Goal: Task Accomplishment & Management: Use online tool/utility

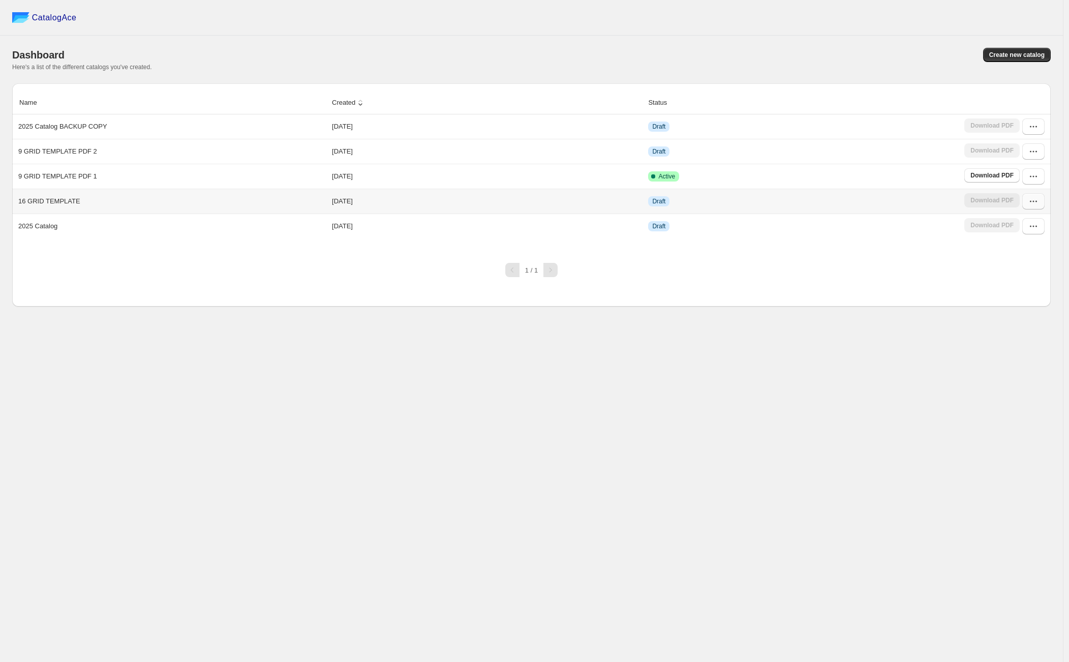
click at [1029, 200] on icon "button" at bounding box center [1033, 201] width 10 height 10
click at [1023, 273] on span "Edit" at bounding box center [1028, 275] width 52 height 10
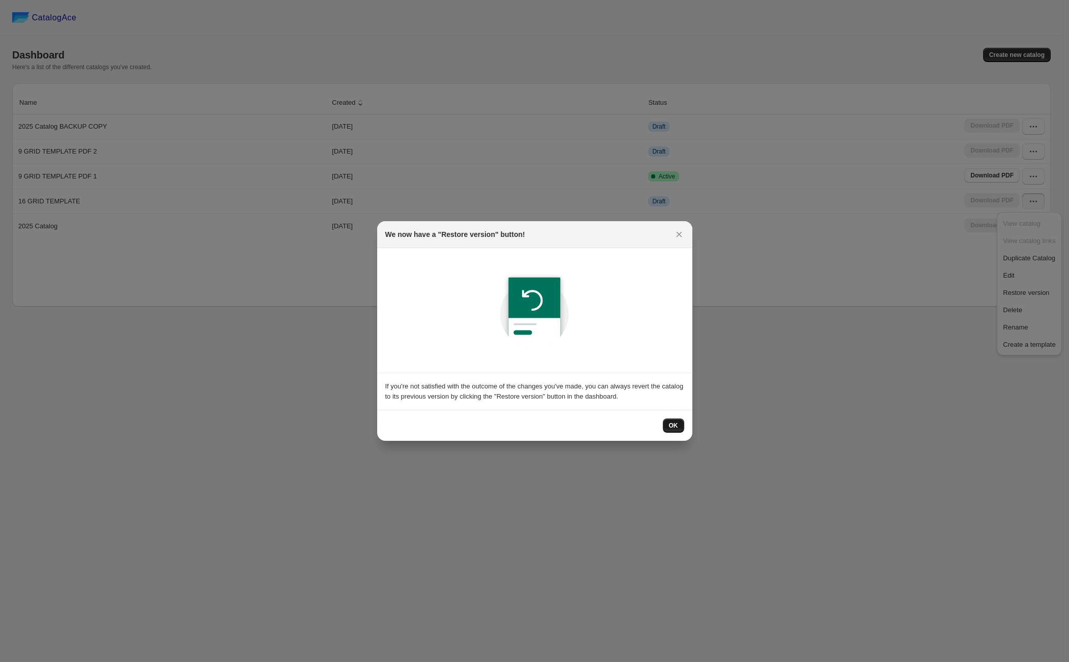
click at [669, 429] on button "OK" at bounding box center [673, 425] width 21 height 14
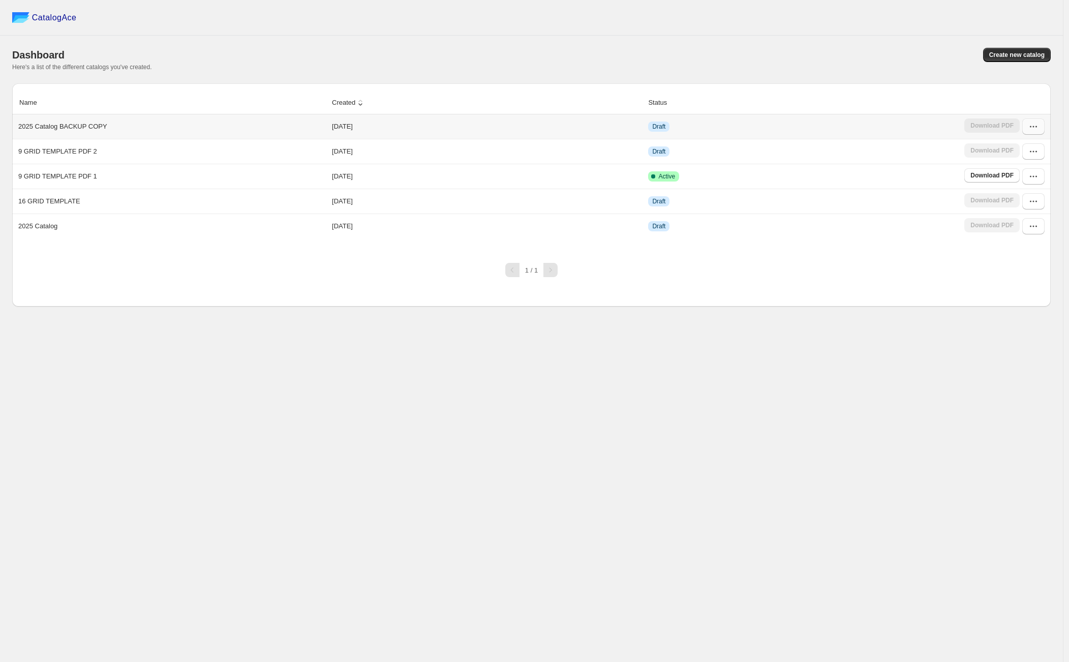
click at [1038, 122] on button "button" at bounding box center [1033, 126] width 22 height 16
click at [1026, 198] on span "Edit" at bounding box center [1028, 201] width 52 height 10
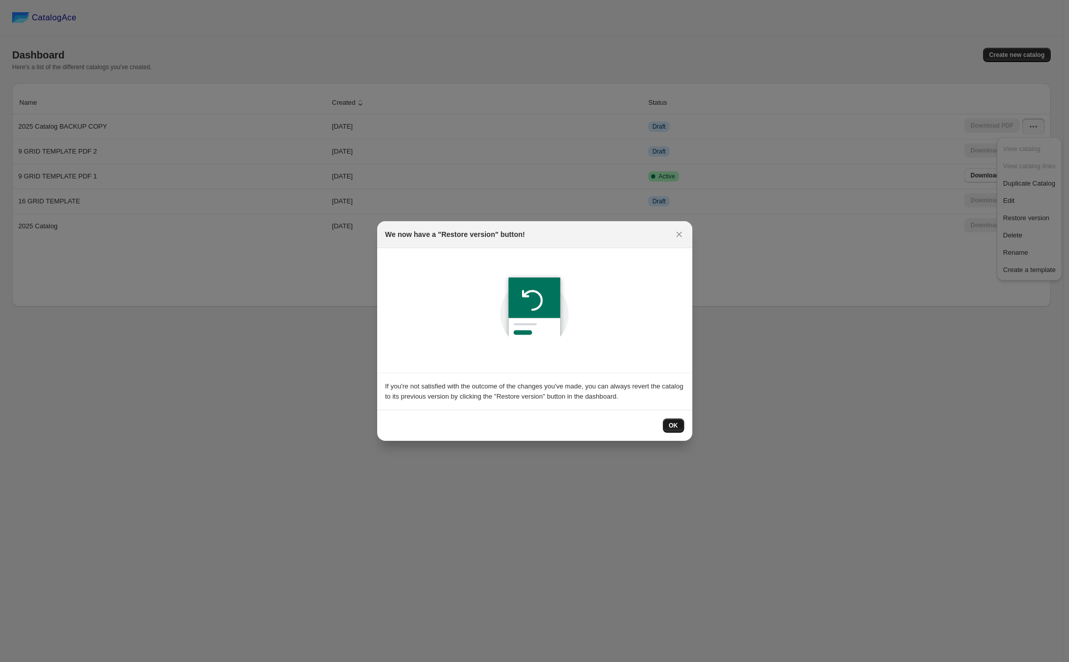
click at [670, 426] on span "OK" at bounding box center [673, 425] width 9 height 8
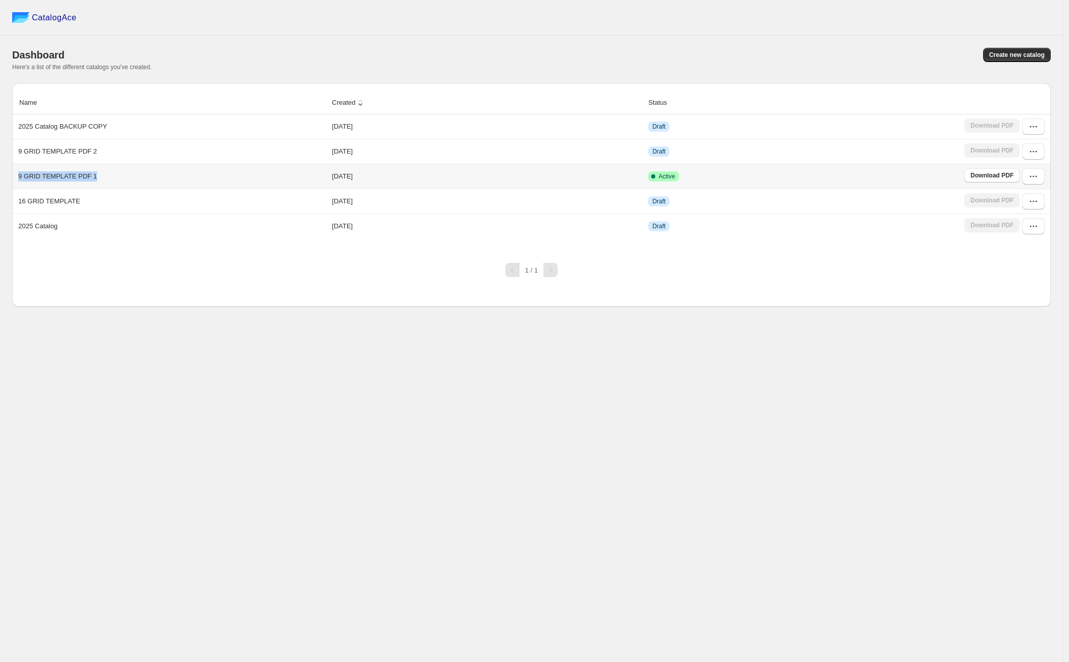
drag, startPoint x: 19, startPoint y: 176, endPoint x: 98, endPoint y: 176, distance: 78.2
click at [98, 176] on div "9 GRID TEMPLATE PDF 1" at bounding box center [169, 174] width 311 height 14
copy p "9 GRID TEMPLATE PDF 1"
click at [350, 382] on div "CatalogAce Dashboard Create new catalog Here's a list of the different catalogs…" at bounding box center [531, 331] width 1062 height 662
click at [1028, 173] on icon "button" at bounding box center [1033, 176] width 10 height 10
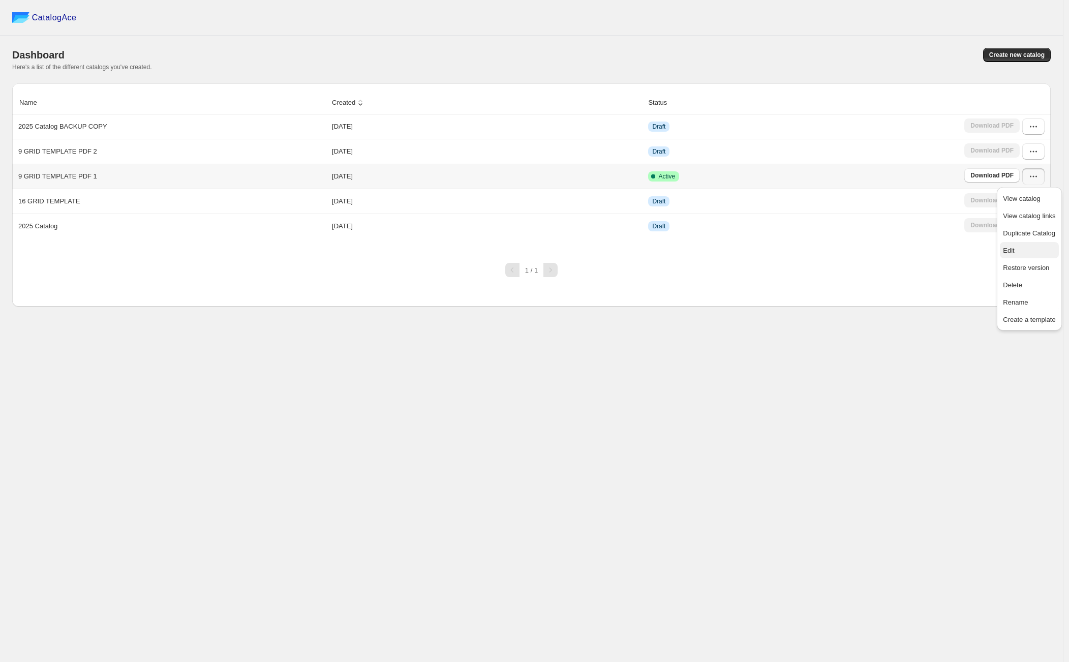
click at [1014, 252] on span "Edit" at bounding box center [1007, 250] width 11 height 8
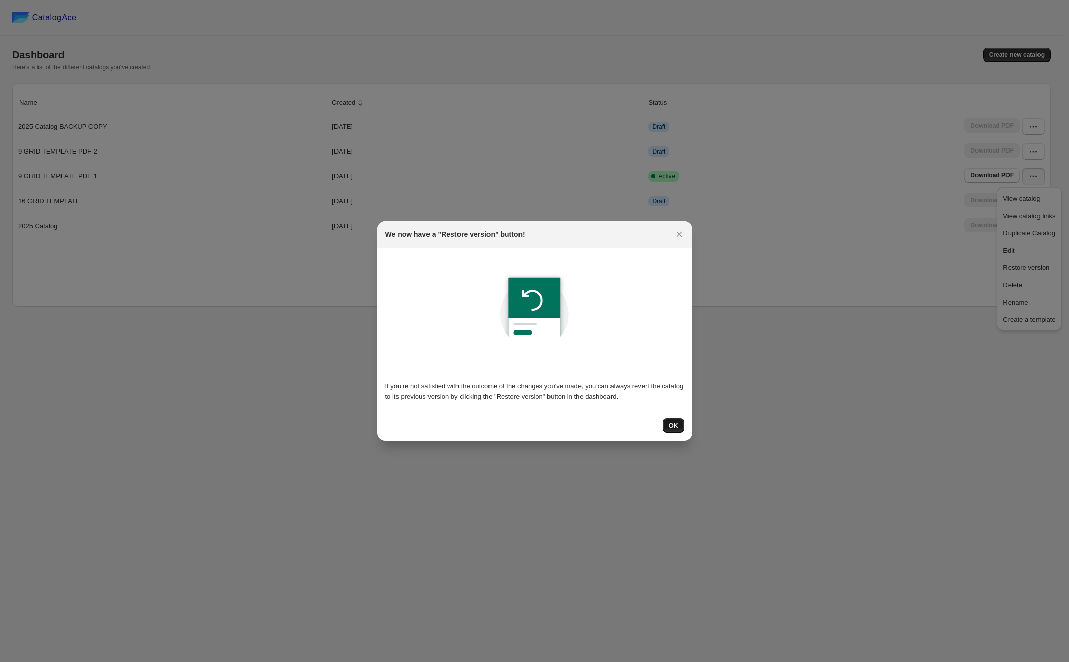
click at [671, 423] on span "OK" at bounding box center [673, 425] width 9 height 8
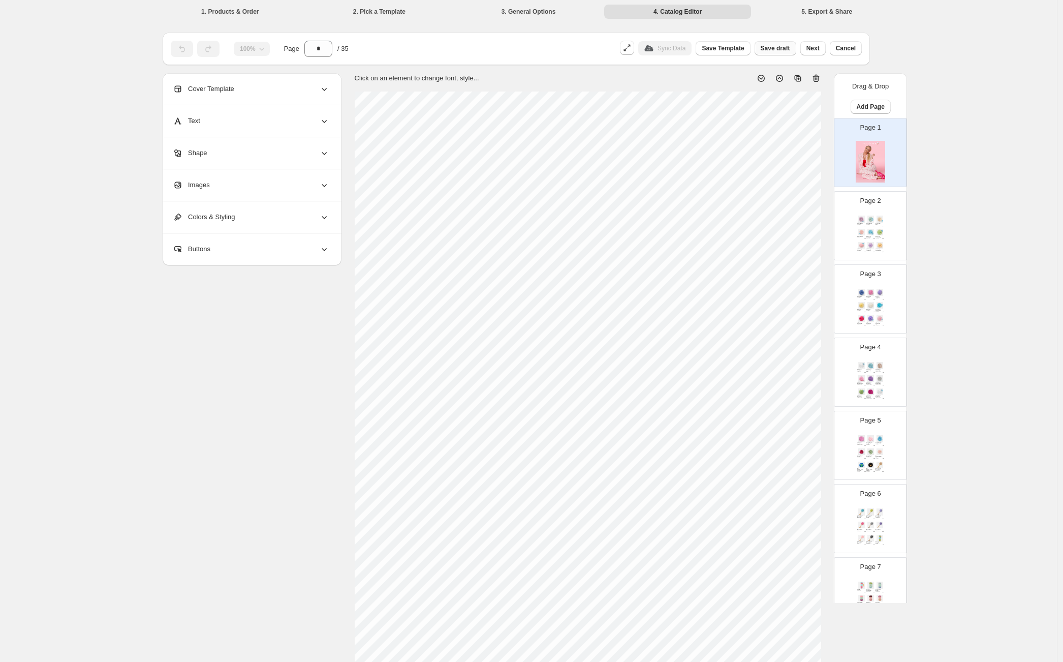
click at [785, 52] on button "Save draft" at bounding box center [776, 48] width 42 height 14
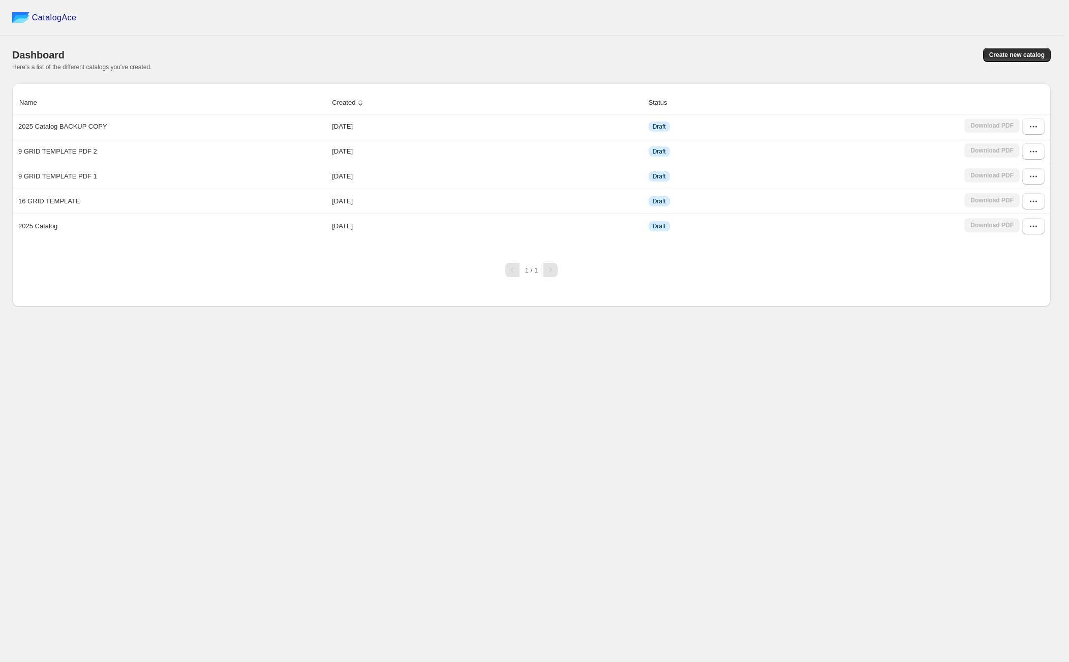
click at [374, 511] on div "CatalogAce Dashboard Create new catalog Here's a list of the different catalogs…" at bounding box center [531, 331] width 1062 height 662
click at [65, 176] on p "9 GRID TEMPLATE PDF 1" at bounding box center [57, 176] width 79 height 10
copy p "9 GRID TEMPLATE PDF 1"
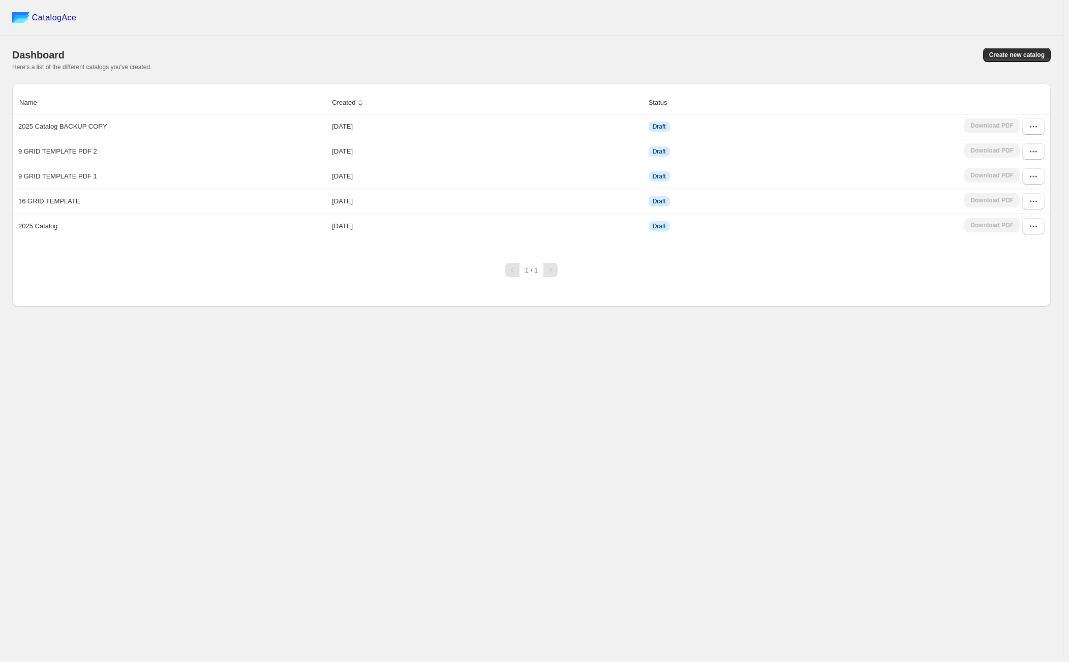
click at [262, 411] on div "CatalogAce Dashboard Create new catalog Here's a list of the different catalogs…" at bounding box center [531, 331] width 1062 height 662
click at [1029, 177] on icon "button" at bounding box center [1033, 176] width 10 height 10
click at [1021, 231] on span "Duplicate Catalog" at bounding box center [1028, 233] width 52 height 8
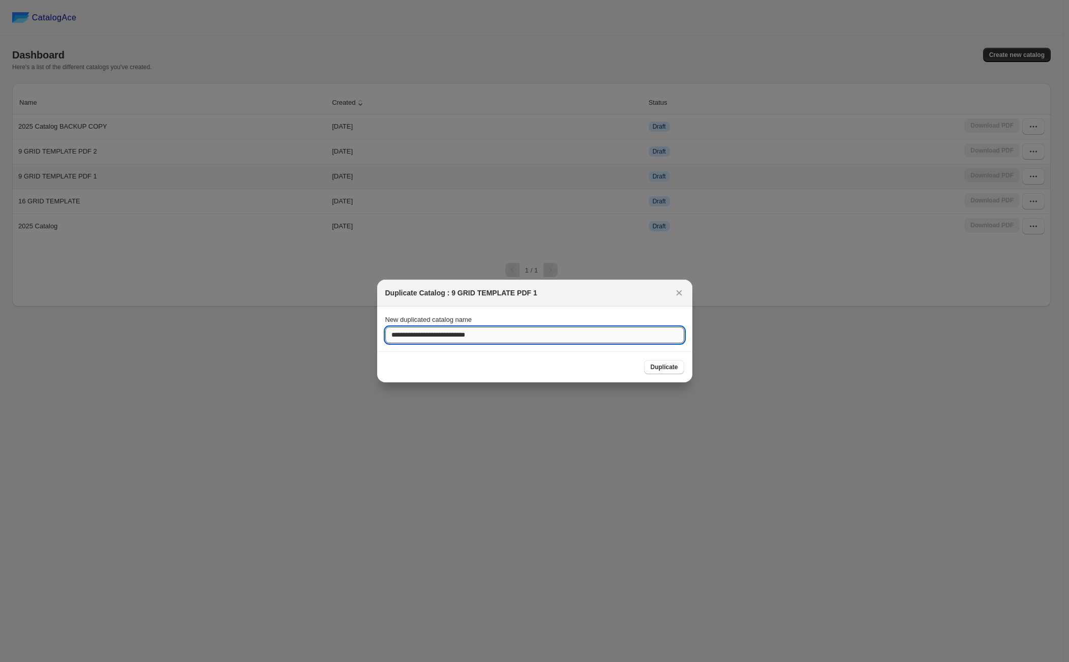
click at [535, 339] on input "**********" at bounding box center [534, 335] width 299 height 16
paste input ":r20:"
type input "**********"
click at [657, 370] on span "Duplicate" at bounding box center [663, 367] width 27 height 8
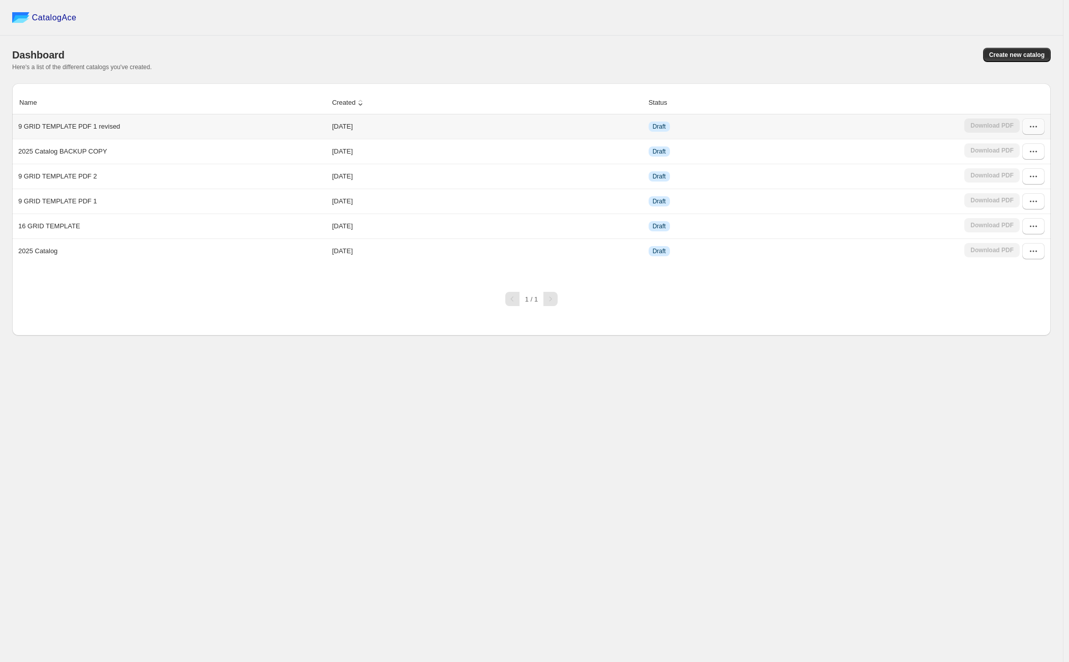
click at [1038, 122] on button "button" at bounding box center [1033, 126] width 22 height 16
click at [1011, 202] on span "Edit" at bounding box center [1007, 201] width 11 height 8
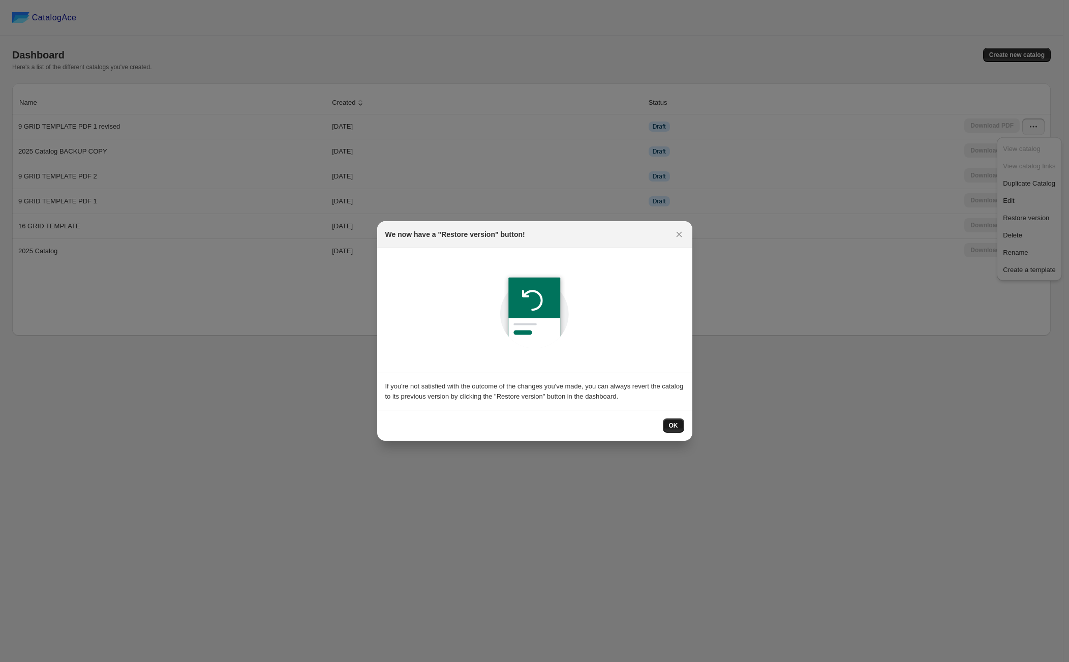
click at [669, 430] on button "OK" at bounding box center [673, 425] width 21 height 14
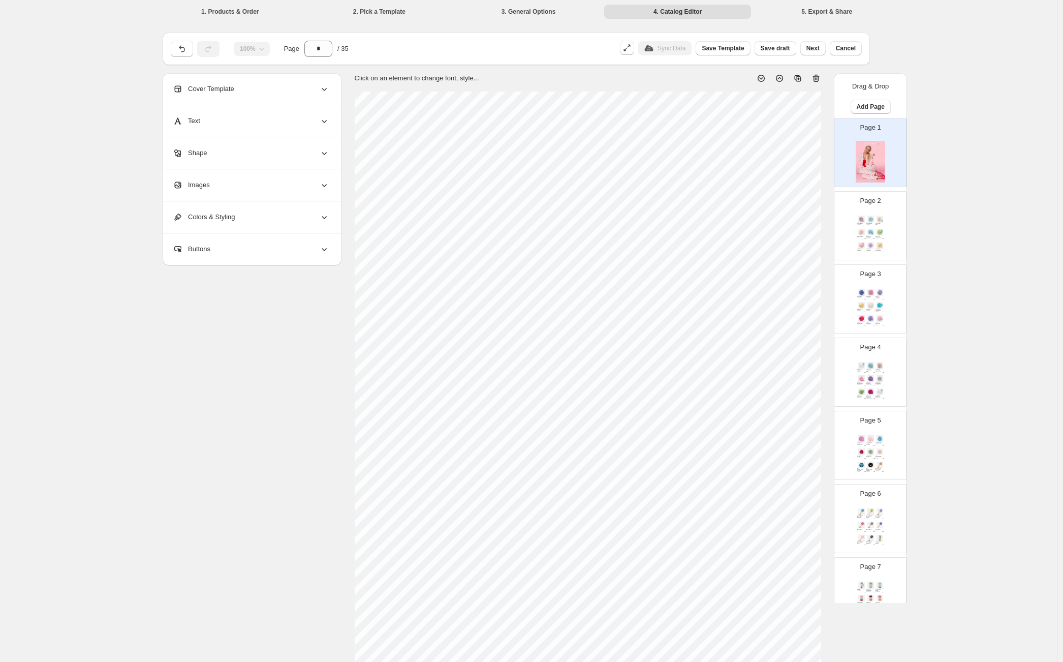
click at [876, 243] on img at bounding box center [879, 245] width 9 height 7
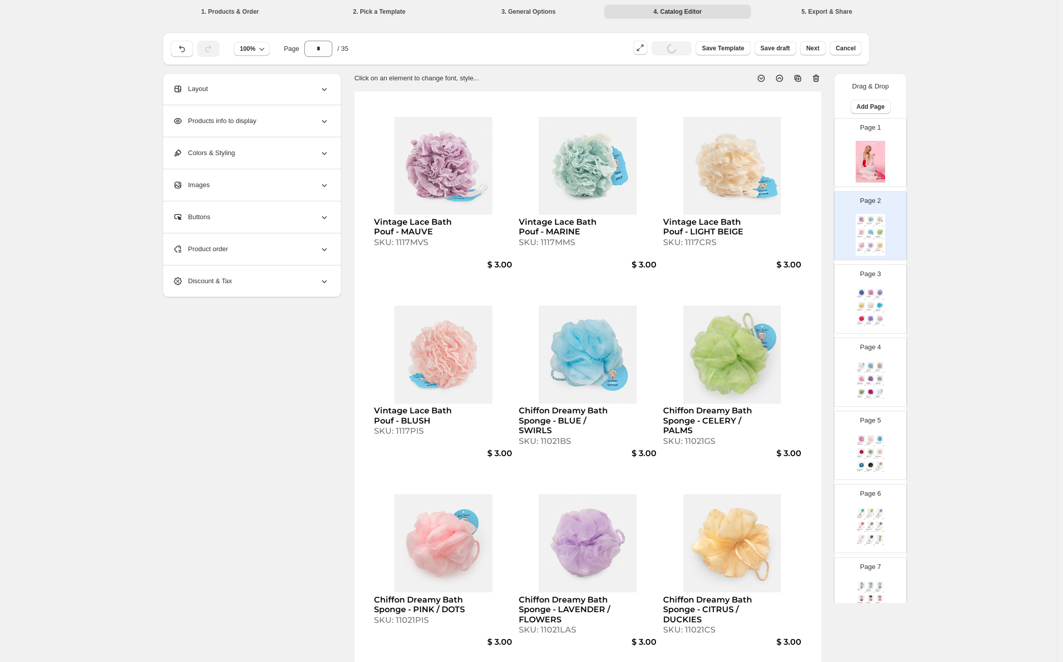
click at [884, 287] on div "Net Pumpkin Sponge - BLUE SKU: 11016BS $ 1.00 Net Pumpkin Sponge - PINK SKU: 11…" at bounding box center [870, 308] width 29 height 42
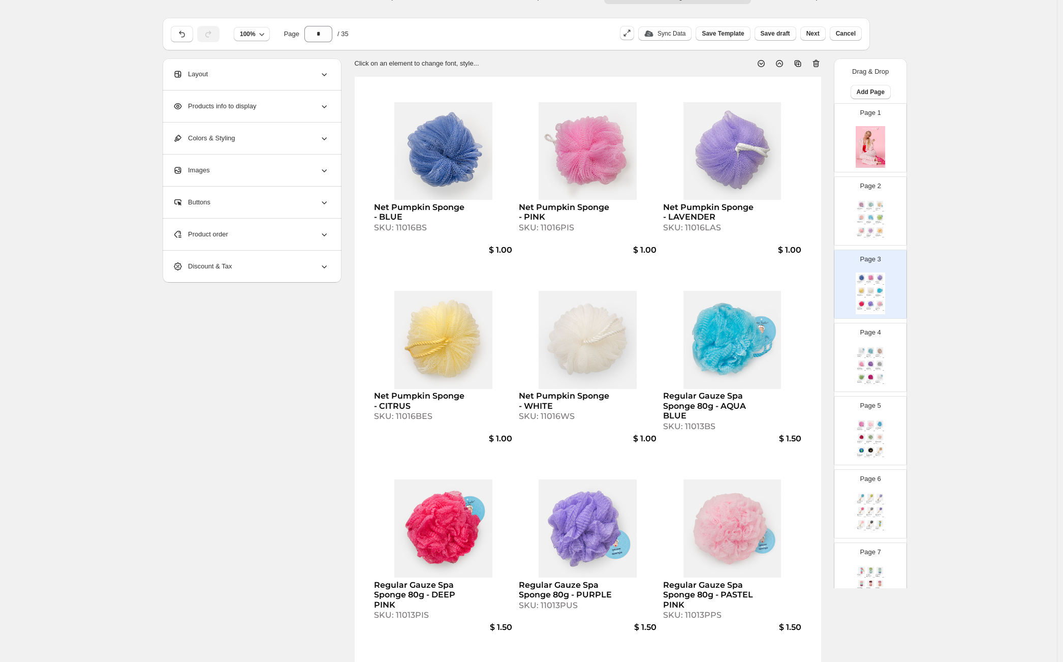
scroll to position [15, 0]
click at [882, 217] on img at bounding box center [879, 216] width 9 height 7
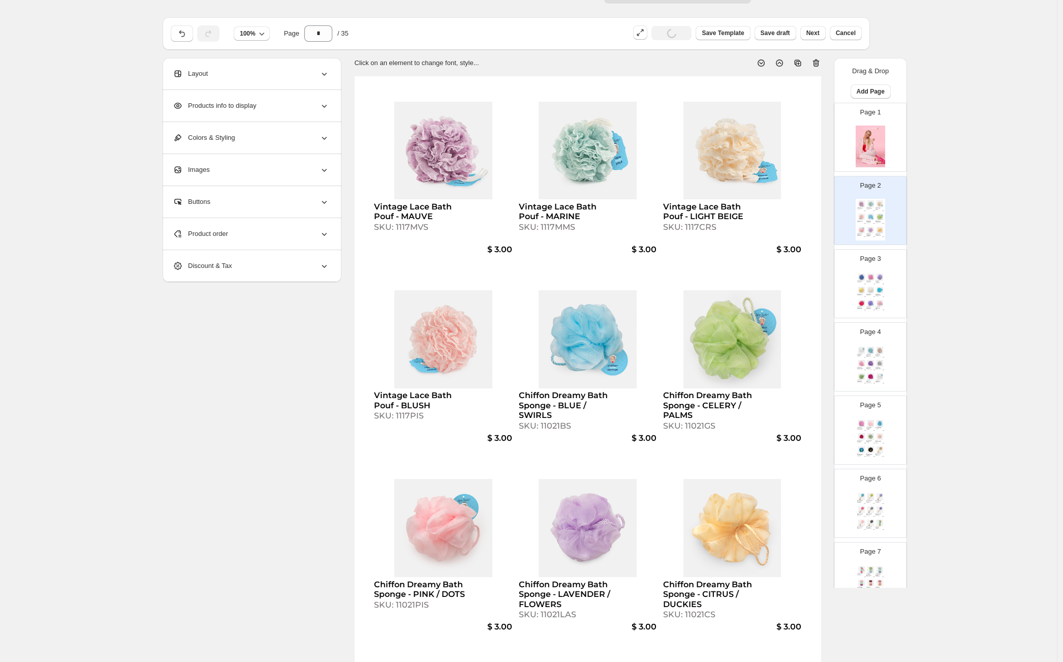
click at [876, 265] on div "Page 3 Net Pumpkin Sponge - BLUE SKU: 11016BS $ 1.00 Net Pumpkin Sponge - PINK …" at bounding box center [866, 279] width 64 height 68
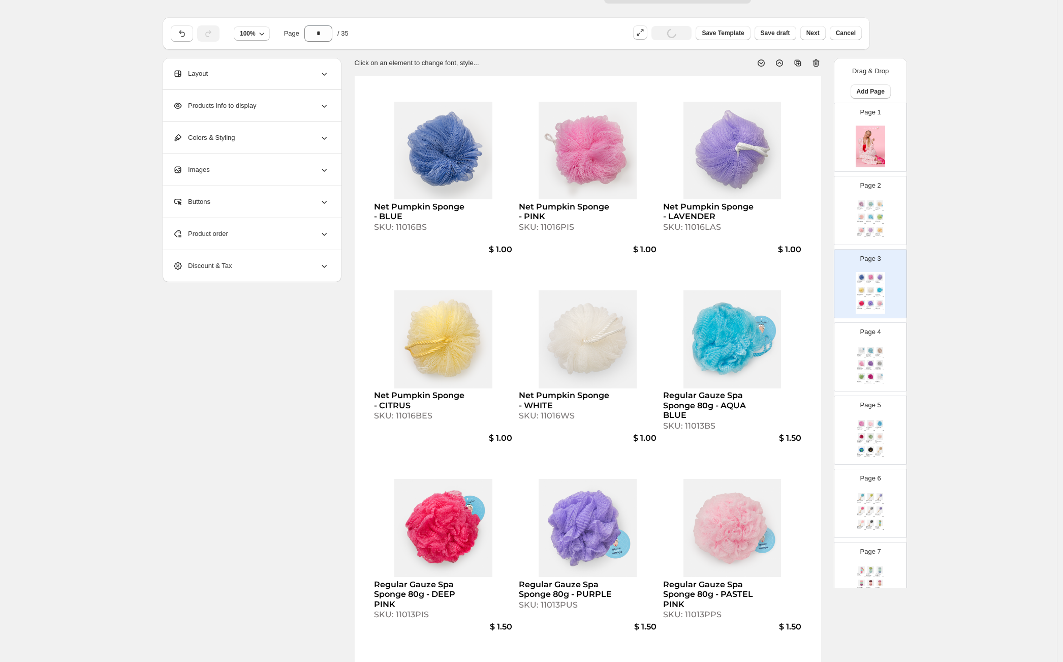
click at [864, 198] on div "Page 2 Vintage Lace Bath Pouf - MAUVE SKU: 1117MVS $ 3.00 Vintage Lace Bath Pou…" at bounding box center [866, 206] width 64 height 68
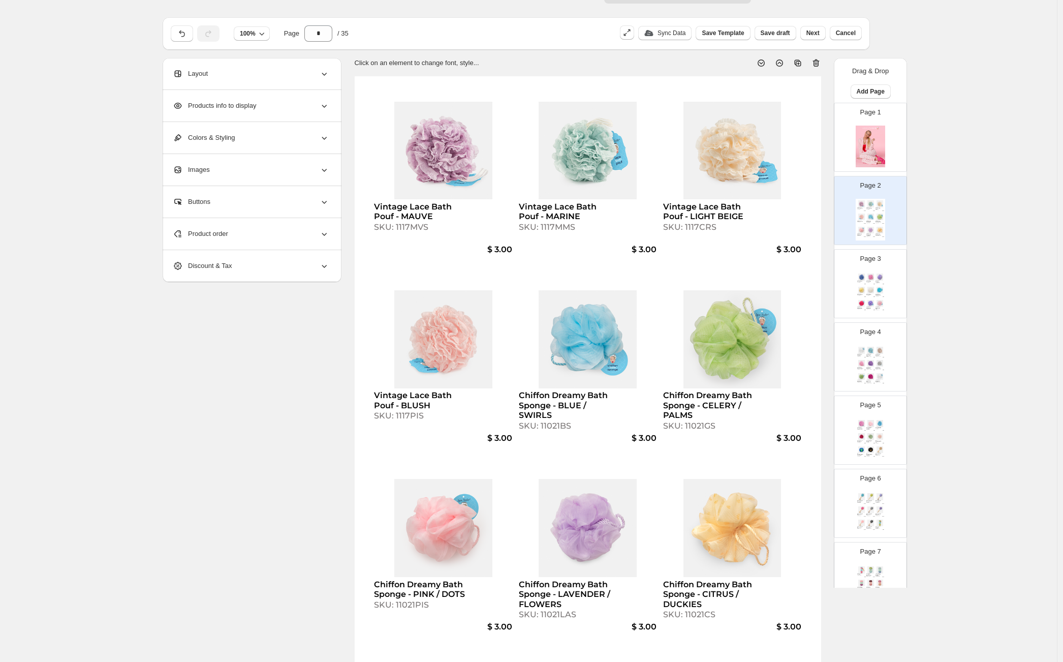
click at [877, 274] on img at bounding box center [879, 276] width 9 height 7
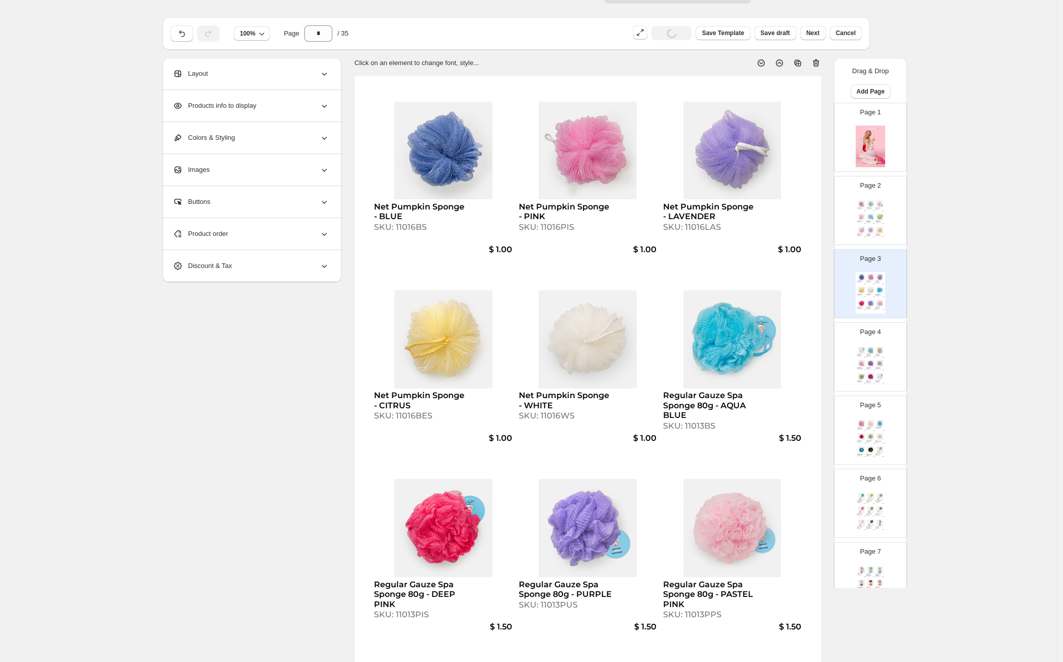
click at [871, 343] on div "Page 4 Regular Gauze Spa Sponge 80g - WHITE SKU: 11013WS $ 1.50 Jumbo Gauze Spa…" at bounding box center [866, 353] width 64 height 68
type input "*"
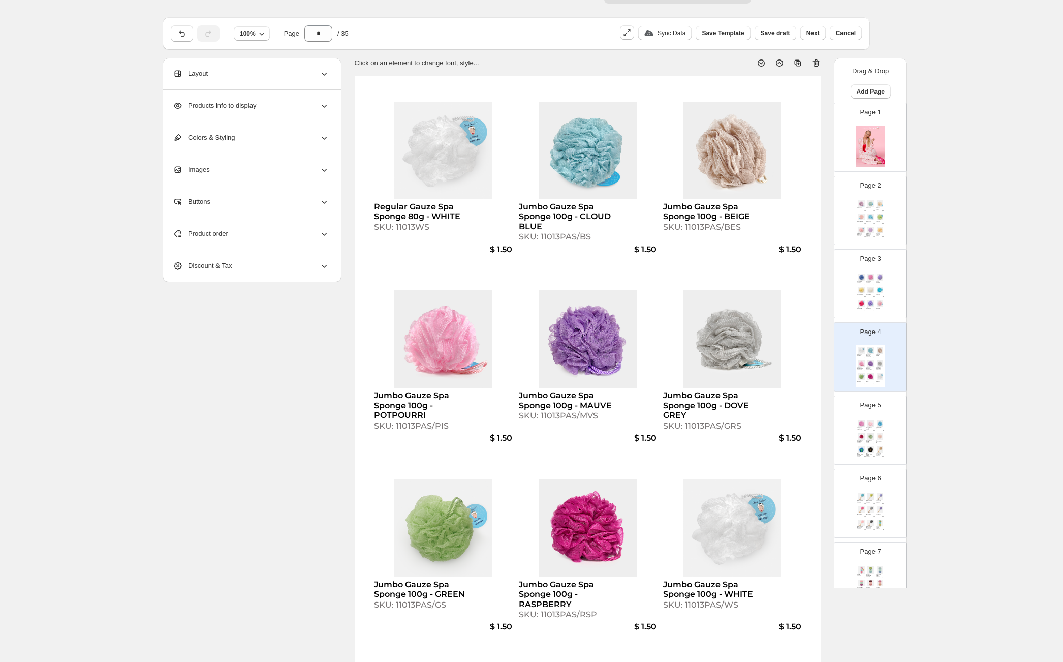
click at [596, 335] on img at bounding box center [588, 339] width 138 height 98
select select "*******"
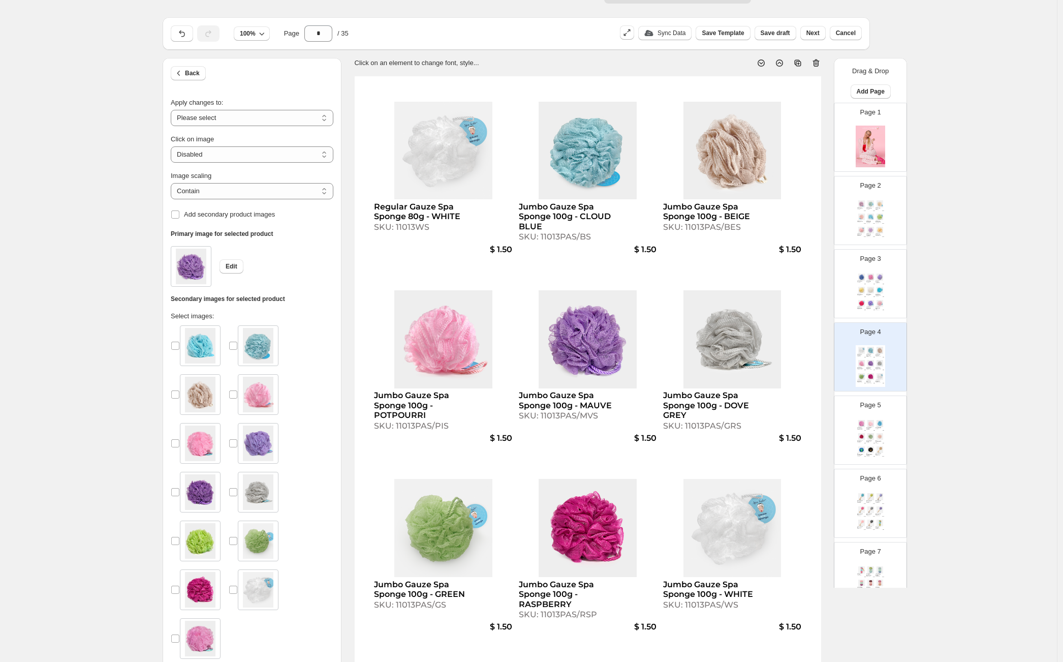
click at [511, 320] on img at bounding box center [443, 339] width 138 height 98
click at [584, 348] on img at bounding box center [588, 339] width 138 height 98
click at [198, 73] on span "Back" at bounding box center [192, 73] width 15 height 8
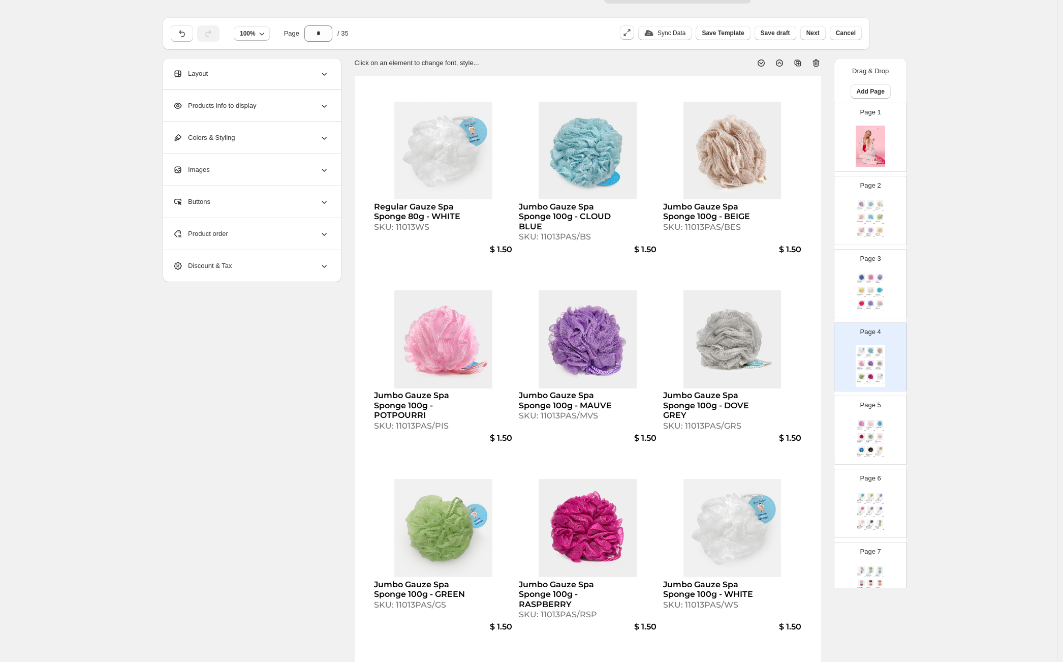
click at [288, 237] on div "Product order" at bounding box center [251, 234] width 156 height 32
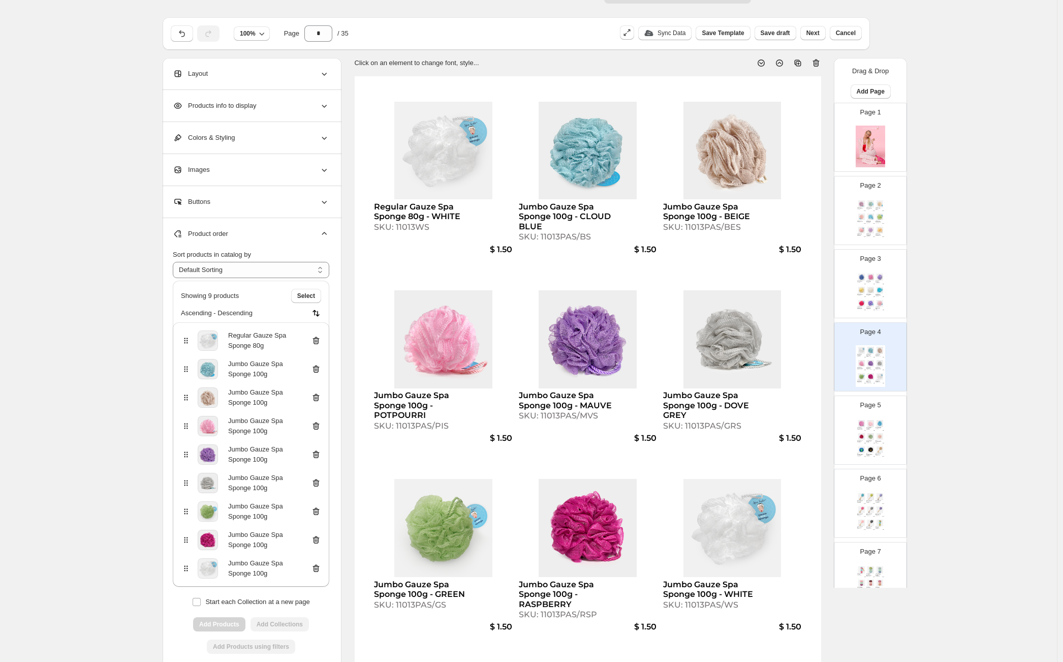
click at [319, 455] on icon at bounding box center [316, 454] width 10 height 10
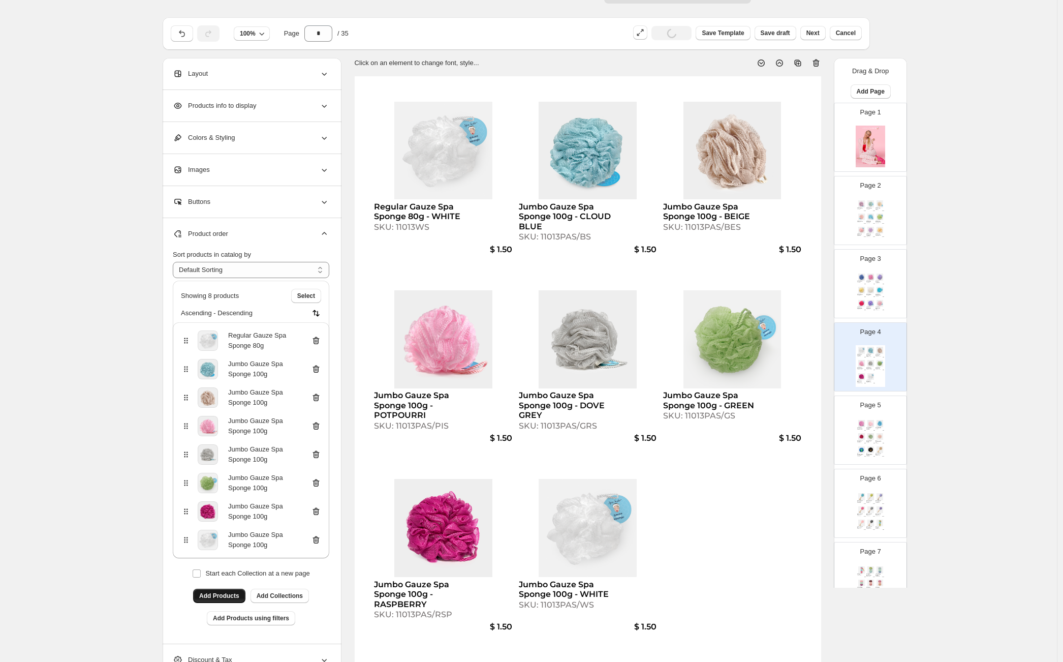
click at [230, 597] on span "Add Products" at bounding box center [219, 595] width 40 height 8
click at [872, 301] on img at bounding box center [870, 303] width 9 height 7
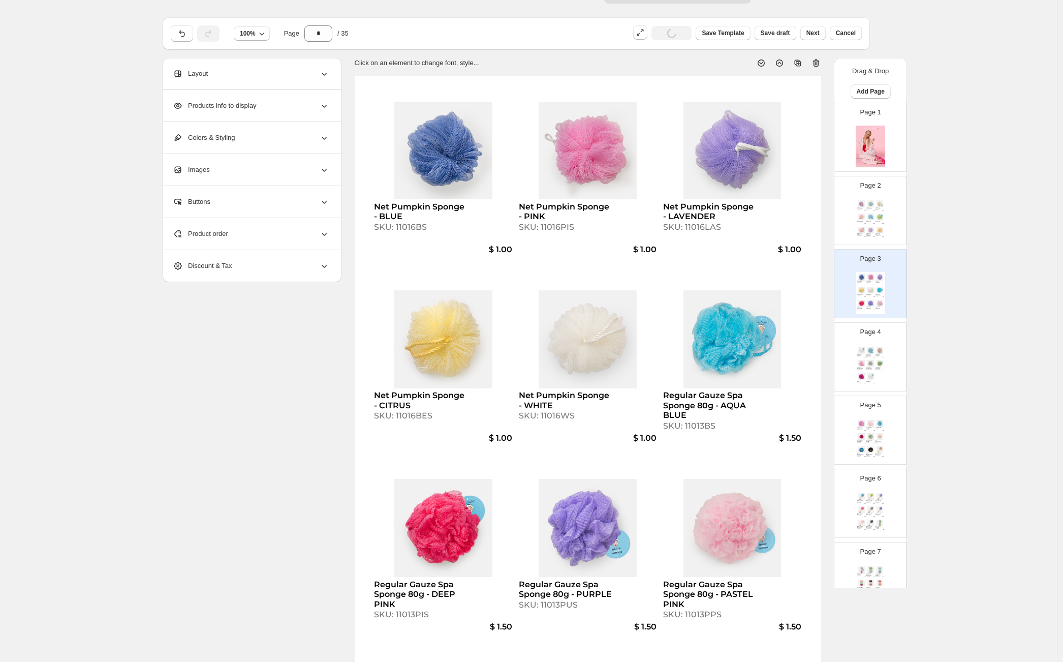
click at [871, 368] on div "Jumbo Gauze Spa Sponge 100g - DOVE GREY SKU: 11013PAS/GRS" at bounding box center [870, 368] width 9 height 3
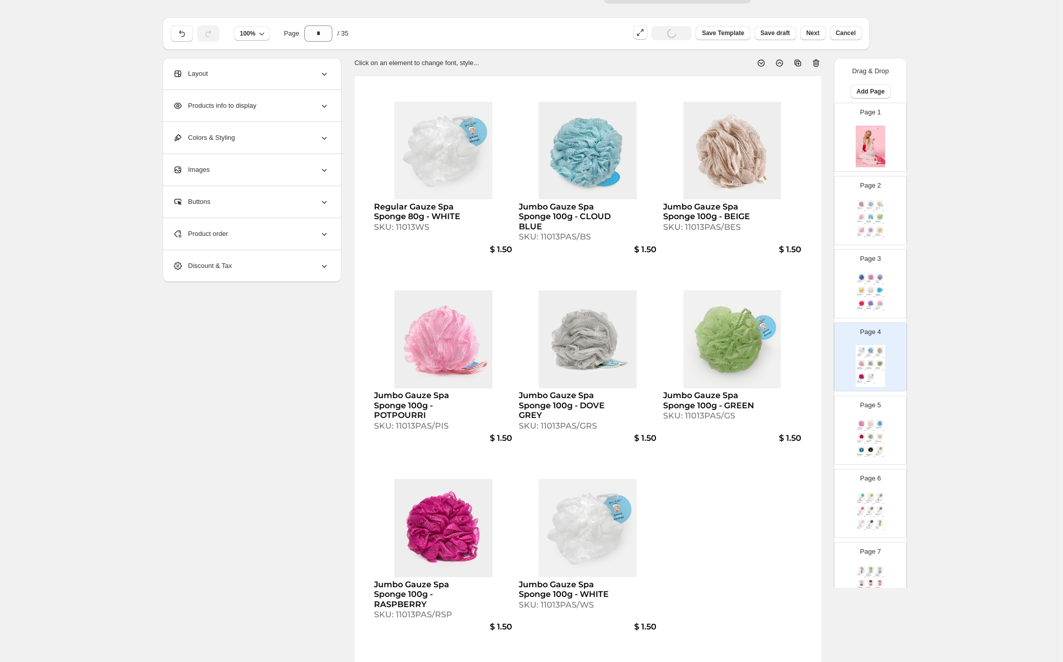
click at [719, 511] on div "Regular Gauze Spa Sponge 80g - WHITE SKU: 11013WS $ 1.50 Jumbo Gauze Spa Sponge…" at bounding box center [588, 378] width 466 height 604
click at [246, 227] on div "Product order" at bounding box center [251, 234] width 156 height 32
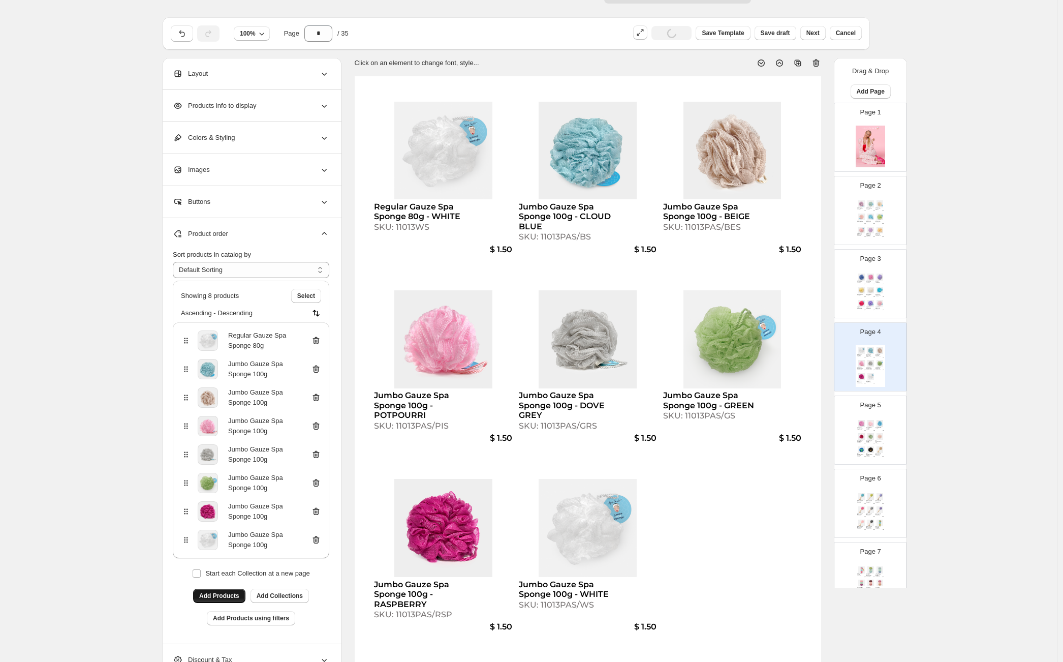
click at [228, 592] on span "Add Products" at bounding box center [219, 595] width 40 height 8
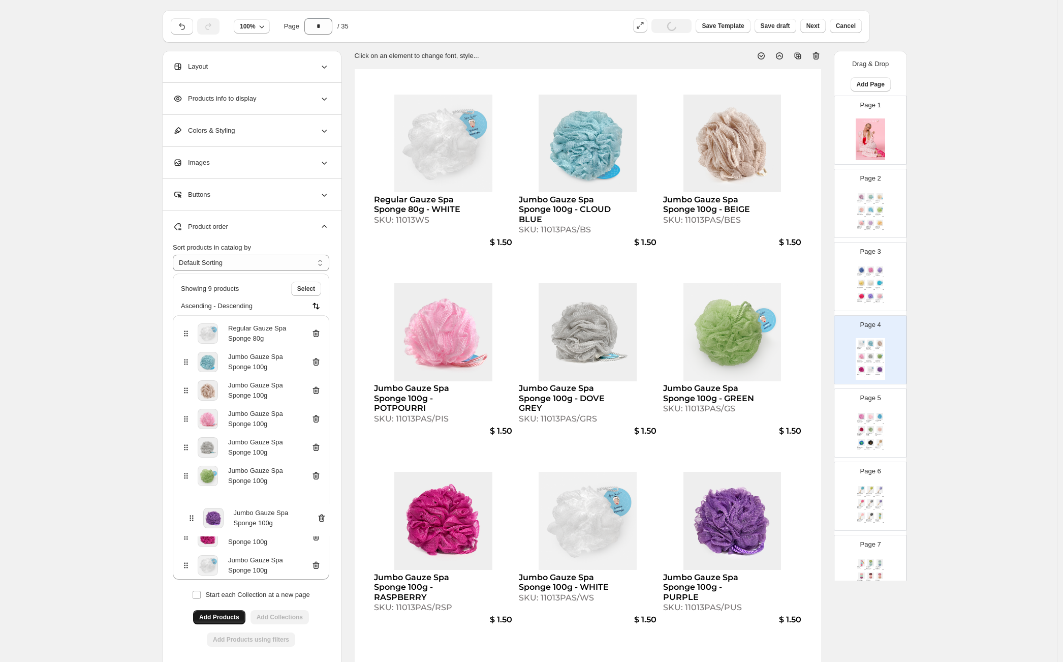
scroll to position [25, 0]
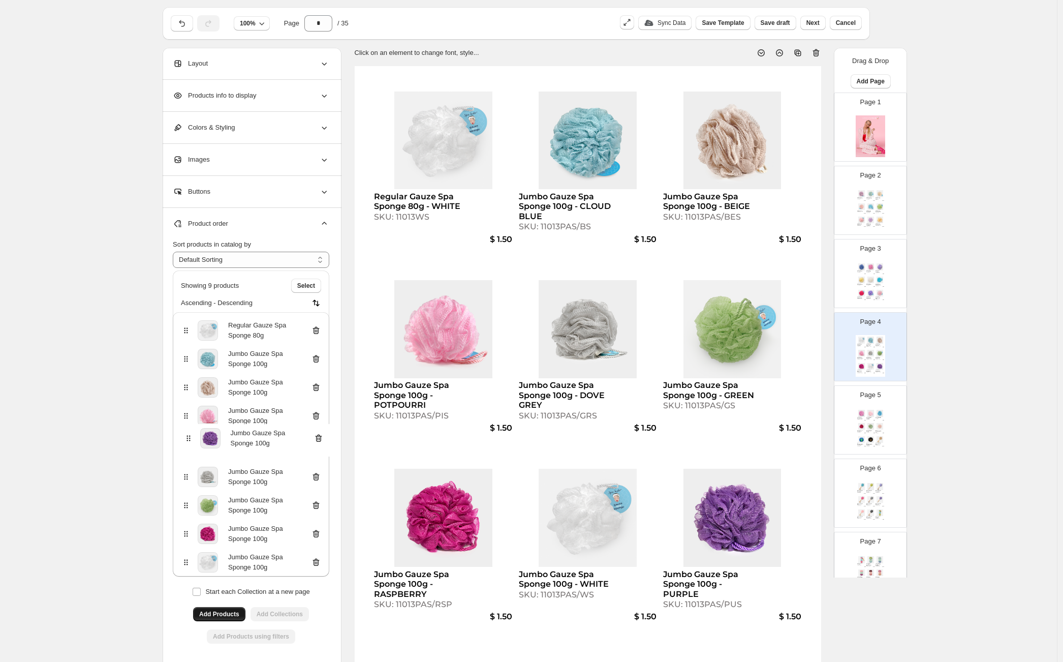
drag, startPoint x: 185, startPoint y: 570, endPoint x: 185, endPoint y: 435, distance: 134.1
click at [185, 435] on div "Regular Gauze Spa Sponge 80g Jumbo Gauze Spa Sponge 100g Jumbo Gauze Spa Sponge…" at bounding box center [251, 444] width 156 height 264
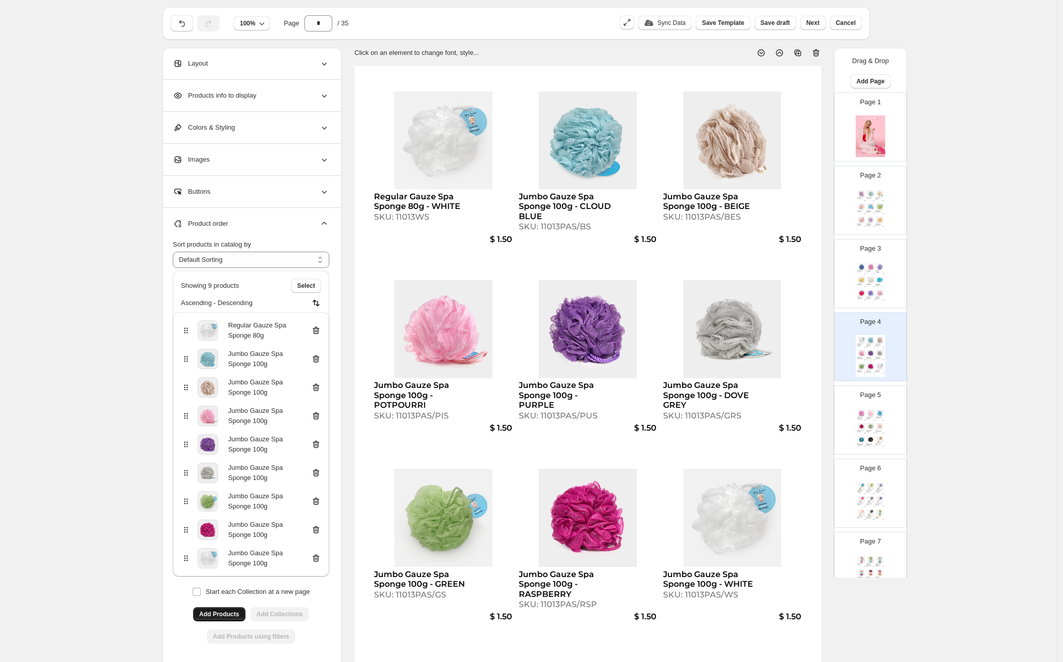
click at [956, 384] on div "**********" at bounding box center [528, 355] width 1057 height 761
click at [888, 402] on div "Page 5 Jumbo Gauze Spa Sponge 100g - ROSE GOLD SKU: 11013PAS/RG $ 1.50 Spa Sist…" at bounding box center [866, 416] width 64 height 68
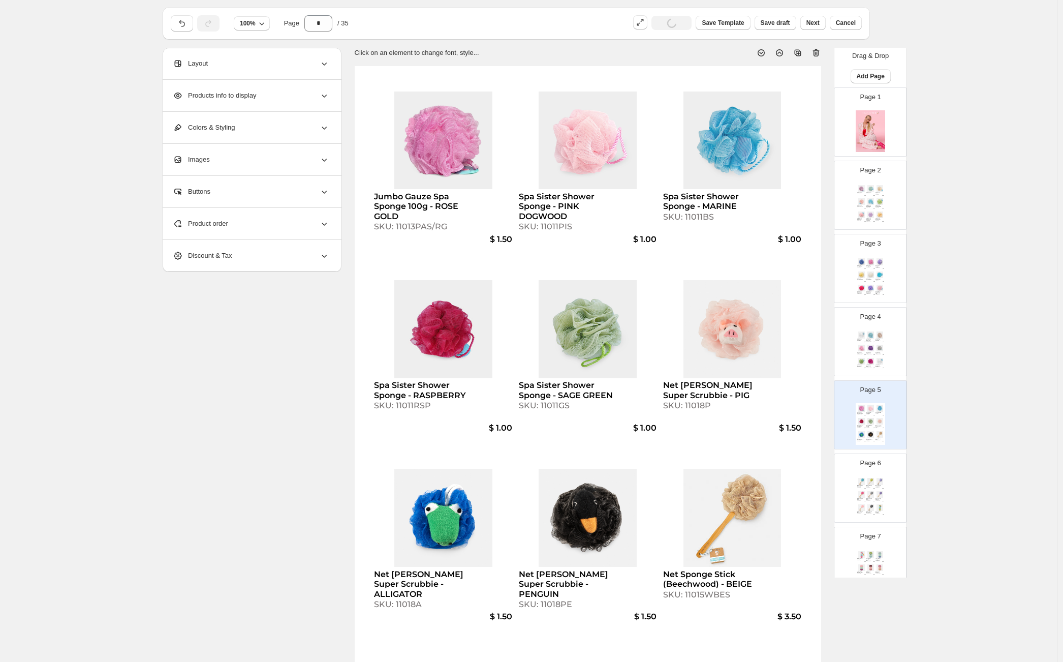
scroll to position [148, 0]
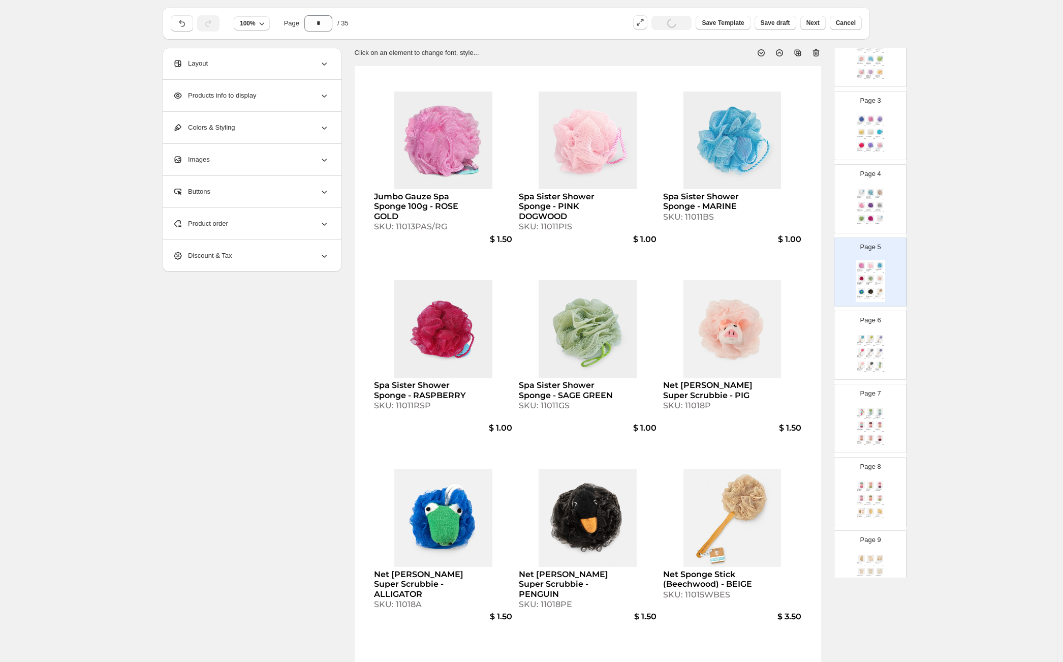
click at [879, 429] on div "Gal Pal Lush Poufs - ROSE NUDES" at bounding box center [878, 429] width 6 height 2
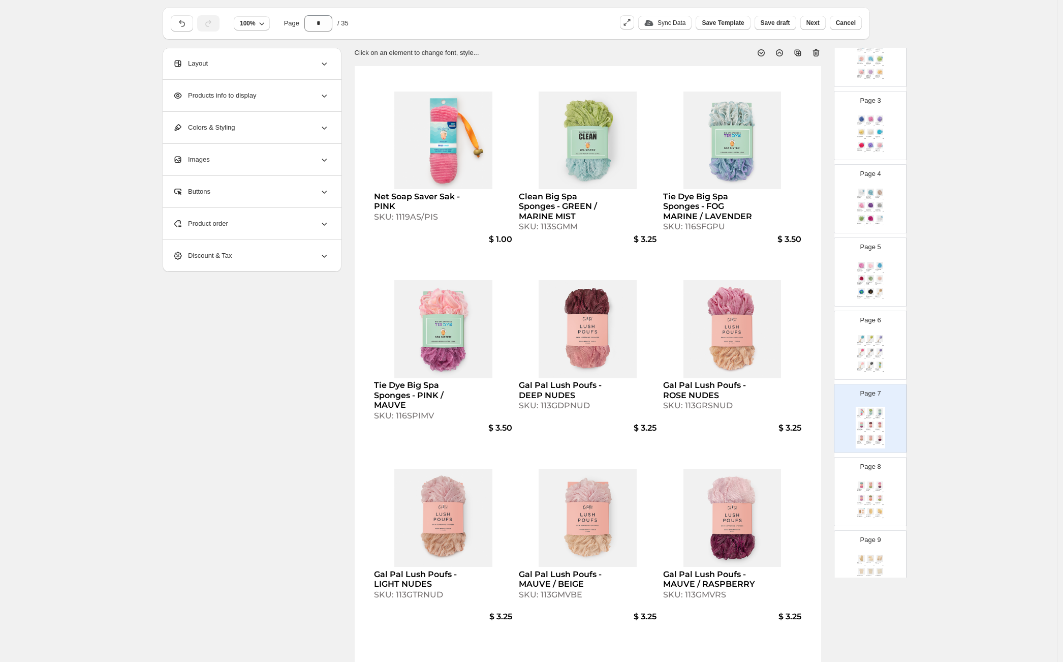
click at [879, 493] on div "Gal Pal Lush Poufs - MARINE MIST / ROSE SKU: 113GMMRG $ 3.25 Gal Pal Lush Poufs…" at bounding box center [870, 501] width 29 height 42
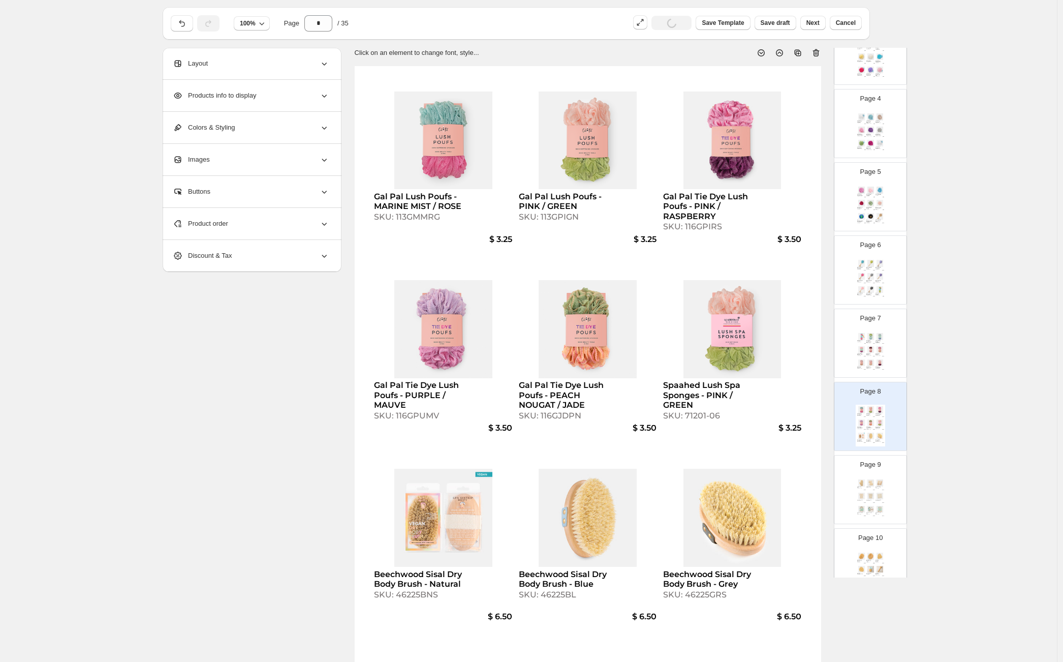
scroll to position [253, 0]
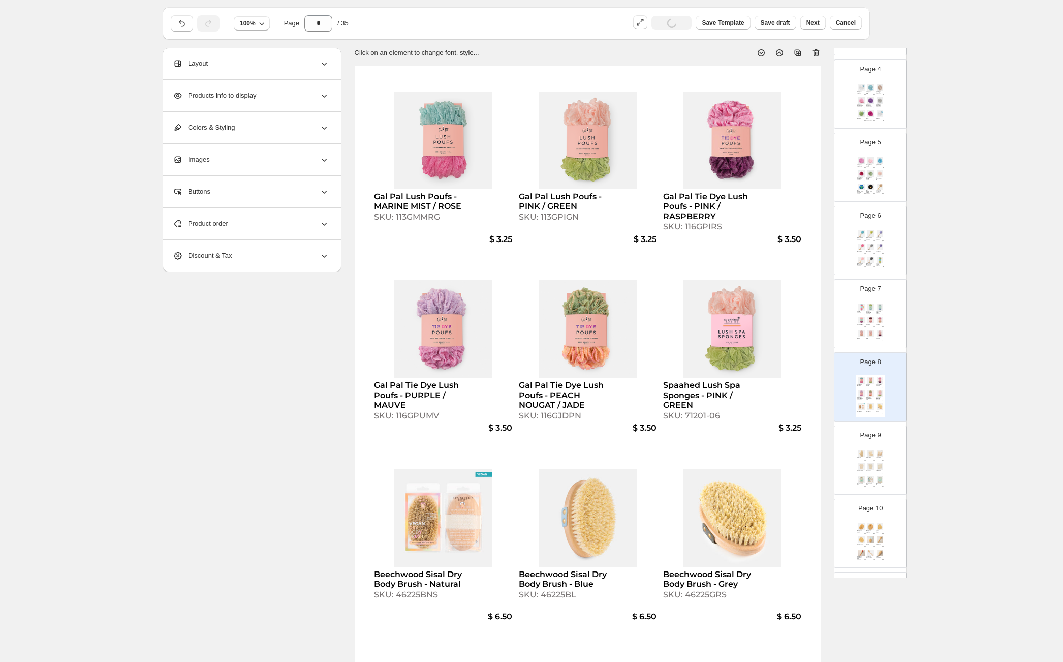
click at [882, 473] on div "$ 3.50" at bounding box center [882, 473] width 3 height 1
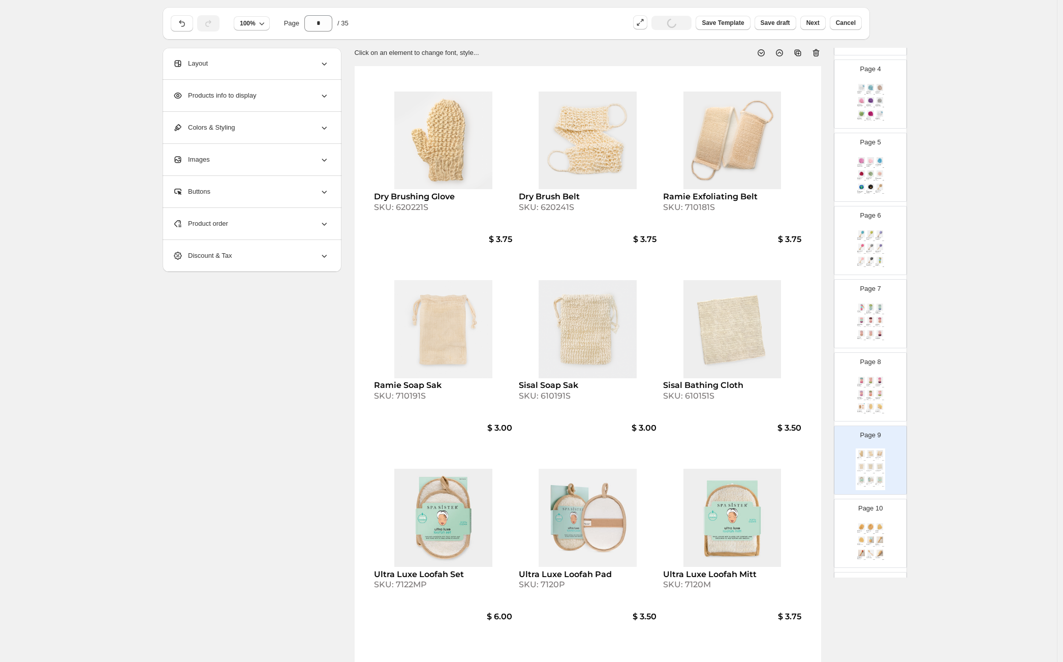
click at [872, 245] on img at bounding box center [870, 246] width 9 height 7
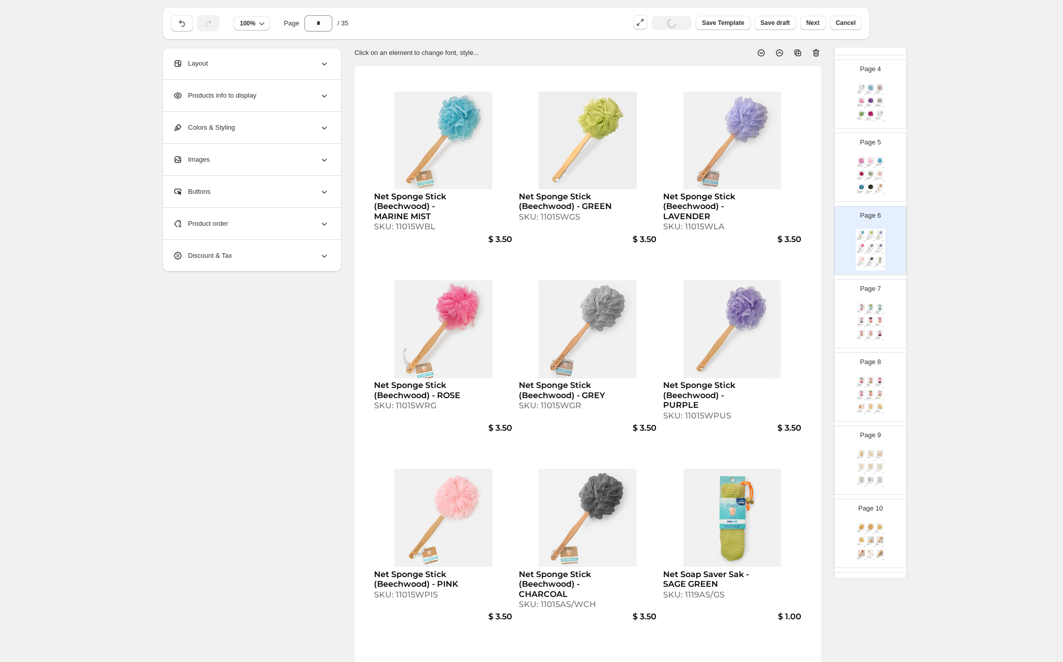
click at [875, 193] on div "SKU: 11015WBES" at bounding box center [878, 192] width 6 height 1
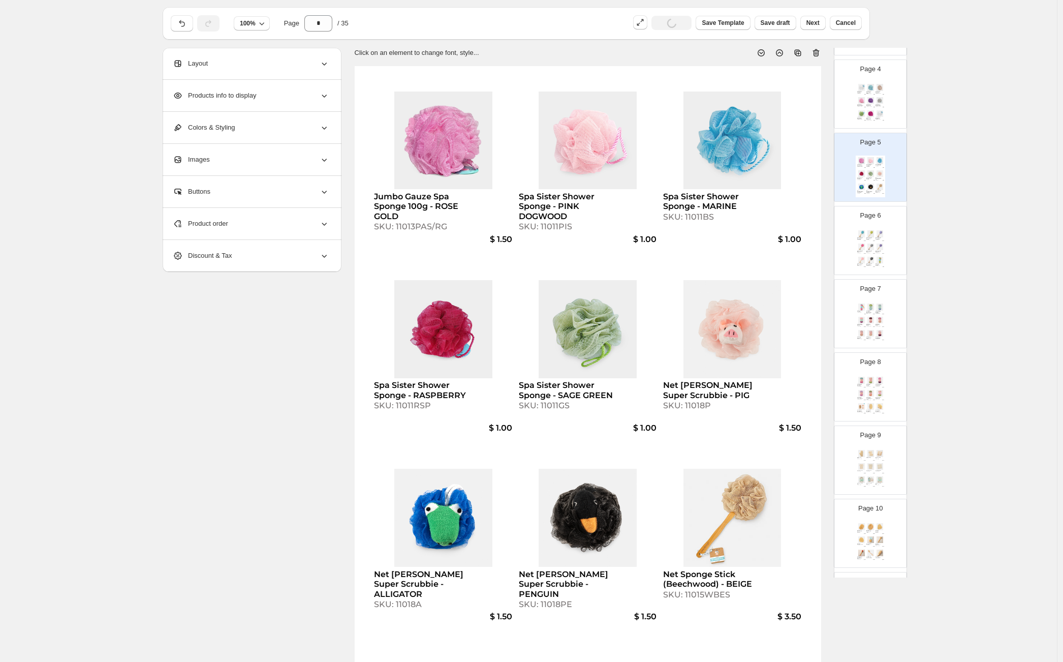
click at [886, 314] on div "Page 7 Net Soap Saver Sak - PINK SKU: 1119AS/PIS $ 1.00 Clean Big Spa Sponges -…" at bounding box center [866, 309] width 64 height 68
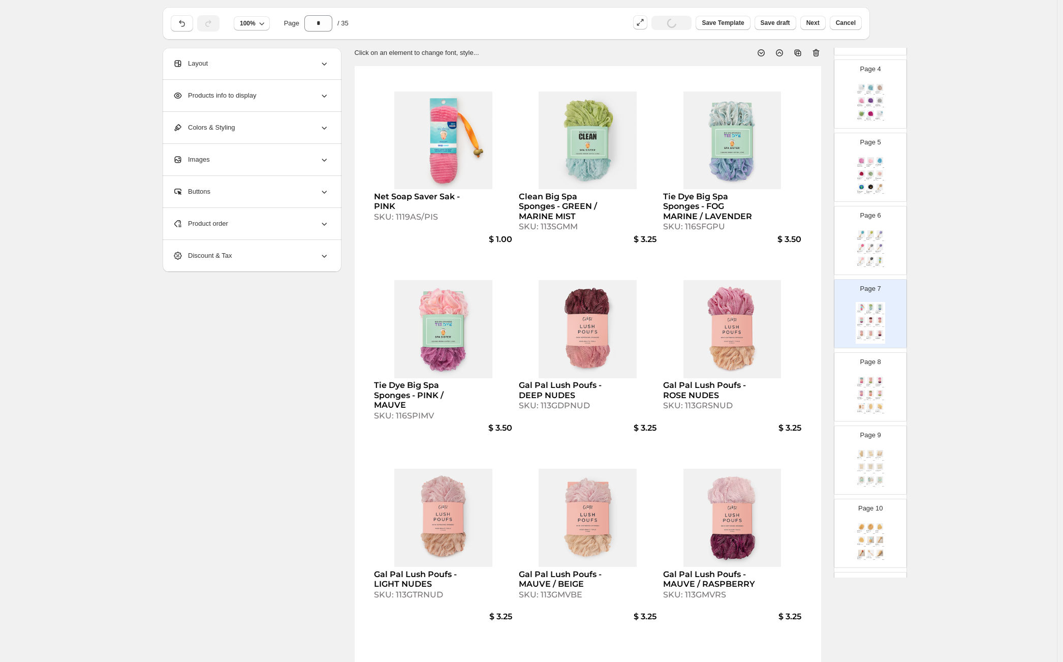
click at [877, 403] on img at bounding box center [879, 406] width 9 height 7
type input "*"
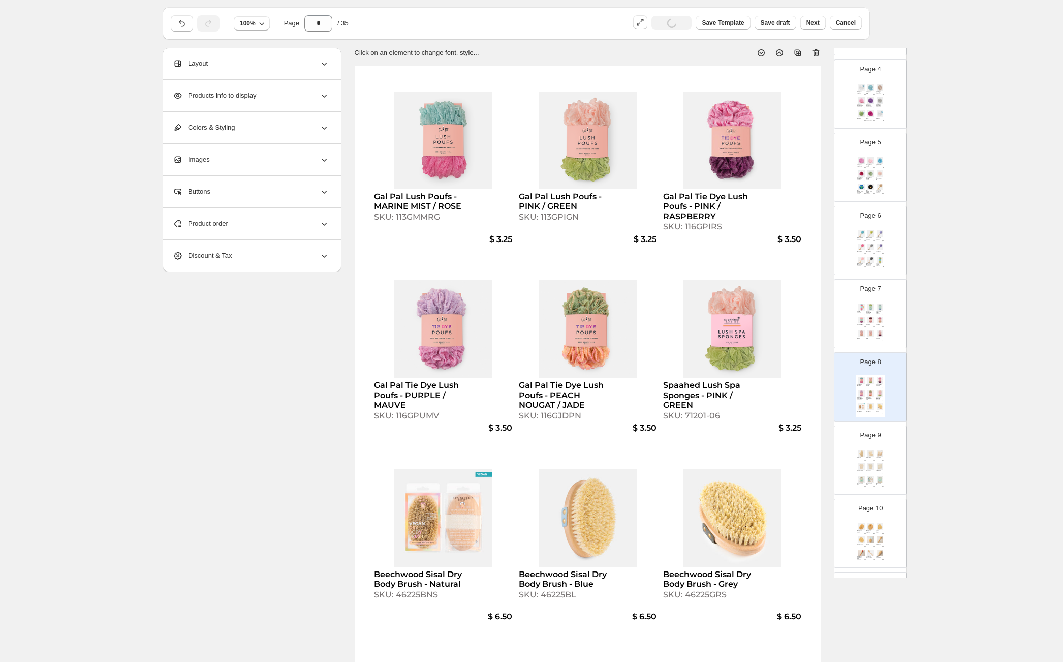
click at [648, 164] on img at bounding box center [588, 140] width 138 height 98
select select "*******"
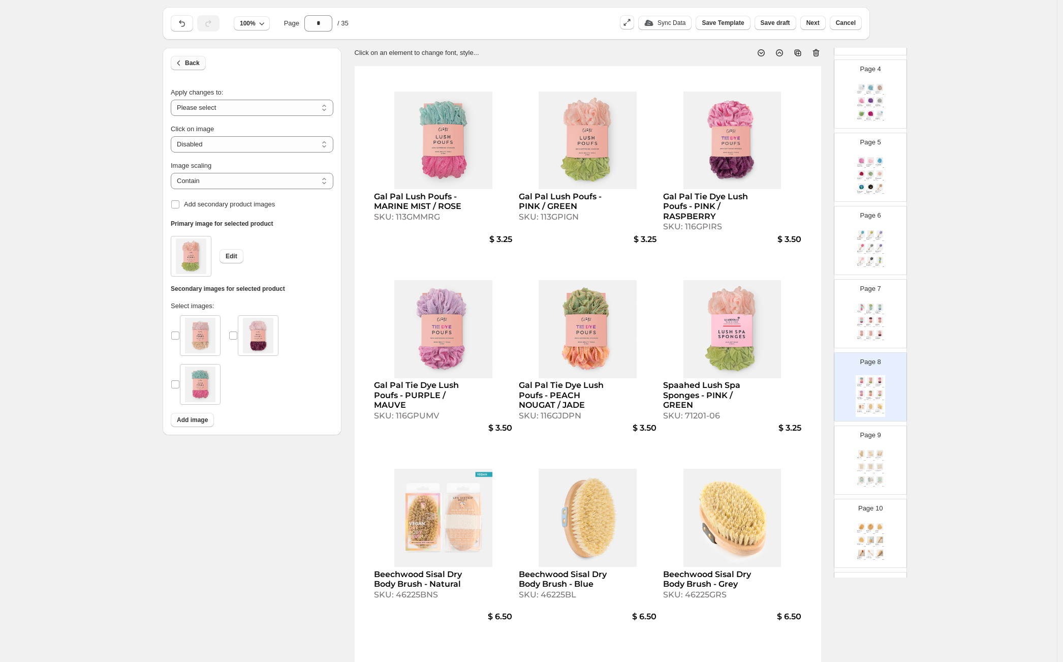
click at [187, 62] on span "Back" at bounding box center [192, 63] width 15 height 8
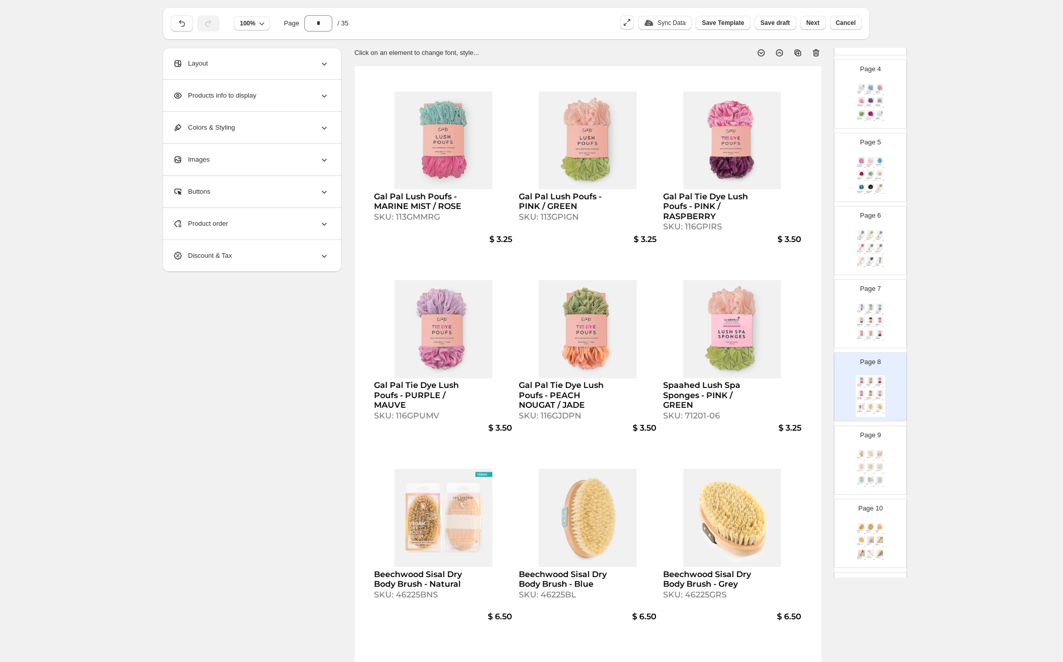
click at [218, 224] on span "Product order" at bounding box center [200, 223] width 55 height 10
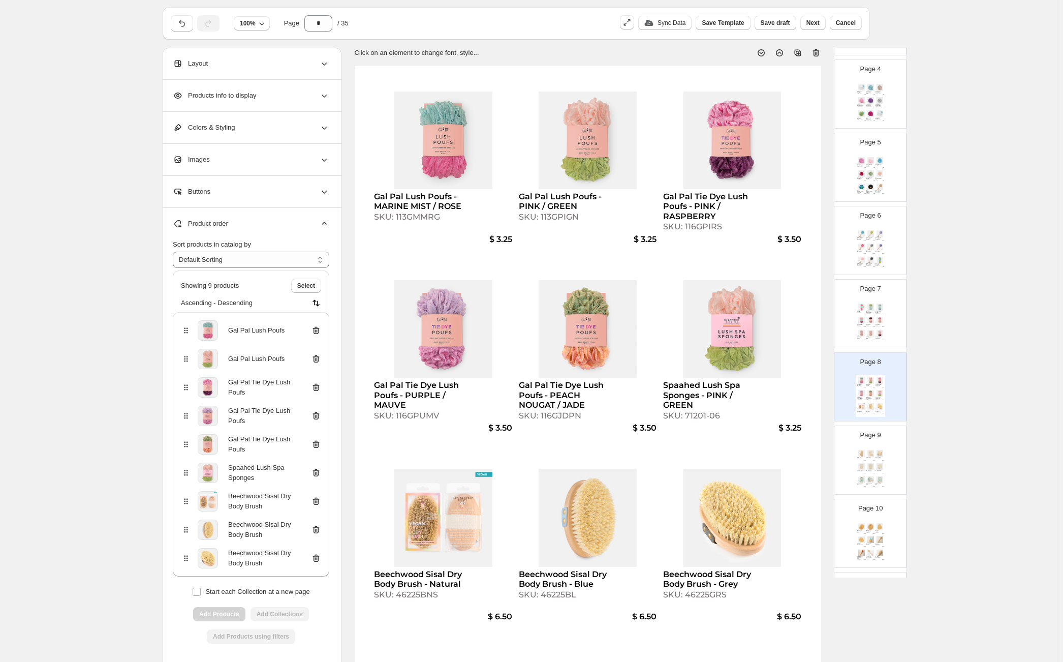
click at [319, 358] on icon at bounding box center [316, 359] width 10 height 10
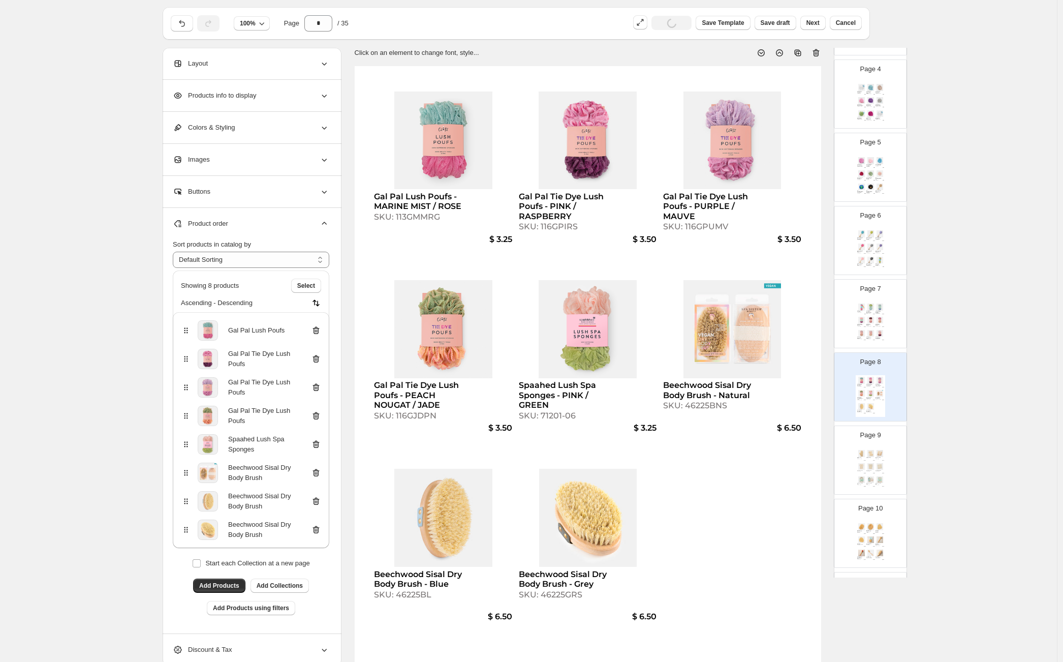
click at [127, 340] on div "**********" at bounding box center [528, 343] width 1057 height 737
click at [884, 531] on div "Page 10 Mediterranean Wool Sponges - Medium SKU: 11031S $ 6.60 Mediterranean Wo…" at bounding box center [866, 529] width 64 height 68
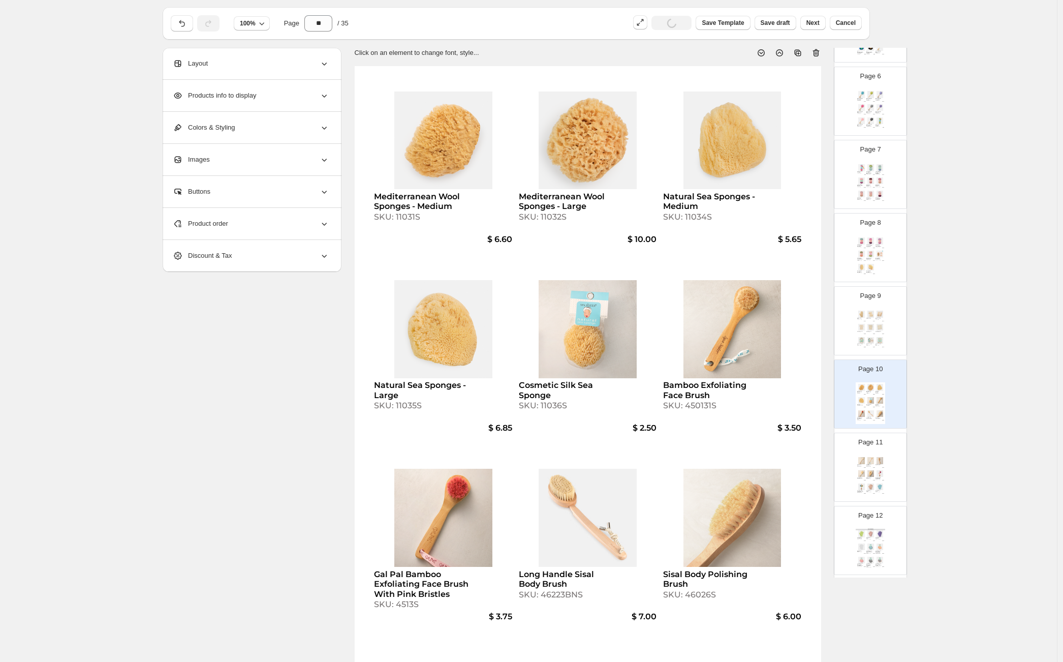
scroll to position [569, 0]
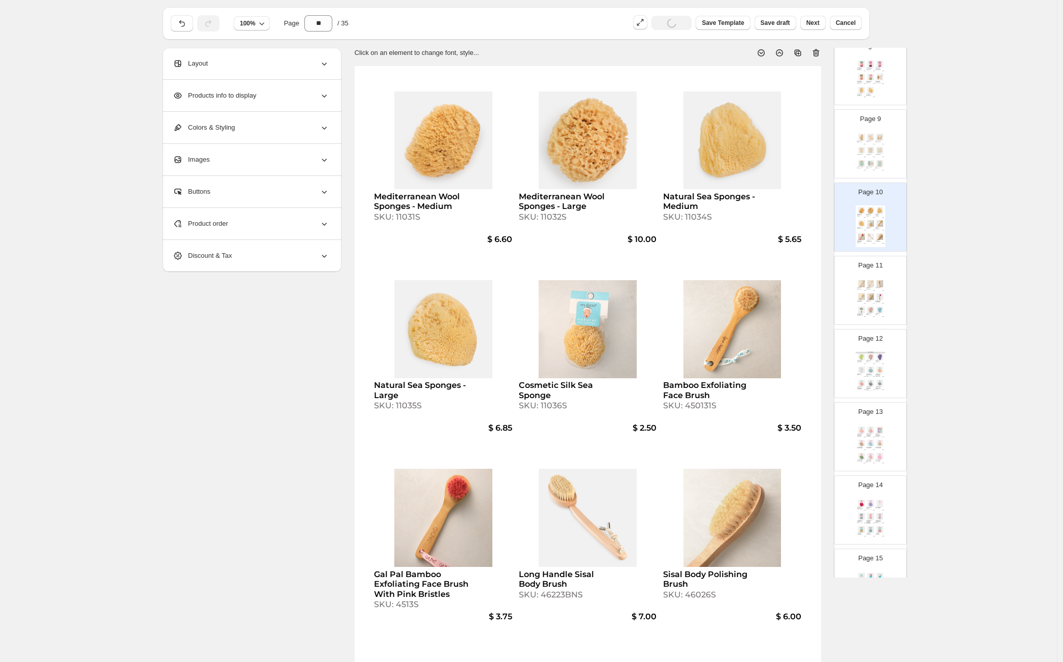
click at [875, 382] on img at bounding box center [879, 383] width 9 height 7
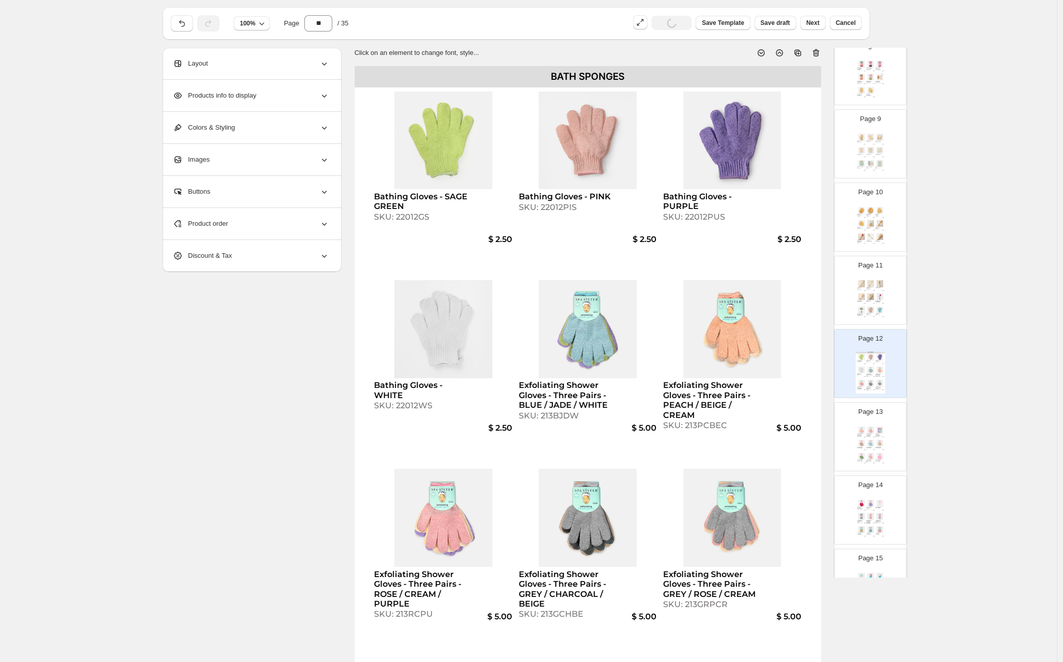
click at [886, 460] on div "Page 13 Exfoliating Shower Gloves - Three Pairs - PEACH / BEIGE / PINK SKU: 213…" at bounding box center [866, 432] width 64 height 68
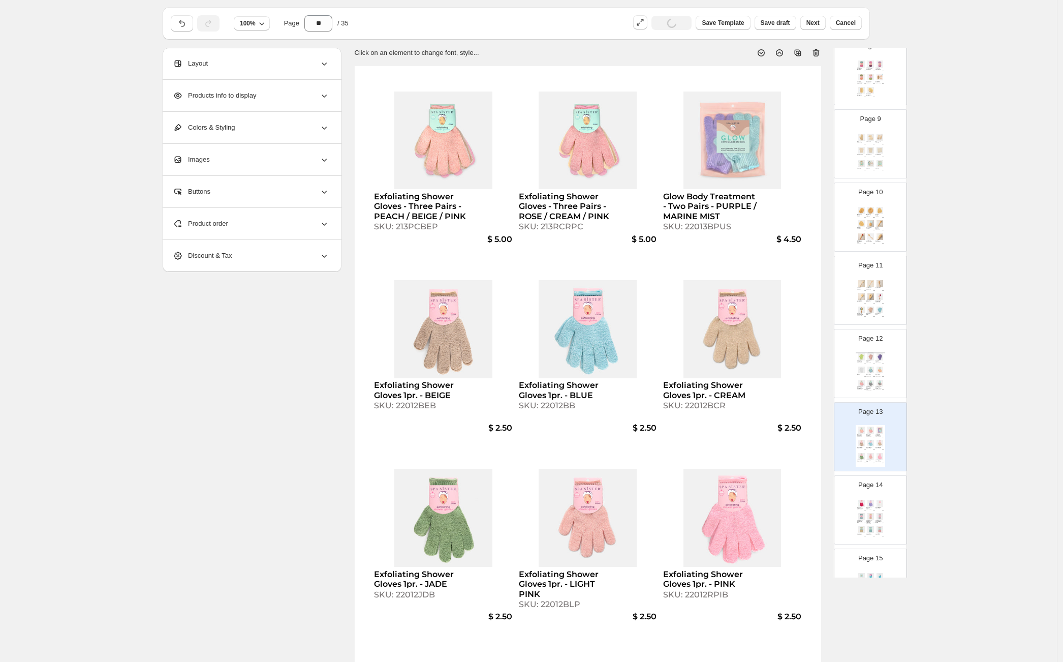
scroll to position [726, 0]
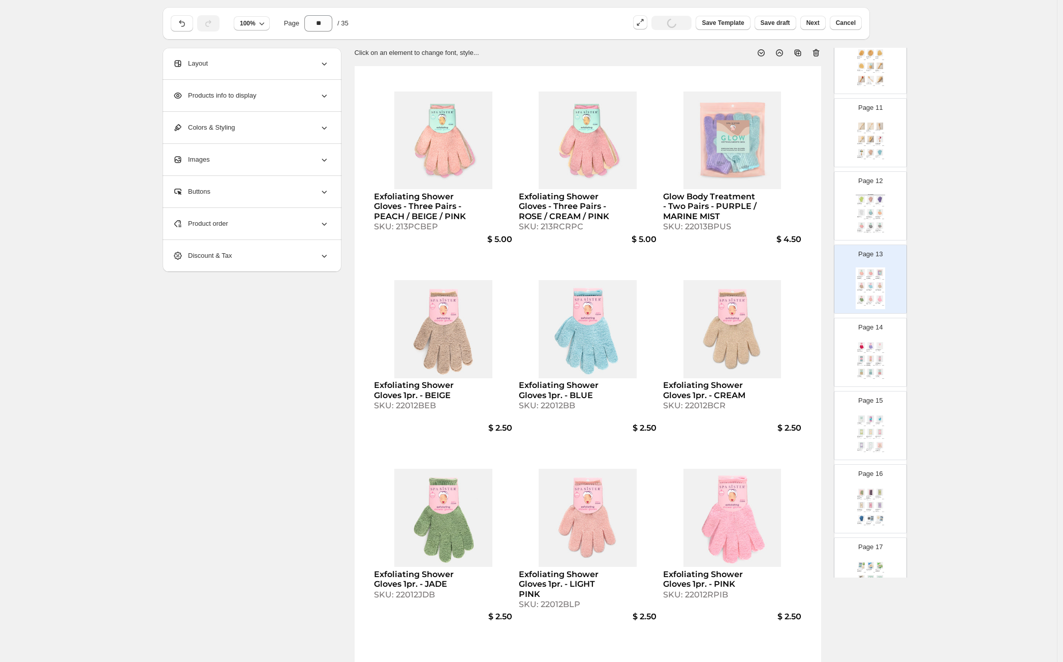
click at [870, 340] on div "Exfoliating Shower Gloves 1pr. - POMEGRANATE SKU: 22012BPO $ 2.50 Exfoliating S…" at bounding box center [870, 361] width 29 height 42
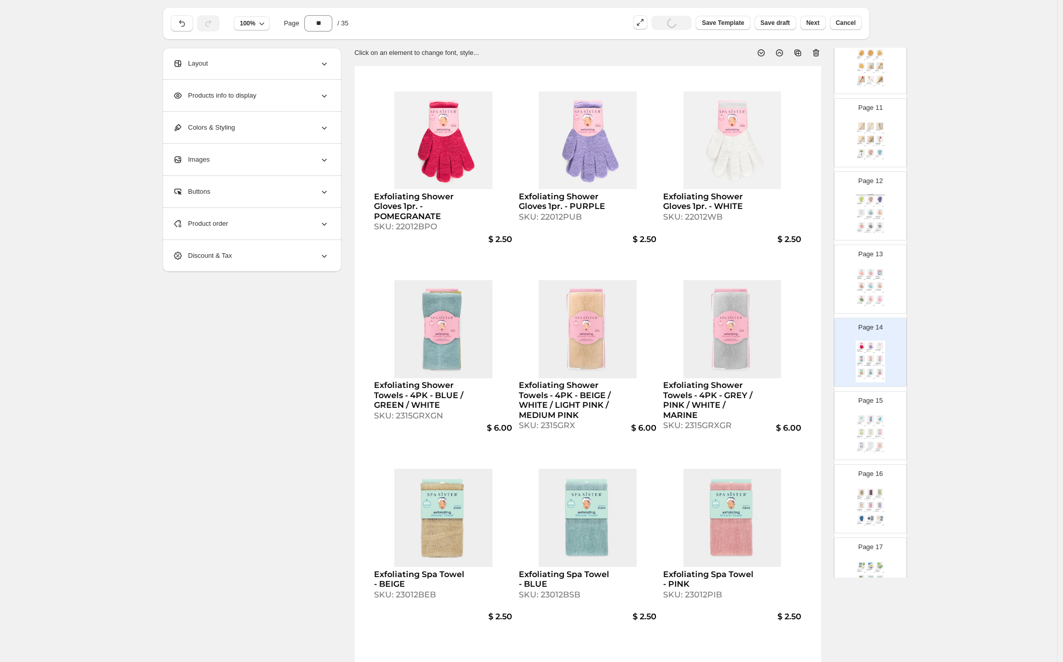
click at [878, 494] on img at bounding box center [879, 491] width 9 height 7
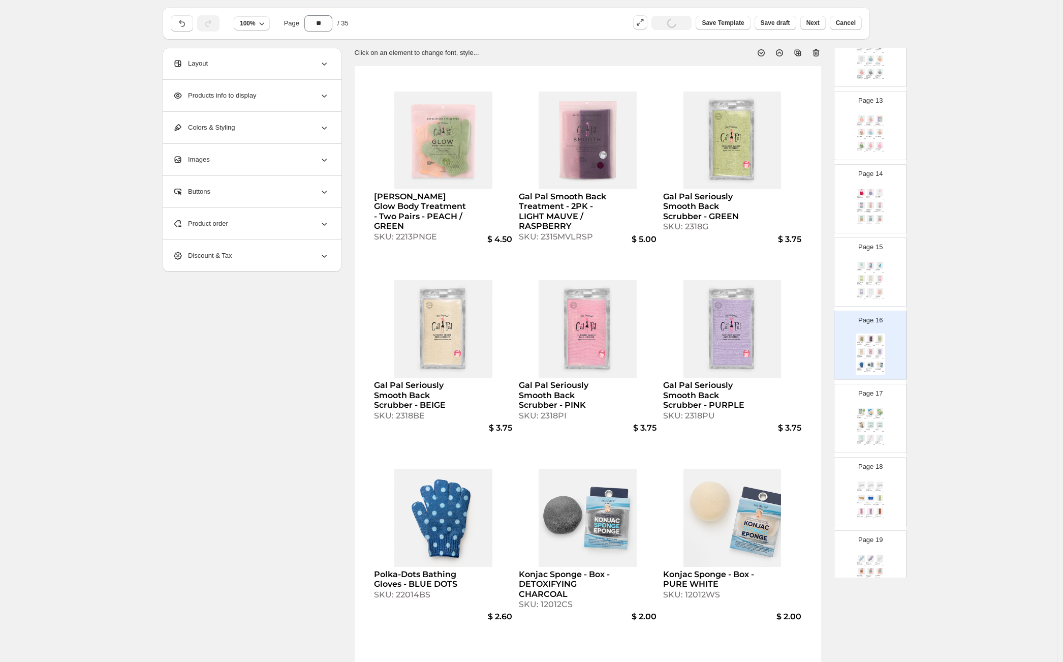
scroll to position [893, 0]
click at [884, 405] on div "Konjac Sponge - Box - ANTIOXIDANT GREEN TEA SKU: 12012GS $ 2.00 Konjac Sponge -…" at bounding box center [870, 414] width 29 height 42
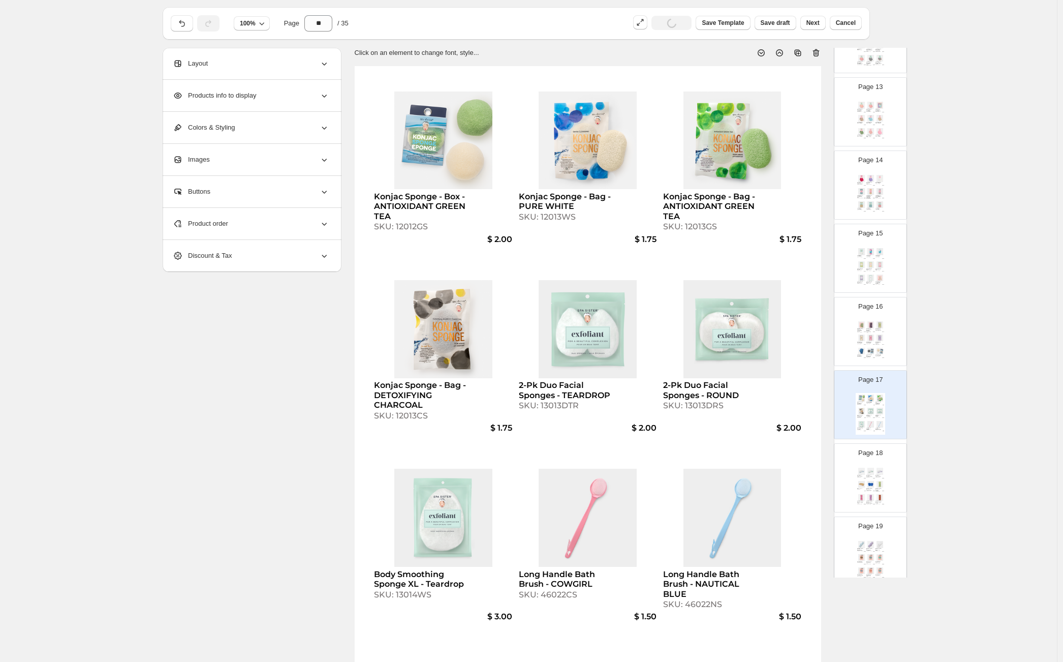
click at [895, 494] on div "Page 18 Frosted Travel Soap Dish - COBALT BLUE SKU: 51012B $ 2.50 Frosted Trave…" at bounding box center [870, 478] width 72 height 68
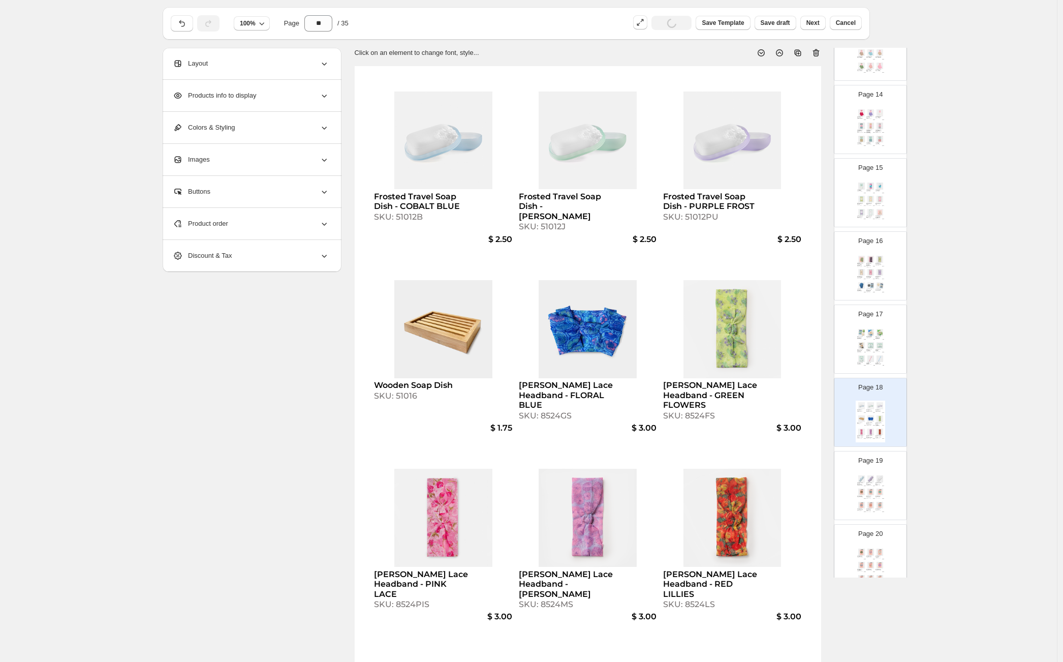
click at [887, 491] on div "Page 19 Terry-Knot Spa Headbands - GRANITE BLUE SKU: 850221FBS $ 3.25 Terry-Kno…" at bounding box center [866, 481] width 64 height 68
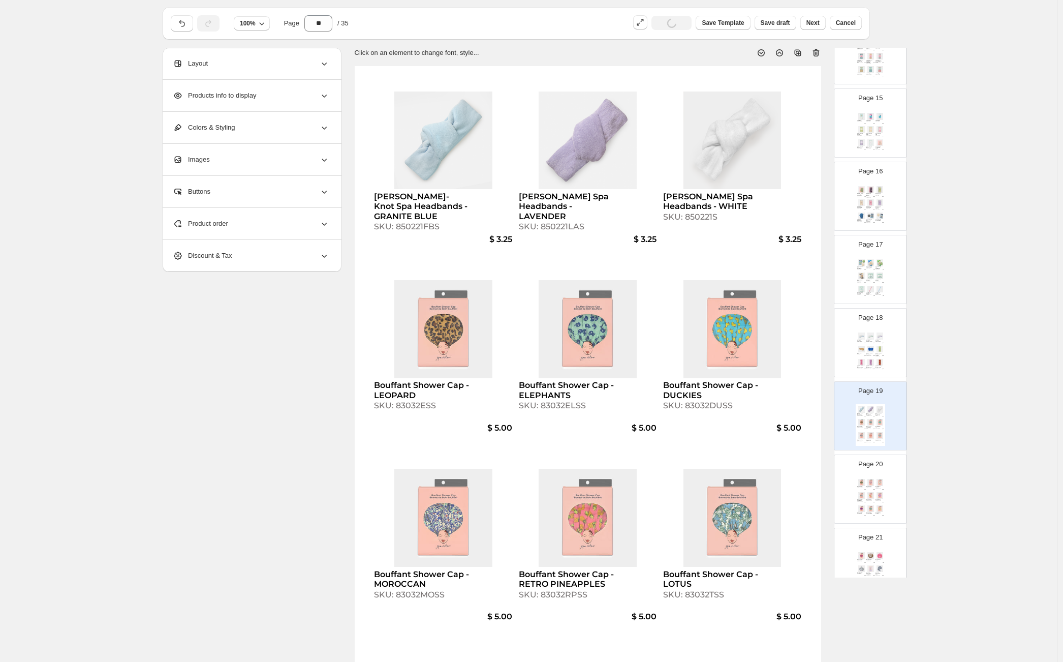
scroll to position [1030, 0]
click at [876, 483] on img at bounding box center [879, 480] width 9 height 7
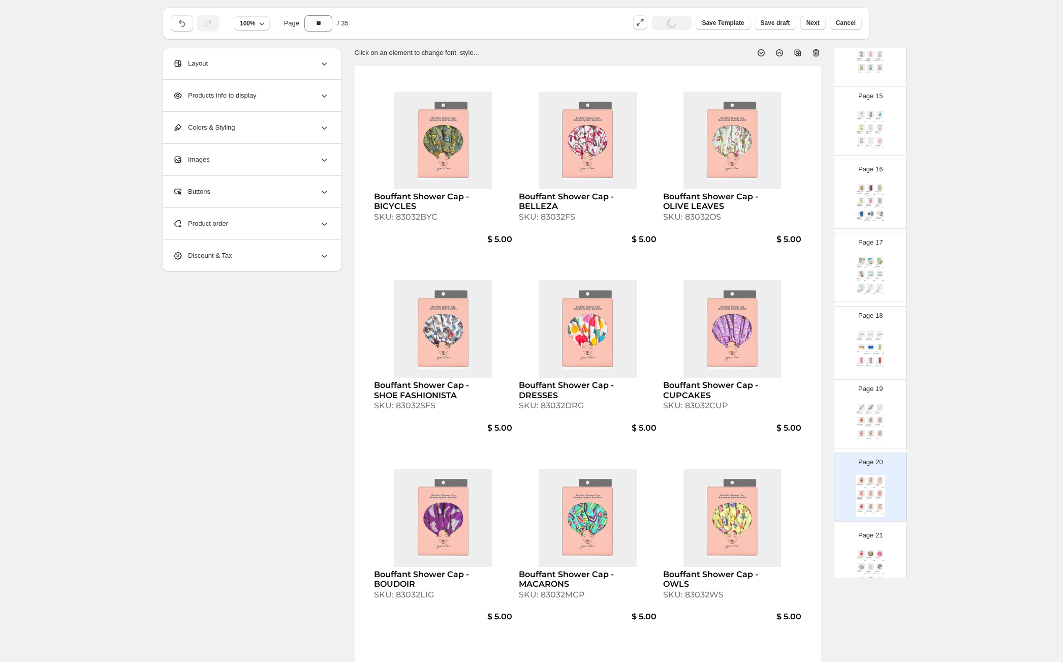
click at [296, 227] on div "Product order" at bounding box center [251, 224] width 156 height 32
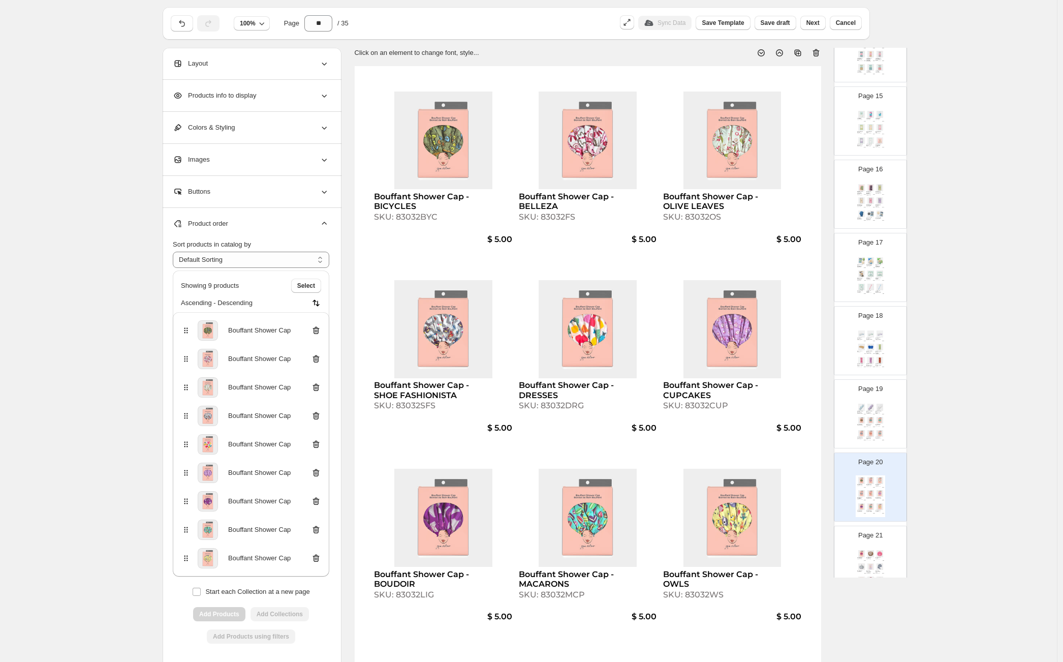
click at [320, 558] on icon at bounding box center [316, 558] width 10 height 10
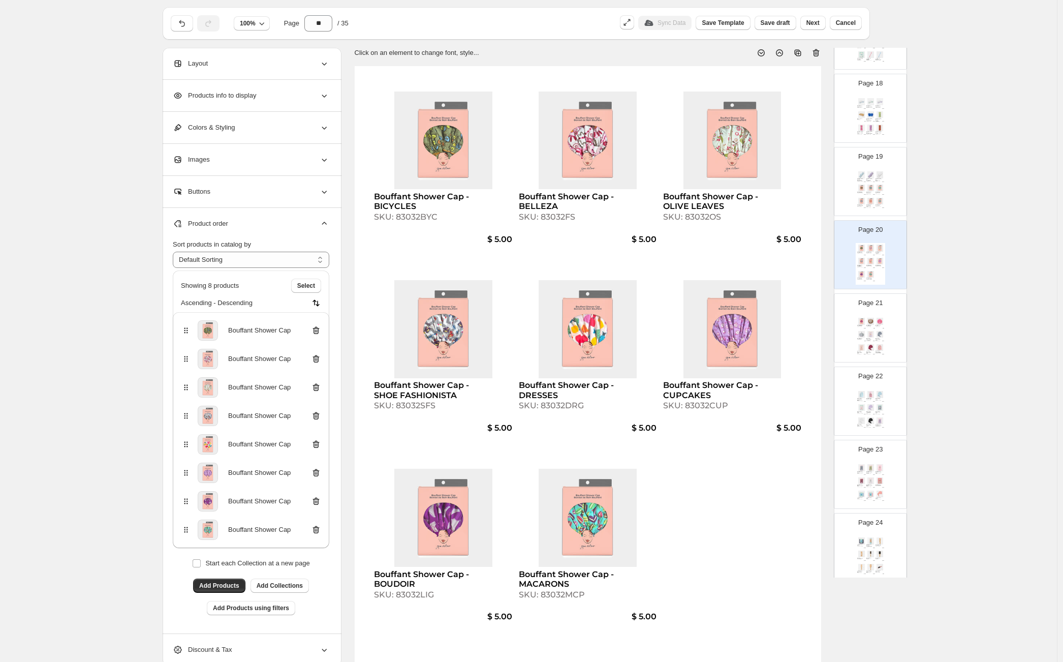
scroll to position [1266, 0]
click at [867, 340] on img at bounding box center [870, 343] width 9 height 7
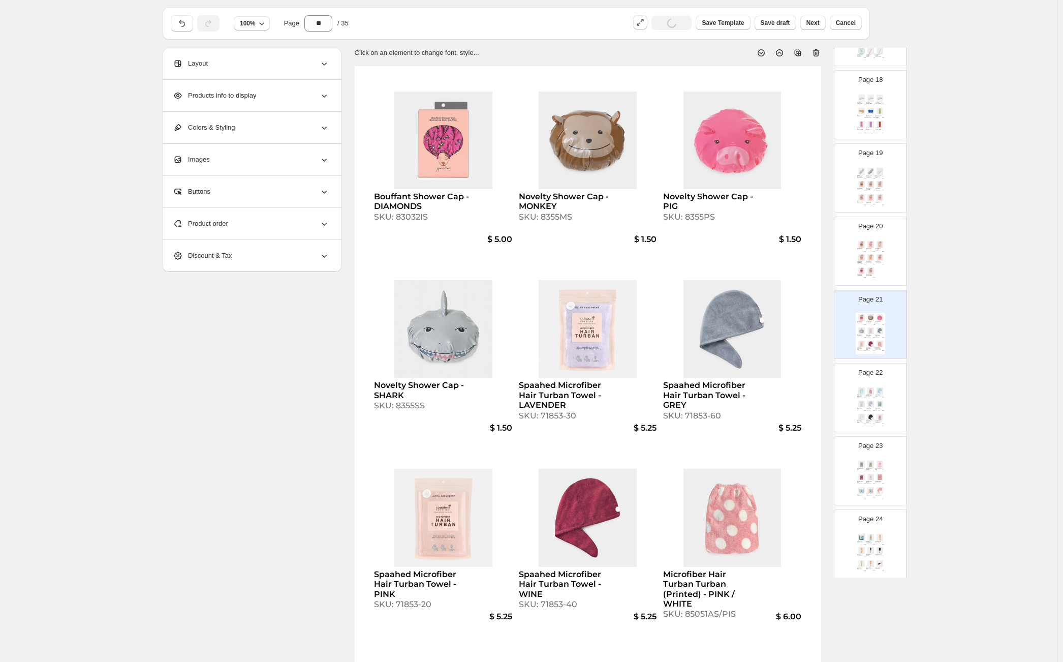
click at [875, 389] on img at bounding box center [879, 390] width 9 height 7
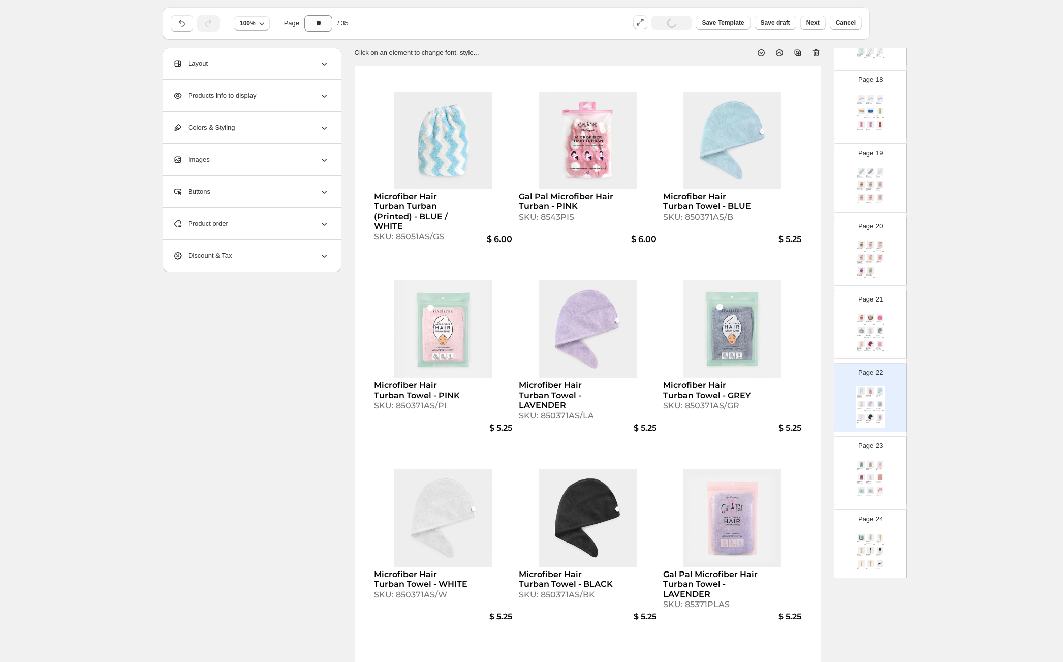
click at [263, 222] on div "Product order" at bounding box center [251, 224] width 156 height 32
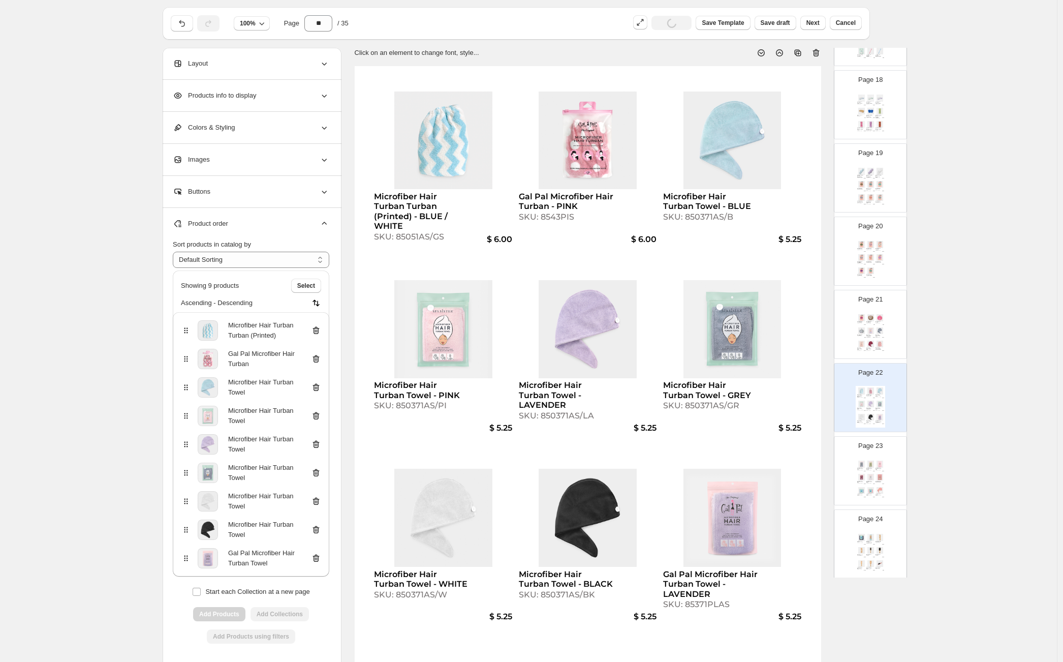
click at [319, 355] on icon at bounding box center [316, 359] width 7 height 8
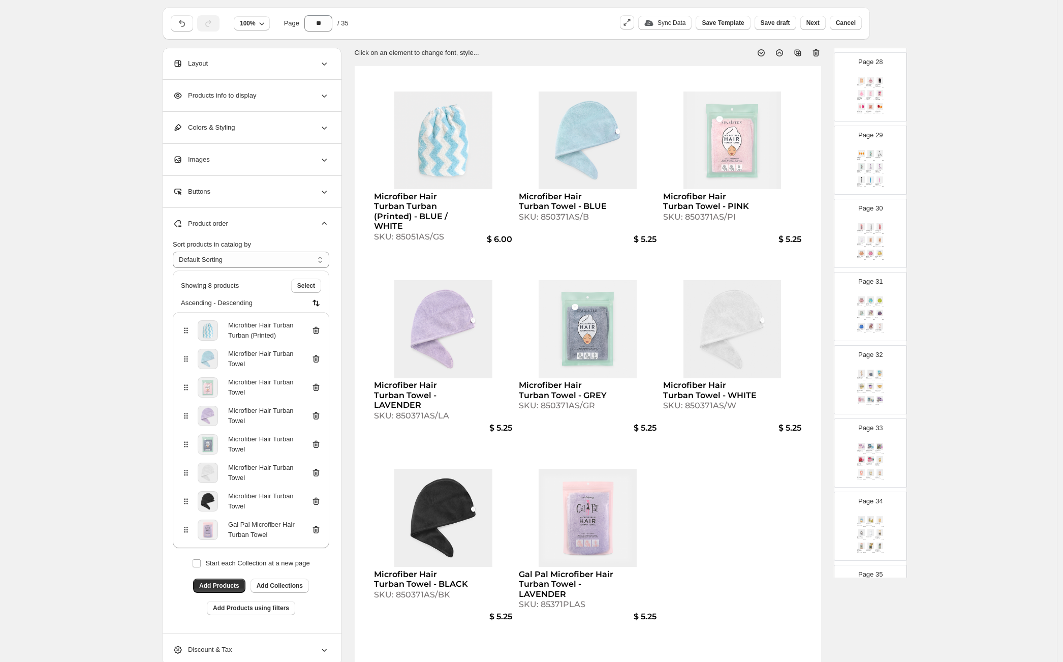
scroll to position [2098, 0]
click at [870, 508] on img at bounding box center [870, 509] width 9 height 7
type input "**"
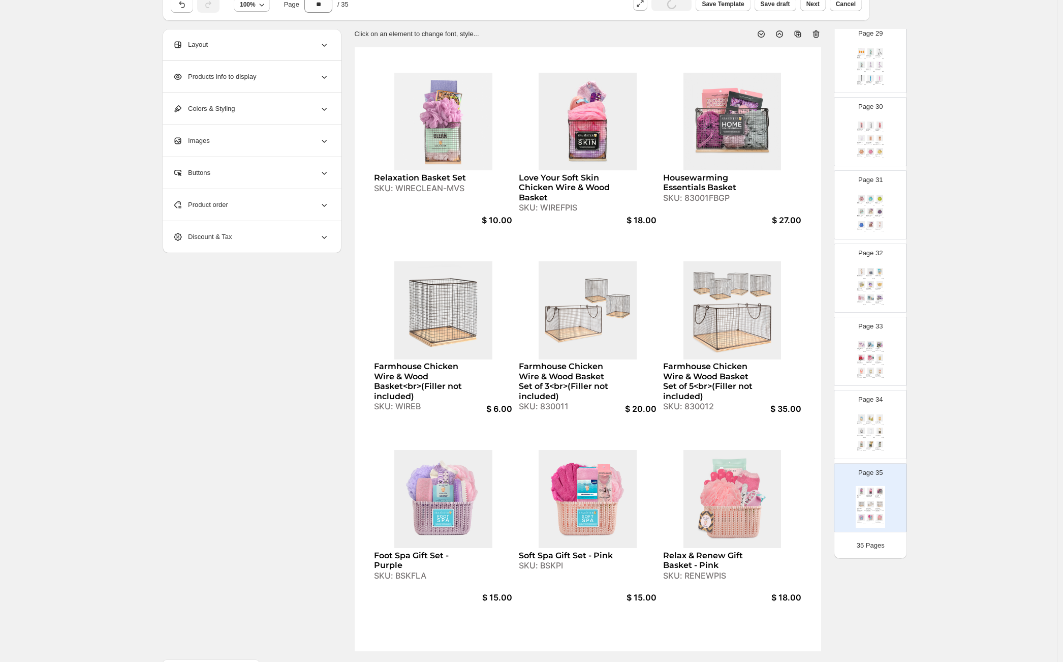
scroll to position [75, 0]
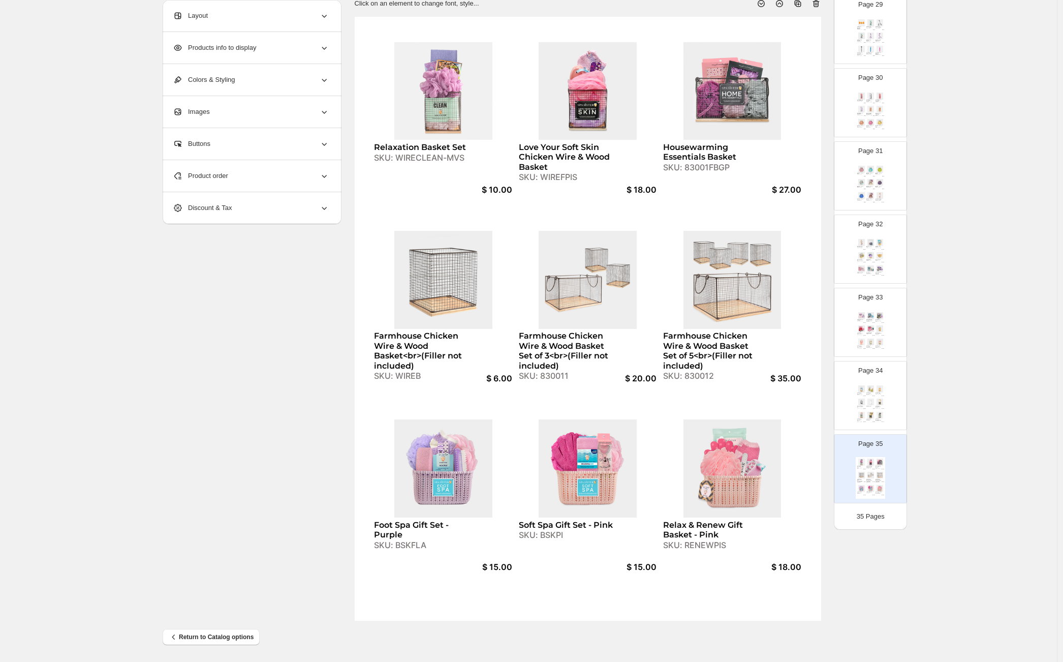
click at [979, 330] on div "**********" at bounding box center [528, 293] width 1057 height 737
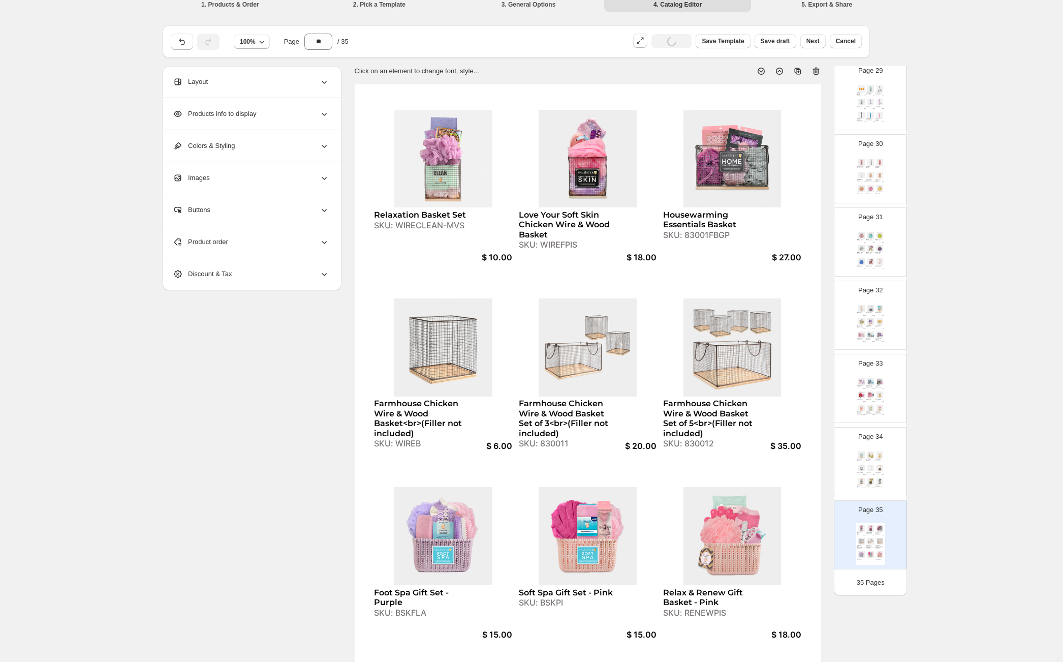
scroll to position [0, 0]
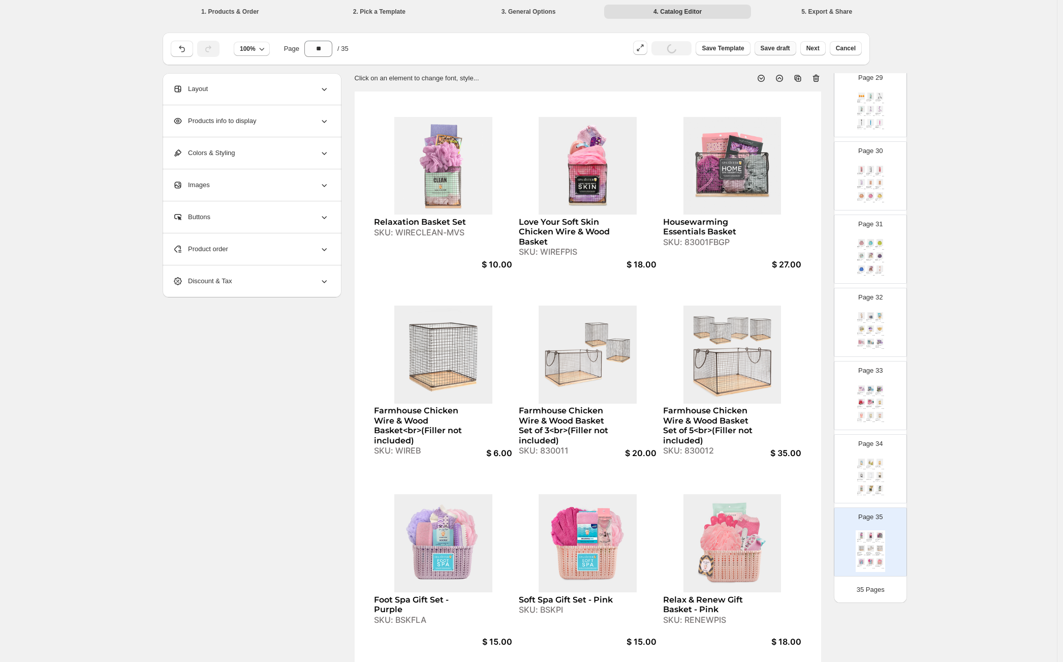
click at [780, 51] on span "Save draft" at bounding box center [775, 48] width 29 height 8
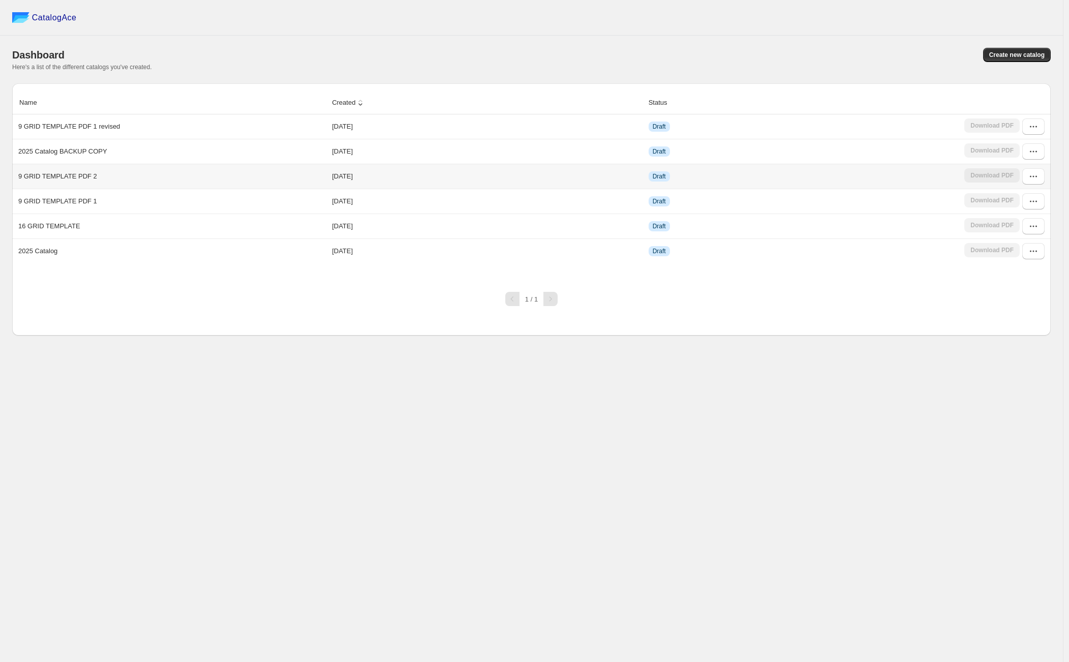
click at [77, 177] on p "9 GRID TEMPLATE PDF 2" at bounding box center [57, 176] width 79 height 10
copy p "9 GRID TEMPLATE PDF 2"
click at [1036, 175] on icon "button" at bounding box center [1033, 176] width 10 height 10
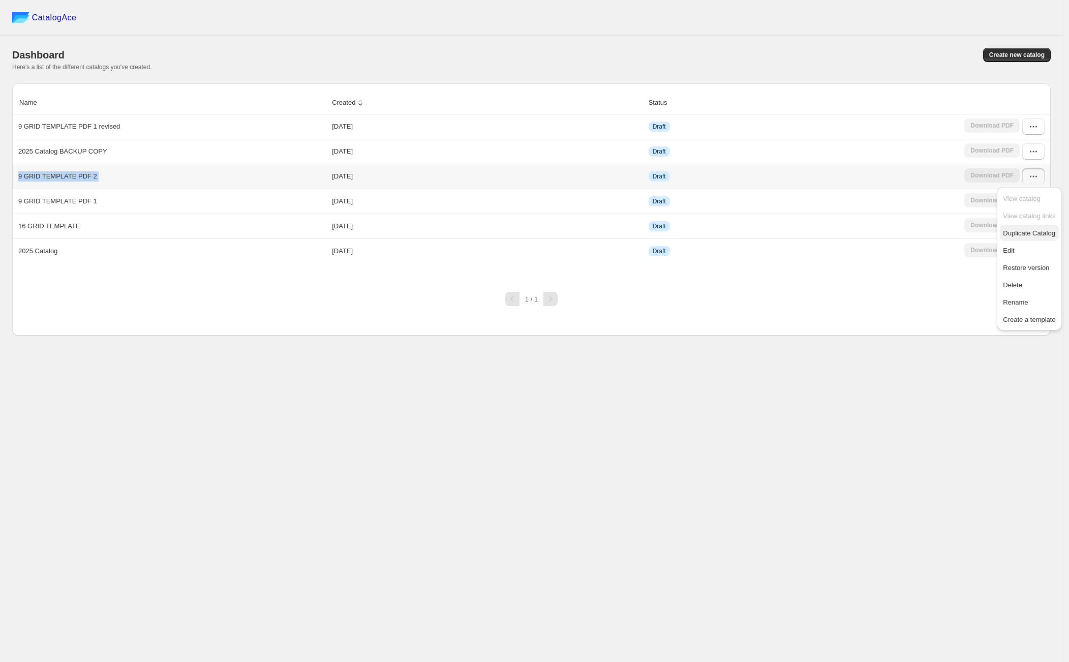
click at [1027, 233] on span "Duplicate Catalog" at bounding box center [1028, 233] width 52 height 8
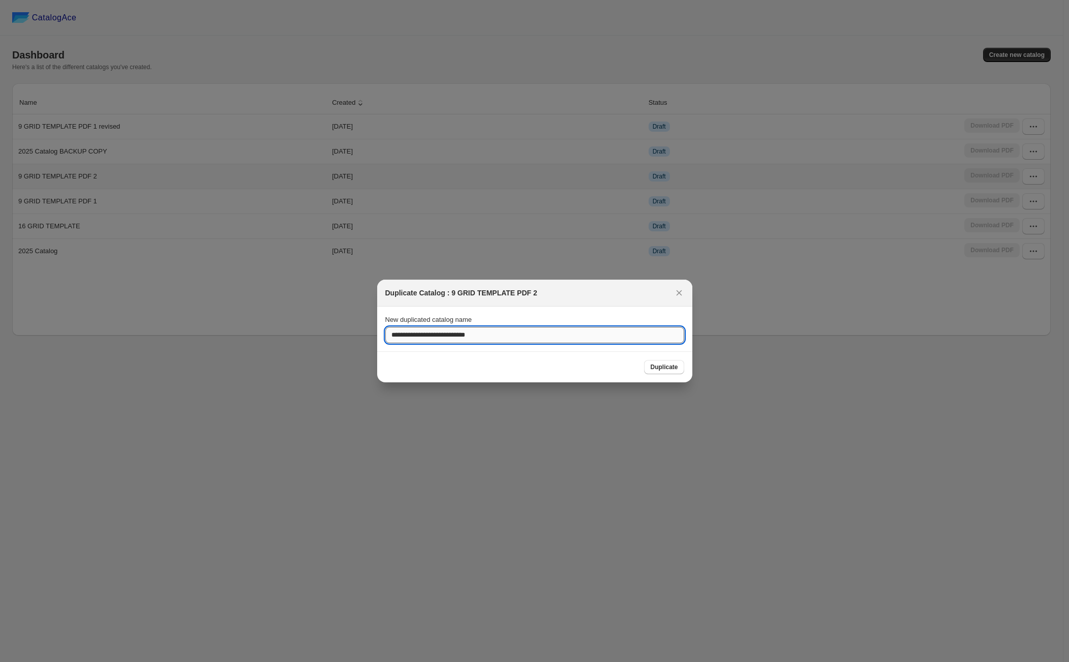
click at [606, 335] on input "**********" at bounding box center [534, 335] width 299 height 16
paste input ":rbi:"
type input "**********"
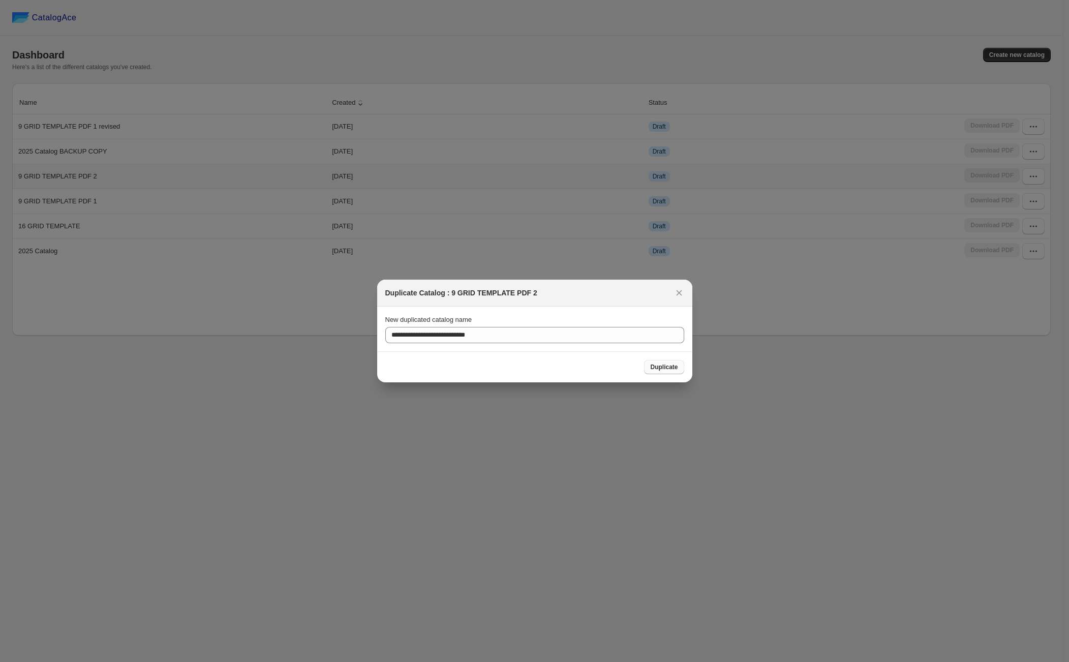
click at [676, 370] on span "Duplicate" at bounding box center [663, 367] width 27 height 8
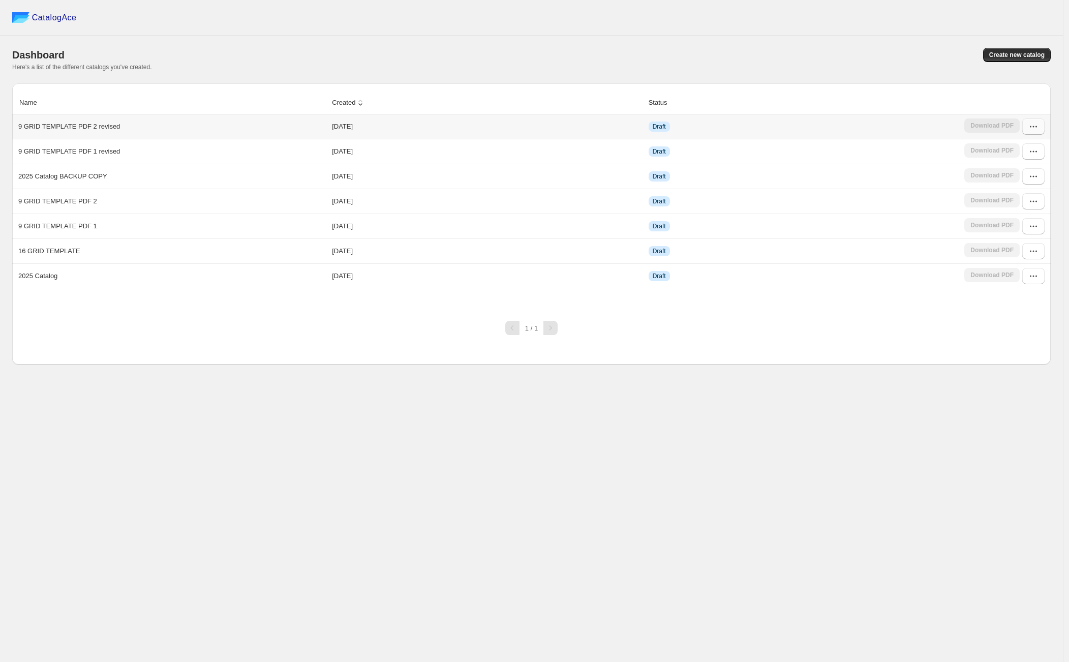
click at [1028, 126] on icon "button" at bounding box center [1033, 126] width 10 height 10
click at [1011, 200] on span "Edit" at bounding box center [1007, 201] width 11 height 8
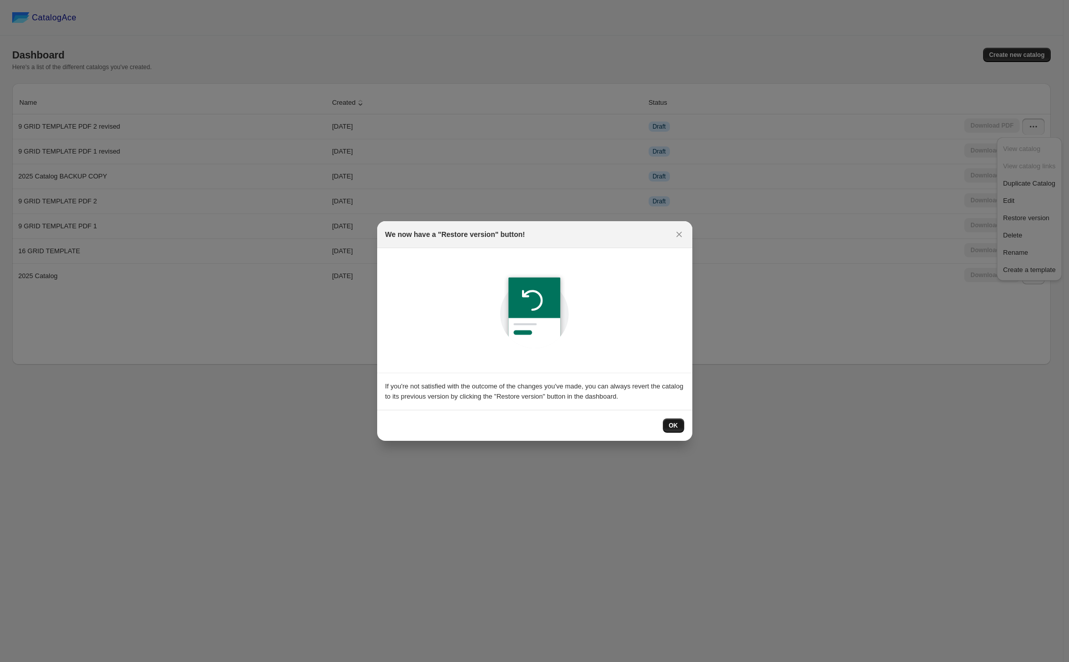
click at [676, 425] on span "OK" at bounding box center [673, 425] width 9 height 8
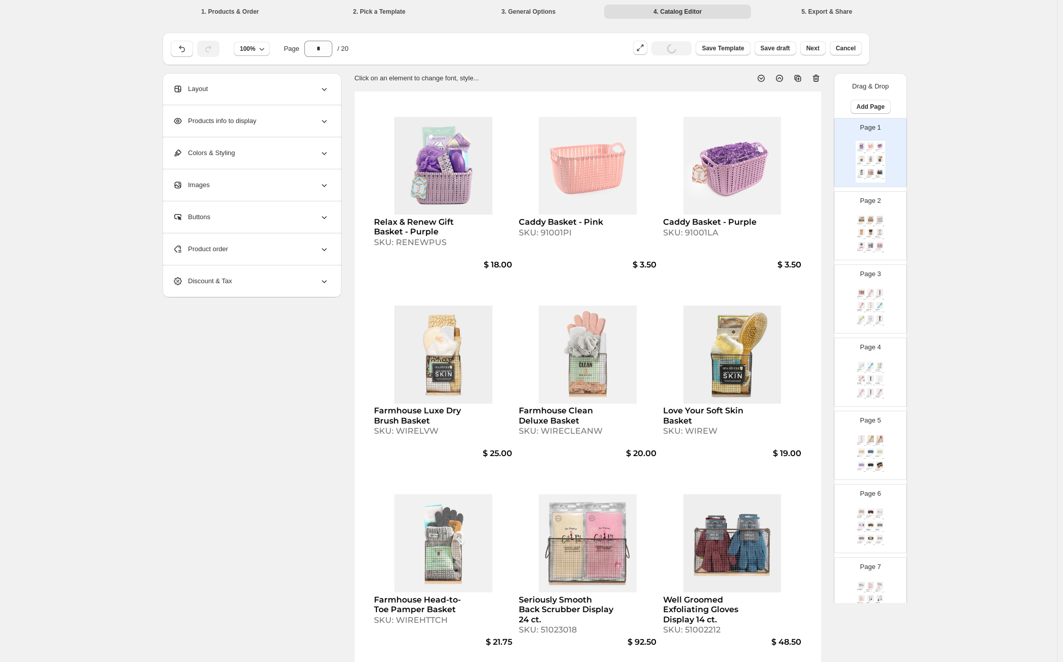
click at [887, 235] on div "Page 2 Spa Treatment Sock Display 18 ct. SKU: 51085153 $ 102.00 Bouffant Shower…" at bounding box center [866, 221] width 64 height 68
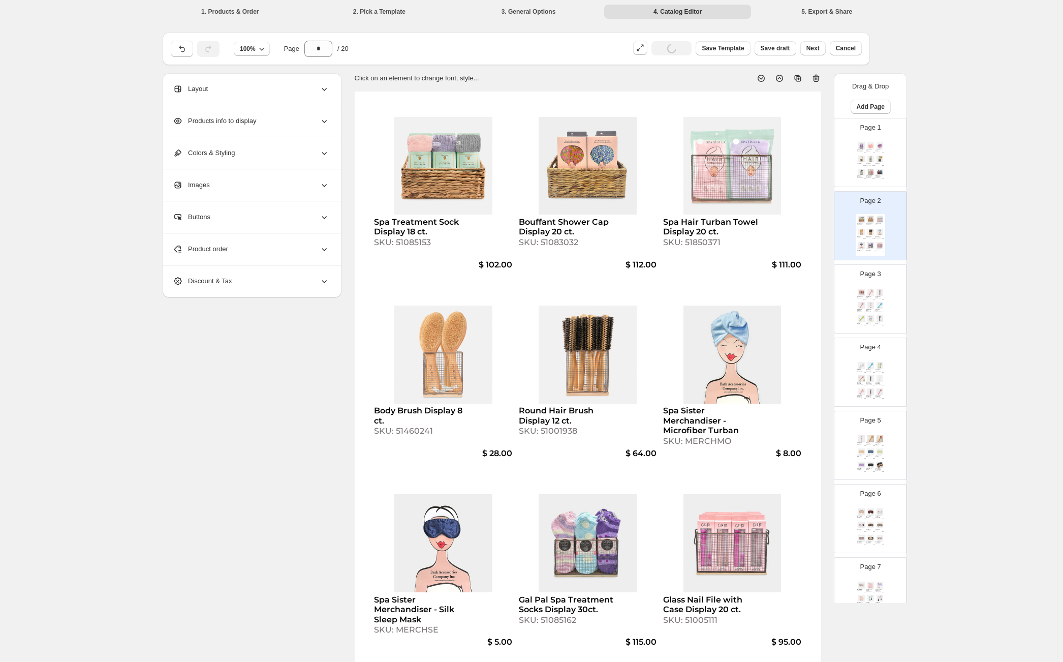
click at [873, 304] on img at bounding box center [870, 305] width 9 height 7
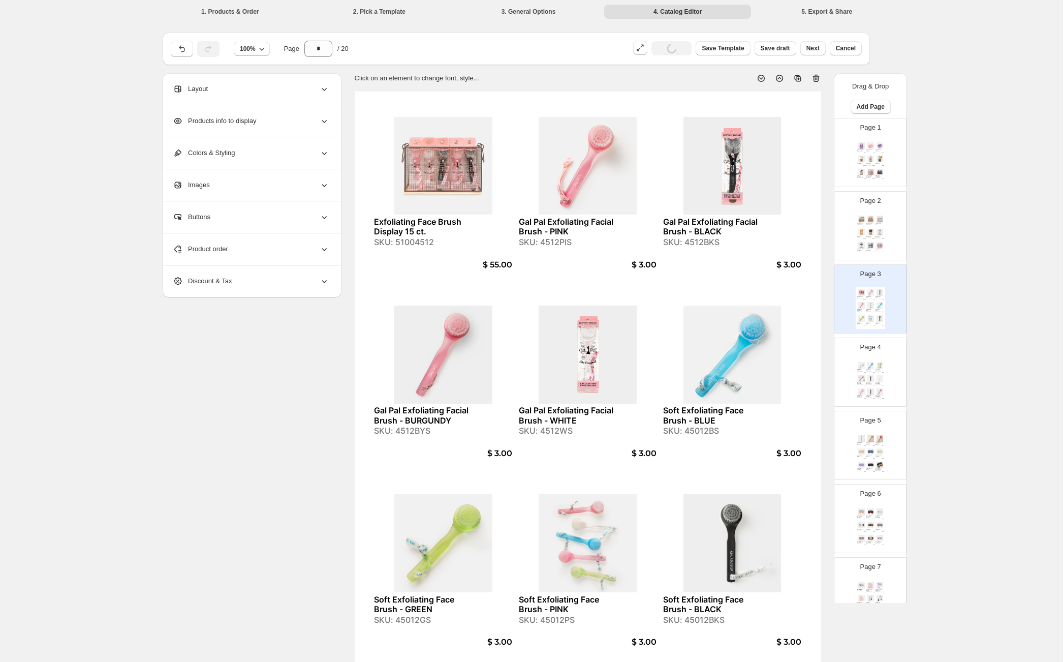
click at [874, 361] on div "Soft Exfoliating Face Brush - WHITE SKU: 45012WS $ 3.00 Boxed Soft Complexion B…" at bounding box center [870, 381] width 29 height 42
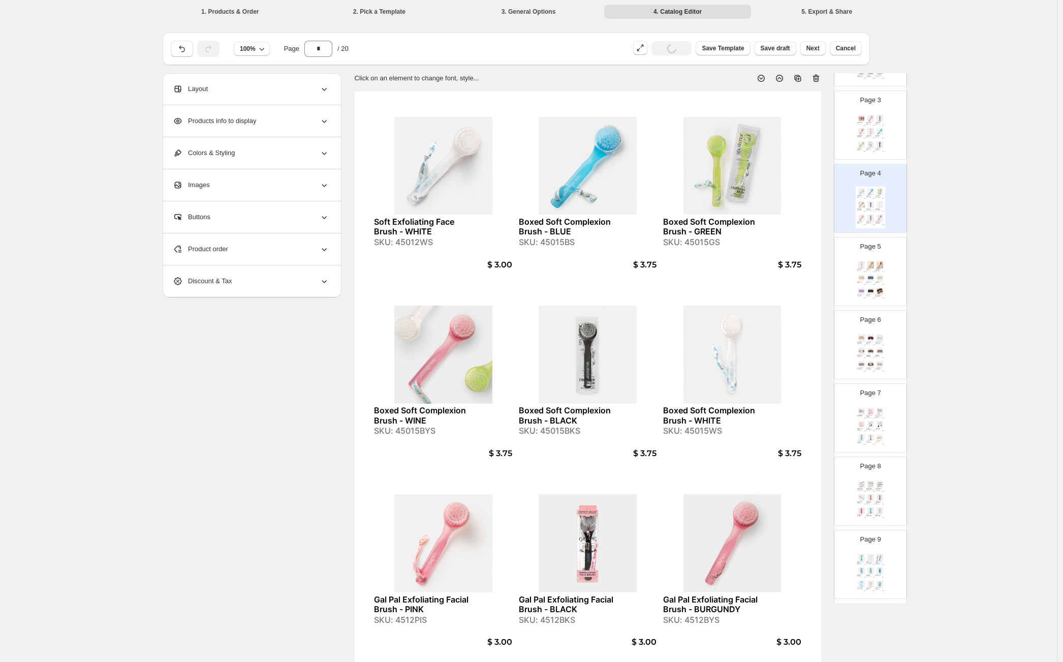
scroll to position [239, 0]
click at [883, 511] on div "Crystal Callus Smoother - GREEN SKU: 32038GS $ 2.75 Crystal Callus Smoother - W…" at bounding box center [870, 508] width 29 height 42
type input "*"
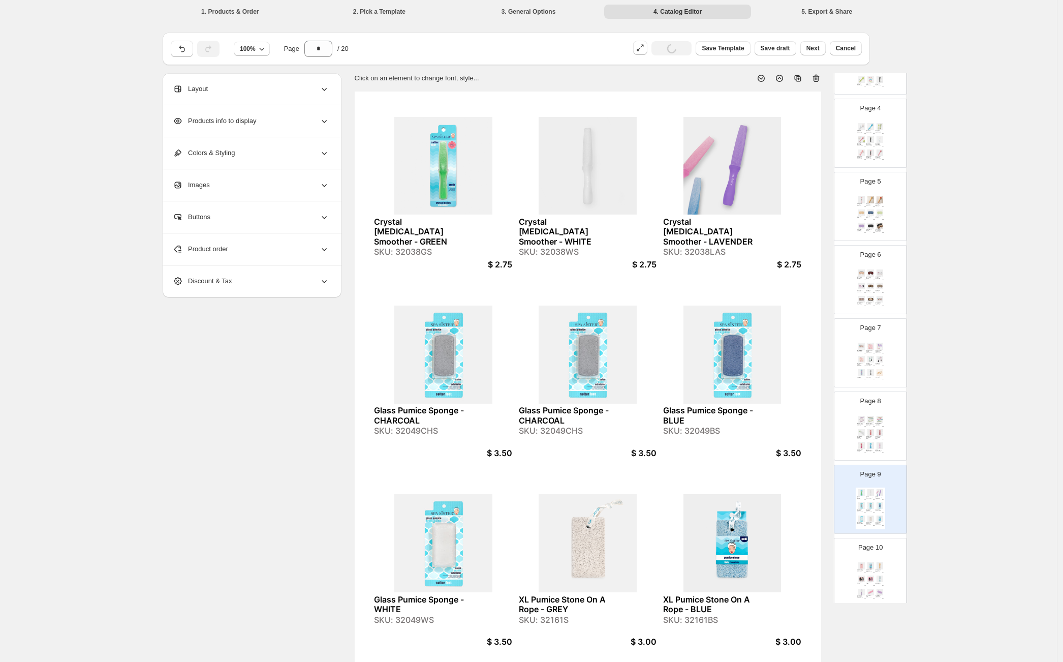
click at [304, 242] on div "Product order" at bounding box center [251, 249] width 156 height 32
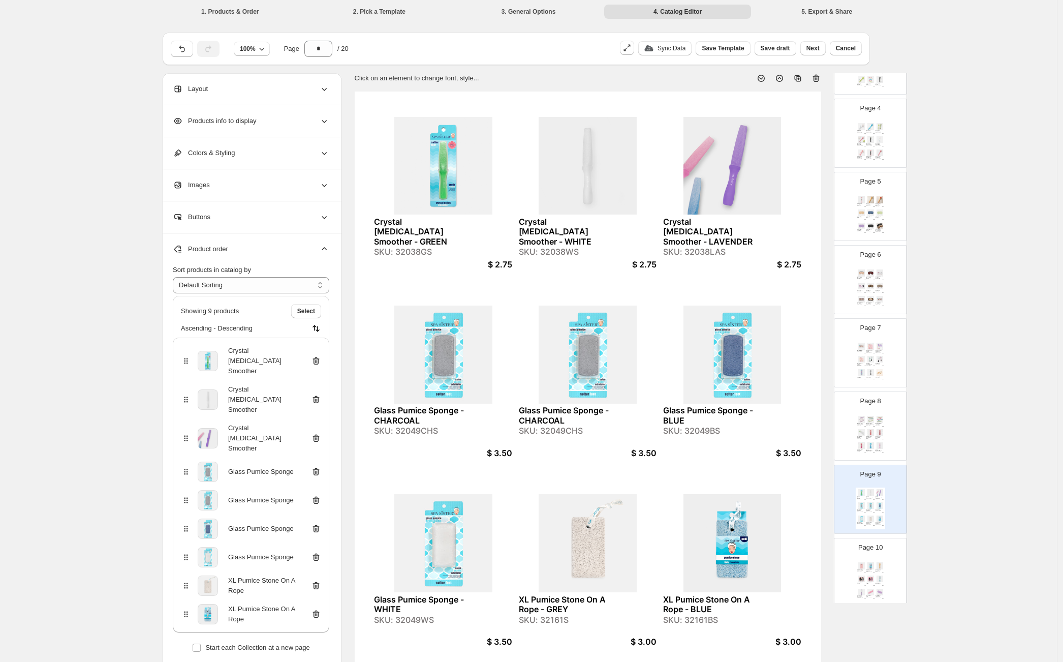
click at [319, 496] on icon at bounding box center [316, 500] width 7 height 8
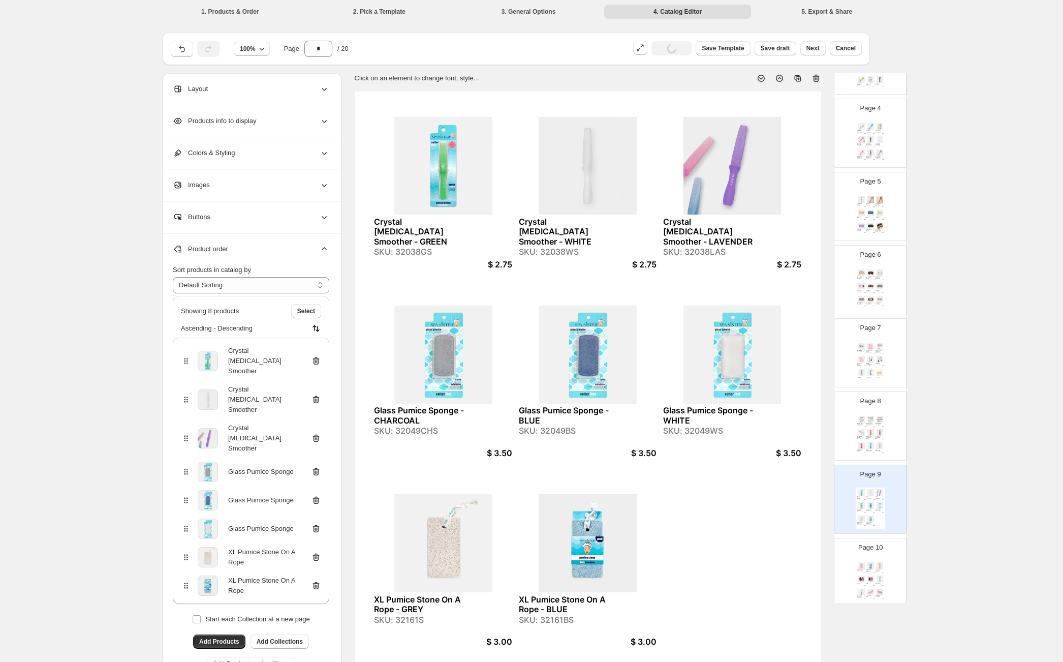
click at [986, 140] on div "**********" at bounding box center [528, 381] width 1057 height 763
click at [790, 45] on span "Save draft" at bounding box center [775, 48] width 29 height 8
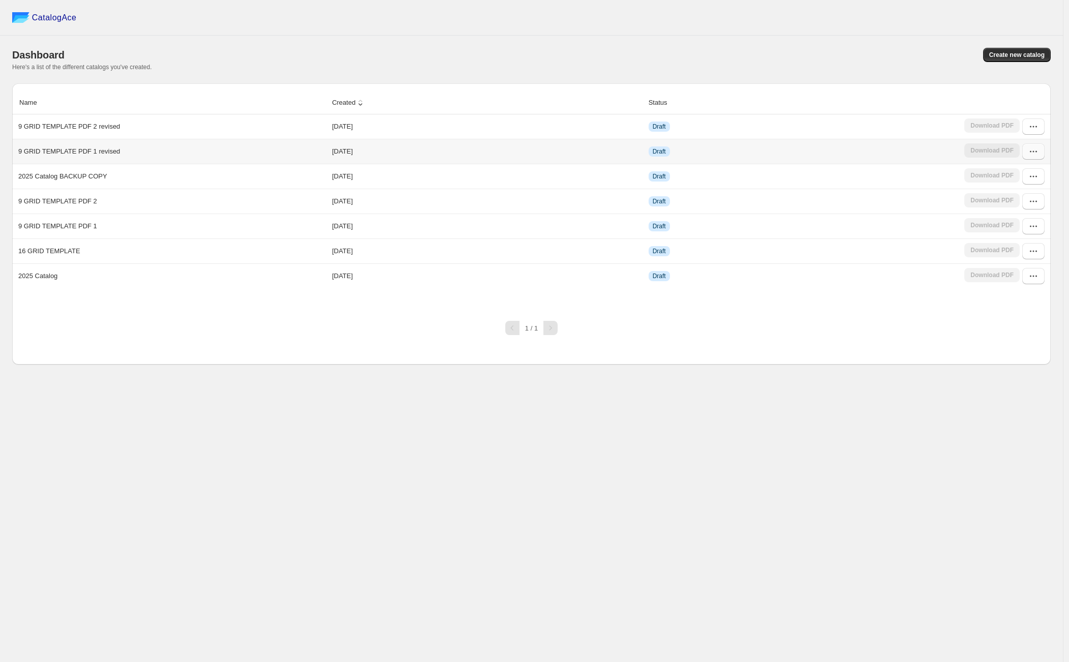
click at [1026, 150] on button "button" at bounding box center [1033, 151] width 22 height 16
click at [1007, 227] on span "Edit" at bounding box center [1007, 226] width 11 height 8
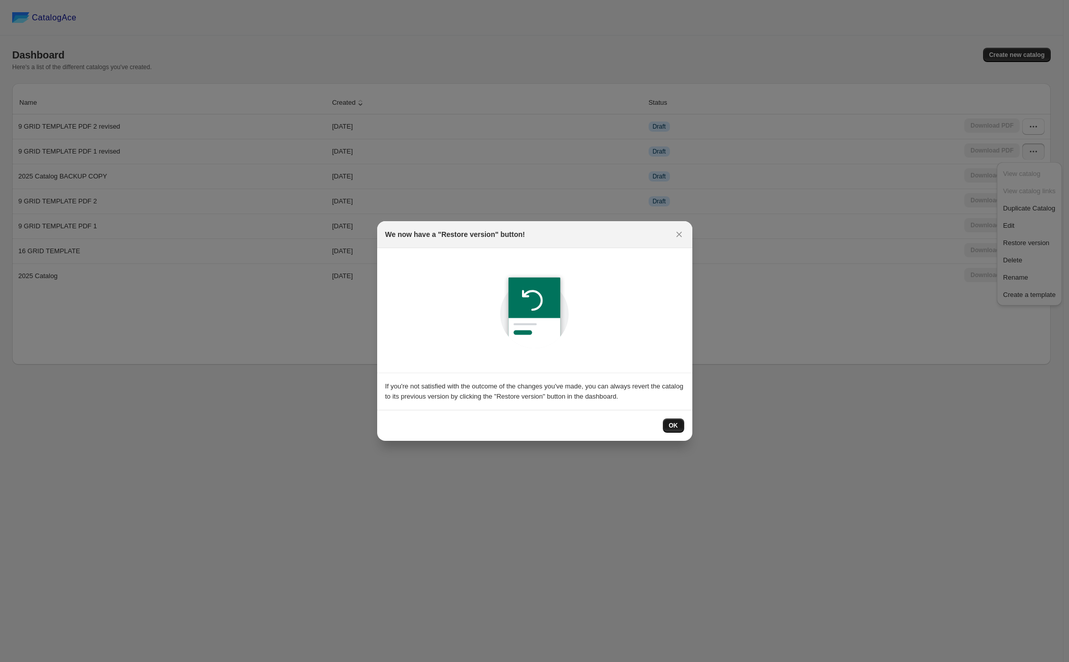
click at [665, 427] on button "OK" at bounding box center [673, 425] width 21 height 14
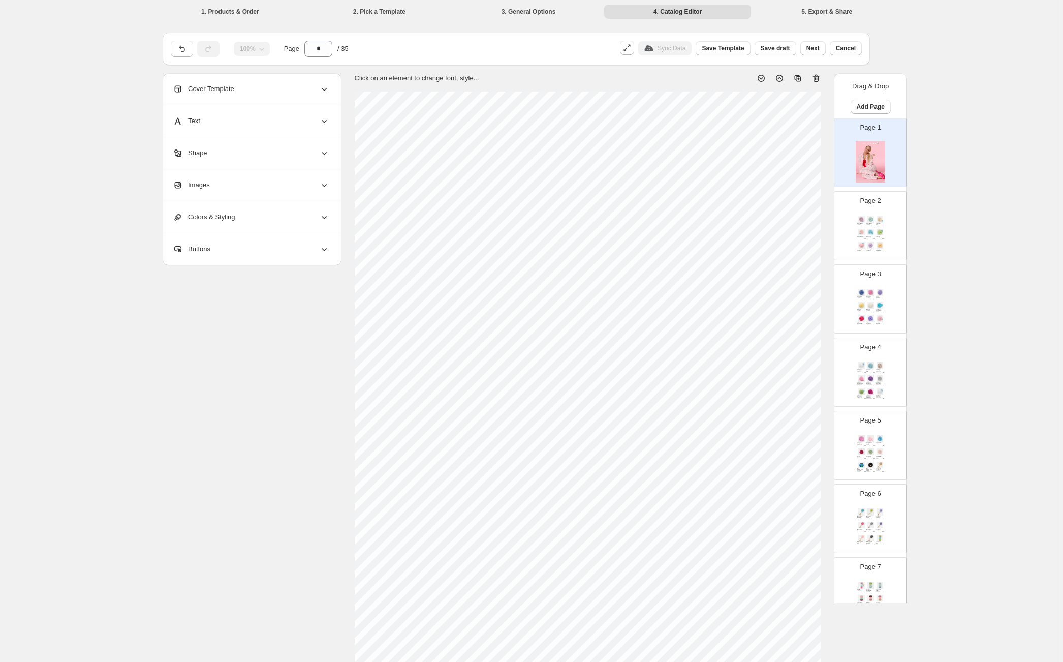
click at [869, 231] on img at bounding box center [870, 232] width 9 height 7
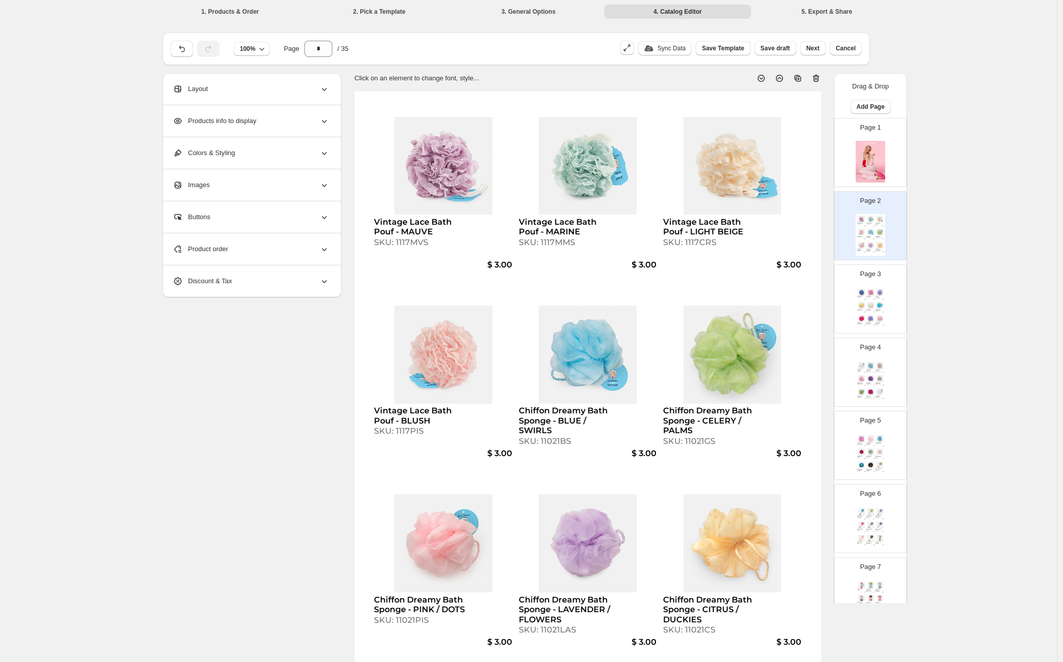
click at [873, 313] on div "Net Pumpkin Sponge - BLUE SKU: 11016BS $ 1.00 Net Pumpkin Sponge - PINK SKU: 11…" at bounding box center [870, 308] width 29 height 42
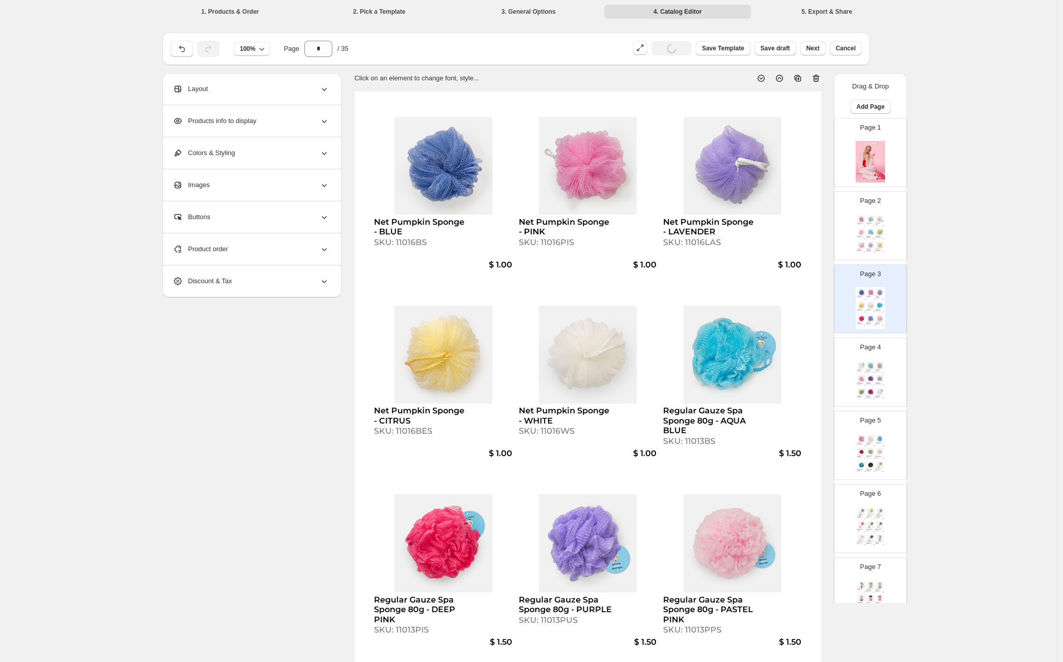
click at [818, 80] on icon at bounding box center [816, 78] width 10 height 10
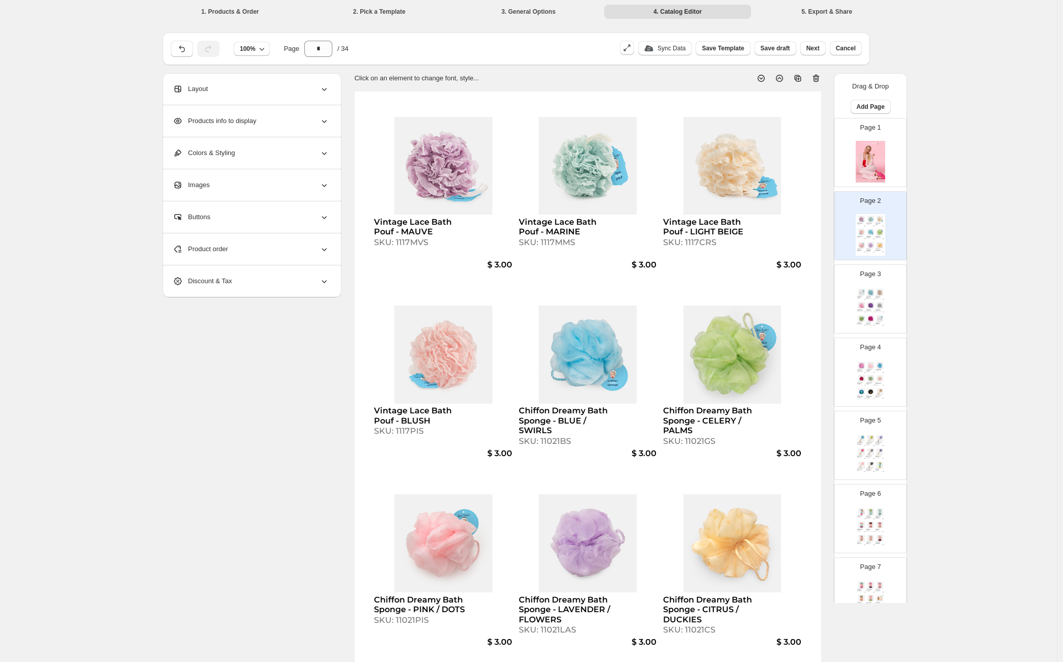
click at [858, 229] on img at bounding box center [861, 232] width 9 height 7
click at [870, 294] on img at bounding box center [870, 292] width 9 height 7
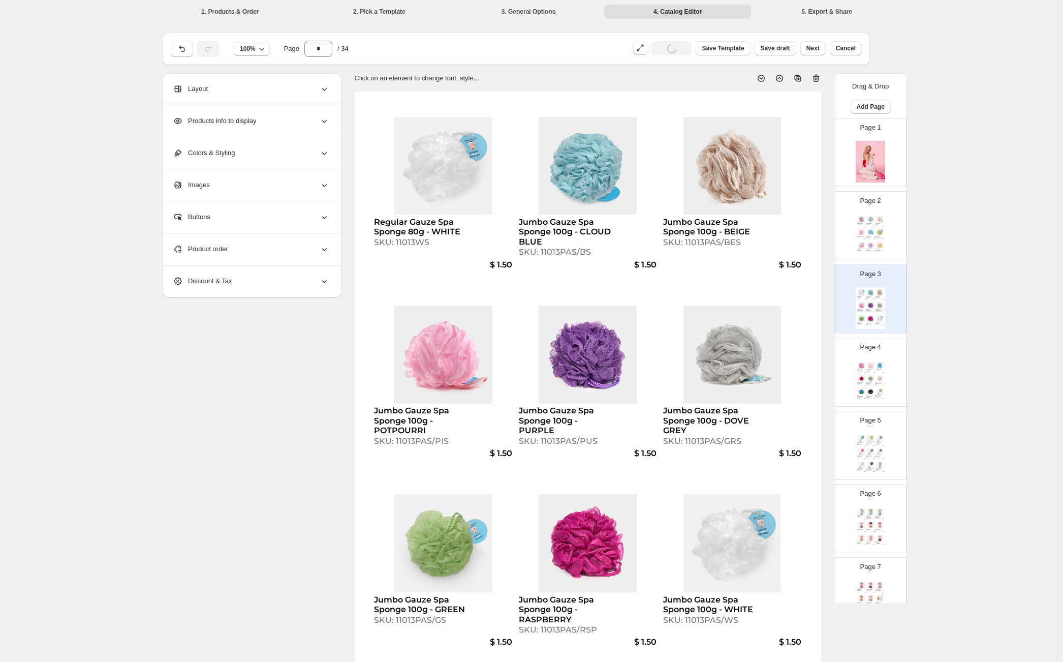
click at [310, 249] on div "Product order" at bounding box center [251, 249] width 156 height 32
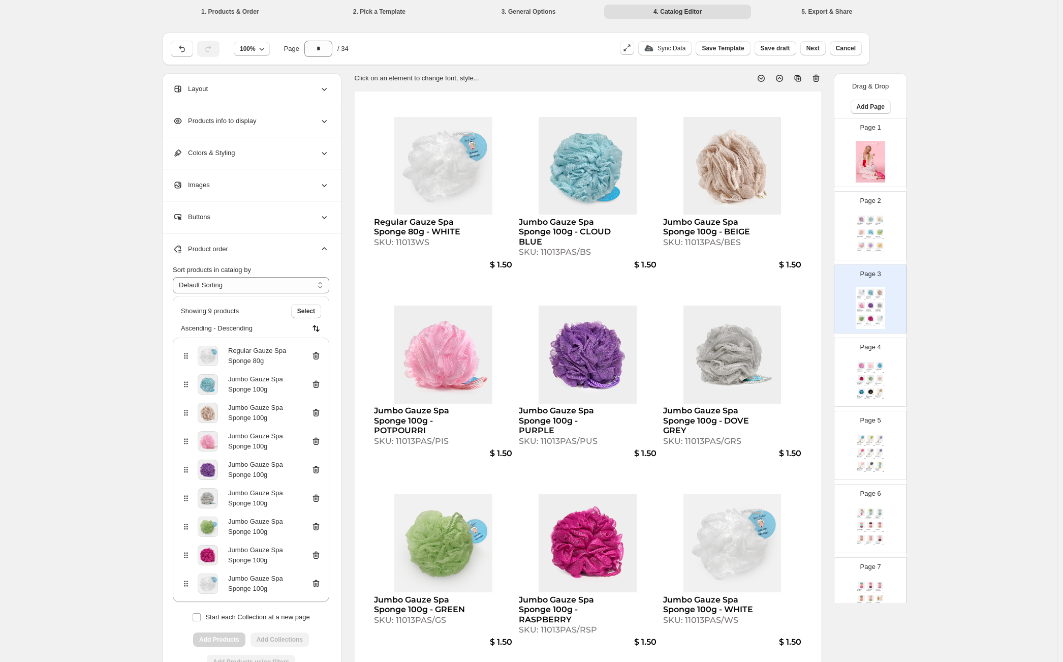
click at [319, 358] on icon at bounding box center [316, 356] width 10 height 10
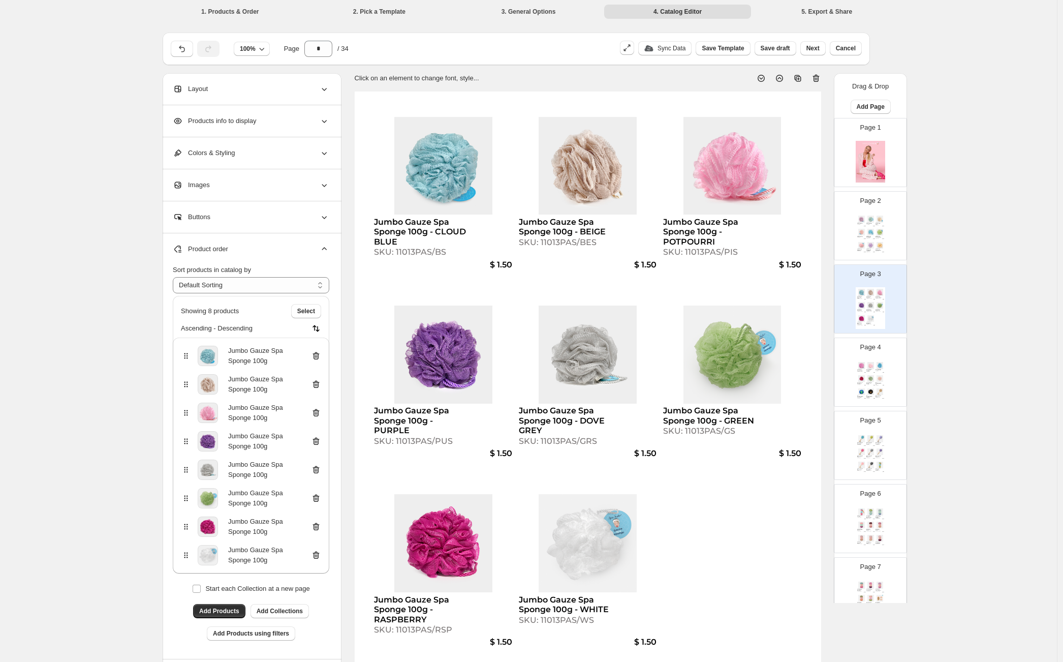
click at [870, 369] on div "Spa Sister Shower Sponge - PINK DOGWOOD" at bounding box center [869, 370] width 6 height 2
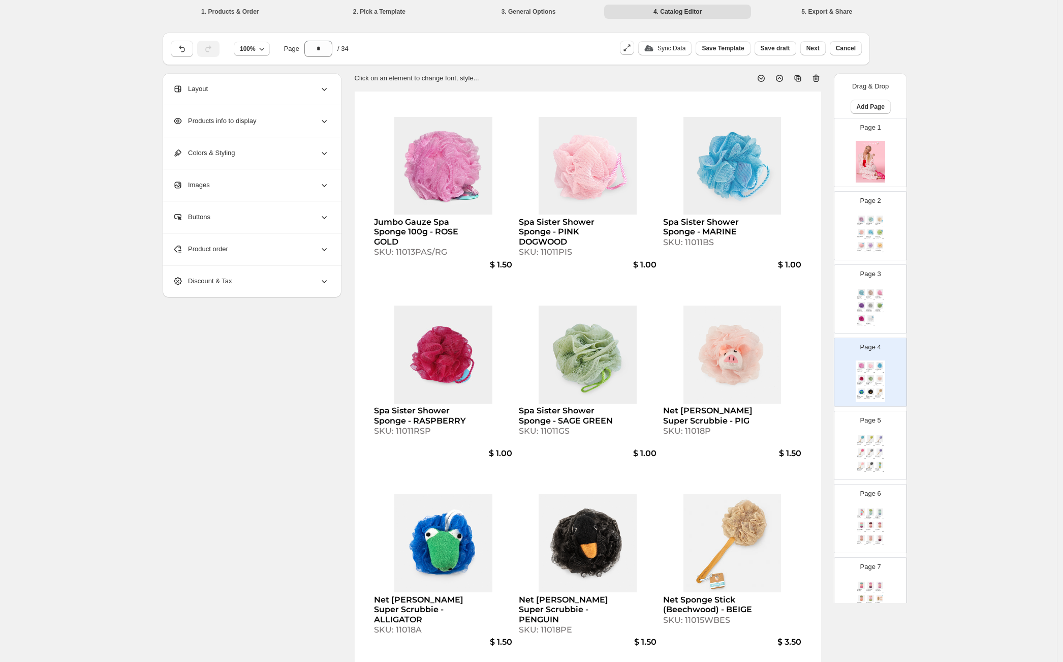
click at [868, 445] on div "SKU: 11015WGS" at bounding box center [869, 444] width 6 height 1
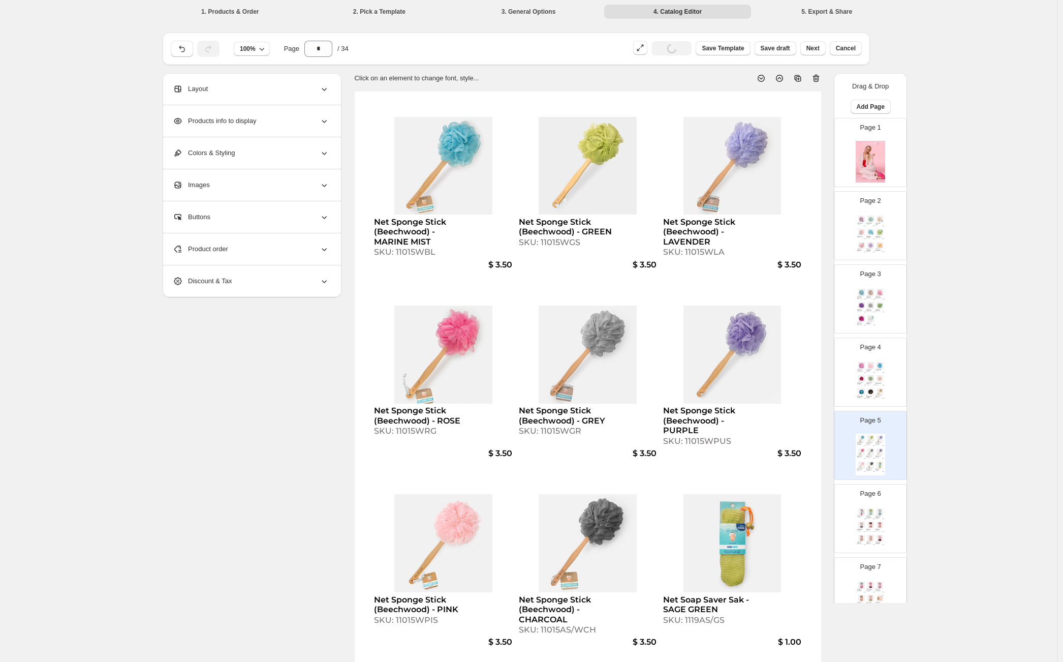
click at [872, 311] on div "$ 1.50" at bounding box center [873, 311] width 3 height 1
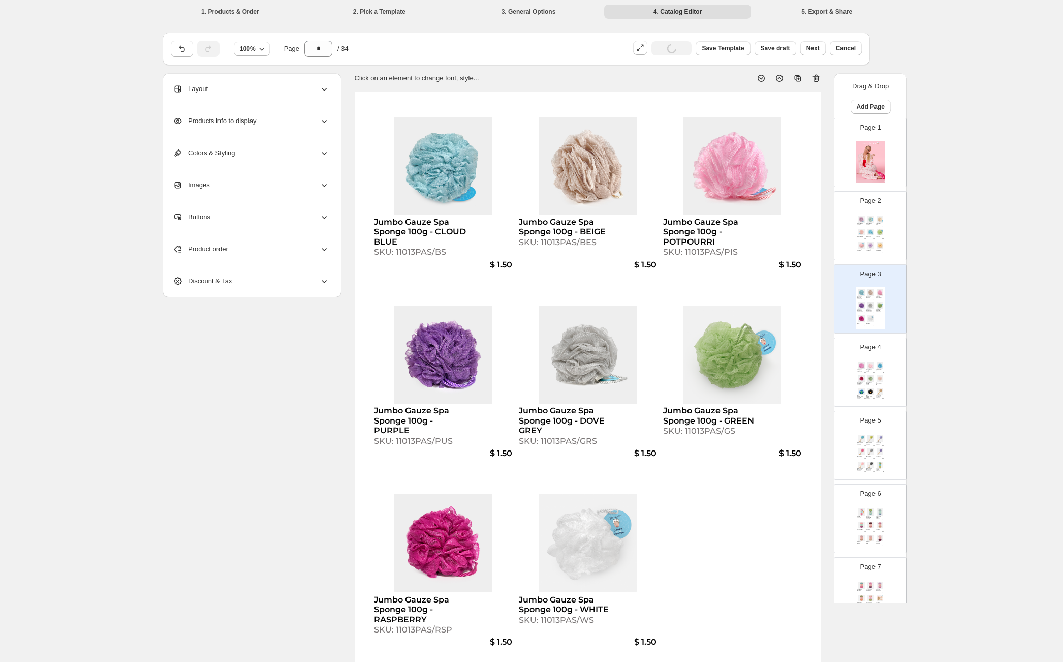
click at [880, 369] on div "Spa Sister Shower Sponge - MARINE" at bounding box center [878, 370] width 6 height 2
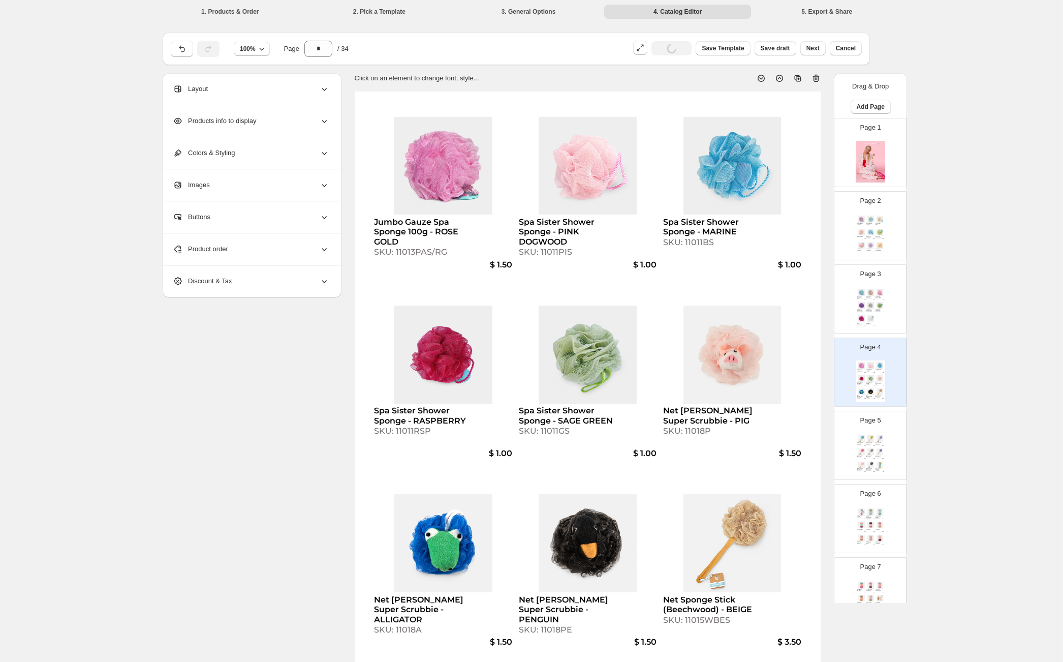
click at [868, 303] on img at bounding box center [870, 305] width 9 height 7
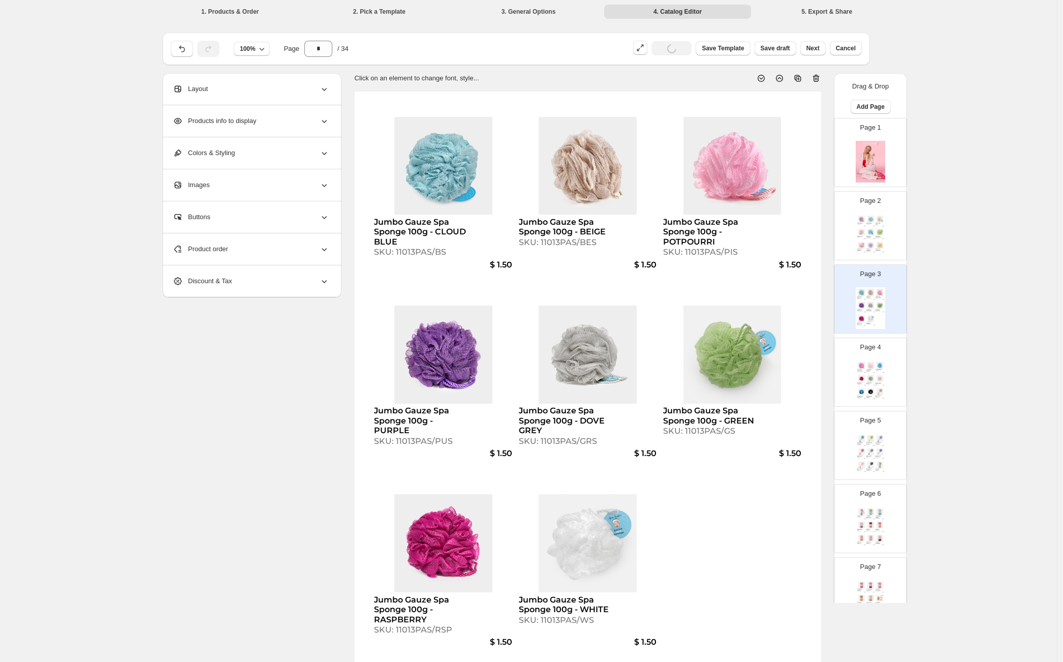
click at [869, 367] on img at bounding box center [870, 365] width 9 height 7
type input "*"
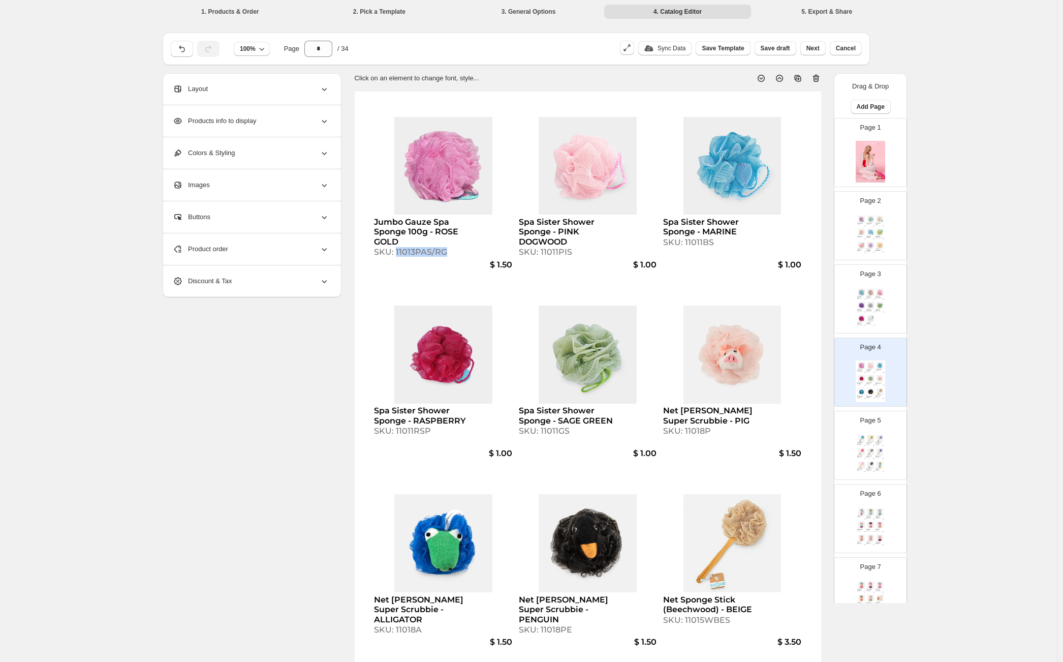
drag, startPoint x: 398, startPoint y: 253, endPoint x: 450, endPoint y: 254, distance: 51.8
click at [450, 254] on div "SKU: 11013PAS/RG" at bounding box center [421, 252] width 95 height 10
select select "**********"
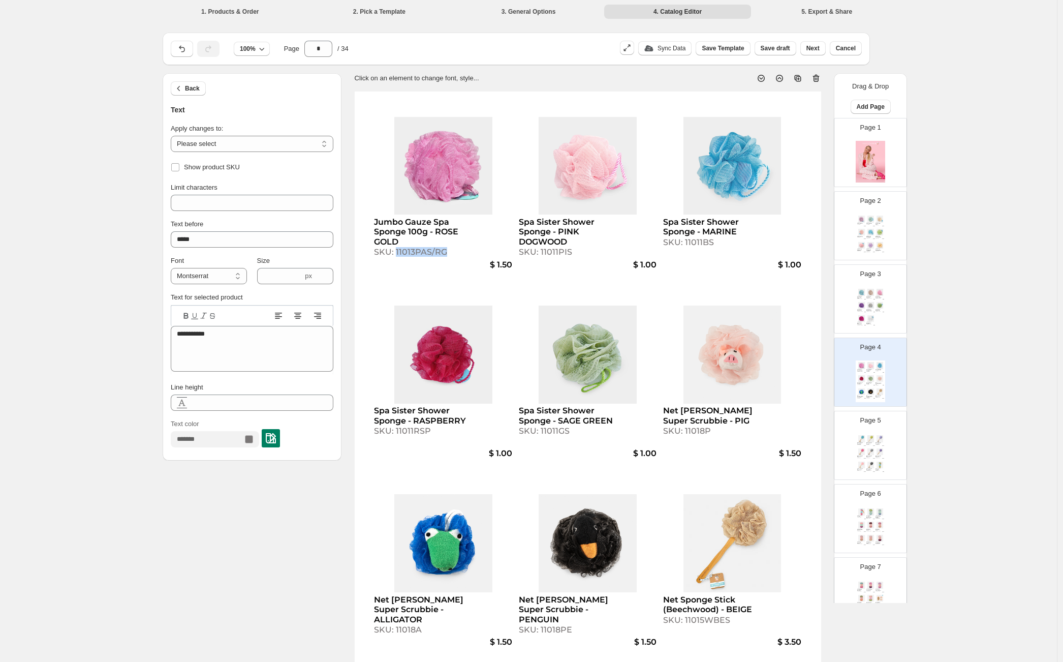
copy div "11013PAS/RG"
click at [890, 313] on div "Page 3 Jumbo Gauze Spa Sponge 100g - CLOUD BLUE SKU: 11013PAS/BS $ 1.50 Jumbo G…" at bounding box center [866, 295] width 64 height 68
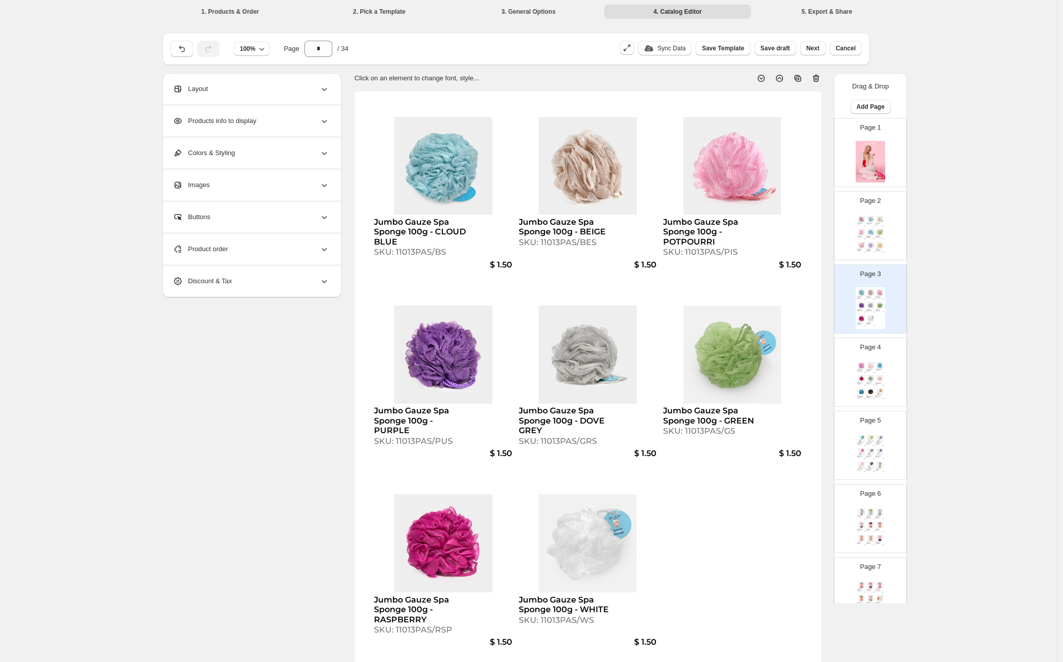
click at [871, 364] on img at bounding box center [870, 365] width 9 height 7
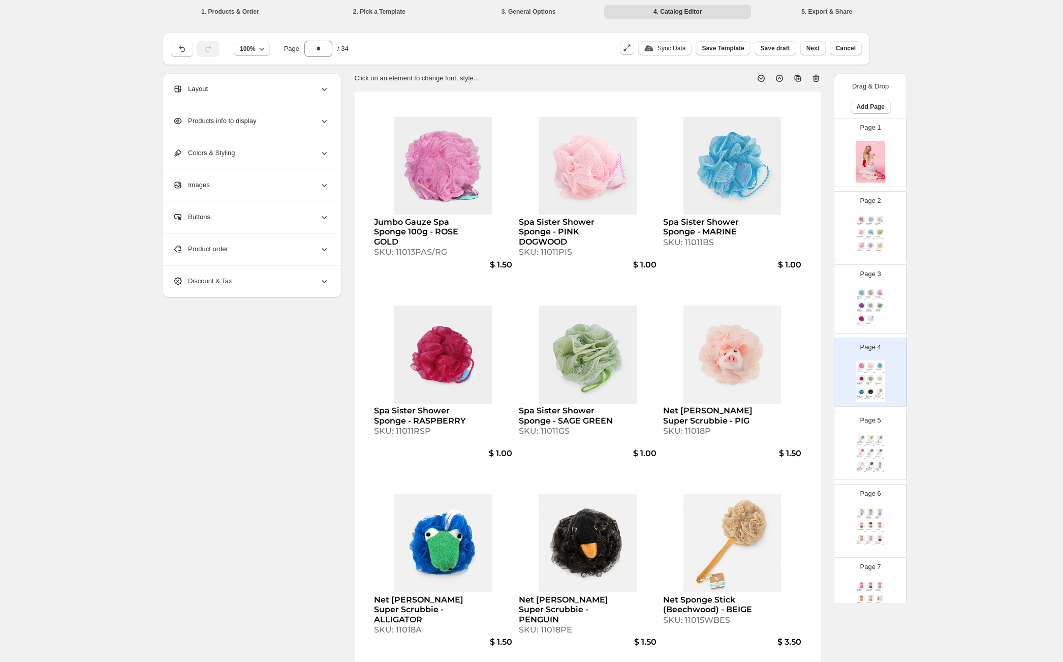
click at [875, 438] on img at bounding box center [879, 438] width 9 height 7
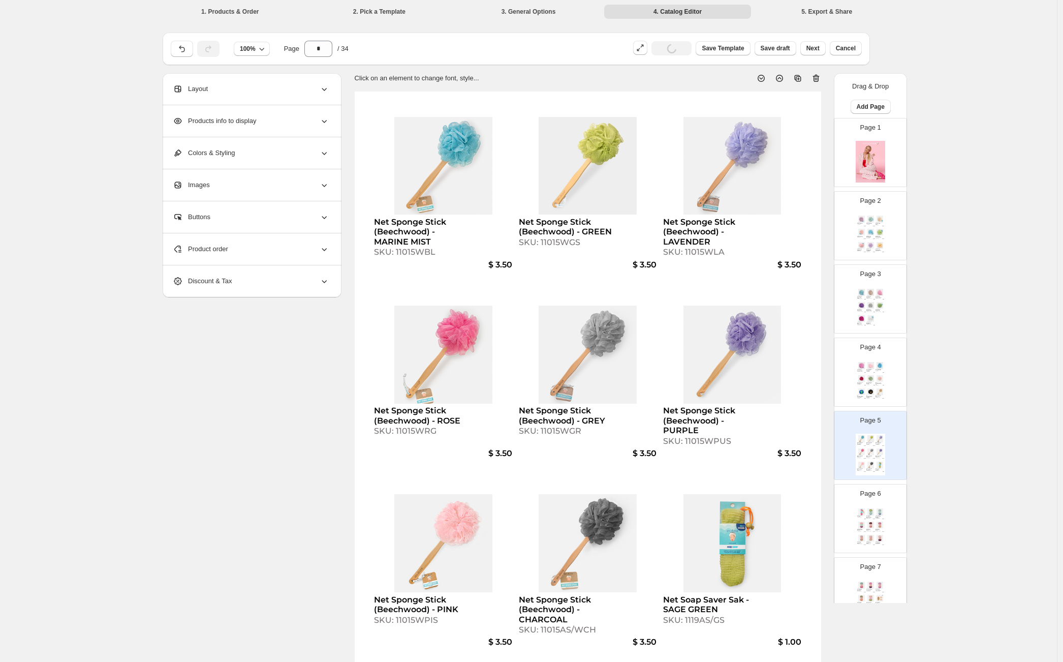
click at [877, 373] on div "Jumbo Gauze Spa Sponge 100g - ROSE GOLD SKU: 11013PAS/RG $ 1.50 Spa Sister Show…" at bounding box center [870, 381] width 29 height 42
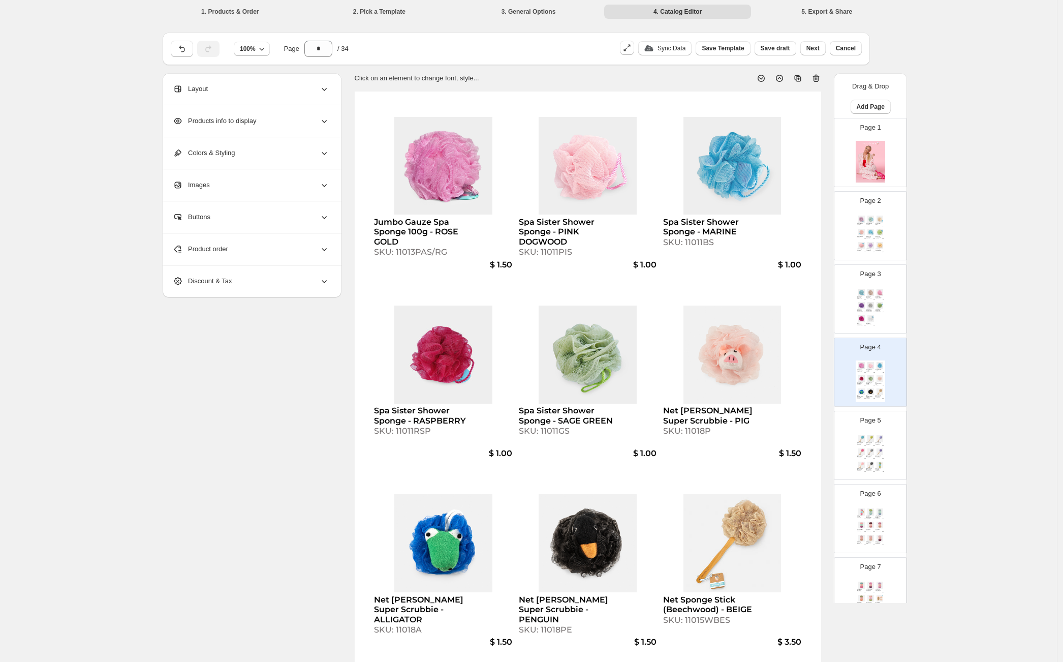
click at [875, 463] on img at bounding box center [879, 464] width 9 height 7
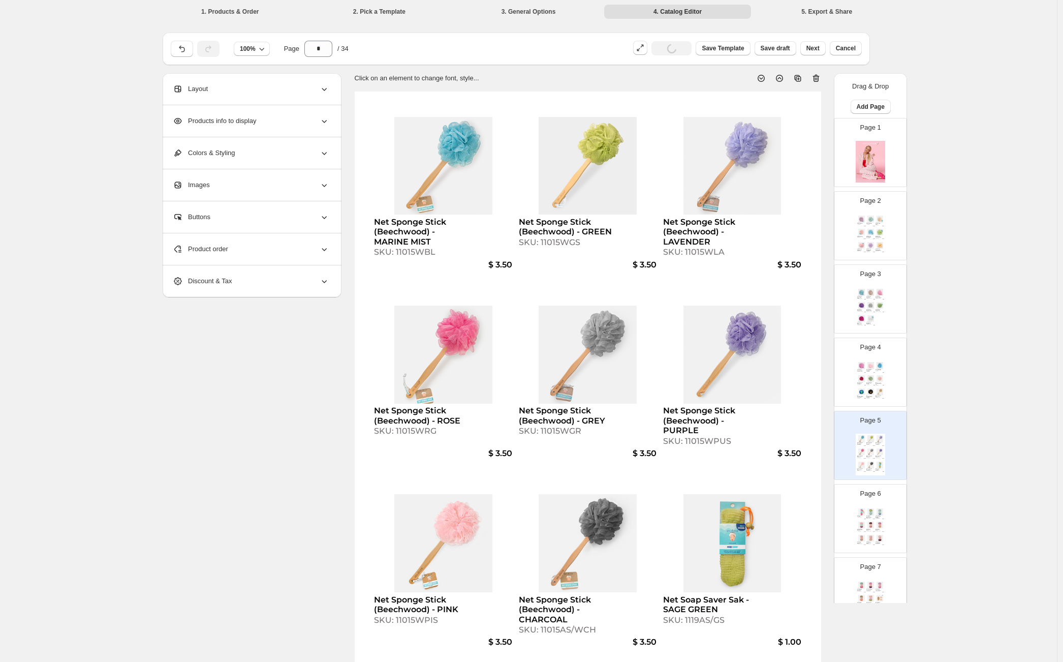
click at [886, 508] on div "Page 6 Net Soap Saver Sak - PINK SKU: 1119AS/PIS $ 1.00 Clean Big Spa Sponges -…" at bounding box center [866, 514] width 64 height 68
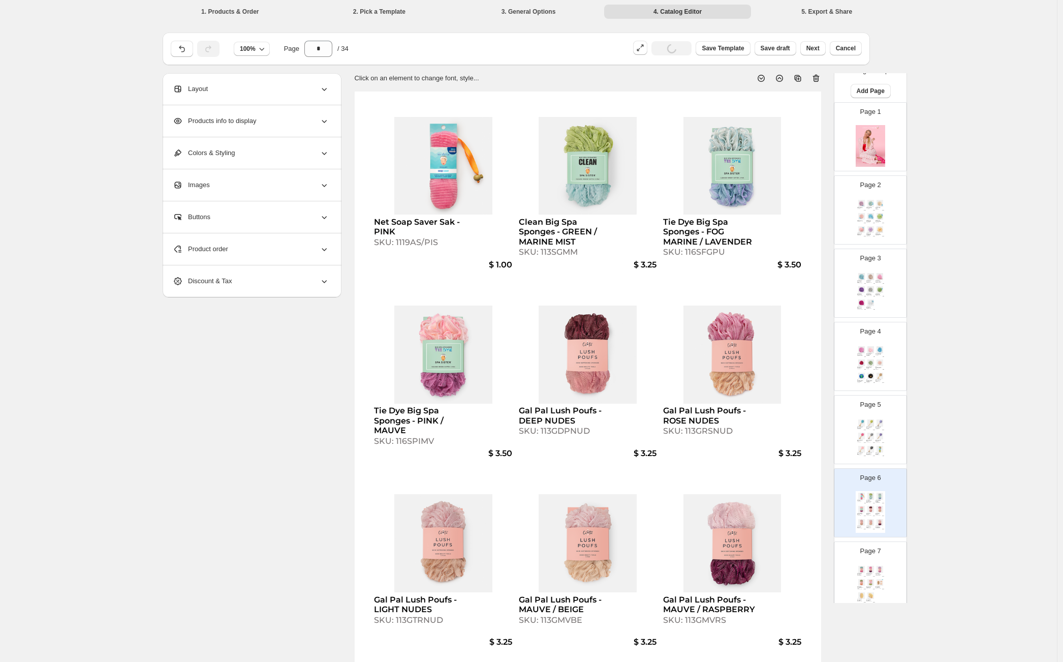
scroll to position [63, 0]
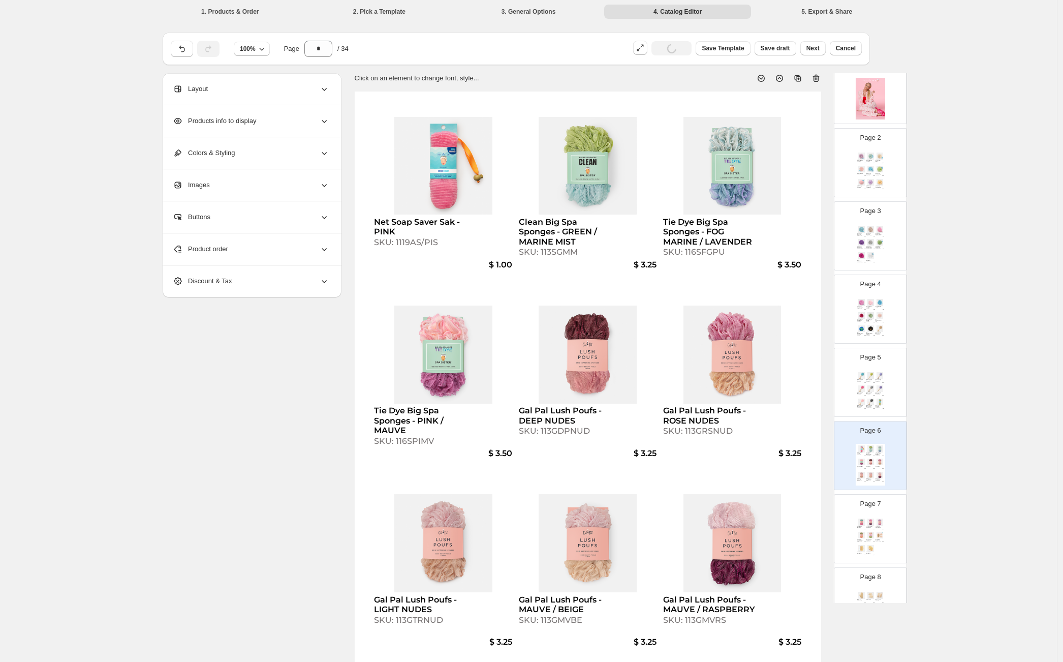
click at [877, 524] on img at bounding box center [879, 521] width 9 height 7
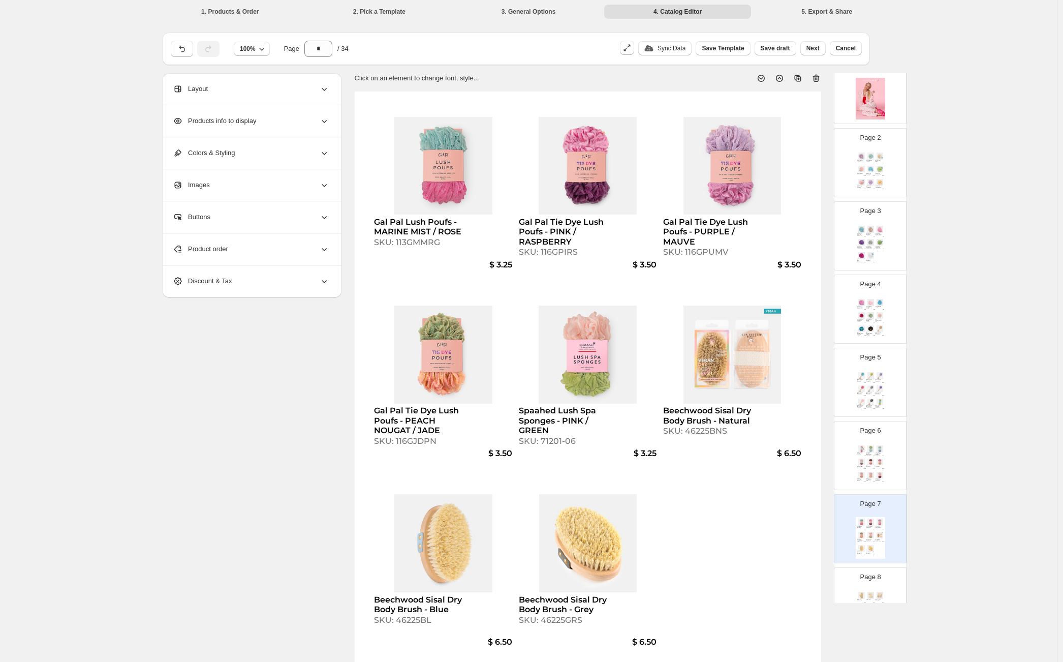
click at [867, 463] on img at bounding box center [870, 461] width 9 height 7
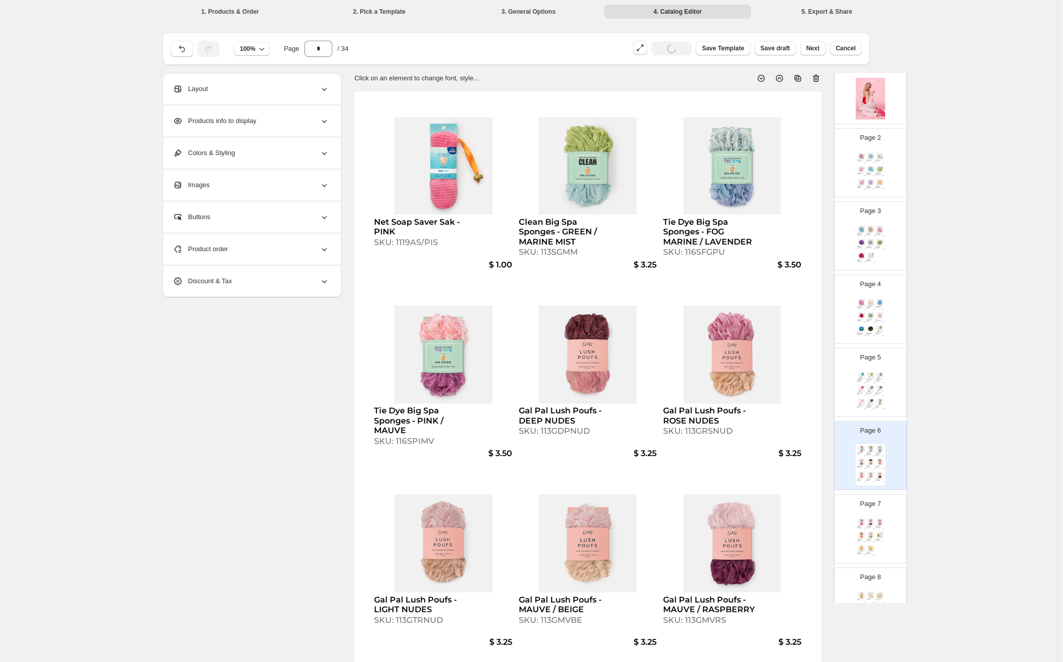
click at [872, 517] on div "Gal Pal Lush Poufs - MARINE MIST / ROSE SKU: 113GMMRG $ 3.25 Gal Pal Tie Dye Lu…" at bounding box center [870, 538] width 29 height 42
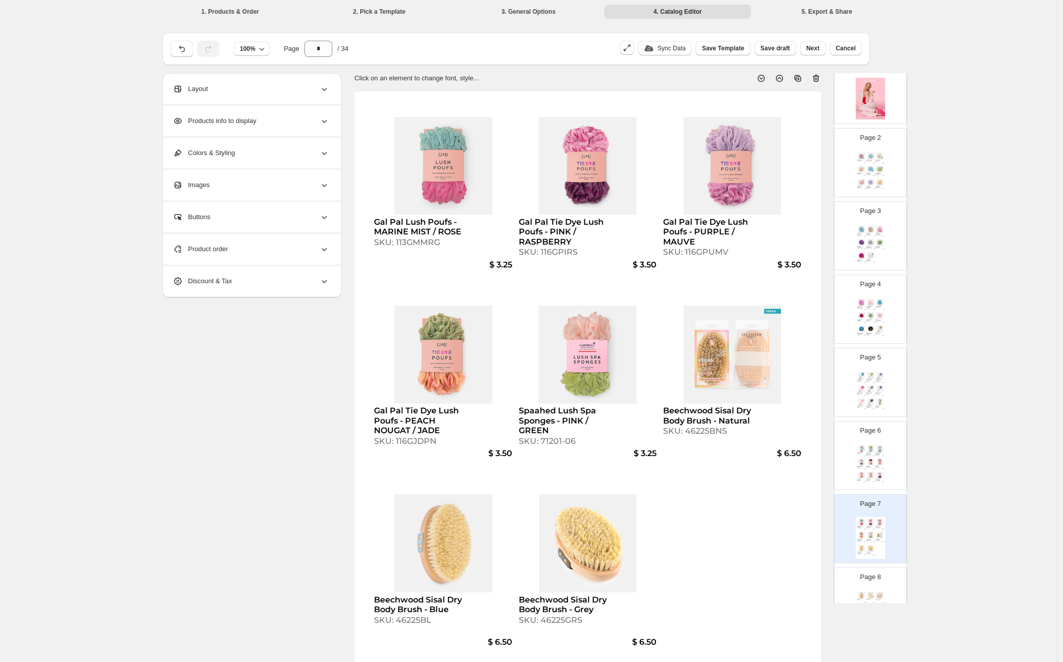
click at [872, 468] on div "$ 3.25" at bounding box center [873, 468] width 3 height 1
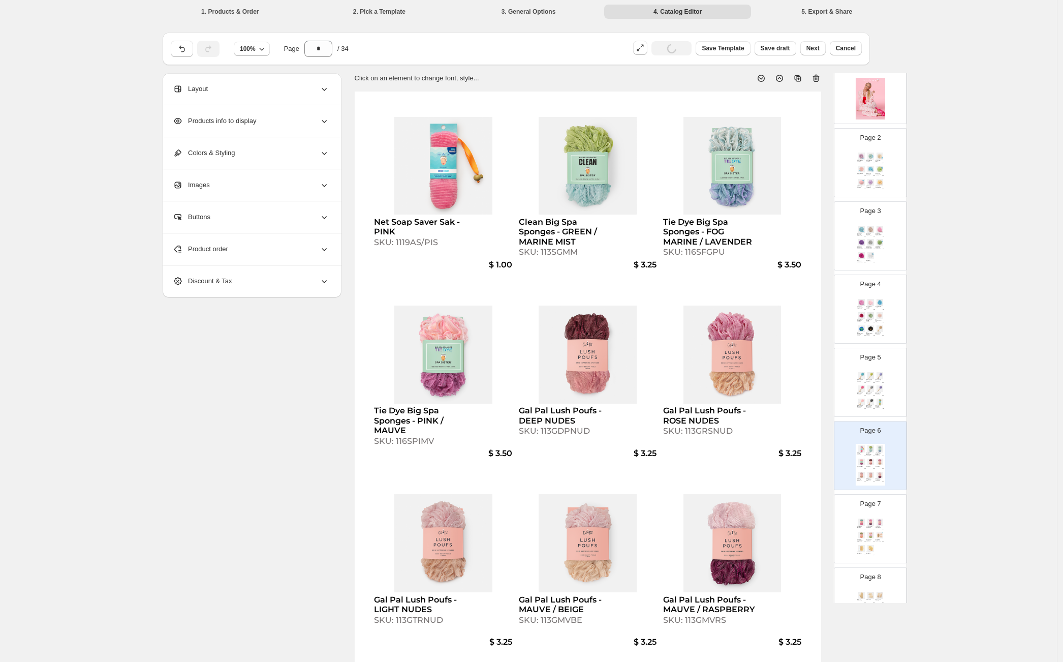
click at [701, 616] on div "SKU: 113GMVRS" at bounding box center [710, 620] width 95 height 10
copy div "113GMVRS"
click at [857, 532] on img at bounding box center [861, 534] width 9 height 7
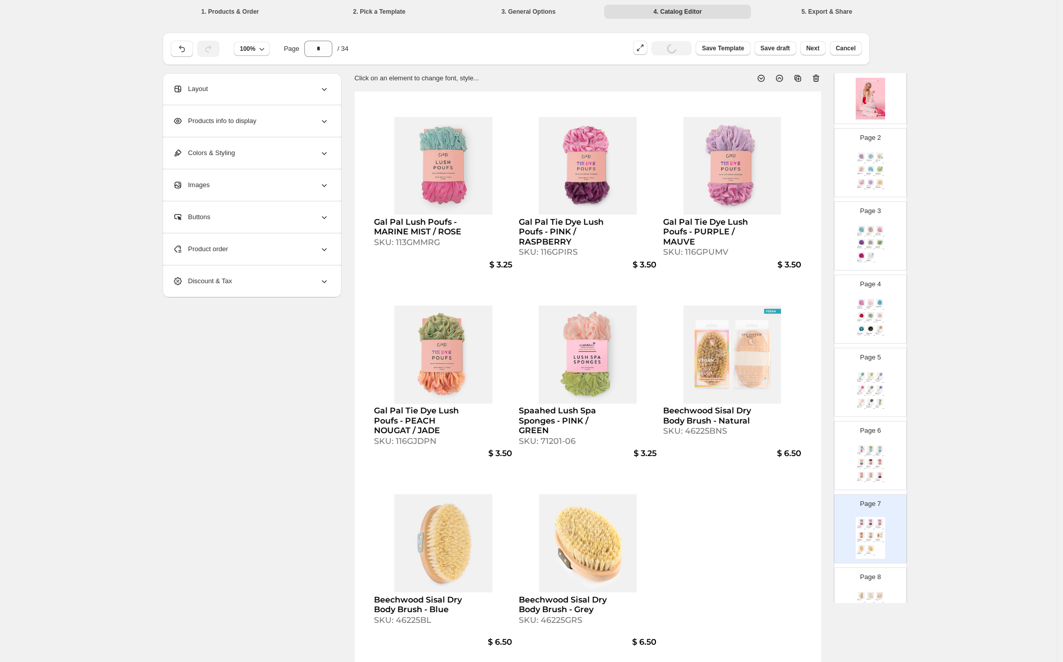
click at [254, 248] on div "Product order" at bounding box center [251, 249] width 156 height 32
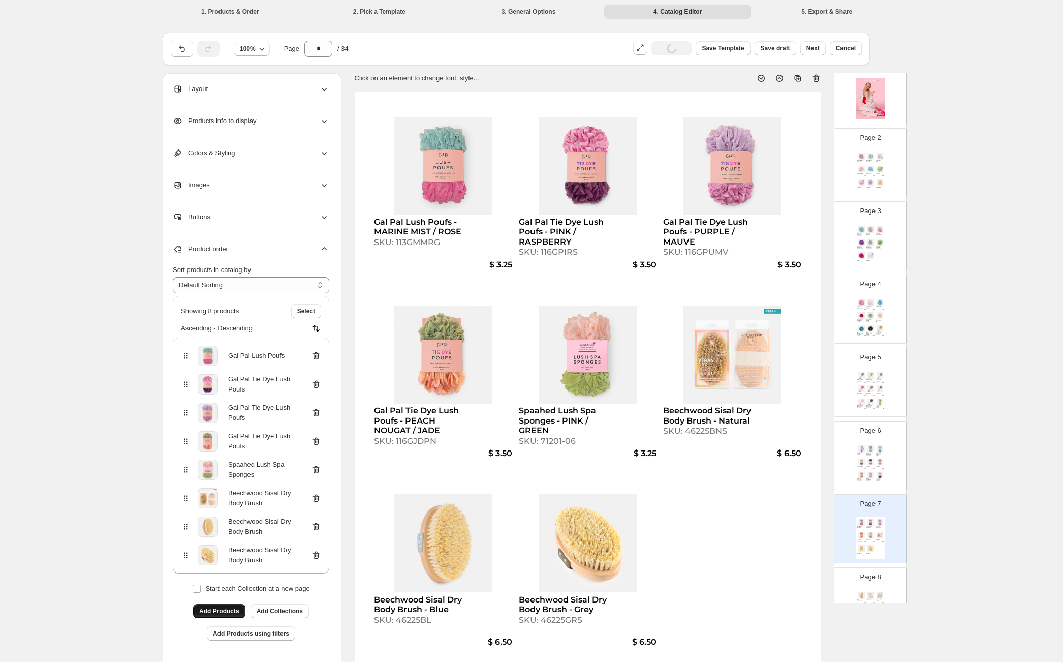
click at [229, 611] on span "Add Products" at bounding box center [219, 611] width 40 height 8
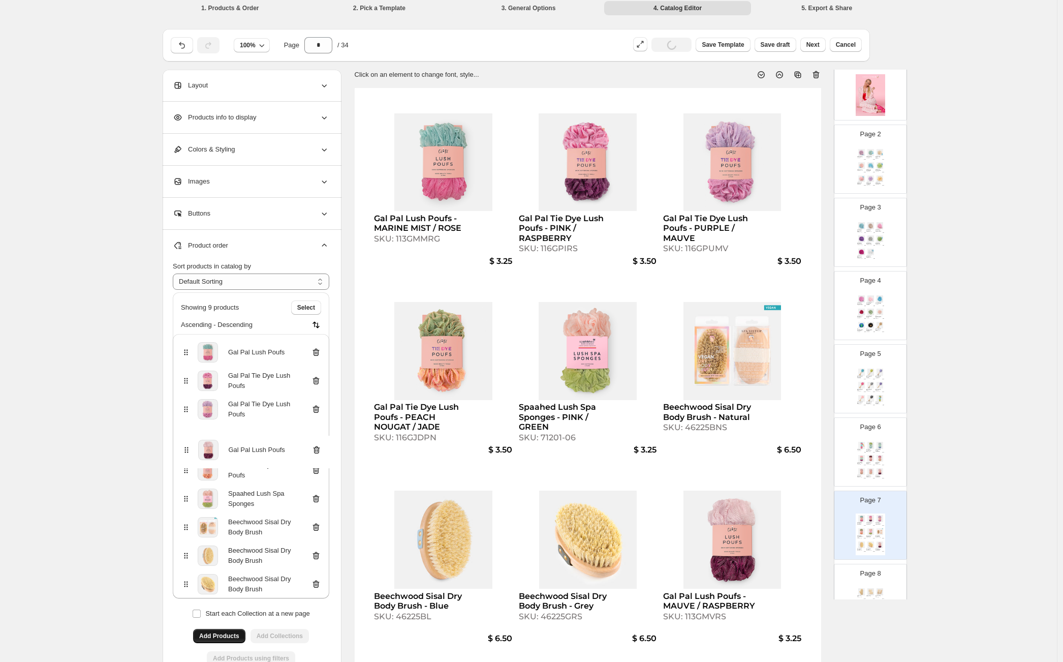
scroll to position [4, 0]
drag, startPoint x: 187, startPoint y: 585, endPoint x: 182, endPoint y: 355, distance: 229.7
click at [182, 355] on div "Gal Pal Lush Poufs Gal Pal Tie Dye Lush Poufs Gal Pal Tie Dye Lush Poufs Gal Pa…" at bounding box center [251, 465] width 156 height 264
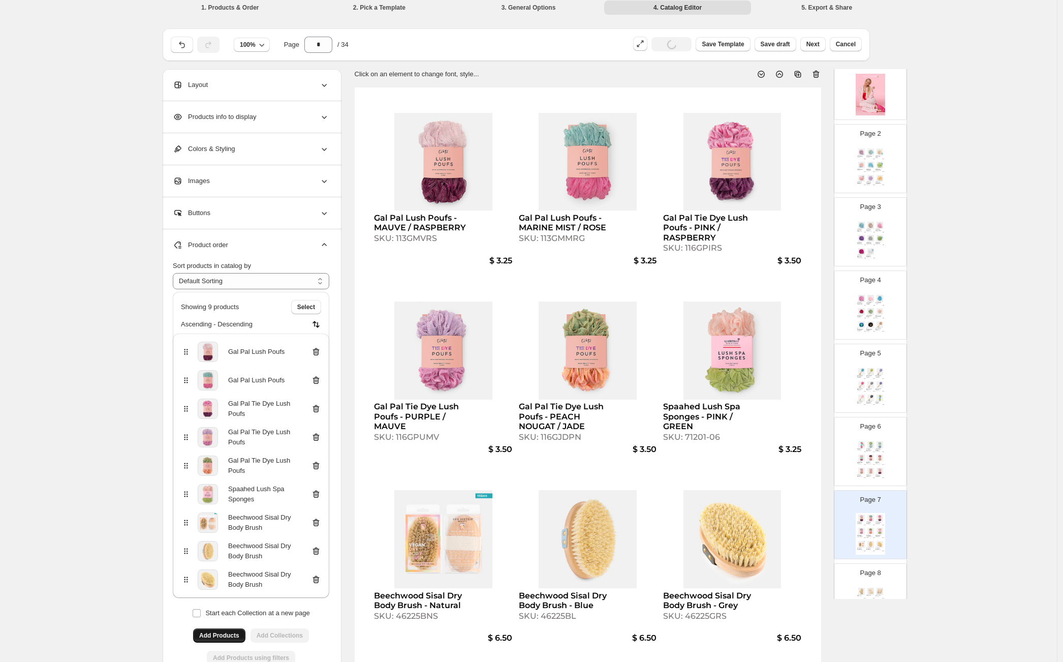
click at [853, 469] on div "Page 6 Net Soap Saver Sak - PINK SKU: 1119AS/PIS $ 1.00 Clean Big Spa Sponges -…" at bounding box center [866, 447] width 64 height 68
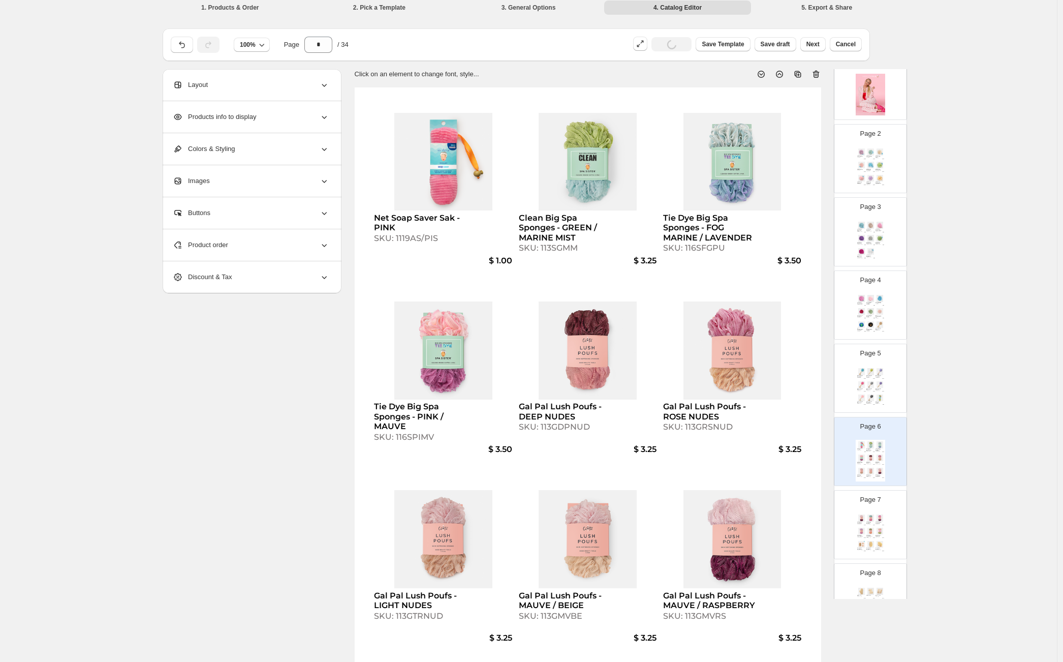
click at [879, 521] on img at bounding box center [879, 517] width 9 height 7
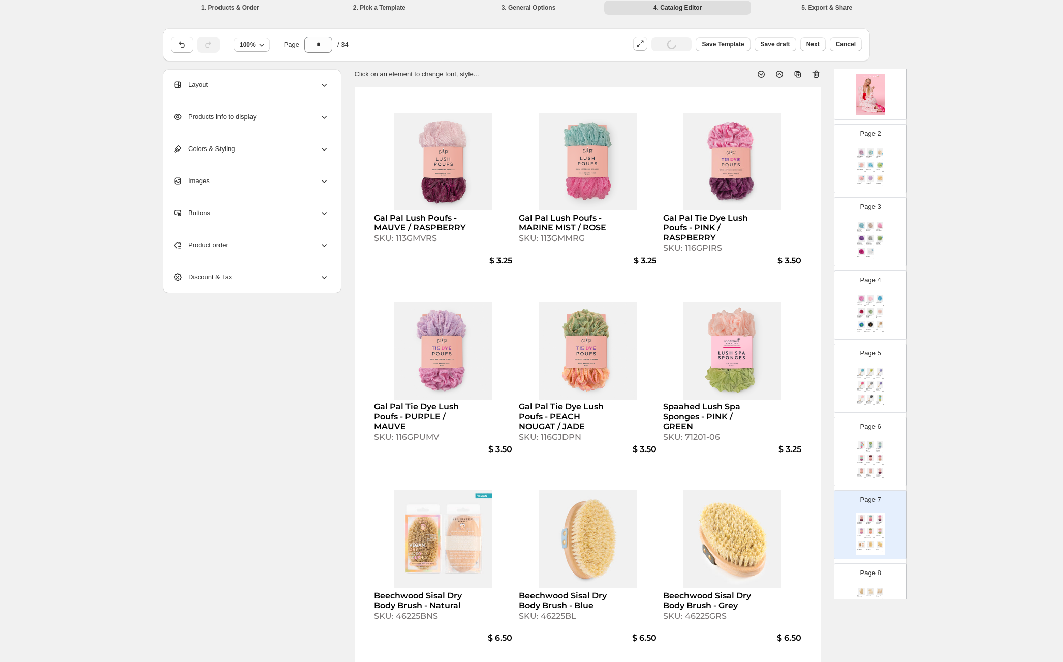
click at [870, 459] on img at bounding box center [870, 457] width 9 height 7
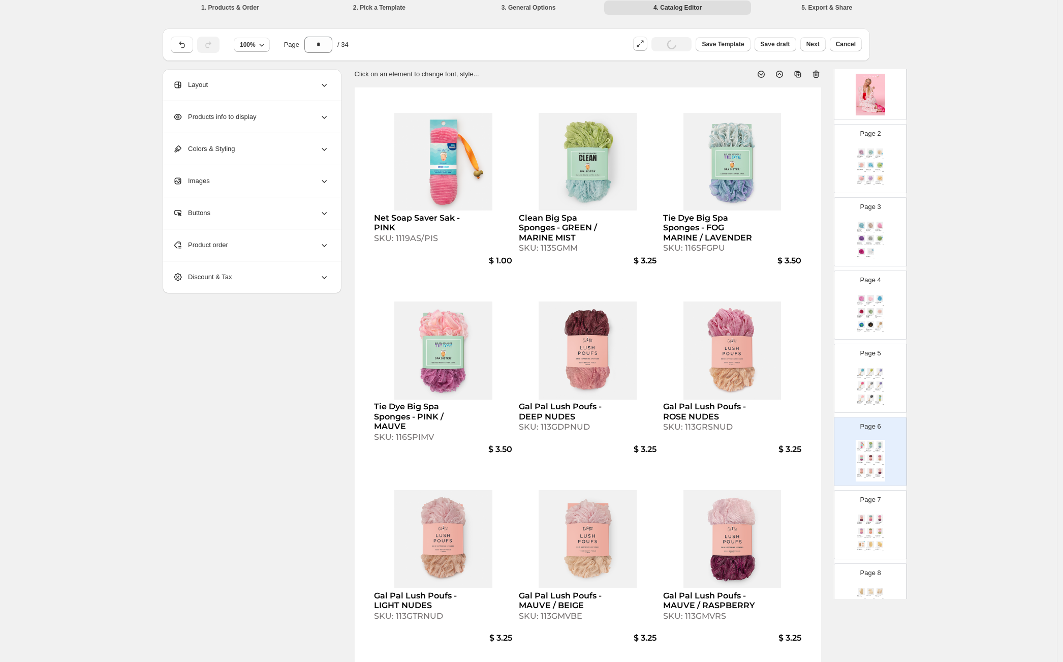
click at [870, 521] on div "Gal Pal Lush Poufs - MARINE MIST / ROSE" at bounding box center [869, 522] width 6 height 2
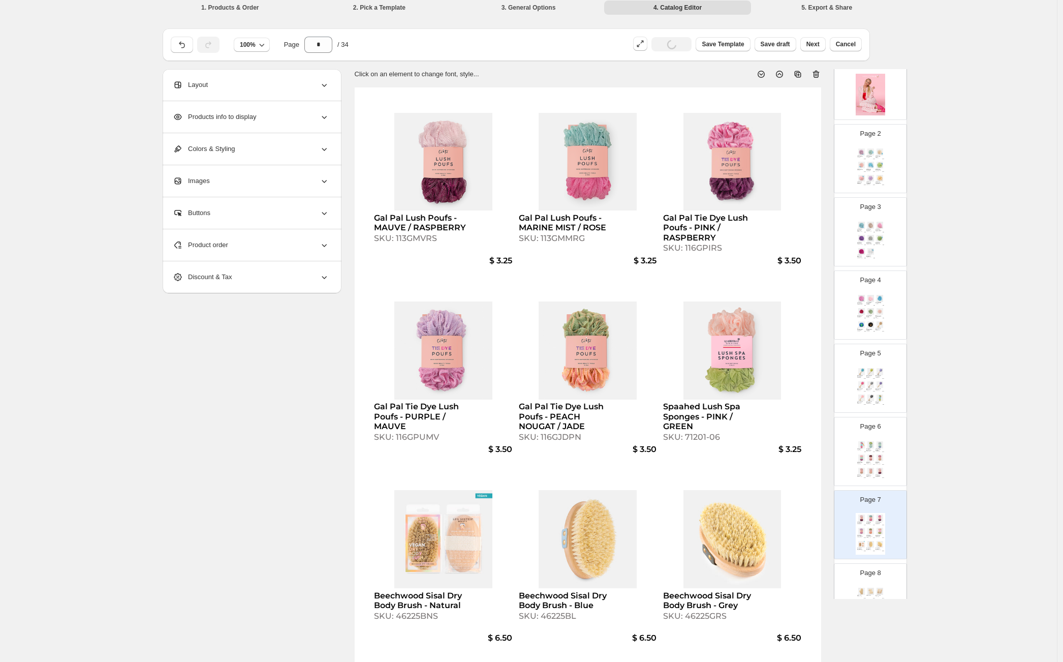
click at [868, 461] on img at bounding box center [870, 457] width 9 height 7
type input "*"
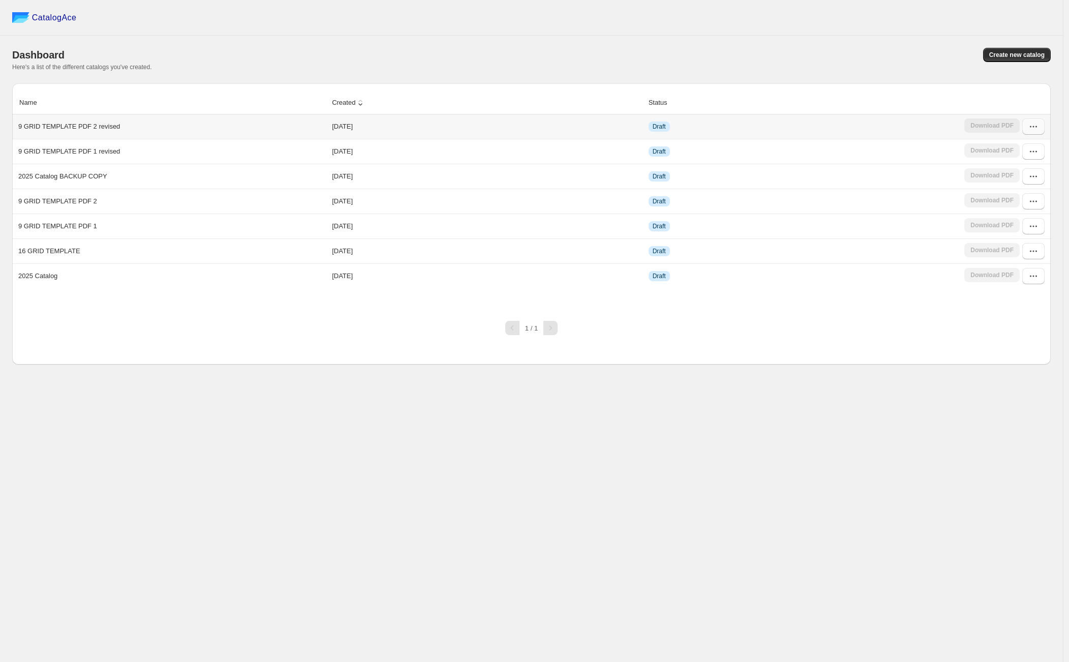
click at [1034, 128] on icon "button" at bounding box center [1033, 126] width 10 height 10
click at [1015, 200] on span "Edit" at bounding box center [1028, 201] width 52 height 10
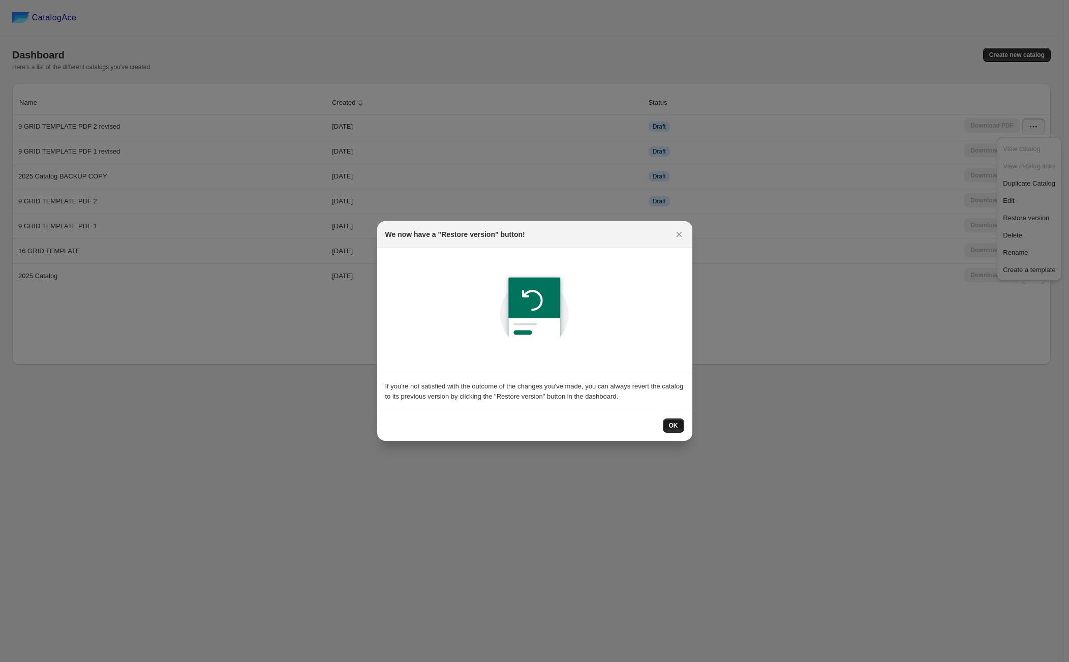
click at [678, 422] on button "OK" at bounding box center [673, 425] width 21 height 14
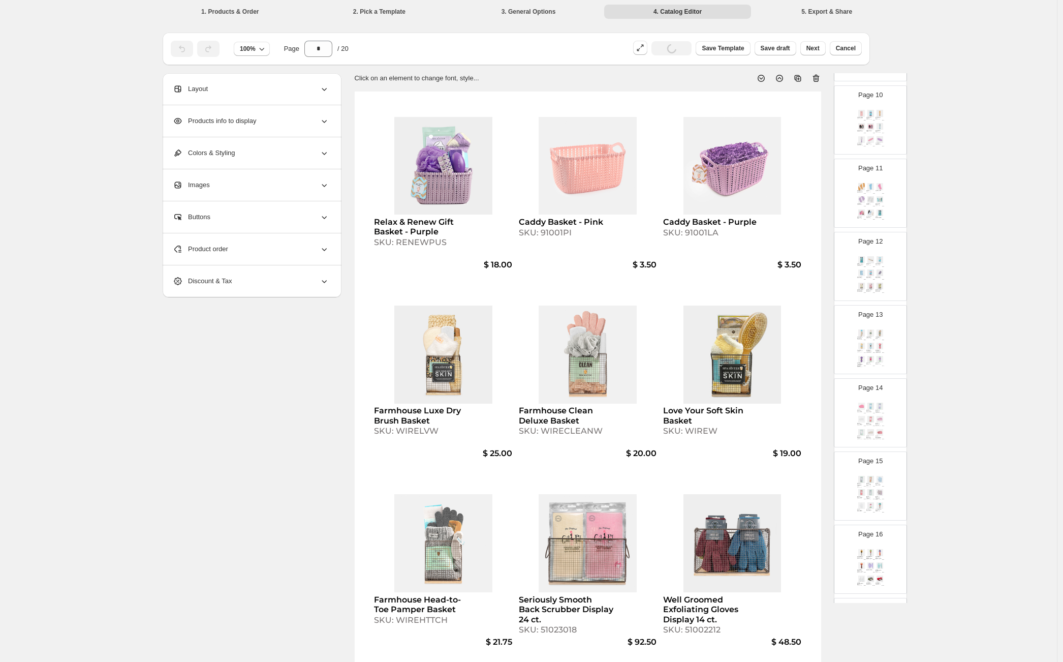
scroll to position [1001, 0]
click at [872, 472] on img at bounding box center [870, 475] width 9 height 7
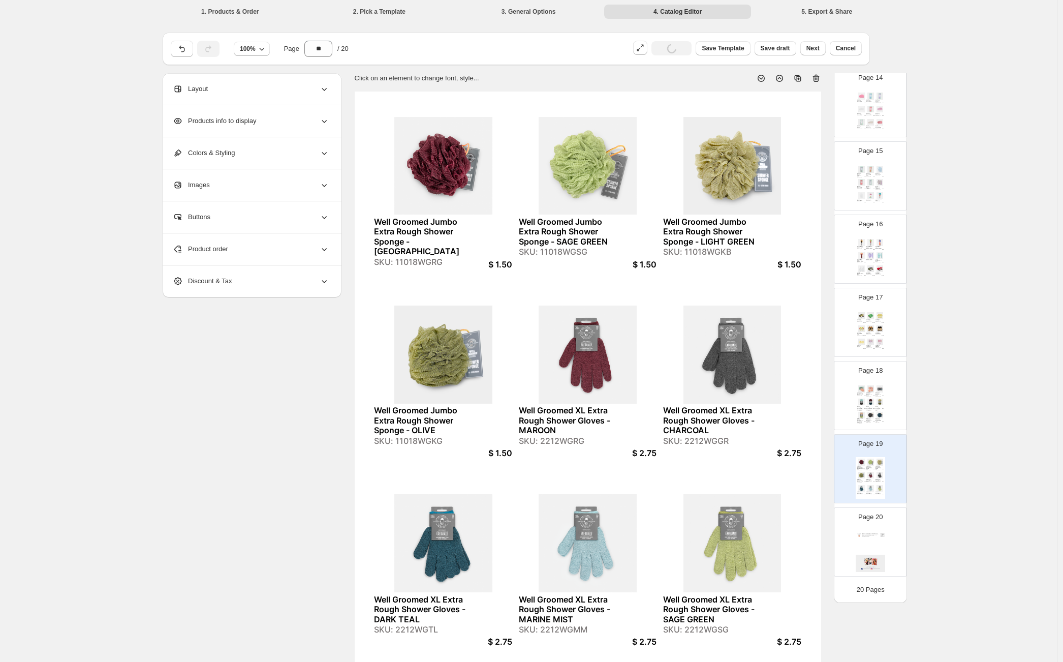
click at [801, 80] on icon at bounding box center [798, 78] width 10 height 10
click at [868, 536] on img at bounding box center [870, 534] width 9 height 7
click at [224, 250] on span "Product order" at bounding box center [200, 249] width 55 height 10
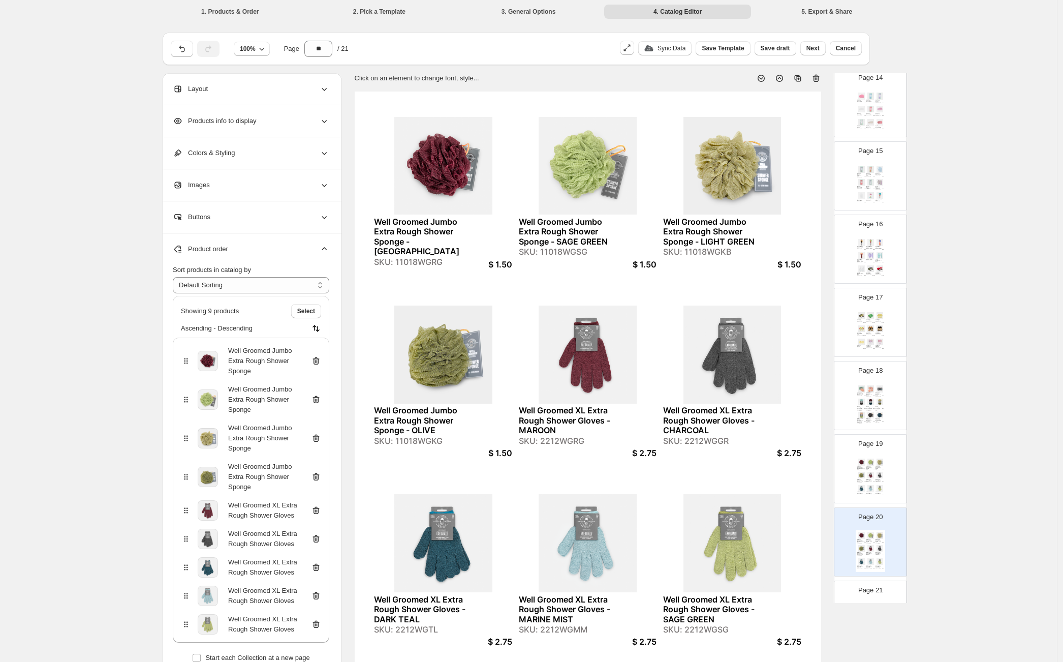
click at [319, 361] on icon at bounding box center [316, 361] width 10 height 10
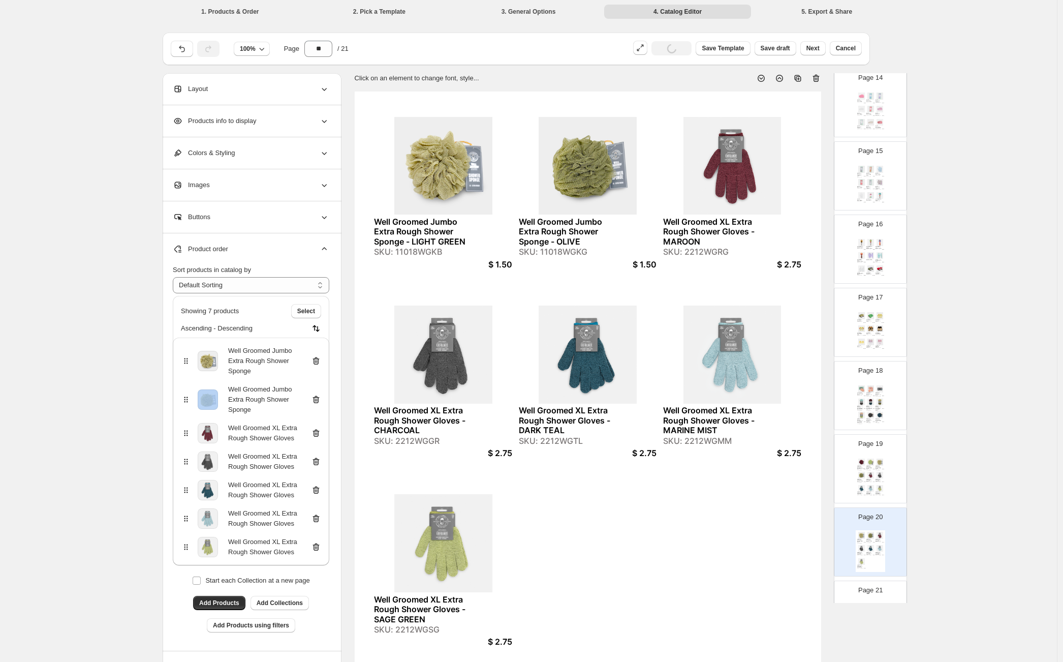
click at [319, 361] on icon at bounding box center [316, 361] width 10 height 10
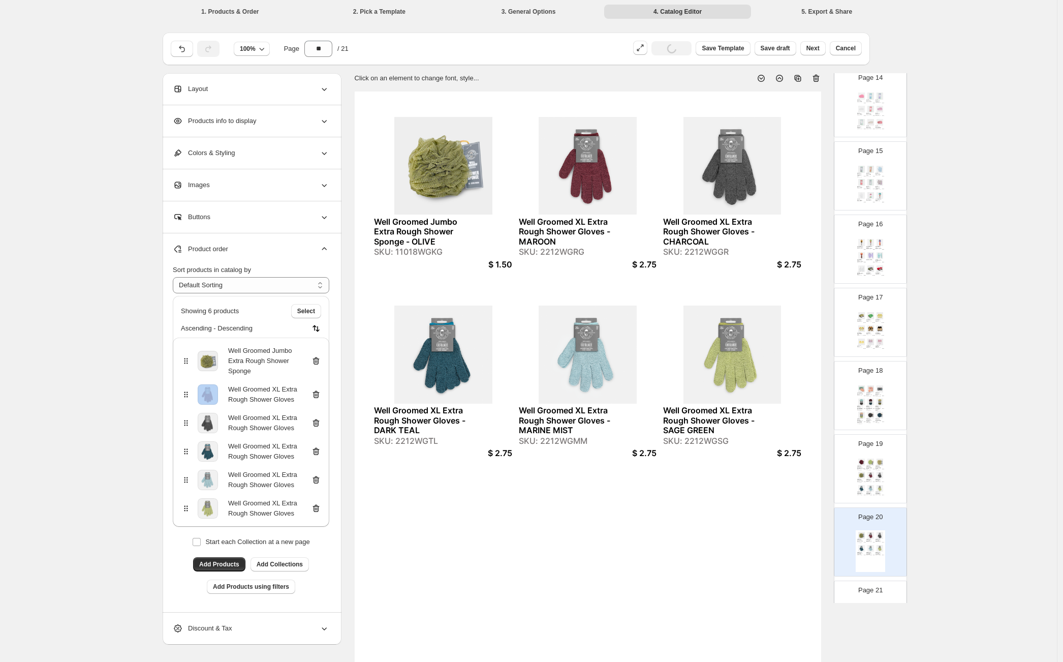
click at [319, 361] on icon at bounding box center [316, 361] width 10 height 10
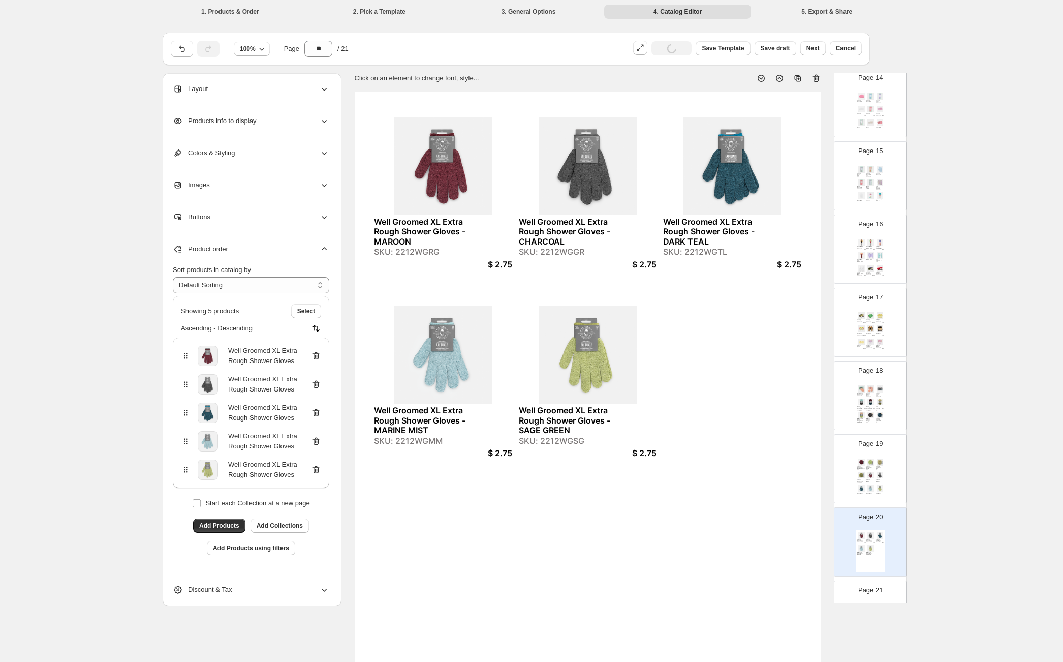
click at [319, 361] on div "Well Groomed XL Extra Rough Shower Gloves" at bounding box center [251, 356] width 140 height 20
click at [319, 356] on icon at bounding box center [316, 356] width 10 height 10
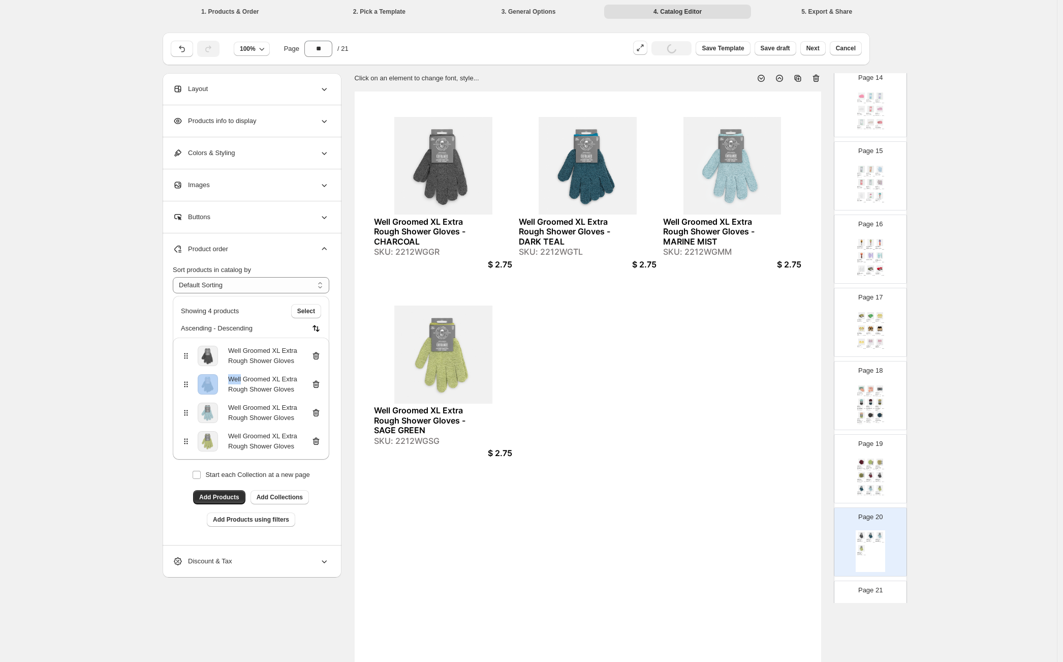
click at [319, 356] on icon at bounding box center [316, 356] width 10 height 10
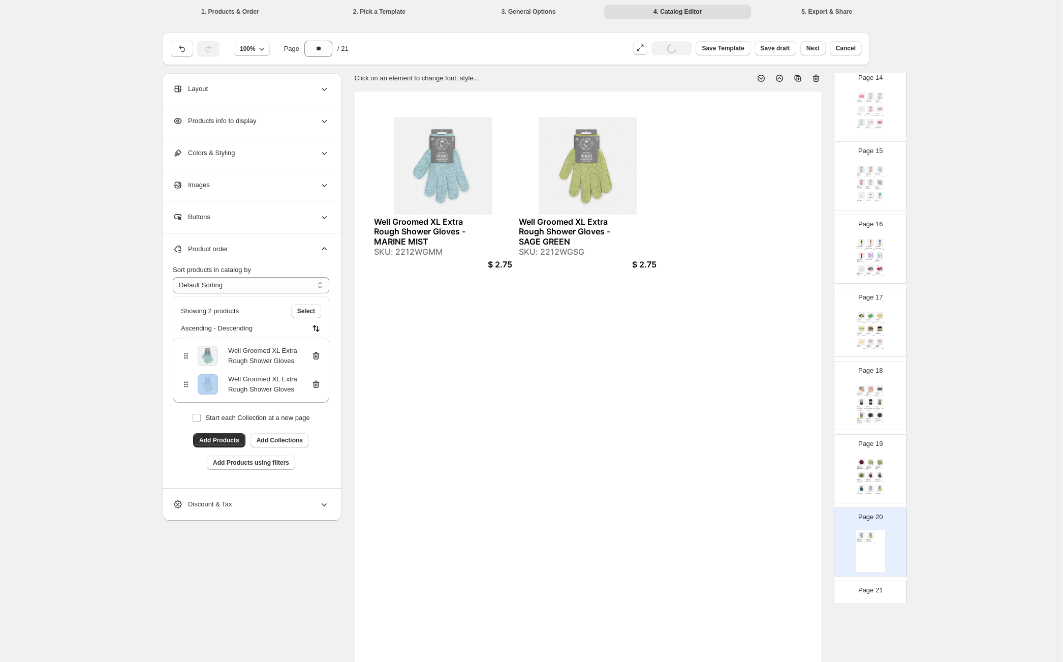
click at [319, 356] on icon at bounding box center [316, 356] width 10 height 10
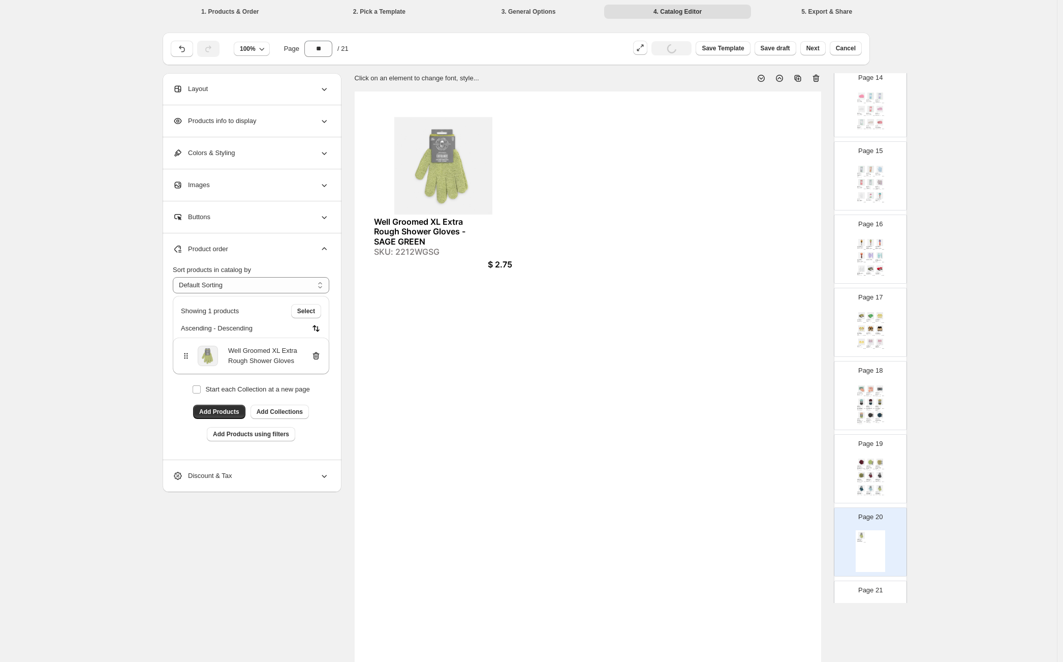
click at [319, 356] on icon at bounding box center [316, 356] width 10 height 10
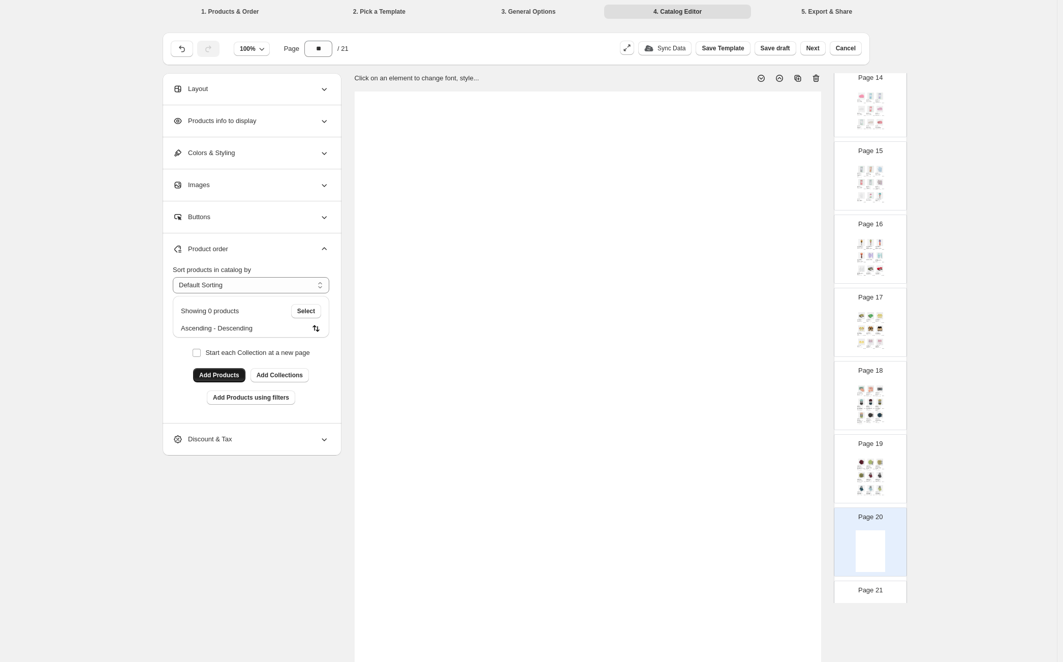
click at [229, 371] on button "Add Products" at bounding box center [219, 375] width 52 height 14
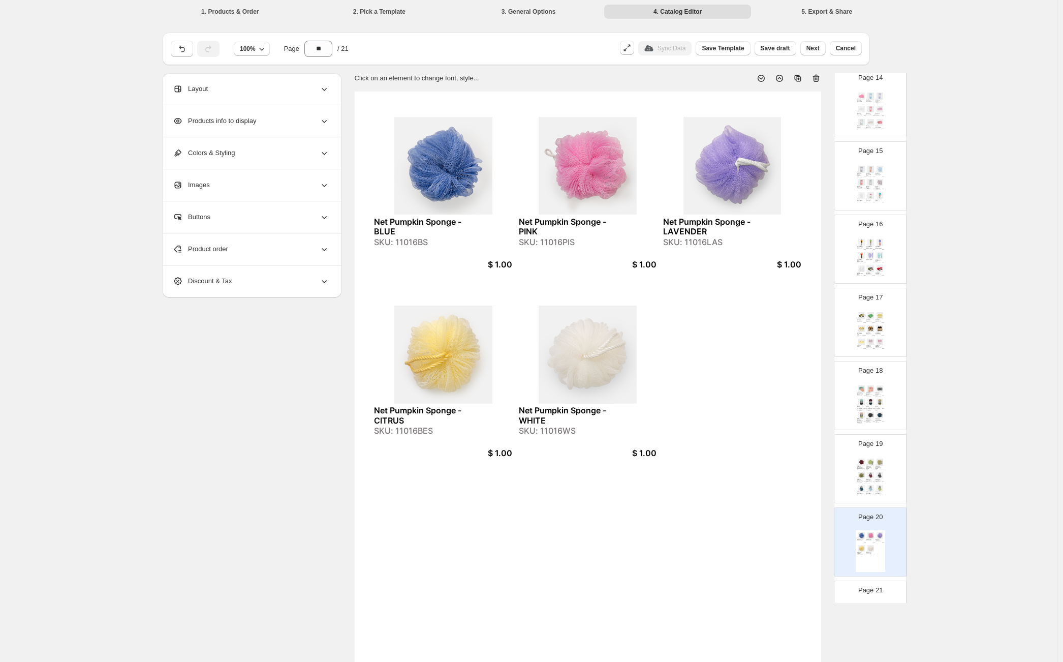
click at [285, 255] on div "Product order" at bounding box center [251, 249] width 156 height 32
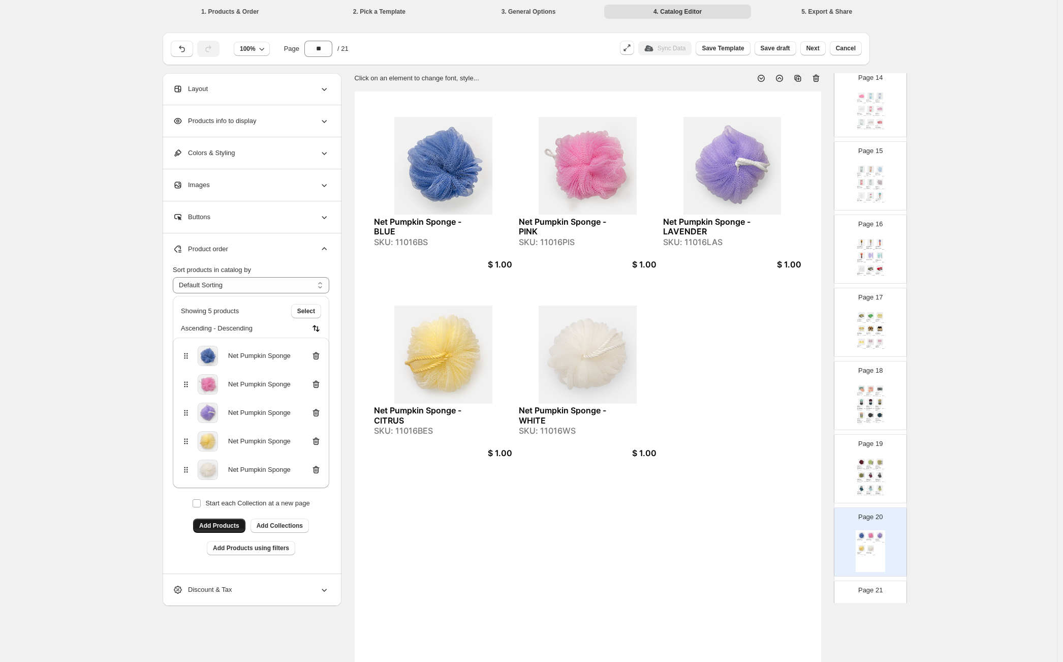
click at [221, 526] on span "Add Products" at bounding box center [219, 525] width 40 height 8
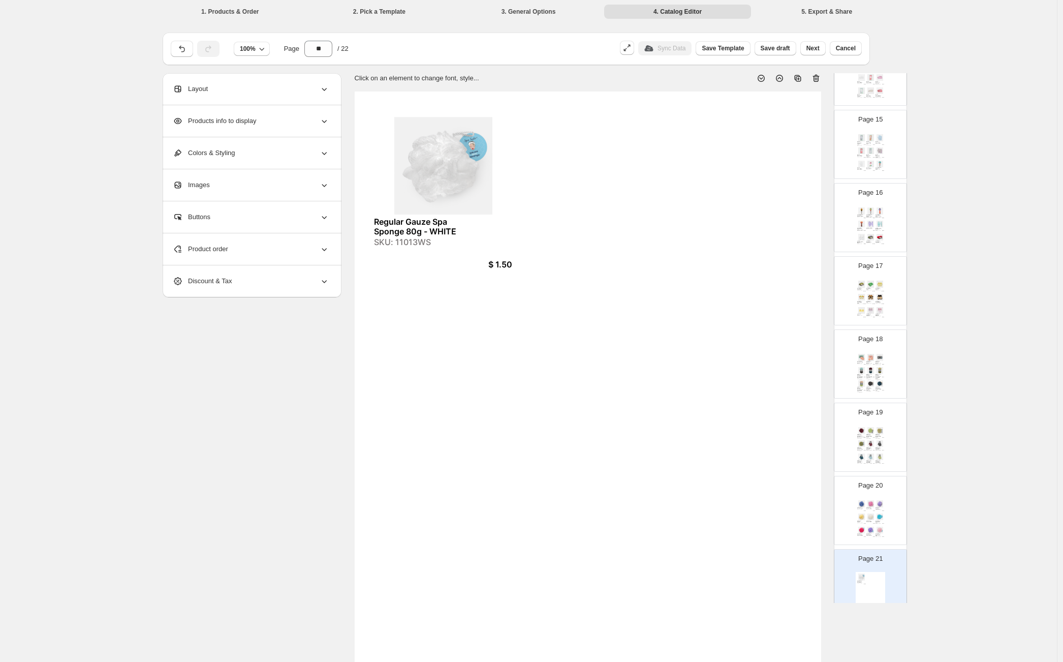
scroll to position [1037, 0]
click at [872, 507] on div "Net Pumpkin Sponge - BLUE SKU: 11016BS $ 1.00 Net Pumpkin Sponge - PINK SKU: 11…" at bounding box center [870, 515] width 29 height 42
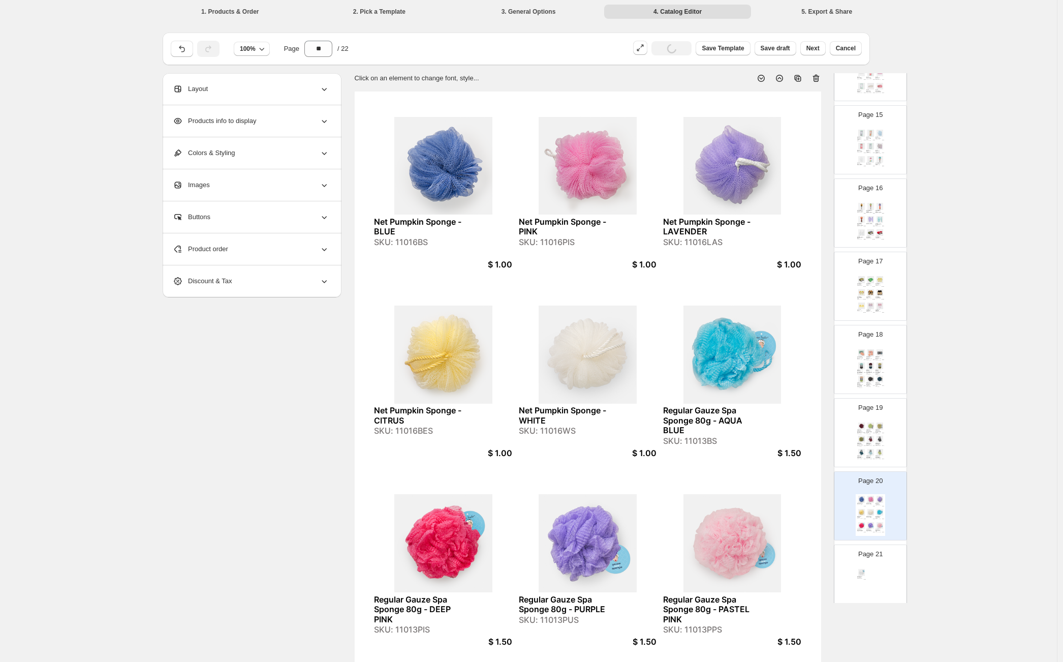
click at [865, 566] on div "Page 21 Regular Gauze Spa Sponge 80g - WHITE SKU: 11013WS $ 1.50" at bounding box center [866, 575] width 64 height 68
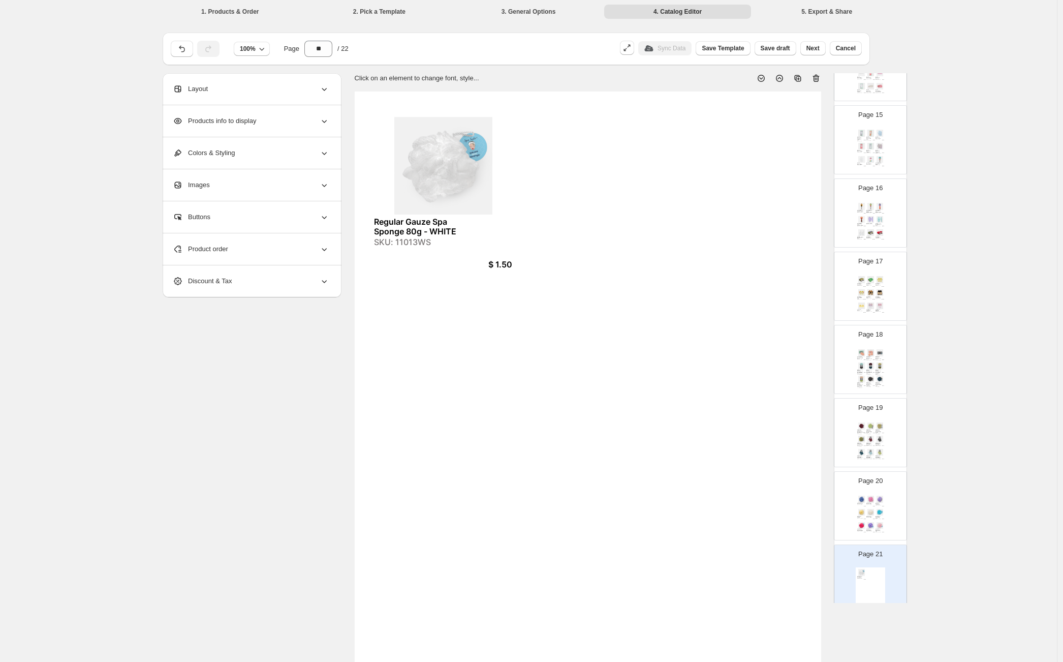
click at [236, 251] on div "Product order" at bounding box center [251, 249] width 156 height 32
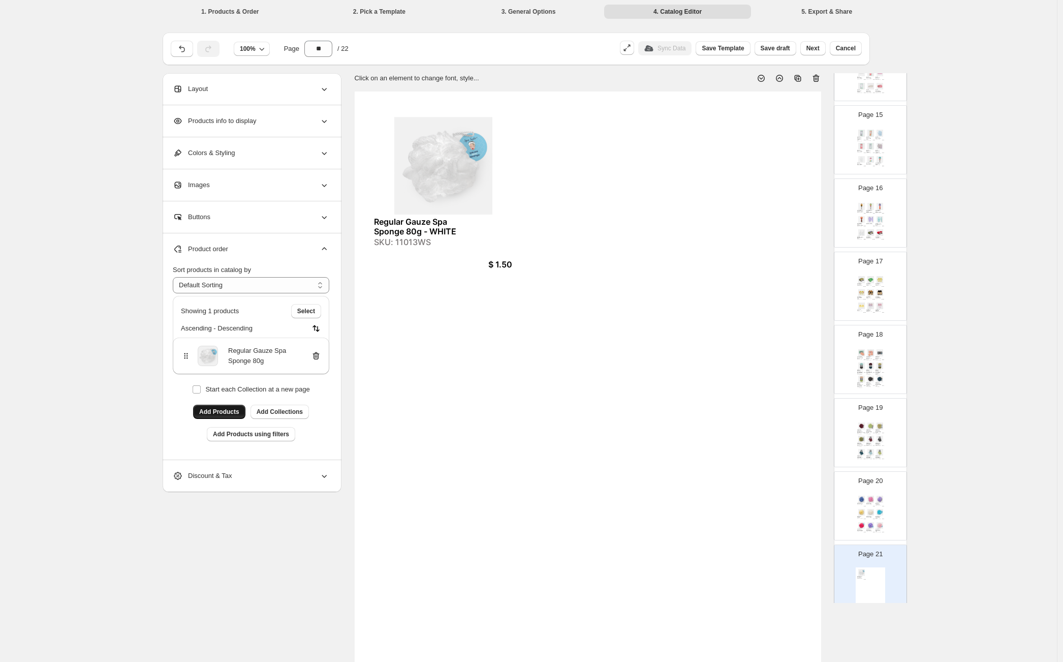
click at [218, 416] on button "Add Products" at bounding box center [219, 411] width 52 height 14
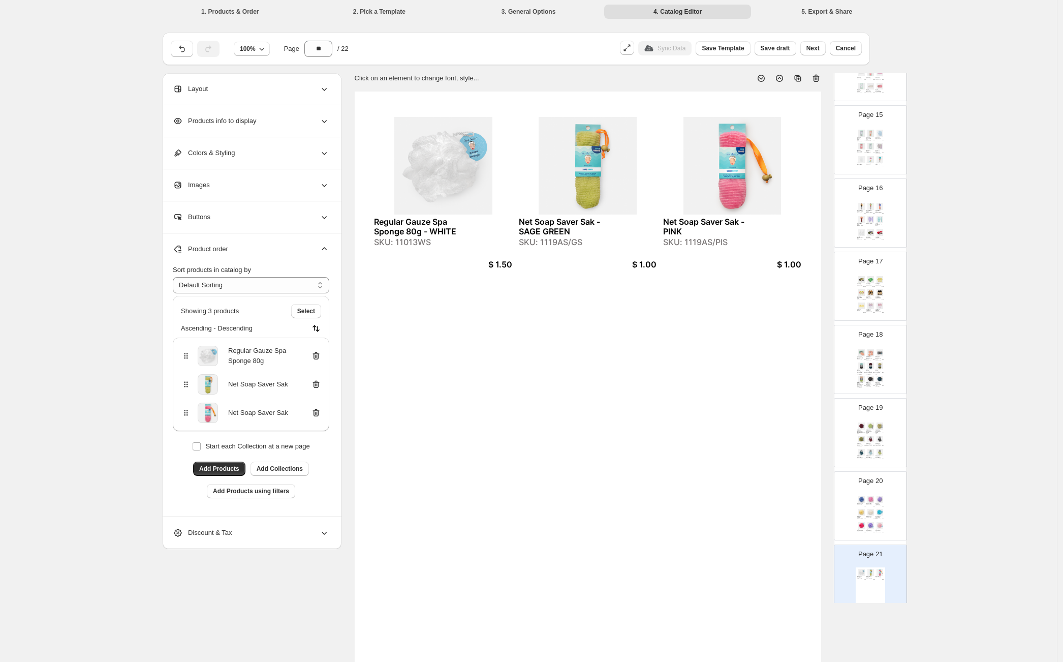
scroll to position [0, 0]
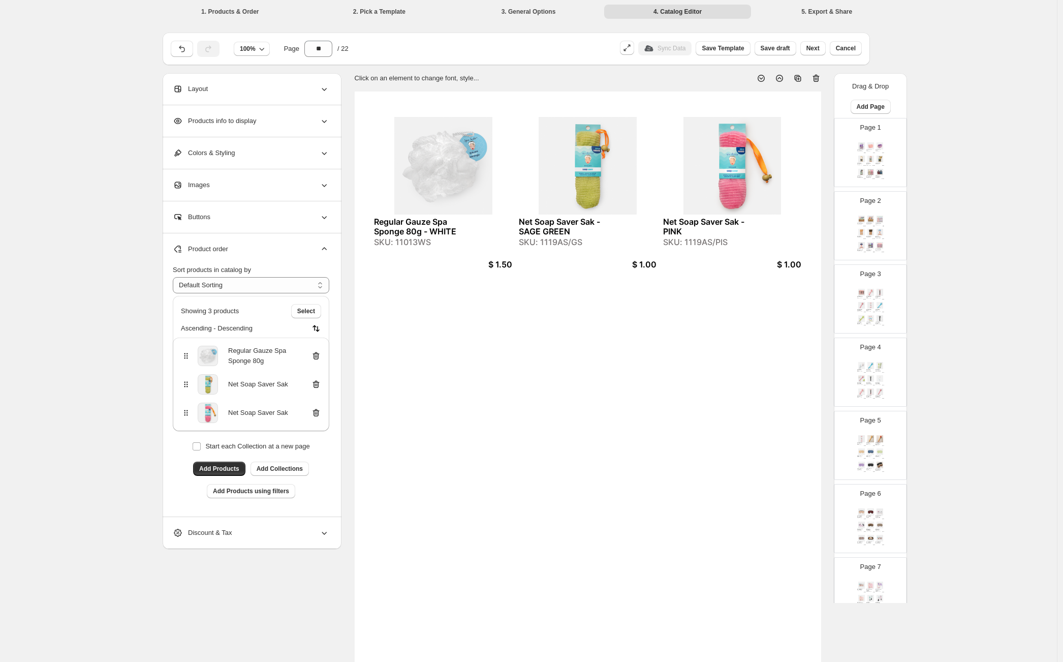
click at [593, 339] on div "Regular Gauze Spa Sponge 80g - WHITE SKU: 11013WS $ 1.50 Net Soap Saver Sak - S…" at bounding box center [588, 393] width 466 height 604
click at [236, 467] on span "Add Products" at bounding box center [219, 468] width 40 height 8
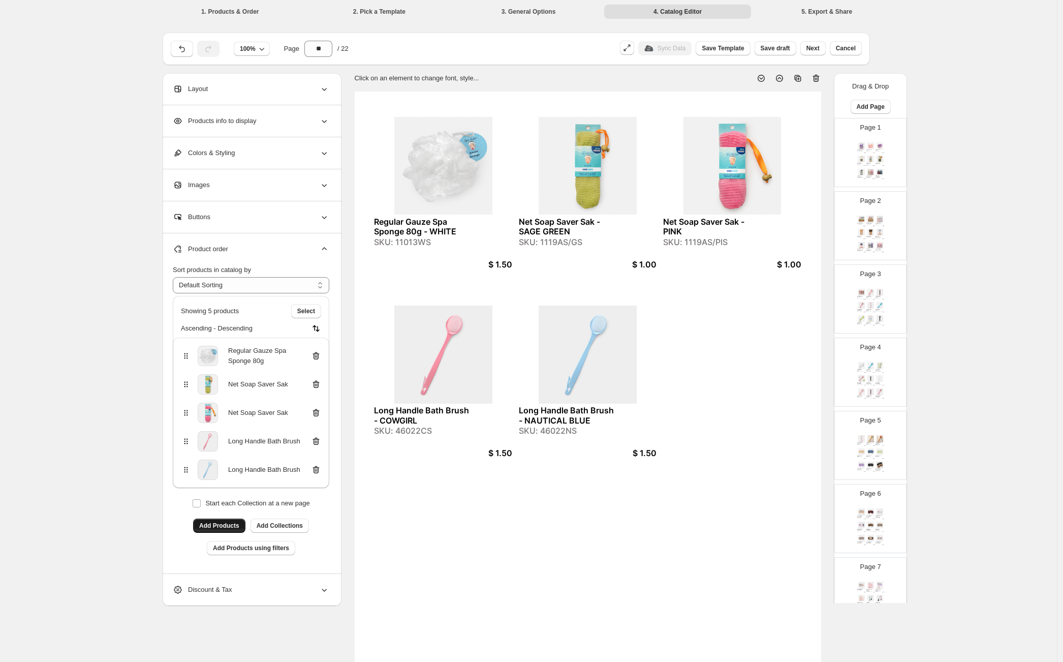
click at [239, 527] on span "Add Products" at bounding box center [219, 525] width 40 height 8
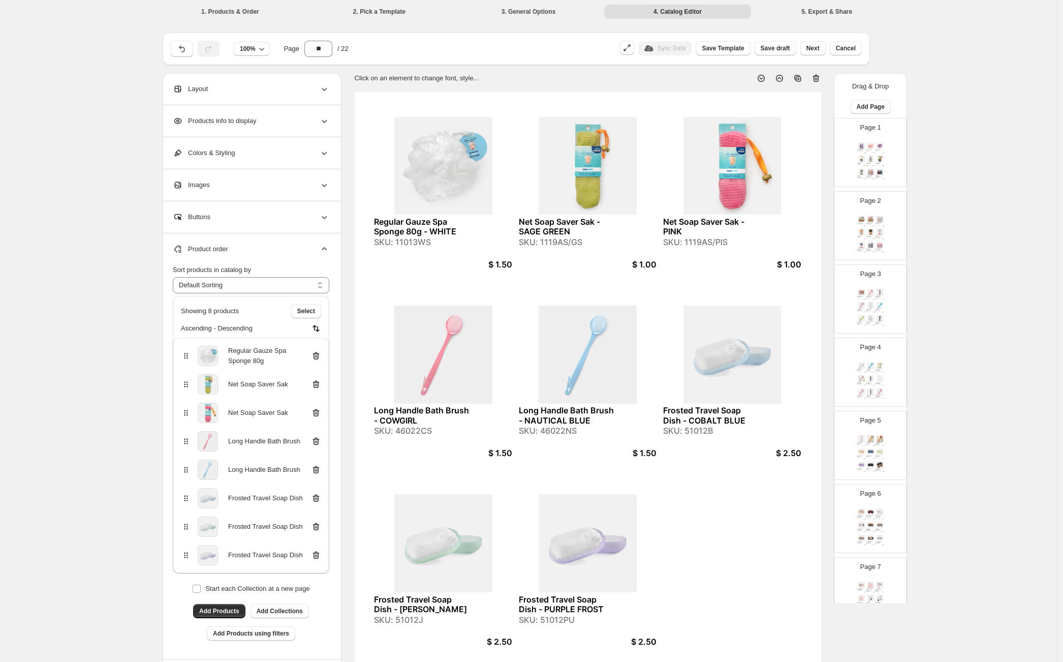
scroll to position [1147, 0]
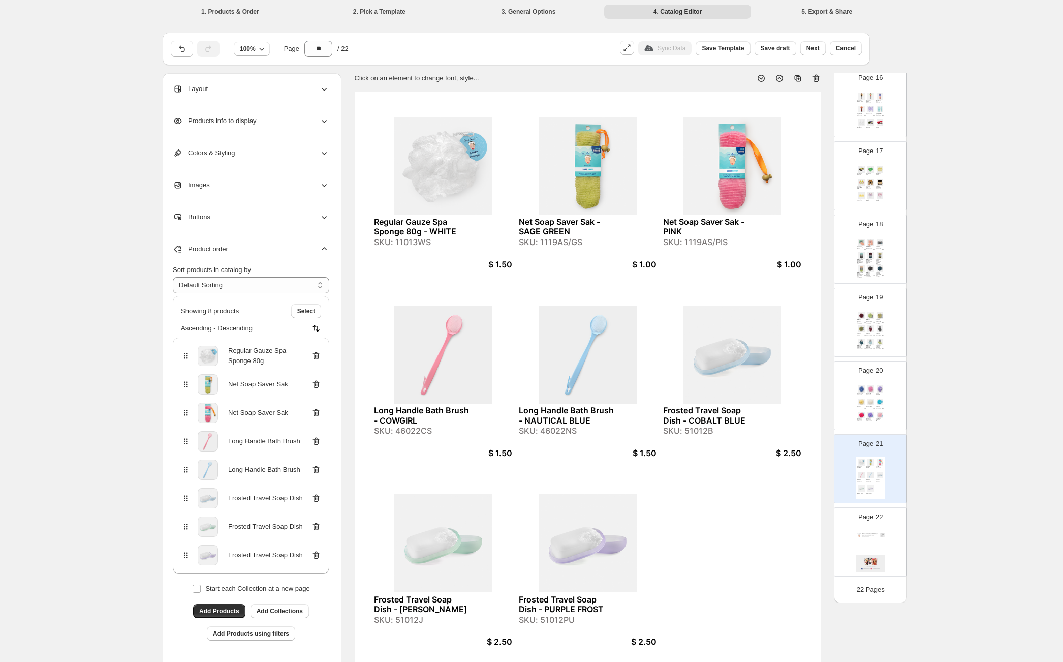
click at [867, 340] on img at bounding box center [870, 341] width 9 height 7
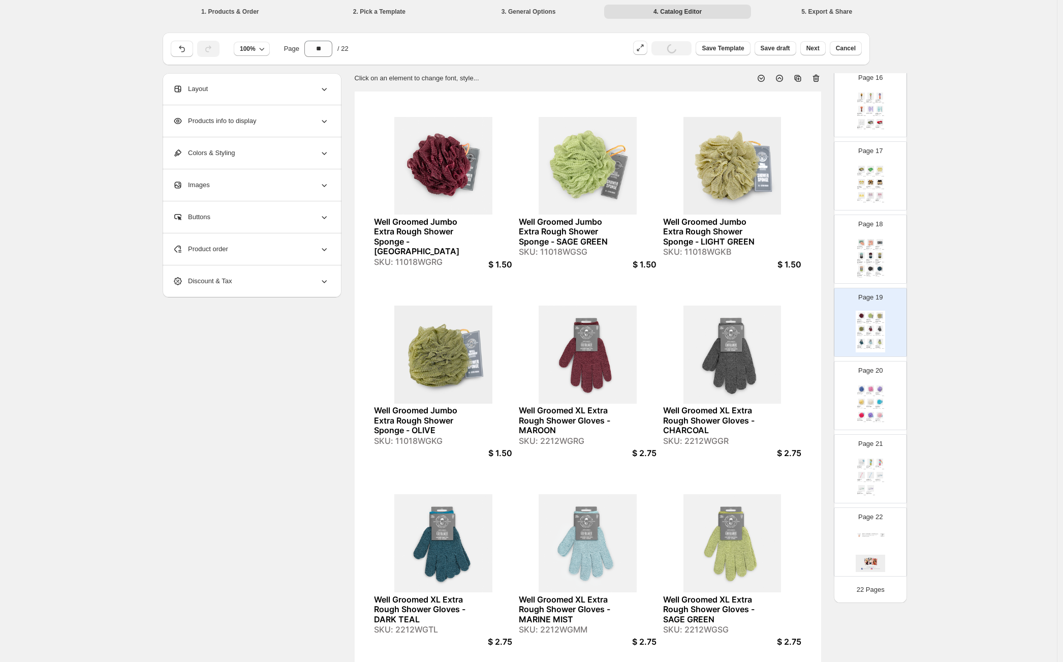
click at [870, 255] on img at bounding box center [870, 255] width 9 height 7
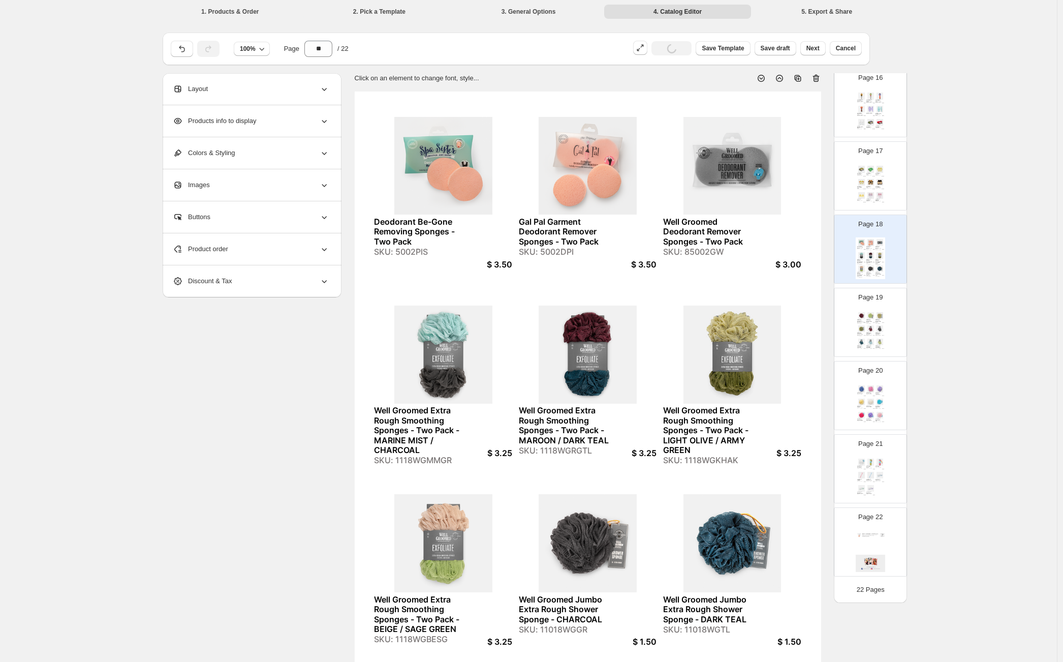
click at [876, 199] on div "Floral Slippers - PINK ROSE GARDEN" at bounding box center [878, 200] width 6 height 2
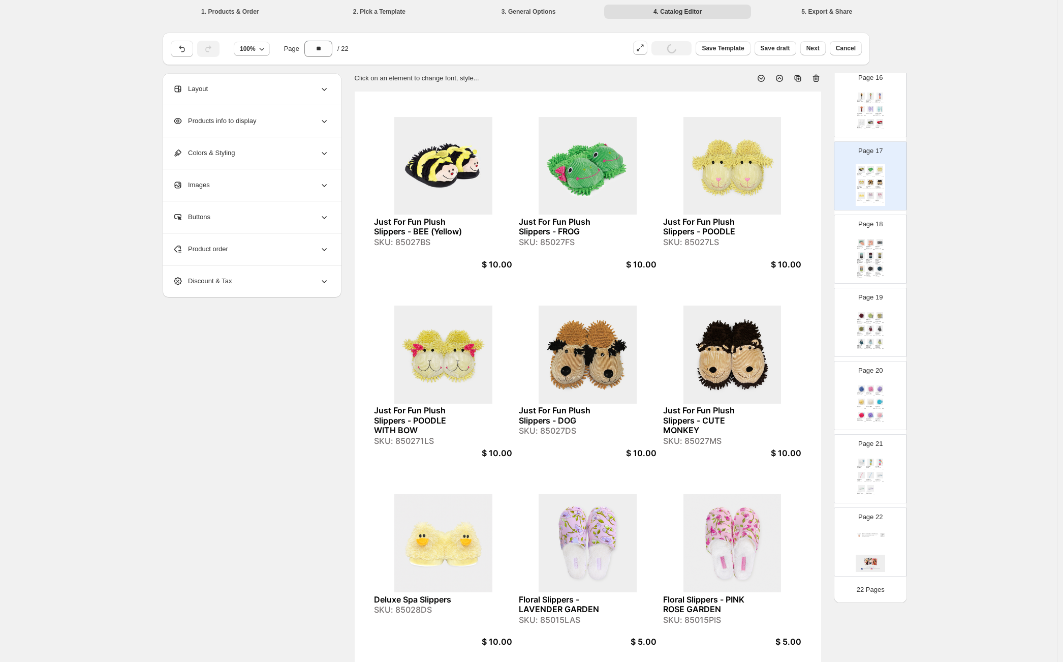
click at [877, 244] on img at bounding box center [879, 242] width 9 height 7
type input "**"
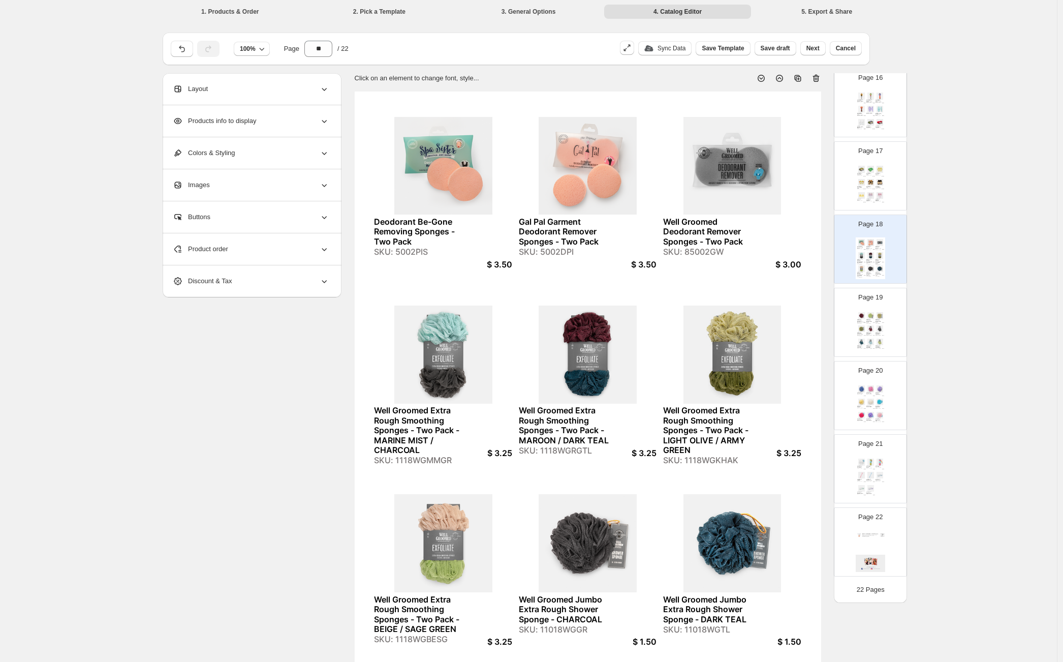
click at [866, 318] on img at bounding box center [870, 315] width 9 height 7
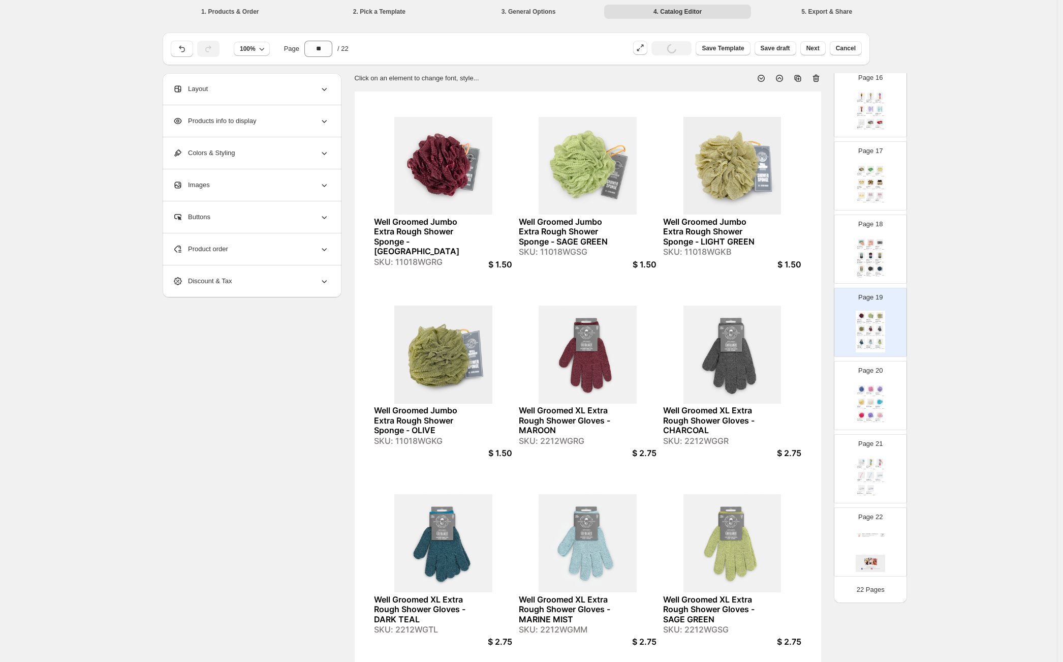
click at [868, 173] on div "Just For Fun Plush Slippers - FROG" at bounding box center [869, 174] width 6 height 2
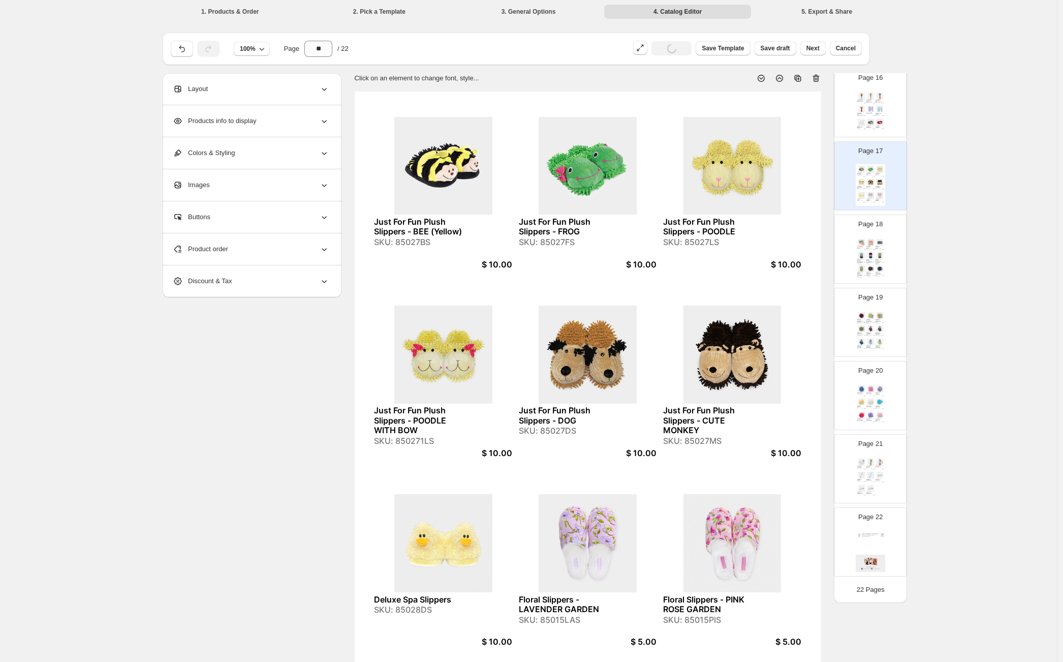
click at [861, 260] on div "Well Groomed Extra Rough Smoothing Sponges - Two Pack - MARINE MIST / CHARCOAL" at bounding box center [860, 261] width 6 height 4
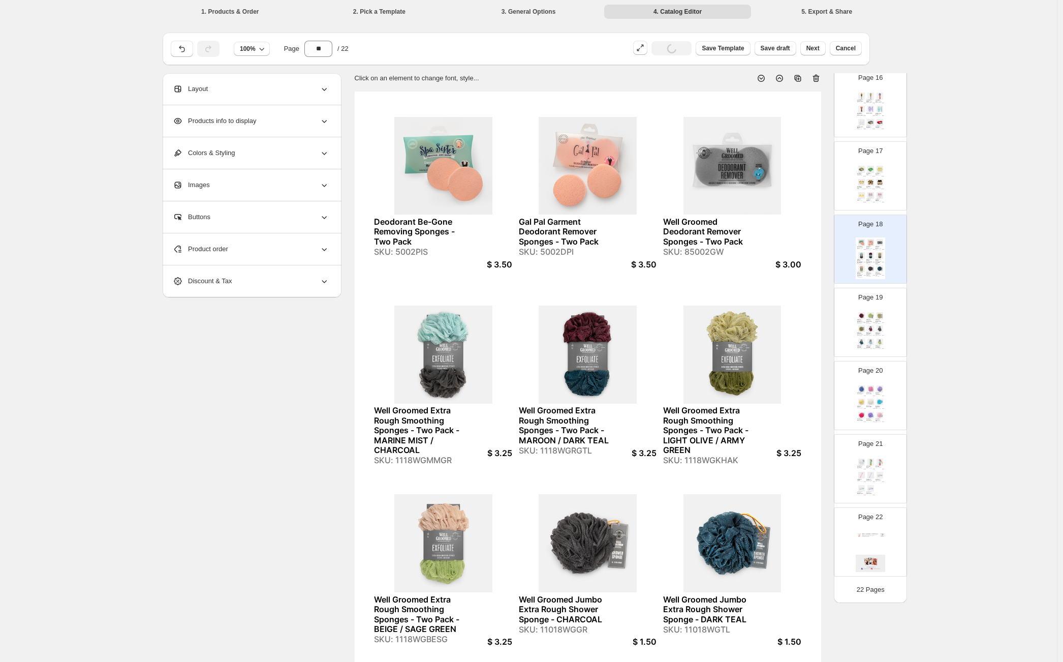
click at [700, 251] on div "SKU: 85002GW" at bounding box center [710, 252] width 95 height 10
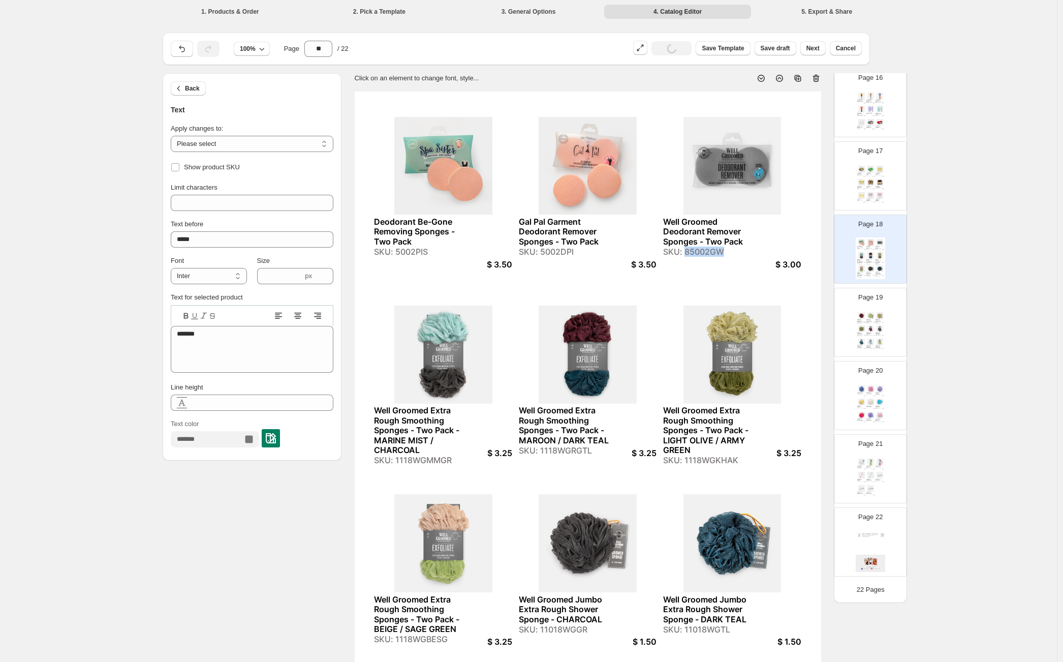
click at [700, 251] on div "SKU: 85002GW" at bounding box center [710, 252] width 95 height 10
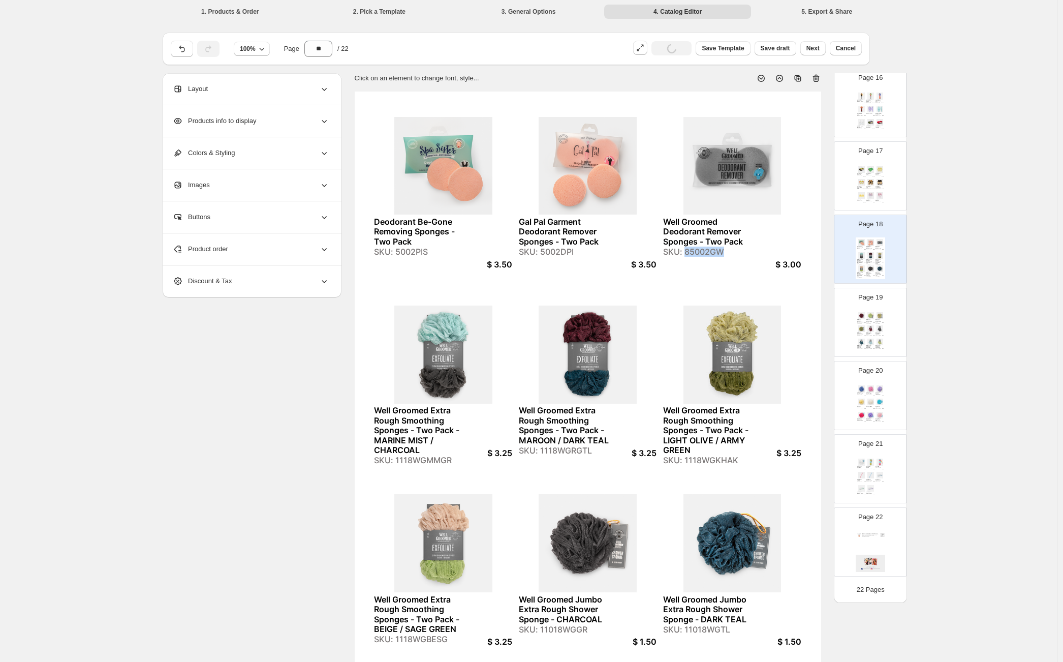
copy div "85002GW"
click at [274, 254] on div "Product order" at bounding box center [251, 249] width 156 height 32
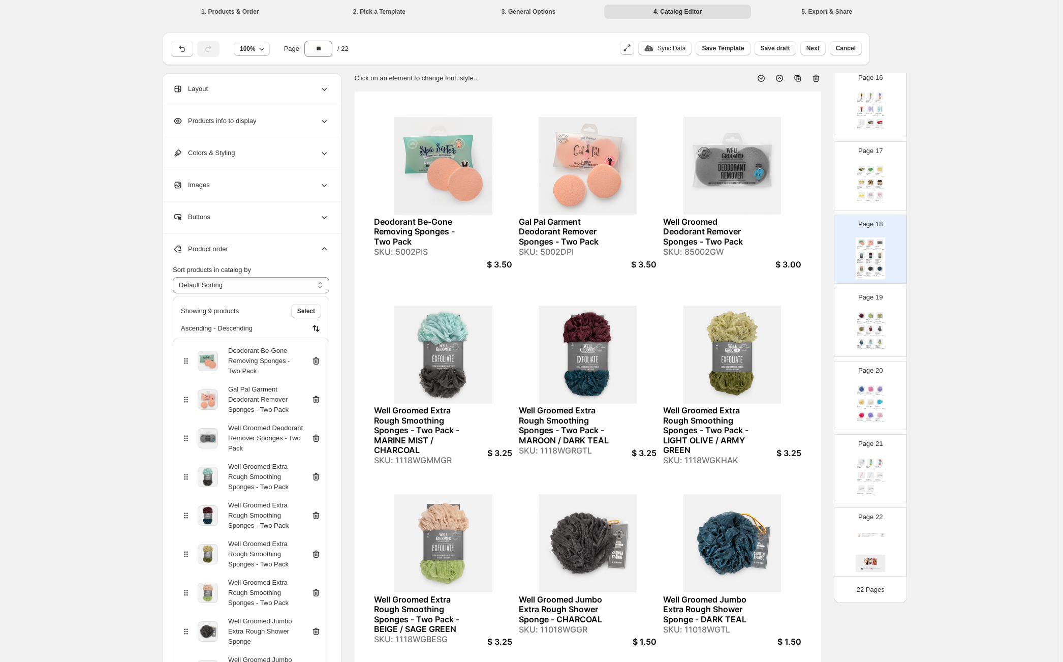
click at [316, 438] on icon at bounding box center [315, 438] width 1 height 3
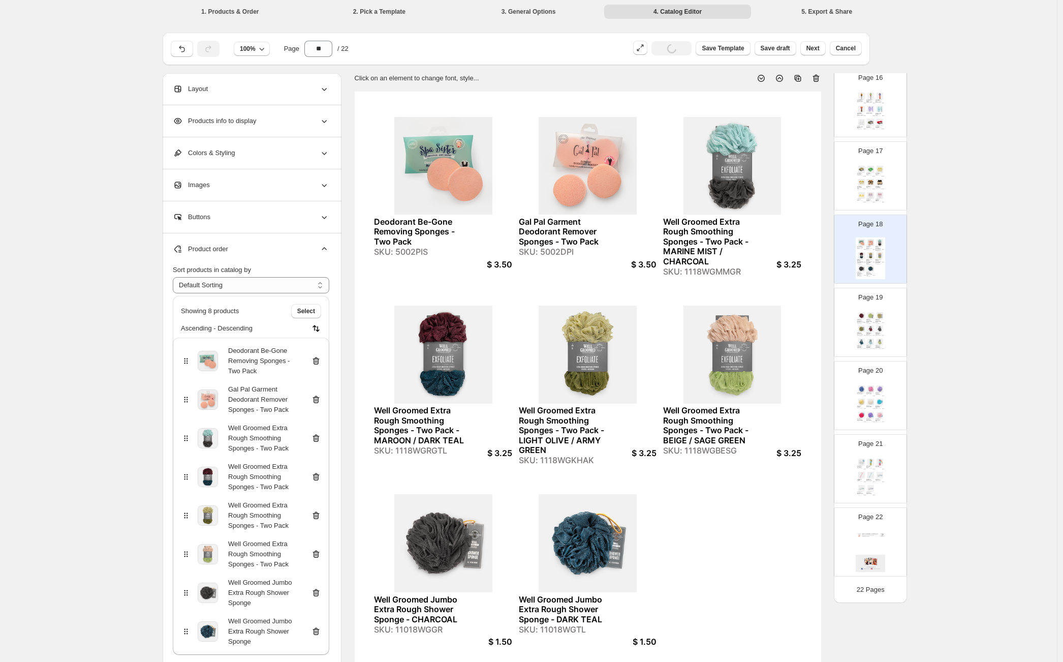
click at [693, 276] on div "SKU: 1118WGMMGR" at bounding box center [710, 272] width 95 height 10
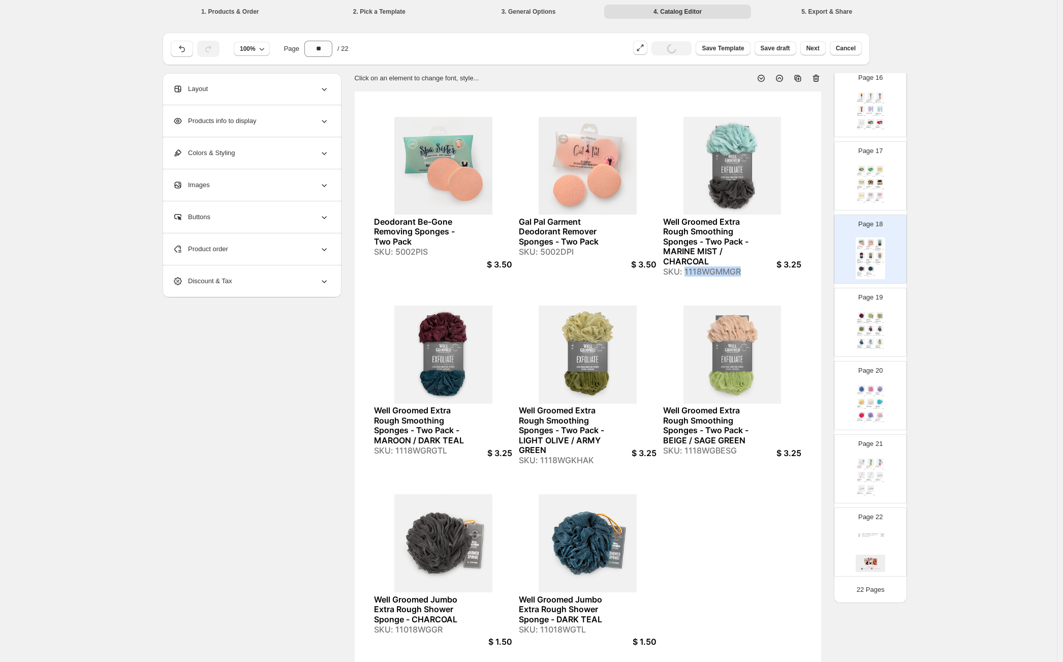
copy div "1118WGMMGR"
click at [437, 630] on div "SKU: 11018WGGR" at bounding box center [421, 629] width 95 height 10
copy div "11018WGGR"
click at [290, 249] on div "Product order" at bounding box center [251, 249] width 156 height 32
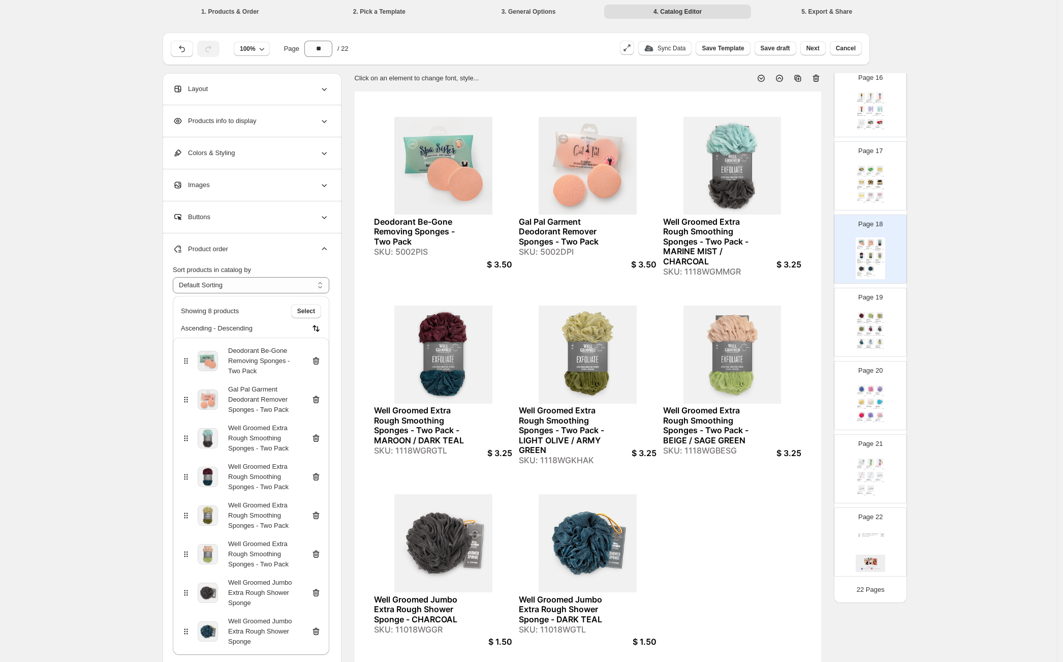
click at [318, 441] on icon at bounding box center [316, 438] width 7 height 8
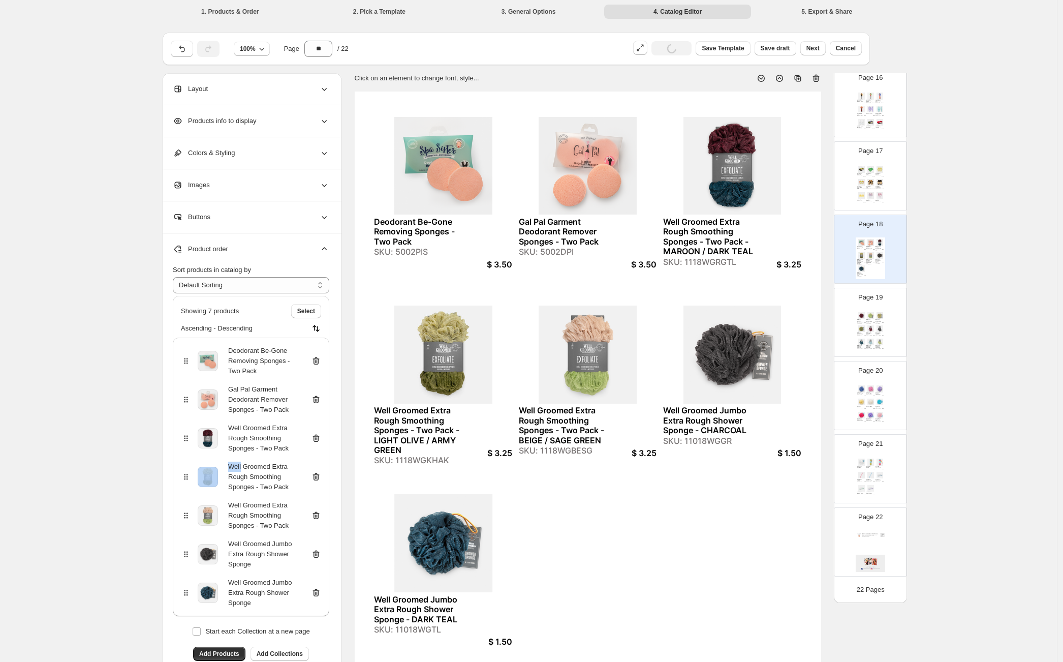
click at [318, 441] on icon at bounding box center [316, 438] width 7 height 8
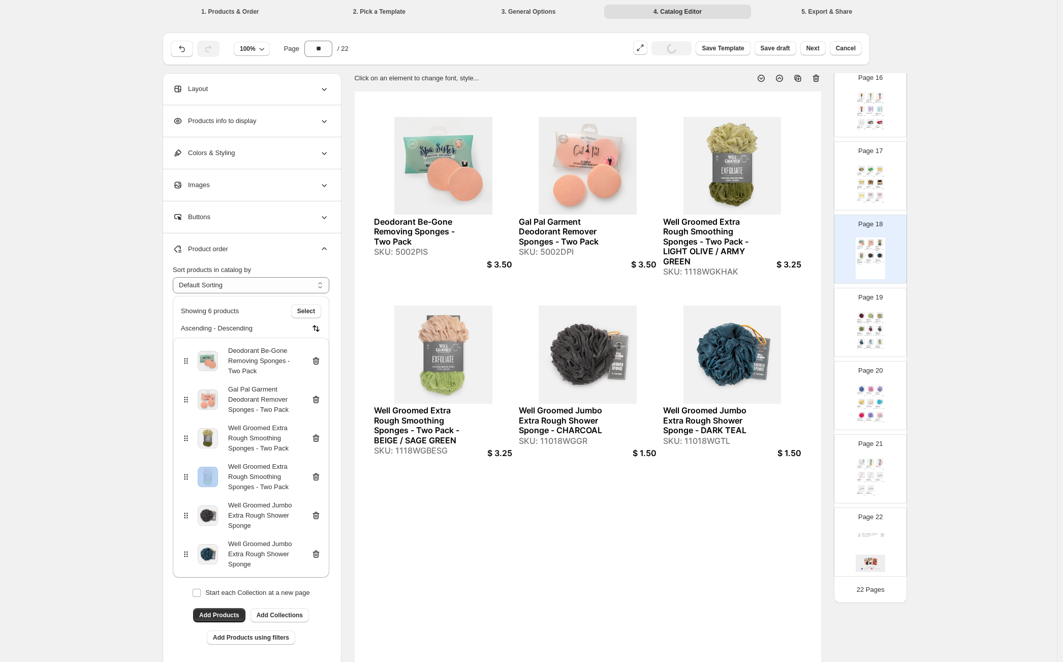
click at [318, 441] on icon at bounding box center [316, 438] width 7 height 8
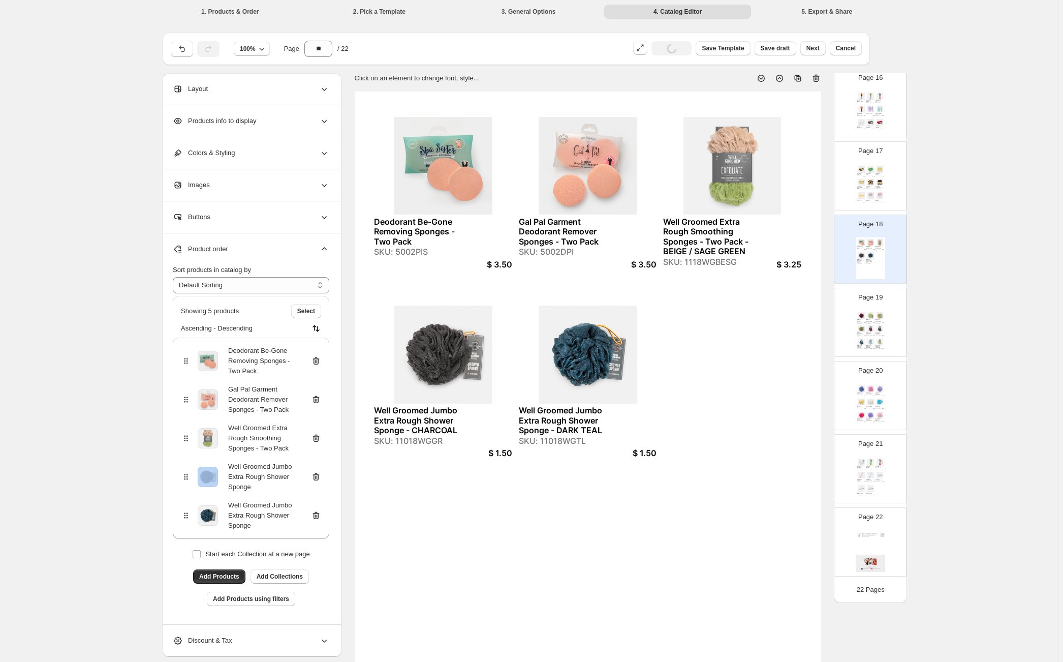
click at [318, 441] on icon at bounding box center [316, 438] width 7 height 8
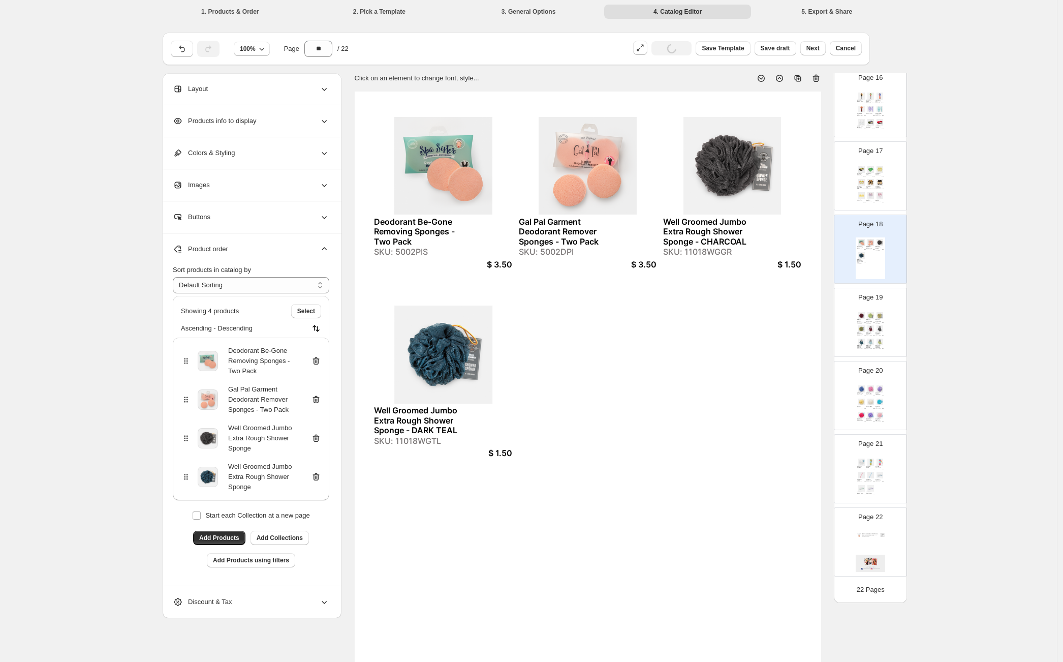
click at [318, 441] on icon at bounding box center [316, 438] width 7 height 8
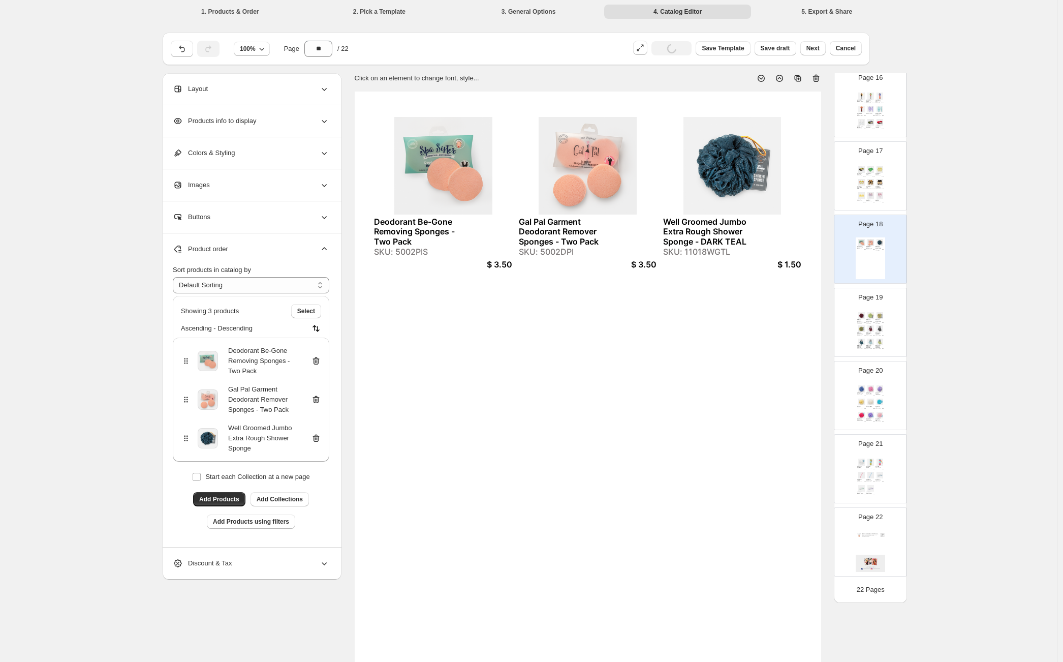
click at [318, 441] on icon at bounding box center [316, 438] width 7 height 8
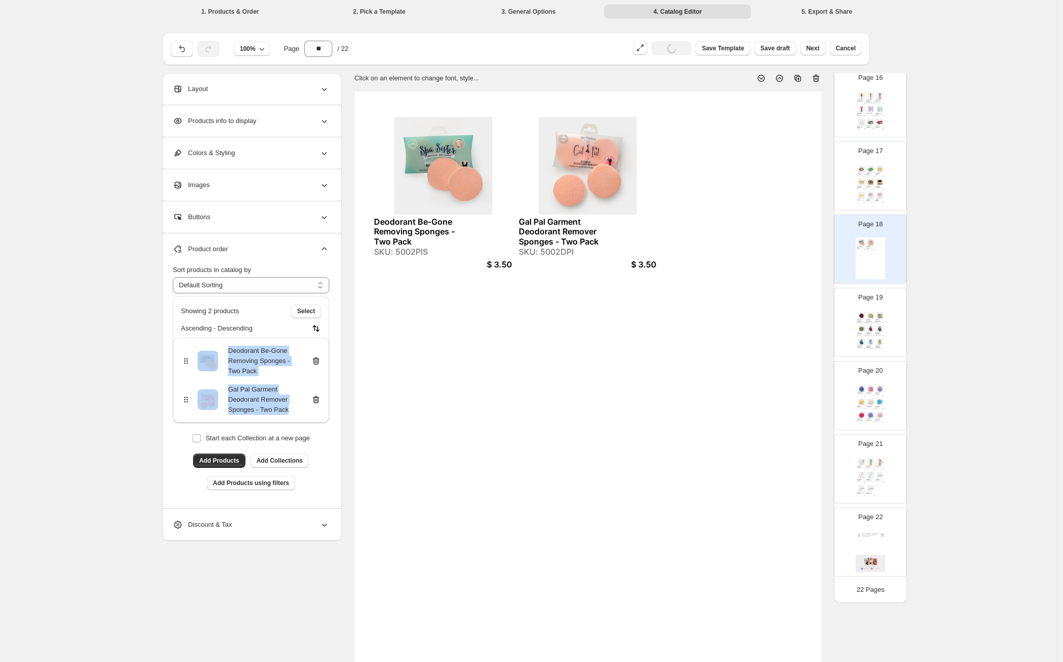
click at [857, 335] on div "SKU: 11018WGKG" at bounding box center [860, 336] width 6 height 2
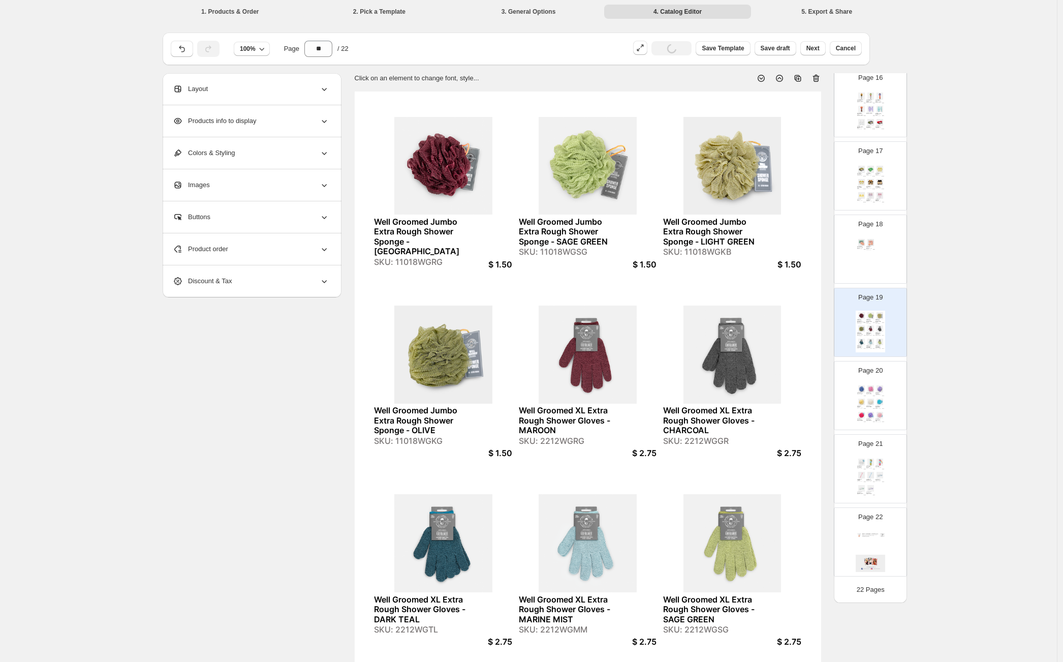
click at [435, 257] on div "SKU: 11018WGRG" at bounding box center [421, 262] width 95 height 10
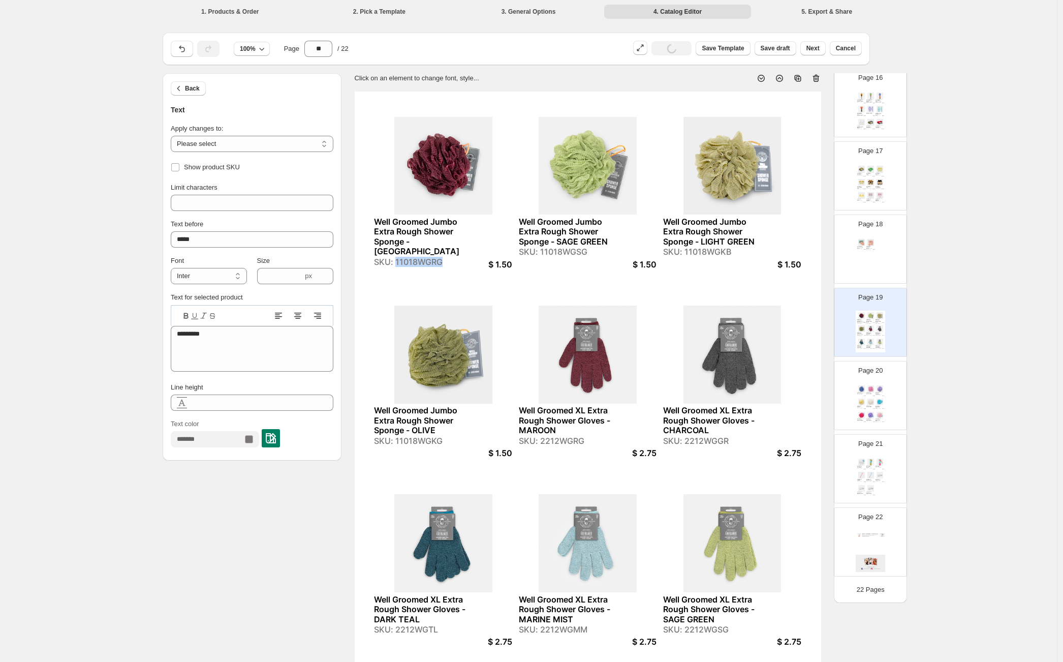
click at [435, 257] on div "SKU: 11018WGRG" at bounding box center [421, 262] width 95 height 10
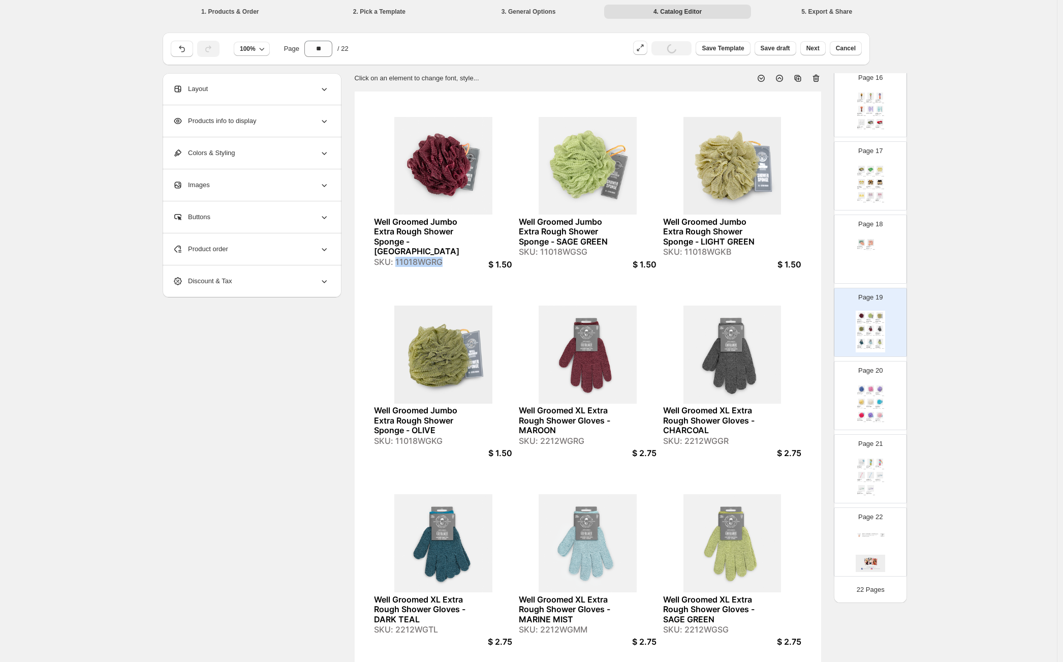
copy div "11018WGRG"
click at [710, 253] on div "SKU: 11018WGKB" at bounding box center [710, 252] width 95 height 10
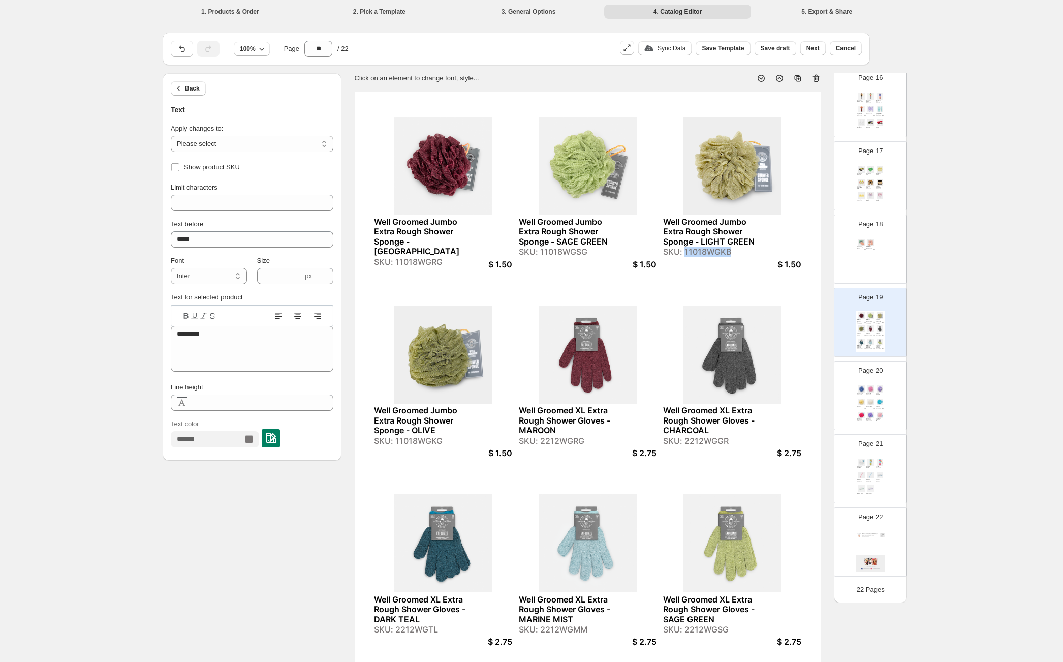
click at [710, 253] on div "SKU: 11018WGKB" at bounding box center [710, 252] width 95 height 10
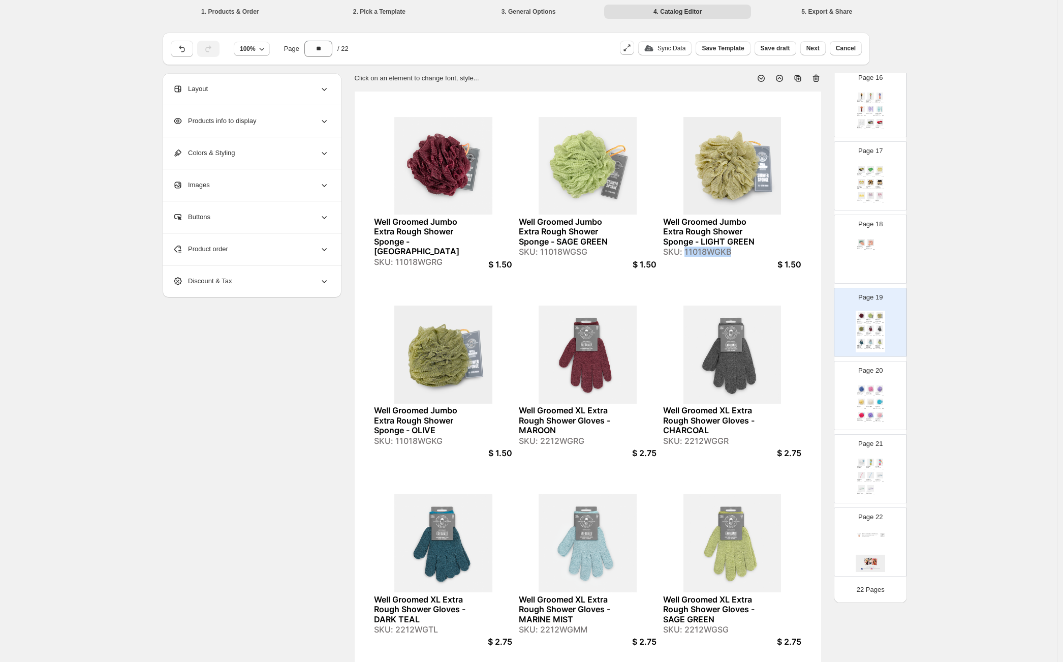
copy div "11018WGKB"
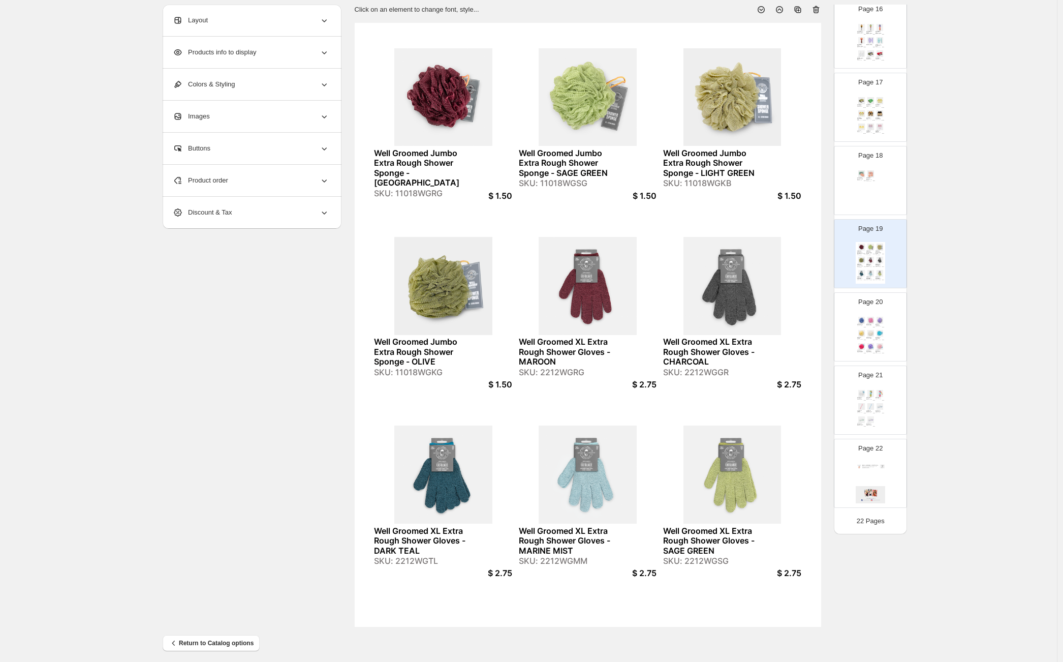
click at [569, 376] on div "SKU: 2212WGRG" at bounding box center [566, 372] width 95 height 10
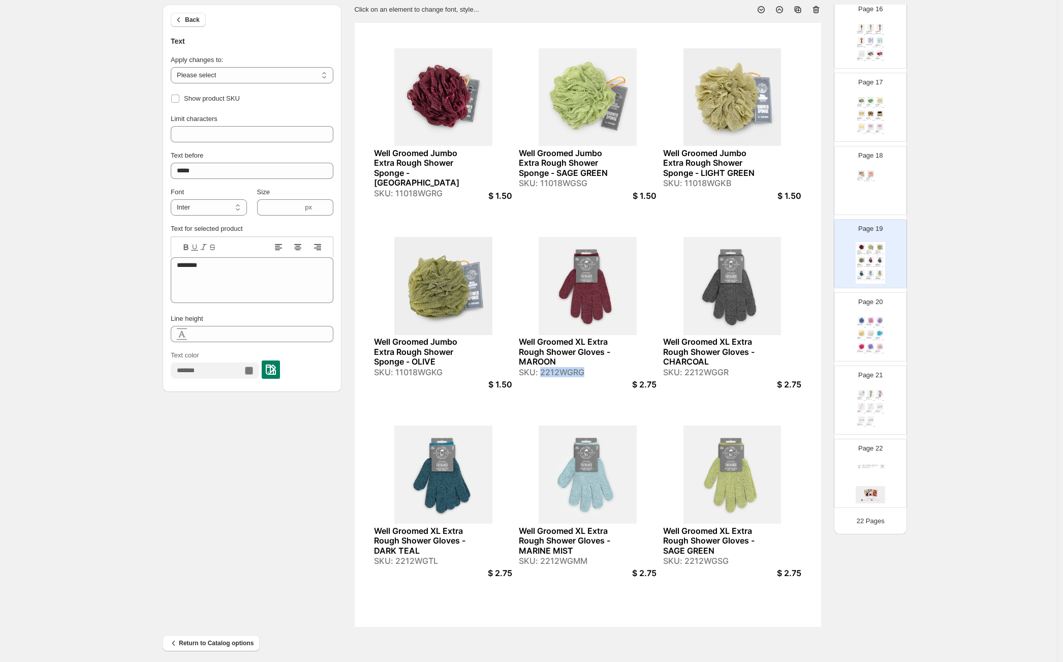
click at [569, 376] on div "SKU: 2212WGRG" at bounding box center [566, 372] width 95 height 10
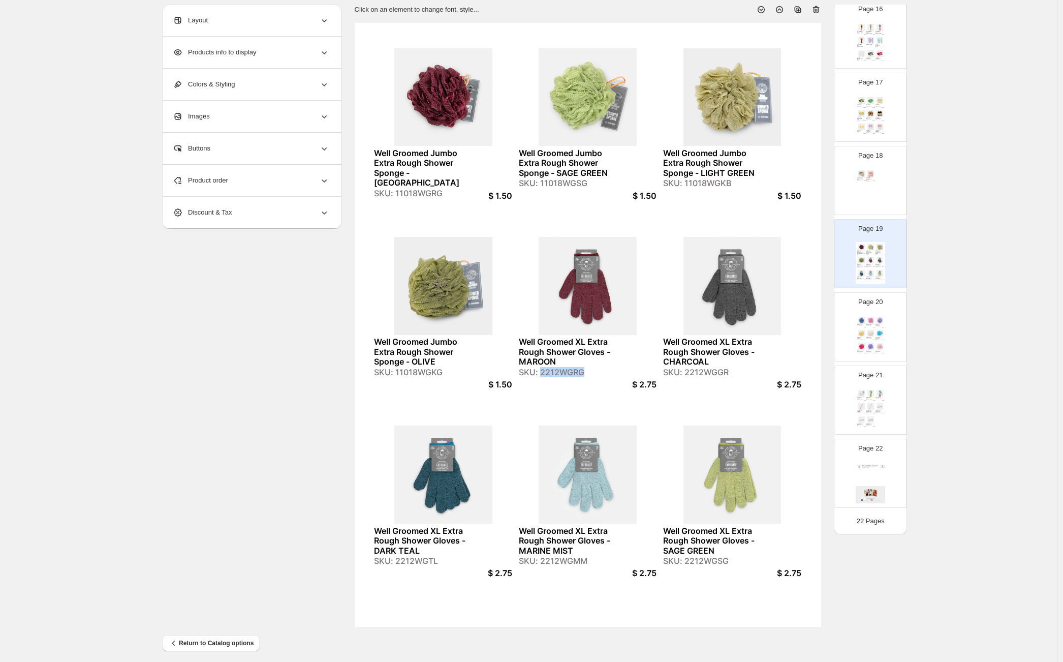
copy div "2212WGRG"
click at [875, 346] on img at bounding box center [879, 346] width 9 height 7
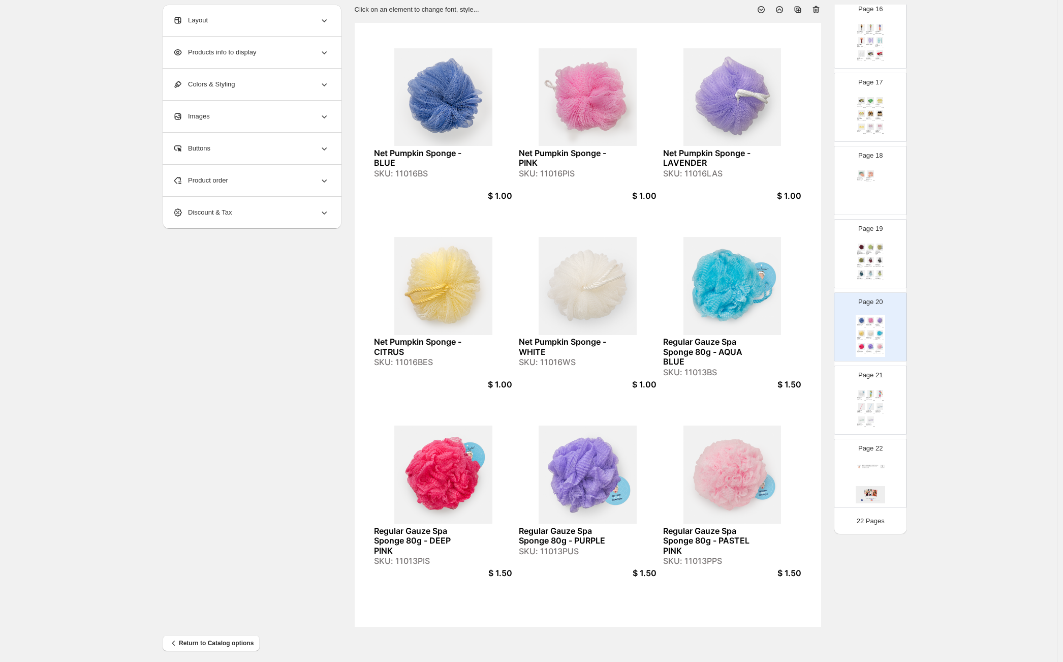
click at [866, 257] on img at bounding box center [870, 260] width 9 height 7
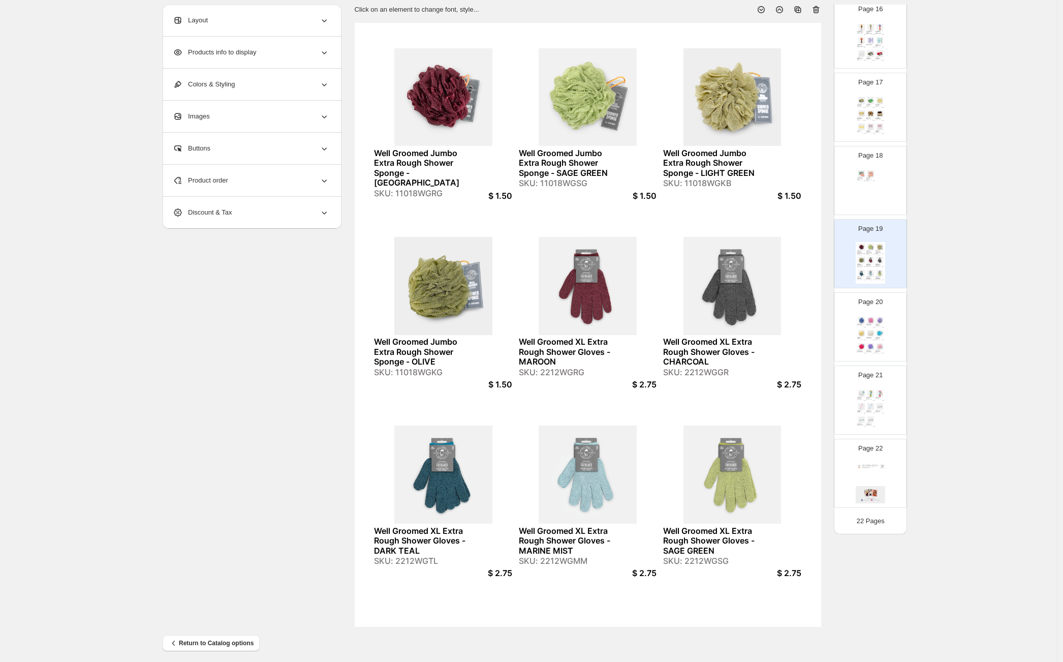
click at [817, 10] on icon at bounding box center [816, 10] width 1 height 3
type input "**"
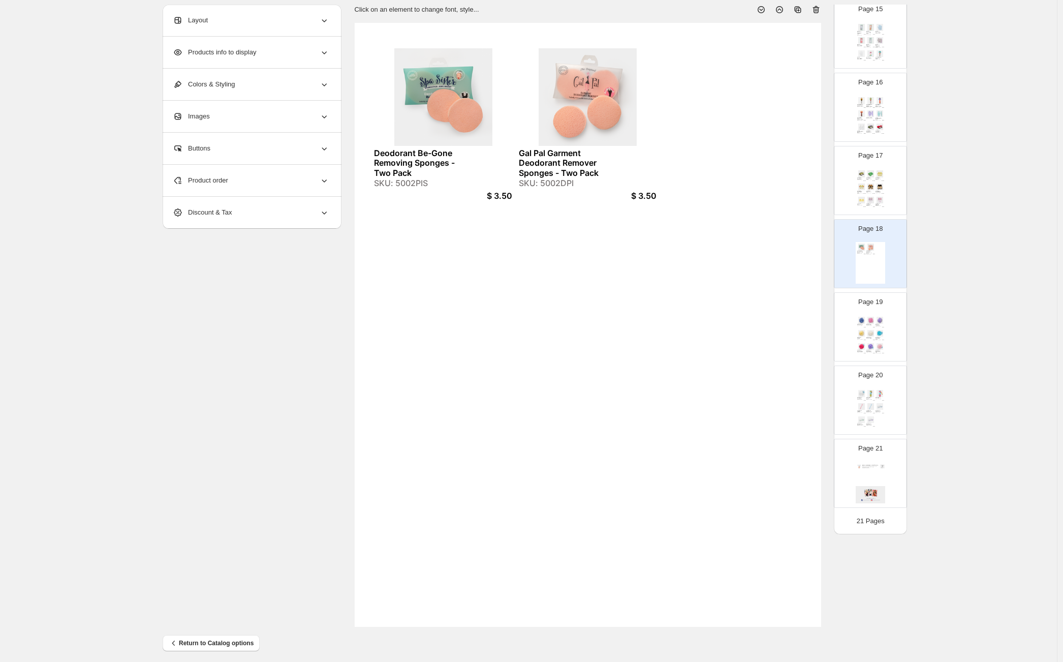
click at [878, 248] on div "Deodorant Be-Gone Removing Sponges - Two Pack SKU: 5002PIS $ 3.50 Gal Pal Garme…" at bounding box center [870, 263] width 29 height 42
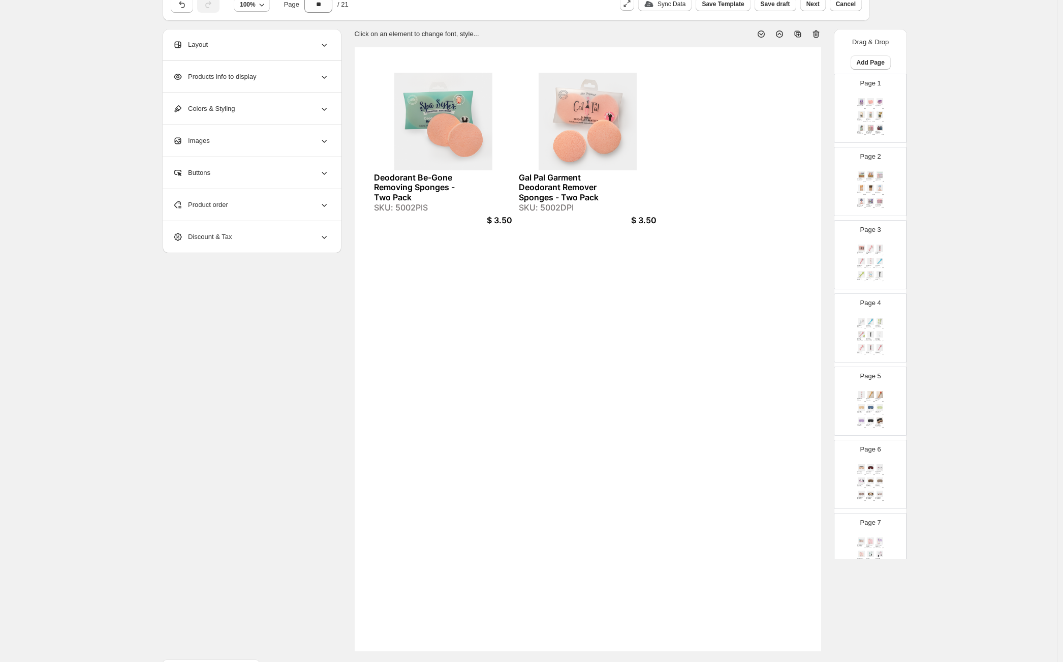
scroll to position [0, 0]
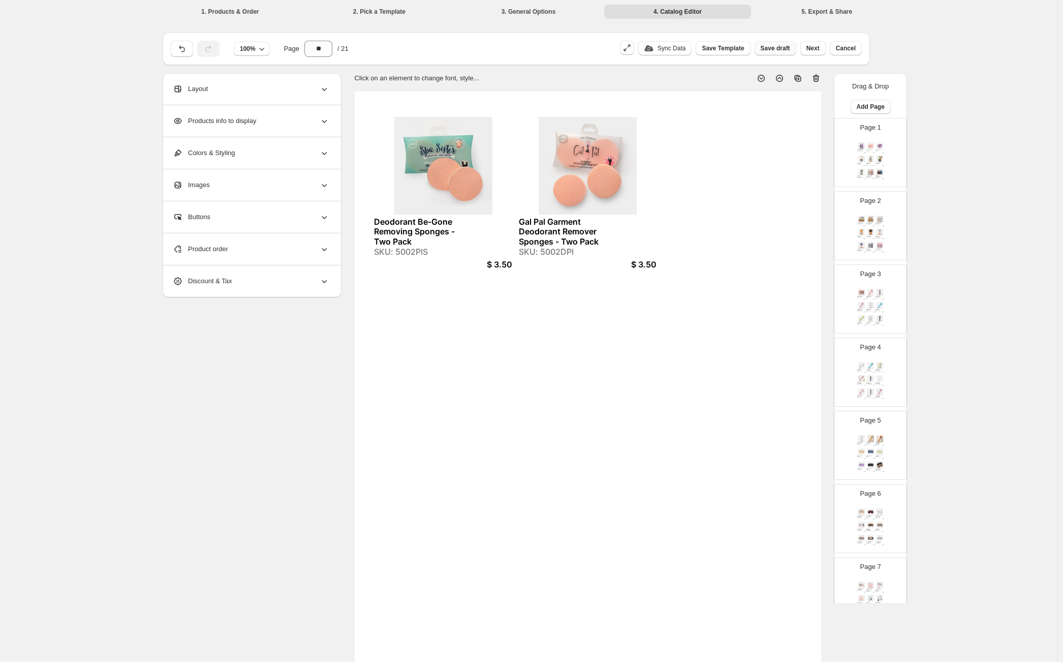
click at [790, 49] on span "Save draft" at bounding box center [775, 48] width 29 height 8
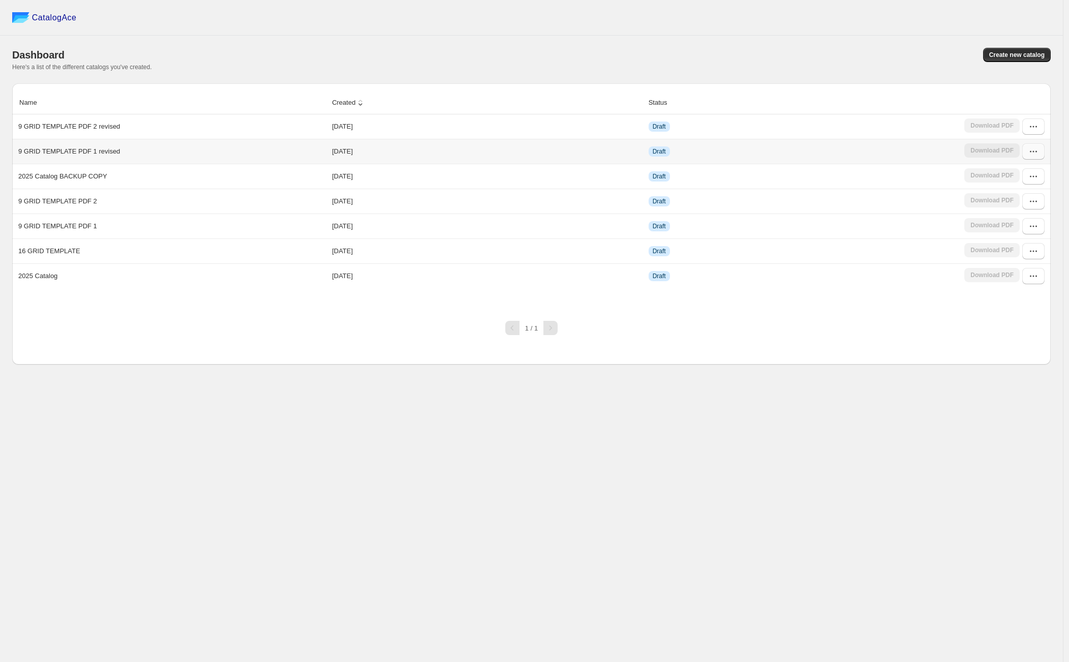
click at [1038, 151] on icon "button" at bounding box center [1033, 151] width 10 height 10
click at [1012, 224] on span "Edit" at bounding box center [1007, 226] width 11 height 8
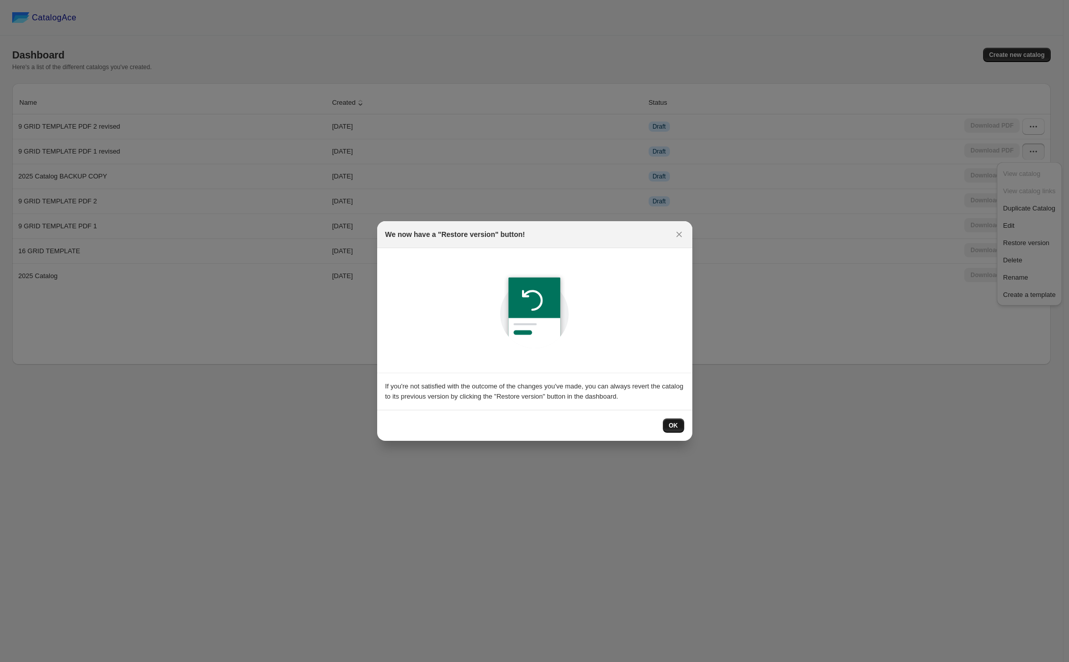
click at [673, 422] on span "OK" at bounding box center [673, 425] width 9 height 8
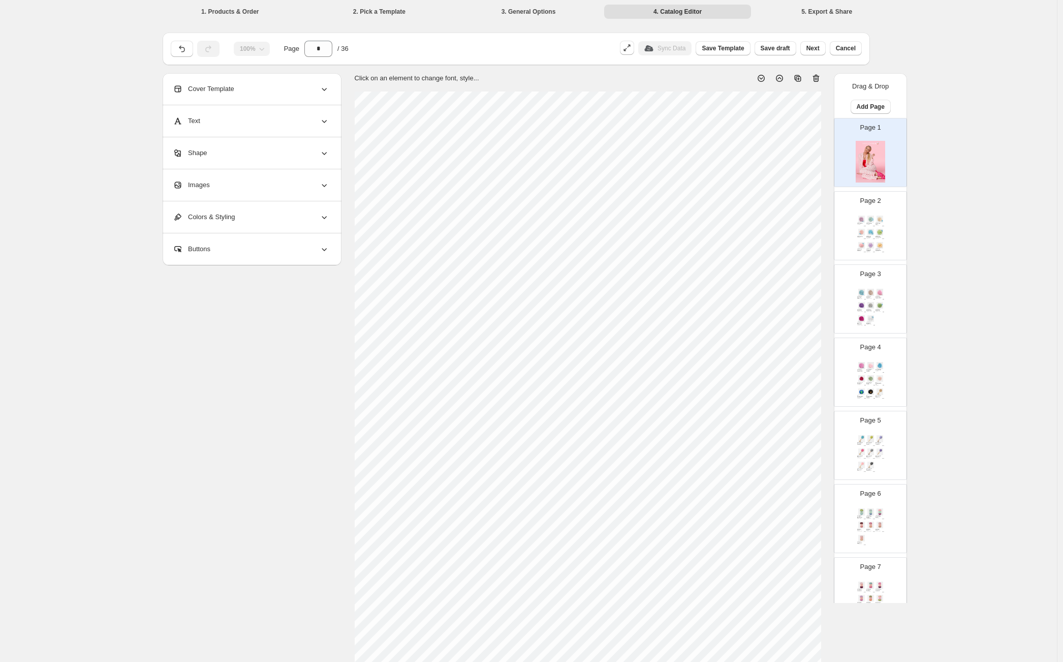
click at [873, 238] on div "$ 3.00" at bounding box center [873, 238] width 3 height 1
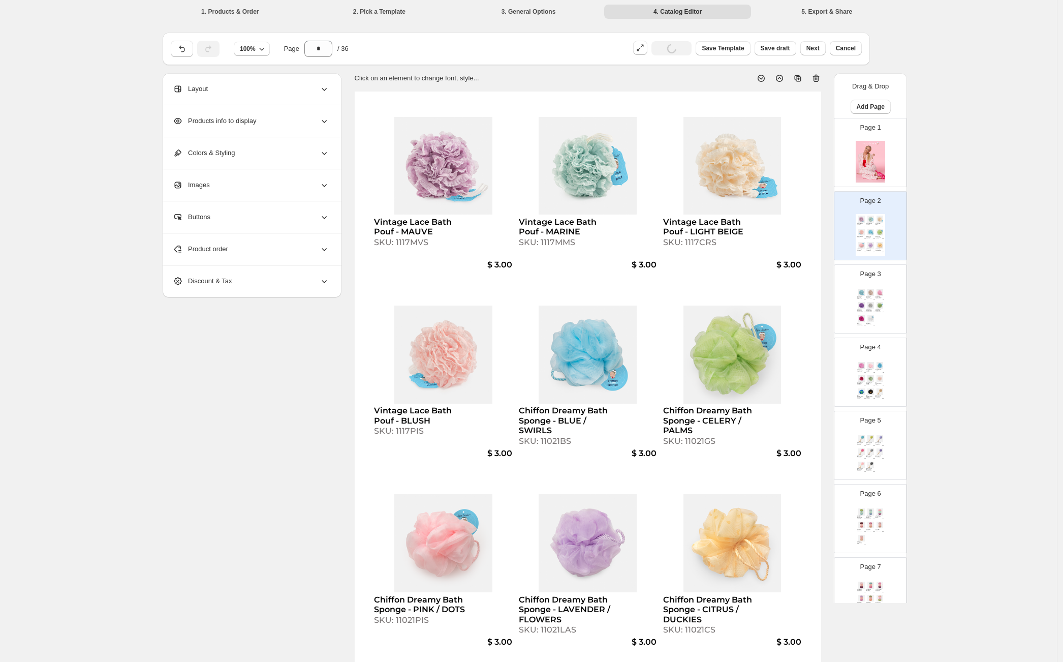
click at [872, 300] on div "Jumbo Gauze Spa Sponge 100g - CLOUD BLUE SKU: 11013PAS/BS $ 1.50 Jumbo Gauze Sp…" at bounding box center [870, 308] width 29 height 42
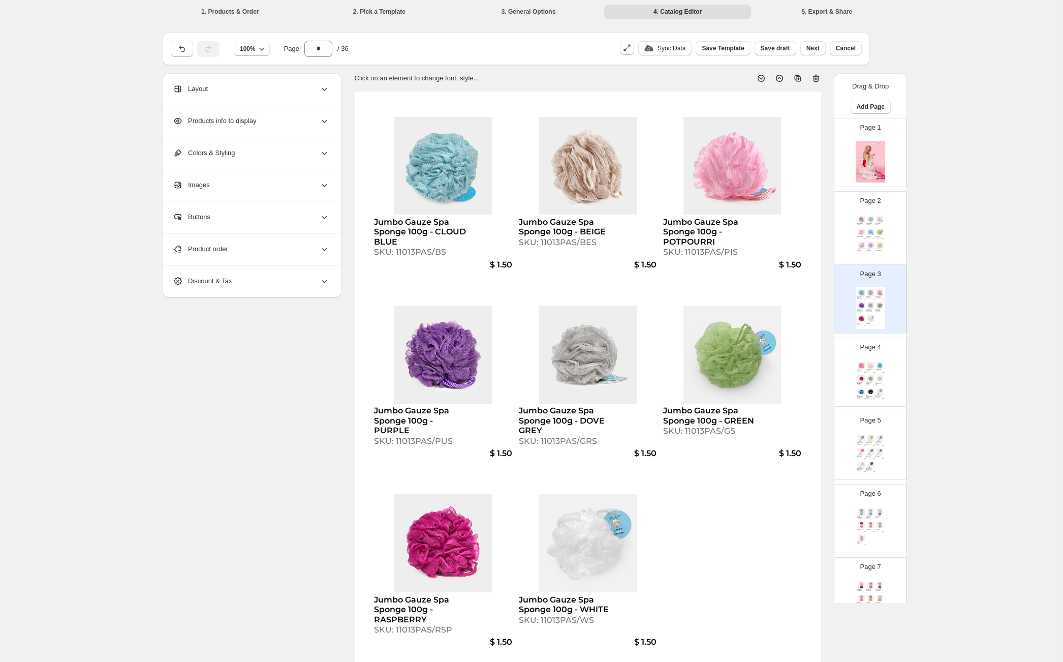
click at [865, 225] on div "Vintage Lace Bath Pouf - MAUVE SKU: 1117MVS $ 3.00 Vintage Lace Bath Pouf - MAR…" at bounding box center [870, 235] width 29 height 42
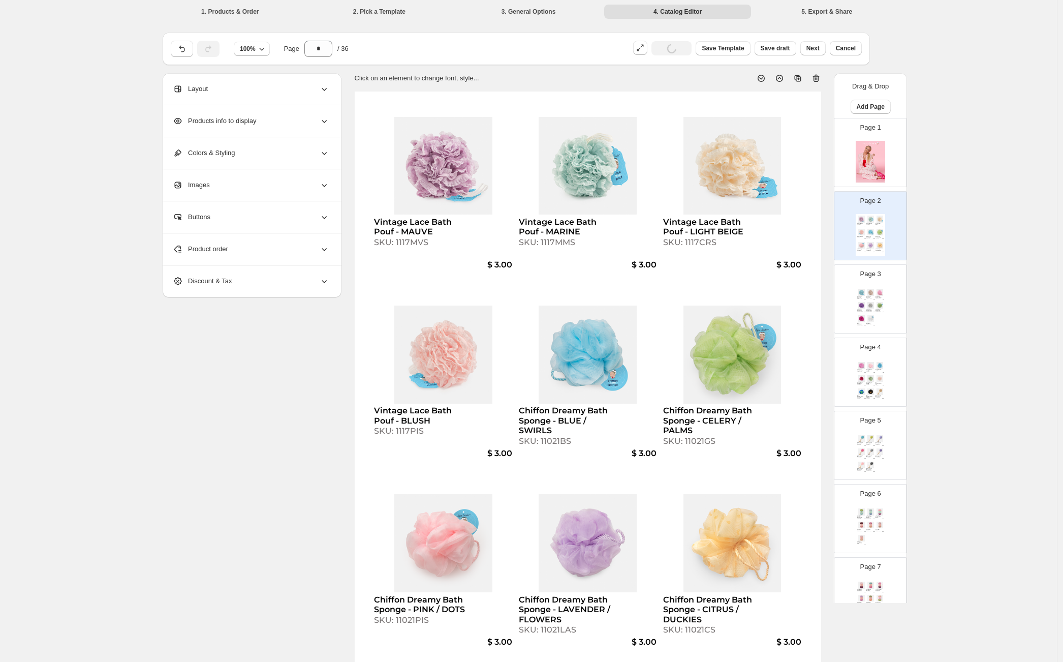
click at [873, 310] on div "Jumbo Gauze Spa Sponge 100g - DOVE GREY SKU: 11013PAS/GRS" at bounding box center [870, 310] width 9 height 3
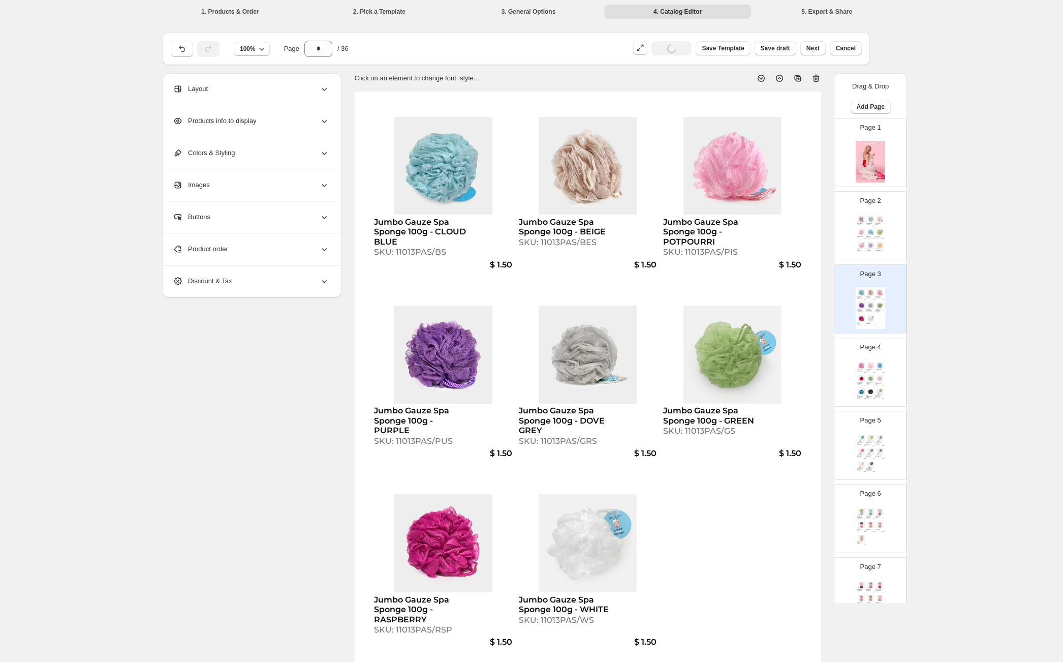
click at [873, 379] on img at bounding box center [870, 378] width 9 height 7
type input "*"
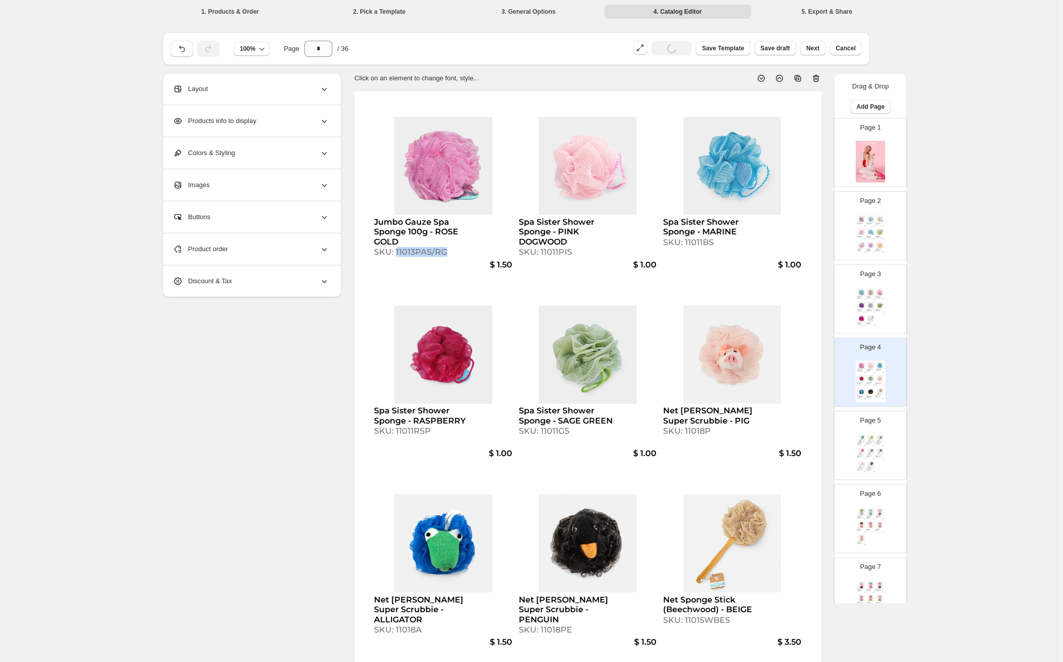
drag, startPoint x: 399, startPoint y: 253, endPoint x: 448, endPoint y: 254, distance: 48.8
click at [448, 254] on div "SKU: 11013PAS/RG" at bounding box center [421, 252] width 95 height 10
select select "**********"
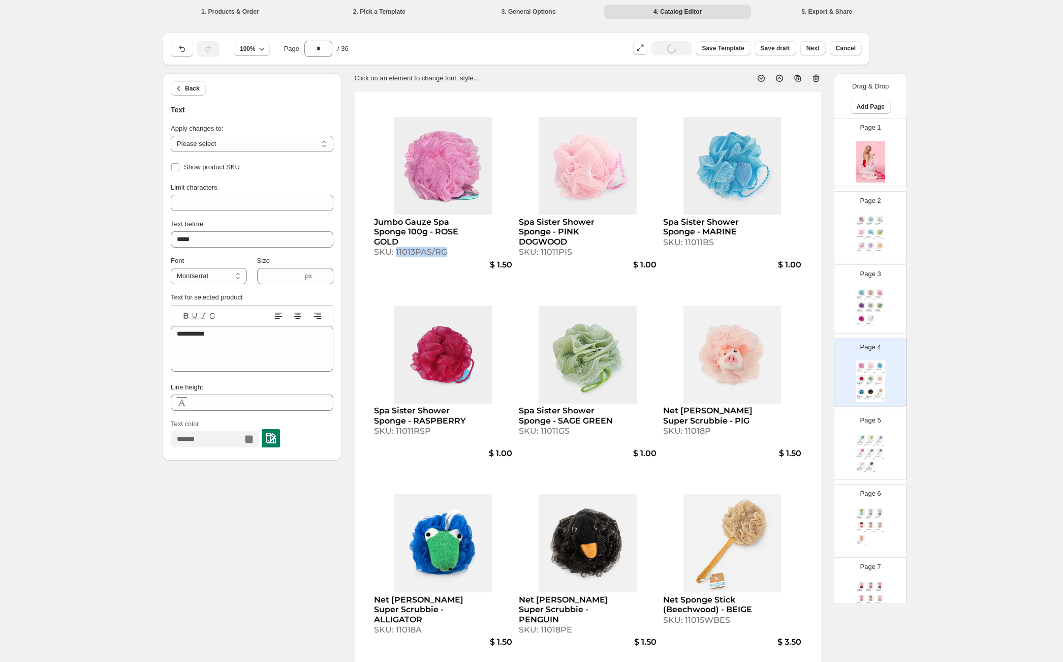
copy div "11013PAS/RG"
click at [889, 316] on div "Page 3 Jumbo Gauze Spa Sponge 100g - CLOUD BLUE SKU: 11013PAS/BS $ 1.50 Jumbo G…" at bounding box center [866, 295] width 64 height 68
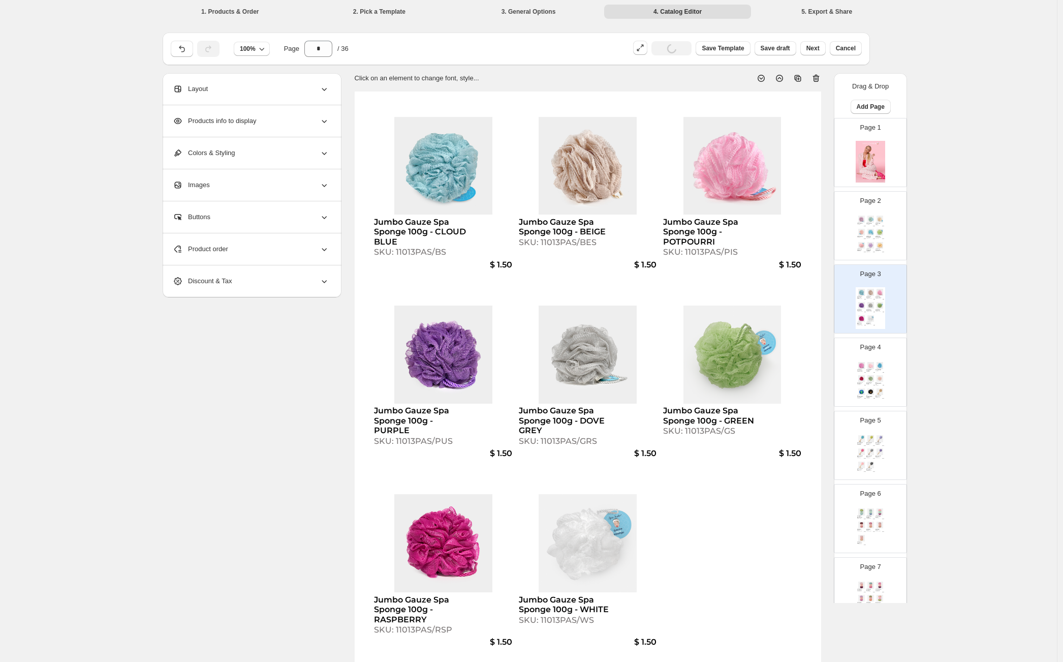
click at [718, 492] on div "Jumbo Gauze Spa Sponge 100g - CLOUD BLUE SKU: 11013PAS/BS $ 1.50 Jumbo Gauze Sp…" at bounding box center [588, 393] width 466 height 604
click at [213, 247] on span "Product order" at bounding box center [200, 249] width 55 height 10
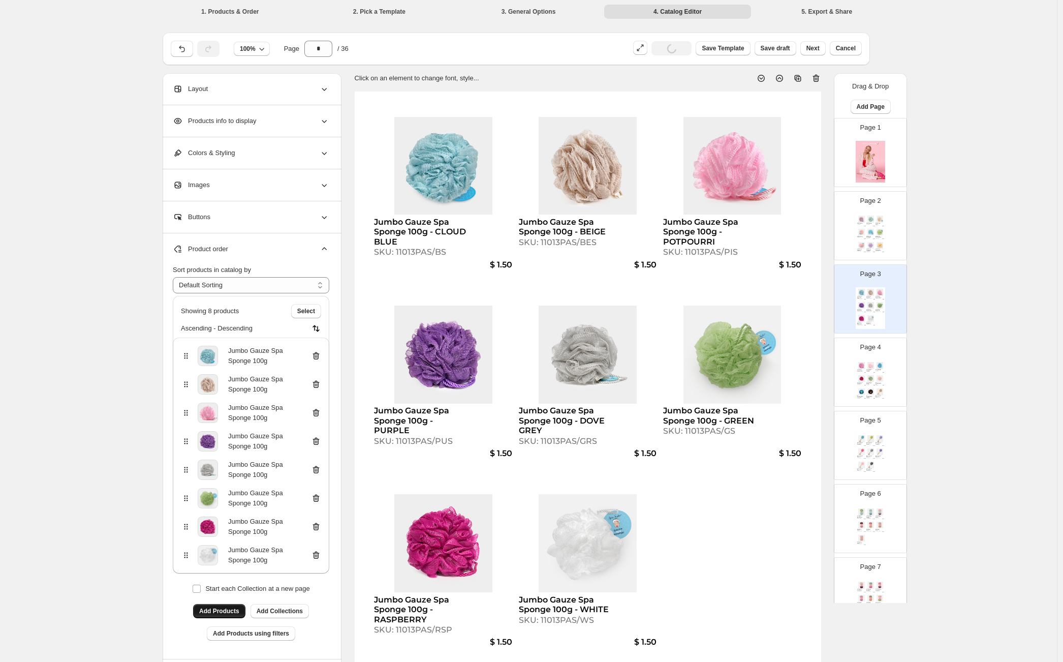
click at [228, 613] on span "Add Products" at bounding box center [219, 611] width 40 height 8
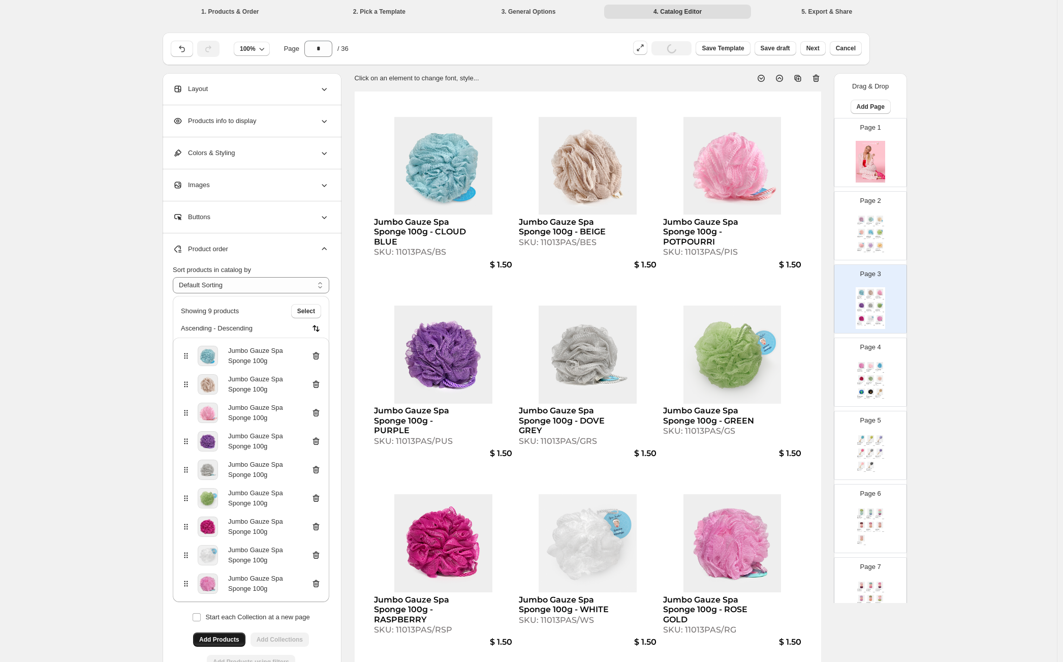
click at [875, 380] on img at bounding box center [879, 378] width 9 height 7
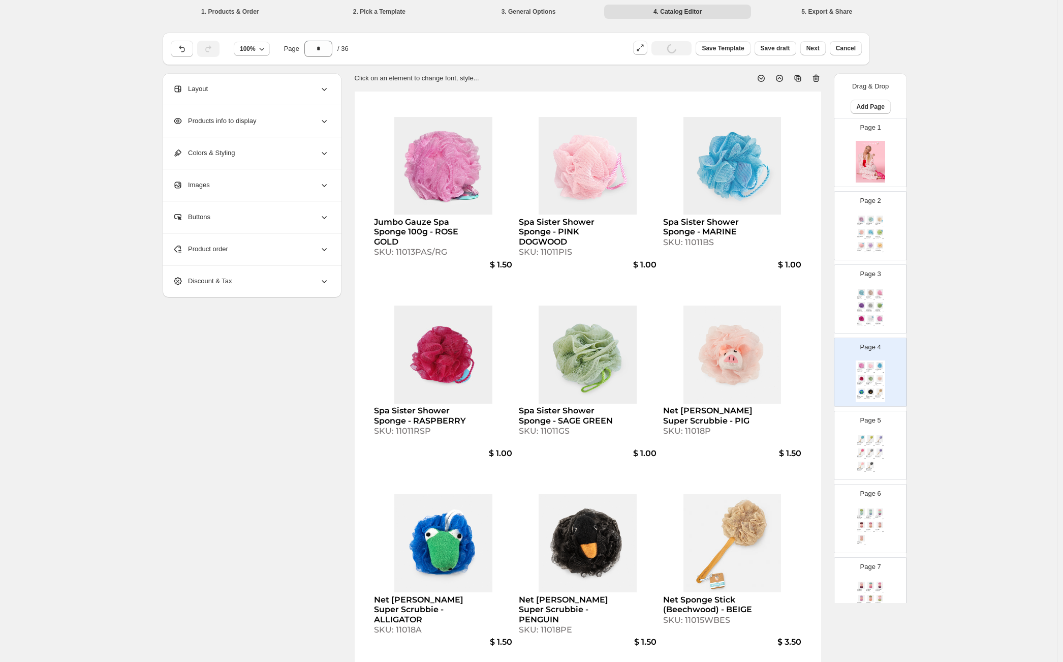
click at [285, 246] on div "Product order" at bounding box center [251, 249] width 156 height 32
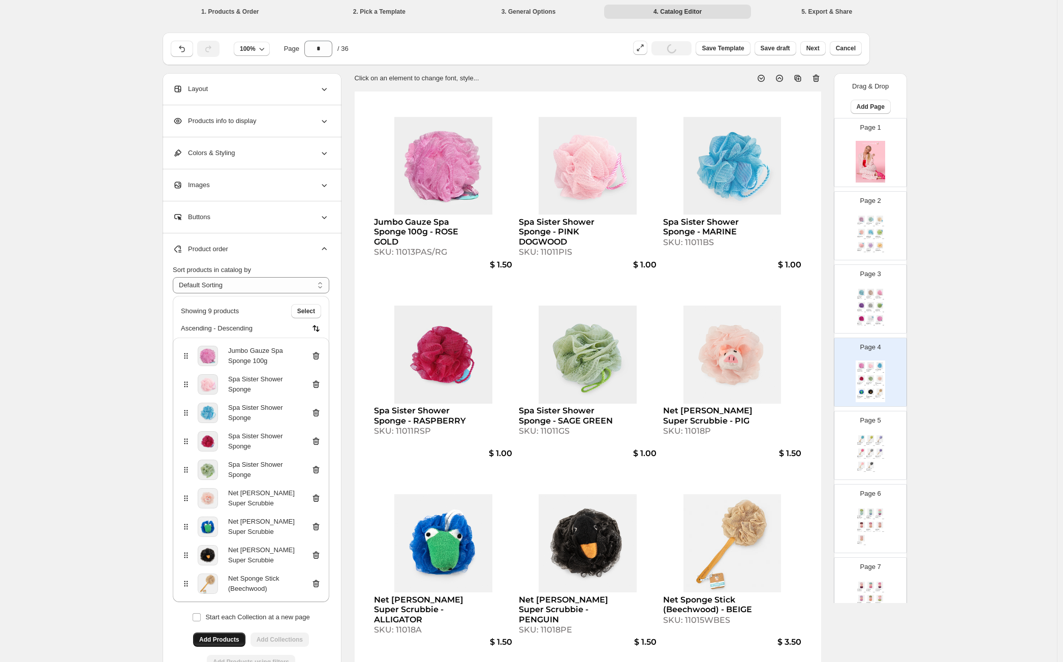
click at [320, 353] on icon at bounding box center [316, 356] width 10 height 10
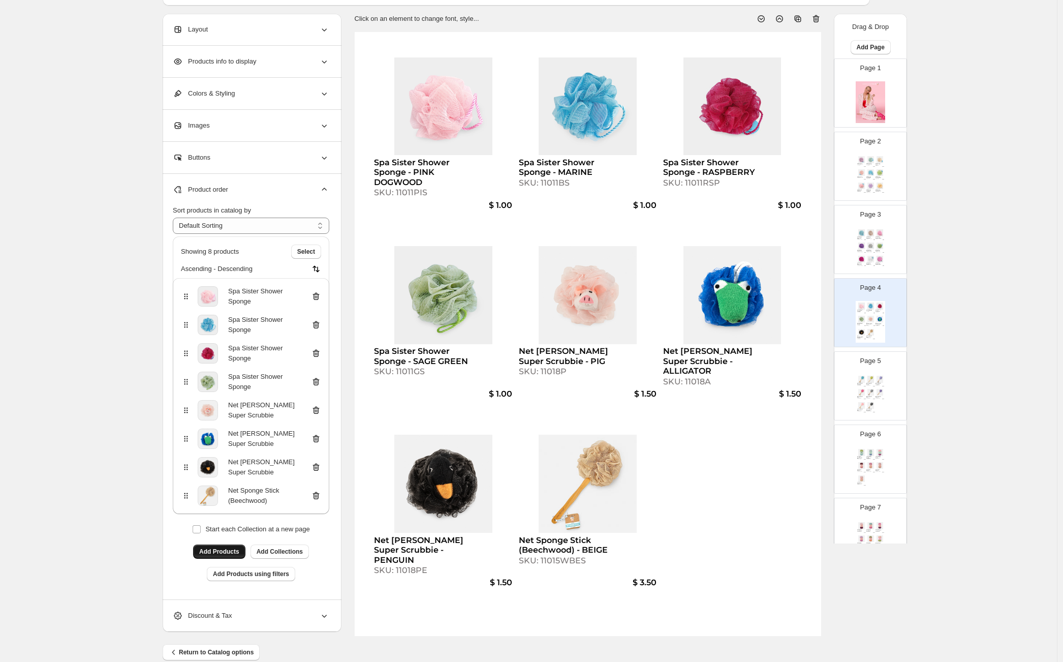
scroll to position [64, 0]
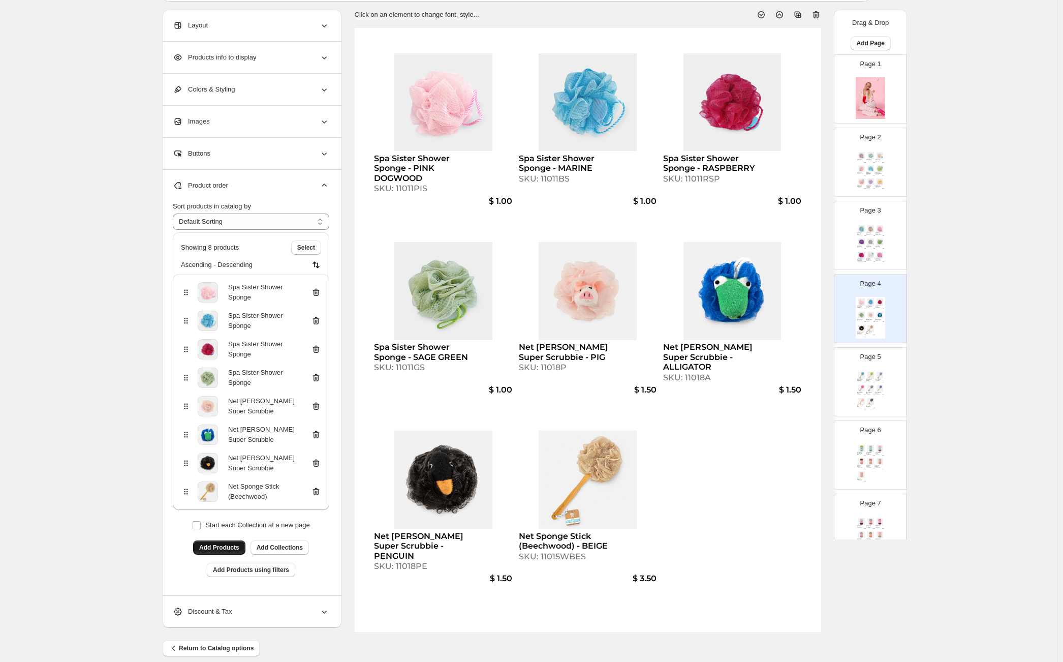
click at [868, 377] on img at bounding box center [870, 374] width 9 height 7
type input "*"
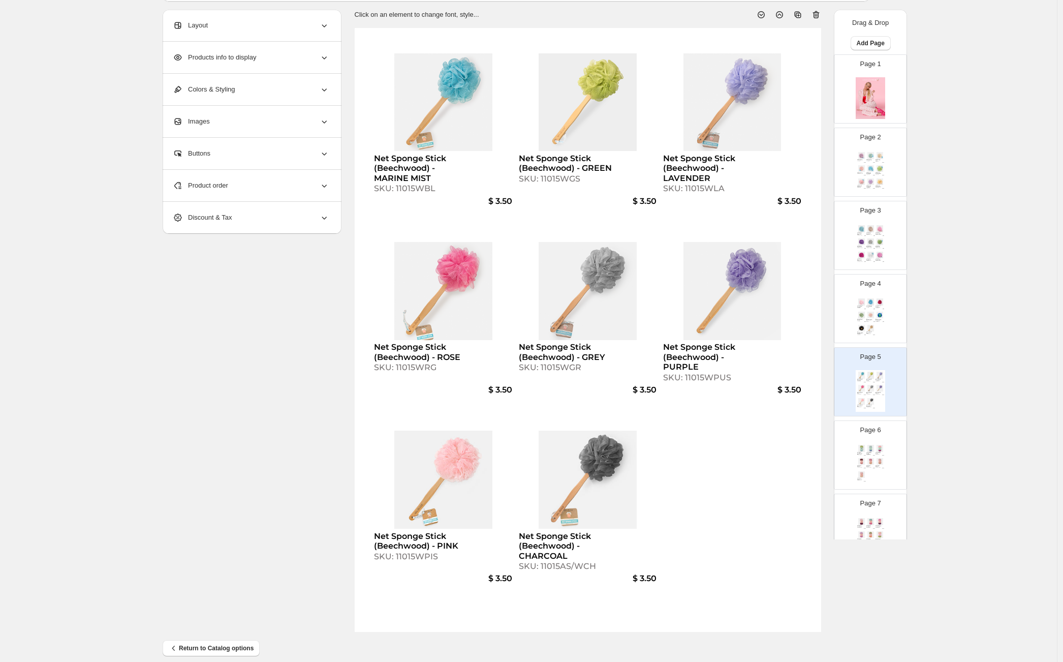
click at [409, 190] on div "SKU: 11015WBL" at bounding box center [421, 188] width 95 height 10
select select "**********"
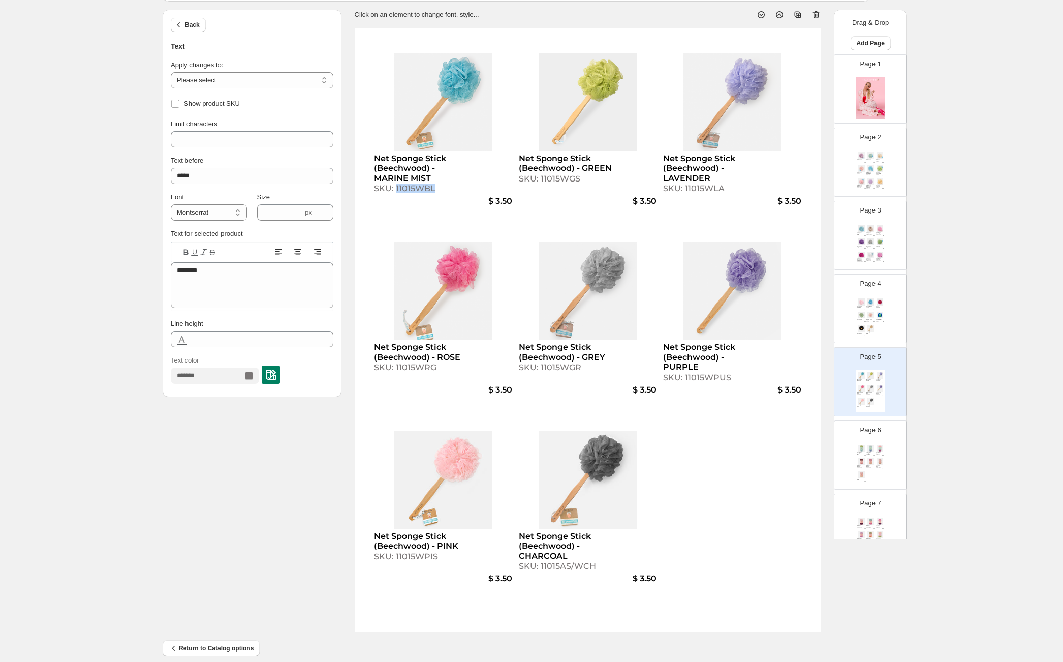
click at [409, 190] on div "SKU: 11015WBL" at bounding box center [421, 188] width 95 height 10
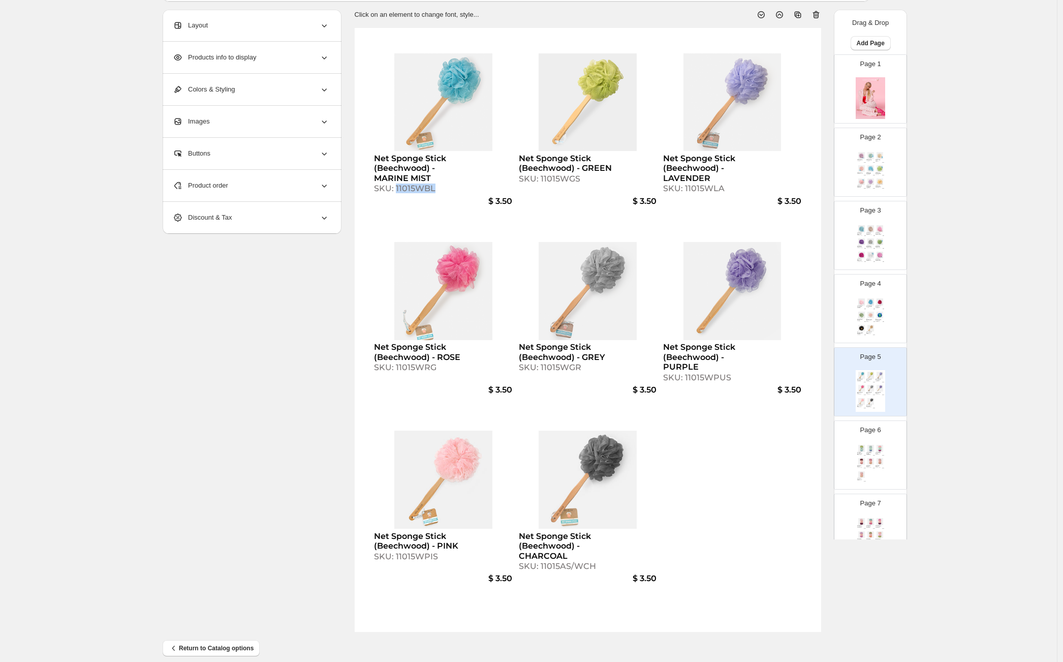
copy div "11015WBL"
click at [868, 325] on img at bounding box center [870, 328] width 9 height 7
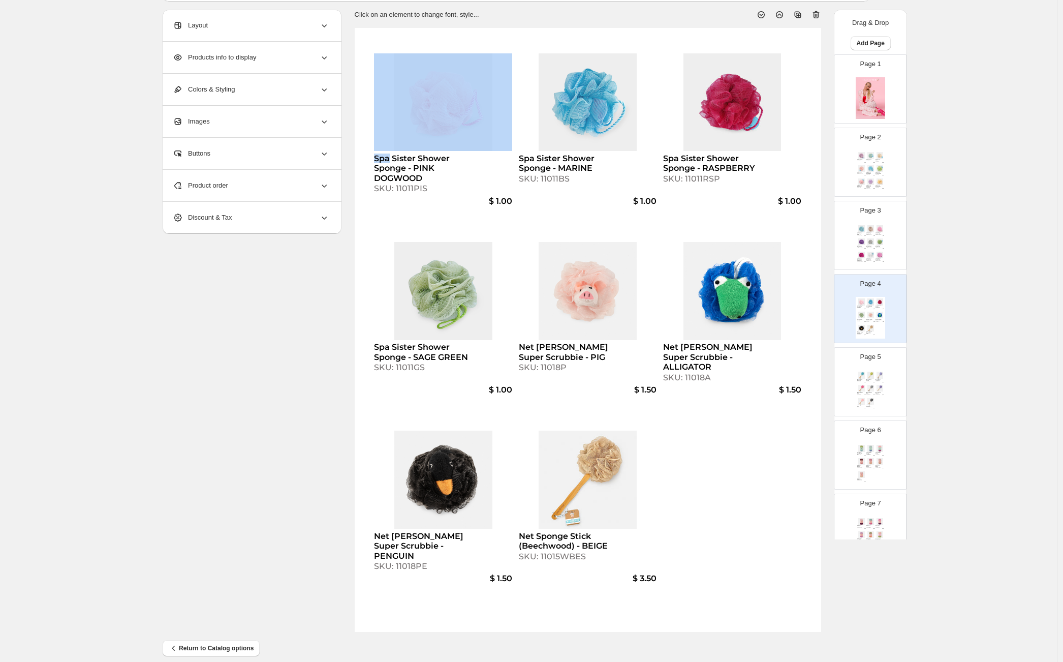
click at [755, 516] on div "Spa Sister Shower Sponge - PINK DOGWOOD SKU: 11011PIS $ 1.00 Spa Sister Shower …" at bounding box center [588, 330] width 466 height 604
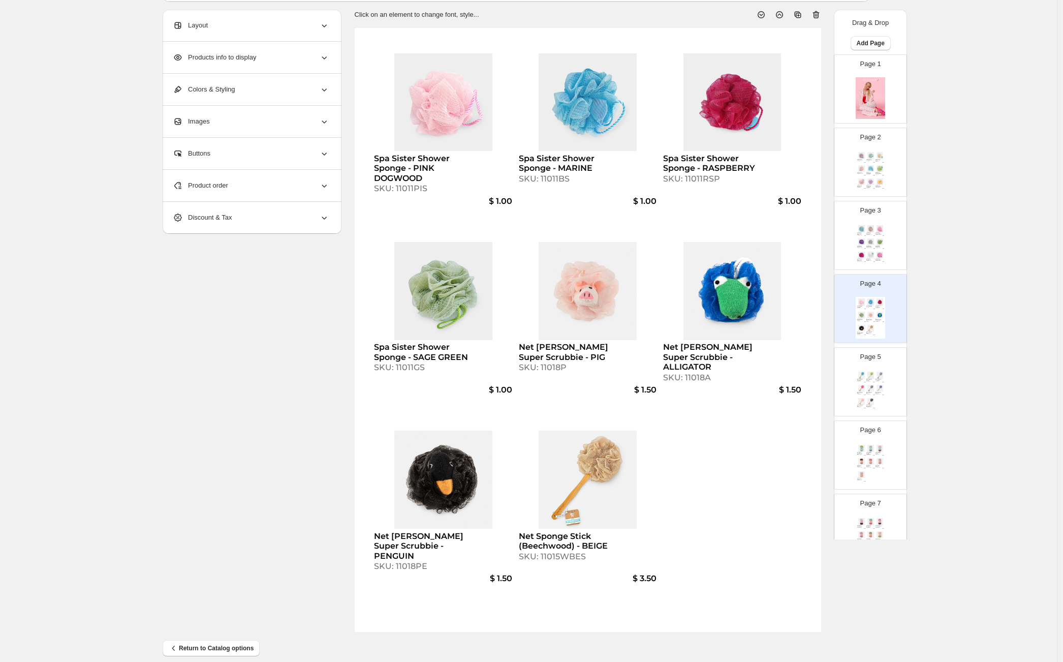
click at [732, 445] on div "Spa Sister Shower Sponge - PINK DOGWOOD SKU: 11011PIS $ 1.00 Spa Sister Shower …" at bounding box center [588, 330] width 466 height 604
click at [265, 188] on div "Product order" at bounding box center [251, 186] width 156 height 32
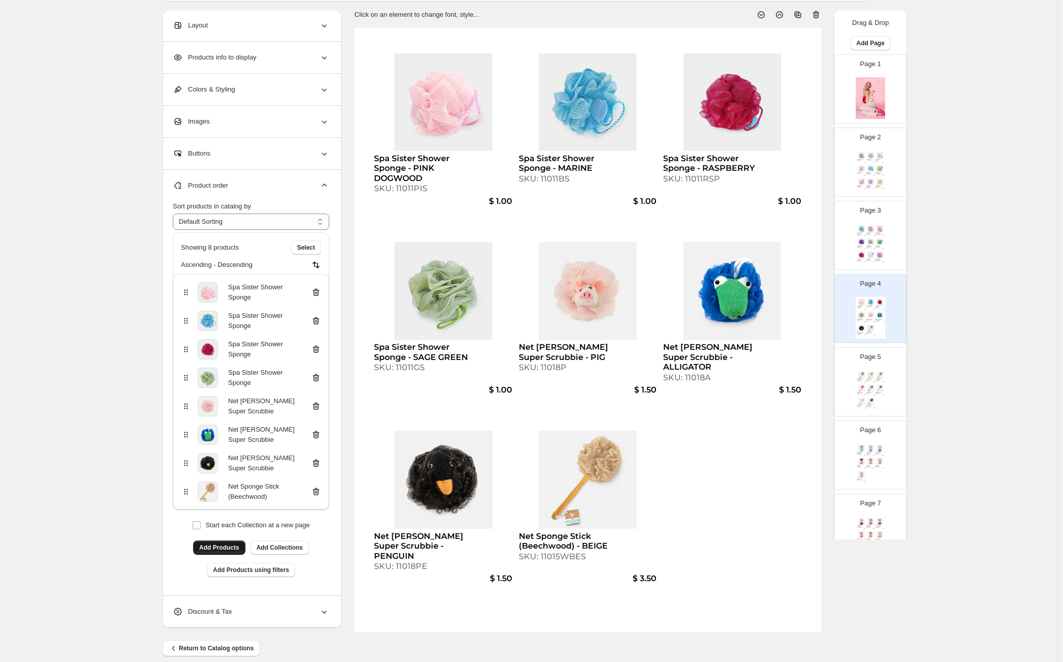
click at [225, 546] on span "Add Products" at bounding box center [219, 547] width 40 height 8
click at [878, 395] on div "Net Sponge Stick (Beechwood) - MARINE MIST SKU: 11015WBL $ 3.50 Net Sponge Stic…" at bounding box center [870, 391] width 29 height 42
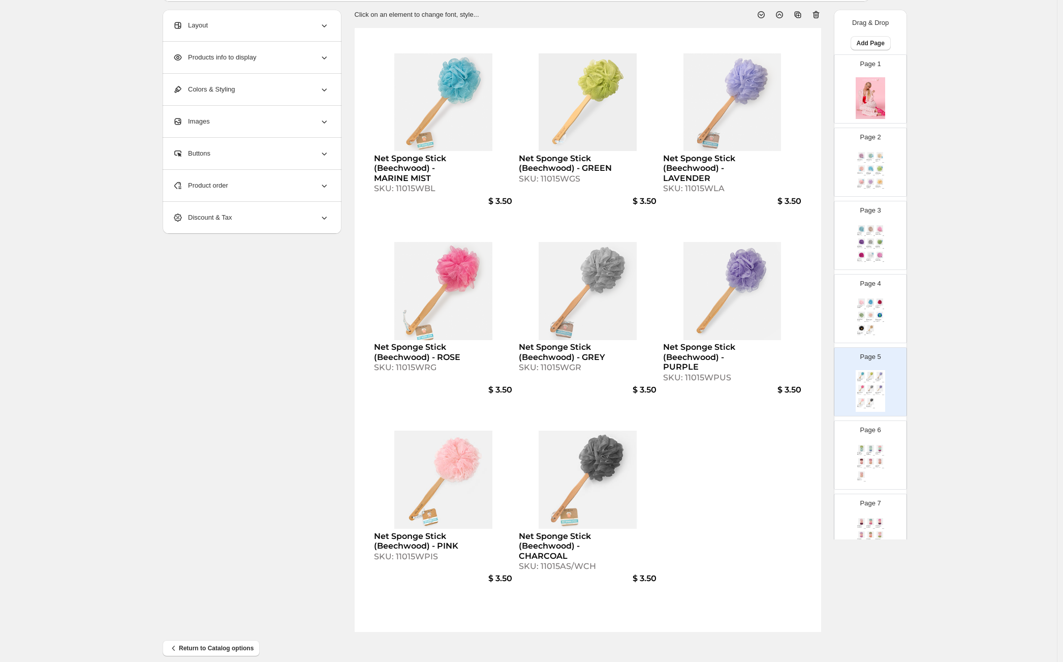
click at [870, 309] on div "Spa Sister Shower Sponge - PINK DOGWOOD SKU: 11011PIS $ 1.00 Spa Sister Shower …" at bounding box center [870, 318] width 29 height 42
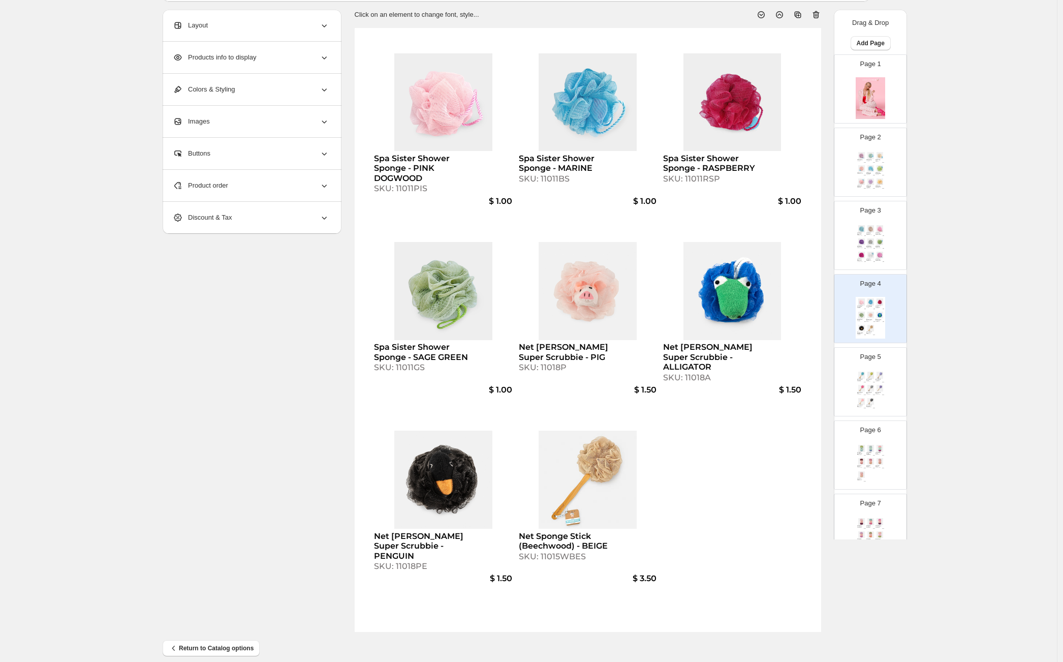
click at [881, 376] on img at bounding box center [879, 374] width 9 height 7
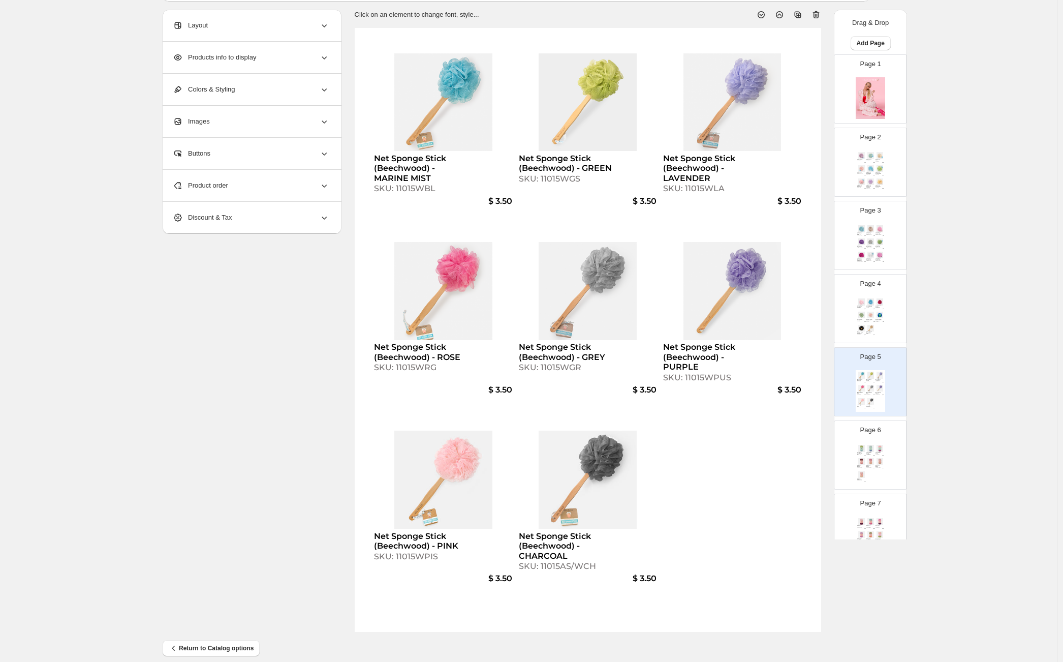
click at [268, 183] on div "Product order" at bounding box center [251, 186] width 156 height 32
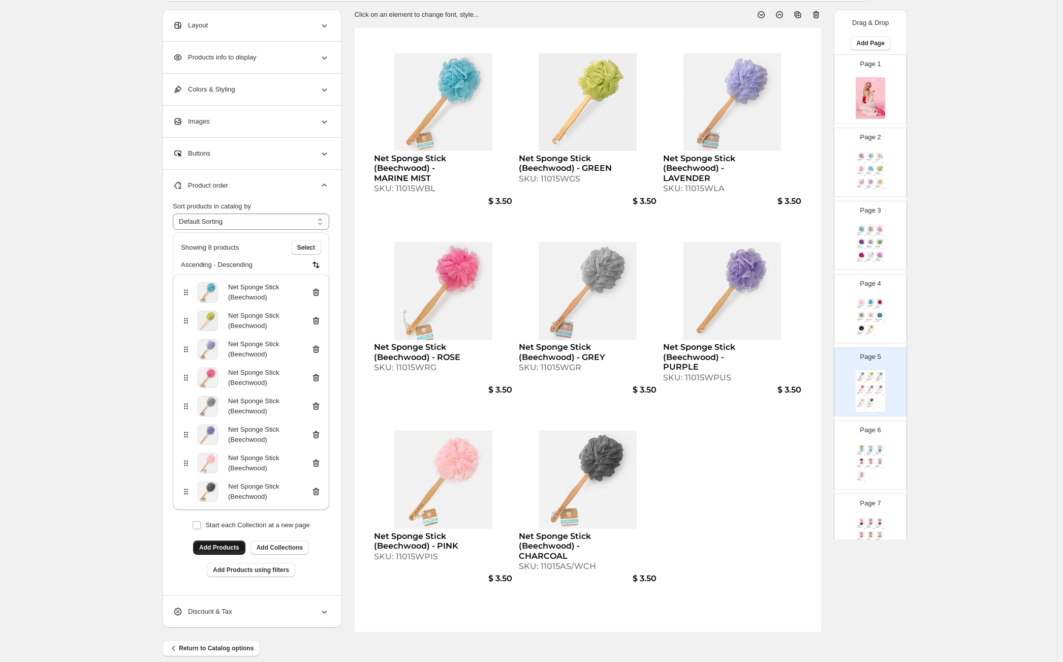
click at [224, 548] on span "Add Products" at bounding box center [219, 547] width 40 height 8
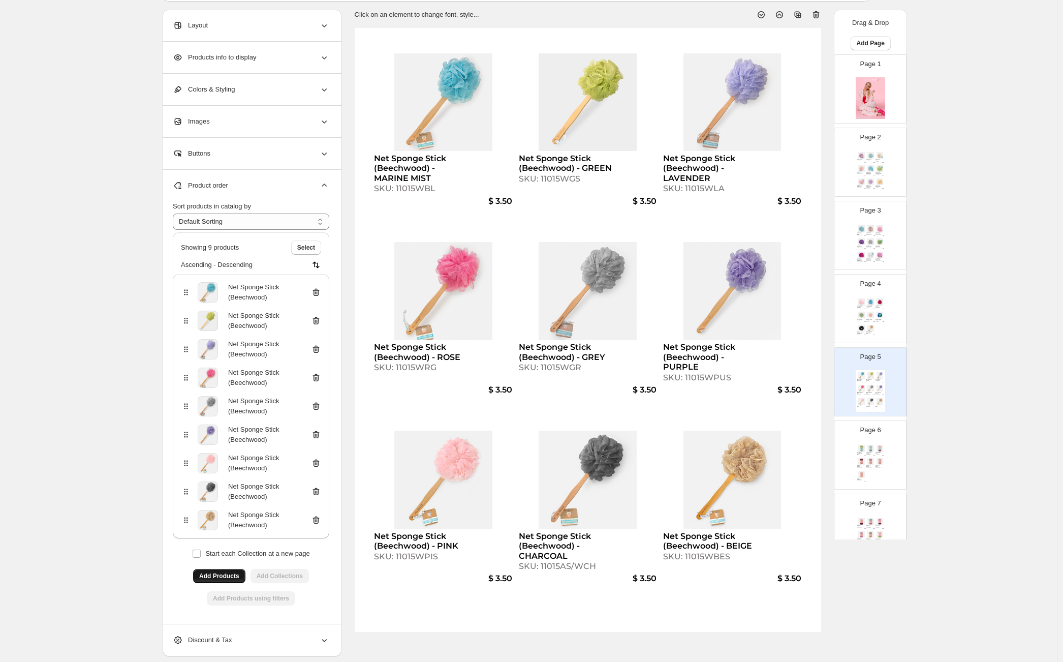
scroll to position [65, 0]
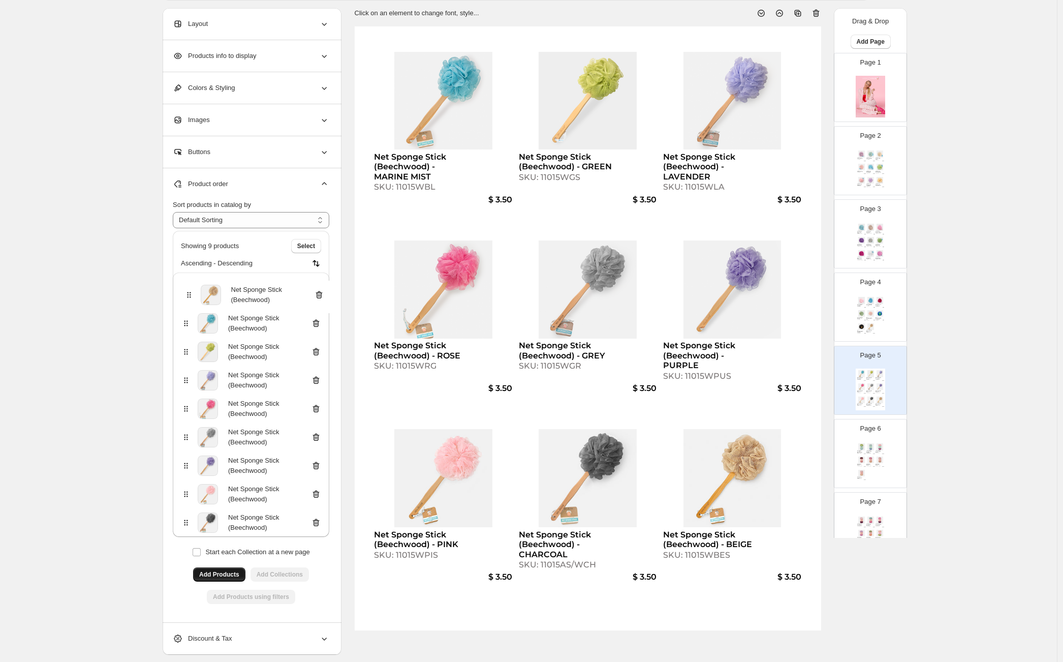
drag, startPoint x: 191, startPoint y: 519, endPoint x: 190, endPoint y: 290, distance: 228.6
click at [190, 290] on div "Net Sponge Stick (Beechwood) Net Sponge Stick (Beechwood) Net Sponge Stick (Bee…" at bounding box center [251, 404] width 156 height 264
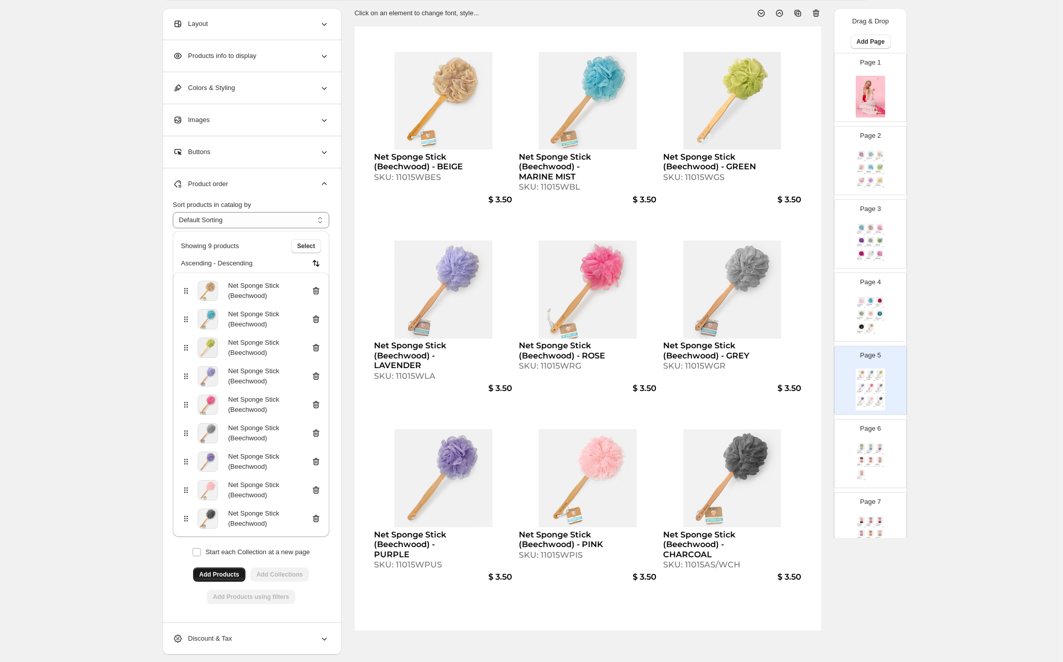
click at [877, 316] on img at bounding box center [879, 313] width 9 height 7
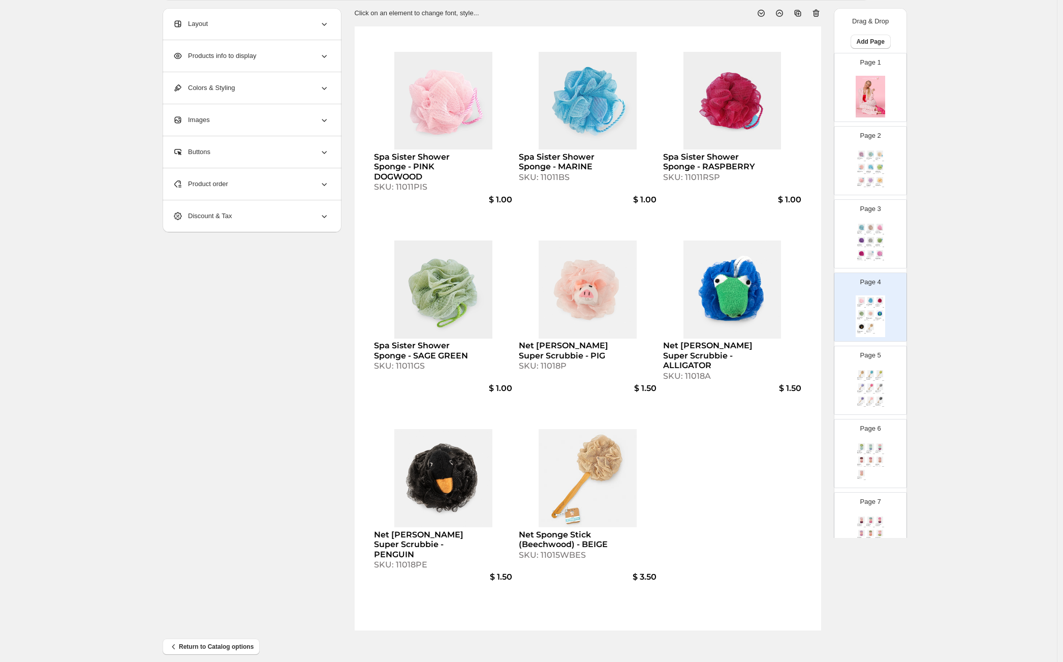
click at [279, 187] on div "Product order" at bounding box center [251, 184] width 156 height 32
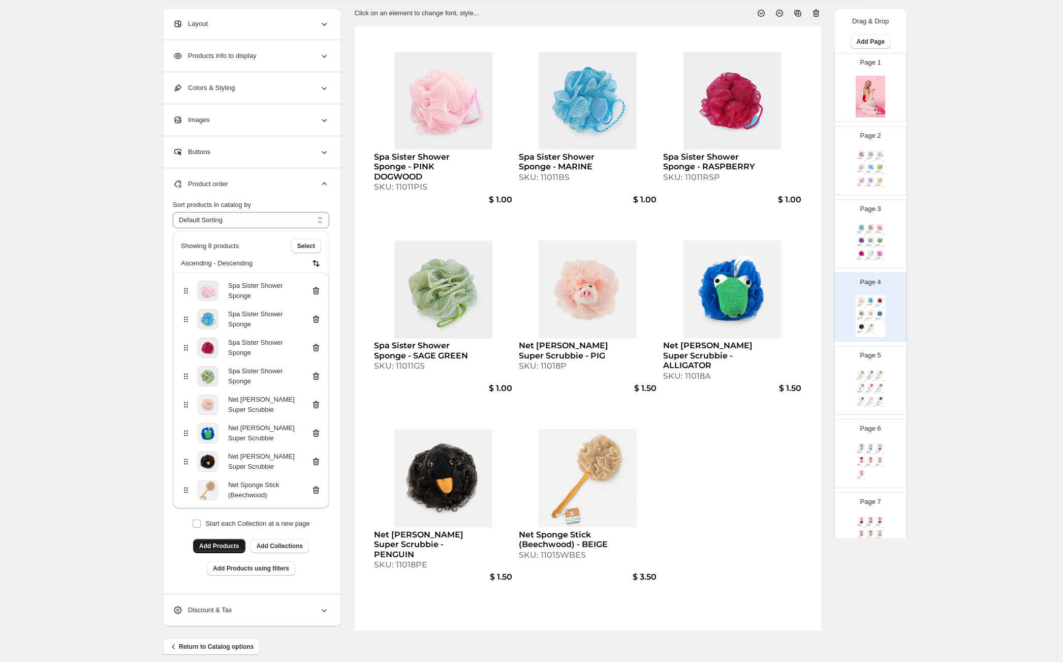
click at [320, 488] on icon at bounding box center [316, 490] width 10 height 10
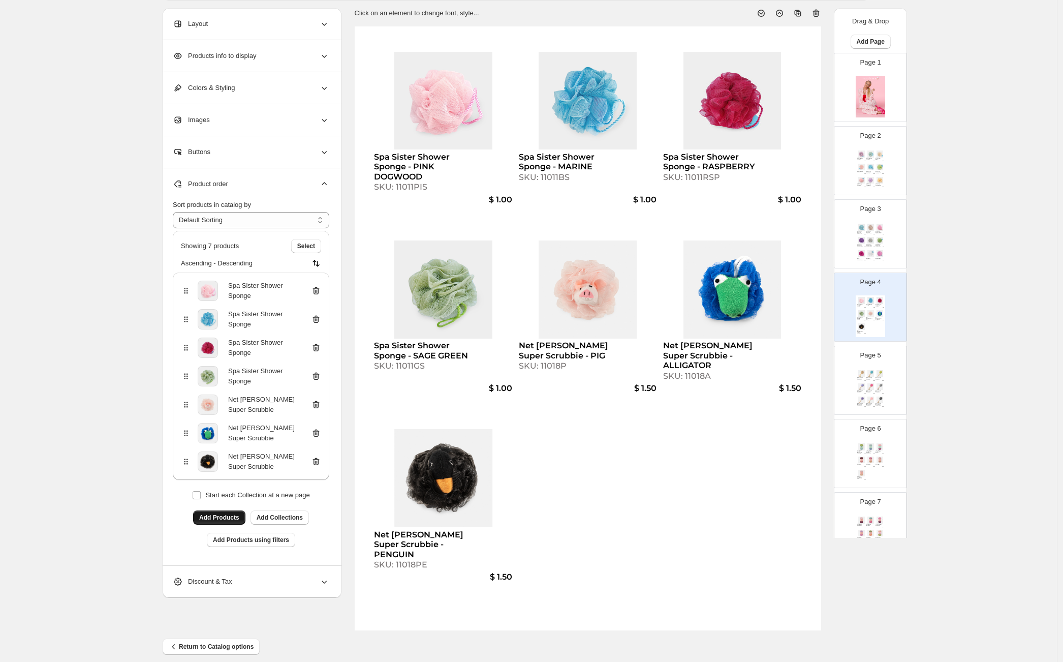
click at [871, 379] on div "SKU: 11015WBL" at bounding box center [869, 379] width 6 height 1
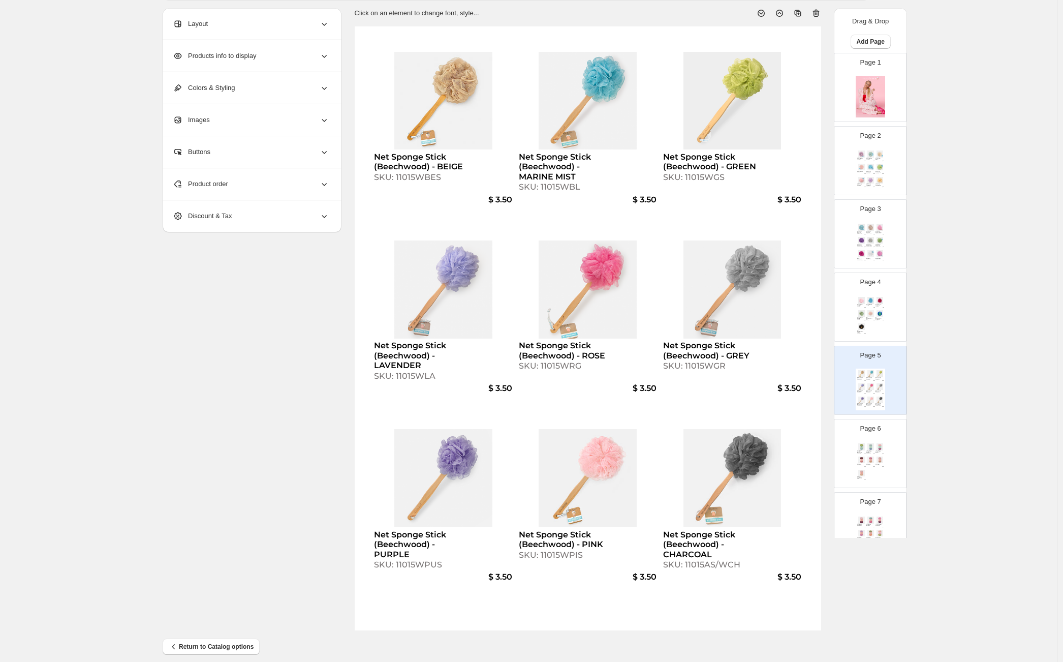
click at [872, 449] on img at bounding box center [870, 446] width 9 height 7
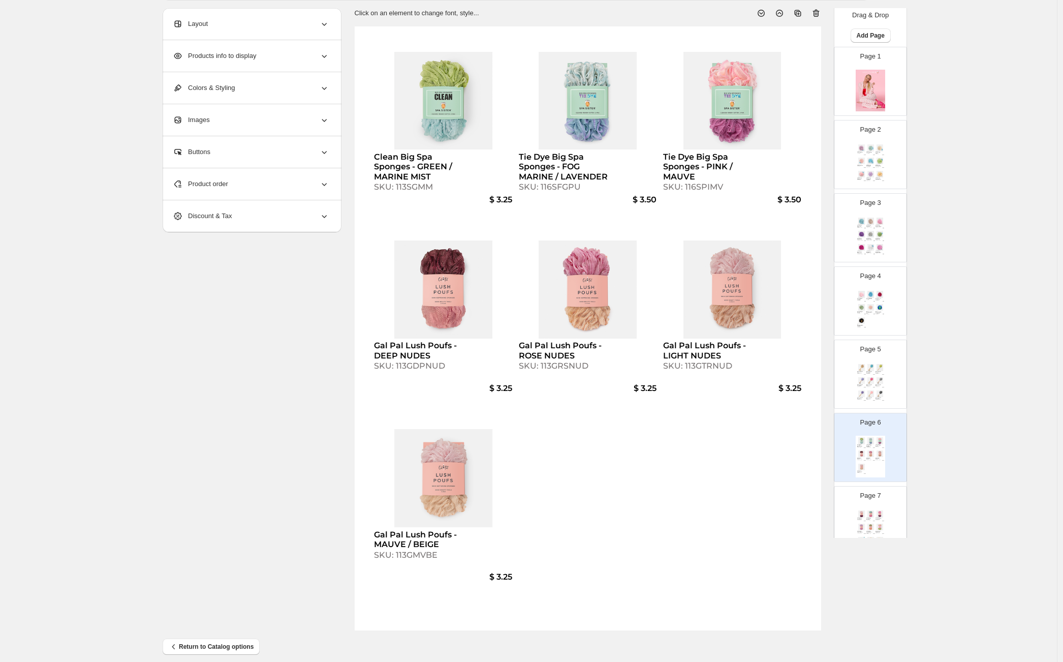
scroll to position [14, 0]
click at [884, 507] on div "Gal Pal Lush Poufs - MAUVE / RASPBERRY SKU: 113GMVRS $ 3.25 Gal Pal Lush Poufs …" at bounding box center [870, 522] width 29 height 42
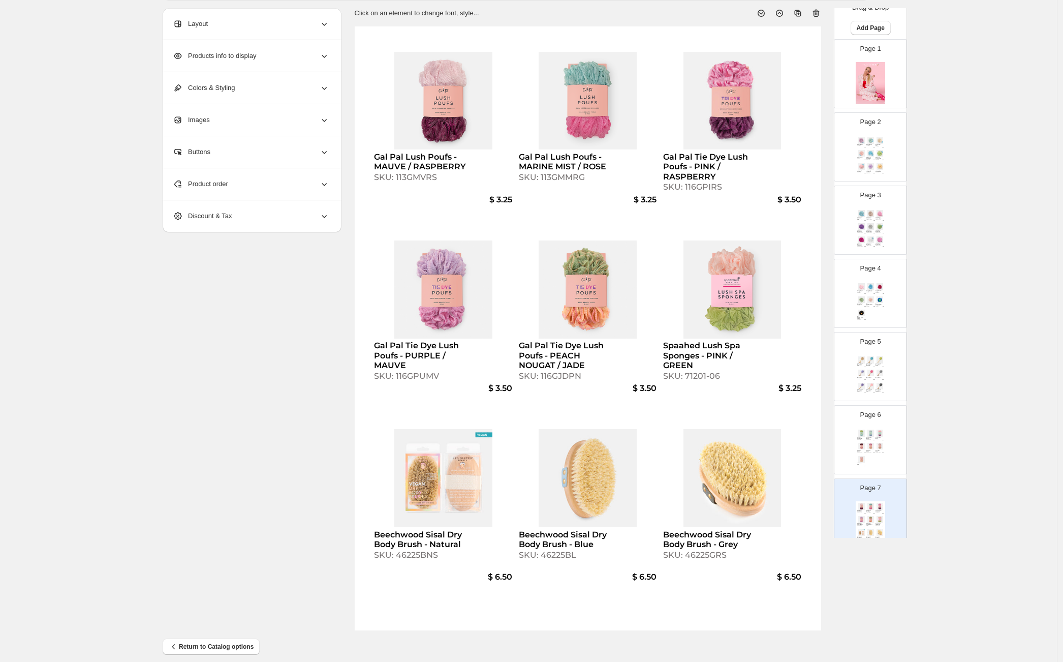
click at [876, 374] on img at bounding box center [879, 372] width 9 height 7
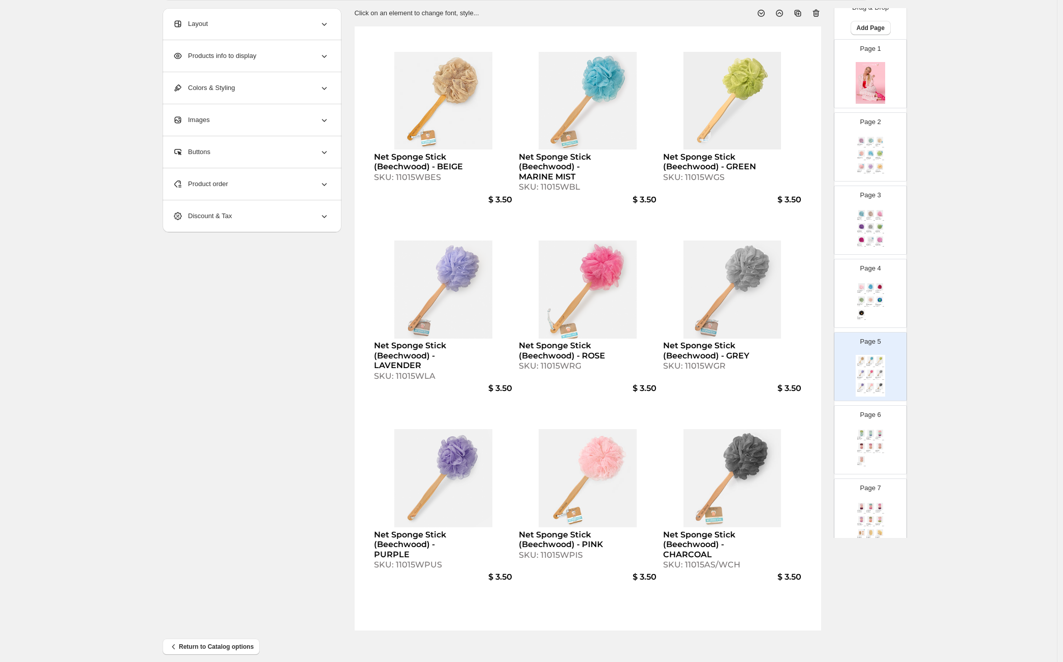
click at [869, 310] on div "Spa Sister Shower Sponge - PINK DOGWOOD SKU: 11011PIS $ 1.00 Spa Sister Shower …" at bounding box center [870, 302] width 29 height 42
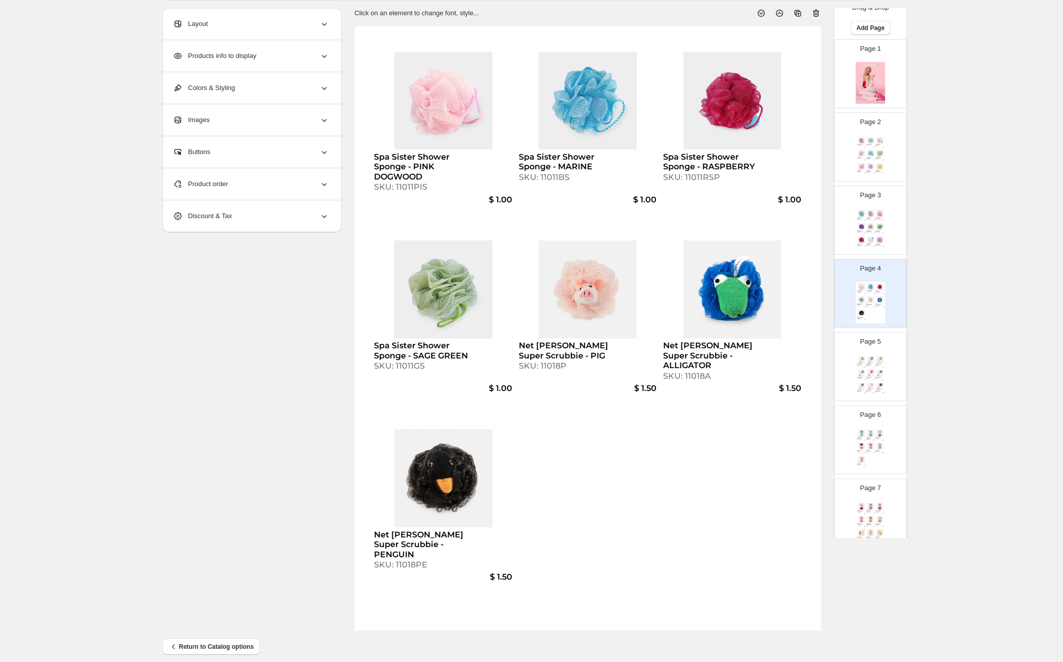
click at [868, 374] on img at bounding box center [870, 372] width 9 height 7
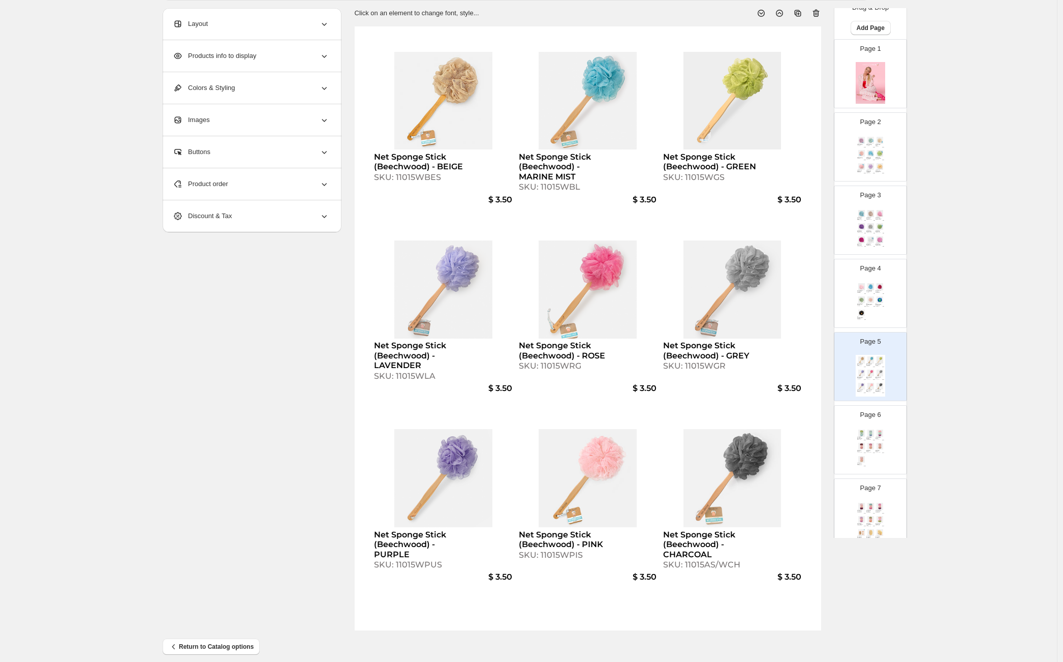
click at [877, 465] on div "Clean Big Spa Sponges - GREEN / MARINE MIST SKU: 113SGMM $ 3.25 Tie Dye Big Spa…" at bounding box center [870, 449] width 29 height 42
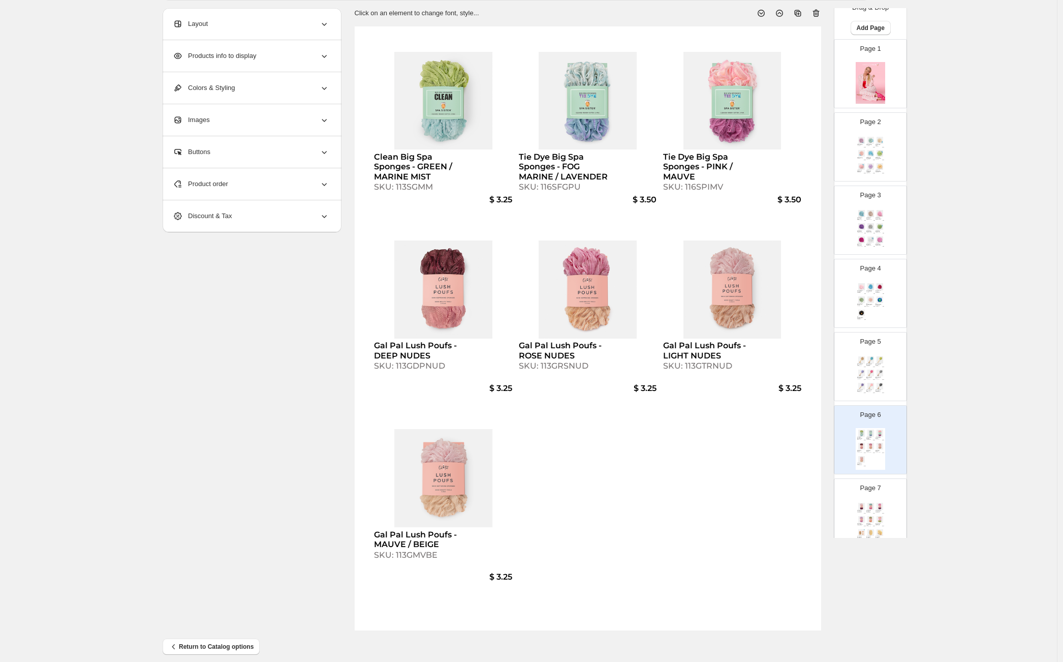
click at [881, 432] on img at bounding box center [879, 432] width 9 height 7
click at [880, 501] on div "Gal Pal Lush Poufs - MAUVE / RASPBERRY SKU: 113GMVRS $ 3.25 Gal Pal Lush Poufs …" at bounding box center [870, 522] width 29 height 42
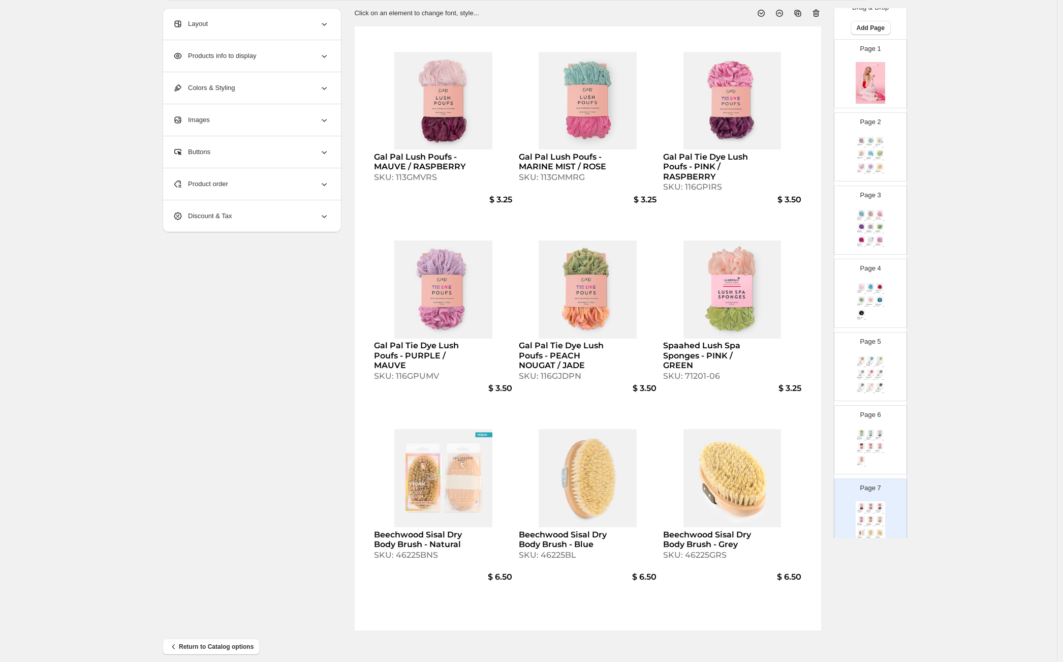
click at [414, 178] on div "SKU: 113GMVRS" at bounding box center [421, 177] width 95 height 10
copy div "113GMVRS"
click at [884, 427] on div "Page 6 Clean Big Spa Sponges - GREEN / MARINE MIST SKU: 113SGMM $ 3.25 Tie Dye …" at bounding box center [866, 435] width 64 height 68
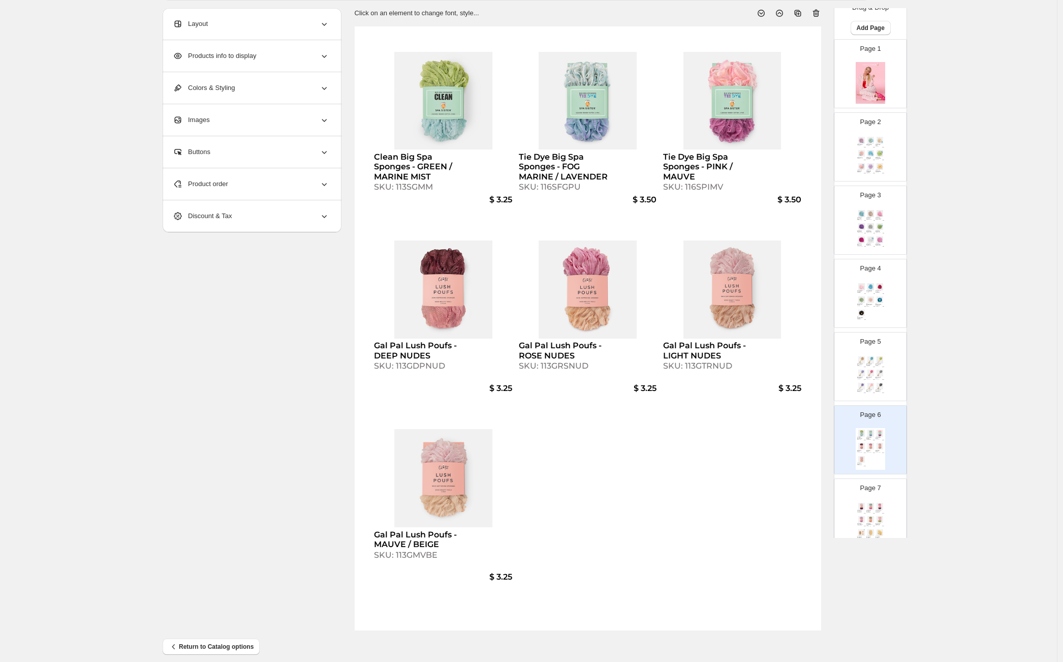
click at [591, 471] on div "Clean Big Spa Sponges - GREEN / MARINE MIST SKU: 113SGMM $ 3.25 Tie Dye Big Spa…" at bounding box center [588, 328] width 466 height 604
click at [263, 184] on div "Product order" at bounding box center [251, 184] width 156 height 32
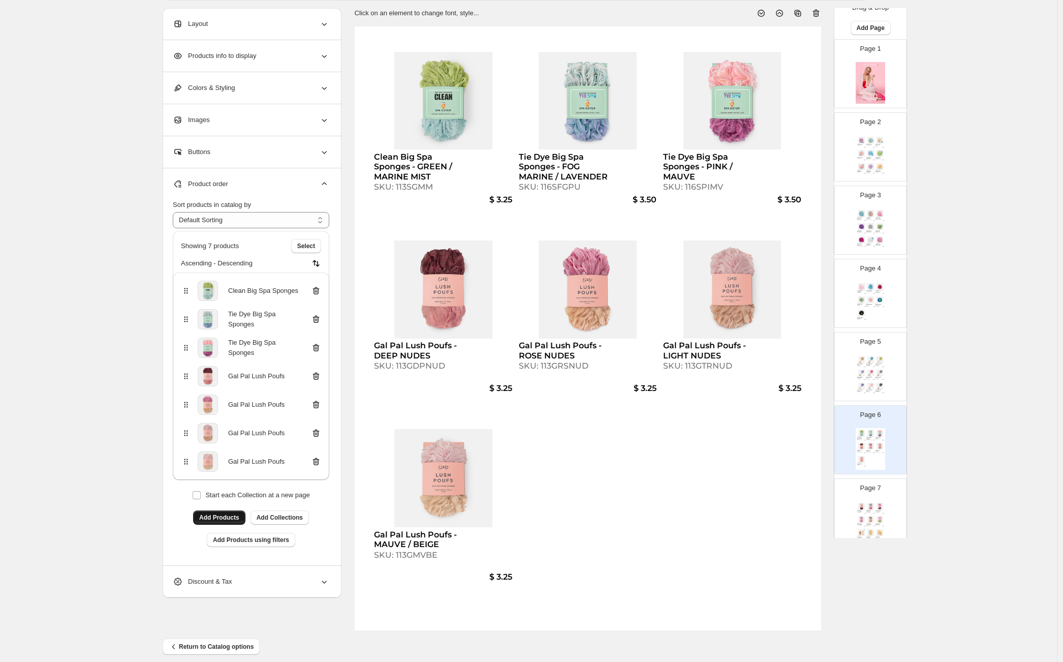
click at [227, 513] on button "Add Products" at bounding box center [219, 517] width 52 height 14
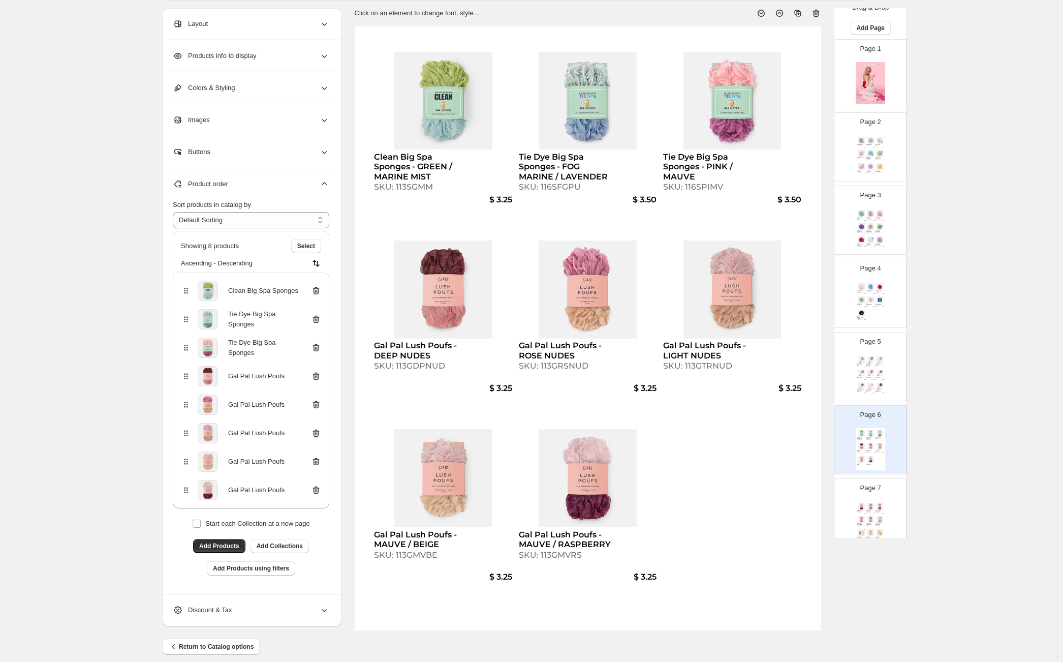
click at [865, 491] on p "Page 7" at bounding box center [870, 488] width 21 height 10
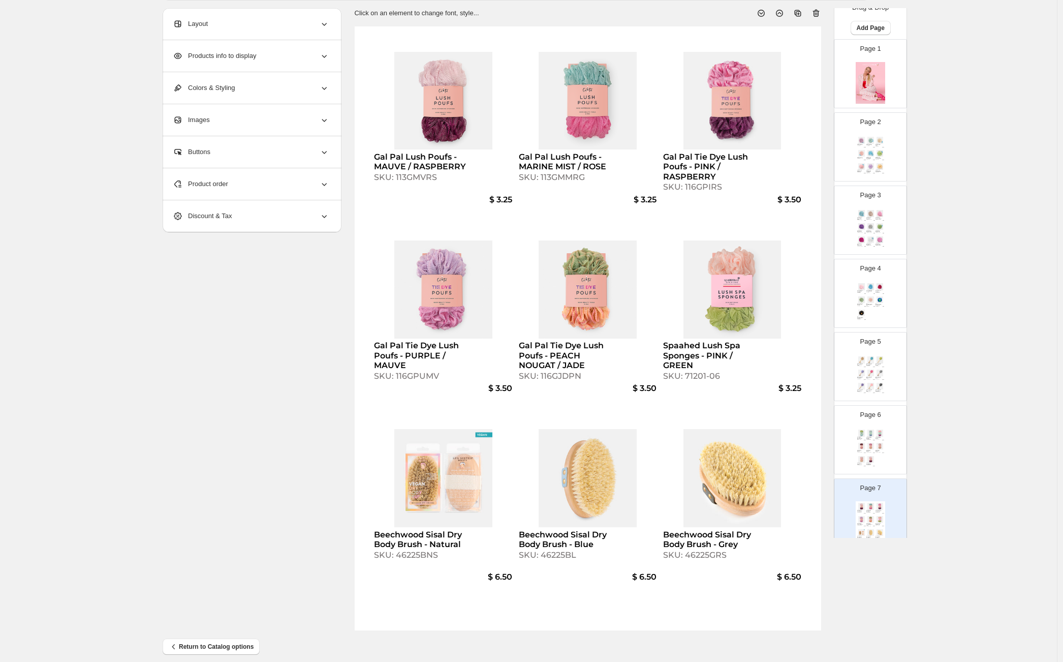
click at [871, 448] on img at bounding box center [870, 446] width 9 height 7
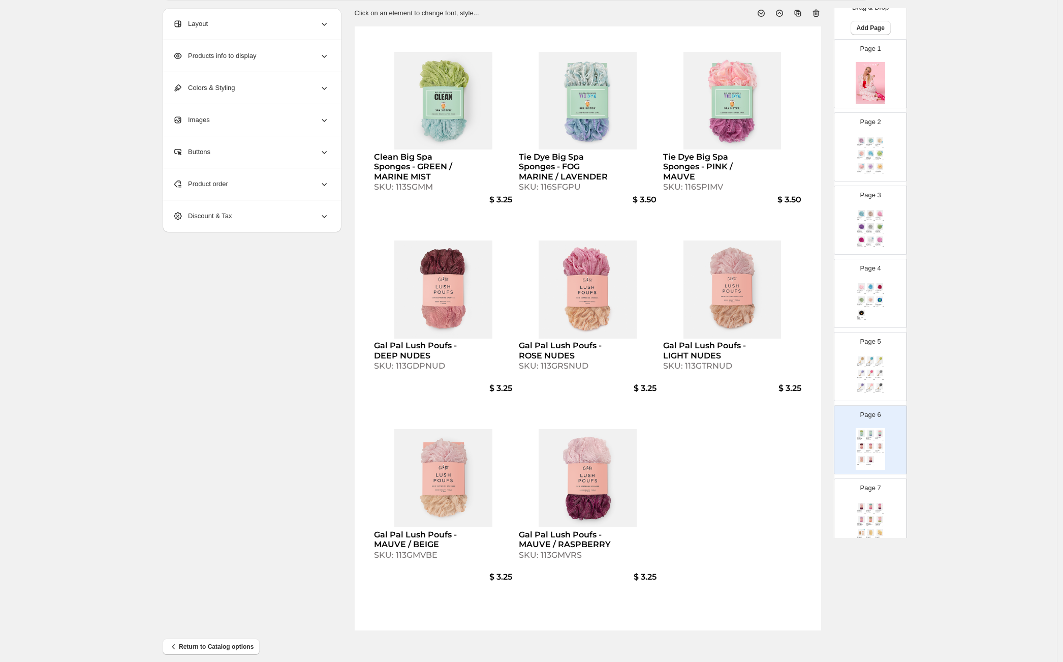
click at [863, 518] on img at bounding box center [861, 519] width 9 height 7
type input "*"
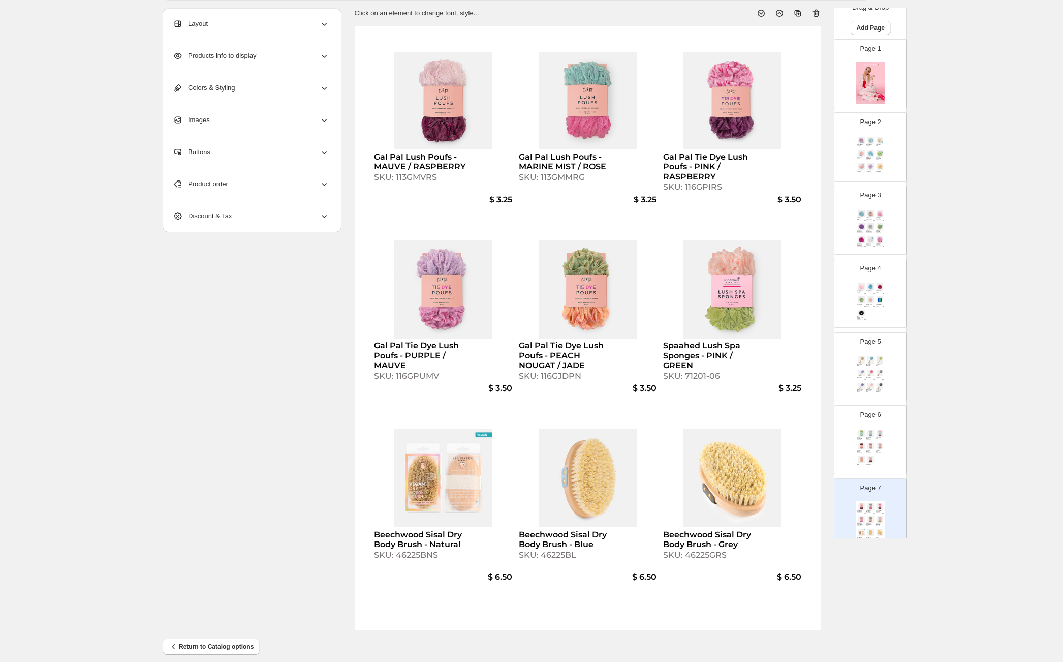
click at [263, 187] on div "Product order" at bounding box center [251, 184] width 156 height 32
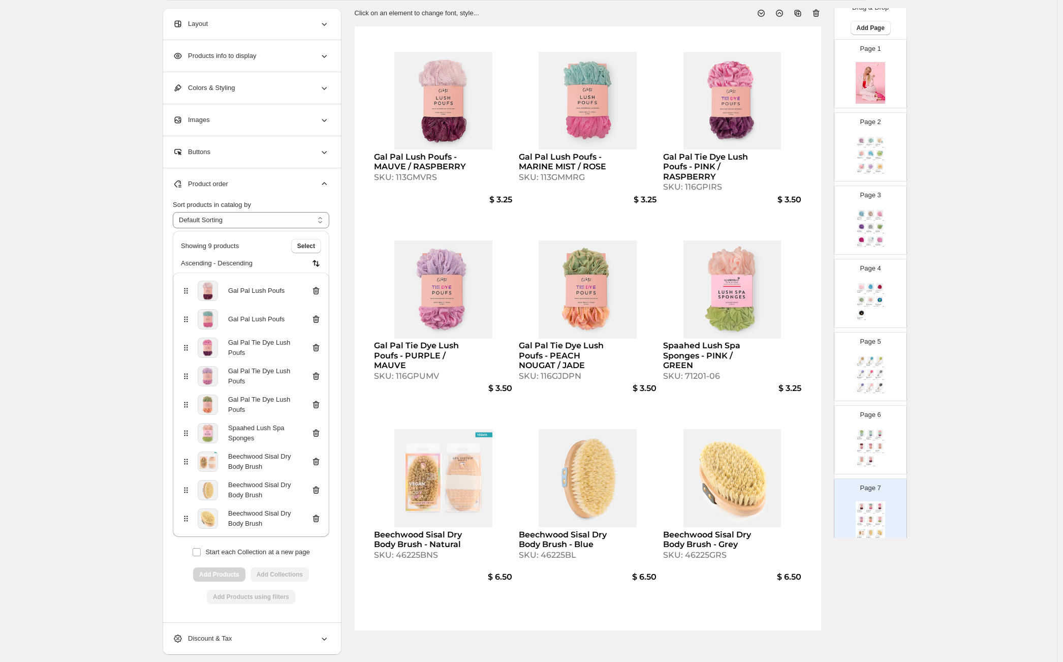
click at [318, 290] on icon at bounding box center [317, 291] width 1 height 3
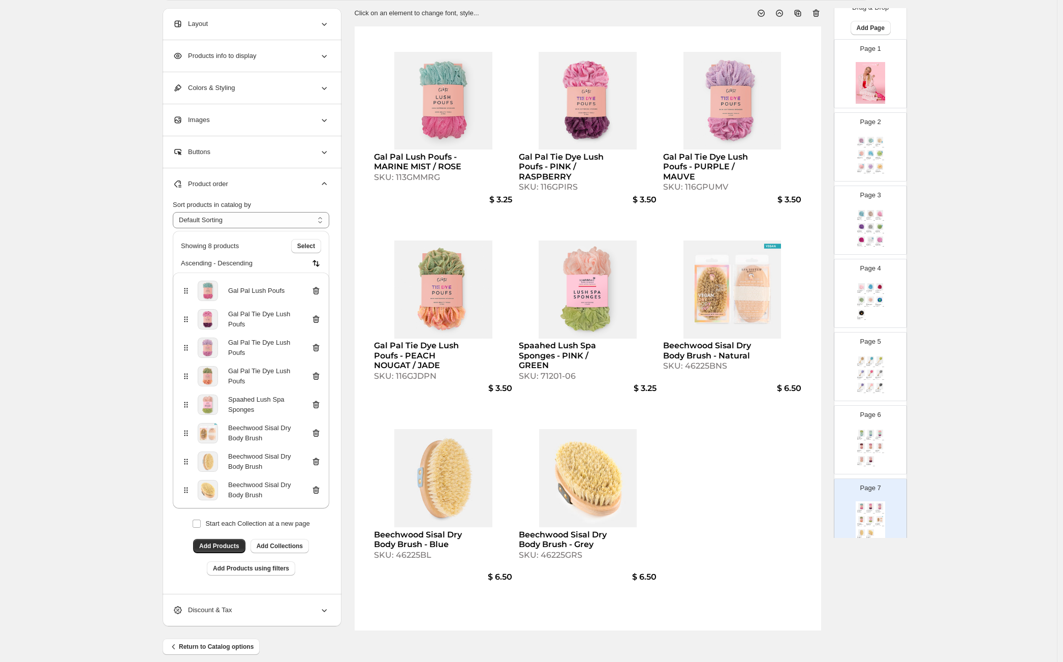
click at [430, 177] on div "SKU: 113GMMRG" at bounding box center [421, 177] width 95 height 10
select select "**********"
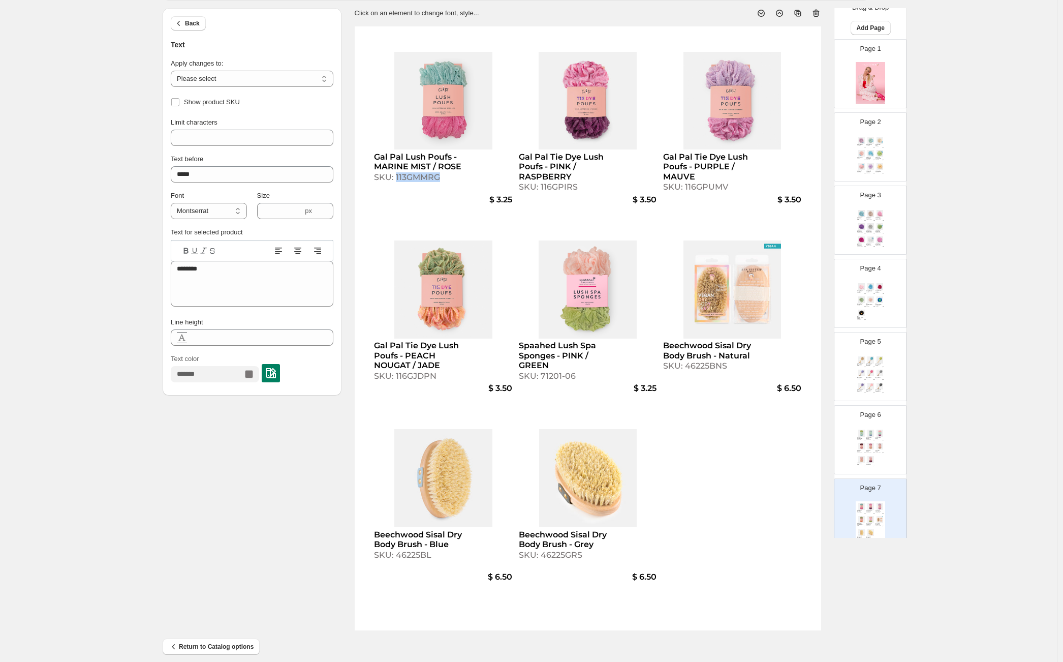
click at [430, 177] on div "SKU: 113GMMRG" at bounding box center [421, 177] width 95 height 10
copy div "113GMMRG"
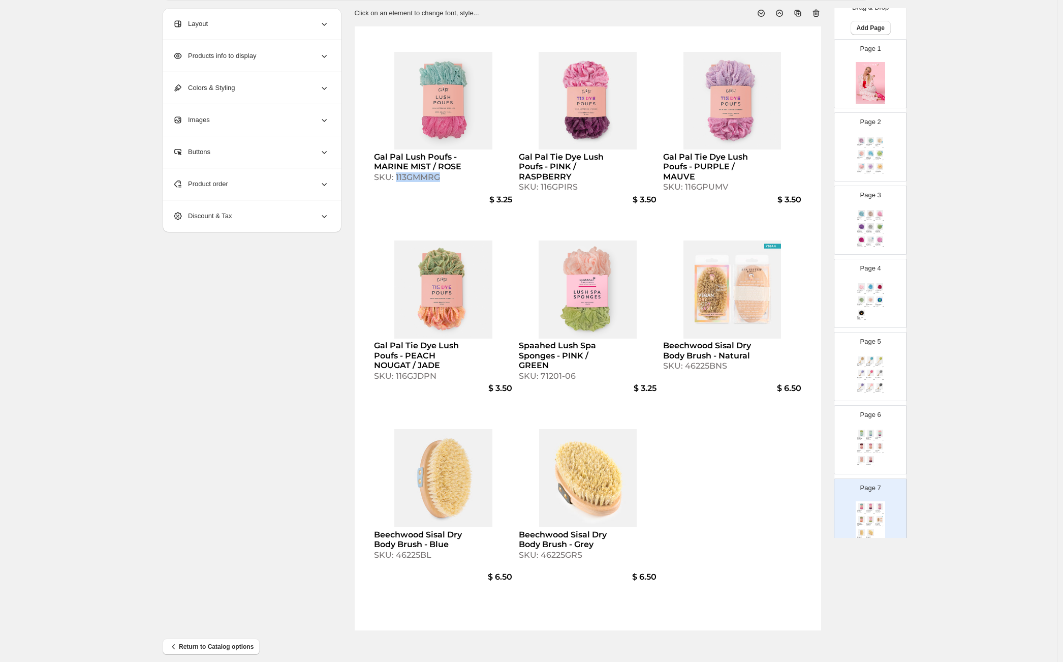
click at [857, 444] on img at bounding box center [861, 446] width 9 height 7
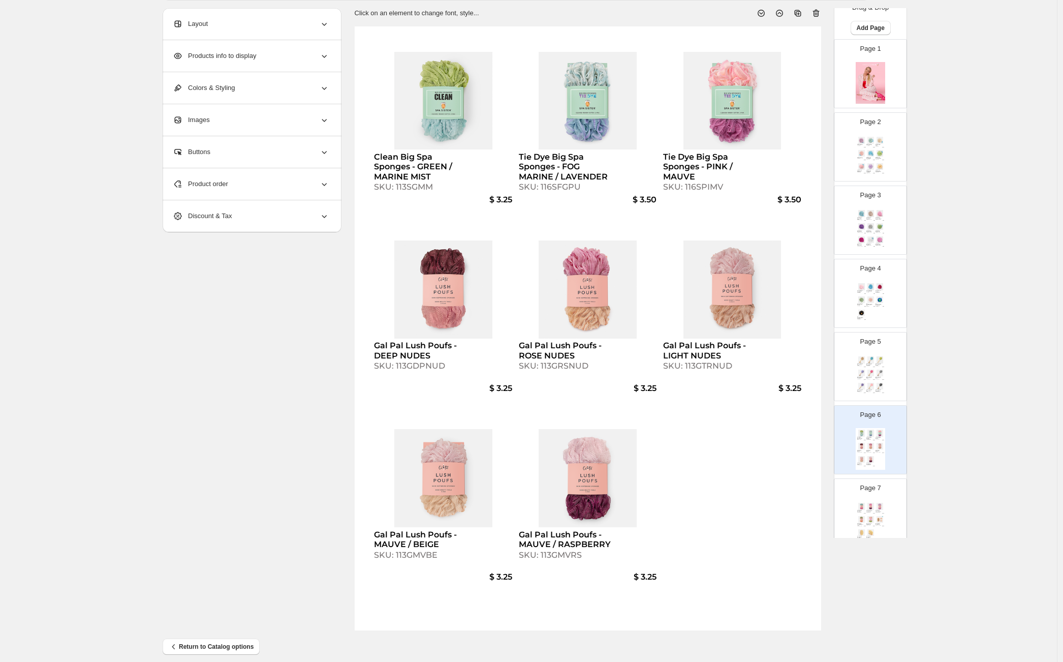
click at [280, 181] on div "Product order" at bounding box center [251, 184] width 156 height 32
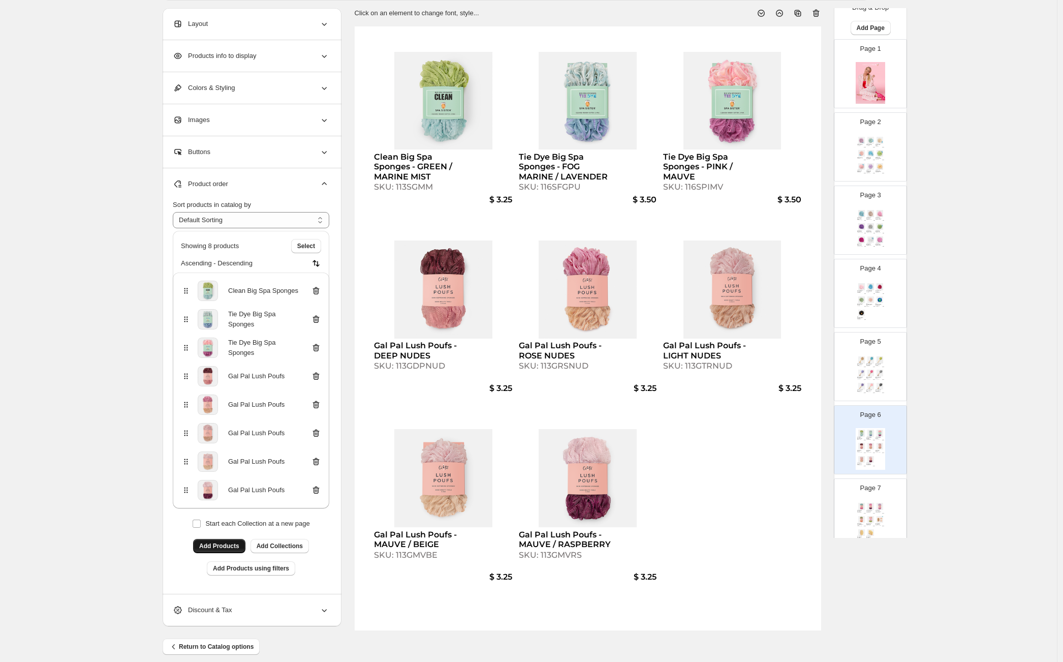
click at [228, 546] on span "Add Products" at bounding box center [219, 546] width 40 height 8
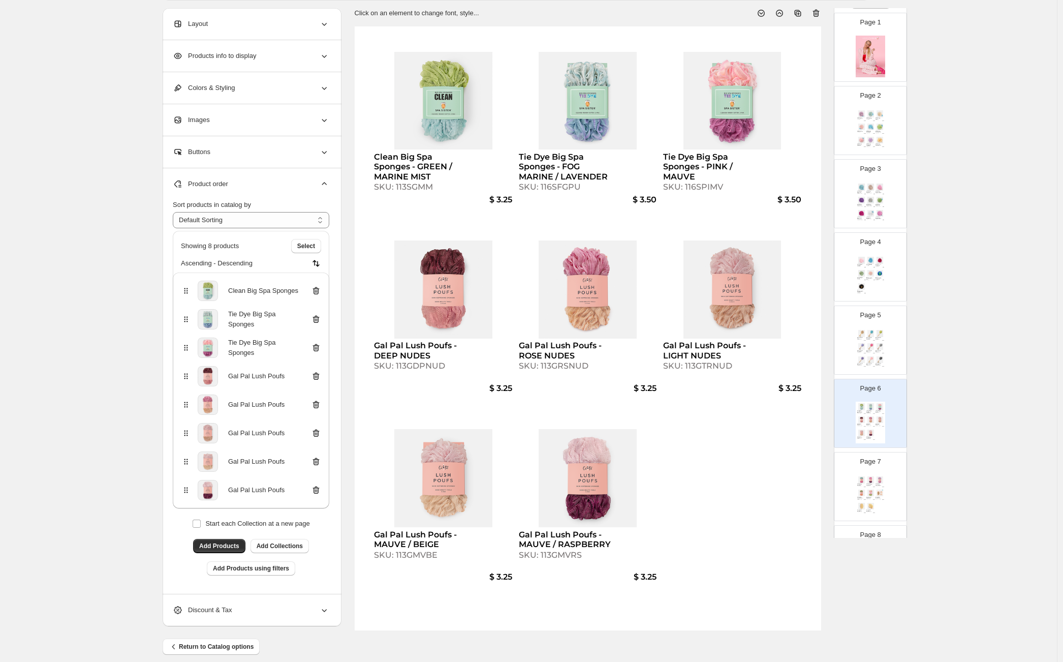
scroll to position [185, 0]
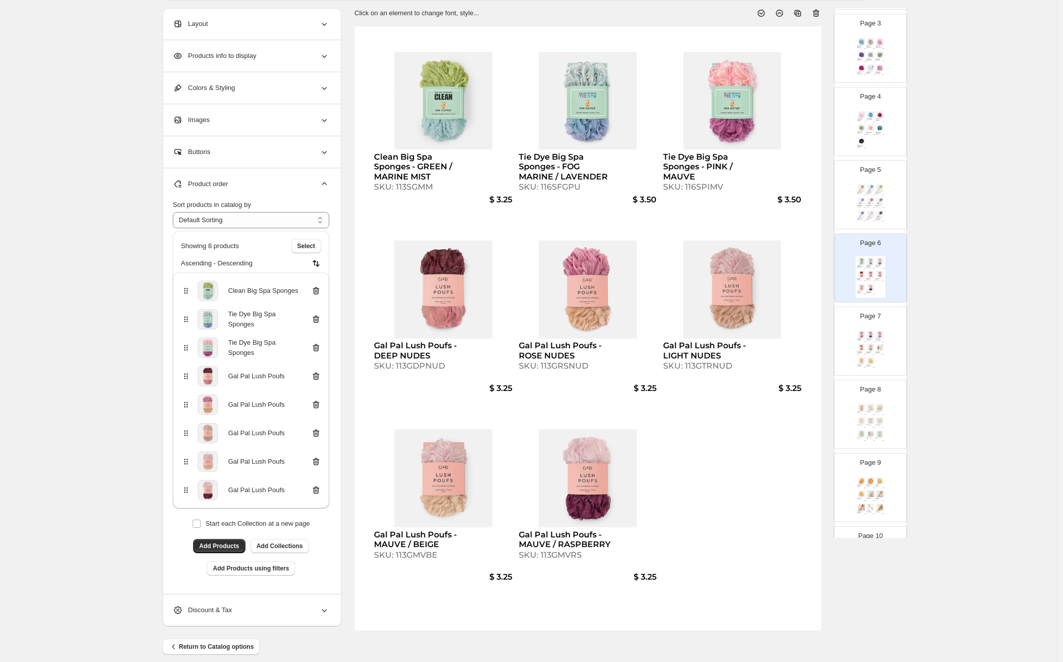
click at [870, 326] on div "Page 7 Gal Pal Lush Poufs - MARINE MIST / ROSE SKU: 113GMMRG $ 3.25 Gal Pal Tie…" at bounding box center [866, 337] width 64 height 68
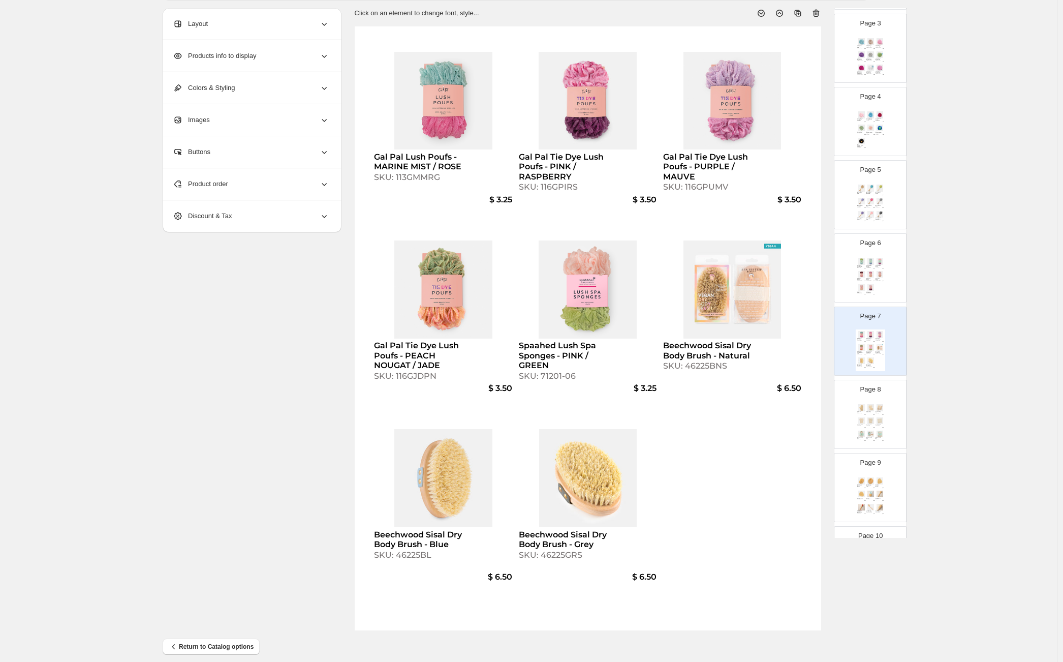
click at [866, 266] on div "Tie Dye Big Spa Sponges - FOG MARINE / LAVENDER" at bounding box center [869, 266] width 6 height 3
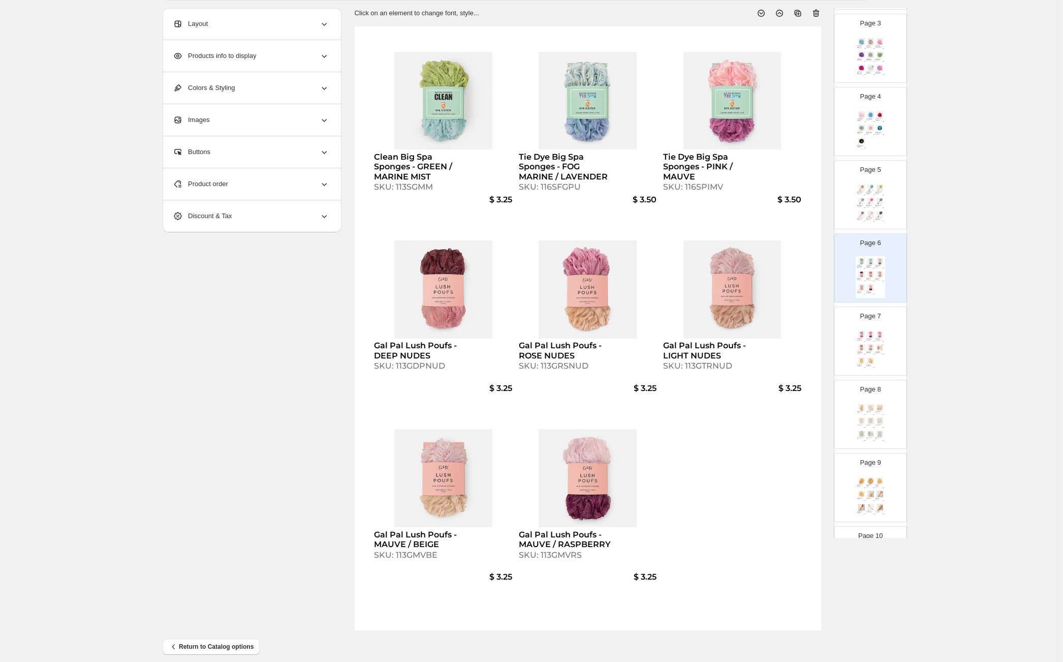
click at [261, 182] on div "Product order" at bounding box center [251, 184] width 156 height 32
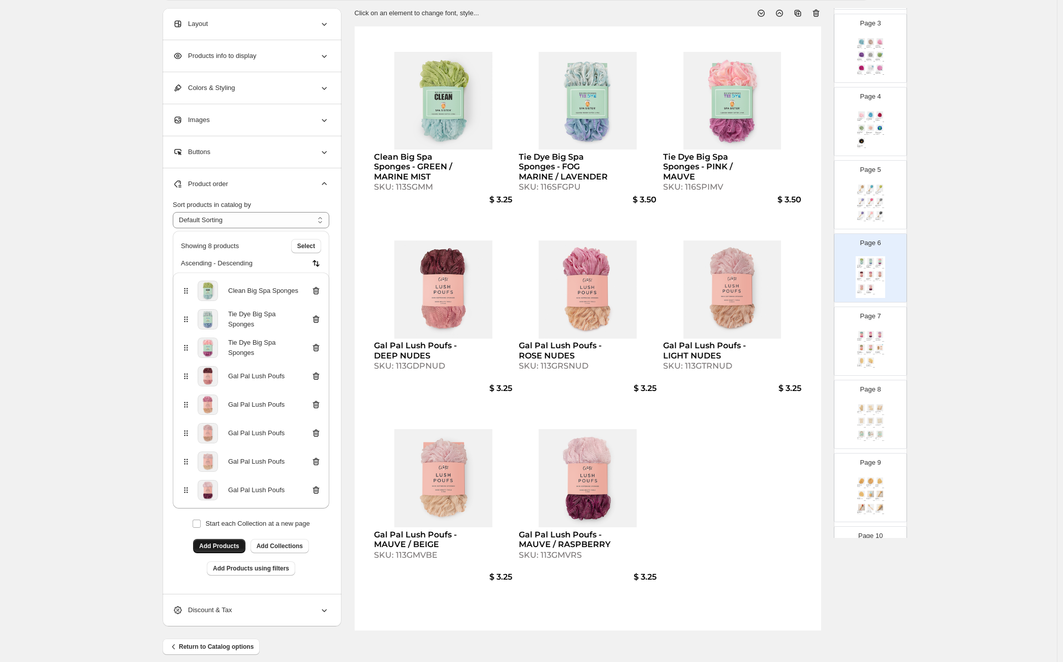
click at [231, 545] on span "Add Products" at bounding box center [219, 546] width 40 height 8
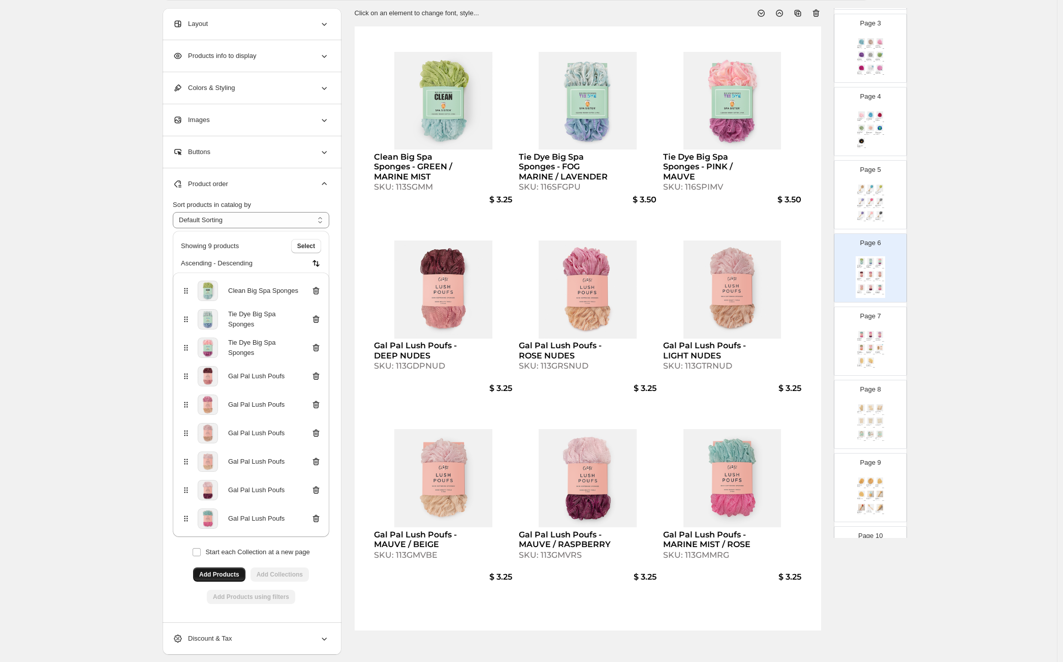
click at [867, 340] on div "SKU: 116GPIRS" at bounding box center [869, 340] width 6 height 1
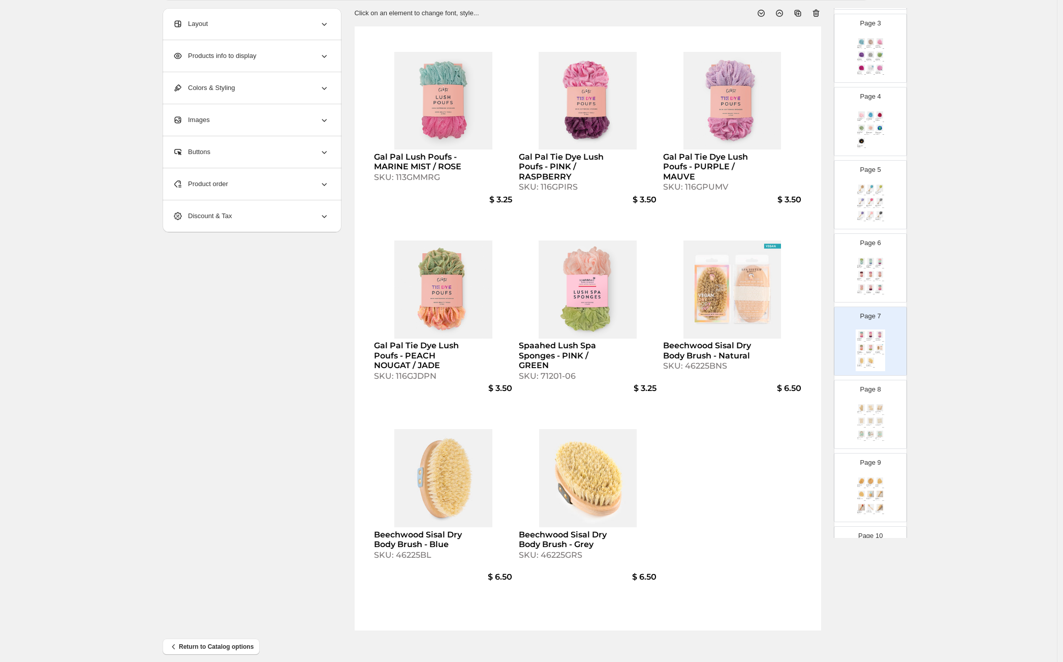
click at [315, 190] on div "Product order" at bounding box center [251, 184] width 156 height 32
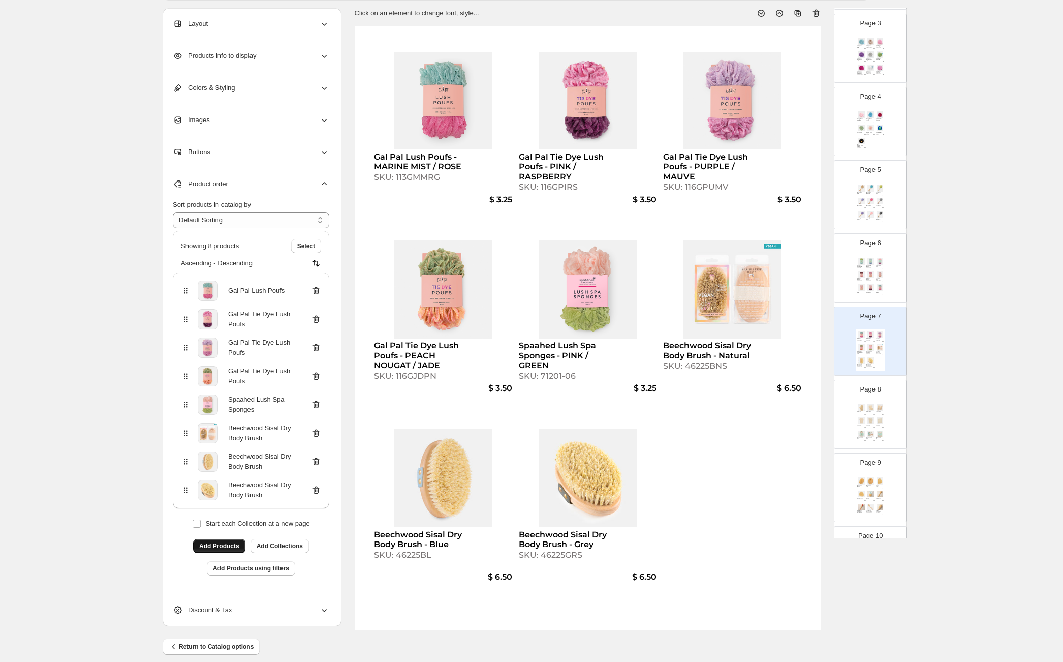
click at [320, 289] on icon at bounding box center [316, 291] width 7 height 8
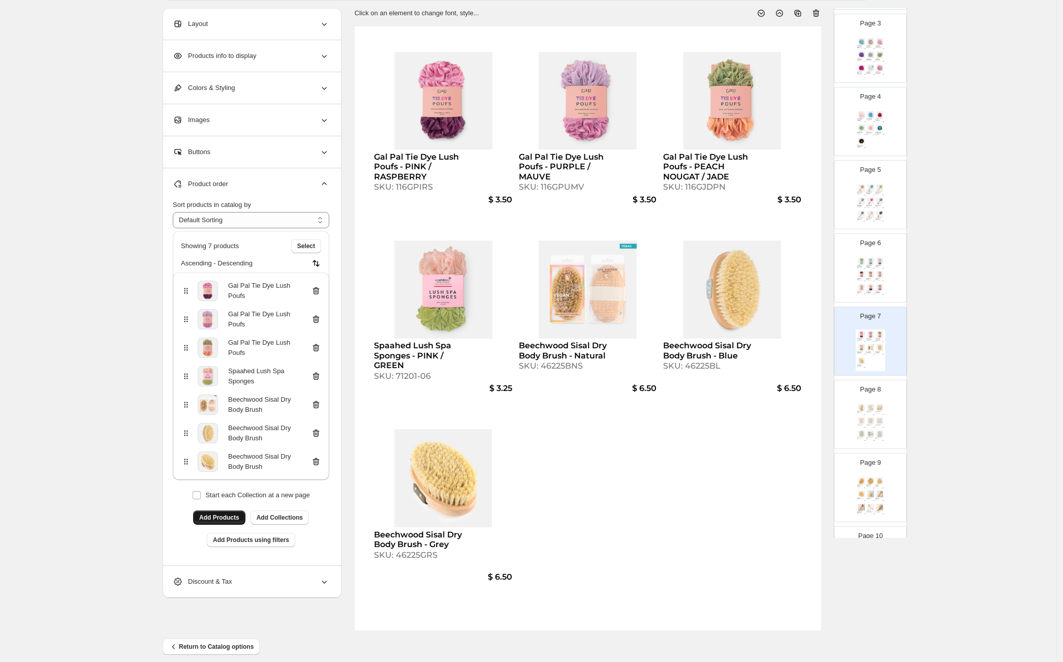
click at [875, 272] on img at bounding box center [879, 274] width 9 height 7
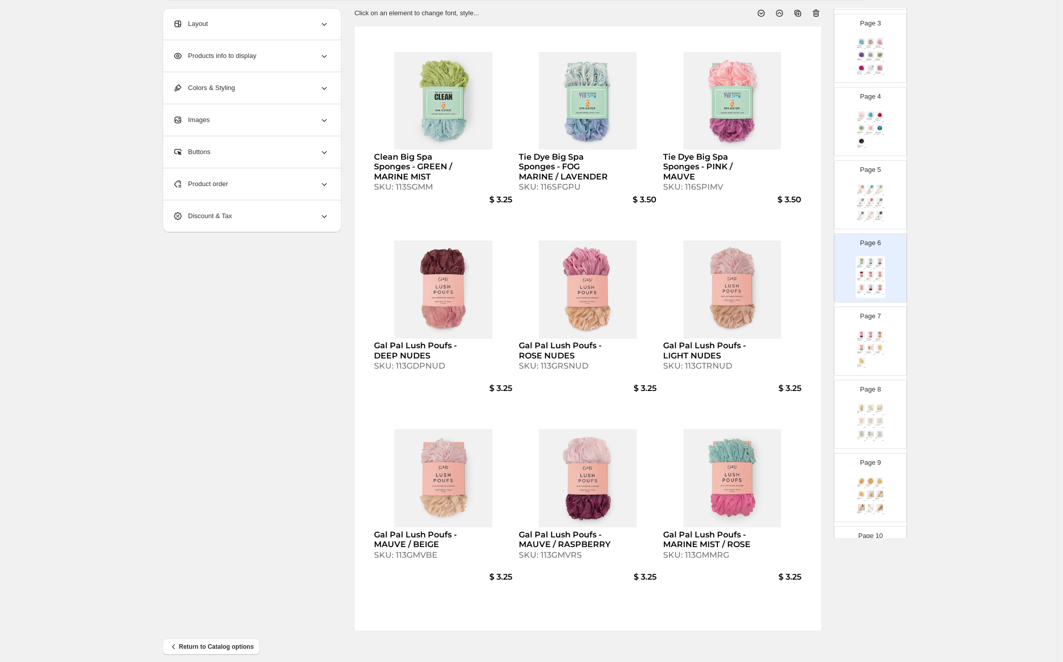
click at [867, 326] on div "Page 7 Gal Pal Tie Dye Lush Poufs - PINK / RASPBERRY SKU: 116GPIRS $ 3.50 Gal P…" at bounding box center [866, 337] width 64 height 68
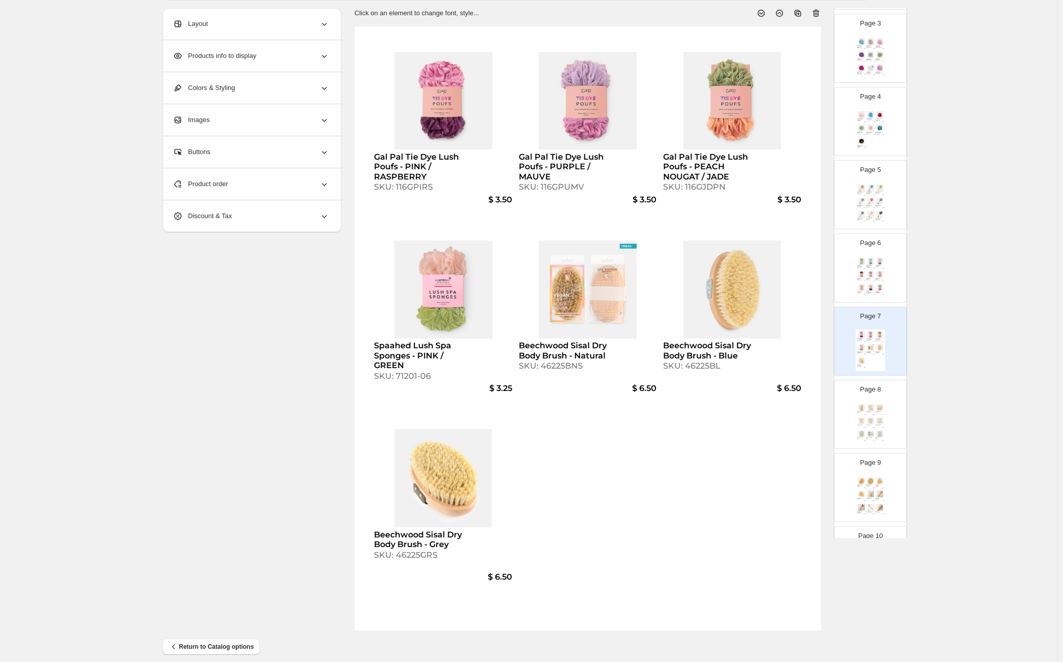
click at [873, 421] on img at bounding box center [870, 420] width 9 height 7
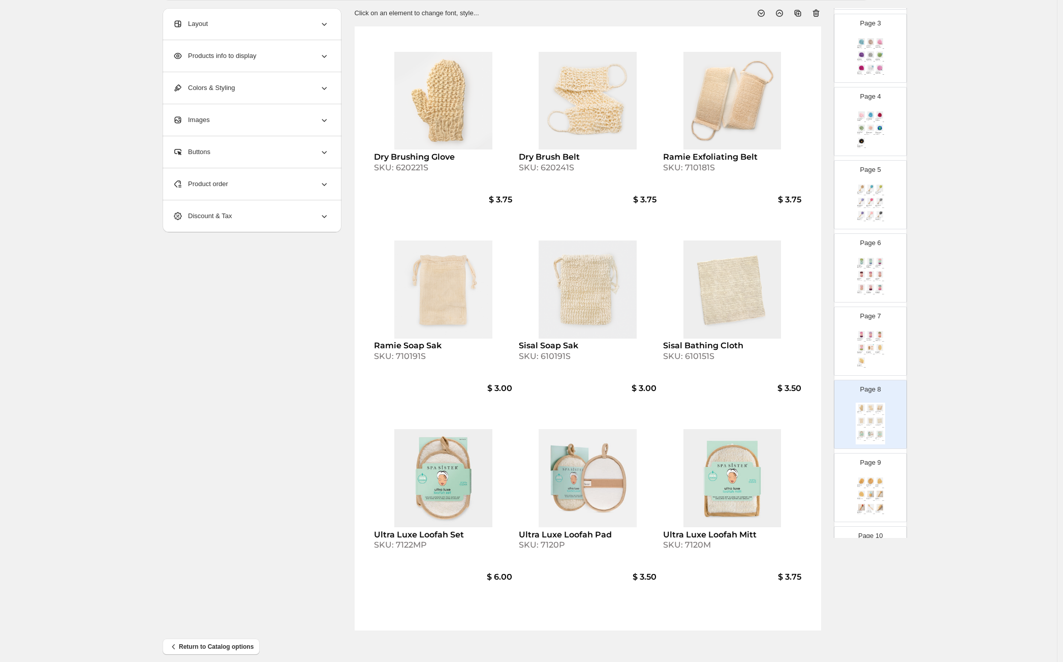
click at [885, 326] on div "Page 7 Gal Pal Tie Dye Lush Poufs - PINK / RASPBERRY SKU: 116GPIRS $ 3.50 Gal P…" at bounding box center [866, 337] width 64 height 68
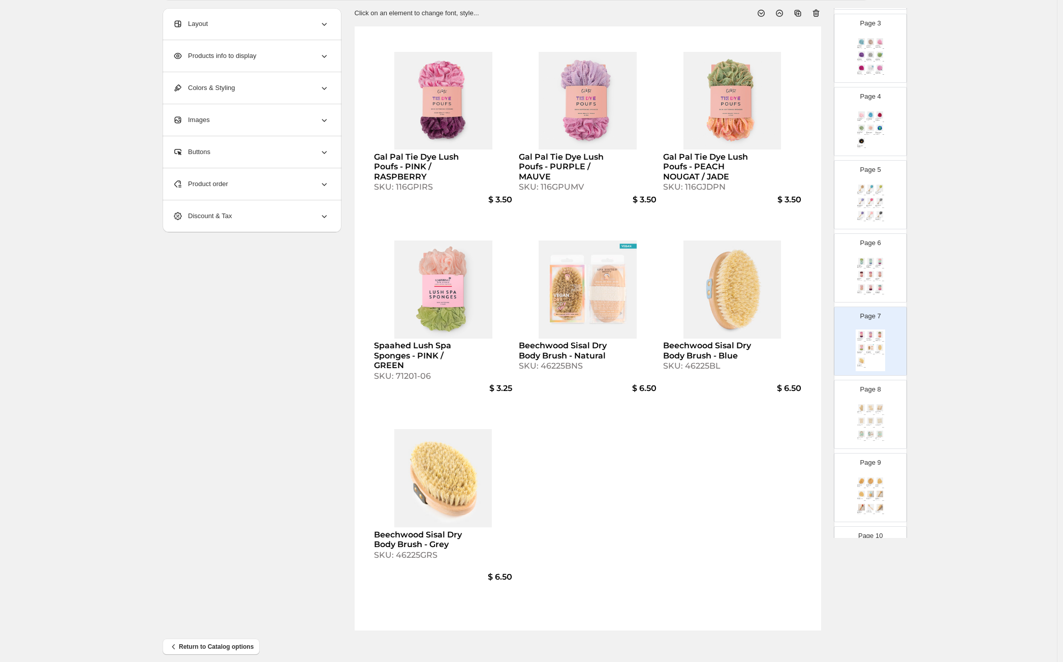
click at [875, 413] on div "SKU: 710181S" at bounding box center [878, 413] width 6 height 1
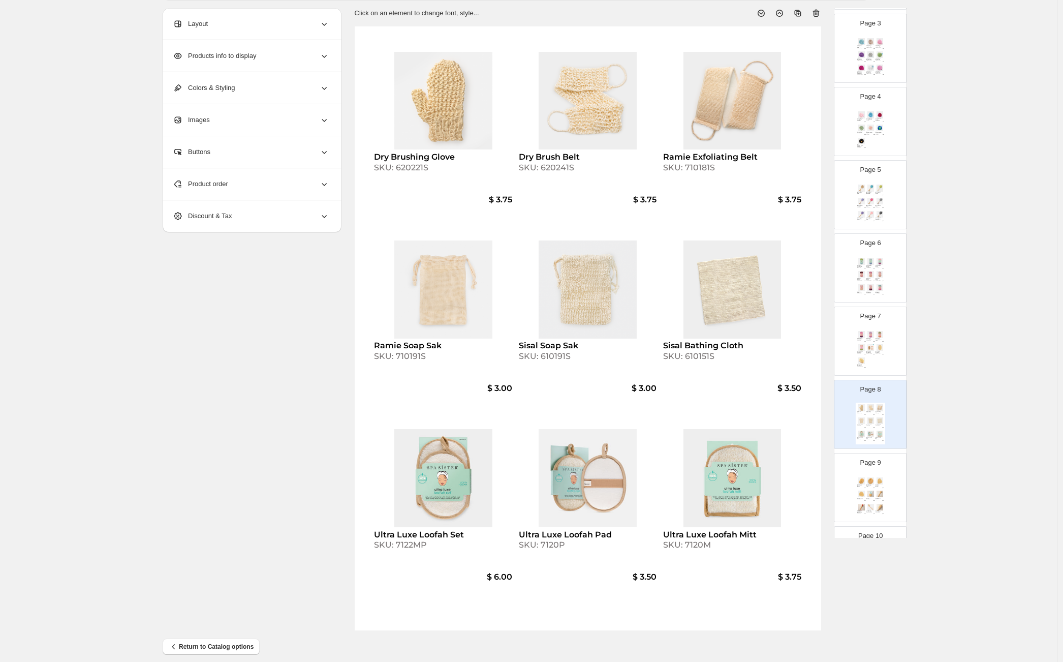
click at [406, 170] on div "SKU: 620221S" at bounding box center [421, 168] width 95 height 10
click at [898, 359] on div "Page 7 Gal Pal Tie Dye Lush Poufs - PINK / RASPBERRY SKU: 116GPIRS $ 3.50 Gal P…" at bounding box center [870, 341] width 72 height 68
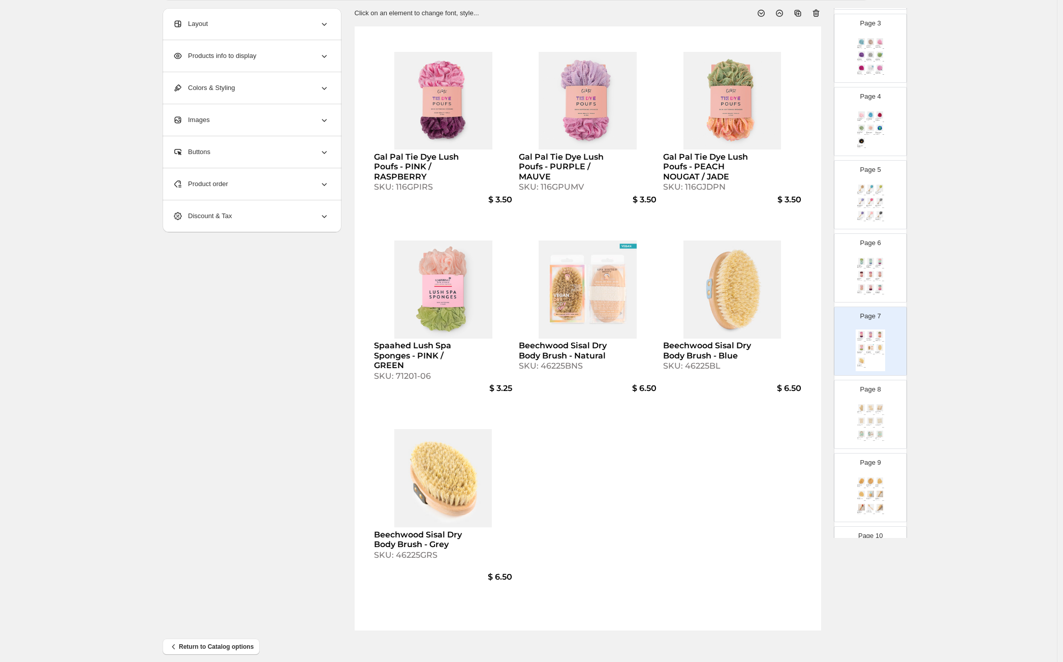
click at [212, 182] on span "Product order" at bounding box center [200, 184] width 55 height 10
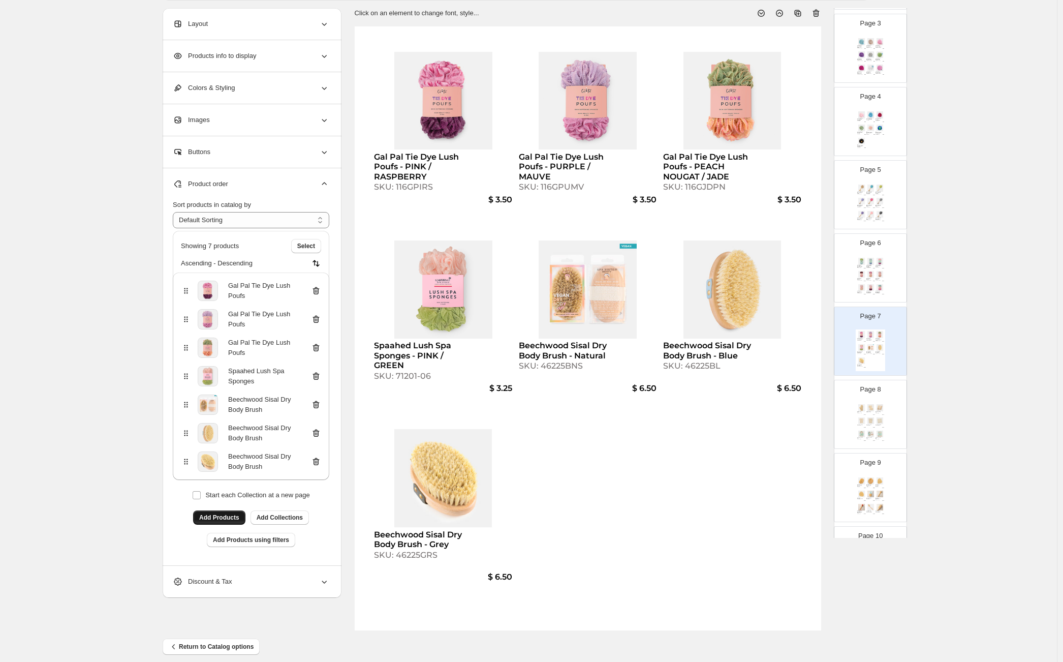
click at [225, 516] on span "Add Products" at bounding box center [219, 517] width 40 height 8
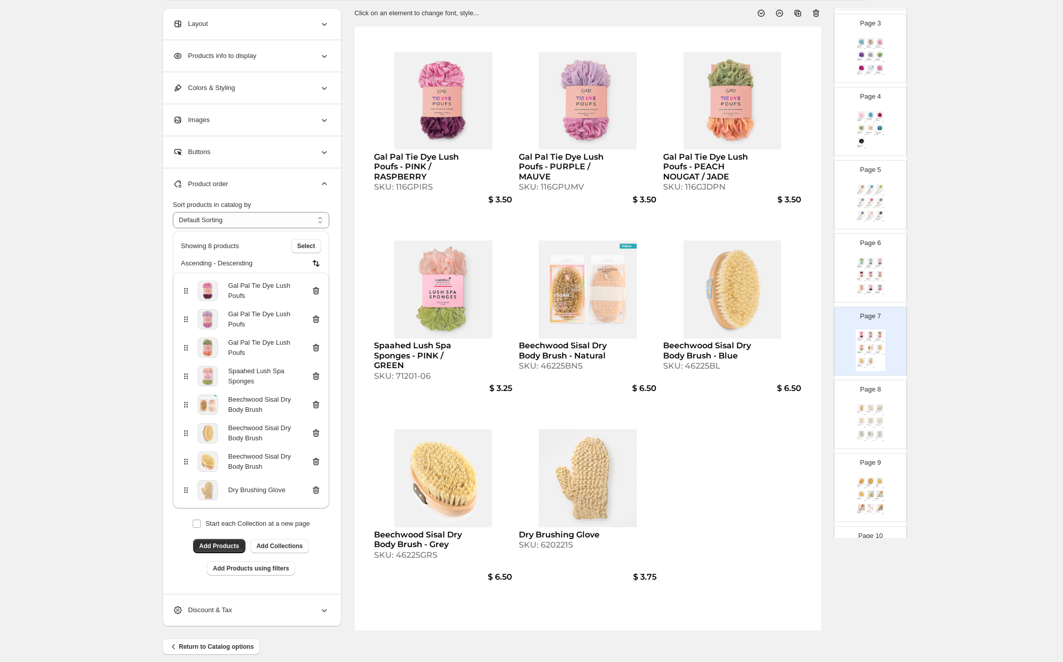
drag, startPoint x: 867, startPoint y: 409, endPoint x: 864, endPoint y: 396, distance: 13.7
click at [867, 408] on img at bounding box center [870, 407] width 9 height 7
type input "*"
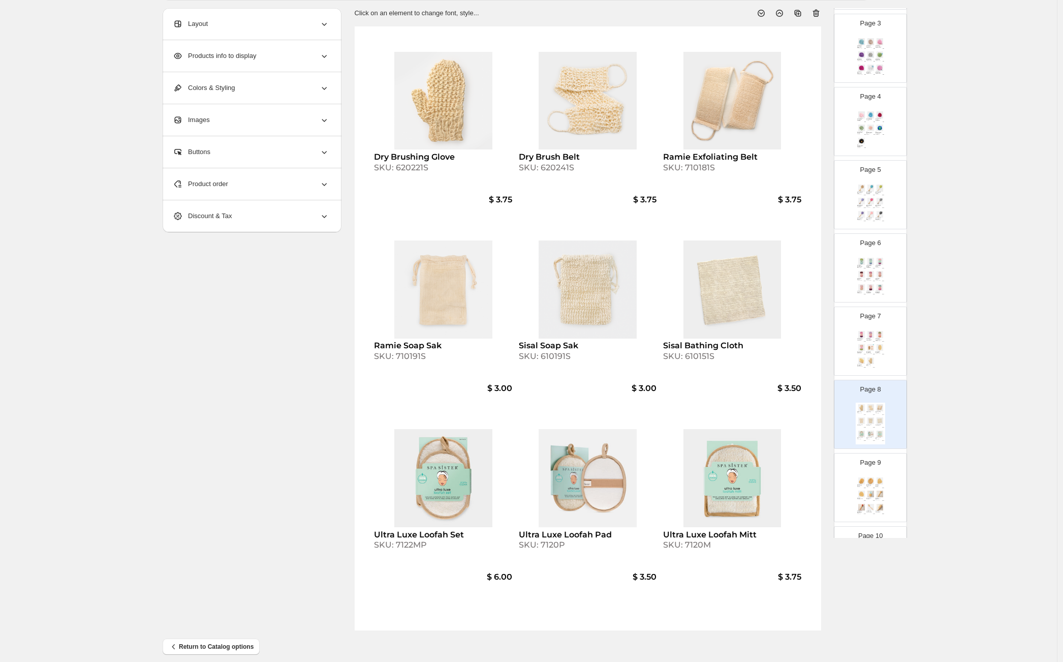
click at [554, 165] on div "SKU: 620241S" at bounding box center [566, 168] width 95 height 10
select select "**********"
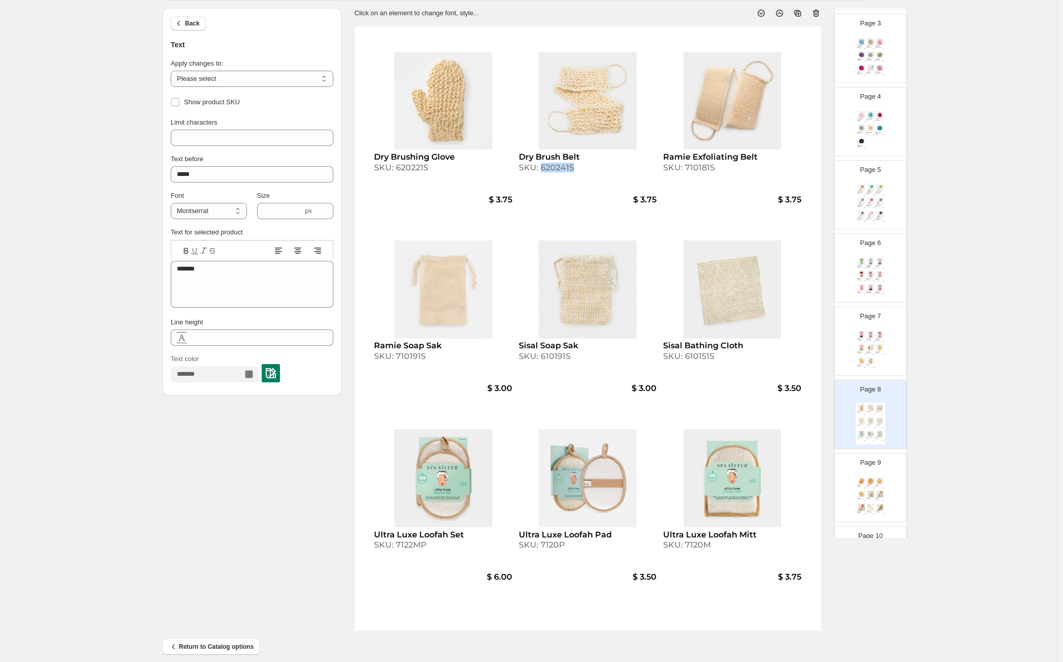
click at [554, 165] on div "SKU: 620241S" at bounding box center [566, 168] width 95 height 10
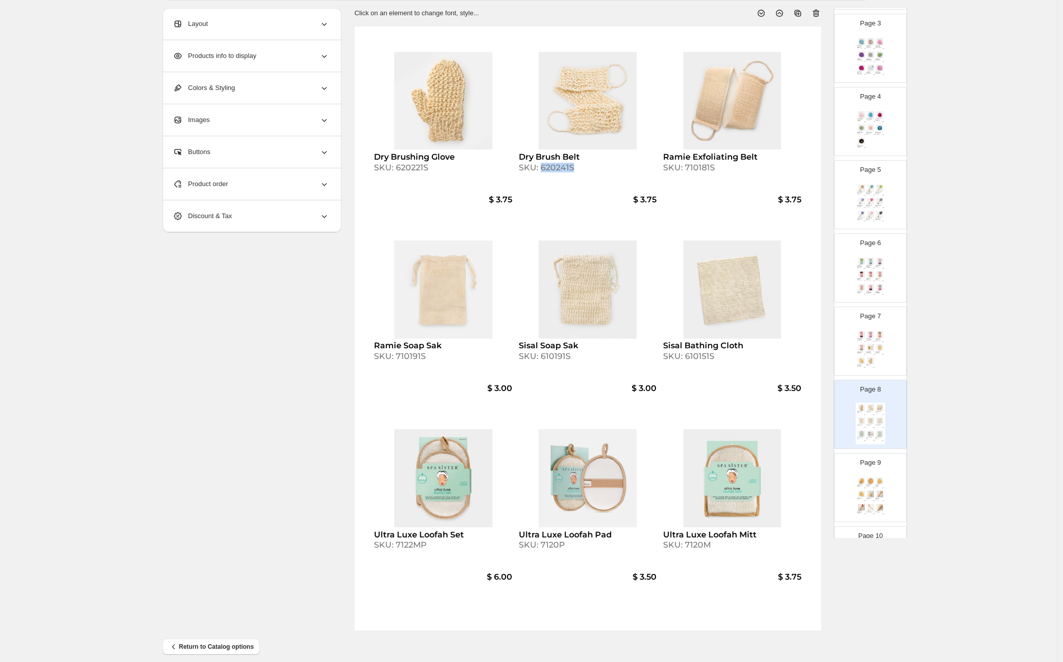
click at [867, 331] on img at bounding box center [870, 334] width 9 height 7
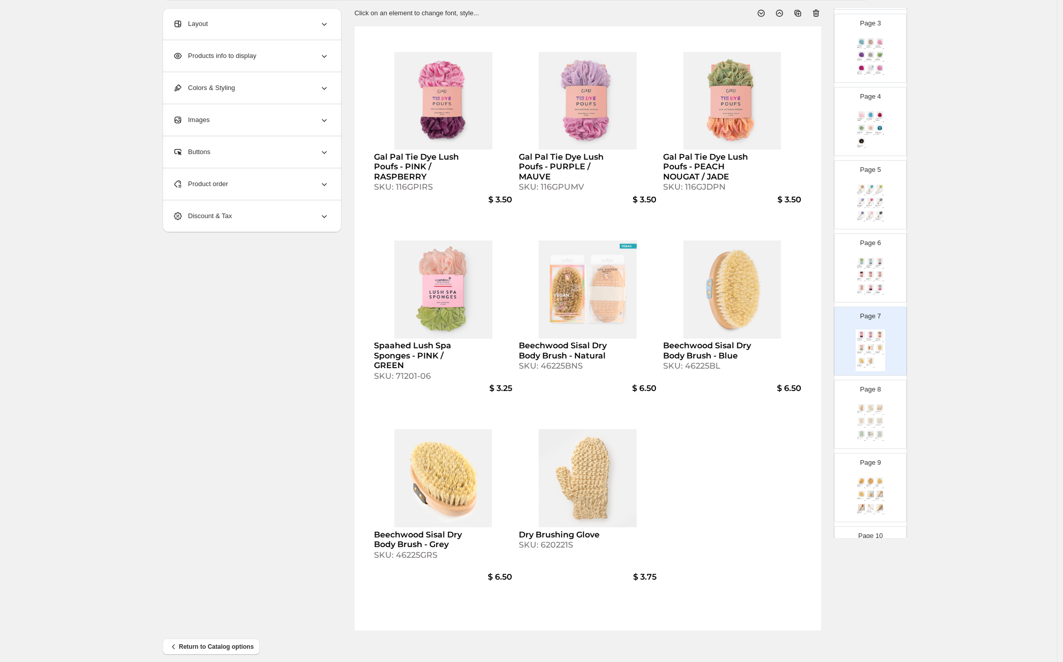
click at [287, 189] on div "Product order" at bounding box center [251, 184] width 156 height 32
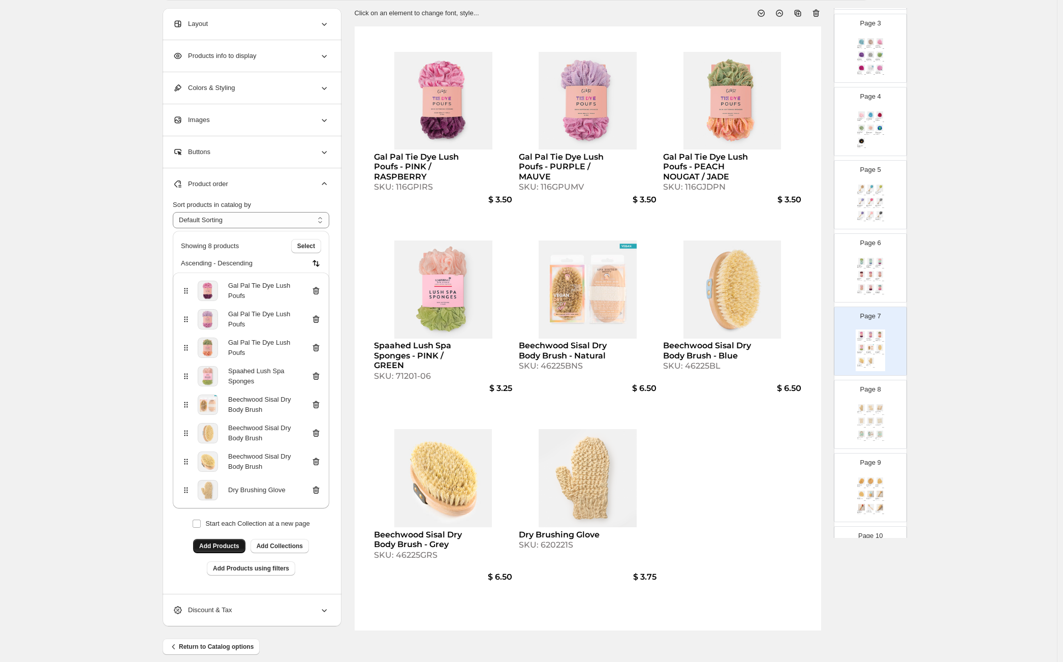
click at [222, 548] on span "Add Products" at bounding box center [219, 546] width 40 height 8
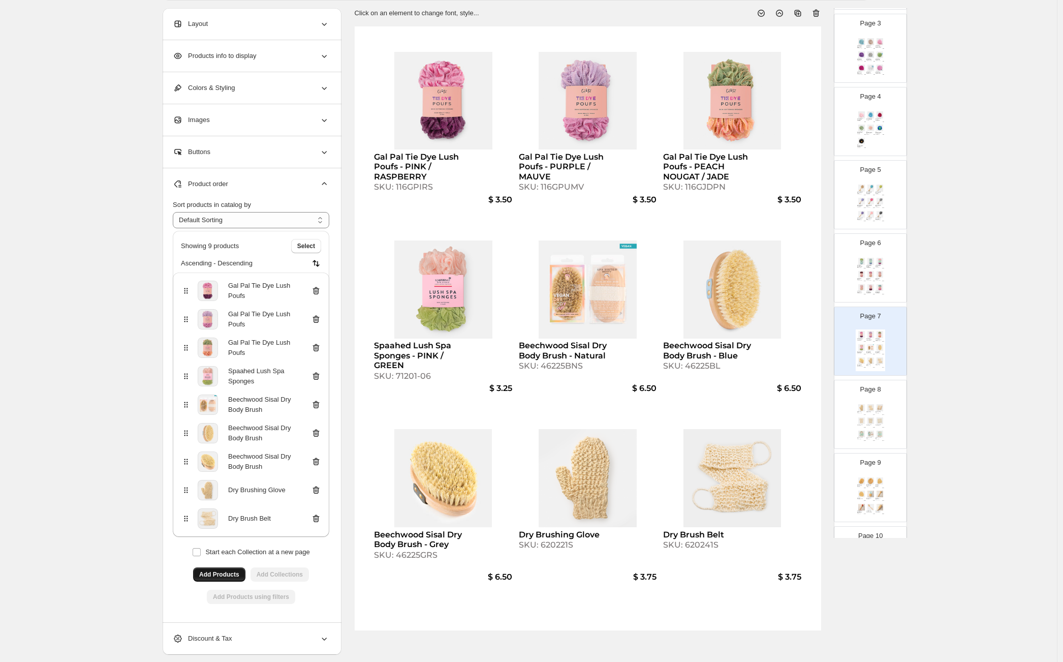
click at [876, 405] on img at bounding box center [879, 407] width 9 height 7
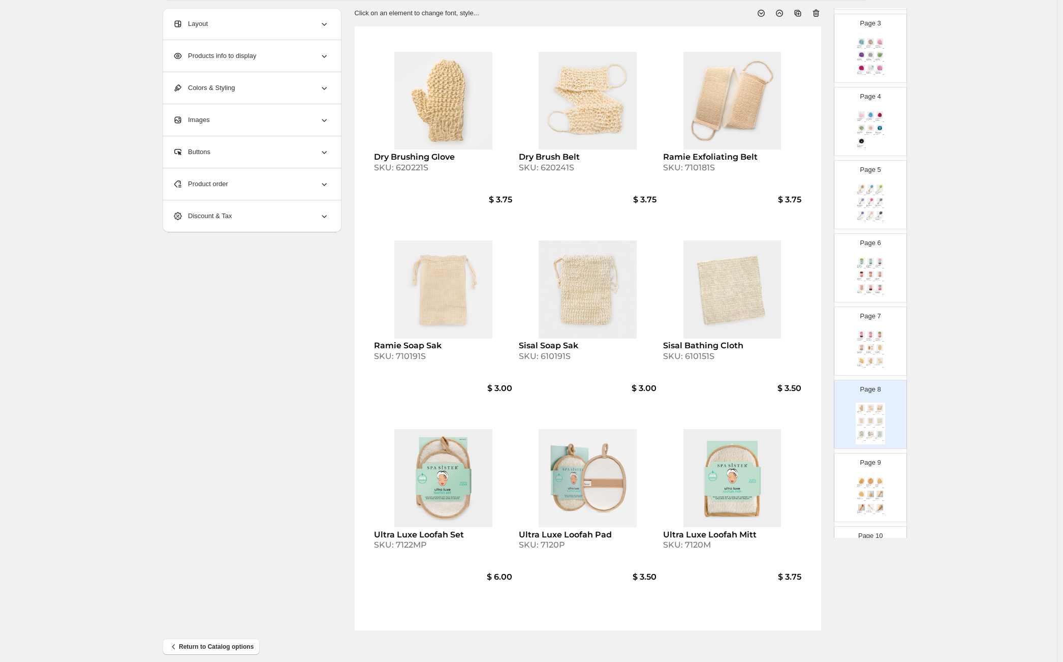
click at [285, 191] on div "Product order" at bounding box center [251, 184] width 156 height 32
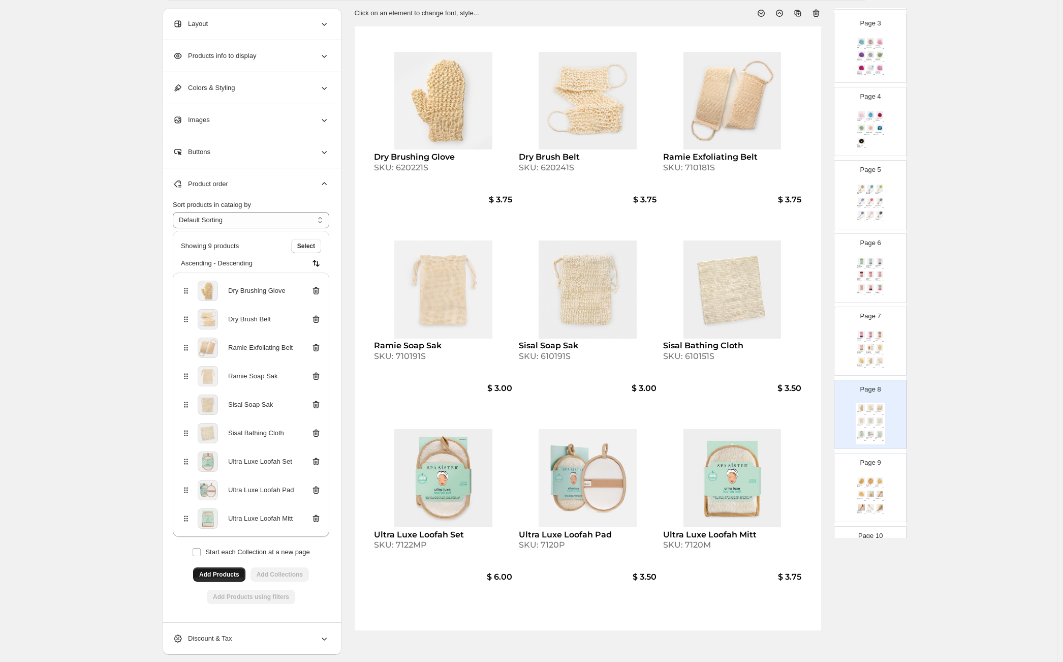
click at [318, 290] on icon at bounding box center [317, 291] width 1 height 3
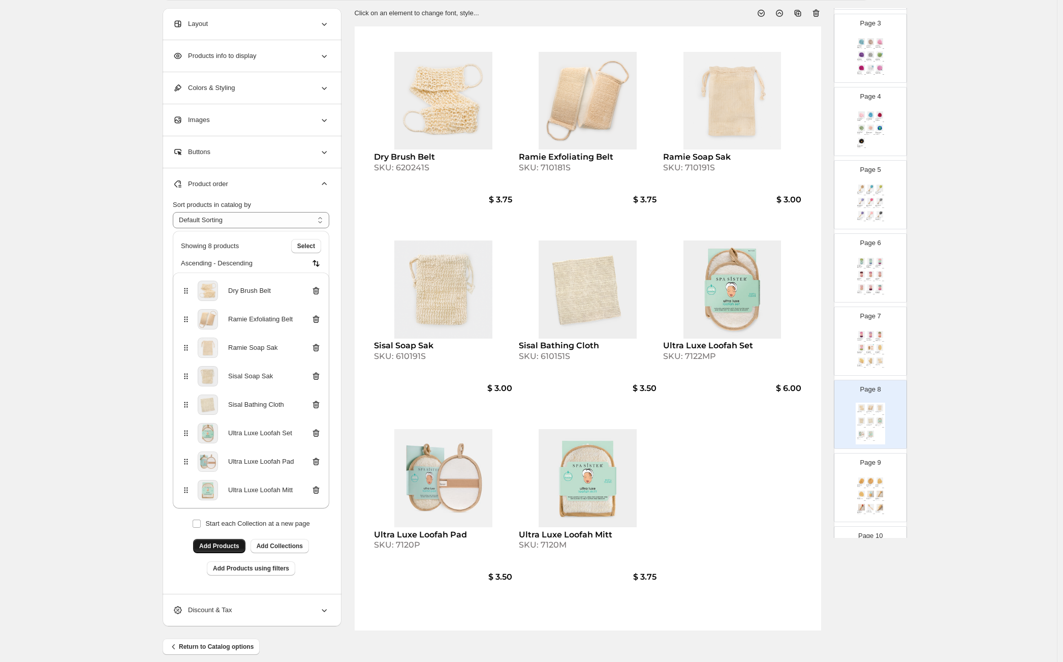
click at [319, 291] on icon at bounding box center [316, 291] width 10 height 10
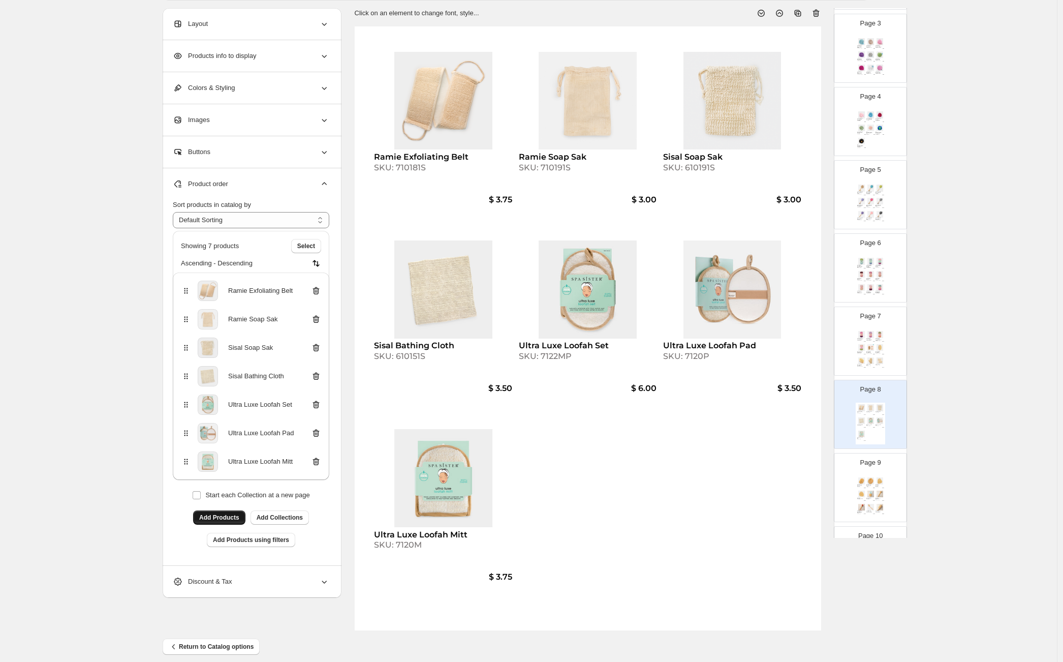
click at [868, 480] on img at bounding box center [870, 480] width 9 height 7
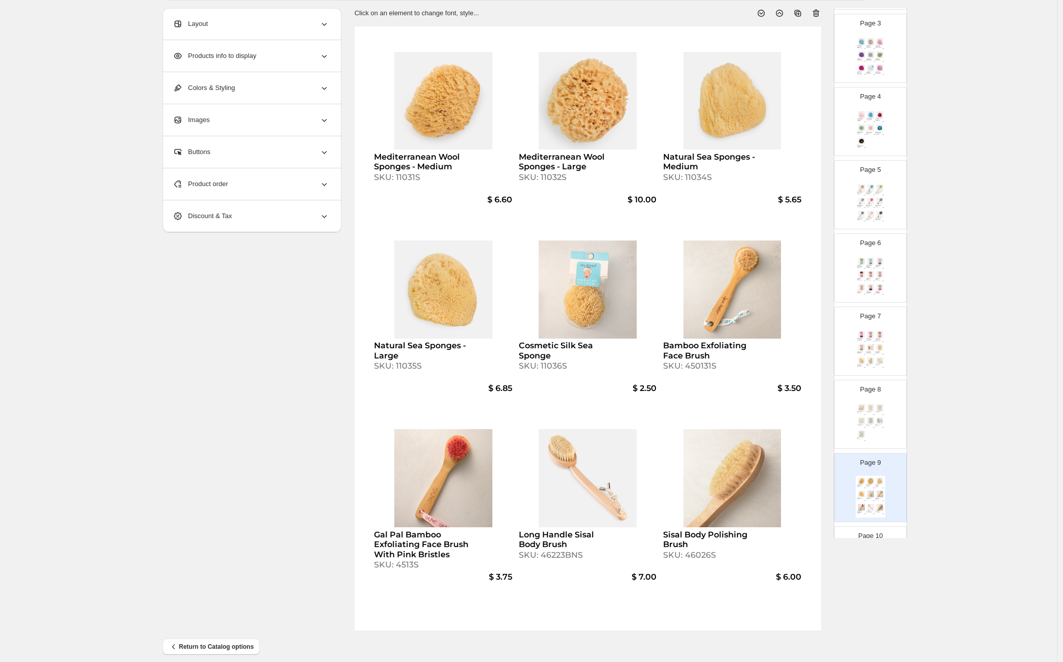
click at [867, 416] on div "Ramie Exfoliating Belt SKU: 710181S $ 3.75 Ramie Soap Sak SKU: 710191S $ 3.00 S…" at bounding box center [870, 423] width 29 height 42
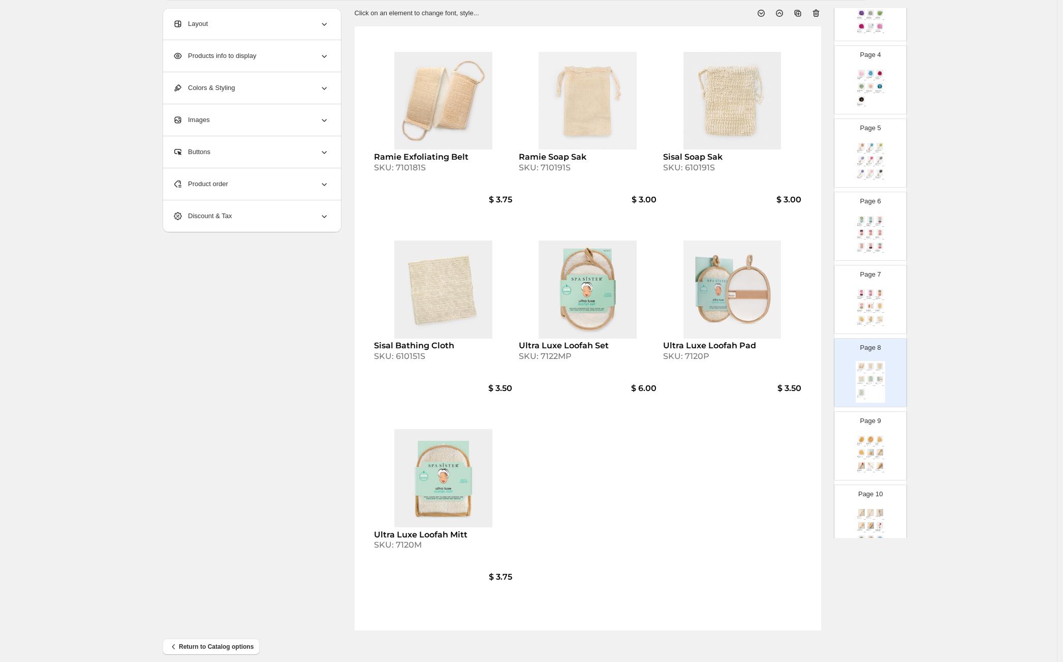
scroll to position [241, 0]
click at [887, 302] on div "Page 7 Gal Pal Tie Dye Lush Poufs - PINK / RASPBERRY SKU: 116GPIRS $ 3.50 Gal P…" at bounding box center [866, 281] width 64 height 68
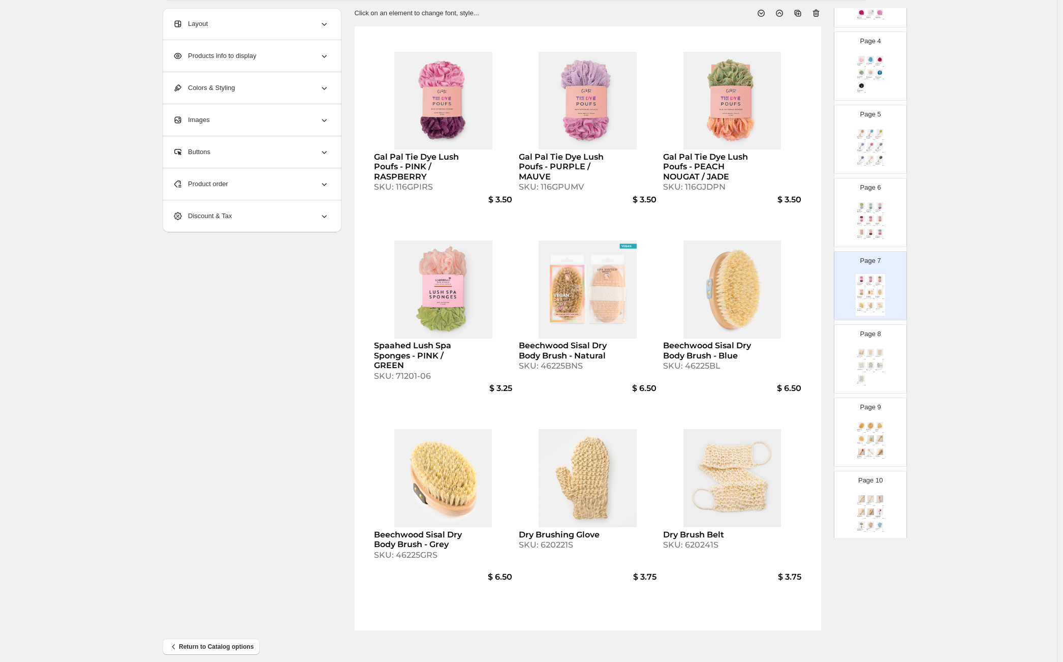
click at [883, 356] on div "Sisal Soap Sak SKU: 610191S" at bounding box center [879, 357] width 9 height 2
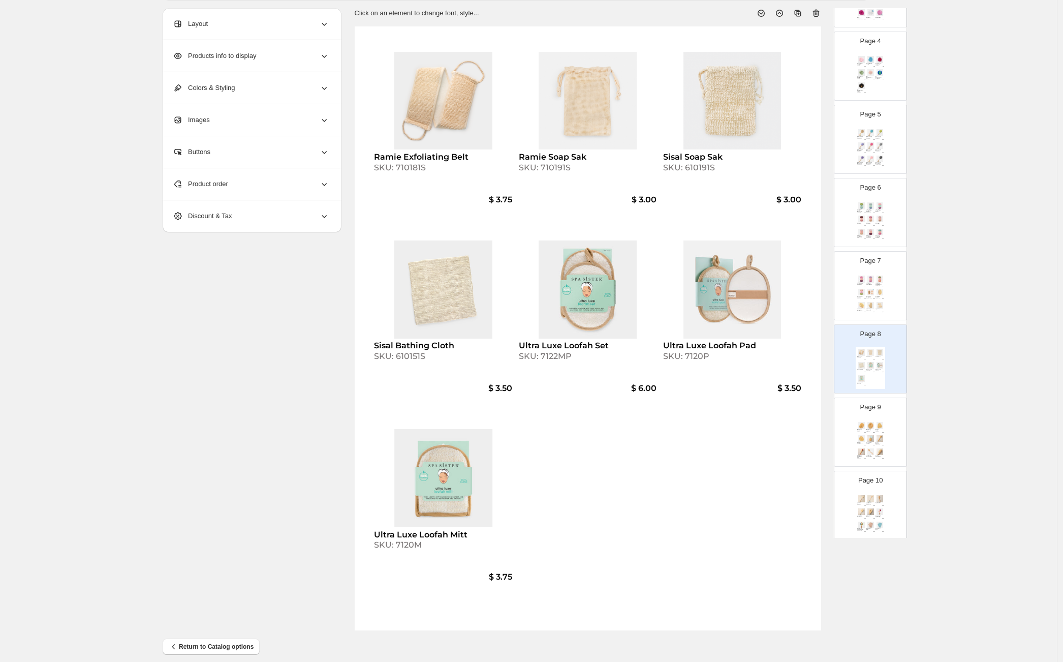
click at [873, 432] on div "$ 10.00" at bounding box center [873, 432] width 3 height 1
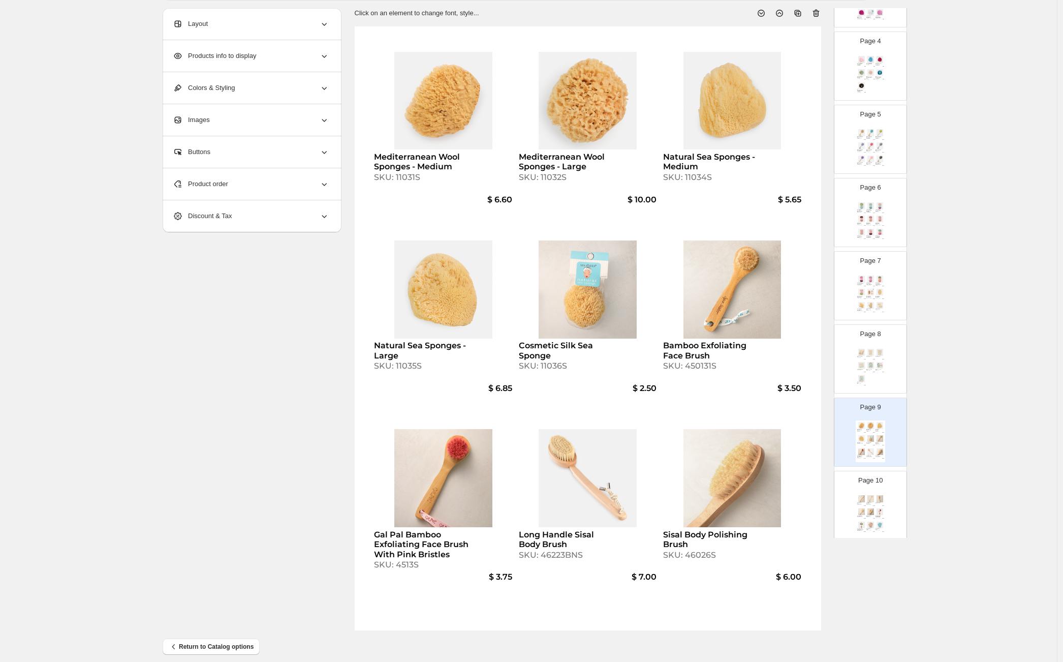
click at [410, 182] on div "Mediterranean Wool Sponges - Medium SKU: 11031S" at bounding box center [443, 167] width 138 height 30
click at [410, 178] on div "SKU: 11031S" at bounding box center [421, 177] width 95 height 10
click at [869, 377] on div "Ramie Exfoliating Belt SKU: 710181S $ 3.75 Ramie Soap Sak SKU: 710191S $ 3.00 S…" at bounding box center [870, 368] width 29 height 42
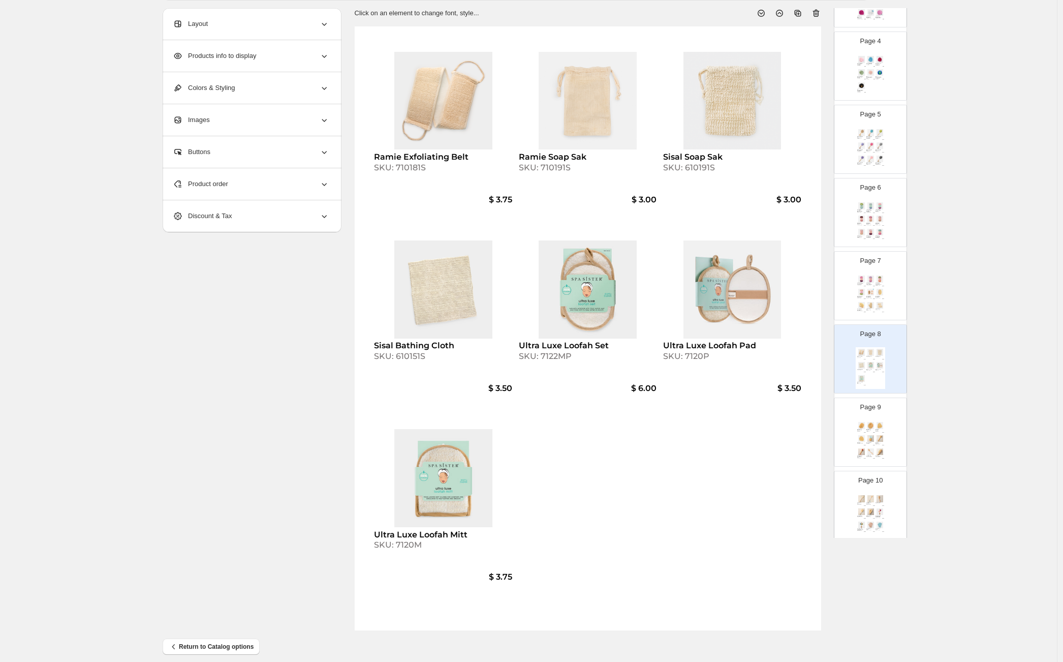
click at [266, 188] on div "Product order" at bounding box center [251, 184] width 156 height 32
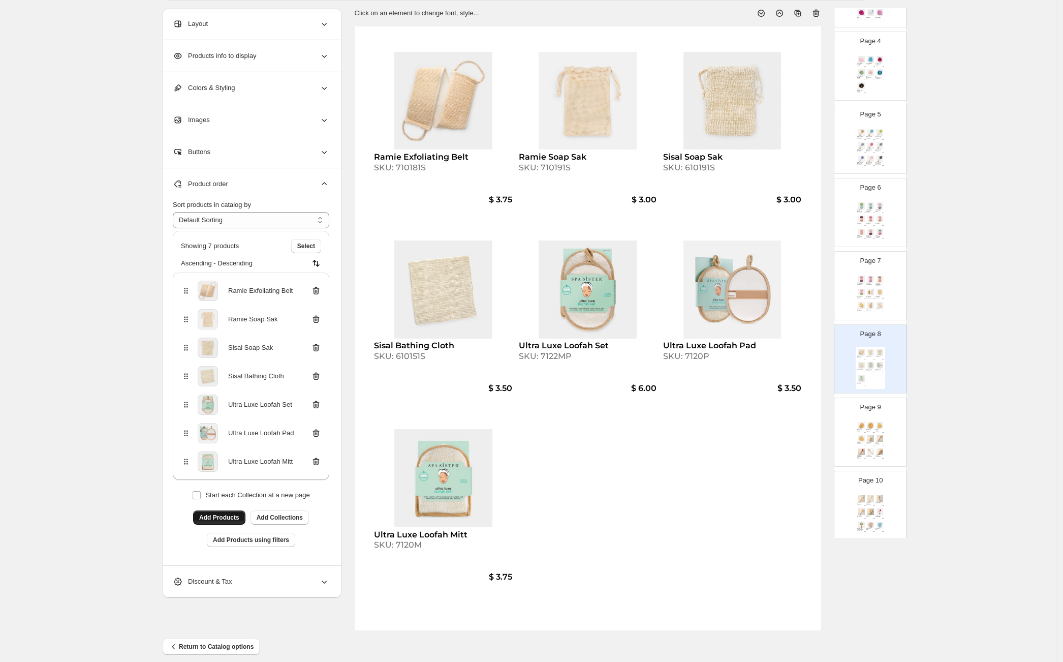
click at [228, 516] on span "Add Products" at bounding box center [219, 517] width 40 height 8
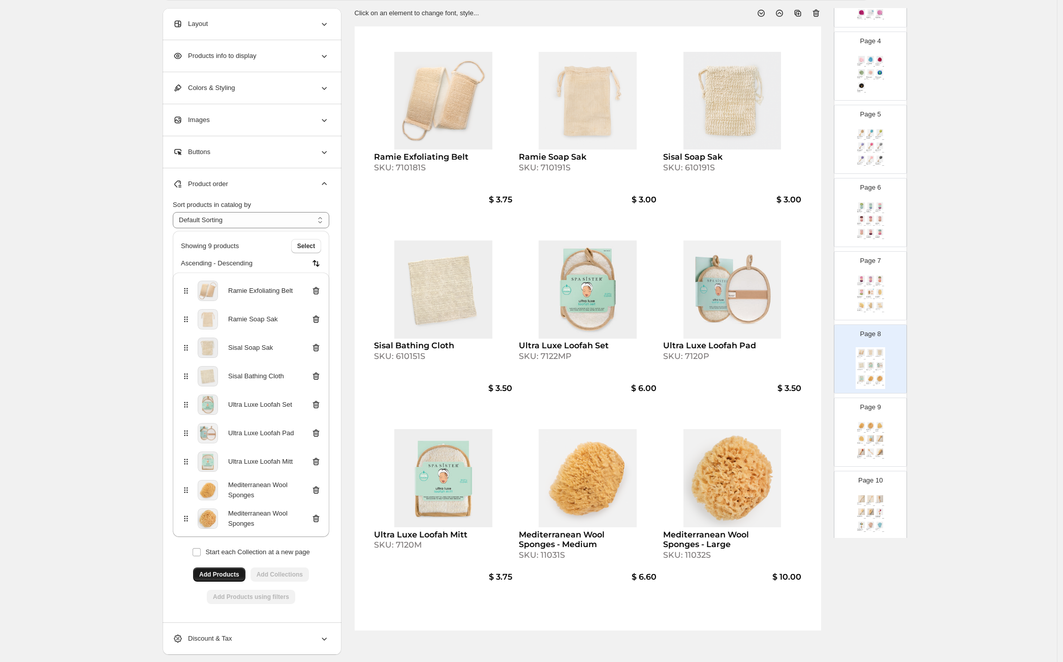
click at [869, 430] on div "Mediterranean Wool Sponges - Medium SKU: 11031S $ 6.60 Mediterranean Wool Spong…" at bounding box center [870, 441] width 29 height 42
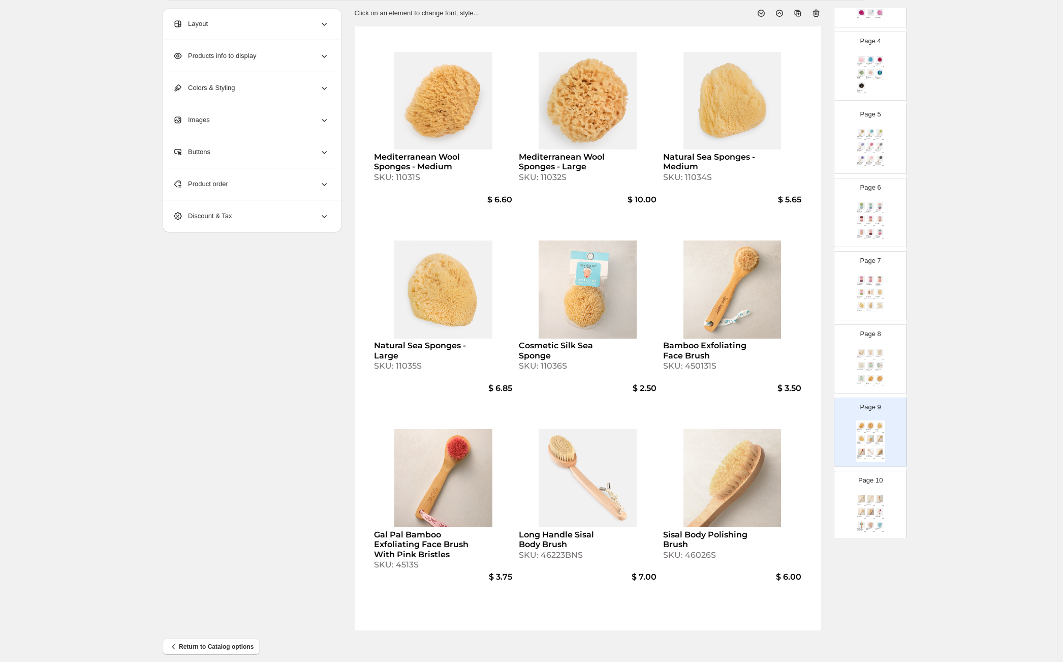
click at [253, 181] on div "Product order" at bounding box center [251, 184] width 156 height 32
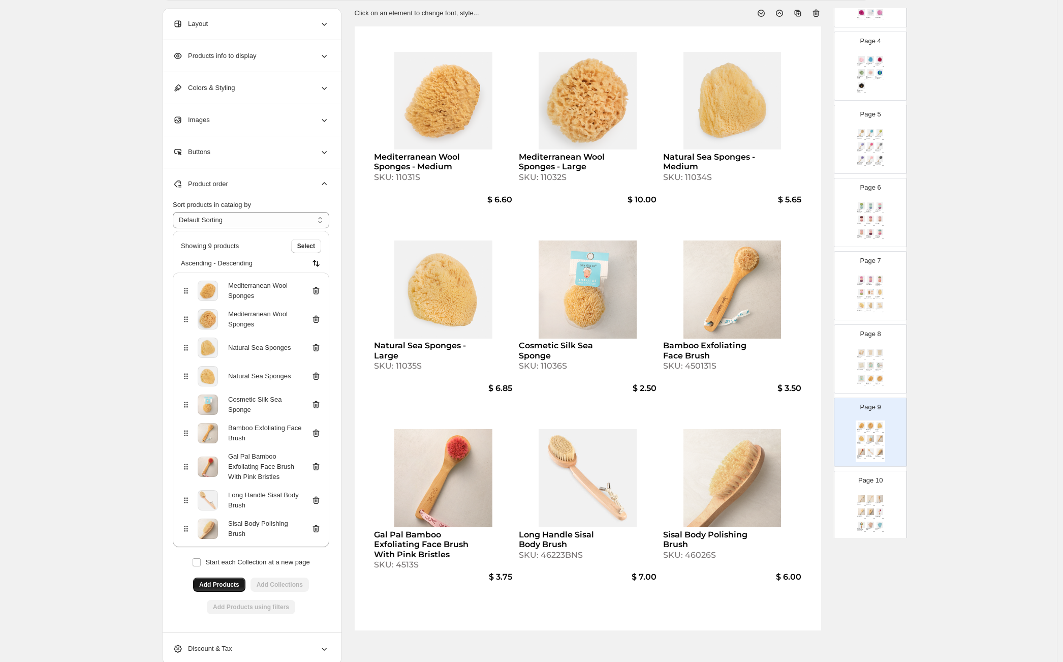
click at [320, 290] on icon at bounding box center [316, 291] width 7 height 8
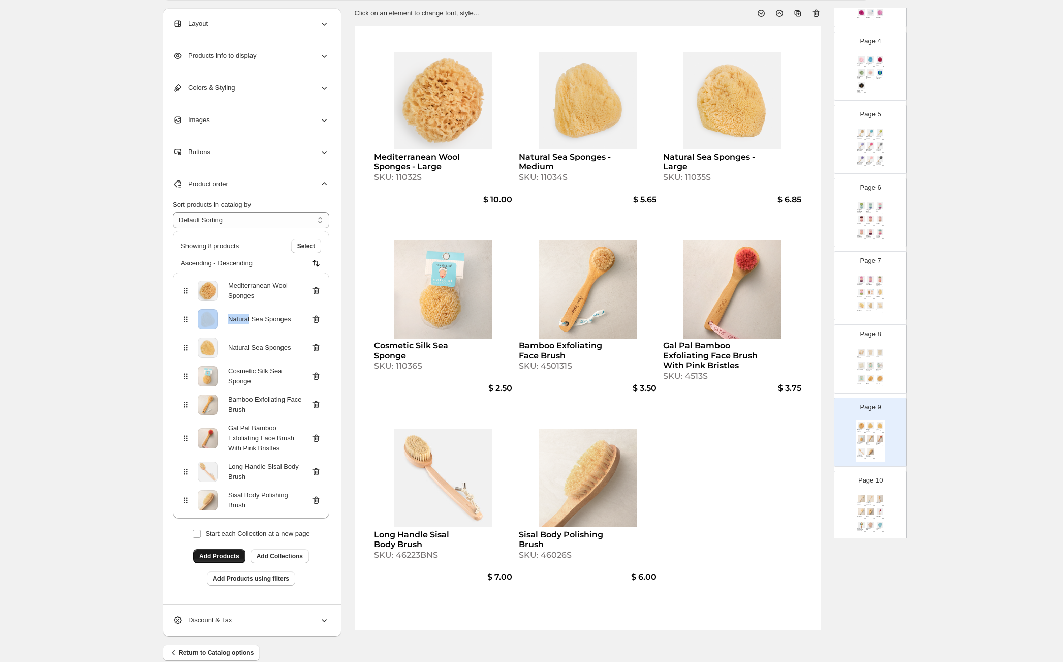
click at [320, 289] on icon at bounding box center [316, 291] width 10 height 10
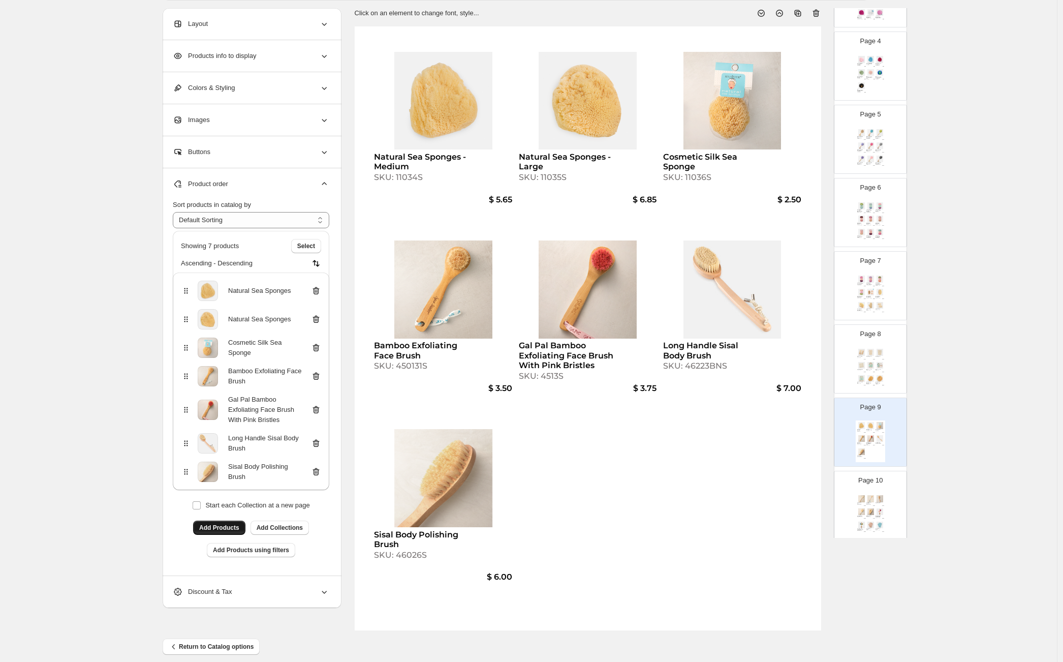
click at [866, 370] on div "SKU: 7122MP" at bounding box center [869, 370] width 6 height 1
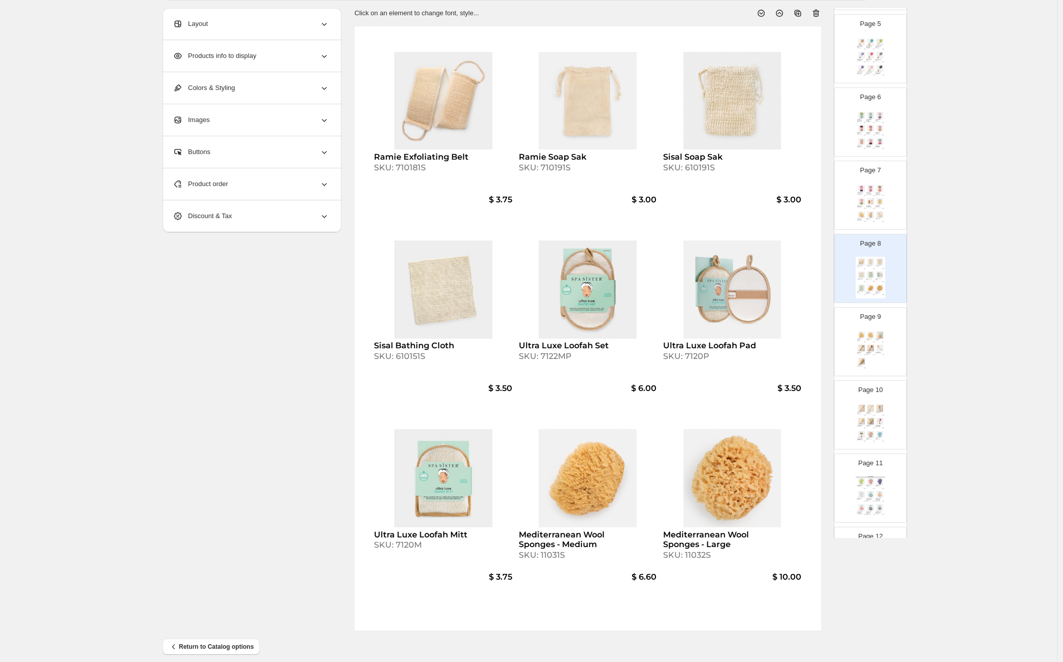
scroll to position [364, 0]
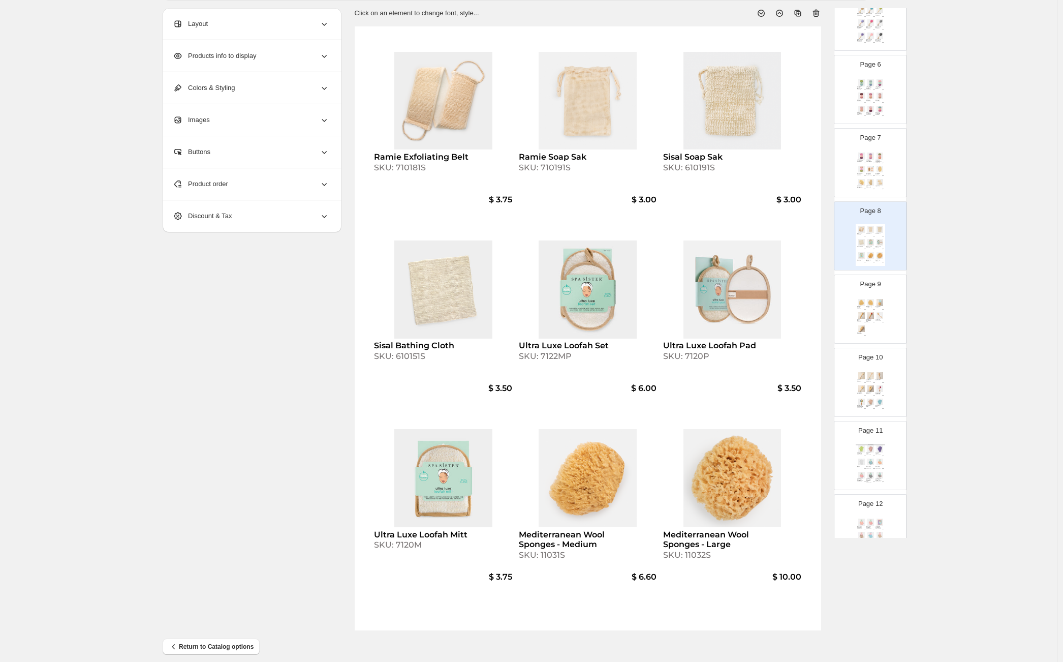
click at [872, 314] on img at bounding box center [870, 315] width 9 height 7
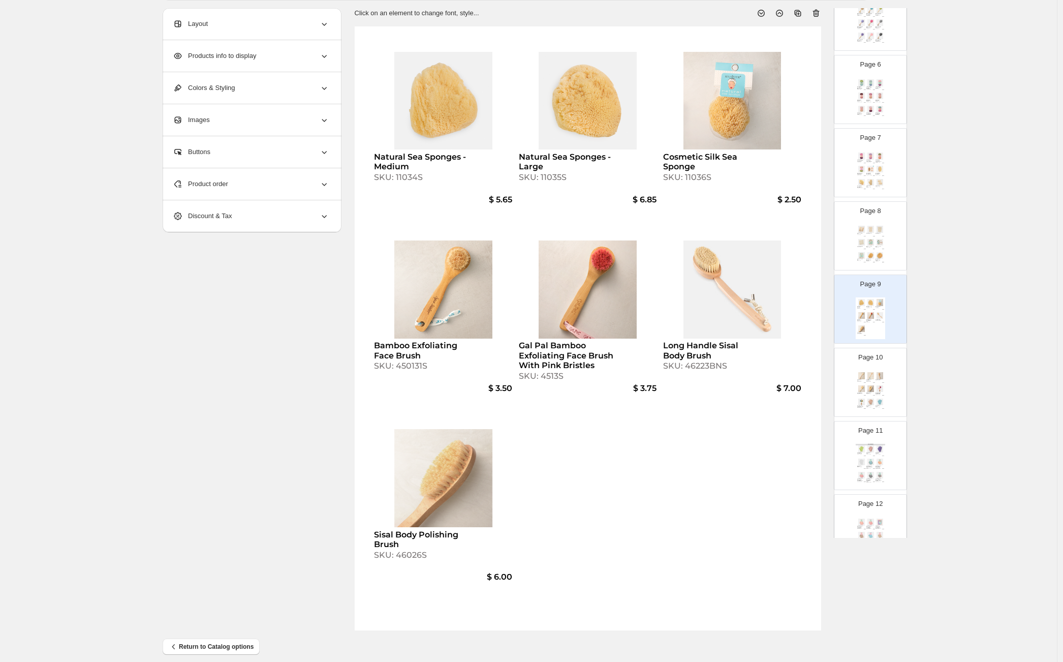
click at [875, 387] on img at bounding box center [879, 388] width 9 height 7
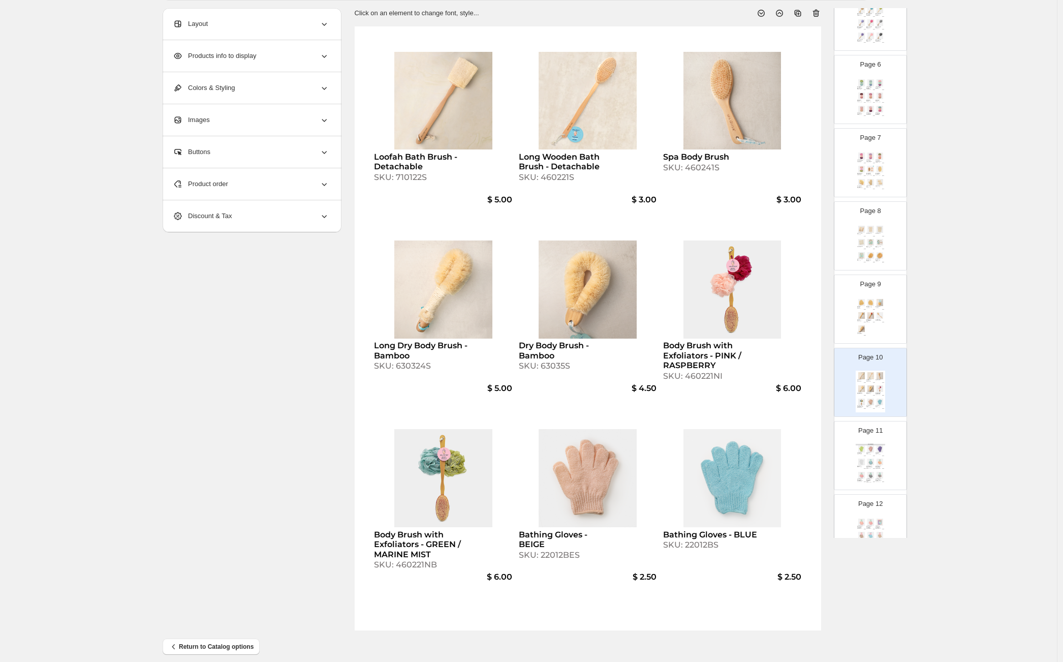
click at [419, 176] on div "SKU: 710122S" at bounding box center [421, 177] width 95 height 10
click at [859, 300] on img at bounding box center [861, 302] width 9 height 7
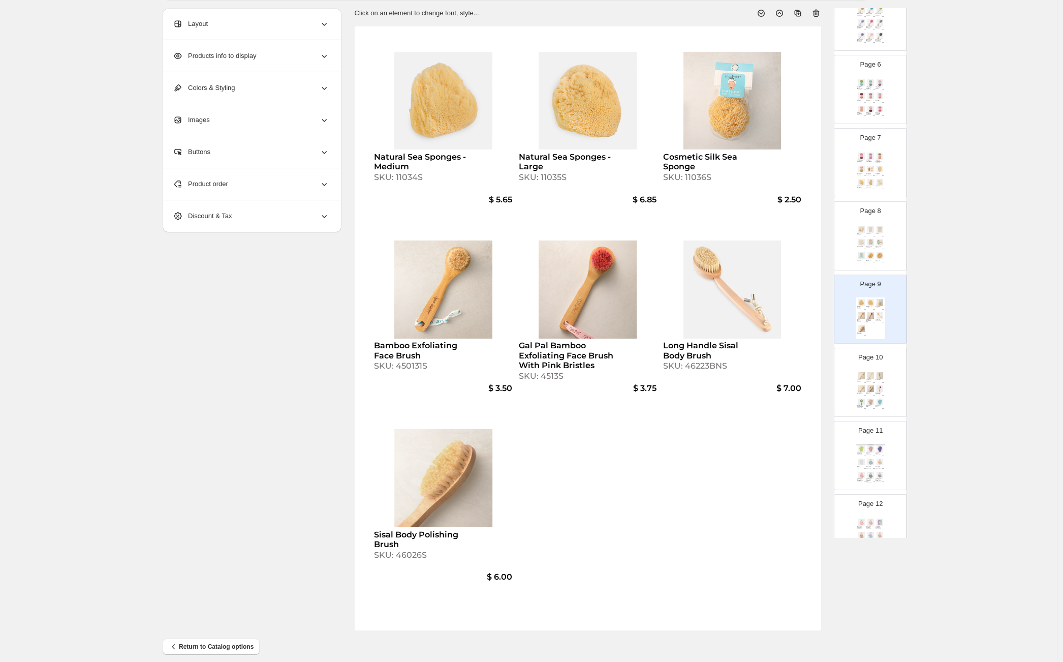
click at [611, 515] on div "Natural Sea Sponges - Medium SKU: 11034S $ 5.65 Natural Sea Sponges - Large SKU…" at bounding box center [588, 328] width 466 height 604
click at [259, 190] on div "Product order" at bounding box center [251, 184] width 156 height 32
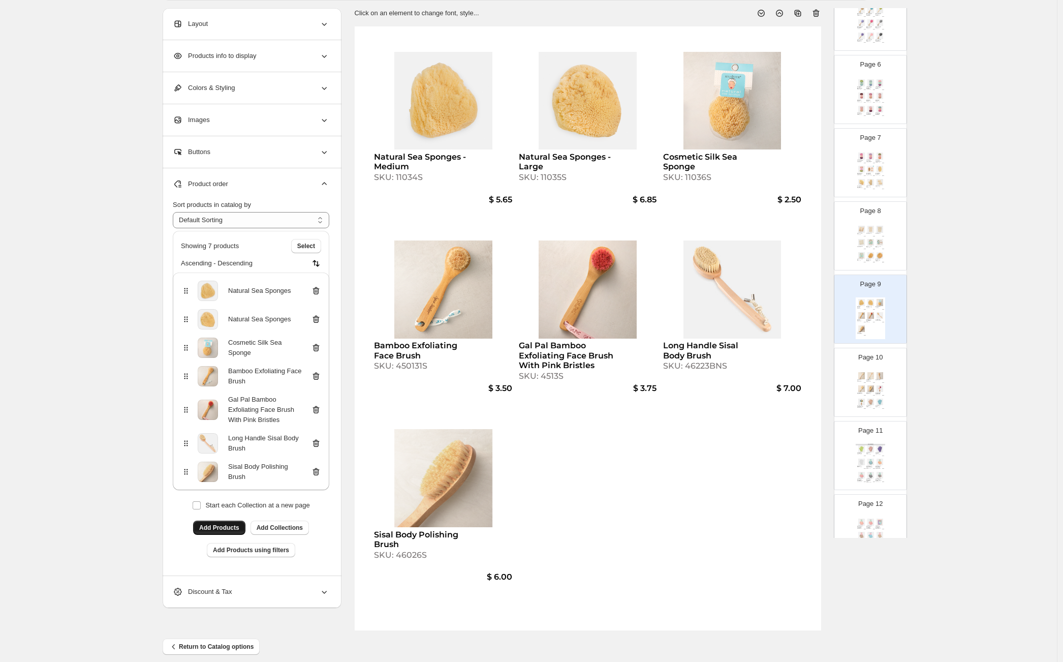
click at [231, 530] on span "Add Products" at bounding box center [219, 527] width 40 height 8
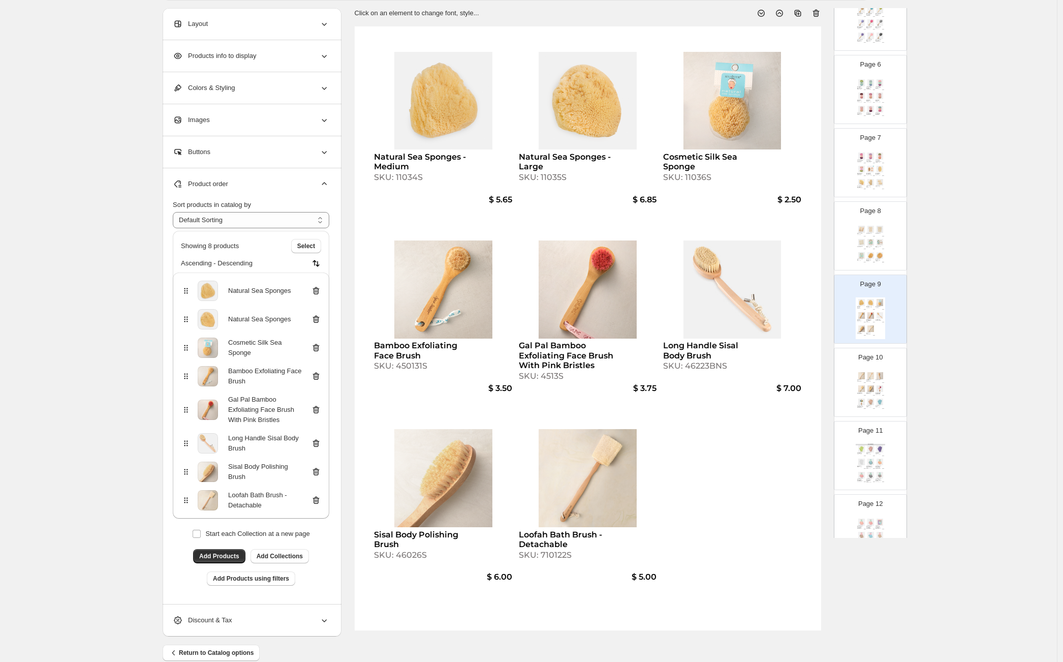
click at [870, 393] on div "SKU: 63035S" at bounding box center [869, 393] width 6 height 1
type input "**"
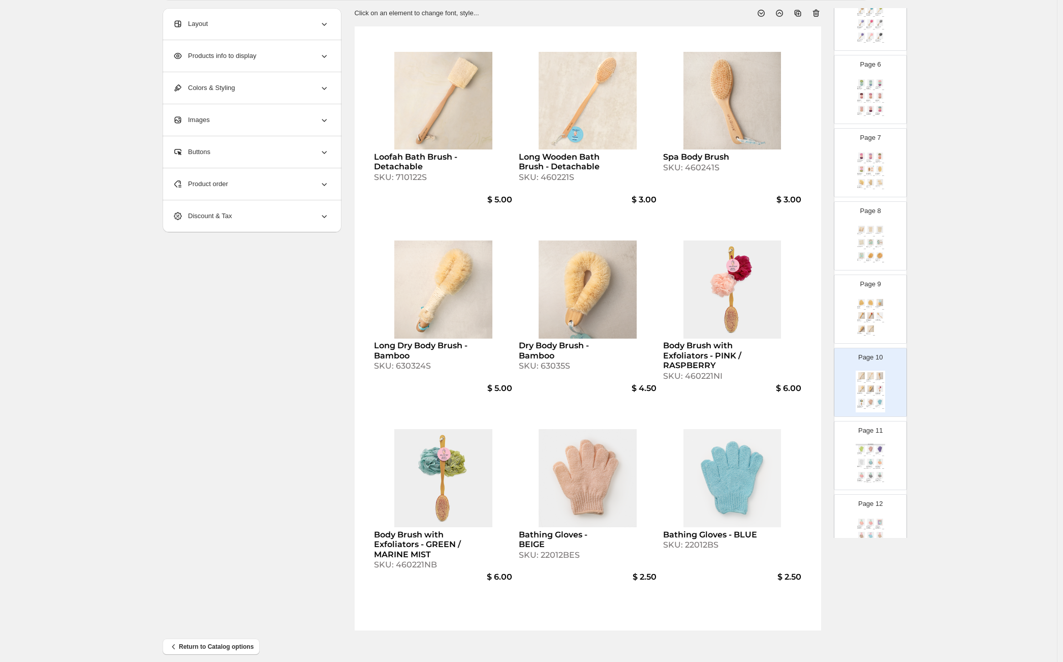
click at [263, 181] on div "Product order" at bounding box center [251, 184] width 156 height 32
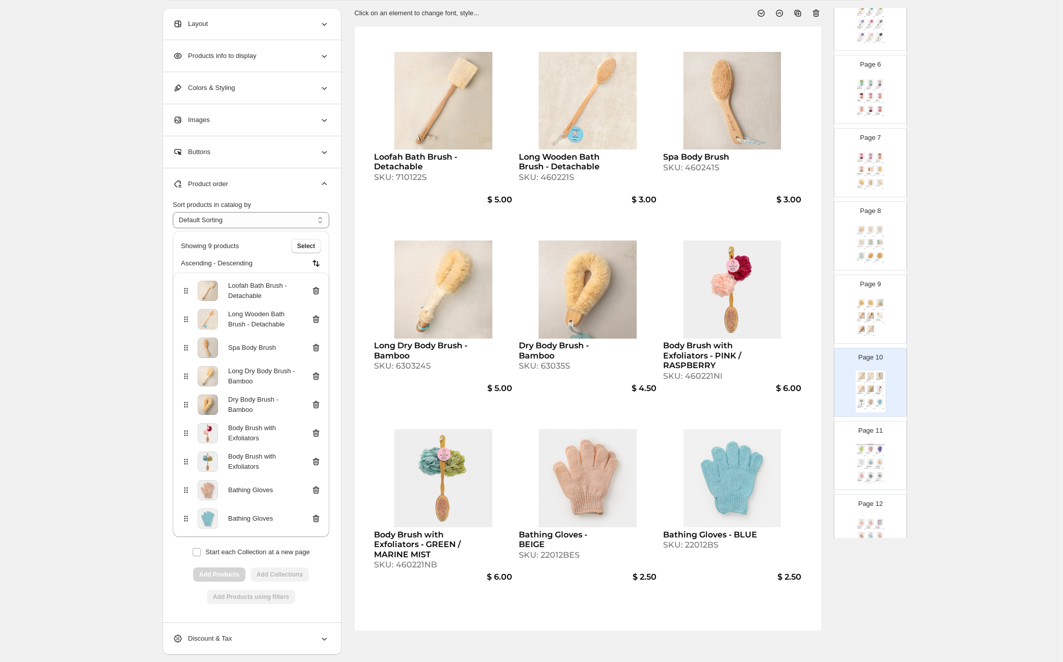
click at [319, 289] on icon at bounding box center [316, 291] width 10 height 10
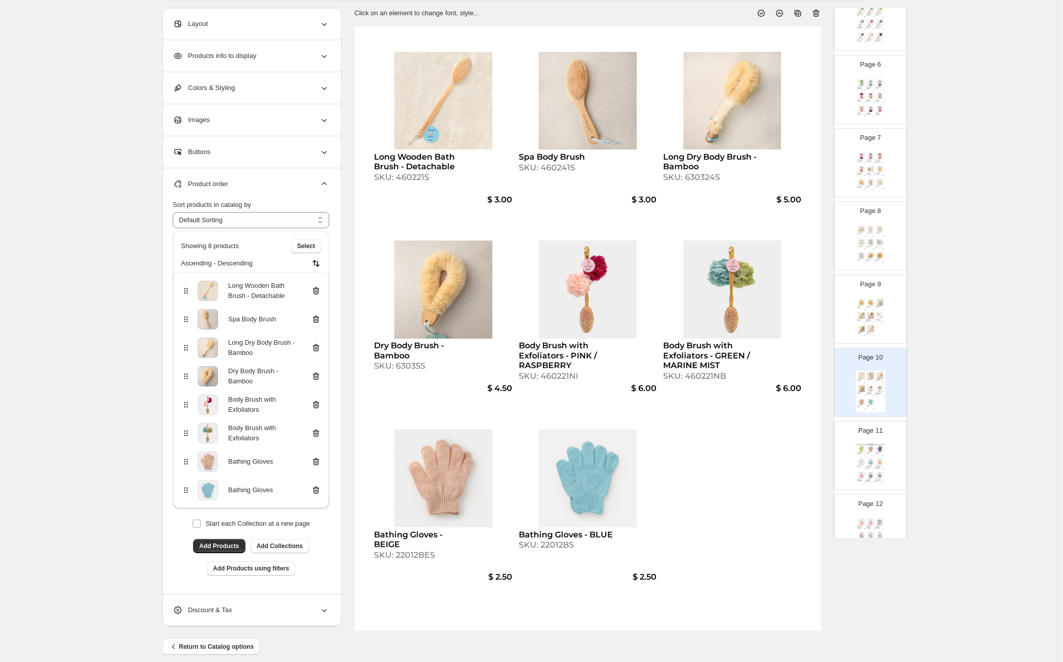
click at [412, 178] on div "SKU: 460221S" at bounding box center [421, 177] width 95 height 10
select select "**********"
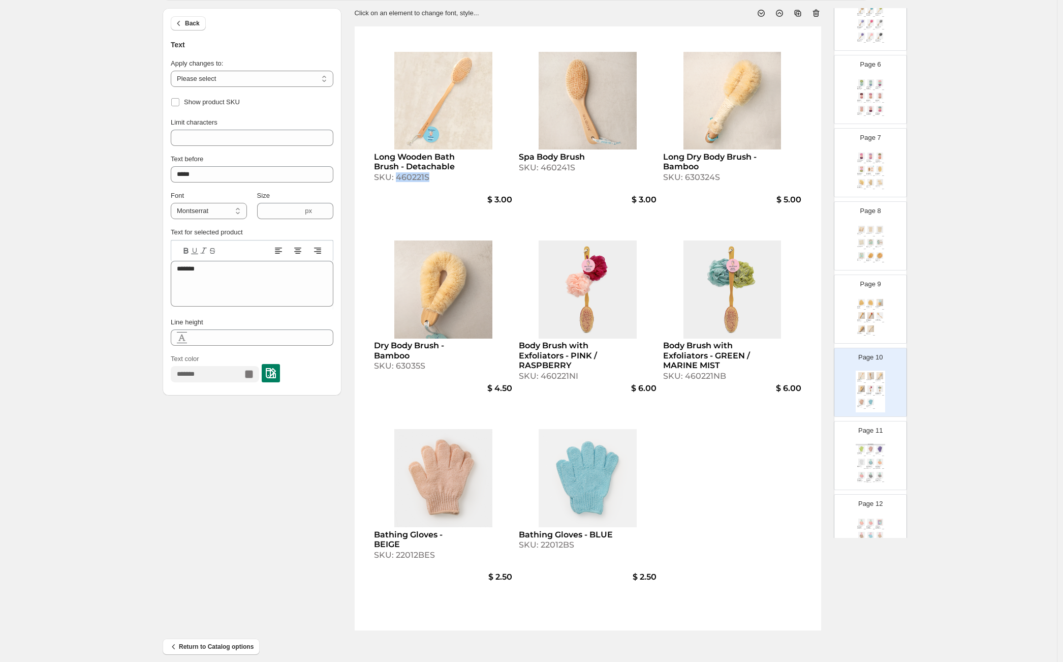
click at [412, 178] on div "SKU: 460221S" at bounding box center [421, 177] width 95 height 10
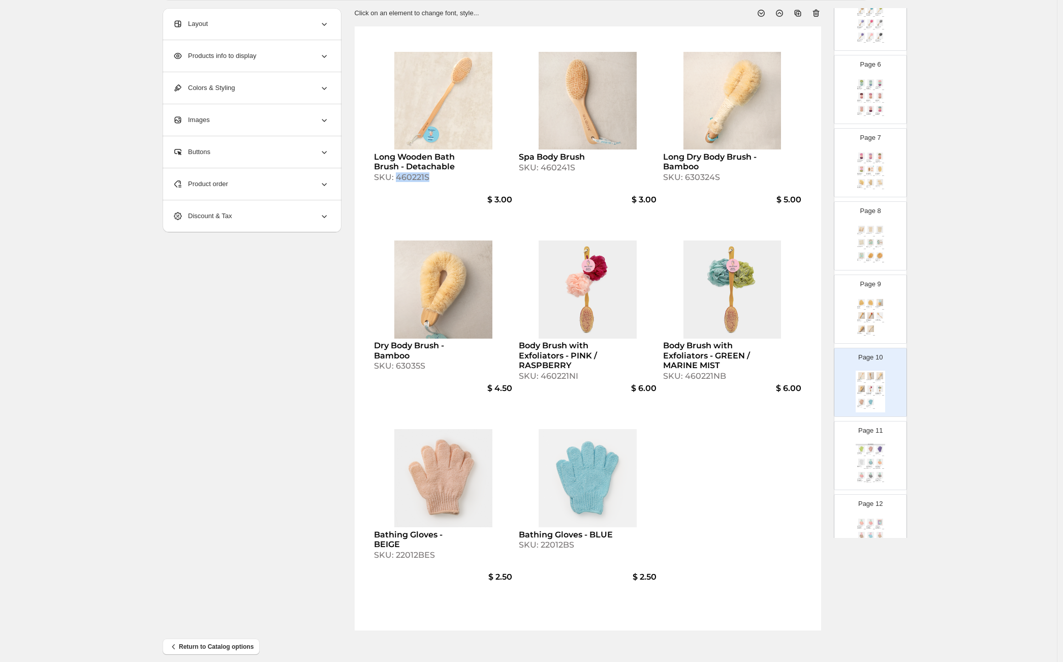
click at [876, 324] on div "Natural Sea Sponges - Medium SKU: 11034S $ 5.65 Natural Sea Sponges - Large SKU…" at bounding box center [870, 318] width 29 height 42
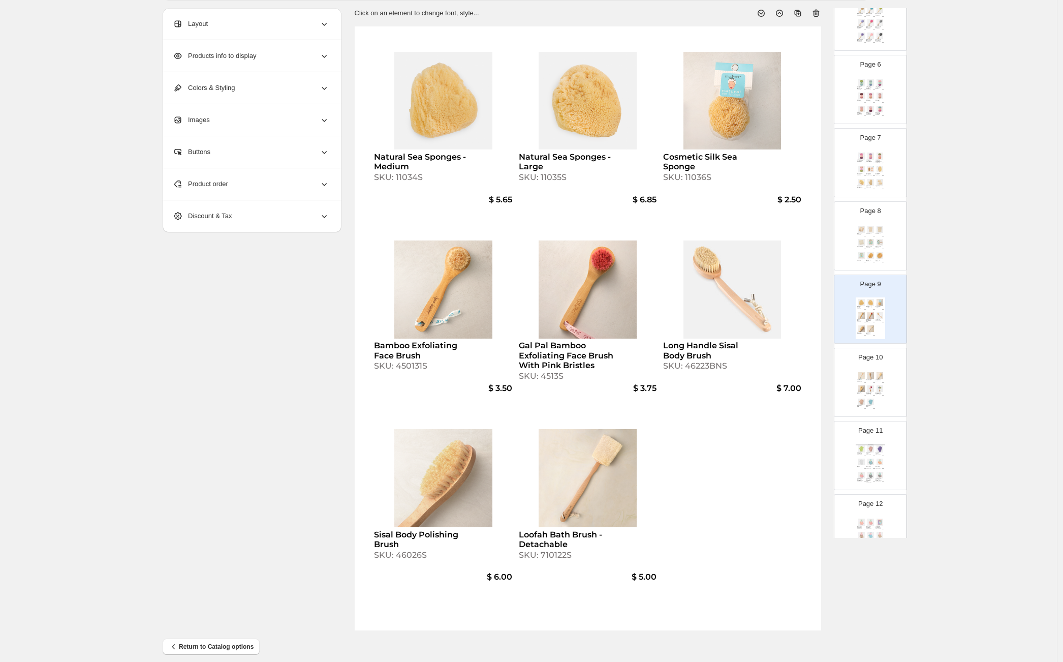
click at [303, 185] on div "Product order" at bounding box center [251, 184] width 156 height 32
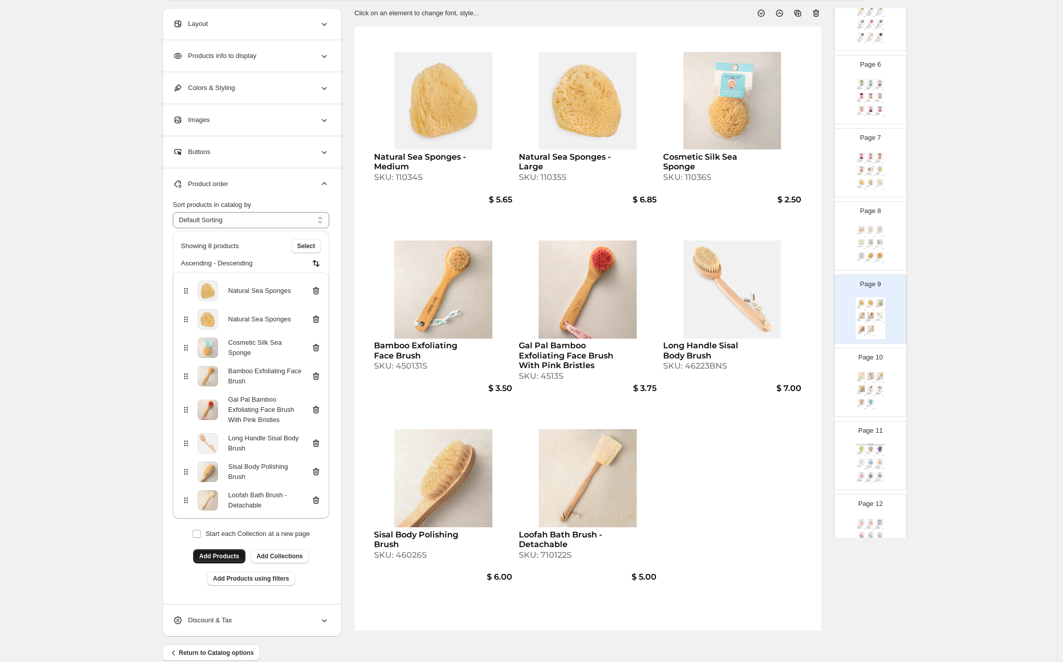
click at [228, 559] on span "Add Products" at bounding box center [219, 556] width 40 height 8
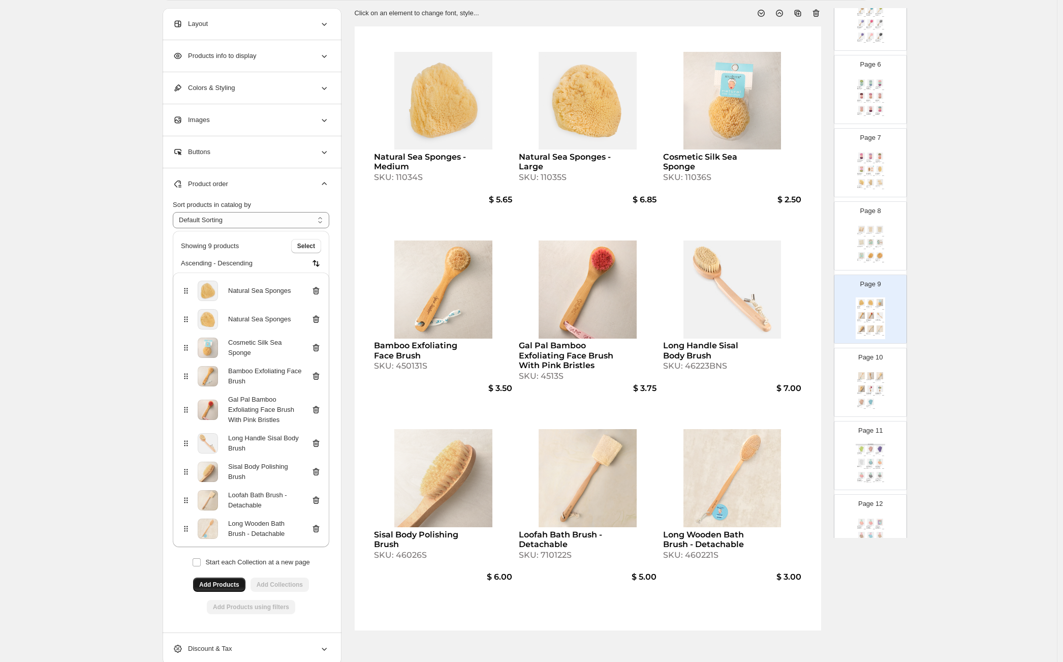
click at [880, 379] on div "Long Dry Body Brush - Bamboo SKU: 630324S" at bounding box center [879, 380] width 9 height 2
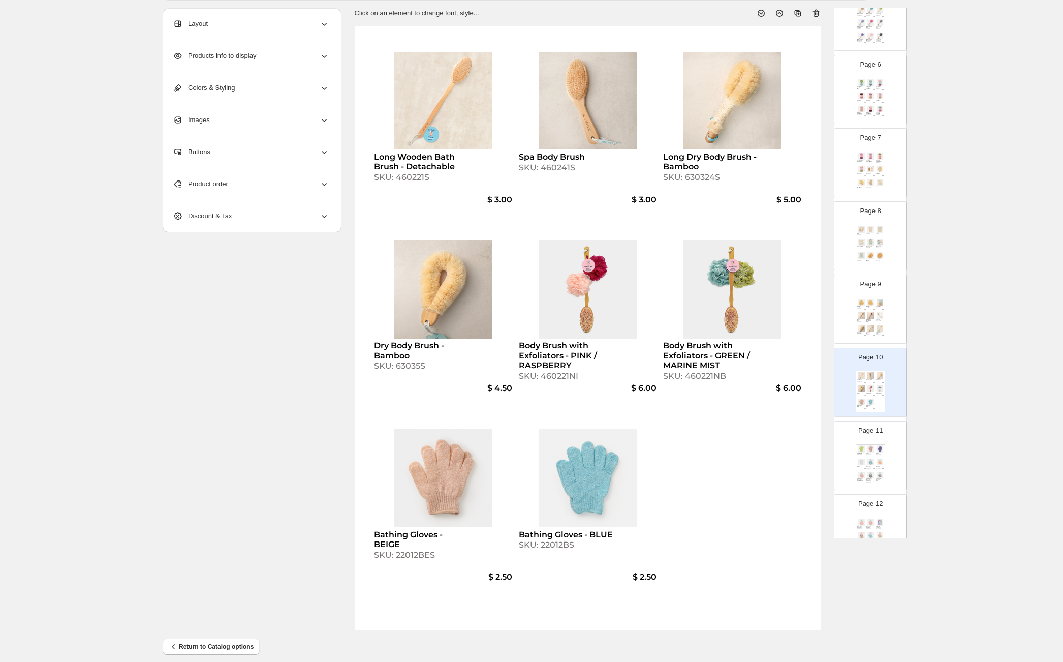
click at [255, 176] on div "Product order" at bounding box center [251, 184] width 156 height 32
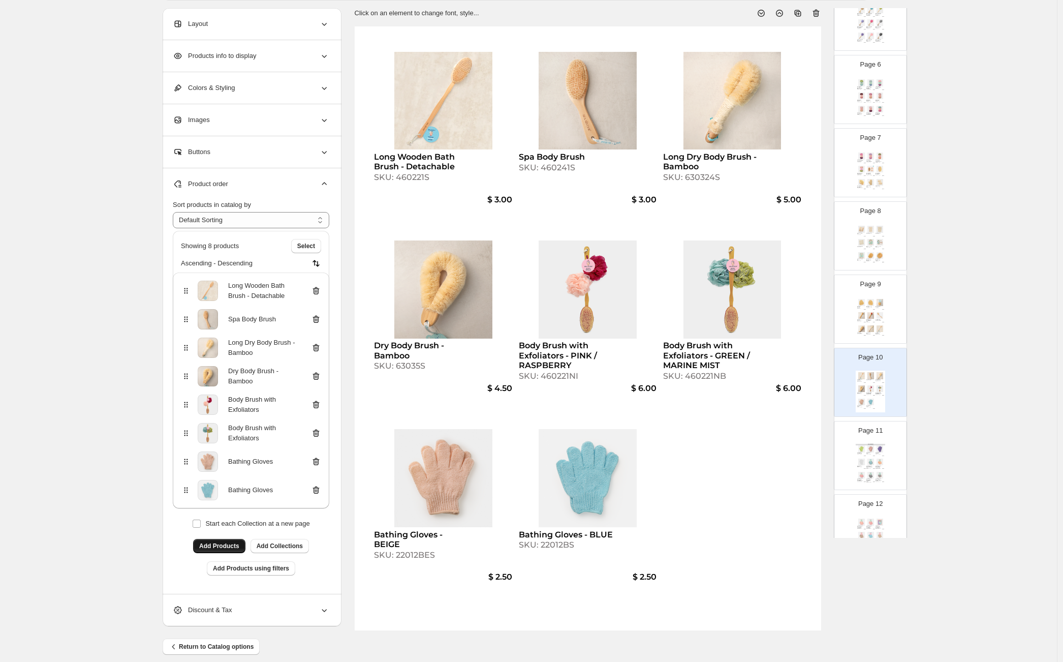
click at [318, 289] on icon at bounding box center [316, 291] width 10 height 10
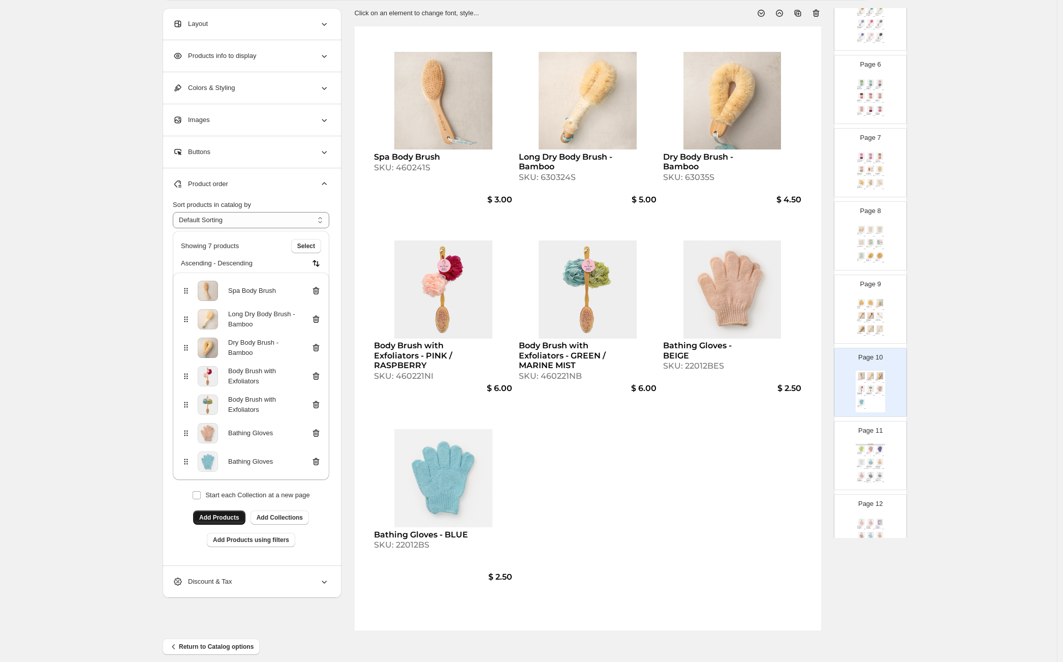
click at [869, 309] on div "Natural Sea Sponges - Medium SKU: 11034S $ 5.65 Natural Sea Sponges - Large SKU…" at bounding box center [870, 318] width 29 height 42
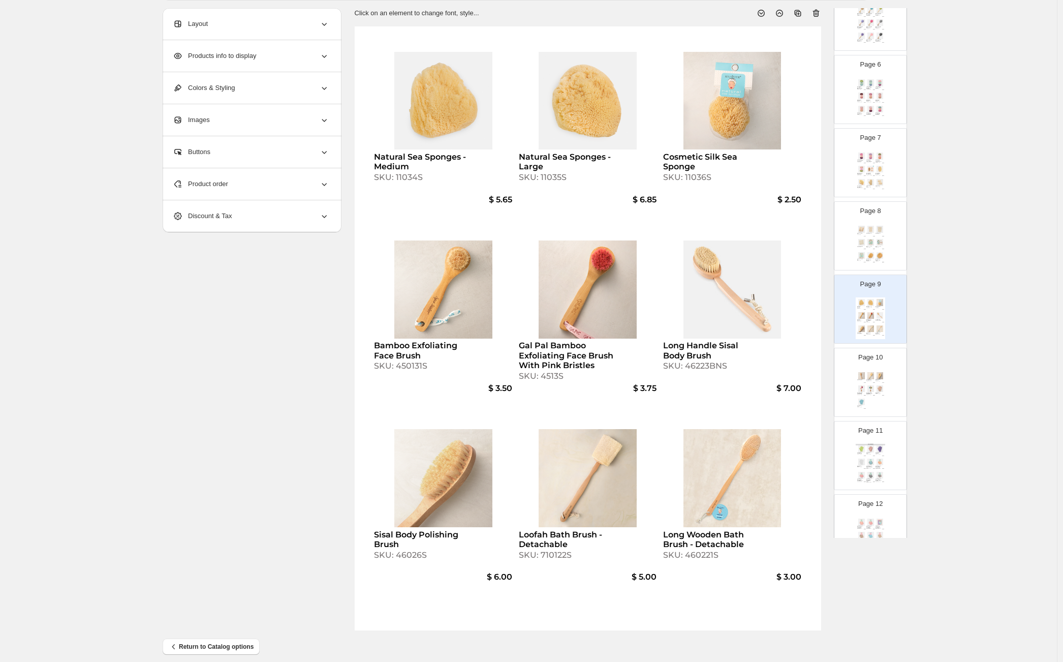
click at [871, 372] on img at bounding box center [870, 375] width 9 height 7
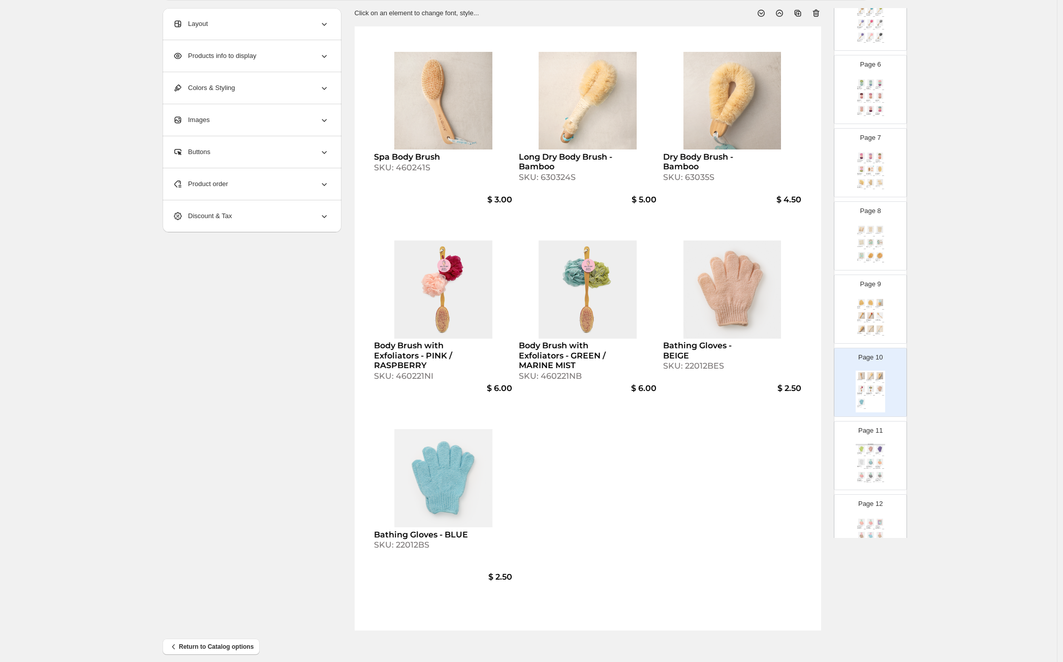
click at [881, 455] on div "$ 2.50" at bounding box center [882, 455] width 3 height 1
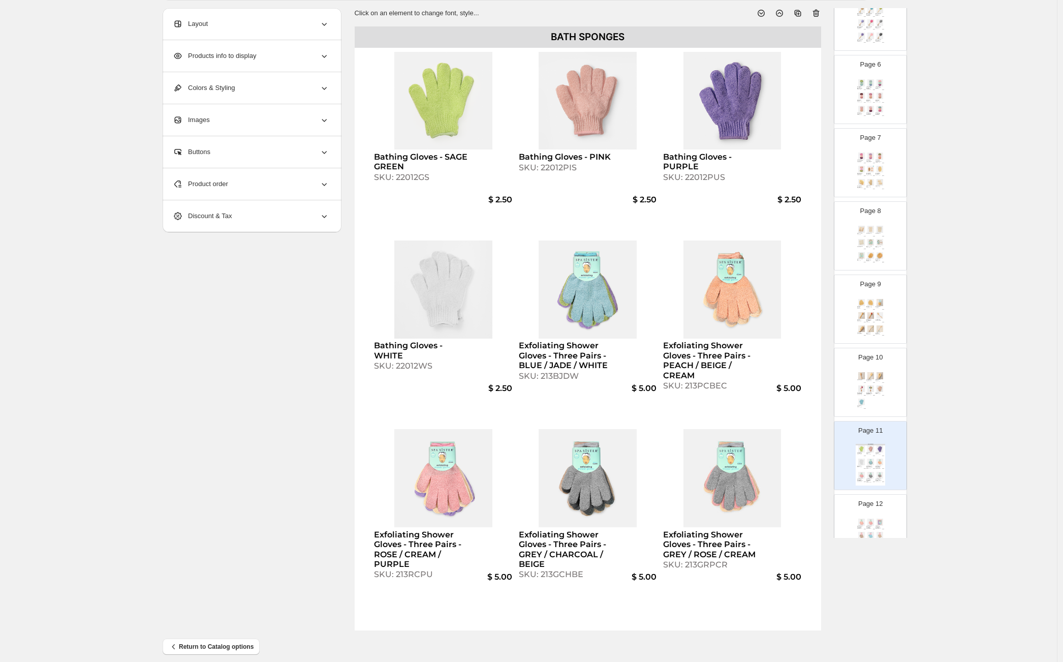
click at [981, 189] on div "**********" at bounding box center [528, 303] width 1057 height 737
click at [878, 377] on img at bounding box center [879, 375] width 9 height 7
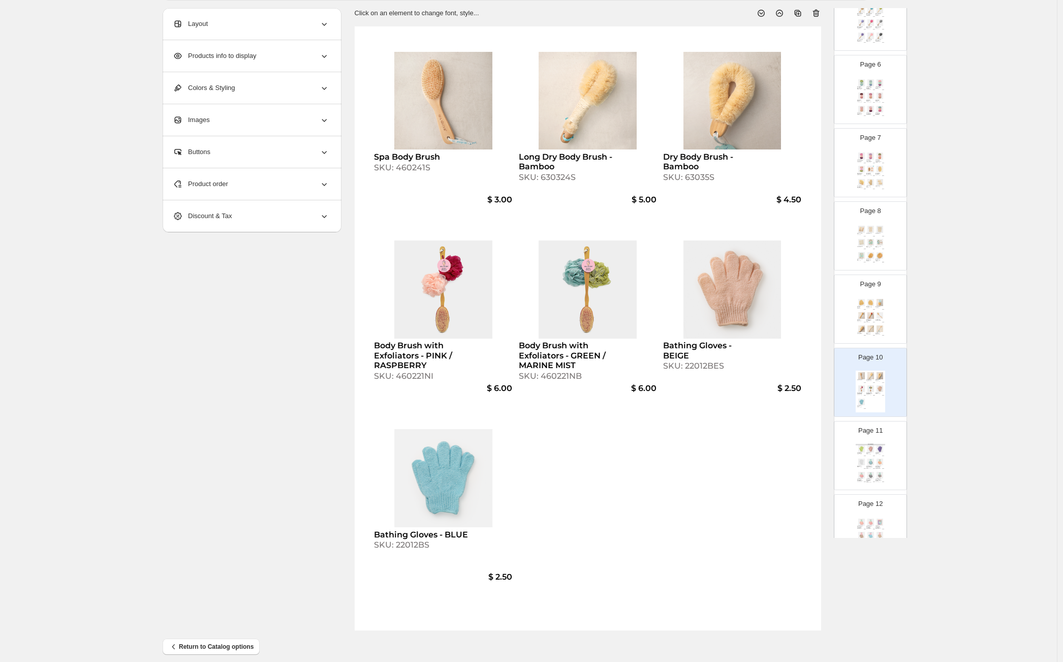
click at [872, 460] on img at bounding box center [870, 461] width 9 height 7
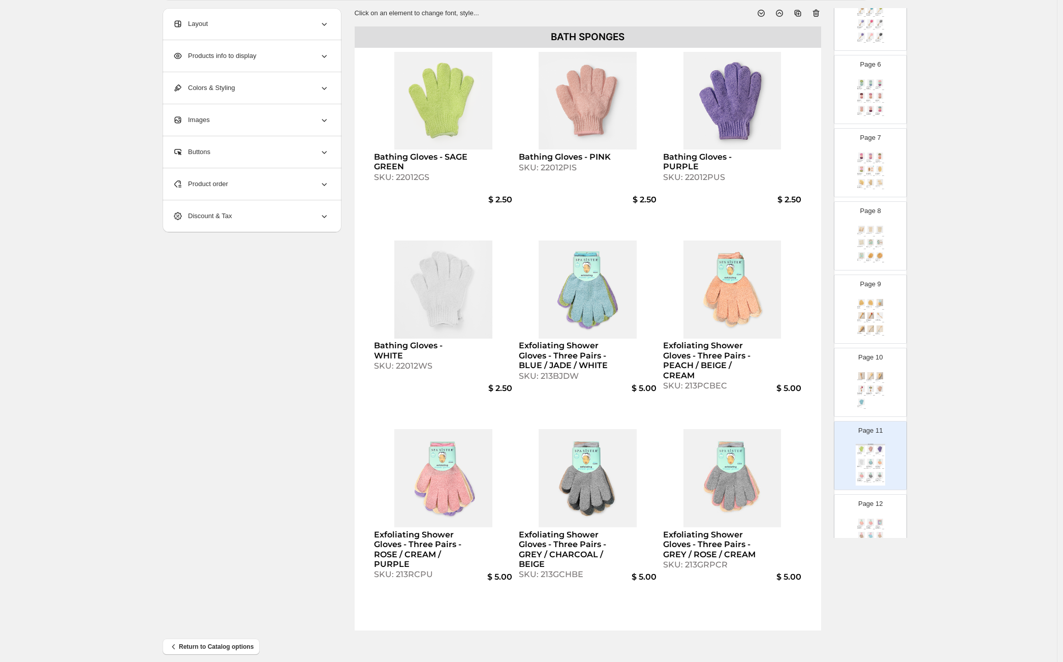
click at [887, 395] on div "Page 10 Spa Body Brush SKU: 460241S $ 3.00 Long Dry Body Brush - Bamboo SKU: 63…" at bounding box center [866, 378] width 64 height 68
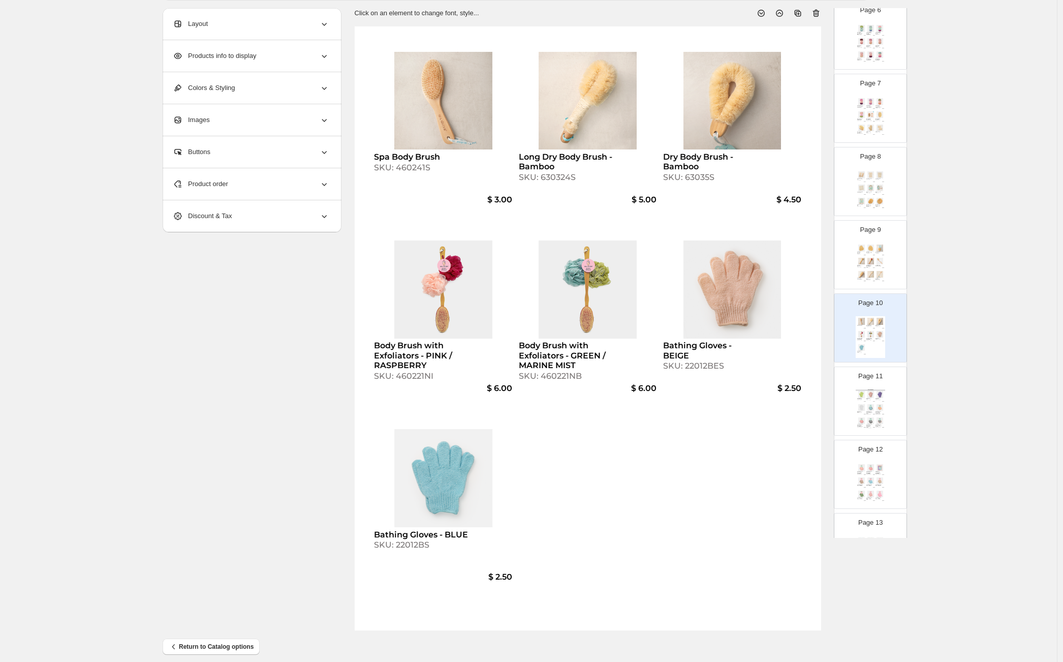
scroll to position [544, 0]
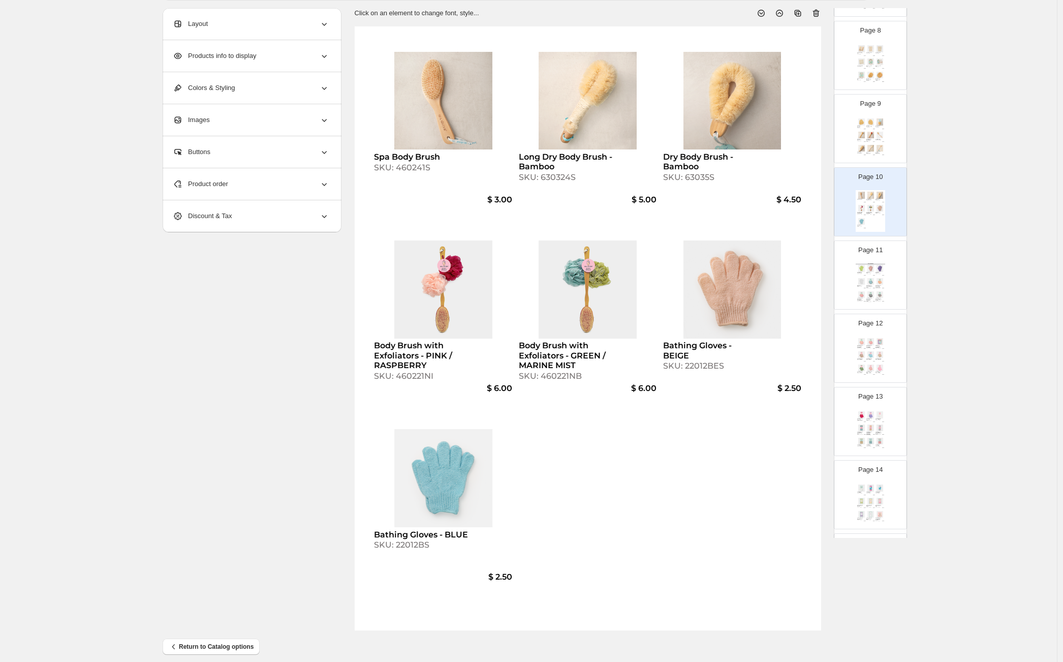
click at [864, 305] on div "Page 11 BATH SPONGES Bathing Gloves - SAGE GREEN SKU: 22012GS $ 2.50 Bathing Gl…" at bounding box center [870, 275] width 72 height 68
type input "**"
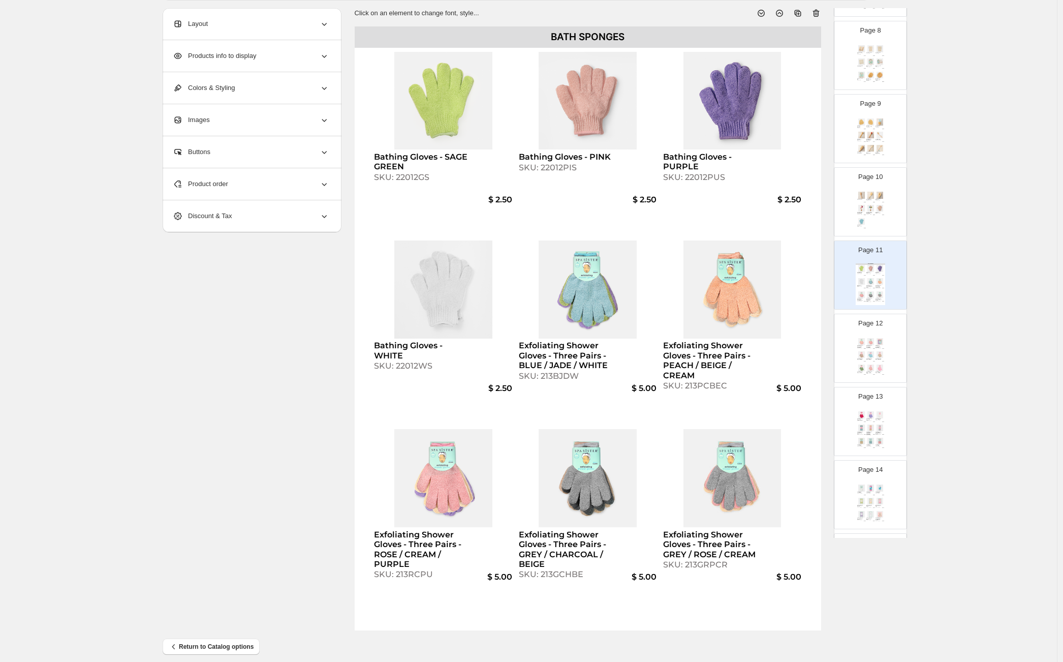
click at [415, 176] on div "SKU: 22012GS" at bounding box center [421, 177] width 95 height 10
select select "**********"
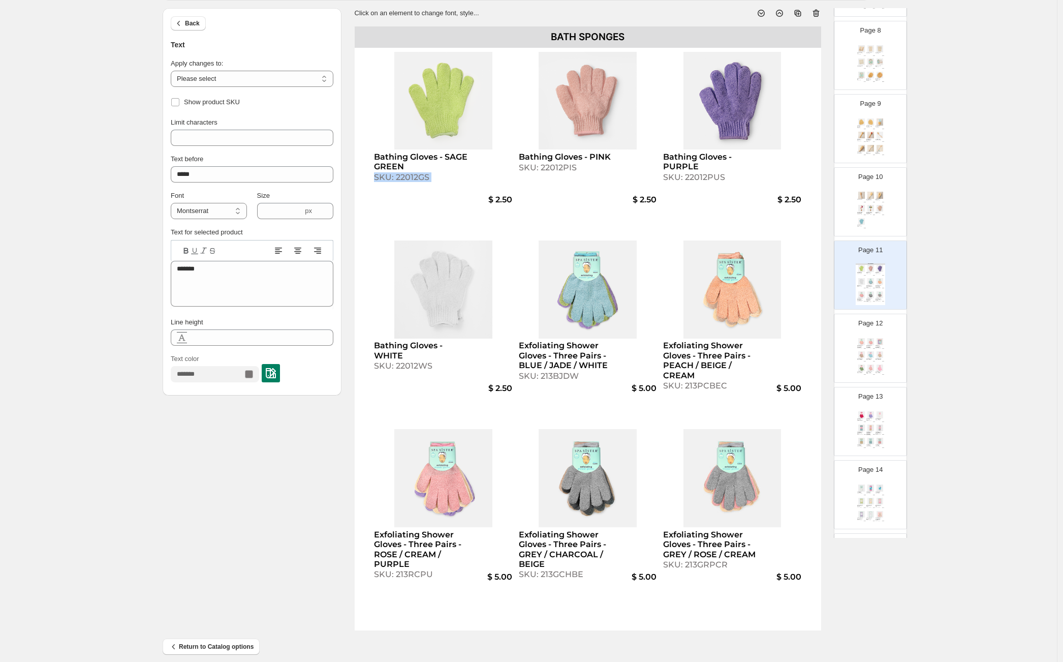
click at [422, 177] on div "SKU: 22012GS" at bounding box center [421, 177] width 95 height 10
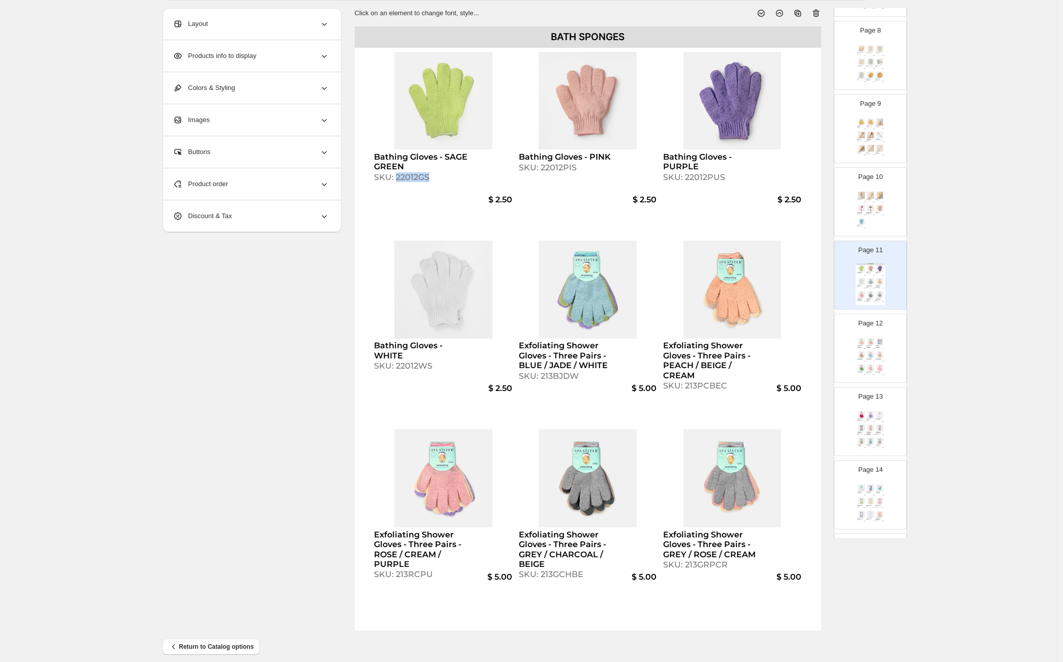
click at [422, 177] on div "SKU: 22012GS" at bounding box center [421, 177] width 95 height 10
select select "**********"
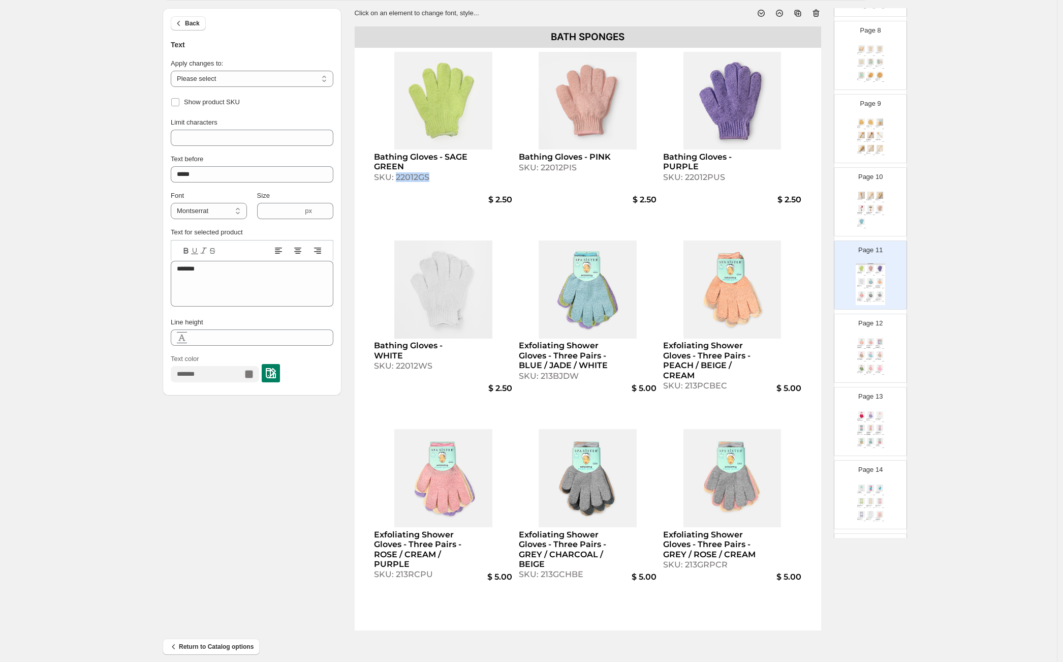
click at [846, 217] on div "Page 10 Spa Body Brush SKU: 460241S $ 3.00 Long Dry Body Brush - Bamboo SKU: 63…" at bounding box center [866, 198] width 64 height 68
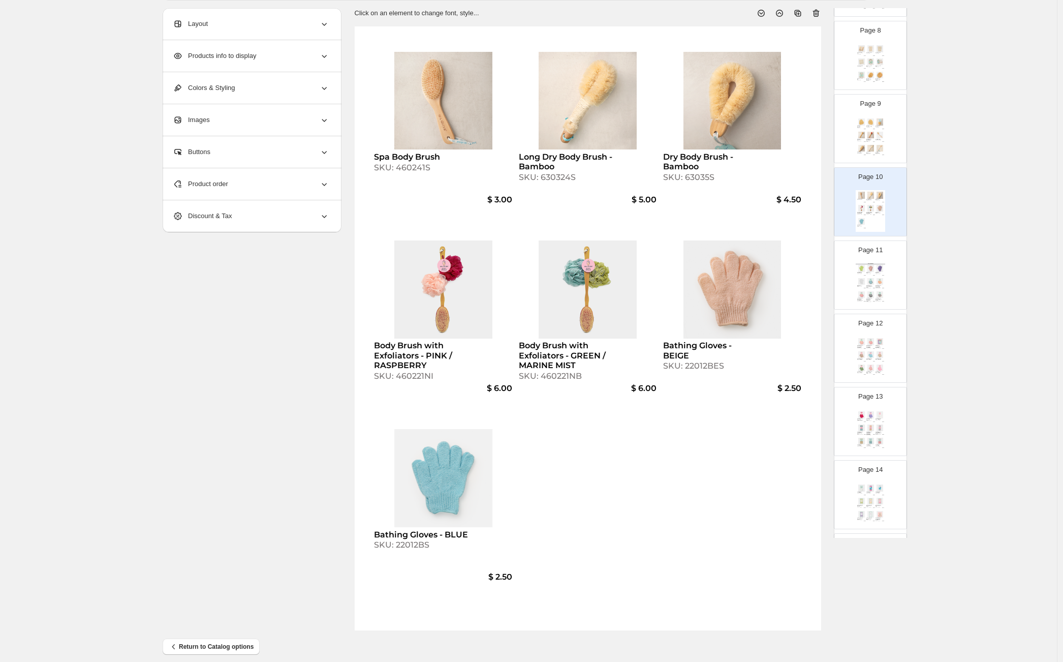
click at [211, 185] on span "Product order" at bounding box center [200, 184] width 55 height 10
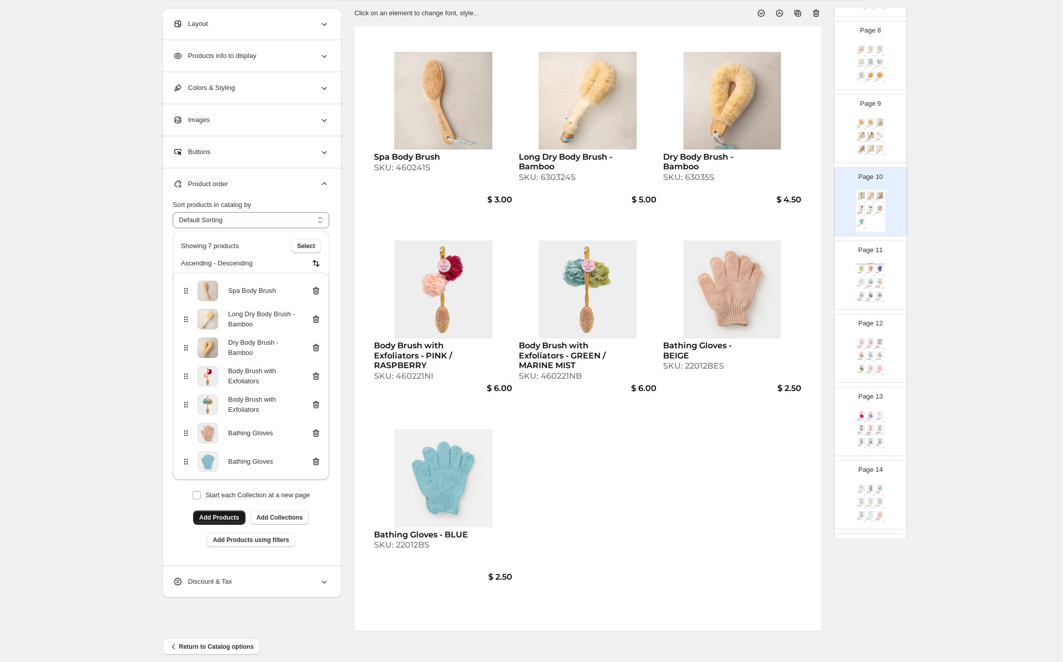
click at [218, 514] on span "Add Products" at bounding box center [219, 517] width 40 height 8
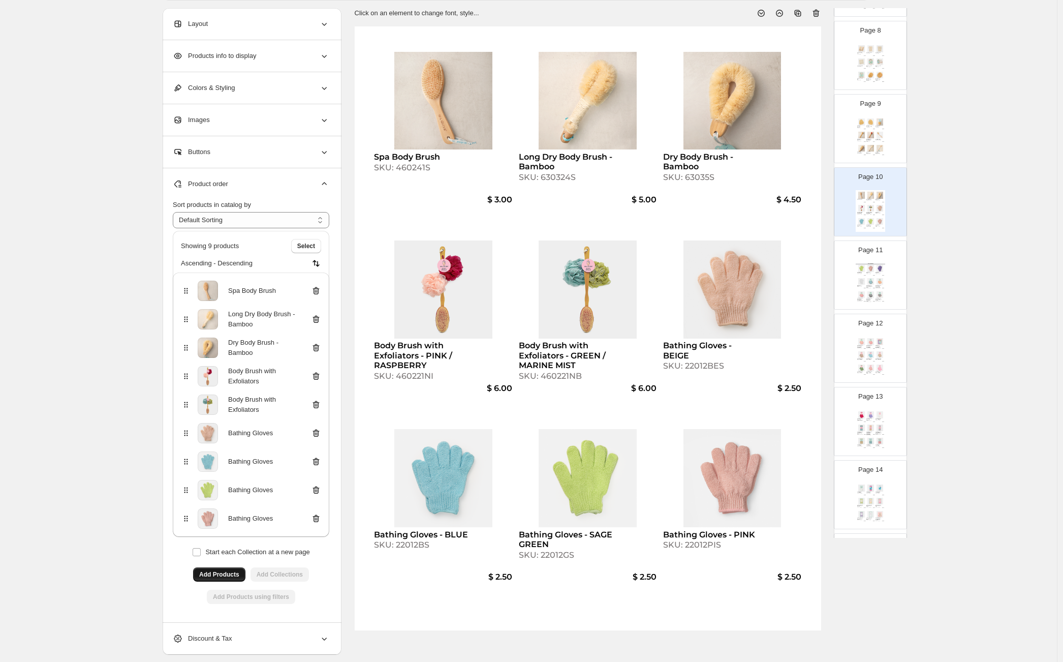
click at [873, 286] on div "Exfoliating Shower Gloves - Three Pairs - BLUE / JADE / WHITE SKU: 213BJDW" at bounding box center [870, 287] width 9 height 4
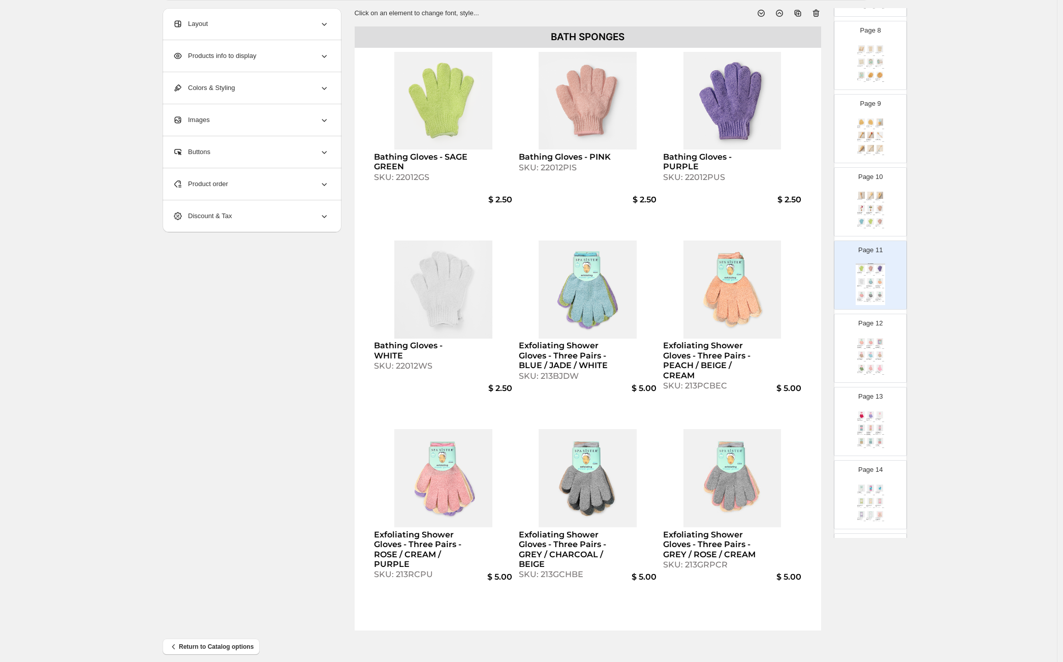
click at [870, 216] on div "Spa Body Brush SKU: 460241S $ 3.00 Long Dry Body Brush - Bamboo SKU: 630324S $ …" at bounding box center [870, 211] width 29 height 42
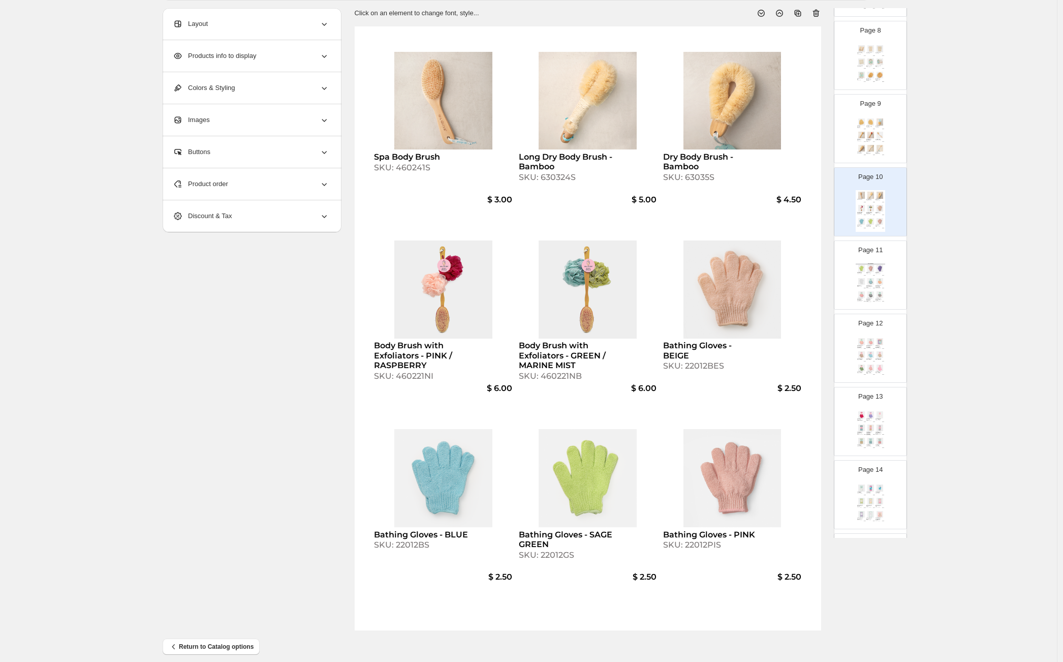
click at [871, 280] on img at bounding box center [870, 281] width 9 height 7
type input "**"
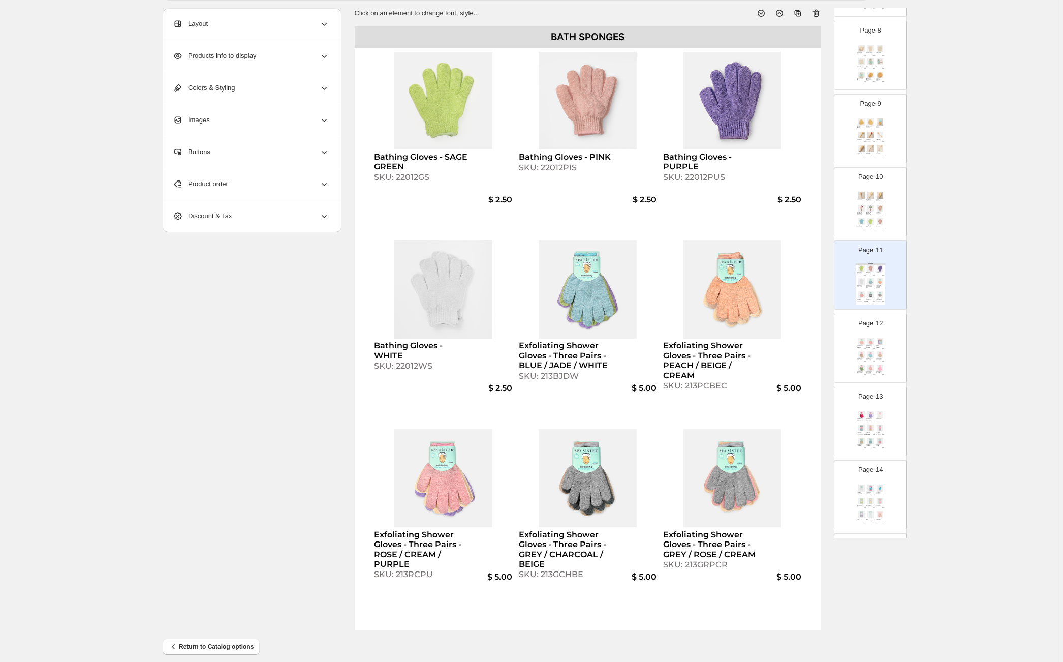
click at [226, 193] on div "Product order" at bounding box center [251, 184] width 156 height 32
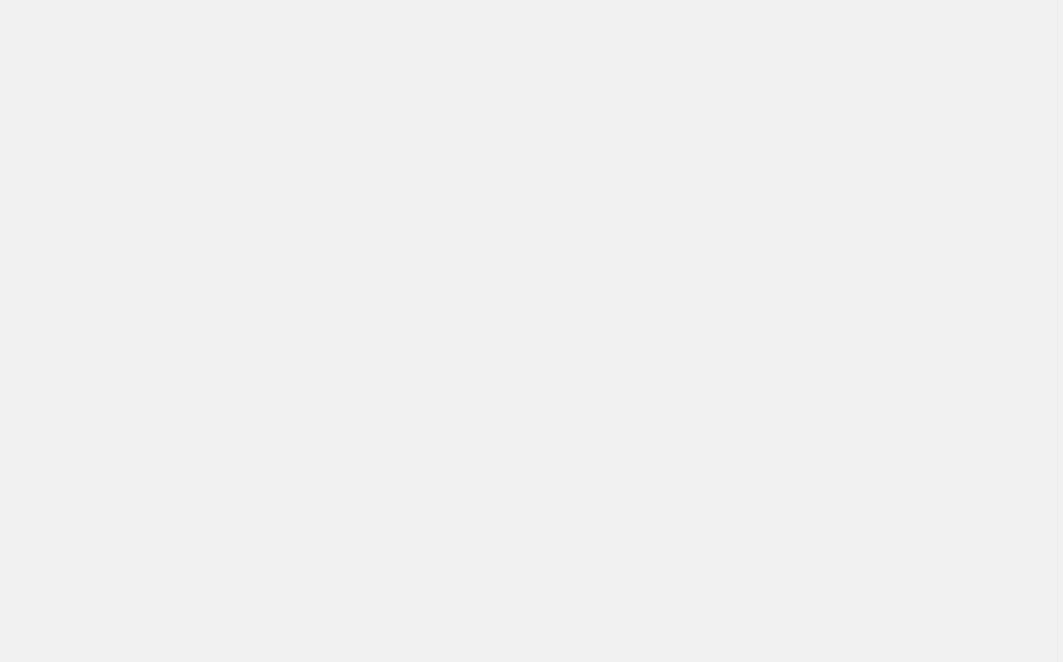
scroll to position [0, 0]
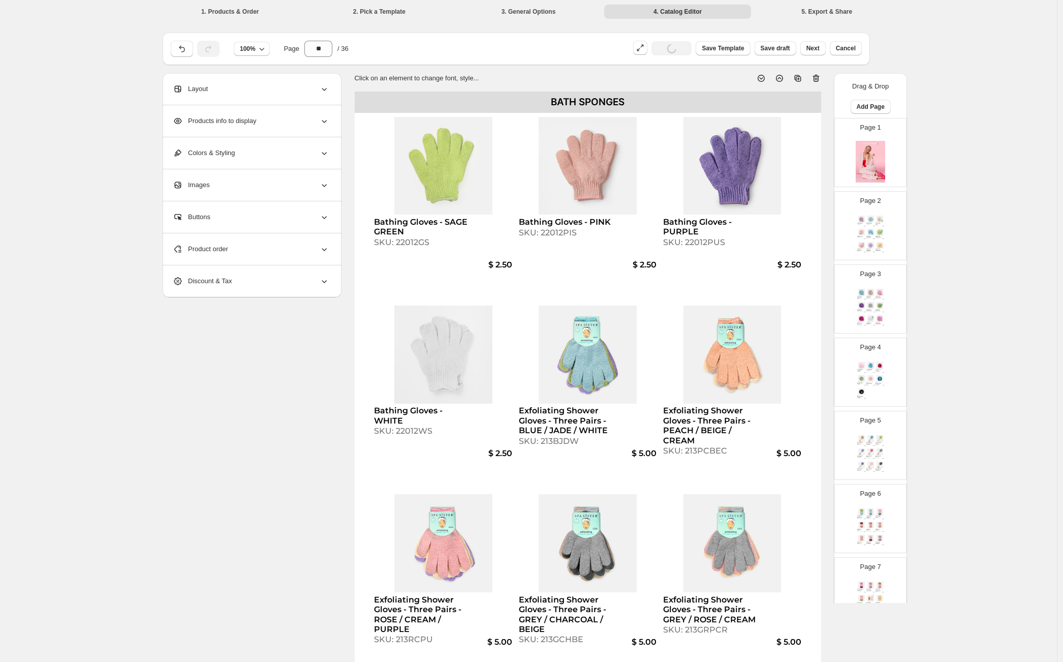
click at [325, 254] on icon at bounding box center [324, 249] width 10 height 10
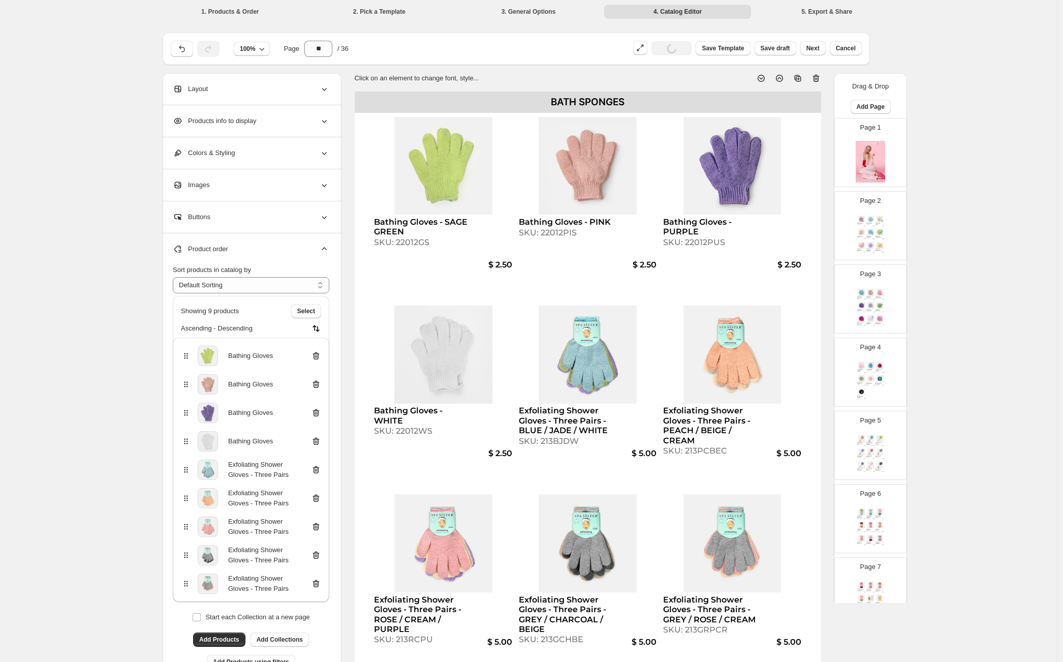
click at [317, 356] on icon at bounding box center [316, 356] width 7 height 8
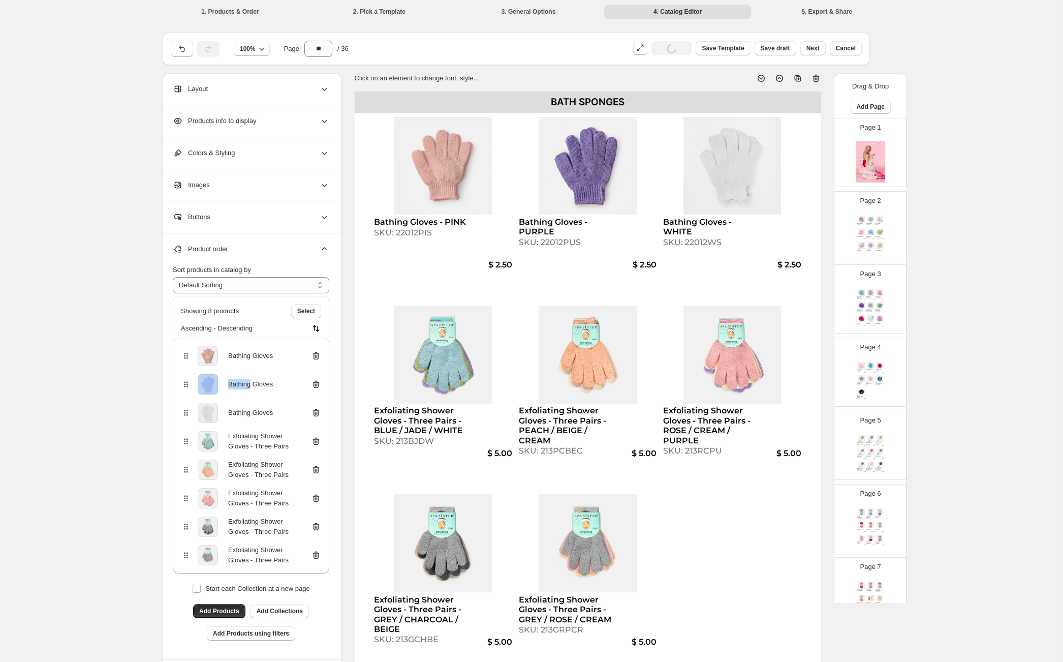
click at [317, 356] on icon at bounding box center [316, 356] width 7 height 8
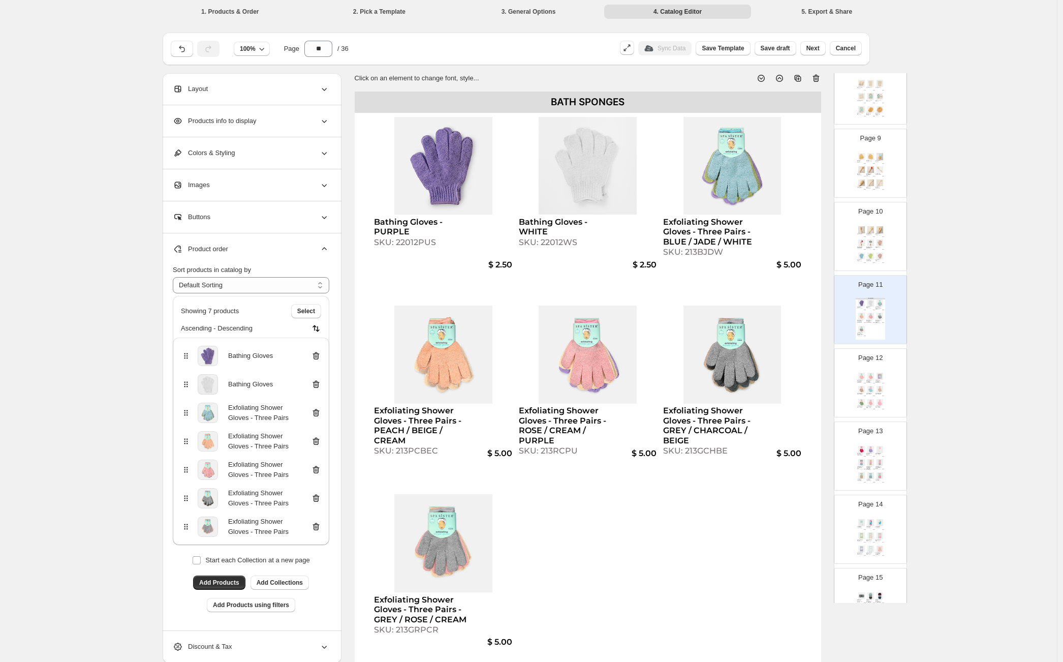
scroll to position [755, 0]
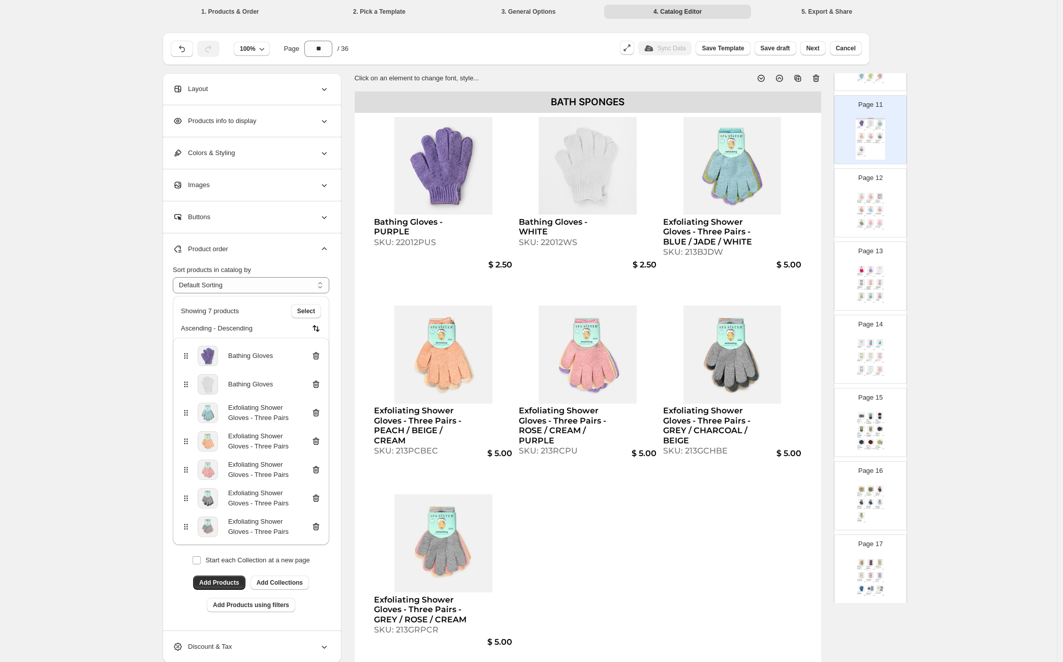
click at [868, 133] on img at bounding box center [870, 136] width 9 height 7
click at [864, 208] on div "Exfoliating Shower Gloves - Three Pairs - PEACH / BEIGE / PINK SKU: 213PCBEP $ …" at bounding box center [870, 212] width 29 height 42
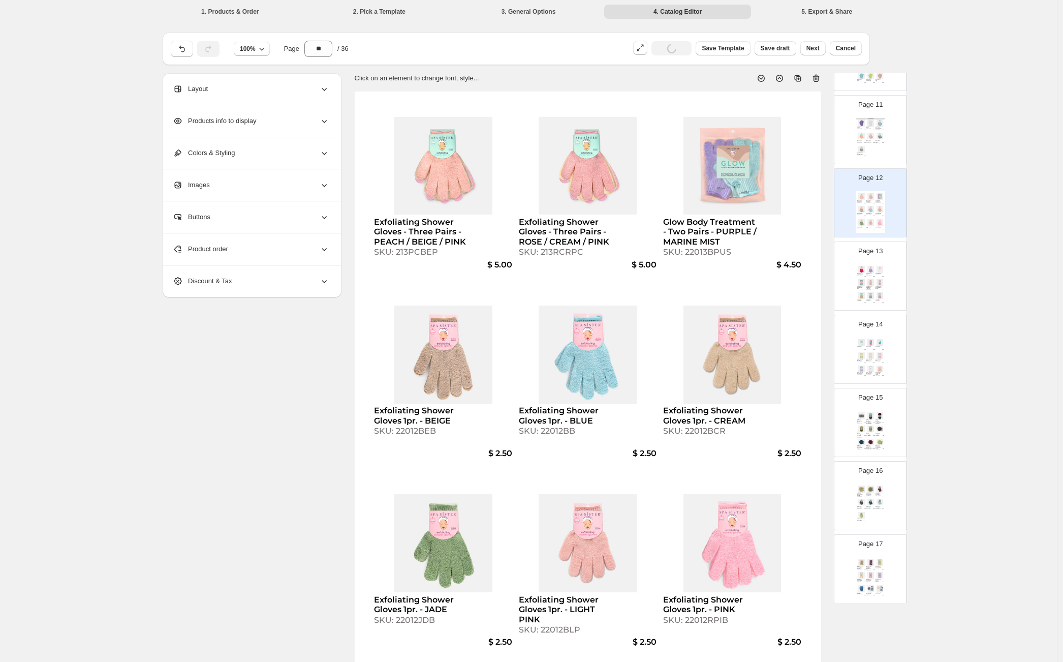
click at [868, 146] on div "BATH SPONGES Bathing Gloves - PURPLE SKU: 22012PUS $ 2.50 Bathing Gloves - WHIT…" at bounding box center [870, 139] width 29 height 42
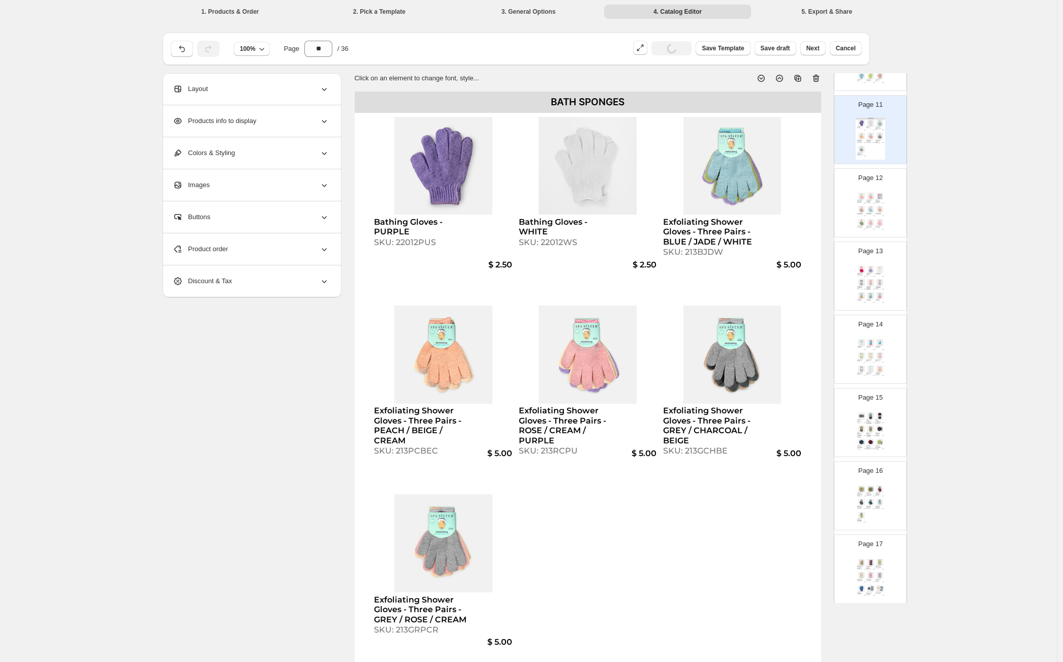
click at [871, 208] on img at bounding box center [870, 209] width 9 height 7
type input "**"
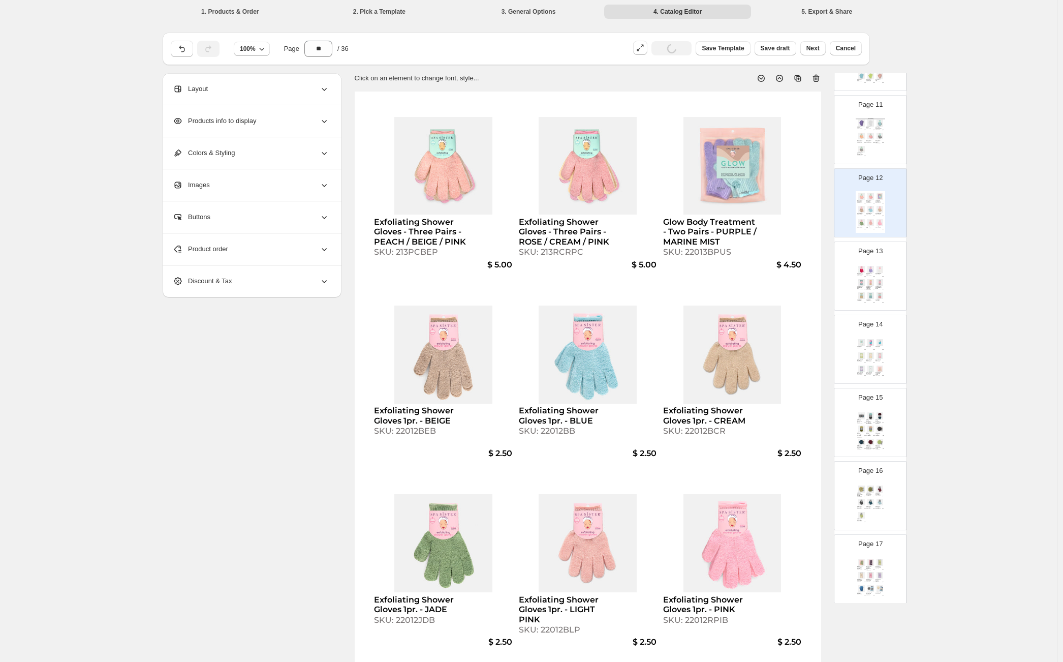
click at [428, 254] on div "SKU: 213PCBEP" at bounding box center [421, 252] width 95 height 10
select select "**********"
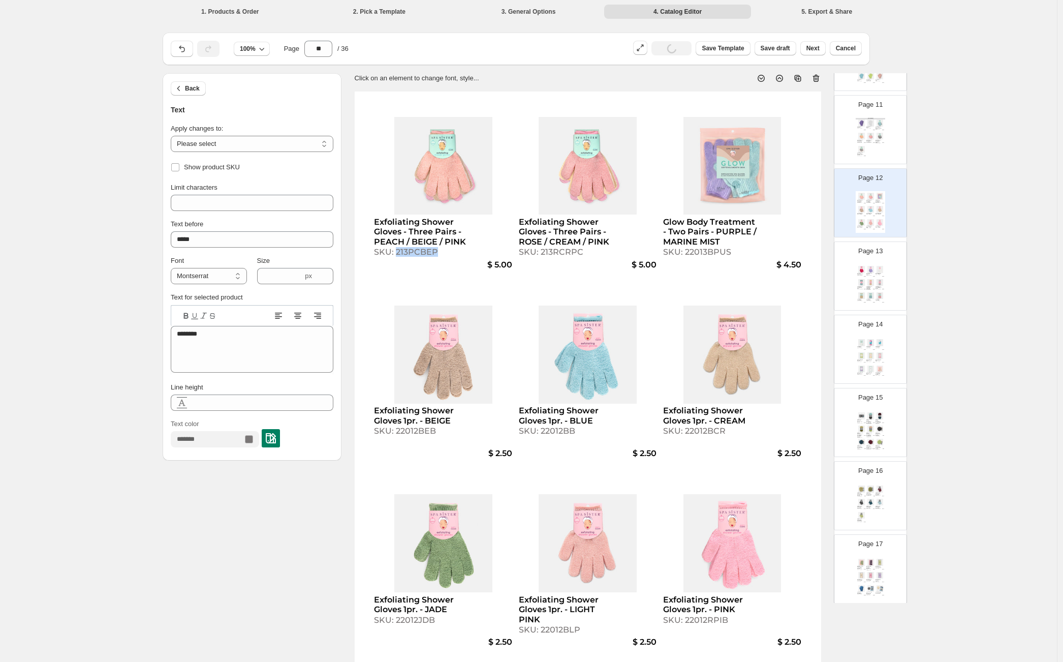
click at [428, 254] on div "SKU: 213PCBEP" at bounding box center [421, 252] width 95 height 10
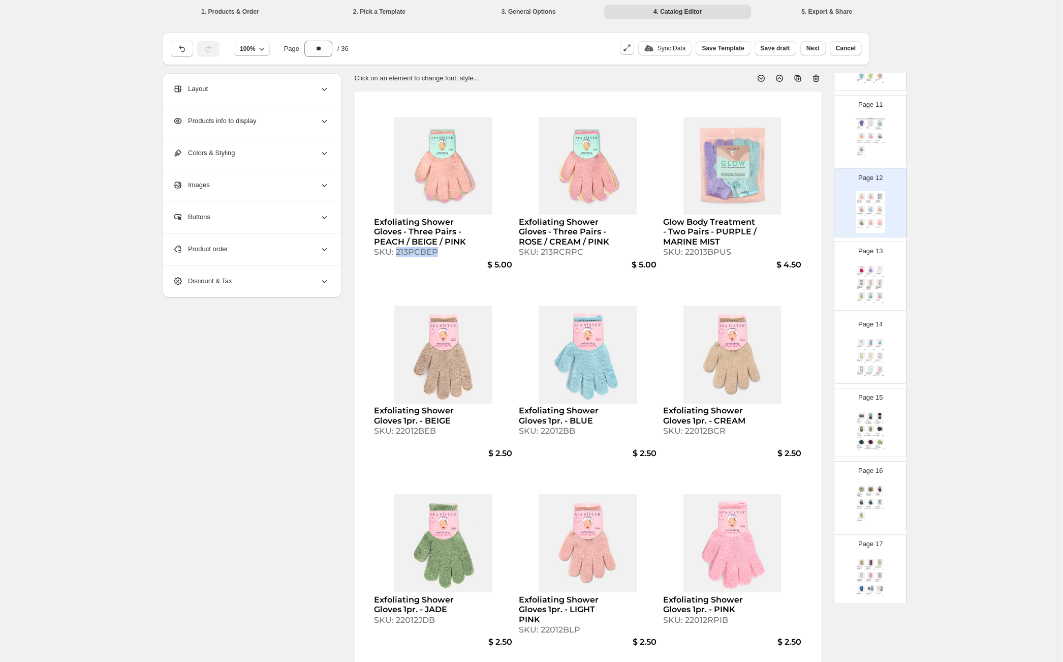
click at [877, 137] on img at bounding box center [879, 136] width 9 height 7
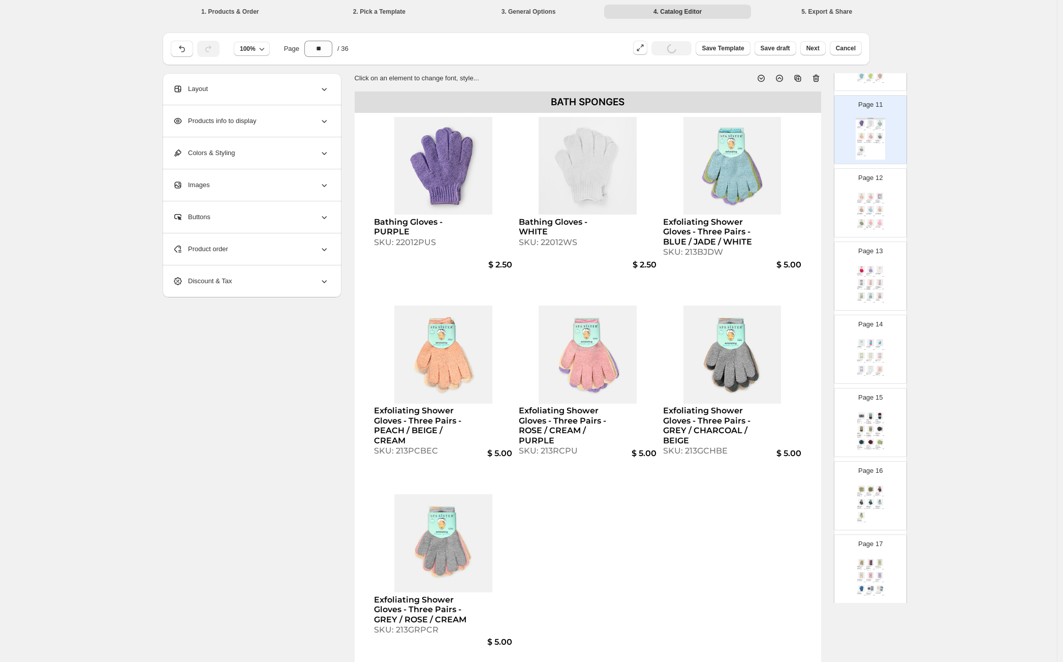
click at [257, 251] on div "Product order" at bounding box center [251, 249] width 156 height 32
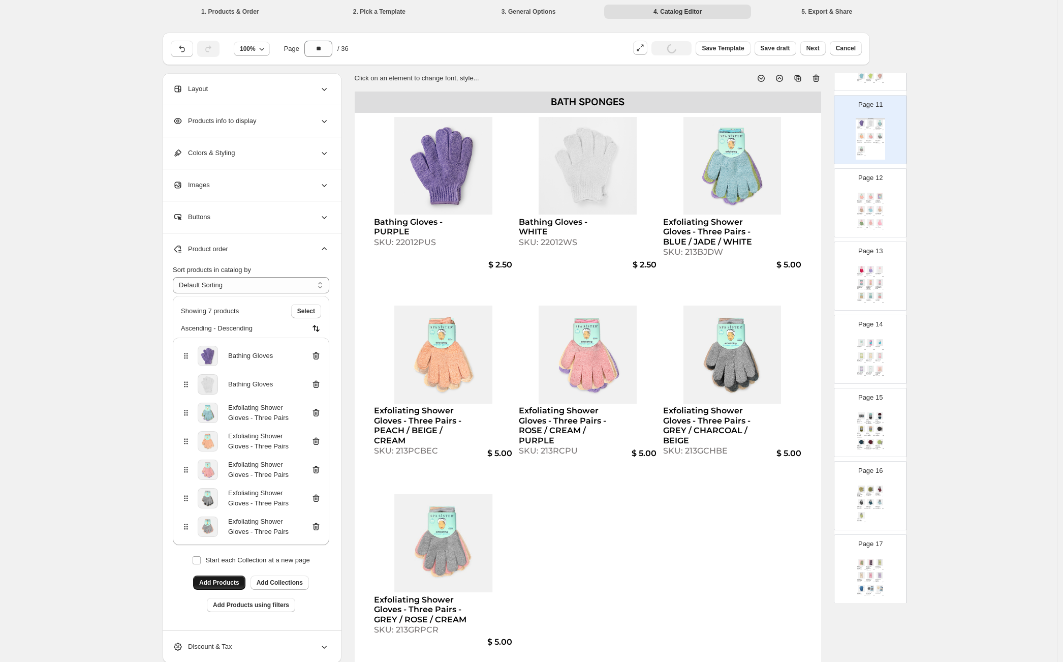
click at [214, 582] on span "Add Products" at bounding box center [219, 582] width 40 height 8
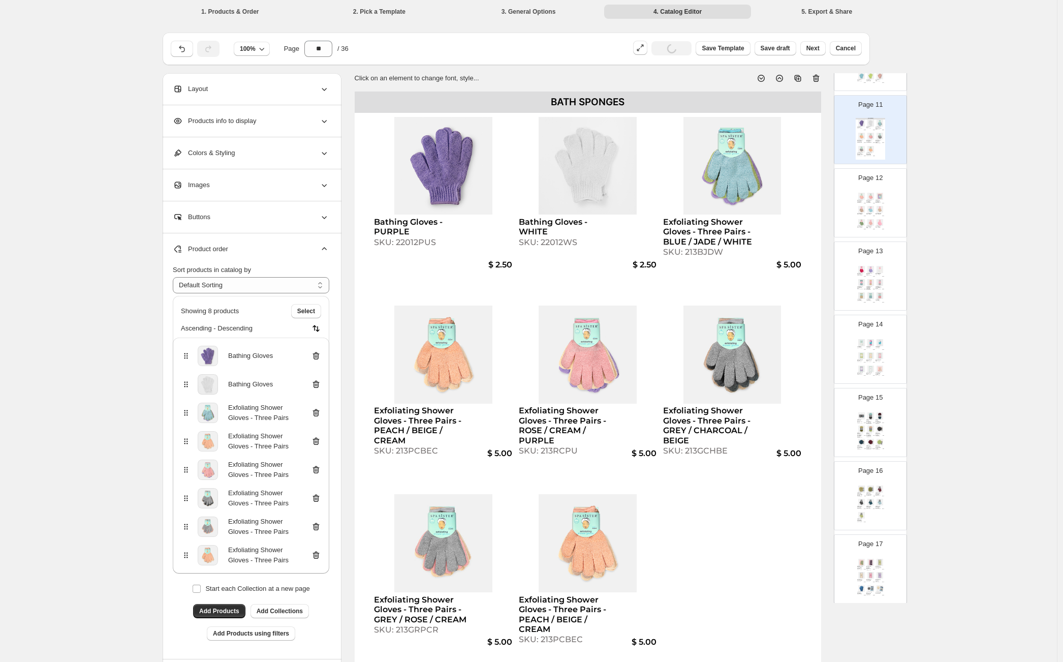
click at [875, 229] on div "Exfoliating Shower Gloves - Three Pairs - PEACH / BEIGE / PINK SKU: 213PCBEP $ …" at bounding box center [870, 212] width 29 height 42
type input "**"
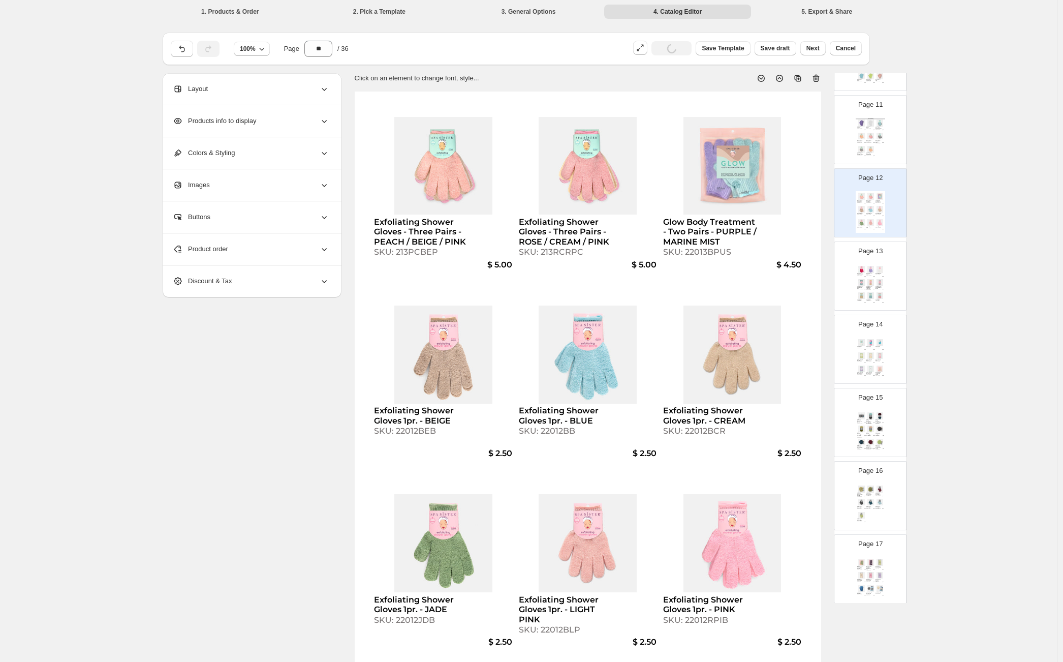
click at [569, 254] on div "SKU: 213RCRPC" at bounding box center [566, 252] width 95 height 10
select select "**********"
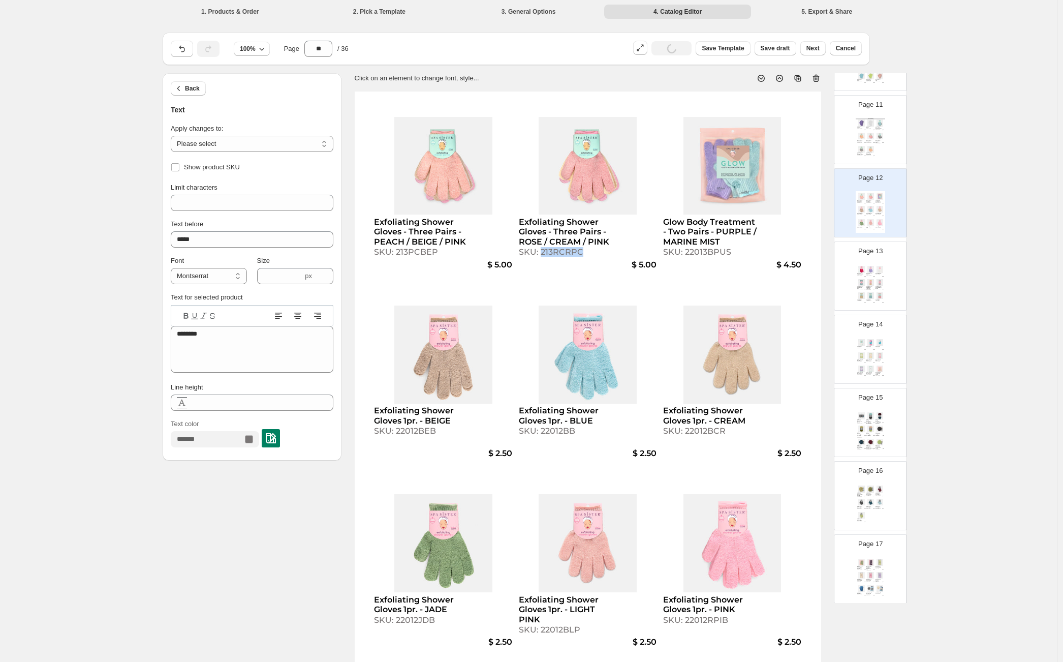
click at [569, 254] on div "SKU: 213RCRPC" at bounding box center [566, 252] width 95 height 10
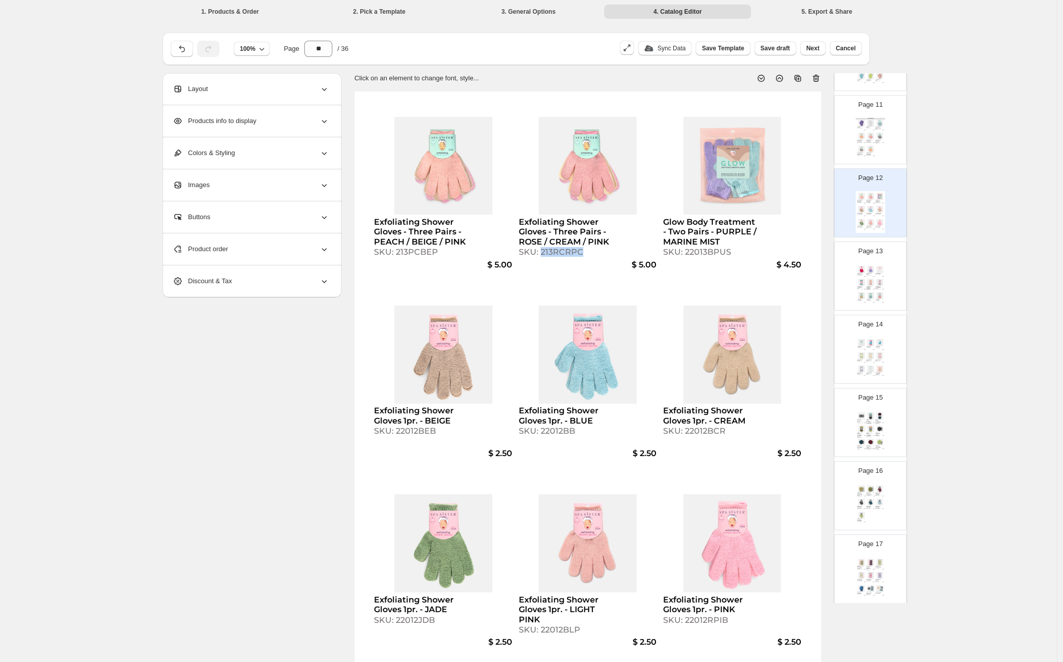
click at [866, 140] on div "Exfoliating Shower Gloves - Three Pairs - ROSE / CREAM / PURPLE" at bounding box center [869, 141] width 6 height 3
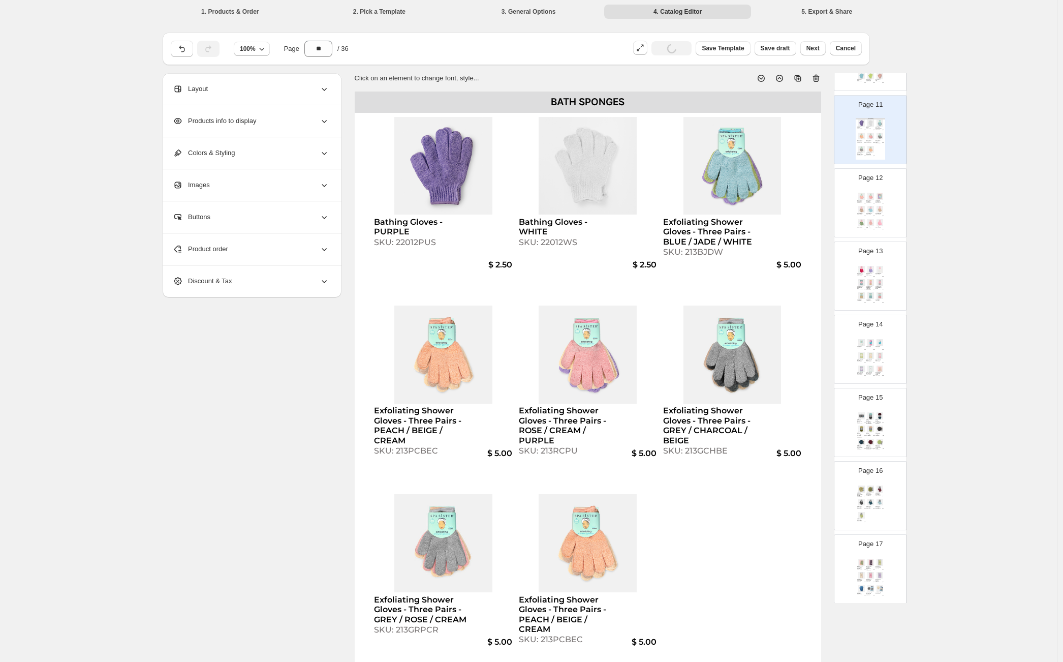
click at [243, 252] on div "Product order" at bounding box center [251, 249] width 156 height 32
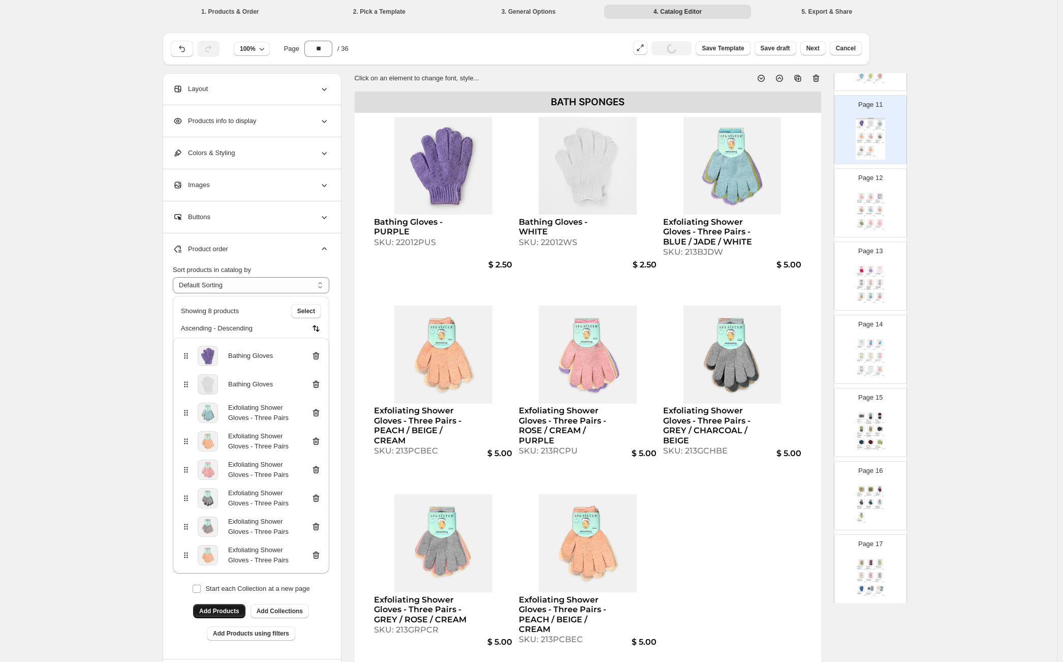
click at [214, 611] on span "Add Products" at bounding box center [219, 611] width 40 height 8
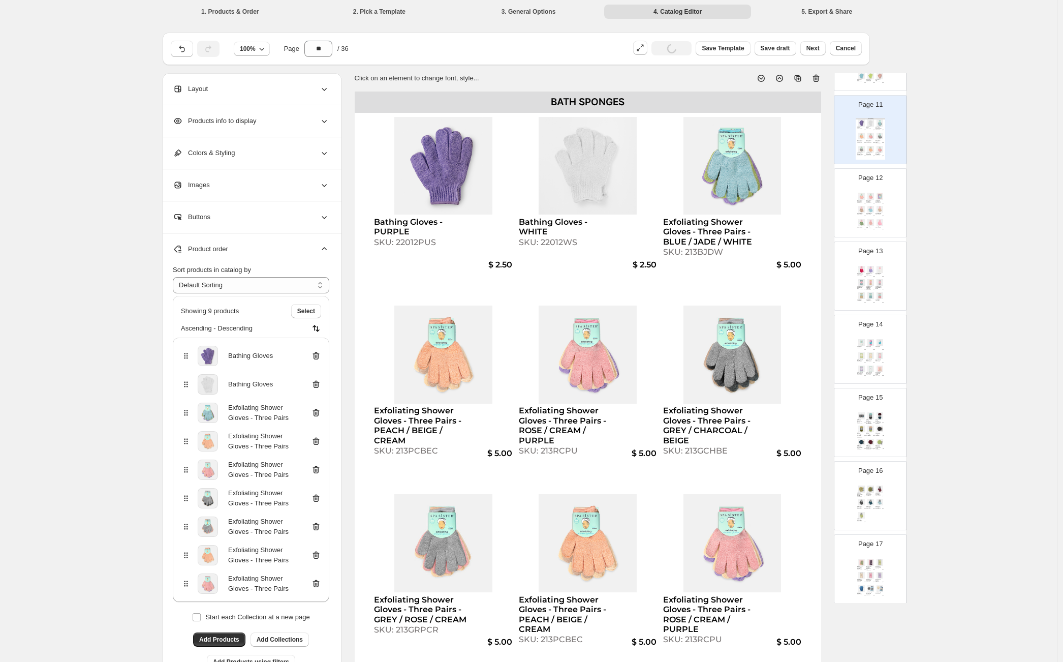
click at [875, 206] on img at bounding box center [879, 209] width 9 height 7
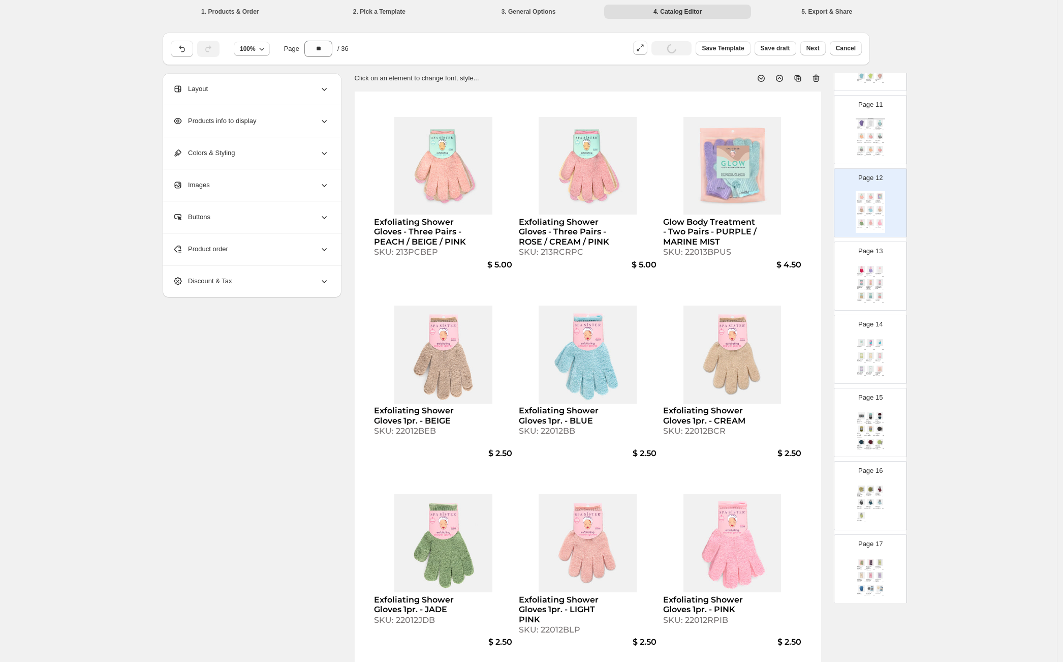
click at [297, 246] on div "Product order" at bounding box center [251, 249] width 156 height 32
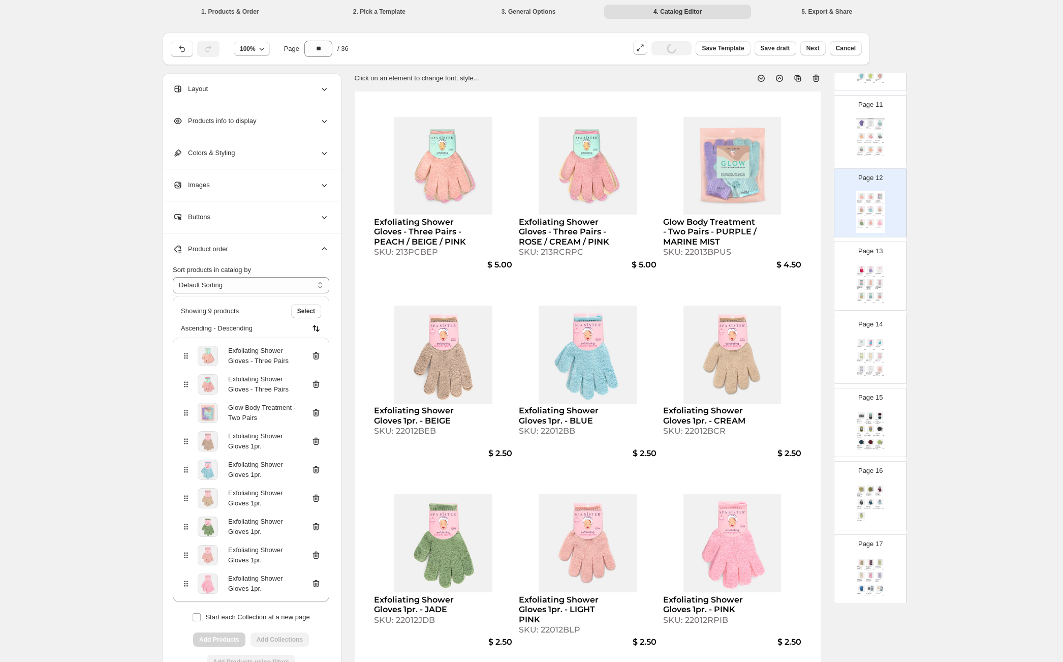
click at [320, 353] on icon at bounding box center [316, 356] width 7 height 8
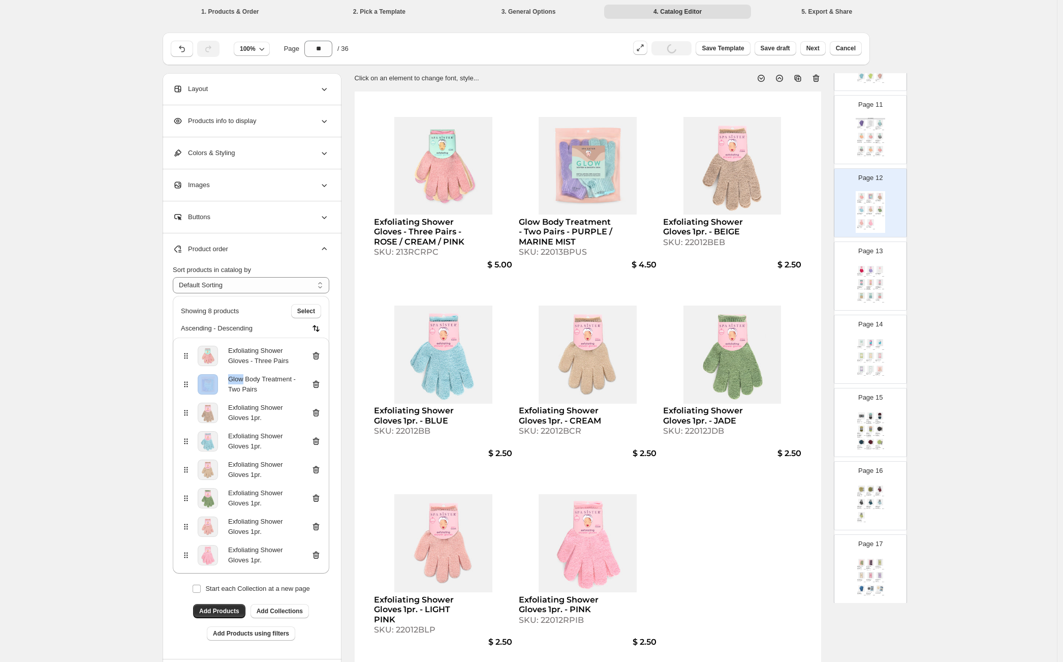
click at [320, 353] on icon at bounding box center [316, 356] width 7 height 8
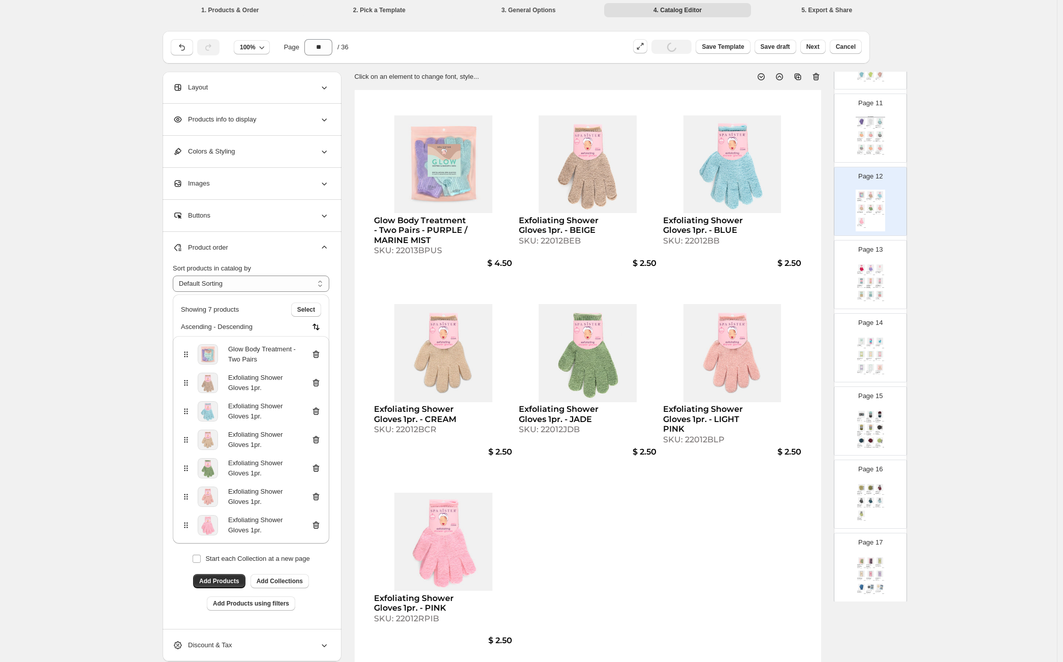
scroll to position [2, 0]
click at [872, 128] on div "$ 2.50" at bounding box center [873, 128] width 3 height 1
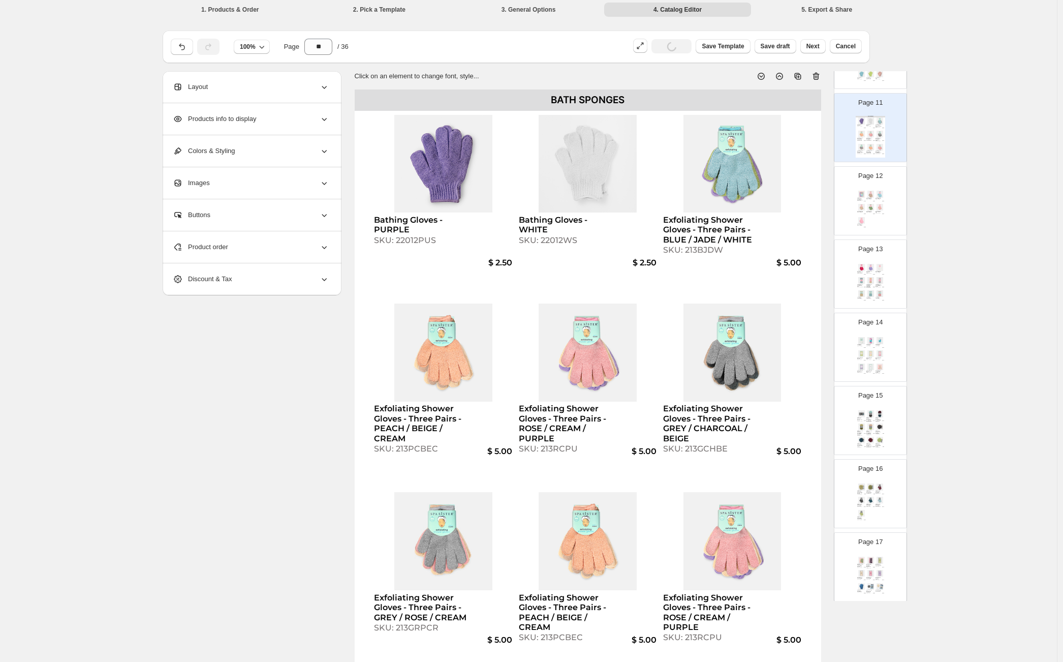
click at [883, 199] on div "Glow Body Treatment - Two Pairs - PURPLE / MARINE MIST SKU: 22013BPUS $ 4.50 Ex…" at bounding box center [870, 210] width 29 height 42
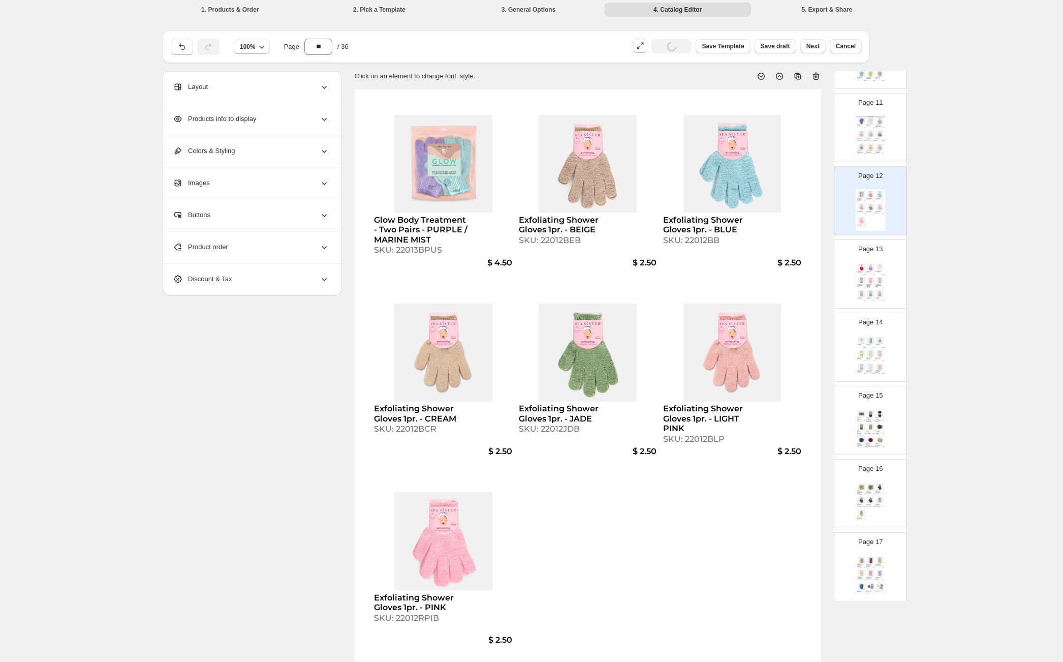
click at [881, 278] on img at bounding box center [879, 280] width 9 height 7
type input "**"
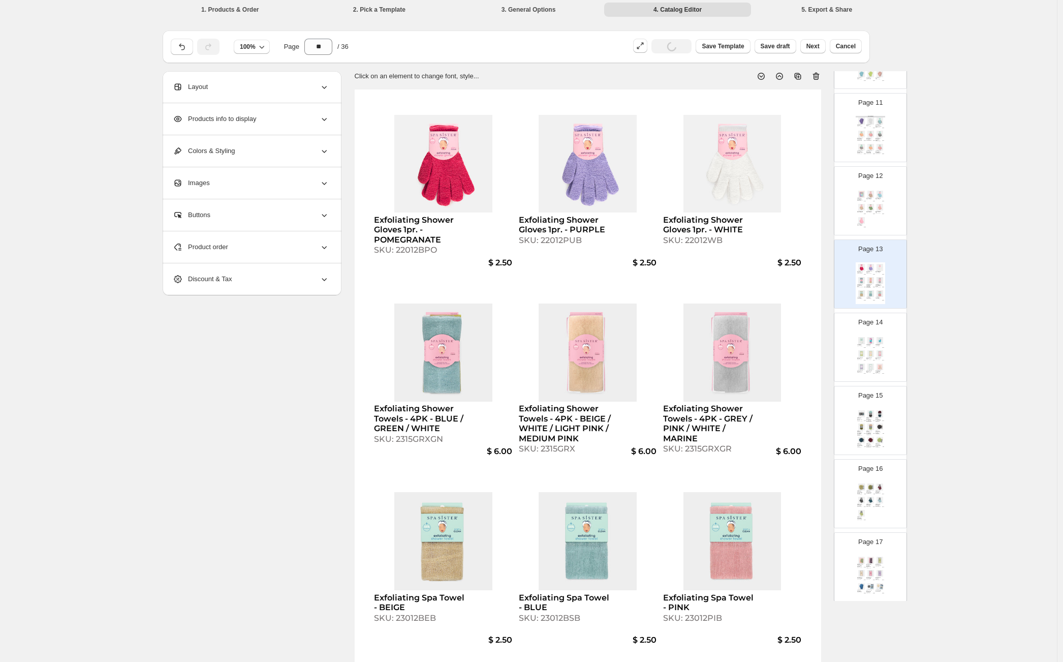
click at [417, 251] on div "SKU: 22012BPO" at bounding box center [421, 250] width 95 height 10
select select "**********"
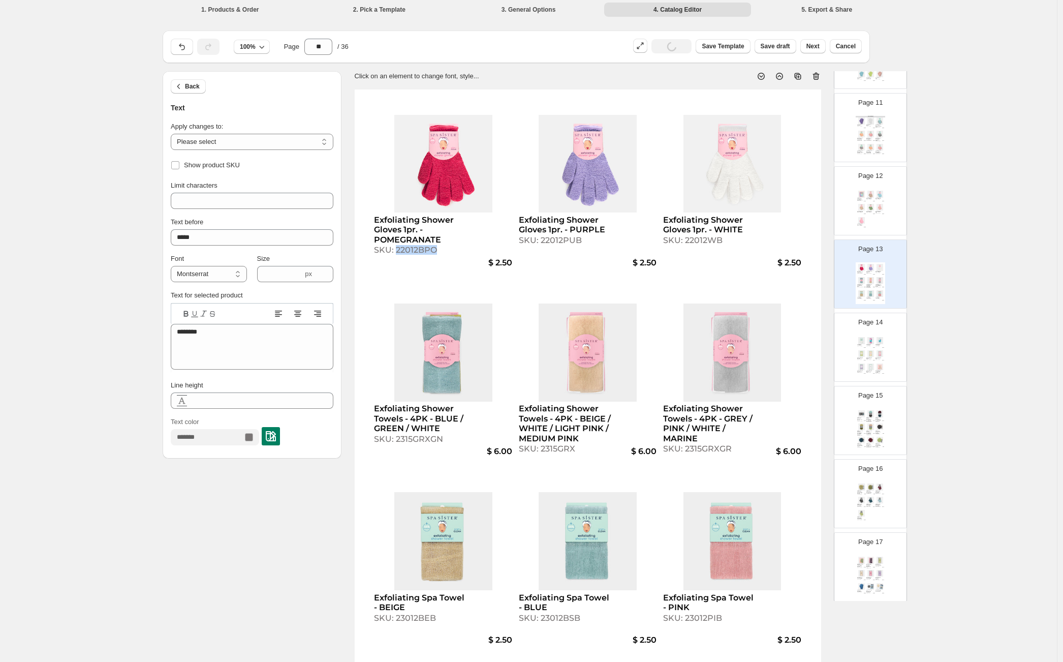
click at [417, 251] on div "SKU: 22012BPO" at bounding box center [421, 250] width 95 height 10
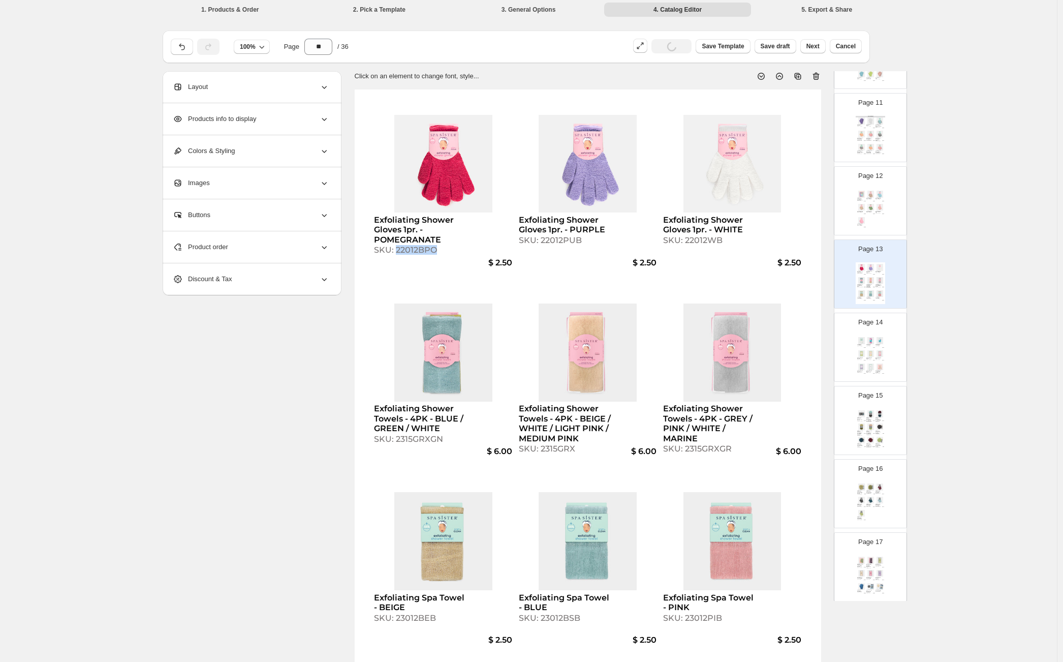
click at [872, 222] on div "Glow Body Treatment - Two Pairs - PURPLE / MARINE MIST SKU: 22013BPUS $ 4.50 Ex…" at bounding box center [870, 210] width 29 height 42
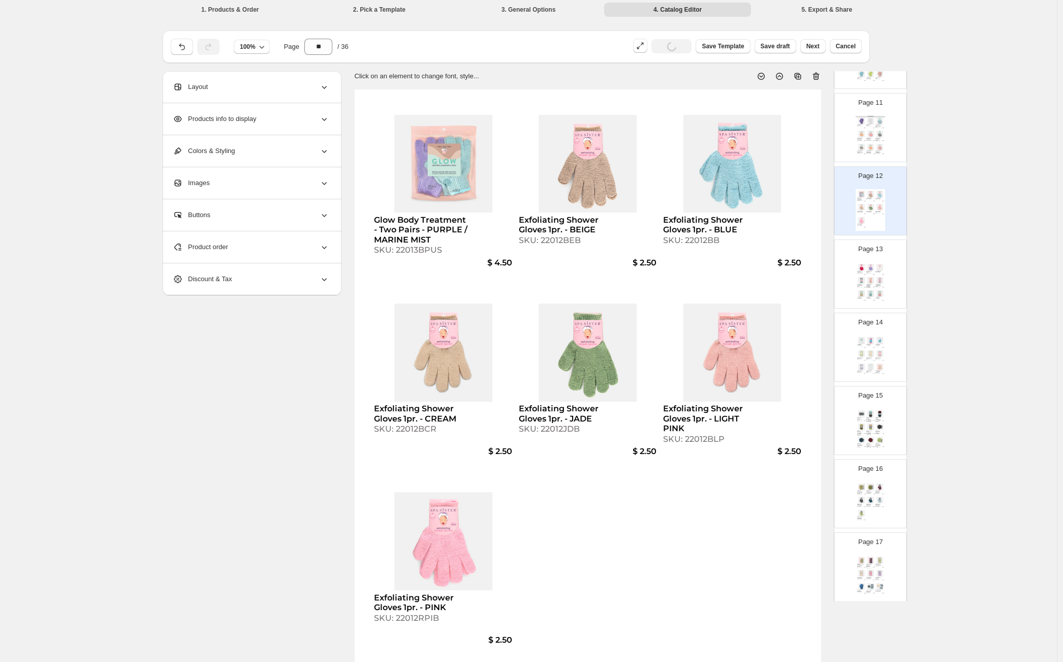
click at [303, 250] on div "Product order" at bounding box center [251, 247] width 156 height 32
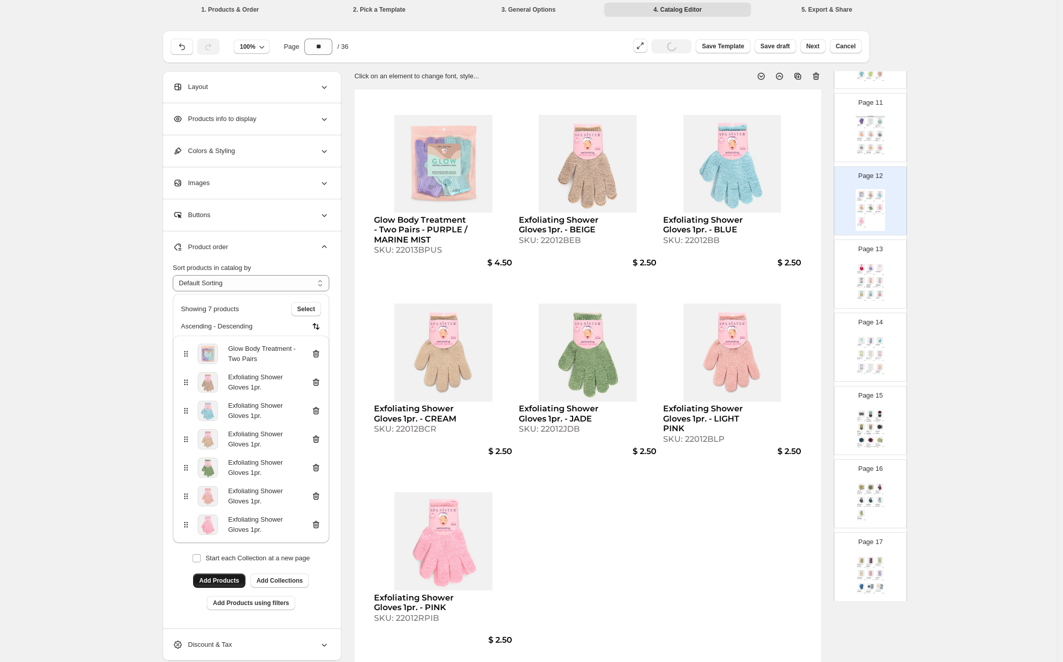
click at [219, 582] on span "Add Products" at bounding box center [219, 580] width 40 height 8
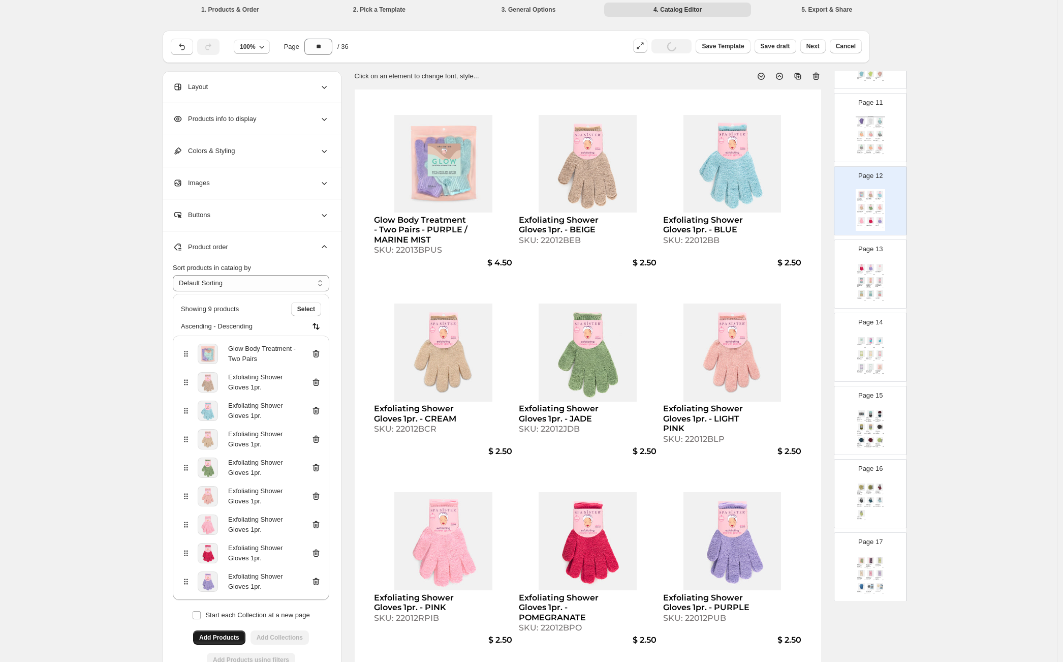
click at [863, 275] on div "Exfoliating Shower Gloves 1pr. - POMEGRANATE SKU: 22012BPO $ 2.50 Exfoliating S…" at bounding box center [870, 283] width 29 height 42
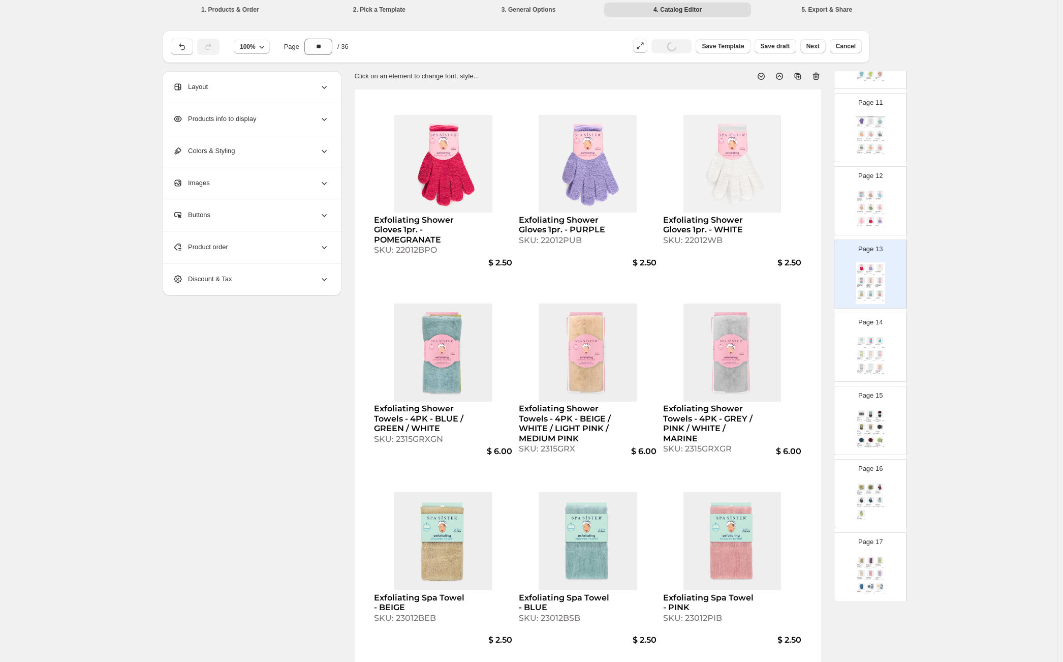
click at [306, 250] on div "Product order" at bounding box center [251, 247] width 156 height 32
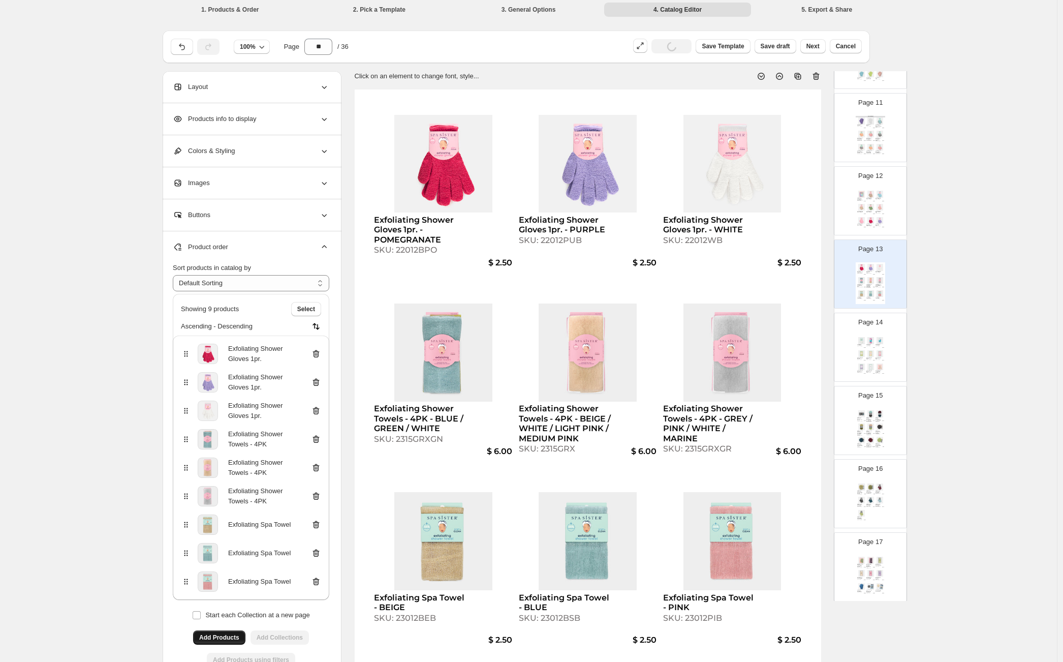
click at [318, 353] on icon at bounding box center [316, 354] width 10 height 10
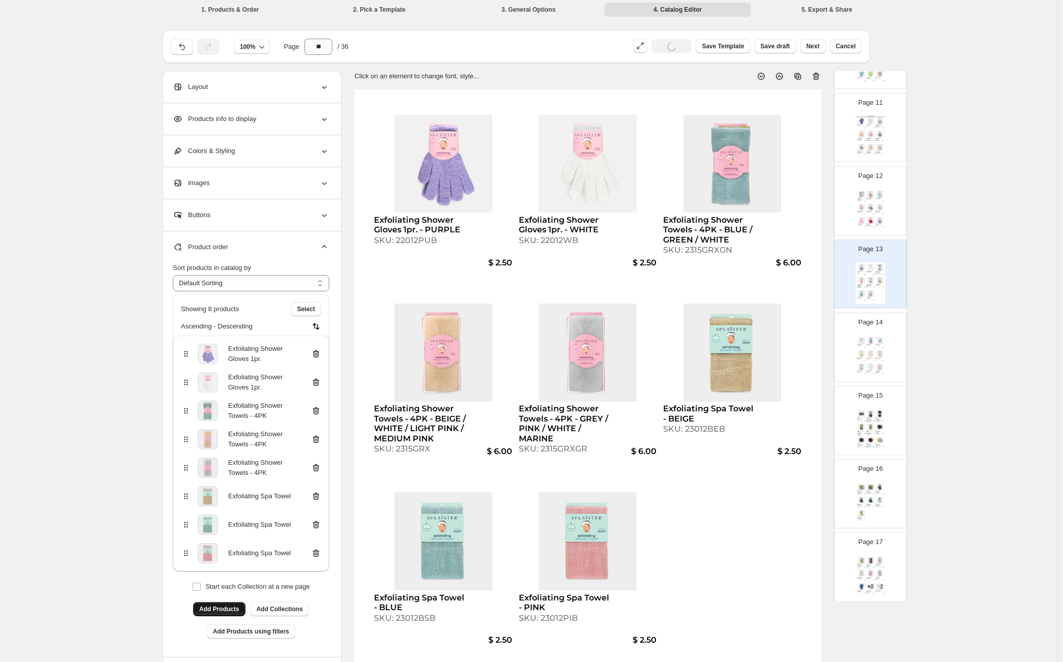
click at [318, 353] on icon at bounding box center [316, 354] width 10 height 10
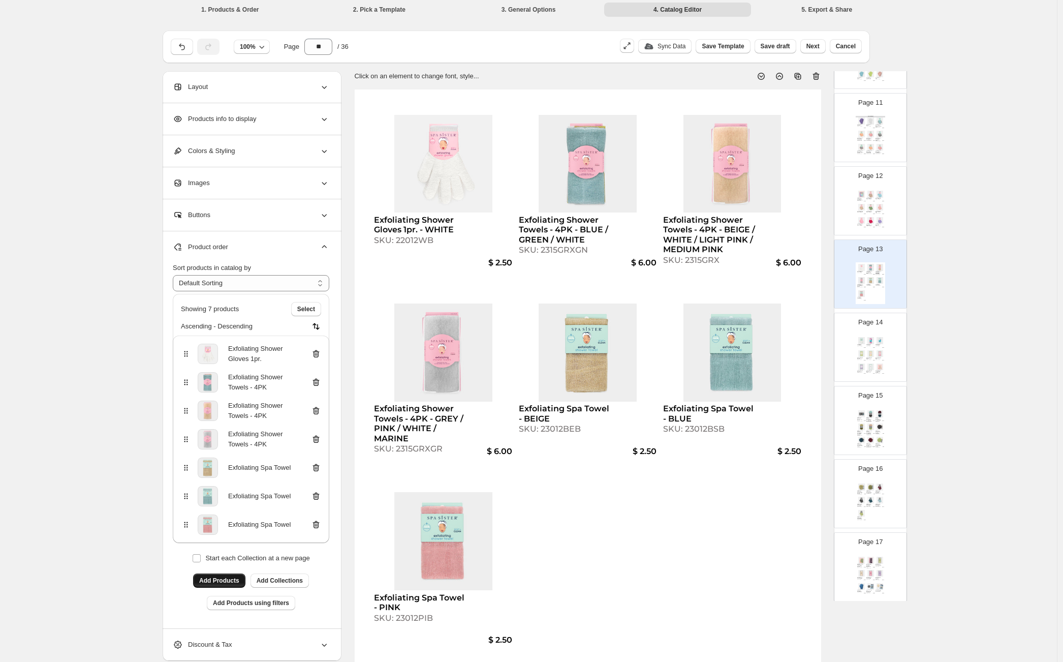
click at [876, 213] on div "Glow Body Treatment - Two Pairs - PURPLE / MARINE MIST SKU: 22013BPUS $ 4.50 Ex…" at bounding box center [870, 210] width 29 height 42
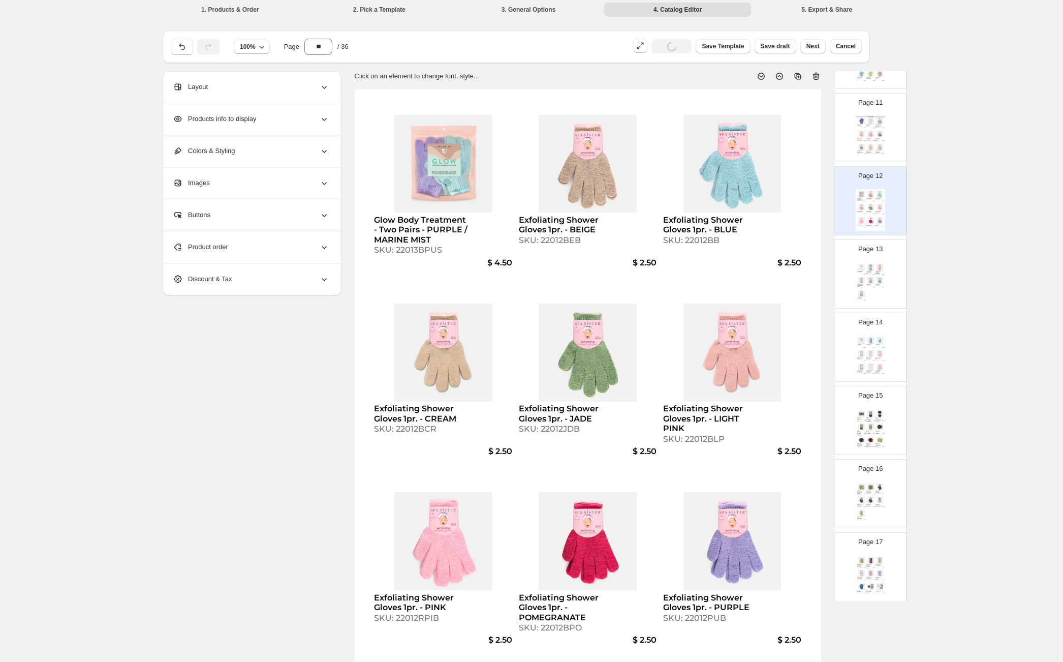
click at [867, 287] on div "Exfoliating Shower Gloves 1pr. - WHITE SKU: 22012WB $ 2.50 Exfoliating Shower T…" at bounding box center [870, 283] width 29 height 42
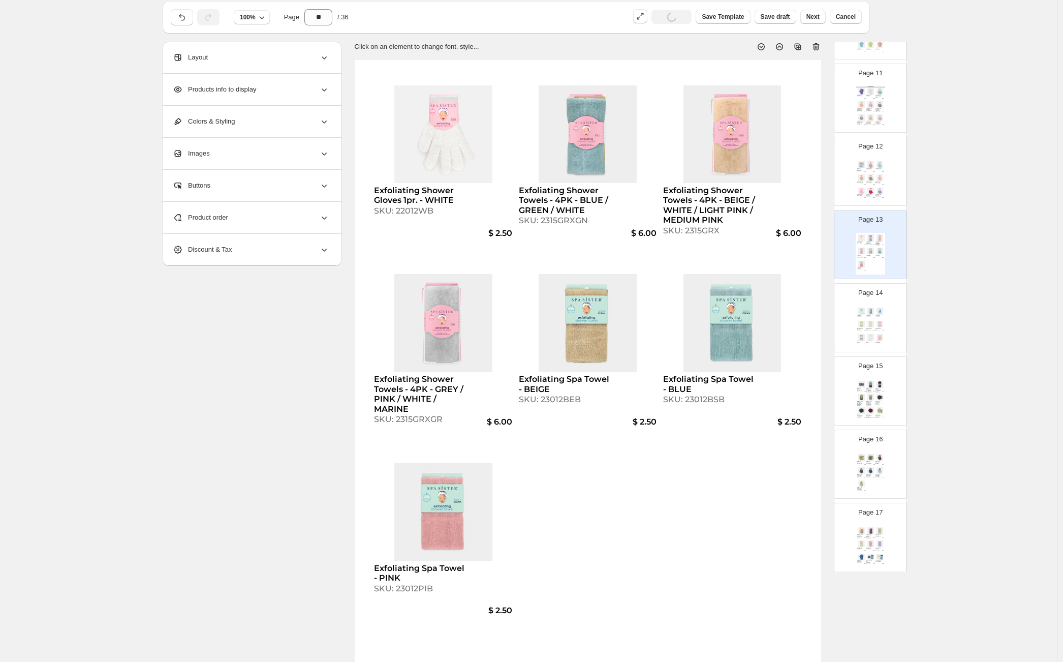
scroll to position [40, 0]
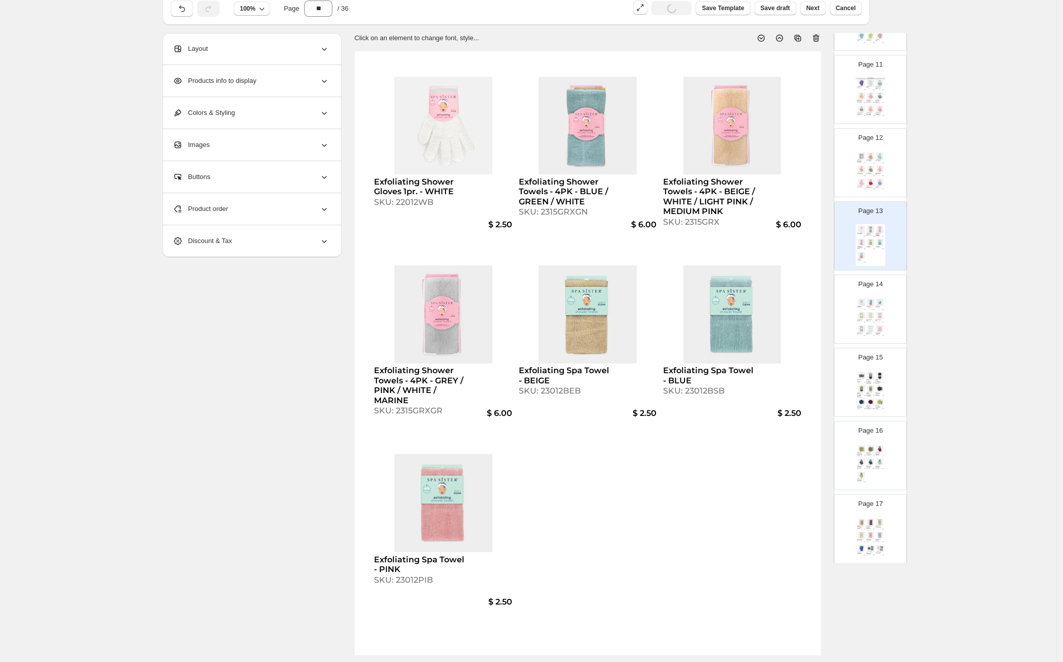
click at [868, 312] on img at bounding box center [870, 315] width 9 height 7
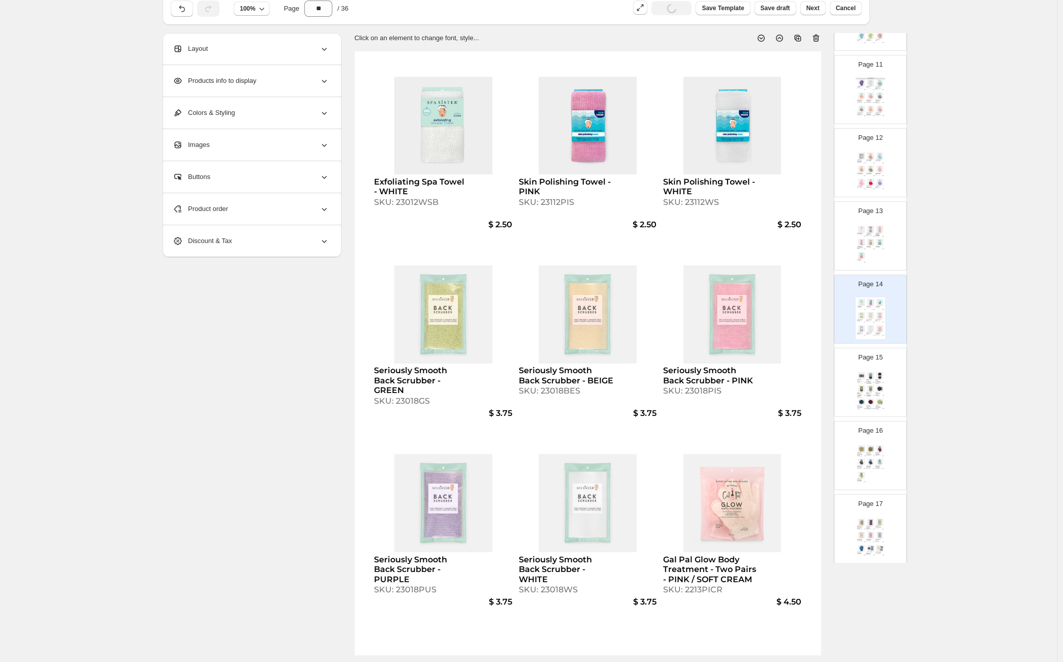
click at [868, 250] on div "Exfoliating Shower Gloves 1pr. - WHITE SKU: 22012WB $ 2.50 Exfoliating Shower T…" at bounding box center [870, 245] width 29 height 42
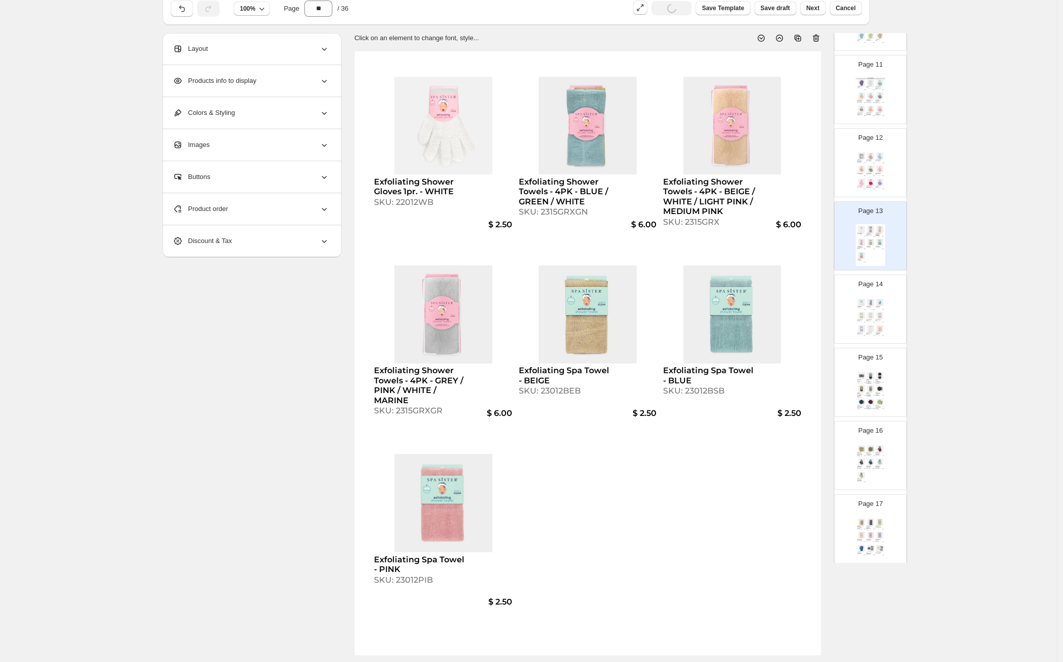
click at [871, 307] on div "Skin Polishing Towel - PINK SKU: 23112PIS" at bounding box center [870, 307] width 9 height 2
type input "**"
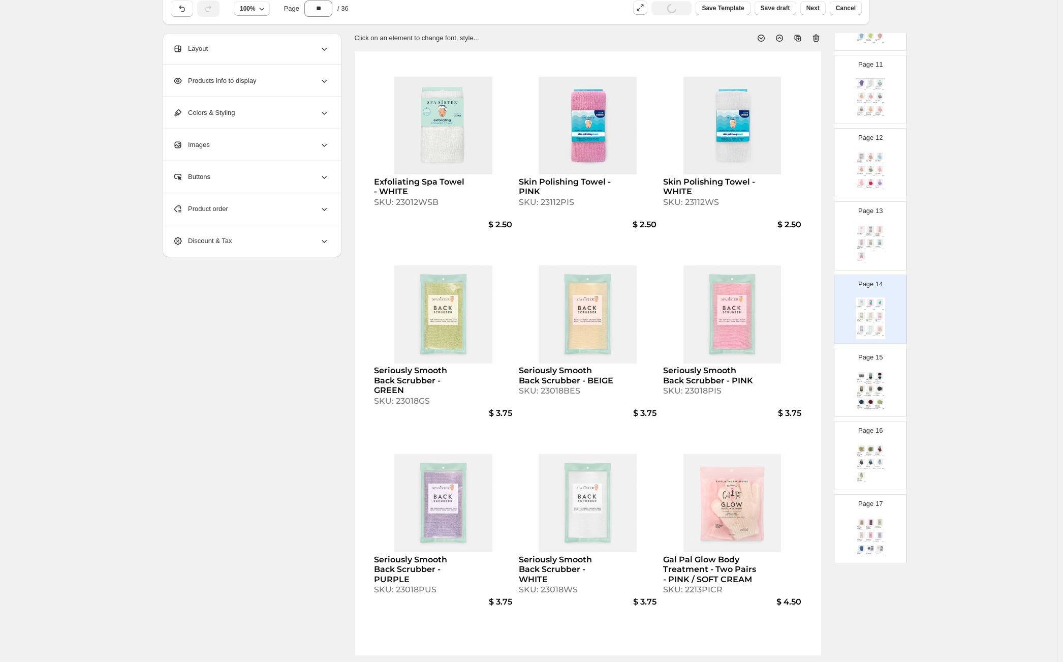
click at [431, 200] on div "SKU: 23012WSB" at bounding box center [421, 202] width 95 height 10
select select "**********"
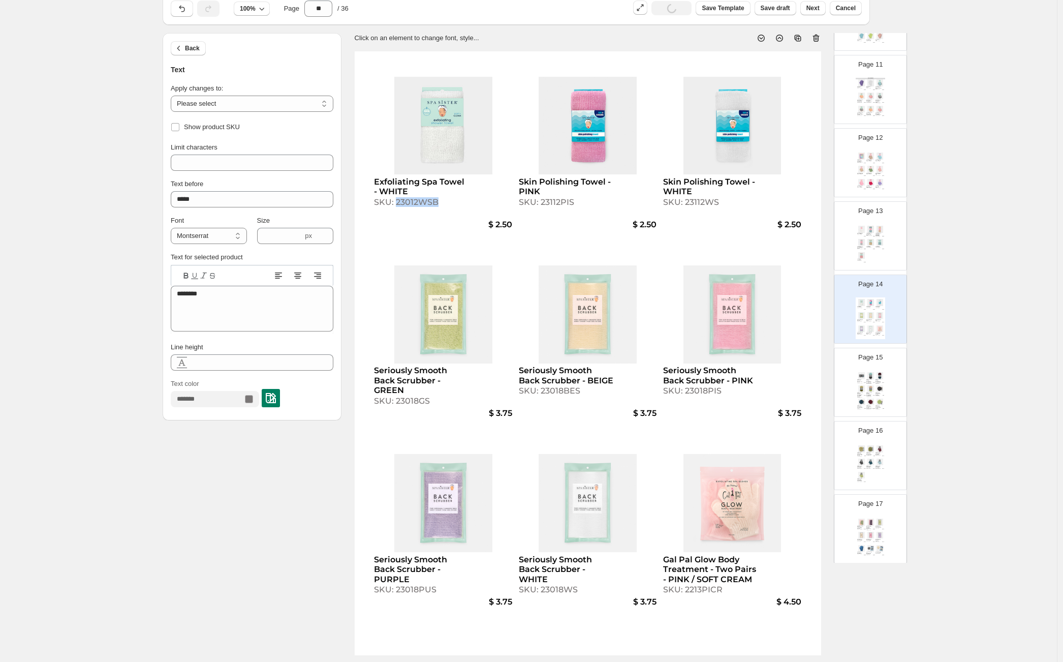
click at [431, 200] on div "SKU: 23012WSB" at bounding box center [421, 202] width 95 height 10
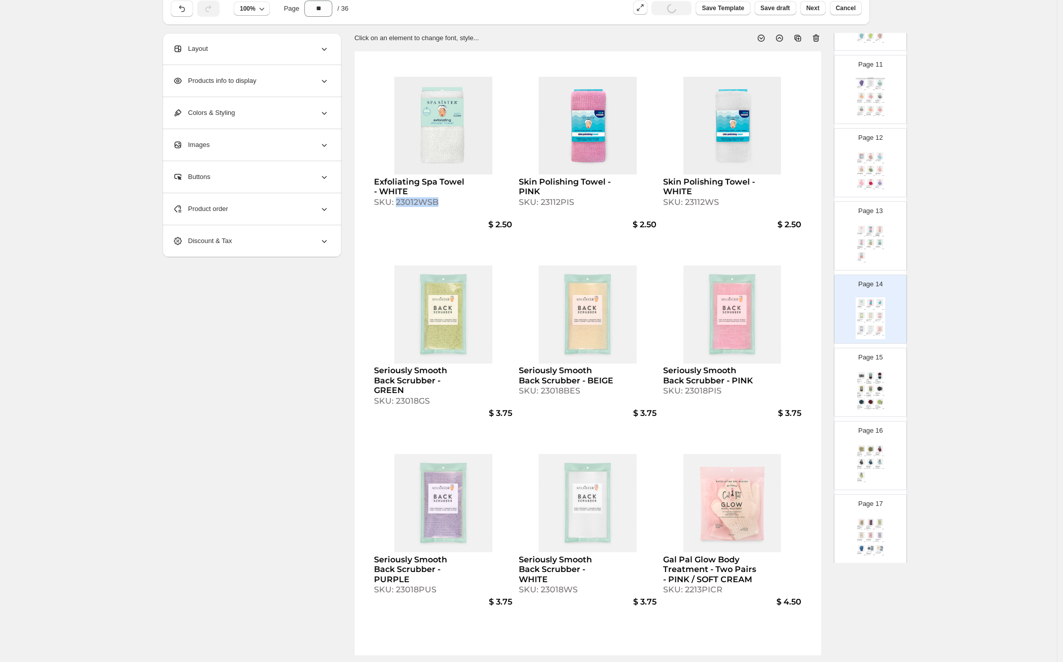
click at [894, 256] on div "Page 13 Exfoliating Shower Gloves 1pr. - WHITE SKU: 22012WB $ 2.50 Exfoliating …" at bounding box center [870, 236] width 72 height 68
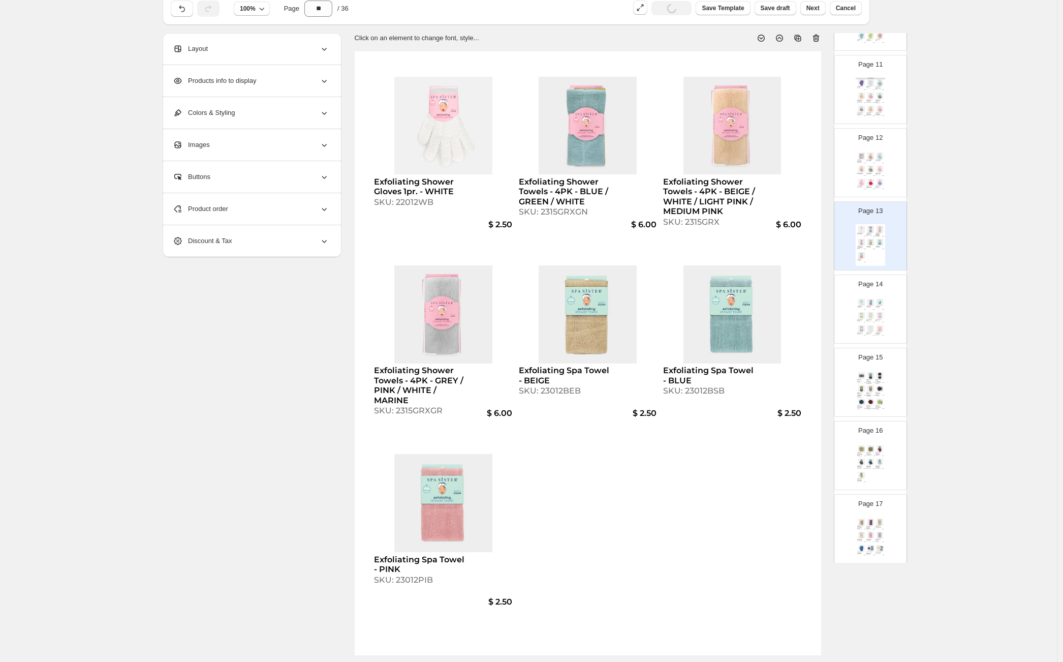
click at [232, 215] on div "Product order" at bounding box center [251, 209] width 156 height 32
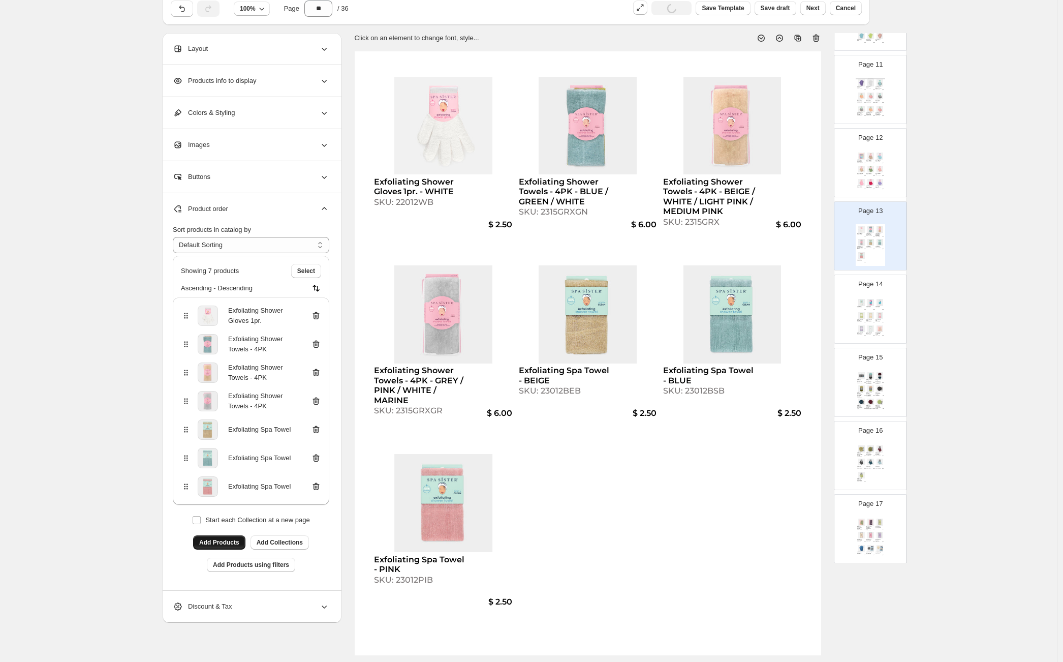
click at [213, 542] on span "Add Products" at bounding box center [219, 542] width 40 height 8
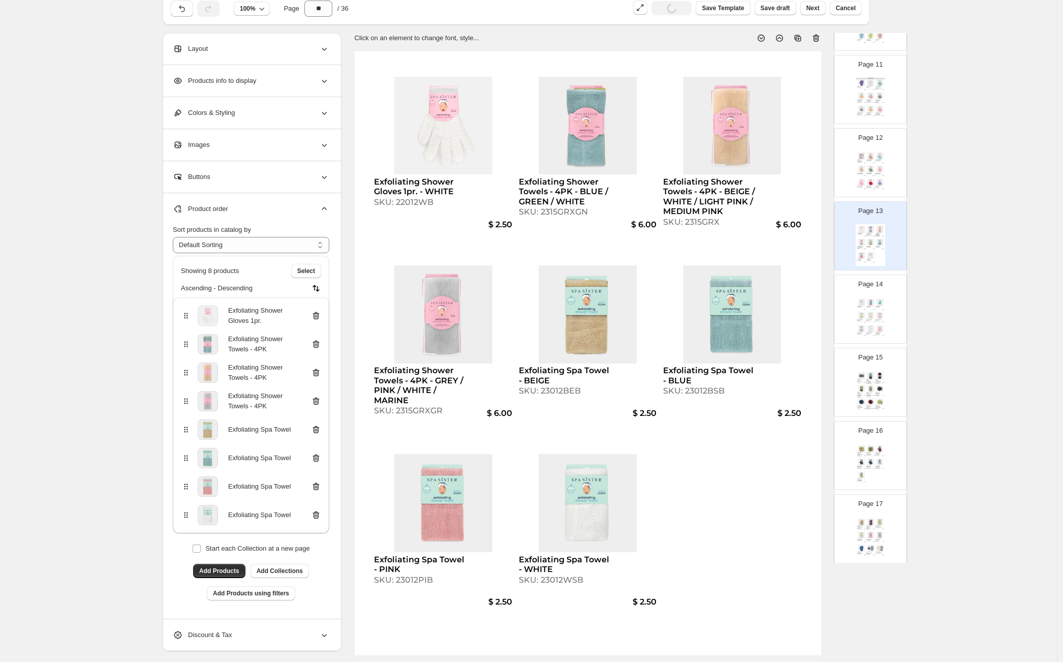
click at [869, 327] on img at bounding box center [870, 328] width 9 height 7
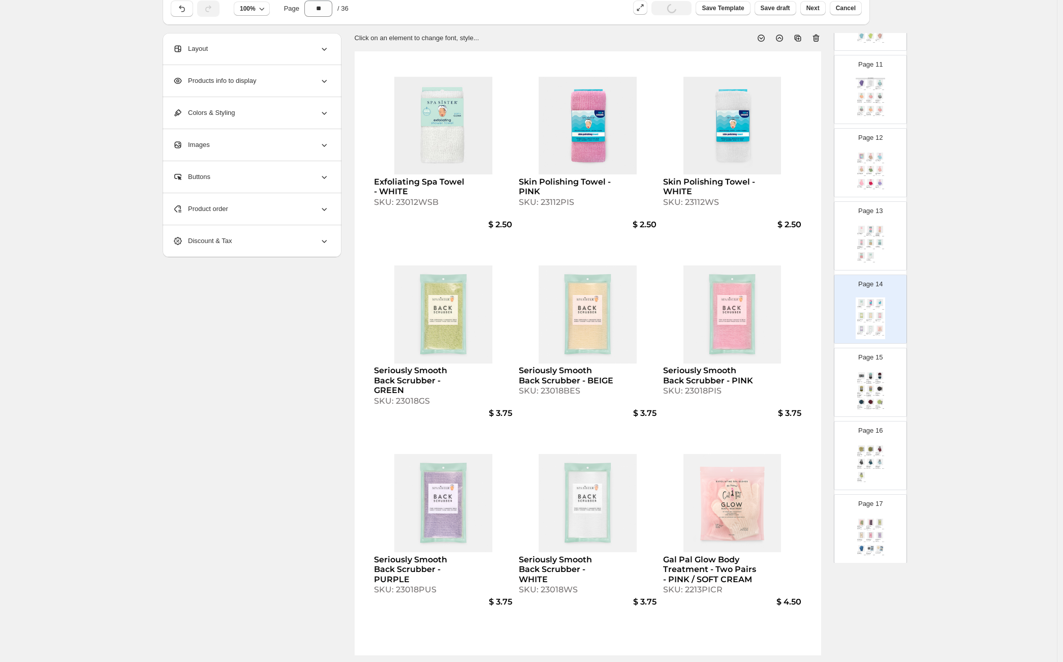
click at [273, 209] on div "Product order" at bounding box center [251, 209] width 156 height 32
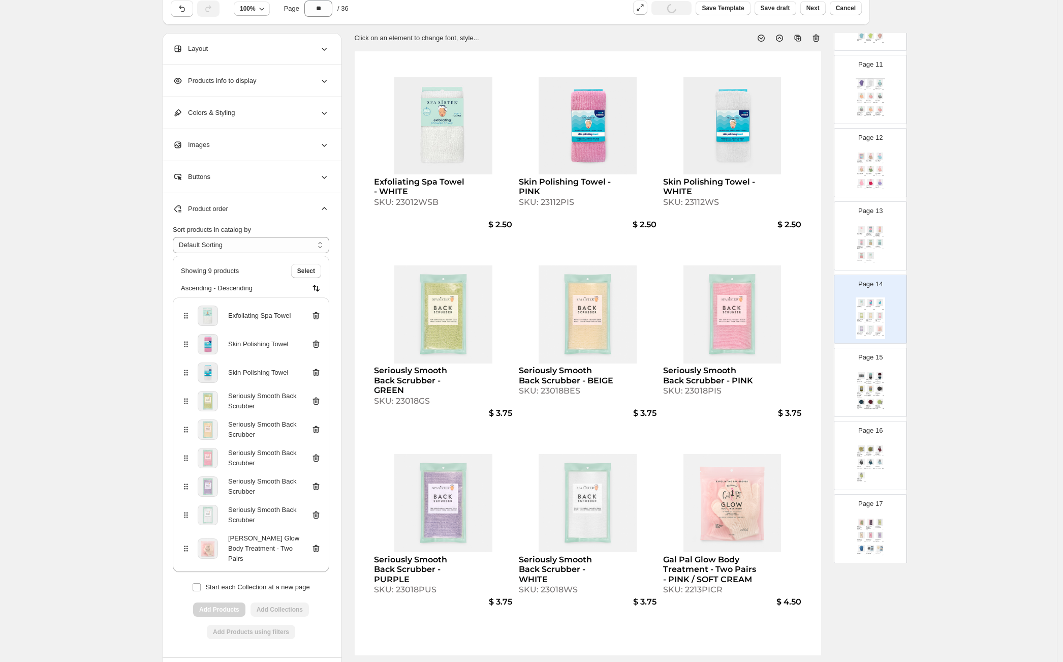
click at [319, 316] on icon at bounding box center [316, 315] width 10 height 10
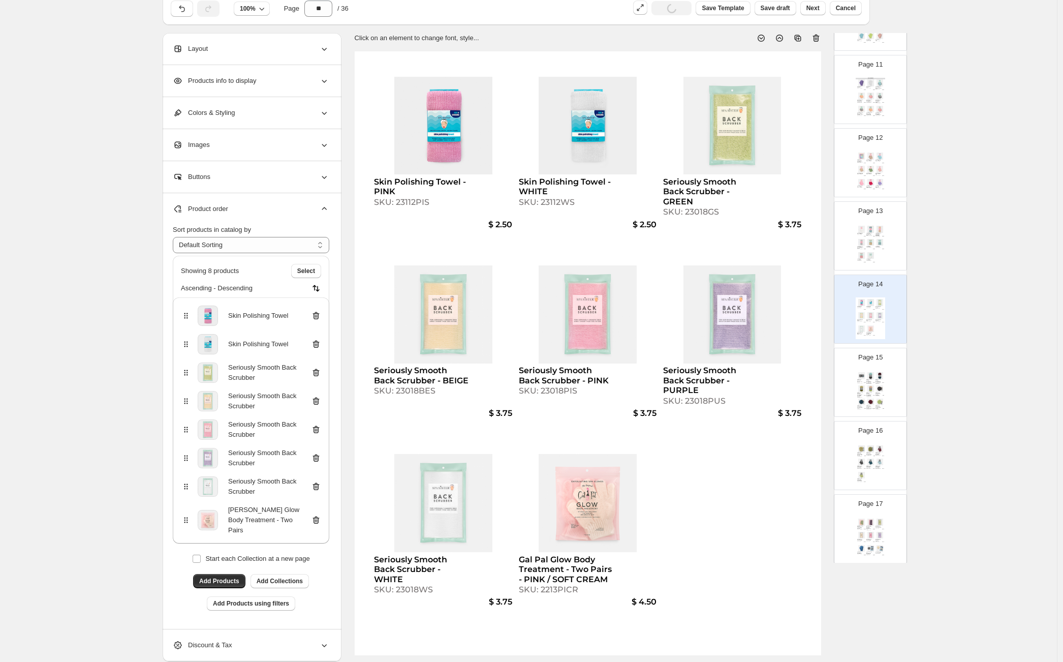
click at [875, 247] on div "Exfoliating Shower Gloves 1pr. - WHITE SKU: 22012WB $ 2.50 Exfoliating Shower T…" at bounding box center [870, 245] width 29 height 42
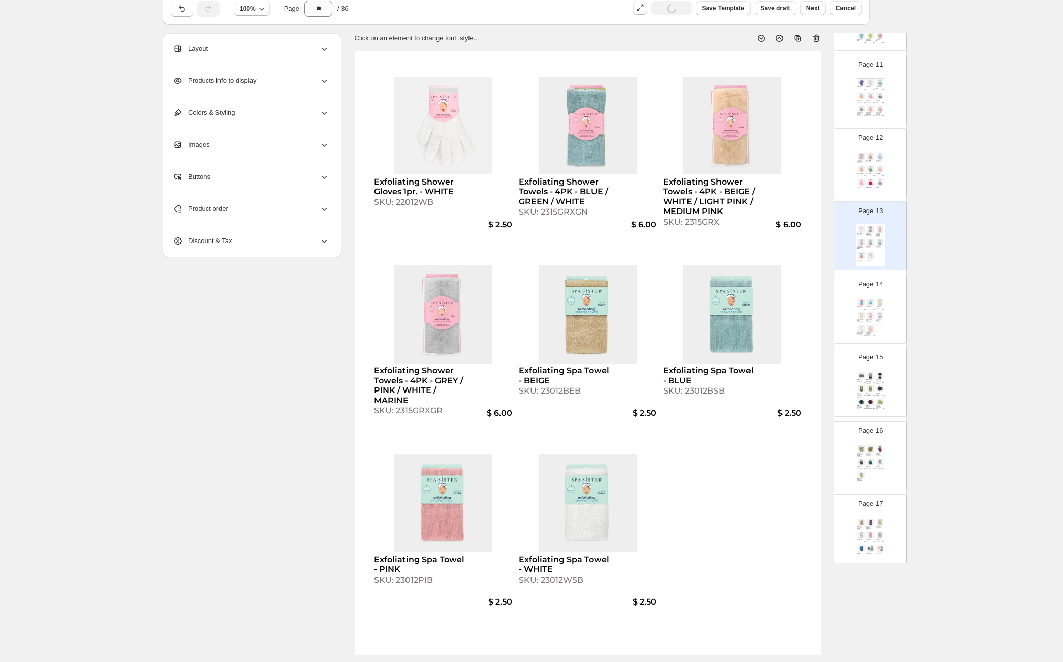
click at [884, 305] on div "Skin Polishing Towel - PINK SKU: 23112PIS $ 2.50 Skin Polishing Towel - WHITE S…" at bounding box center [870, 318] width 29 height 42
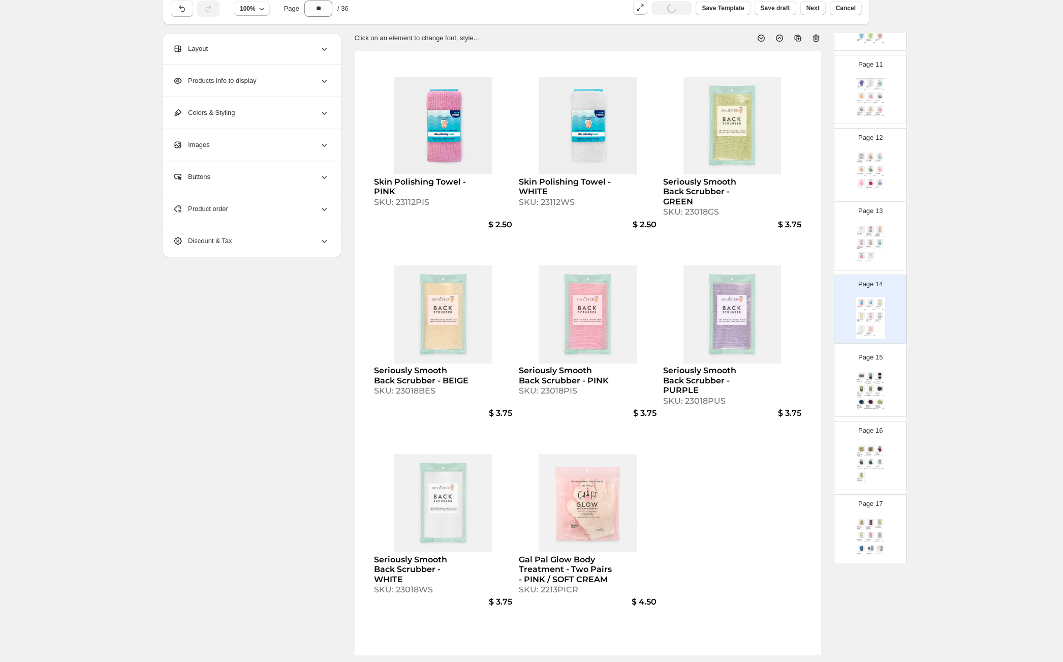
type input "**"
click at [414, 201] on div "SKU: 23112PIS" at bounding box center [421, 202] width 95 height 10
select select "**********"
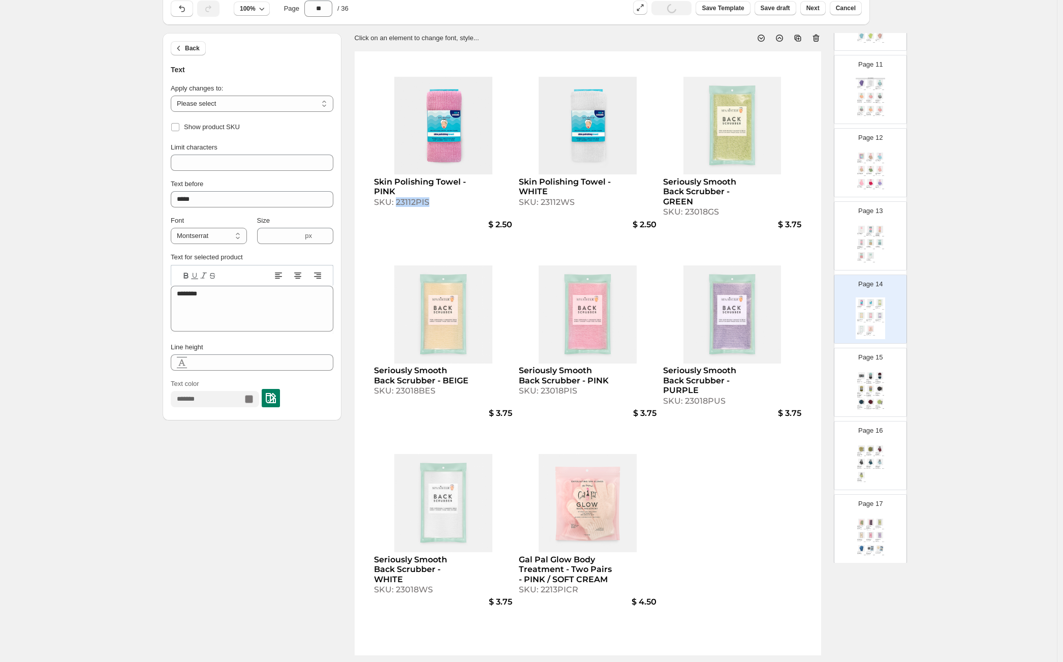
click at [414, 201] on div "SKU: 23112PIS" at bounding box center [421, 202] width 95 height 10
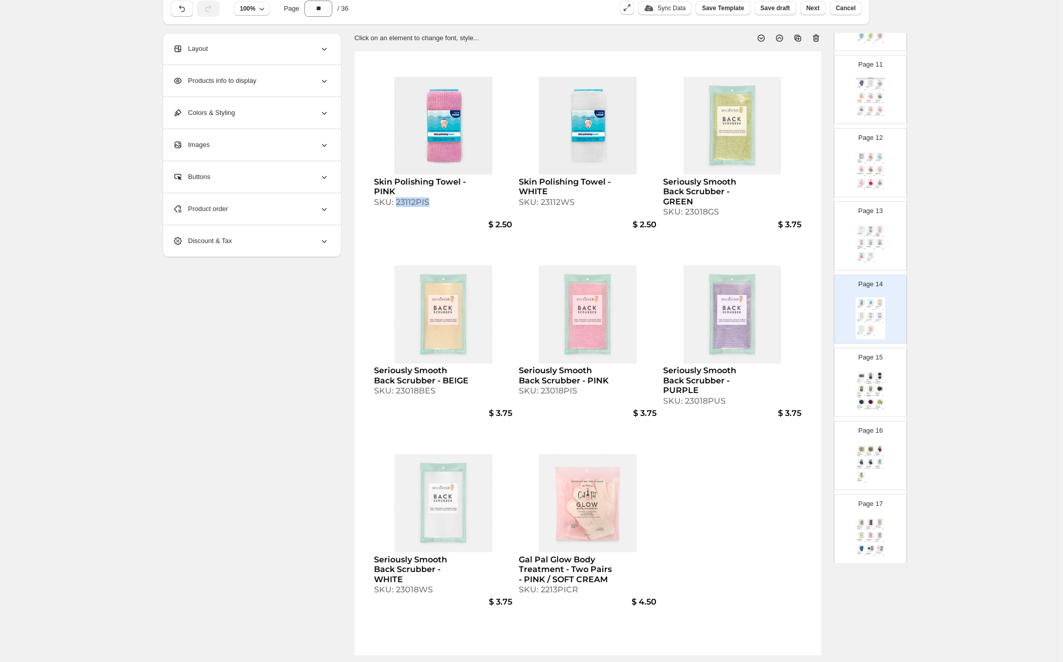
click at [867, 252] on img at bounding box center [870, 255] width 9 height 7
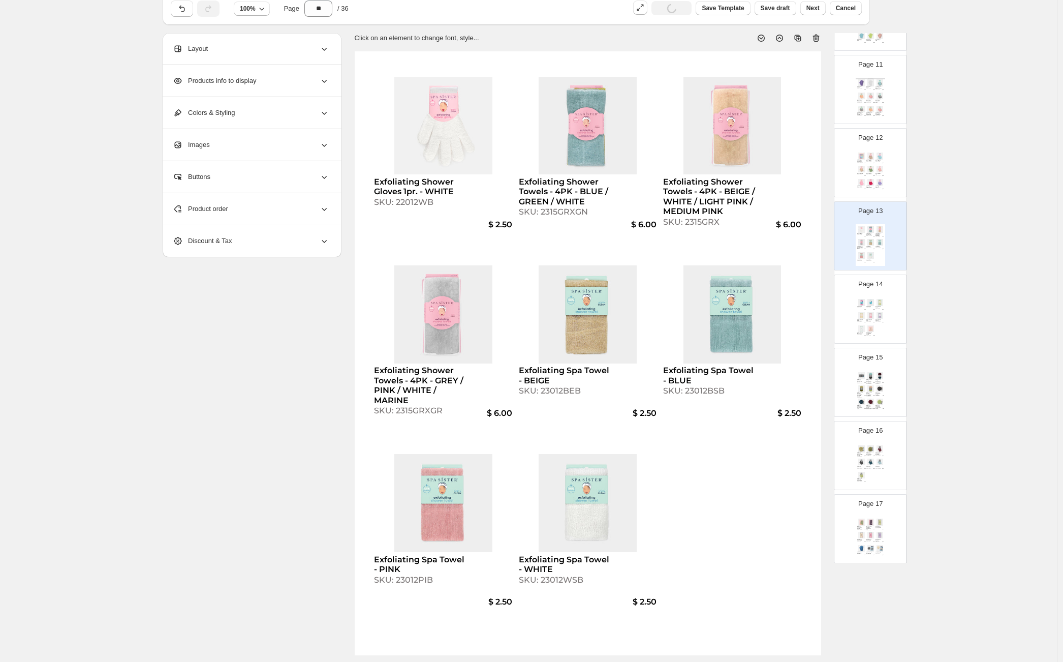
click at [739, 481] on div "Exfoliating Shower Gloves 1pr. - WHITE SKU: 22012WB $ 2.50 Exfoliating Shower T…" at bounding box center [588, 353] width 466 height 604
click at [871, 306] on div "Skin Polishing Towel - WHITE" at bounding box center [869, 307] width 6 height 2
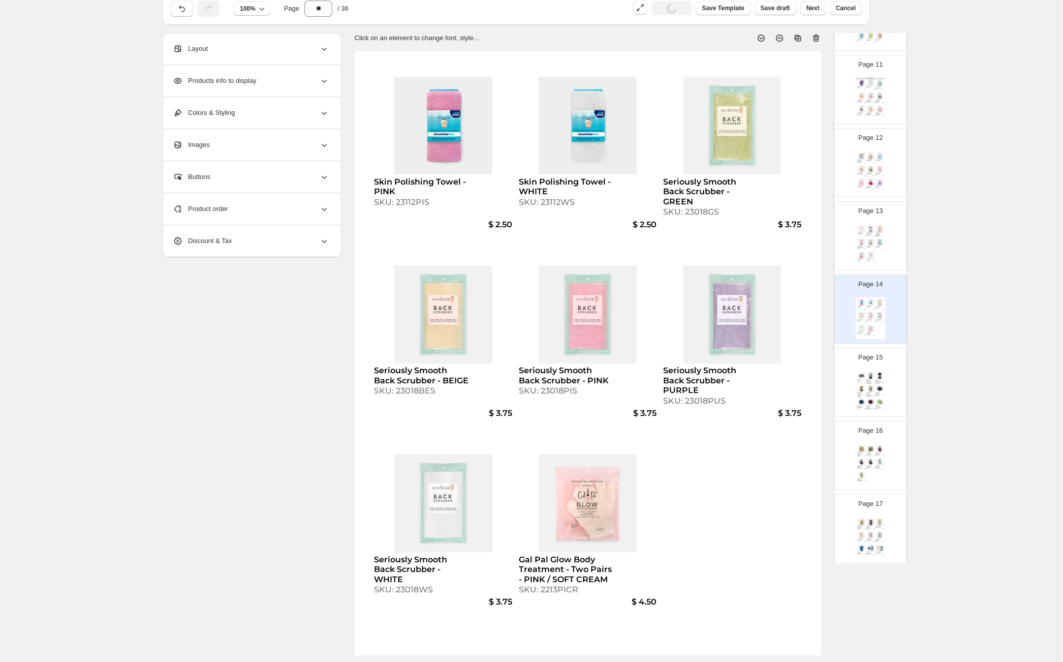
click at [876, 239] on img at bounding box center [879, 242] width 9 height 7
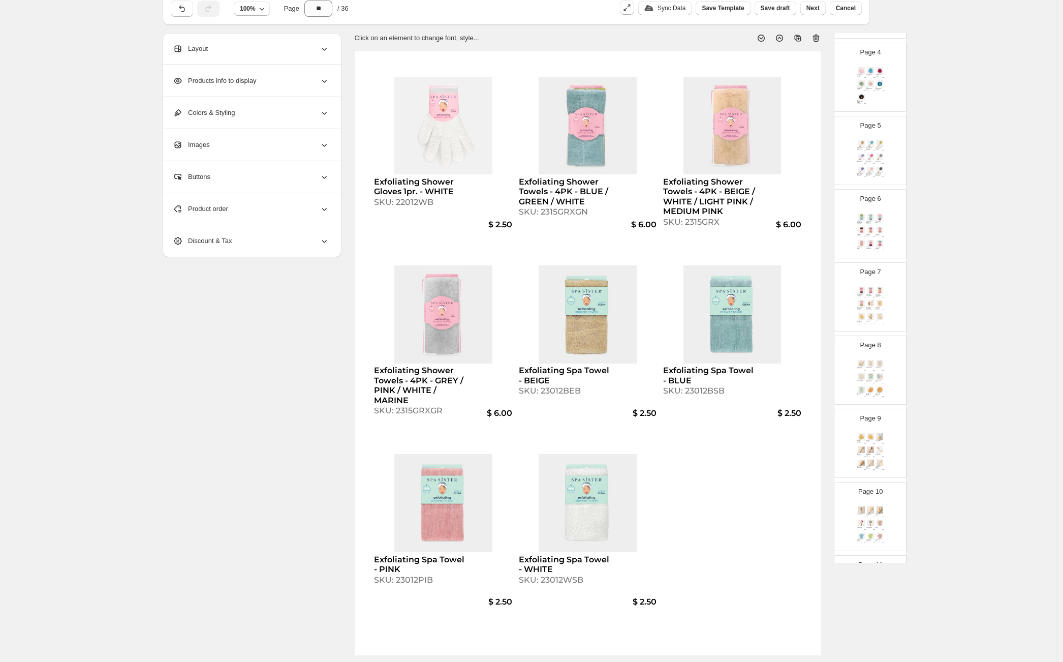
scroll to position [0, 0]
click at [871, 202] on img at bounding box center [870, 205] width 9 height 7
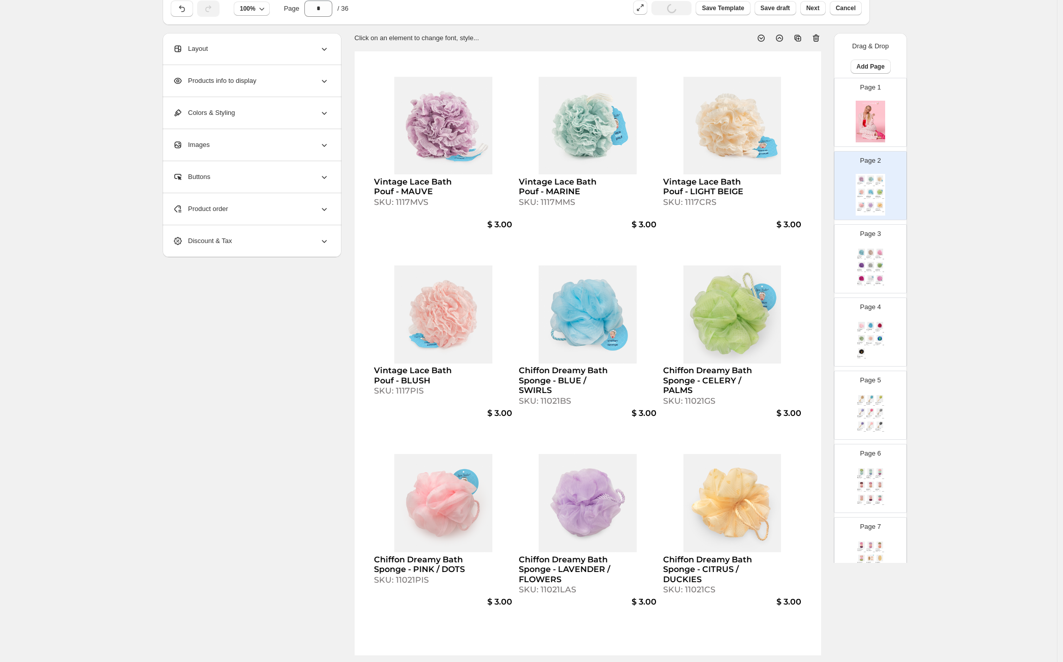
click at [871, 265] on img at bounding box center [870, 265] width 9 height 7
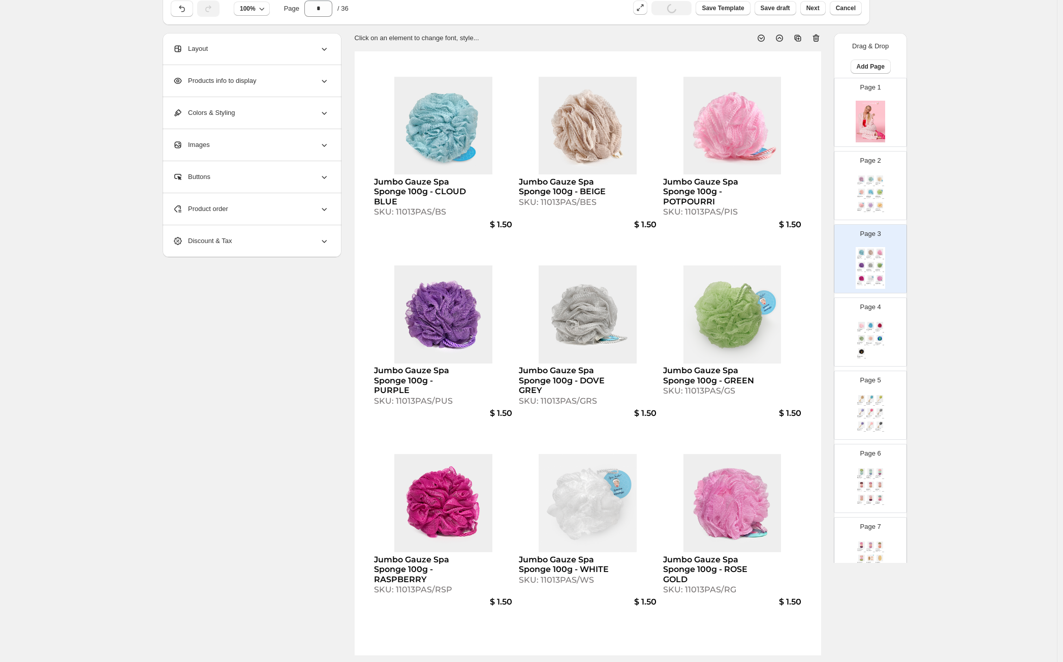
click at [880, 335] on img at bounding box center [879, 338] width 9 height 7
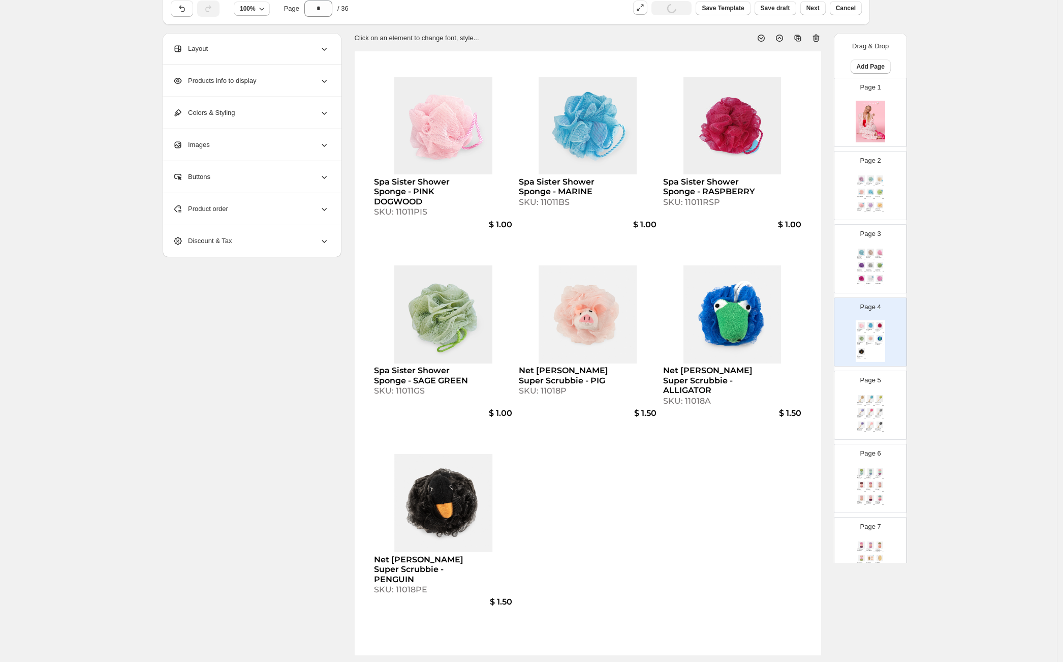
click at [868, 423] on img at bounding box center [870, 424] width 9 height 7
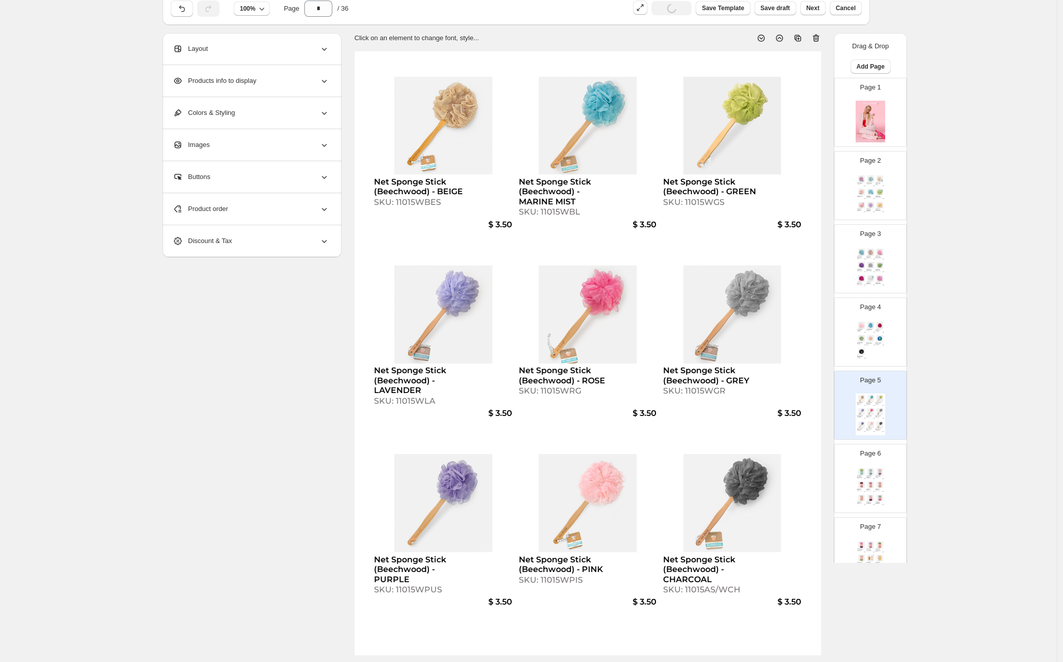
scroll to position [162, 0]
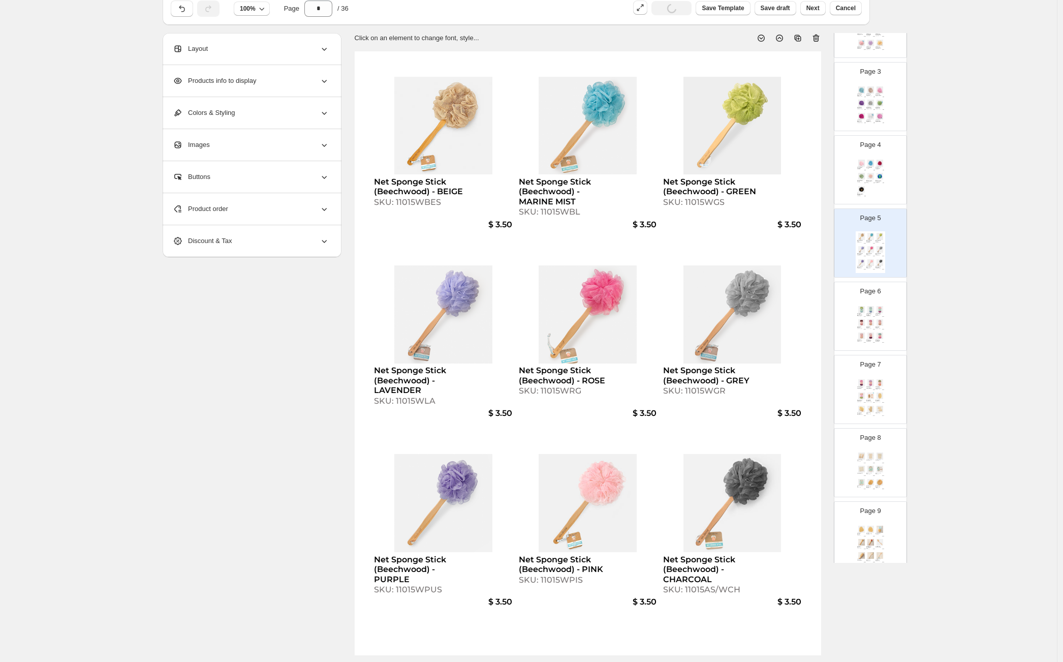
click at [869, 323] on img at bounding box center [870, 322] width 9 height 7
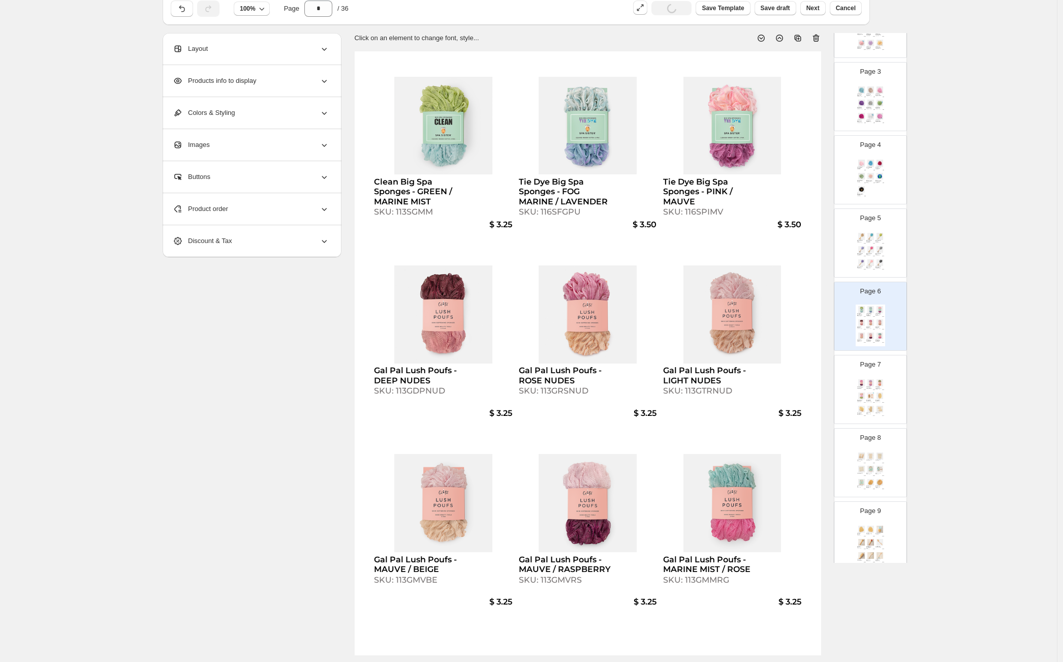
click at [859, 406] on img at bounding box center [861, 408] width 9 height 7
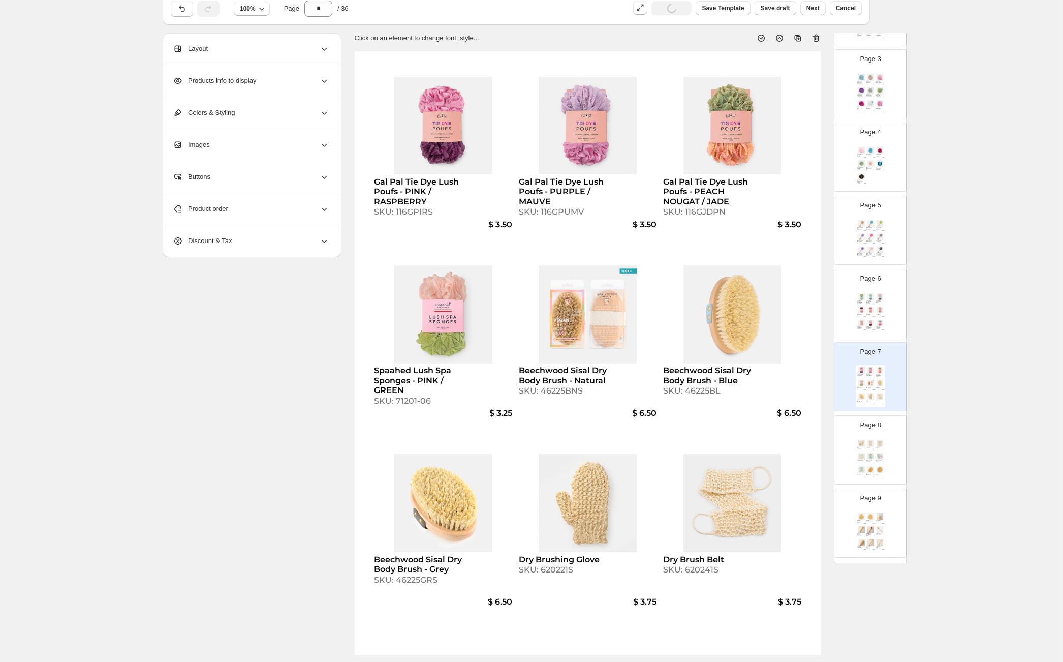
click at [865, 450] on div "Ramie Exfoliating Belt SKU: 710181S $ 3.75 Ramie Soap Sak SKU: 710191S $ 3.00 S…" at bounding box center [870, 459] width 29 height 42
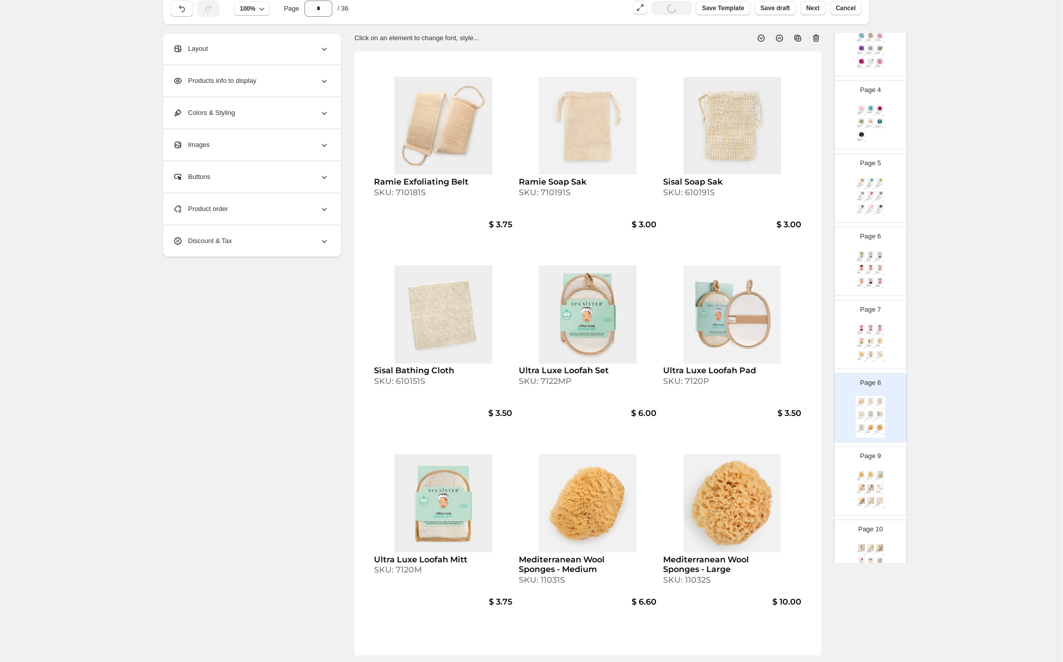
scroll to position [253, 0]
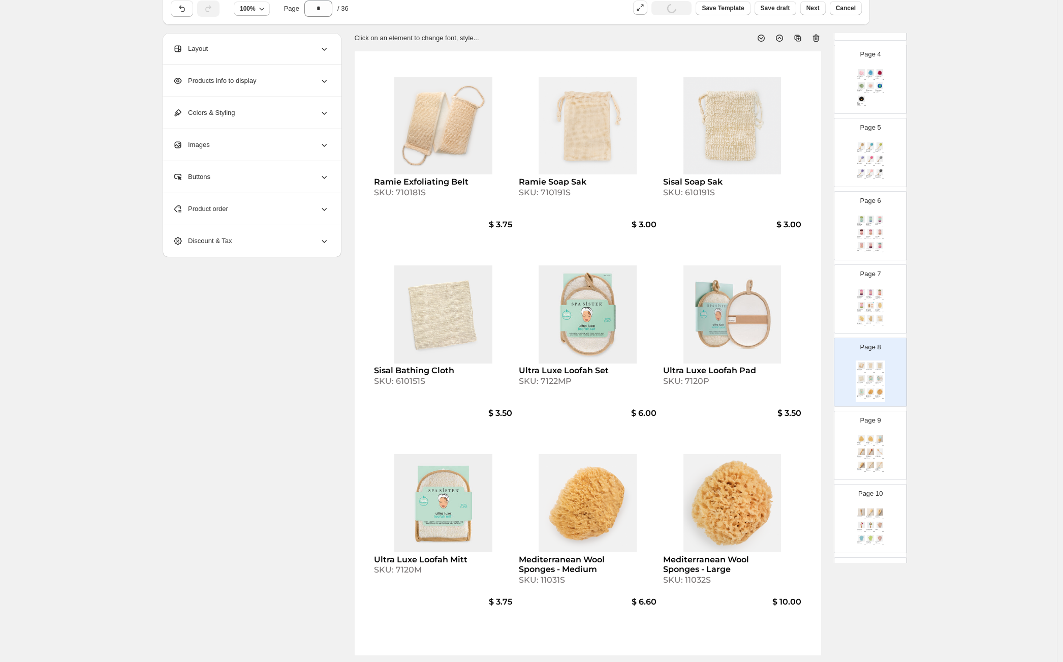
click at [868, 434] on div "Natural Sea Sponges - Medium SKU: 11034S $ 5.65 Natural Sea Sponges - Large SKU…" at bounding box center [870, 454] width 29 height 42
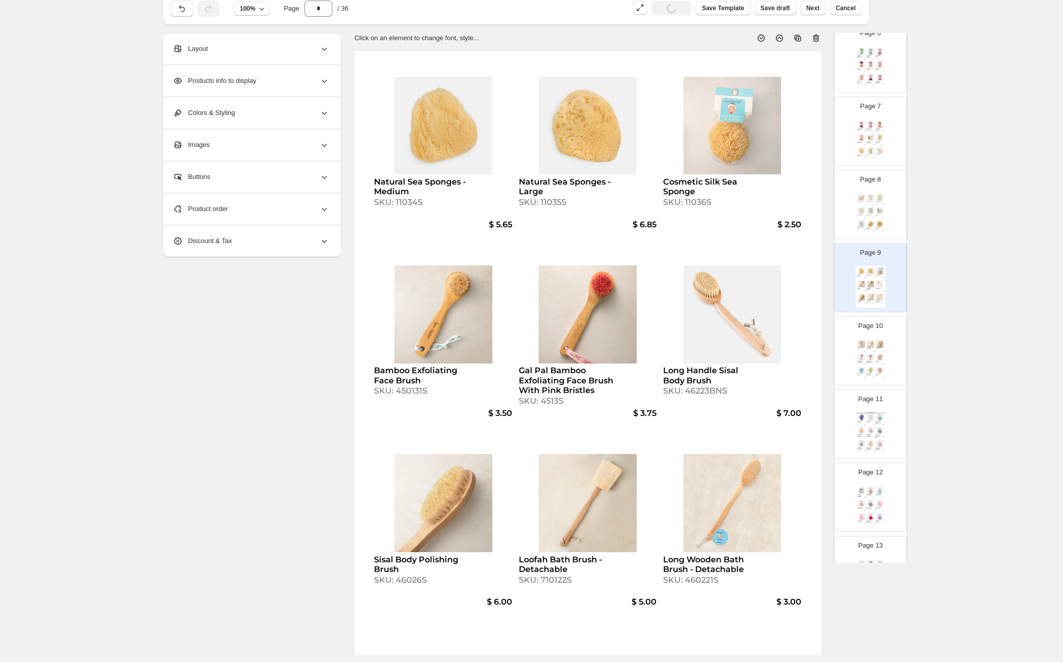
scroll to position [421, 0]
click at [872, 348] on div "Long Dry Body Brush - Bamboo SKU: 630324S" at bounding box center [870, 348] width 9 height 2
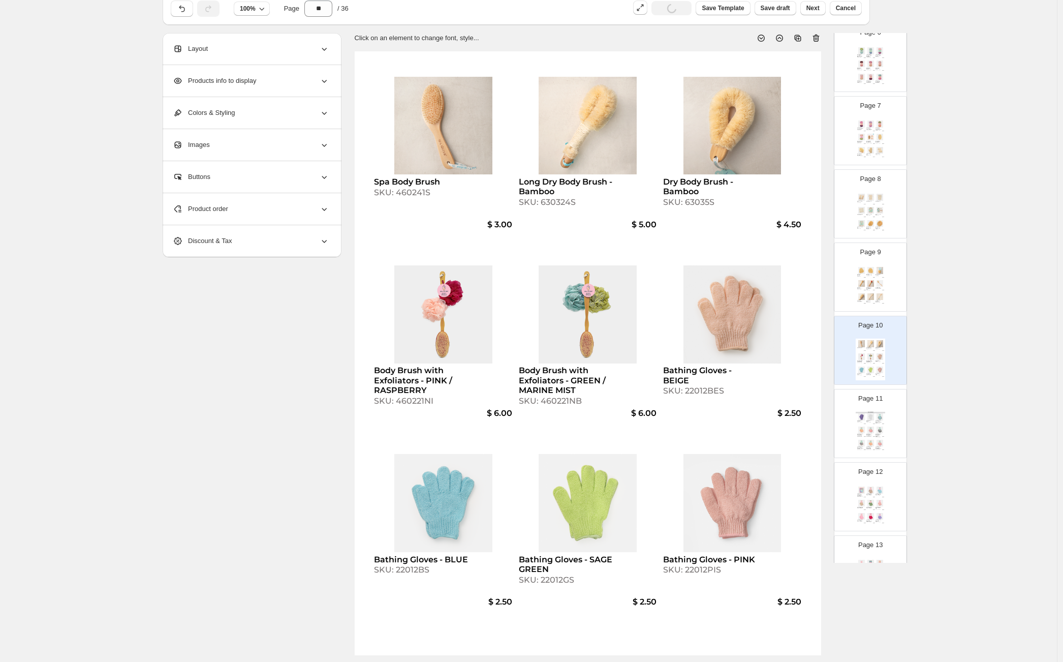
click at [866, 431] on img at bounding box center [870, 429] width 9 height 7
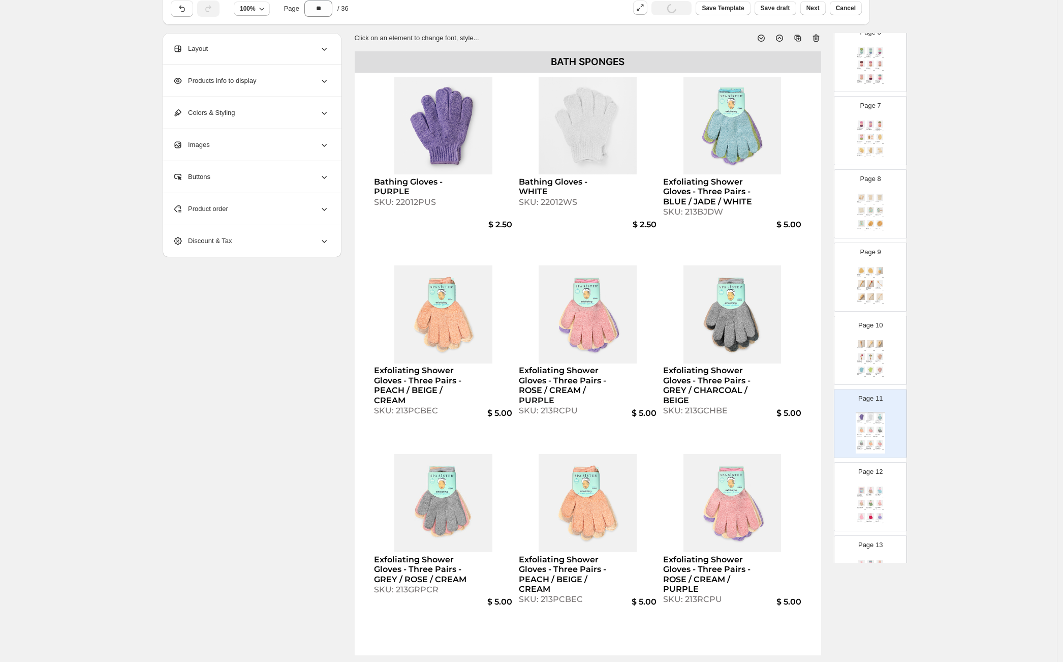
scroll to position [493, 0]
click at [866, 431] on img at bounding box center [870, 430] width 9 height 7
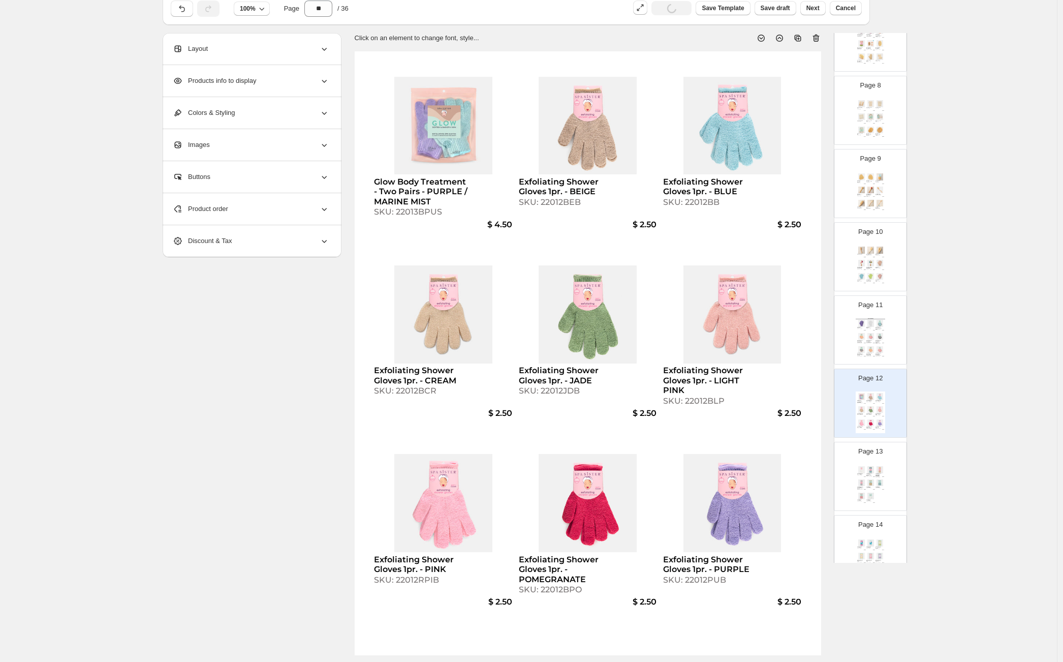
scroll to position [561, 0]
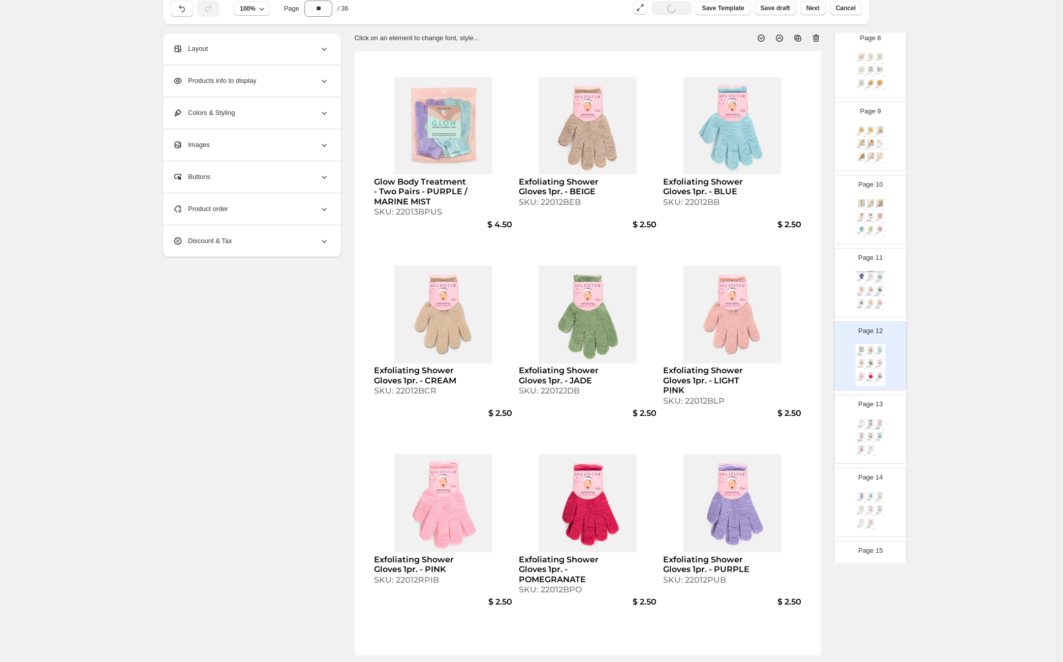
click at [870, 434] on img at bounding box center [870, 435] width 9 height 7
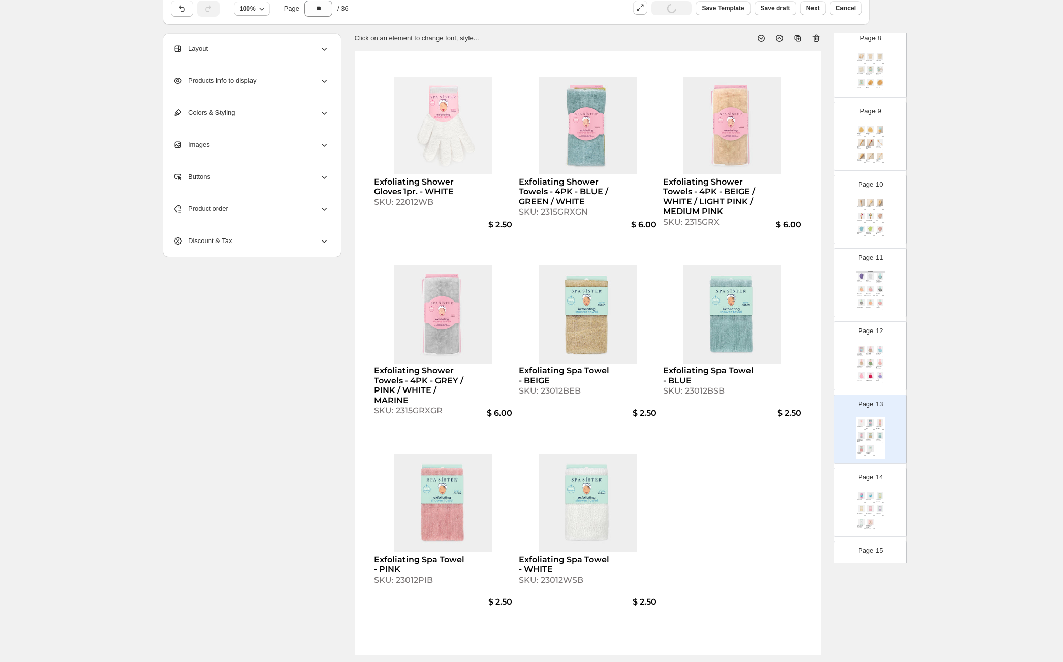
scroll to position [720, 0]
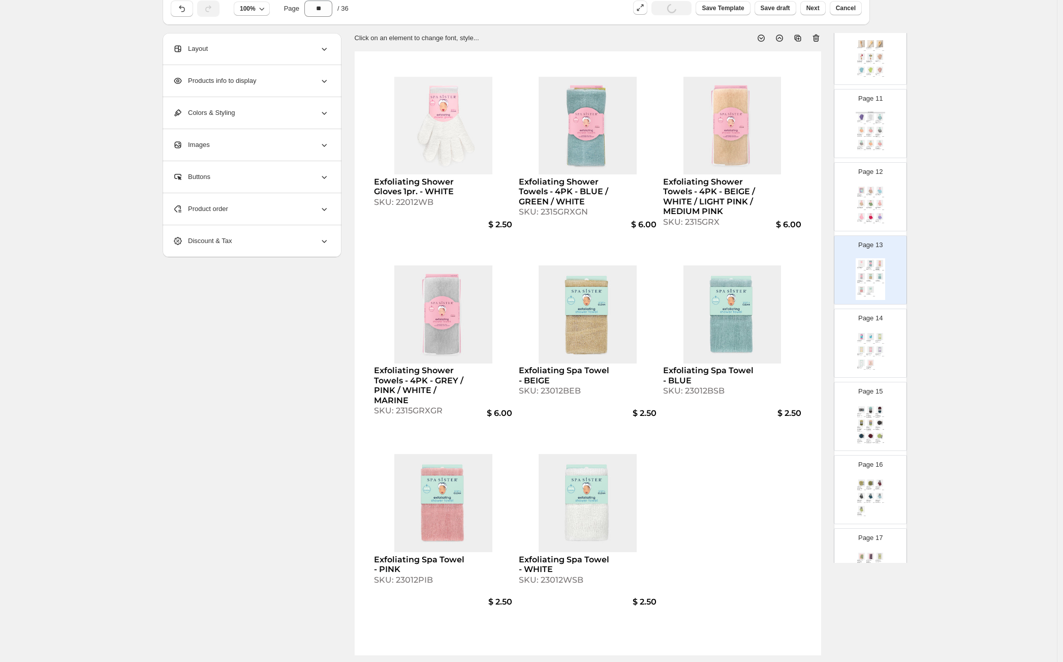
click at [872, 353] on div "Seriously Smooth Back Scrubber - PINK SKU: 23018PIS" at bounding box center [870, 354] width 9 height 3
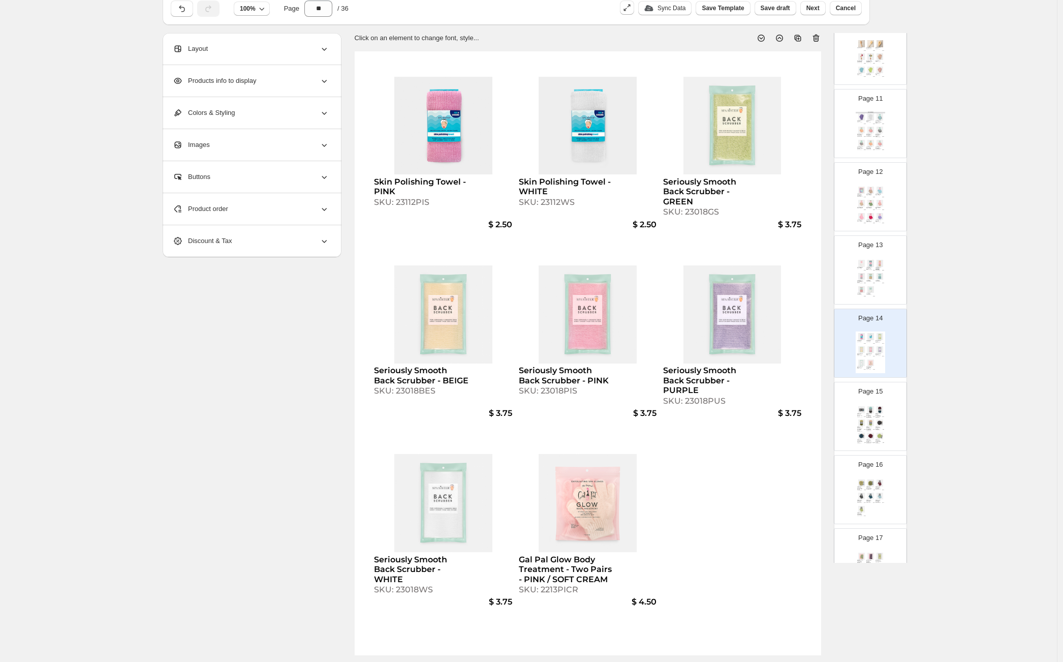
click at [872, 424] on img at bounding box center [870, 422] width 9 height 7
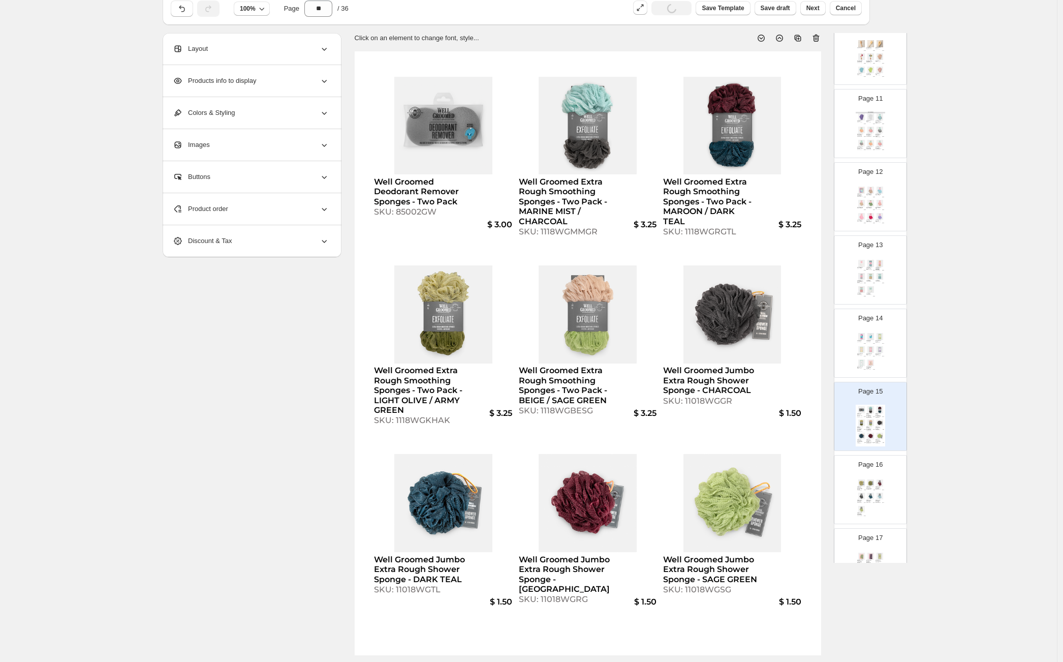
click at [872, 356] on div "Skin Polishing Towel - PINK SKU: 23112PIS $ 2.50 Skin Polishing Towel - WHITE S…" at bounding box center [870, 352] width 29 height 42
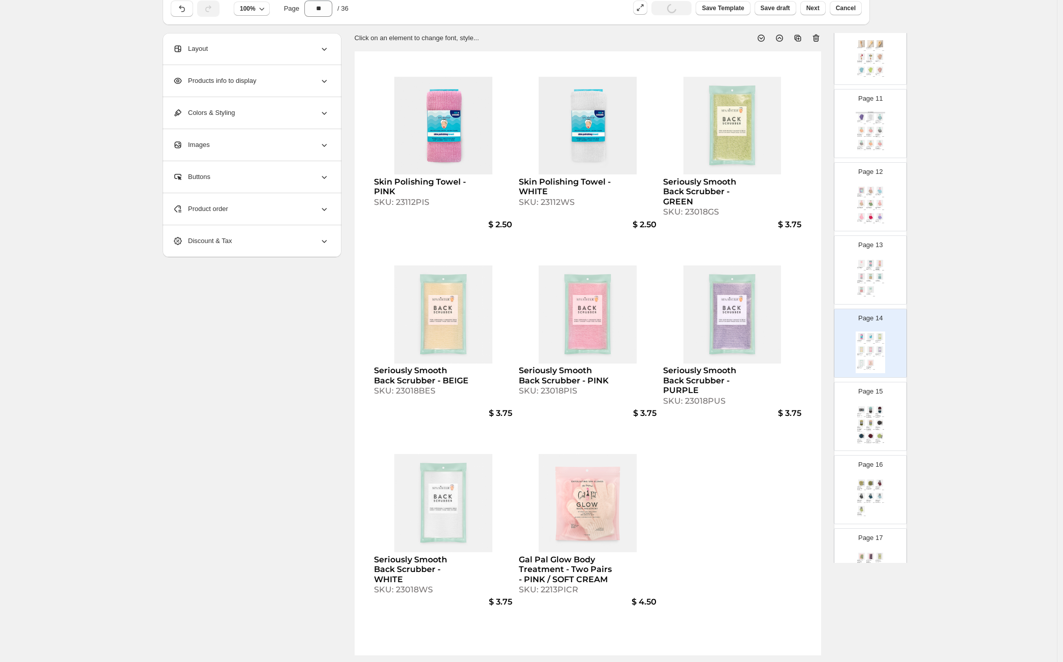
click at [873, 303] on div "Page 13 Exfoliating Shower Gloves 1pr. - WHITE SKU: 22012WB $ 2.50 Exfoliating …" at bounding box center [870, 269] width 73 height 69
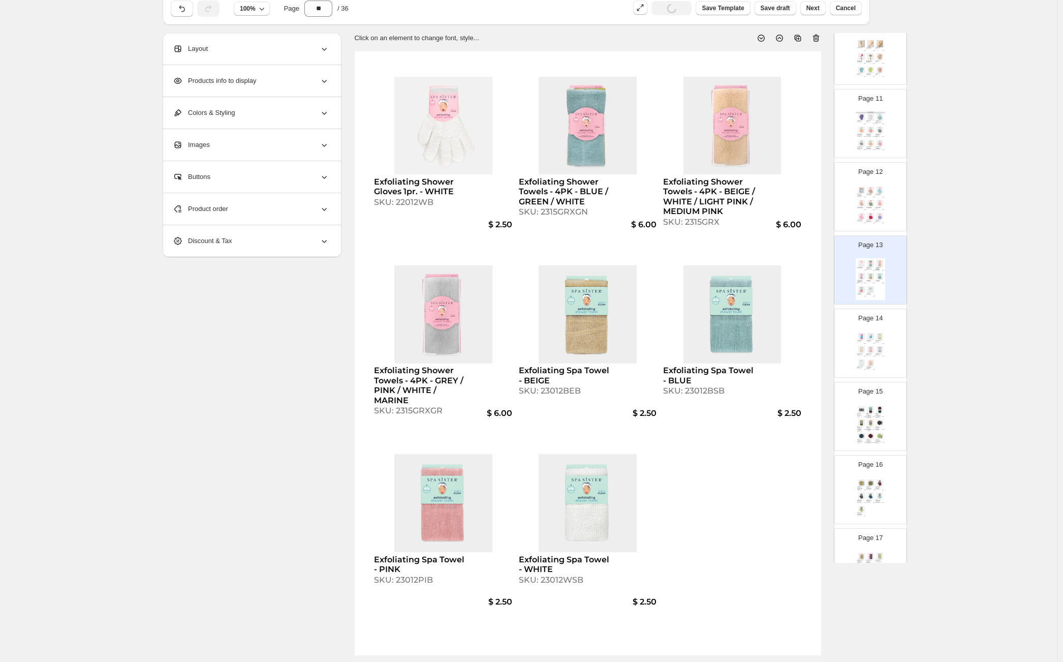
click at [867, 346] on img at bounding box center [870, 349] width 9 height 7
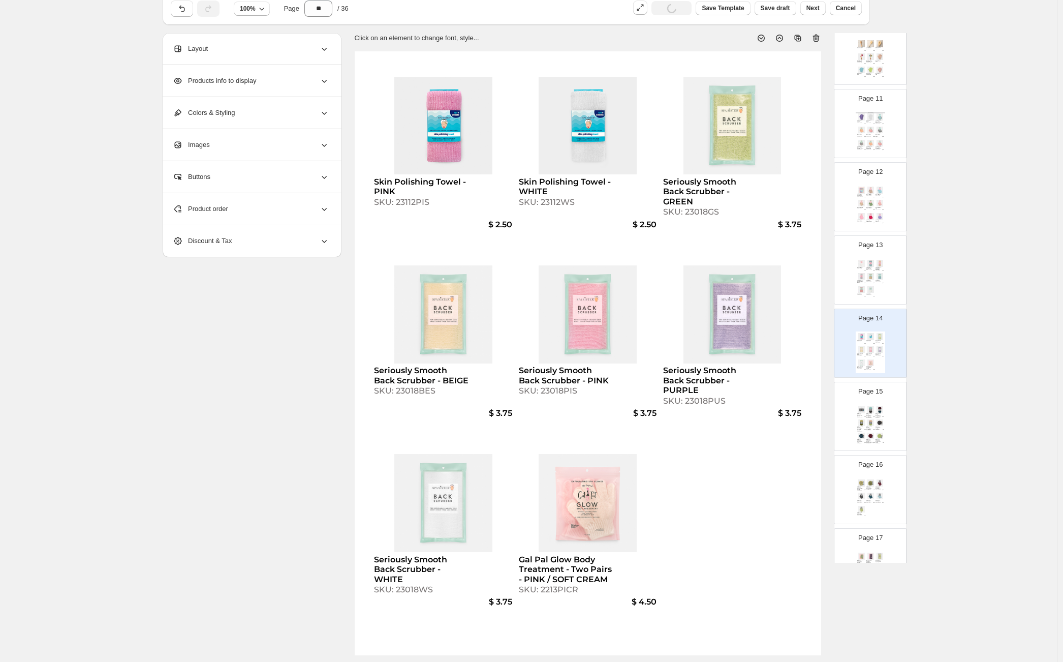
click at [409, 203] on div "SKU: 23112PIS" at bounding box center [421, 202] width 95 height 10
click at [881, 286] on div "Exfoliating Shower Gloves 1pr. - WHITE SKU: 22012WB $ 2.50 Exfoliating Shower T…" at bounding box center [870, 279] width 29 height 42
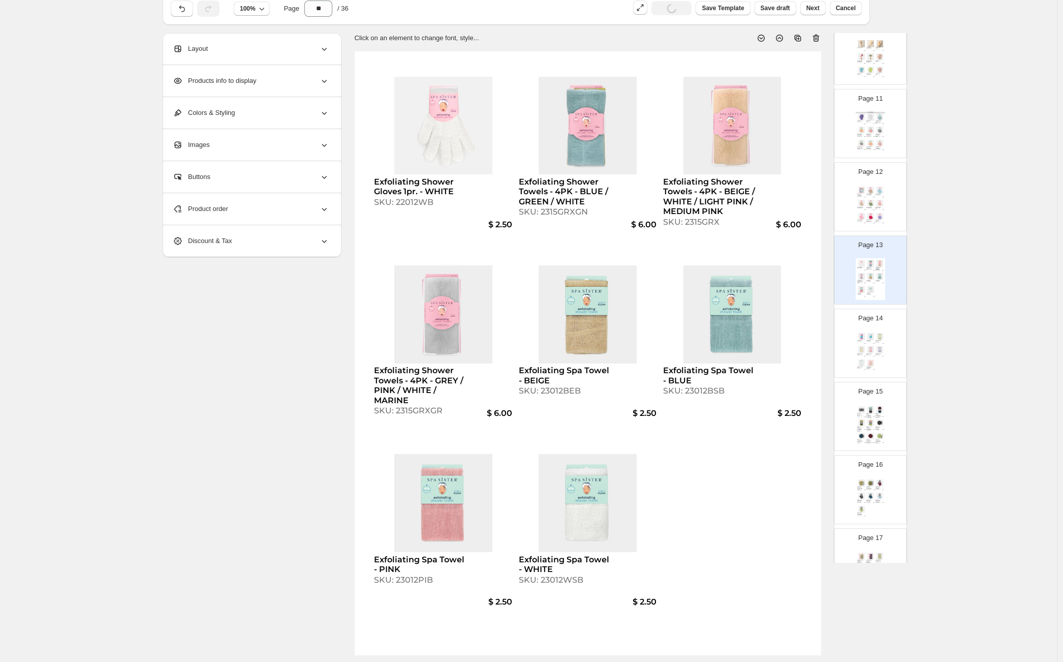
click at [224, 202] on div "Product order" at bounding box center [251, 209] width 156 height 32
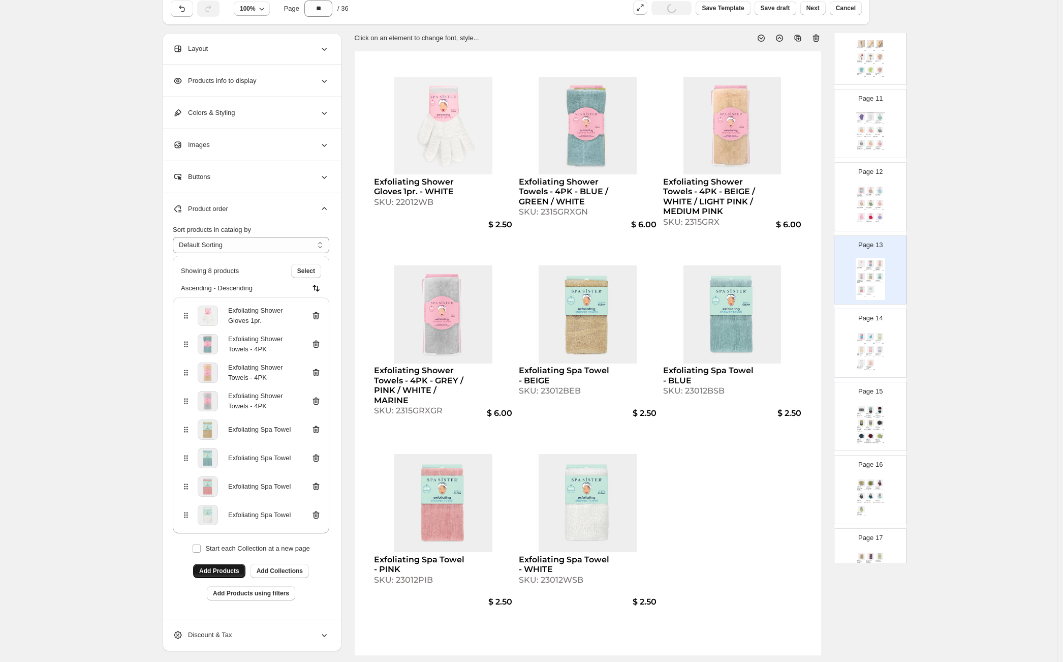
click at [227, 570] on span "Add Products" at bounding box center [219, 571] width 40 height 8
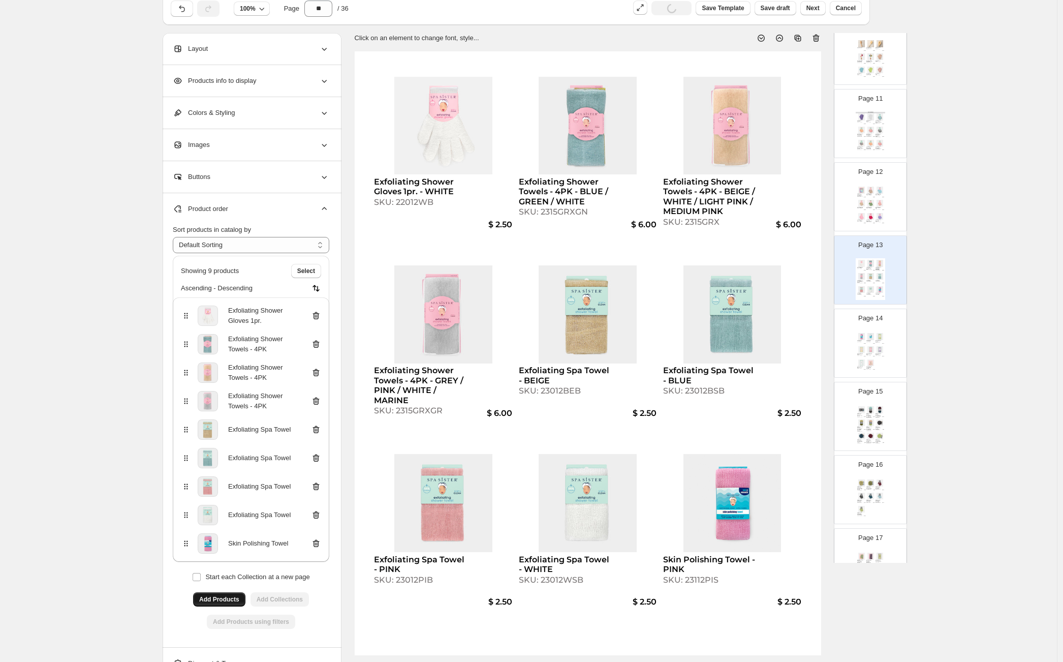
click at [882, 335] on img at bounding box center [879, 336] width 9 height 7
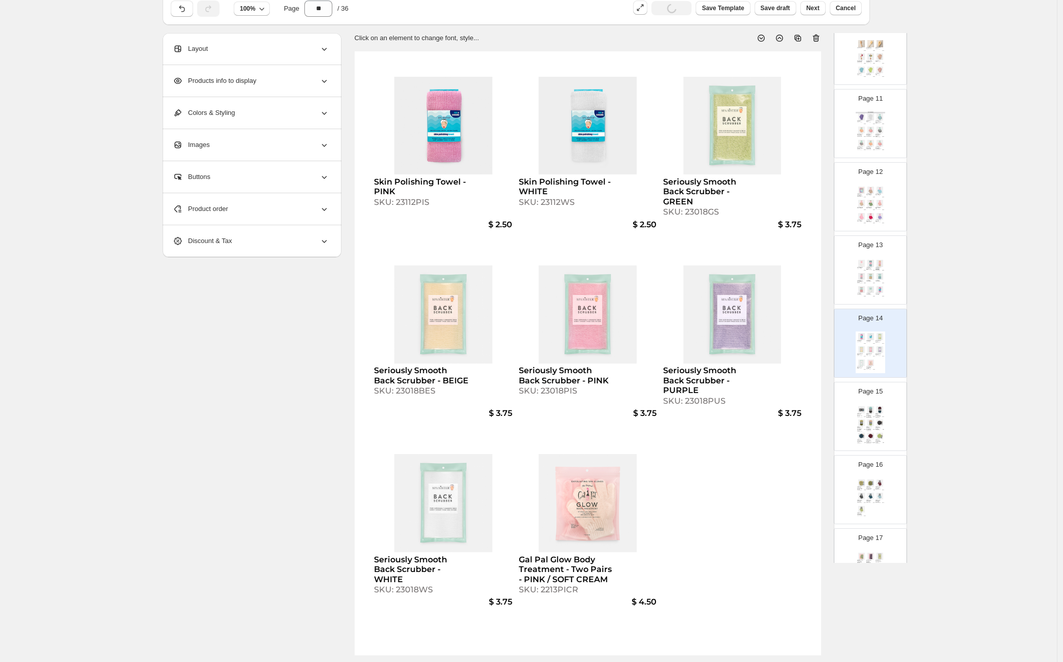
click at [271, 206] on div "Product order" at bounding box center [251, 209] width 156 height 32
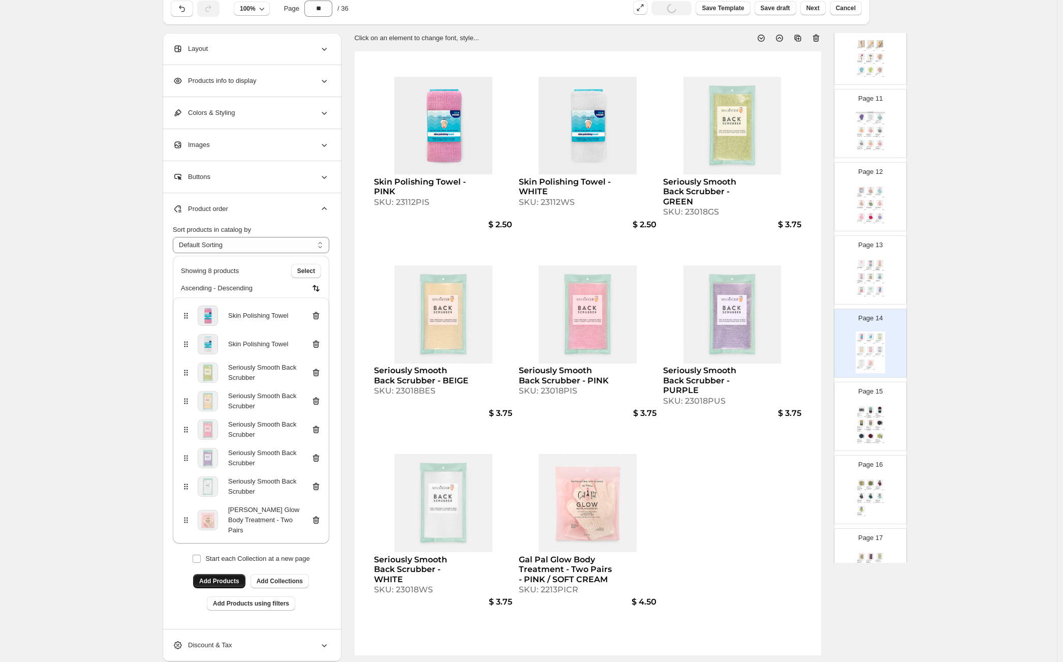
click at [320, 311] on icon at bounding box center [316, 315] width 10 height 10
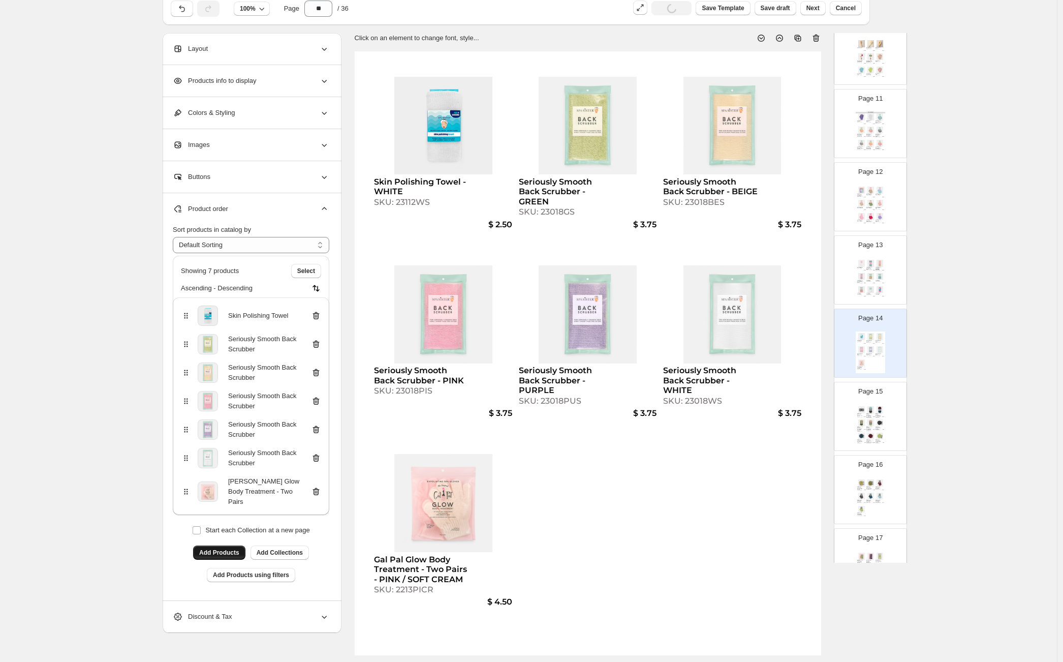
click at [864, 415] on div "Well Groomed Deodorant Remover Sponges - Two Pack SKU: 85002GW $ 3.00 Well Groo…" at bounding box center [870, 425] width 29 height 42
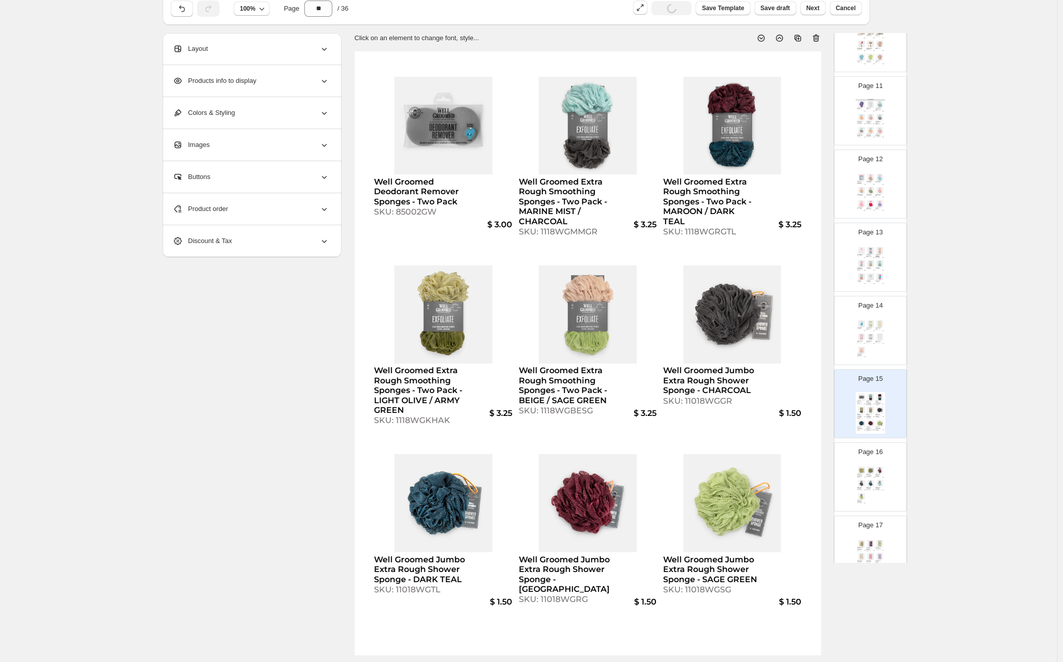
click at [875, 482] on img at bounding box center [879, 483] width 9 height 7
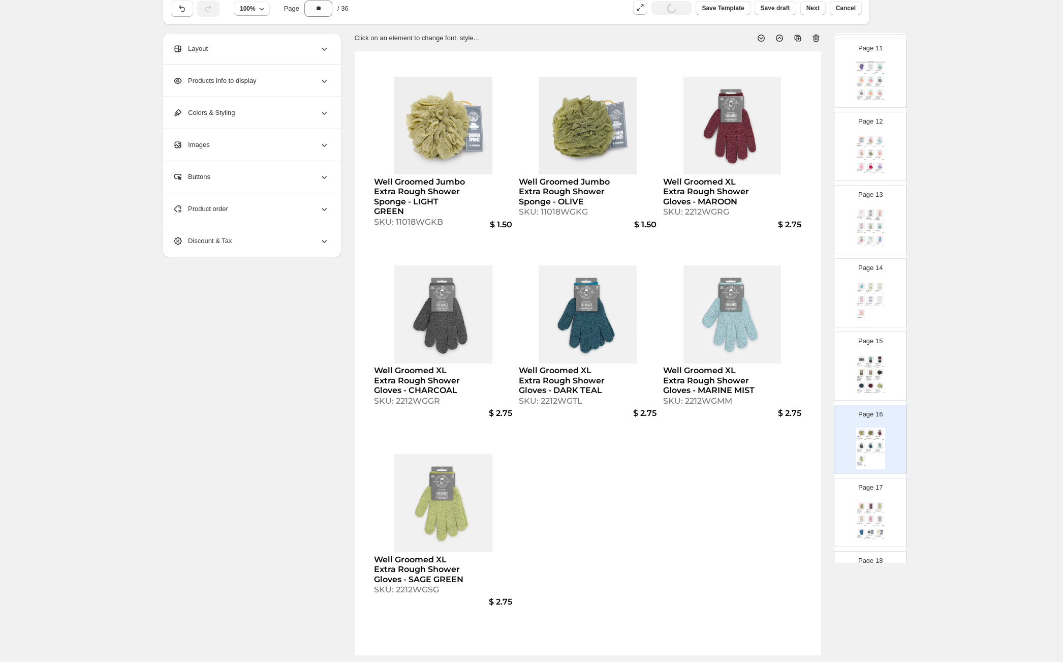
scroll to position [815, 0]
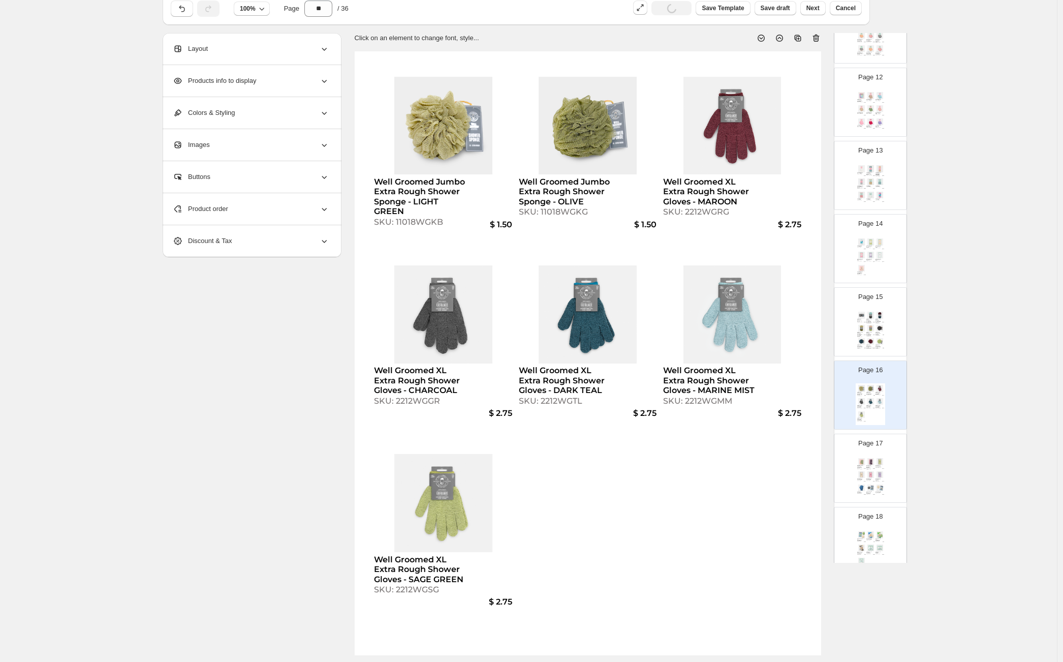
click at [875, 479] on div "Gal Pal Seriously Smooth Back Scrubber - PURPLE" at bounding box center [878, 479] width 6 height 3
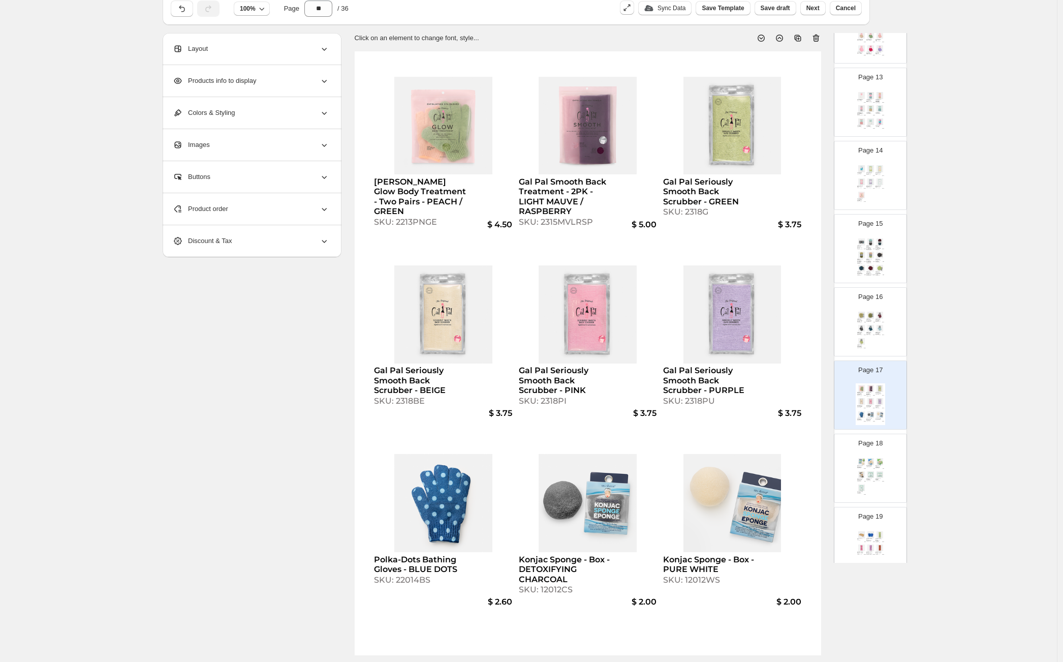
scroll to position [890, 0]
click at [873, 471] on div "Konjac Sponge - Box - ANTIOXIDANT GREEN TEA SKU: 12012GS $ 2.00 Konjac Sponge -…" at bounding box center [870, 475] width 29 height 42
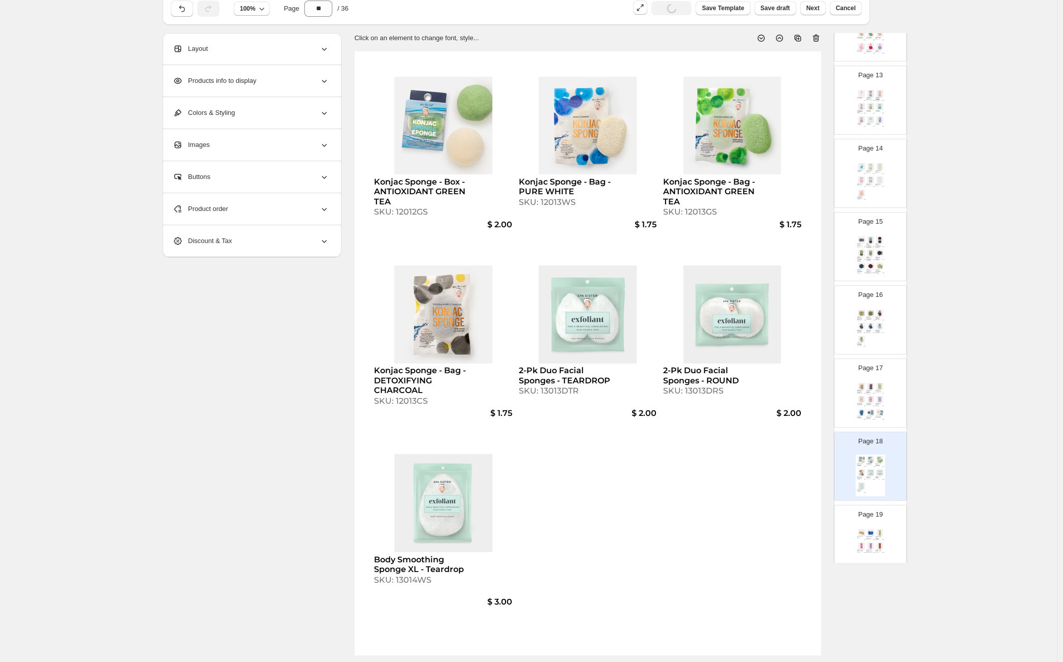
click at [872, 409] on img at bounding box center [870, 412] width 9 height 7
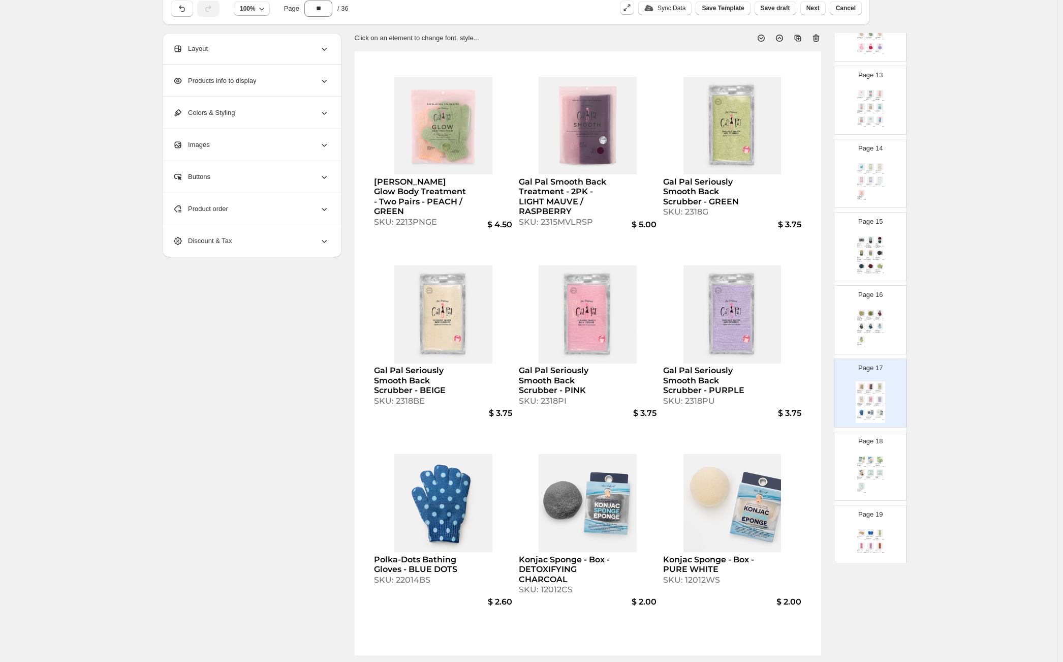
click at [869, 464] on div "SKU: 12013WS" at bounding box center [869, 464] width 6 height 1
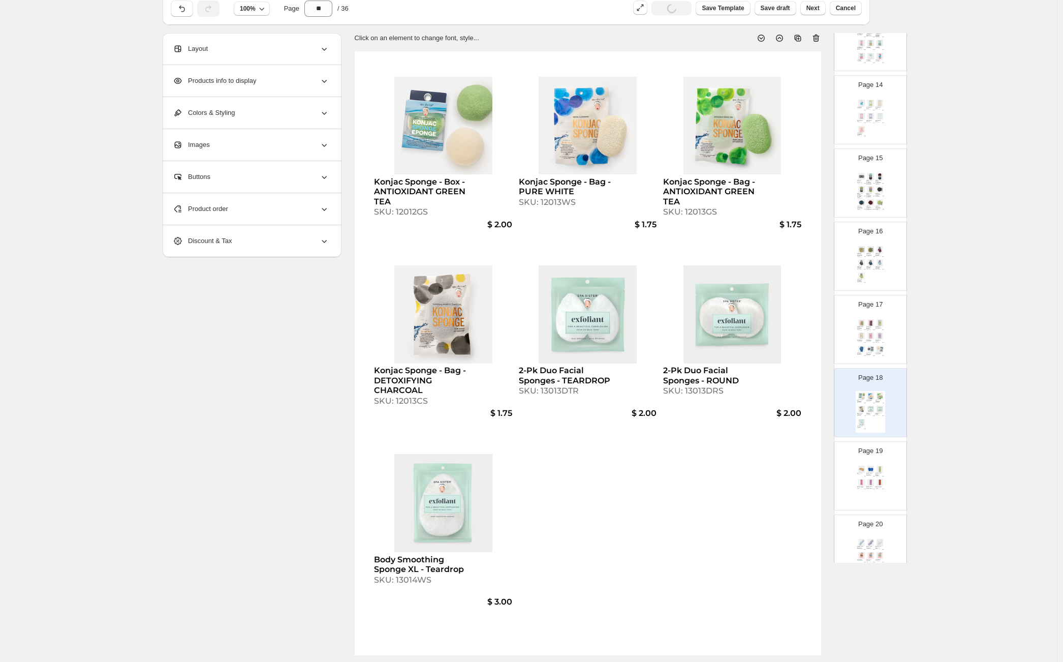
scroll to position [958, 0]
click at [869, 464] on img at bounding box center [870, 464] width 9 height 7
type input "**"
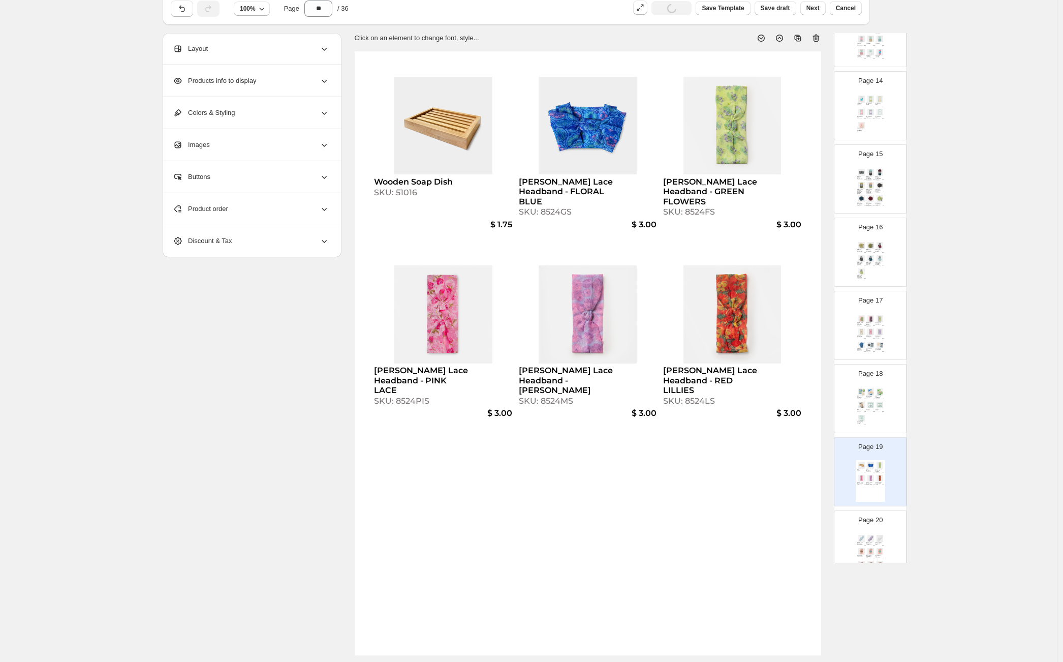
click at [414, 189] on div "SKU: 51016" at bounding box center [421, 192] width 95 height 10
select select "**********"
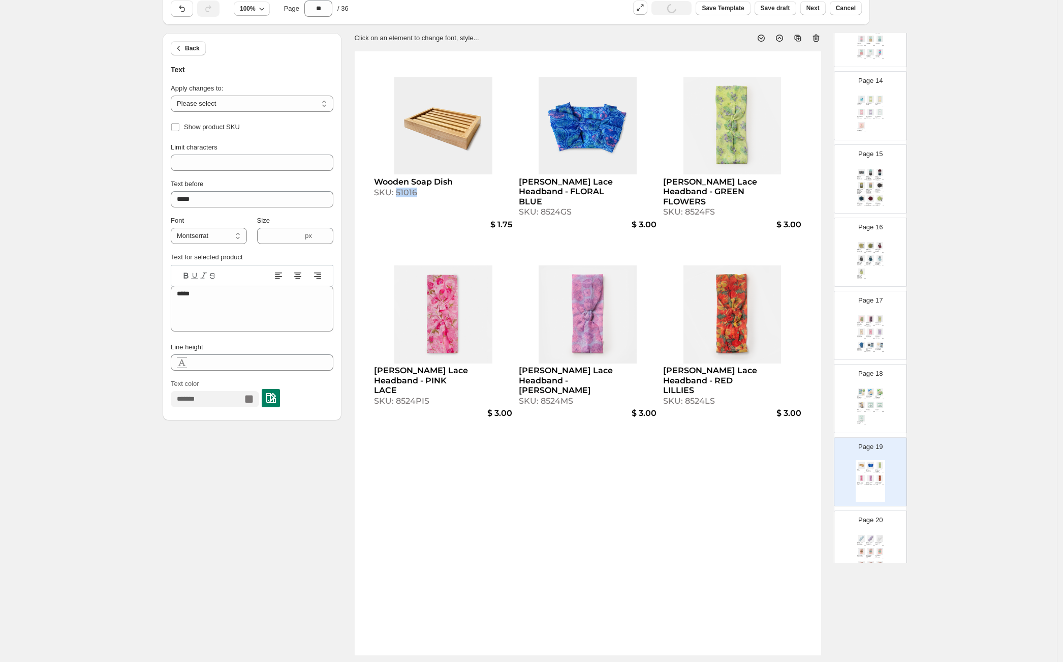
click at [414, 189] on div "SKU: 51016" at bounding box center [421, 192] width 95 height 10
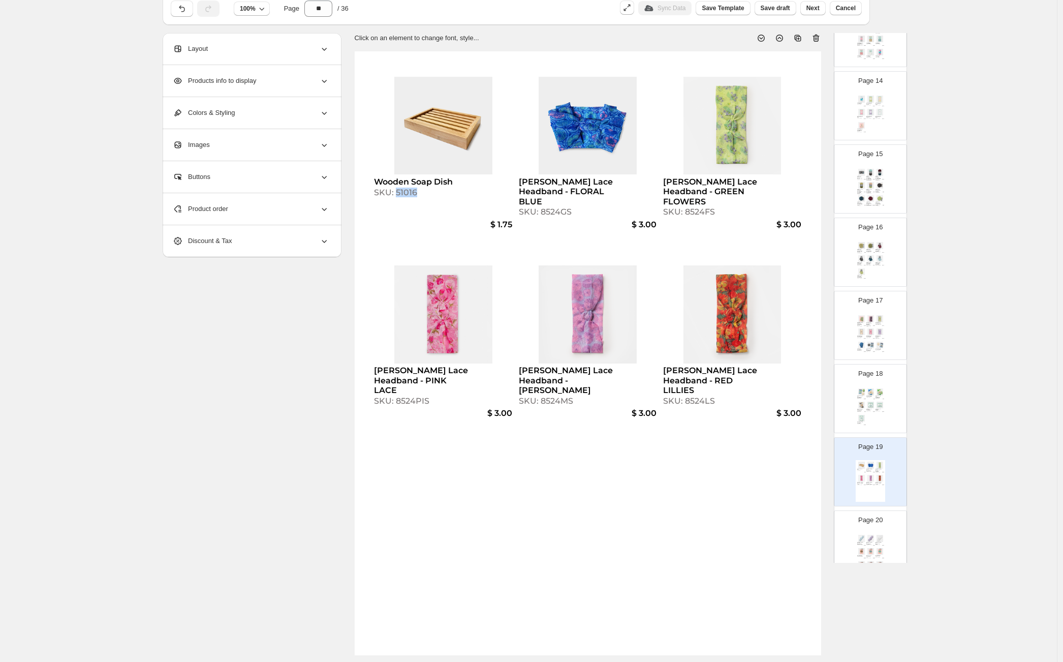
click at [878, 402] on img at bounding box center [879, 404] width 9 height 7
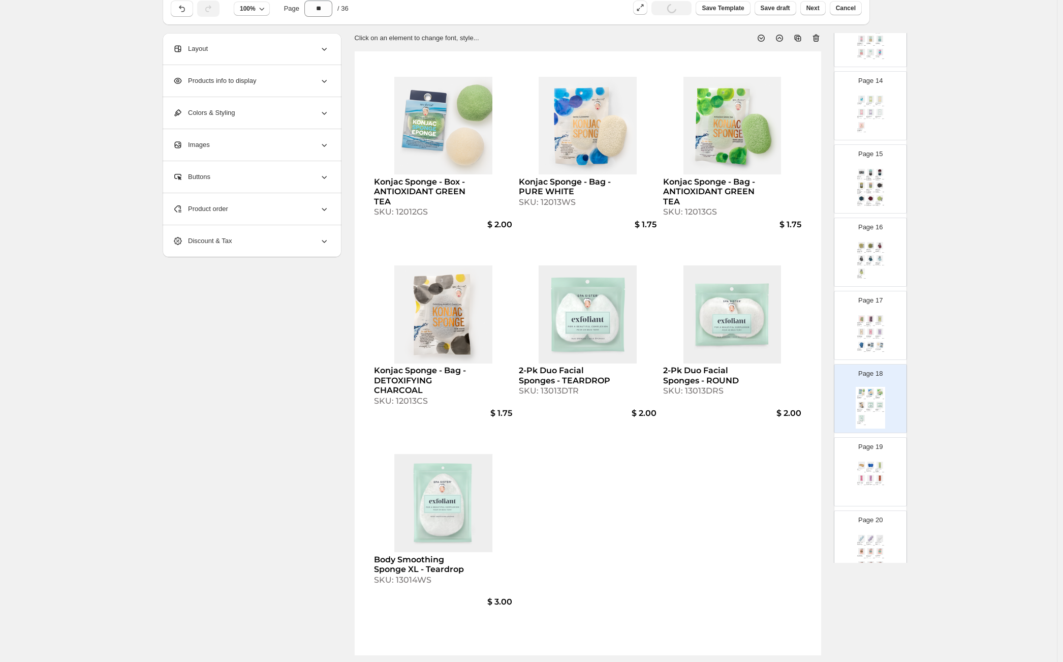
click at [271, 213] on div "Product order" at bounding box center [251, 209] width 156 height 32
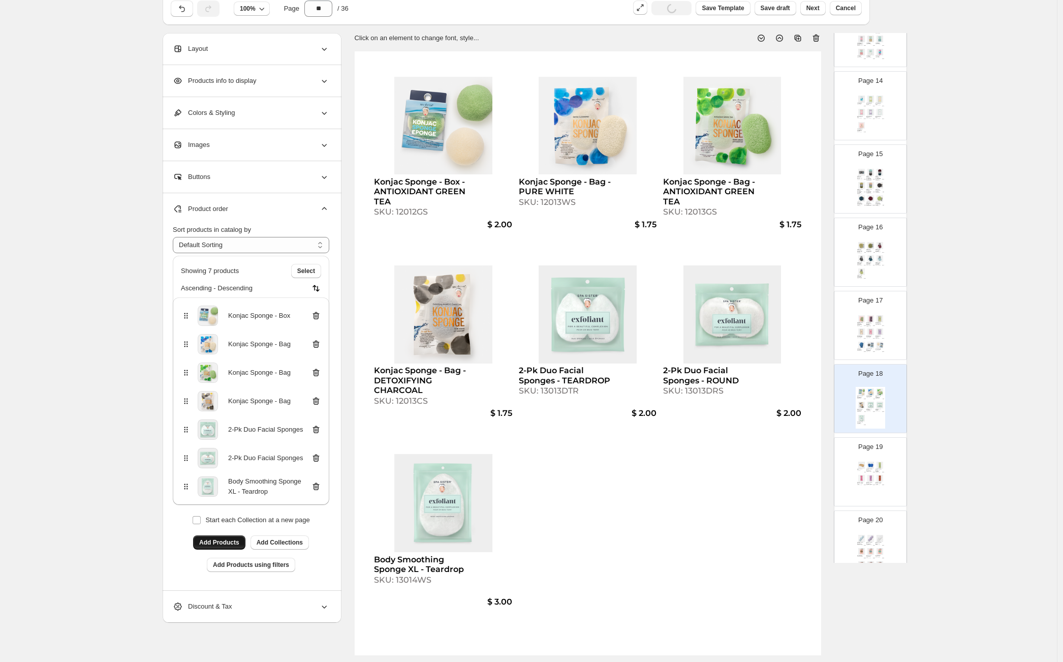
click at [237, 543] on span "Add Products" at bounding box center [219, 542] width 40 height 8
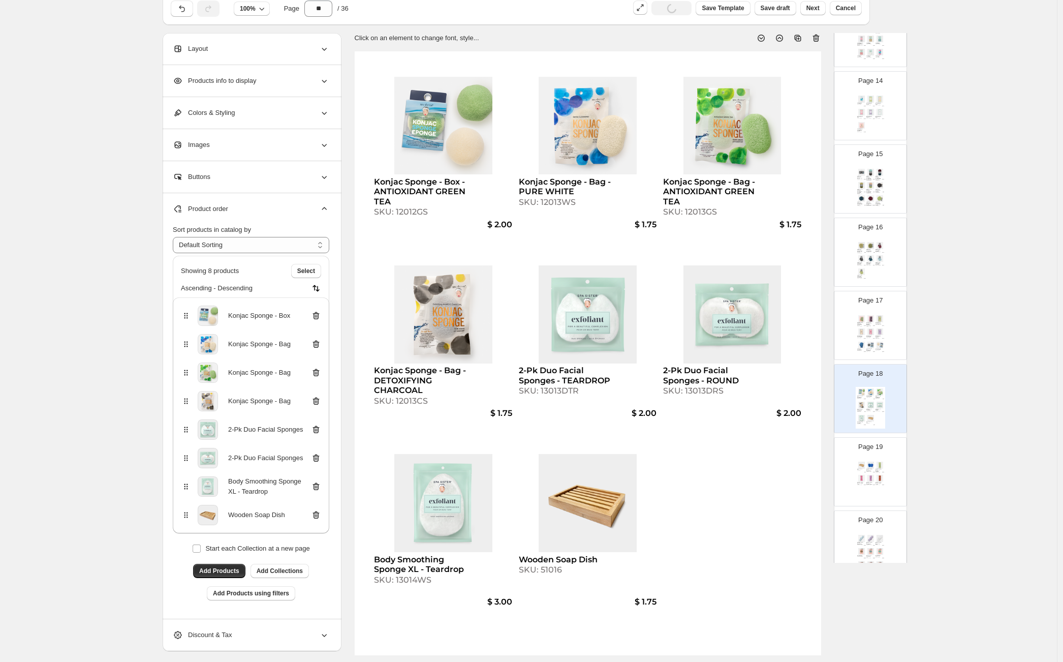
click at [873, 469] on div "Georgette Stretch Lace Headband - FLORAL BLUE SKU: 8524GS" at bounding box center [870, 470] width 9 height 4
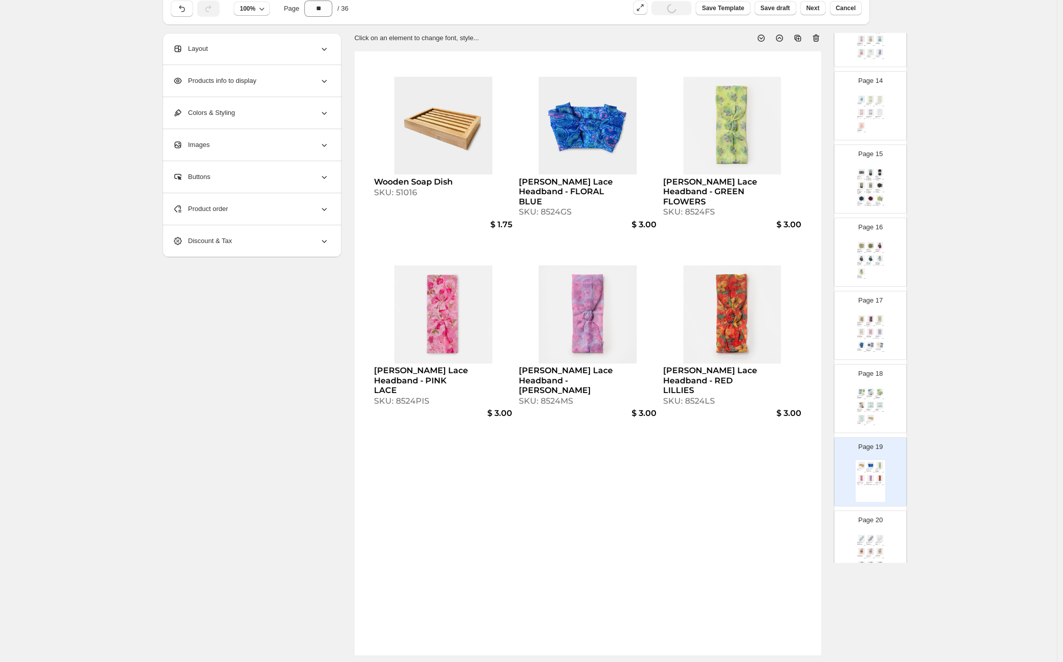
click at [279, 211] on div "Product order" at bounding box center [251, 209] width 156 height 32
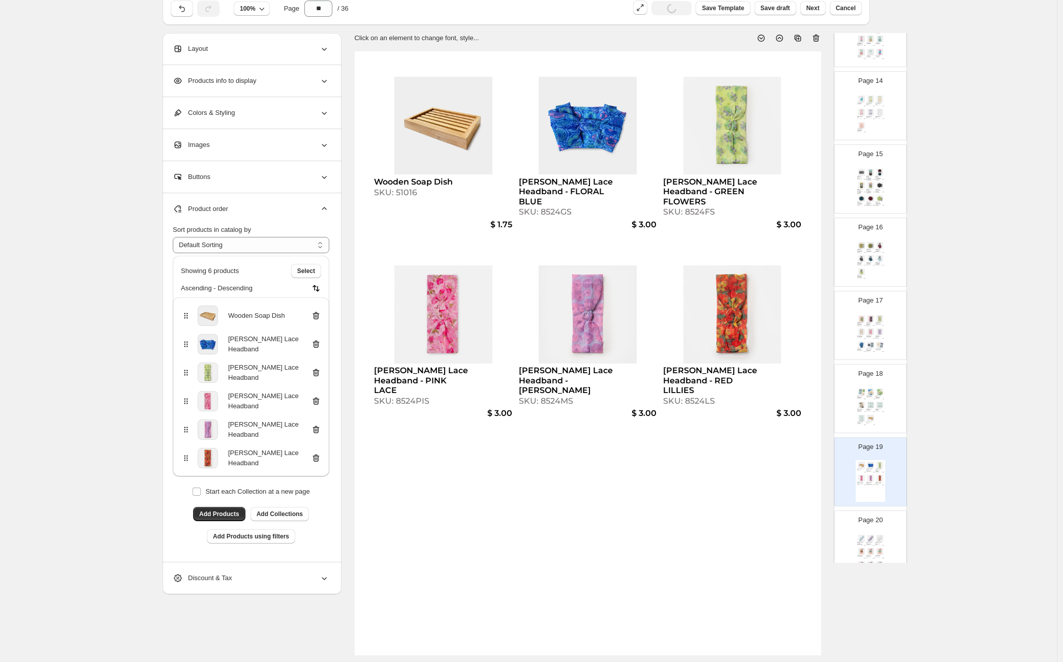
click at [318, 310] on icon at bounding box center [316, 315] width 10 height 10
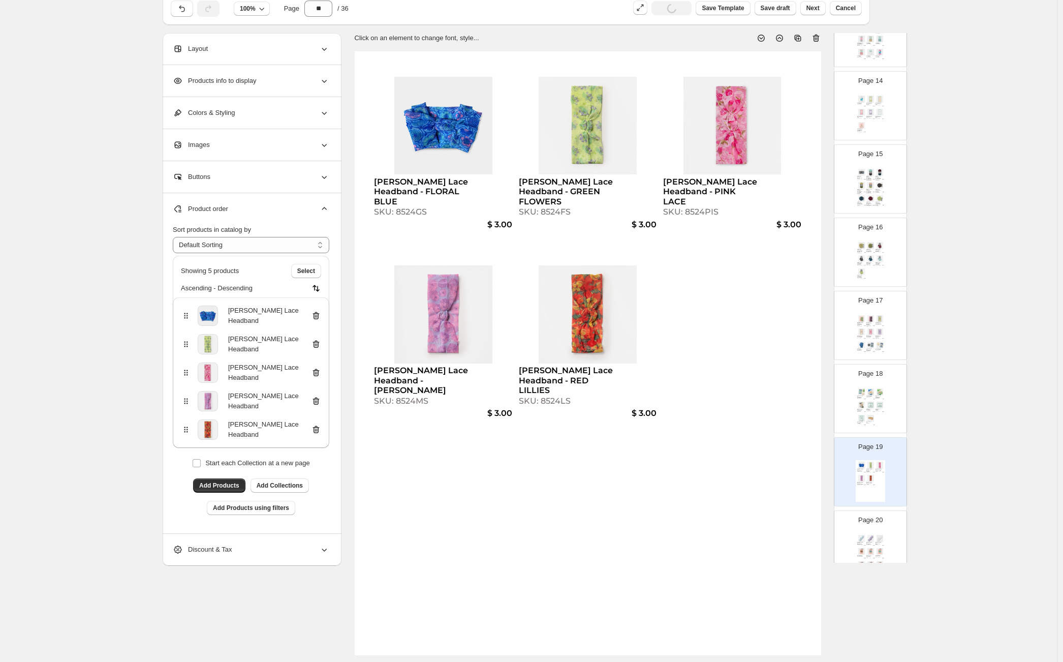
click at [881, 409] on div "2-Pk Duo Facial Sponges - ROUND SKU: 13013DRS" at bounding box center [879, 410] width 9 height 3
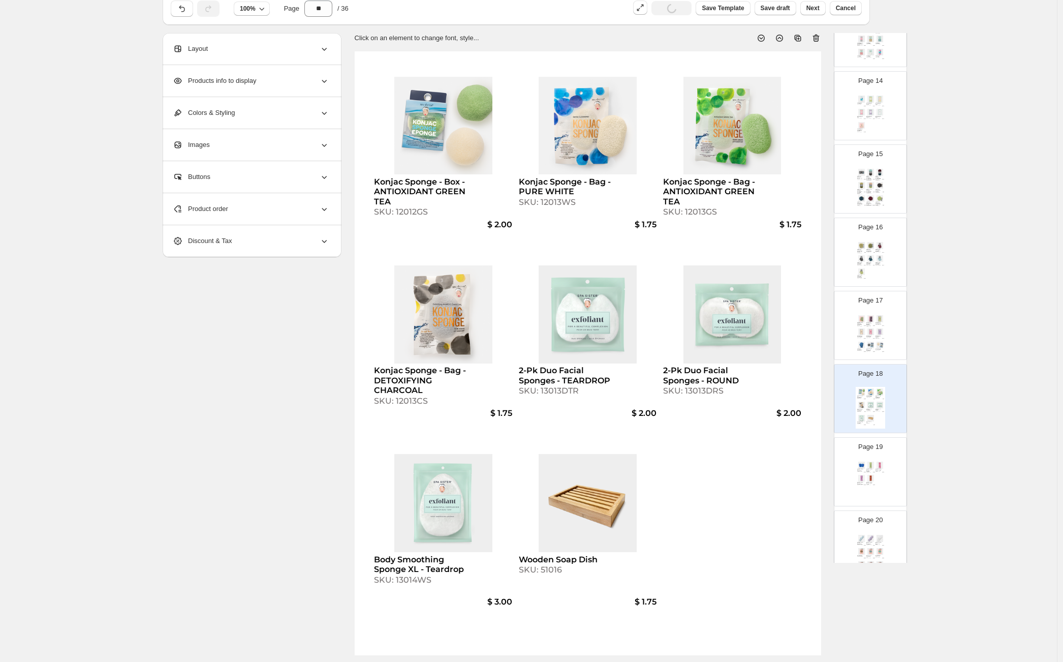
click at [880, 478] on div "Georgette Stretch Lace Headband - FLORAL BLUE SKU: 8524GS $ 3.00 Georgette Stre…" at bounding box center [870, 481] width 29 height 42
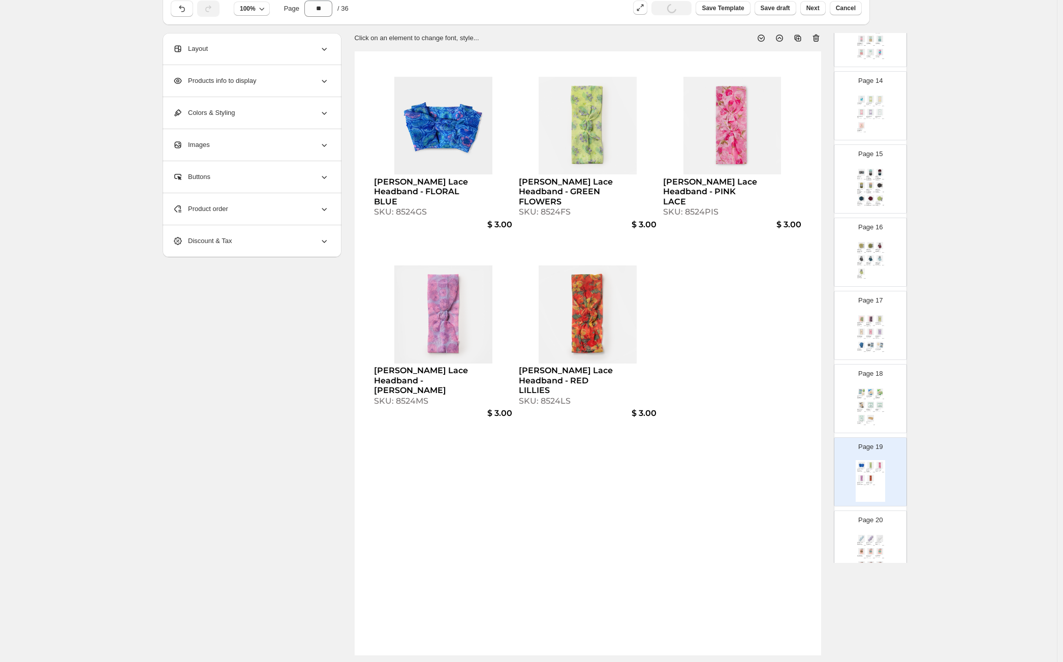
click at [422, 211] on div "SKU: 8524GS" at bounding box center [421, 212] width 95 height 10
click at [880, 405] on img at bounding box center [879, 404] width 9 height 7
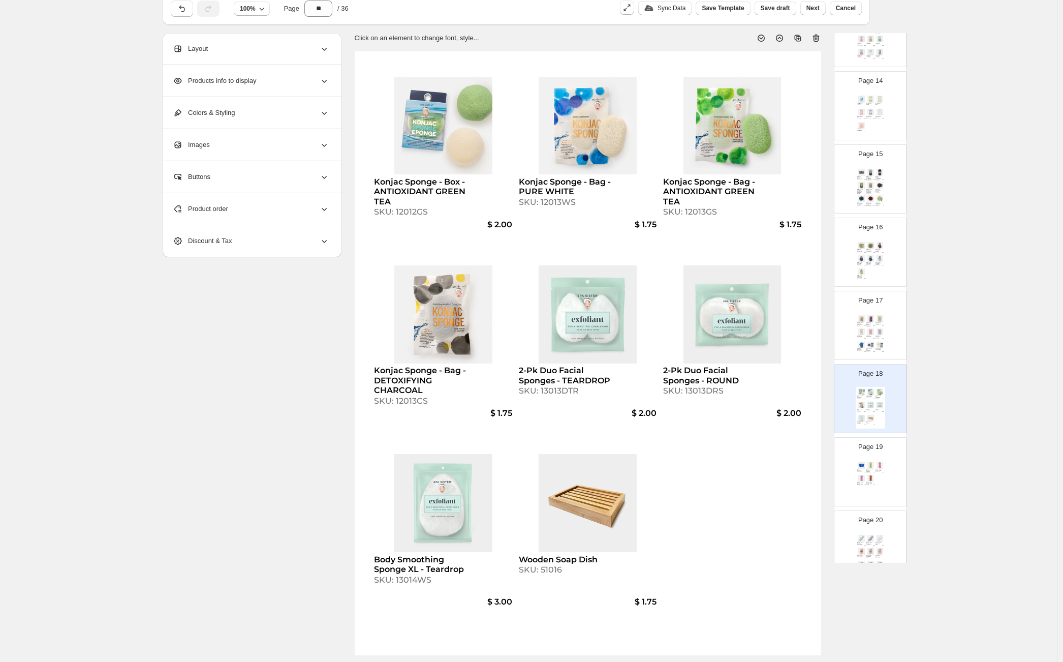
click at [860, 451] on p "Page 19" at bounding box center [870, 447] width 24 height 10
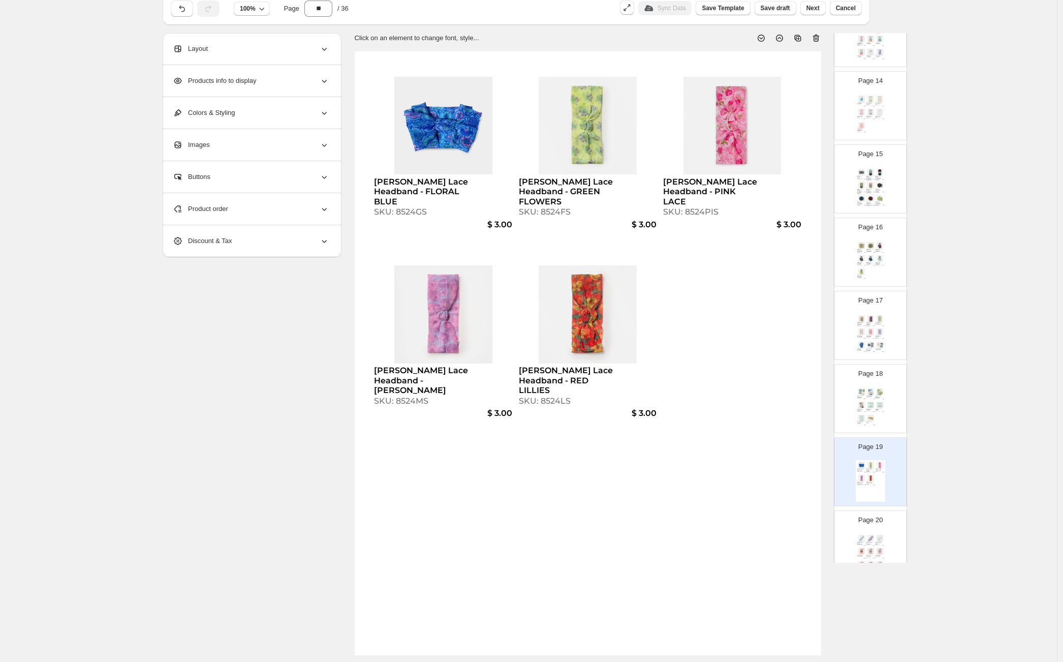
click at [863, 399] on div "Konjac Sponge - Box - ANTIOXIDANT GREEN TEA SKU: 12012GS $ 2.00 Konjac Sponge -…" at bounding box center [870, 408] width 29 height 42
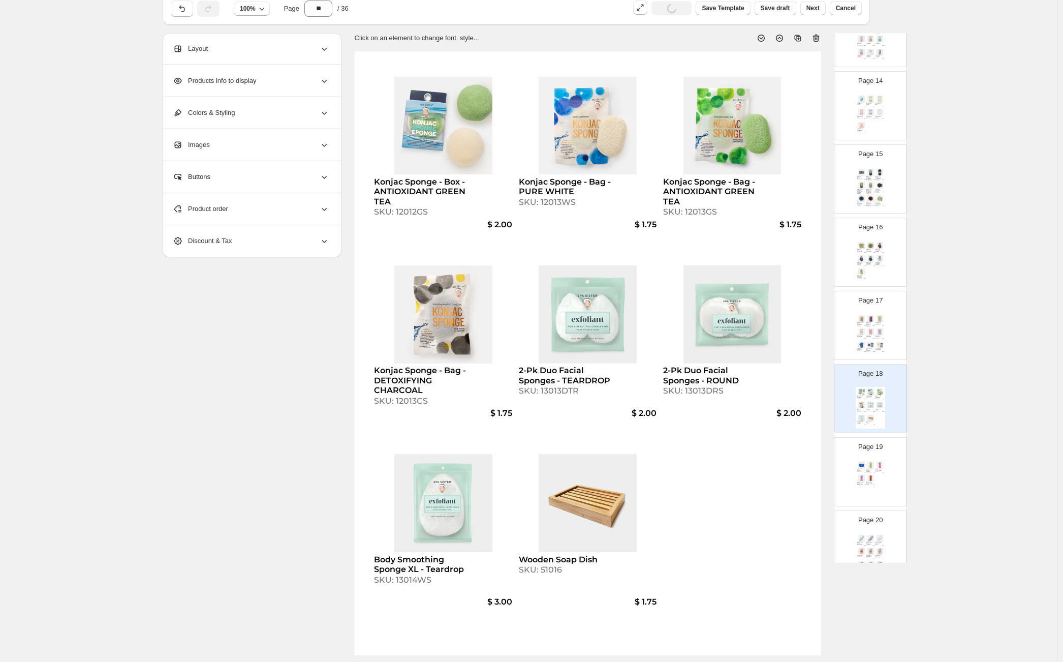
click at [875, 468] on div "[PERSON_NAME] Lace Headband - PINK LACE" at bounding box center [878, 469] width 6 height 3
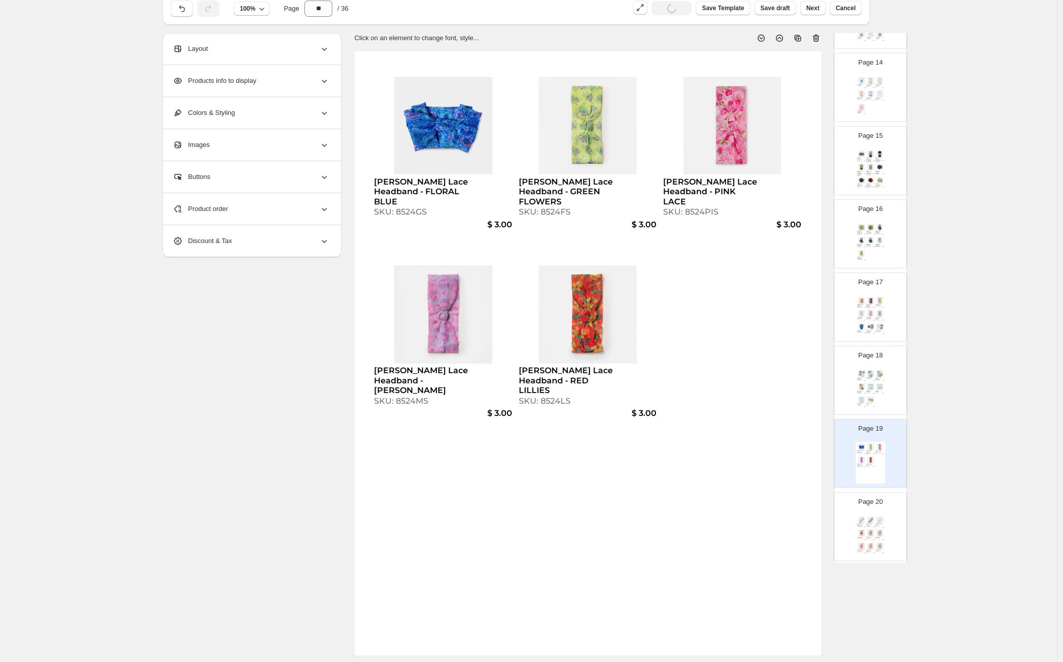
scroll to position [991, 0]
click at [875, 510] on div "Terry-Knot Spa Headbands - GRANITE BLUE SKU: 850221FBS $ 3.25 Terry-Knot Spa He…" at bounding box center [870, 521] width 29 height 42
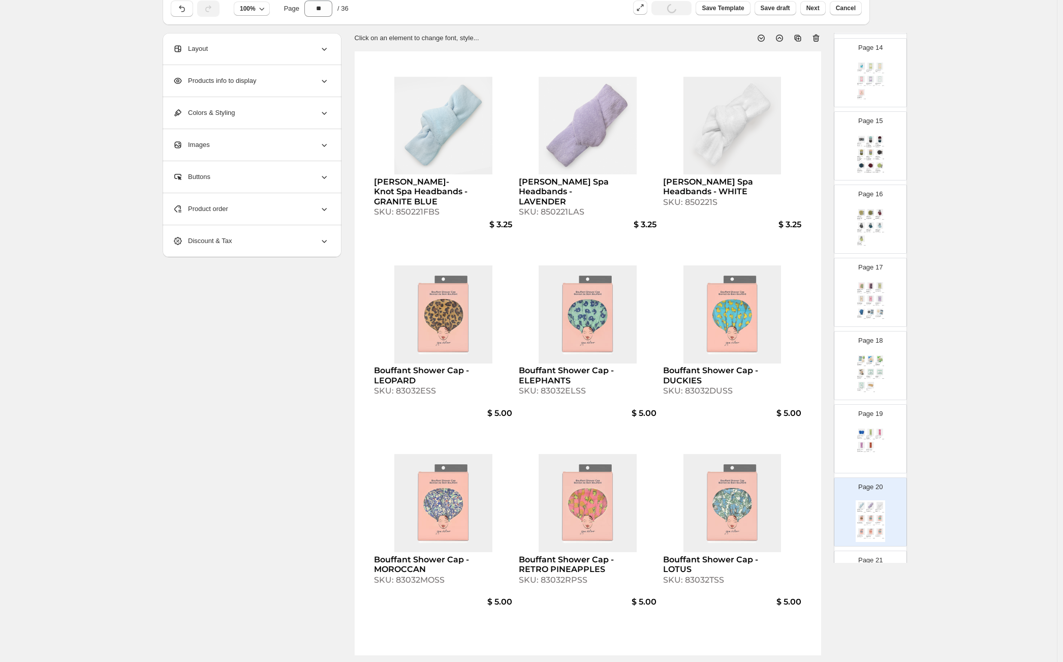
click at [868, 447] on img at bounding box center [870, 445] width 9 height 7
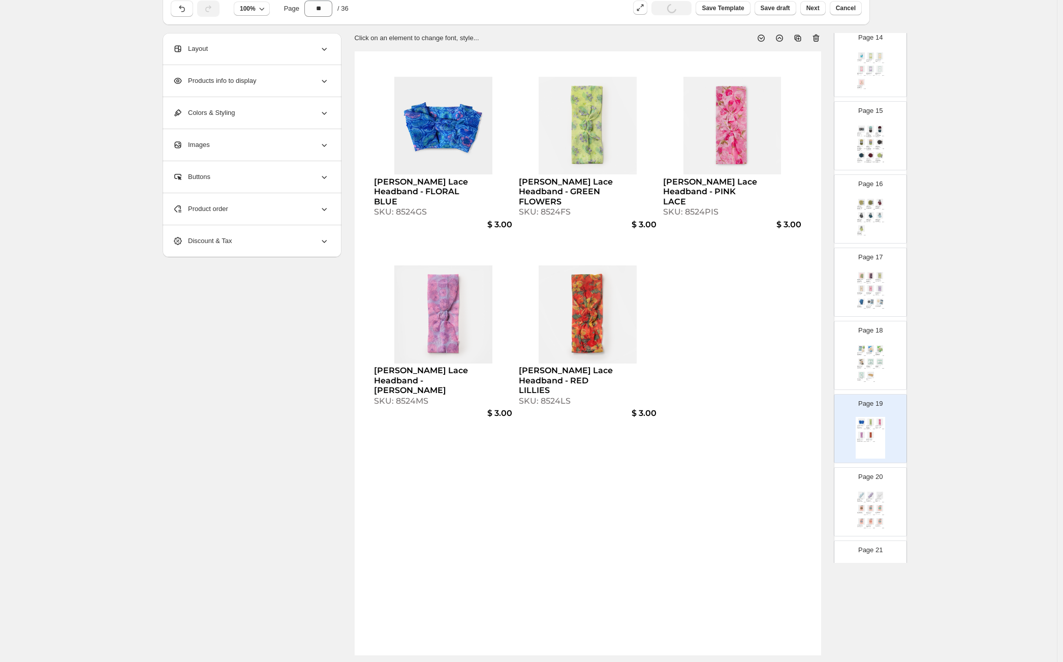
scroll to position [1003, 0]
click at [864, 501] on div "Terry-Knot Spa Headbands - GRANITE BLUE SKU: 850221FBS $ 3.25 Terry-Knot Spa He…" at bounding box center [870, 508] width 29 height 42
type input "**"
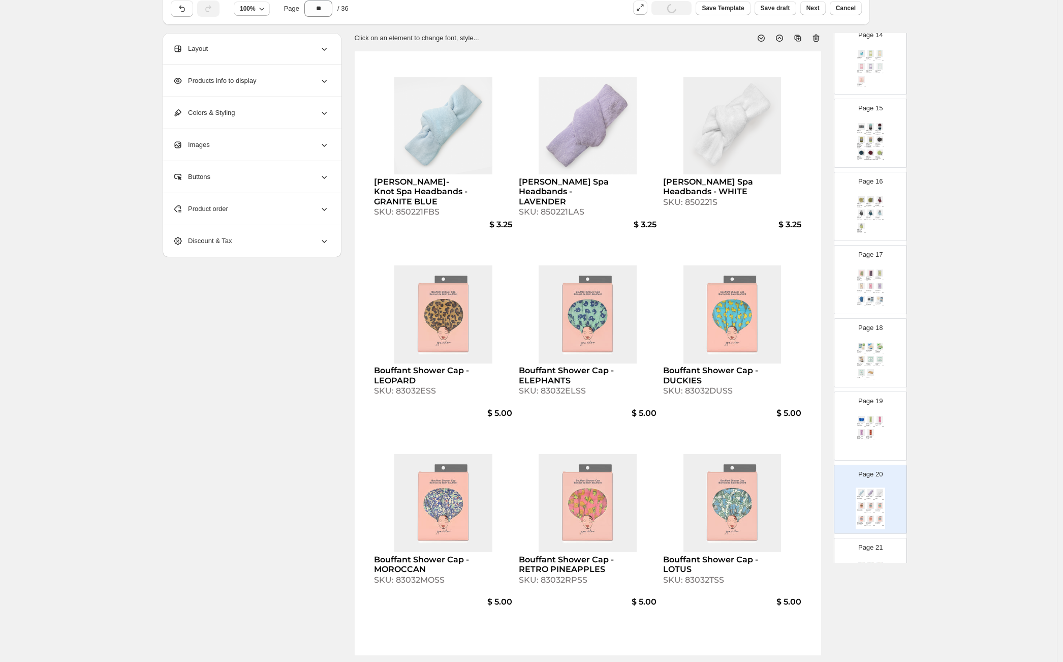
click at [422, 209] on div "SKU: 850221FBS" at bounding box center [421, 212] width 95 height 10
select select "**********"
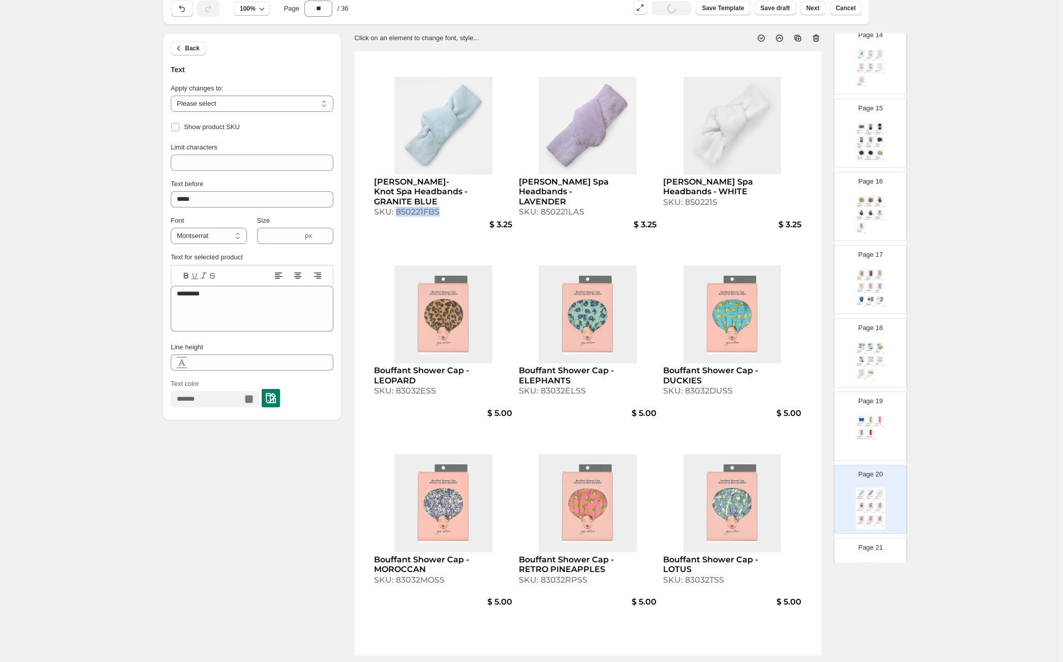
click at [422, 209] on div "SKU: 850221FBS" at bounding box center [421, 212] width 95 height 10
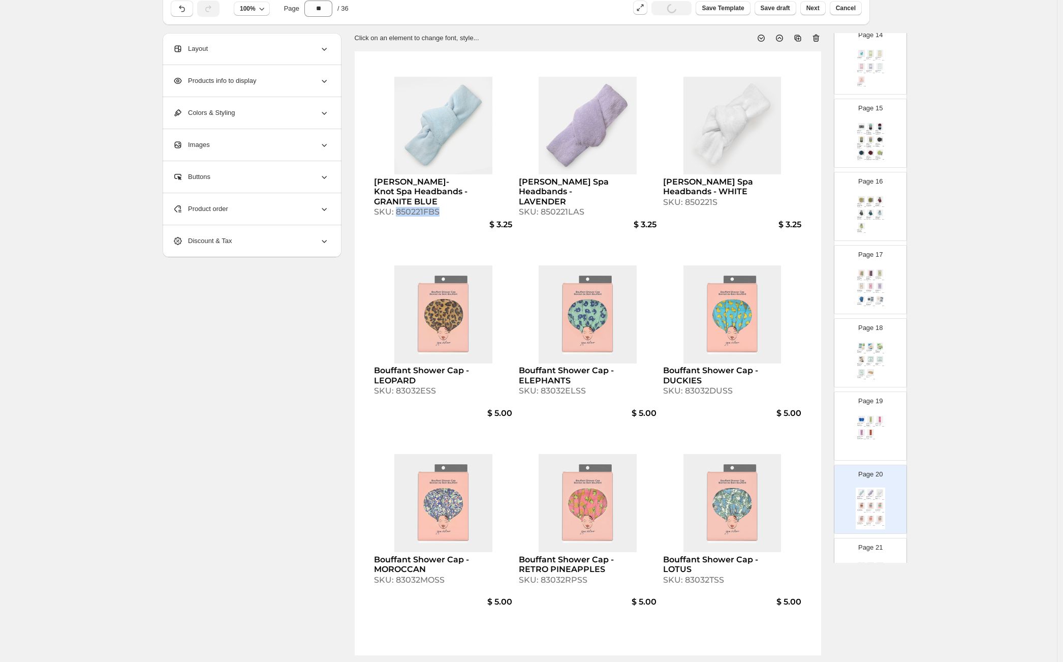
click at [867, 424] on div "Georgette Stretch Lace Headband - GREEN FLOWERS SKU: 8524FS" at bounding box center [870, 425] width 9 height 4
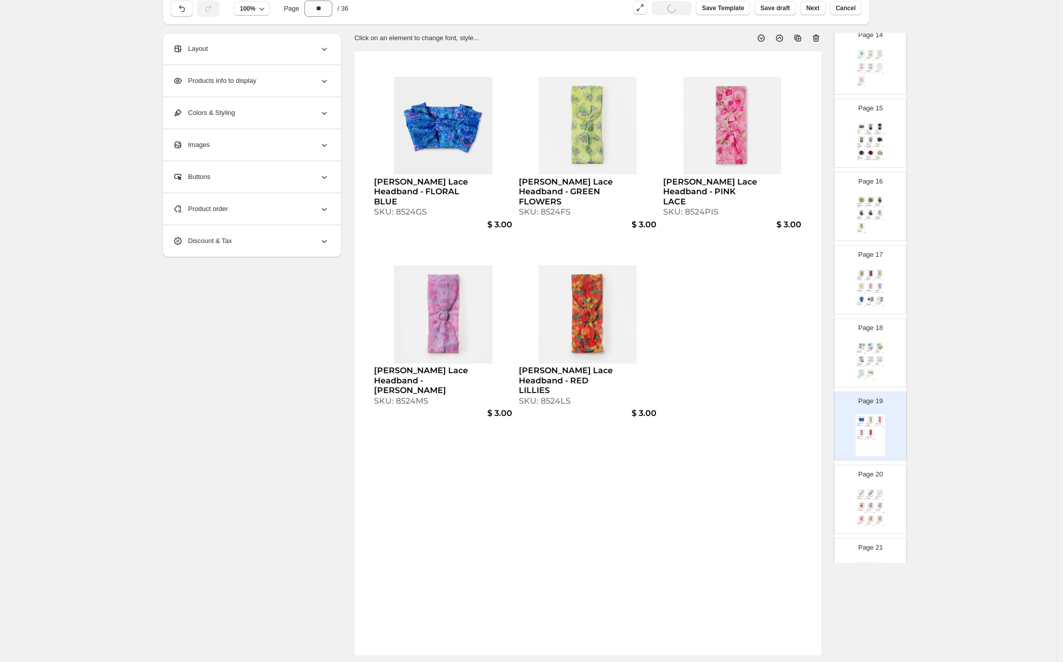
click at [292, 199] on div "Product order" at bounding box center [251, 209] width 156 height 32
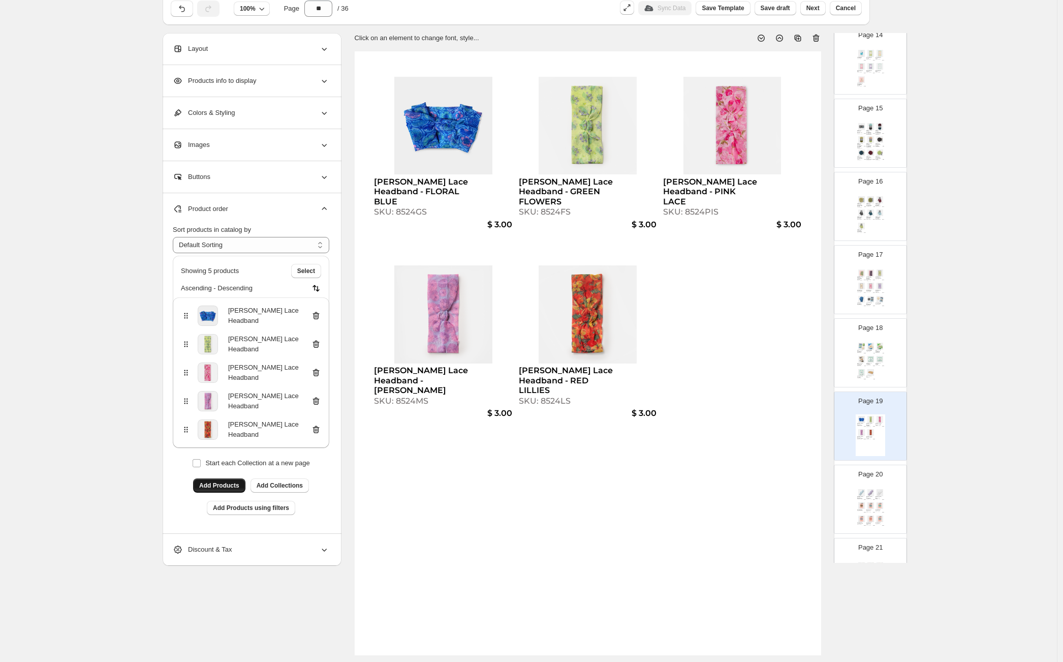
click at [233, 483] on span "Add Products" at bounding box center [219, 485] width 40 height 8
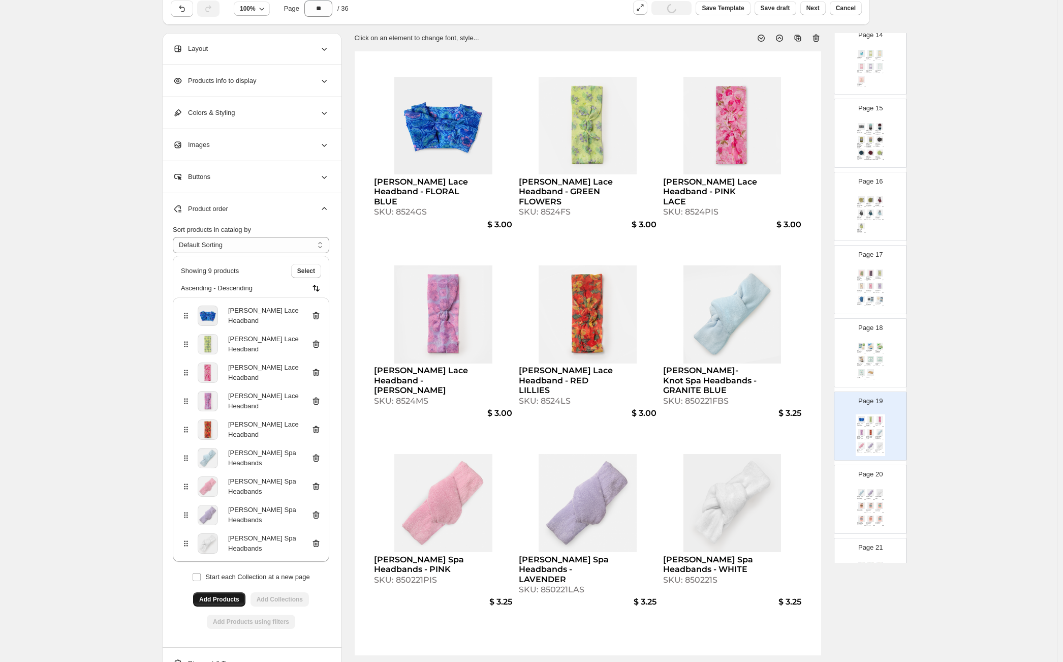
click at [869, 496] on div "[PERSON_NAME] Spa Headbands - LAVENDER" at bounding box center [869, 497] width 6 height 3
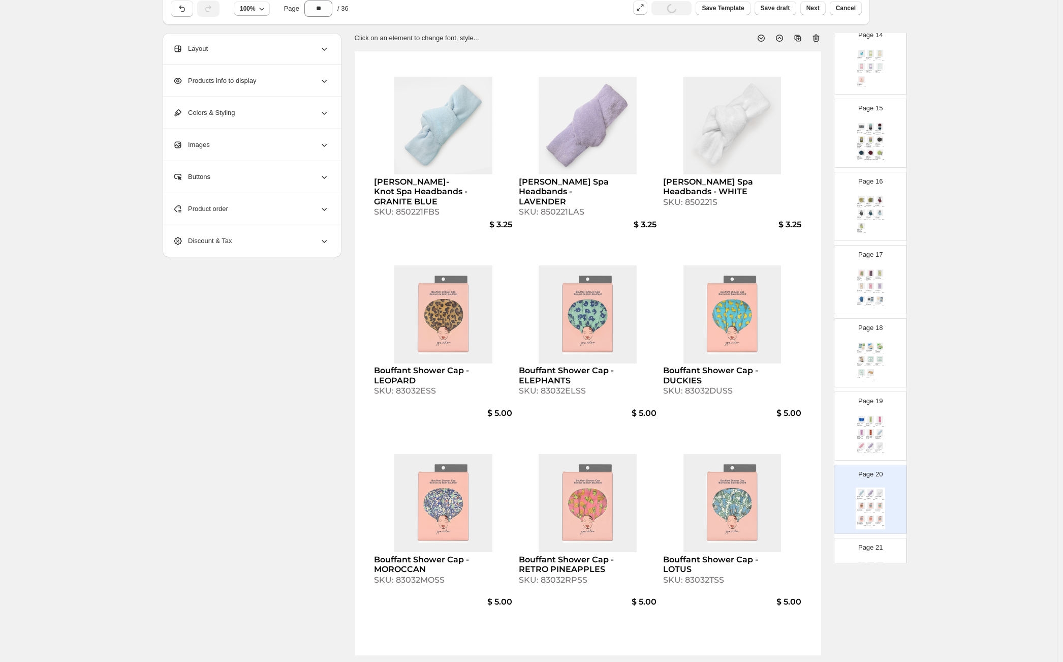
click at [261, 206] on div "Product order" at bounding box center [251, 209] width 156 height 32
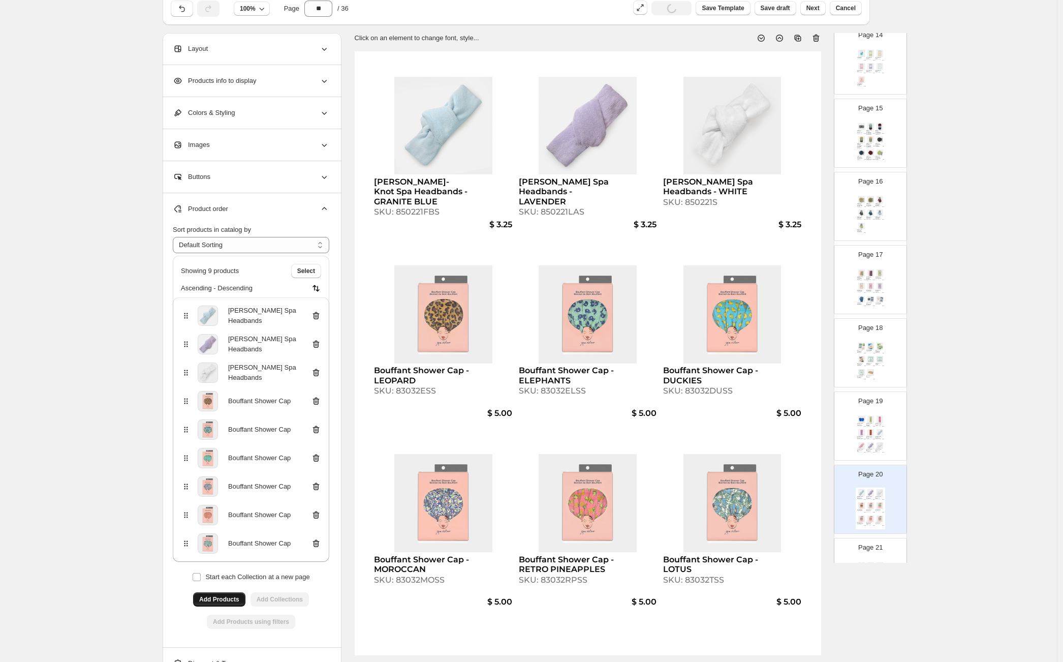
click at [320, 317] on icon at bounding box center [316, 316] width 7 height 8
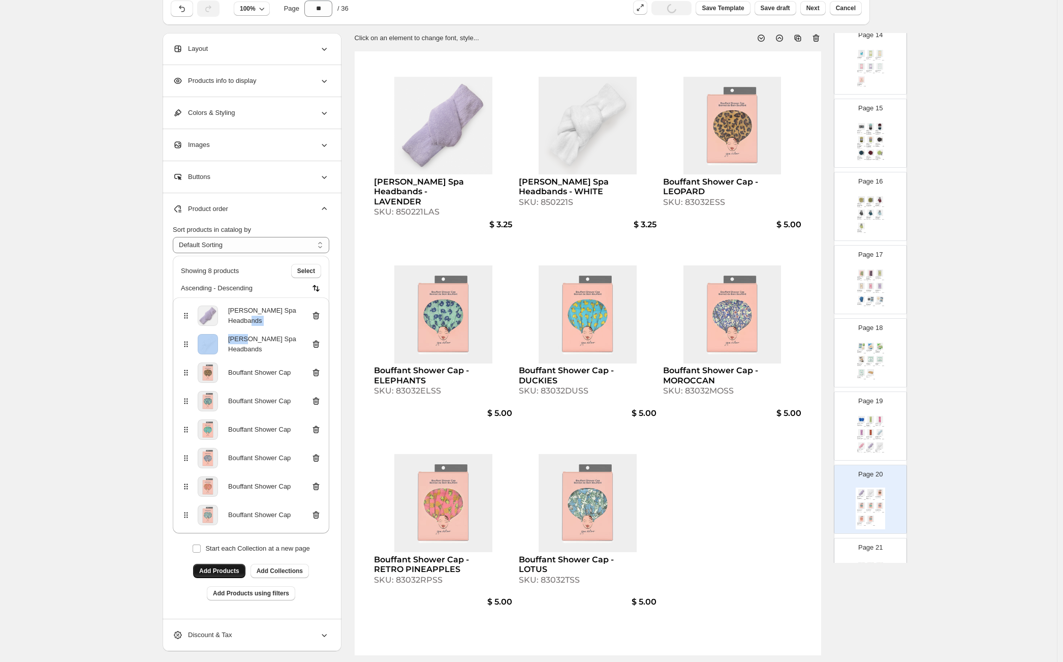
click at [320, 317] on icon at bounding box center [316, 316] width 7 height 8
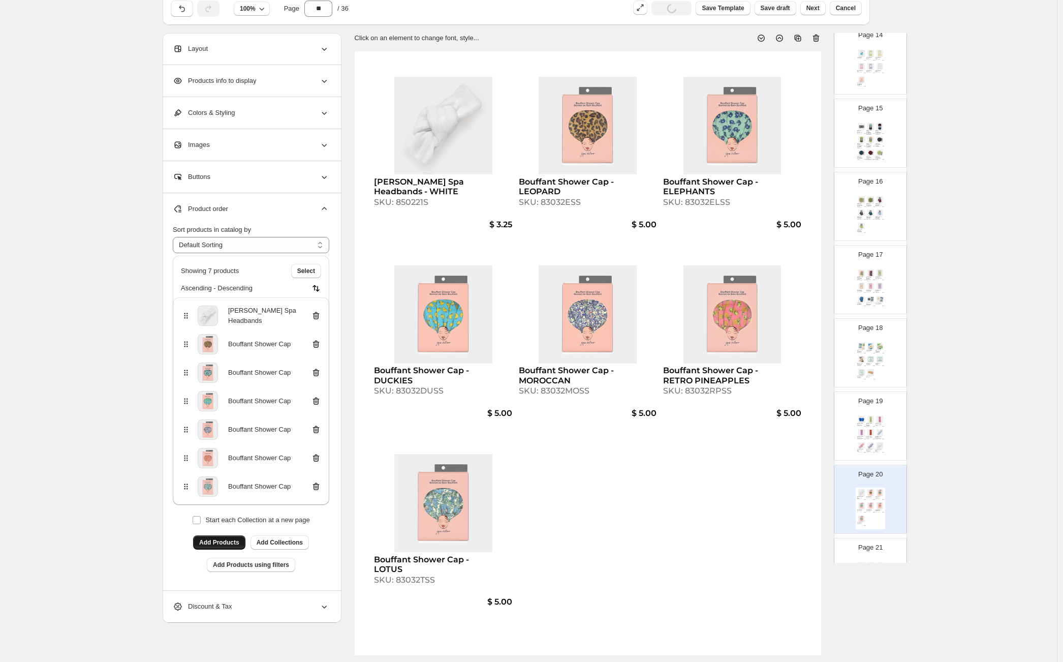
click at [320, 317] on icon at bounding box center [316, 316] width 7 height 8
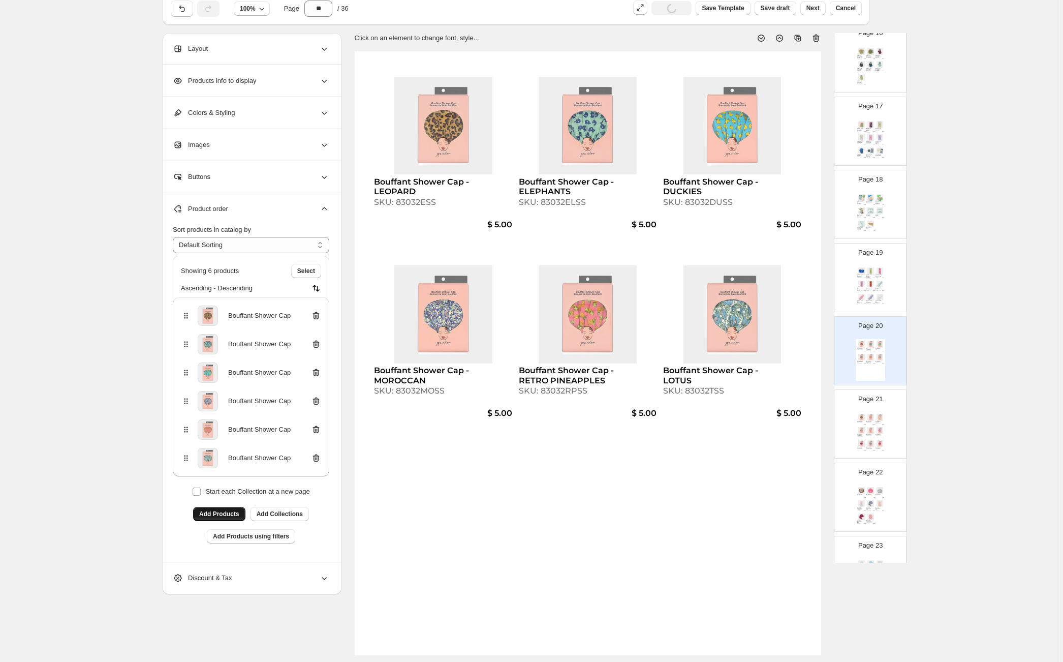
scroll to position [1160, 0]
click at [873, 272] on div "Georgette Stretch Lace Headband - FLORAL BLUE SKU: 8524GS $ 3.00 Georgette Stre…" at bounding box center [870, 279] width 29 height 42
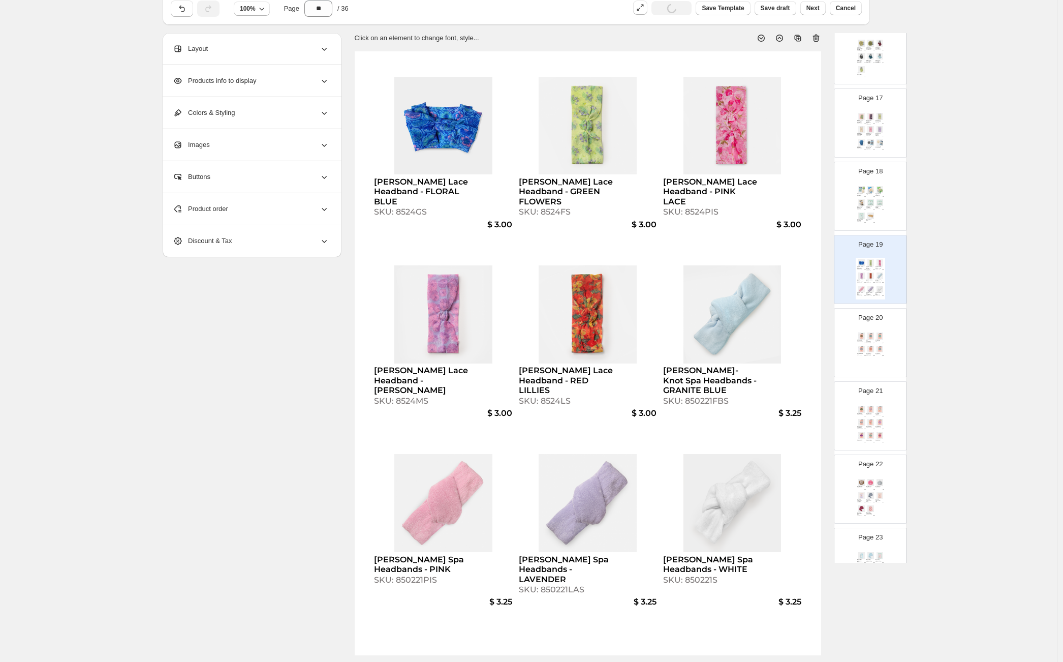
click at [873, 328] on div "Page 20 Bouffant Shower Cap - LEOPARD SKU: 83032ESS $ 5.00 Bouffant Shower Cap …" at bounding box center [866, 338] width 64 height 68
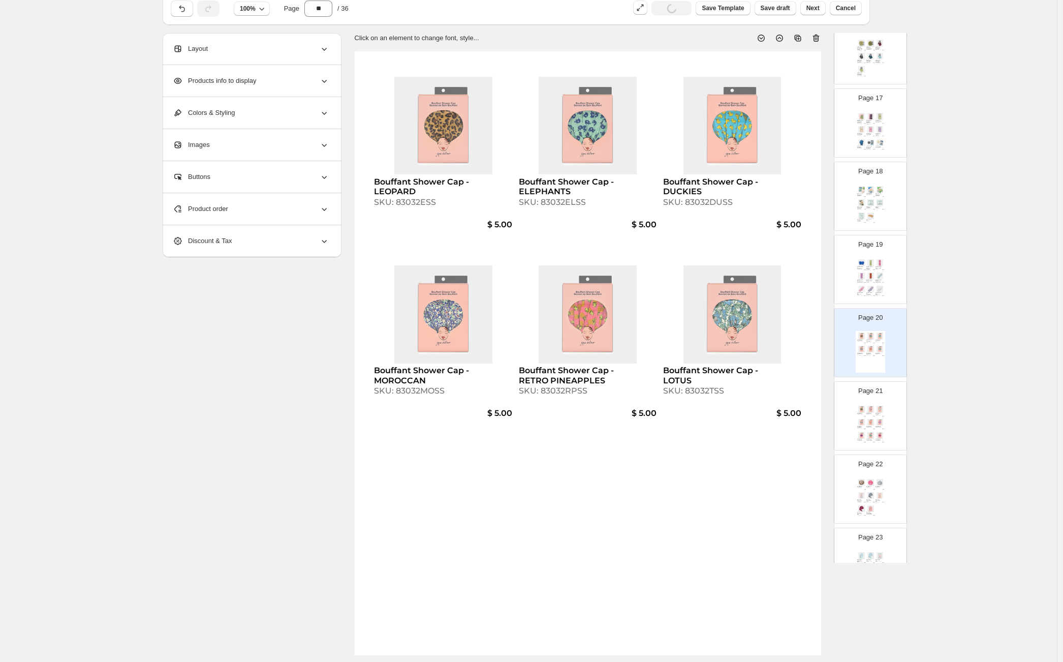
click at [876, 276] on img at bounding box center [879, 275] width 9 height 7
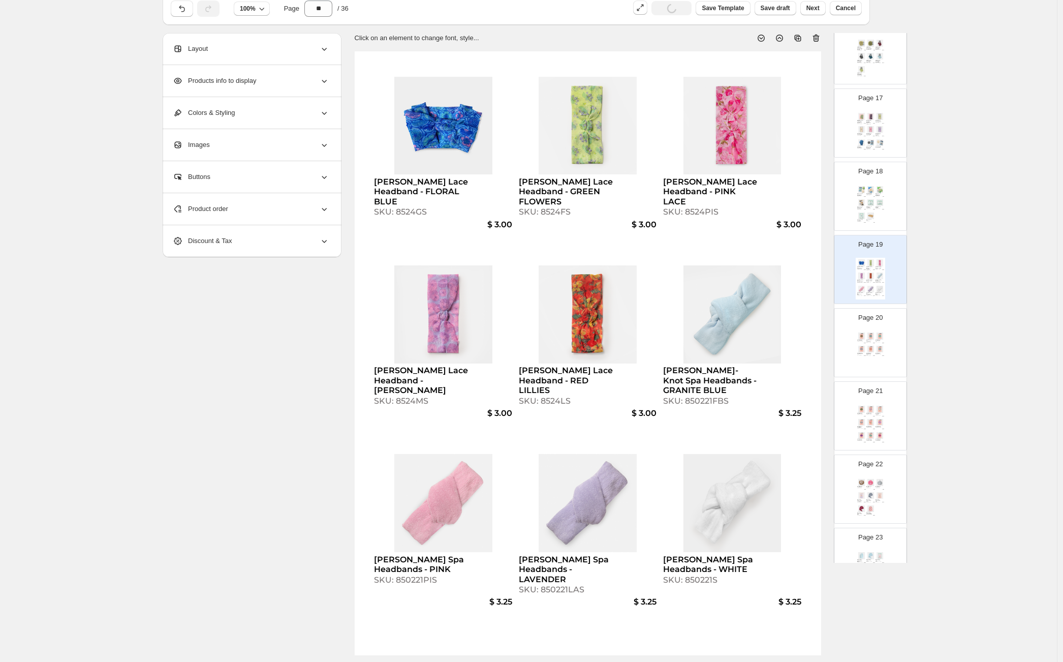
click at [875, 338] on img at bounding box center [879, 335] width 9 height 7
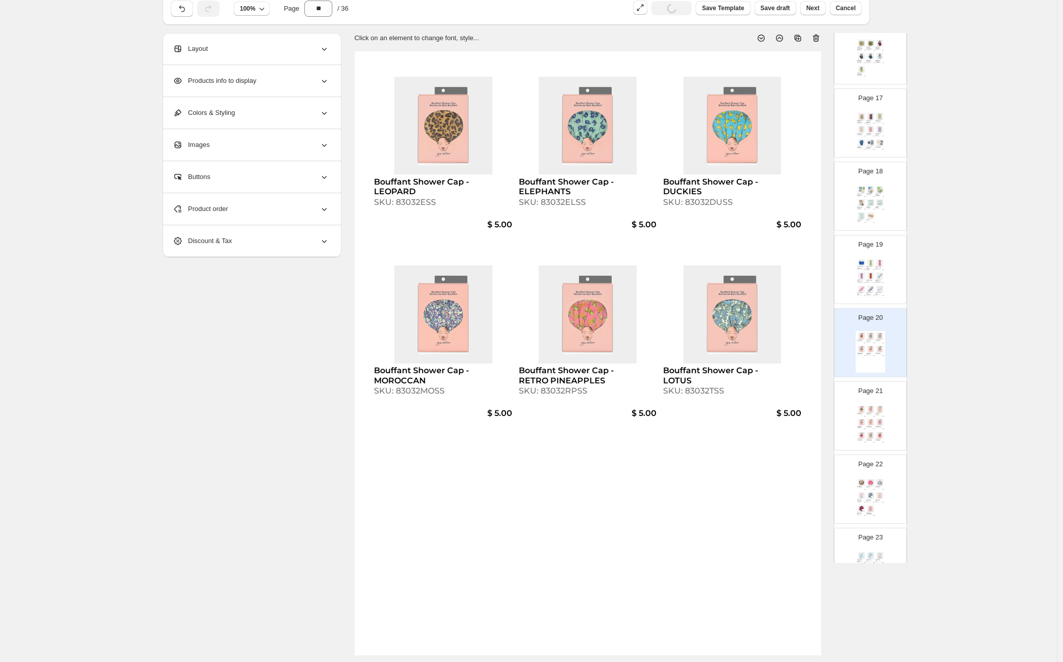
click at [867, 411] on img at bounding box center [870, 408] width 9 height 7
type input "**"
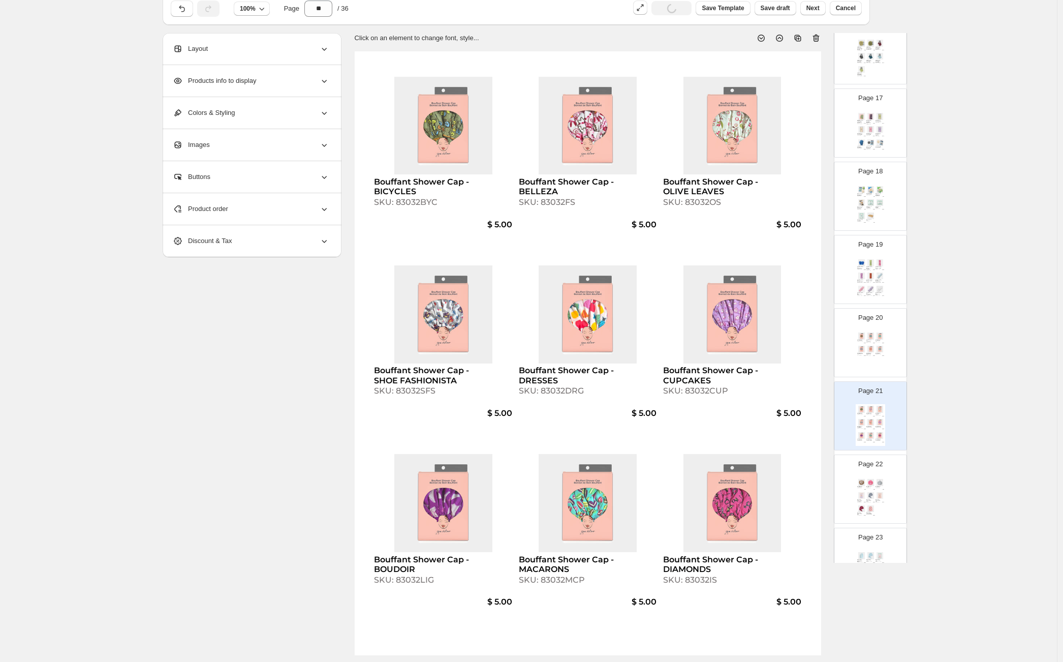
click at [411, 200] on div "SKU: 83032BYC" at bounding box center [421, 202] width 95 height 10
select select "**********"
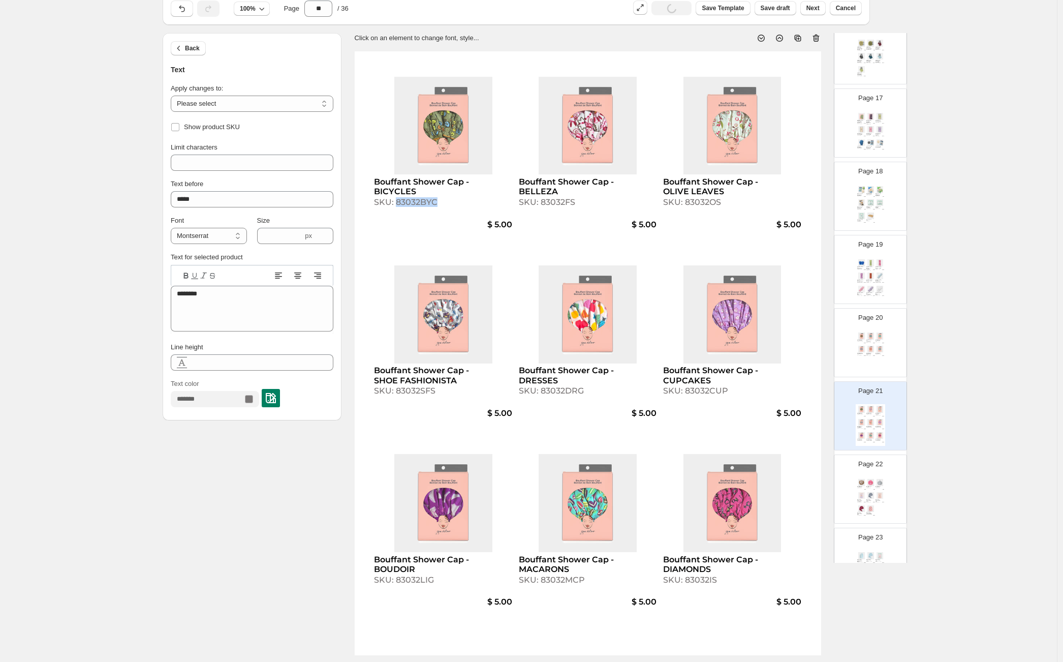
click at [411, 200] on div "SKU: 83032BYC" at bounding box center [421, 202] width 95 height 10
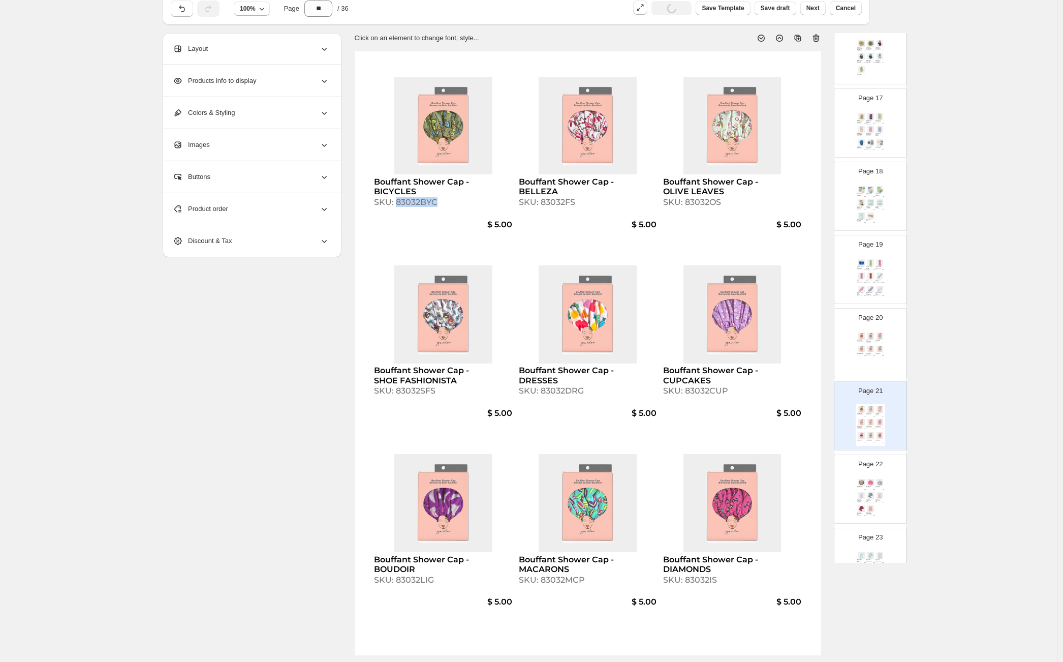
click at [873, 355] on div "$ 5.00" at bounding box center [873, 355] width 3 height 1
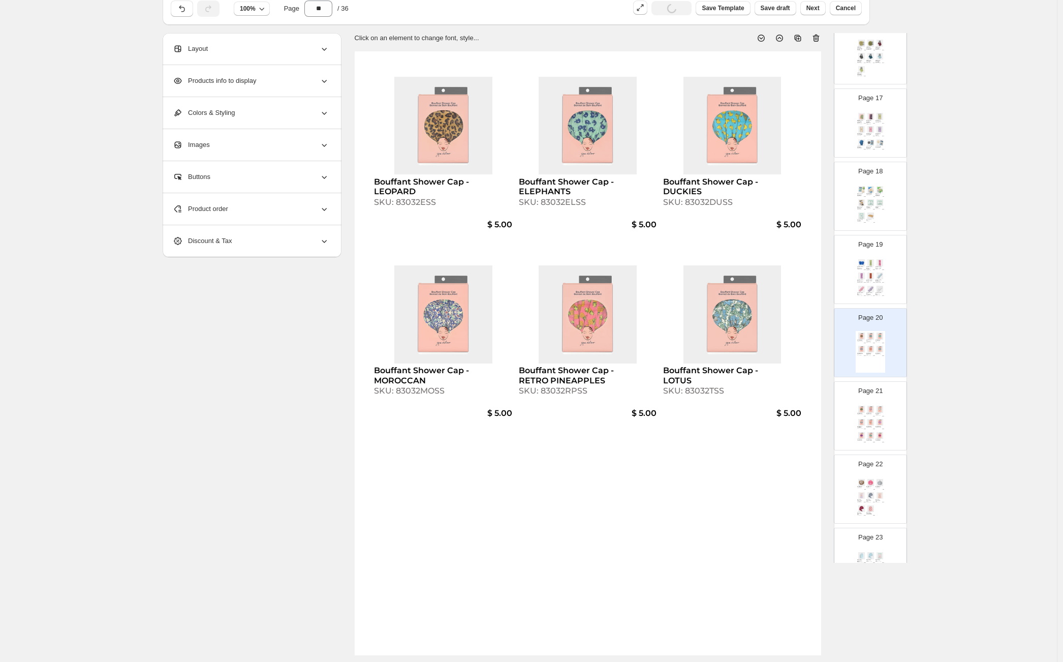
click at [268, 215] on div "Product order" at bounding box center [251, 209] width 156 height 32
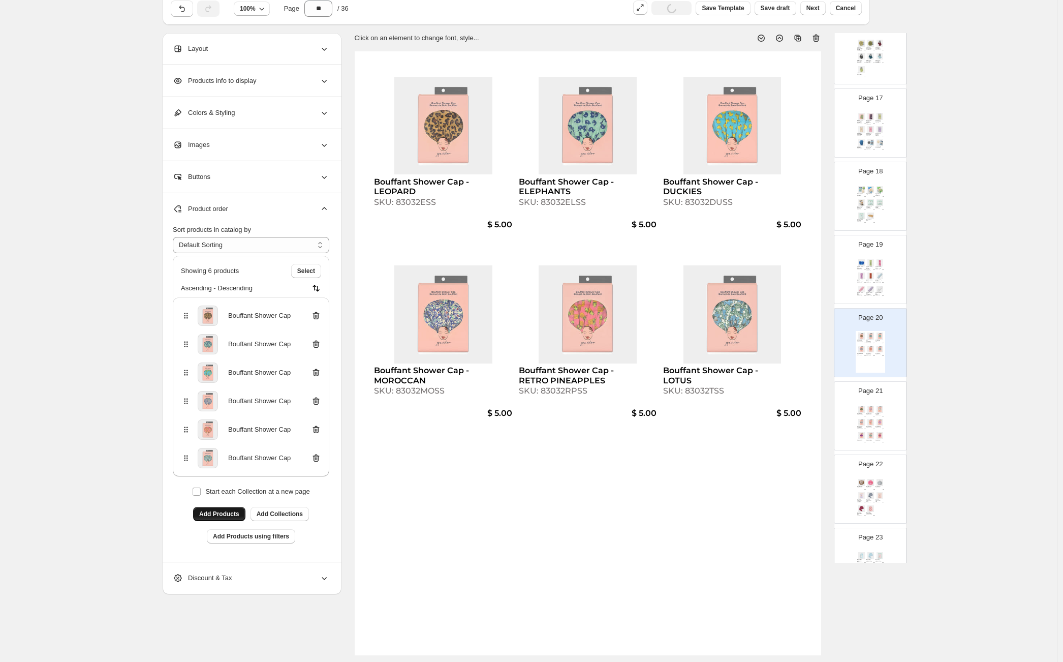
click at [230, 515] on span "Add Products" at bounding box center [219, 514] width 40 height 8
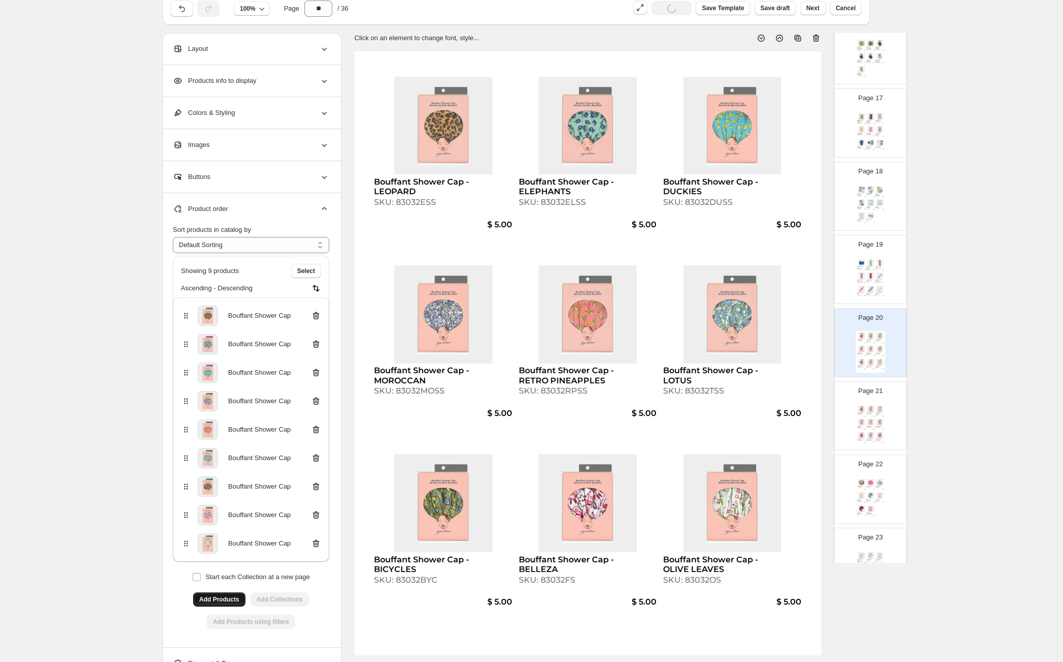
click at [869, 419] on img at bounding box center [870, 422] width 9 height 7
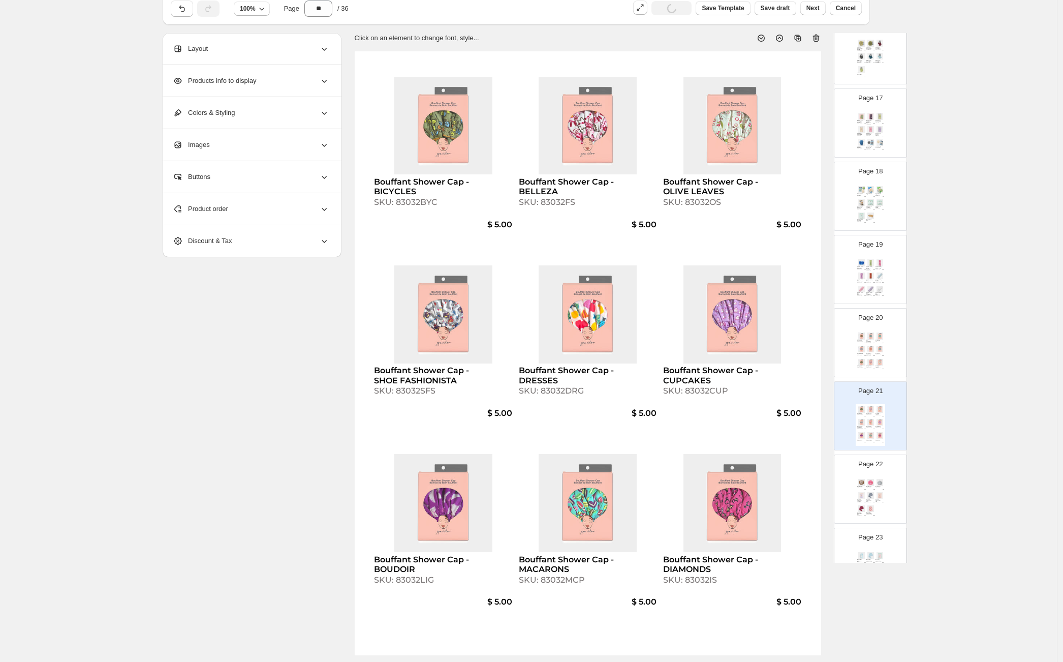
click at [252, 203] on div "Product order" at bounding box center [251, 209] width 156 height 32
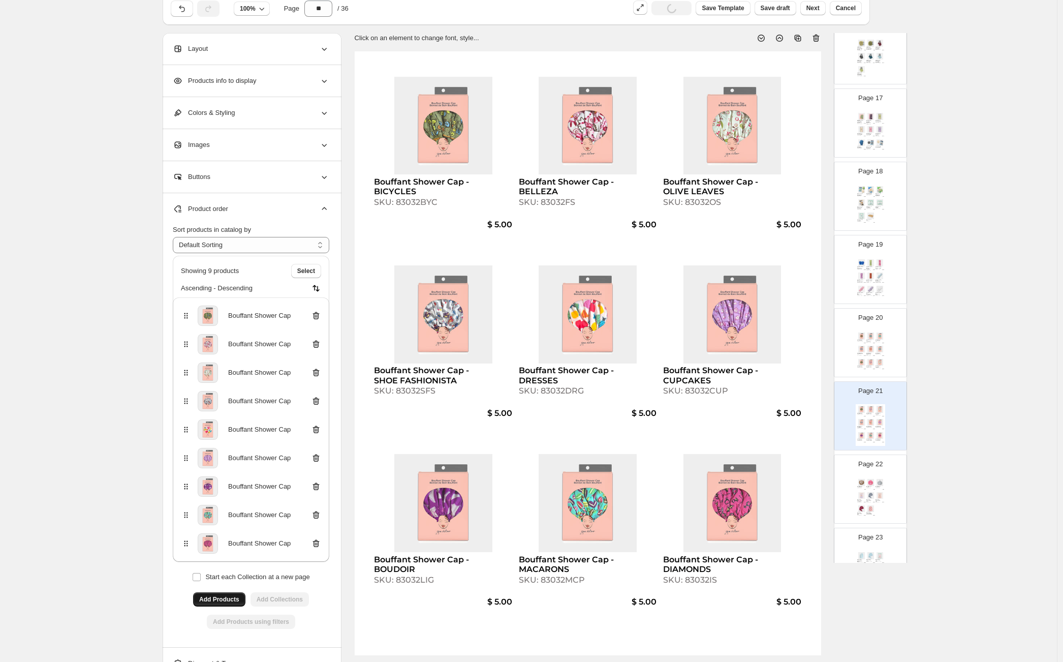
click at [320, 313] on icon at bounding box center [316, 315] width 10 height 10
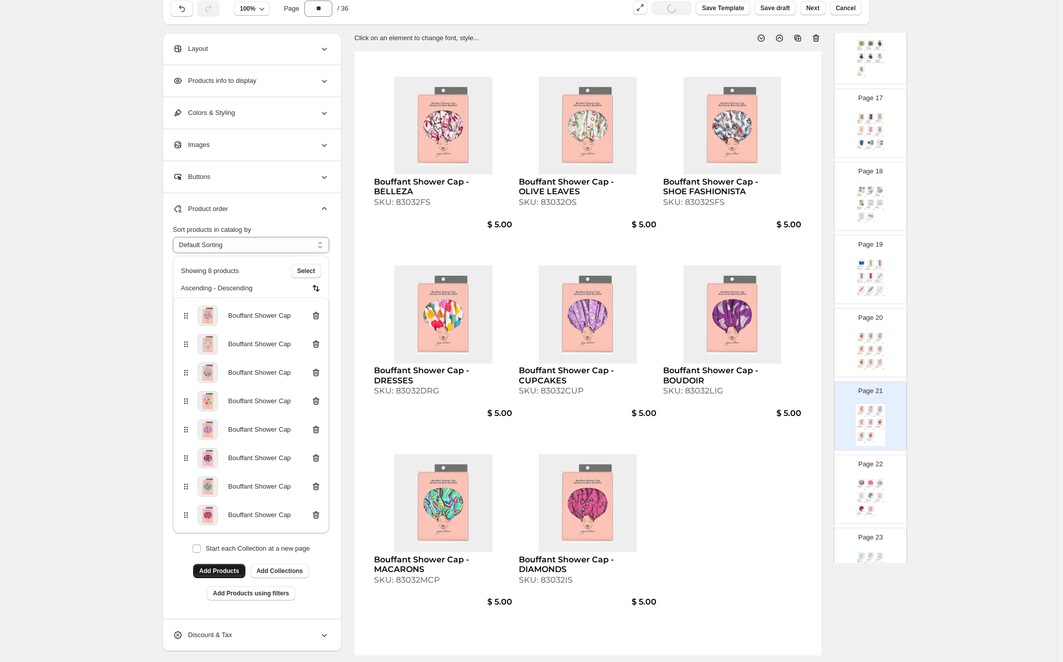
click at [320, 313] on icon at bounding box center [316, 316] width 7 height 8
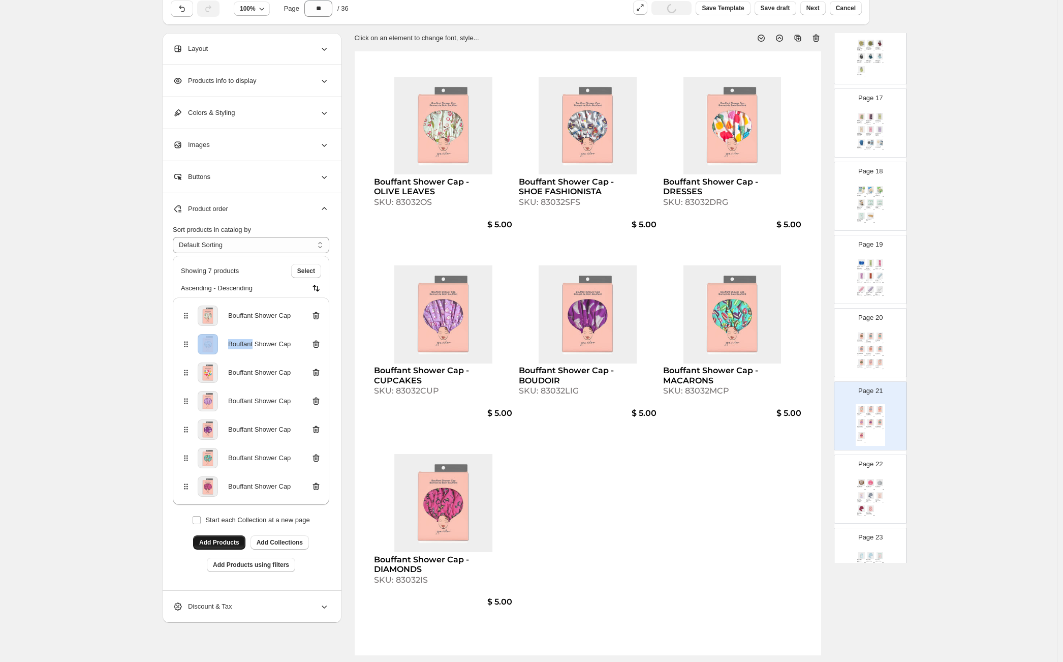
click at [320, 313] on icon at bounding box center [316, 316] width 7 height 8
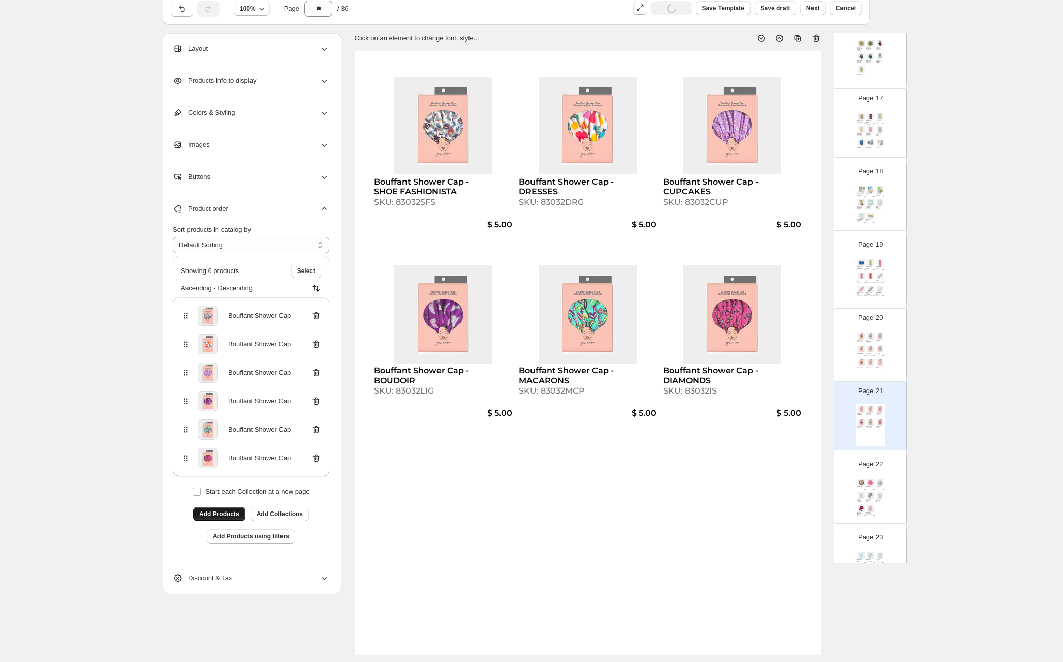
click at [861, 370] on div "Bouffant Shower Cap - LEOPARD SKU: 83032ESS $ 5.00 Bouffant Shower Cap - ELEPHA…" at bounding box center [870, 352] width 29 height 42
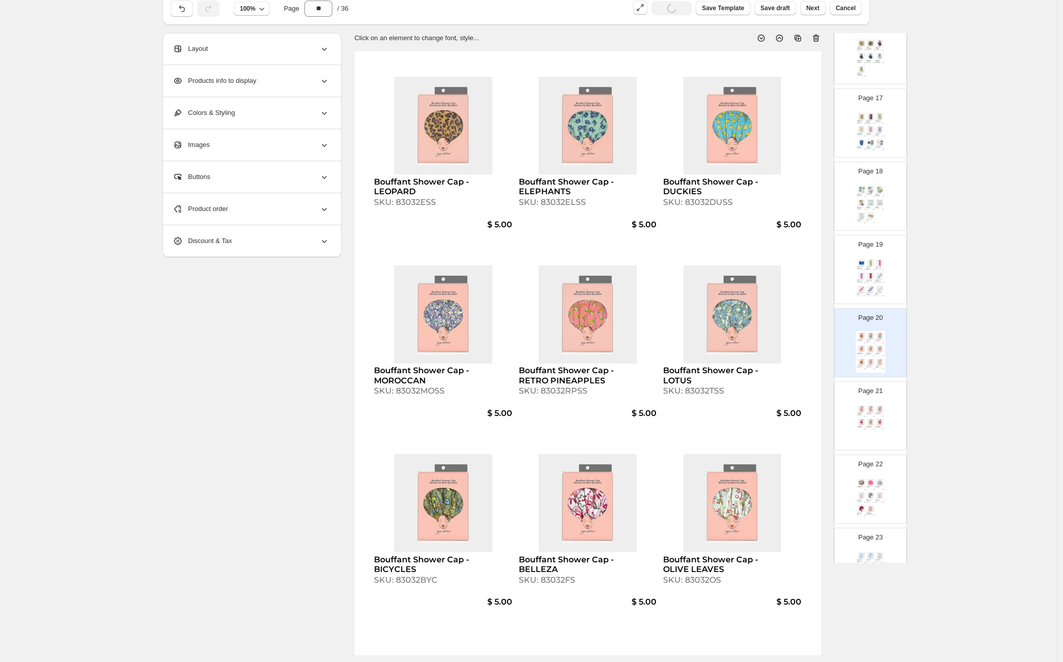
click at [871, 425] on img at bounding box center [870, 422] width 9 height 7
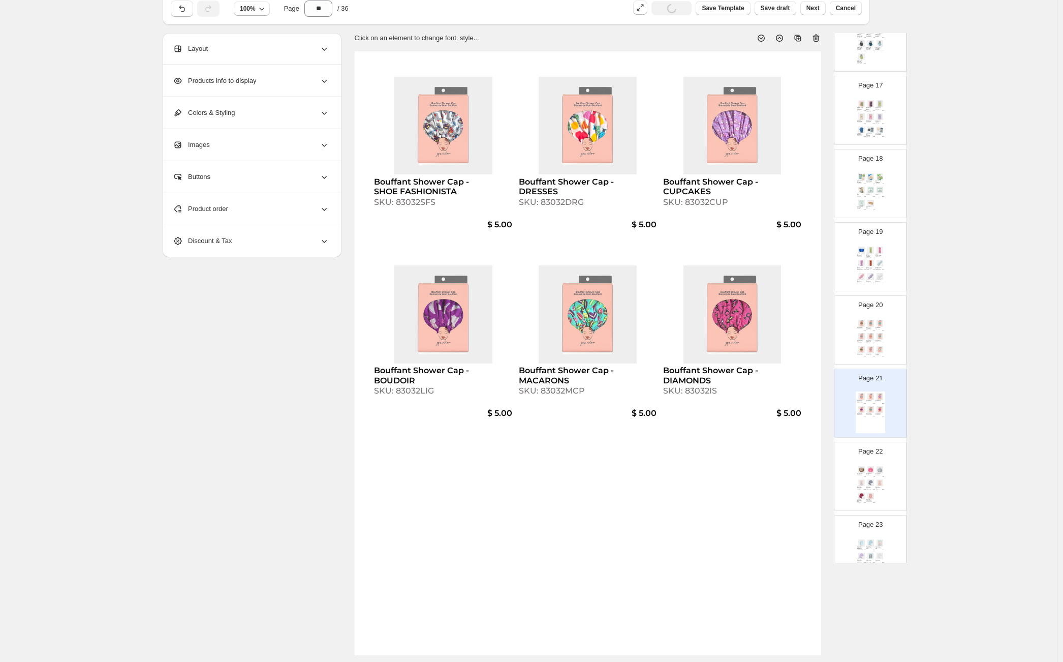
scroll to position [1173, 0]
click at [875, 468] on img at bounding box center [879, 468] width 9 height 7
type input "**"
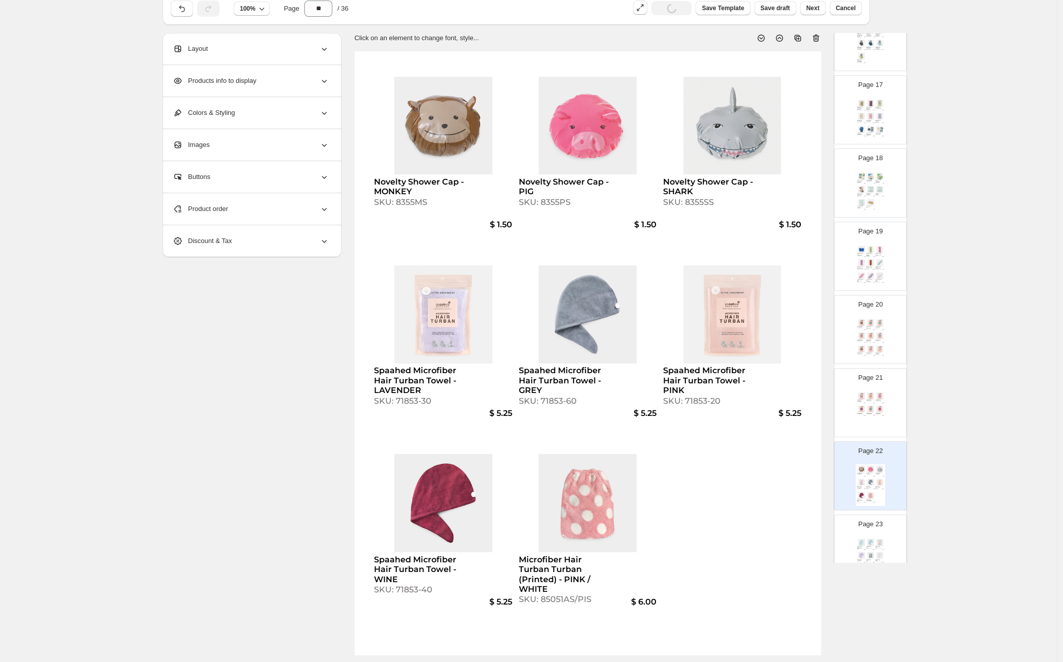
click at [411, 201] on div "SKU: 8355MS" at bounding box center [421, 202] width 95 height 10
select select "**********"
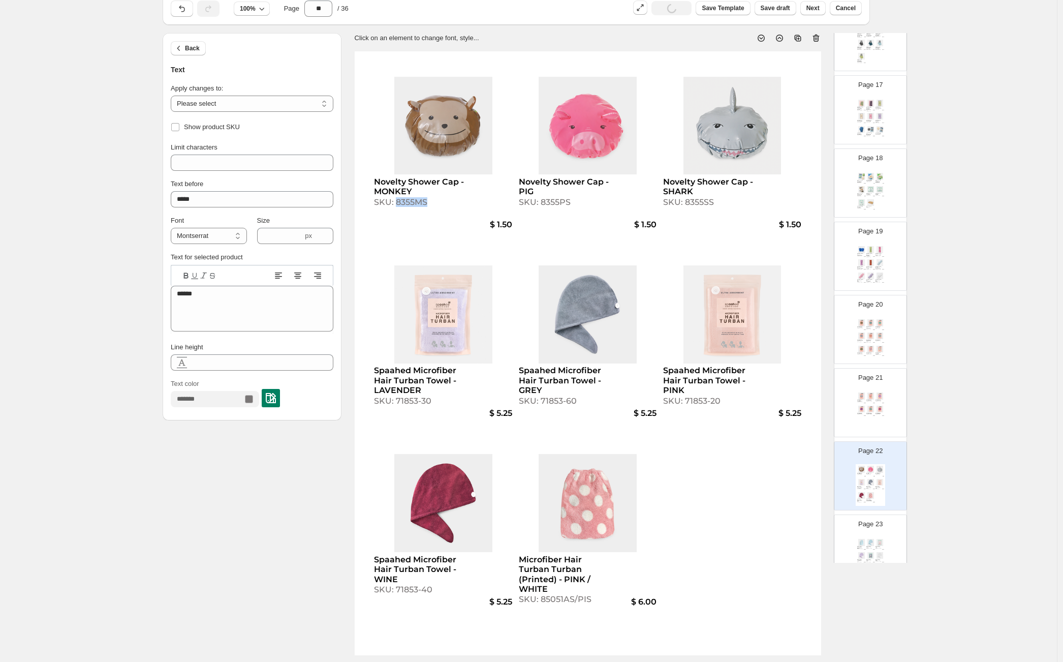
click at [411, 201] on div "SKU: 8355MS" at bounding box center [421, 202] width 95 height 10
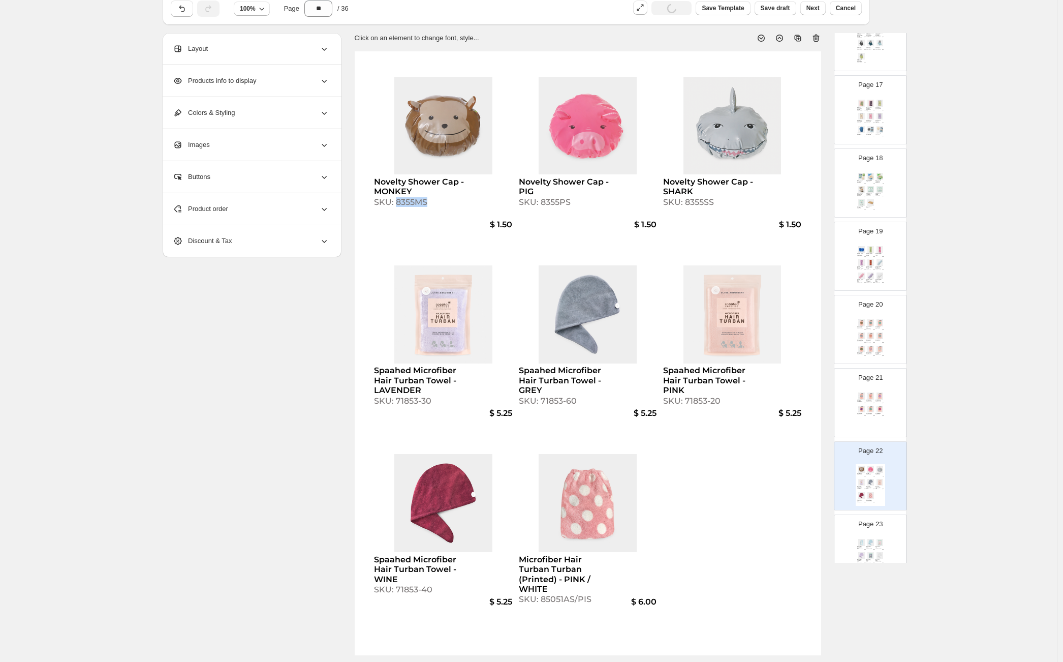
click at [860, 407] on img at bounding box center [861, 408] width 9 height 7
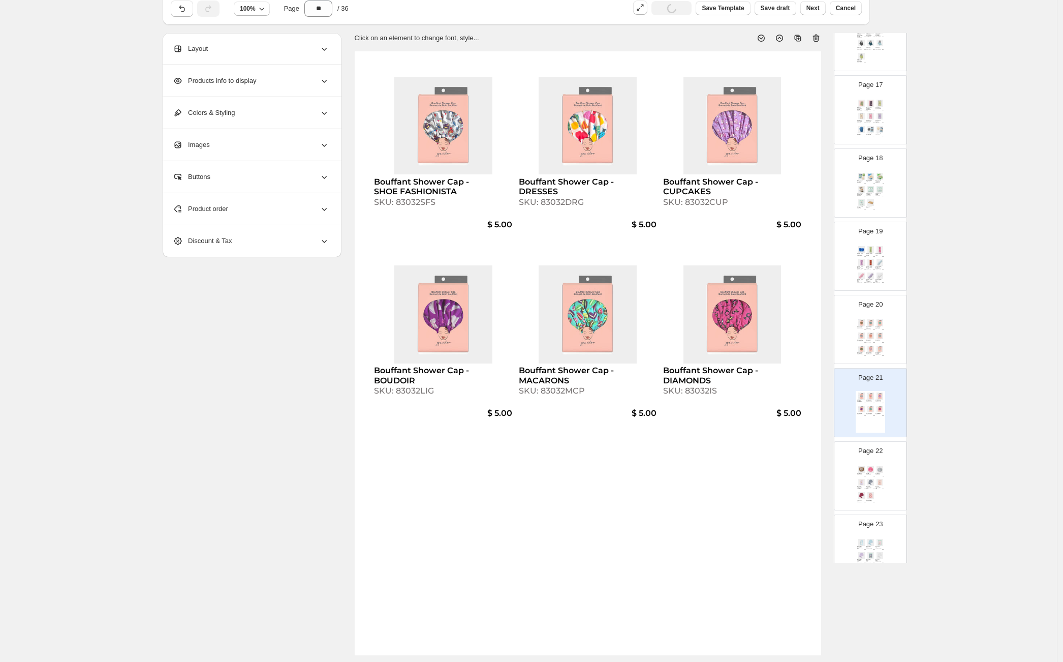
click at [240, 215] on div "Product order" at bounding box center [251, 209] width 156 height 32
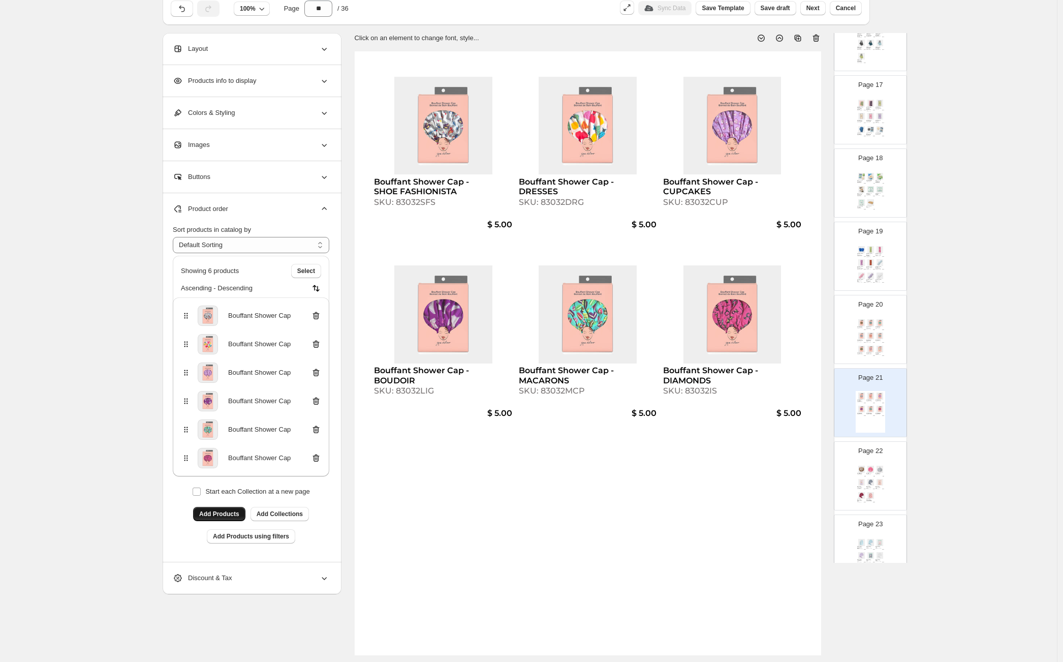
click at [237, 512] on span "Add Products" at bounding box center [219, 514] width 40 height 8
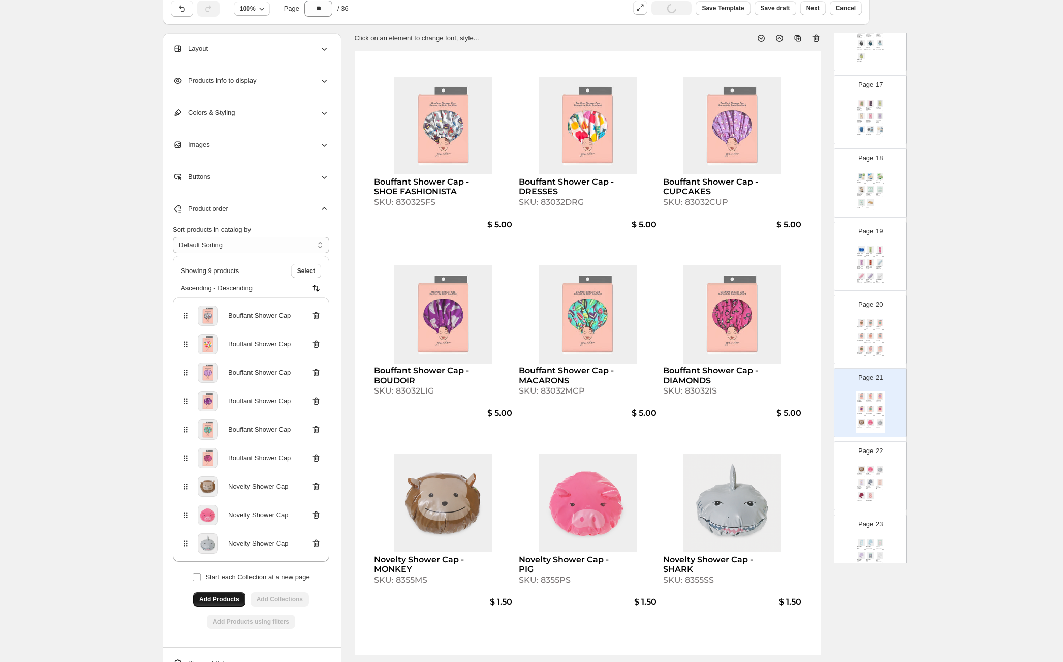
click at [867, 486] on div "Spaahed Microfiber Hair Turban Towel - GREY" at bounding box center [869, 487] width 6 height 3
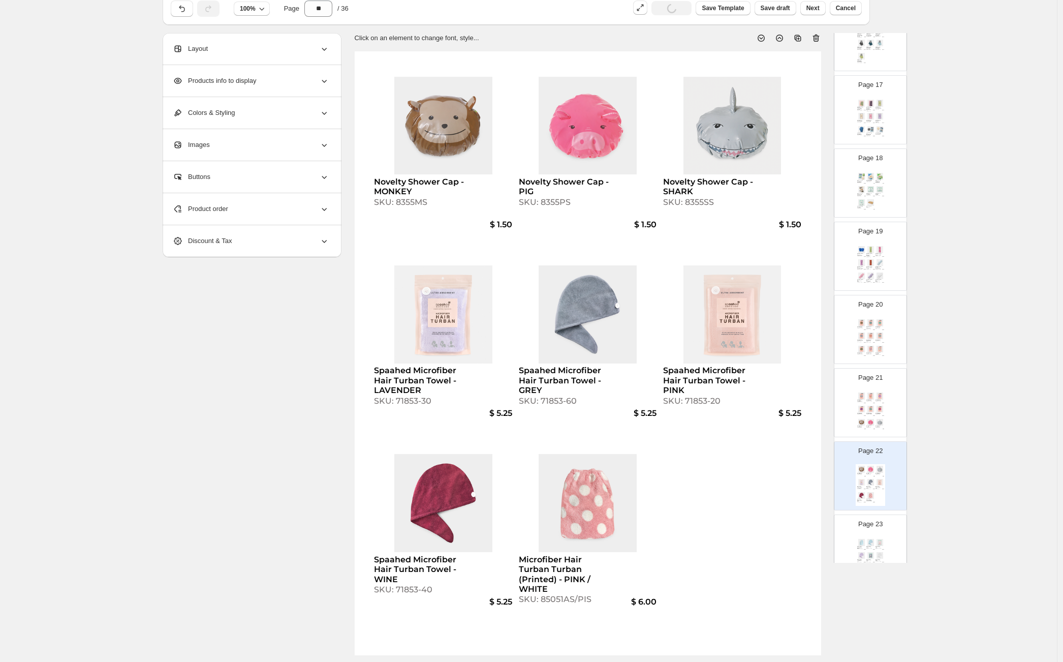
click at [312, 213] on div "Product order" at bounding box center [251, 209] width 156 height 32
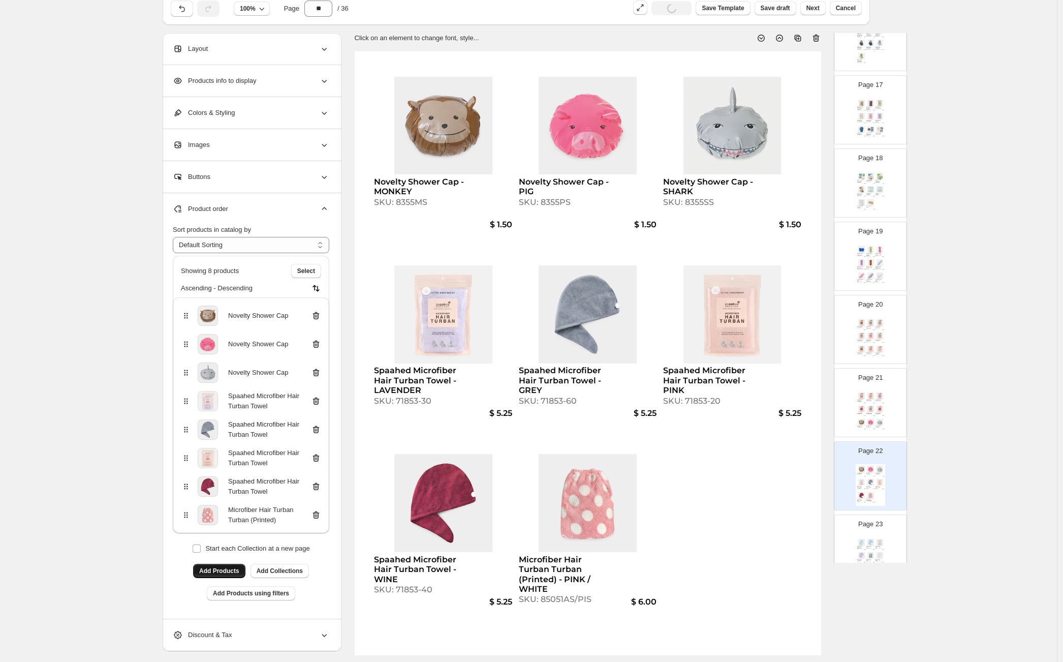
click at [317, 312] on icon at bounding box center [316, 315] width 10 height 10
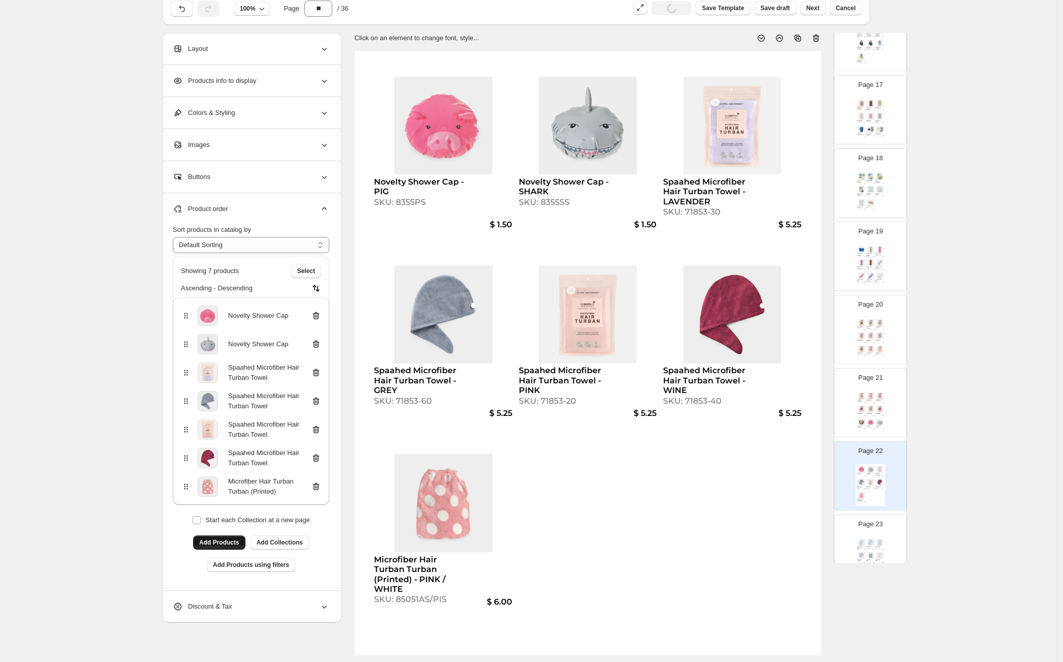
click at [317, 314] on icon at bounding box center [316, 315] width 10 height 10
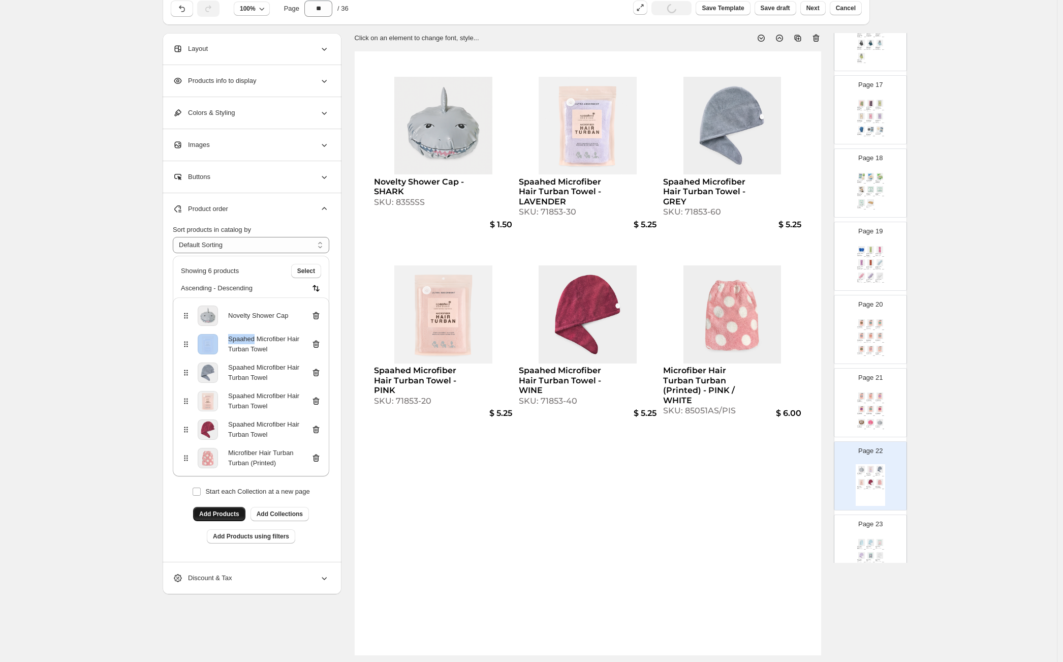
click at [317, 314] on icon at bounding box center [316, 315] width 10 height 10
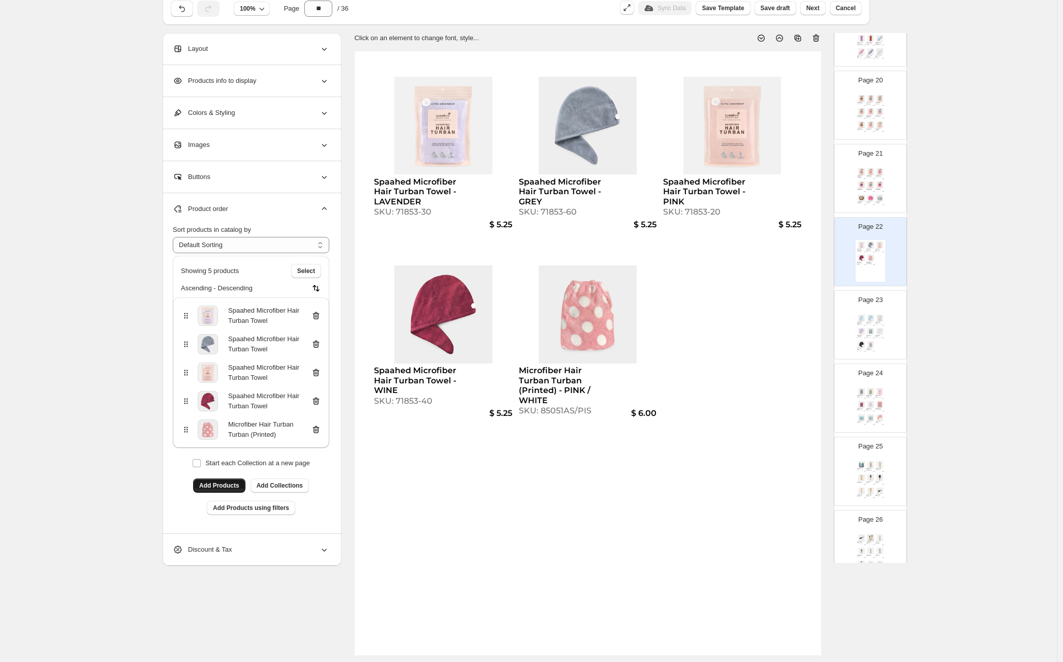
scroll to position [1402, 0]
click at [871, 242] on img at bounding box center [870, 239] width 9 height 7
click at [870, 318] on div "Microfiber Hair Turban Turban (Printed) - BLUE / WHITE SKU: 85051AS/GS $ 6.00 M…" at bounding box center [870, 329] width 29 height 42
type input "**"
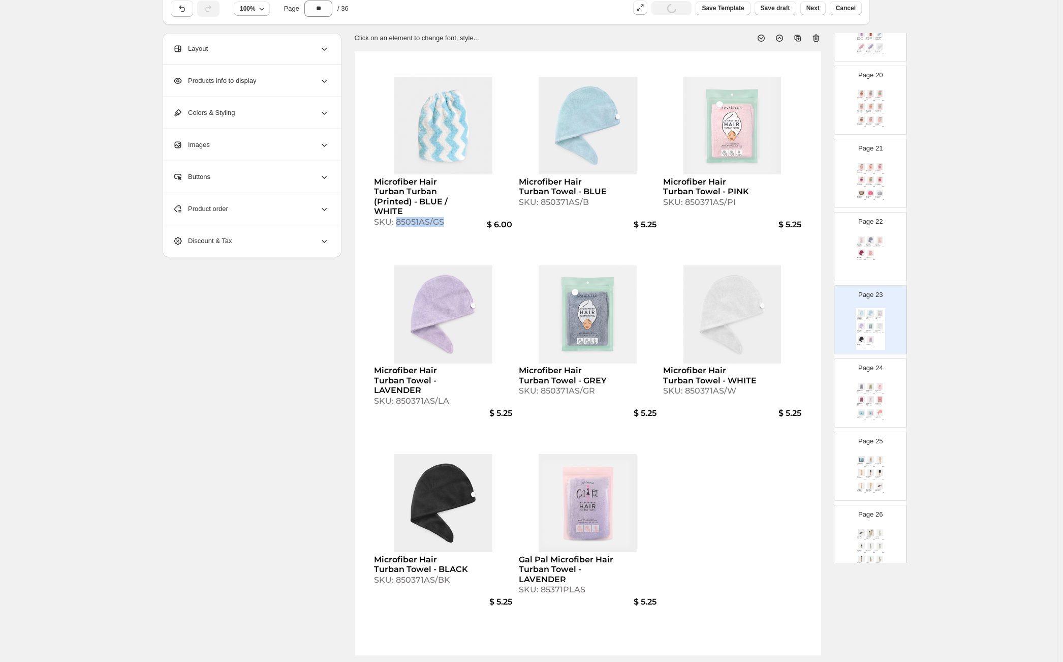
drag, startPoint x: 399, startPoint y: 214, endPoint x: 449, endPoint y: 216, distance: 49.8
click at [449, 217] on div "SKU: 85051AS/GS" at bounding box center [421, 222] width 95 height 10
select select "**********"
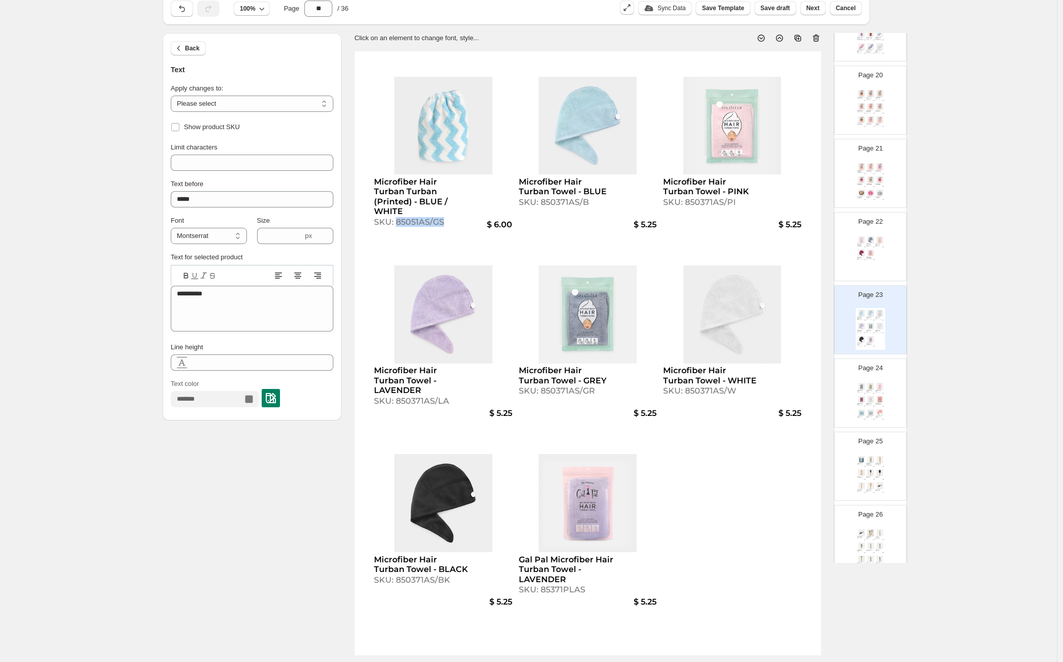
click at [874, 259] on div "Spaahed Microfiber Hair Turban Towel - LAVENDER SKU: 71853-30 $ 5.25 Spaahed Mi…" at bounding box center [870, 256] width 29 height 42
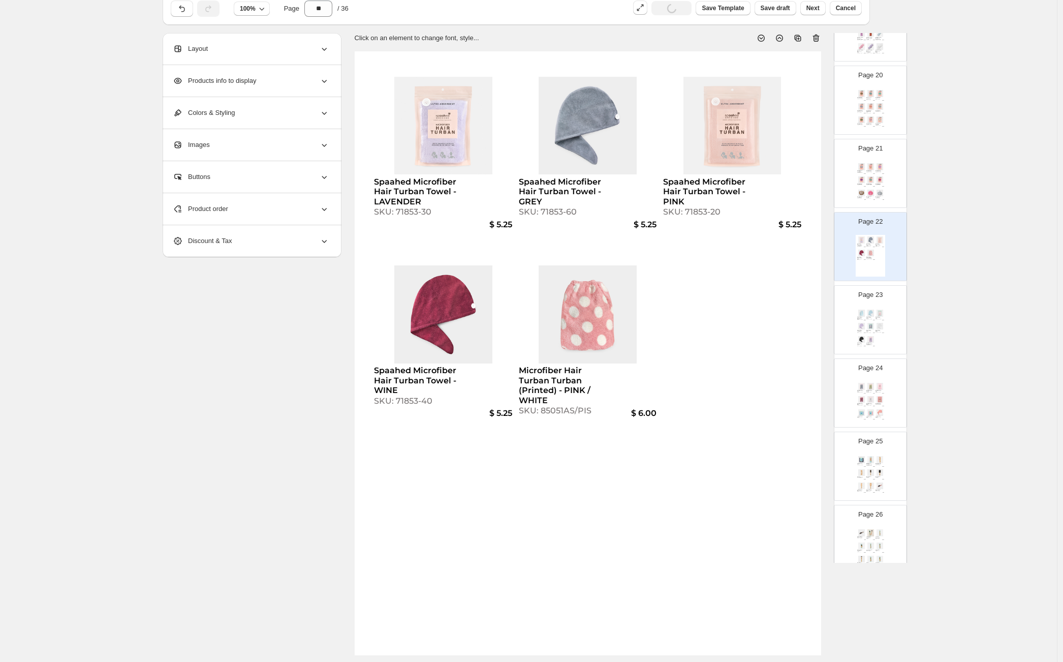
click at [262, 213] on div "Product order" at bounding box center [251, 209] width 156 height 32
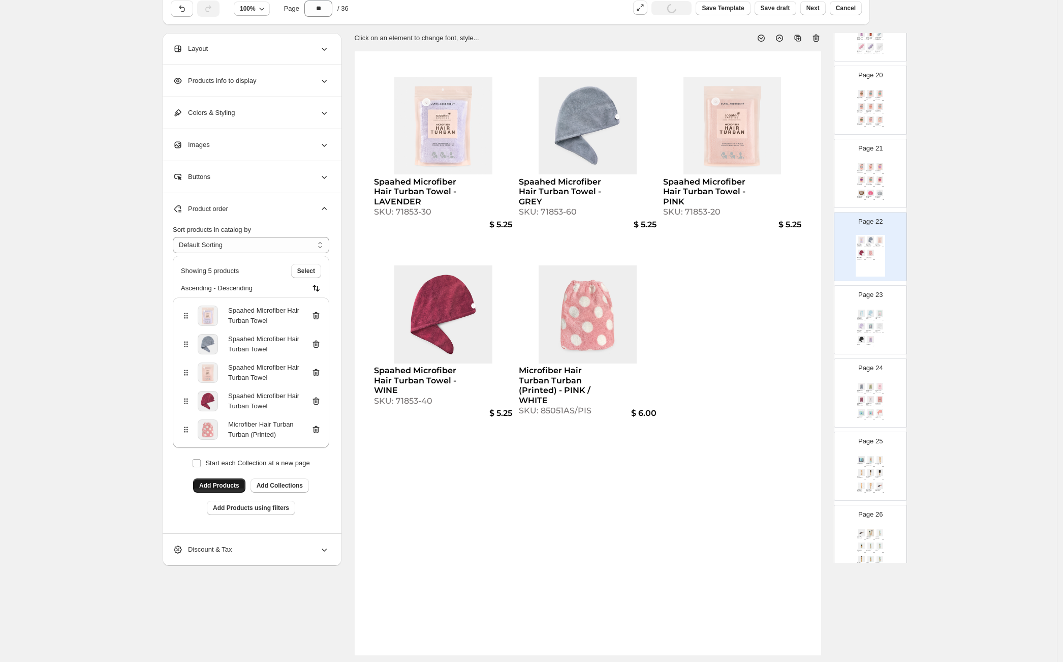
click at [220, 479] on button "Add Products" at bounding box center [219, 485] width 52 height 14
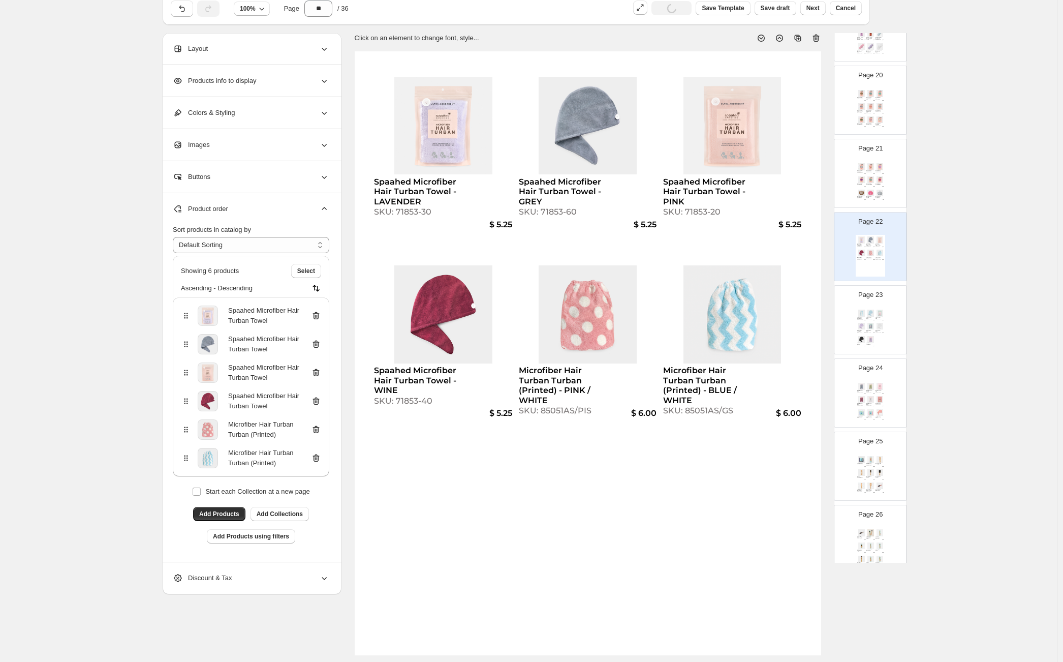
click at [871, 327] on img at bounding box center [870, 326] width 9 height 7
type input "**"
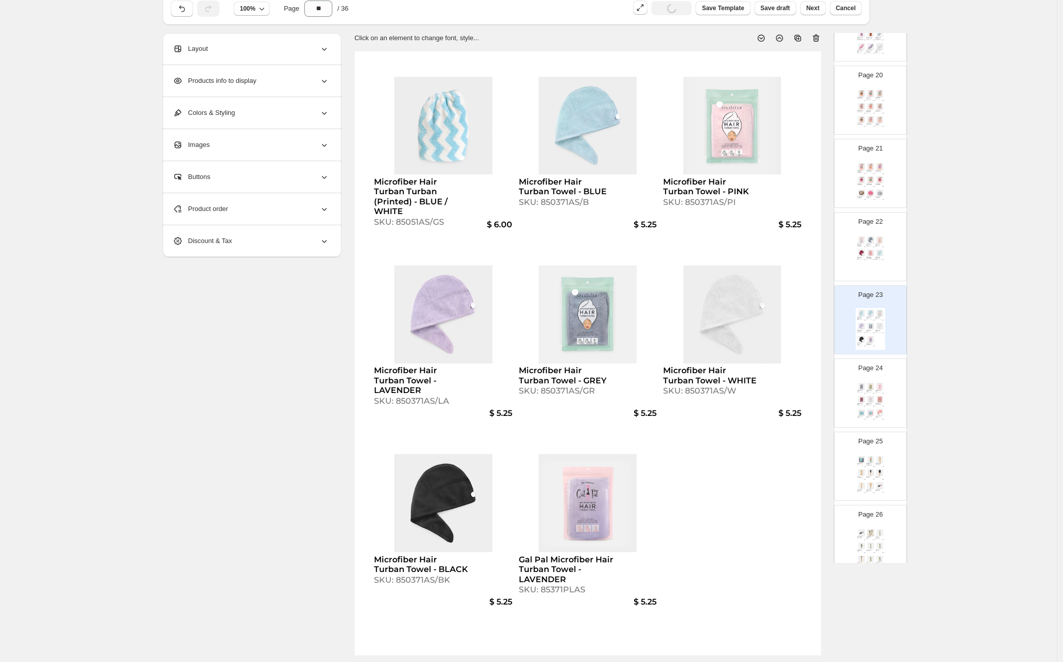
click at [287, 216] on div "Product order" at bounding box center [251, 209] width 156 height 32
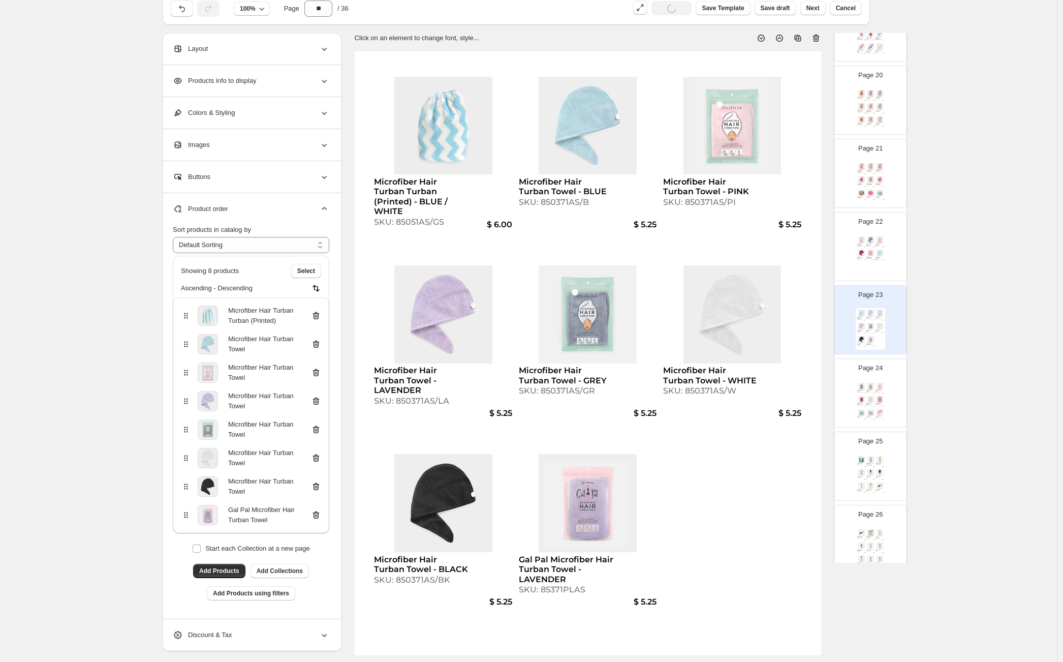
click at [318, 312] on icon at bounding box center [316, 316] width 7 height 8
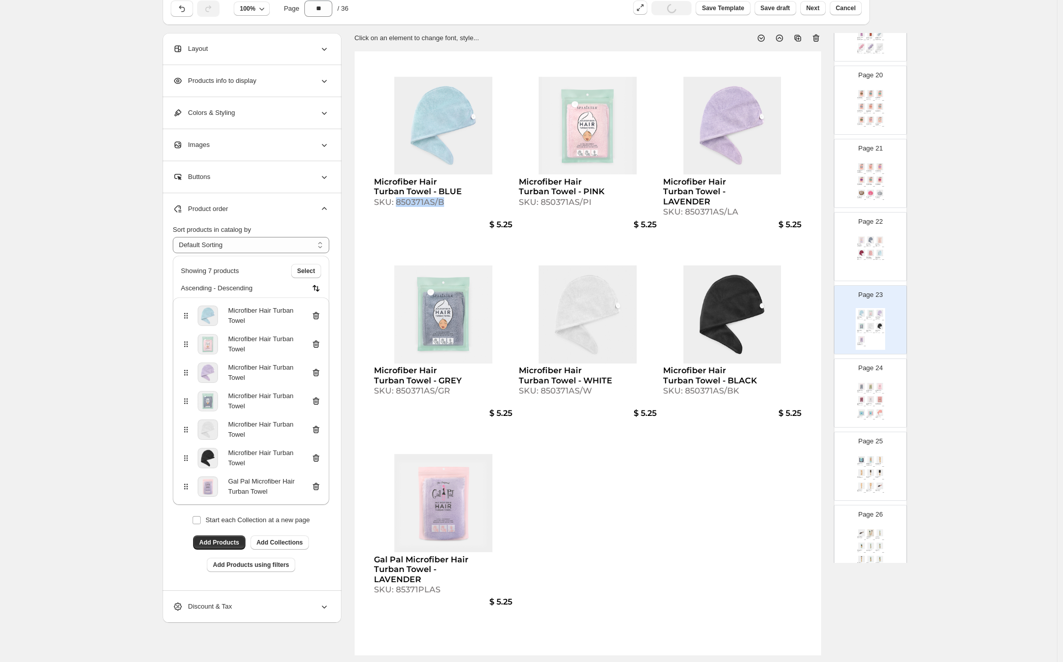
drag, startPoint x: 401, startPoint y: 203, endPoint x: 447, endPoint y: 205, distance: 46.3
click at [447, 205] on div "SKU: 850371AS/B" at bounding box center [421, 202] width 95 height 10
select select "**********"
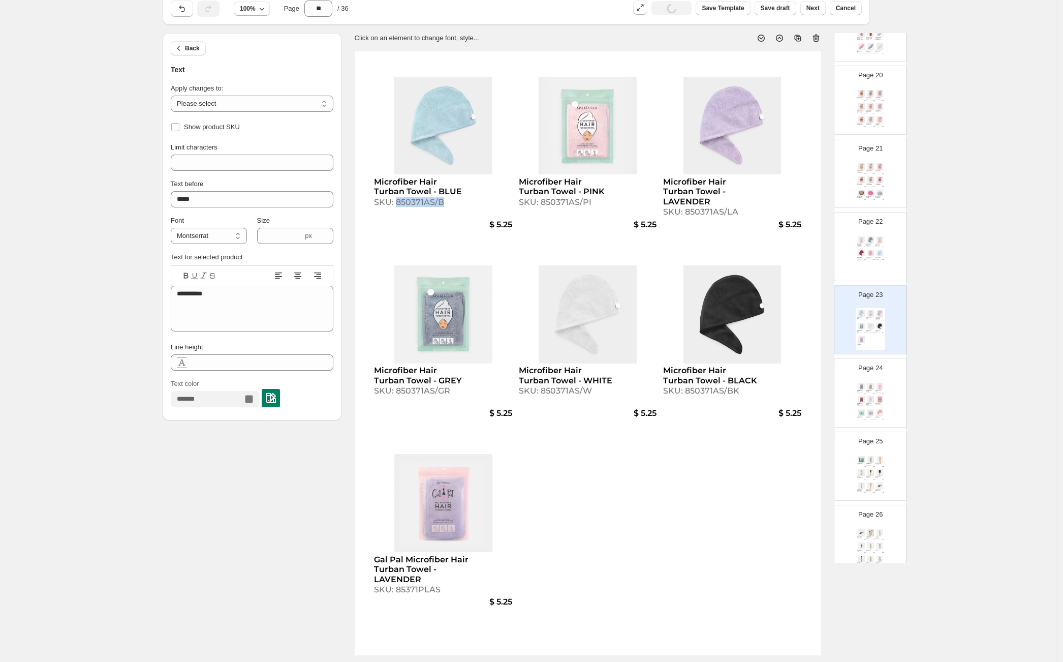
click at [875, 258] on div "Microfiber Hair Turban Turban (Printed) - BLUE / WHITE" at bounding box center [878, 258] width 6 height 3
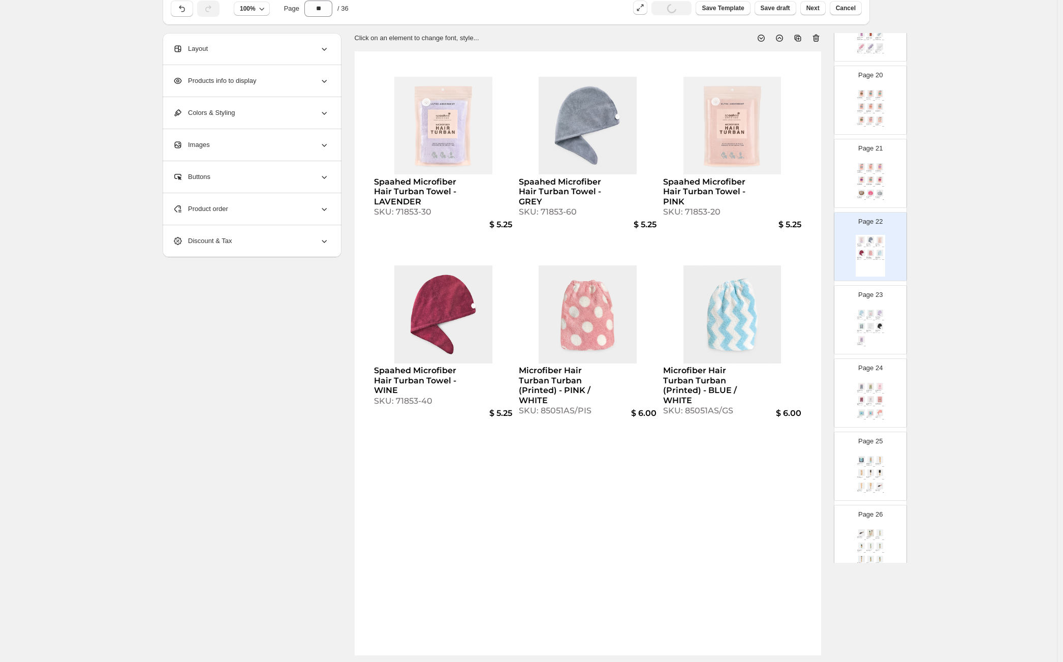
click at [325, 216] on div "Product order" at bounding box center [251, 209] width 156 height 32
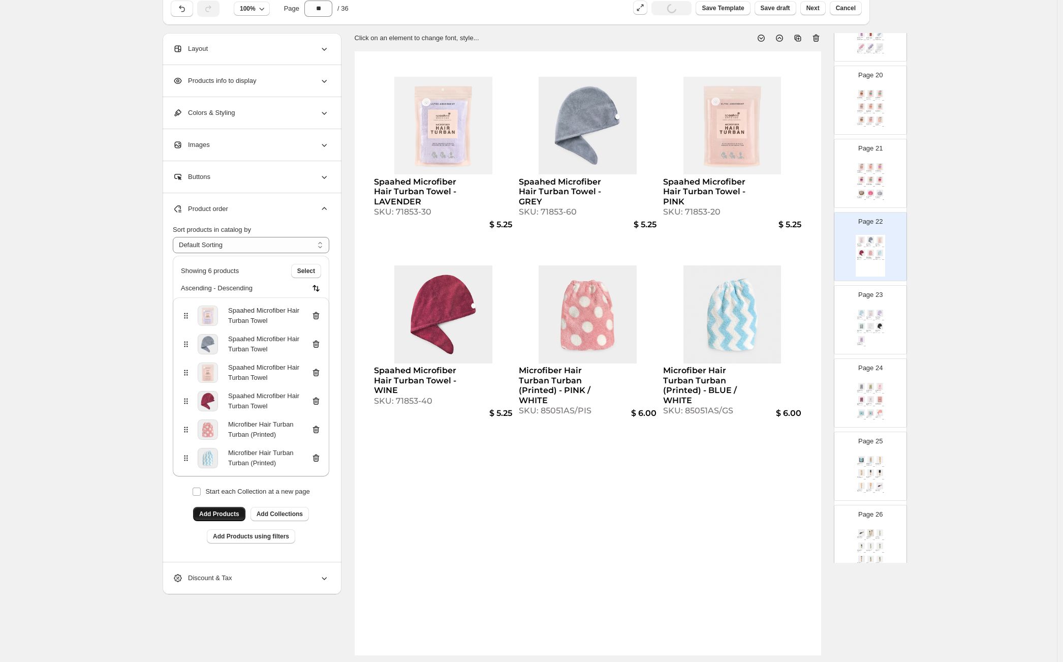
click at [229, 515] on span "Add Products" at bounding box center [219, 514] width 40 height 8
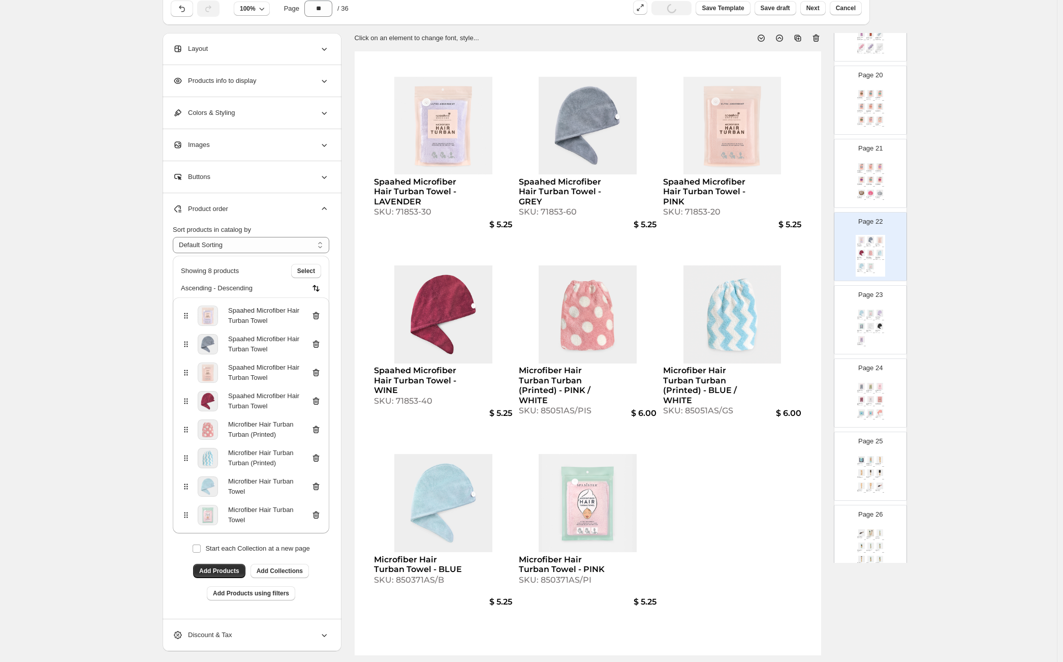
click at [880, 324] on img at bounding box center [879, 326] width 9 height 7
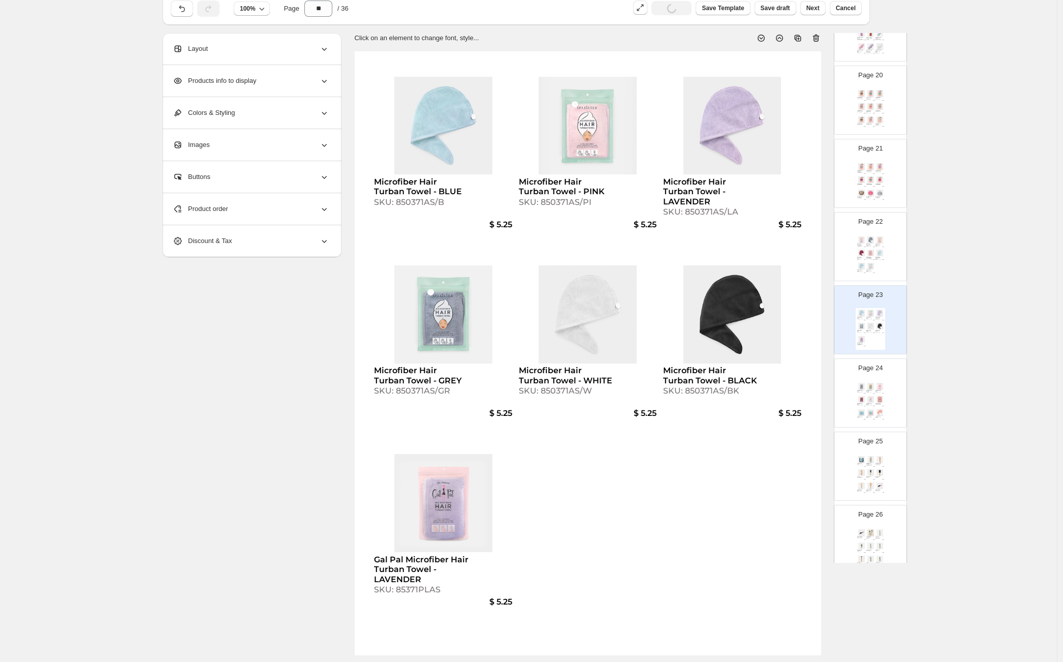
click at [864, 257] on div "Spaahed Microfiber Hair Turban Towel - WINE SKU: 71853-40" at bounding box center [861, 259] width 9 height 4
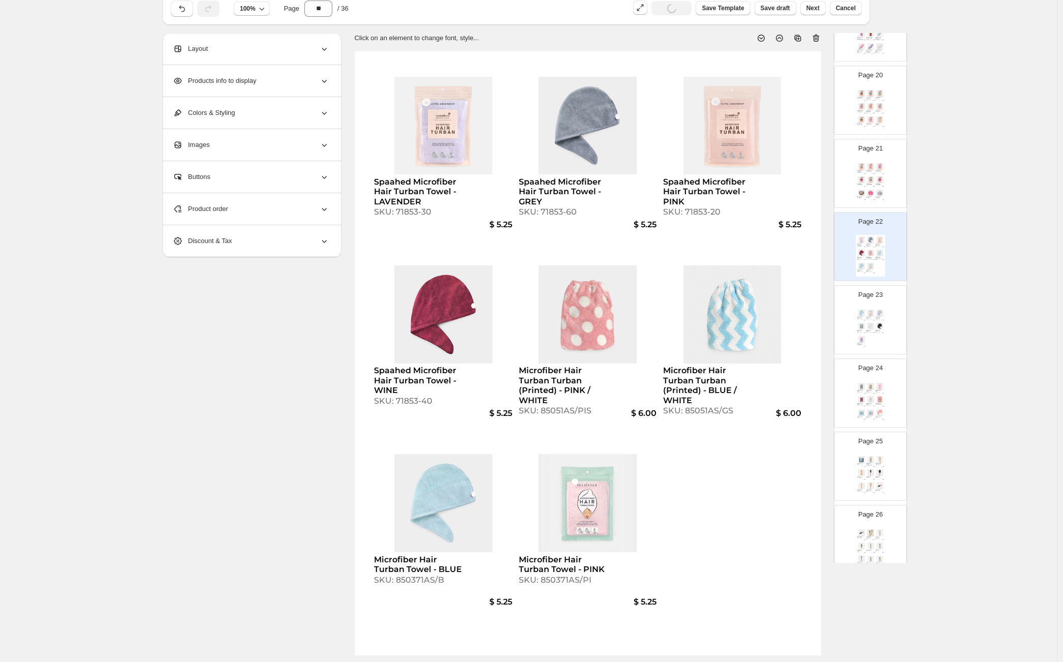
click at [273, 207] on div "Product order" at bounding box center [251, 209] width 156 height 32
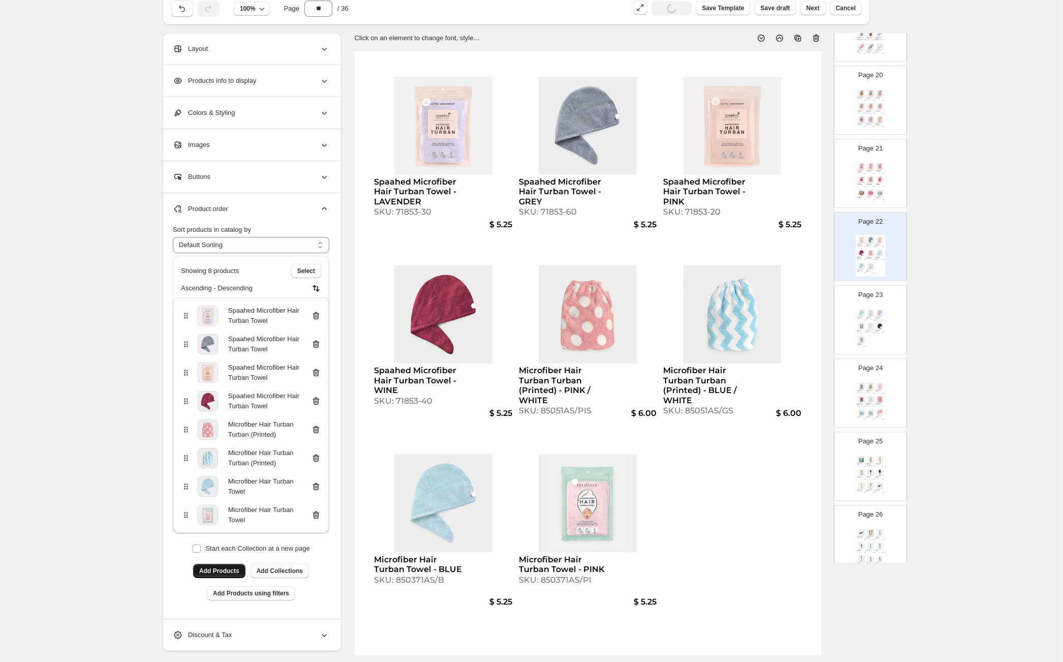
click at [242, 567] on button "Add Products" at bounding box center [219, 570] width 52 height 14
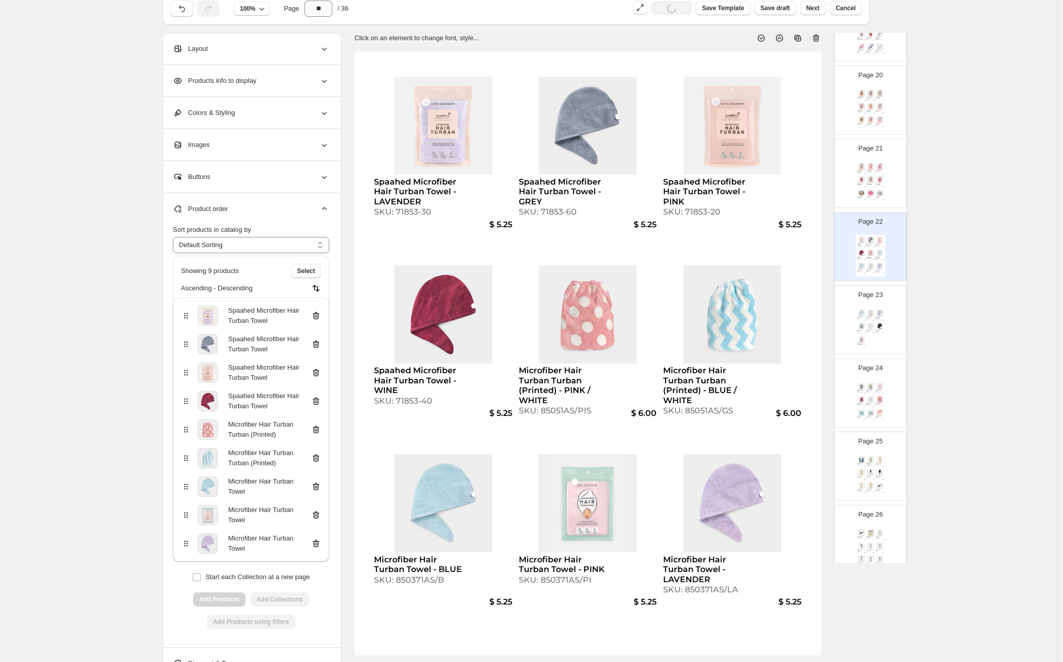
click at [870, 334] on div "Microfiber Hair Turban Towel - BLUE SKU: 850371AS/B $ 5.25 Microfiber Hair Turb…" at bounding box center [870, 329] width 29 height 42
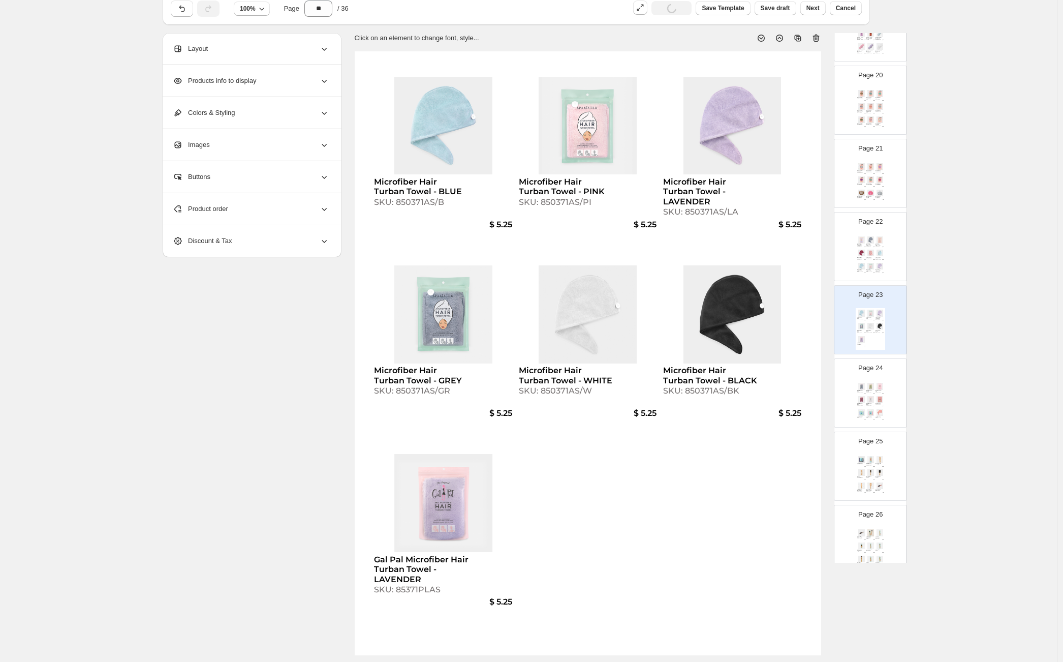
click at [257, 209] on div "Product order" at bounding box center [251, 209] width 156 height 32
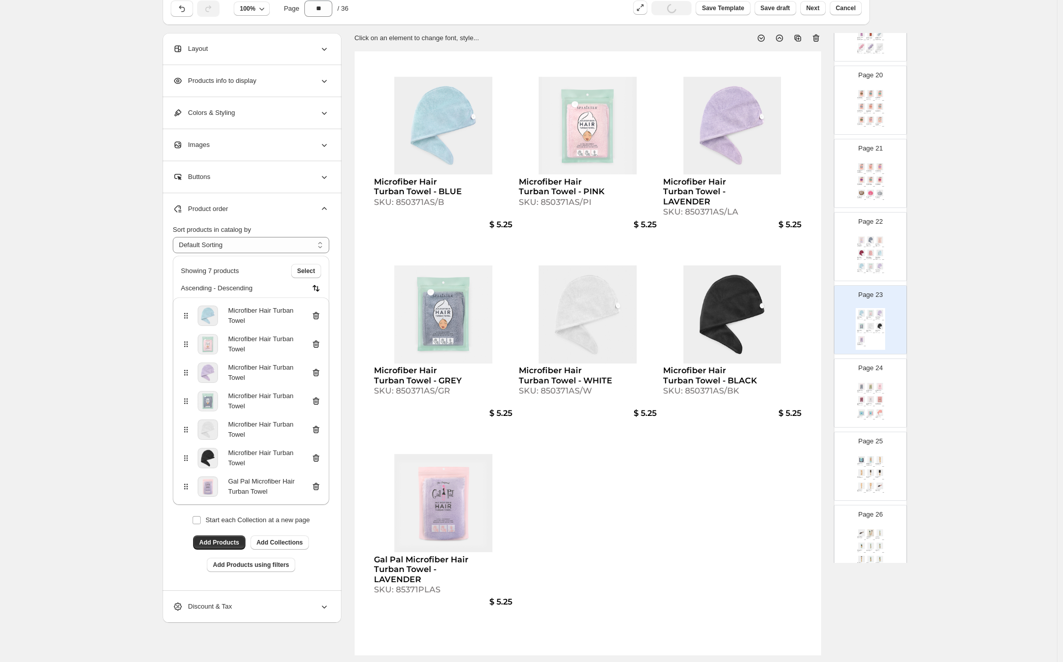
click at [317, 316] on icon at bounding box center [316, 316] width 7 height 8
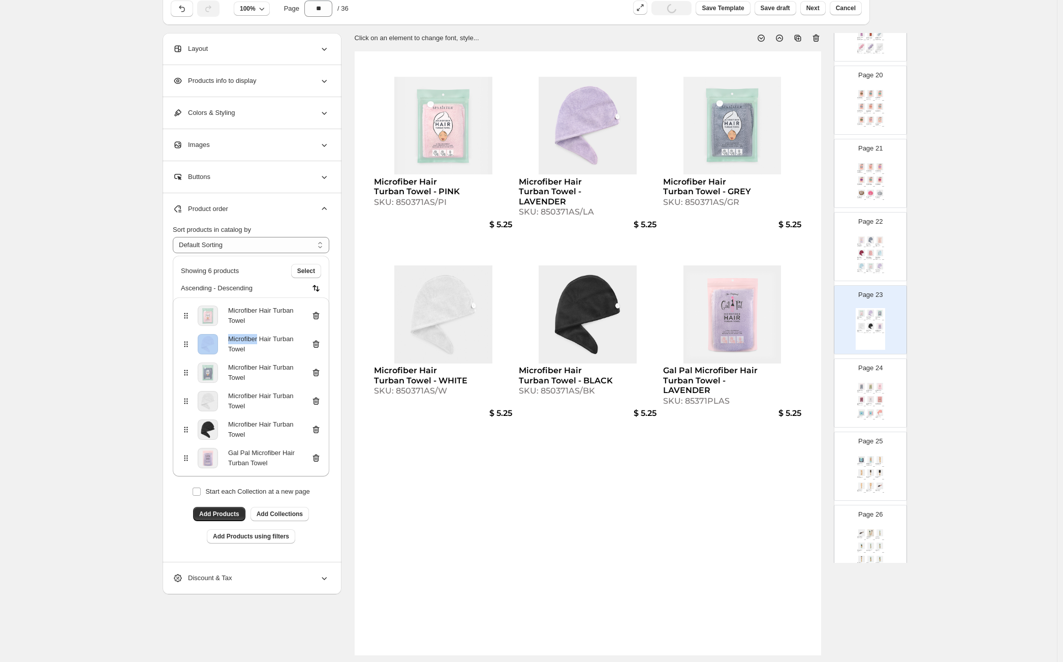
click at [317, 316] on icon at bounding box center [316, 316] width 7 height 8
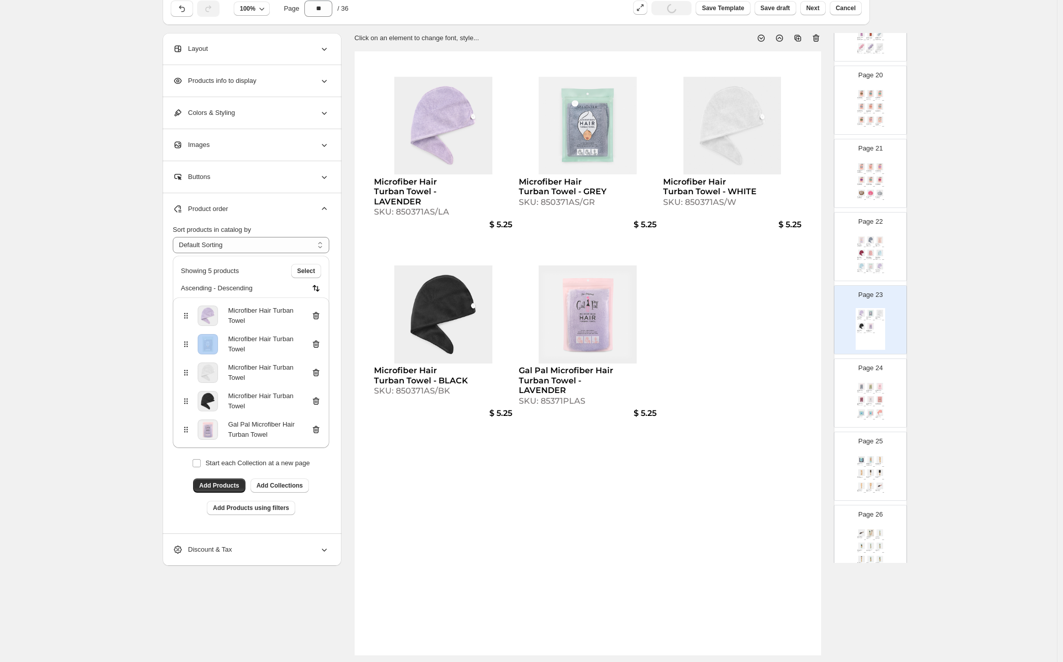
click at [317, 316] on icon at bounding box center [316, 316] width 7 height 8
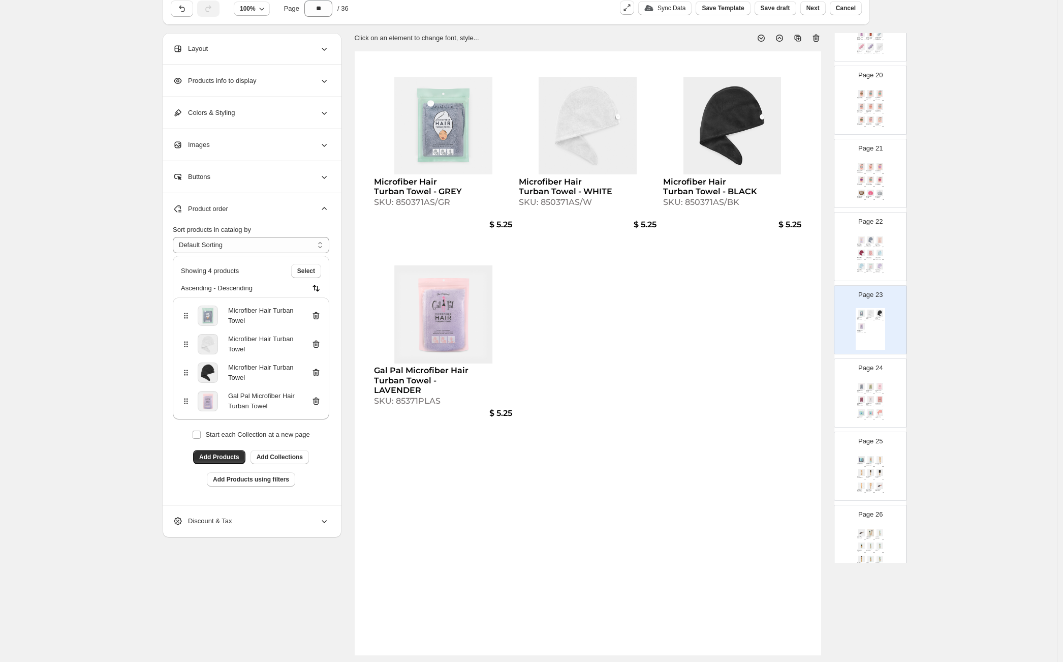
click at [881, 270] on div "Microfiber Hair Turban Towel - LAVENDER SKU: 850371AS/LA" at bounding box center [879, 271] width 9 height 4
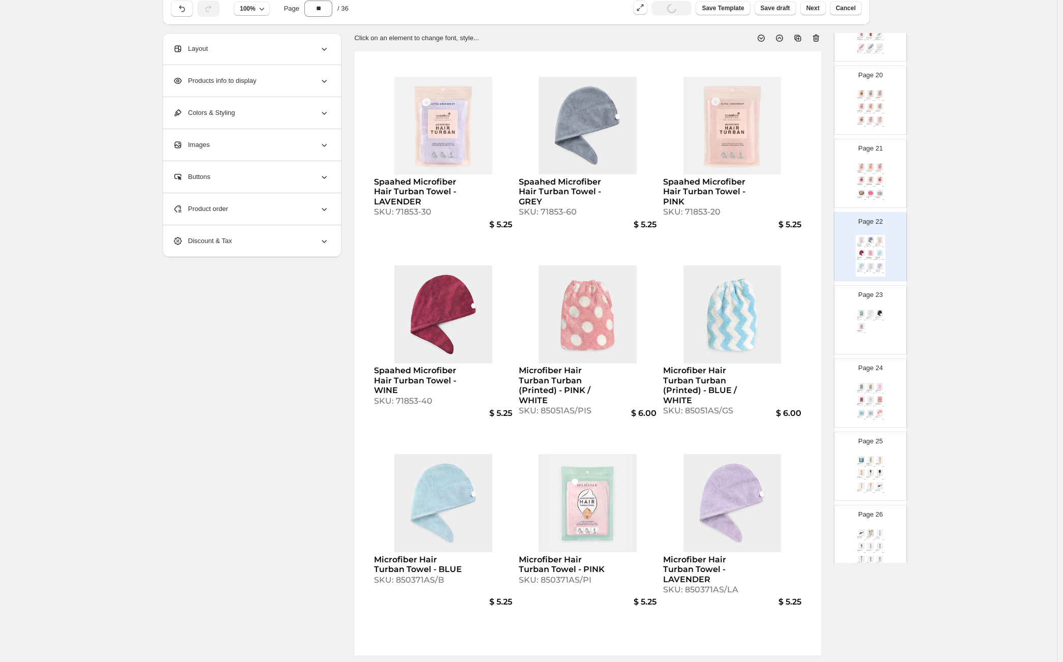
click at [862, 327] on img at bounding box center [861, 326] width 9 height 7
type input "**"
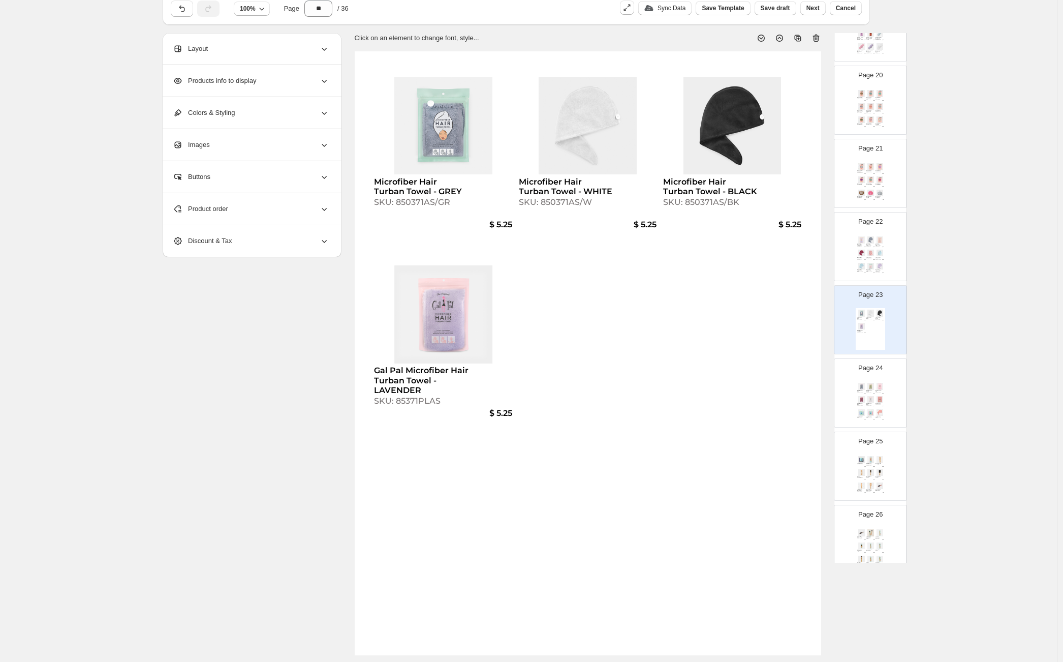
drag, startPoint x: 400, startPoint y: 203, endPoint x: 460, endPoint y: 205, distance: 59.5
click at [460, 205] on div "SKU: 850371AS/GR" at bounding box center [421, 202] width 95 height 10
select select "**********"
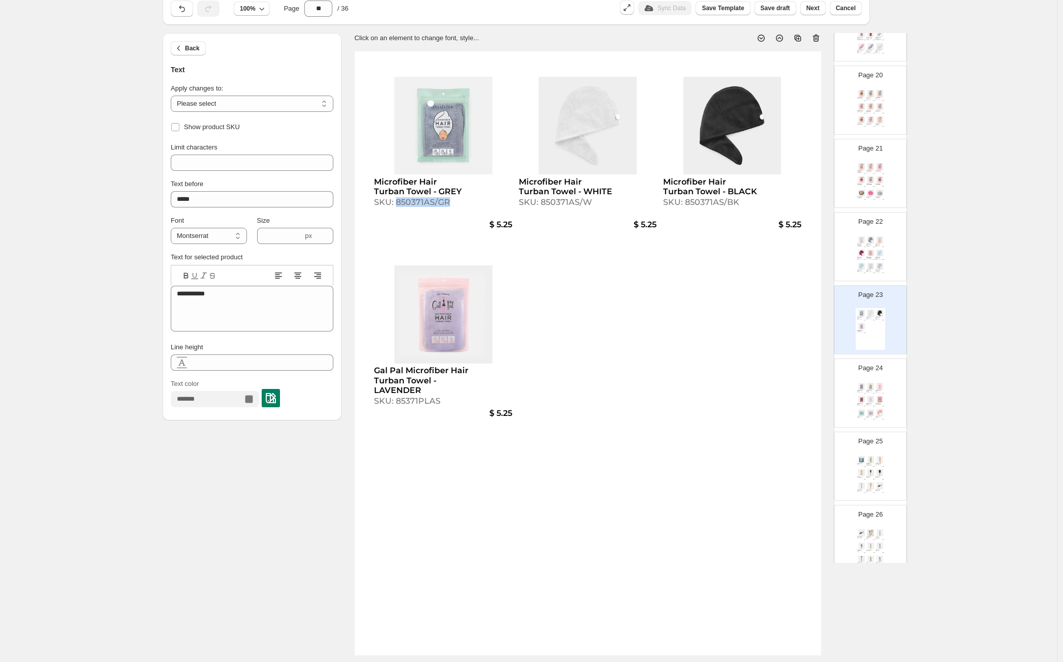
drag, startPoint x: 400, startPoint y: 203, endPoint x: 453, endPoint y: 202, distance: 53.4
click at [453, 202] on div "SKU: 850371AS/GR" at bounding box center [421, 202] width 95 height 10
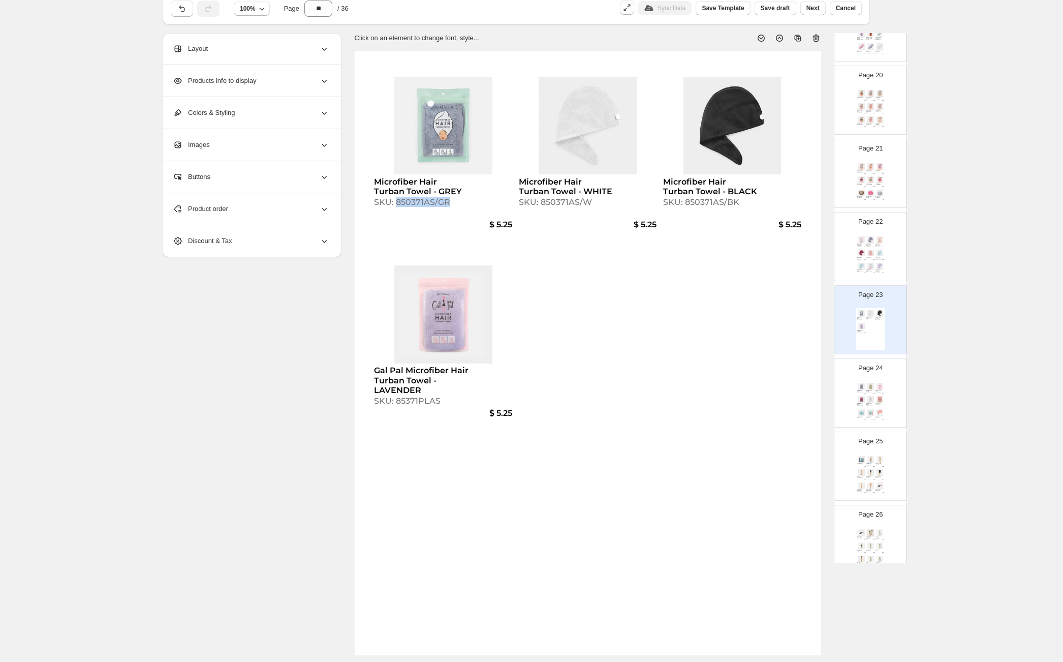
click at [873, 329] on div "Microfiber Hair Turban Towel - GREY SKU: 850371AS/GR $ 5.25 Microfiber Hair Tur…" at bounding box center [870, 329] width 29 height 42
click at [875, 246] on div "SKU: 71853-20" at bounding box center [878, 246] width 6 height 1
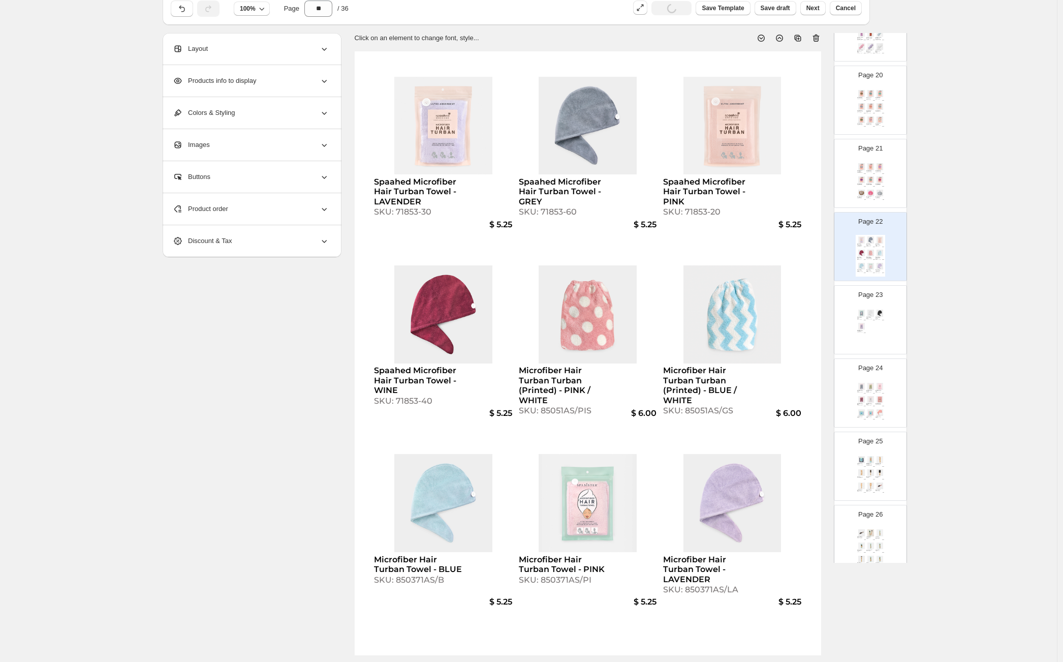
click at [870, 319] on div "Microfiber Hair Turban Towel - GREY SKU: 850371AS/GR $ 5.25 Microfiber Hair Tur…" at bounding box center [870, 329] width 29 height 42
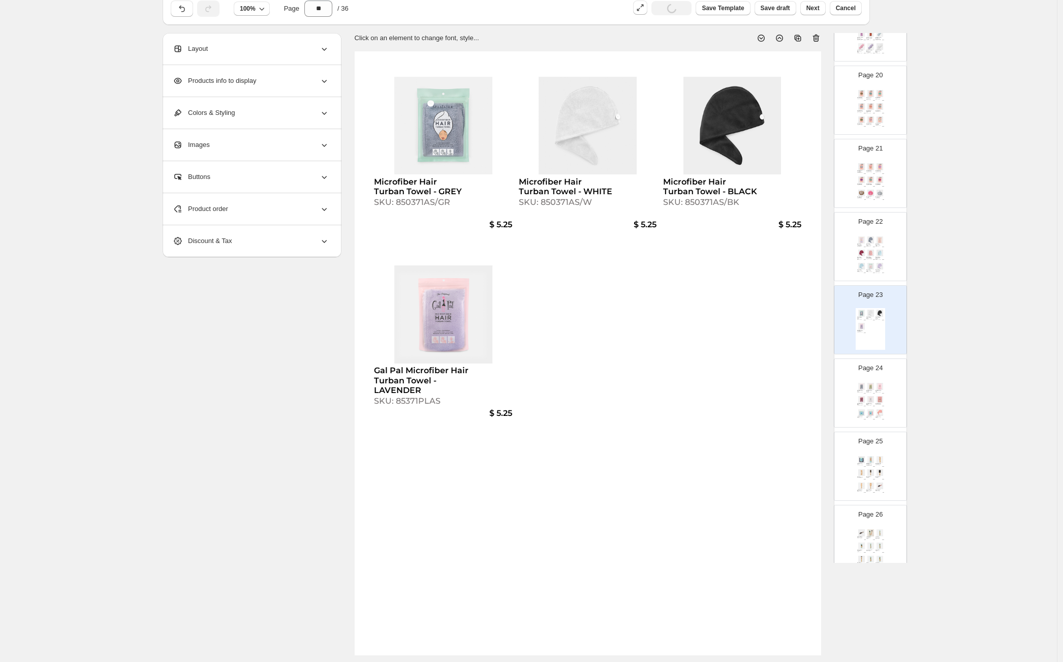
click at [861, 403] on div "Gal Pal Microfiber Hair Turban Towel - WINE" at bounding box center [860, 404] width 6 height 2
type input "**"
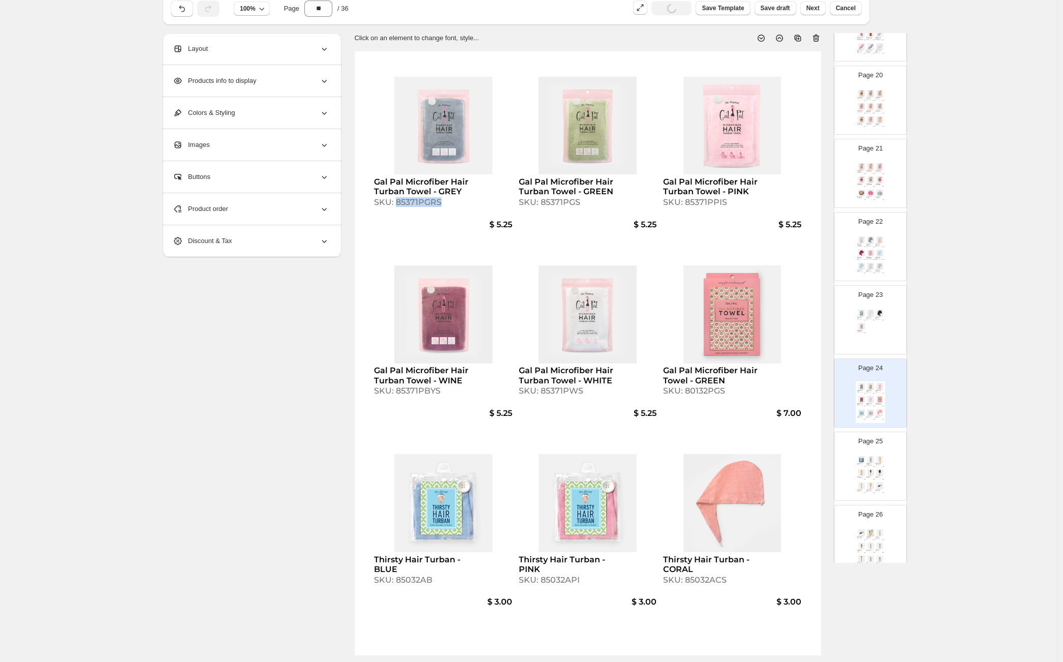
drag, startPoint x: 400, startPoint y: 202, endPoint x: 451, endPoint y: 204, distance: 50.9
click at [443, 203] on div "SKU: 85371PGRS" at bounding box center [421, 202] width 95 height 10
select select "**********"
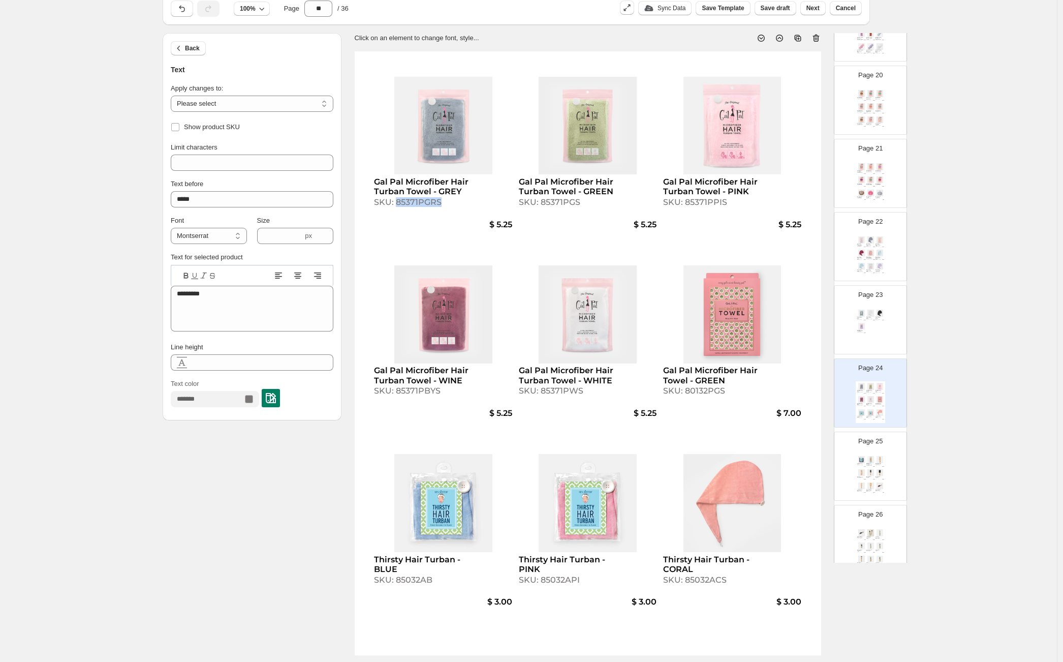
click at [870, 328] on div "Microfiber Hair Turban Towel - GREY SKU: 850371AS/GR $ 5.25 Microfiber Hair Tur…" at bounding box center [870, 329] width 29 height 42
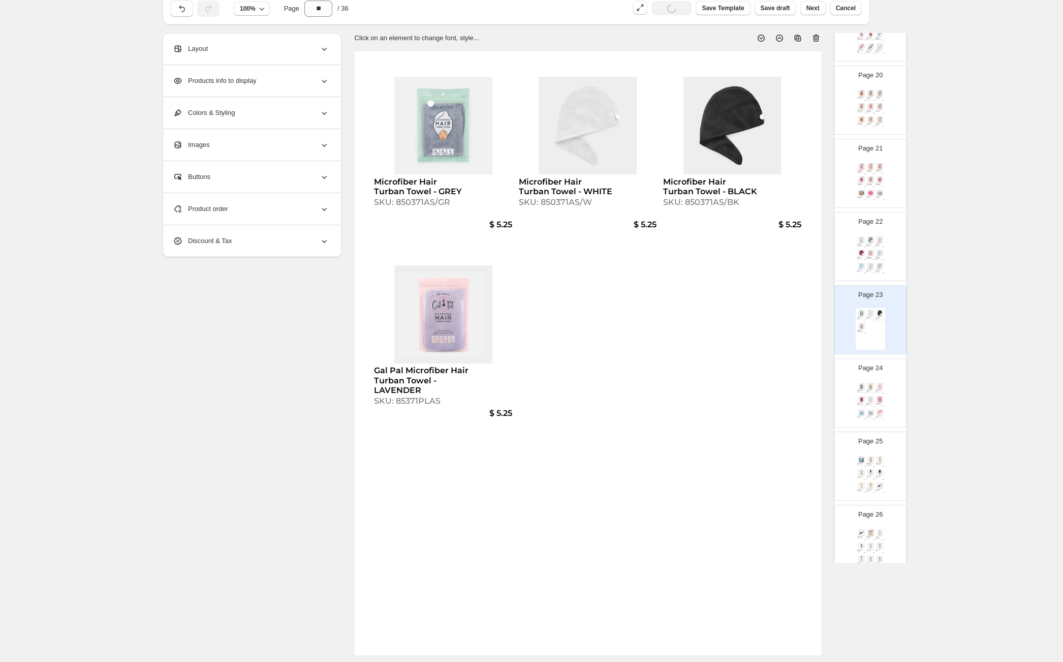
drag, startPoint x: 636, startPoint y: 326, endPoint x: 581, endPoint y: 316, distance: 55.7
click at [636, 326] on div "Microfiber Hair Turban Towel - GREY SKU: 850371AS/GR $ 5.25 Microfiber Hair Tur…" at bounding box center [588, 353] width 466 height 604
click at [258, 211] on div "Product order" at bounding box center [251, 209] width 156 height 32
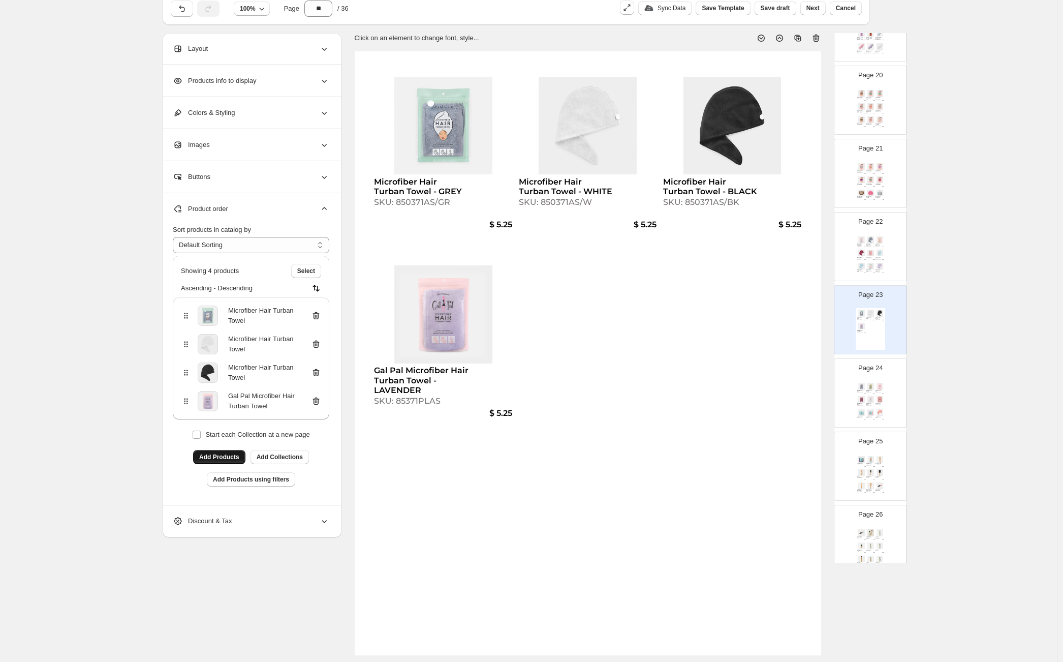
click at [225, 453] on span "Add Products" at bounding box center [219, 457] width 40 height 8
click at [858, 392] on div "SKU: 85371PGRS" at bounding box center [860, 392] width 6 height 1
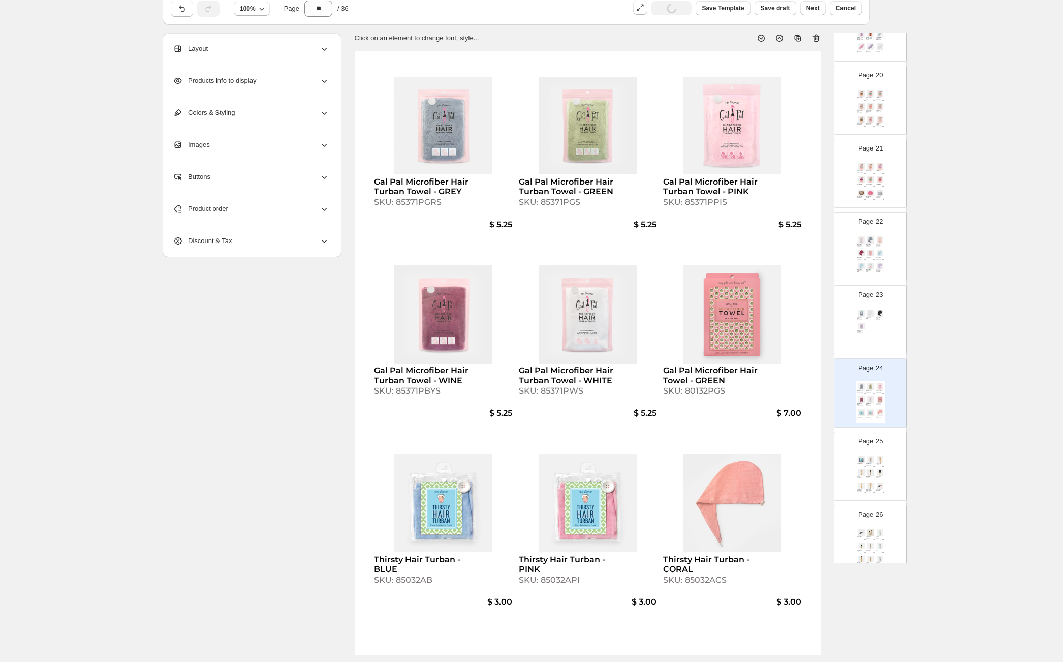
click at [867, 329] on div "Microfiber Hair Turban Towel - GREY SKU: 850371AS/GR $ 5.25 Microfiber Hair Tur…" at bounding box center [870, 329] width 29 height 42
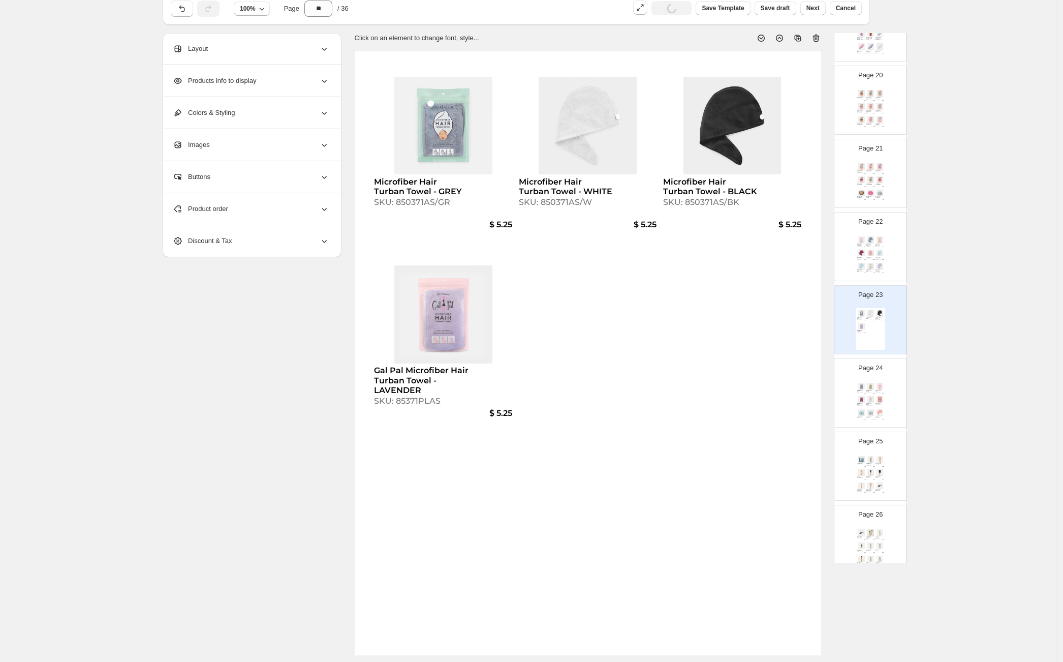
click at [244, 198] on div "Product order" at bounding box center [251, 209] width 156 height 32
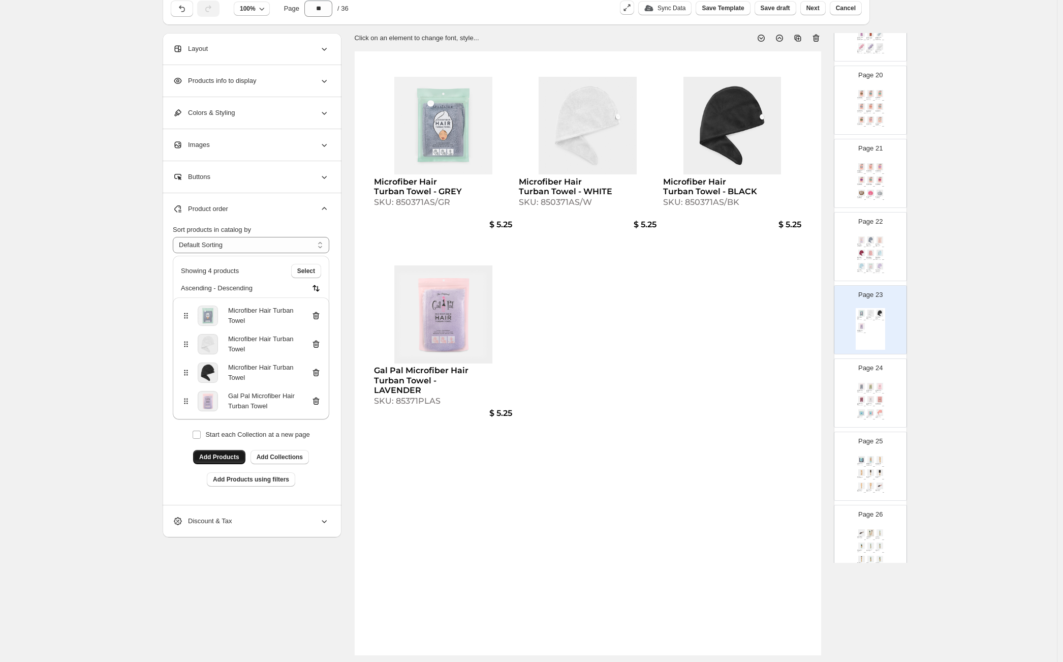
click at [229, 459] on span "Add Products" at bounding box center [219, 457] width 40 height 8
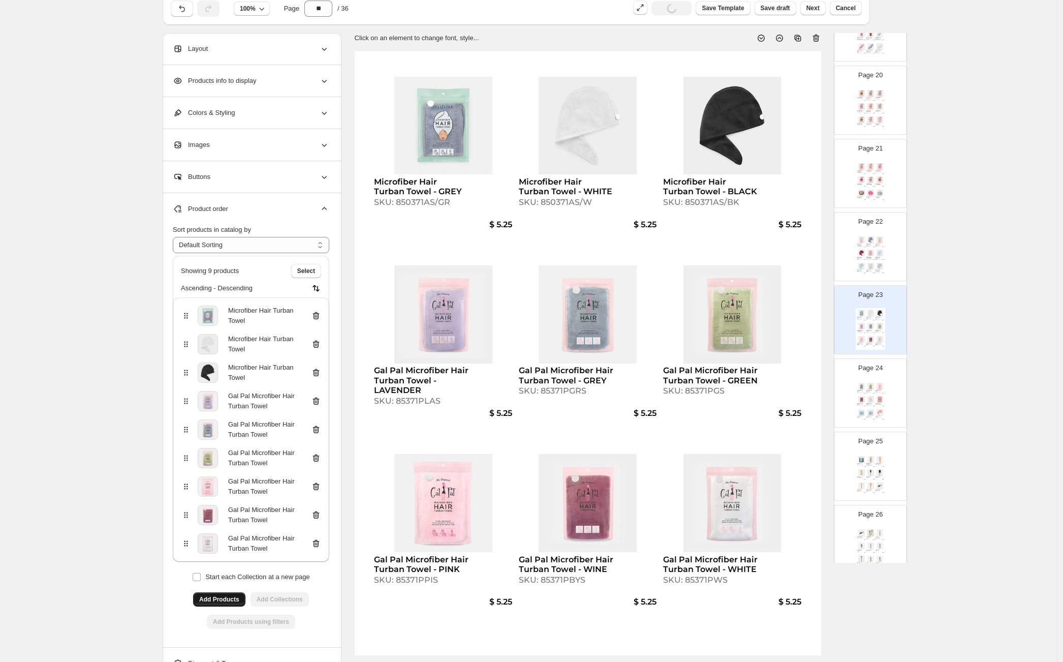
click at [881, 389] on img at bounding box center [879, 386] width 9 height 7
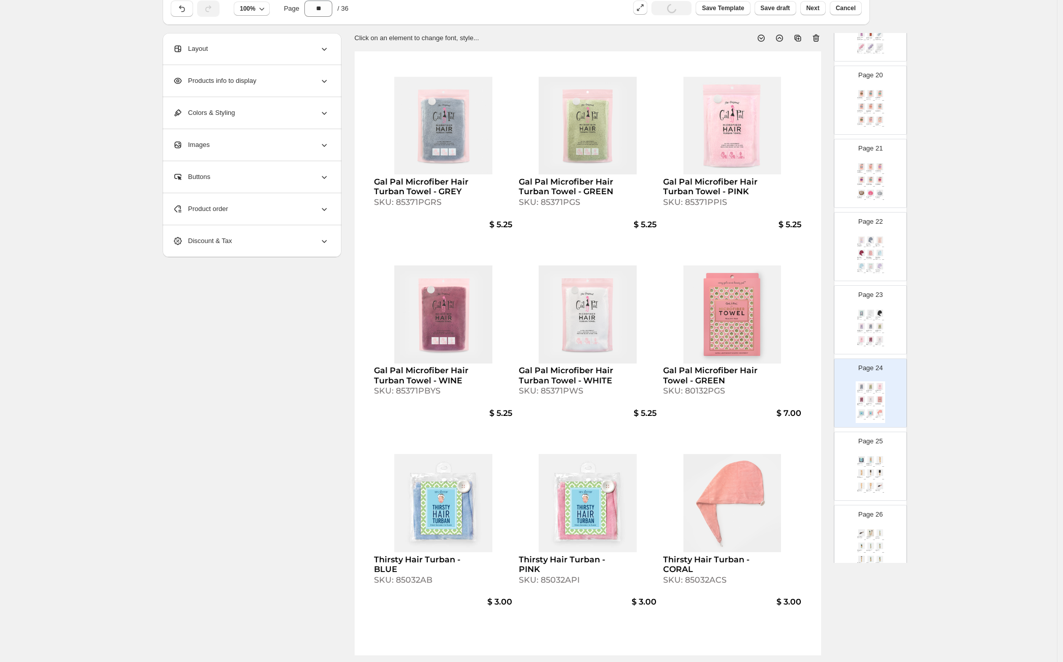
click at [281, 210] on div "Product order" at bounding box center [251, 209] width 156 height 32
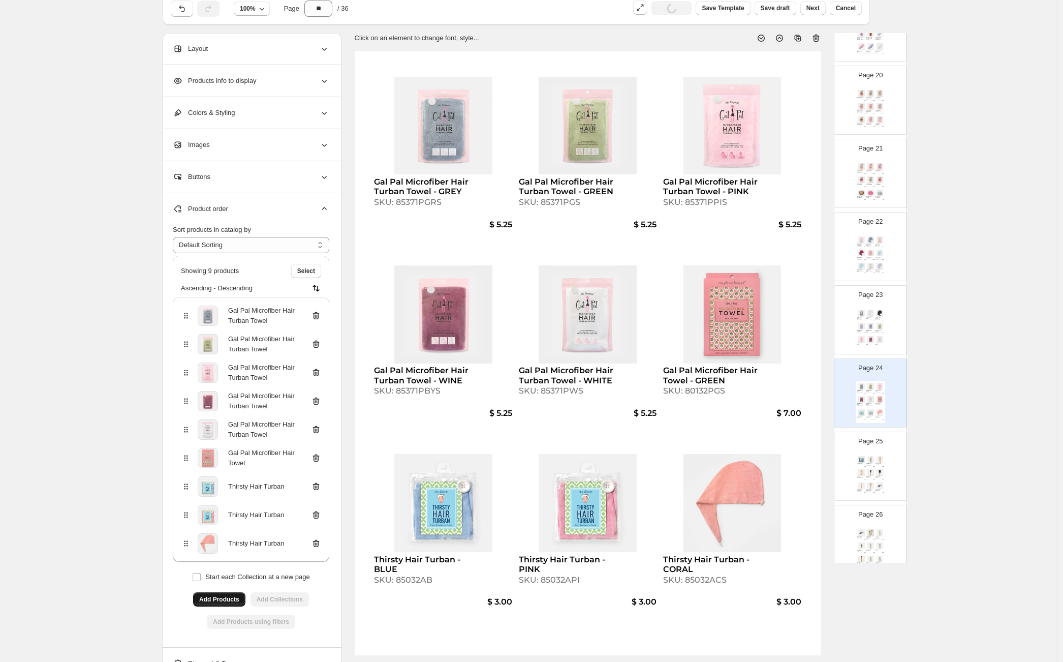
click at [317, 313] on icon at bounding box center [316, 315] width 10 height 10
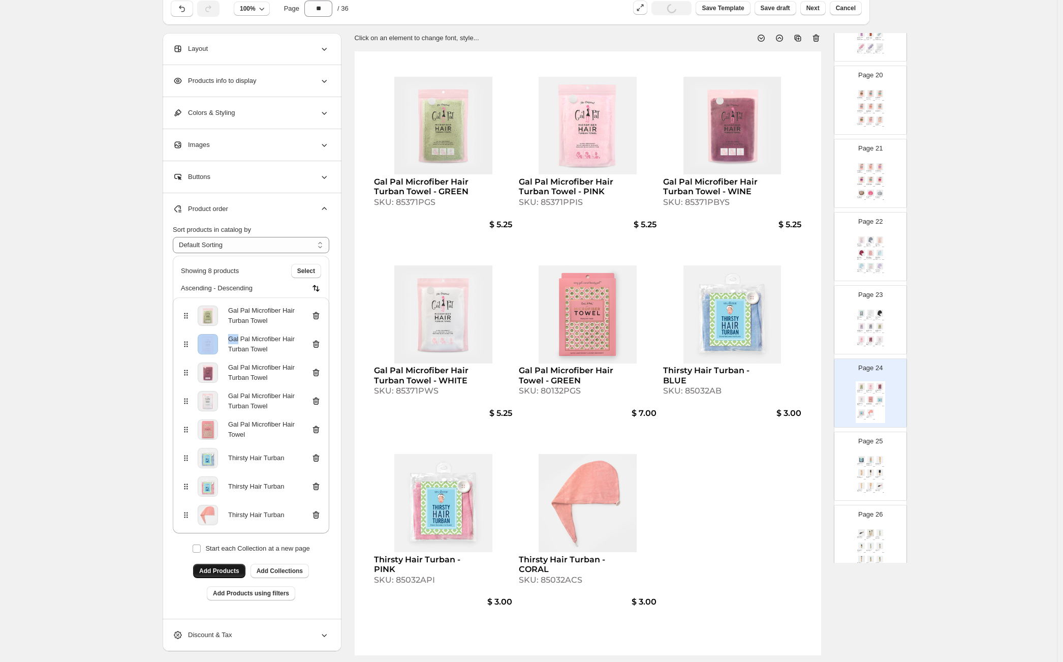
click at [317, 313] on icon at bounding box center [316, 315] width 10 height 10
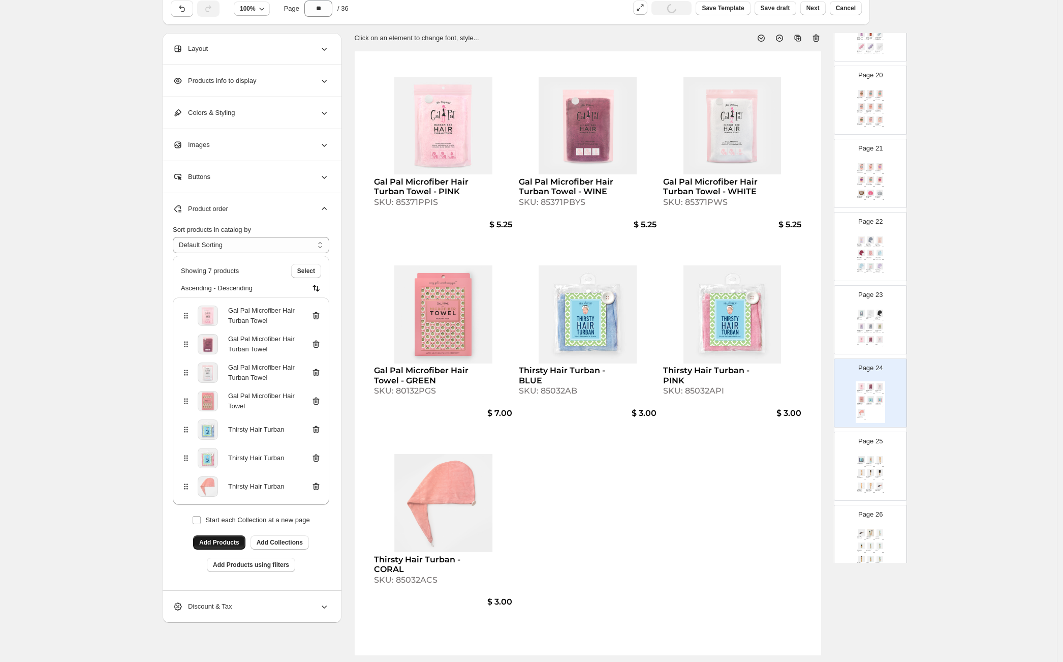
click at [319, 313] on icon at bounding box center [316, 315] width 10 height 10
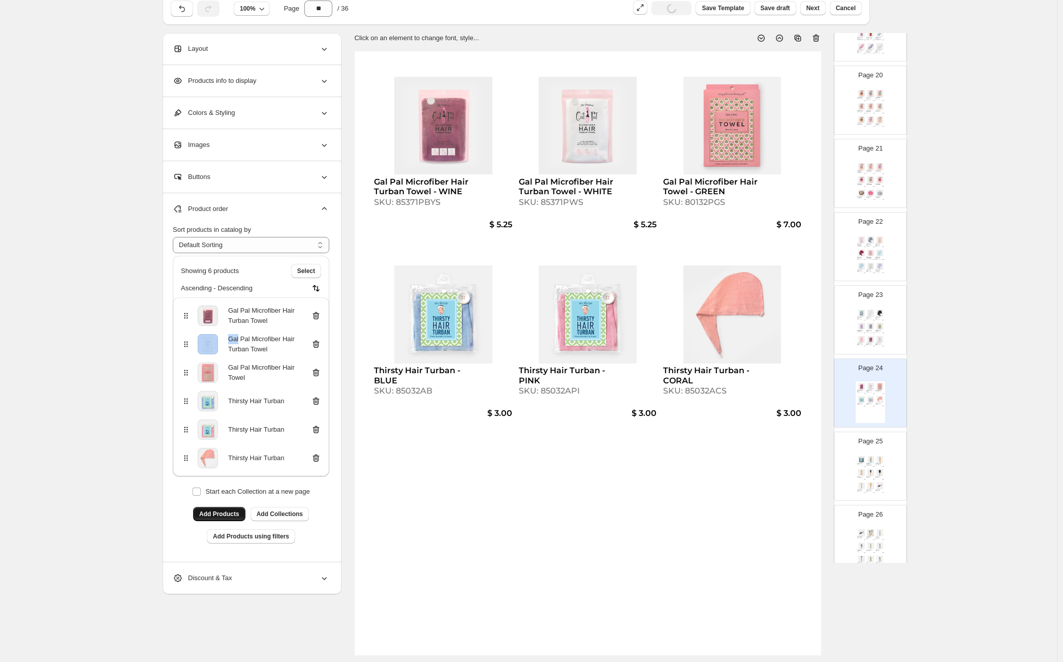
click at [319, 313] on icon at bounding box center [316, 315] width 10 height 10
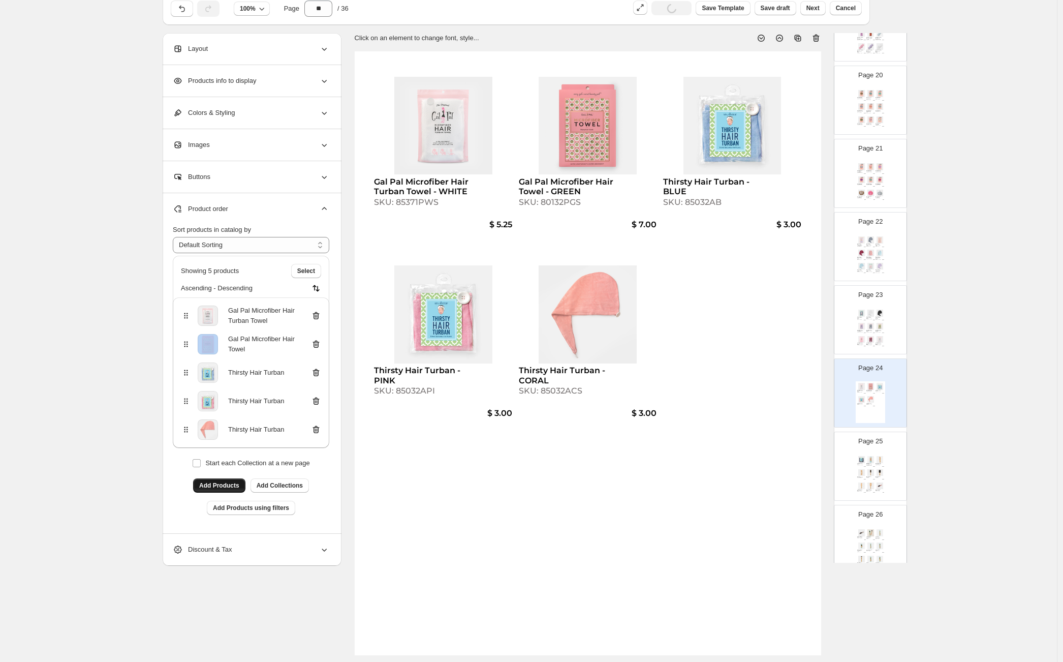
click at [319, 313] on icon at bounding box center [316, 315] width 10 height 10
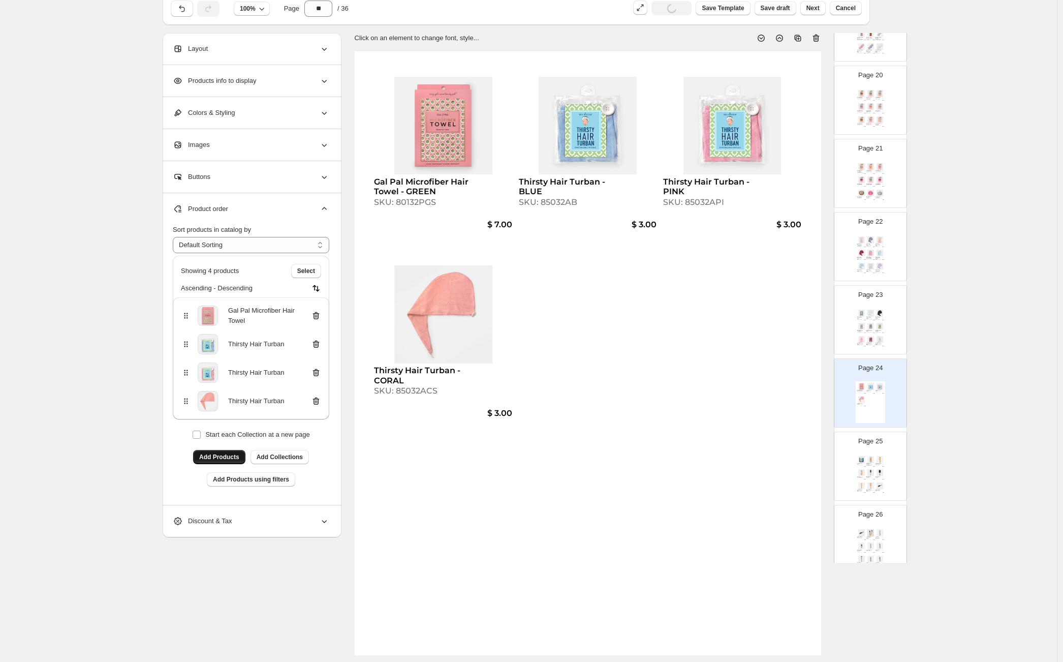
click at [869, 323] on img at bounding box center [870, 326] width 9 height 7
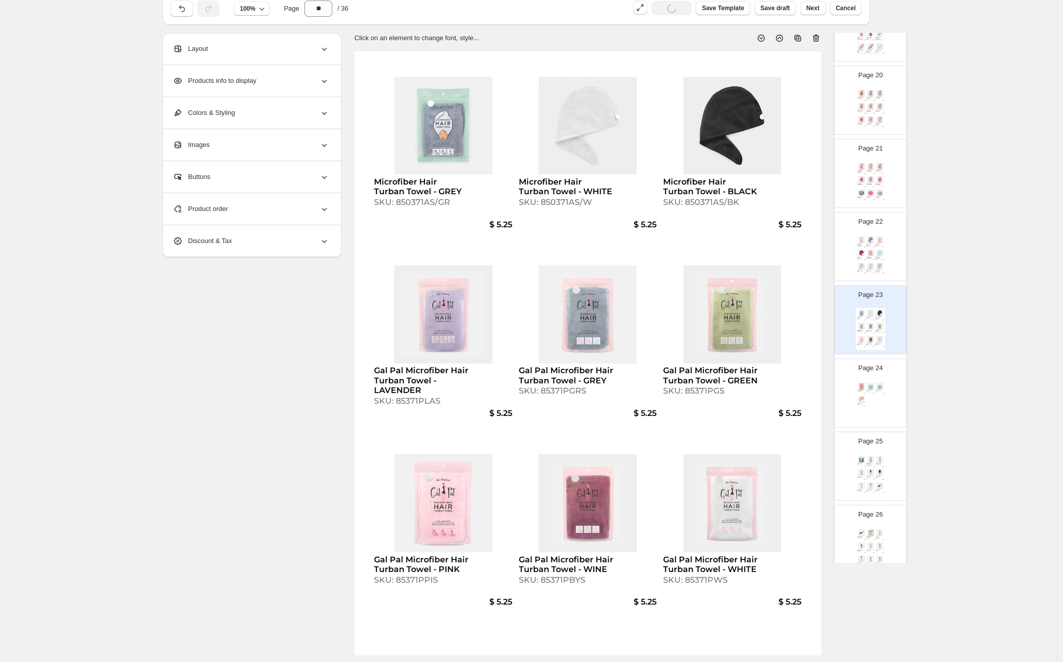
click at [877, 407] on div "Gal Pal Microfiber Hair Towel - GREEN SKU: 80132PGS $ 7.00 Thirsty Hair Turban …" at bounding box center [870, 402] width 29 height 42
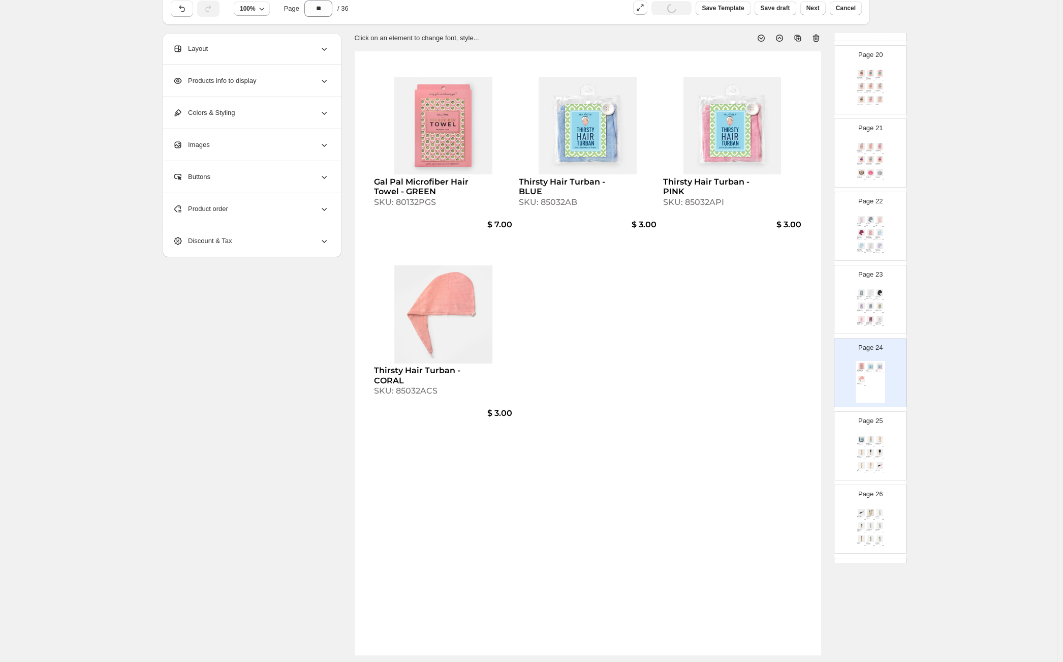
scroll to position [1435, 0]
click at [874, 431] on div "Thirsty Hair Turban - NAVY SKU: 85032ANS $ 3.00 Ultra-Dry Microfiber Hair Turba…" at bounding box center [870, 442] width 29 height 42
type input "**"
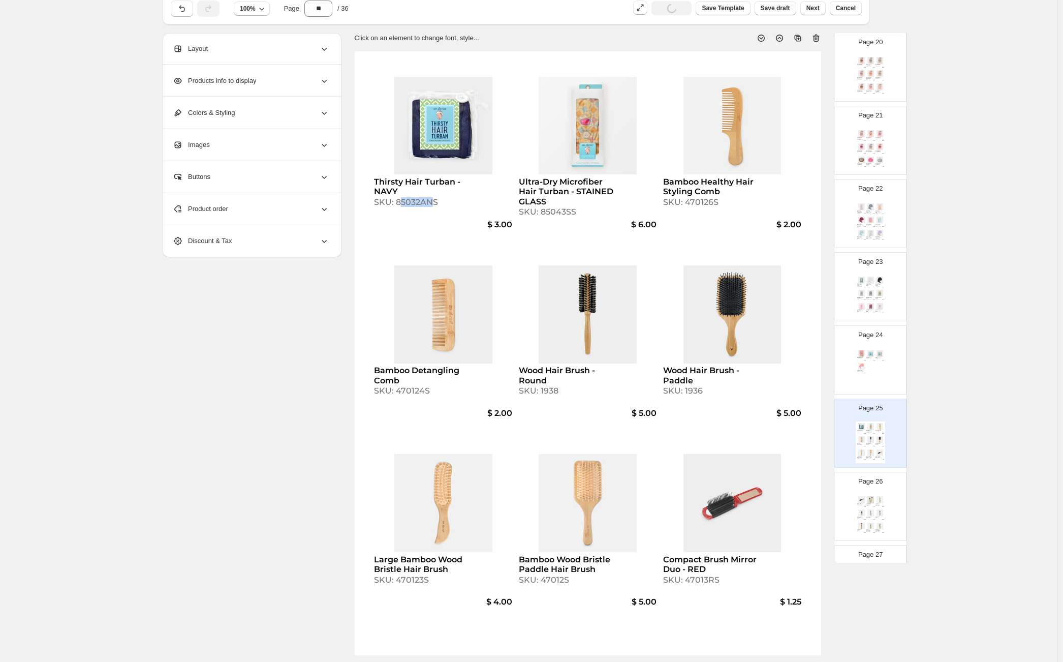
drag, startPoint x: 402, startPoint y: 203, endPoint x: 438, endPoint y: 206, distance: 35.7
click at [438, 206] on div "SKU: 85032ANS" at bounding box center [421, 202] width 95 height 10
select select "**********"
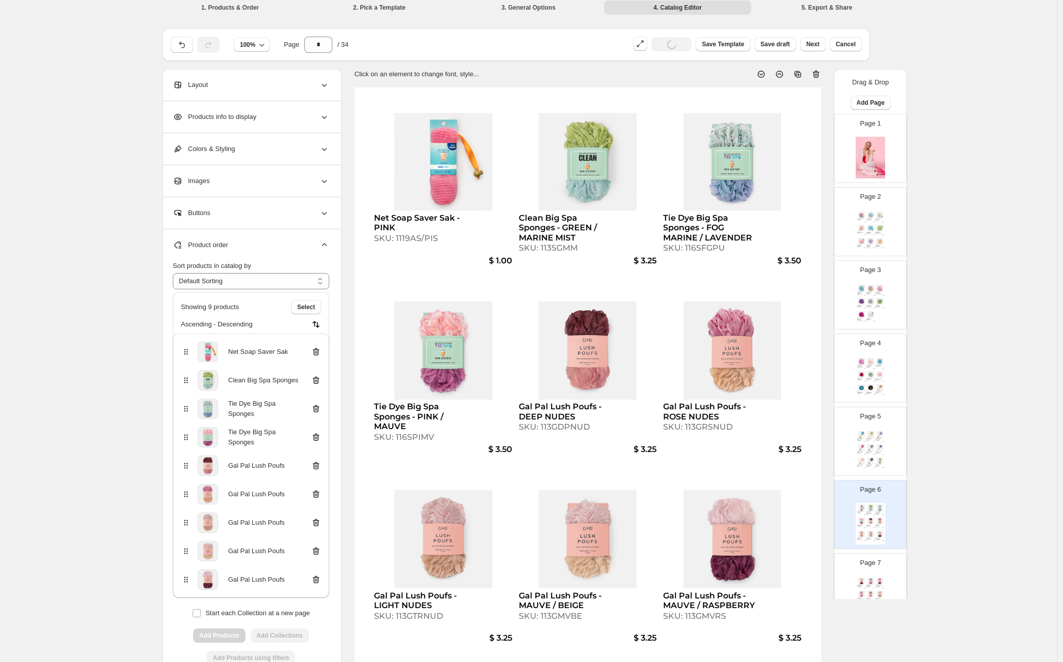
scroll to position [63, 0]
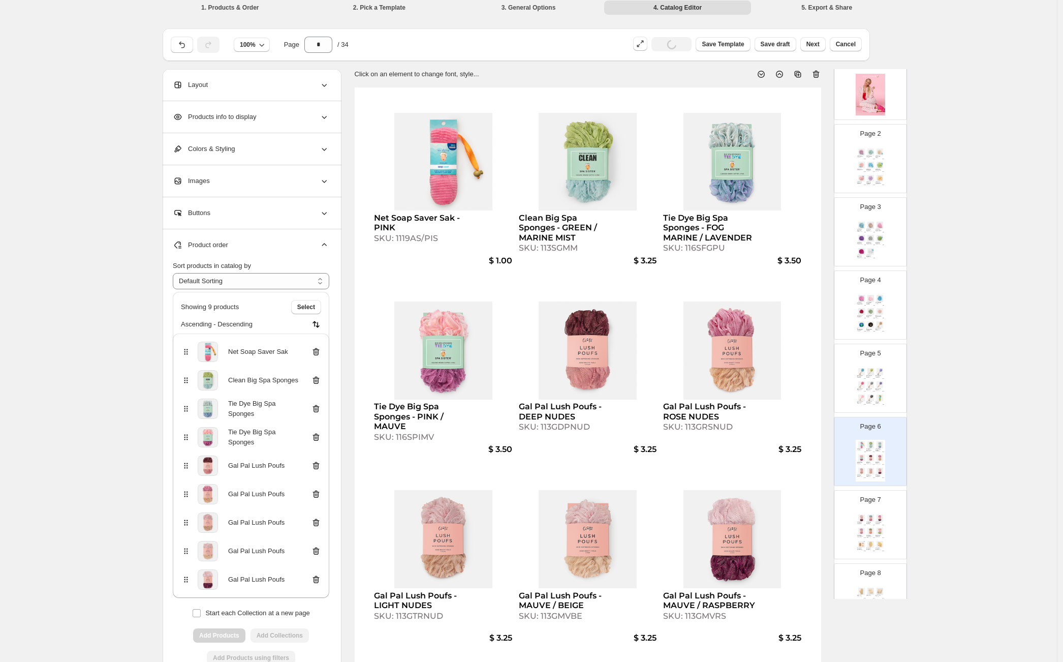
click at [317, 577] on icon at bounding box center [316, 580] width 7 height 8
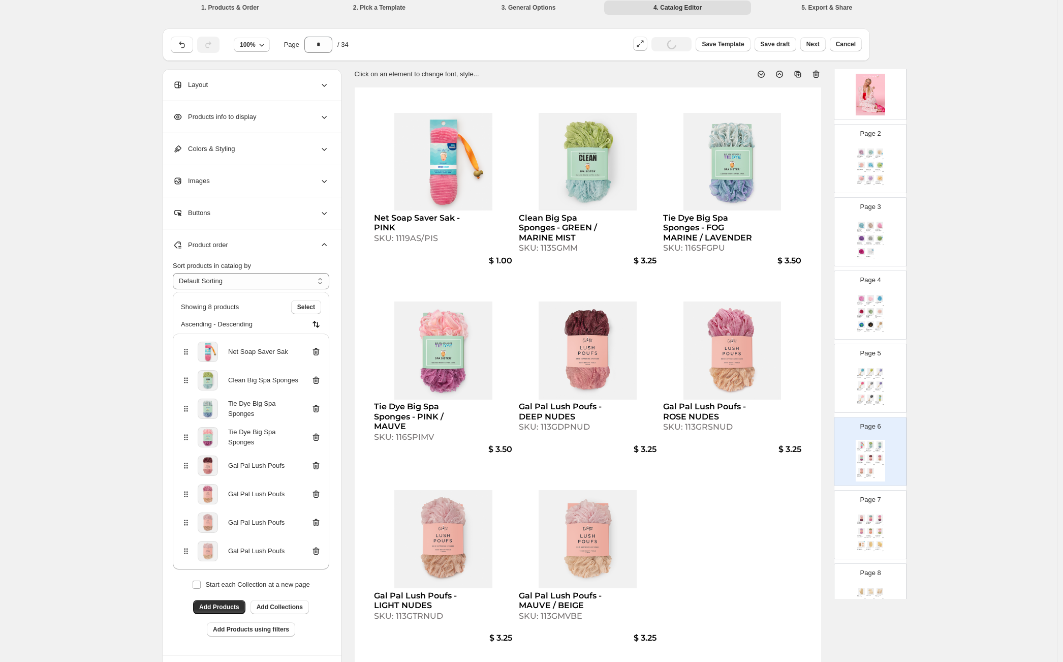
click at [876, 403] on div "Net Sponge Stick (Beechwood) - MARINE MIST SKU: 11015WBL $ 3.50 Net Sponge Stic…" at bounding box center [870, 387] width 29 height 42
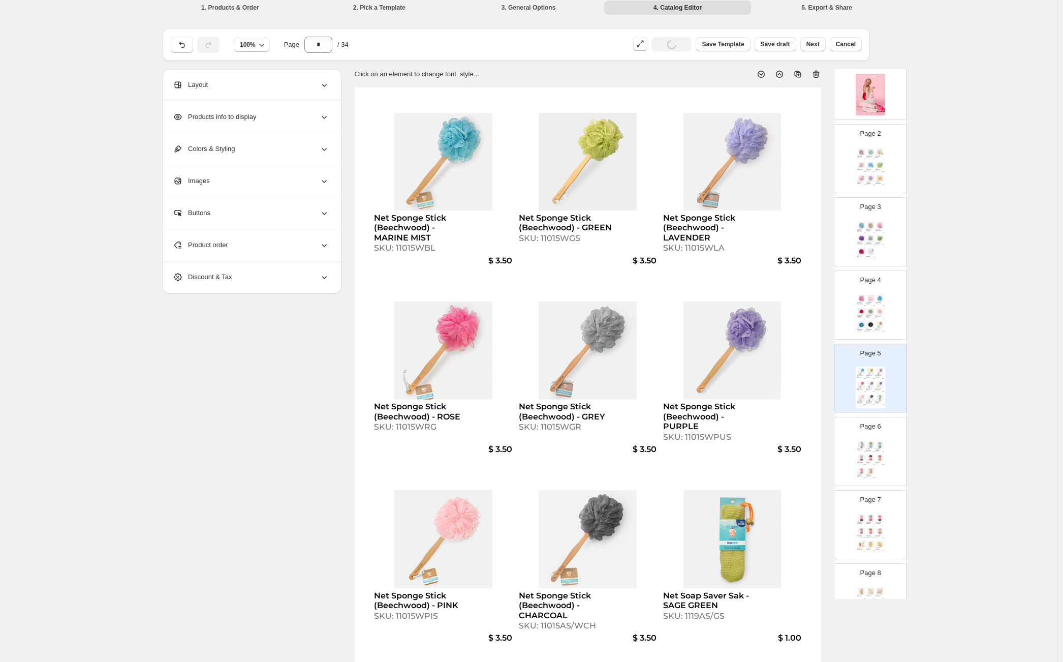
click at [872, 446] on img at bounding box center [870, 444] width 9 height 7
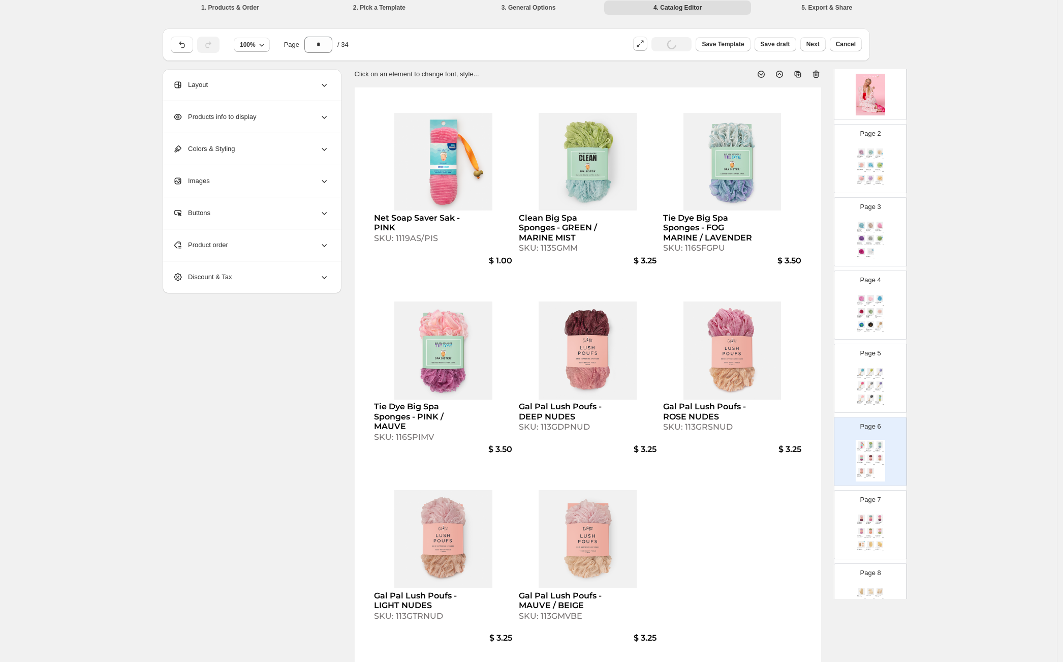
click at [883, 397] on div "Net Sponge Stick (Beechwood) - MARINE MIST SKU: 11015WBL $ 3.50 Net Sponge Stic…" at bounding box center [870, 387] width 29 height 42
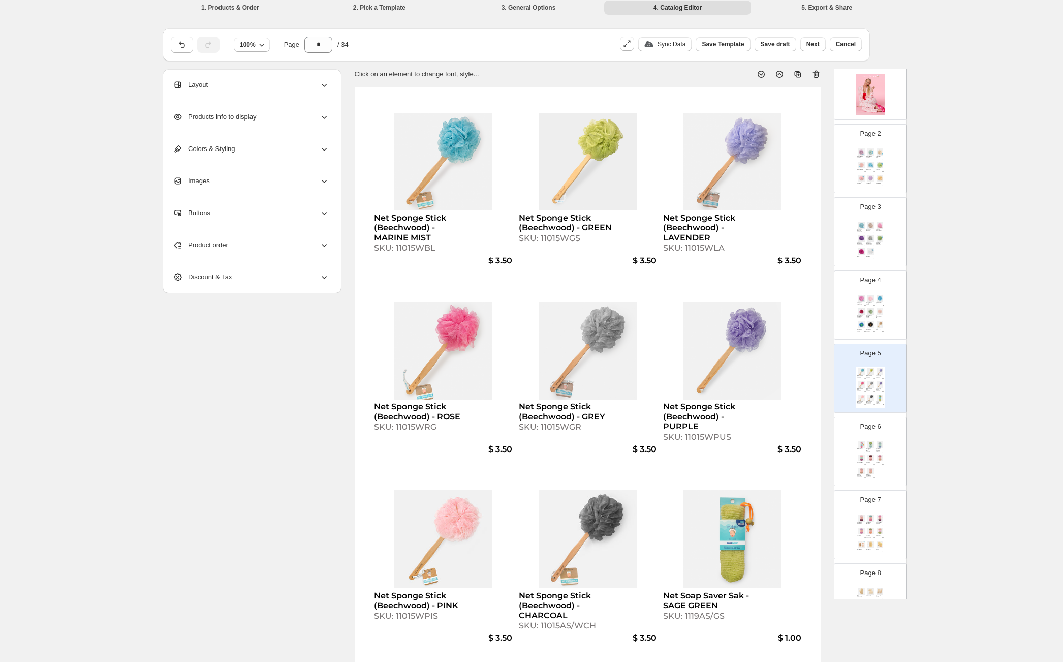
click at [868, 455] on img at bounding box center [870, 457] width 9 height 7
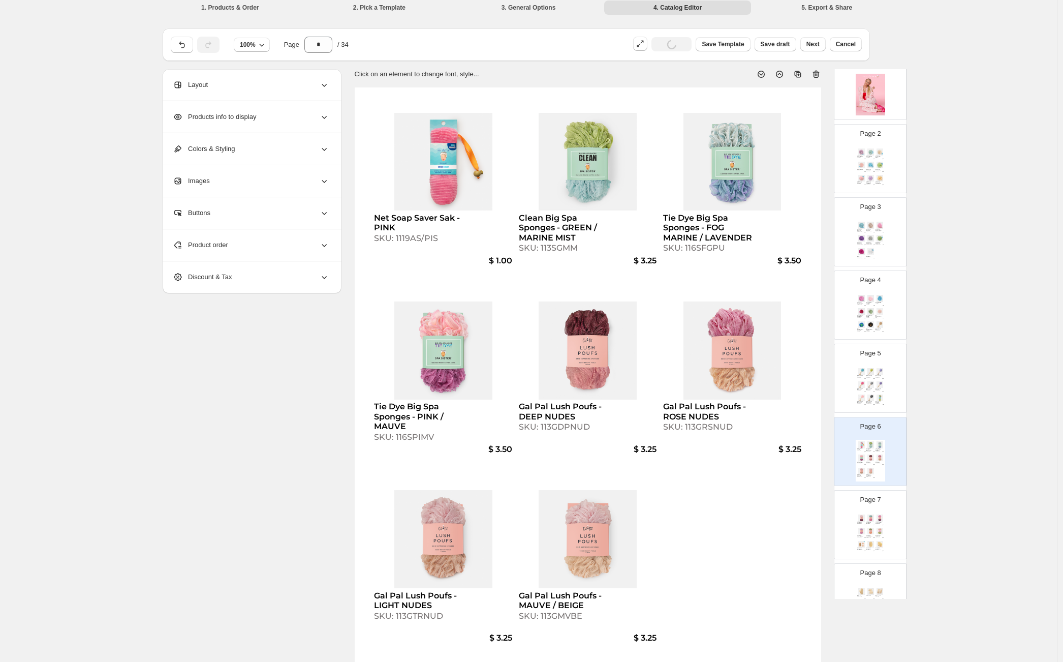
click at [296, 237] on div "Product order" at bounding box center [251, 245] width 156 height 32
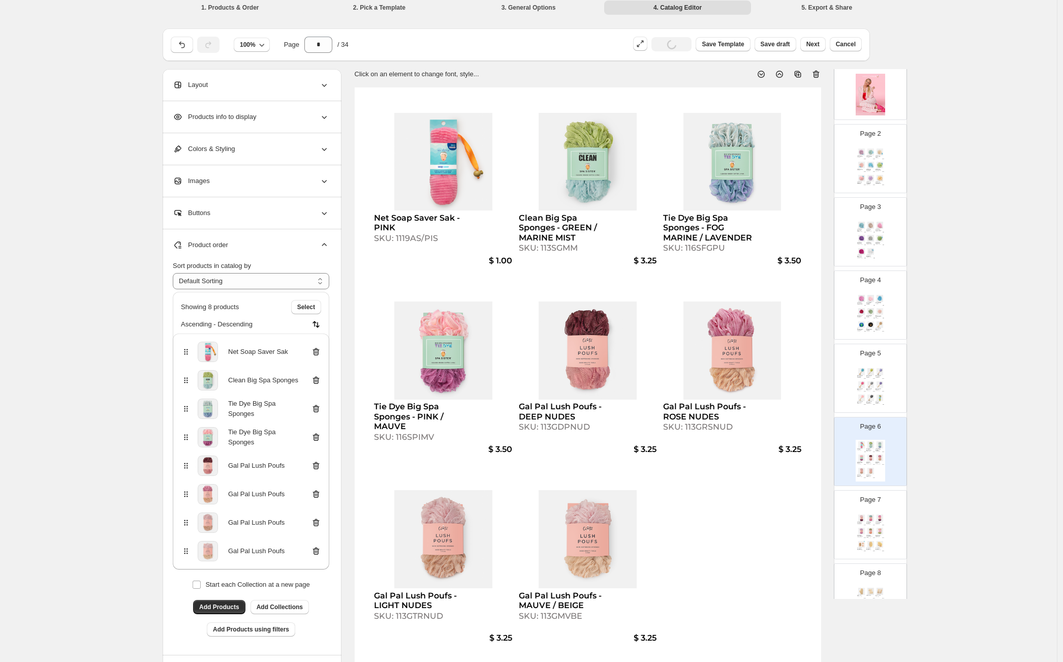
click at [318, 349] on icon at bounding box center [316, 352] width 7 height 8
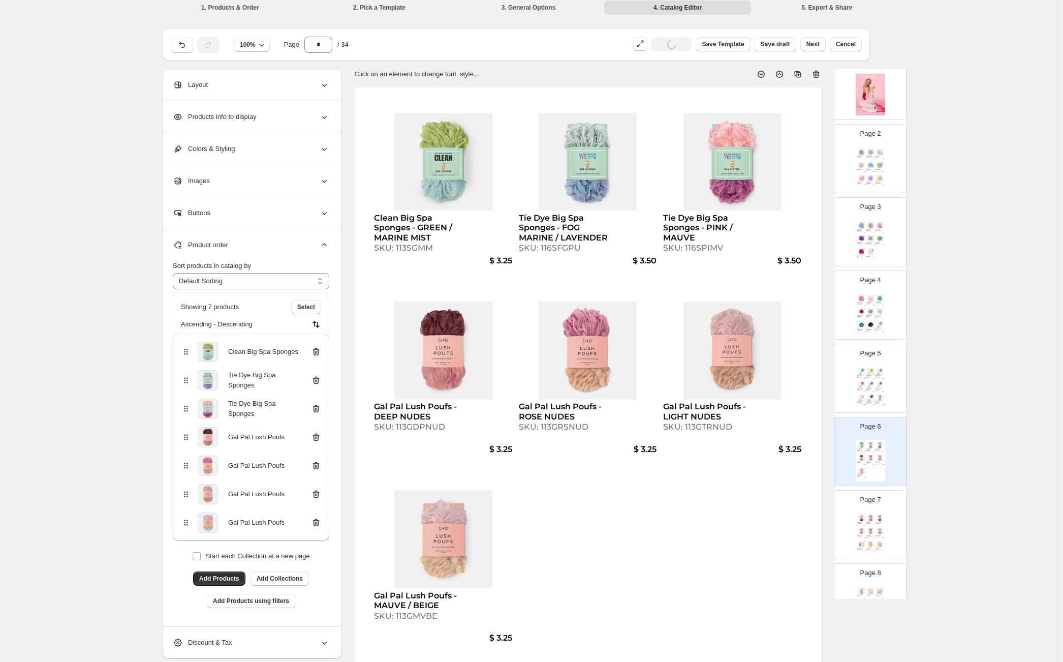
click at [882, 382] on img at bounding box center [879, 384] width 9 height 7
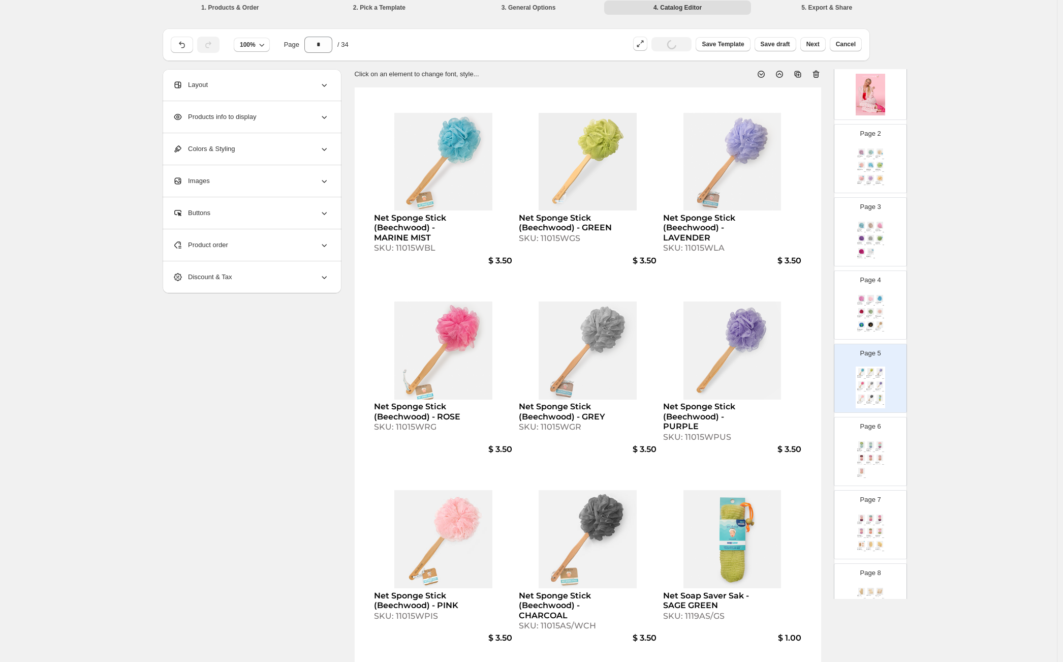
click at [324, 249] on icon at bounding box center [324, 245] width 10 height 10
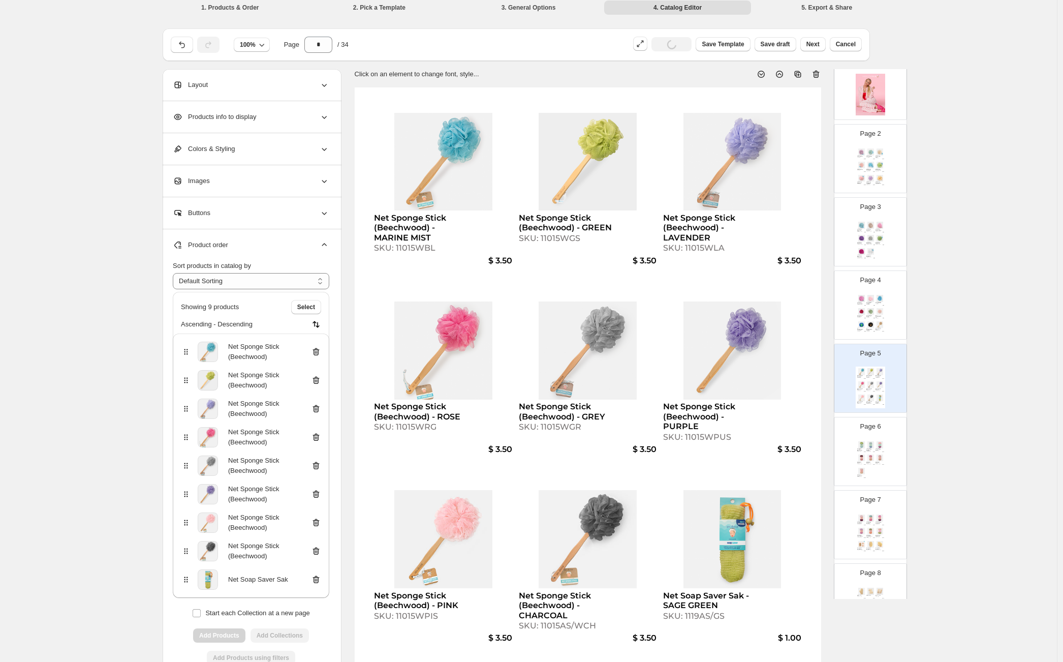
click at [316, 580] on icon at bounding box center [316, 579] width 10 height 10
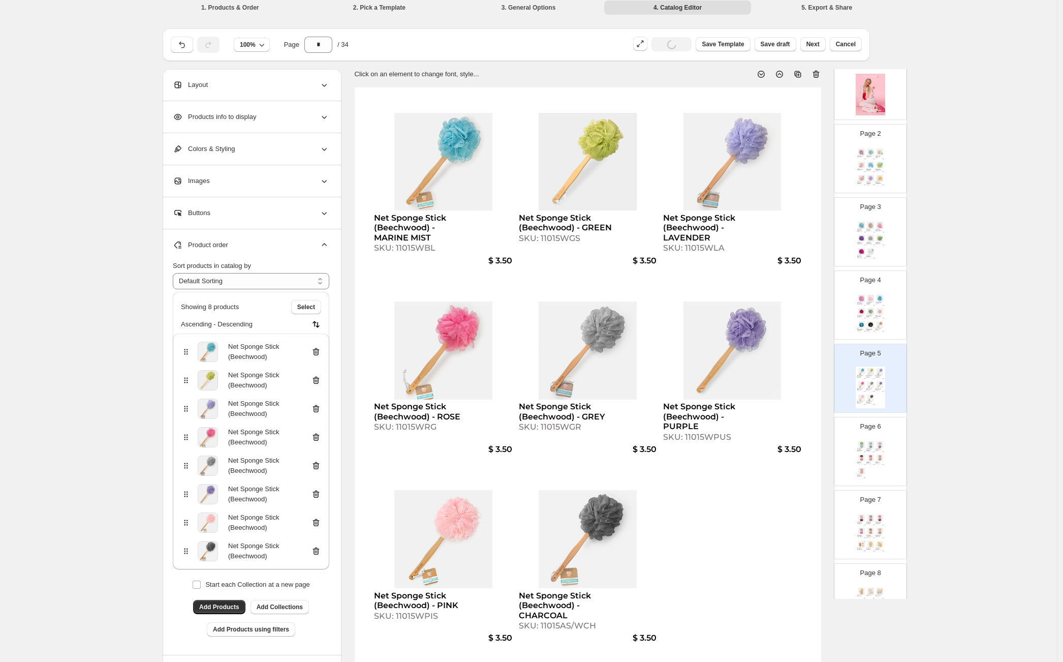
click at [882, 311] on img at bounding box center [879, 311] width 9 height 7
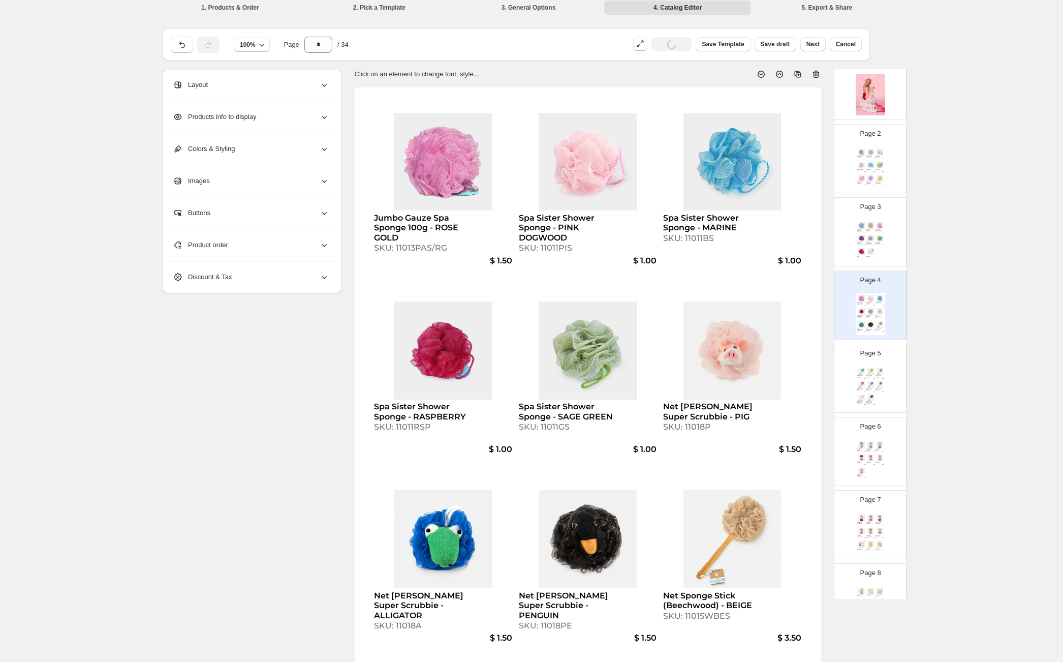
click at [873, 248] on img at bounding box center [870, 251] width 9 height 7
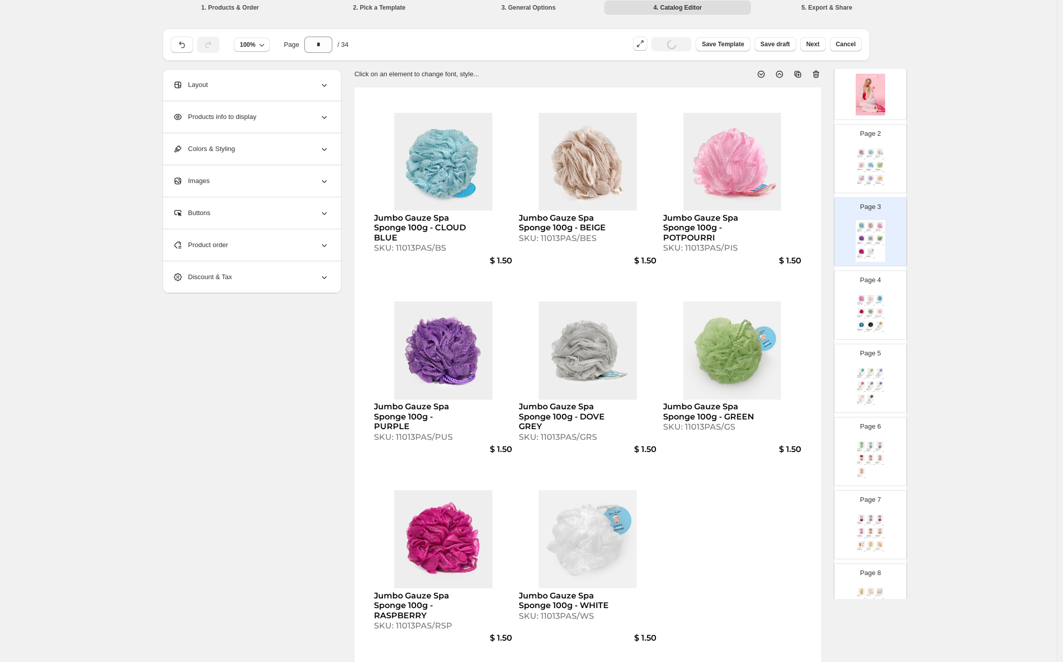
click at [877, 299] on img at bounding box center [879, 298] width 9 height 7
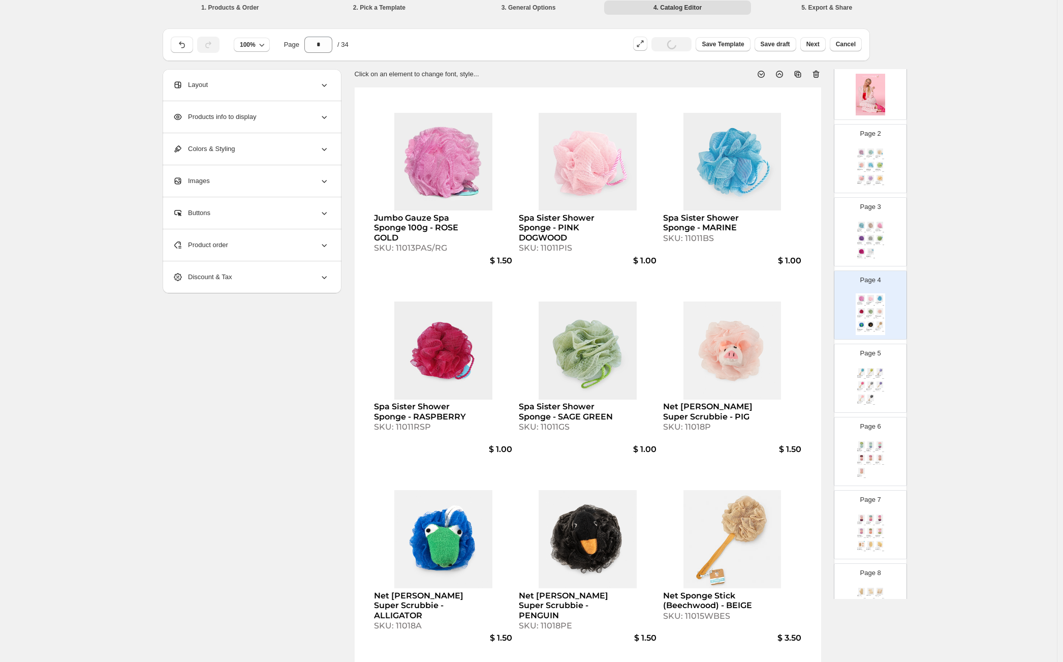
click at [895, 369] on div "Page 5 Net Sponge Stick (Beechwood) - MARINE MIST SKU: 11015WBL $ 3.50 Net Spon…" at bounding box center [870, 378] width 72 height 68
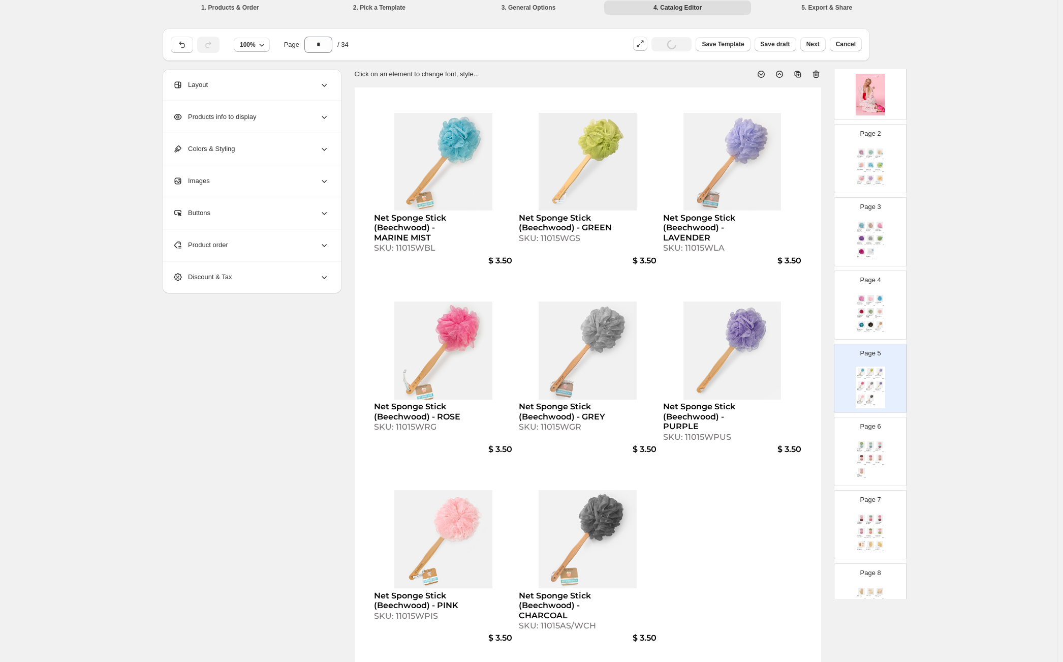
click at [873, 326] on img at bounding box center [870, 324] width 9 height 7
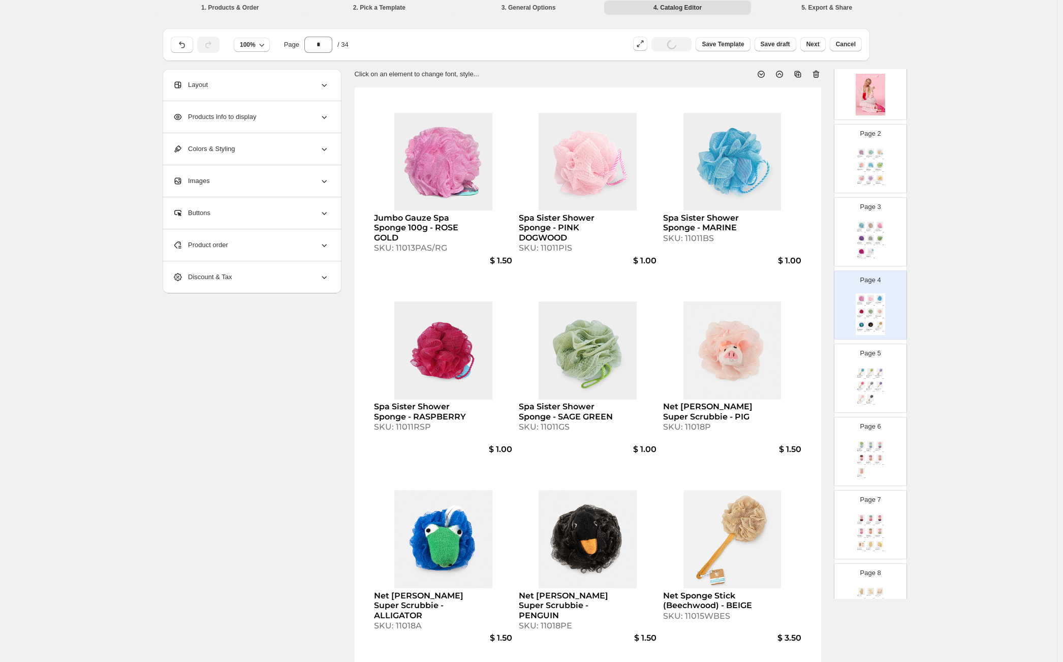
click at [877, 471] on div "Clean Big Spa Sponges - GREEN / MARINE MIST SKU: 113SGMM $ 3.25 Tie Dye Big Spa…" at bounding box center [870, 461] width 29 height 42
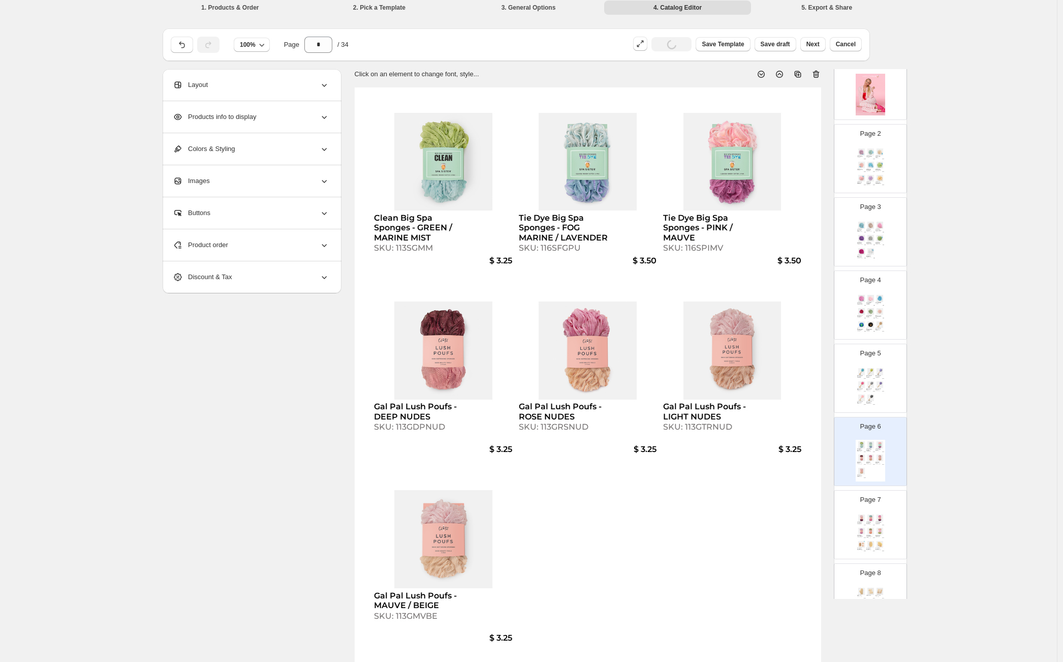
click at [871, 379] on div "Net Sponge Stick (Beechwood) - MARINE MIST SKU: 11015WBL $ 3.50 Net Sponge Stic…" at bounding box center [870, 387] width 29 height 42
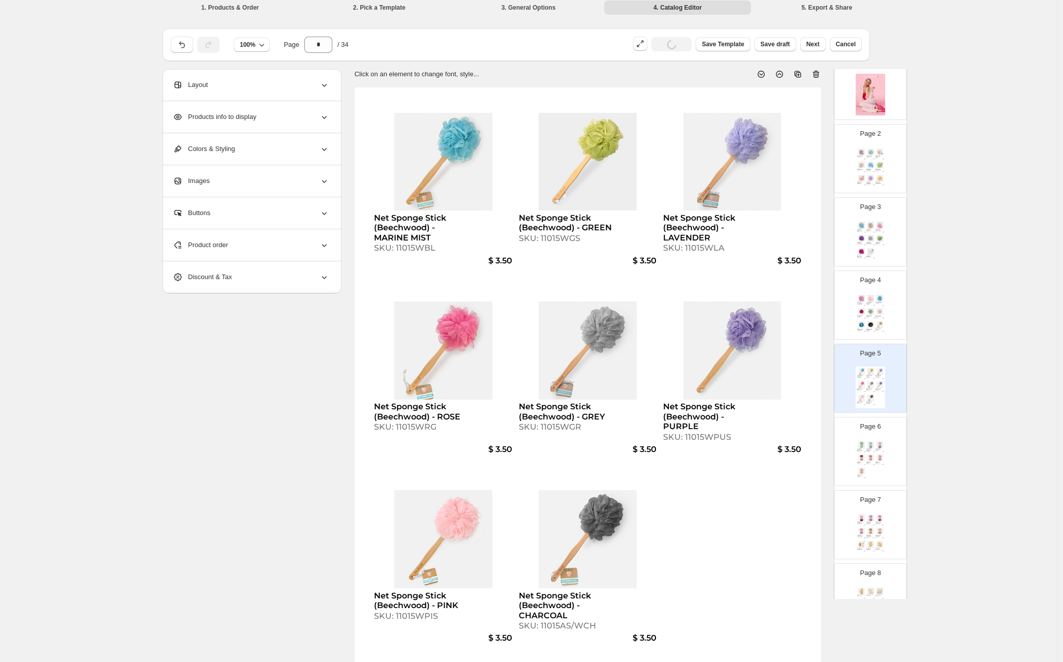
click at [873, 449] on div "Tie Dye Big Spa Sponges - FOG MARINE / LAVENDER SKU: 116SFGPU" at bounding box center [870, 450] width 9 height 4
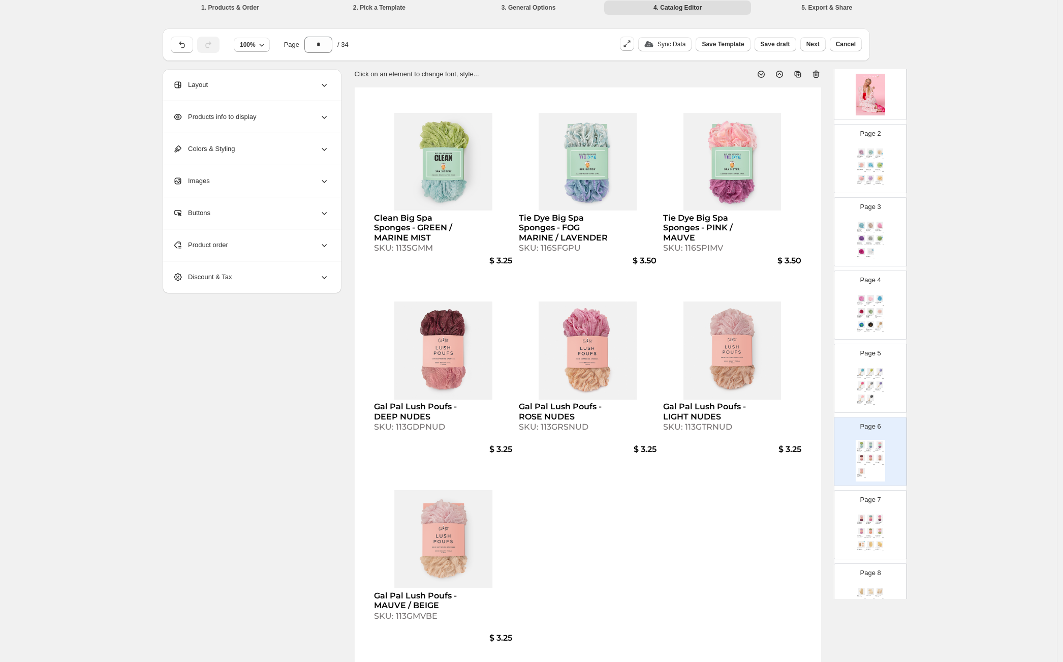
click at [870, 531] on img at bounding box center [870, 530] width 9 height 7
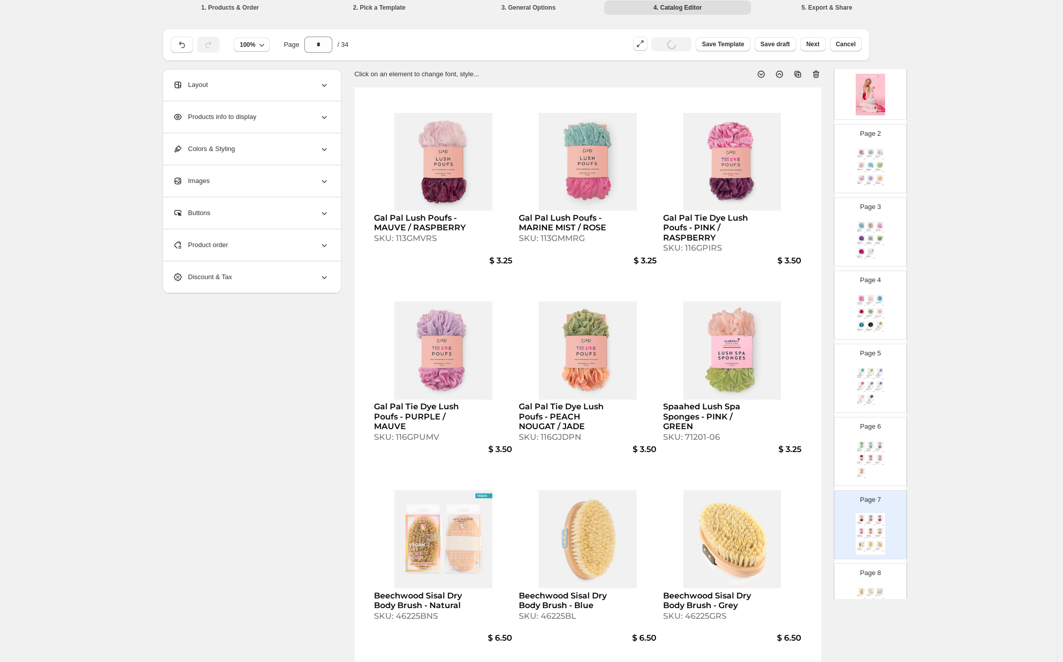
click at [873, 465] on div "Clean Big Spa Sponges - GREEN / MARINE MIST SKU: 113SGMM $ 3.25 Tie Dye Big Spa…" at bounding box center [870, 461] width 29 height 42
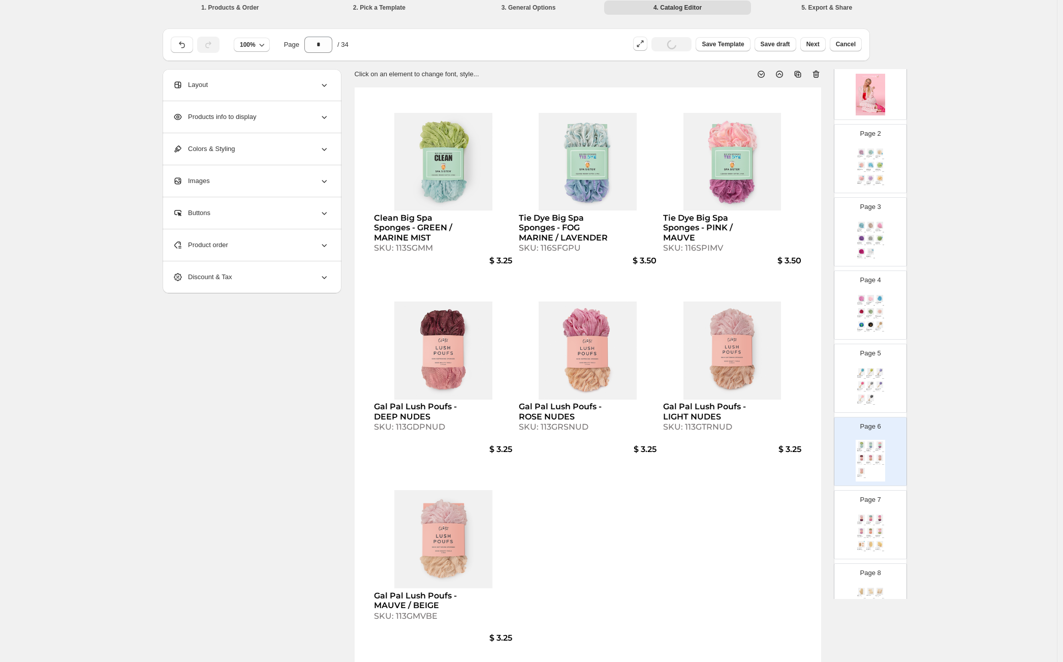
click at [873, 522] on div "Gal Pal Lush Poufs - MARINE MIST / ROSE SKU: 113GMMRG" at bounding box center [870, 522] width 9 height 3
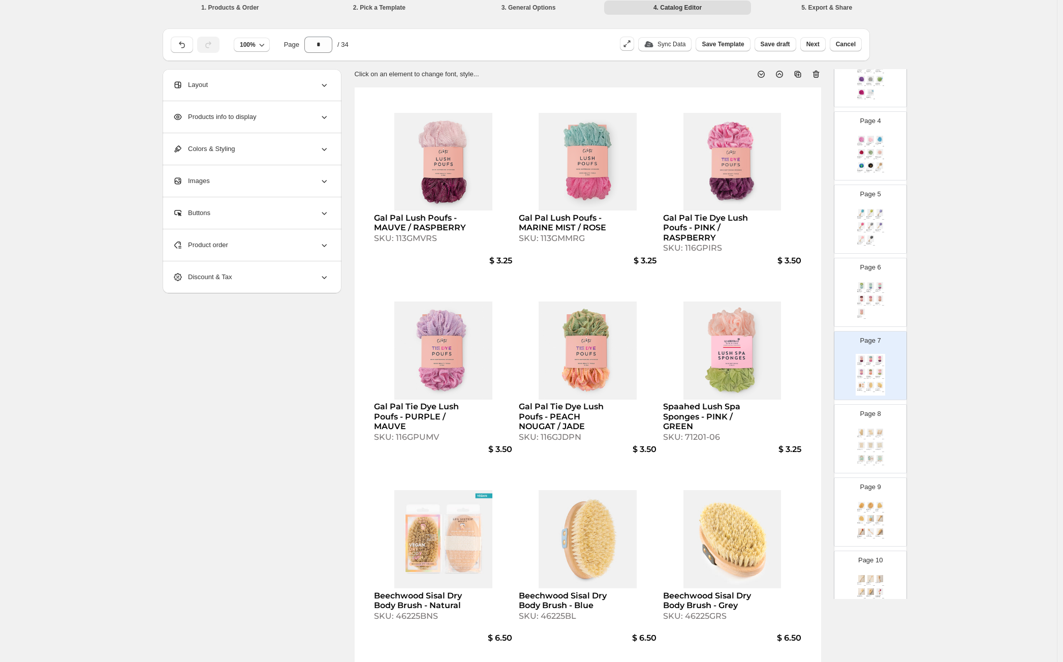
scroll to position [233, 0]
click at [873, 426] on div "Dry Brush Belt SKU: 620241S" at bounding box center [870, 426] width 9 height 2
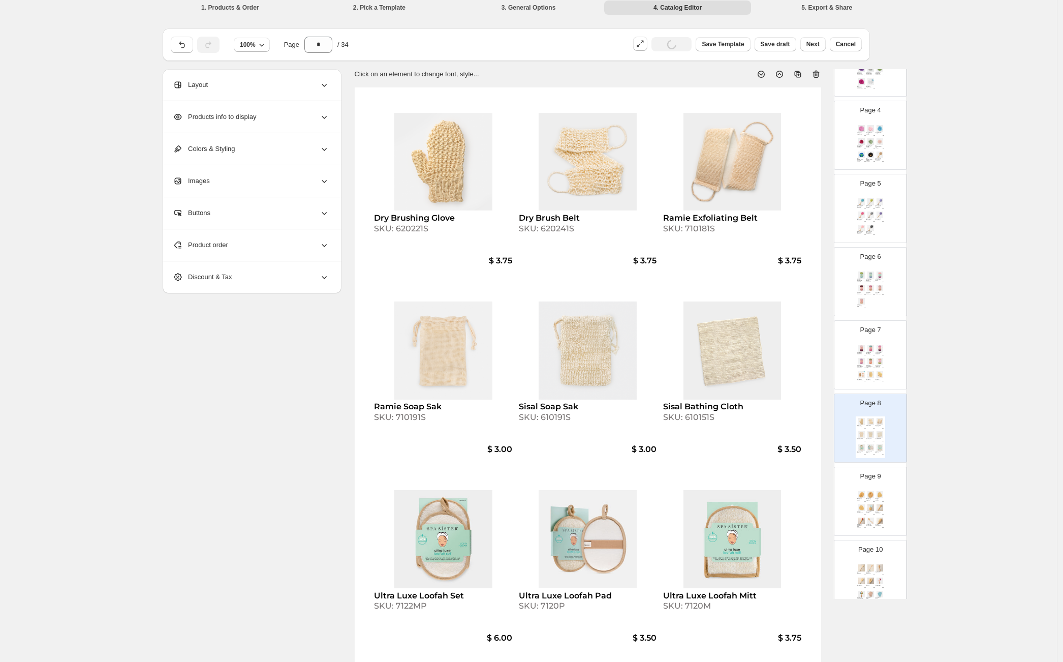
click at [882, 505] on img at bounding box center [879, 507] width 9 height 7
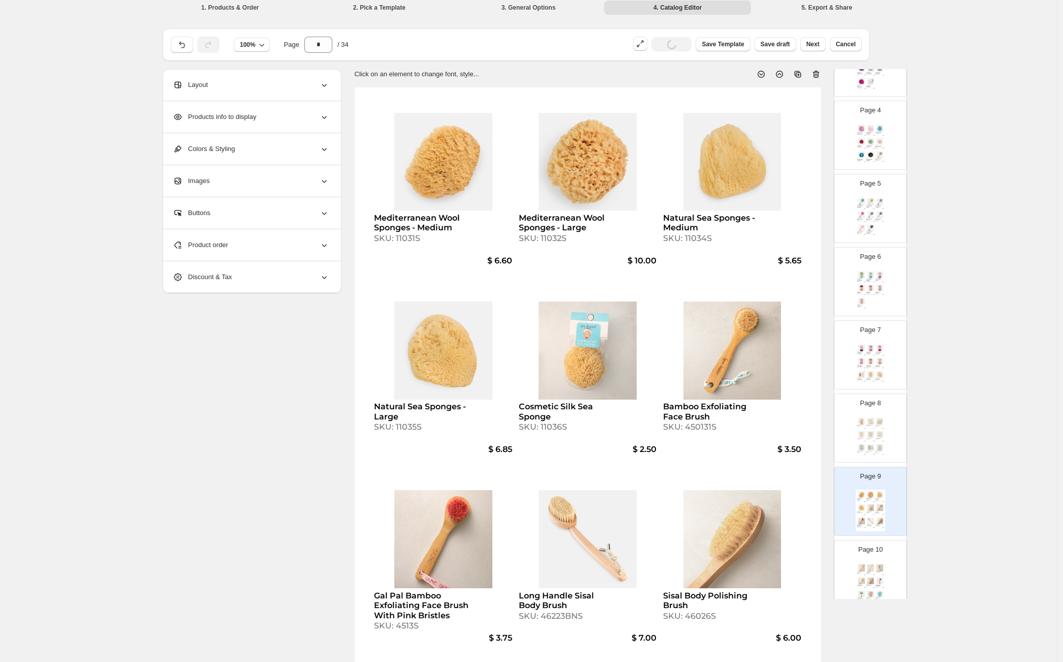
click at [866, 217] on img at bounding box center [870, 214] width 9 height 7
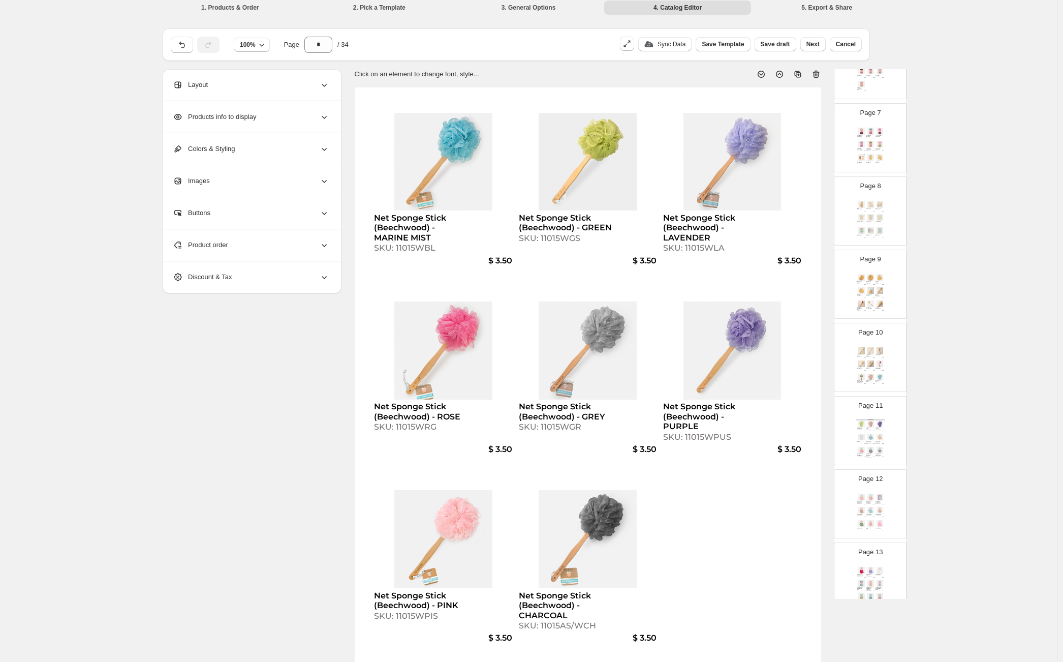
scroll to position [316, 0]
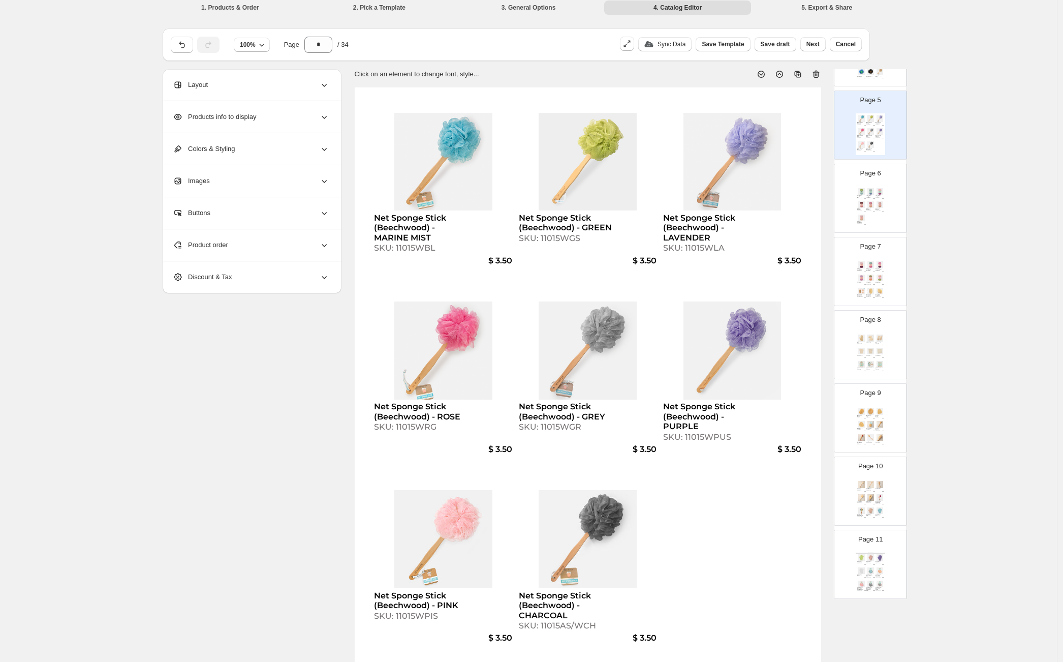
click at [870, 197] on div "Tie Dye Big Spa Sponges - FOG MARINE / LAVENDER" at bounding box center [869, 196] width 6 height 3
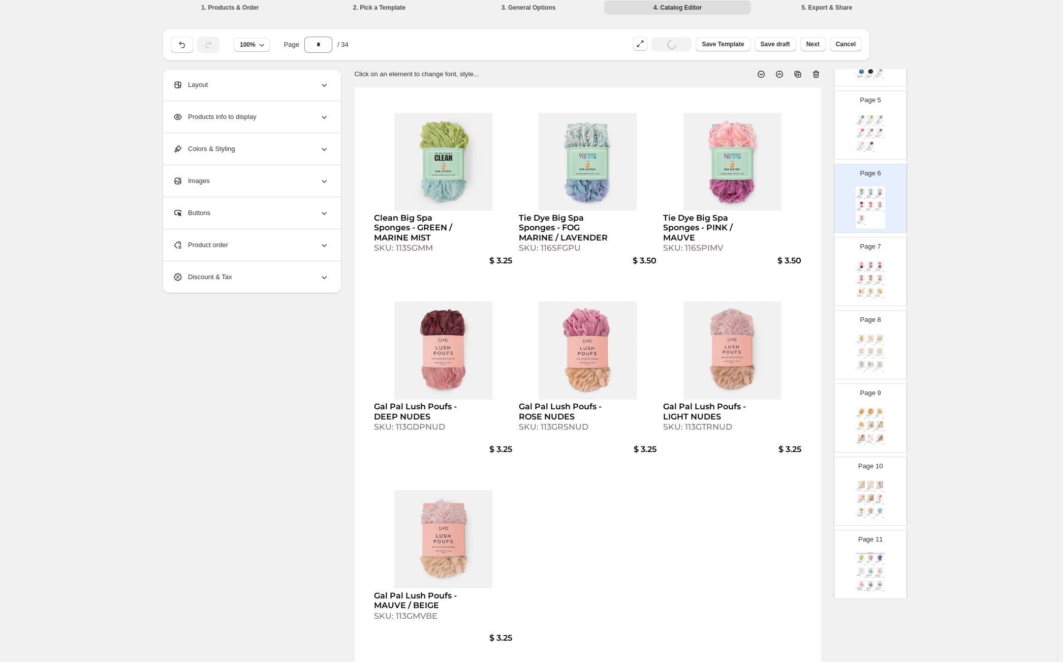
click at [872, 291] on img at bounding box center [870, 291] width 9 height 7
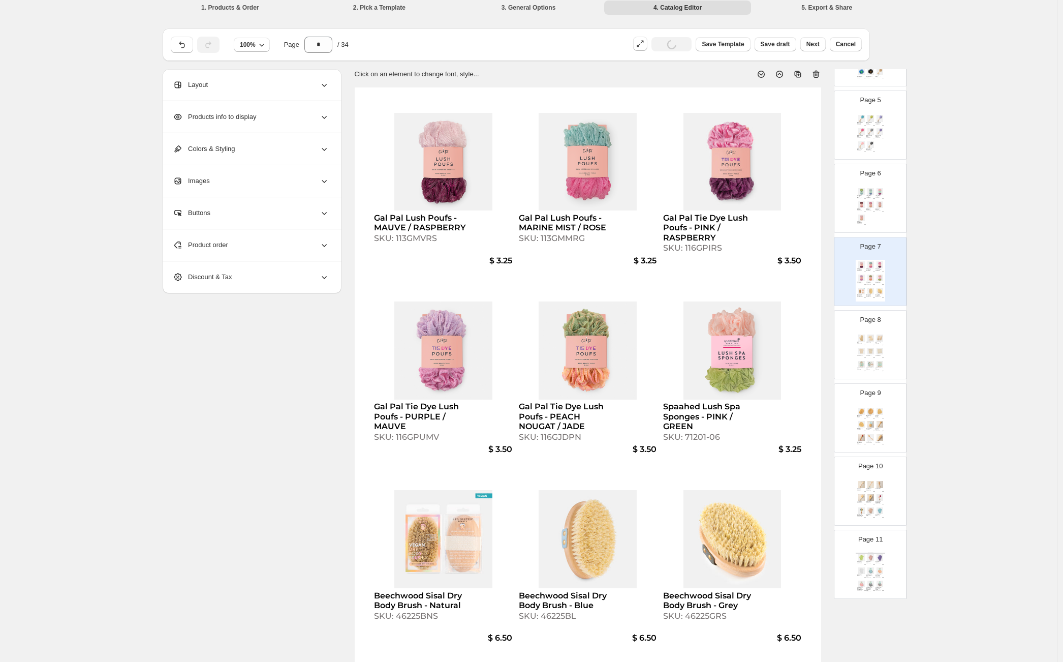
click at [874, 357] on div "Dry Brushing Glove SKU: 620221S $ 3.75 Dry Brush Belt SKU: 620241S $ 3.75 Ramie…" at bounding box center [870, 354] width 29 height 42
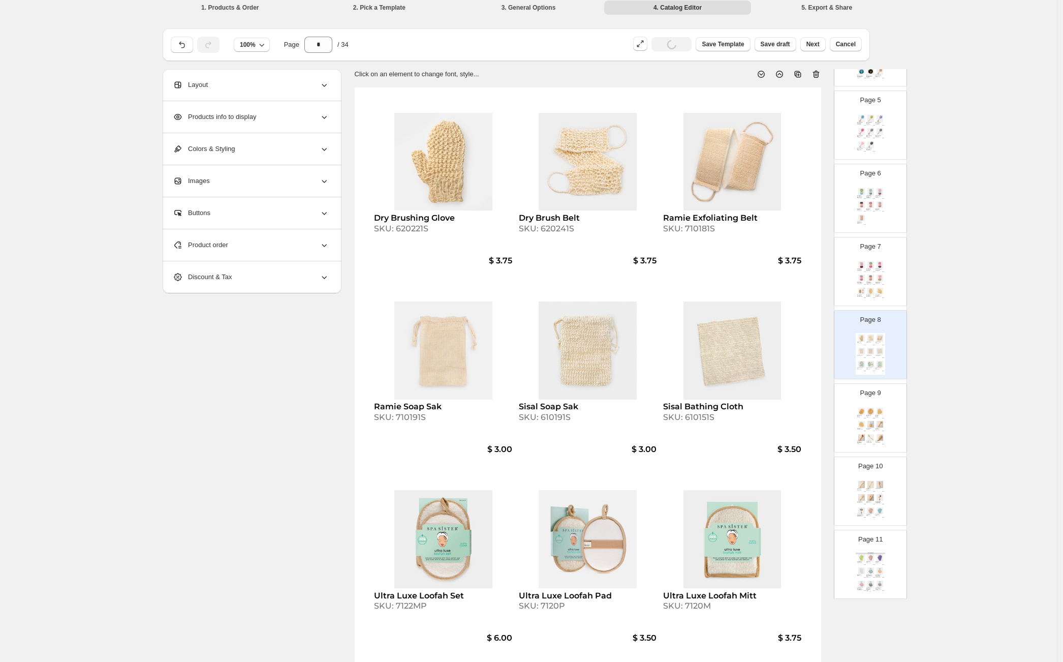
click at [881, 418] on div "Mediterranean Wool Sponges - Medium SKU: 11031S $ 6.60 Mediterranean Wool Spong…" at bounding box center [870, 427] width 29 height 42
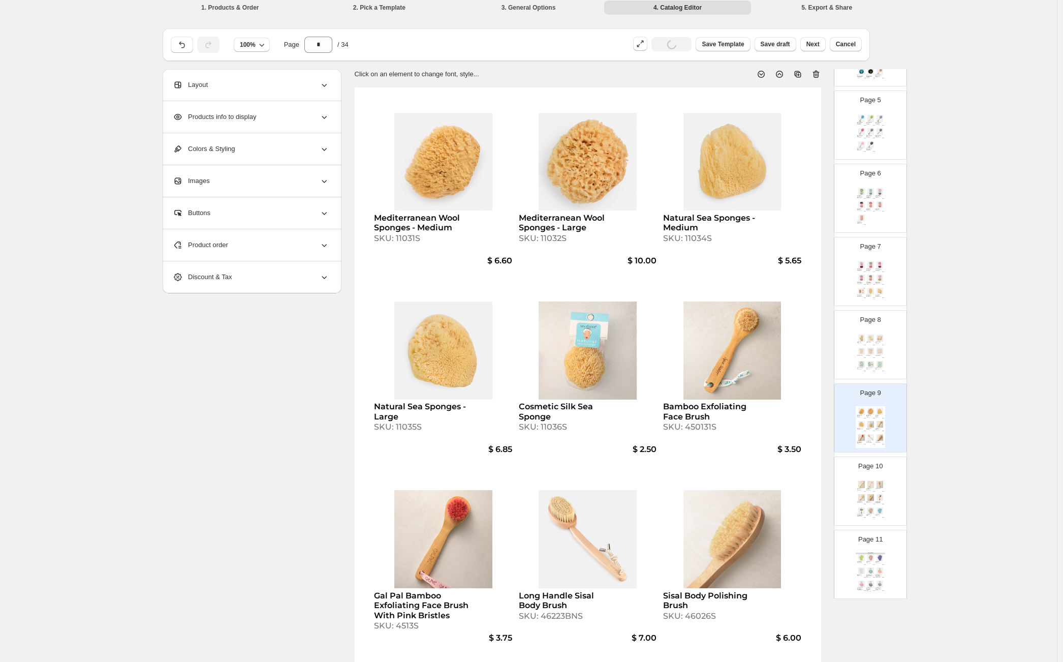
click at [875, 485] on img at bounding box center [879, 484] width 9 height 7
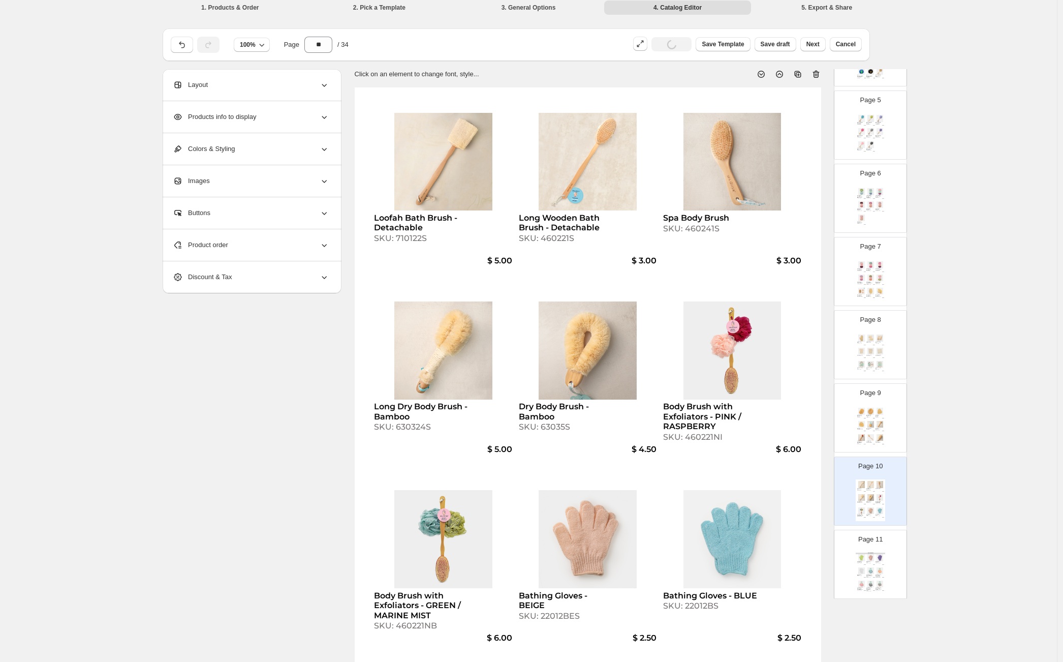
click at [869, 153] on div "Net Sponge Stick (Beechwood) - MARINE MIST SKU: 11015WBL $ 3.50 Net Sponge Stic…" at bounding box center [870, 134] width 29 height 42
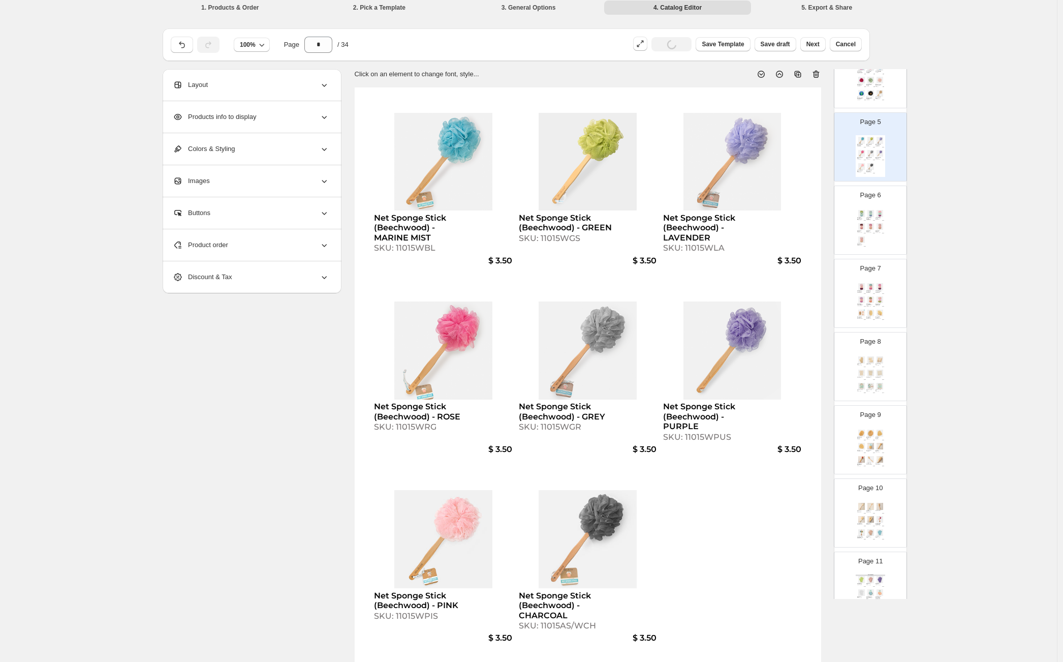
scroll to position [238, 0]
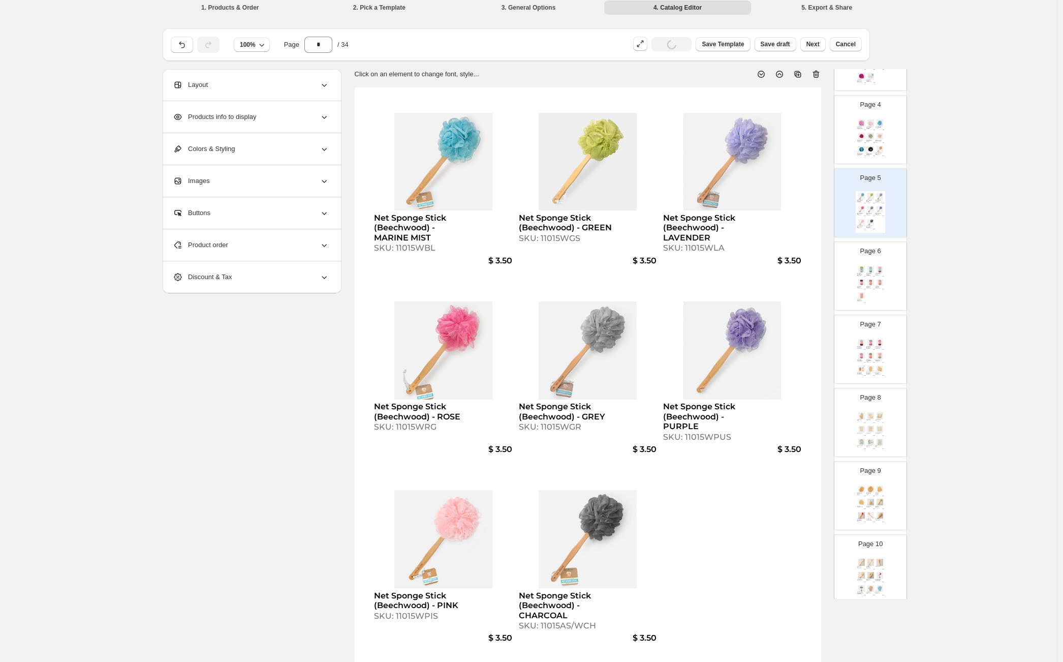
click at [877, 138] on img at bounding box center [879, 136] width 9 height 7
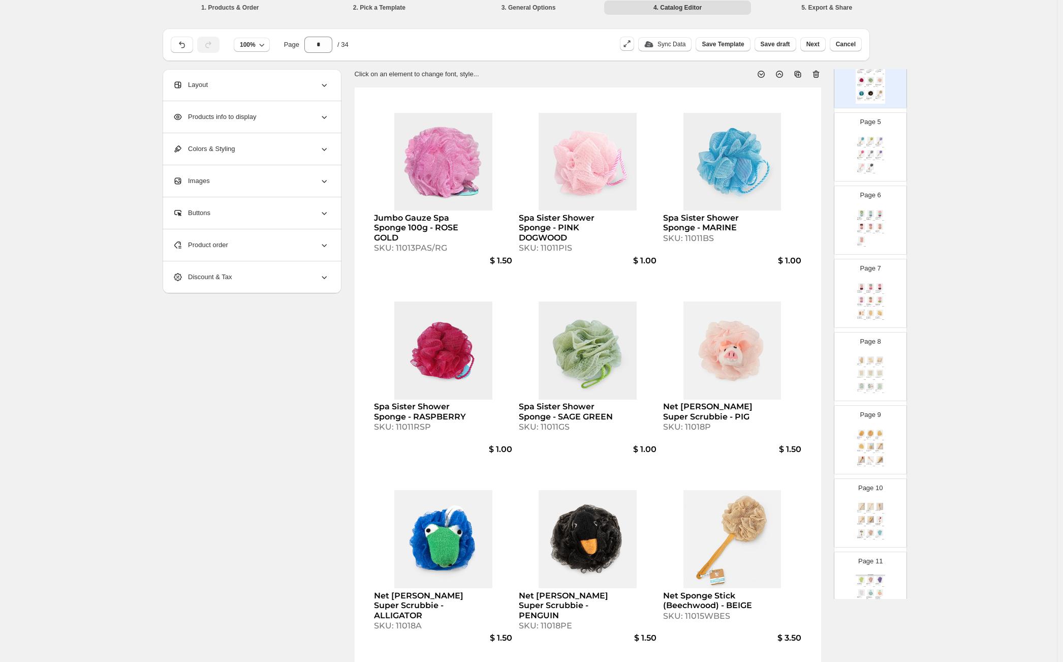
scroll to position [294, 0]
click at [879, 597] on div "Exfoliating Shower Gloves - Three Pairs - PEACH / BEIGE / CREAM" at bounding box center [878, 597] width 6 height 3
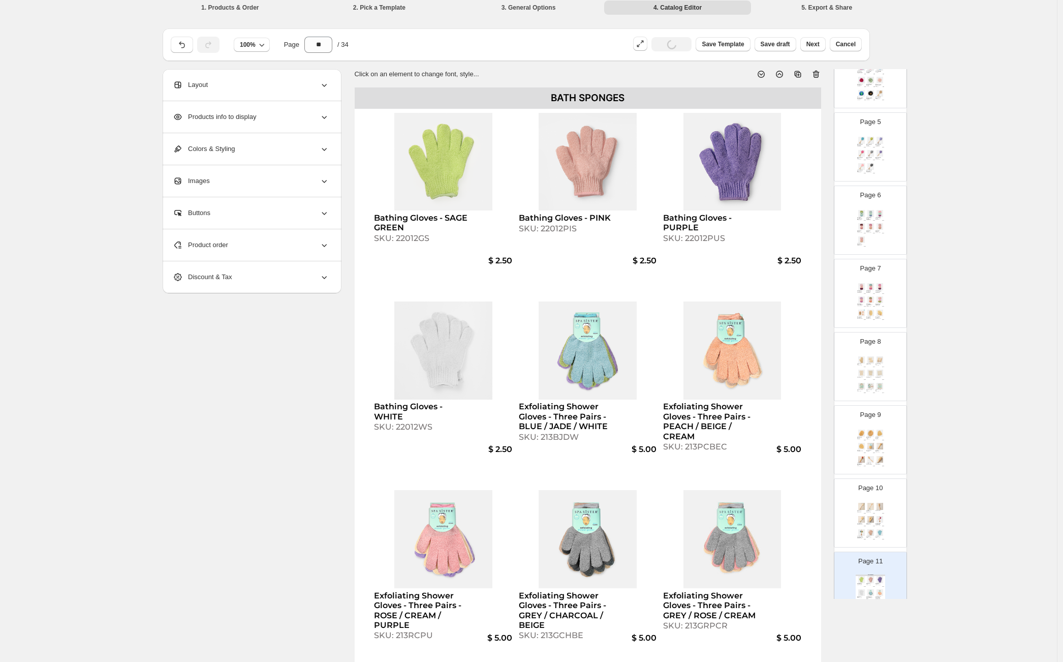
scroll to position [460, 0]
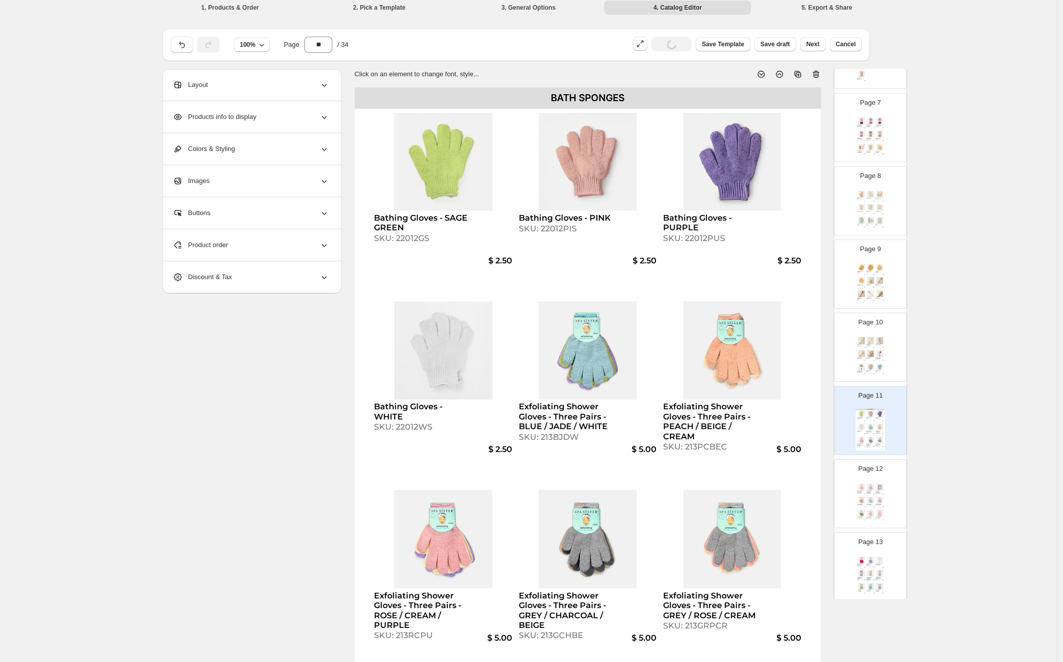
click at [868, 517] on div "Exfoliating Shower Gloves 1pr. - LIGHT PINK" at bounding box center [869, 517] width 6 height 2
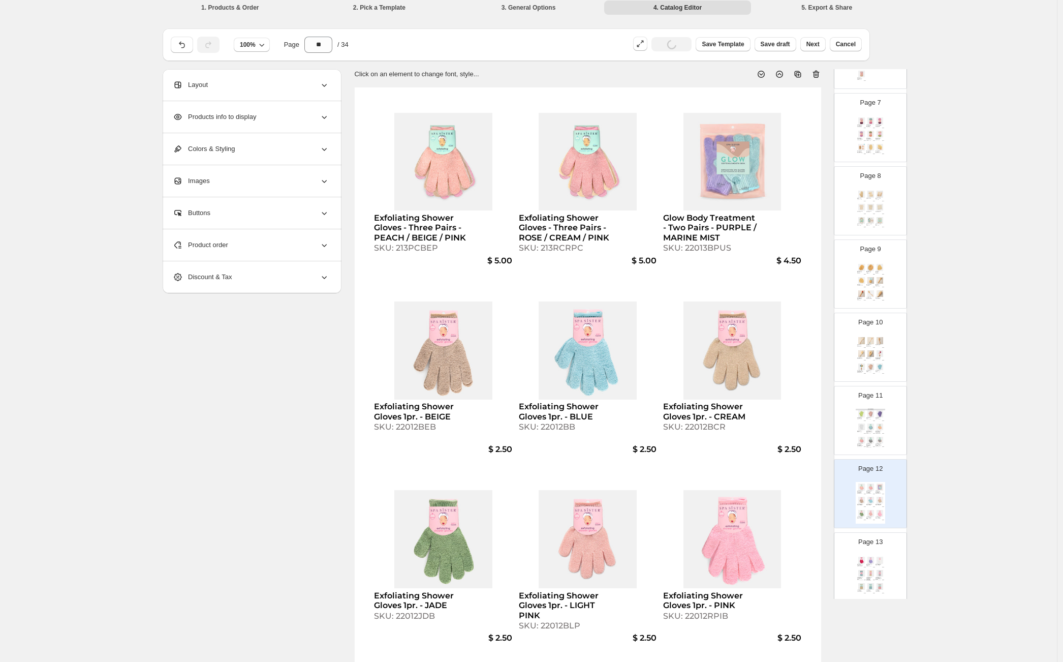
click at [874, 555] on div "Exfoliating Shower Gloves 1pr. - POMEGRANATE SKU: 22012BPO $ 2.50 Exfoliating S…" at bounding box center [870, 576] width 29 height 42
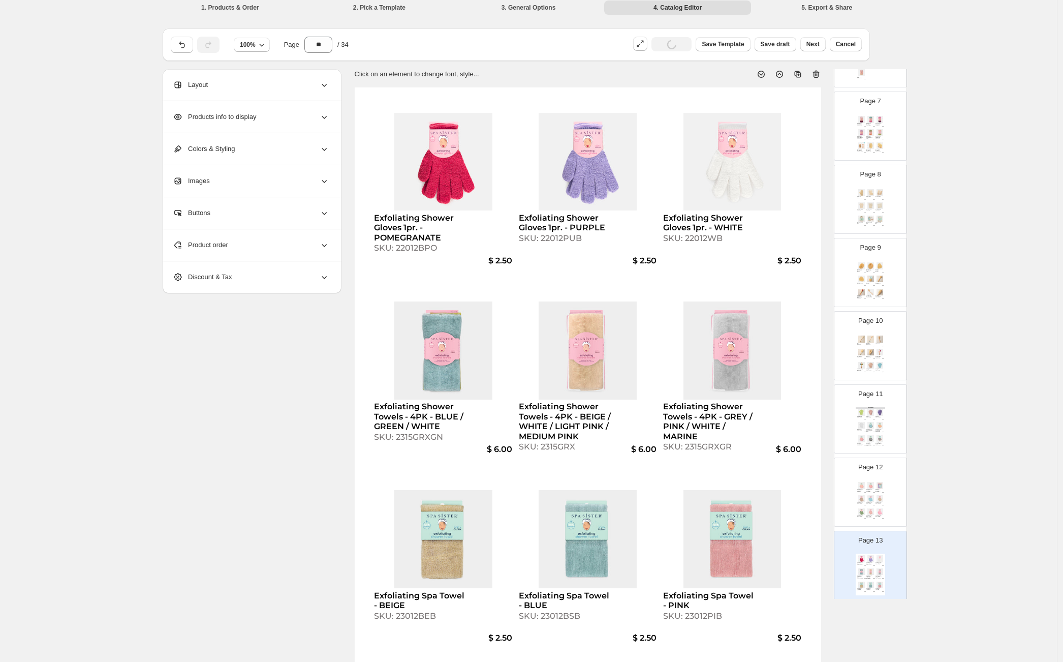
scroll to position [462, 0]
click at [868, 363] on img at bounding box center [870, 364] width 9 height 7
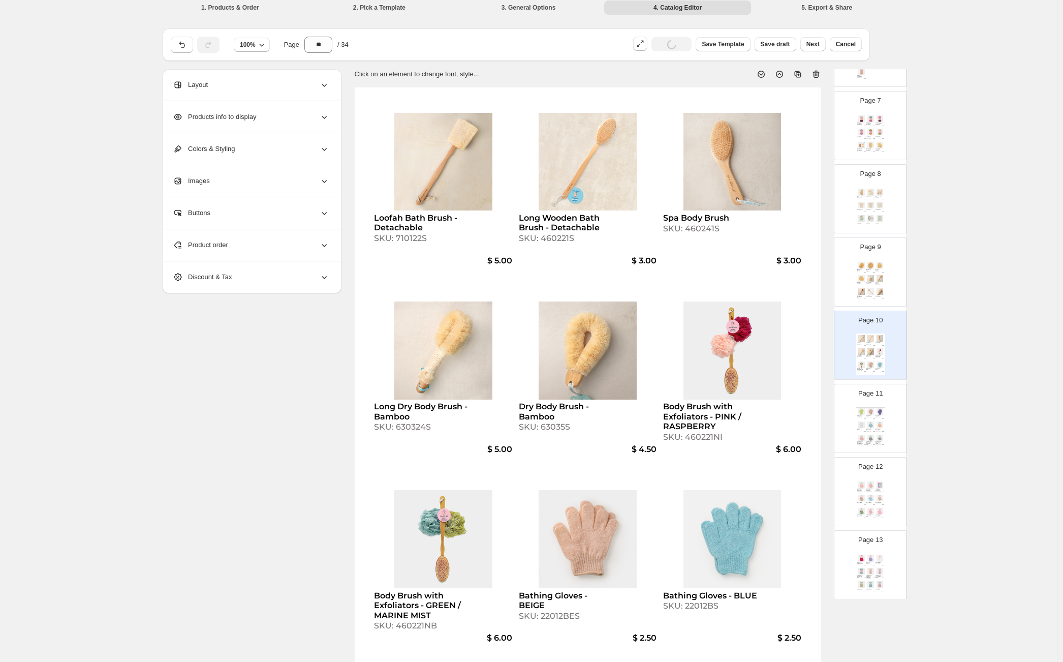
click at [870, 431] on div "SKU: 213BJDW" at bounding box center [869, 431] width 6 height 1
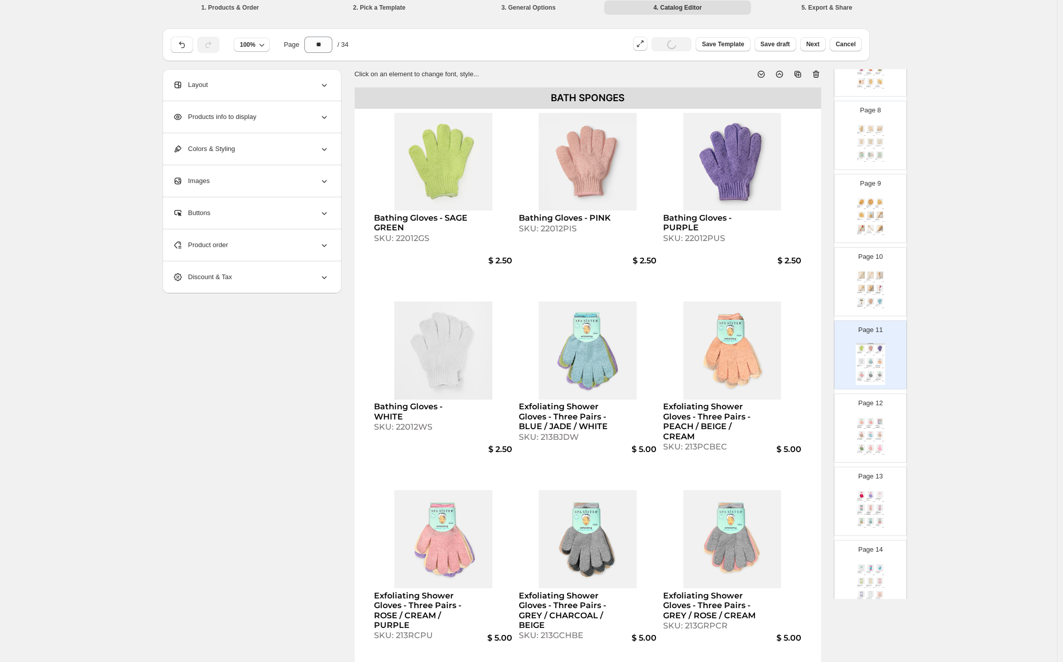
scroll to position [772, 0]
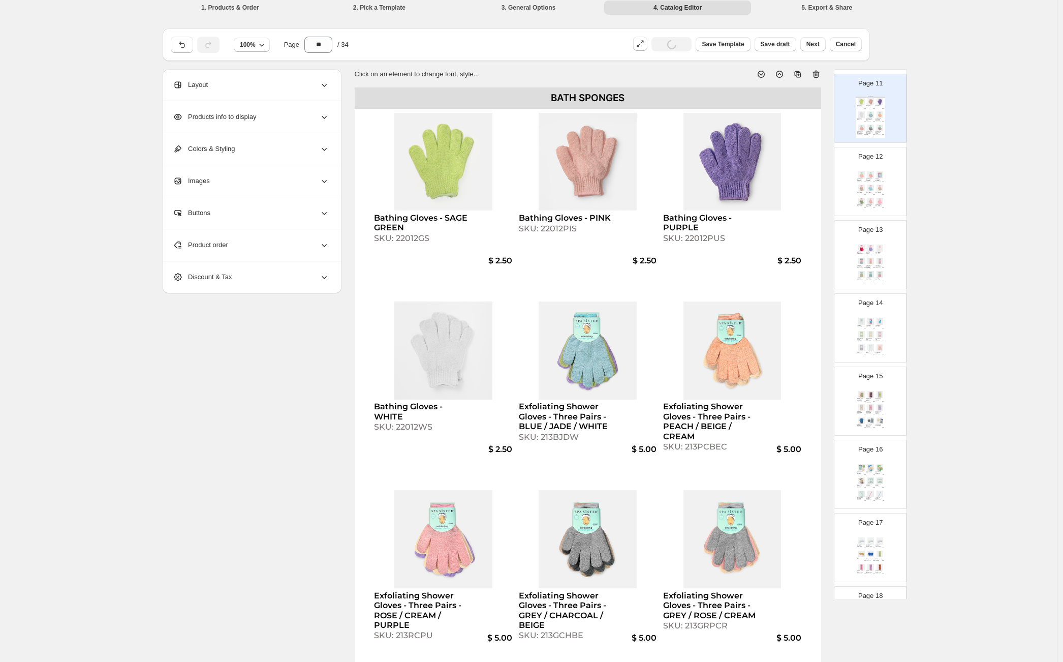
click at [870, 486] on div "SKU: 13013DTR" at bounding box center [869, 486] width 6 height 1
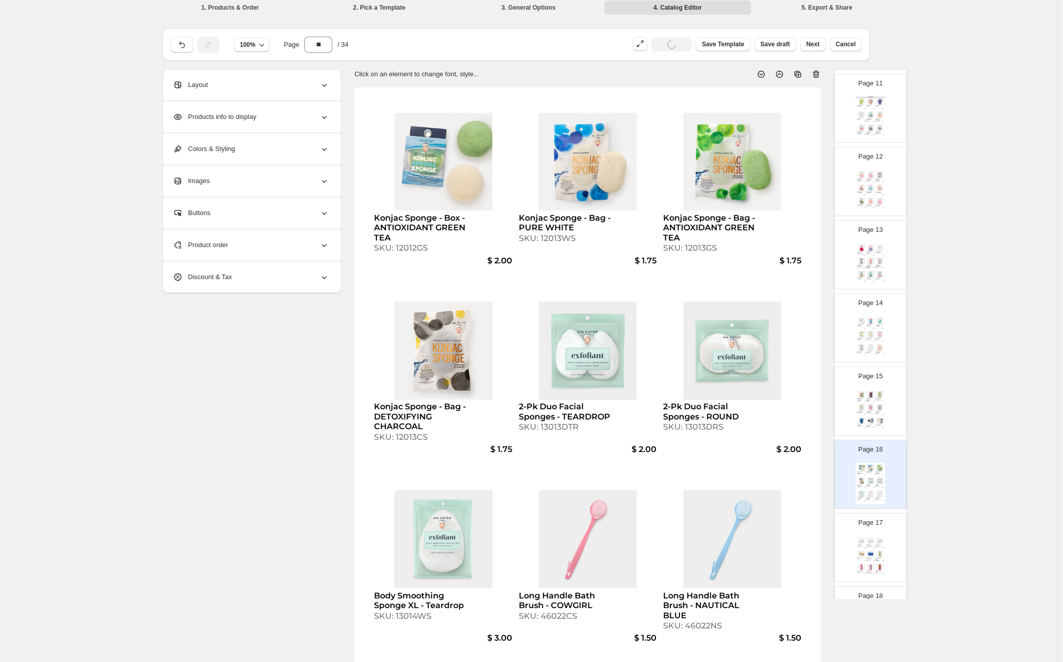
click at [302, 250] on div "Product order" at bounding box center [251, 245] width 156 height 32
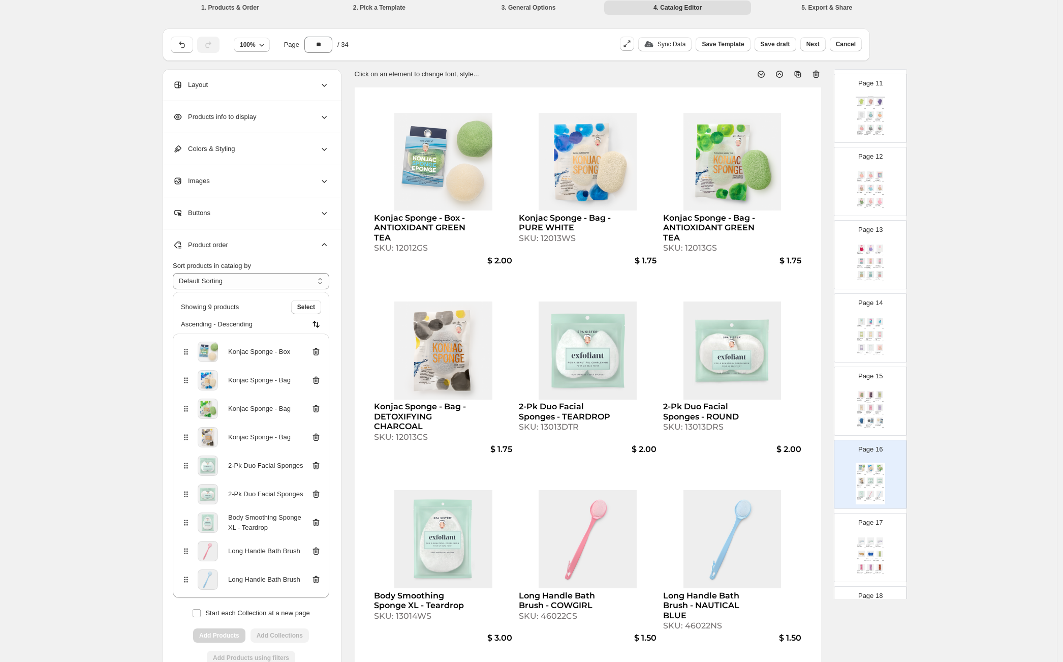
click at [318, 553] on icon at bounding box center [316, 551] width 7 height 8
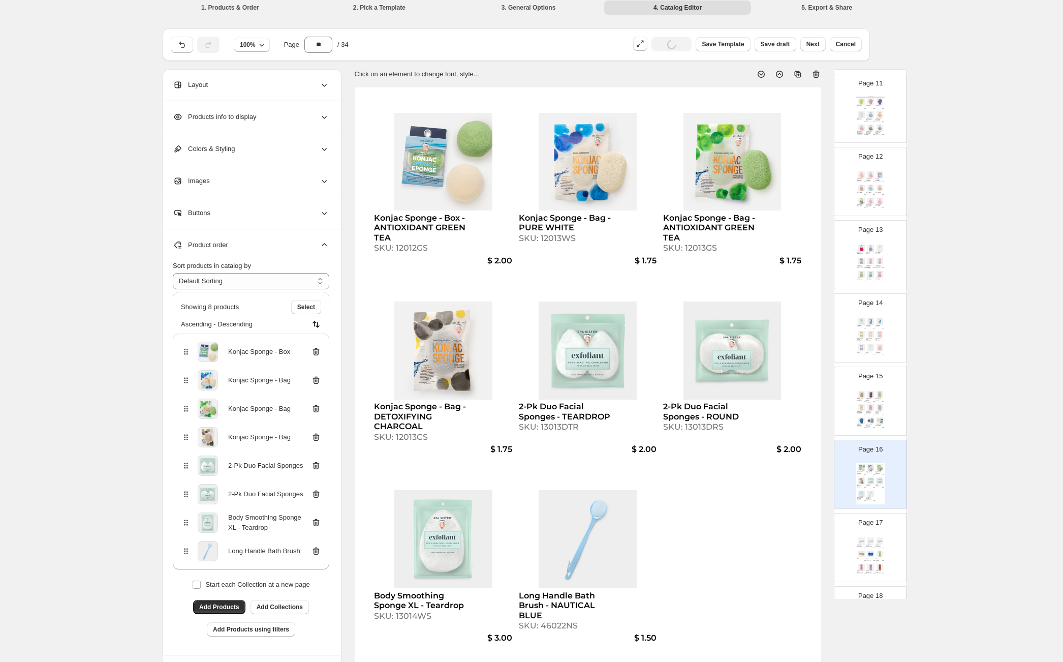
click at [318, 552] on icon at bounding box center [316, 551] width 10 height 10
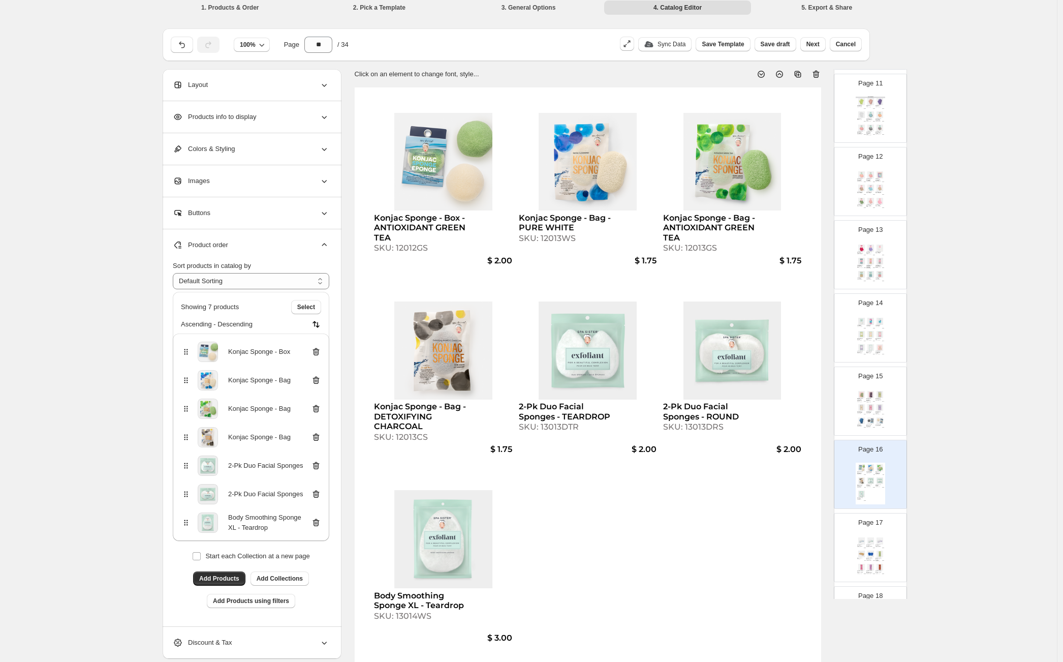
click at [868, 558] on div "[PERSON_NAME] Lace Headband - FLORAL BLUE" at bounding box center [869, 558] width 6 height 3
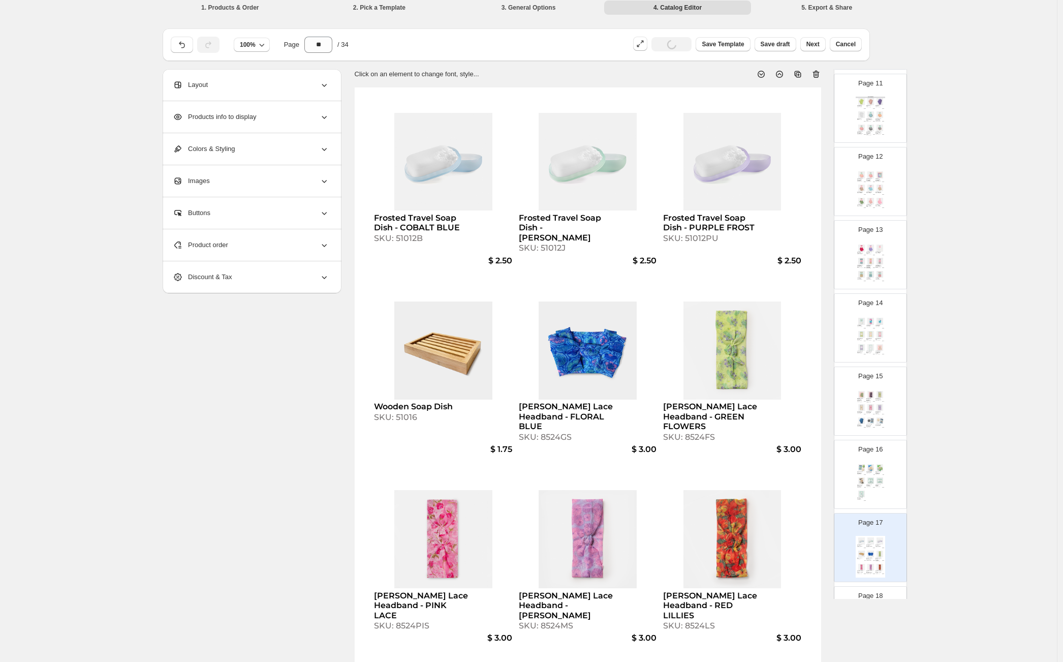
click at [248, 239] on div "Product order" at bounding box center [251, 245] width 156 height 32
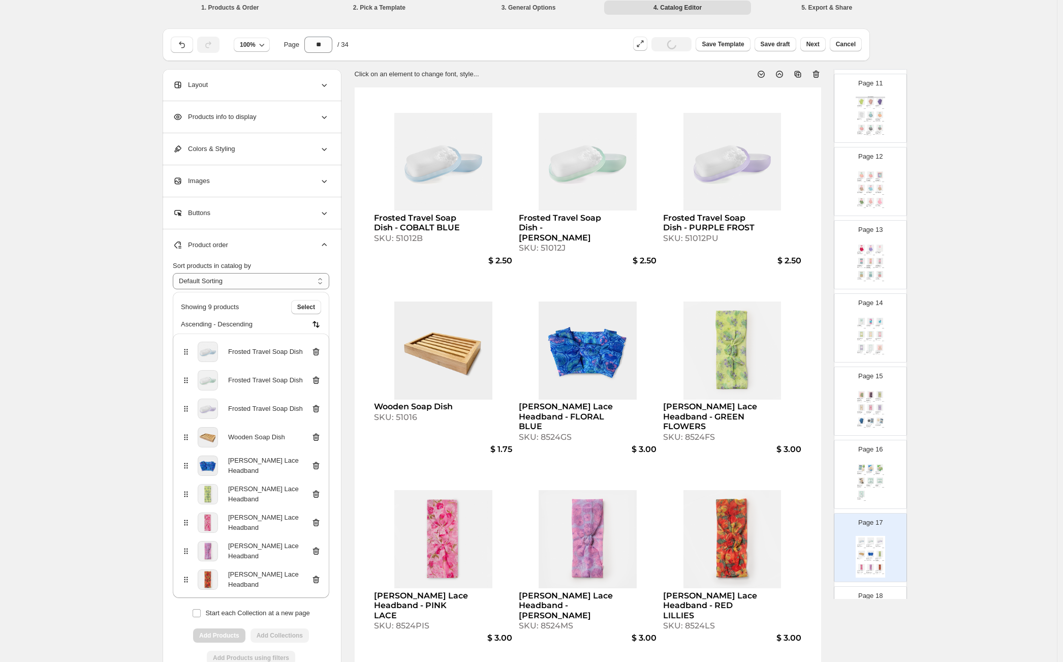
click at [319, 351] on icon at bounding box center [316, 352] width 10 height 10
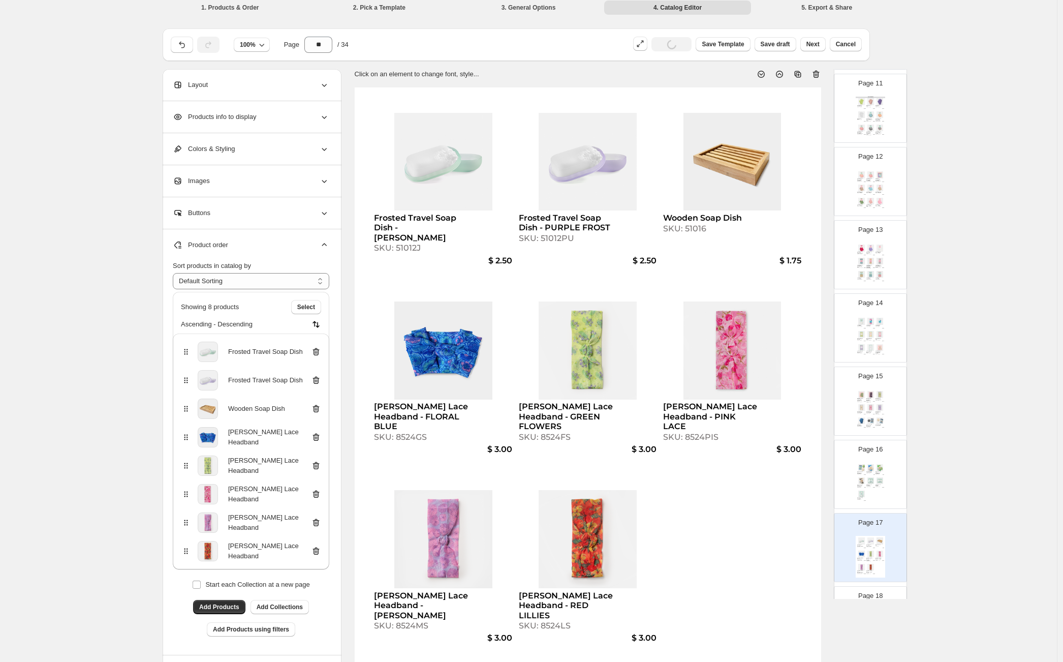
click at [319, 350] on icon at bounding box center [316, 352] width 7 height 8
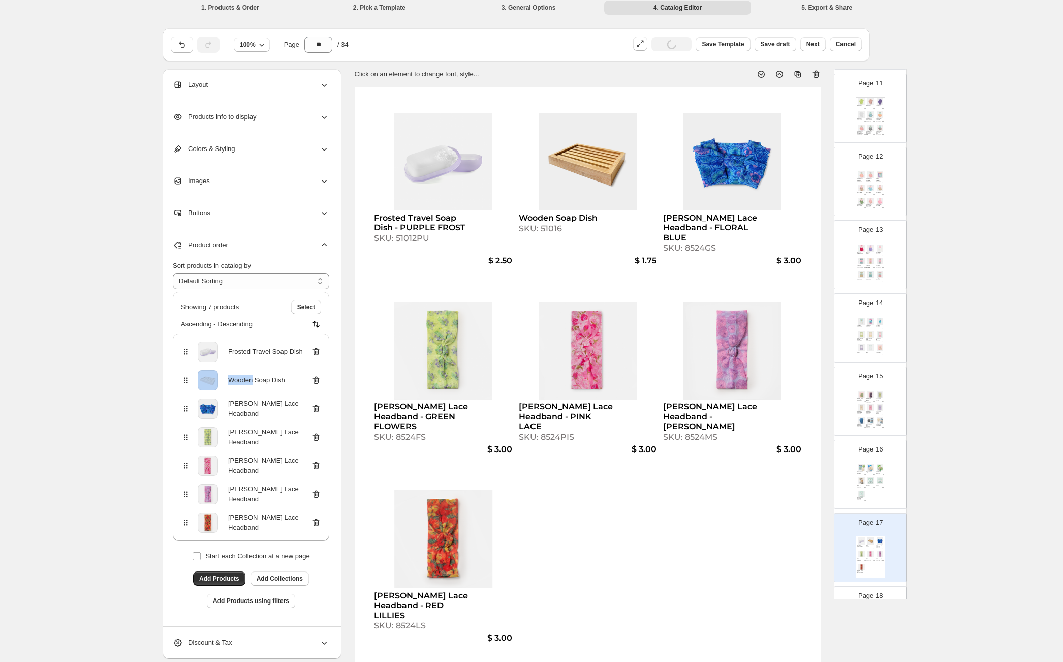
click at [319, 350] on icon at bounding box center [316, 352] width 7 height 8
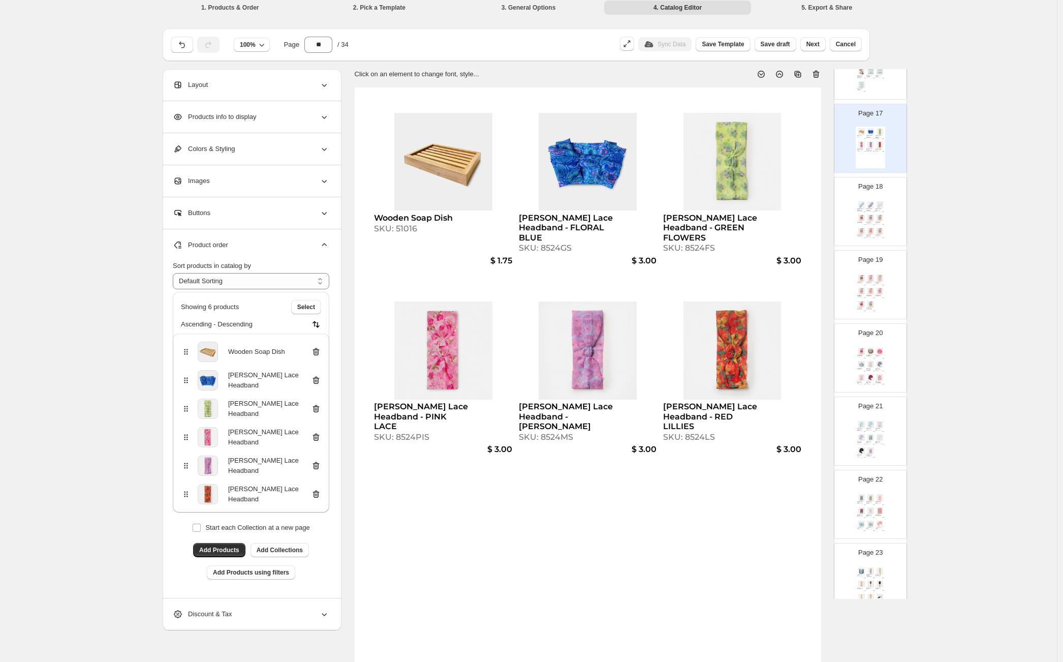
scroll to position [1232, 0]
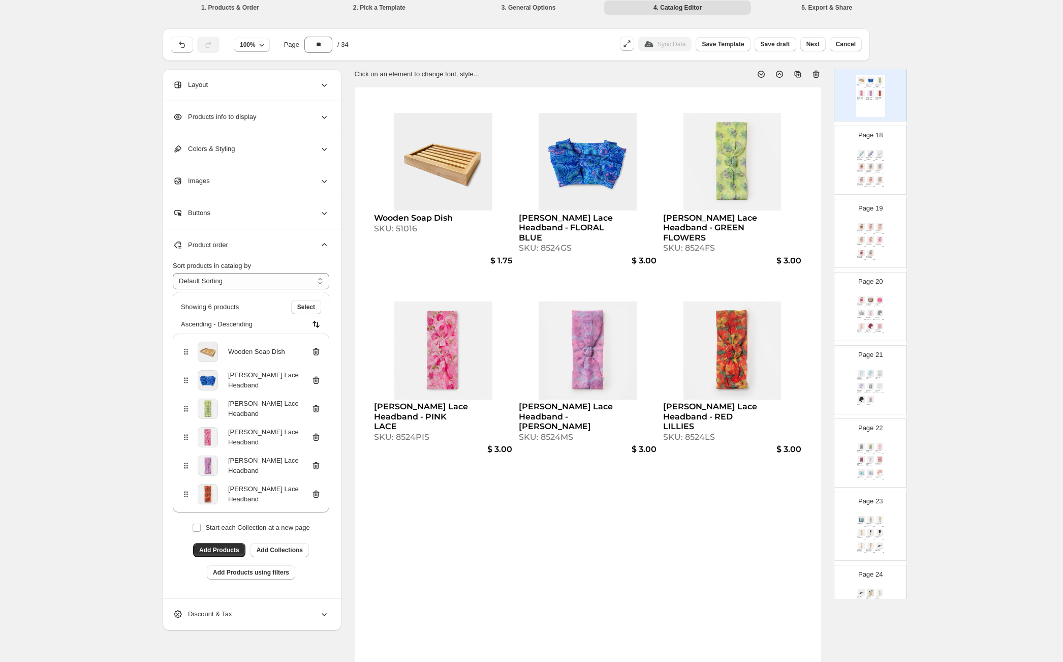
click at [876, 326] on img at bounding box center [879, 326] width 9 height 7
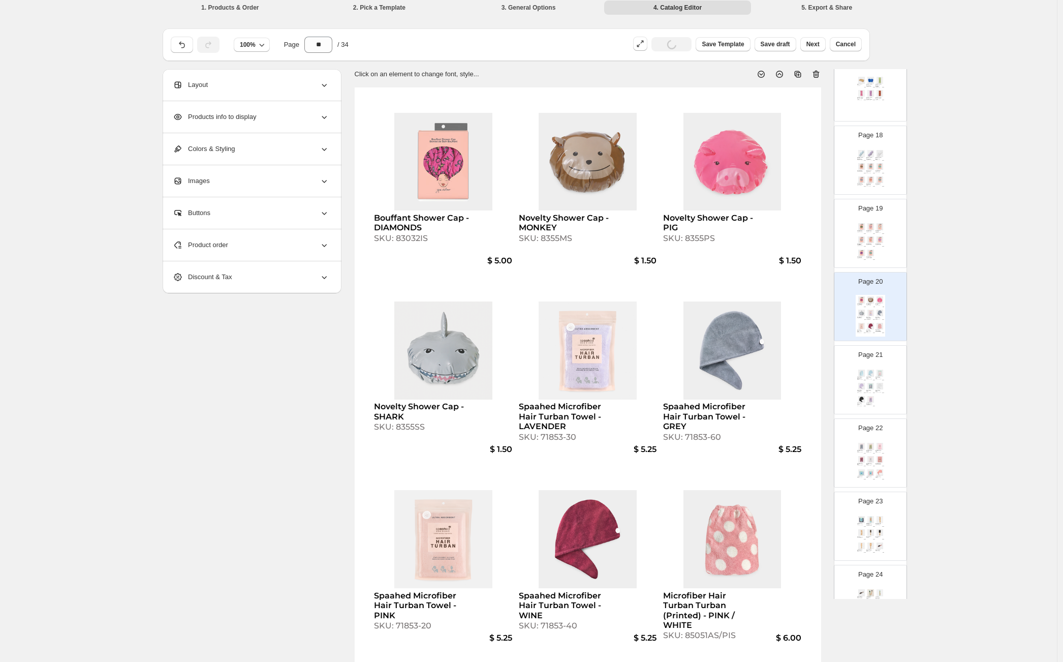
click at [882, 380] on div "Microfiber Hair Turban Turban (Printed) - BLUE / WHITE SKU: 85051AS/GS $ 6.00 M…" at bounding box center [870, 389] width 29 height 42
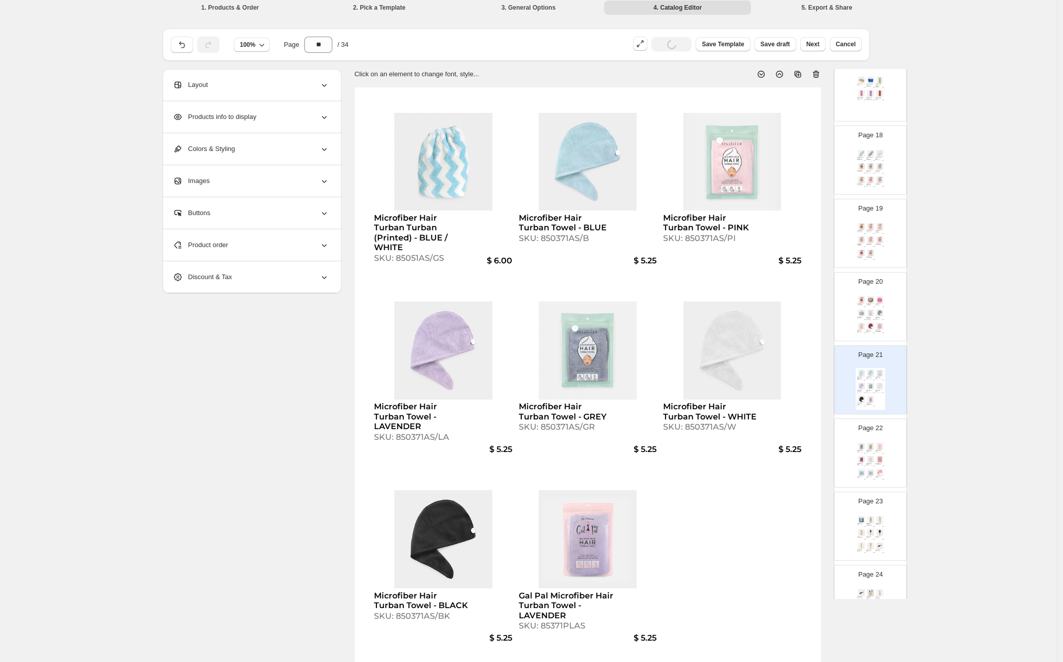
click at [875, 444] on img at bounding box center [879, 446] width 9 height 7
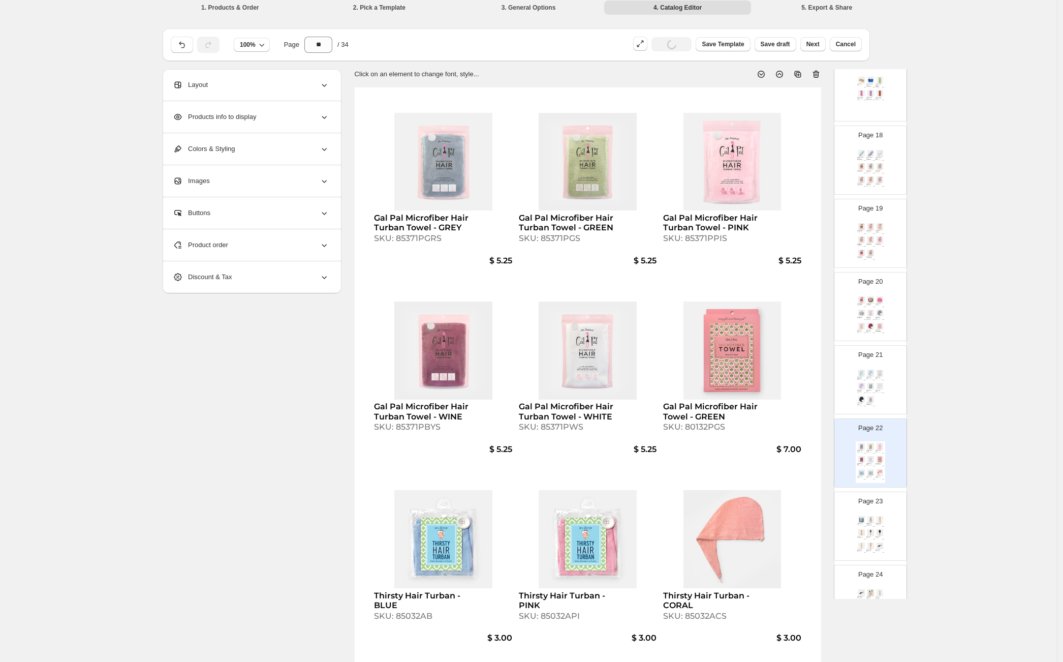
click at [881, 528] on div "Thirsty Hair Turban - NAVY SKU: 85032ANS $ 3.00 Ultra-Dry Microfiber Hair Turba…" at bounding box center [870, 535] width 29 height 42
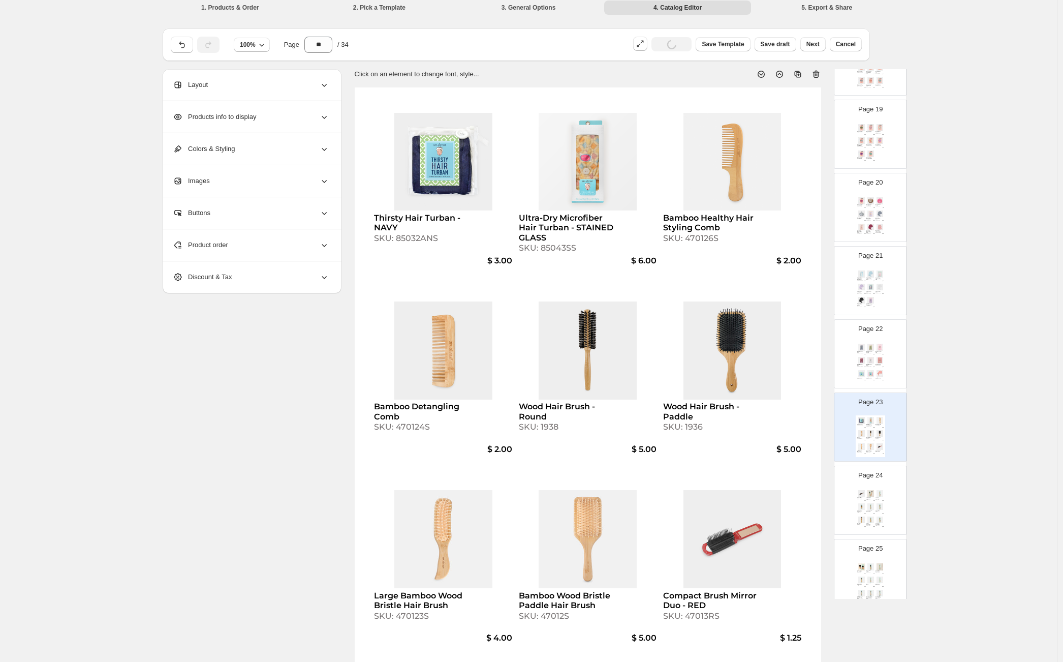
scroll to position [1532, 0]
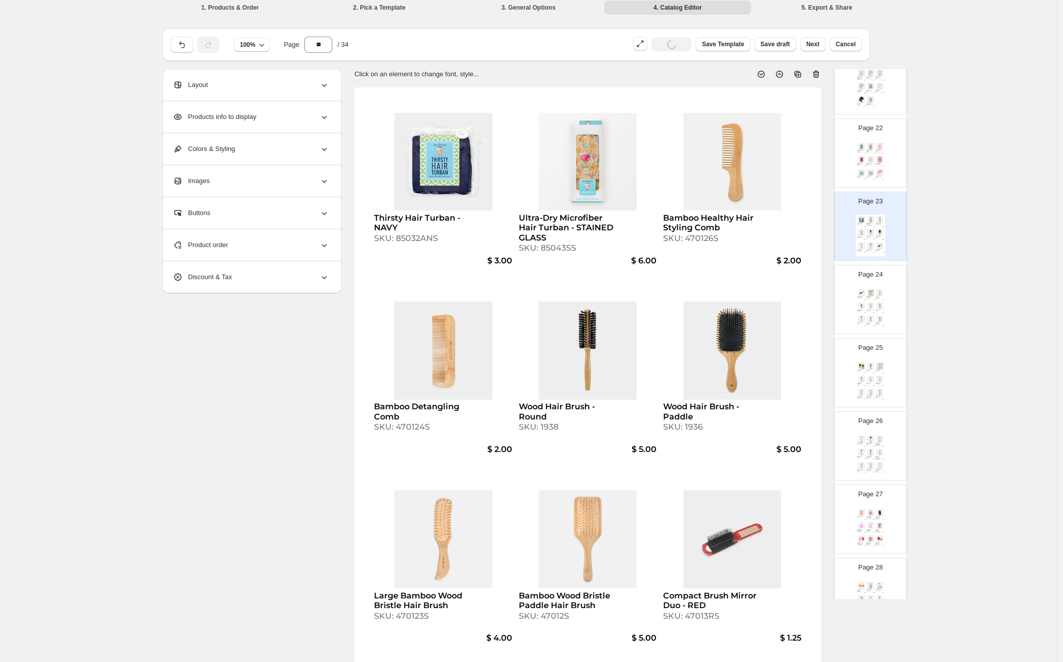
click at [867, 467] on img at bounding box center [870, 465] width 9 height 7
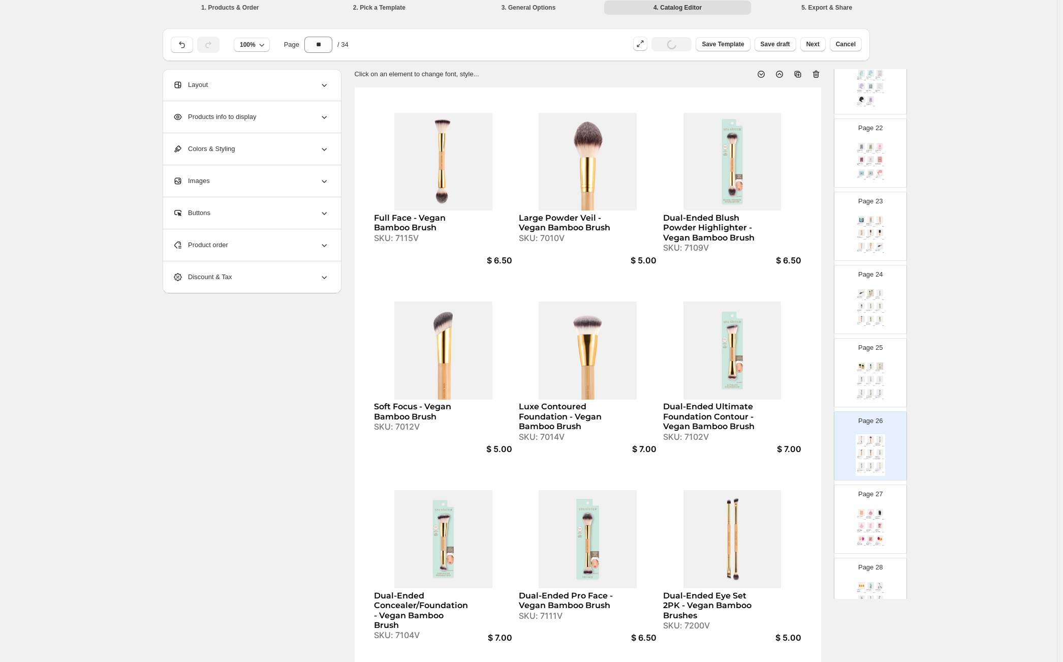
click at [876, 518] on div "SKU: 6028BKS" at bounding box center [878, 518] width 6 height 1
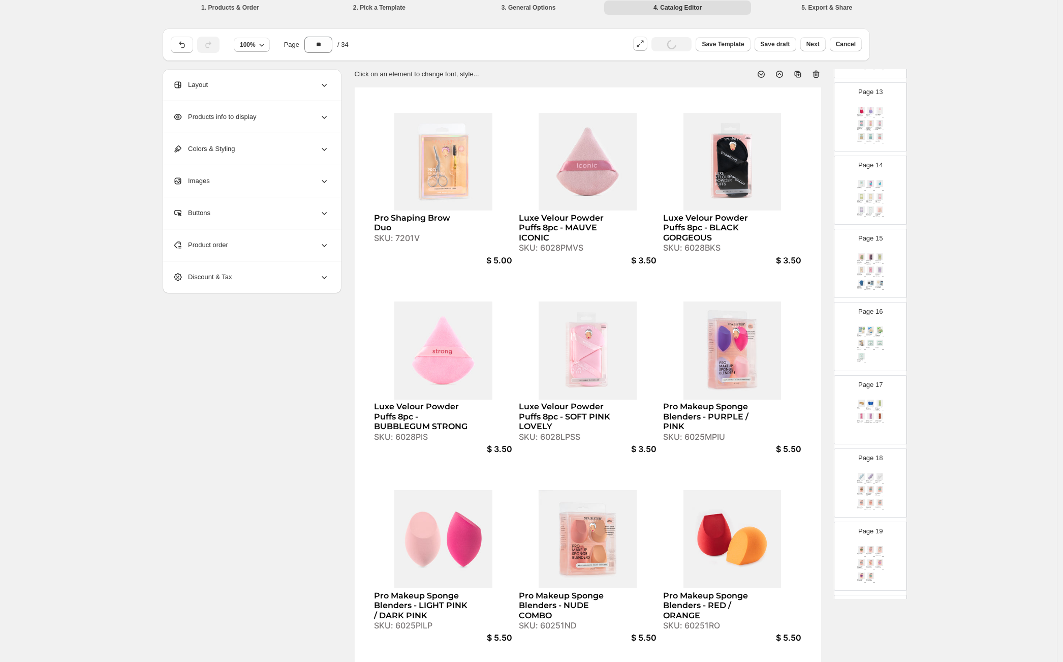
scroll to position [906, 0]
click at [872, 202] on img at bounding box center [870, 200] width 9 height 7
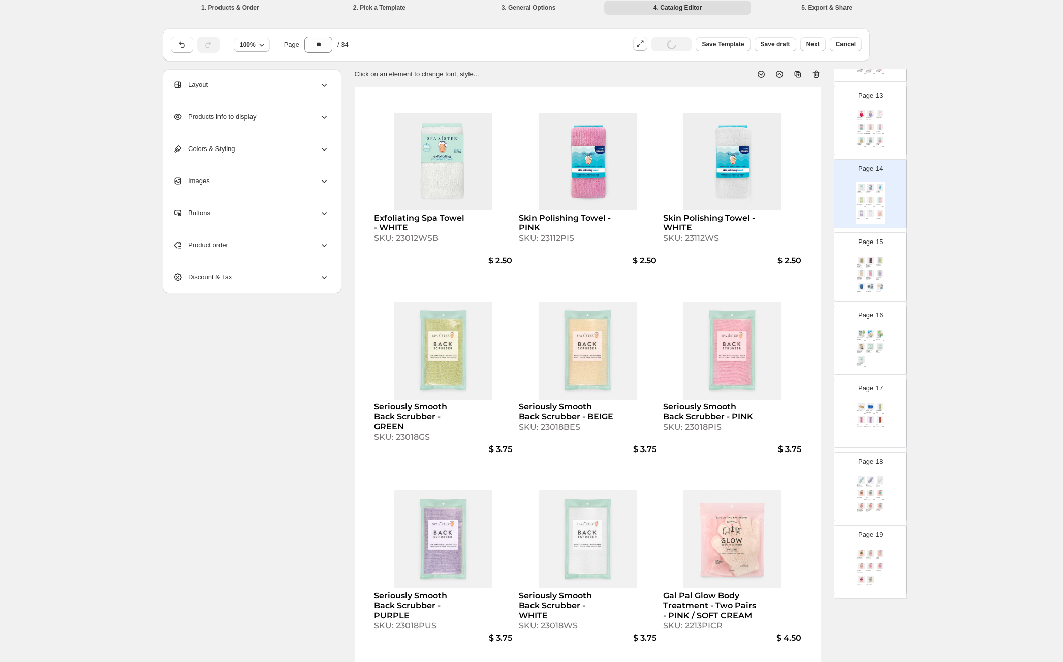
click at [869, 270] on img at bounding box center [870, 273] width 9 height 7
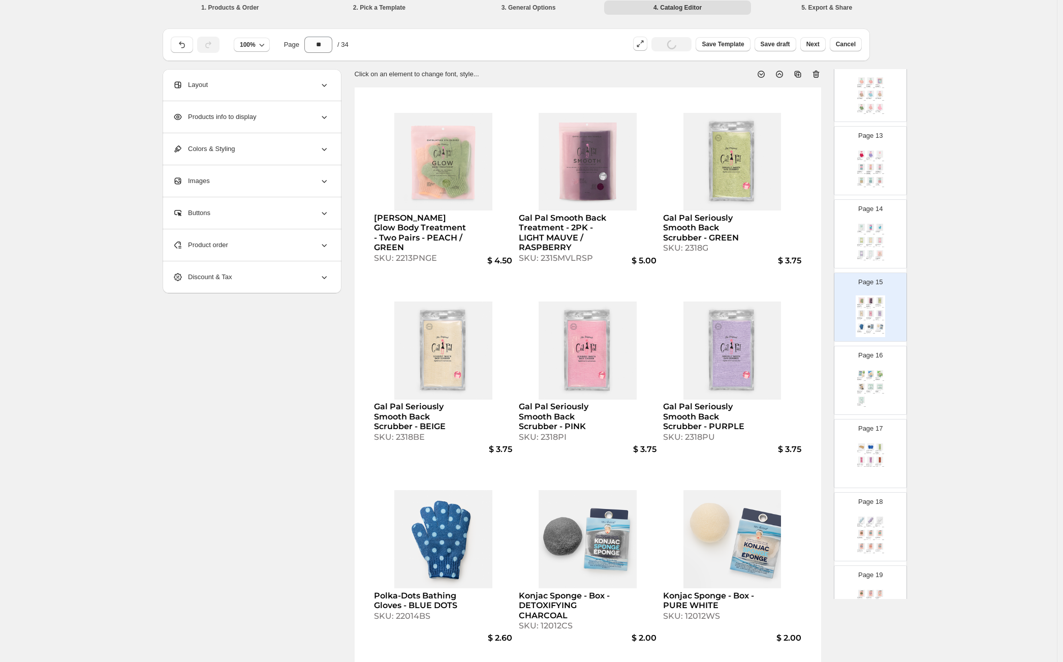
scroll to position [865, 0]
click at [871, 165] on img at bounding box center [870, 167] width 9 height 7
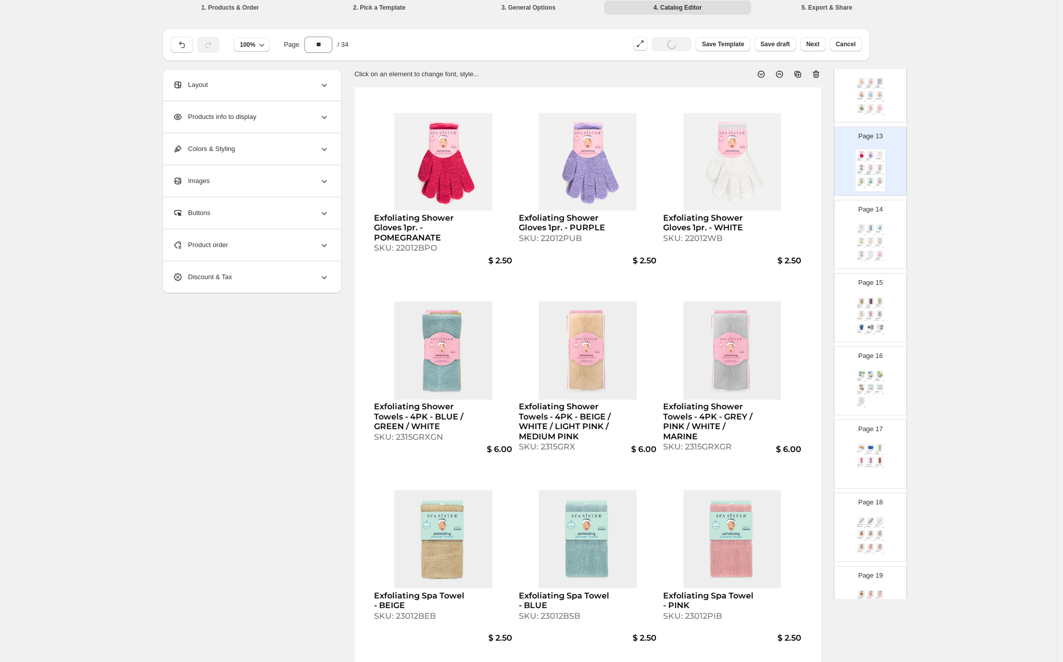
click at [875, 97] on img at bounding box center [879, 94] width 9 height 7
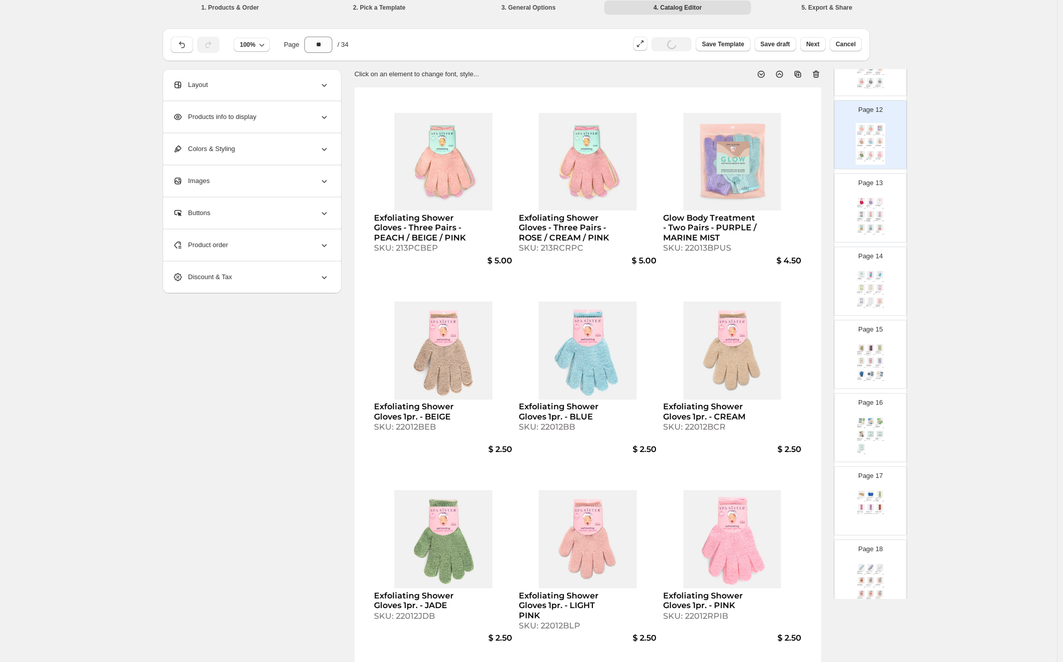
scroll to position [665, 0]
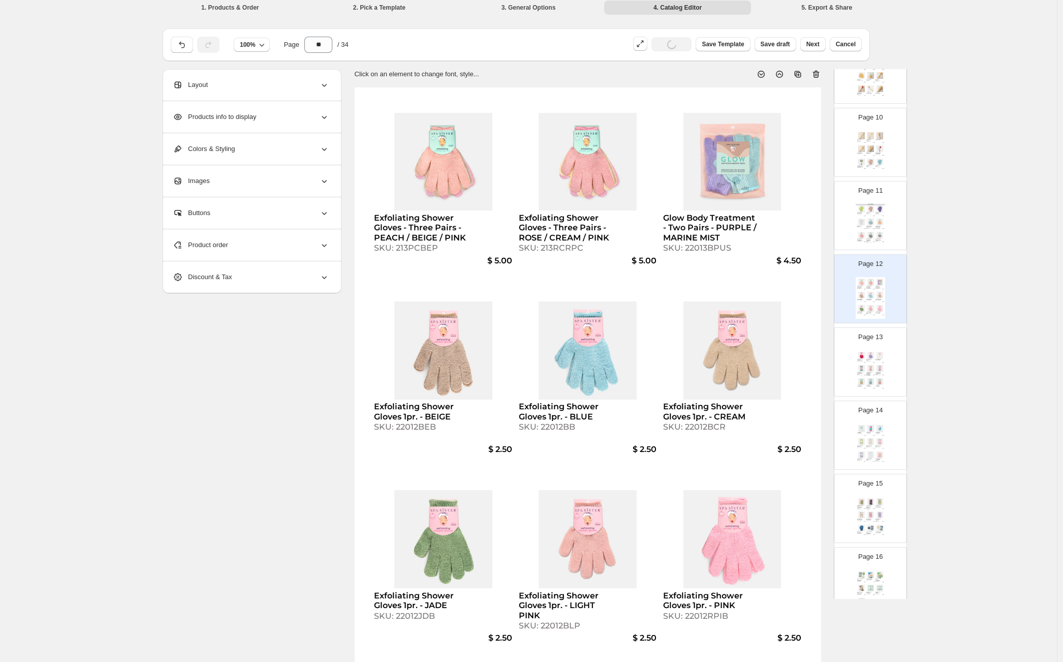
click at [873, 214] on div "Bathing Gloves - PINK SKU: 22012PIS" at bounding box center [870, 213] width 9 height 2
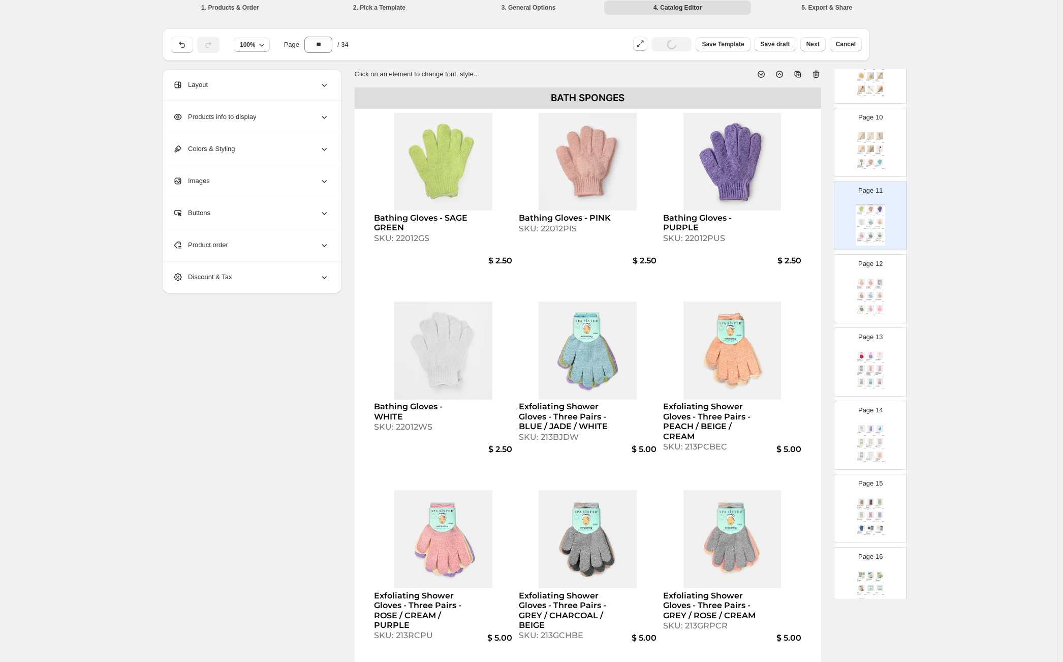
click at [868, 152] on div "Dry Body Brush - Bamboo" at bounding box center [869, 153] width 6 height 2
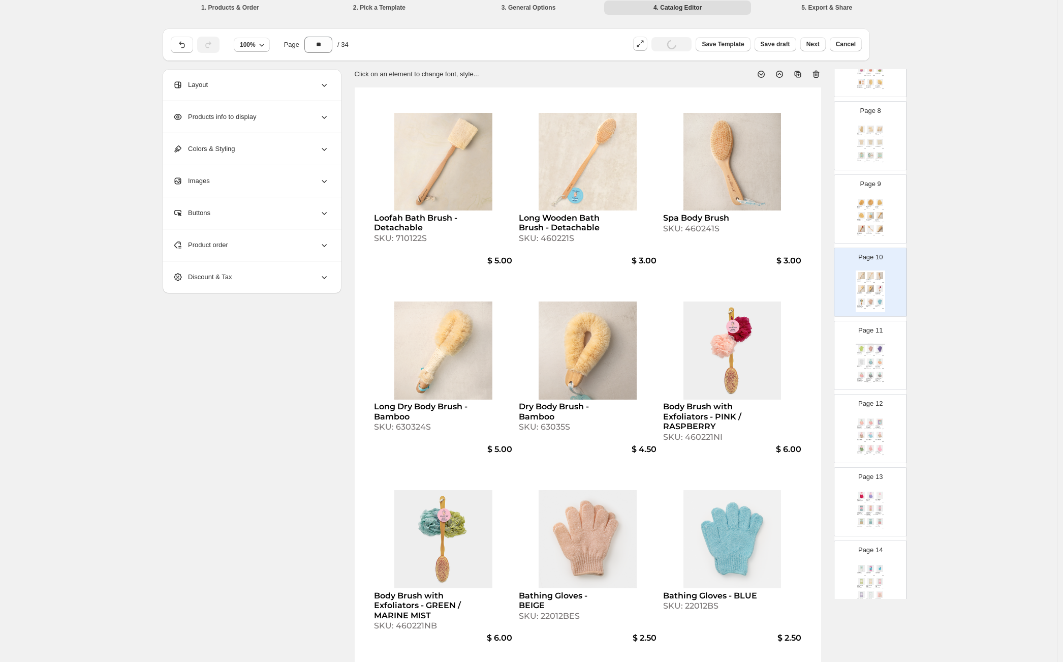
scroll to position [472, 0]
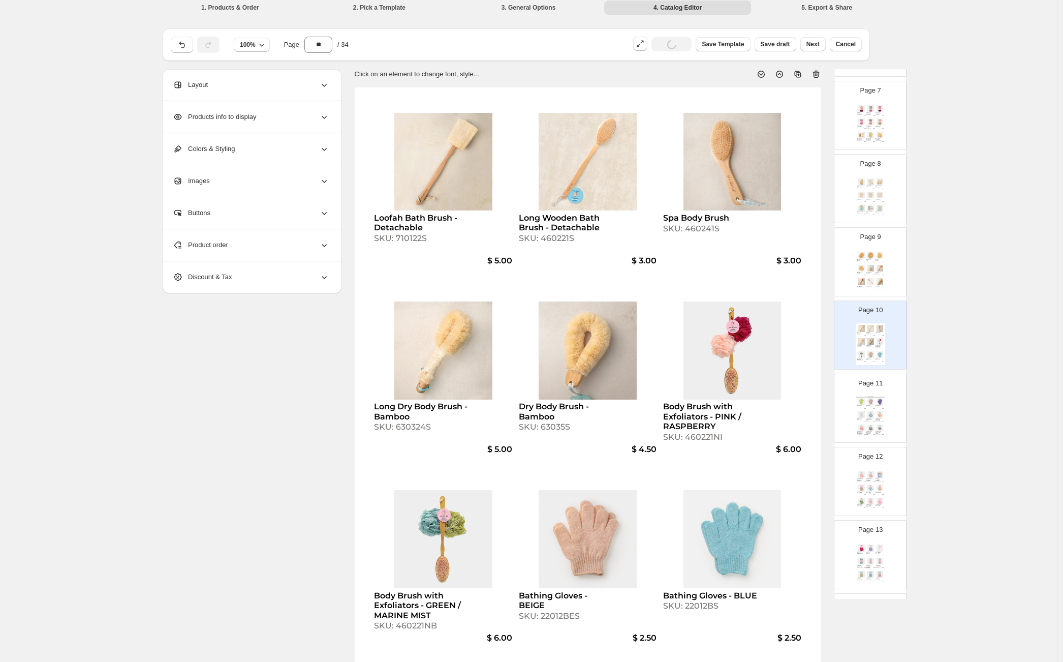
click at [870, 265] on img at bounding box center [870, 268] width 9 height 7
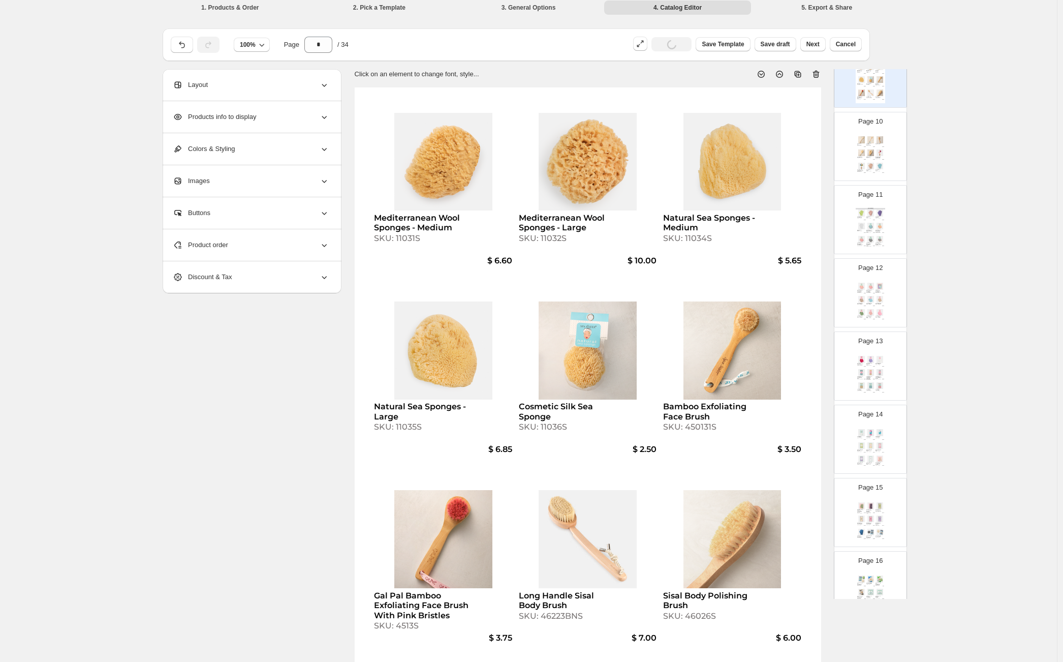
scroll to position [1342, 0]
click at [880, 361] on img at bounding box center [879, 362] width 9 height 7
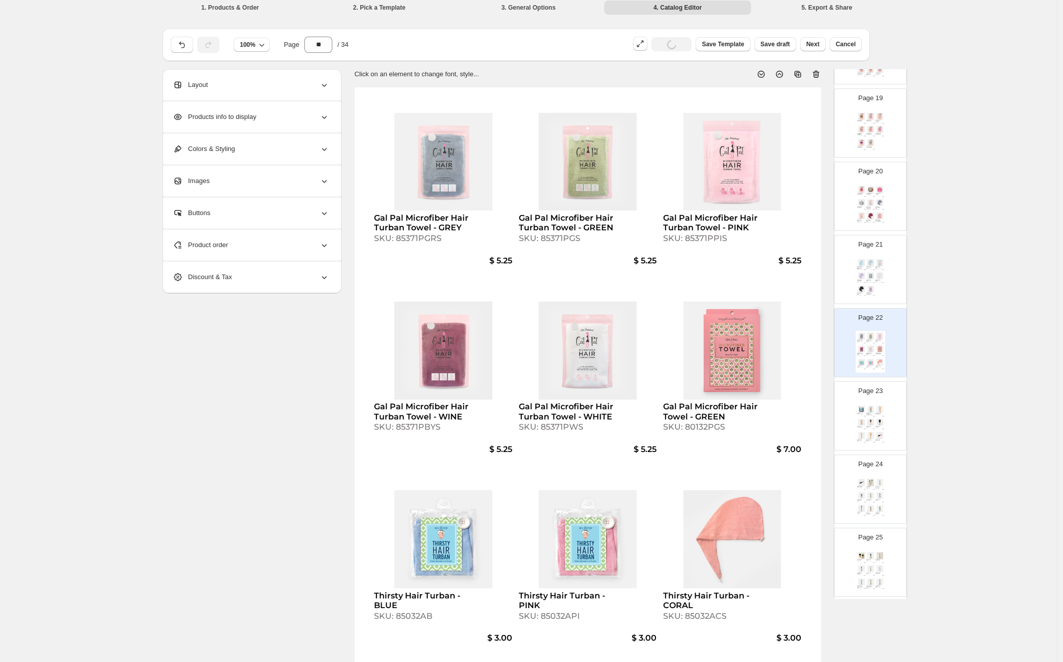
click at [878, 424] on img at bounding box center [879, 422] width 9 height 7
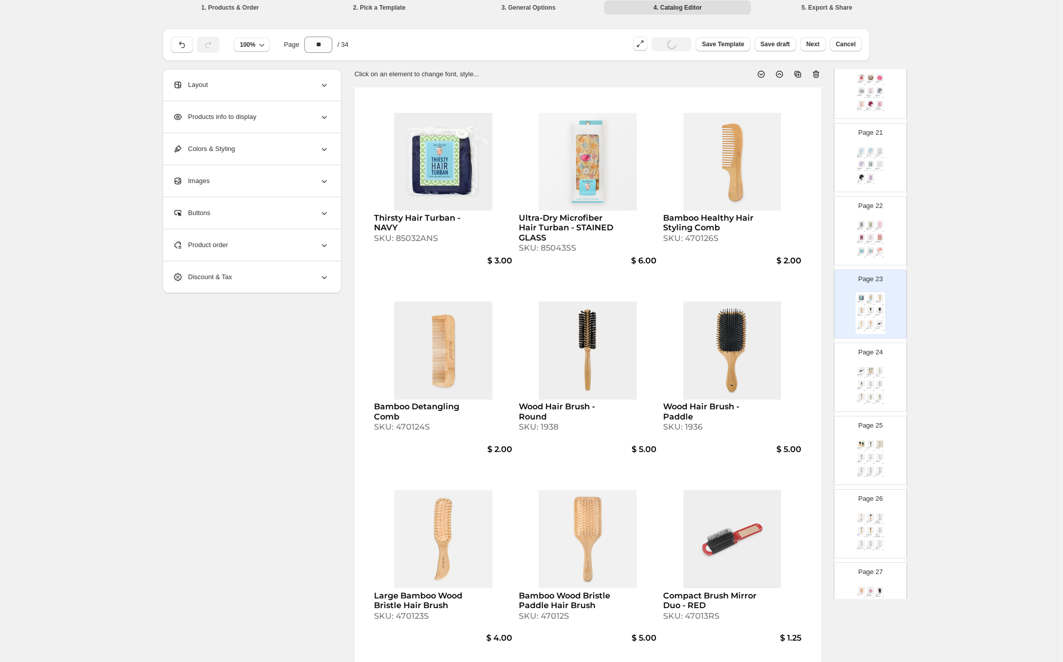
scroll to position [1561, 0]
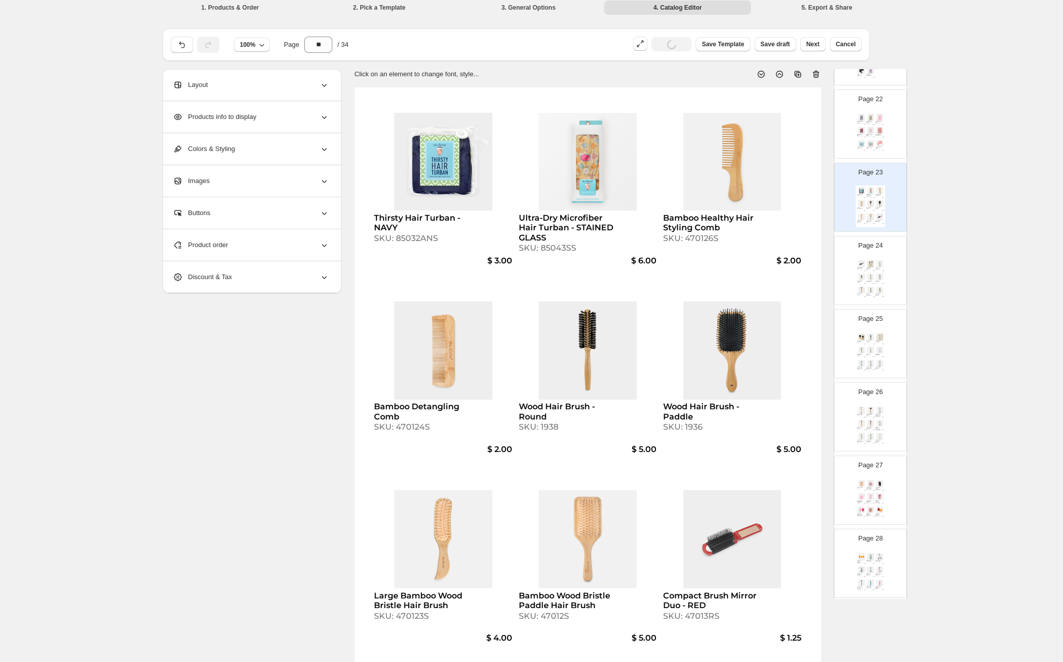
click at [873, 436] on img at bounding box center [870, 436] width 9 height 7
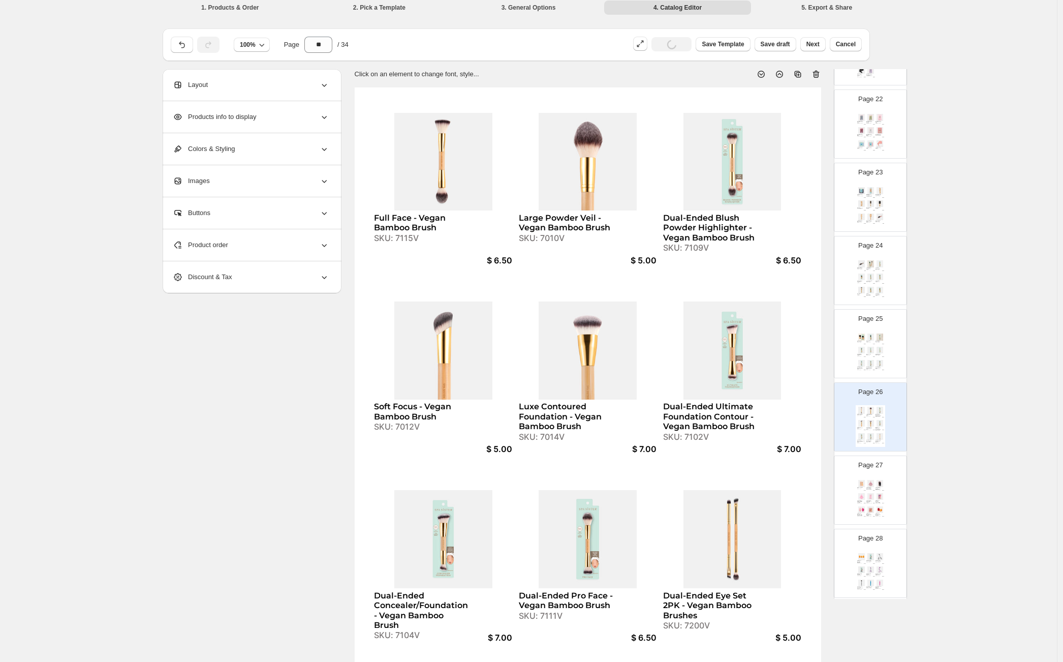
click at [875, 513] on div "Pro Makeup Sponge Blenders - RED / ORANGE" at bounding box center [878, 514] width 6 height 3
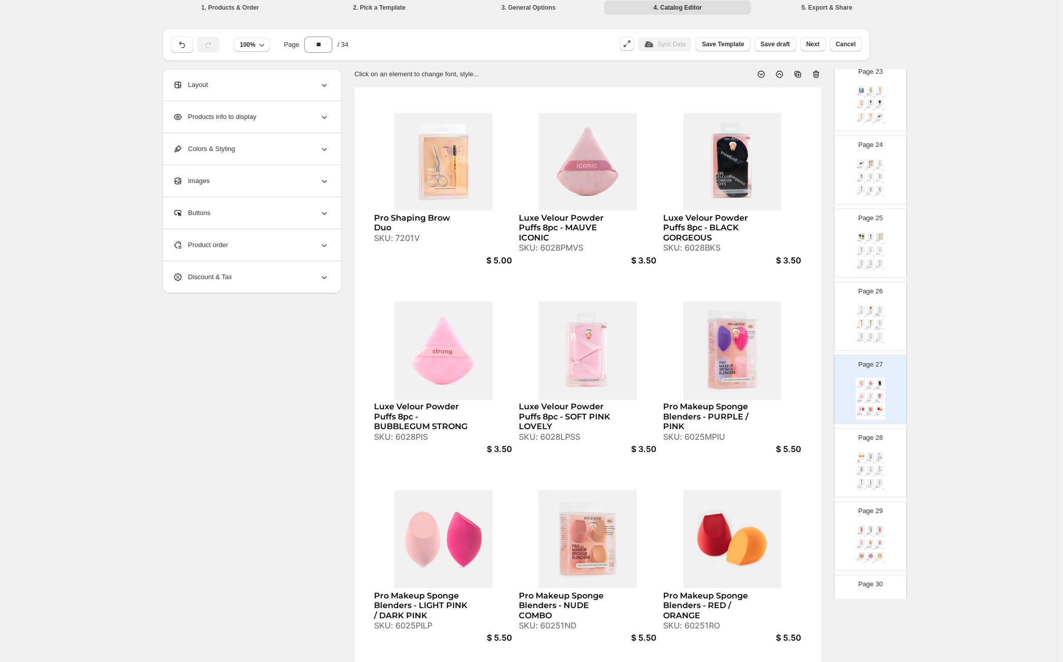
scroll to position [1328, 0]
click at [864, 230] on img at bounding box center [861, 230] width 9 height 7
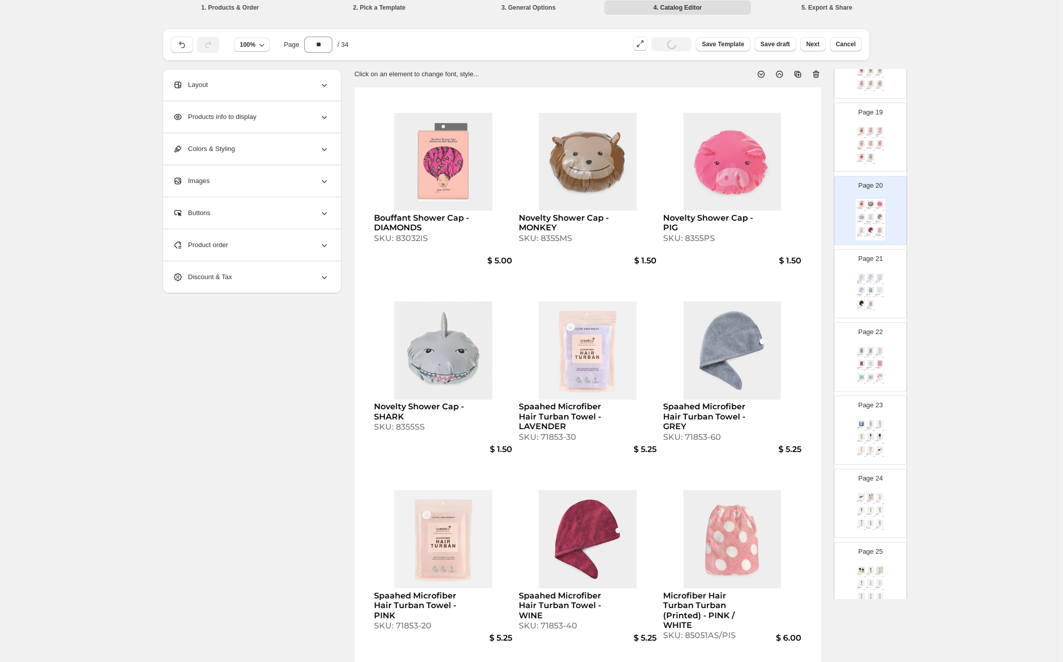
click at [864, 293] on img at bounding box center [861, 290] width 9 height 7
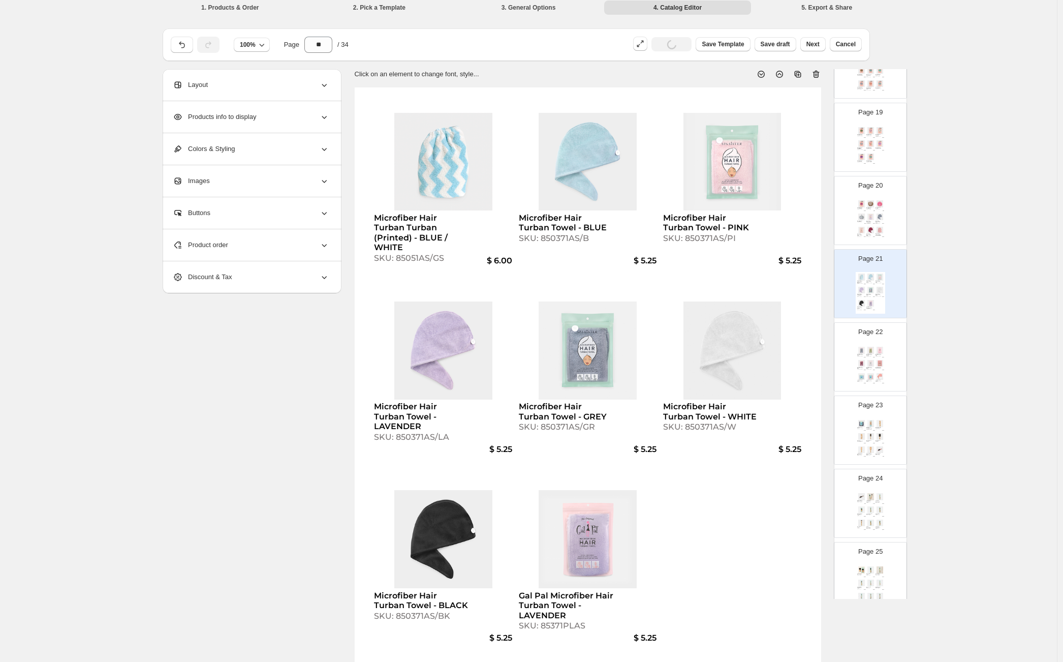
click at [884, 358] on div "Gal Pal Microfiber Hair Turban Towel - GREY SKU: 85371PGRS $ 5.25 Gal Pal Micro…" at bounding box center [870, 366] width 29 height 42
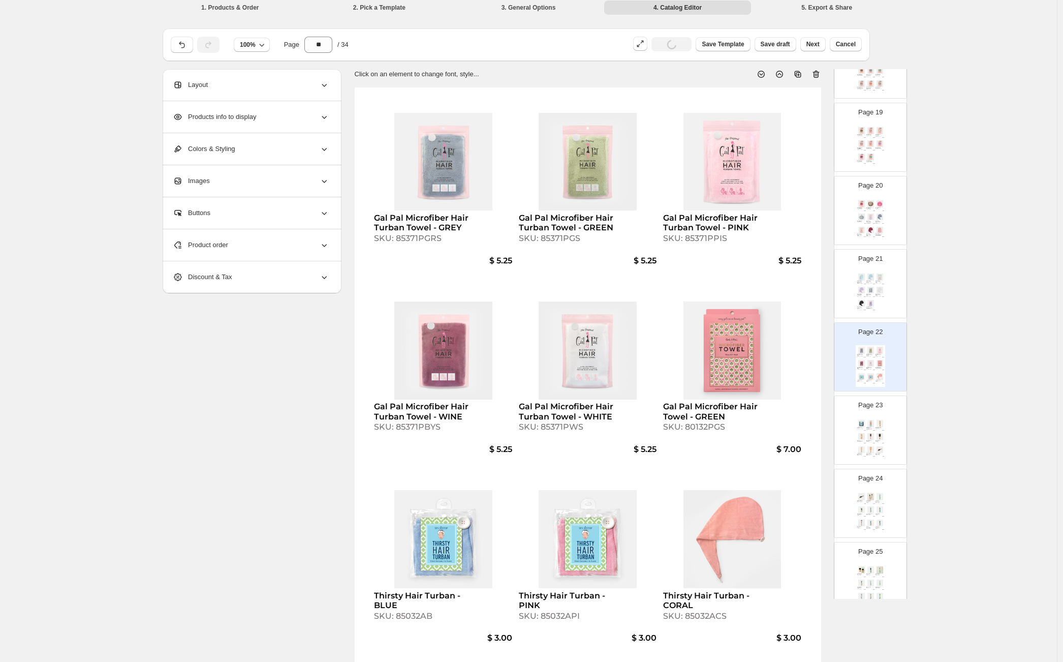
click at [887, 428] on div "Page 23 Thirsty Hair Turban - NAVY SKU: 85032ANS $ 3.00 Ultra-Dry Microfiber Ha…" at bounding box center [866, 426] width 64 height 68
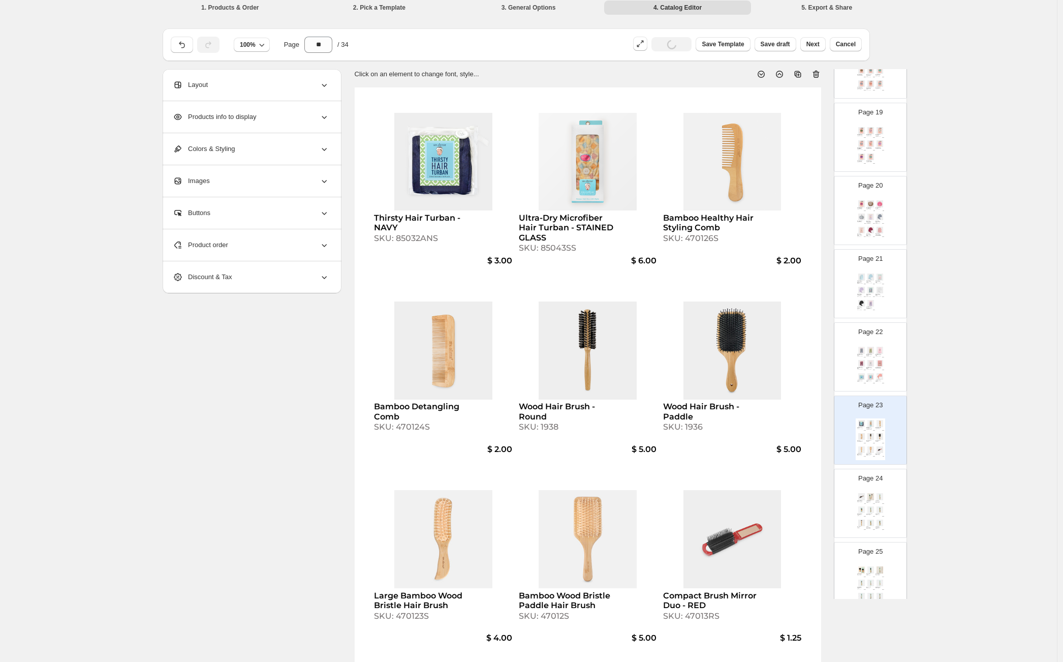
click at [875, 144] on img at bounding box center [879, 143] width 9 height 7
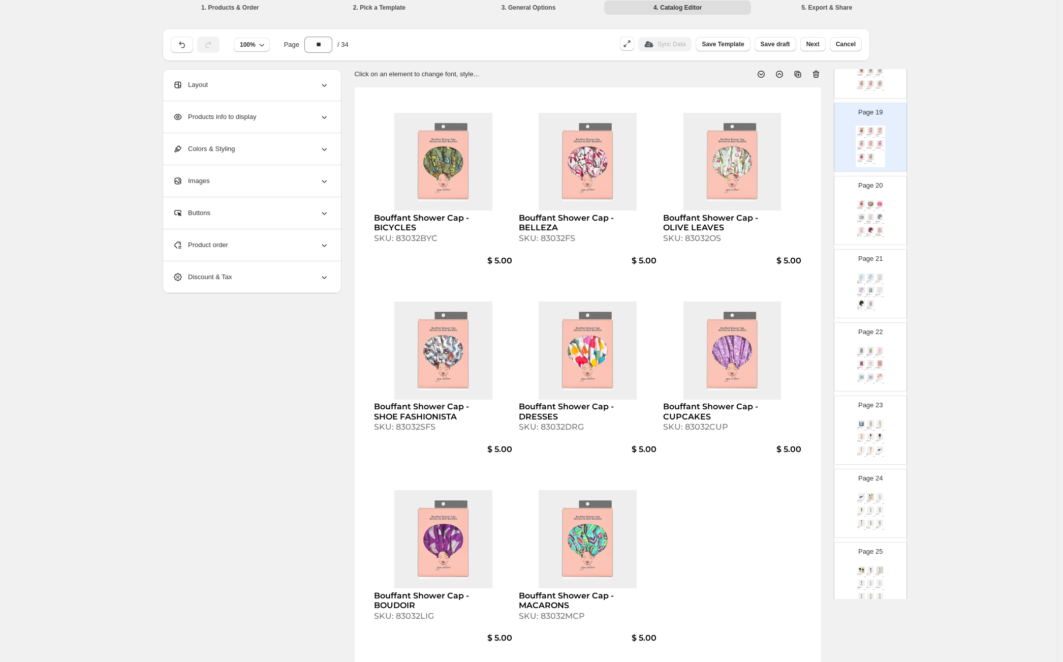
click at [870, 222] on div "Spaahed Microfiber Hair Turban Towel - LAVENDER" at bounding box center [869, 222] width 6 height 3
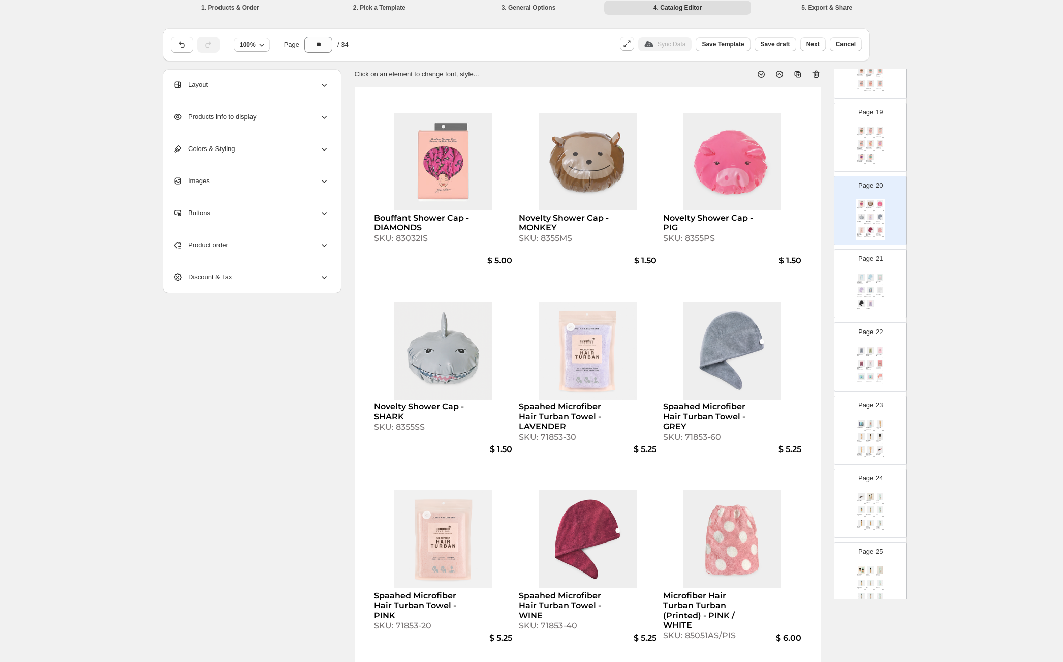
click at [864, 145] on div "Bouffant Shower Cap - BICYCLES SKU: 83032BYC $ 5.00 Bouffant Shower Cap - BELLE…" at bounding box center [870, 146] width 29 height 42
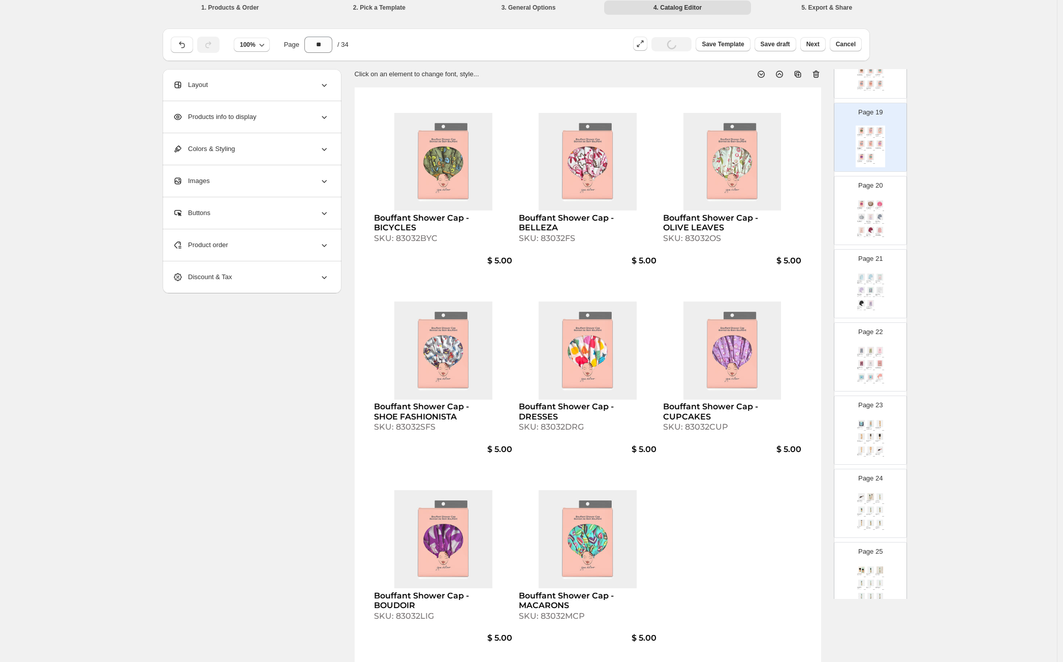
click at [257, 239] on div "Product order" at bounding box center [251, 245] width 156 height 32
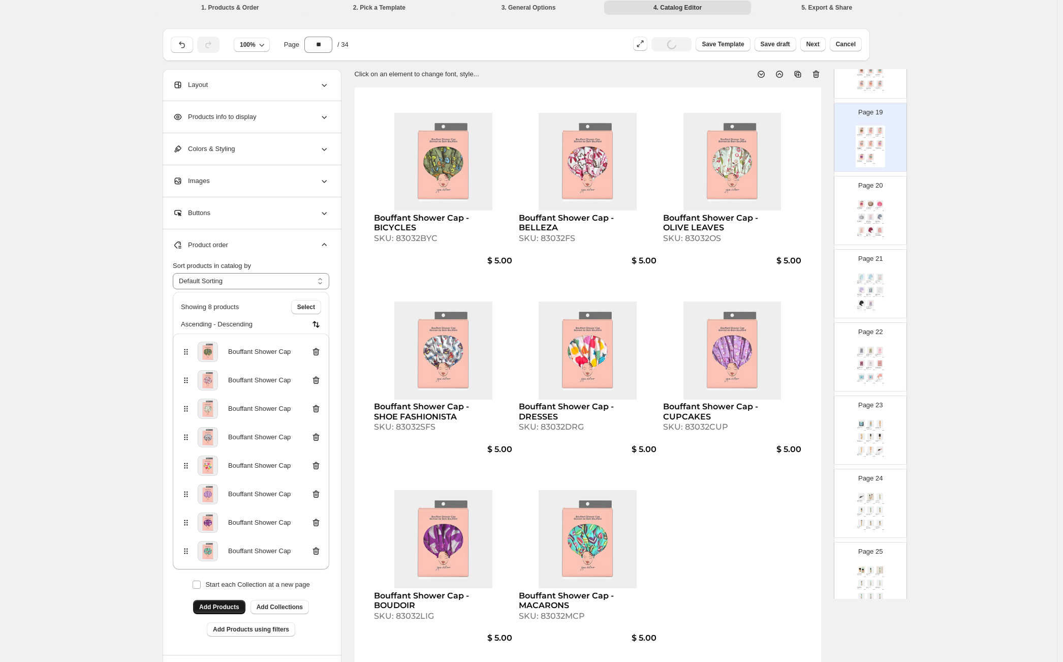
click at [229, 606] on span "Add Products" at bounding box center [219, 607] width 40 height 8
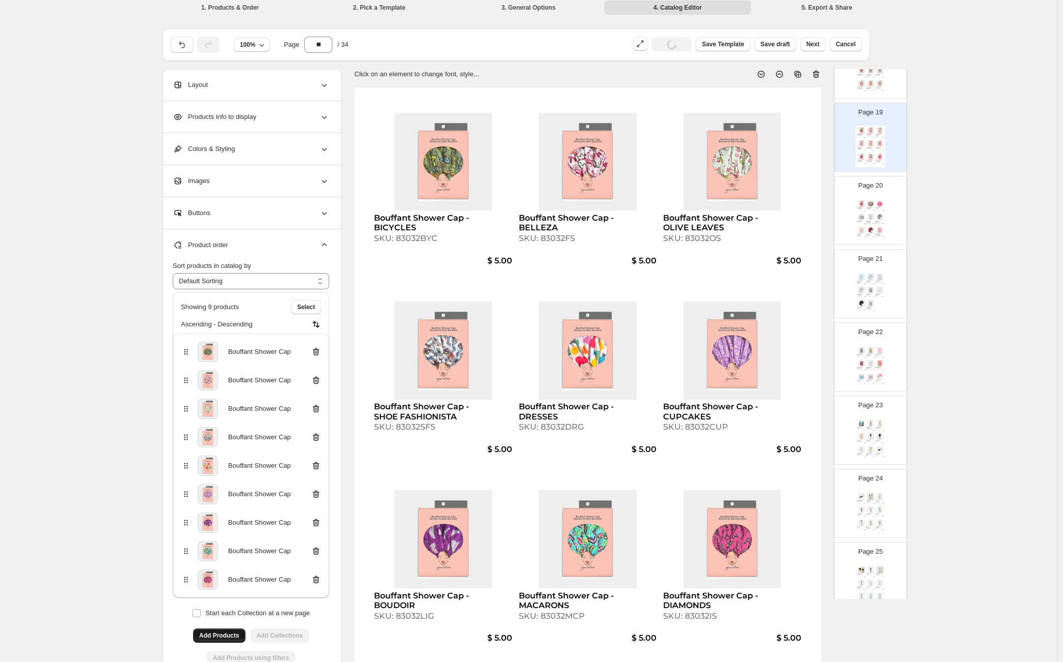
click at [867, 231] on img at bounding box center [870, 230] width 9 height 7
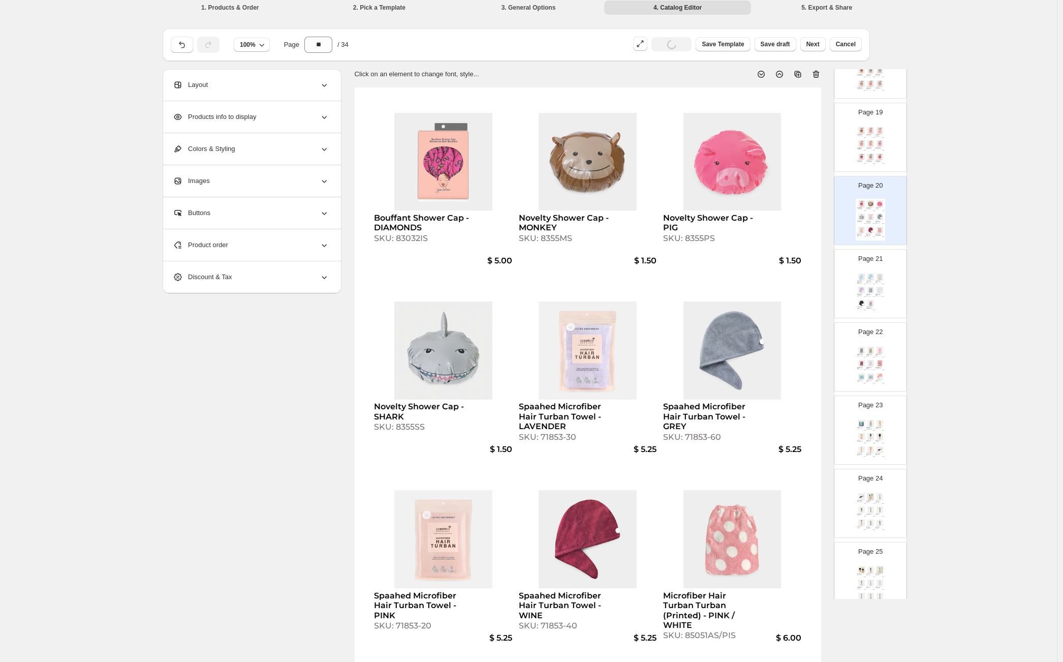
click at [265, 249] on div "Product order" at bounding box center [251, 245] width 156 height 32
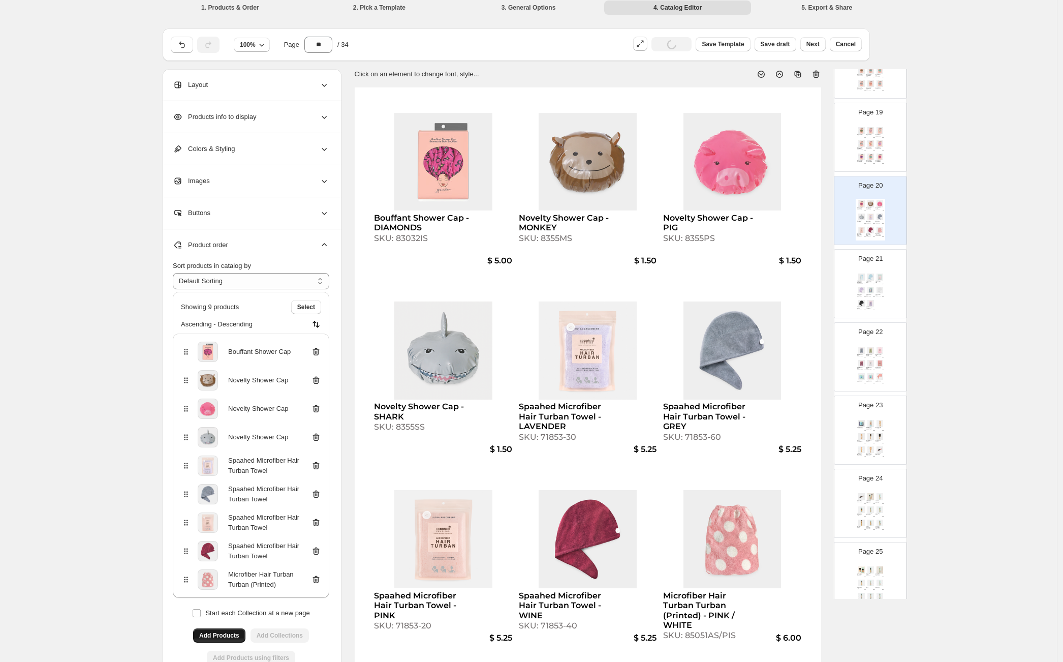
click at [318, 354] on icon at bounding box center [316, 352] width 10 height 10
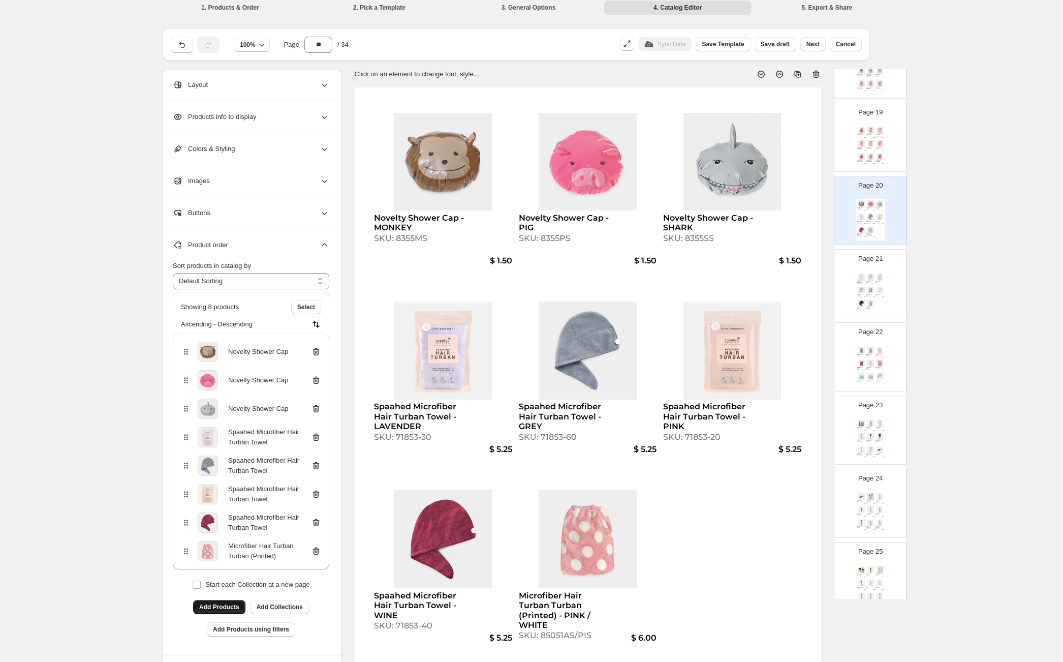
click at [878, 159] on img at bounding box center [879, 156] width 9 height 7
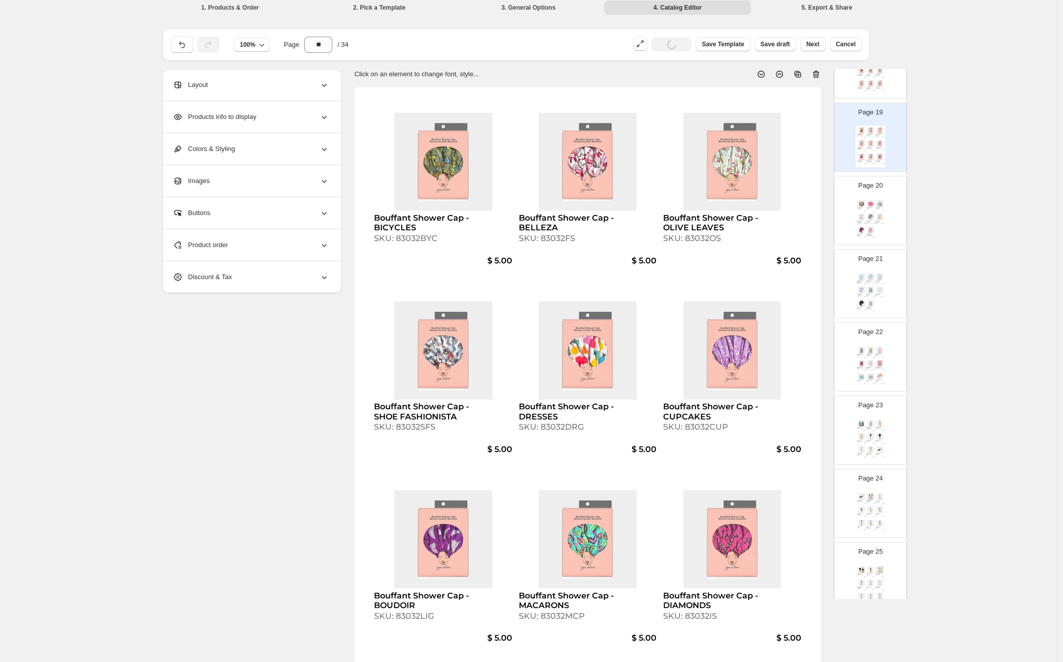
click at [869, 224] on div "Novelty Shower Cap - MONKEY SKU: 8355MS $ 1.50 Novelty Shower Cap - PIG SKU: 83…" at bounding box center [870, 220] width 29 height 42
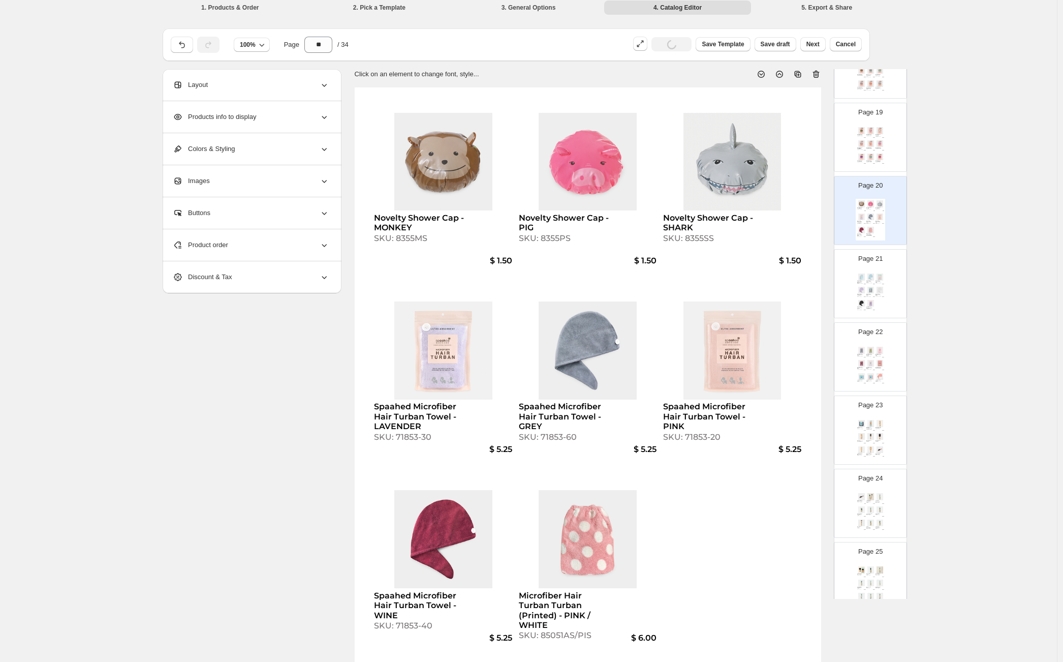
click at [878, 275] on img at bounding box center [879, 276] width 9 height 7
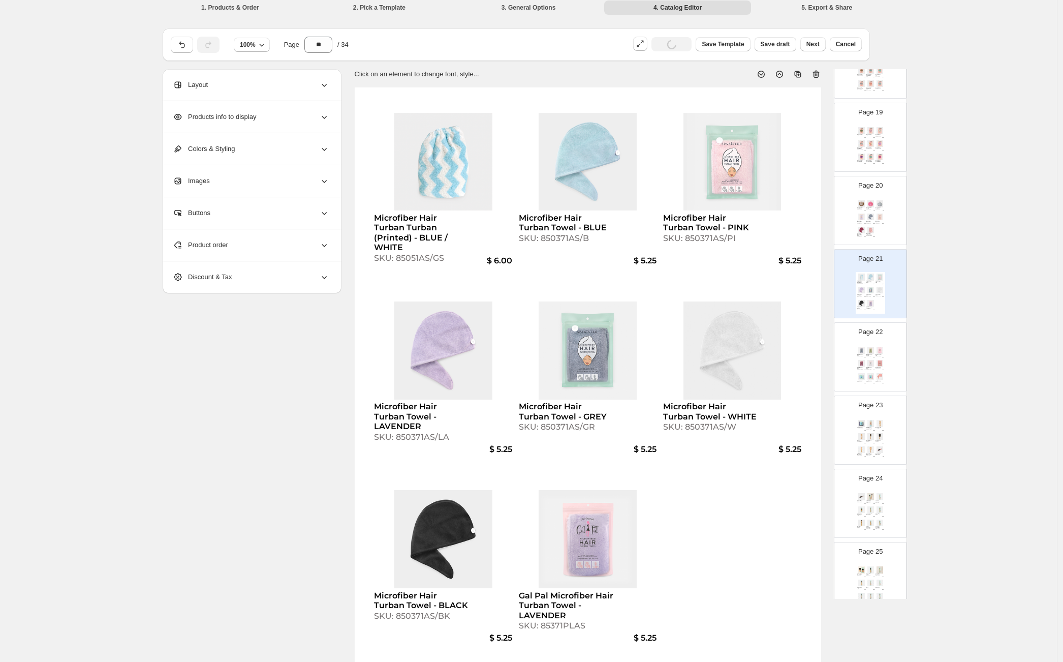
click at [863, 344] on div "Page 22 Gal Pal Microfiber Hair Turban Towel - GREY SKU: 85371PGRS $ 5.25 Gal P…" at bounding box center [866, 353] width 64 height 68
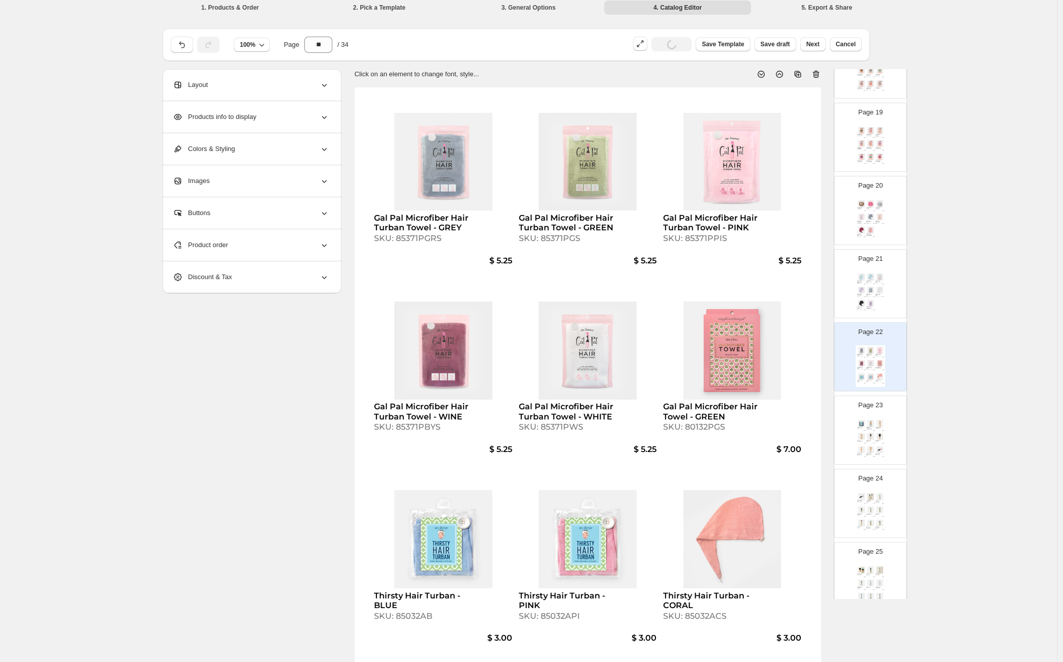
click at [866, 415] on div "Page 23 Thirsty Hair Turban - NAVY SKU: 85032ANS $ 3.00 Ultra-Dry Microfiber Ha…" at bounding box center [866, 426] width 64 height 68
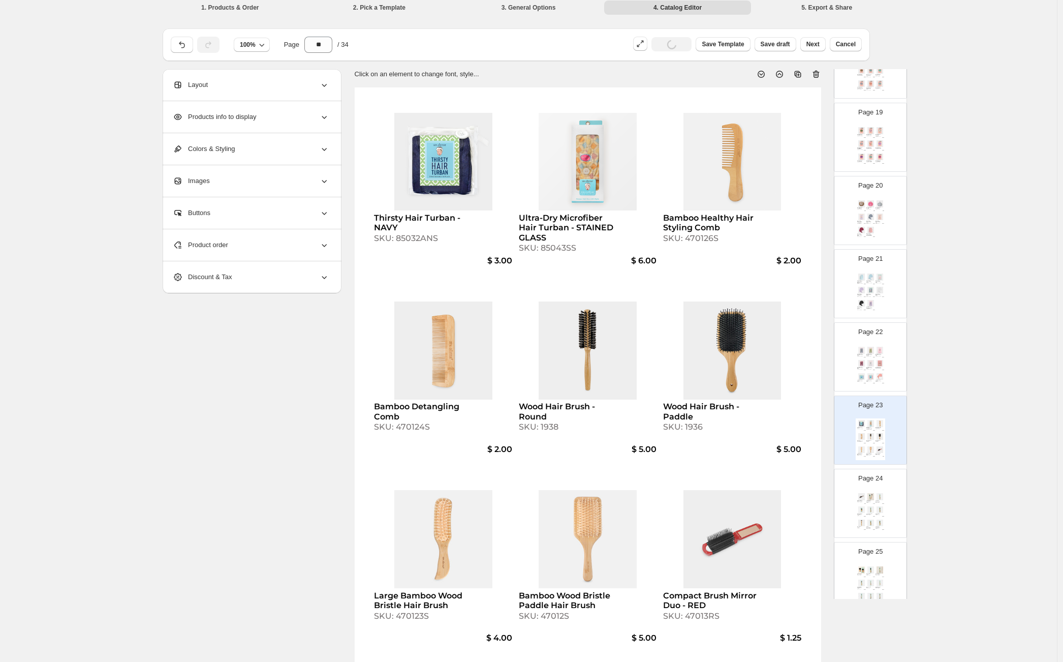
click at [876, 364] on img at bounding box center [879, 363] width 9 height 7
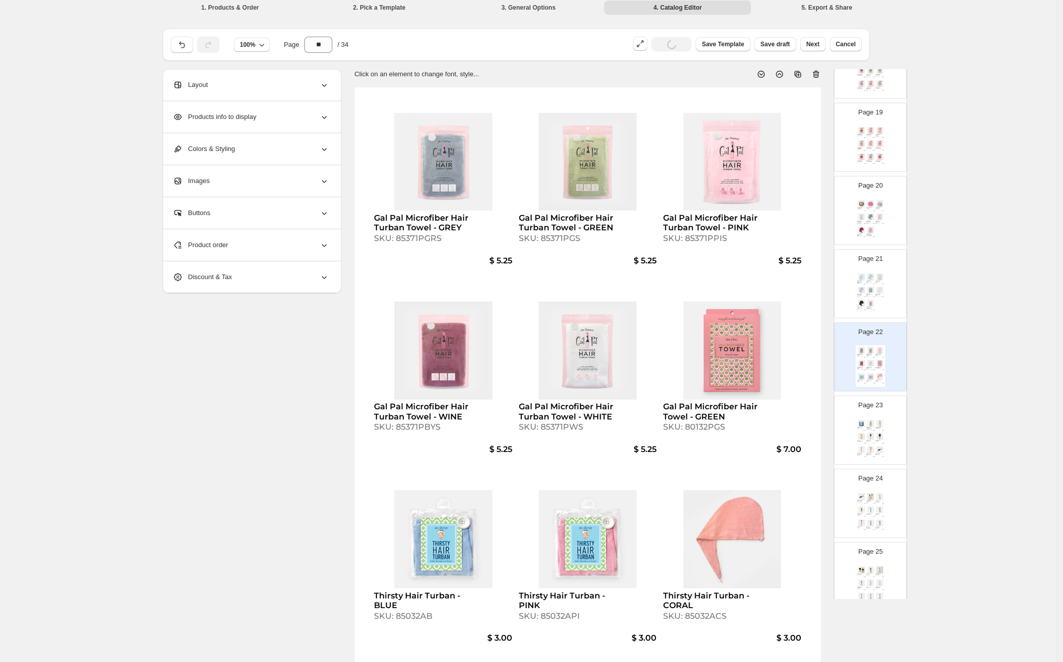
click at [873, 298] on div "Microfiber Hair Turban Turban (Printed) - BLUE / WHITE SKU: 85051AS/GS $ 6.00 M…" at bounding box center [870, 293] width 29 height 42
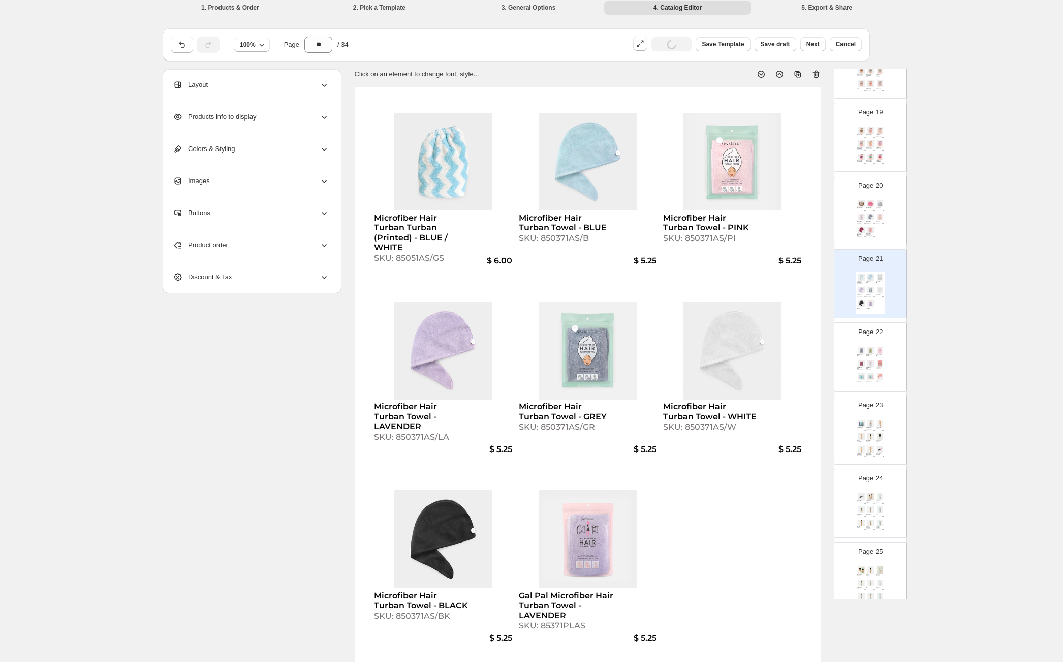
click at [870, 369] on div "Gal Pal Microfiber Hair Turban Towel - GREY SKU: 85371PGRS $ 5.25 Gal Pal Micro…" at bounding box center [870, 366] width 29 height 42
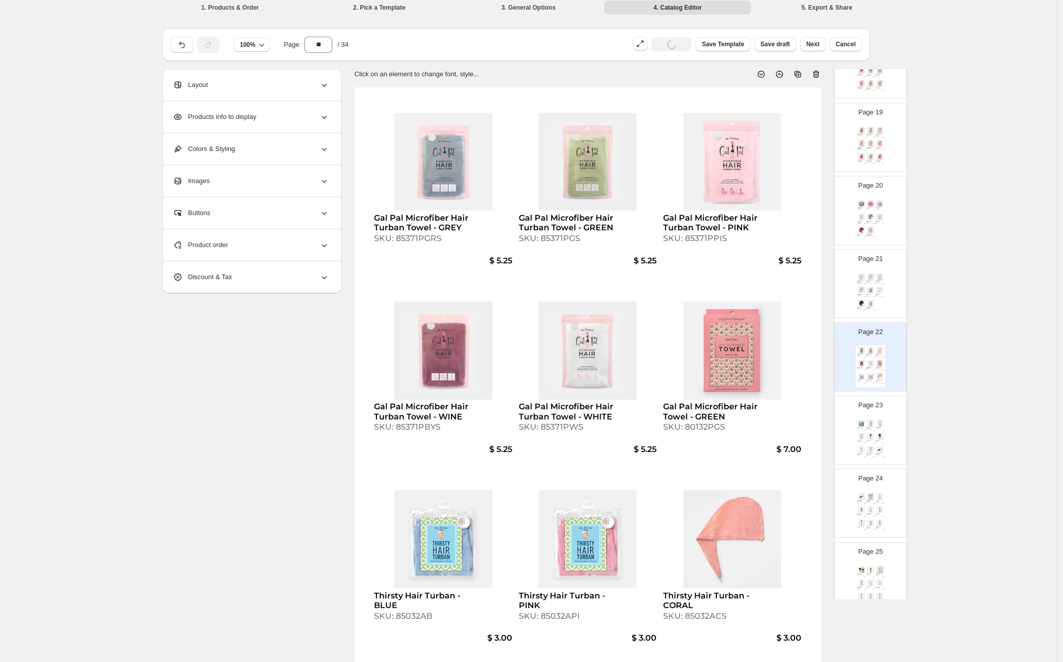
click at [875, 420] on img at bounding box center [879, 423] width 9 height 7
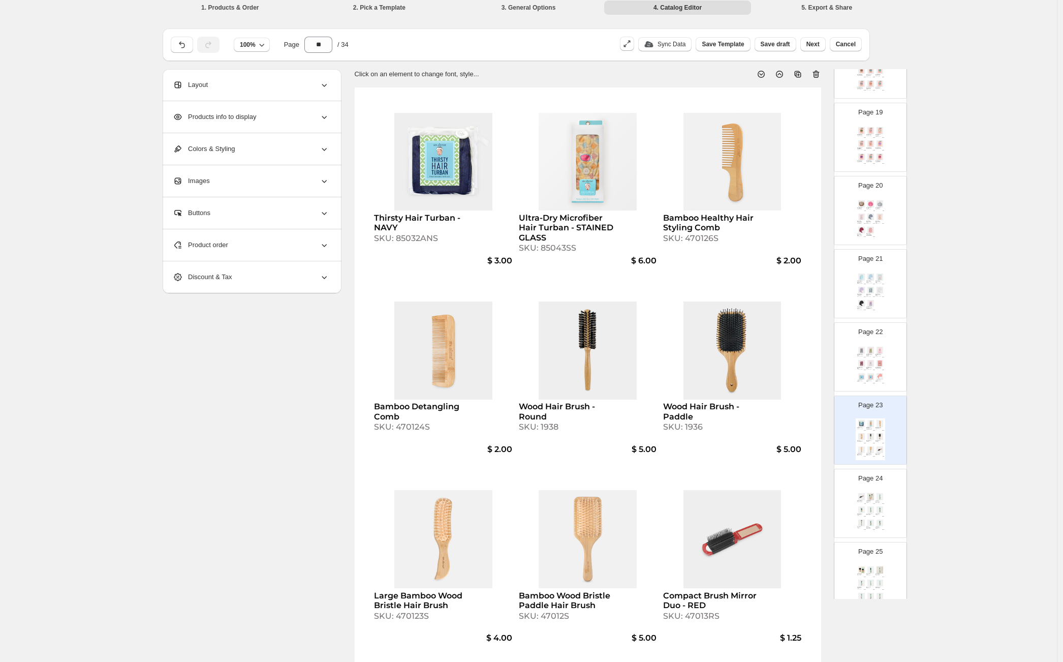
click at [886, 507] on div "Page 24 Compact Brush Mirror Duo - BLACK SKU: 47013BKS $ 1.25 Large Flat Top Ka…" at bounding box center [866, 499] width 64 height 68
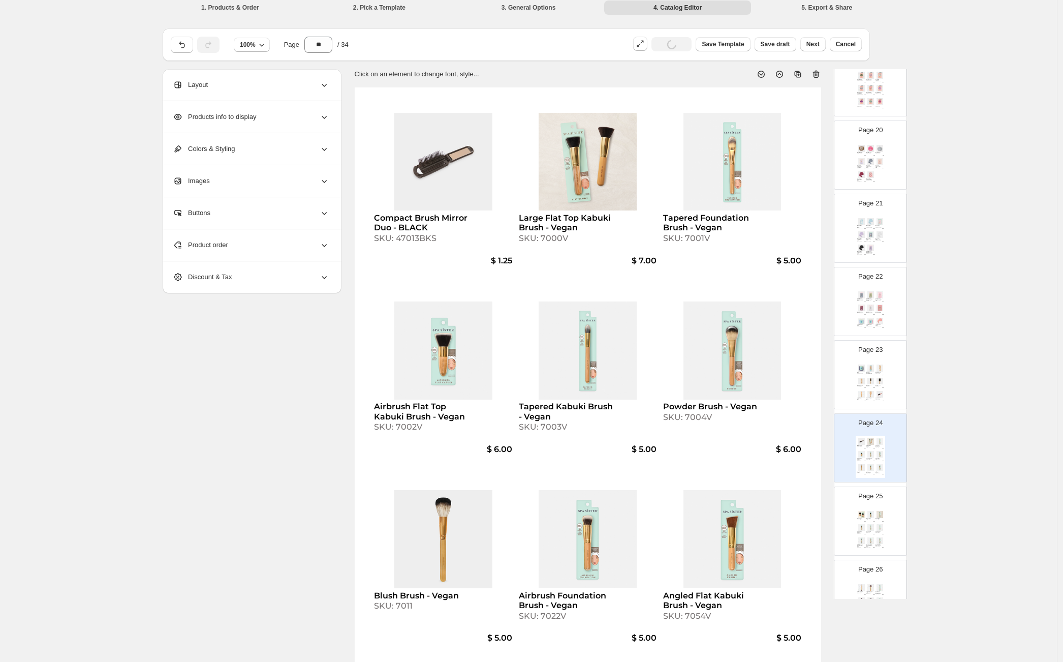
click at [886, 508] on div "Page 25 Short Kabuki Brush - Vegan SKU: 7070V $ 8.00 Bronzer Brush - Vegan SKU:…" at bounding box center [866, 517] width 64 height 68
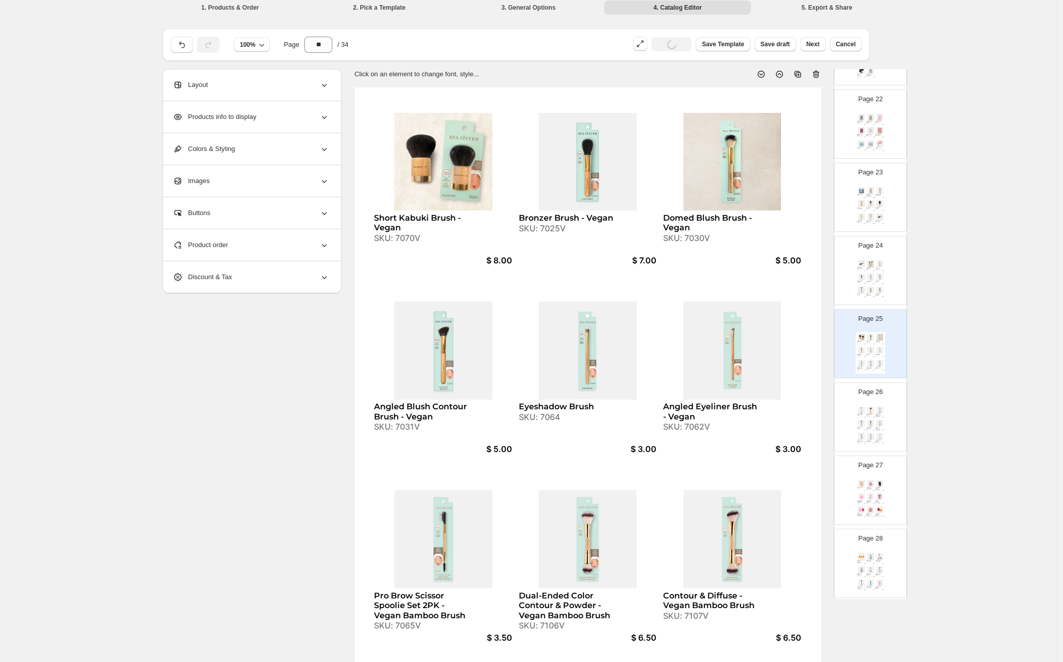
scroll to position [1564, 0]
click at [860, 422] on img at bounding box center [861, 420] width 9 height 7
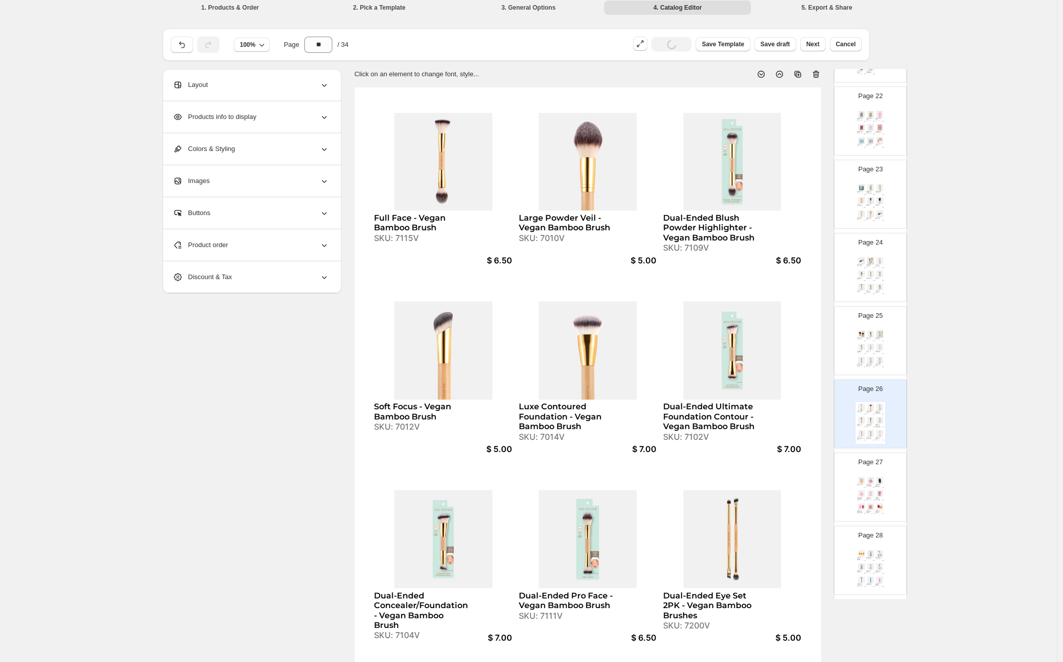
click at [875, 499] on div "SKU: 6025MPIU" at bounding box center [878, 499] width 6 height 1
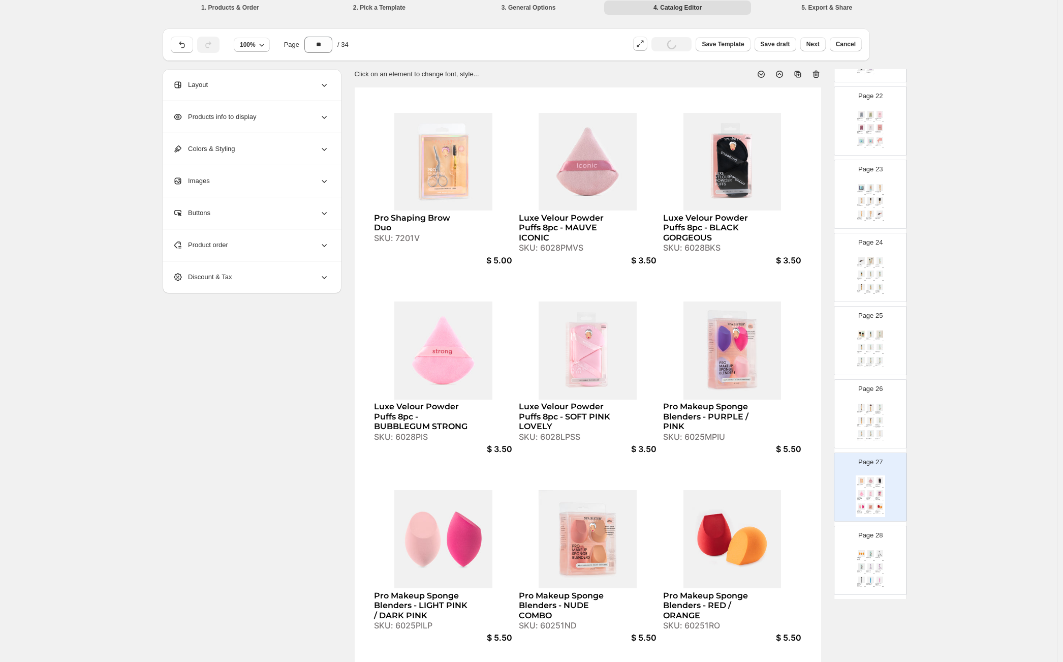
scroll to position [6, 0]
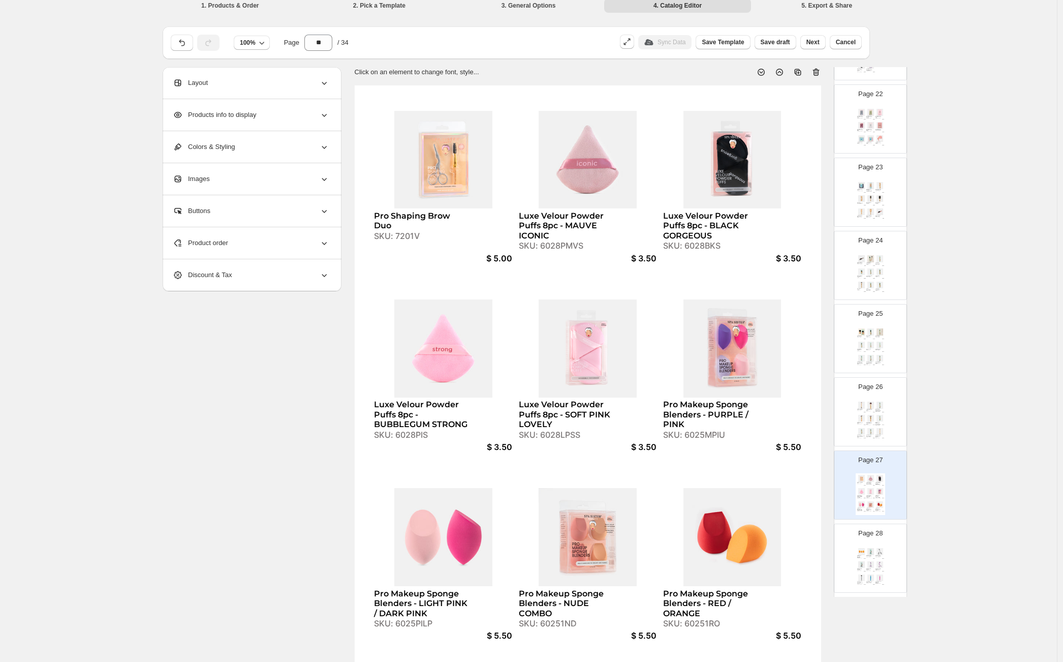
click at [298, 248] on div "Product order" at bounding box center [251, 243] width 156 height 32
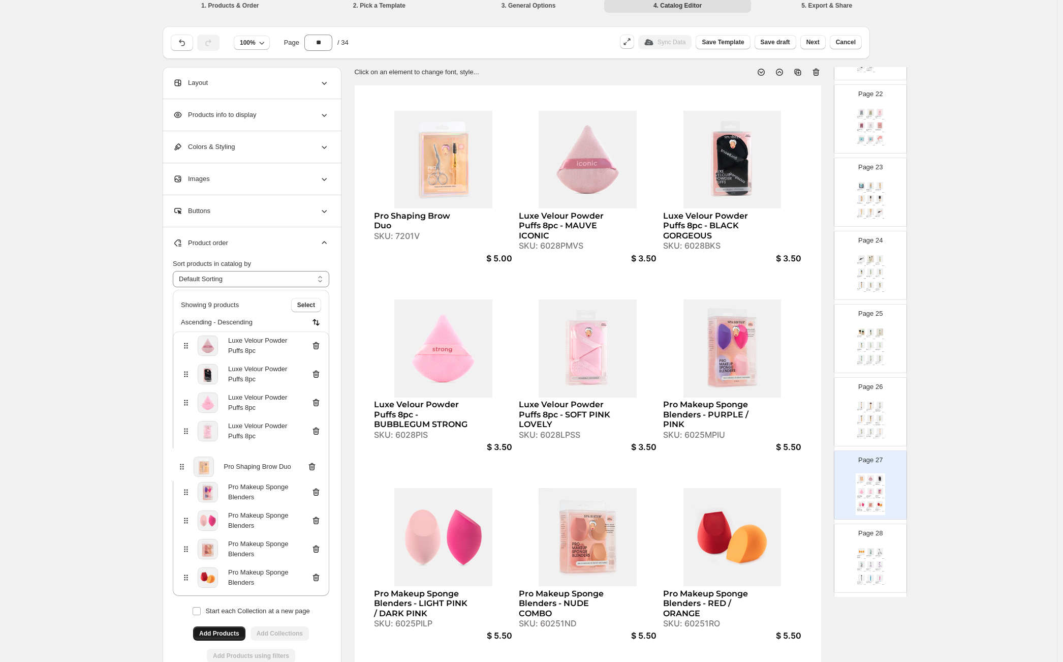
drag, startPoint x: 186, startPoint y: 349, endPoint x: 178, endPoint y: 469, distance: 120.7
click at [178, 469] on div "Pro Shaping Brow Duo Luxe Velour Powder Puffs 8pc Luxe Velour Powder Puffs 8pc …" at bounding box center [251, 463] width 156 height 264
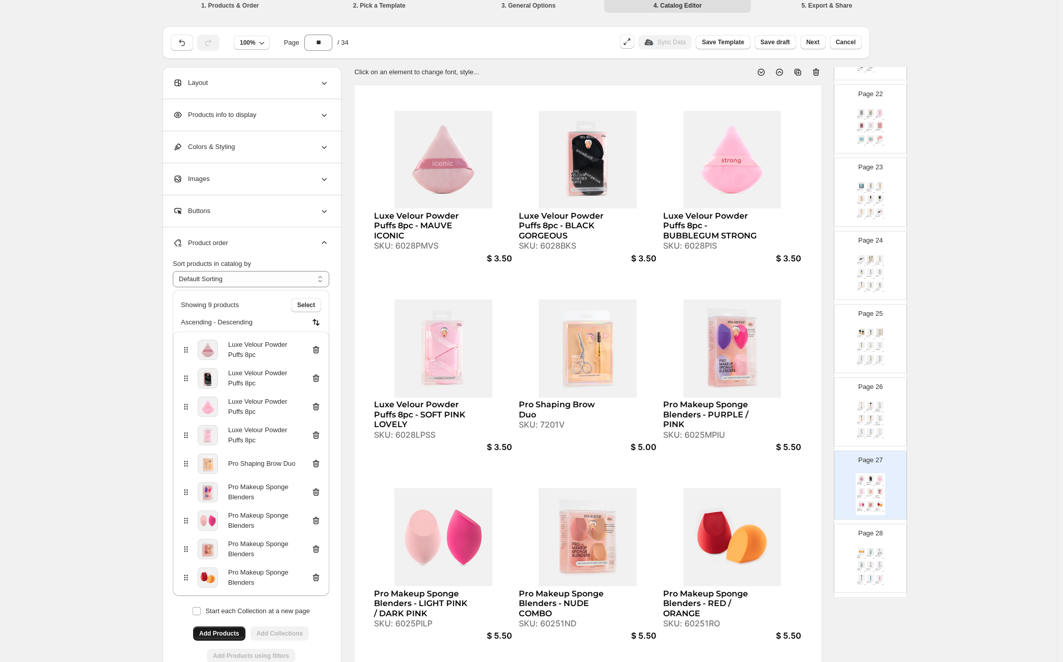
click at [858, 544] on div "Page 28 Pro Makeup Sponge Blenders - ORANGE SKU: 60251OO $ 5.50 Brow Grooming S…" at bounding box center [866, 554] width 64 height 68
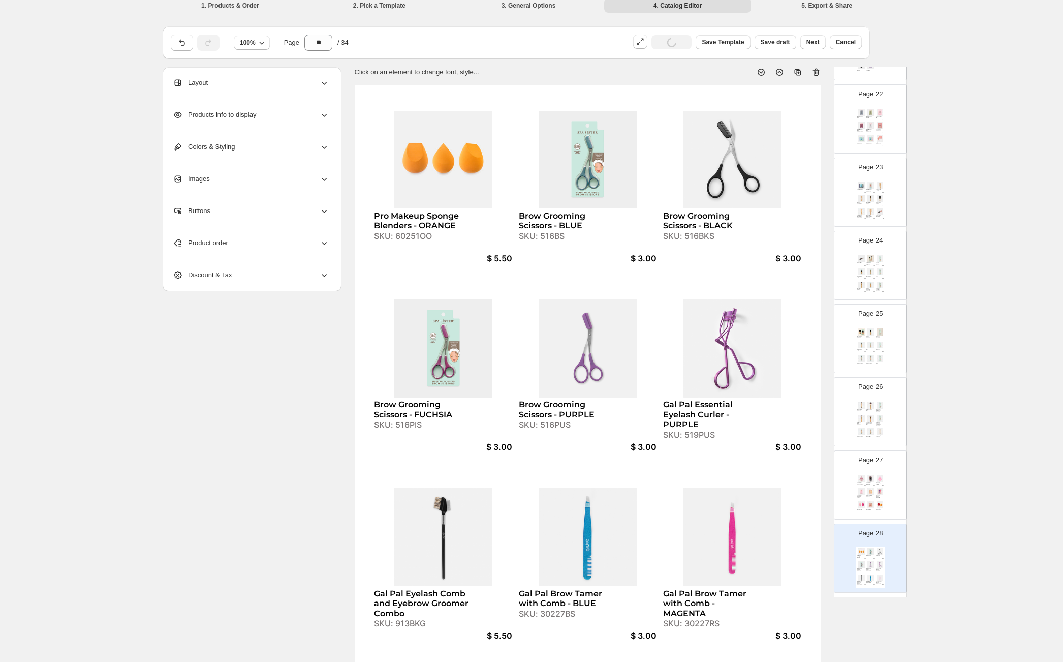
click at [859, 497] on div "SKU: 6028LPSS" at bounding box center [860, 497] width 6 height 1
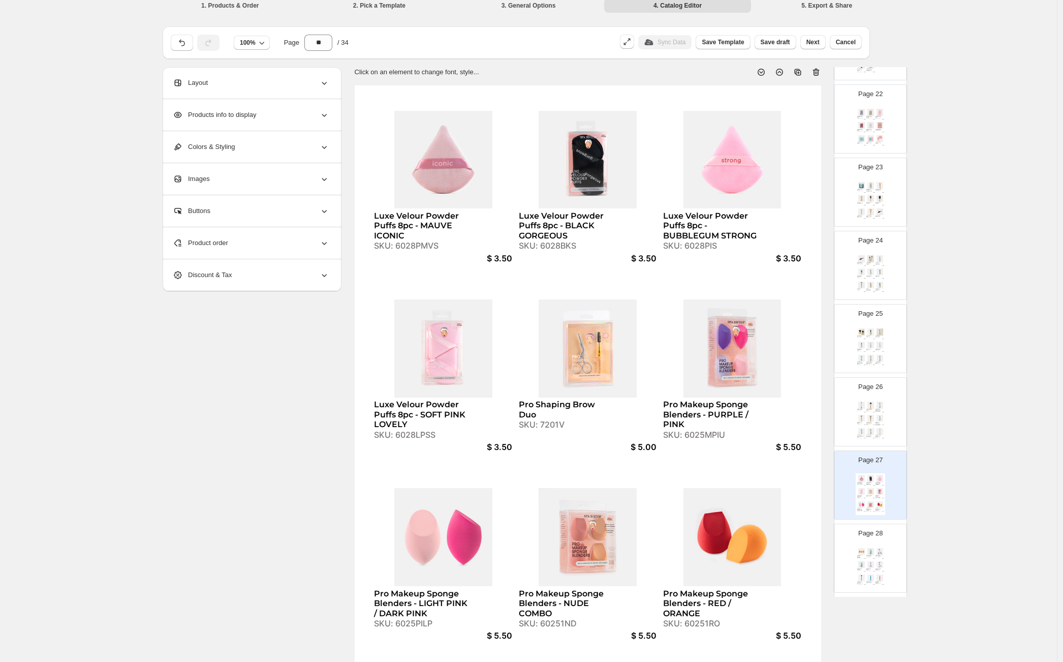
click at [868, 551] on img at bounding box center [870, 551] width 9 height 7
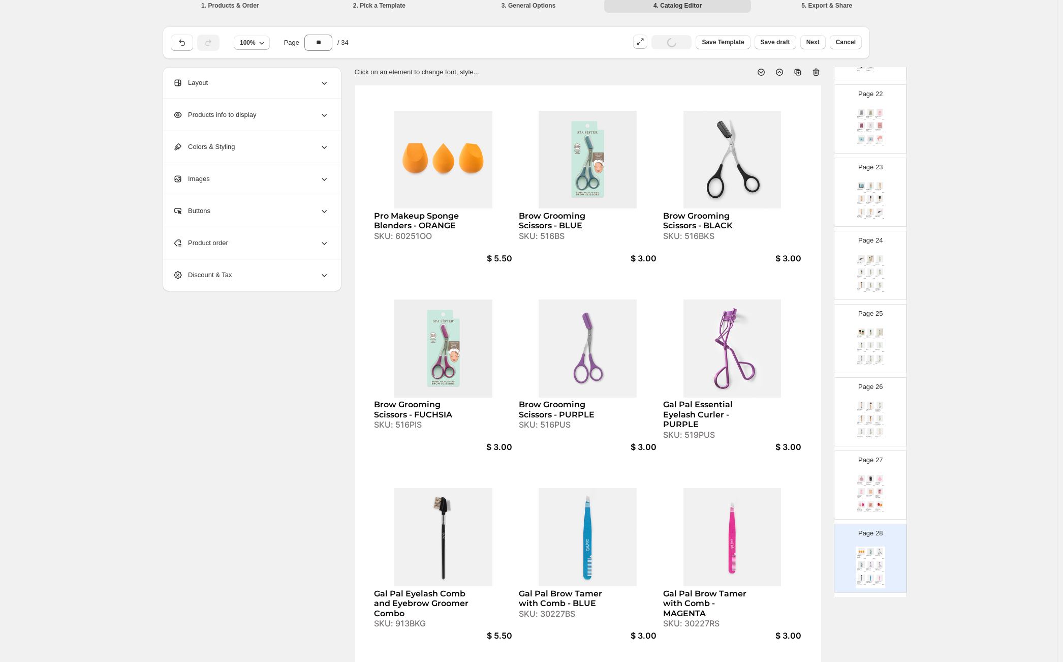
click at [859, 485] on div "Luxe Velour Powder Puffs 8pc - MAUVE ICONIC SKU: 6028PMVS $ 3.50 Luxe Velour Po…" at bounding box center [870, 494] width 29 height 42
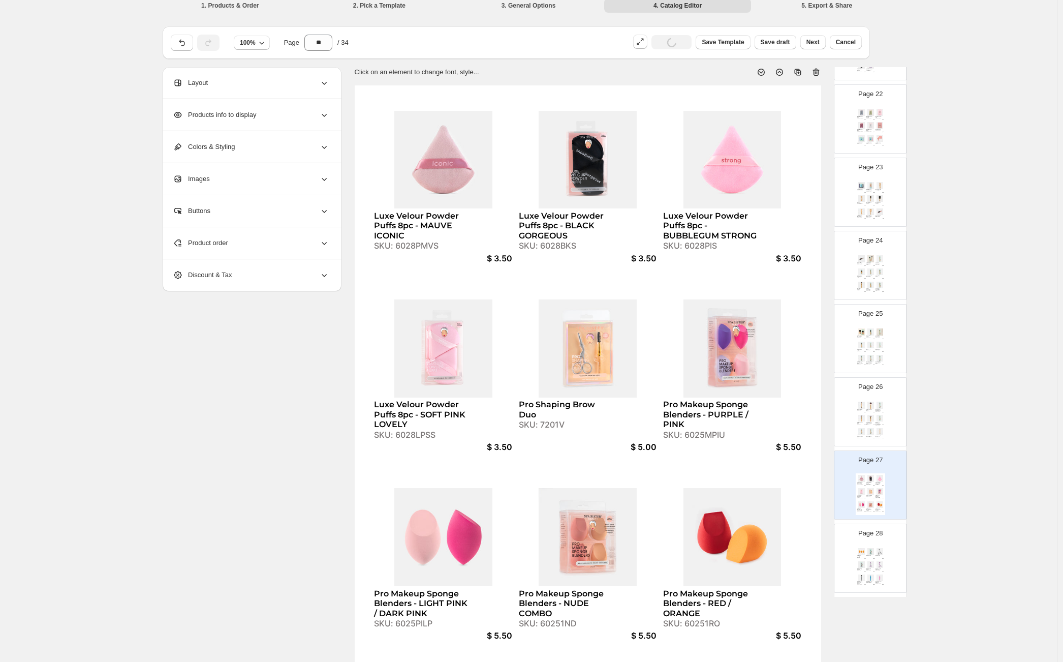
click at [867, 428] on img at bounding box center [870, 431] width 9 height 7
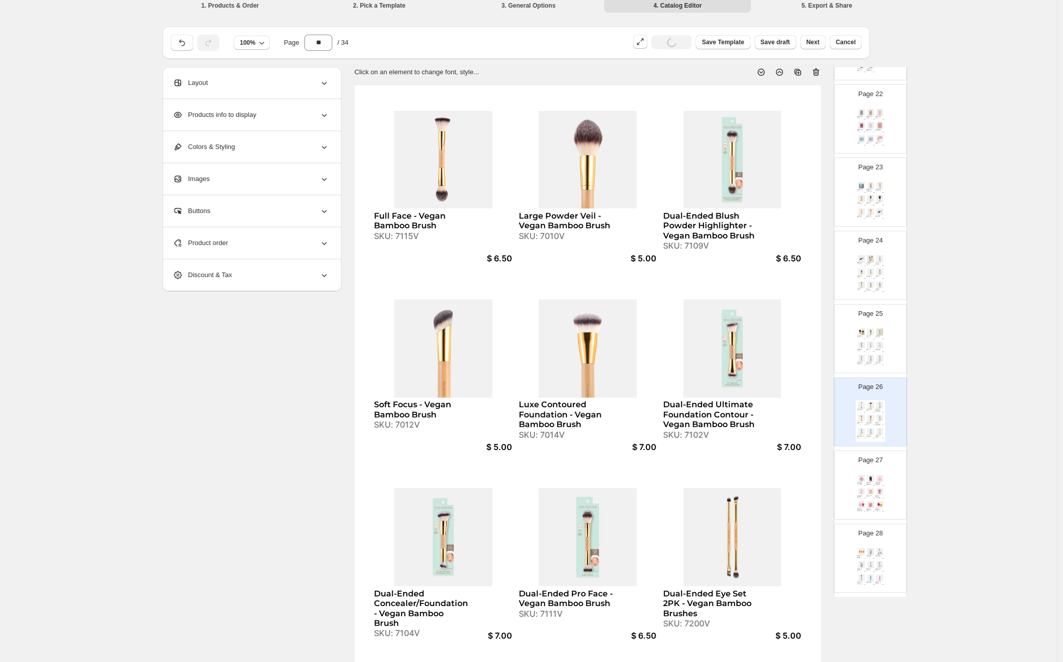
click at [873, 499] on div "Luxe Velour Powder Puffs 8pc - MAUVE ICONIC SKU: 6028PMVS $ 3.50 Luxe Velour Po…" at bounding box center [870, 494] width 29 height 42
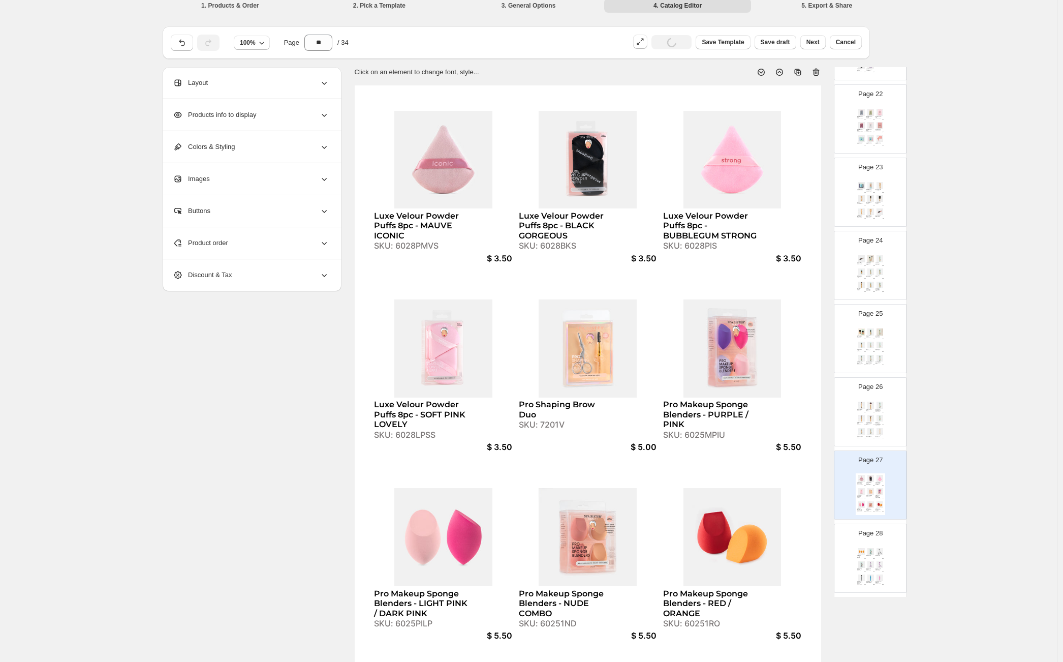
click at [876, 556] on div "SKU: 516BKS" at bounding box center [878, 556] width 6 height 1
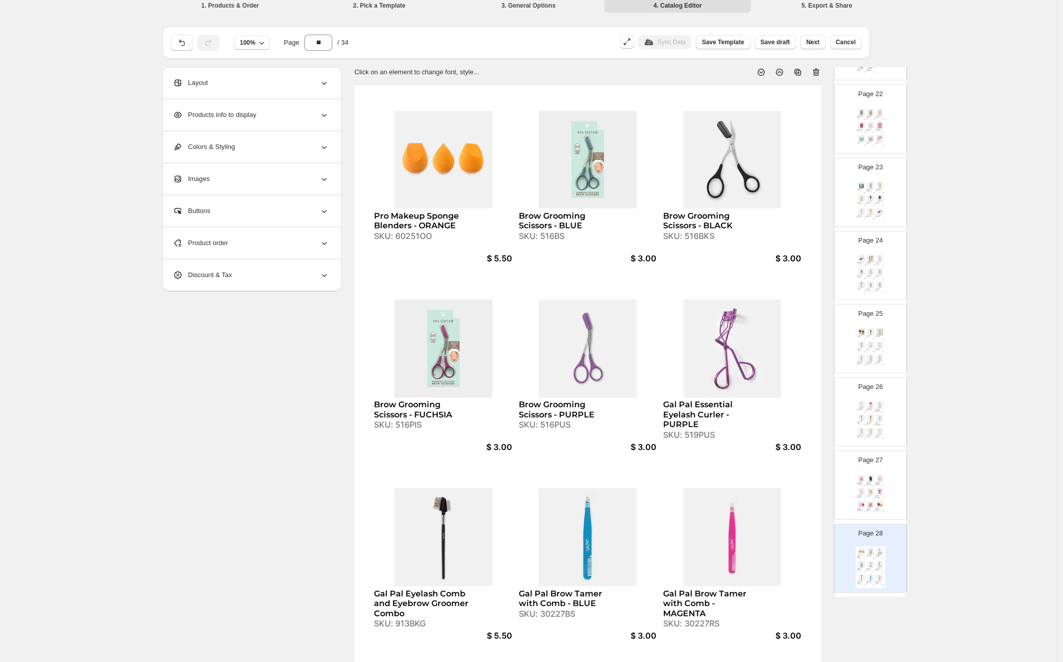
click at [859, 493] on img at bounding box center [861, 491] width 9 height 7
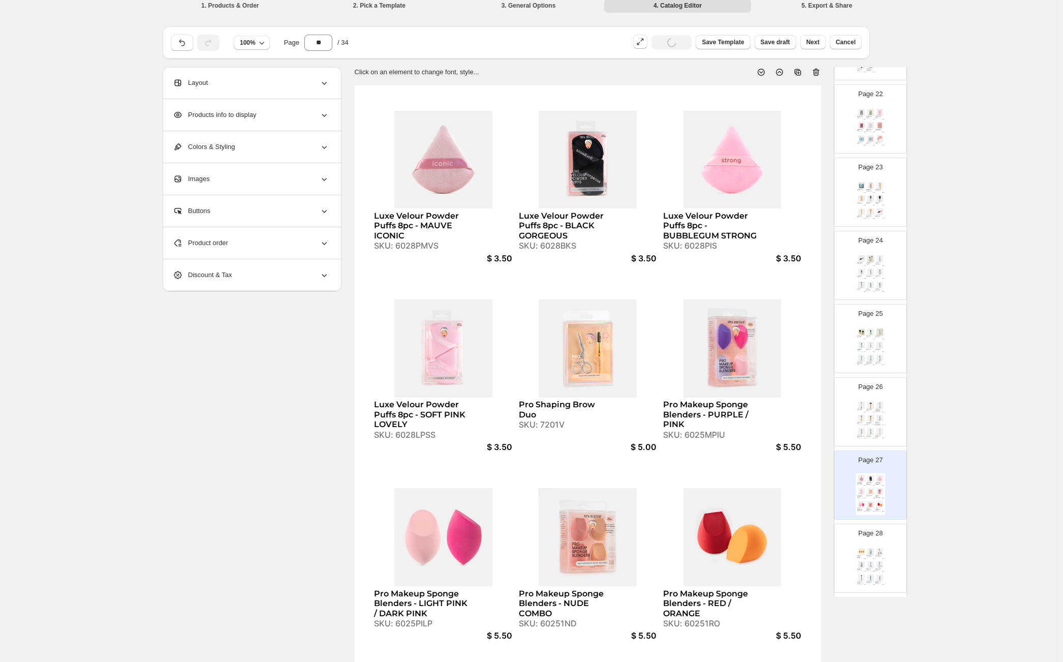
click at [873, 418] on img at bounding box center [870, 418] width 9 height 7
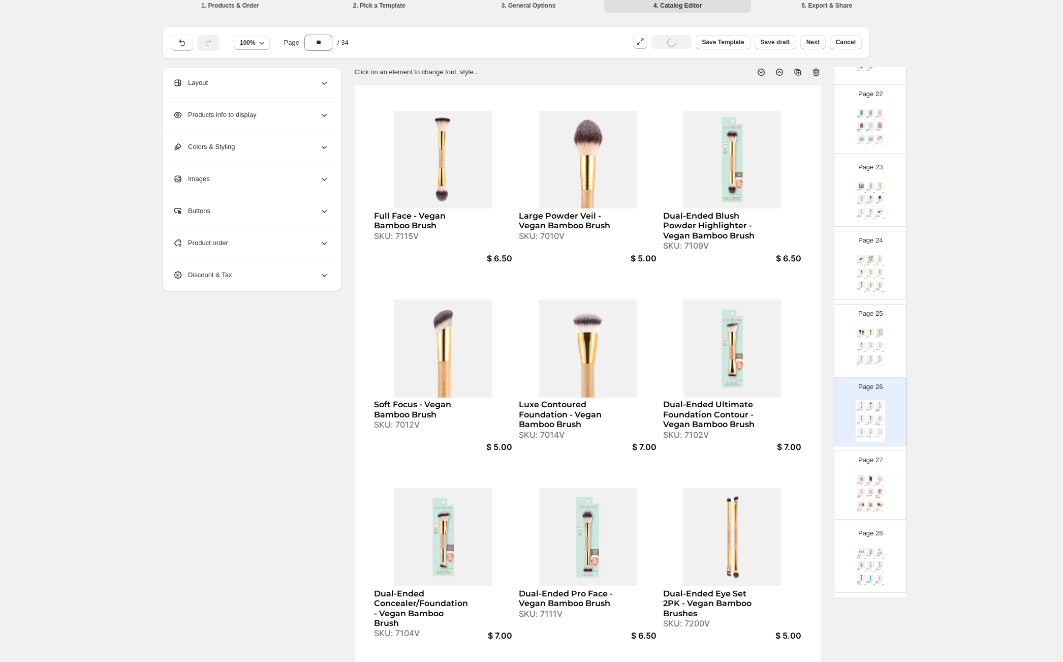
click at [872, 462] on p "Page 27" at bounding box center [870, 460] width 24 height 10
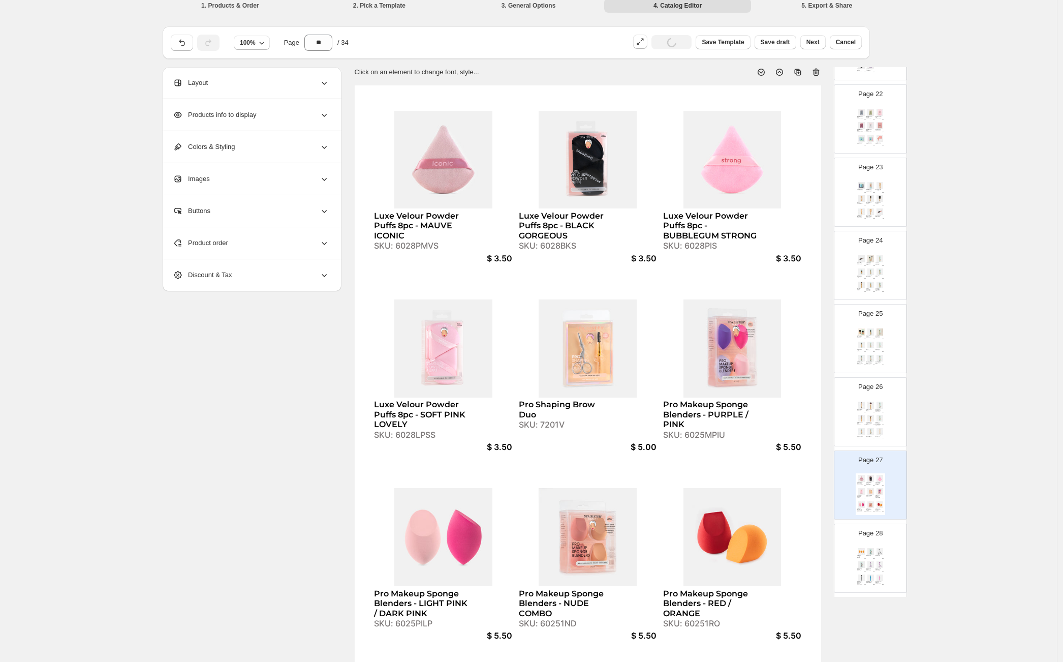
click at [872, 415] on img at bounding box center [870, 418] width 9 height 7
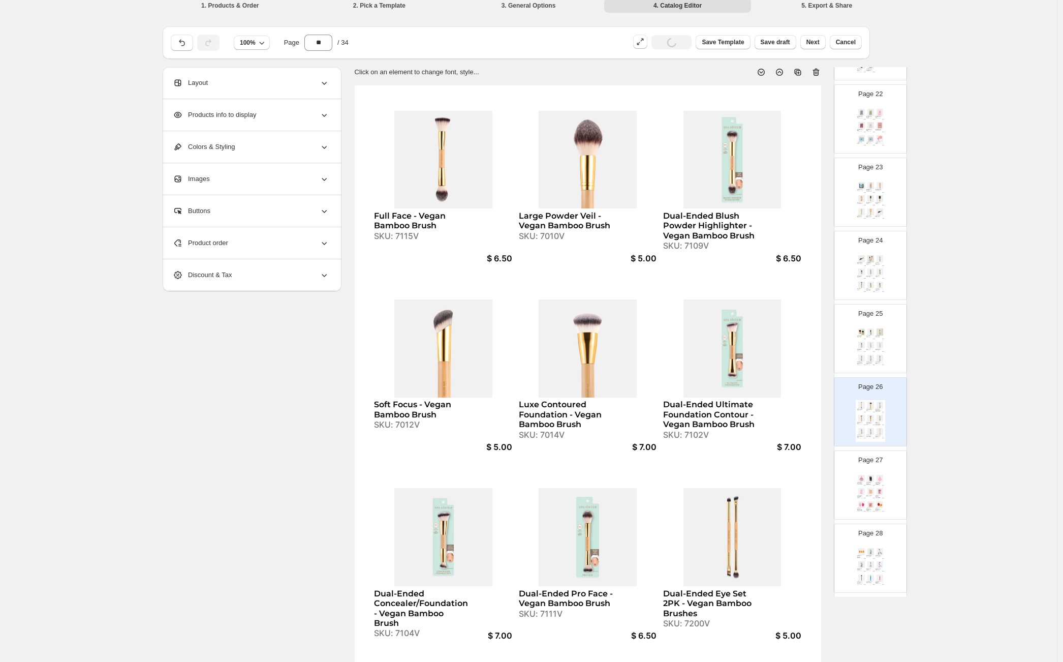
click at [879, 472] on div "Page 27 Luxe Velour Powder Puffs 8pc - MAUVE ICONIC SKU: 6028PMVS $ 3.50 Luxe V…" at bounding box center [866, 481] width 64 height 68
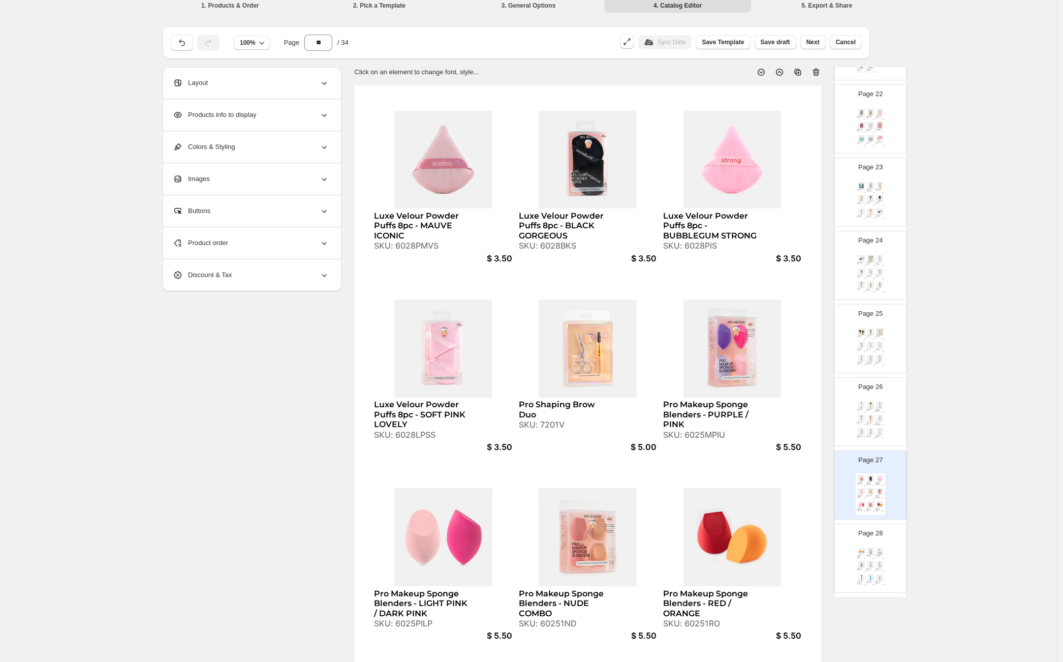
click at [559, 427] on div "SKU: 7201V" at bounding box center [566, 425] width 95 height 10
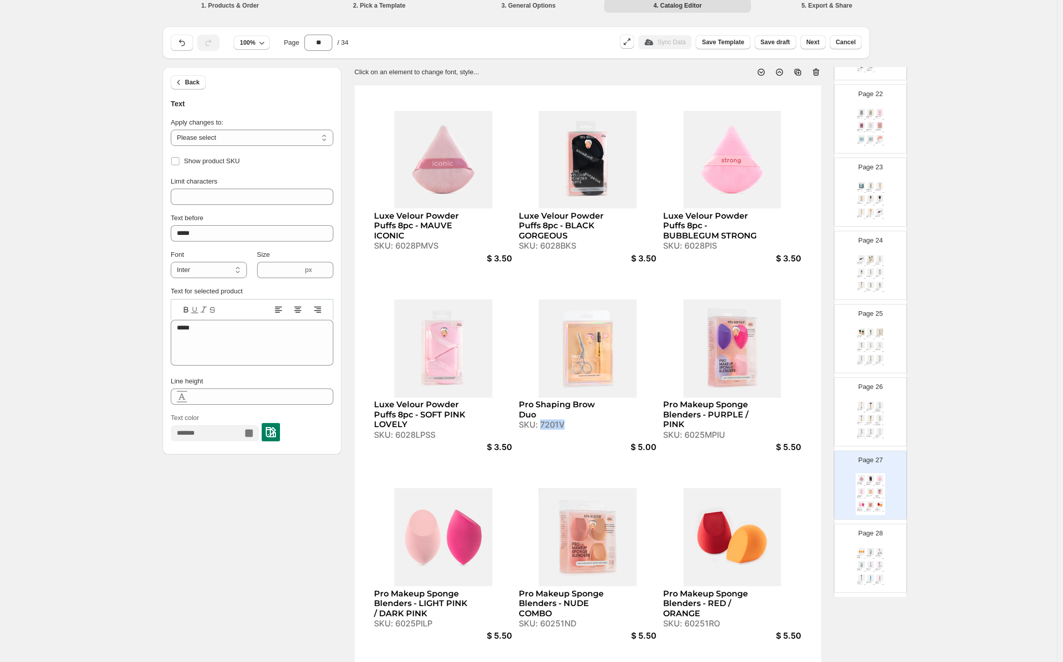
click at [559, 426] on div "SKU: 7201V" at bounding box center [566, 425] width 95 height 10
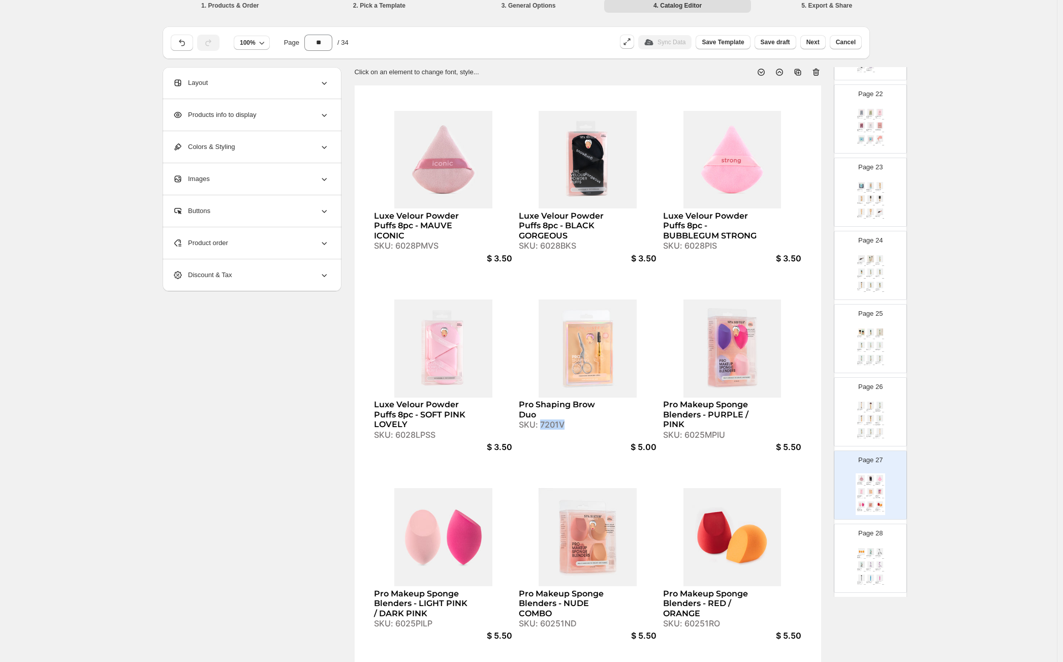
copy div "7201V"
click at [880, 548] on img at bounding box center [879, 551] width 9 height 7
type input "**"
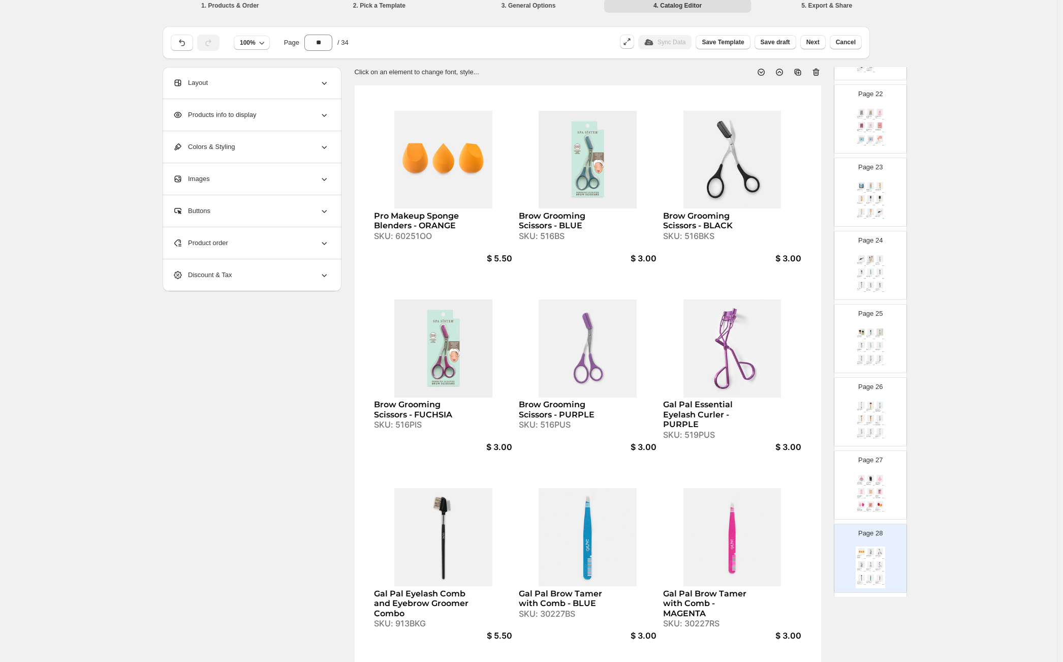
click at [441, 224] on div "Pro Makeup Sponge Blenders - ORANGE" at bounding box center [421, 221] width 95 height 20
select select "**********"
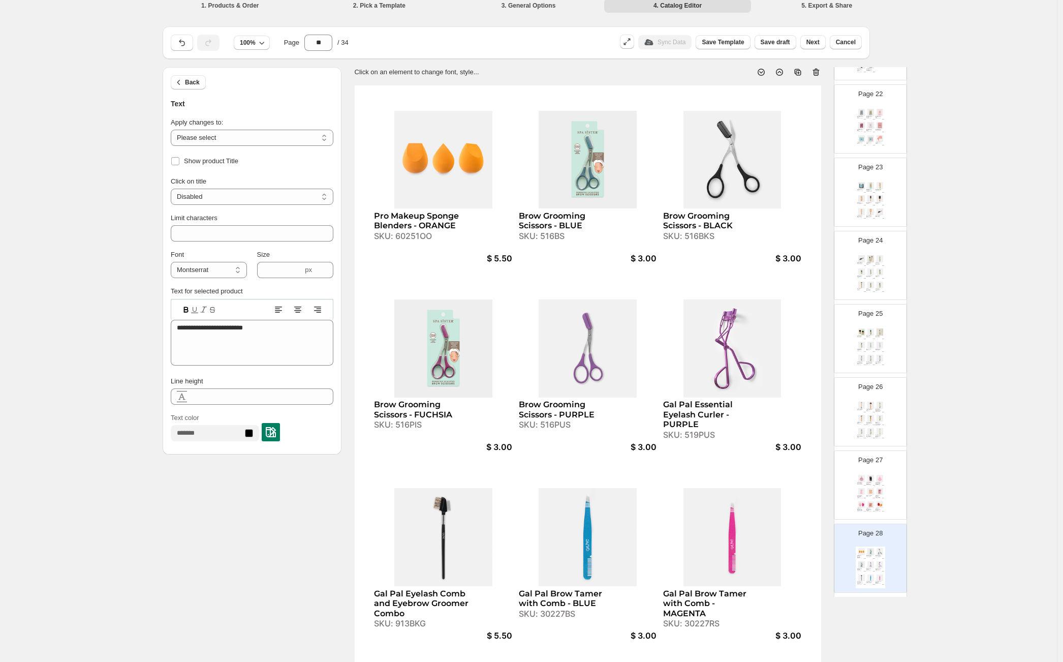
click at [420, 239] on div "SKU: 60251OO" at bounding box center [421, 236] width 95 height 10
type input "**"
click at [420, 239] on div "SKU: 60251OO" at bounding box center [421, 236] width 95 height 10
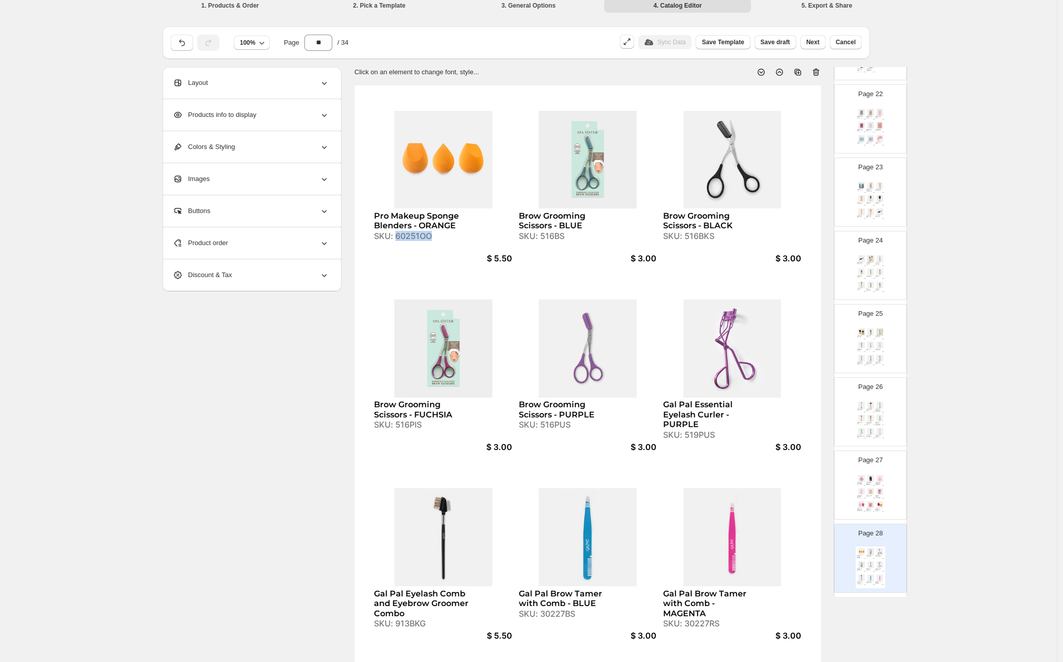
copy div "60251OO"
click at [892, 500] on div "Page 27 Luxe Velour Powder Puffs 8pc - MAUVE ICONIC SKU: 6028PMVS $ 3.50 Luxe V…" at bounding box center [866, 481] width 64 height 68
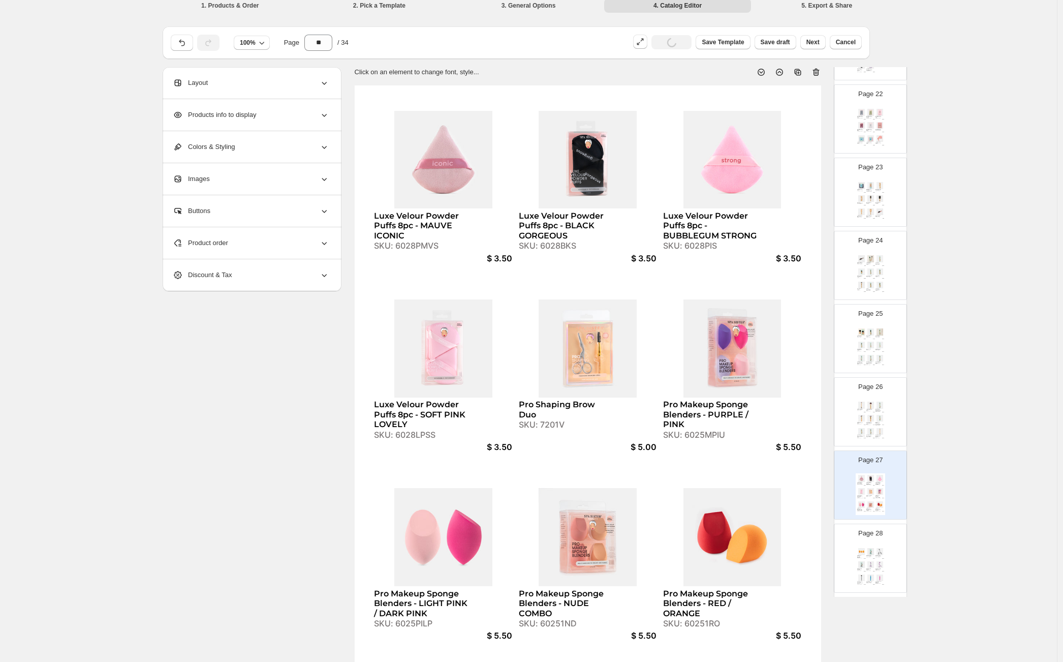
click at [236, 238] on div "Product order" at bounding box center [251, 243] width 156 height 32
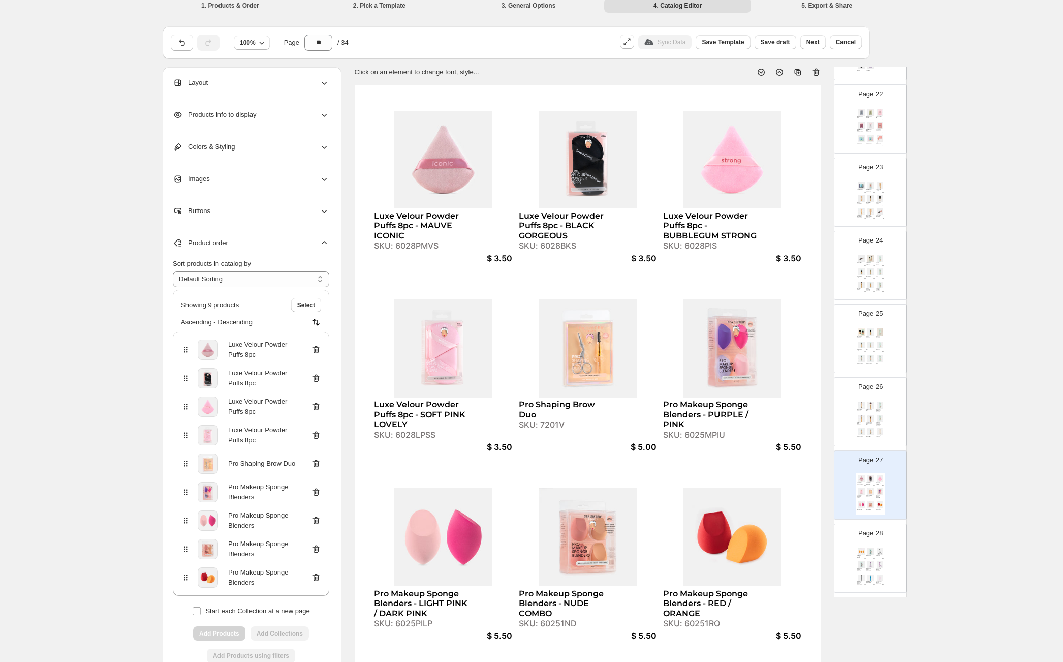
click at [316, 463] on icon at bounding box center [315, 463] width 1 height 3
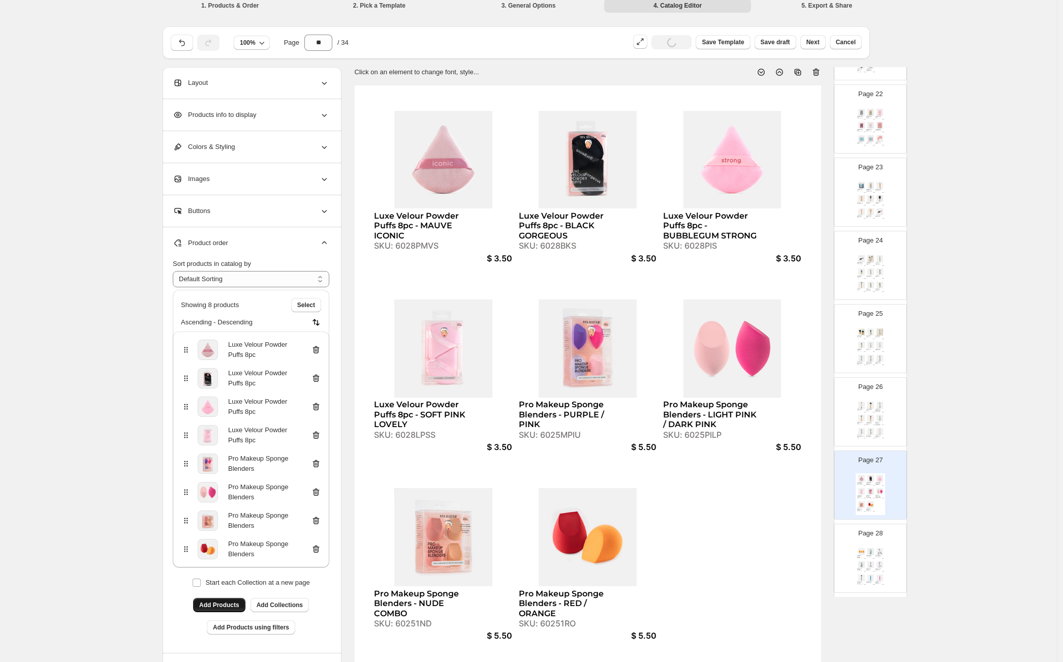
click at [237, 606] on span "Add Products" at bounding box center [219, 605] width 40 height 8
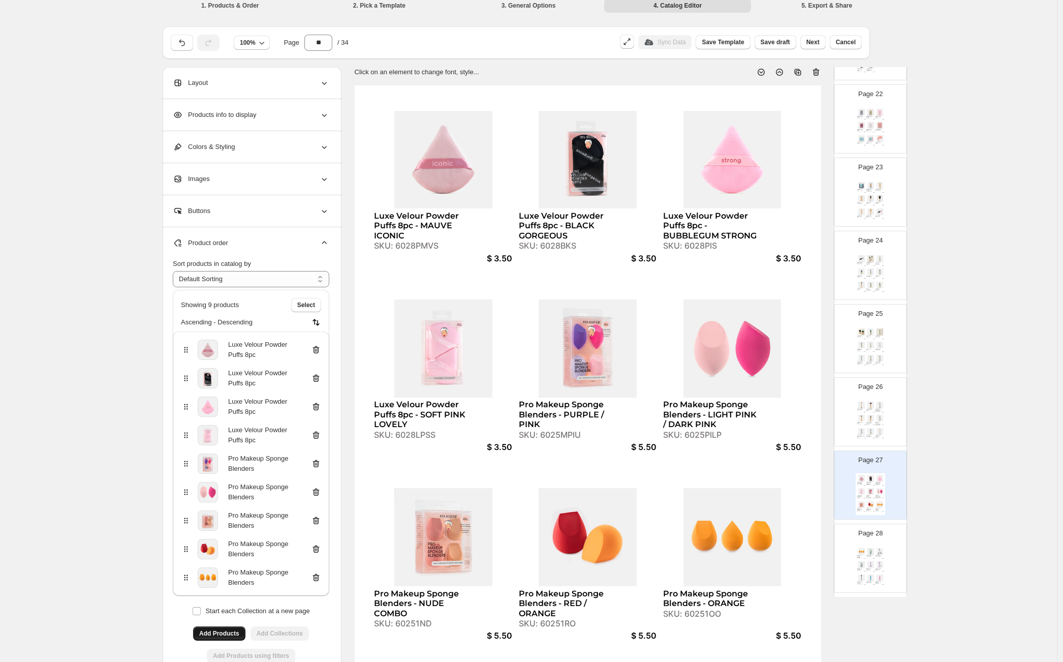
click at [862, 561] on img at bounding box center [861, 564] width 9 height 7
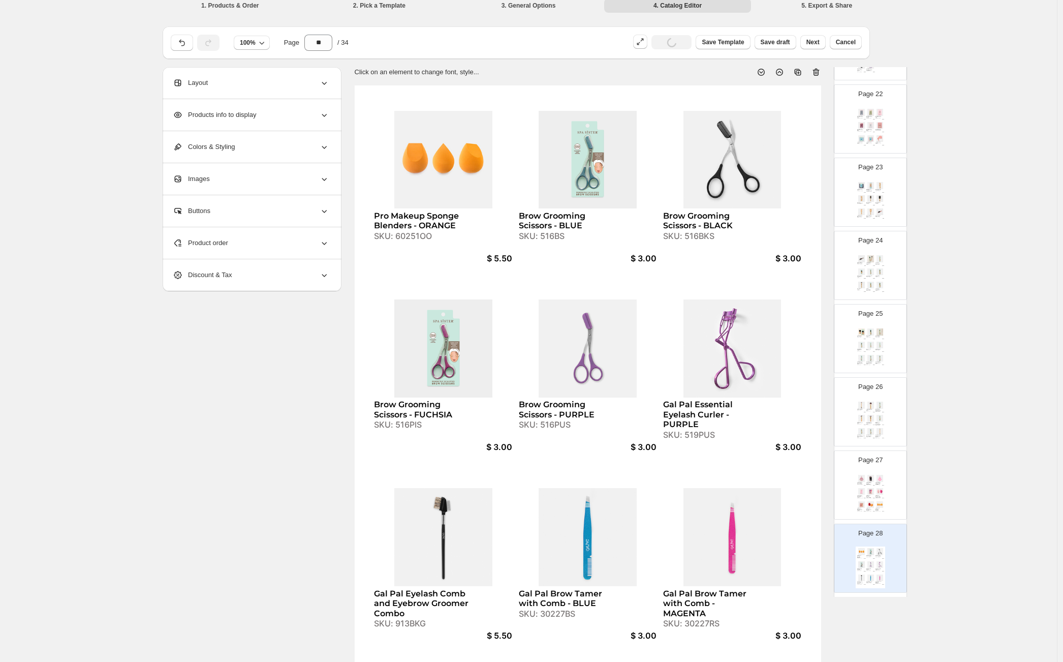
click at [260, 243] on div "Product order" at bounding box center [251, 243] width 156 height 32
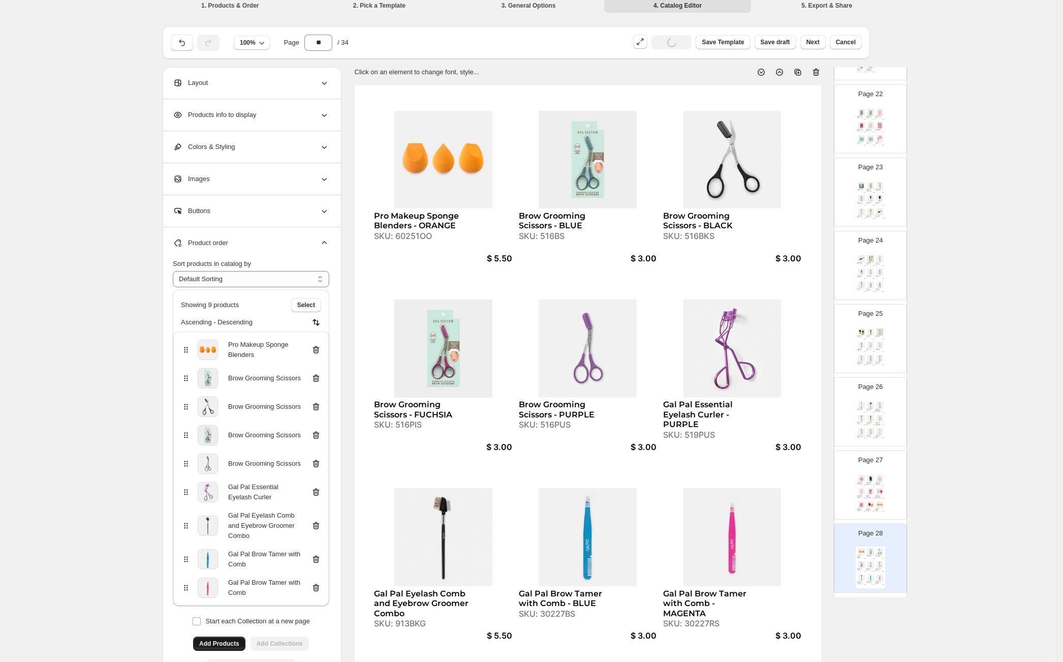
click at [317, 346] on icon at bounding box center [316, 349] width 10 height 10
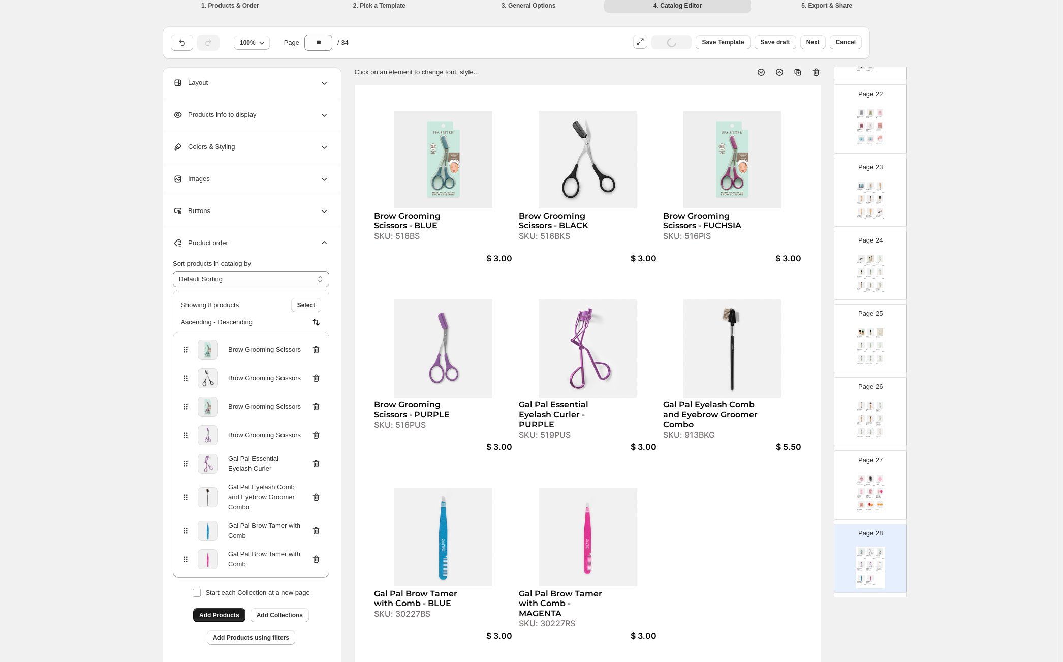
click at [207, 614] on span "Add Products" at bounding box center [219, 615] width 40 height 8
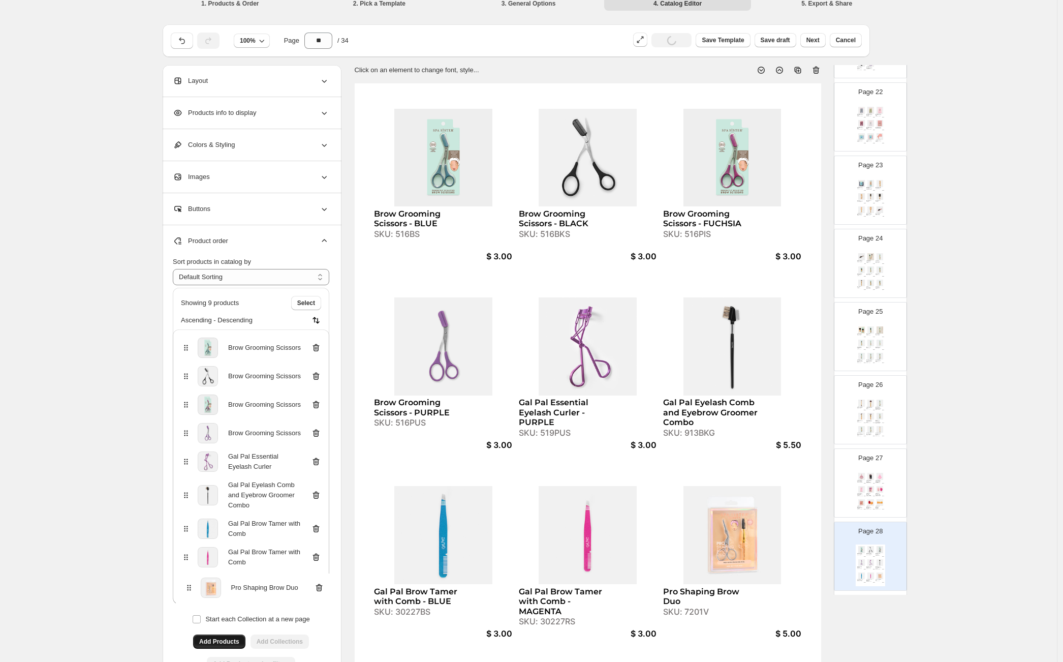
scroll to position [10, 0]
drag, startPoint x: 187, startPoint y: 586, endPoint x: 194, endPoint y: 344, distance: 242.4
click at [194, 344] on div "Brow Grooming Scissors Brow Grooming Scissors Brow Grooming Scissors Brow Groom…" at bounding box center [251, 465] width 156 height 274
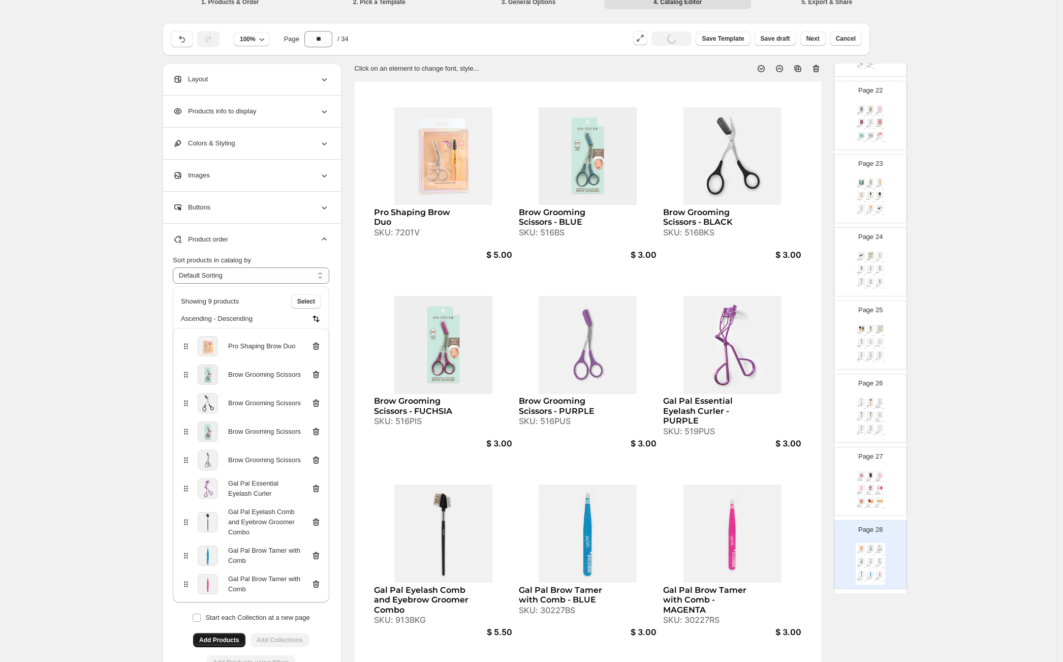
click at [972, 453] on div "**********" at bounding box center [528, 375] width 1057 height 771
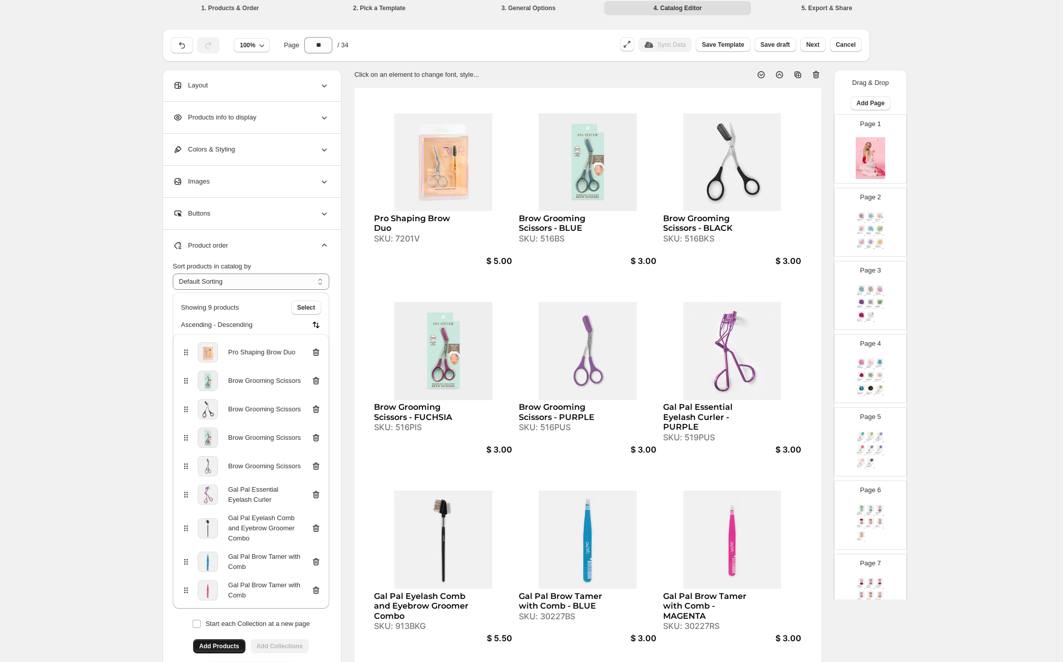
scroll to position [0, 0]
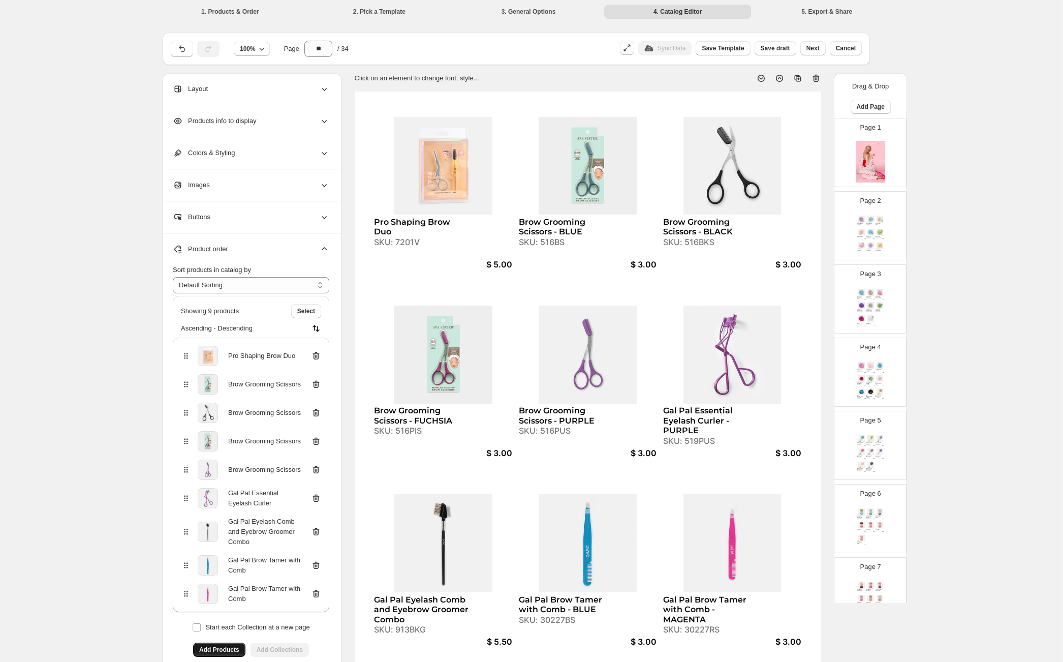
click at [874, 319] on div "Jumbo Gauze Spa Sponge 100g - CLOUD BLUE SKU: 11013PAS/BS $ 1.50 Jumbo Gauze Sp…" at bounding box center [870, 308] width 29 height 42
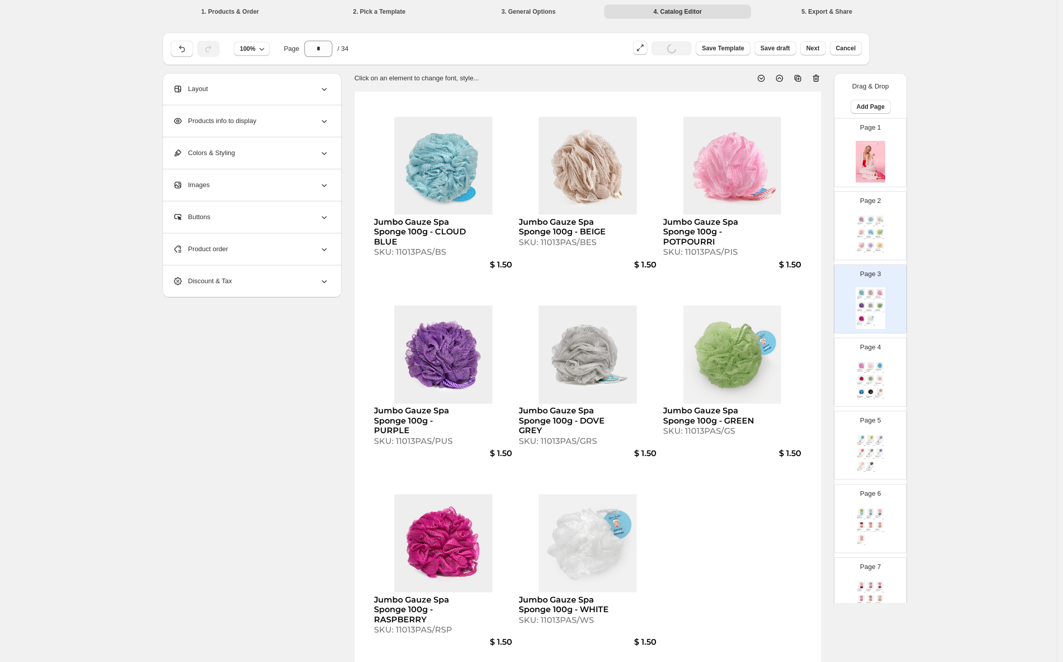
click at [880, 358] on div "Page 4 Jumbo Gauze Spa Sponge 100g - ROSE GOLD SKU: 11013PAS/RG $ 1.50 Spa Sist…" at bounding box center [866, 368] width 64 height 68
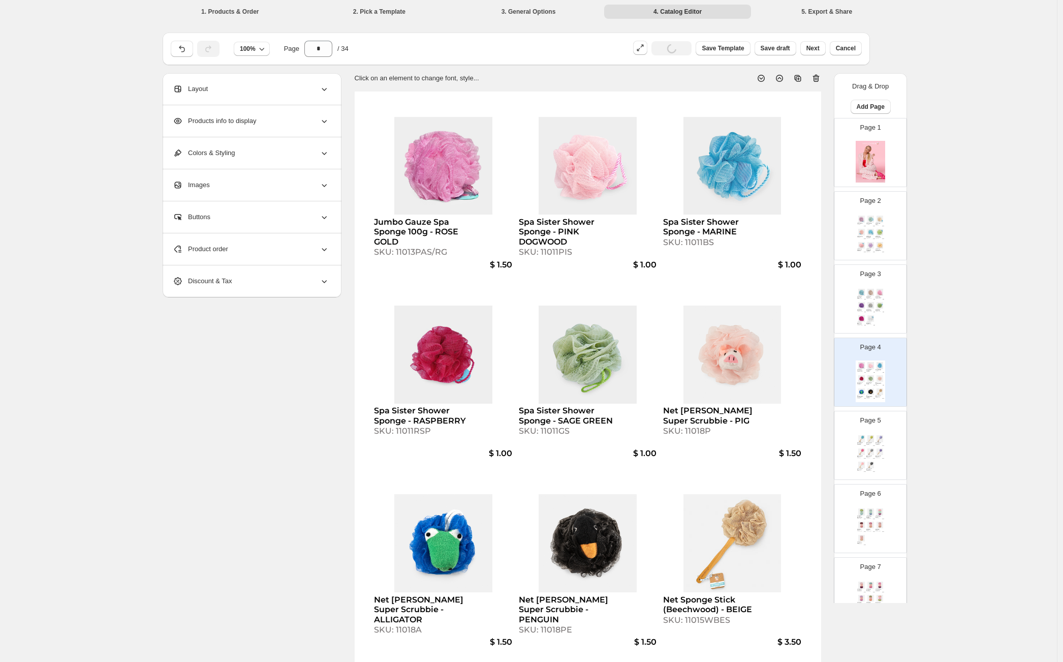
click at [868, 455] on div "Net Sponge Stick (Beechwood) - GREY" at bounding box center [869, 456] width 6 height 2
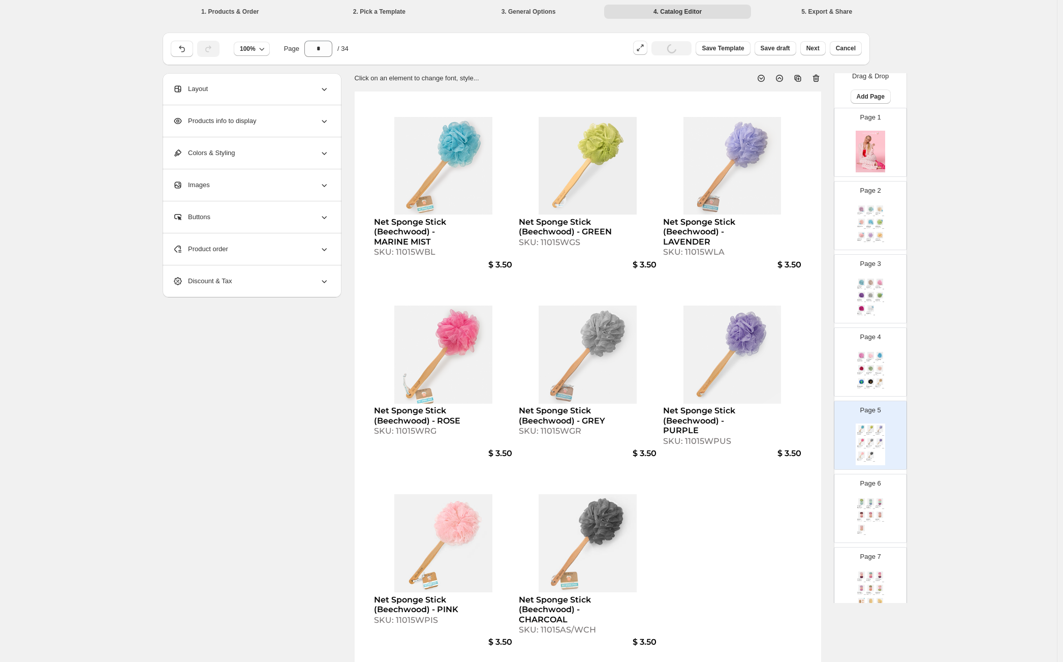
scroll to position [11, 0]
click at [875, 510] on img at bounding box center [879, 513] width 9 height 7
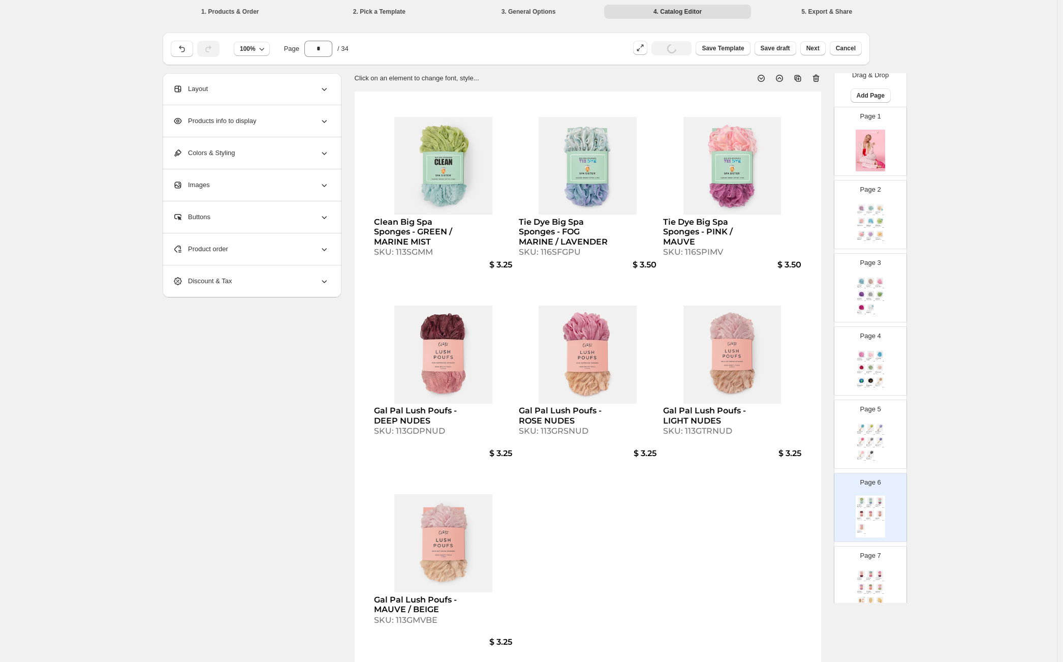
scroll to position [83, 0]
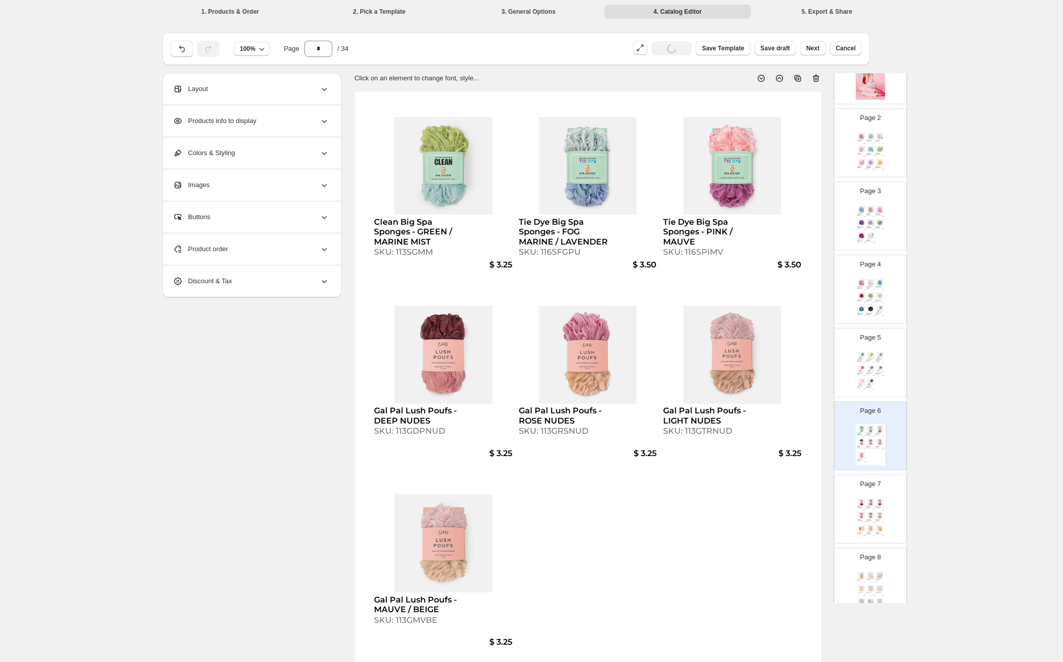
click at [875, 509] on div "Gal Pal Lush Poufs - MAUVE / RASPBERRY SKU: 113GMVRS $ 3.25 Gal Pal Lush Poufs …" at bounding box center [870, 518] width 29 height 42
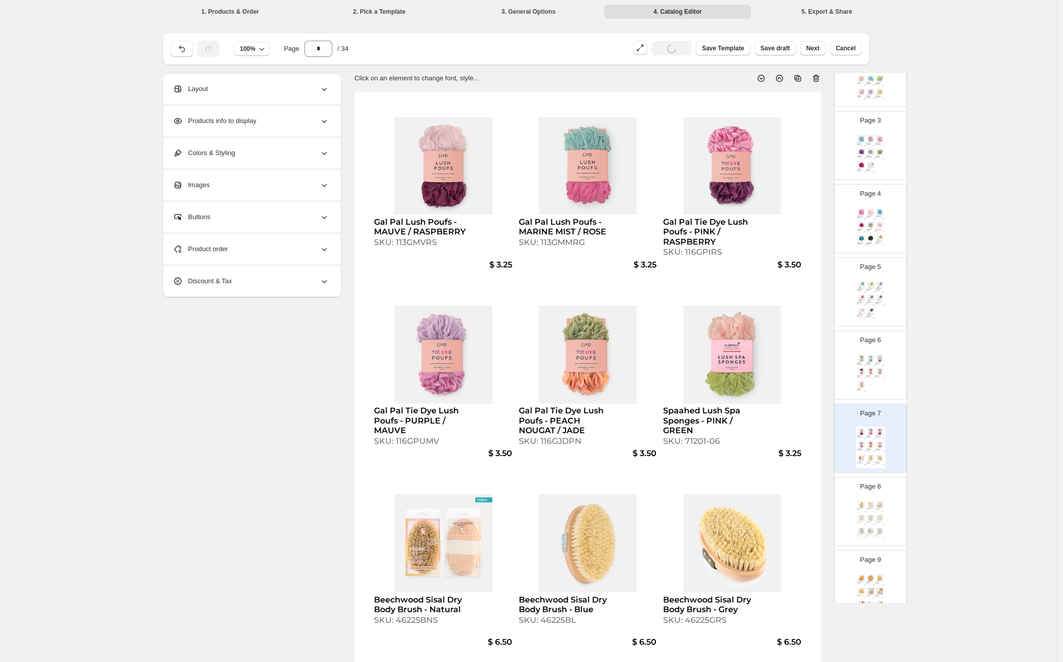
scroll to position [187, 0]
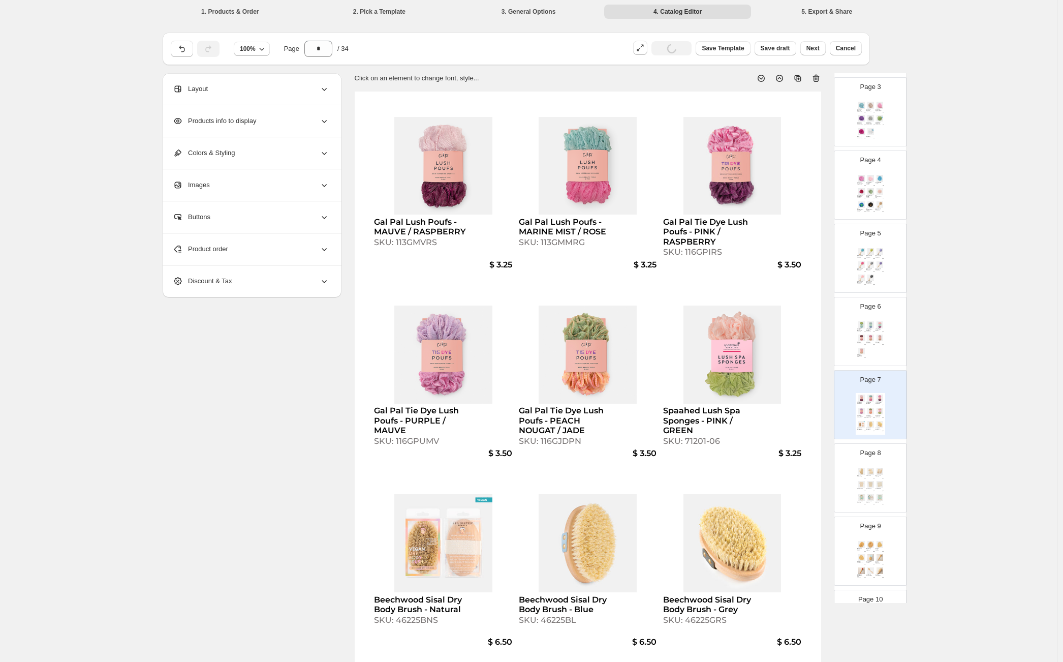
click at [872, 488] on div "Sisal Soap Sak SKU: 610191S" at bounding box center [870, 489] width 9 height 2
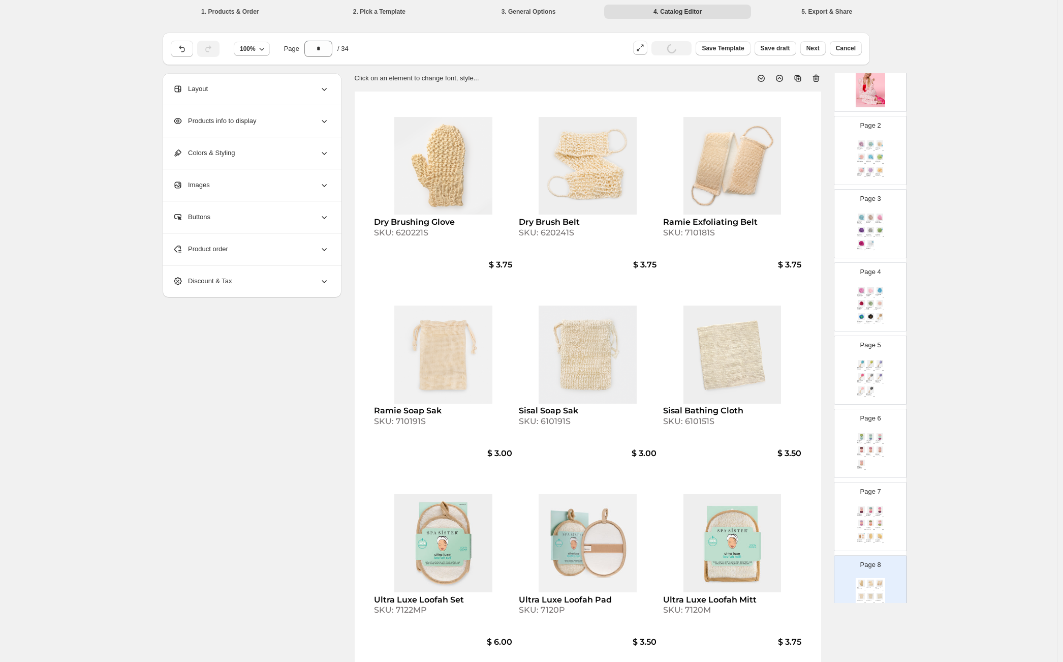
scroll to position [0, 0]
click at [866, 230] on img at bounding box center [870, 232] width 9 height 7
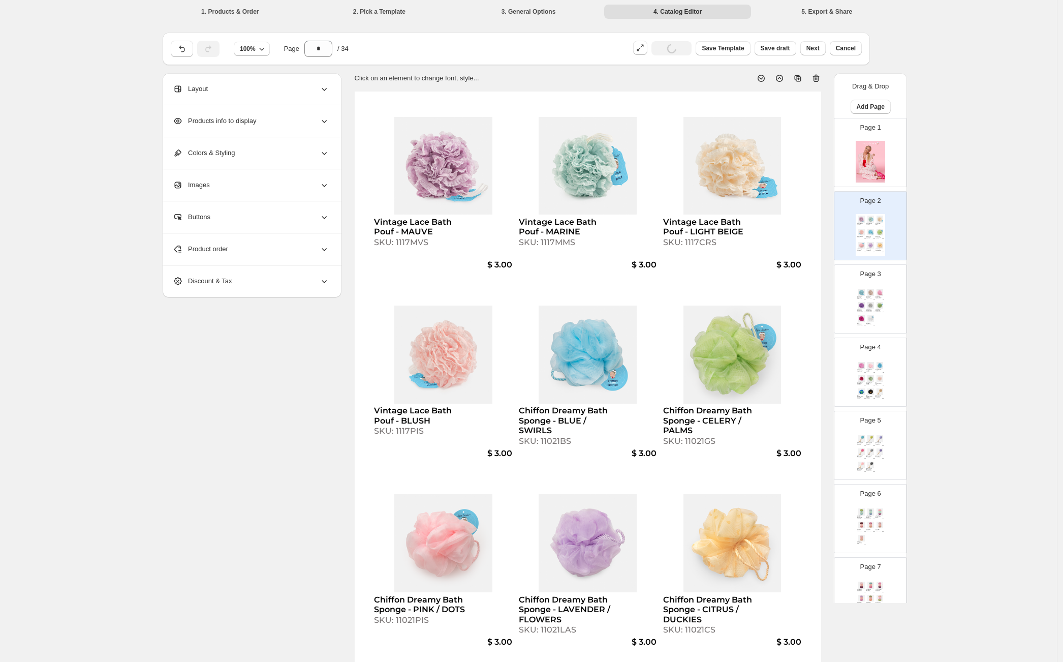
click at [875, 311] on div "Jumbo Gauze Spa Sponge 100g - CLOUD BLUE SKU: 11013PAS/BS $ 1.50 Jumbo Gauze Sp…" at bounding box center [870, 308] width 29 height 42
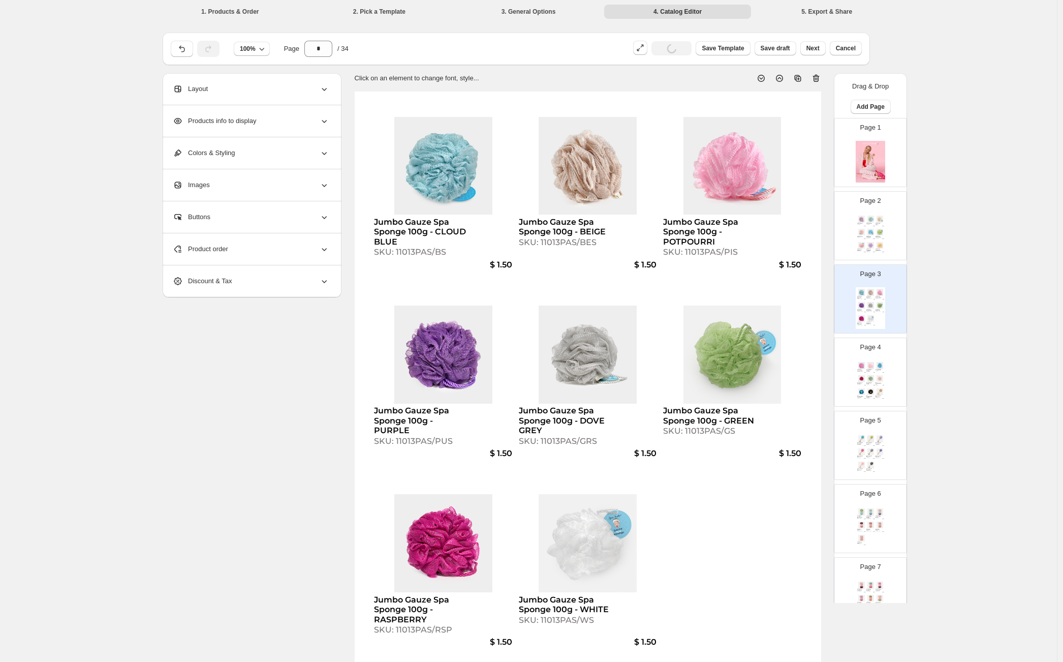
click at [879, 372] on div "Jumbo Gauze Spa Sponge 100g - ROSE GOLD SKU: 11013PAS/RG $ 1.50 Spa Sister Show…" at bounding box center [870, 381] width 29 height 42
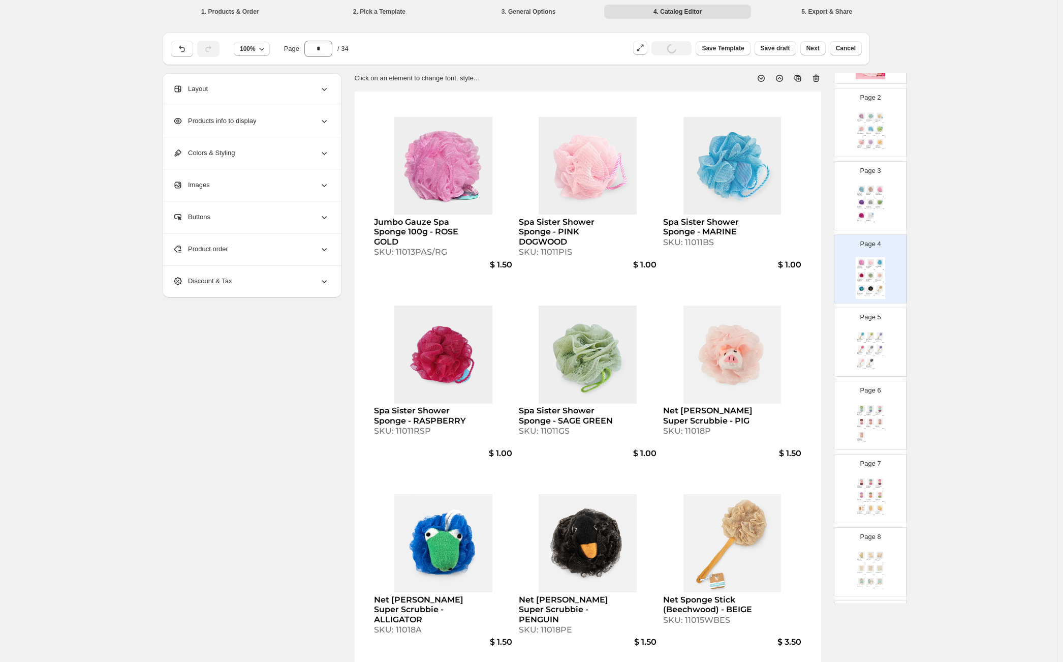
scroll to position [127, 0]
click at [873, 319] on div "Net Sponge Stick (Beechwood) - MARINE MIST SKU: 11015WBL $ 3.50 Net Sponge Stic…" at bounding box center [870, 327] width 29 height 42
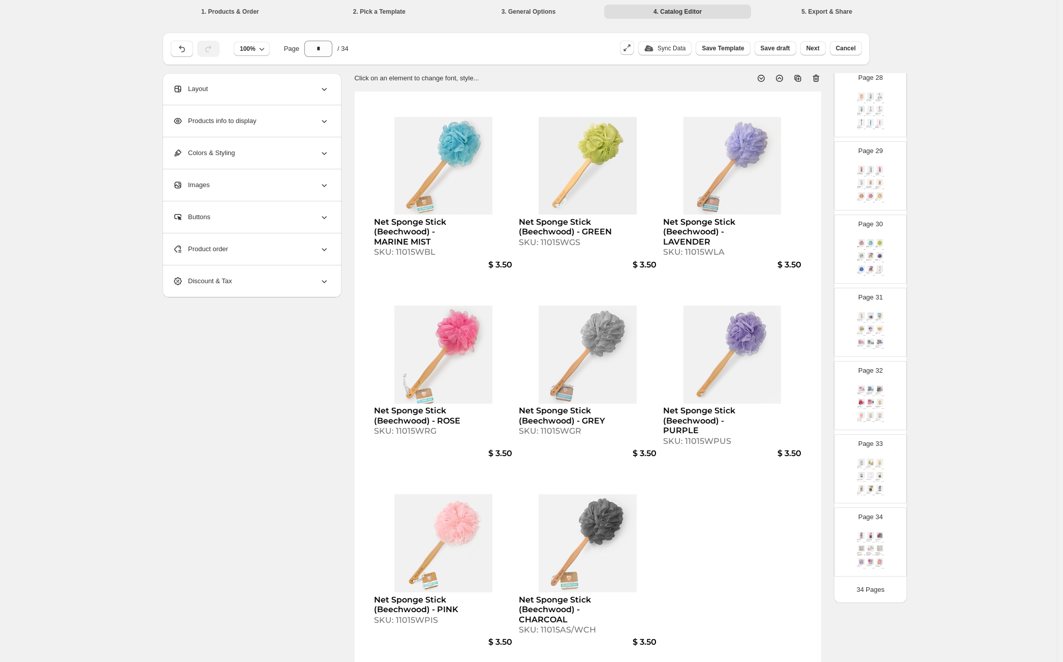
scroll to position [2005, 0]
click at [868, 275] on img at bounding box center [870, 275] width 9 height 7
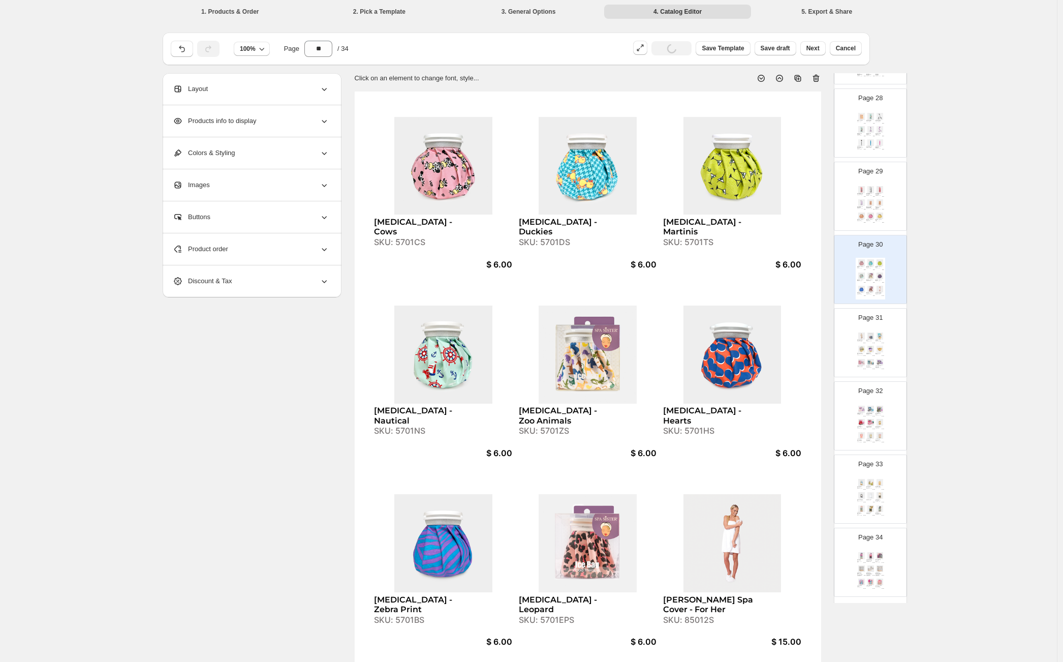
click at [880, 550] on div "Relaxation Basket Set SKU: WIRECLEAN-MVS $ 10.00 Love Your Soft Skin Chicken Wi…" at bounding box center [870, 571] width 29 height 42
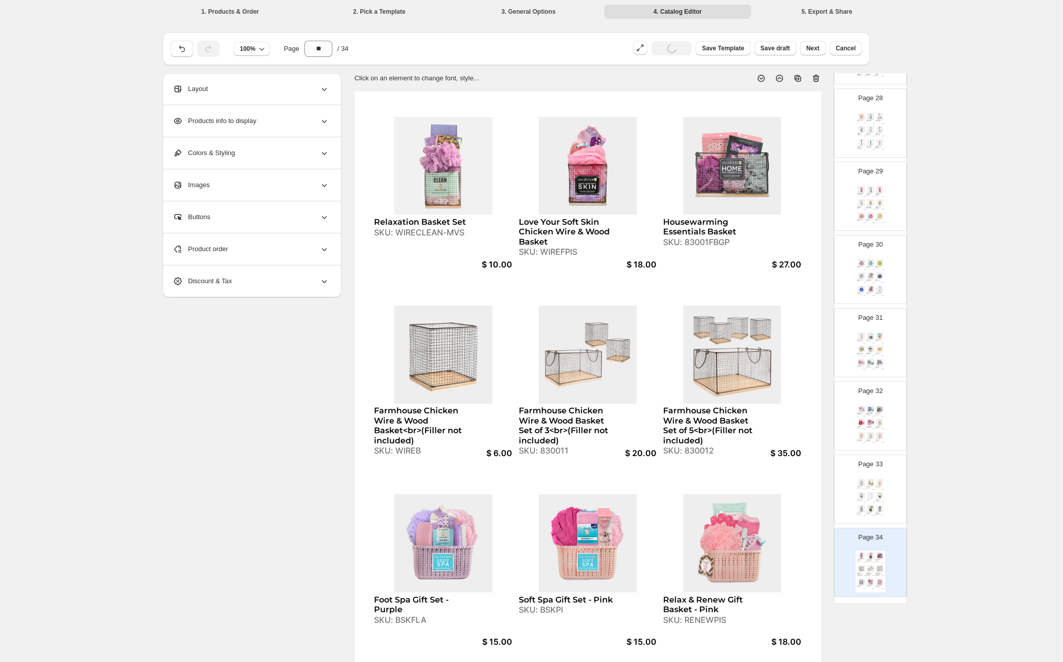
click at [869, 470] on div "Page 33 Apothecary Essentials Jar - Blue Set SKU: AJ100BS $ 18.00 Apothecary Es…" at bounding box center [866, 485] width 64 height 68
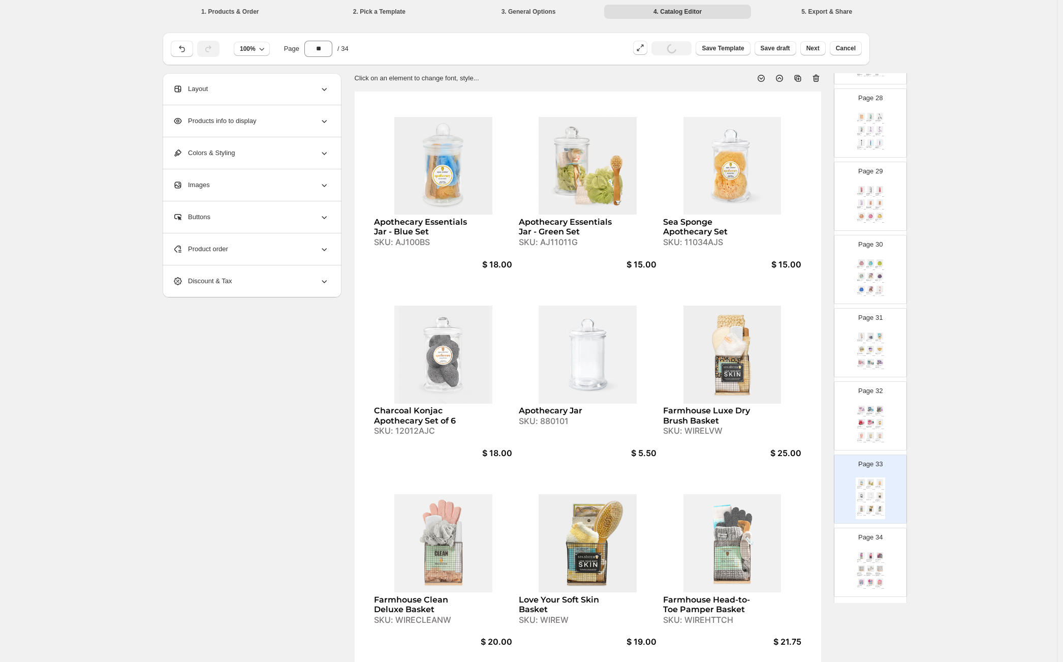
click at [868, 136] on div "Pro Shaping Brow Duo SKU: 7201V $ 5.00 Brow Grooming Scissors - BLUE SKU: 516BS…" at bounding box center [870, 132] width 29 height 42
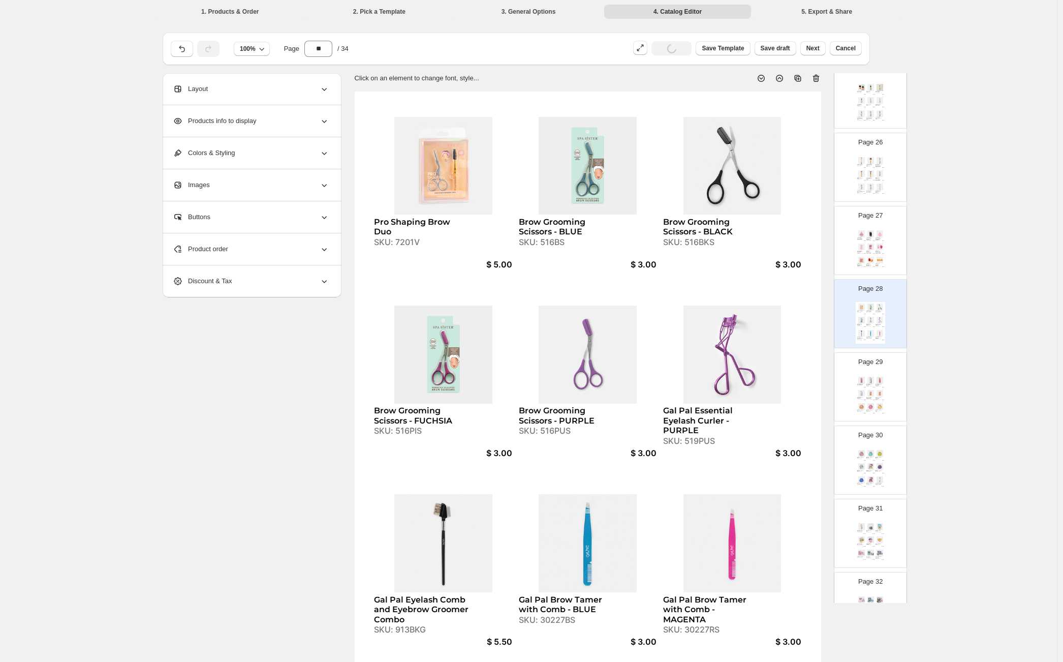
scroll to position [1811, 0]
click at [866, 247] on img at bounding box center [870, 250] width 9 height 7
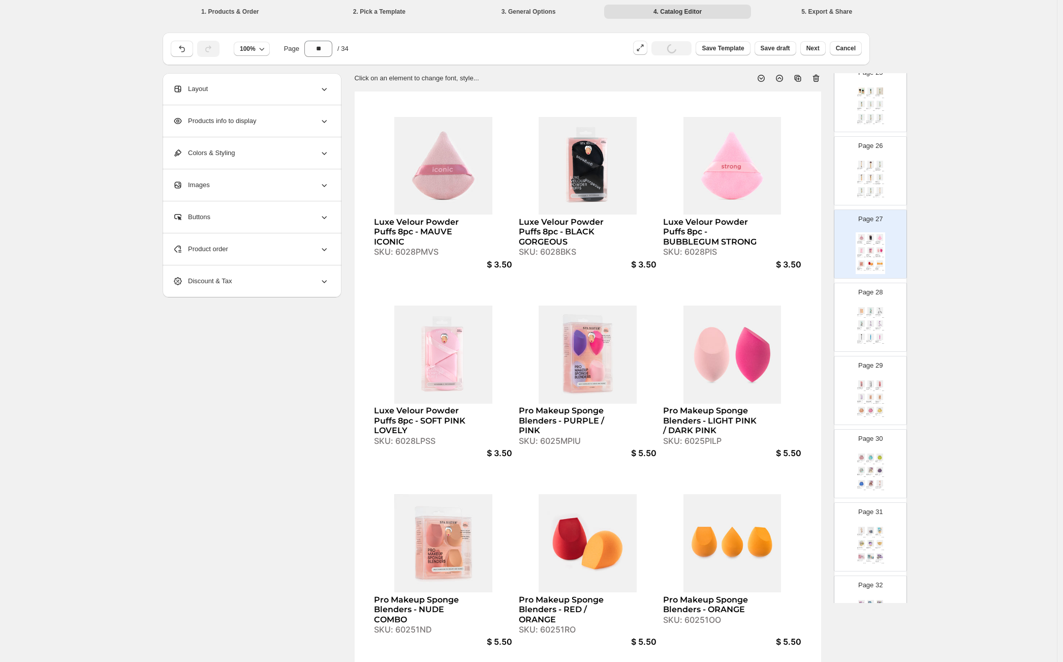
click at [870, 177] on img at bounding box center [870, 177] width 9 height 7
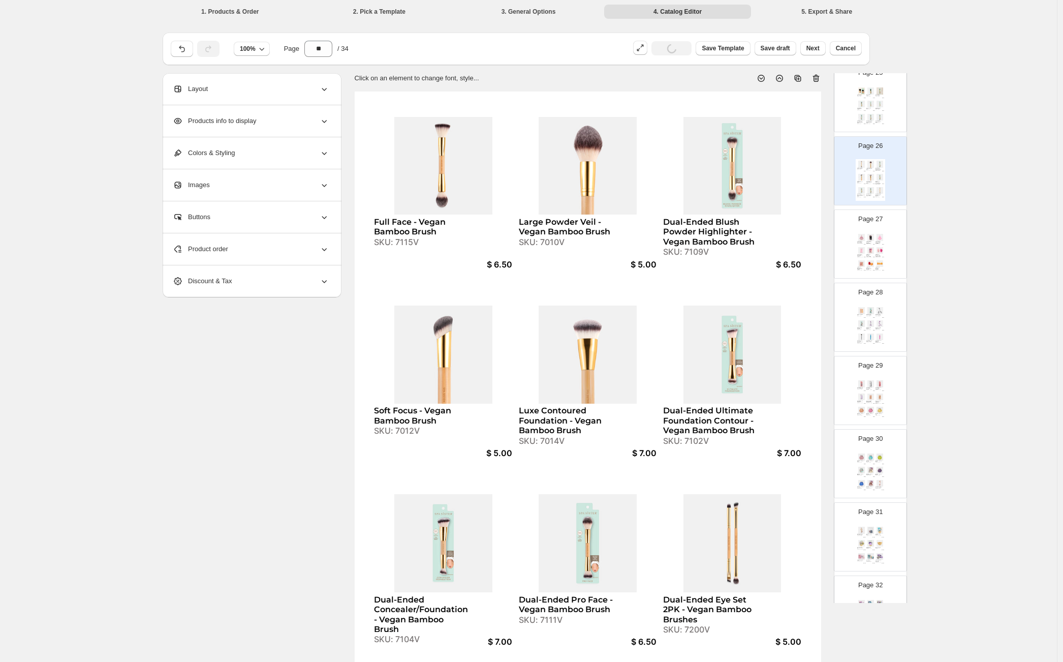
click at [876, 116] on img at bounding box center [879, 117] width 9 height 7
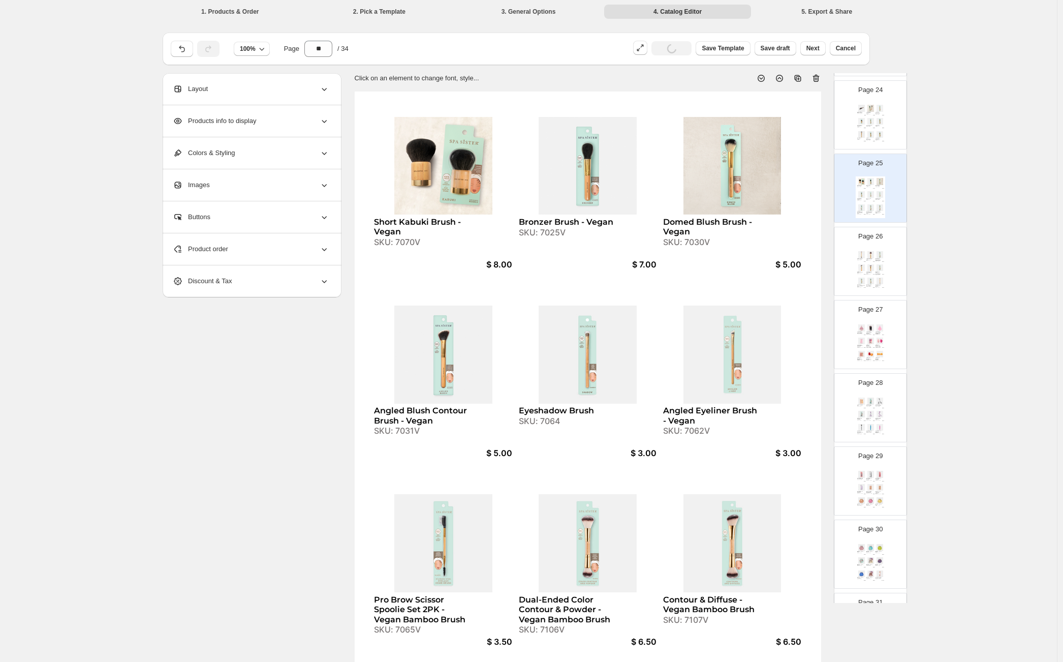
scroll to position [1618, 0]
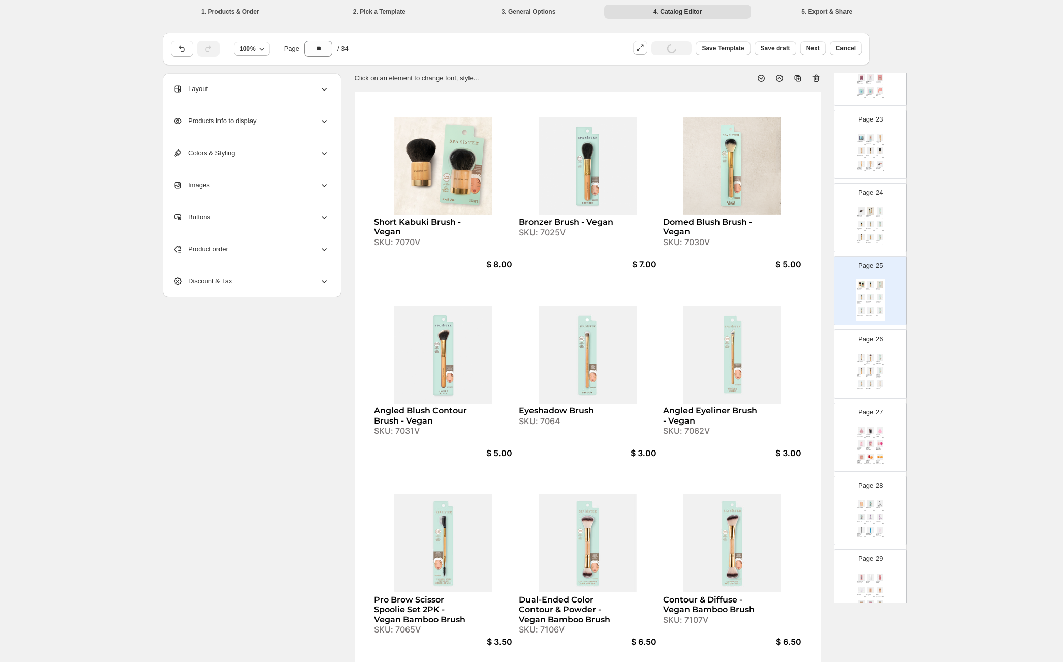
click at [875, 222] on img at bounding box center [879, 224] width 9 height 7
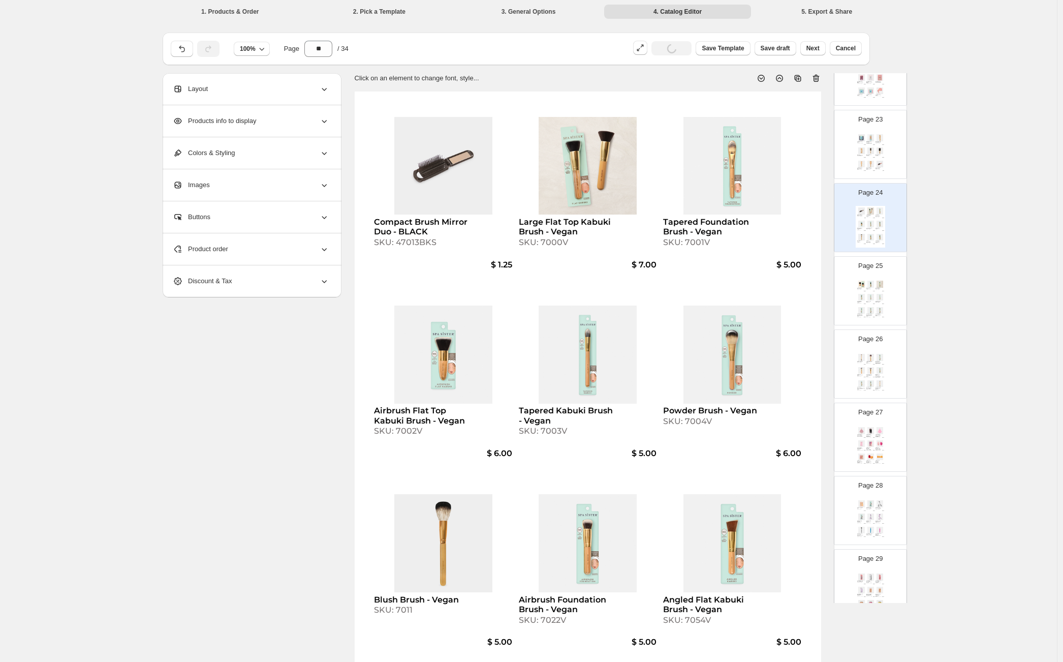
click at [866, 161] on img at bounding box center [870, 164] width 9 height 7
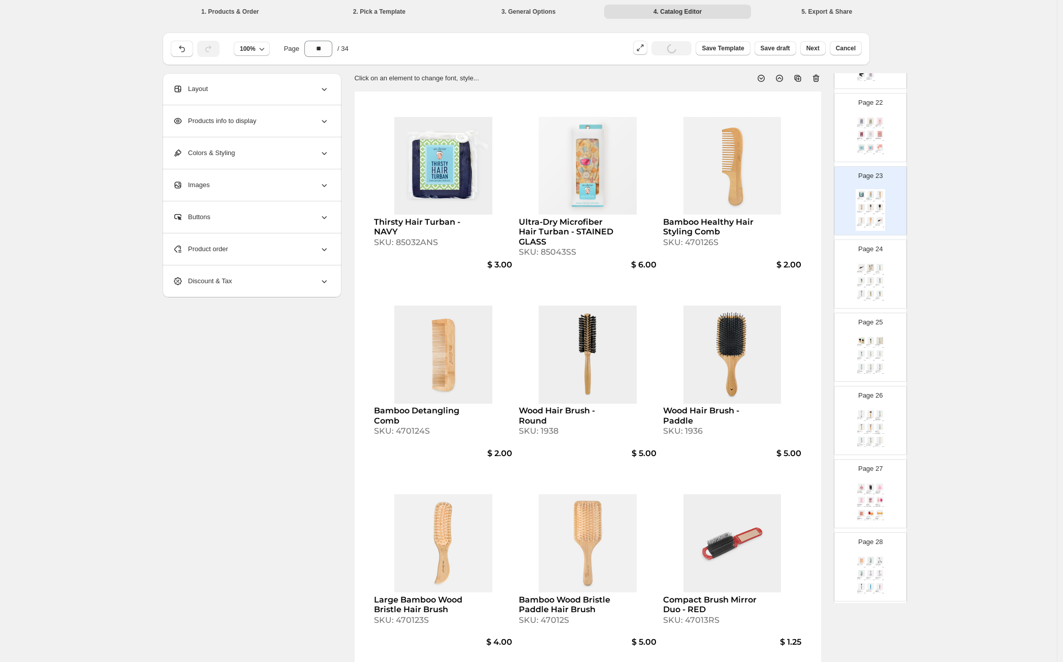
scroll to position [1419, 0]
click at [871, 202] on img at bounding box center [870, 203] width 9 height 7
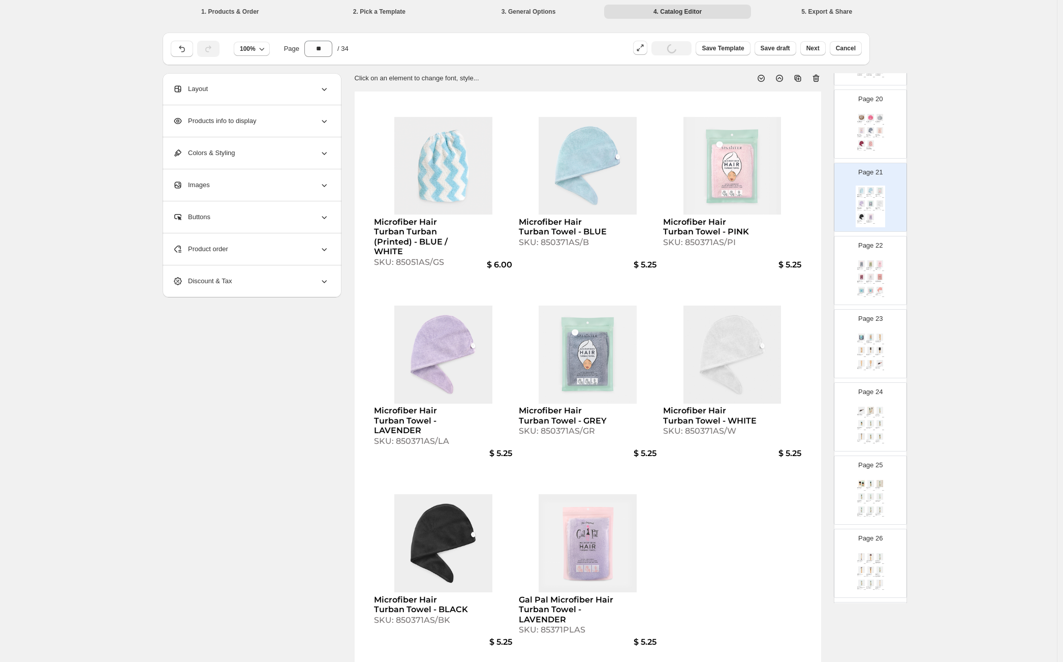
click at [872, 145] on img at bounding box center [870, 143] width 9 height 7
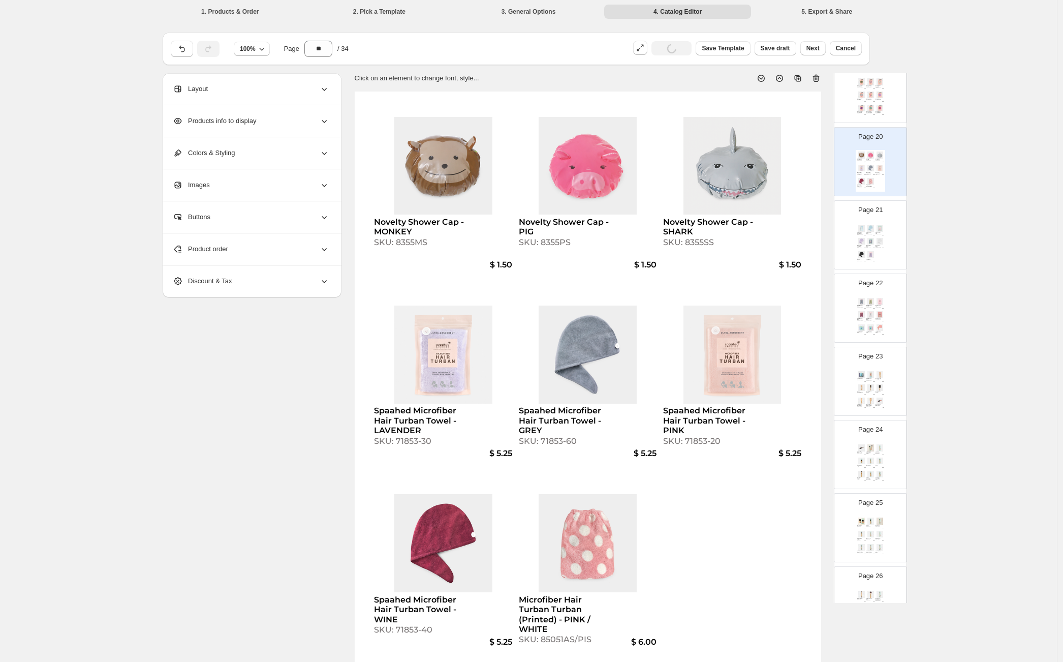
scroll to position [1221, 0]
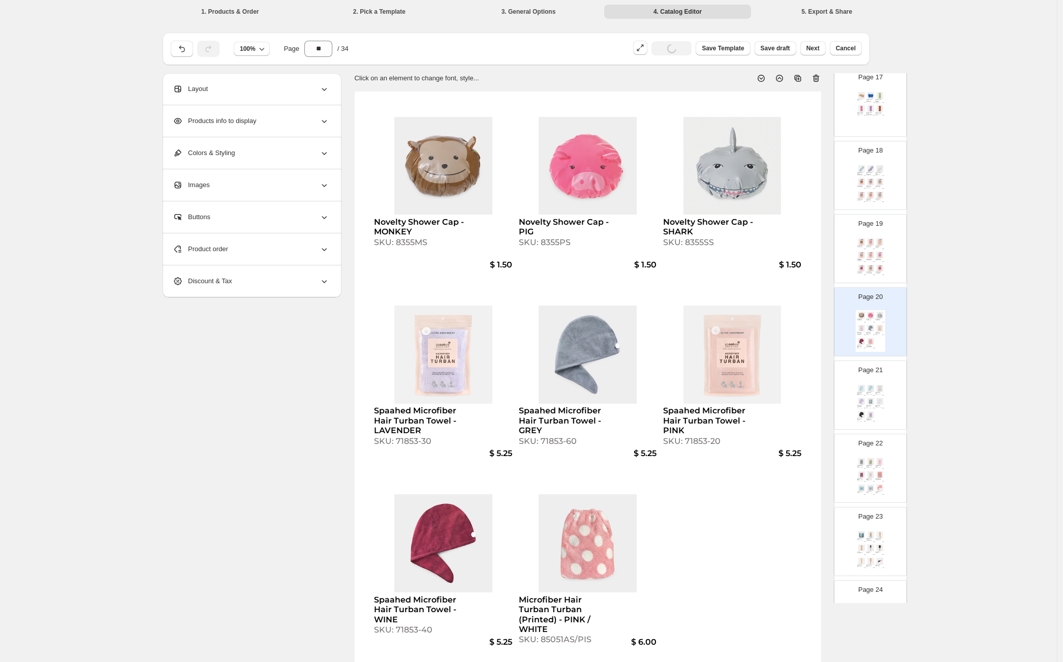
click at [872, 250] on div "Bouffant Shower Cap - BICYCLES SKU: 83032BYC $ 5.00 Bouffant Shower Cap - BELLE…" at bounding box center [870, 258] width 29 height 42
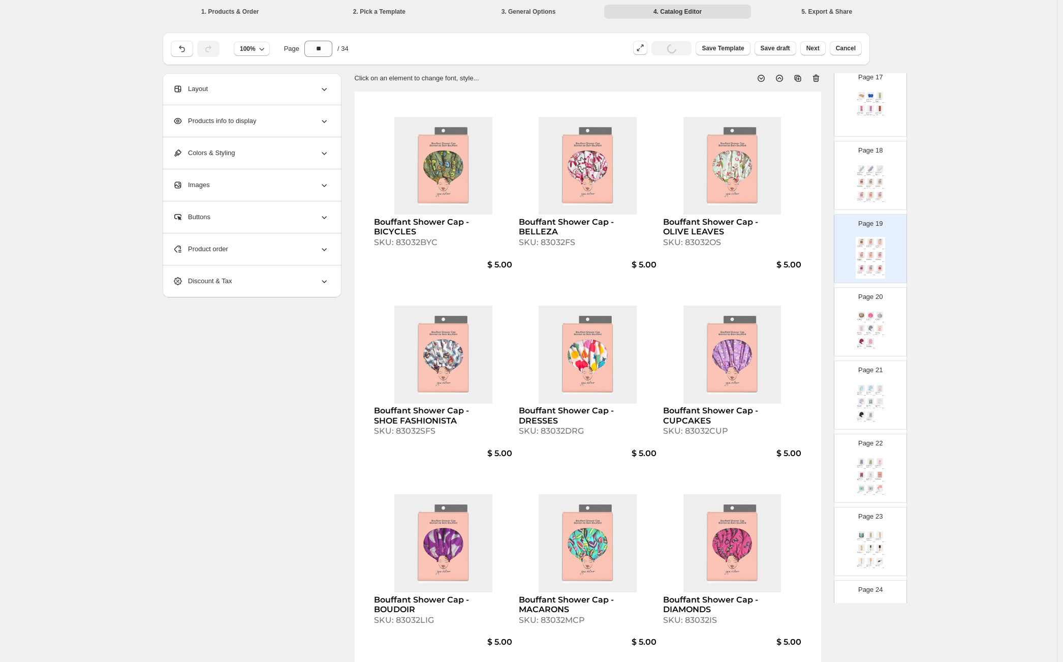
click at [866, 183] on img at bounding box center [870, 181] width 9 height 7
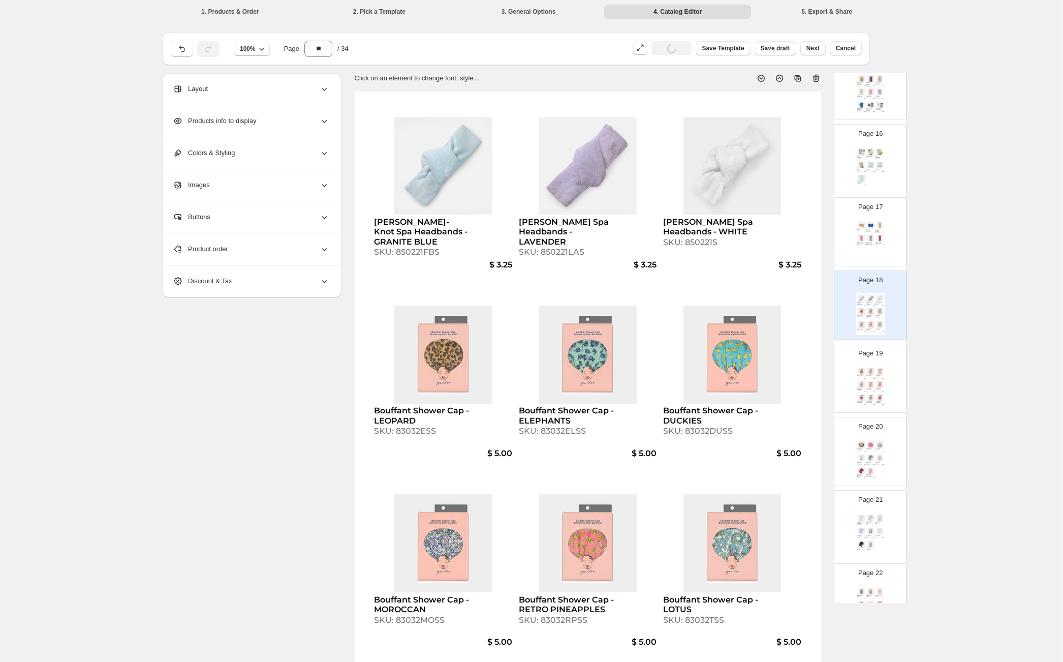
scroll to position [1023, 0]
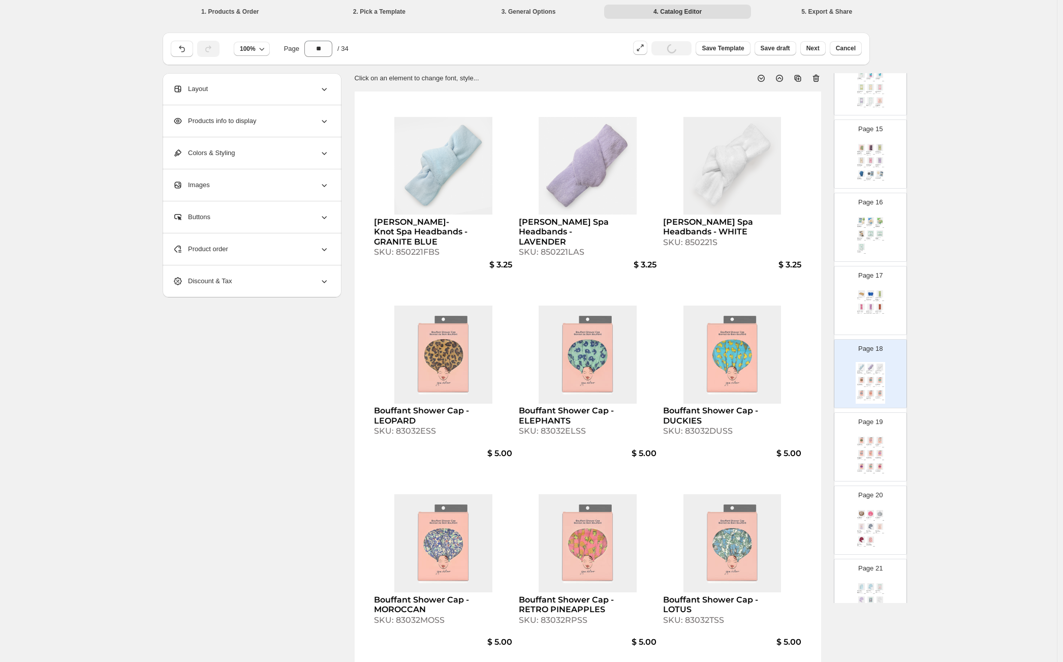
click at [863, 296] on img at bounding box center [861, 293] width 9 height 7
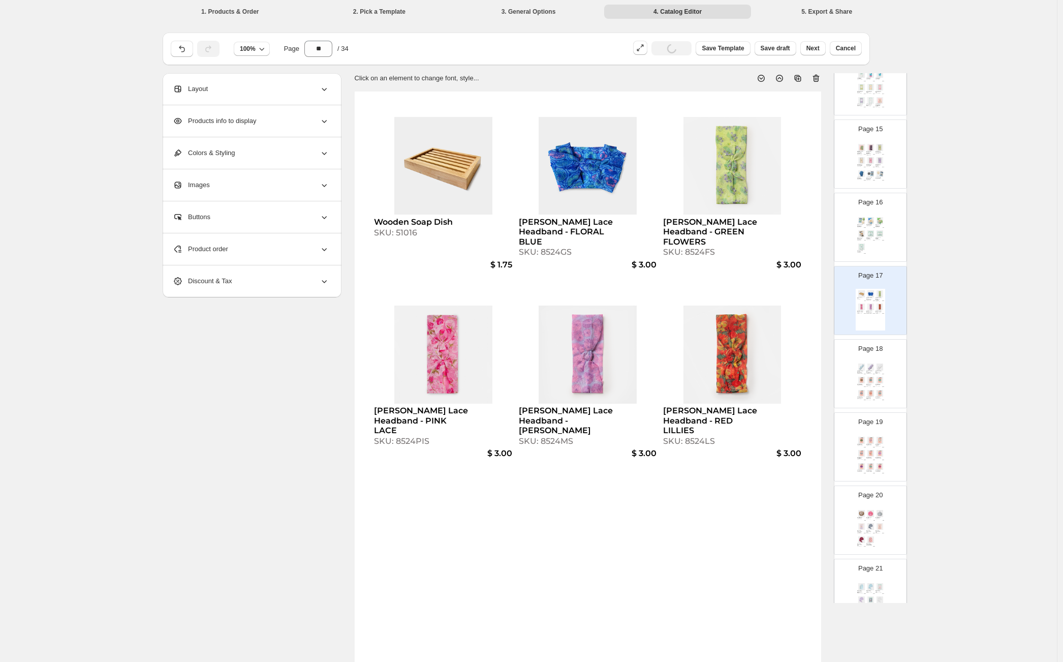
click at [877, 243] on div "Konjac Sponge - Box - ANTIOXIDANT GREEN TEA SKU: 12012GS $ 2.00 Konjac Sponge -…" at bounding box center [870, 236] width 29 height 42
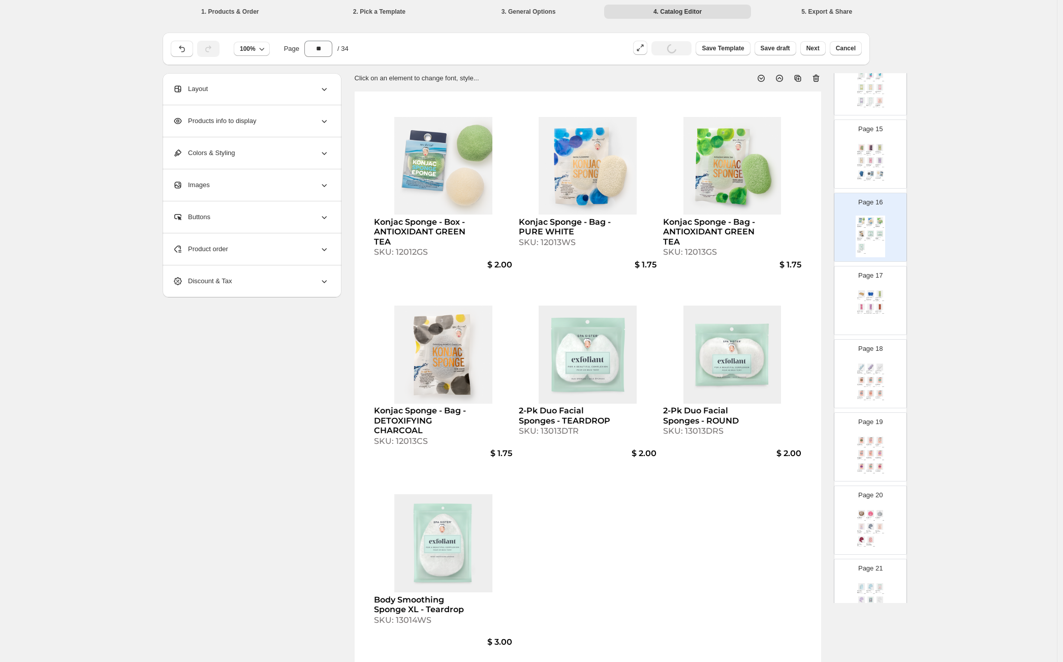
click at [882, 169] on div "Gal Pal Glow Body Treatment - Two Pairs - PEACH / GREEN SKU: 2213PNGE $ 4.50 Ga…" at bounding box center [870, 163] width 29 height 42
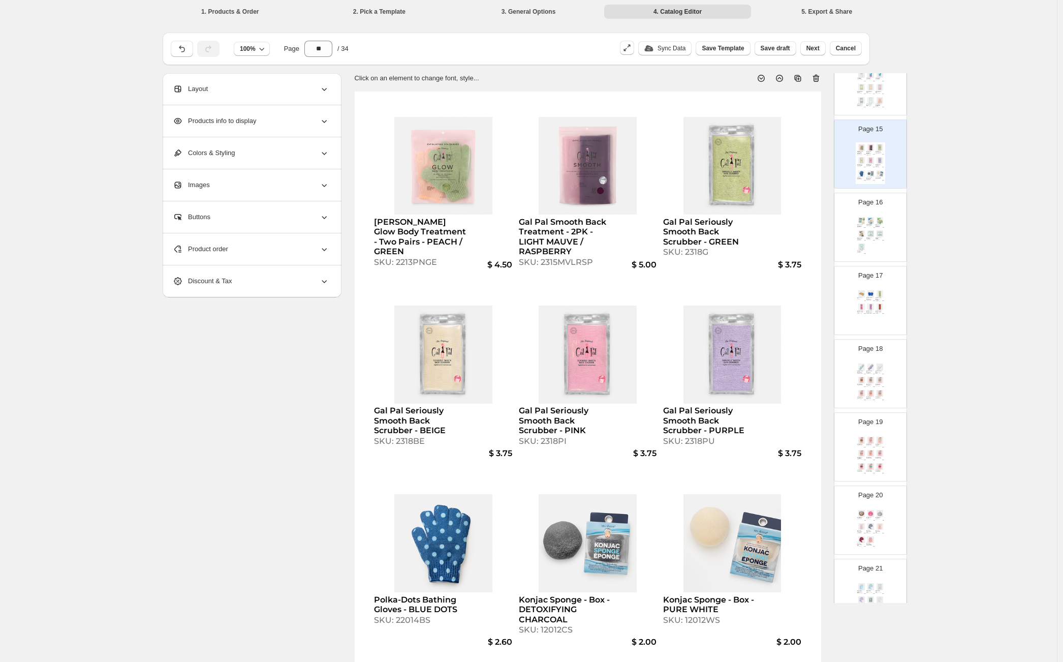
click at [872, 91] on div "Seriously Smooth Back Scrubber - BEIGE SKU: 23018BES" at bounding box center [870, 92] width 9 height 3
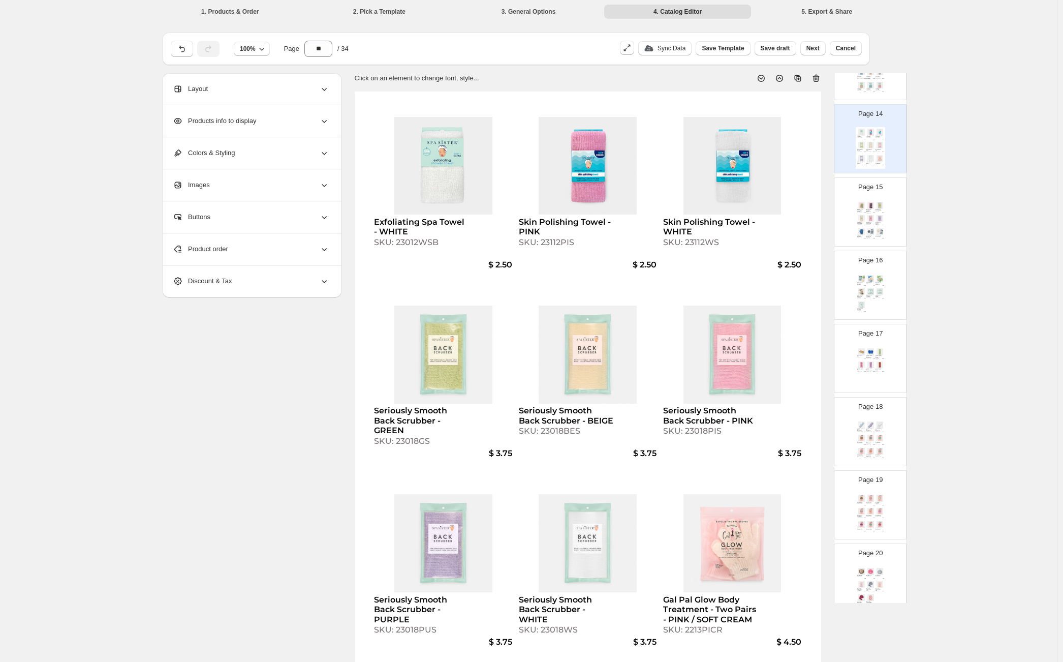
scroll to position [952, 0]
click at [866, 207] on div "Page 15 Gal Pal Glow Body Treatment - Two Pairs - PEACH / GREEN SKU: 2213PNGE $…" at bounding box center [866, 220] width 64 height 68
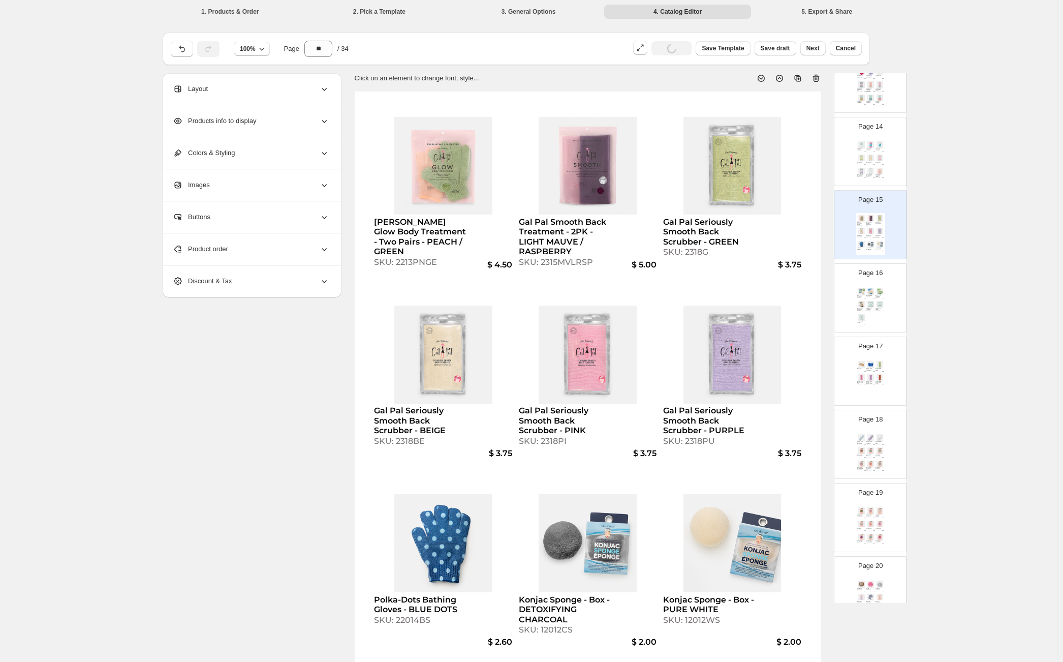
click at [866, 145] on img at bounding box center [870, 144] width 9 height 7
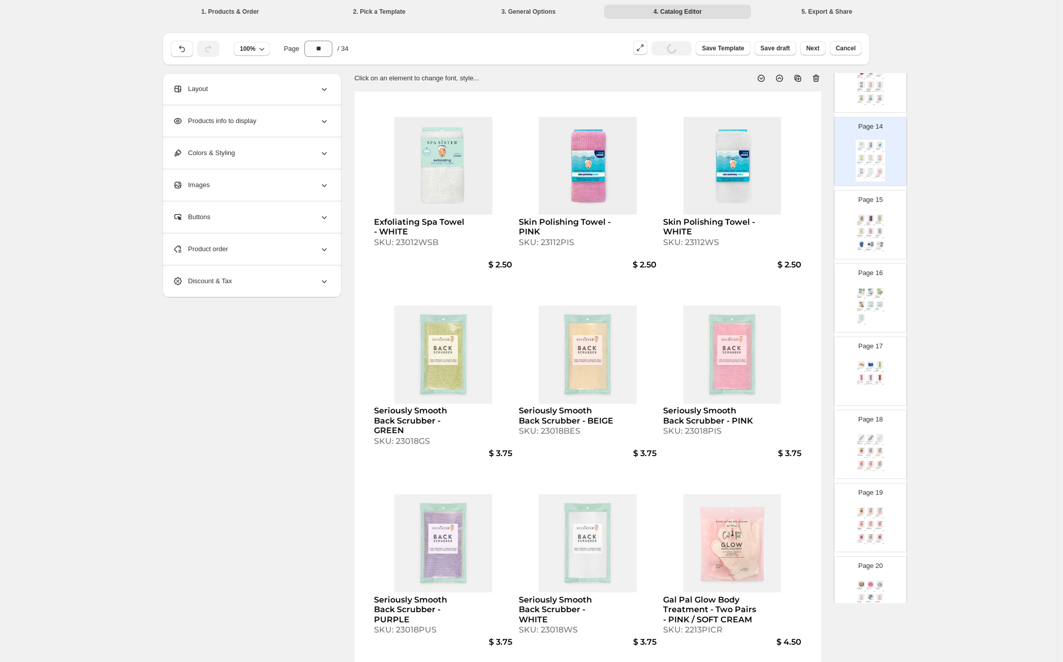
click at [799, 78] on icon at bounding box center [798, 78] width 10 height 10
click at [865, 208] on div "Page 15 Exfoliating Spa Towel - WHITE SKU: 23012WSB $ 2.50 Skin Polishing Towel…" at bounding box center [866, 220] width 64 height 68
type input "**"
click at [282, 245] on div "Product order" at bounding box center [251, 249] width 156 height 32
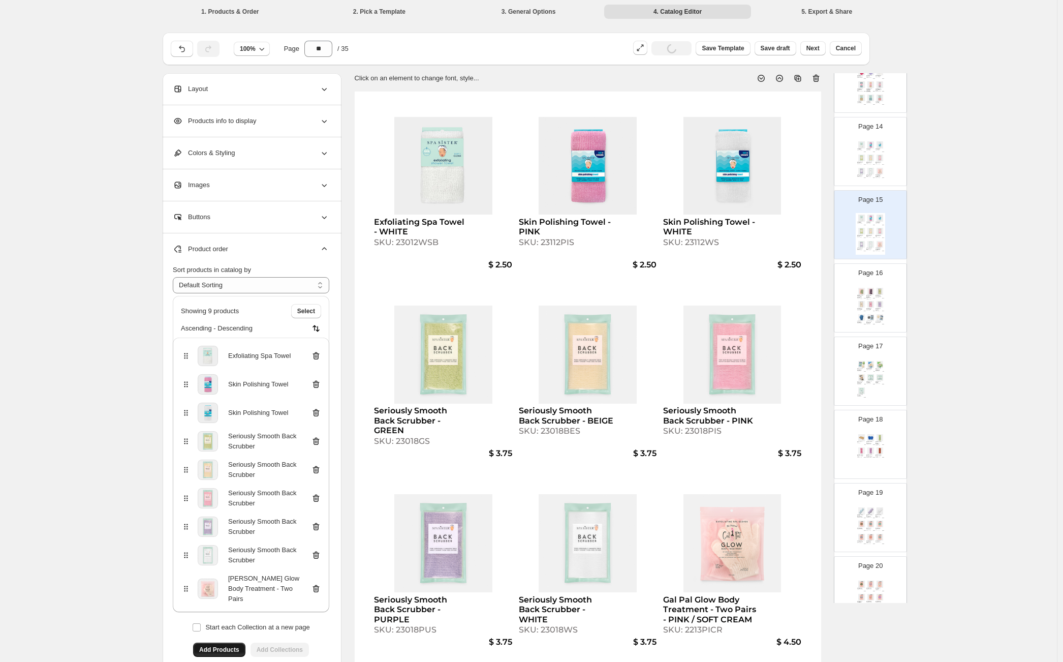
click at [319, 354] on icon at bounding box center [316, 356] width 7 height 8
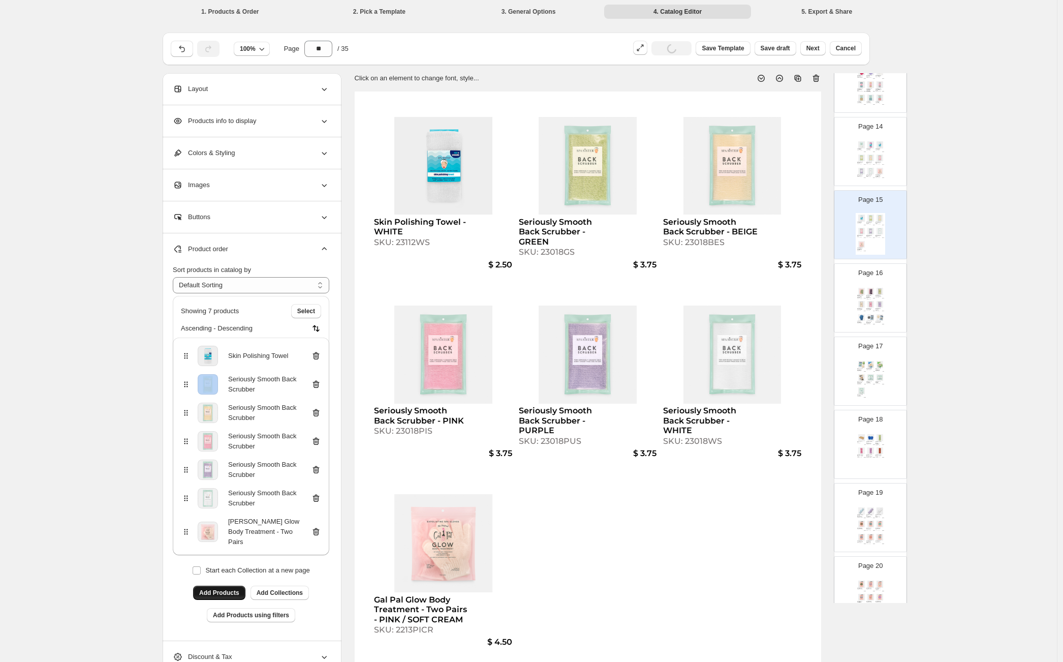
click at [319, 354] on icon at bounding box center [316, 356] width 7 height 8
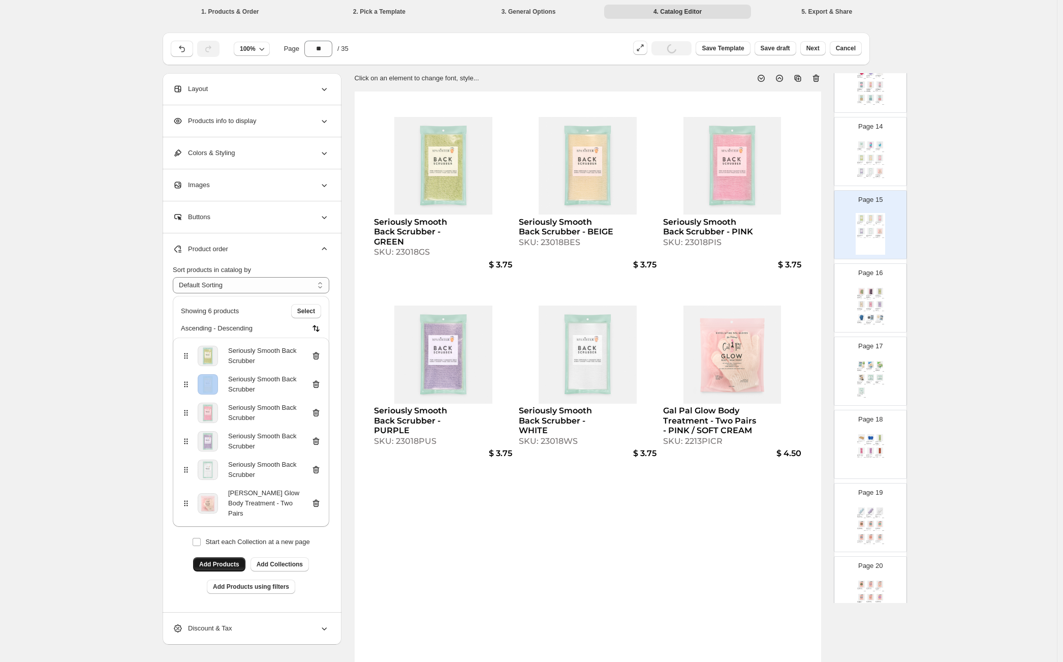
click at [319, 354] on icon at bounding box center [316, 356] width 7 height 8
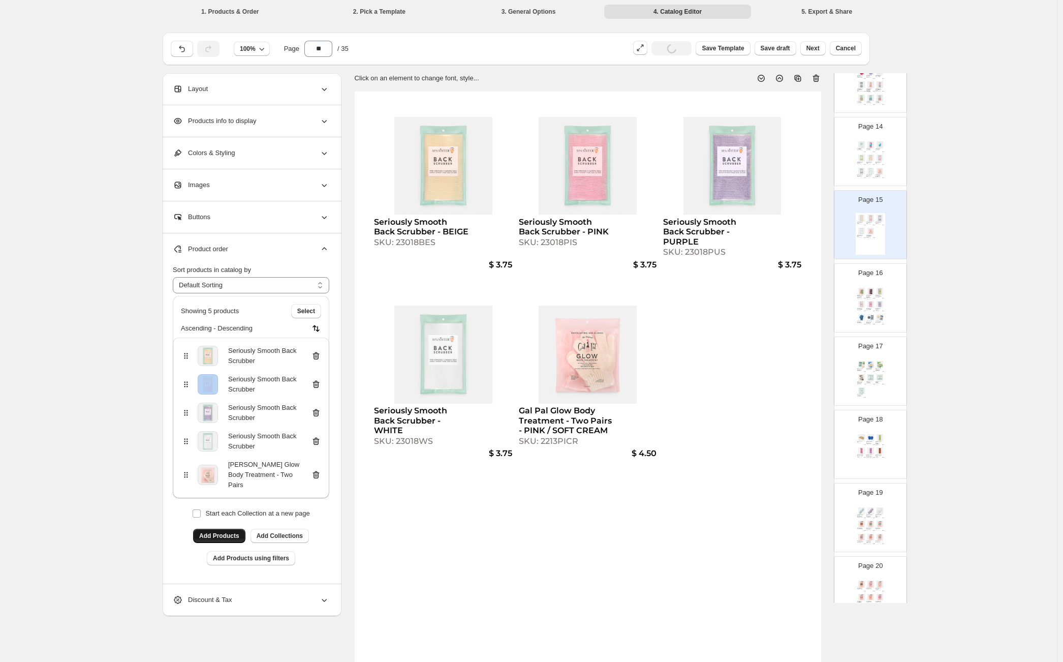
click at [319, 354] on icon at bounding box center [316, 356] width 7 height 8
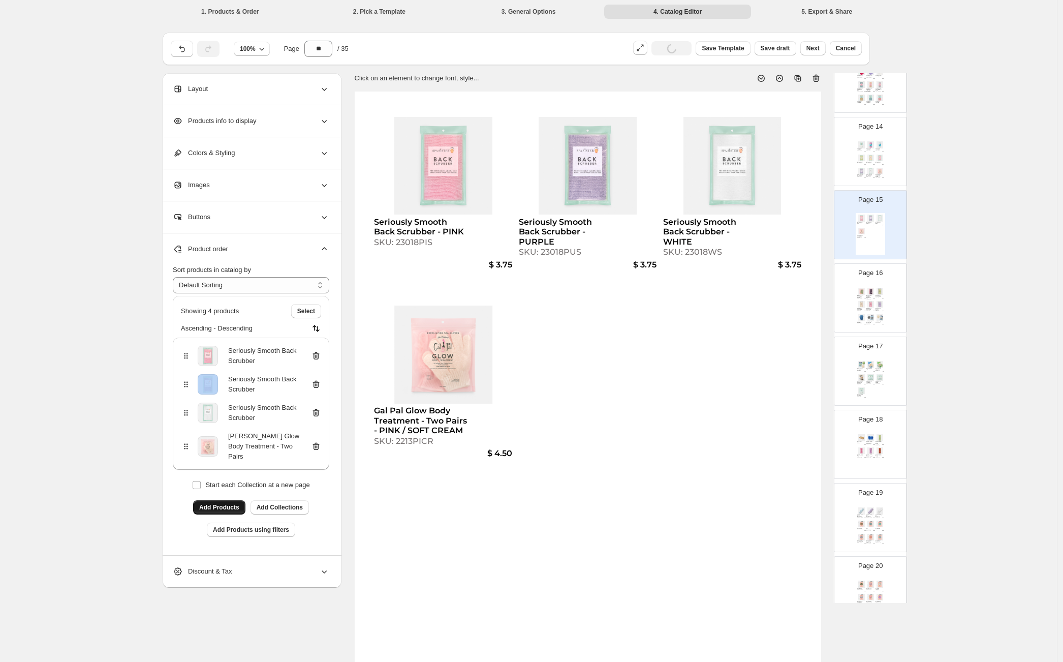
click at [319, 354] on icon at bounding box center [316, 356] width 7 height 8
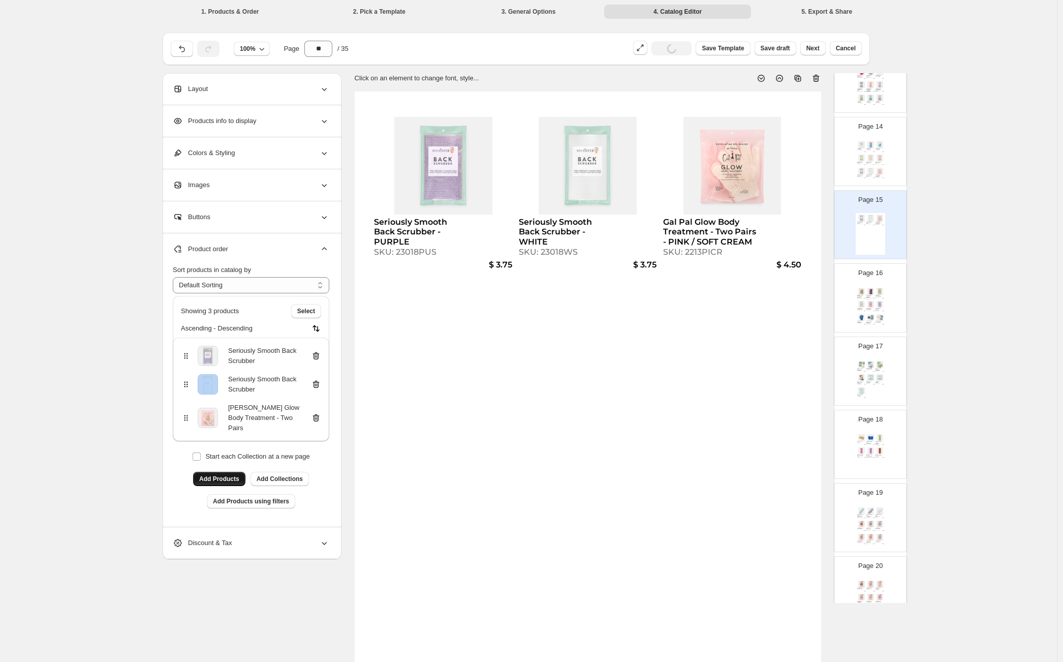
click at [319, 354] on icon at bounding box center [316, 356] width 7 height 8
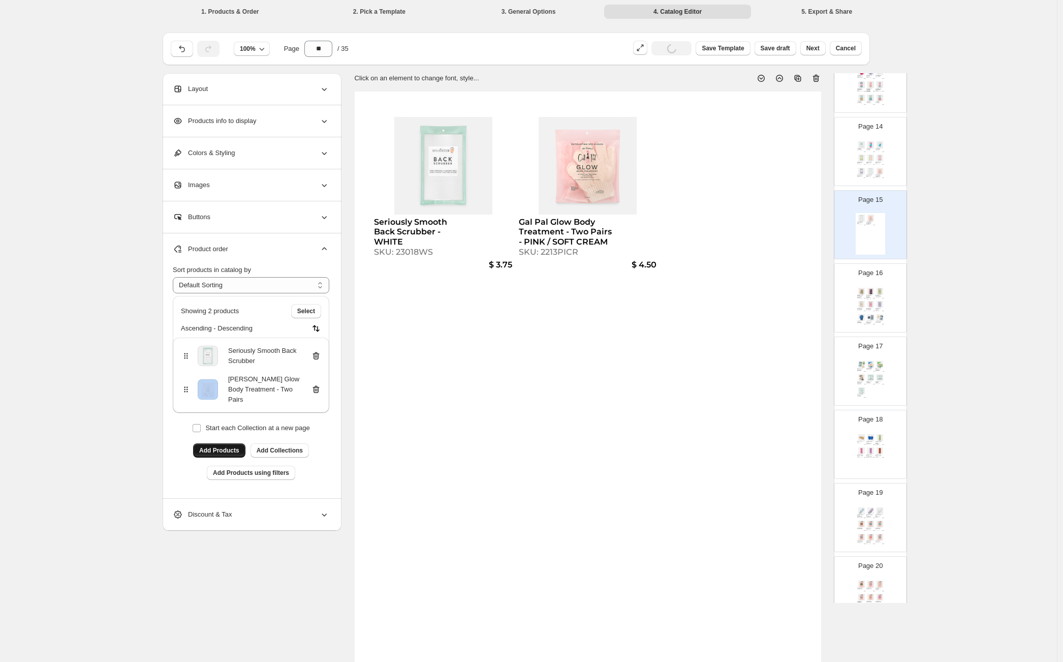
click at [319, 354] on icon at bounding box center [316, 356] width 7 height 8
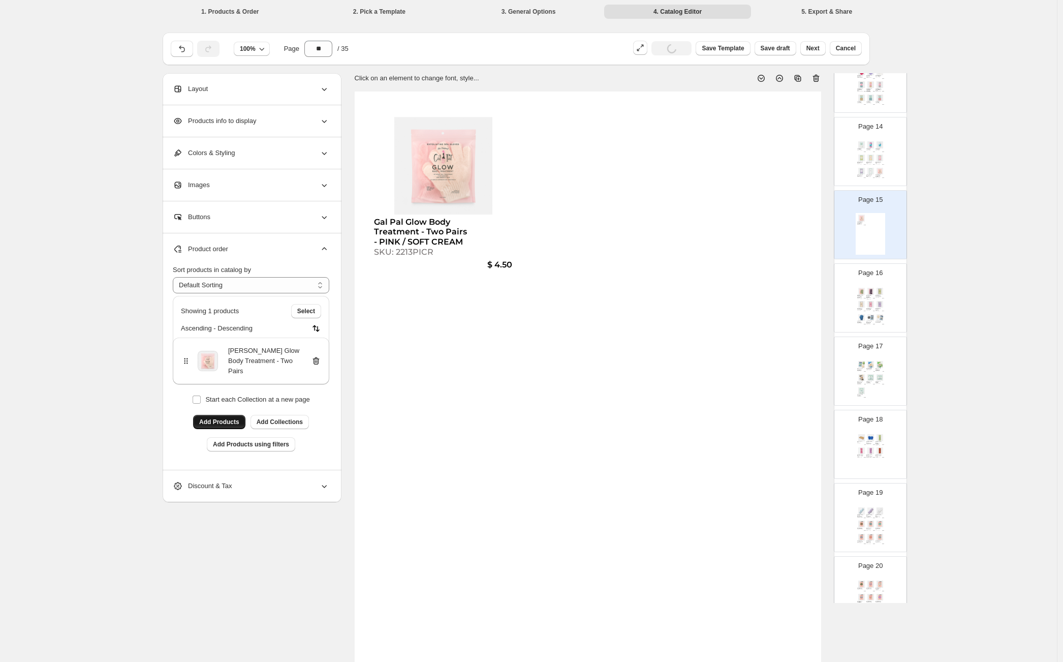
click at [319, 357] on icon at bounding box center [316, 361] width 7 height 8
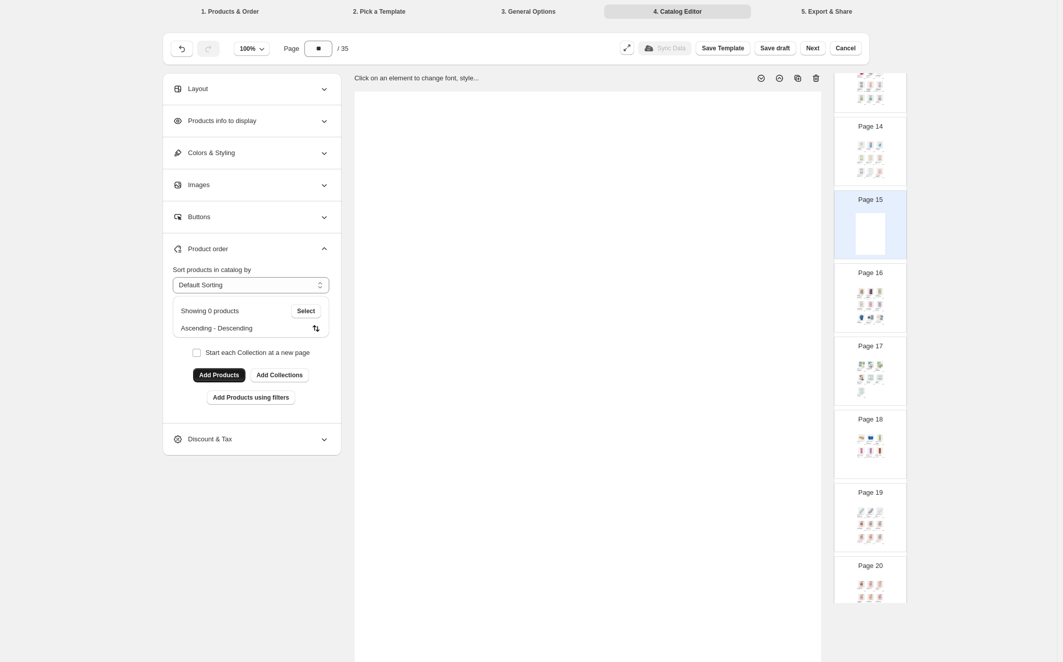
click at [586, 269] on div at bounding box center [588, 393] width 466 height 604
click at [425, 171] on div at bounding box center [588, 393] width 466 height 604
click at [229, 373] on span "Add Products" at bounding box center [219, 375] width 40 height 8
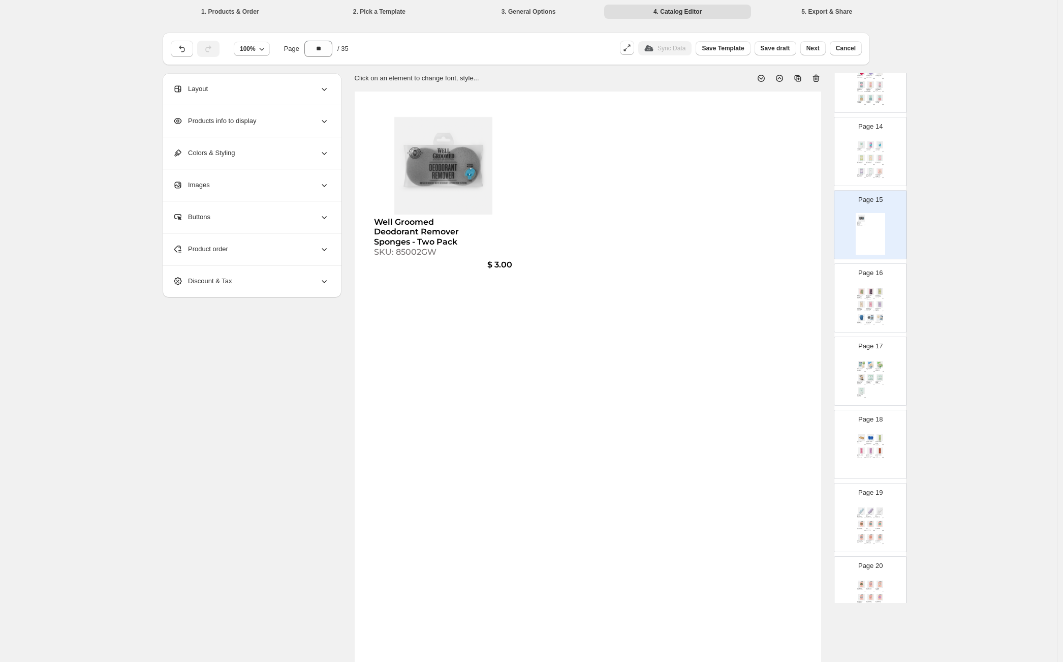
click at [207, 246] on span "Product order" at bounding box center [200, 249] width 55 height 10
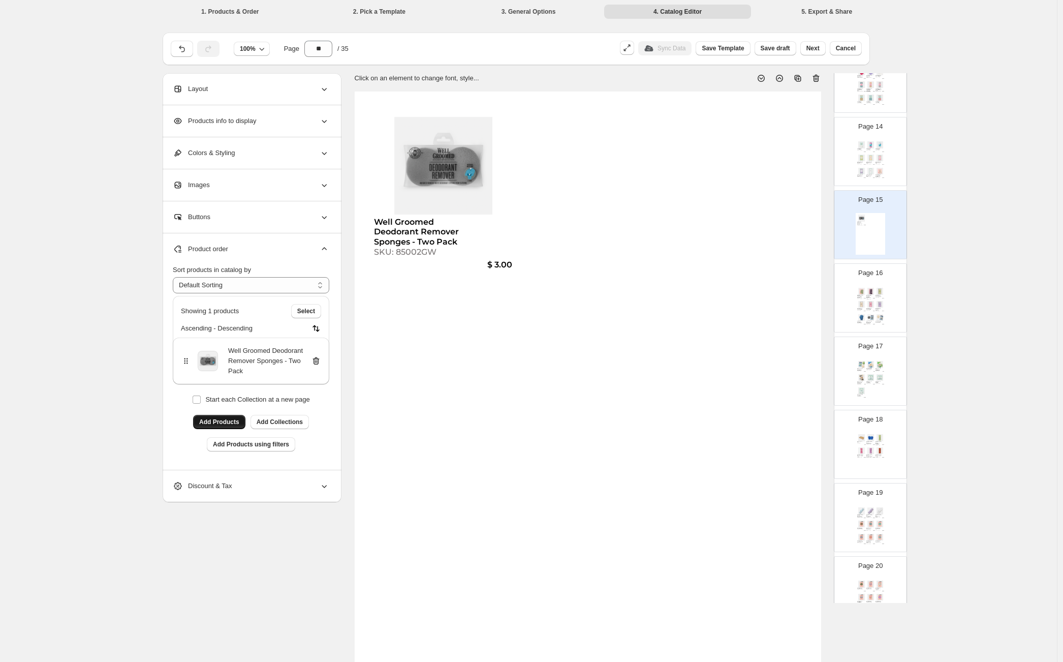
click at [216, 421] on span "Add Products" at bounding box center [219, 422] width 40 height 8
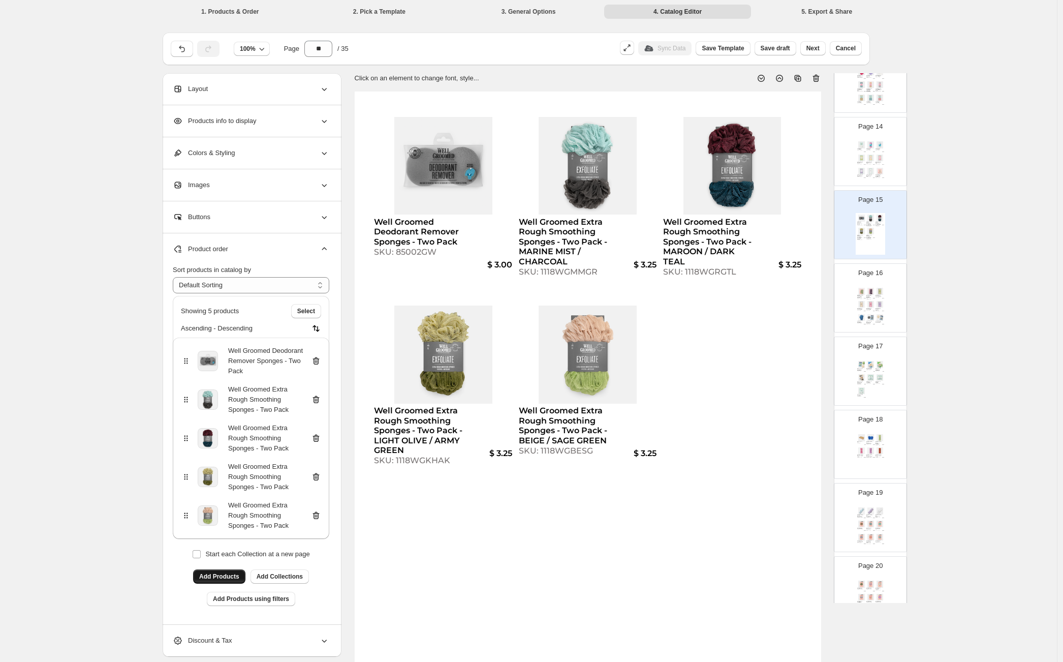
click at [229, 578] on span "Add Products" at bounding box center [219, 576] width 40 height 8
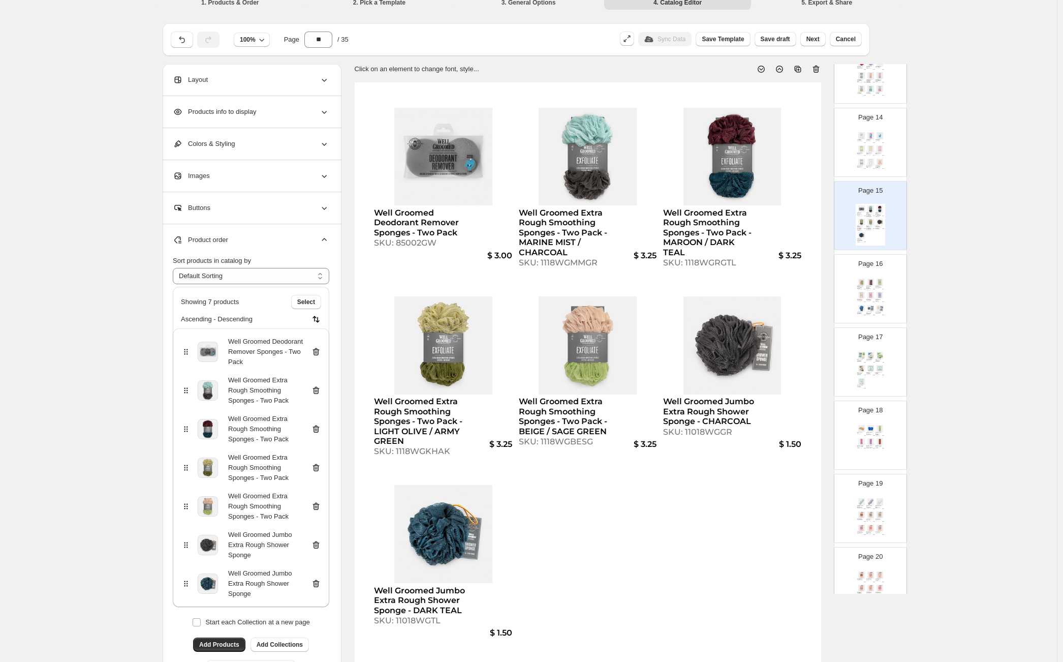
scroll to position [10, 0]
click at [219, 646] on span "Add Products" at bounding box center [219, 643] width 40 height 8
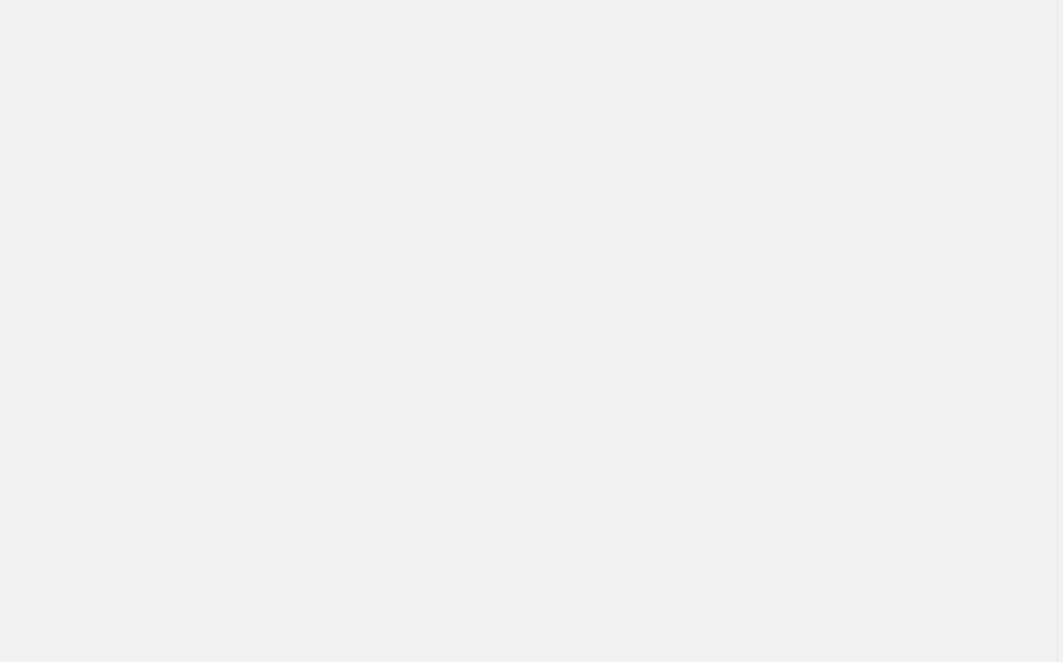
scroll to position [0, 0]
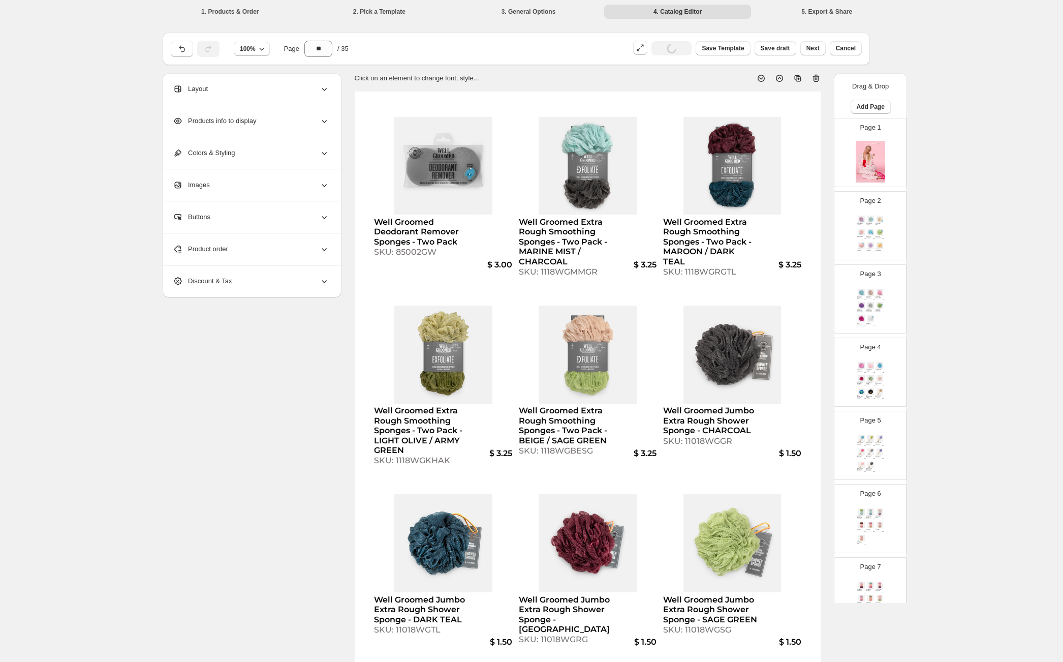
click at [801, 527] on img at bounding box center [732, 543] width 138 height 98
select select "*******"
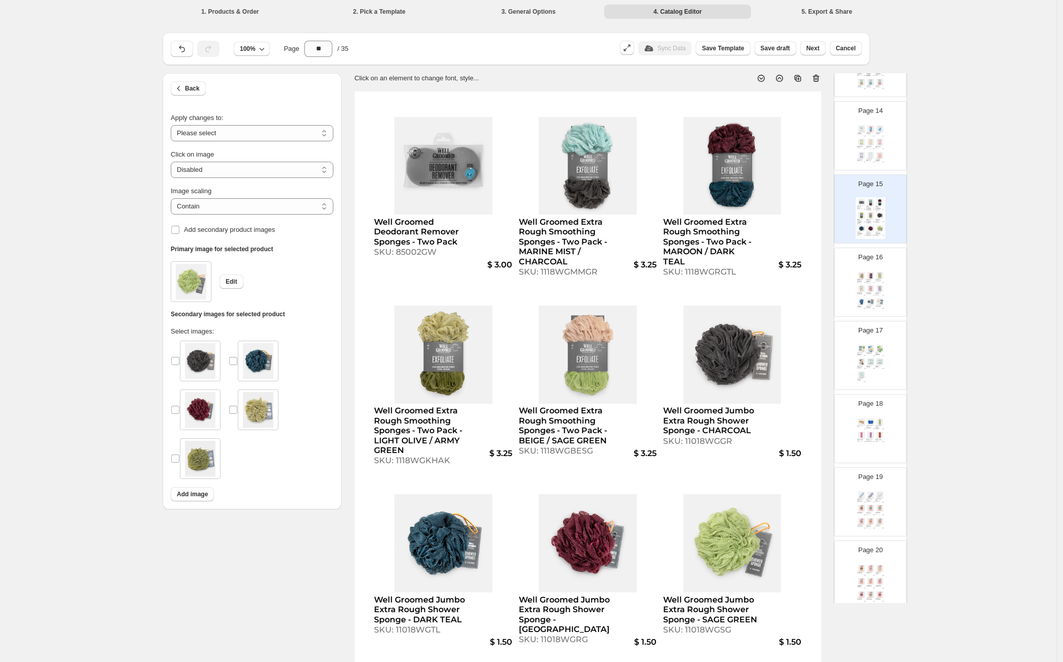
scroll to position [1026, 0]
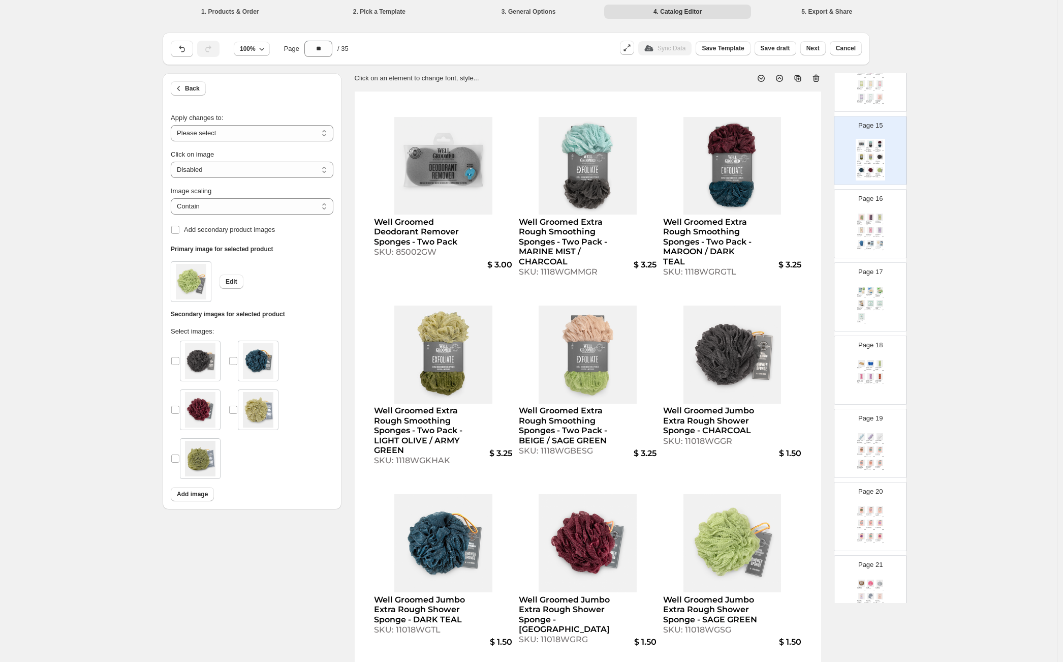
click at [878, 218] on img at bounding box center [879, 216] width 9 height 7
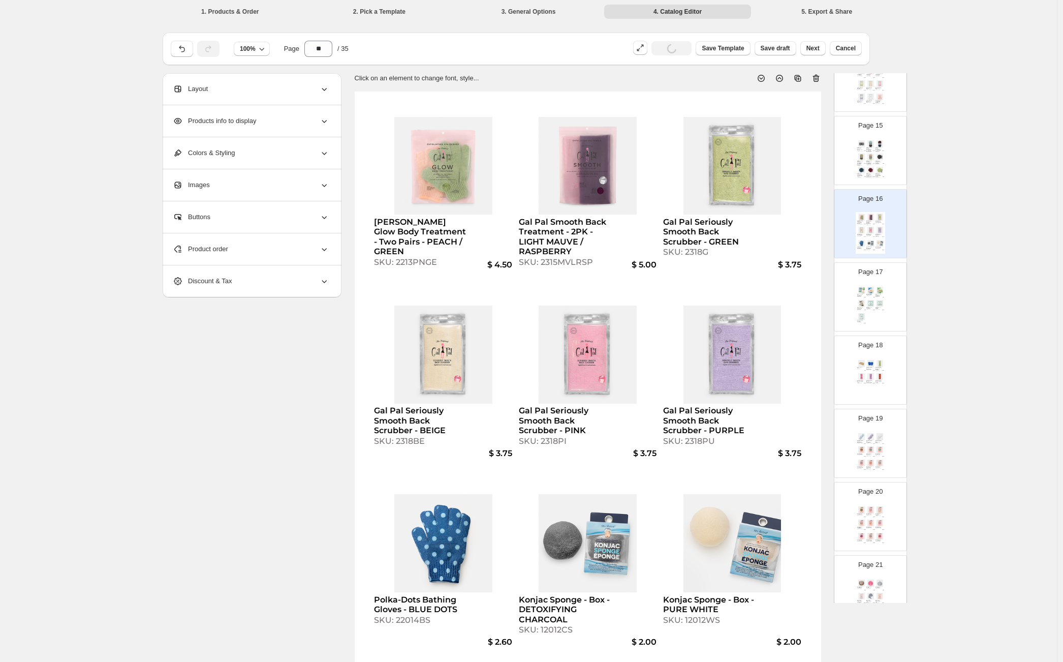
click at [866, 148] on div "Well Groomed Extra Rough Smoothing Sponges - Two Pack - MARINE MIST / CHARCOAL" at bounding box center [869, 149] width 6 height 4
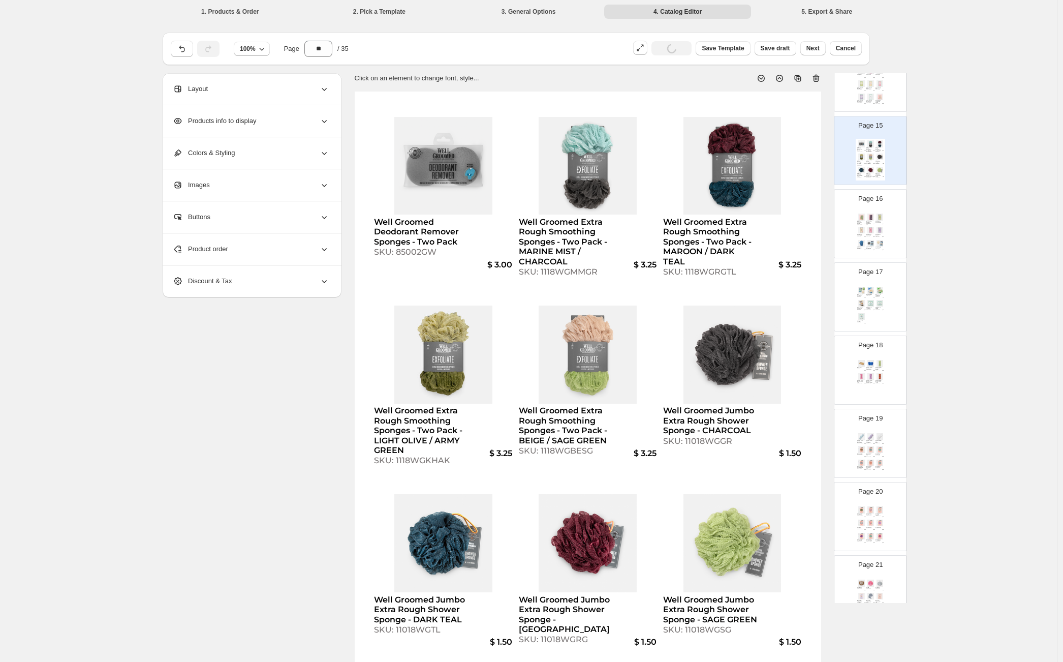
click at [802, 78] on icon at bounding box center [798, 78] width 10 height 10
click at [881, 236] on div "$ 1.50" at bounding box center [882, 236] width 3 height 1
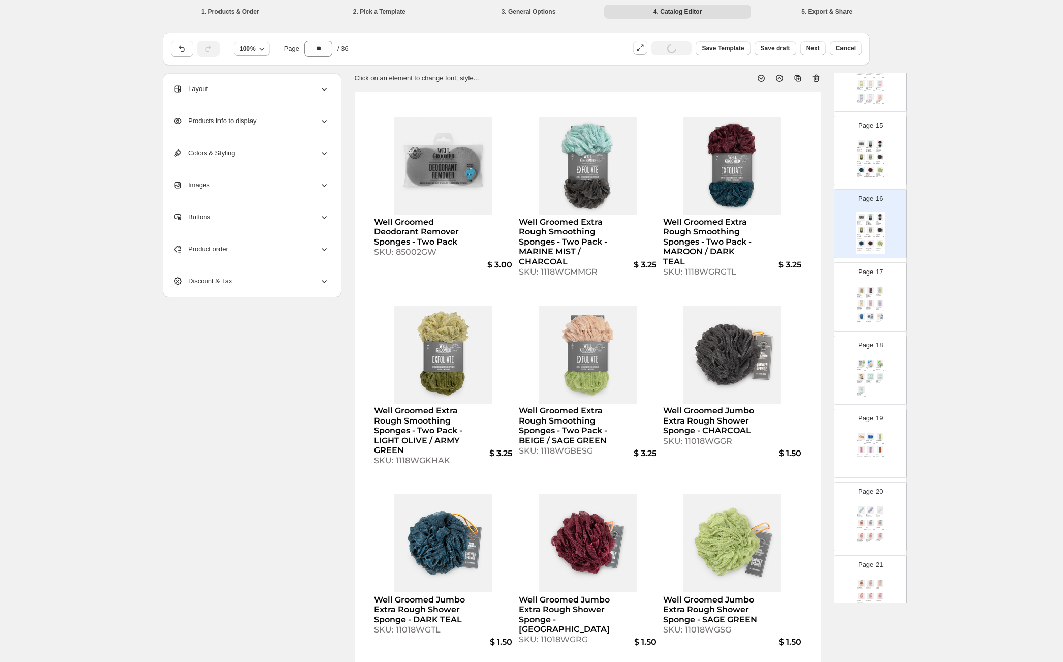
click at [322, 255] on div "Product order" at bounding box center [251, 249] width 156 height 32
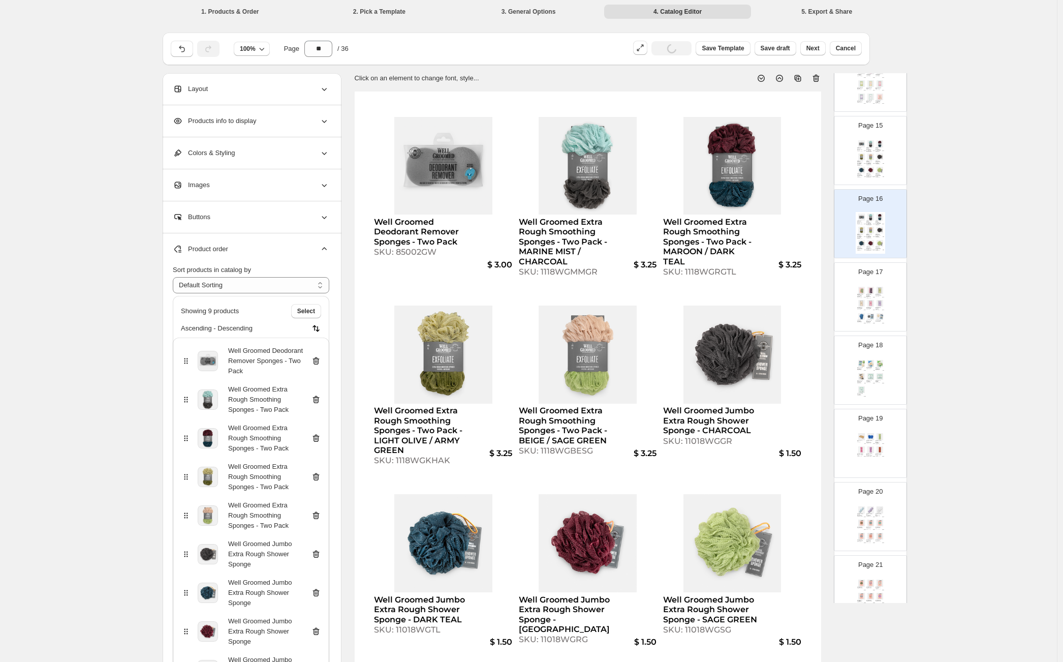
click at [320, 362] on icon at bounding box center [316, 361] width 10 height 10
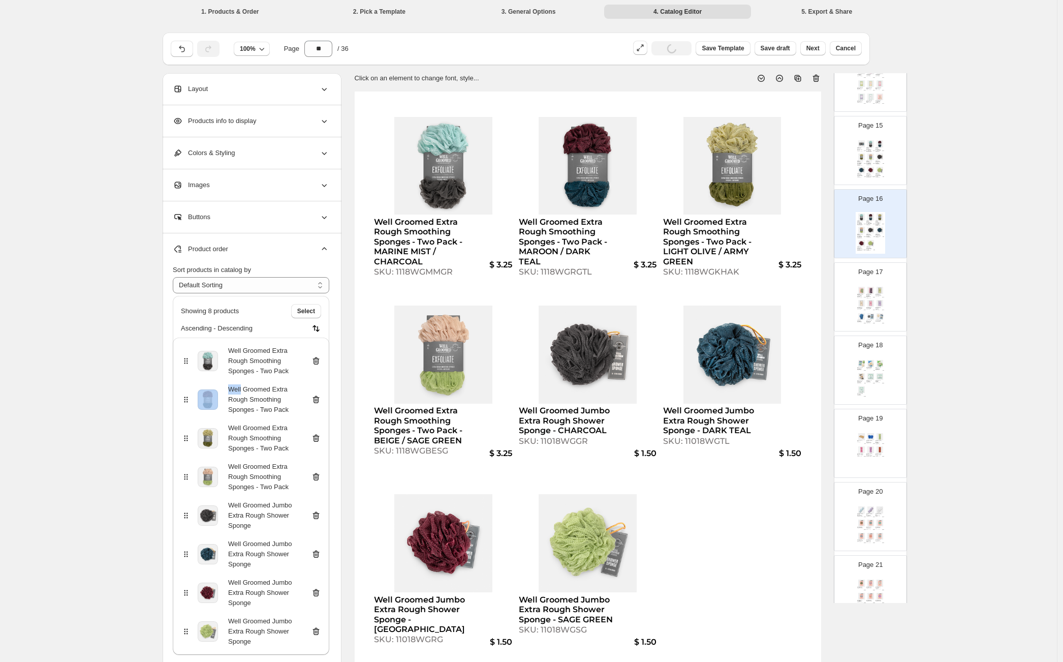
click at [320, 362] on icon at bounding box center [316, 361] width 10 height 10
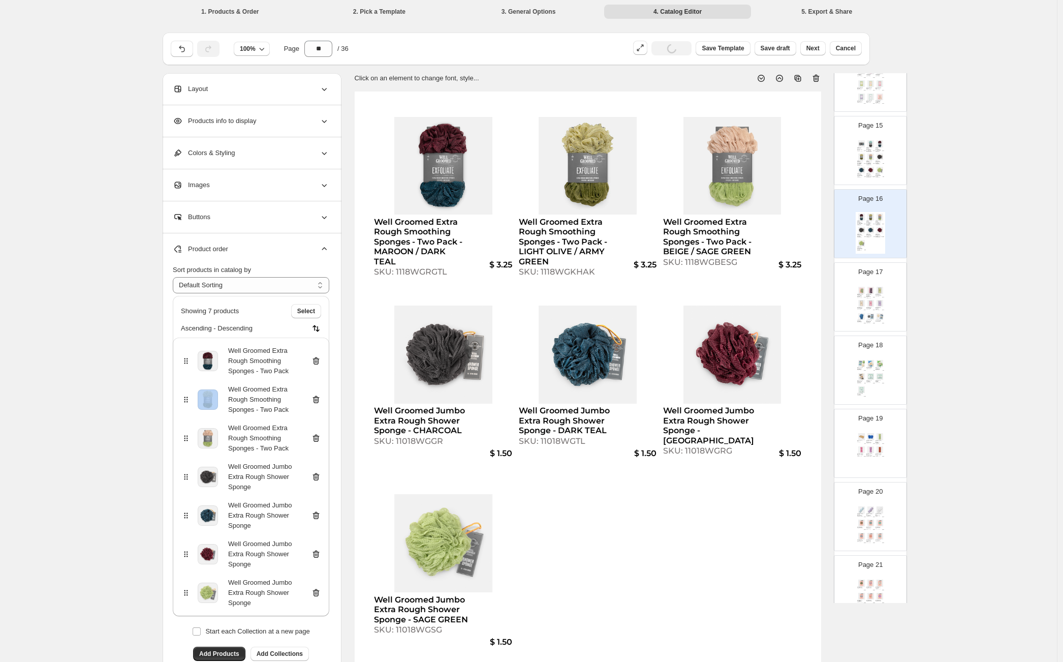
click at [320, 362] on icon at bounding box center [316, 361] width 10 height 10
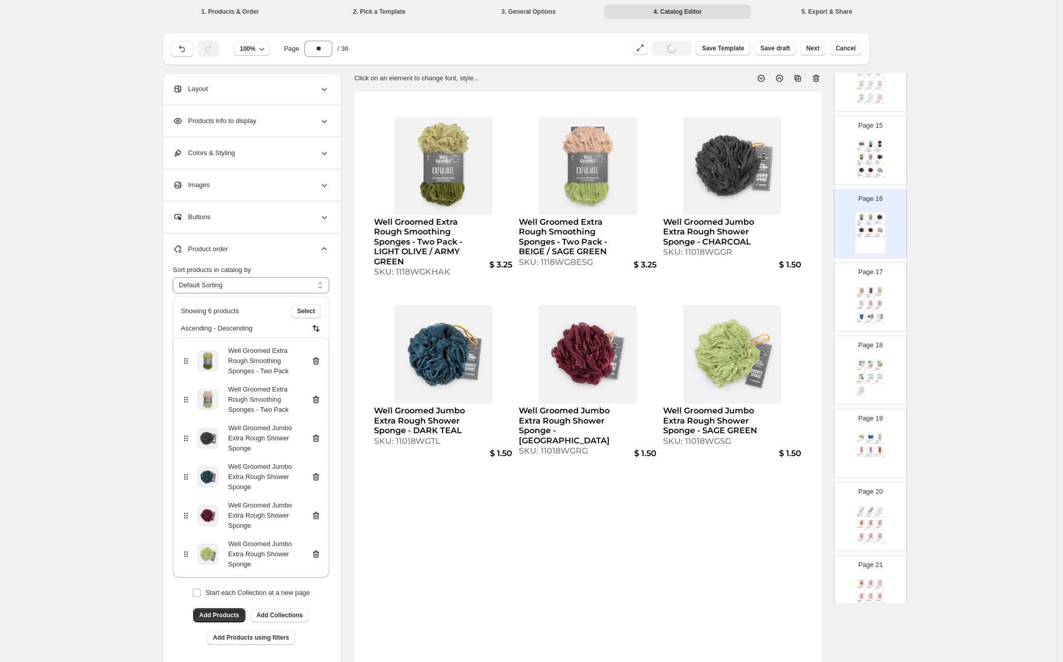
click at [320, 362] on icon at bounding box center [316, 361] width 10 height 10
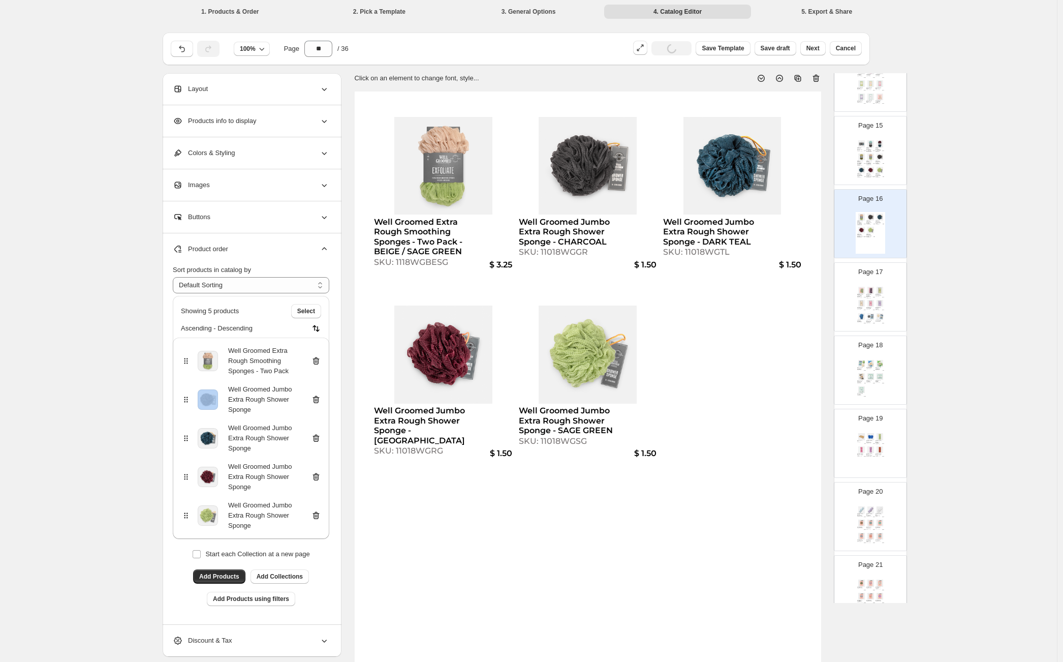
click at [320, 362] on icon at bounding box center [316, 361] width 10 height 10
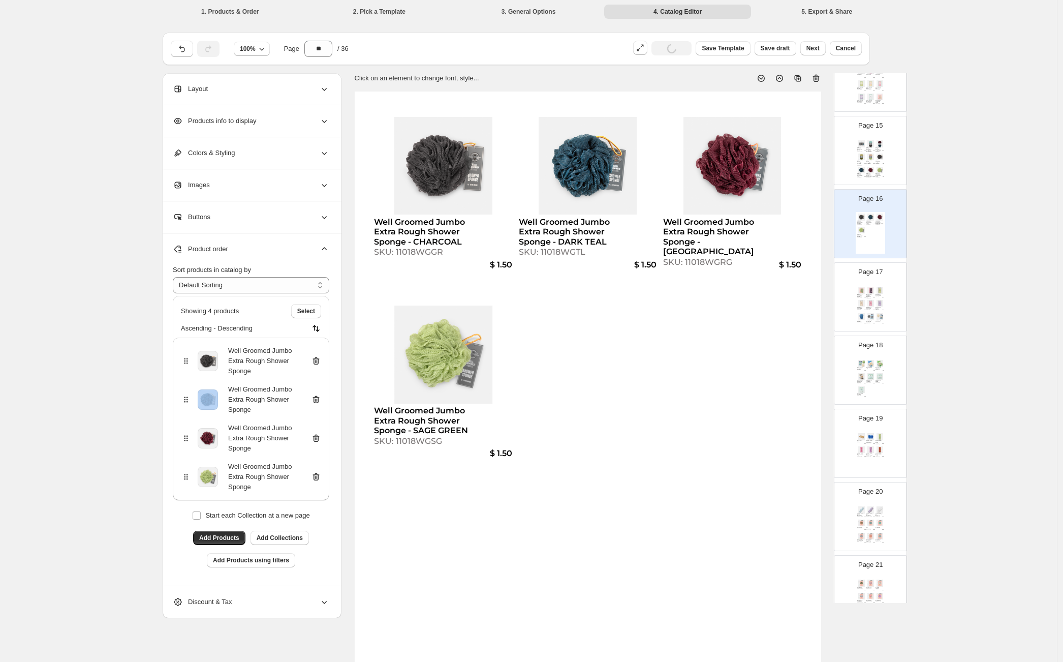
click at [320, 362] on icon at bounding box center [316, 361] width 10 height 10
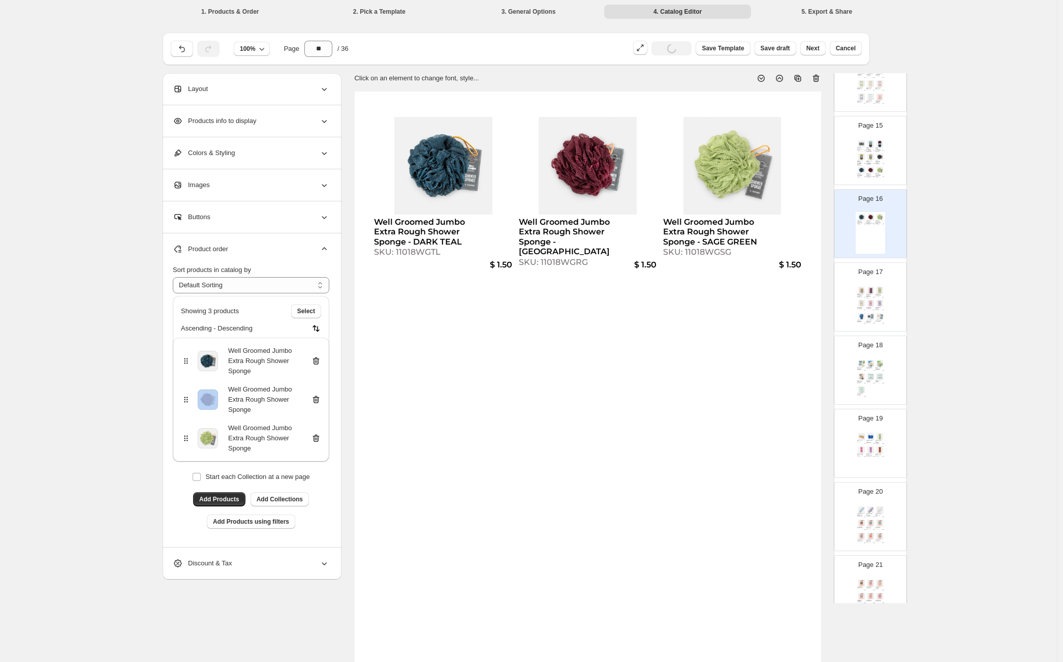
click at [320, 362] on icon at bounding box center [316, 361] width 10 height 10
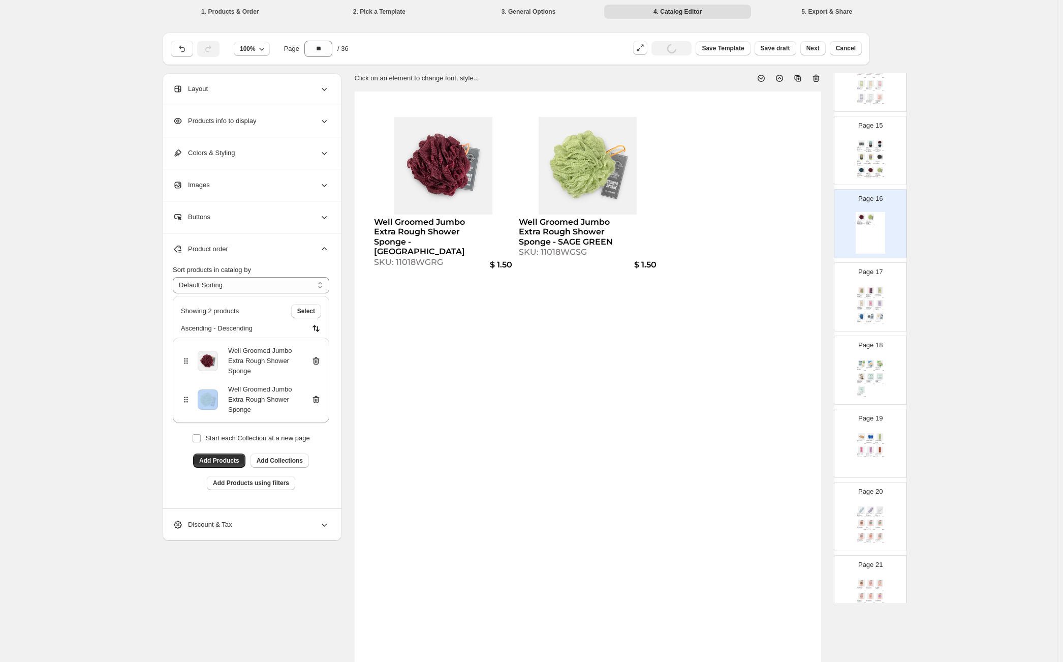
click at [320, 362] on icon at bounding box center [316, 361] width 10 height 10
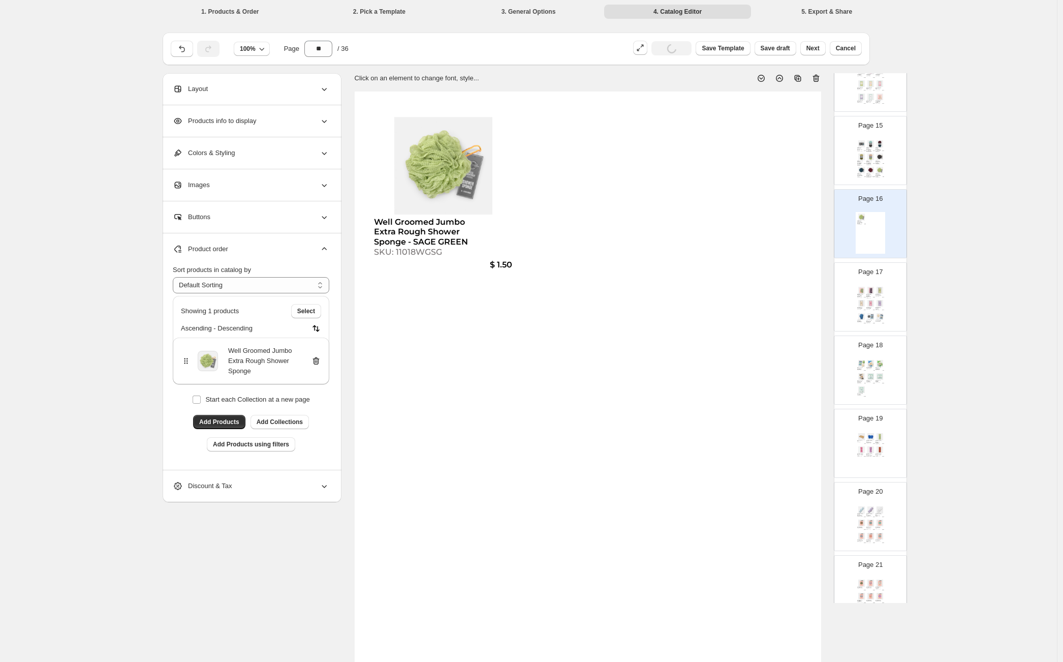
click at [320, 362] on icon at bounding box center [316, 361] width 10 height 10
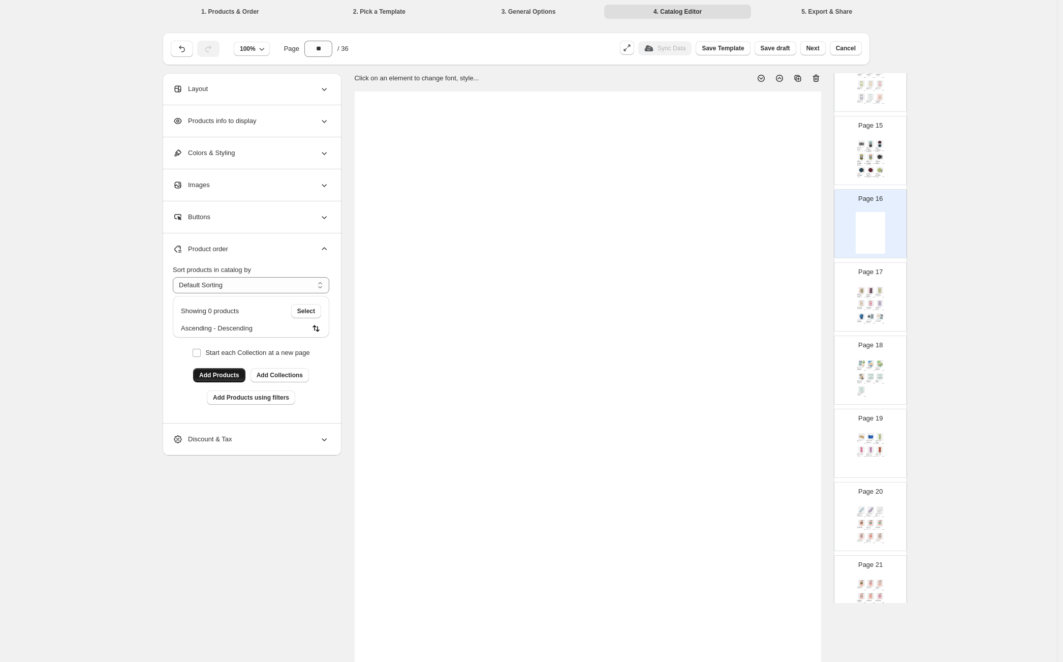
click at [223, 370] on button "Add Products" at bounding box center [219, 375] width 52 height 14
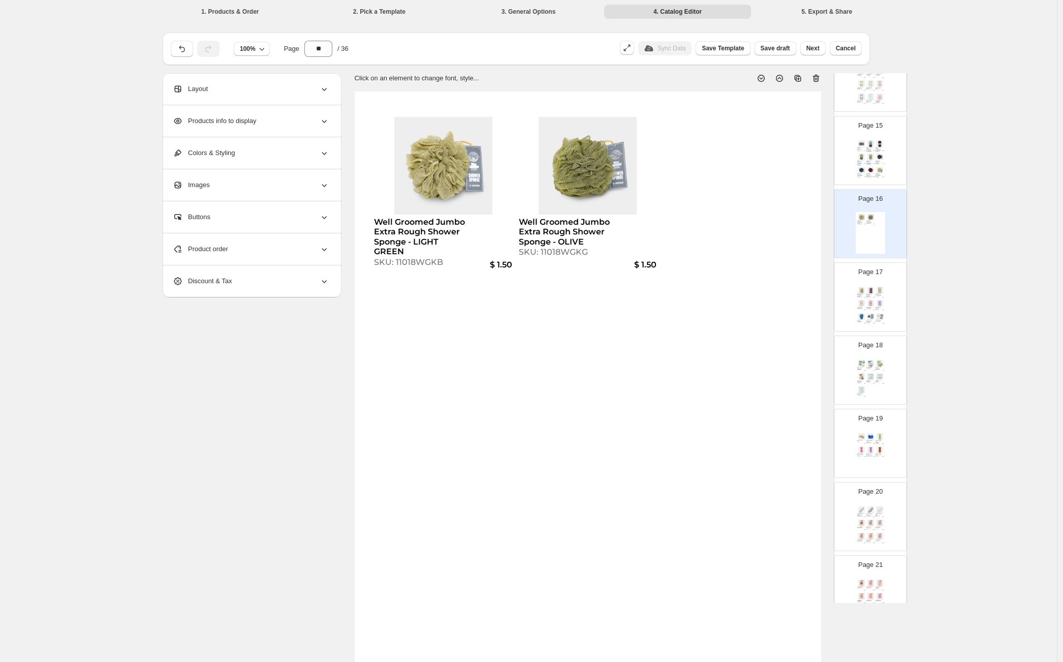
click at [206, 256] on div "Product order" at bounding box center [251, 249] width 156 height 32
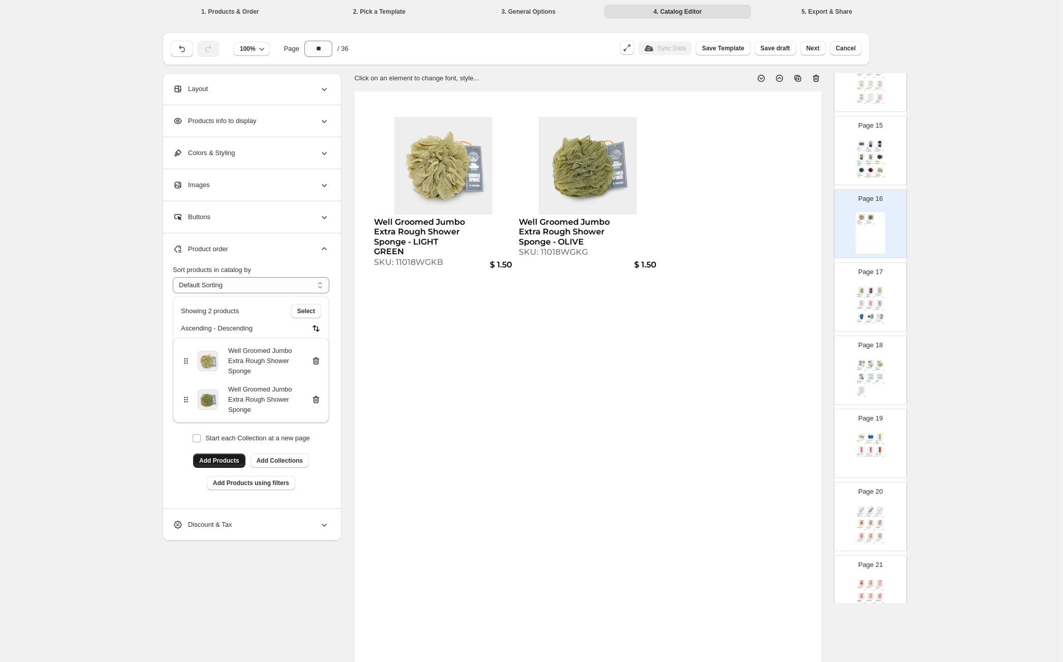
click at [221, 458] on span "Add Products" at bounding box center [219, 460] width 40 height 8
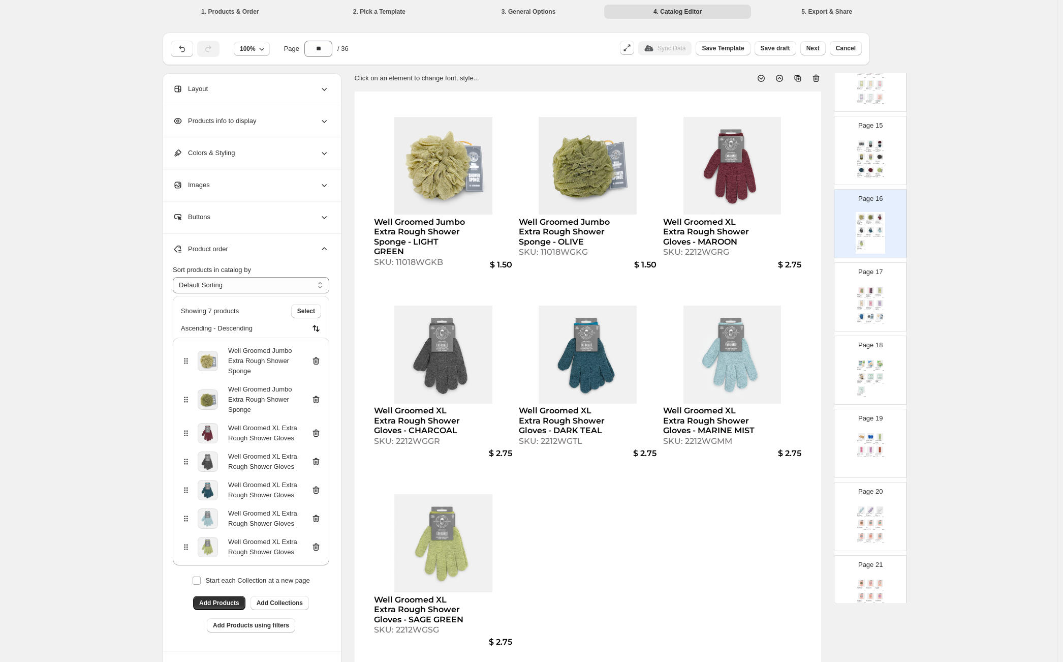
click at [857, 327] on div "Page 17 Gal Pal Glow Body Treatment - Two Pairs - PEACH / GREEN SKU: 2213PNGE $…" at bounding box center [870, 297] width 72 height 68
type input "**"
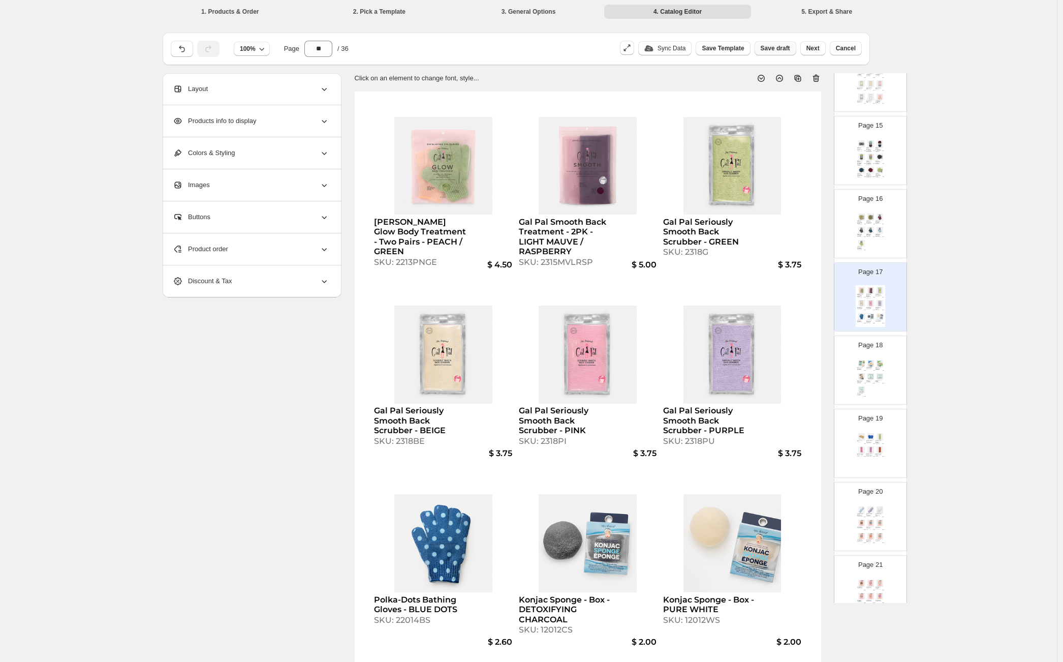
click at [785, 51] on span "Save draft" at bounding box center [775, 48] width 29 height 8
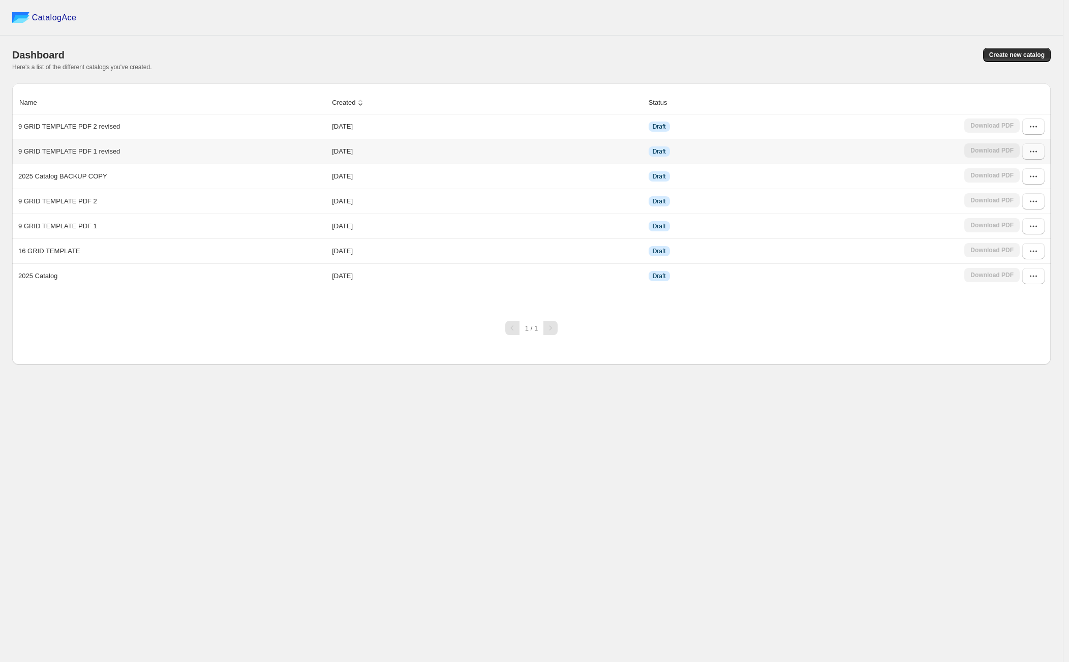
click at [1034, 153] on icon "button" at bounding box center [1033, 151] width 10 height 10
click at [1014, 222] on span "Edit" at bounding box center [1007, 226] width 11 height 8
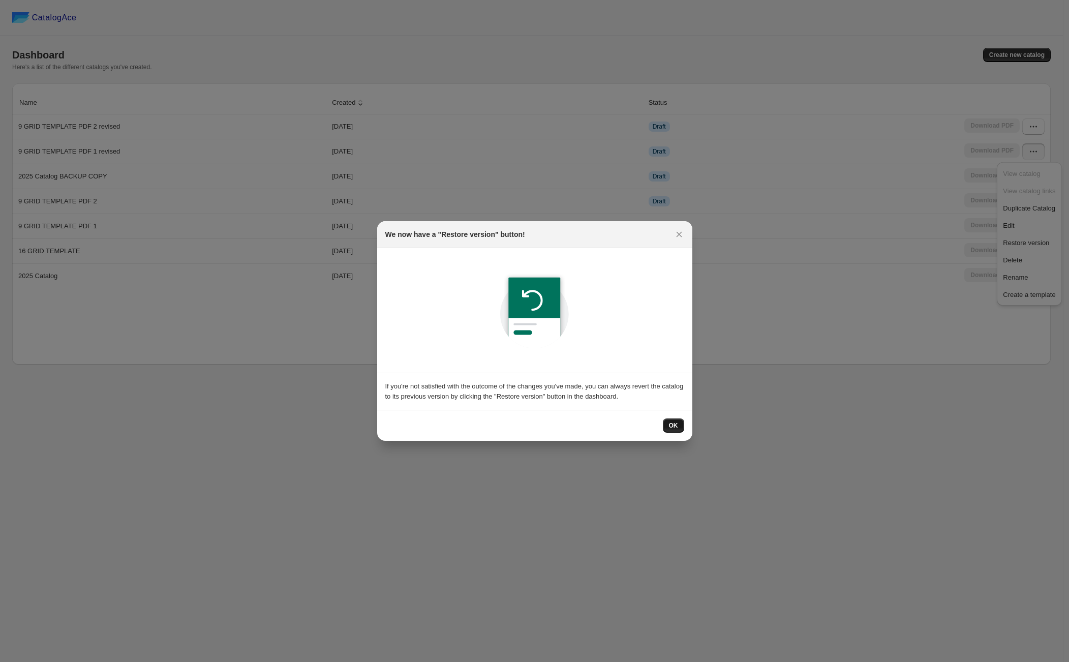
click at [675, 420] on button "OK" at bounding box center [673, 425] width 21 height 14
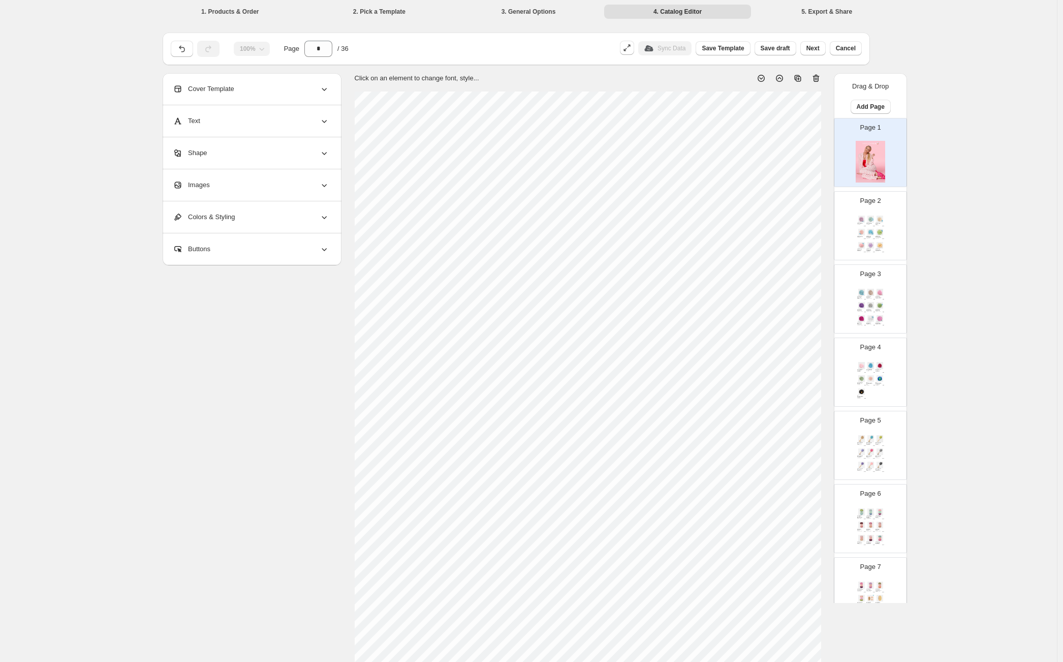
click at [987, 388] on div "**********" at bounding box center [528, 368] width 1057 height 737
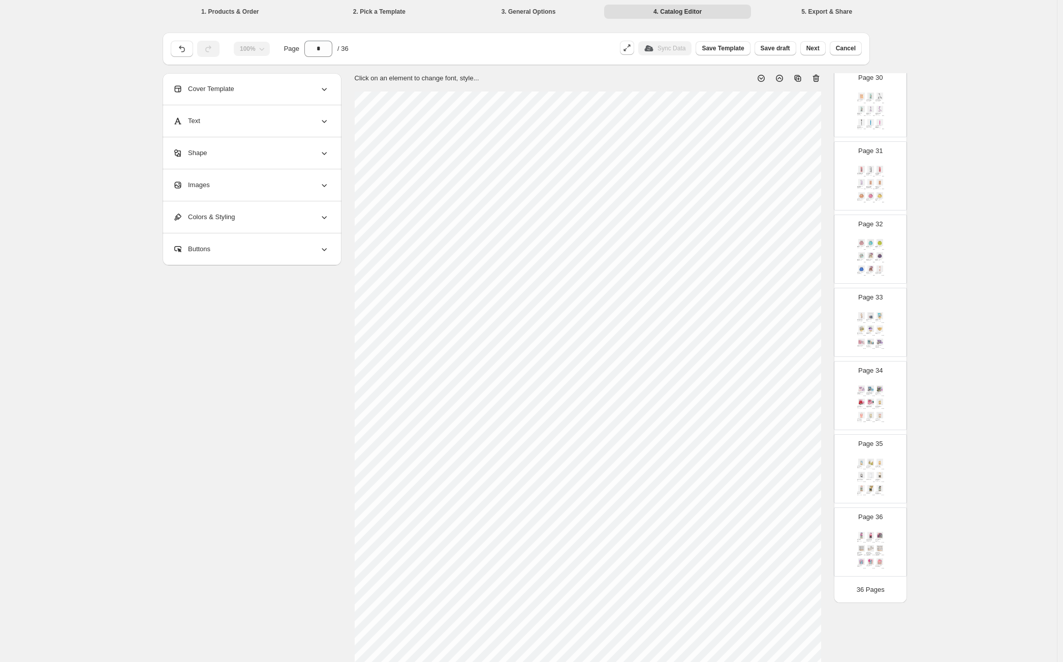
click at [883, 565] on div "Relax & Renew Gift Basket - Pink SKU: RENEWPIS" at bounding box center [879, 565] width 9 height 2
type input "**"
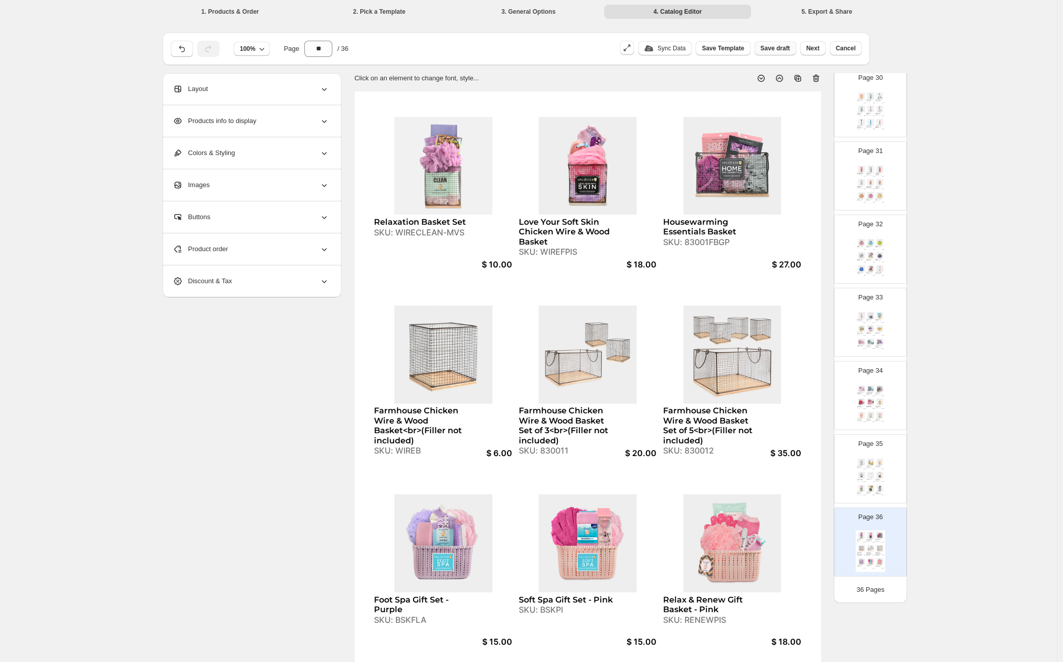
click at [772, 48] on span "Save draft" at bounding box center [775, 48] width 29 height 8
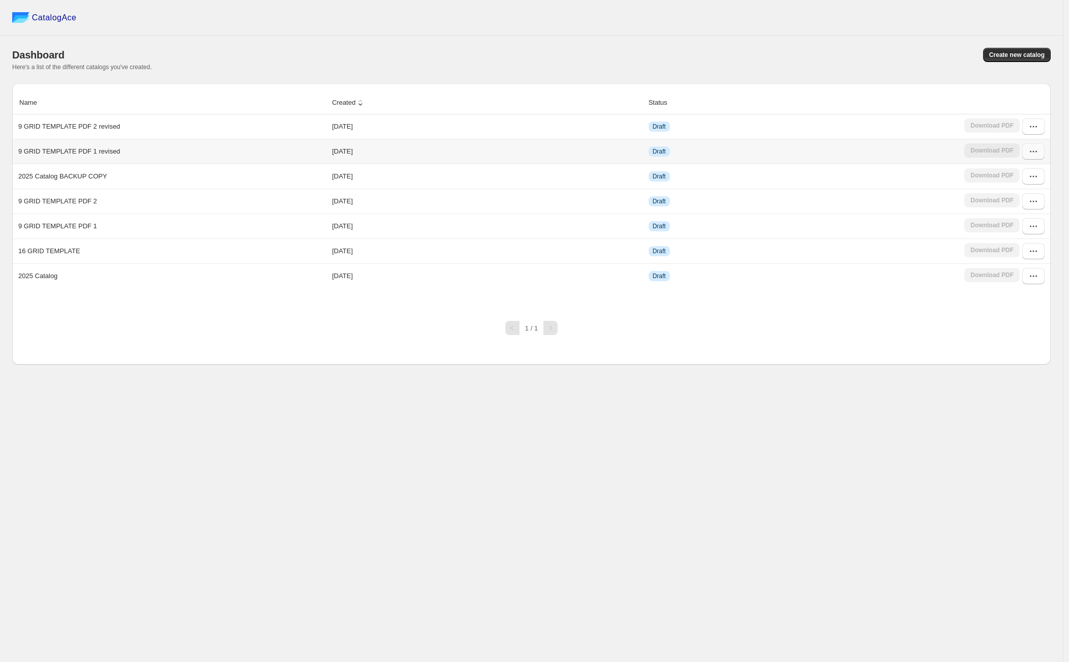
click at [1032, 151] on icon "button" at bounding box center [1033, 152] width 2 height 2
click at [1022, 229] on span "Edit" at bounding box center [1028, 226] width 52 height 10
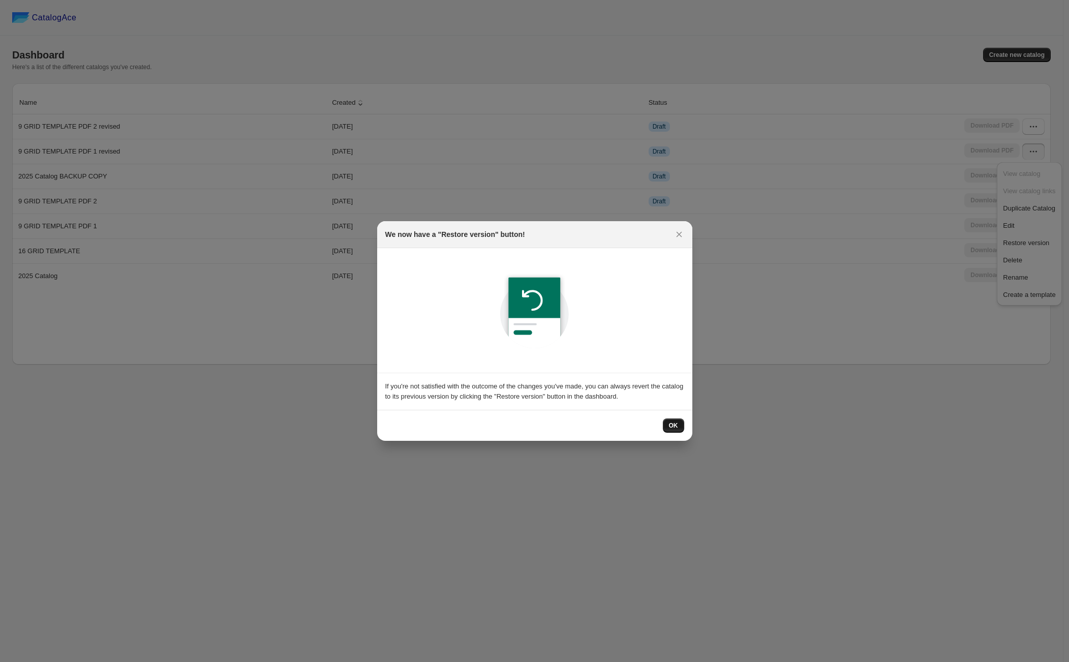
click at [669, 423] on span "OK" at bounding box center [673, 425] width 9 height 8
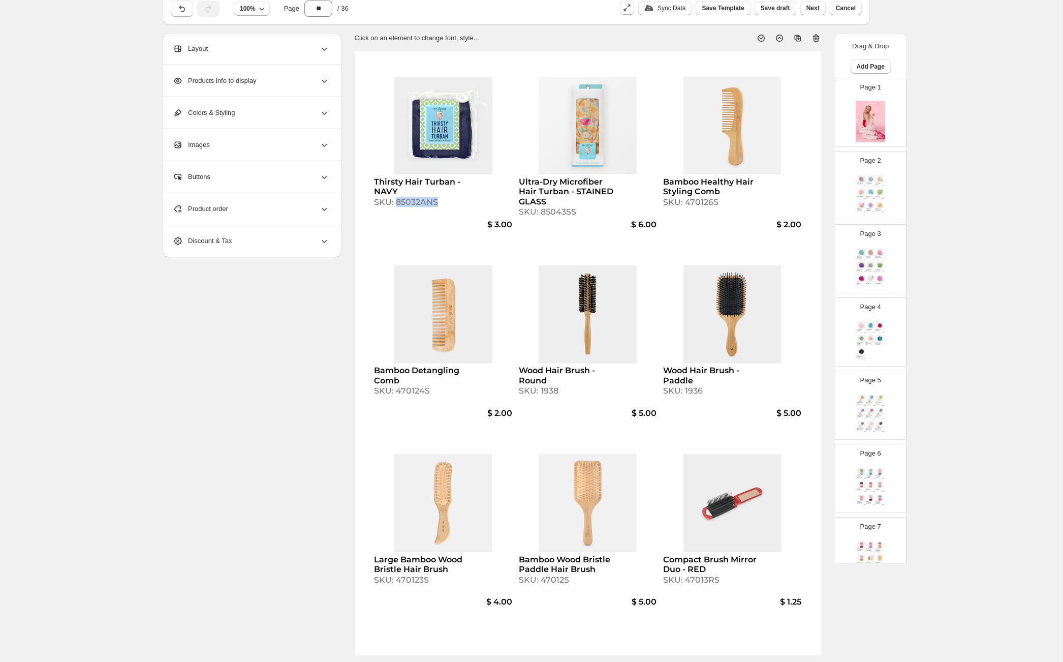
scroll to position [1435, 0]
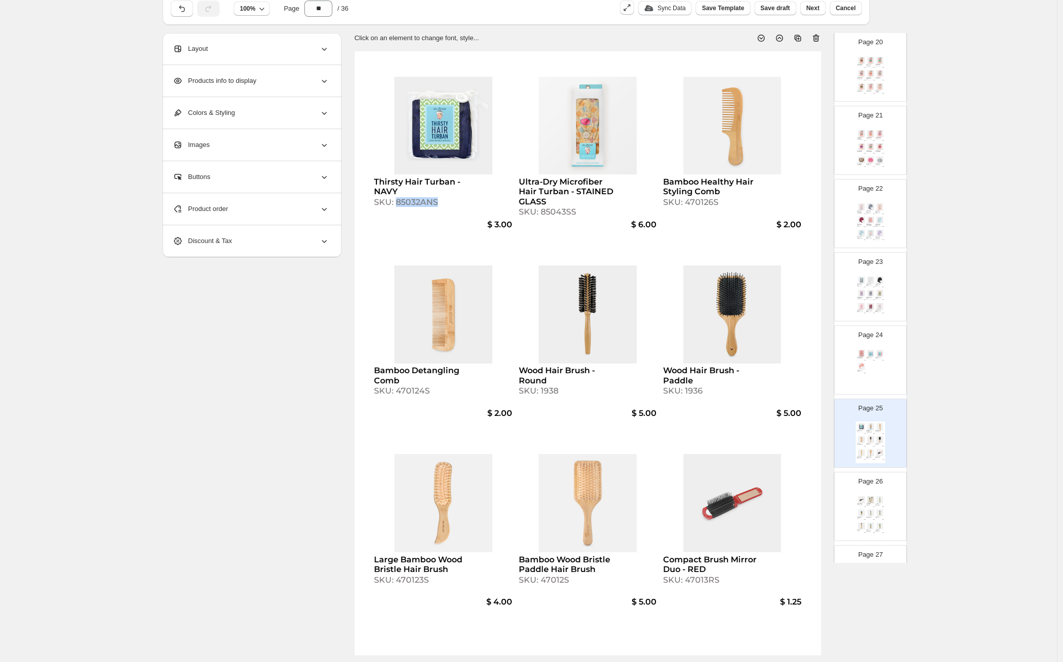
click at [866, 357] on div "Thirsty Hair Turban - BLUE" at bounding box center [869, 358] width 6 height 2
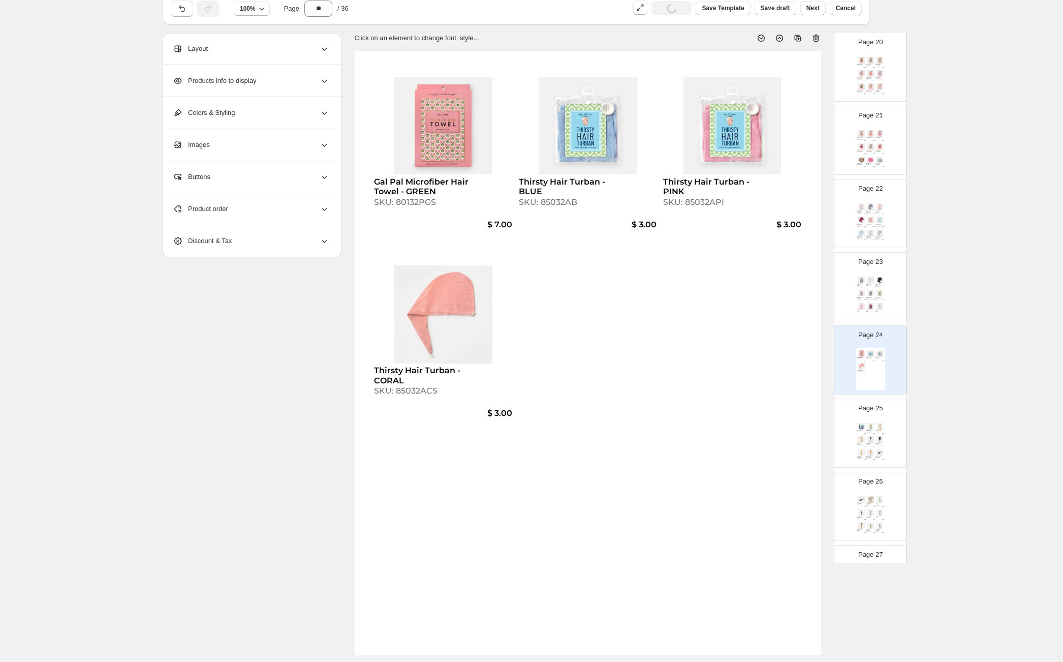
click at [639, 305] on div "Gal Pal Microfiber Hair Towel - GREEN SKU: 80132PGS $ 7.00 Thirsty Hair Turban …" at bounding box center [588, 353] width 466 height 604
click at [253, 213] on div "Product order" at bounding box center [251, 209] width 156 height 32
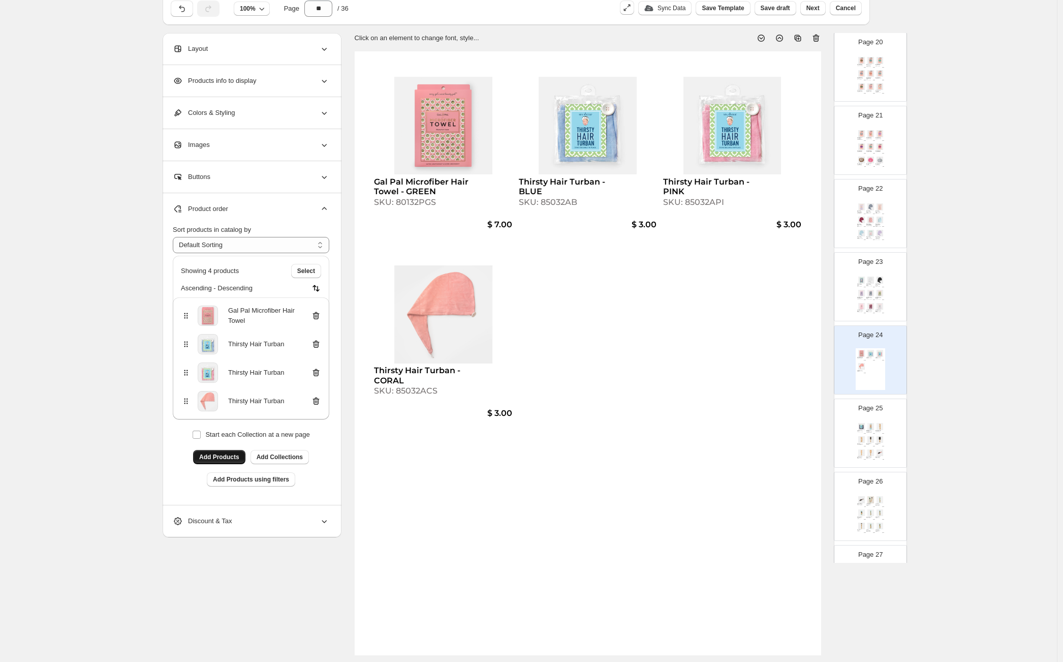
click at [243, 454] on button "Add Products" at bounding box center [219, 457] width 52 height 14
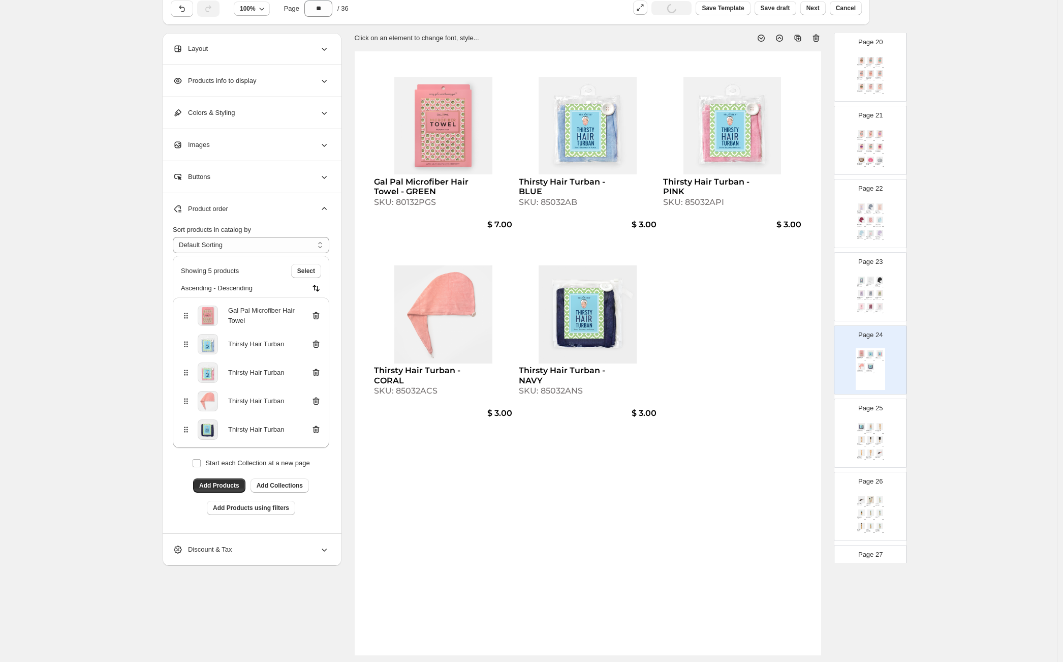
click at [880, 449] on img at bounding box center [879, 452] width 9 height 7
type input "**"
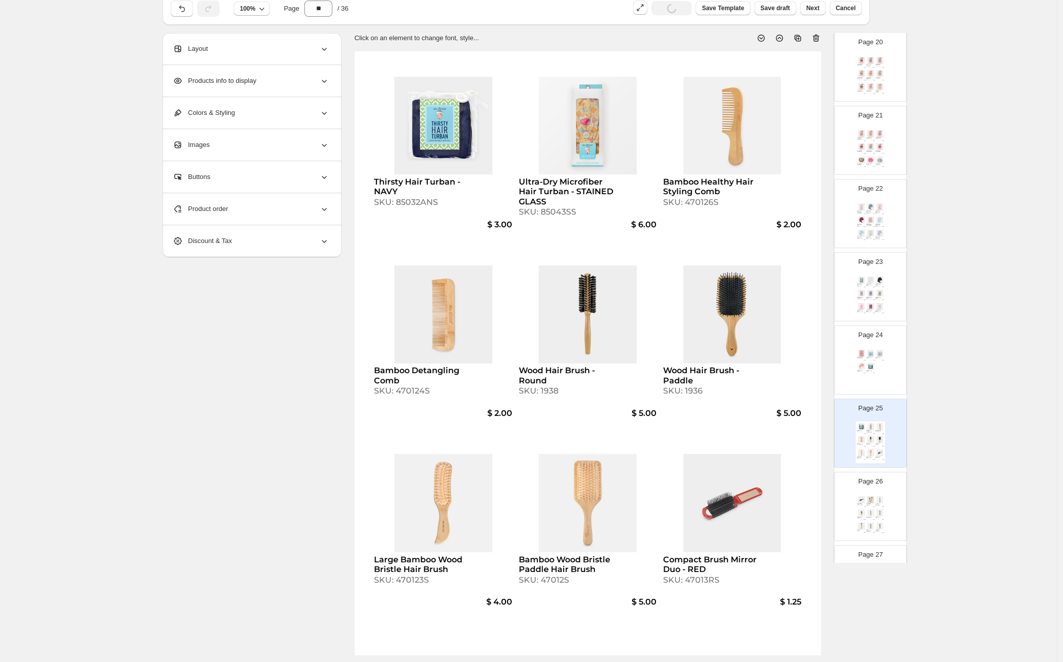
click at [299, 214] on div "Product order" at bounding box center [251, 209] width 156 height 32
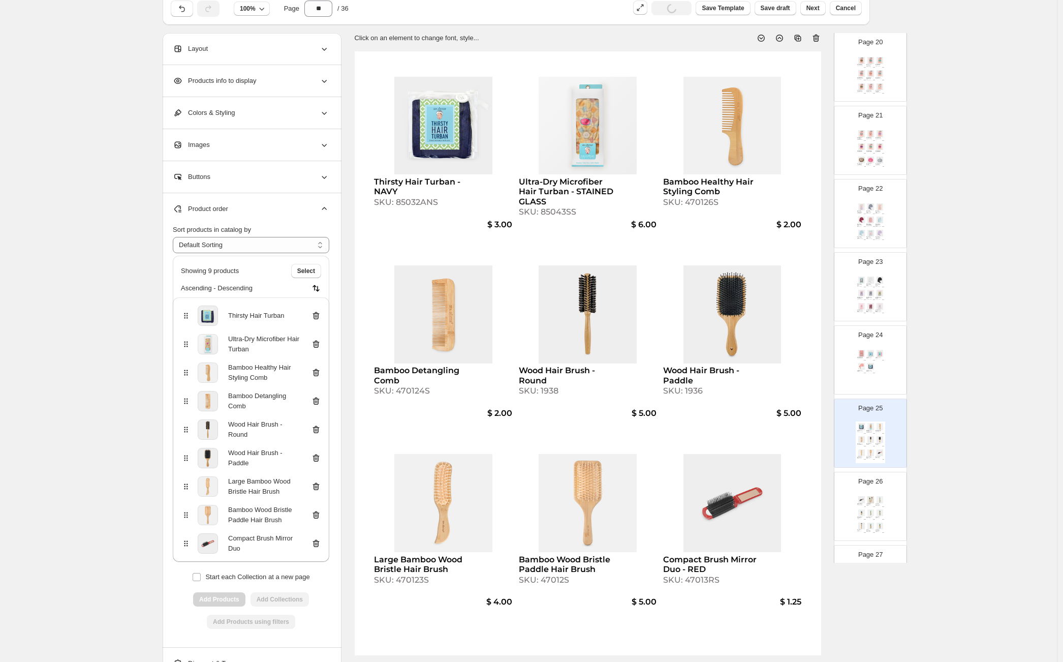
click at [319, 312] on icon at bounding box center [316, 316] width 7 height 8
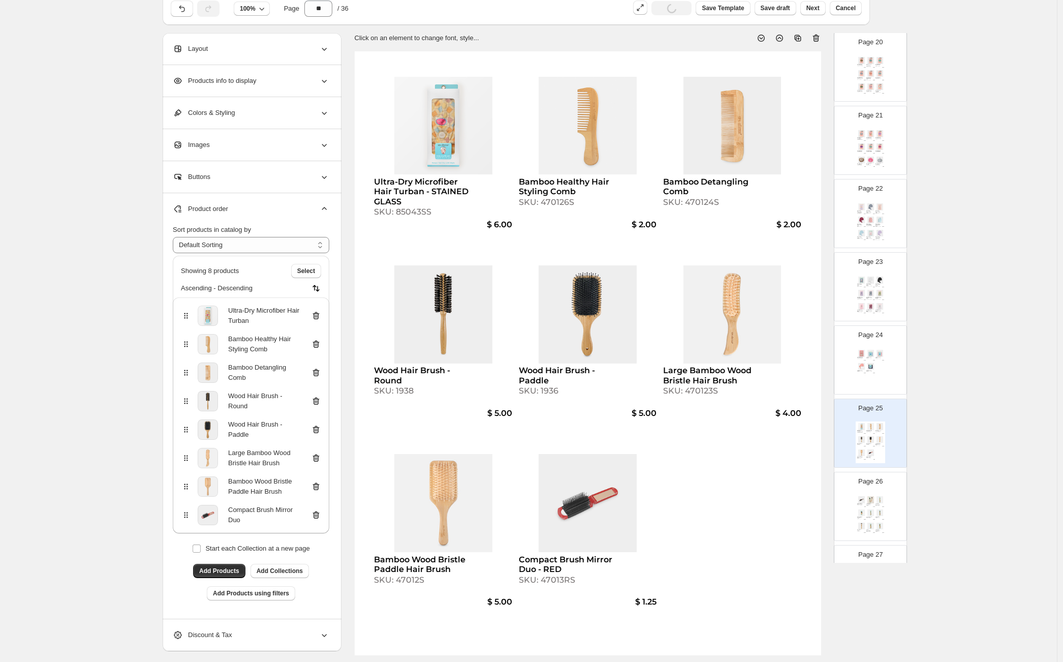
click at [416, 214] on div "SKU: 85043SS" at bounding box center [421, 212] width 95 height 10
select select "**********"
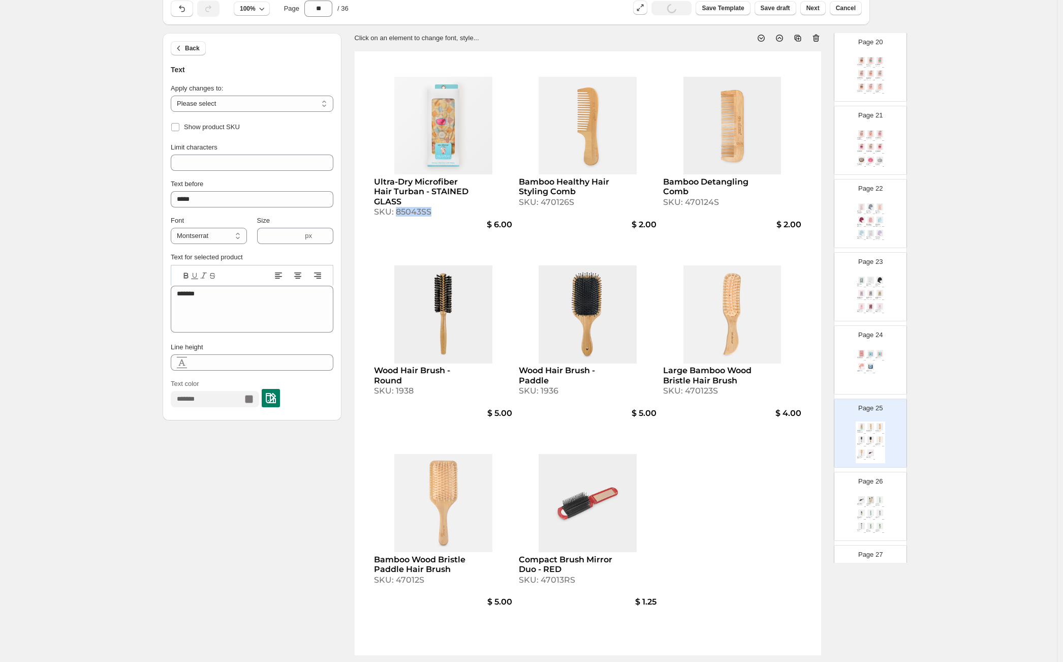
click at [416, 214] on div "SKU: 85043SS" at bounding box center [421, 212] width 95 height 10
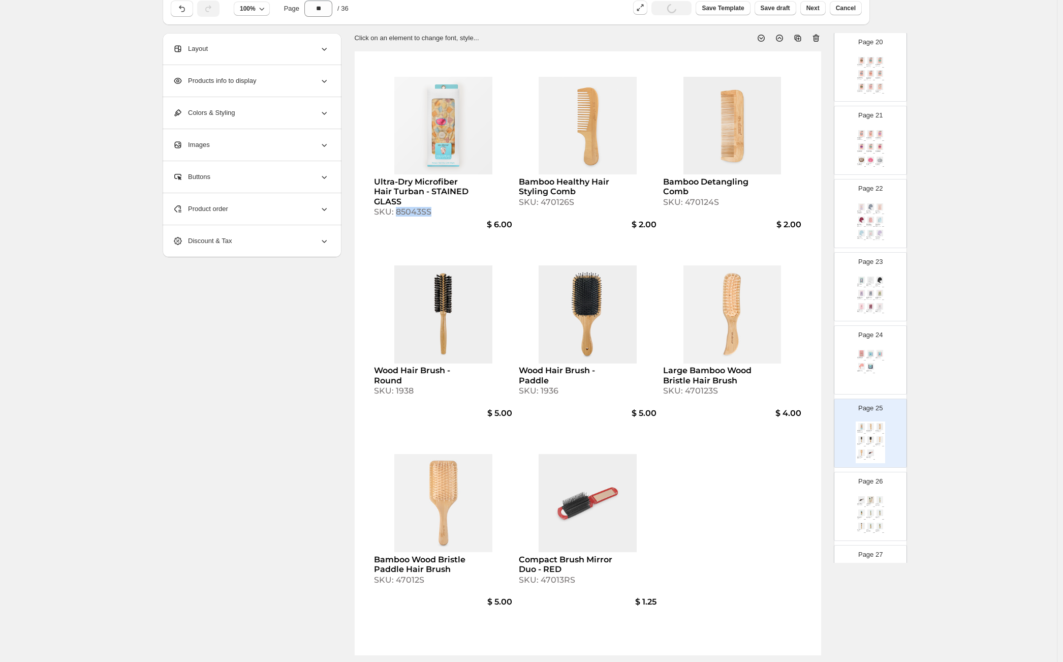
copy div "85043SS"
click at [857, 358] on div "SKU: 80132PGS" at bounding box center [860, 358] width 6 height 1
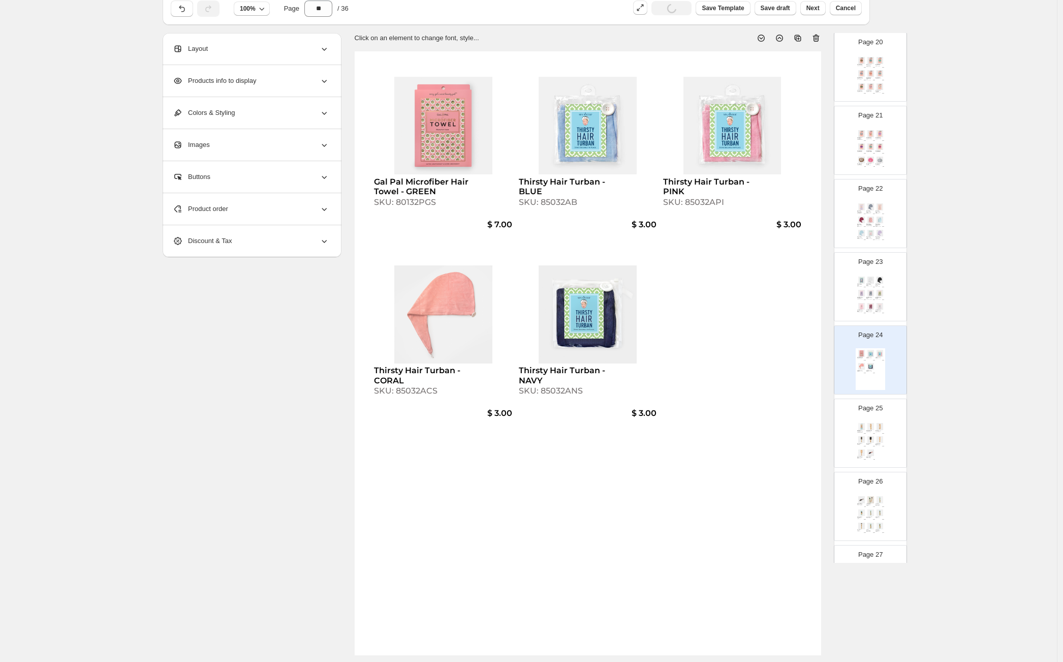
click at [295, 214] on div "Product order" at bounding box center [251, 209] width 156 height 32
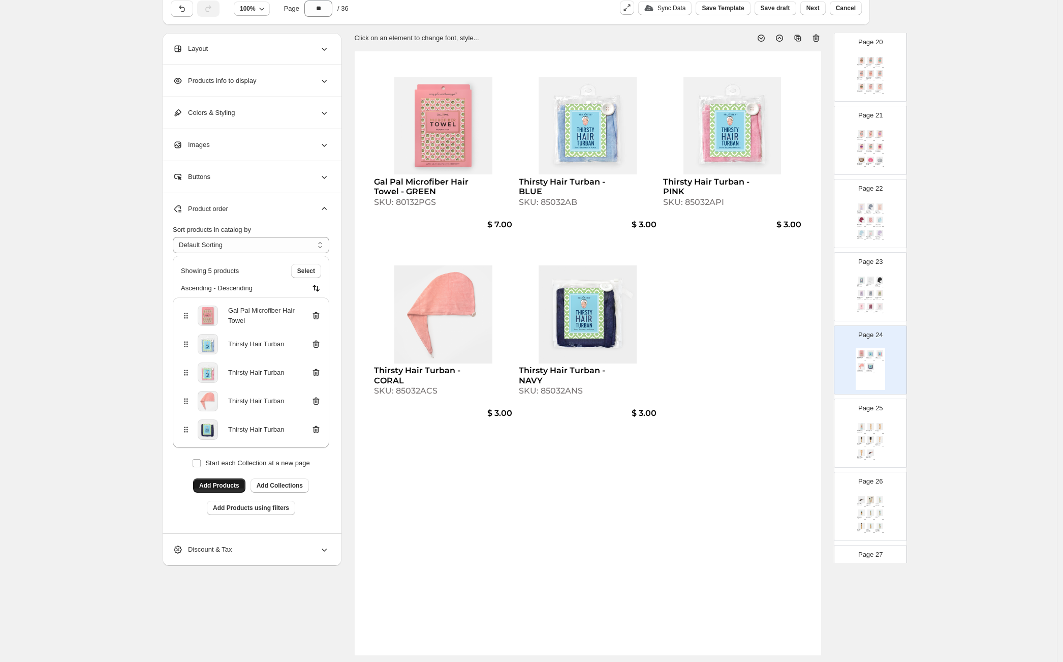
click at [226, 484] on span "Add Products" at bounding box center [219, 485] width 40 height 8
click at [864, 422] on div "Ultra-Dry Microfiber Hair Turban - STAINED GLASS SKU: 85043SS $ 6.00 Bamboo Hea…" at bounding box center [870, 442] width 29 height 42
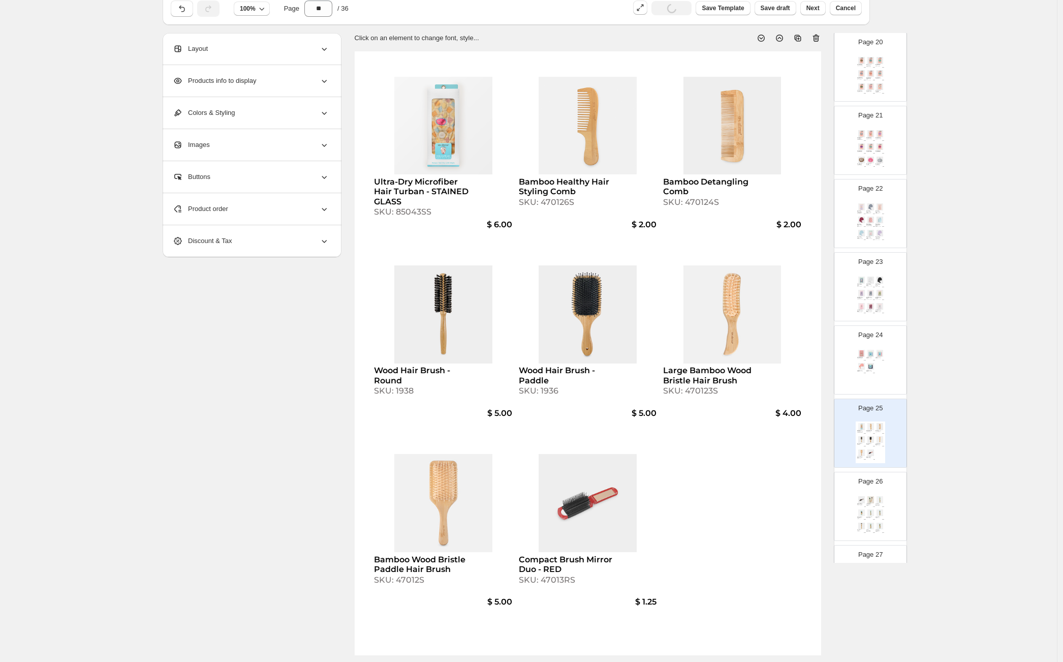
click at [871, 374] on div "Gal Pal Microfiber Hair Towel - GREEN SKU: 80132PGS $ 7.00 Thirsty Hair Turban …" at bounding box center [870, 369] width 29 height 42
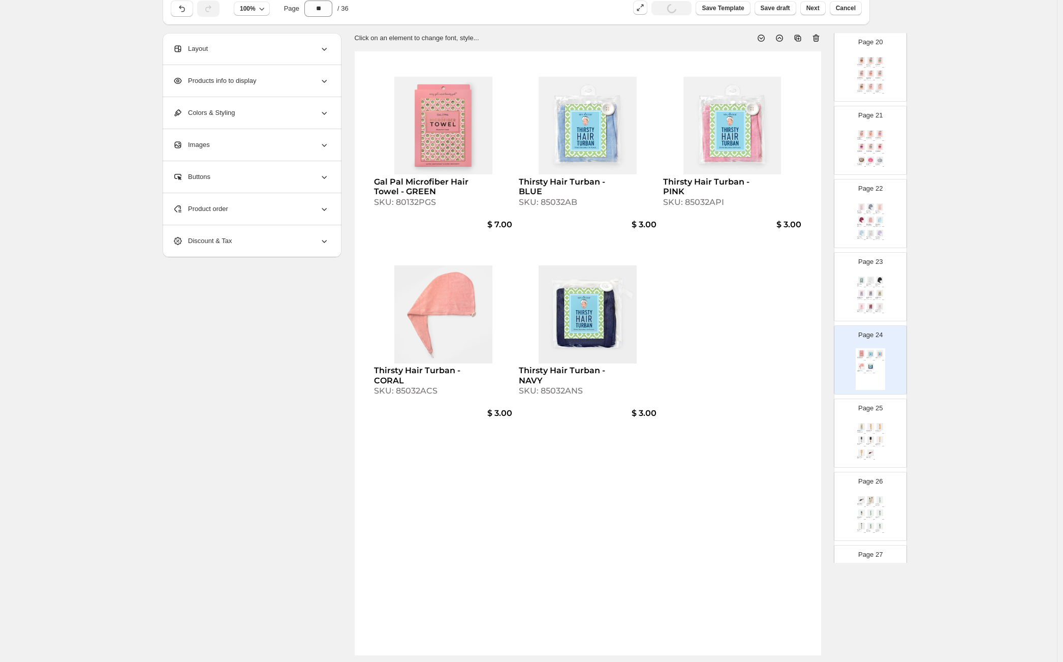
click at [253, 211] on div "Product order" at bounding box center [251, 209] width 156 height 32
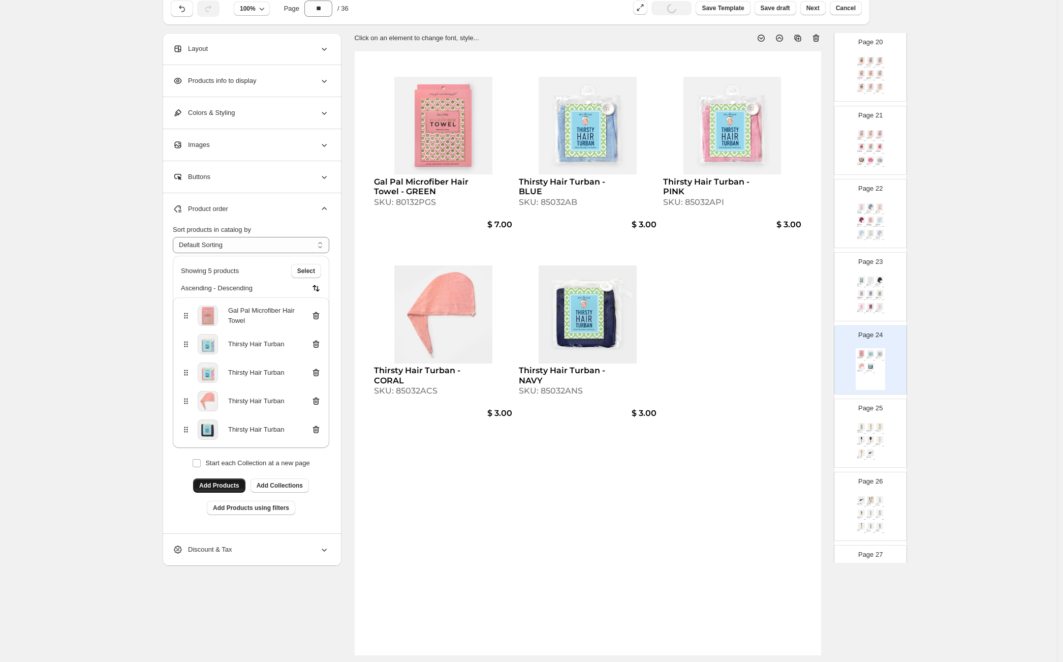
click at [229, 482] on span "Add Products" at bounding box center [219, 485] width 40 height 8
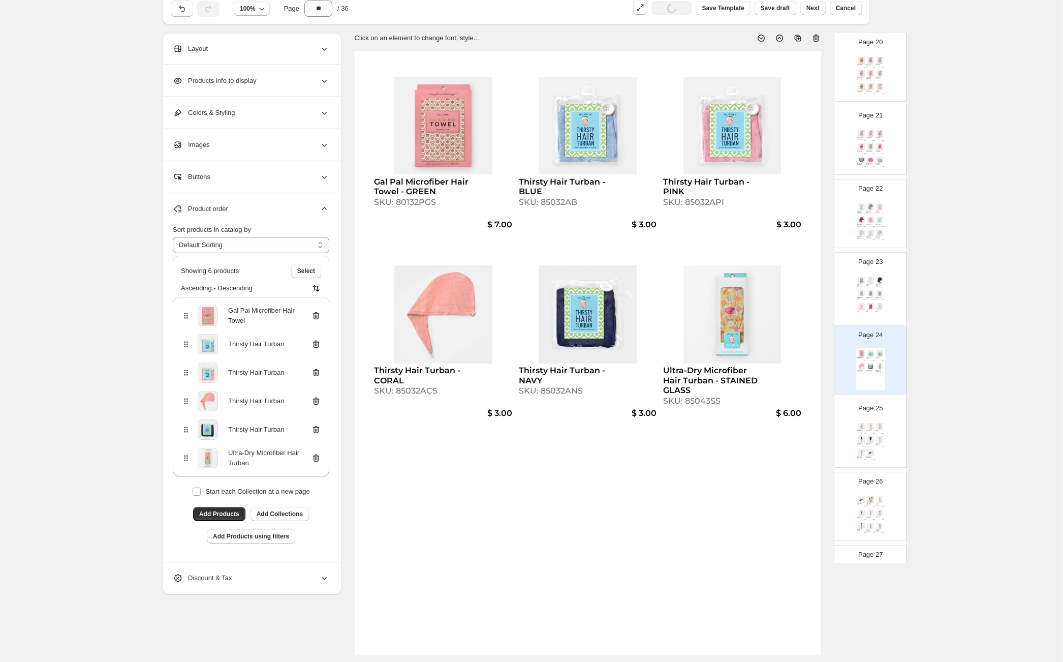
click at [884, 437] on div "Page 25 Ultra-Dry Microfiber Hair Turban - STAINED GLASS SKU: 85043SS $ 6.00 Ba…" at bounding box center [866, 429] width 64 height 68
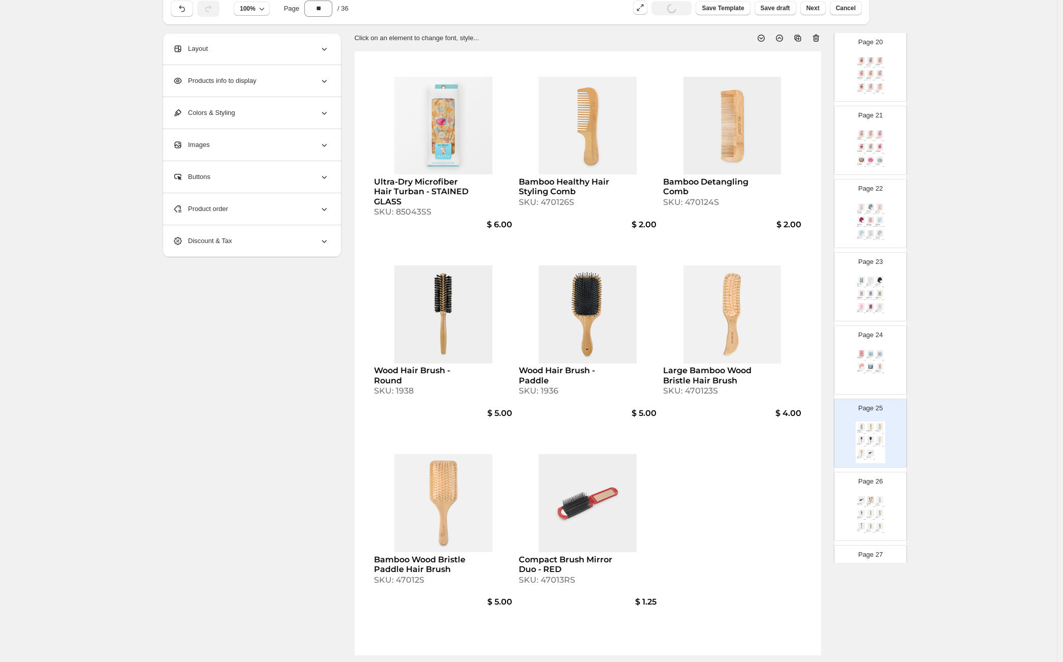
click at [293, 213] on div "Product order" at bounding box center [251, 209] width 156 height 32
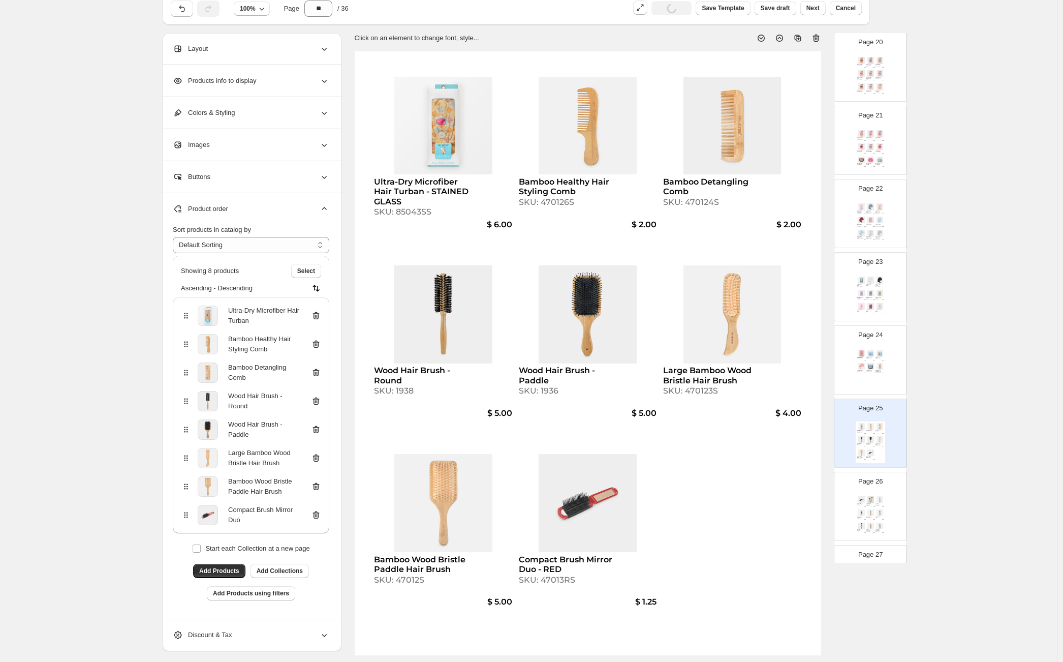
click at [320, 316] on icon at bounding box center [316, 315] width 10 height 10
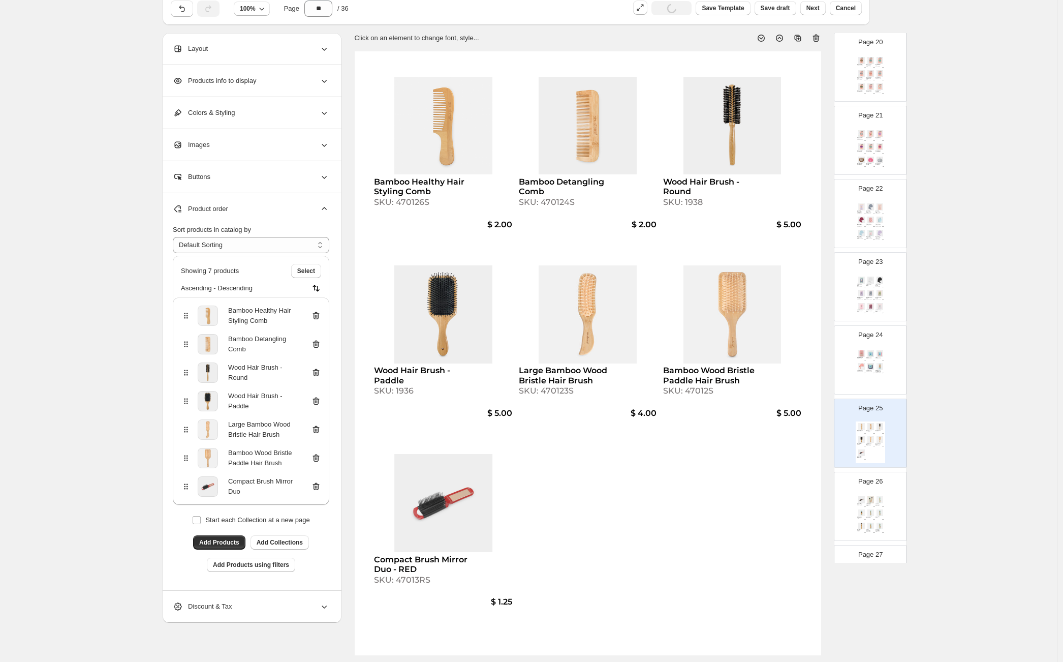
click at [844, 366] on div "Page 24 Gal Pal Microfiber Hair Towel - GREEN SKU: 80132PGS $ 7.00 Thirsty Hair…" at bounding box center [866, 356] width 64 height 68
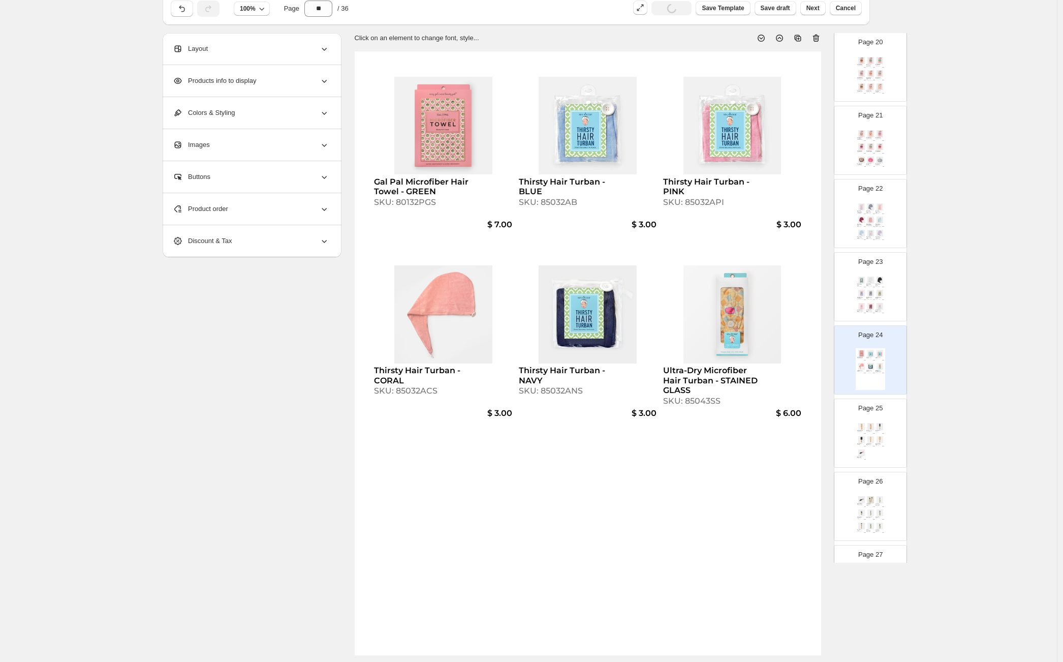
click at [873, 423] on img at bounding box center [870, 426] width 9 height 7
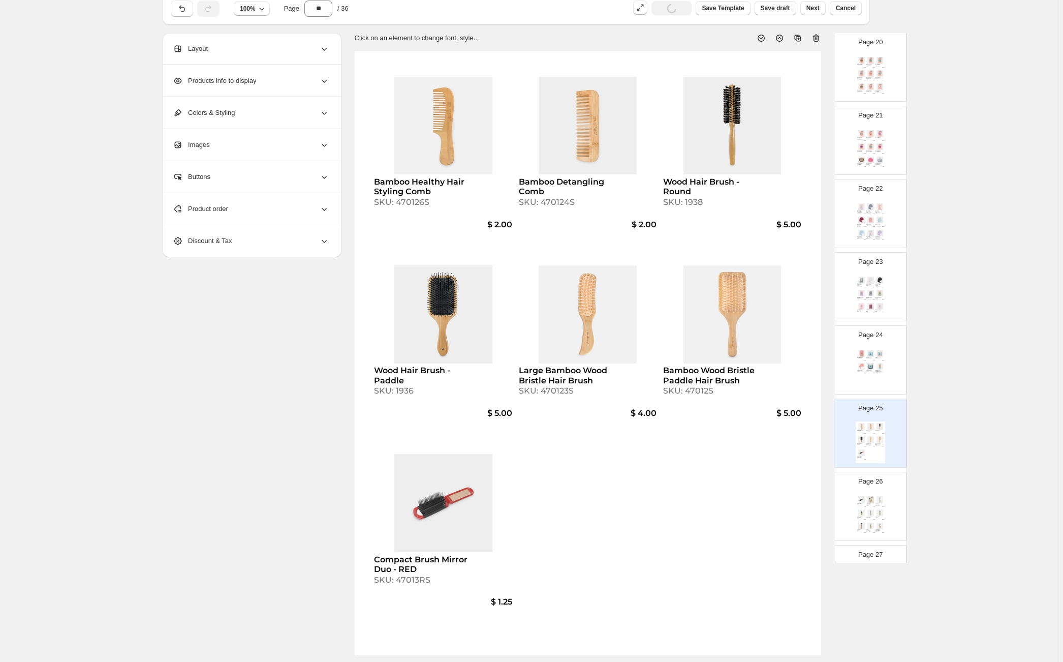
click at [878, 500] on img at bounding box center [879, 499] width 9 height 7
type input "**"
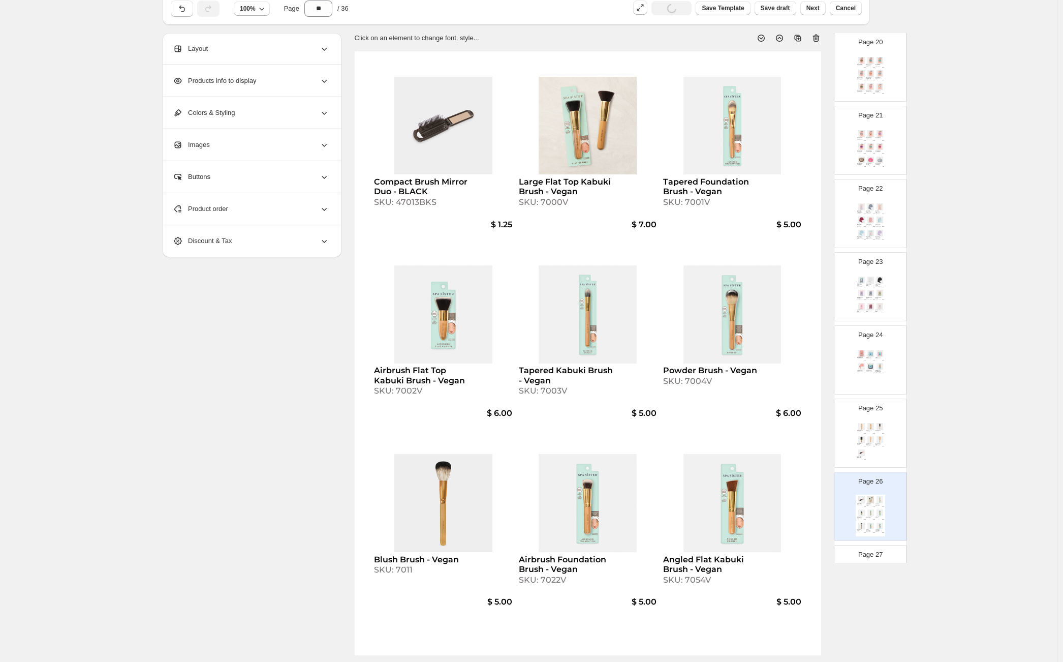
click at [414, 201] on div "SKU: 47013BKS" at bounding box center [421, 202] width 95 height 10
select select "**********"
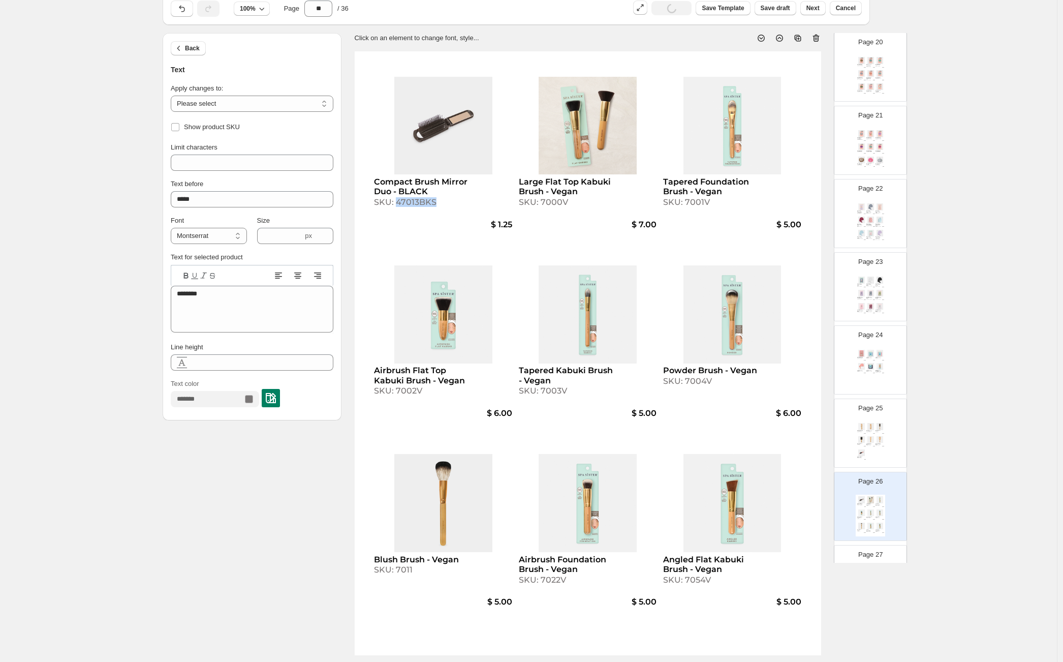
click at [414, 201] on div "SKU: 47013BKS" at bounding box center [421, 202] width 95 height 10
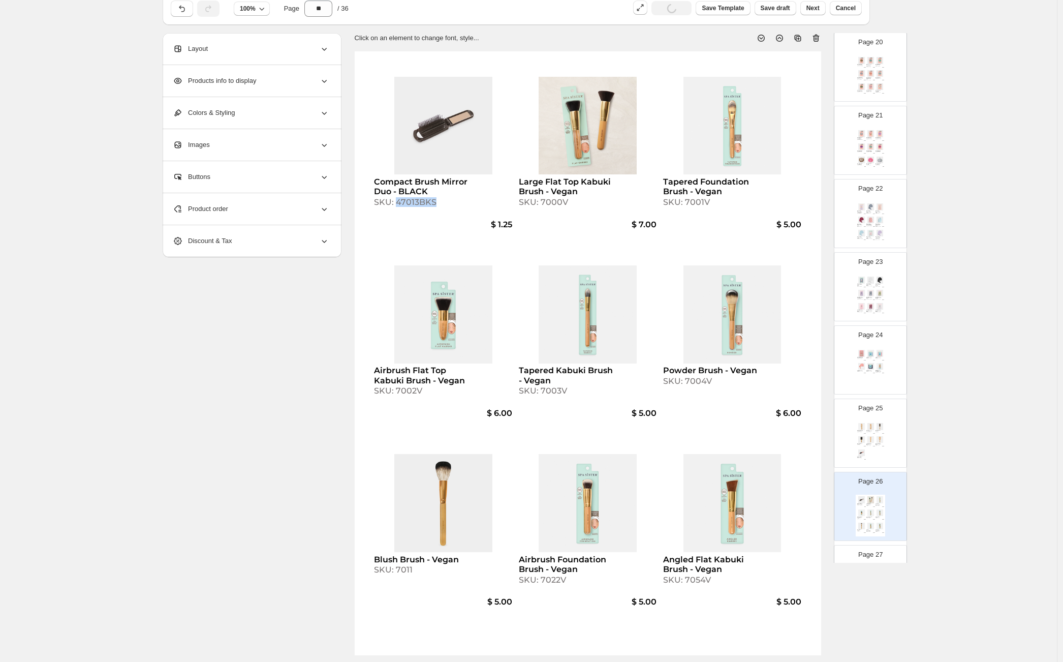
copy div "47013BKS"
click at [871, 435] on div "Bamboo Healthy Hair Styling Comb SKU: 470126S $ 2.00 Bamboo Detangling Comb SKU…" at bounding box center [870, 442] width 29 height 42
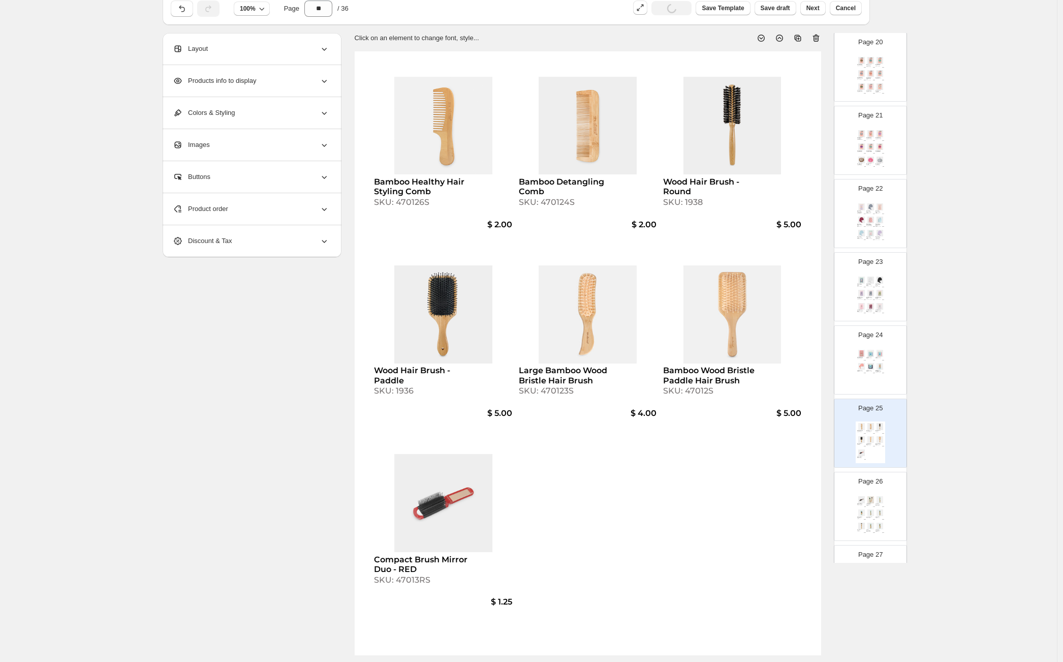
click at [218, 210] on span "Product order" at bounding box center [200, 209] width 55 height 10
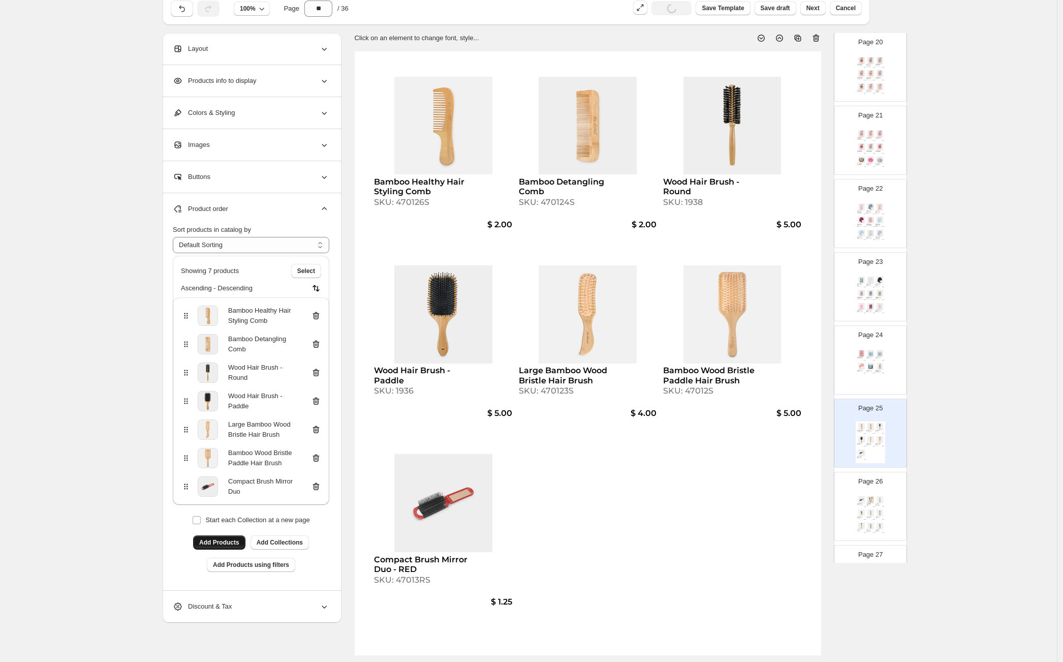
click at [234, 542] on span "Add Products" at bounding box center [219, 542] width 40 height 8
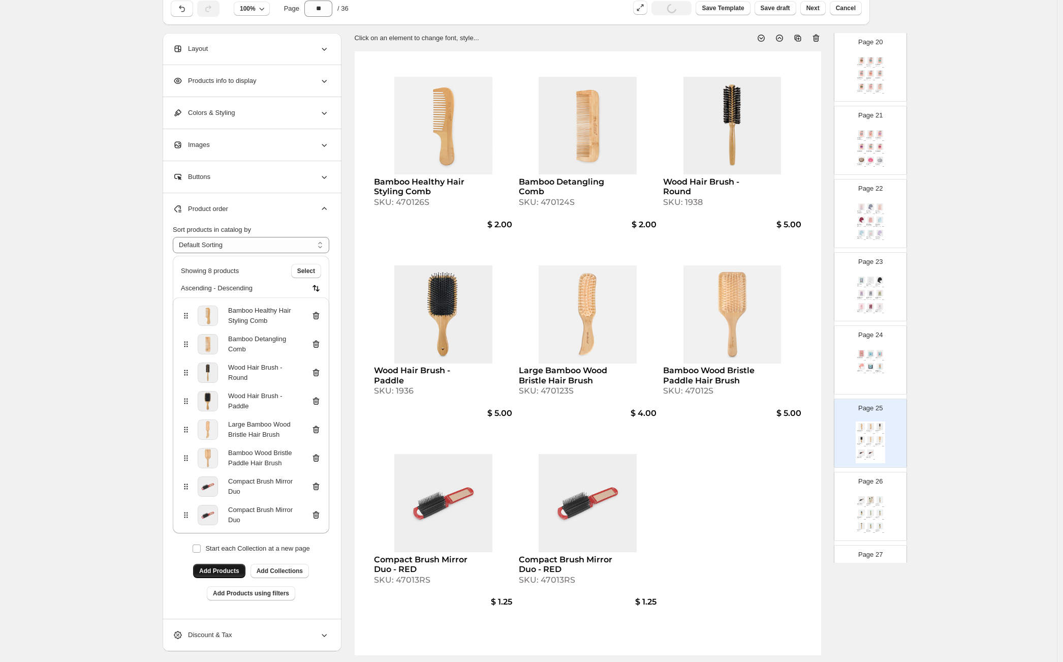
click at [224, 570] on span "Add Products" at bounding box center [219, 571] width 40 height 8
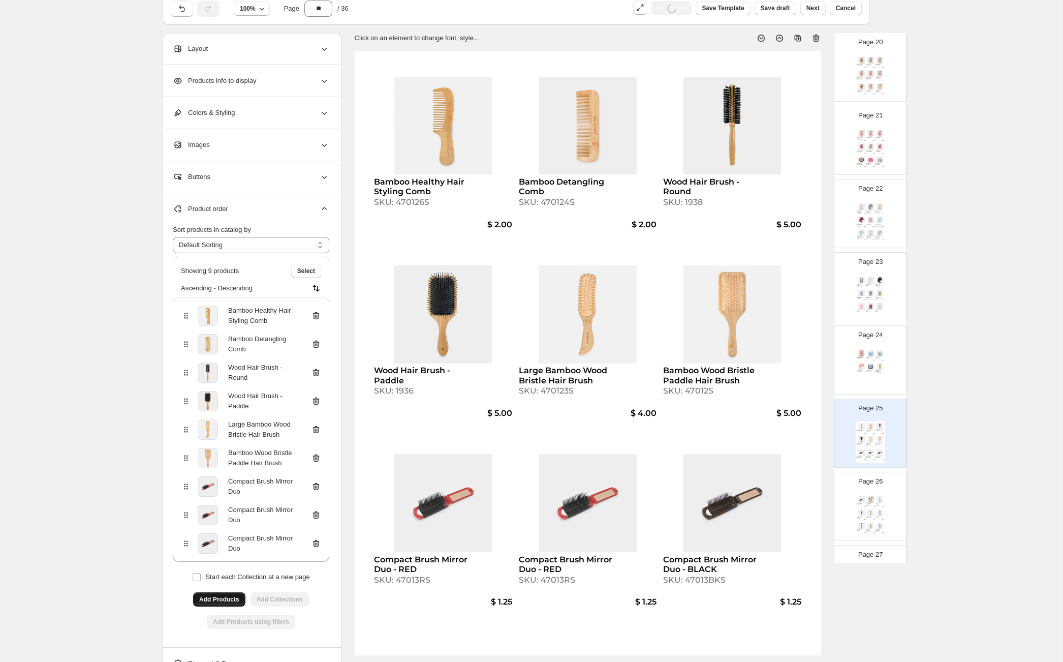
click at [319, 516] on icon at bounding box center [316, 515] width 10 height 10
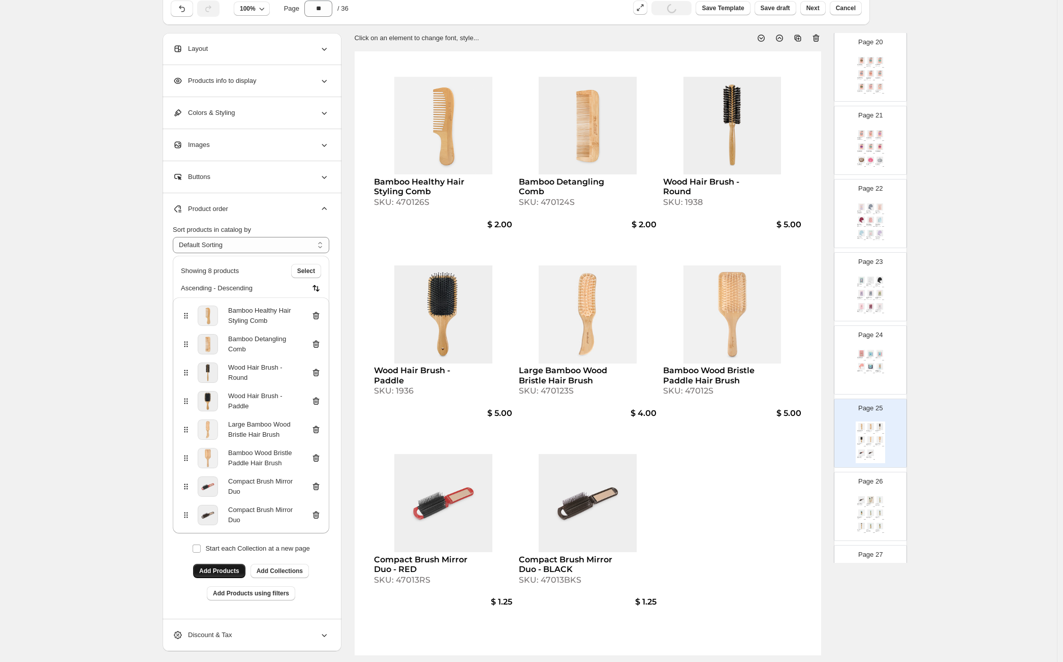
click at [876, 508] on div "Compact Brush Mirror Duo - BLACK SKU: 47013BKS $ 1.25 Large Flat Top Kabuki Bru…" at bounding box center [870, 515] width 29 height 42
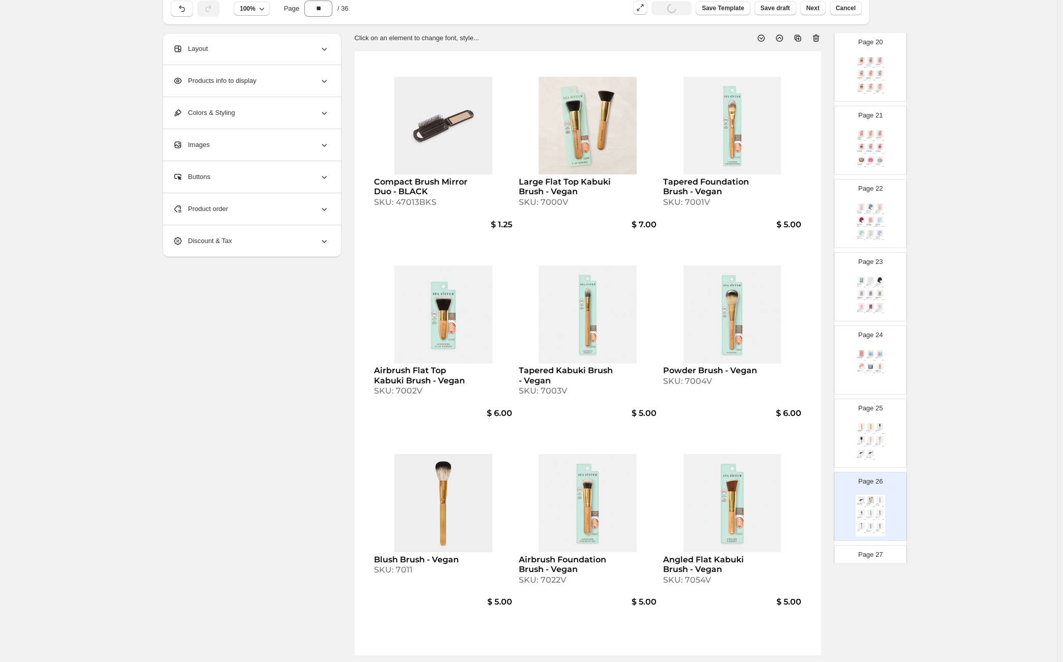
click at [264, 221] on div "Product order" at bounding box center [251, 209] width 156 height 32
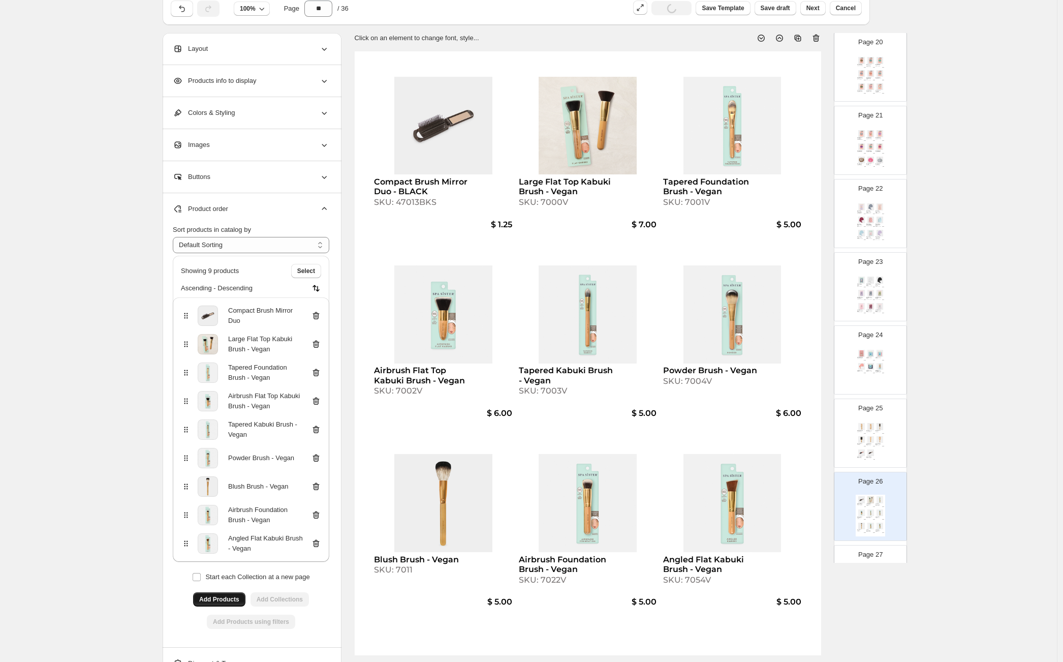
click at [313, 318] on div "Compact Brush Mirror Duo" at bounding box center [251, 315] width 140 height 20
click at [318, 314] on icon at bounding box center [316, 315] width 10 height 10
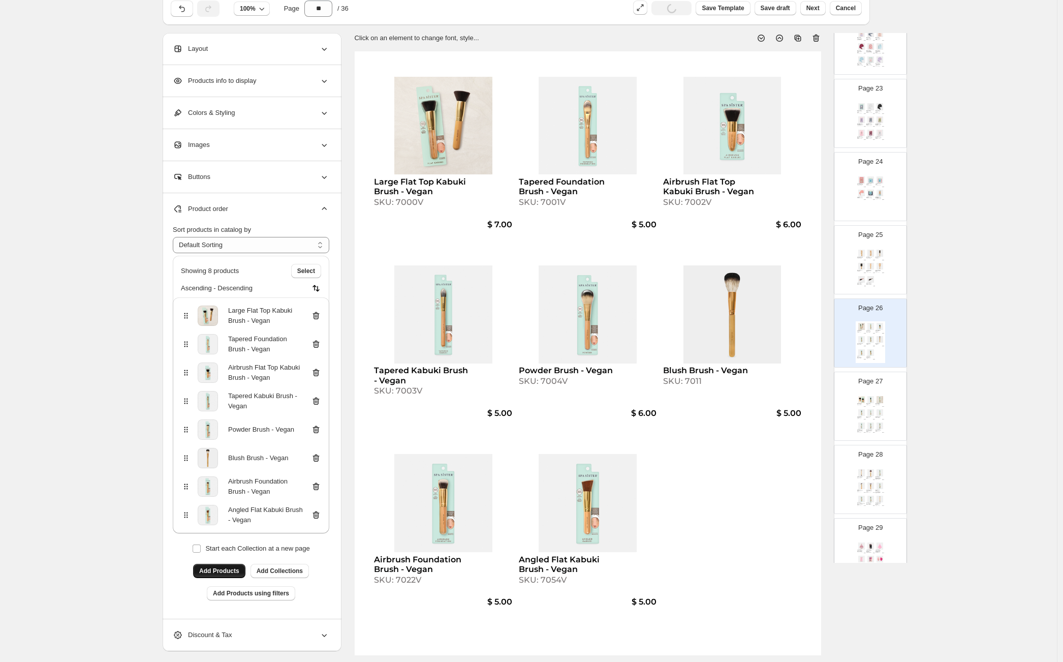
scroll to position [1666, 0]
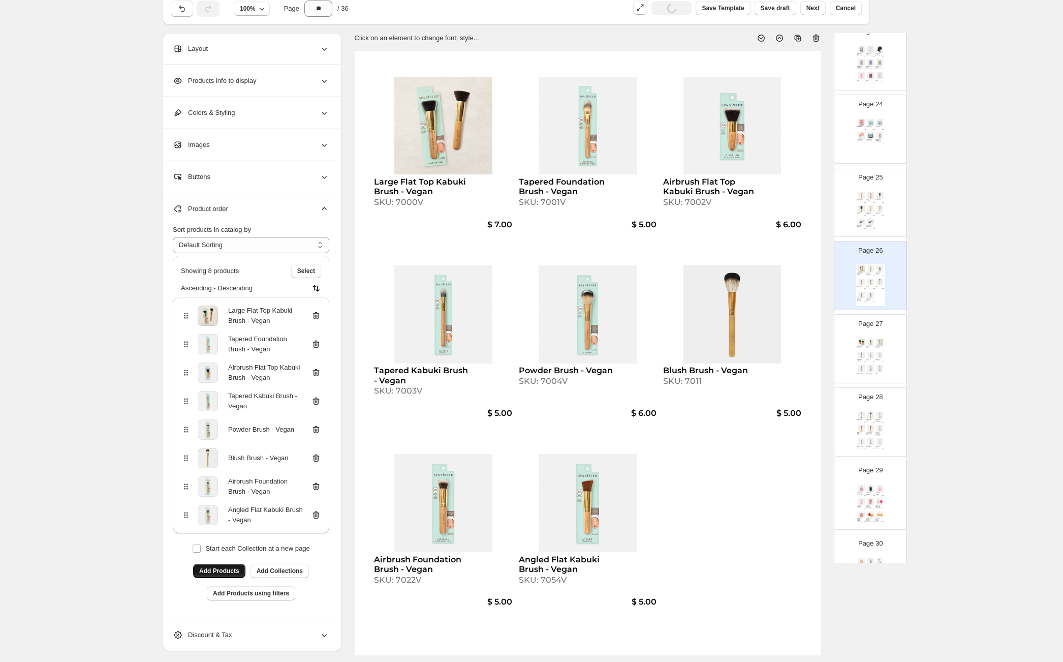
click at [875, 335] on div "Page 27 Short Kabuki Brush - Vegan SKU: 7070V $ 8.00 Bronzer Brush - Vegan SKU:…" at bounding box center [866, 344] width 64 height 68
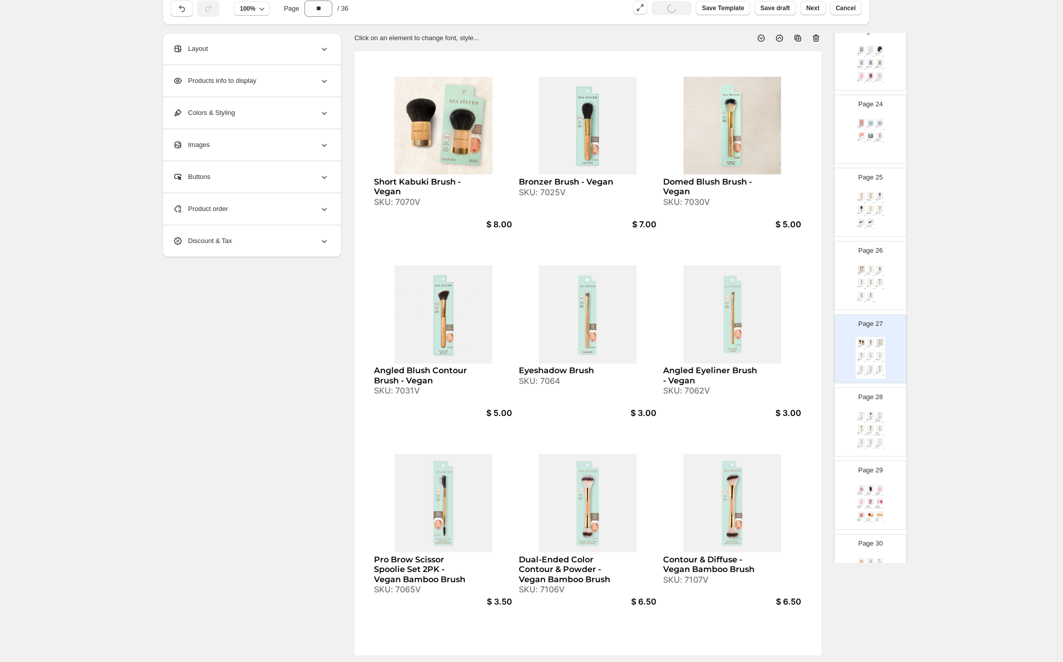
click at [403, 203] on div "SKU: 7070V" at bounding box center [421, 202] width 95 height 10
copy div "7070V"
click at [867, 295] on img at bounding box center [870, 295] width 9 height 7
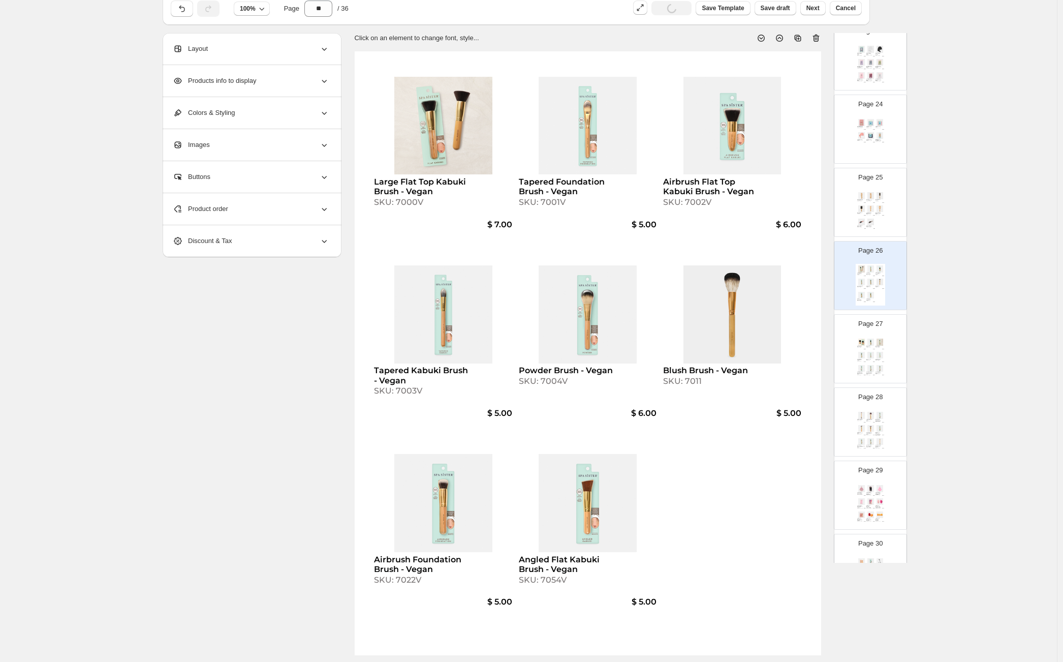
click at [200, 204] on span "Product order" at bounding box center [200, 209] width 55 height 10
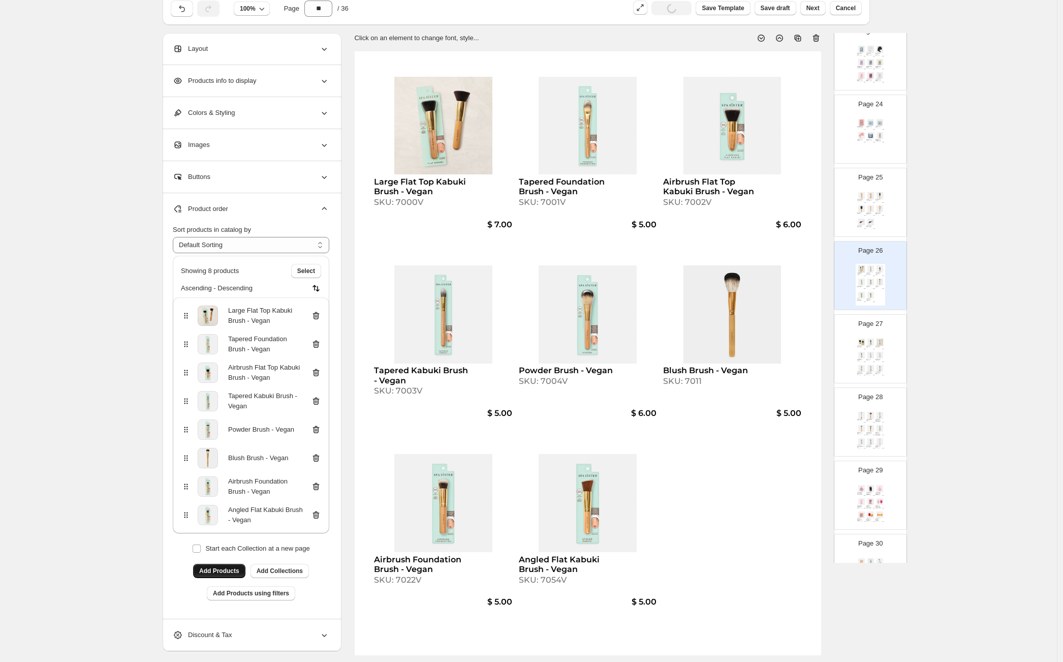
click at [234, 568] on span "Add Products" at bounding box center [219, 571] width 40 height 8
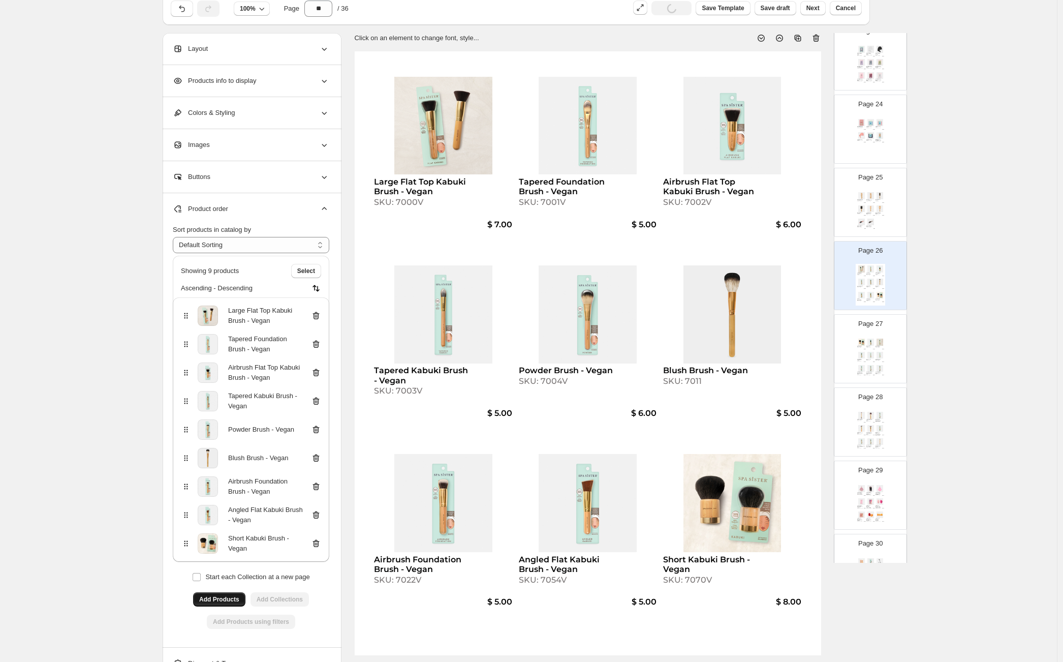
click at [882, 358] on img at bounding box center [879, 355] width 9 height 7
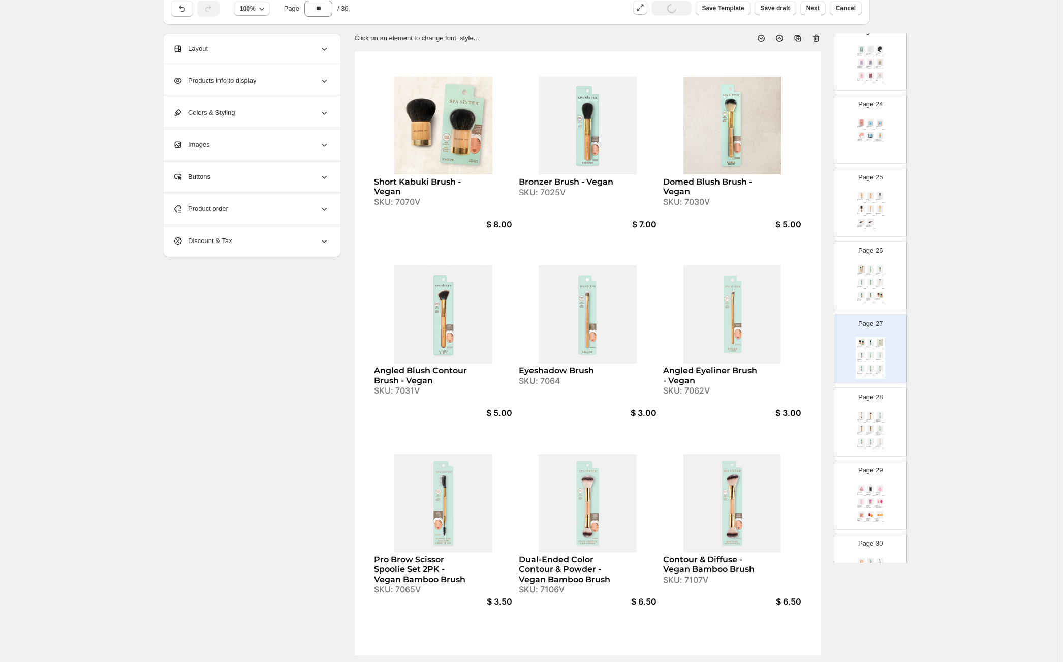
click at [299, 207] on div "Product order" at bounding box center [251, 209] width 156 height 32
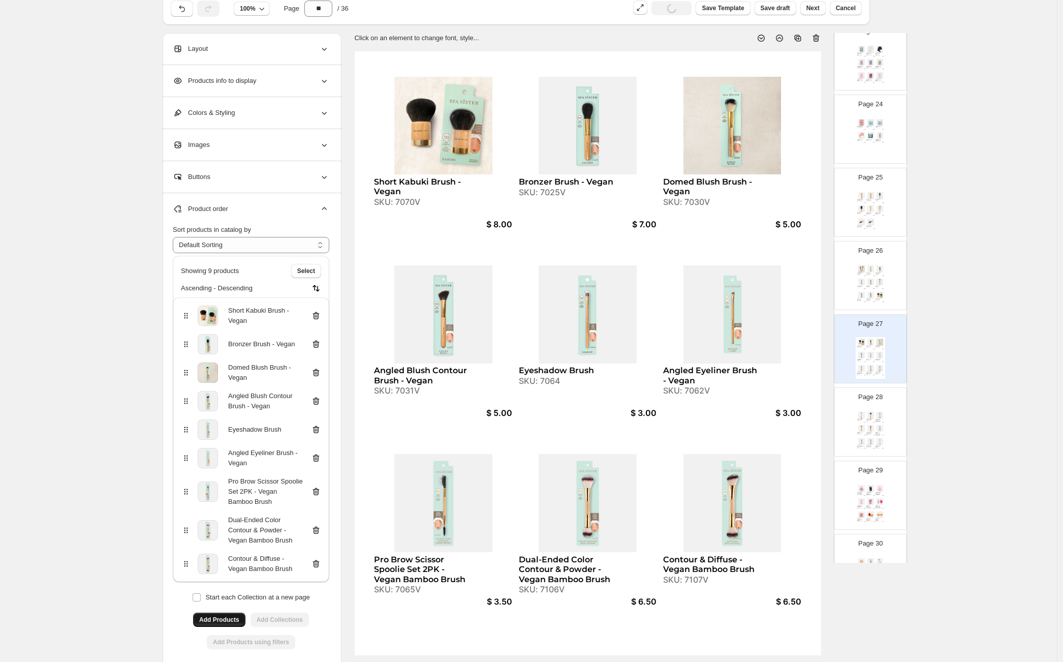
click at [317, 310] on div "Short Kabuki Brush - Vegan" at bounding box center [251, 315] width 140 height 20
click at [318, 312] on icon at bounding box center [316, 316] width 7 height 8
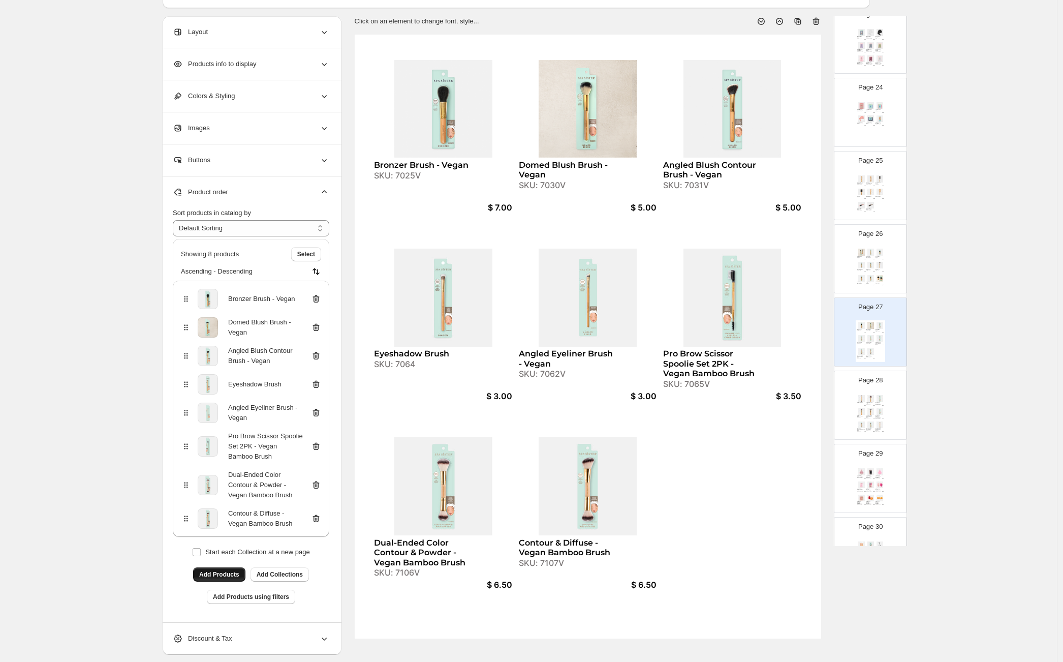
scroll to position [57, 0]
click at [864, 403] on div "Full Face - Vegan Bamboo Brush SKU: 7115V $ 6.50 Large Powder Veil - Vegan Bamb…" at bounding box center [870, 414] width 29 height 42
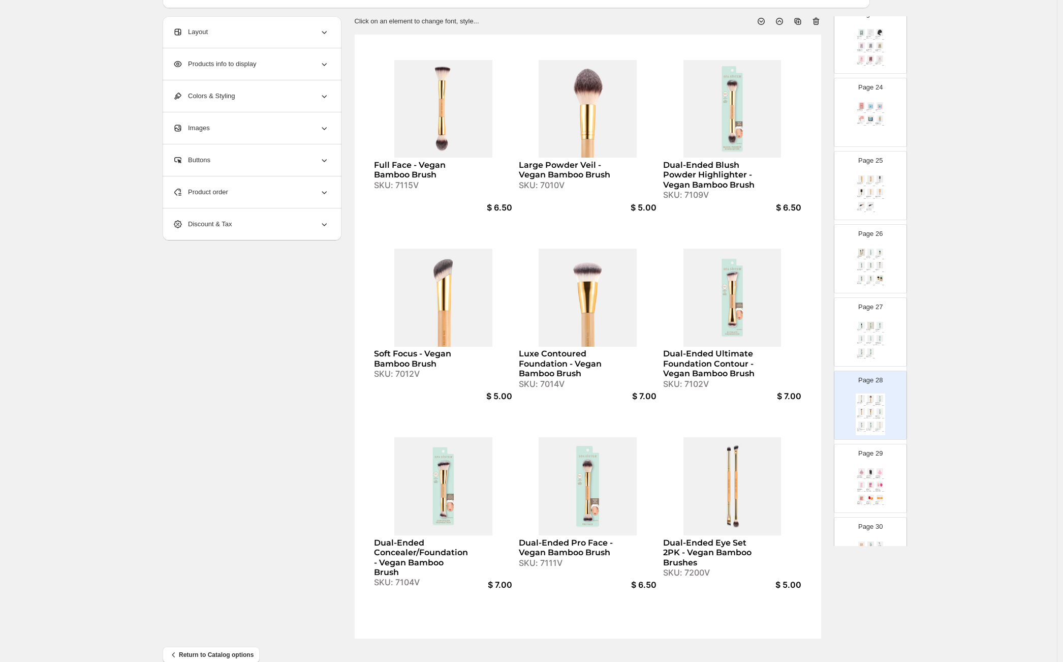
click at [407, 185] on div "SKU: 7115V" at bounding box center [421, 185] width 95 height 10
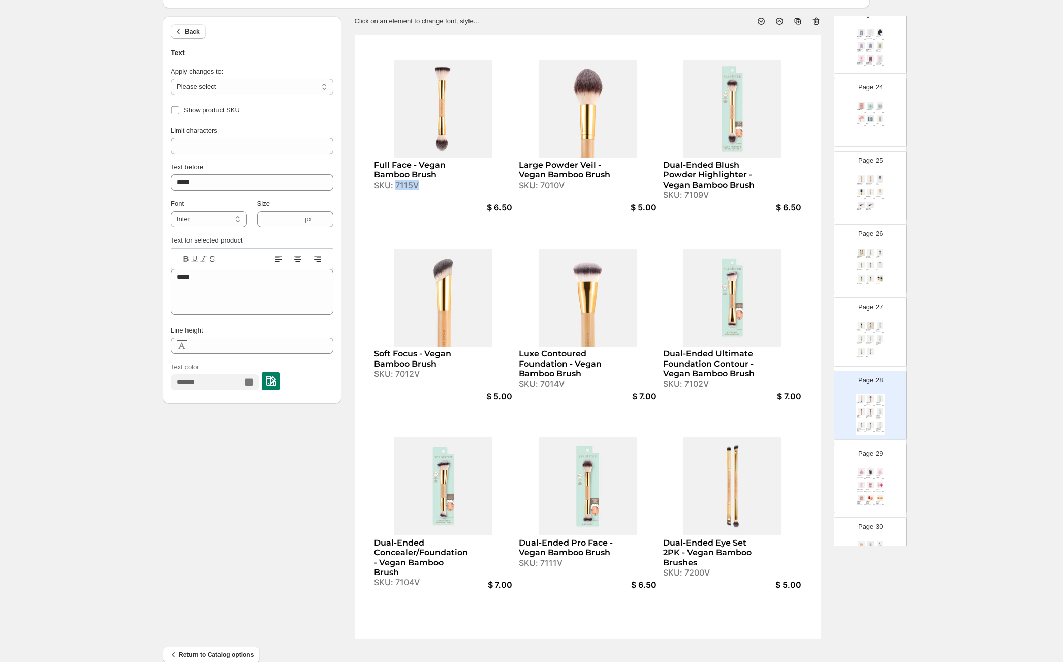
click at [407, 185] on div "SKU: 7115V" at bounding box center [421, 185] width 95 height 10
copy div "7115V"
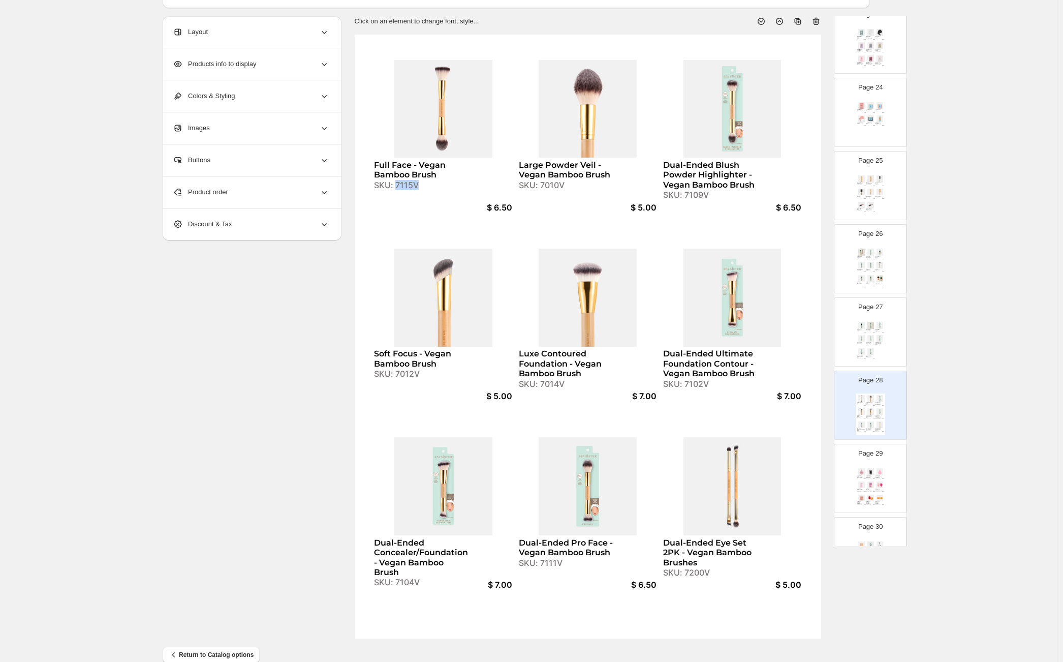
click at [868, 326] on img at bounding box center [870, 325] width 9 height 7
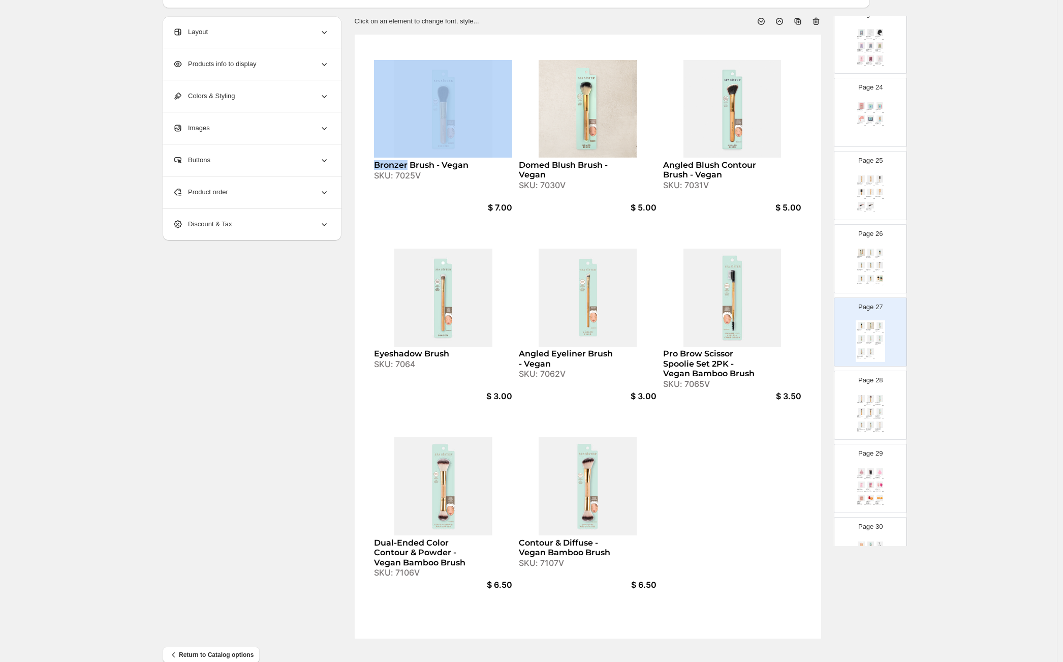
drag, startPoint x: 765, startPoint y: 505, endPoint x: 686, endPoint y: 462, distance: 88.9
click at [763, 505] on div "Bronzer Brush - Vegan SKU: 7025V $ 7.00 Domed Blush Brush - Vegan SKU: 7030V $ …" at bounding box center [588, 337] width 466 height 604
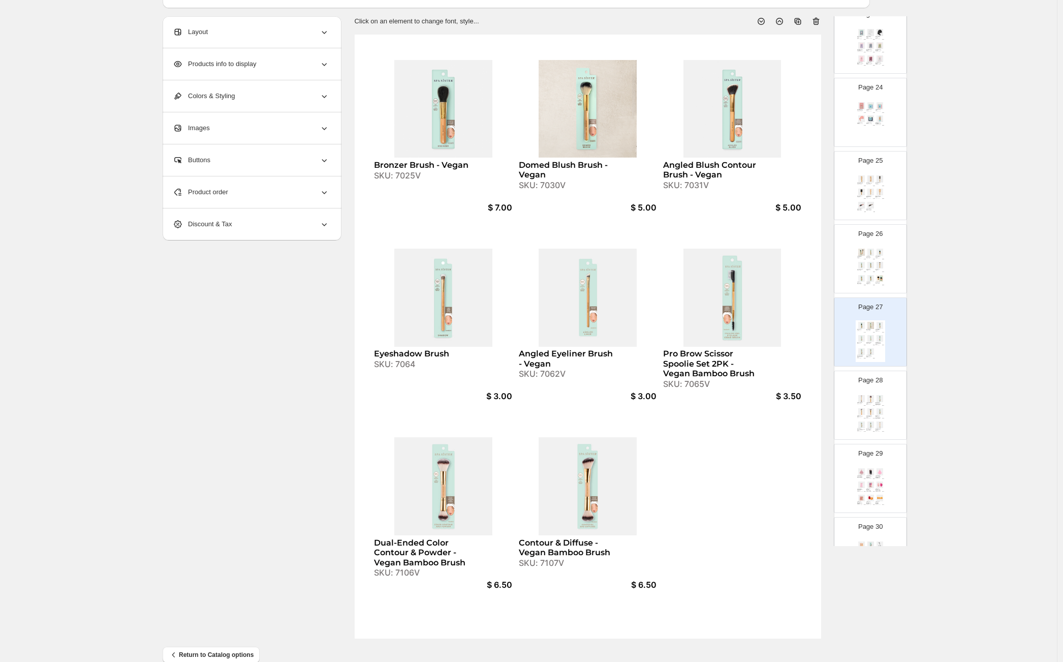
click at [228, 196] on span "Product order" at bounding box center [200, 192] width 55 height 10
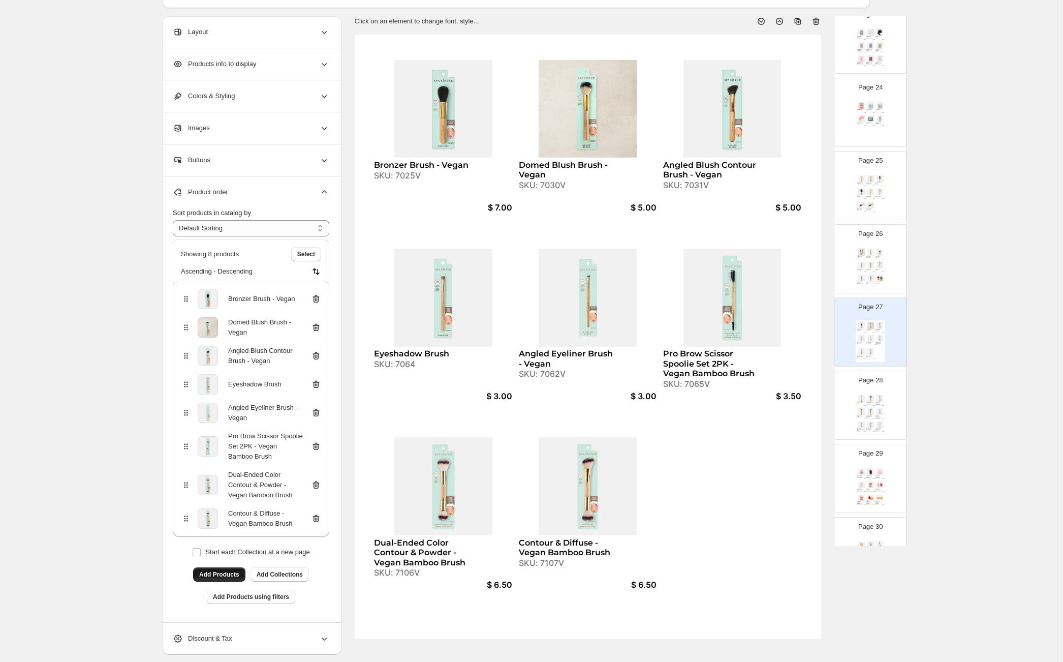
click at [244, 570] on button "Add Products" at bounding box center [219, 574] width 52 height 14
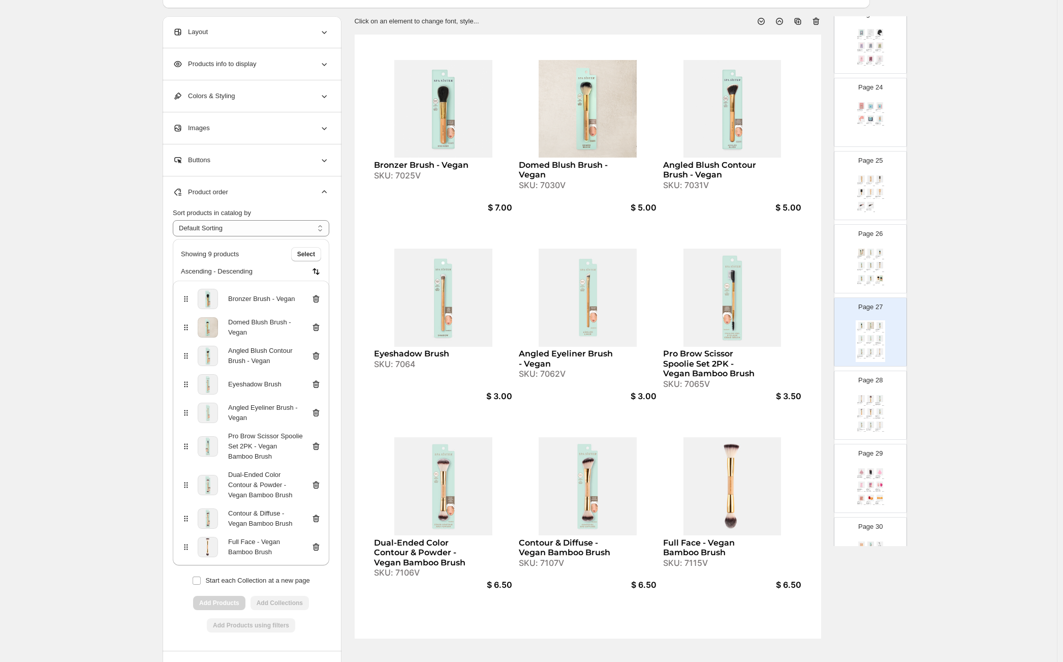
click at [869, 391] on div "Page 28 Full Face - Vegan Bamboo Brush SKU: 7115V $ 6.50 Large Powder Veil - Ve…" at bounding box center [866, 401] width 64 height 68
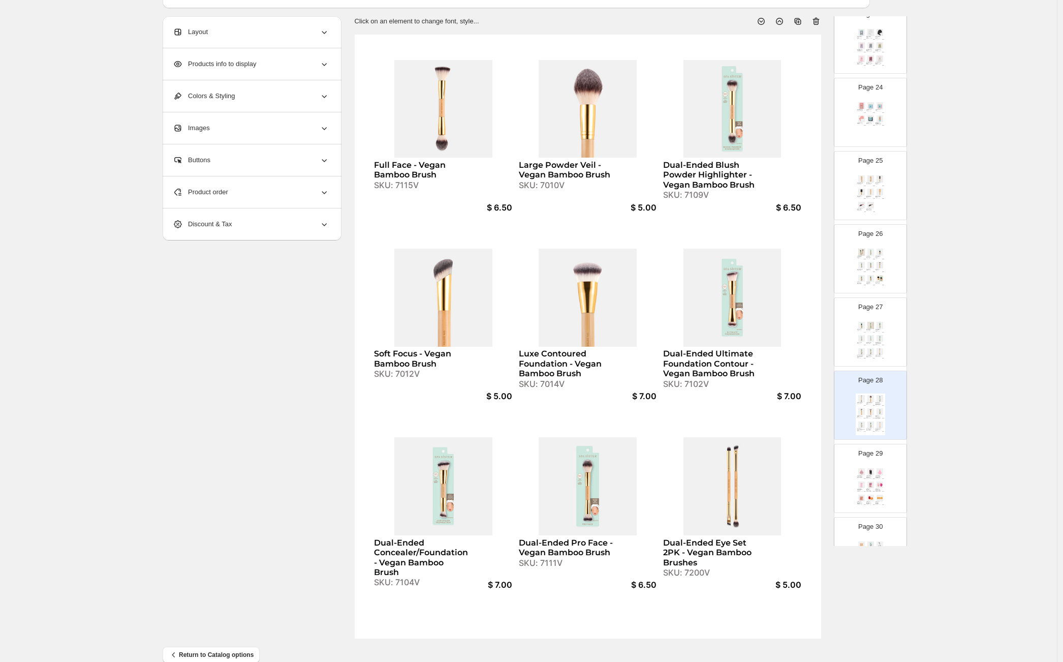
click at [869, 329] on div "Domed Blush Brush - Vegan" at bounding box center [869, 330] width 6 height 2
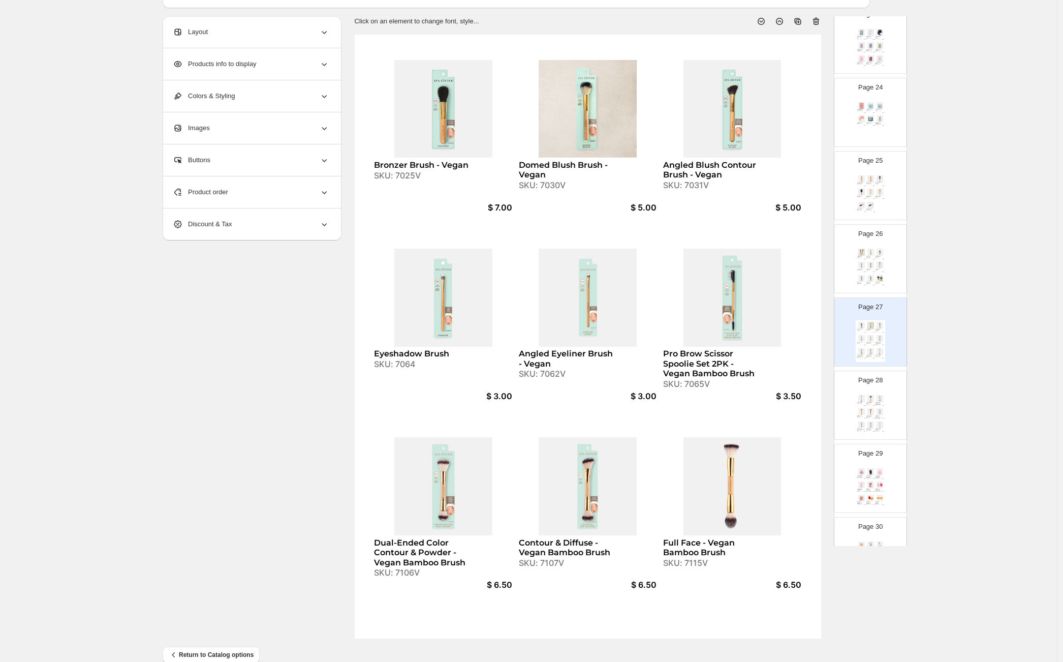
click at [870, 404] on div "SKU: 7010V" at bounding box center [869, 404] width 6 height 1
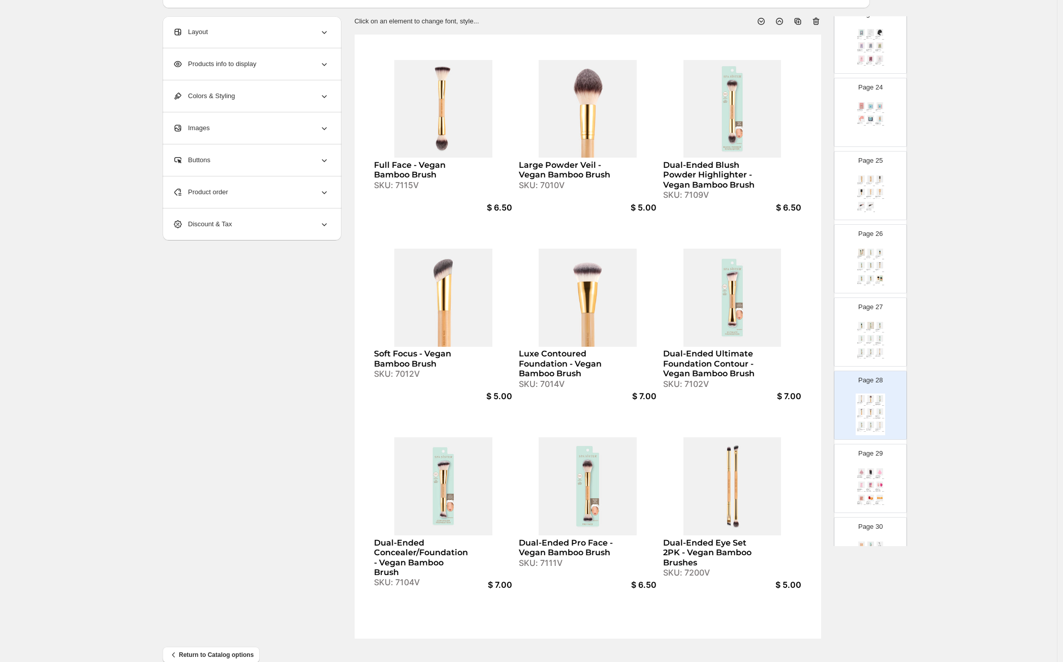
click at [268, 192] on div "Product order" at bounding box center [251, 192] width 156 height 32
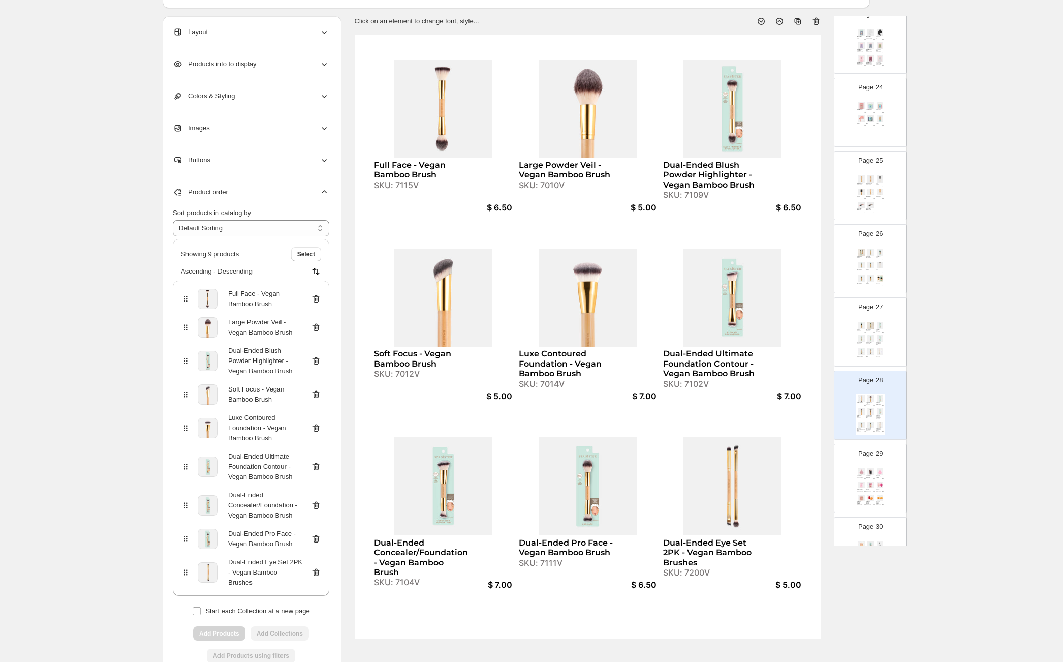
click at [317, 292] on div "Full Face - Vegan Bamboo Brush" at bounding box center [251, 299] width 140 height 20
click at [318, 297] on icon at bounding box center [316, 299] width 10 height 10
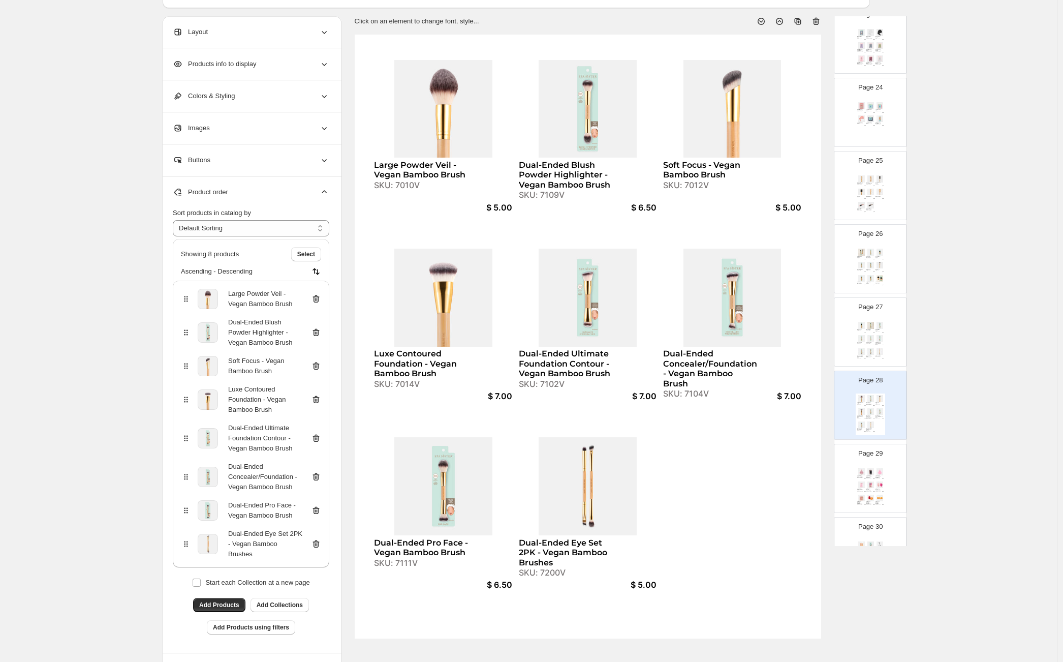
click at [869, 473] on img at bounding box center [870, 471] width 9 height 7
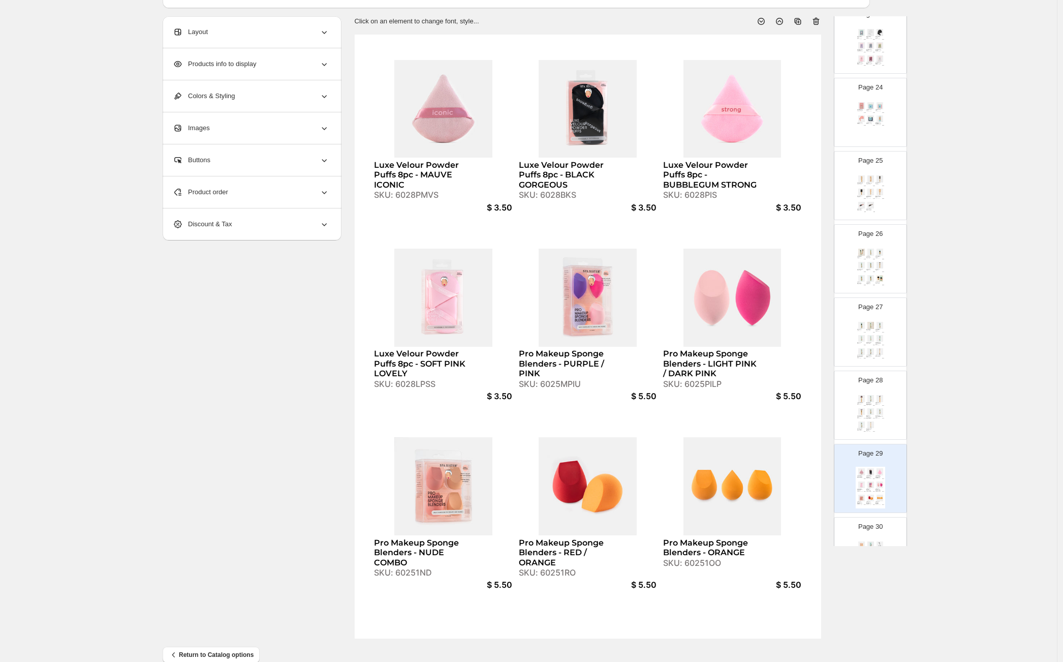
click at [866, 410] on img at bounding box center [870, 411] width 9 height 7
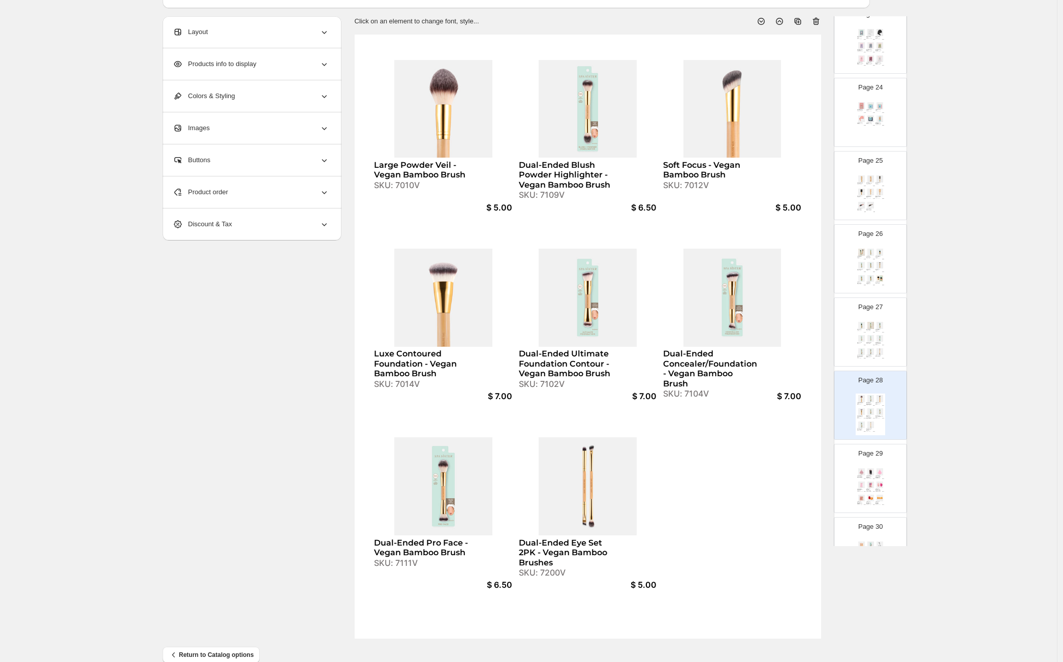
click at [867, 460] on div "Page 29 Luxe Velour Powder Puffs 8pc - MAUVE ICONIC SKU: 6028PMVS $ 3.50 Luxe V…" at bounding box center [866, 474] width 64 height 68
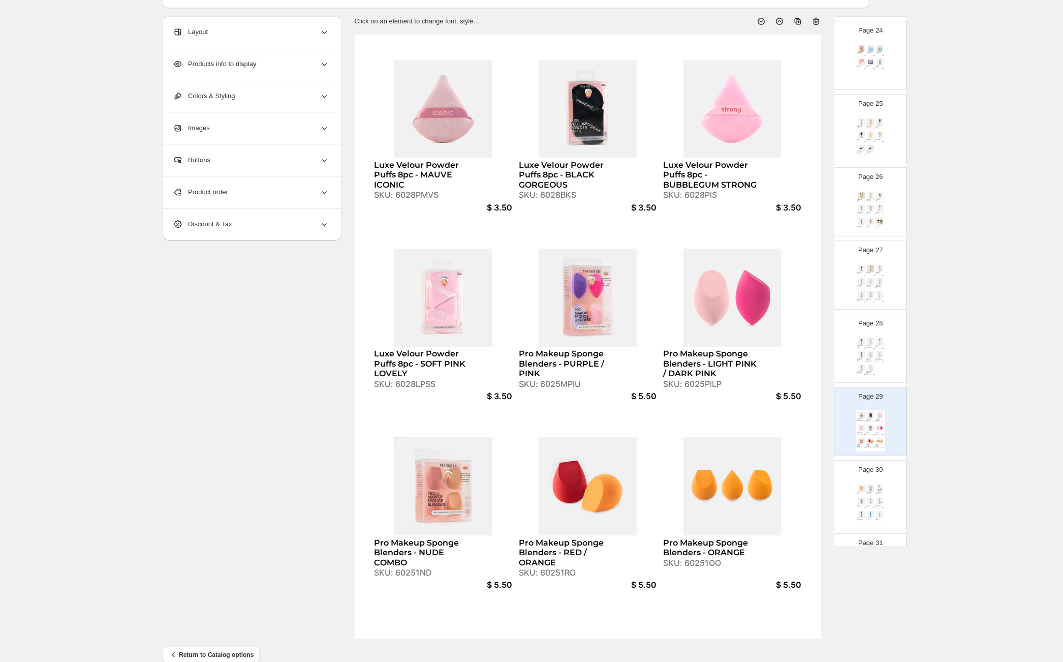
scroll to position [1770, 0]
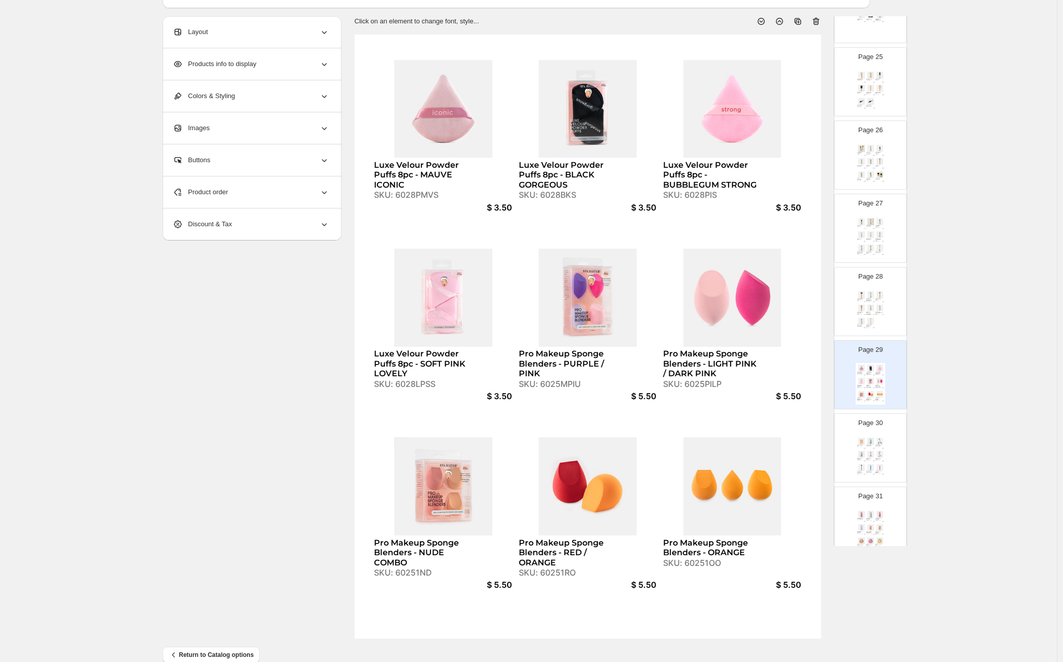
click at [867, 454] on img at bounding box center [870, 454] width 9 height 7
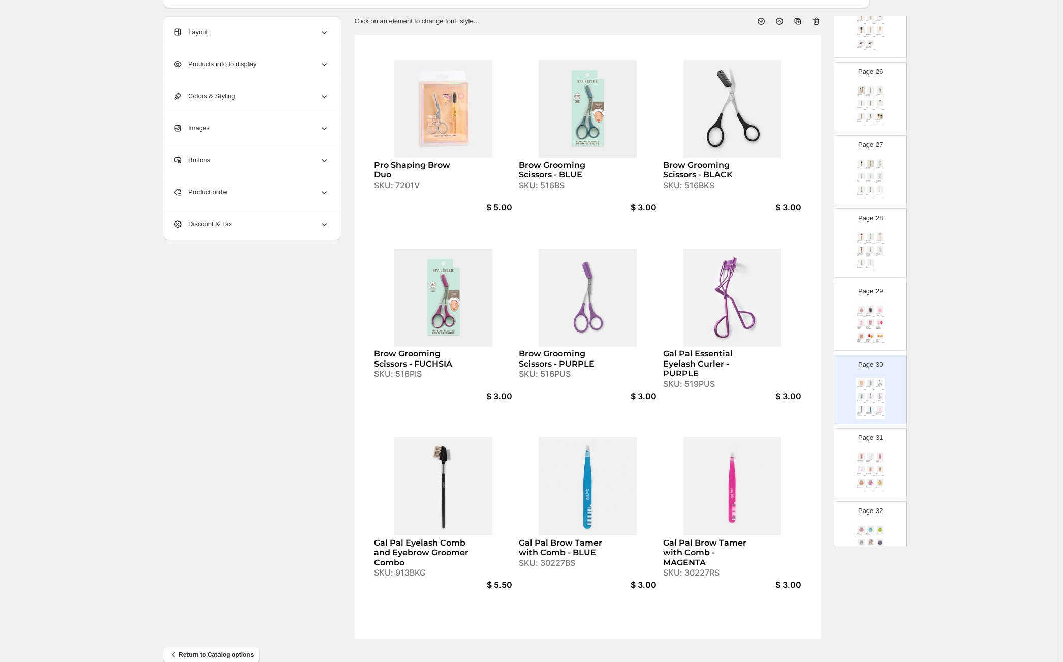
scroll to position [1885, 0]
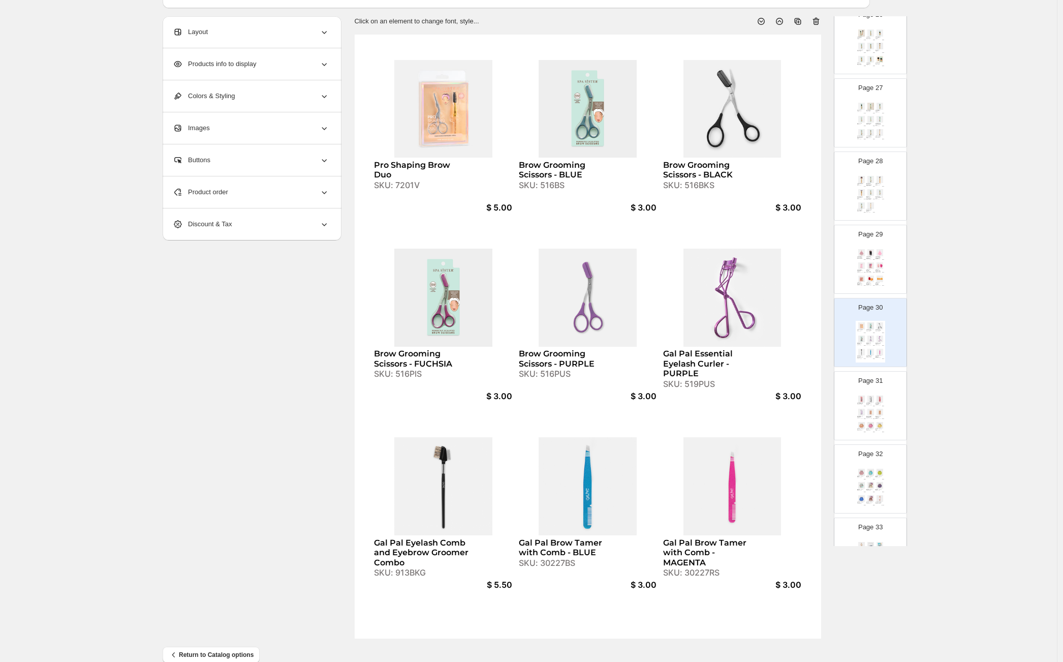
click at [867, 407] on div "Gal Pal Brow-Tastic Grooming Kit - BLUE SKU: 30225BS $ 3.00 Gal Pal Brow-Tastic…" at bounding box center [870, 415] width 29 height 42
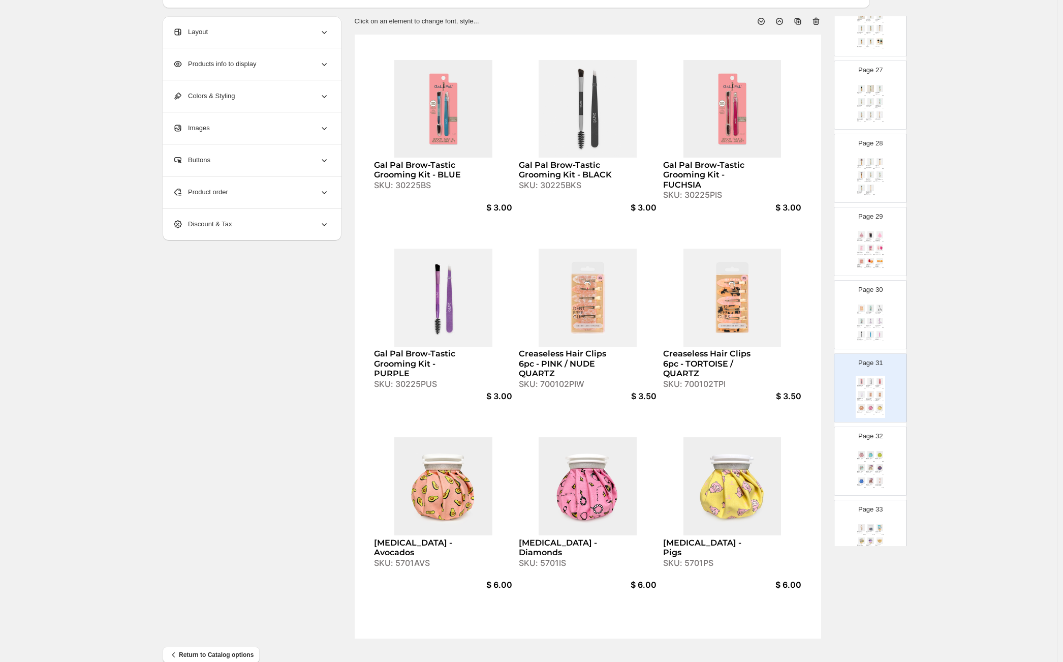
click at [868, 456] on img at bounding box center [870, 454] width 9 height 7
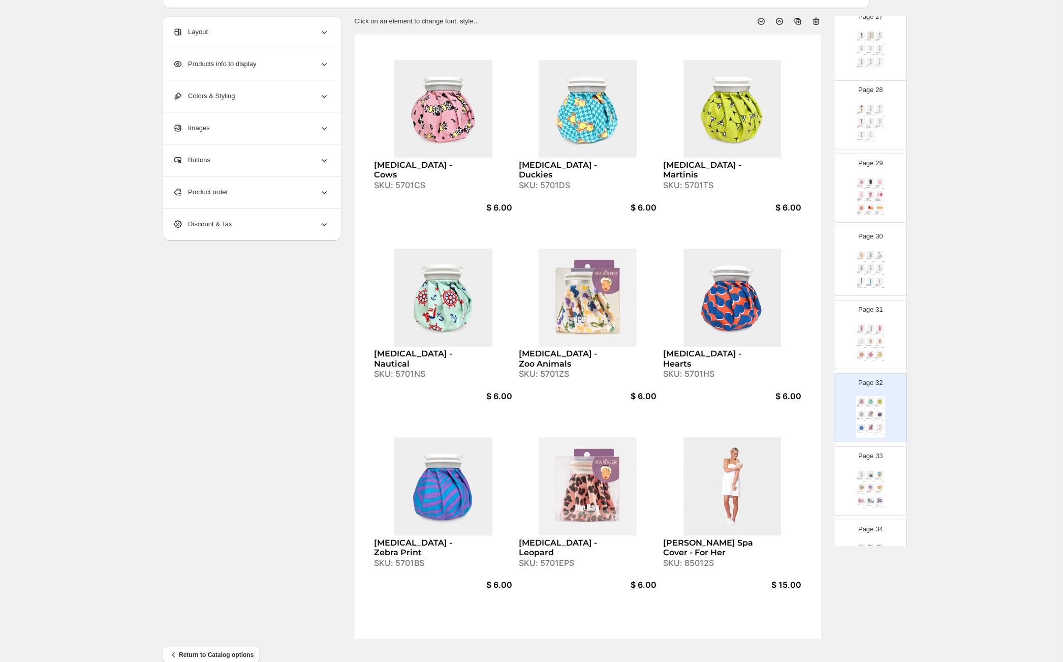
scroll to position [1959, 0]
click at [871, 475] on div "Gentlemen's Spa Wrap" at bounding box center [869, 476] width 6 height 2
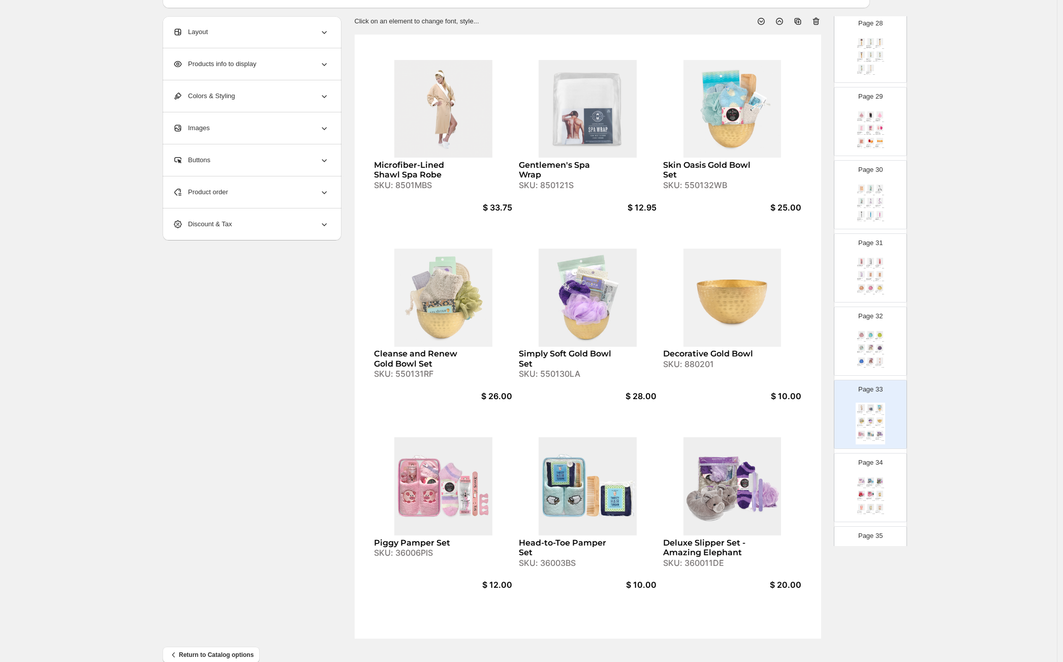
click at [871, 477] on img at bounding box center [870, 480] width 9 height 7
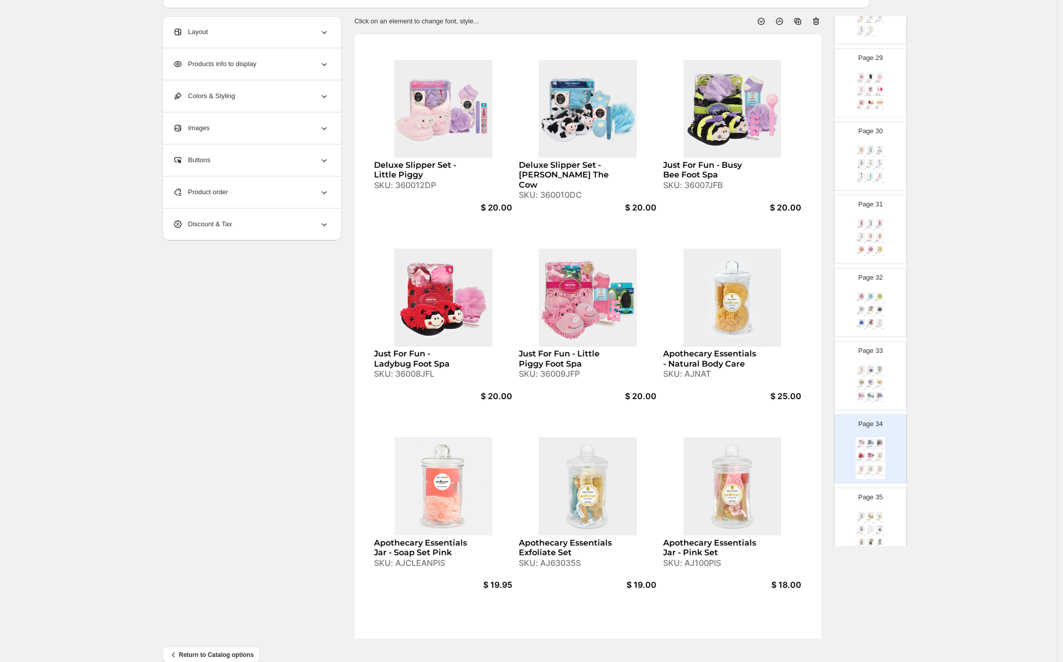
scroll to position [2172, 0]
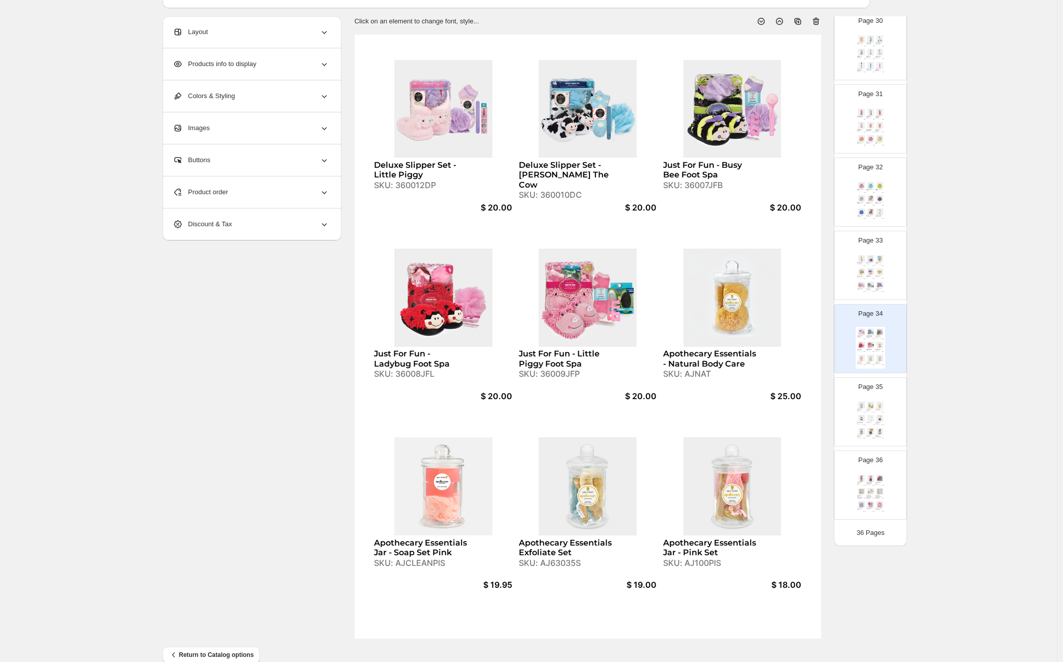
click at [870, 425] on div "Apothecary Essentials Jar - Blue Set SKU: AJ100BS $ 18.00 Apothecary Essentials…" at bounding box center [870, 421] width 29 height 42
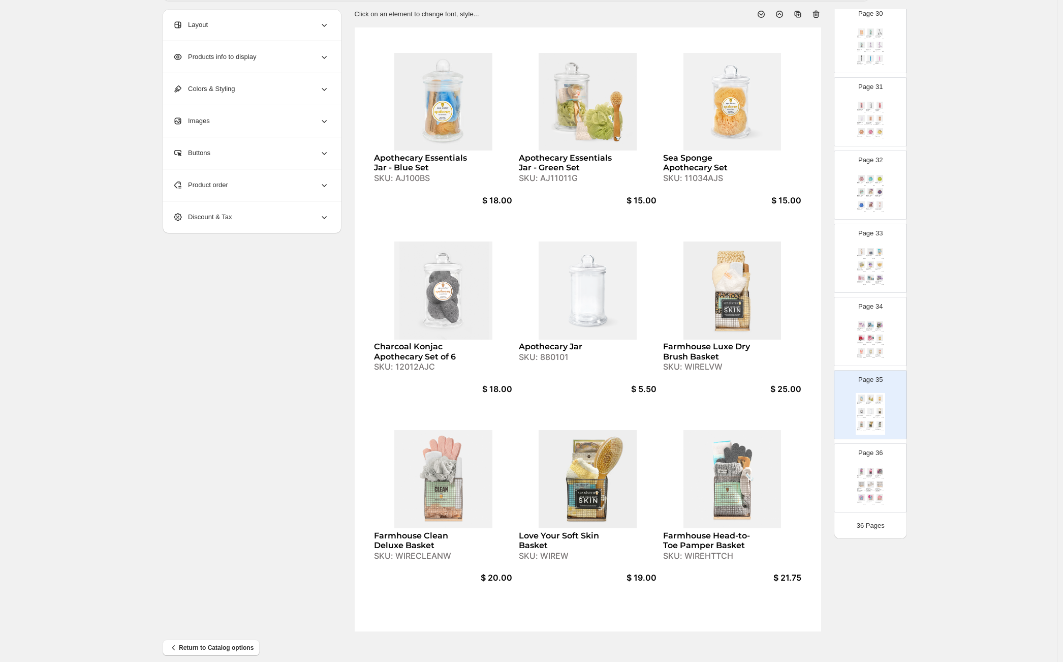
scroll to position [75, 0]
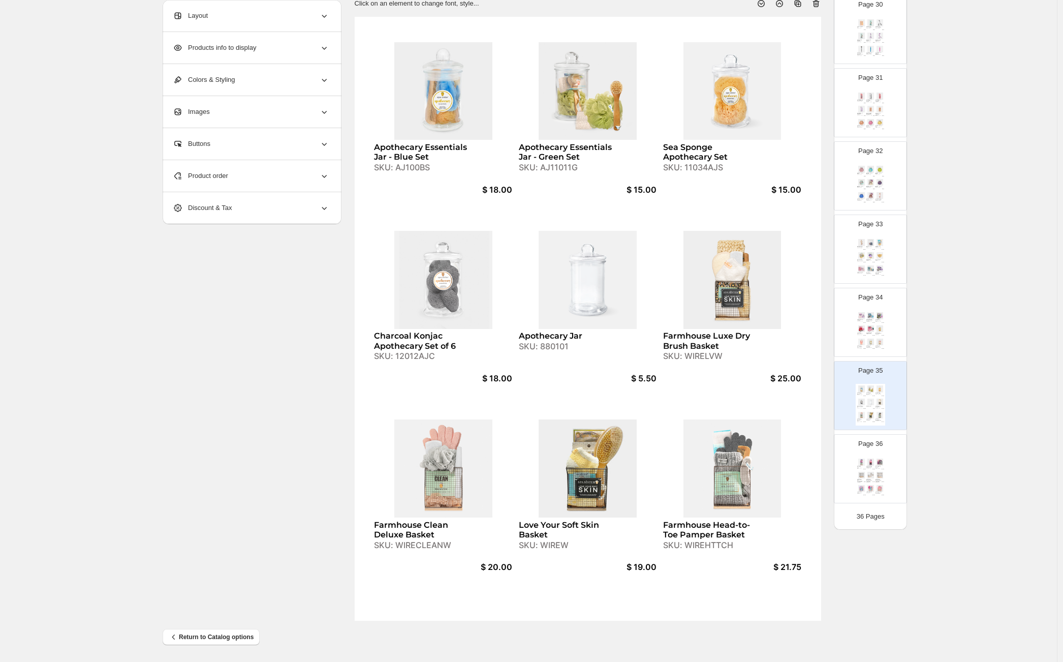
click at [870, 478] on img at bounding box center [870, 475] width 9 height 7
type input "**"
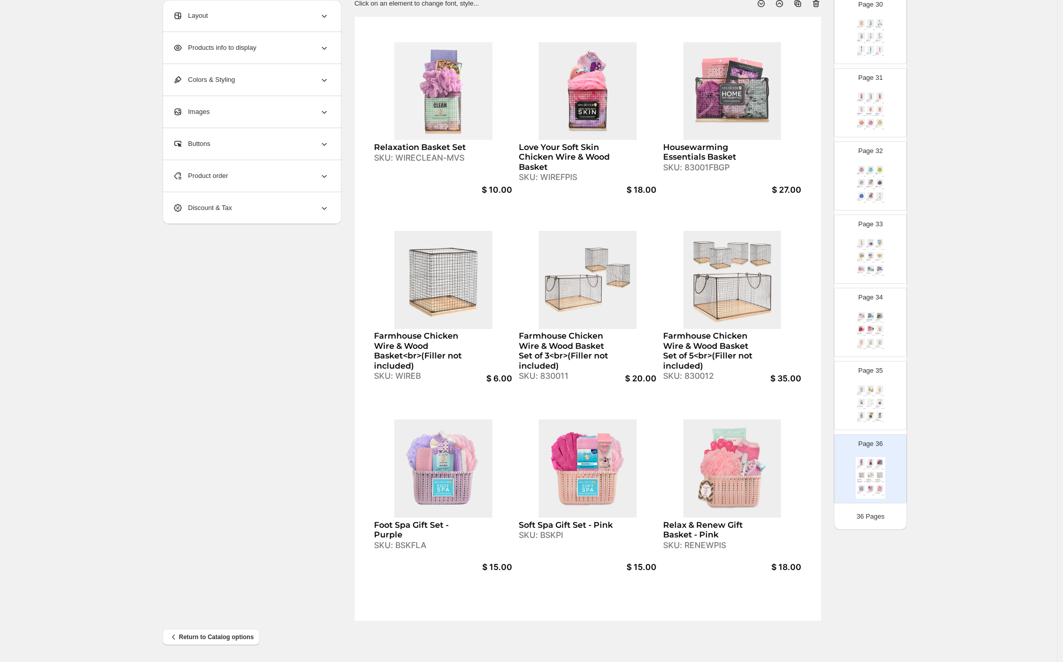
scroll to position [0, 0]
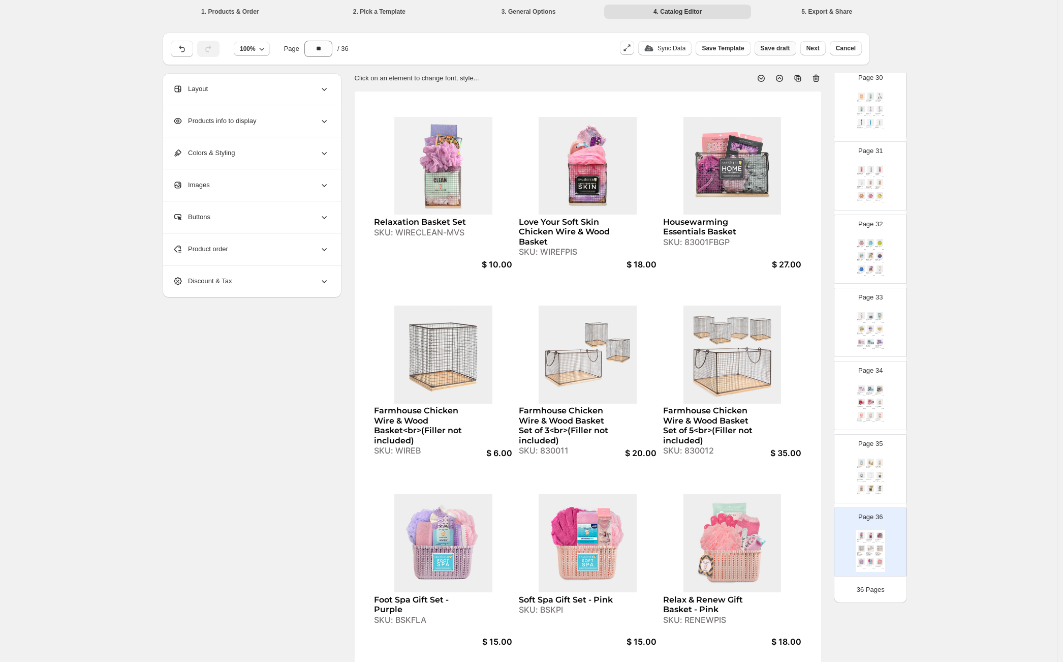
click at [783, 48] on span "Save draft" at bounding box center [775, 48] width 29 height 8
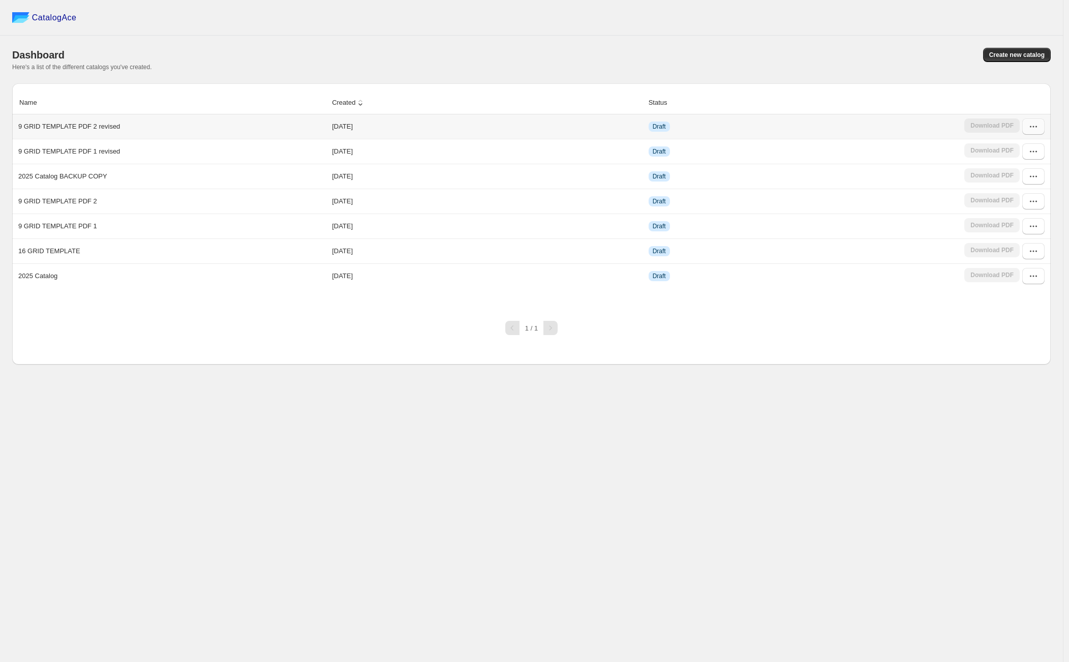
click at [1026, 128] on button "button" at bounding box center [1033, 126] width 22 height 16
click at [1013, 200] on span "Edit" at bounding box center [1007, 201] width 11 height 8
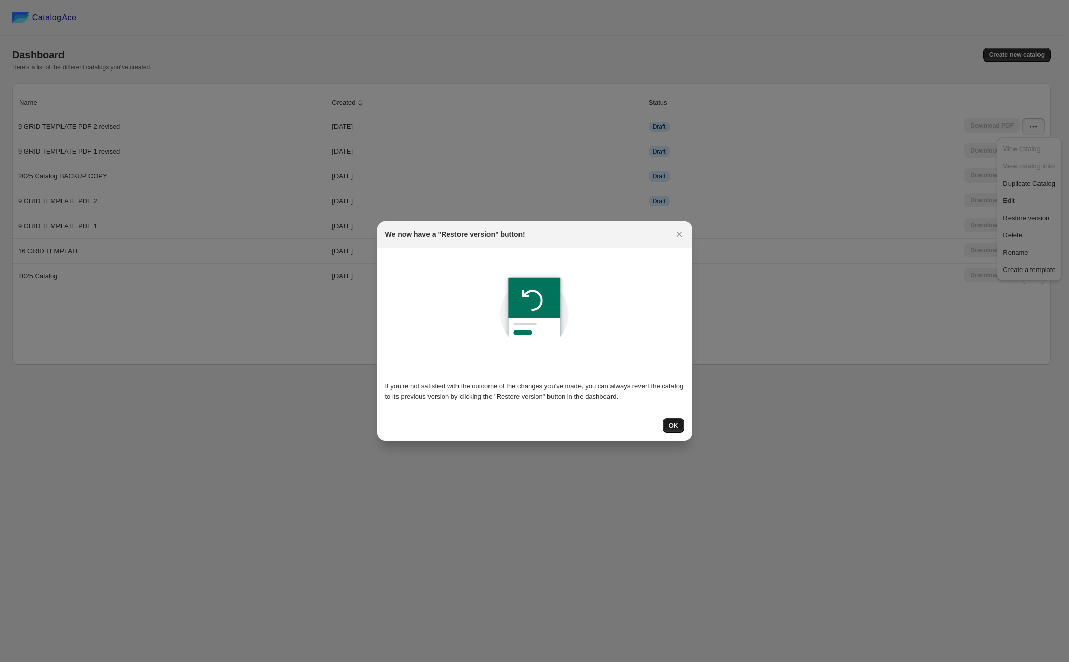
click at [671, 425] on span "OK" at bounding box center [673, 425] width 9 height 8
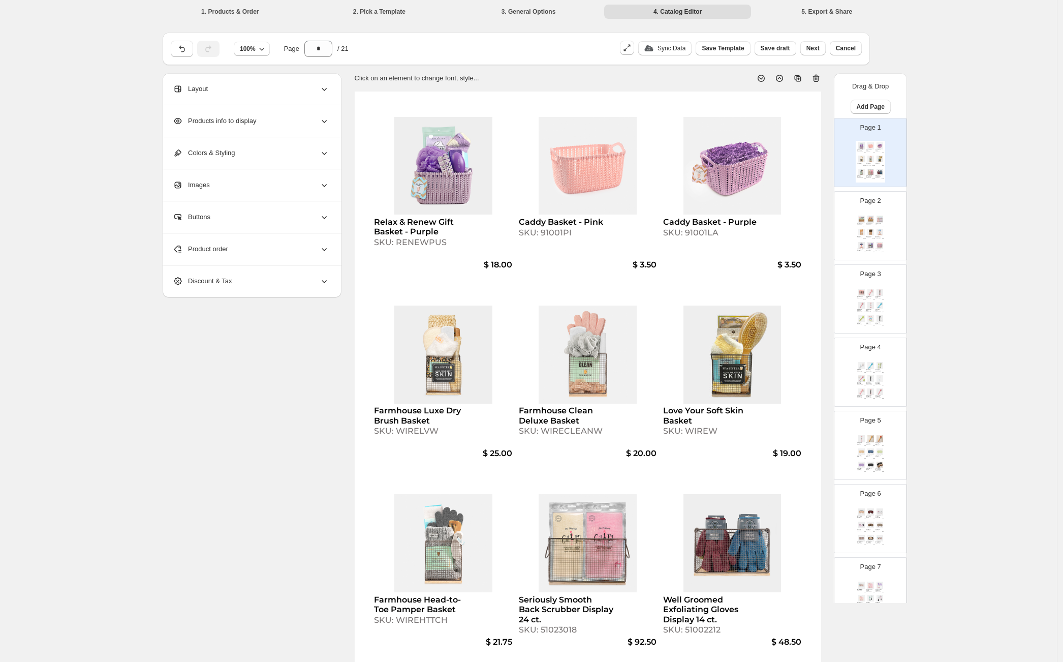
click at [976, 221] on div "**********" at bounding box center [528, 368] width 1057 height 737
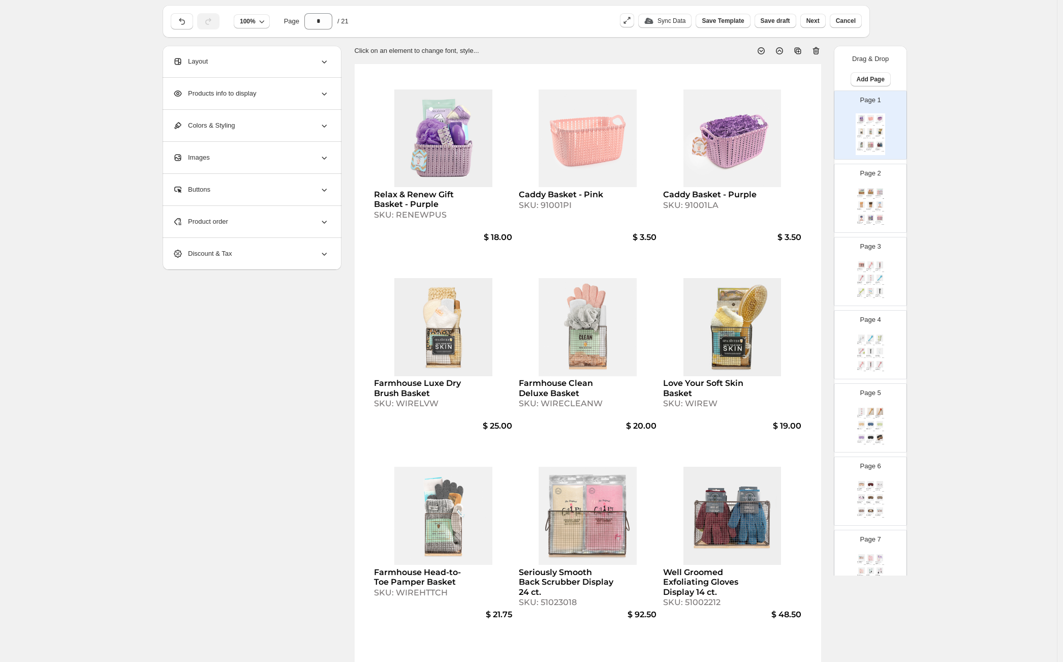
scroll to position [75, 0]
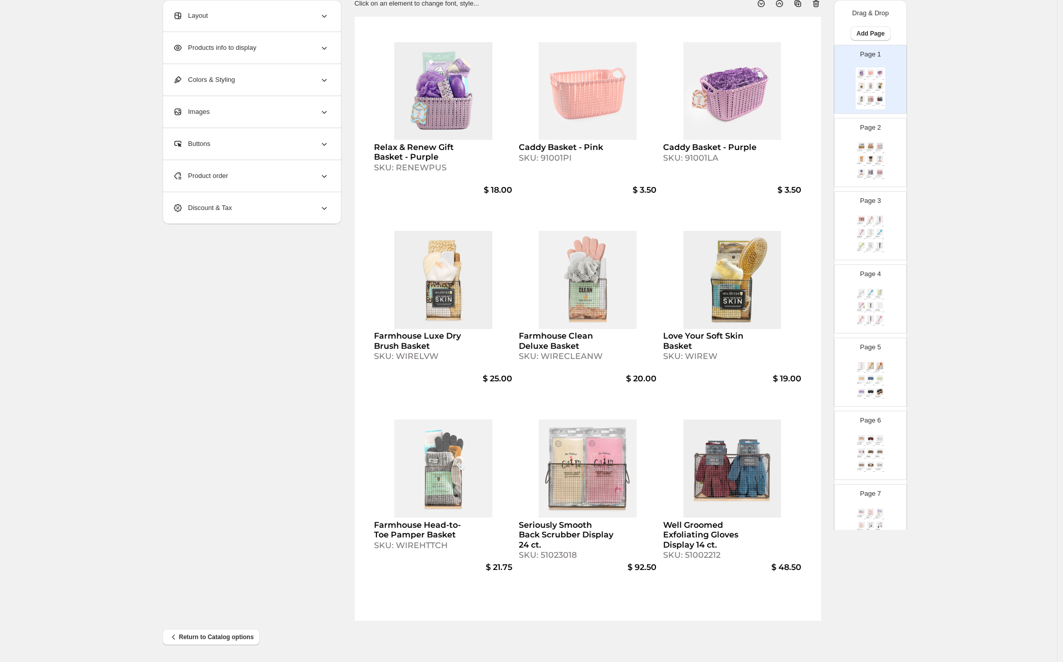
click at [870, 158] on img at bounding box center [870, 158] width 9 height 7
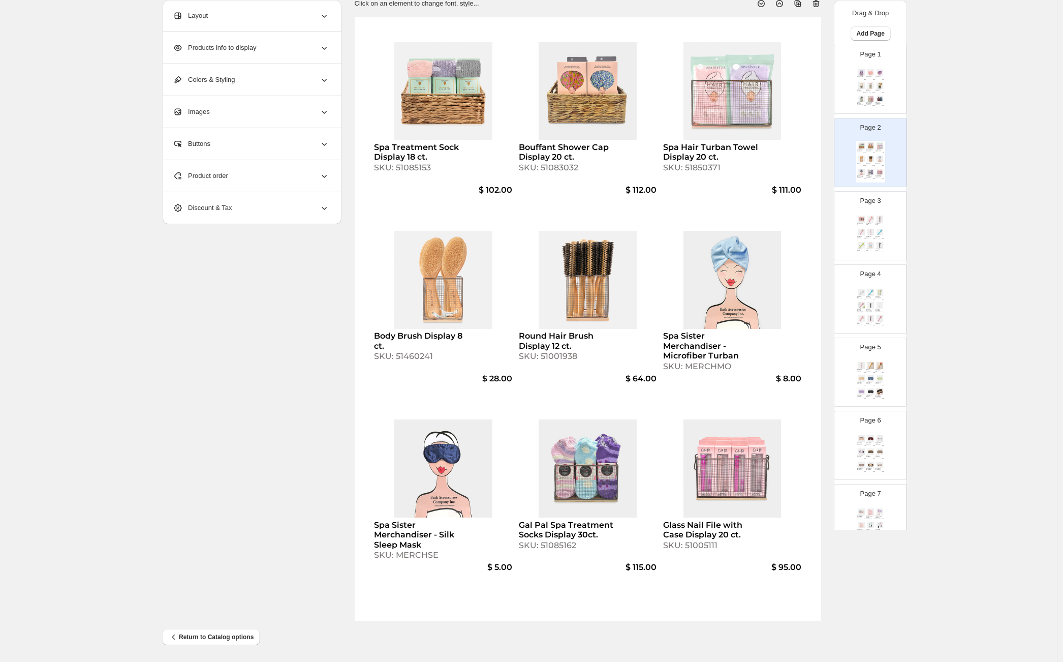
click at [869, 76] on img at bounding box center [870, 72] width 9 height 7
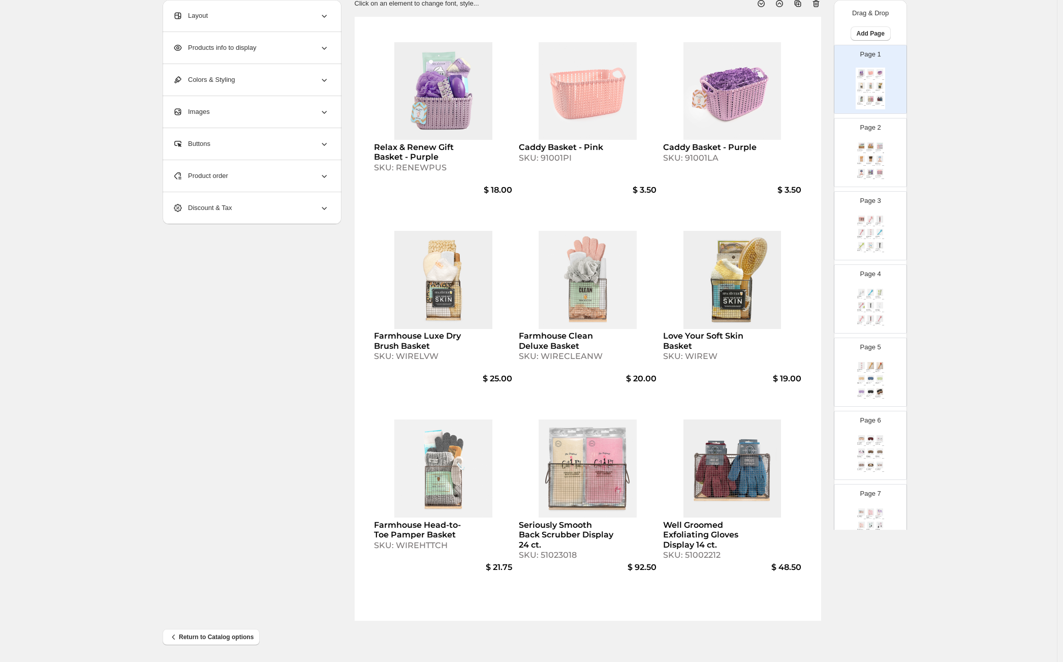
click at [883, 160] on img at bounding box center [879, 158] width 9 height 7
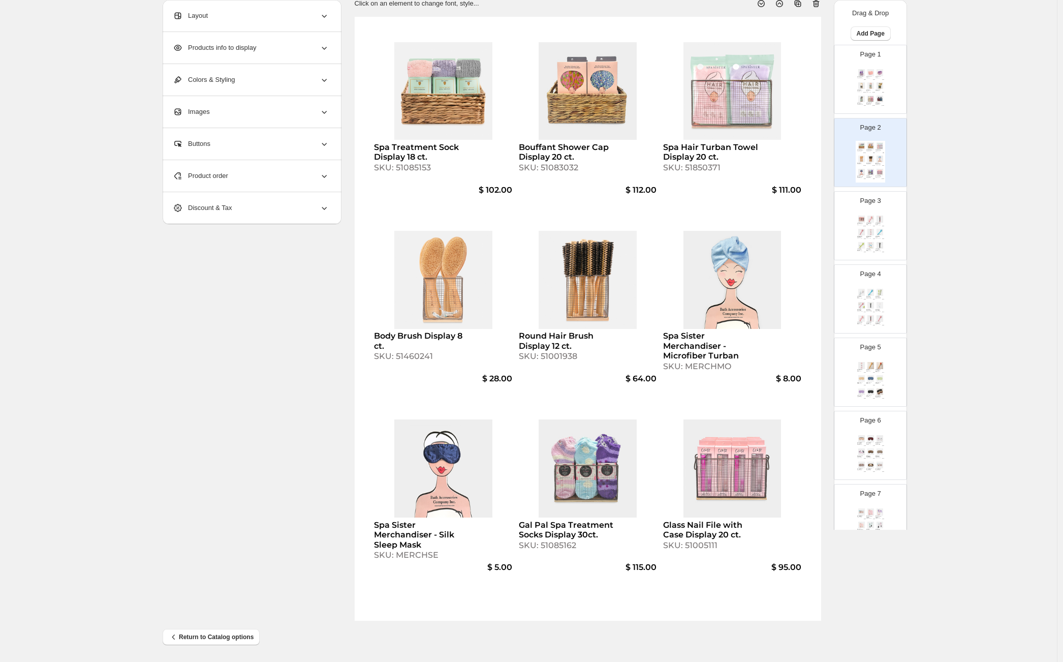
click at [875, 243] on img at bounding box center [879, 245] width 9 height 7
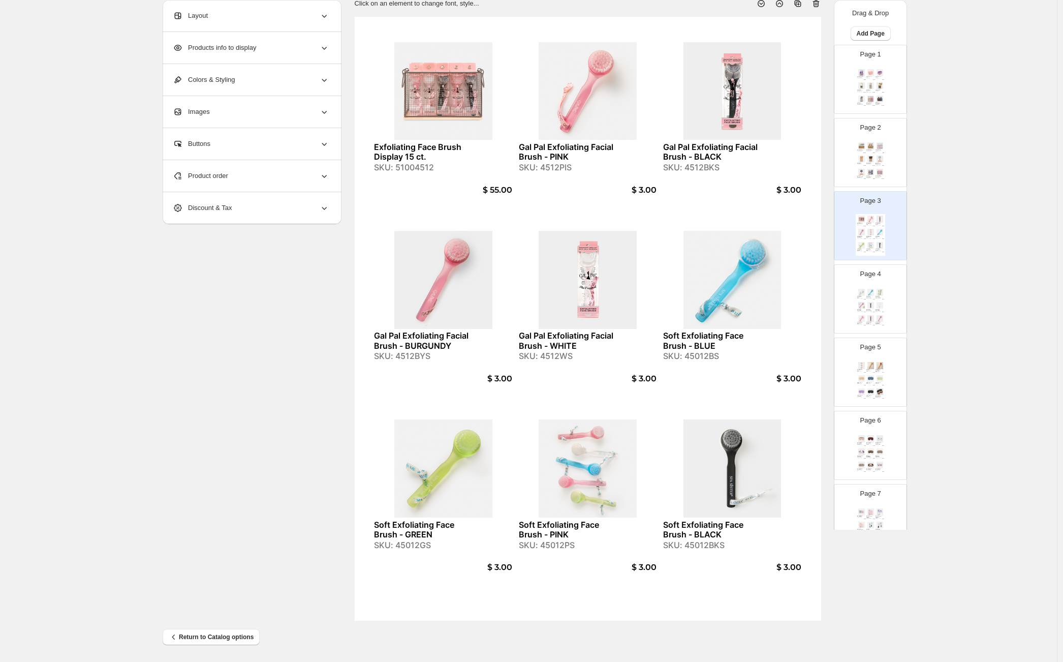
click at [882, 308] on img at bounding box center [879, 305] width 9 height 7
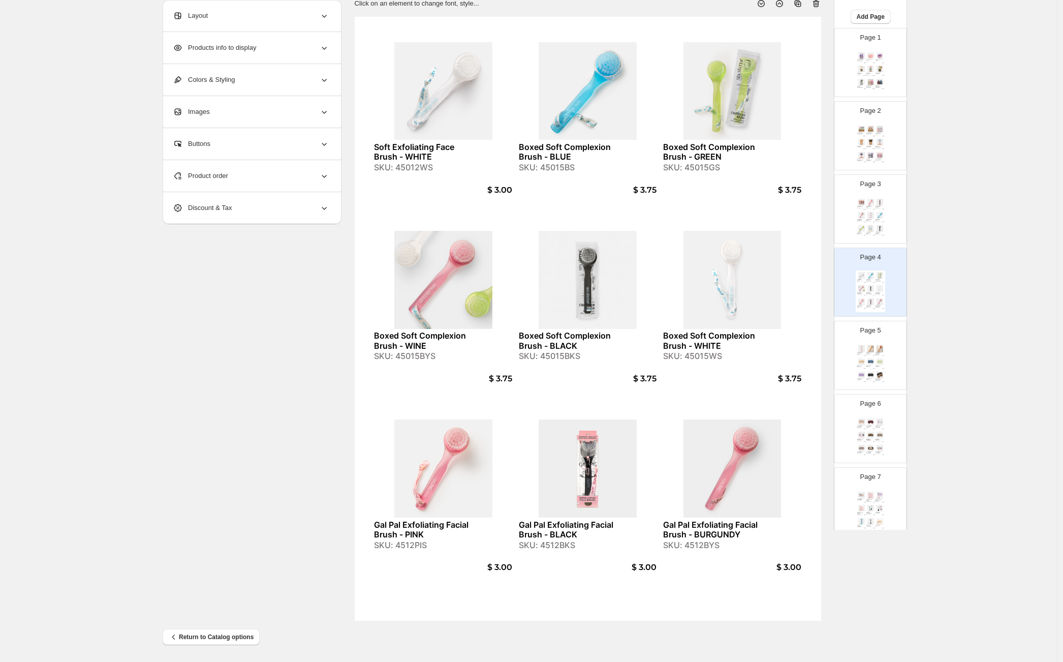
click at [873, 368] on div "$ 2.95" at bounding box center [873, 368] width 3 height 1
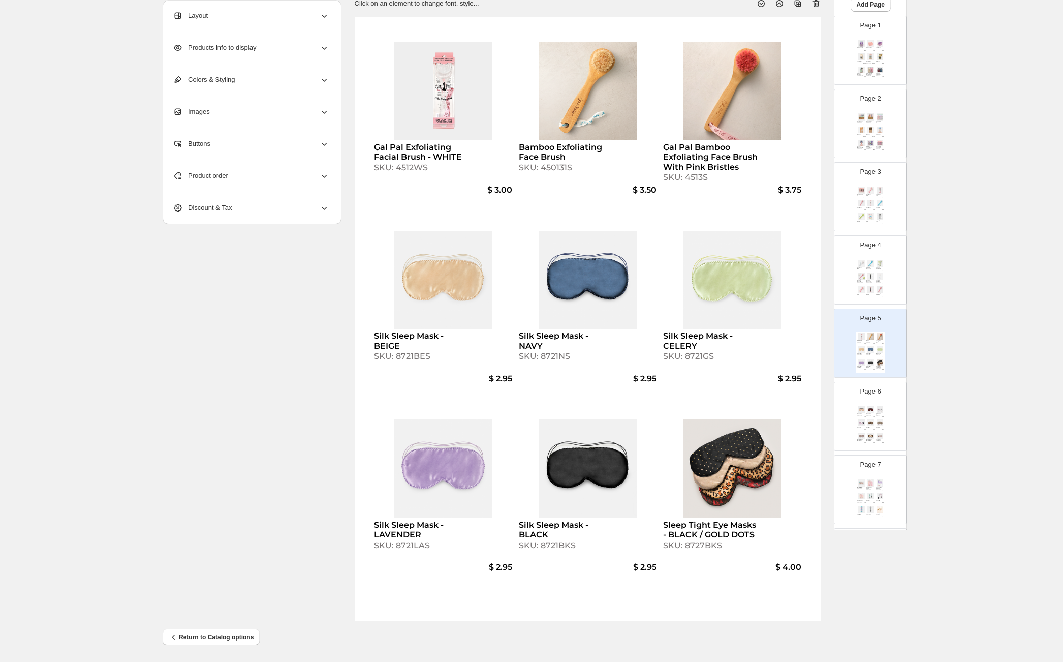
click at [871, 428] on div "SKU: 8726BRS" at bounding box center [869, 428] width 6 height 1
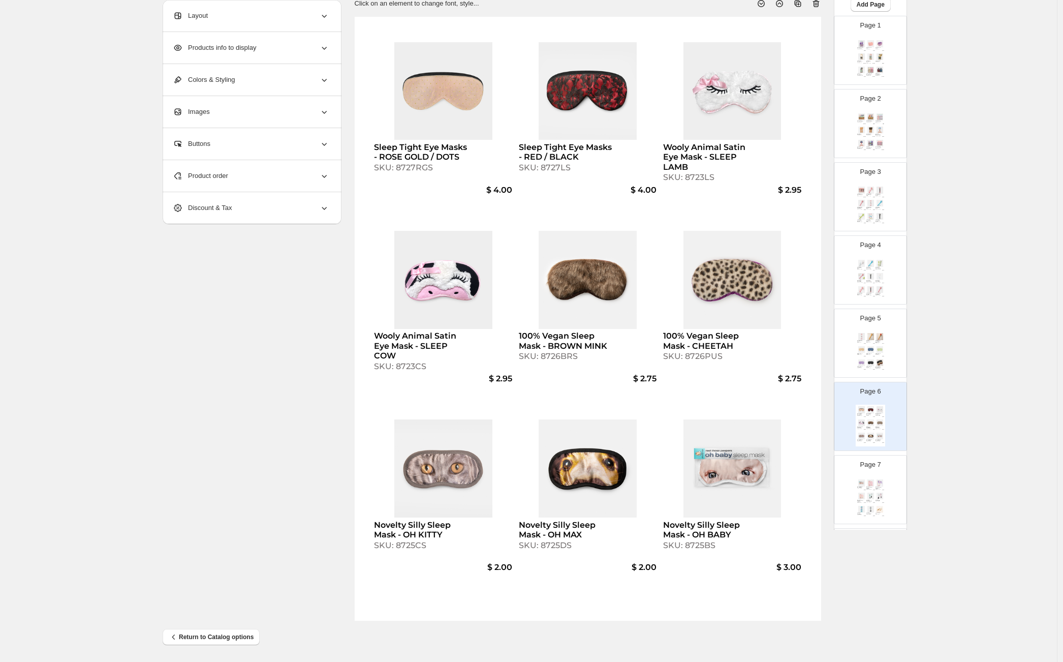
scroll to position [97, 0]
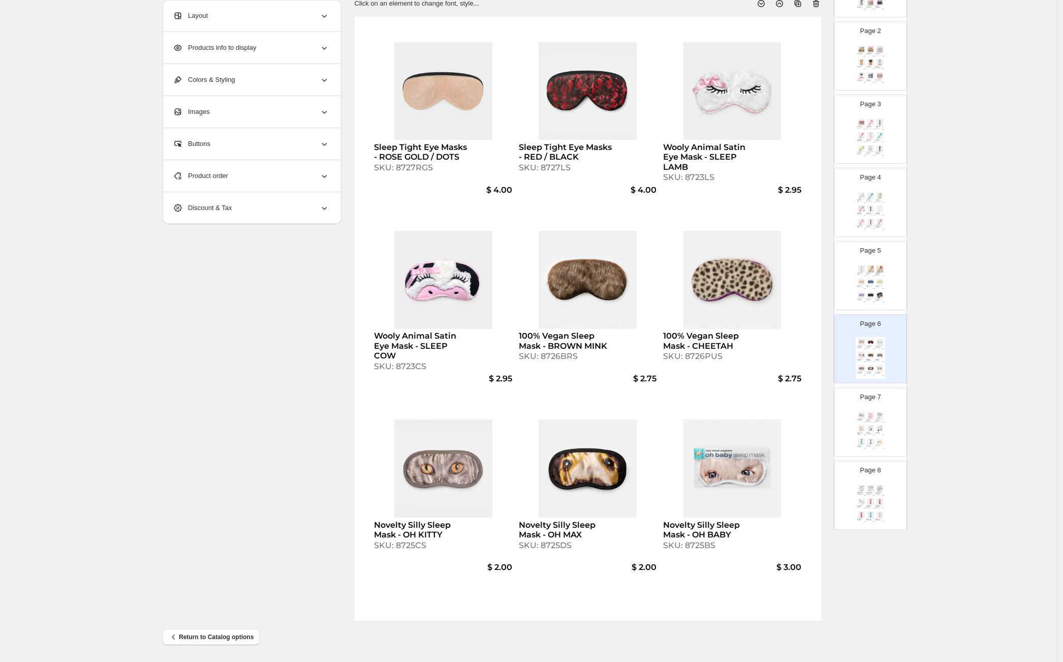
click at [873, 428] on img at bounding box center [870, 428] width 9 height 7
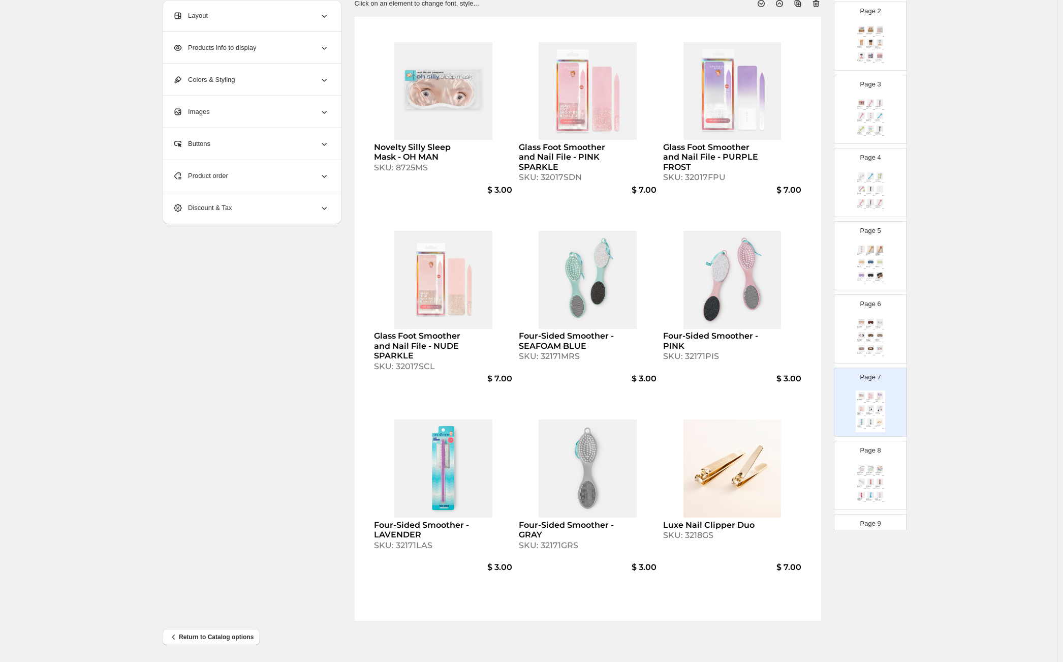
click at [876, 474] on div "SKU: 32197S" at bounding box center [878, 474] width 6 height 1
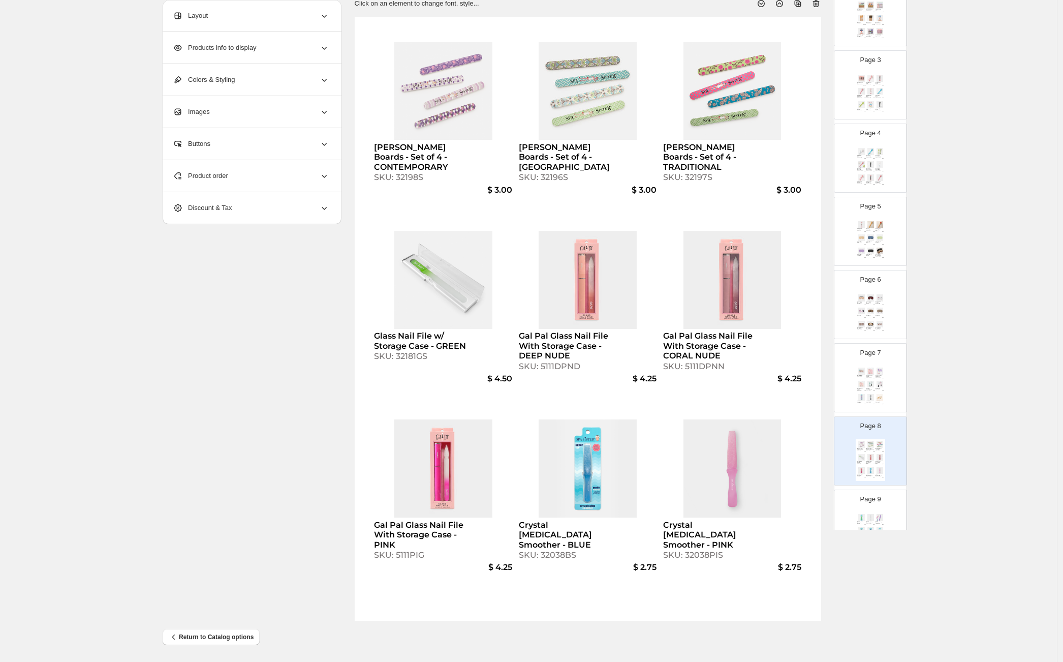
scroll to position [200, 0]
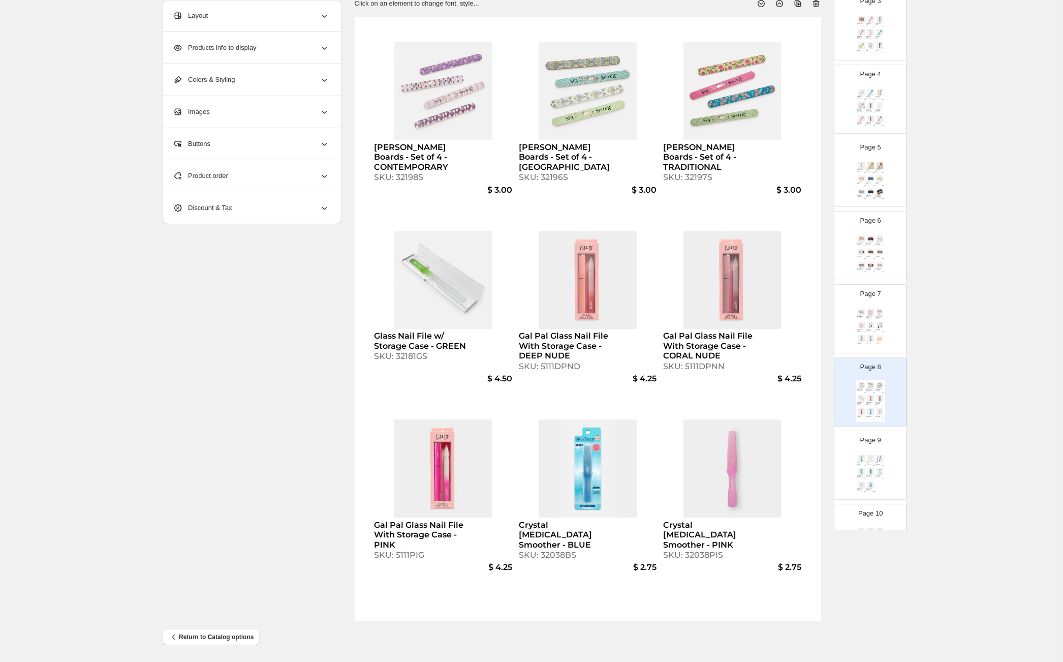
click at [869, 433] on div "Page 9 Crystal Callus Smoother - GREEN SKU: 32038GS $ 2.75 Crystal Callus Smoot…" at bounding box center [866, 461] width 64 height 68
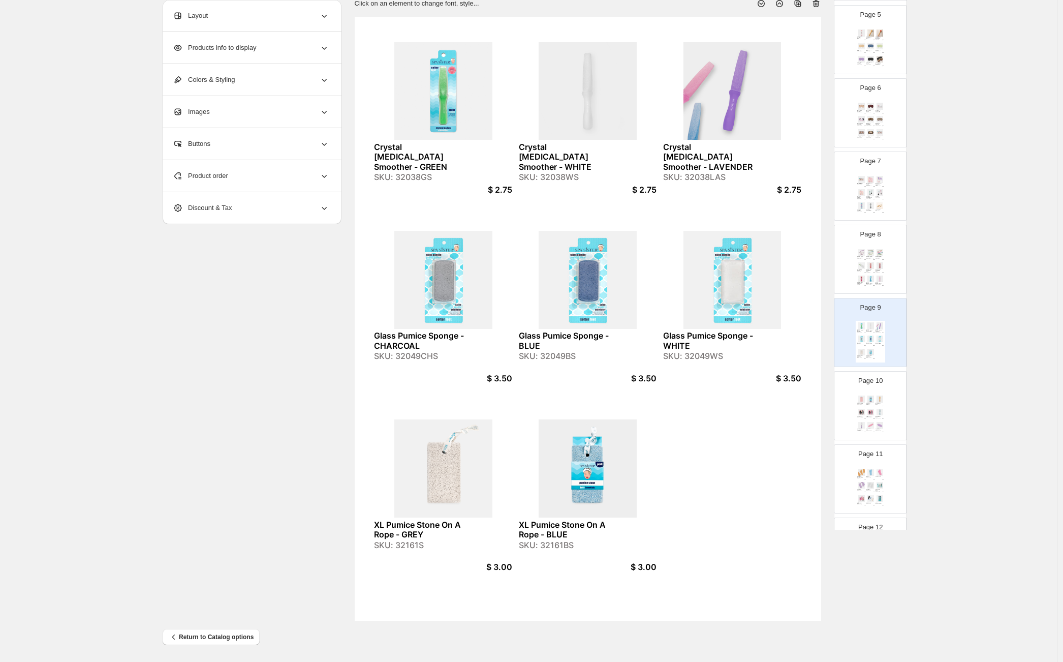
scroll to position [336, 0]
click at [871, 400] on div "XL Pumice Stone On A Rope - PURPLE SKU: 32161PUS" at bounding box center [870, 399] width 9 height 3
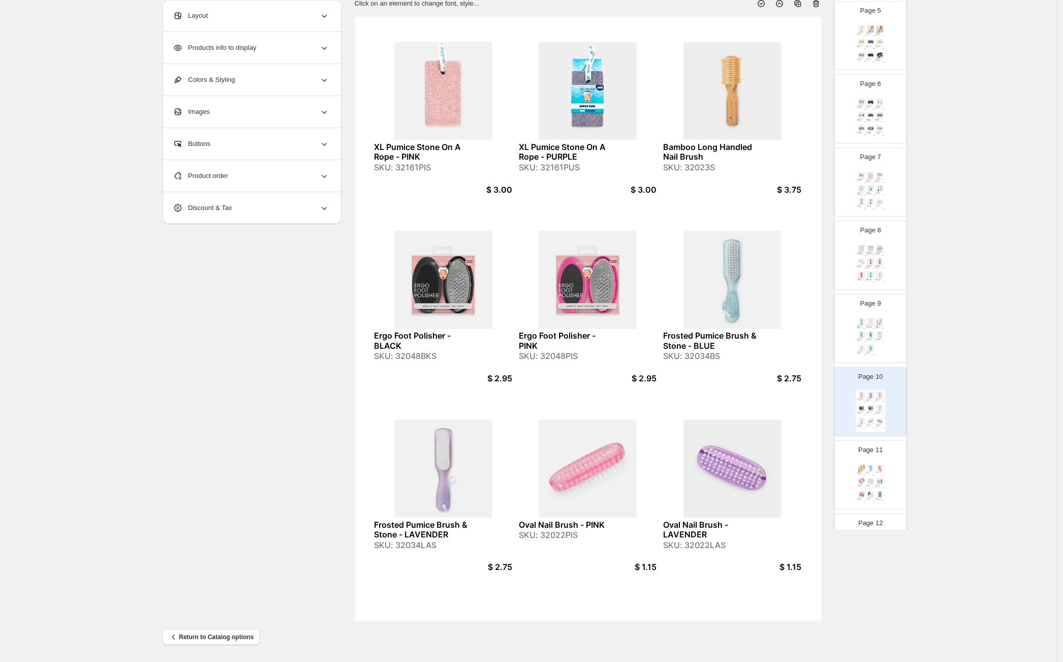
click at [876, 342] on div "Crystal Callus Smoother - GREEN SKU: 32038GS $ 2.75 Crystal Callus Smoother - W…" at bounding box center [870, 338] width 29 height 42
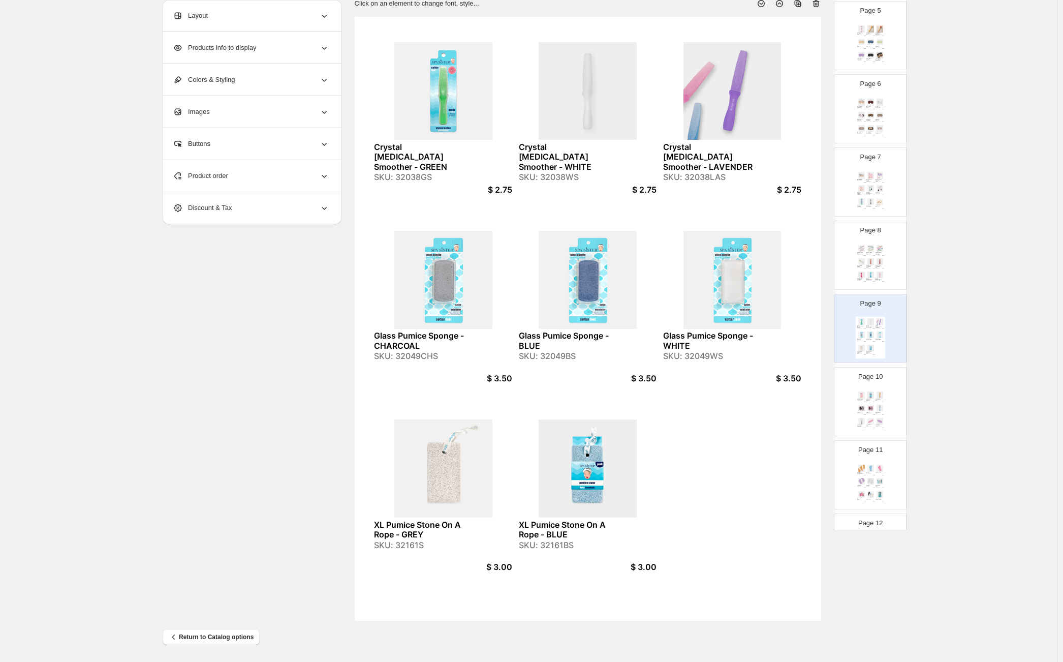
click at [874, 390] on div "XL Pumice Stone On A Rope - PINK SKU: 32161PIS $ 3.00 XL Pumice Stone On A Rope…" at bounding box center [870, 411] width 29 height 42
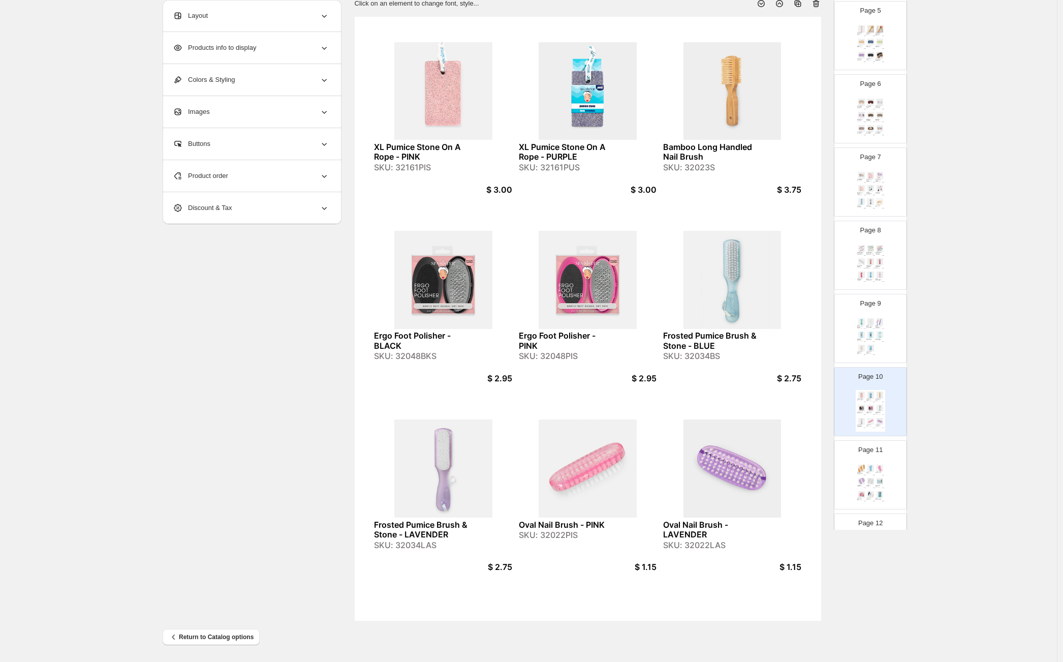
click at [422, 171] on div "SKU: 32161PIS" at bounding box center [421, 168] width 95 height 10
copy div "32161PIS"
click at [873, 338] on div "Glass Pumice Sponge - BLUE SKU: 32049BS" at bounding box center [870, 339] width 9 height 2
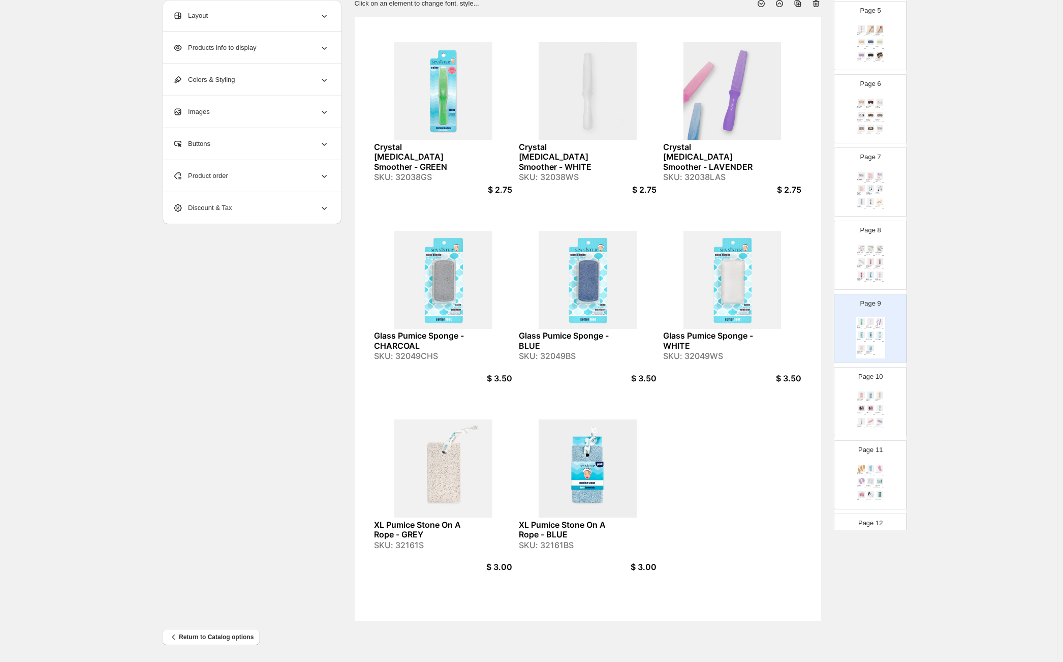
click at [219, 182] on div "Product order" at bounding box center [251, 176] width 156 height 32
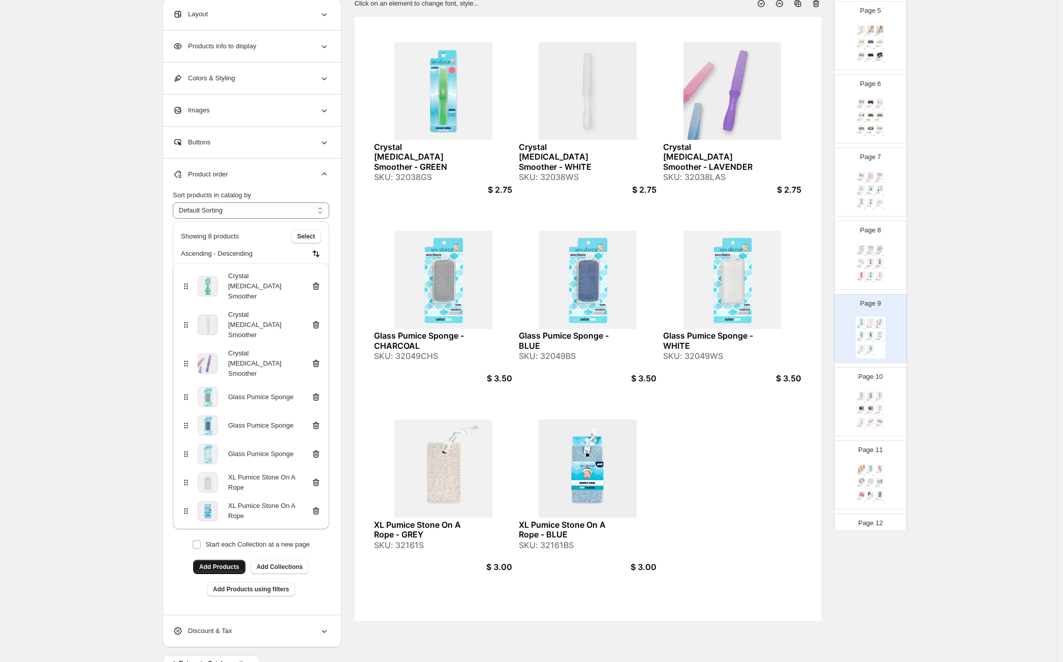
click at [238, 562] on span "Add Products" at bounding box center [219, 566] width 40 height 8
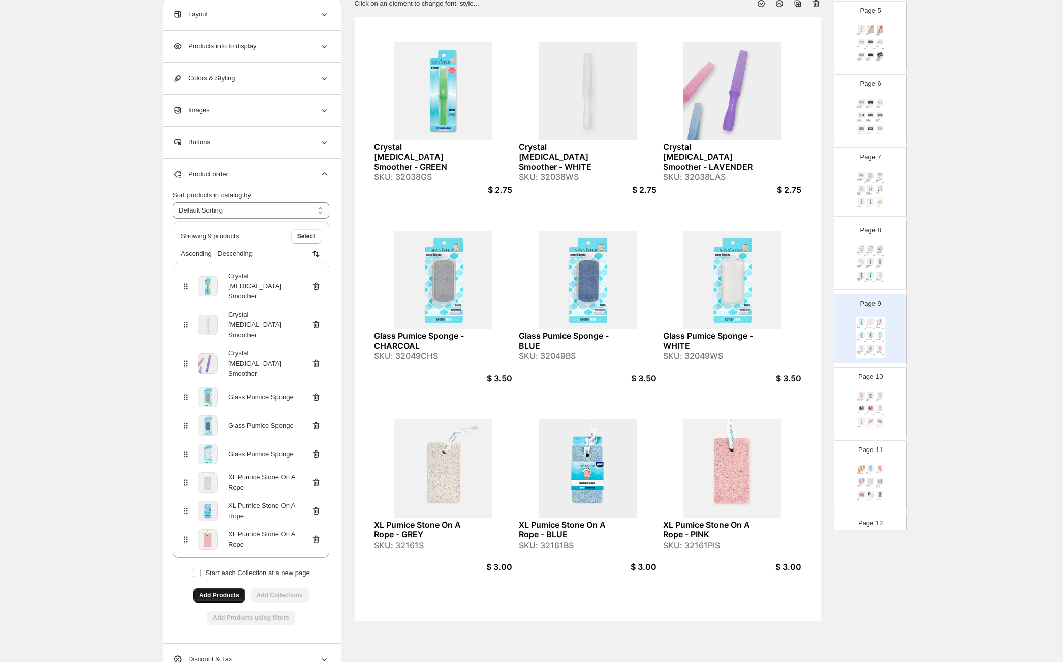
click at [875, 404] on img at bounding box center [879, 407] width 9 height 7
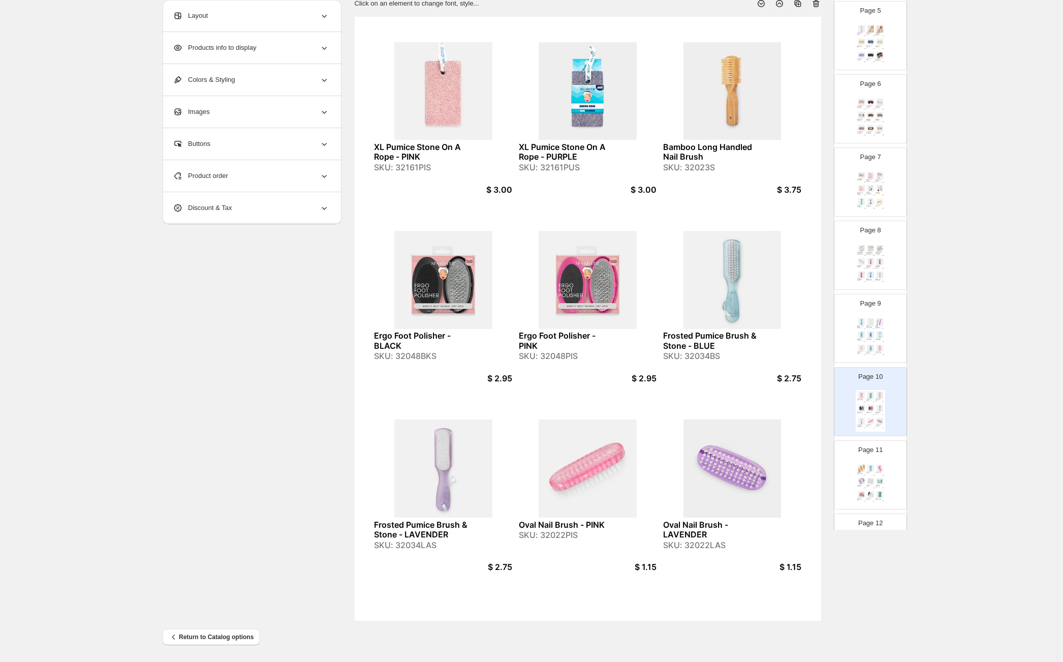
click at [240, 186] on div "Product order" at bounding box center [251, 176] width 156 height 32
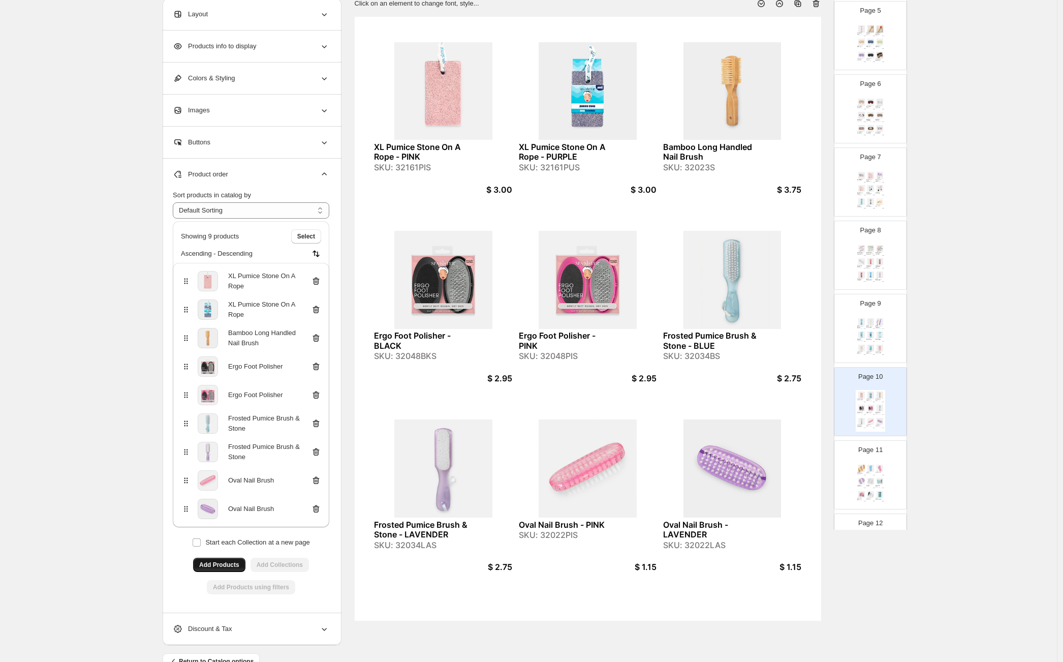
click at [320, 281] on icon at bounding box center [316, 281] width 10 height 10
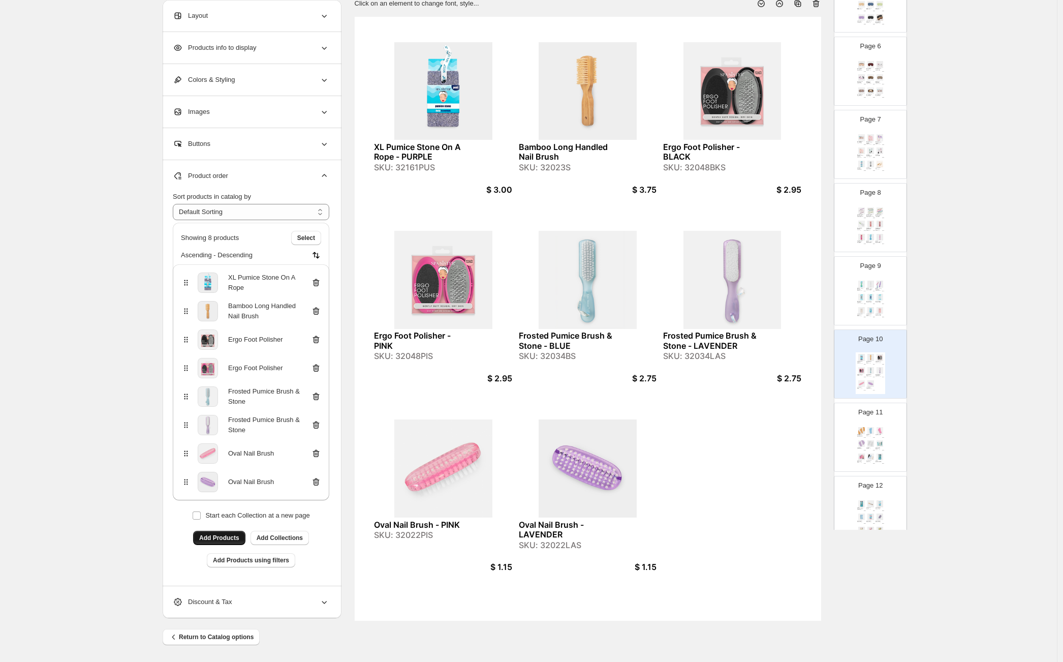
scroll to position [374, 0]
click at [871, 451] on div "Natural Wooden Foot Brush - NATURAL WOOD SKU: 32021 $ 1.30 Foot Brush - BLUE SK…" at bounding box center [870, 446] width 29 height 42
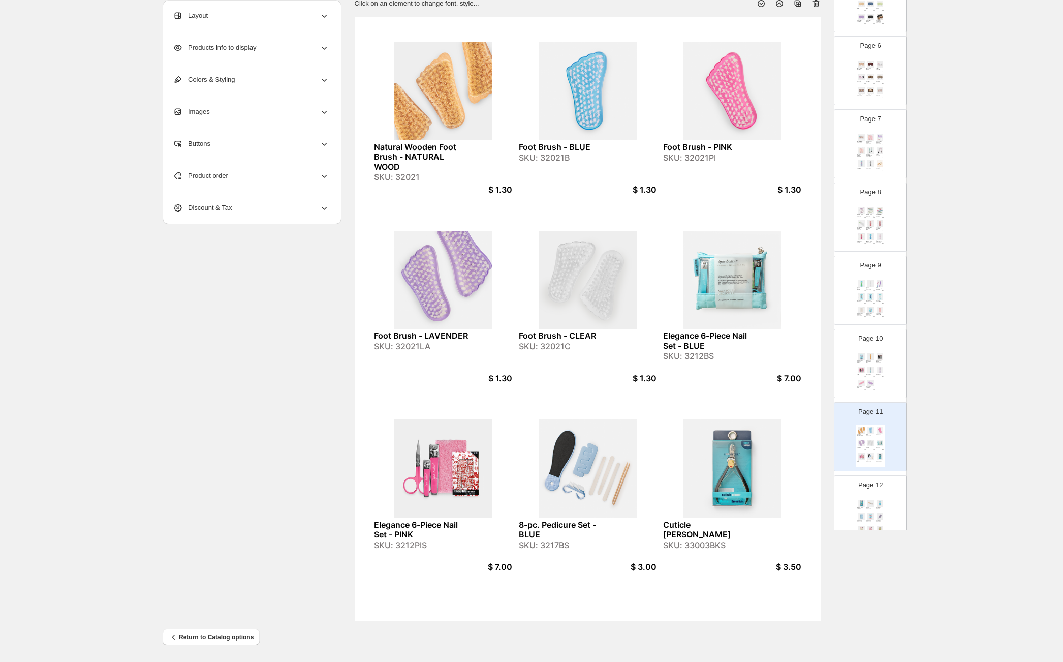
click at [411, 176] on div "SKU: 32021" at bounding box center [421, 177] width 95 height 10
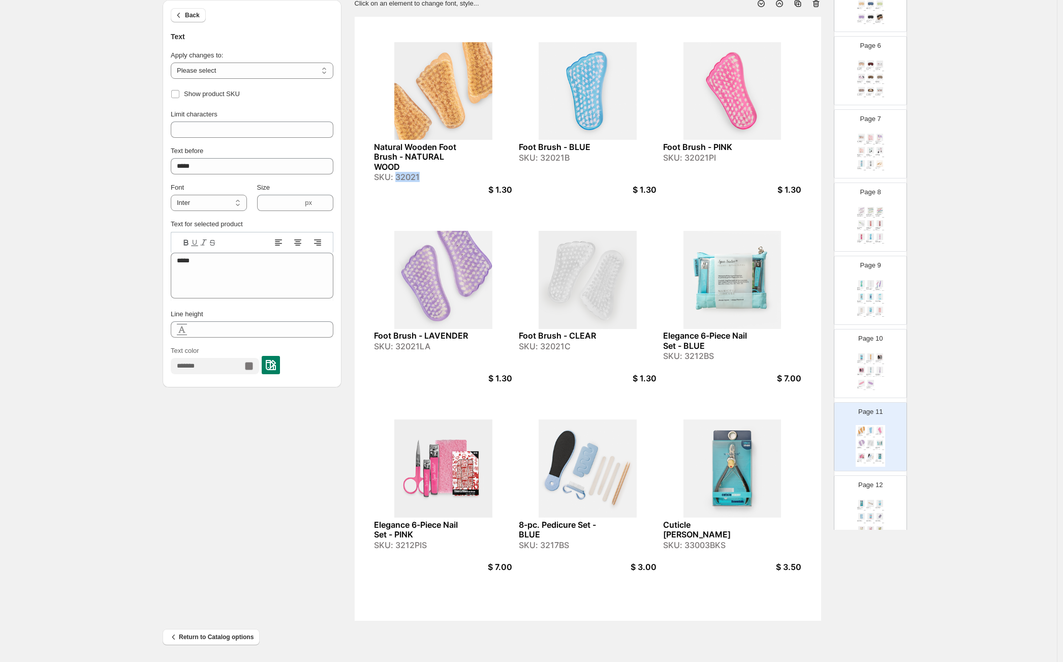
click at [411, 176] on div "SKU: 32021" at bounding box center [421, 177] width 95 height 10
copy div "32021"
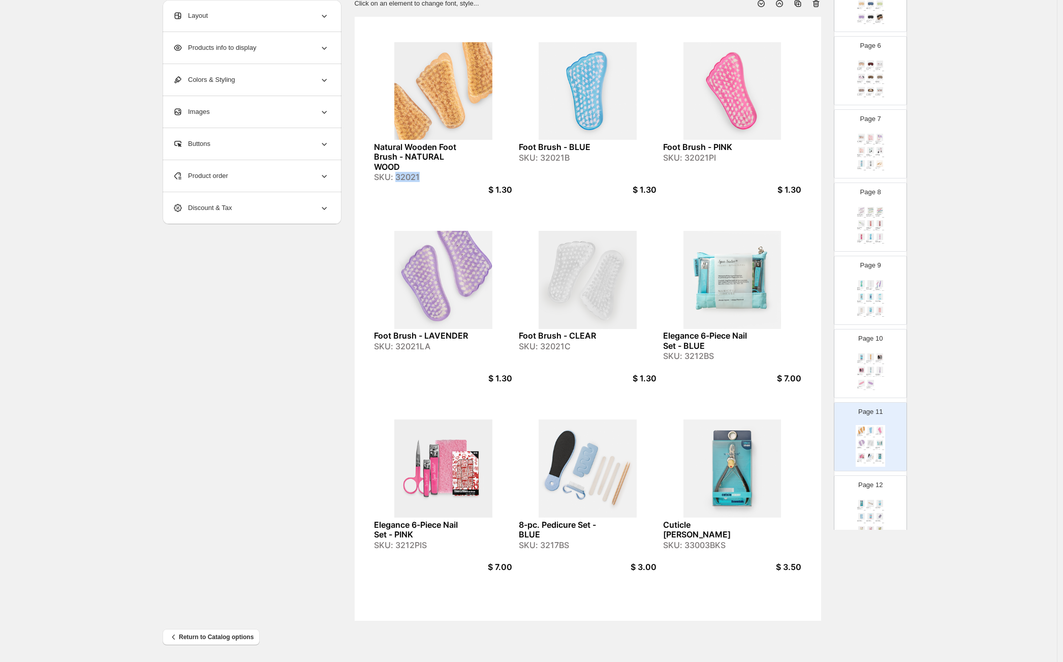
click at [866, 355] on img at bounding box center [870, 356] width 9 height 7
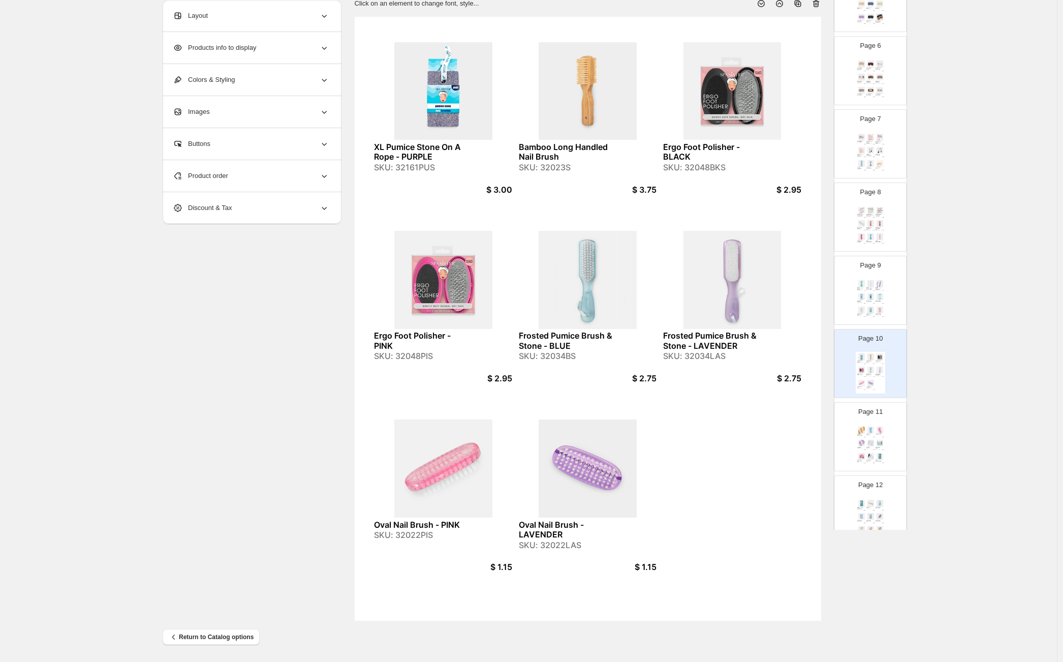
click at [225, 181] on div "Product order" at bounding box center [251, 176] width 156 height 32
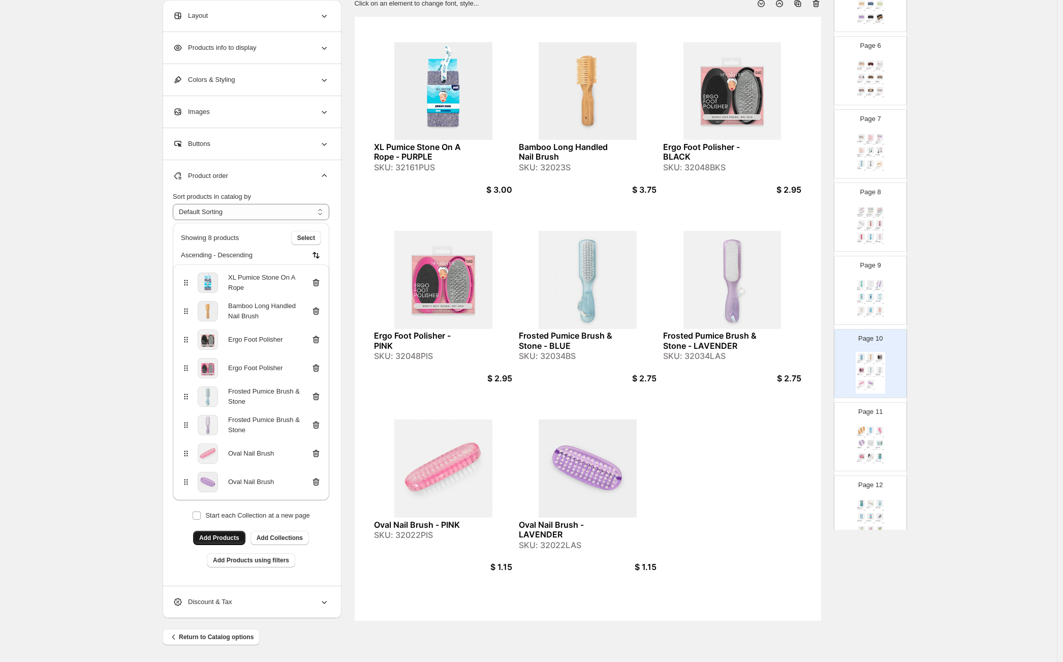
click at [223, 537] on span "Add Products" at bounding box center [219, 538] width 40 height 8
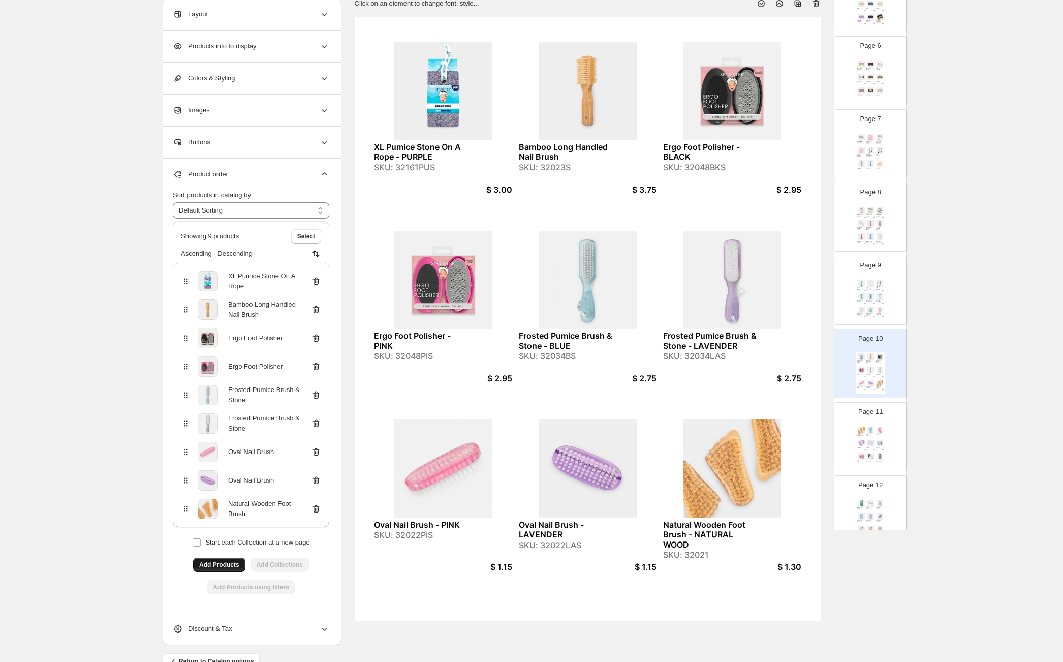
click at [878, 433] on img at bounding box center [879, 429] width 9 height 7
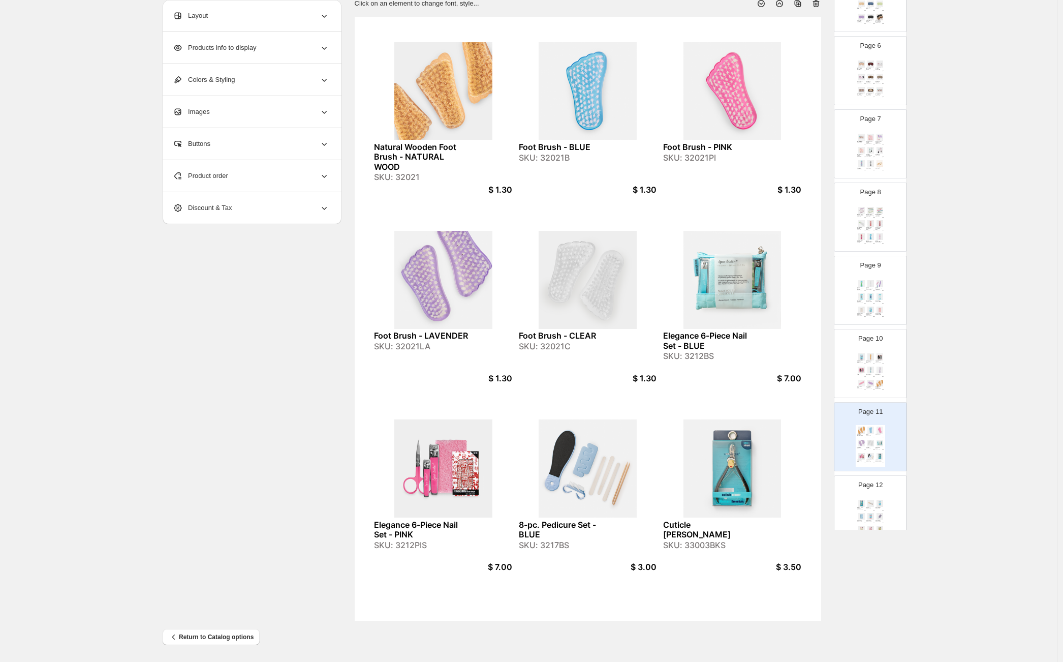
click at [255, 173] on div "Product order" at bounding box center [251, 176] width 156 height 32
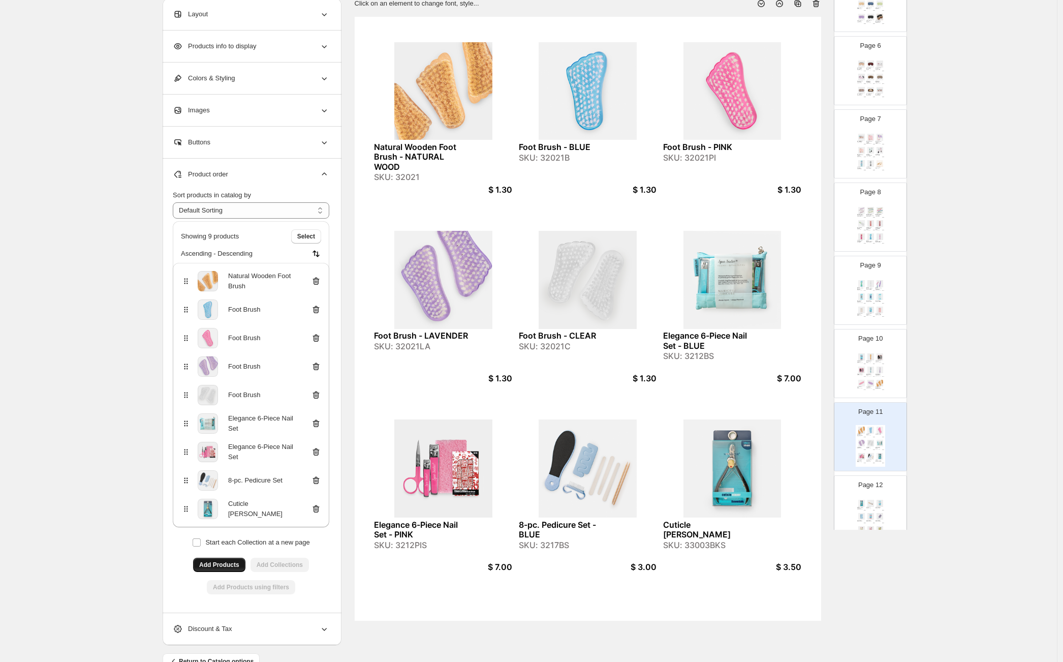
click at [320, 279] on icon at bounding box center [316, 281] width 7 height 8
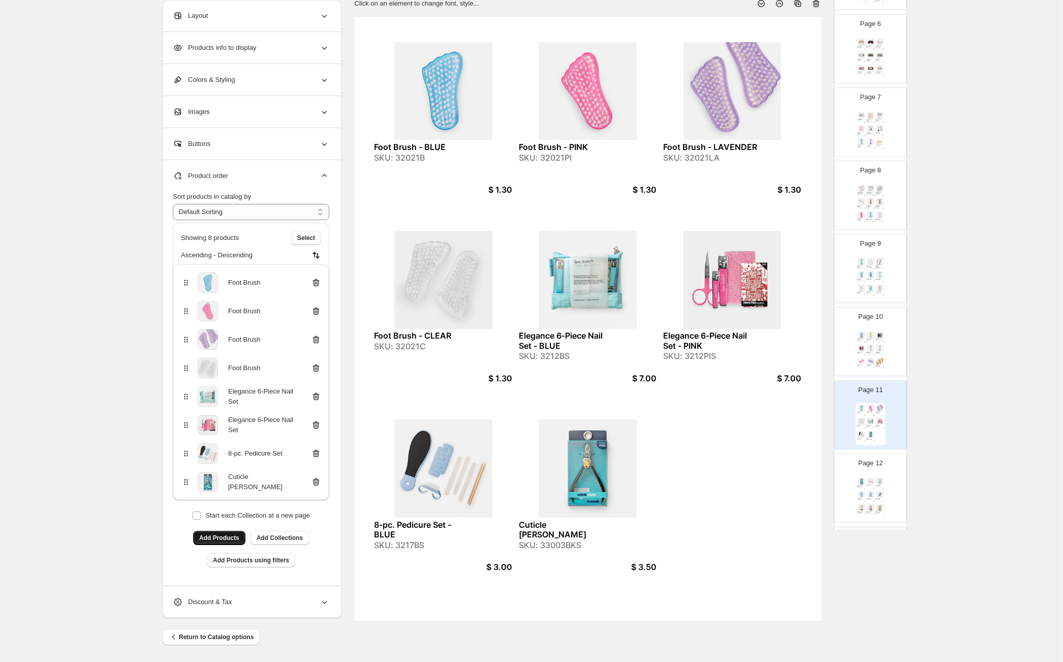
scroll to position [452, 0]
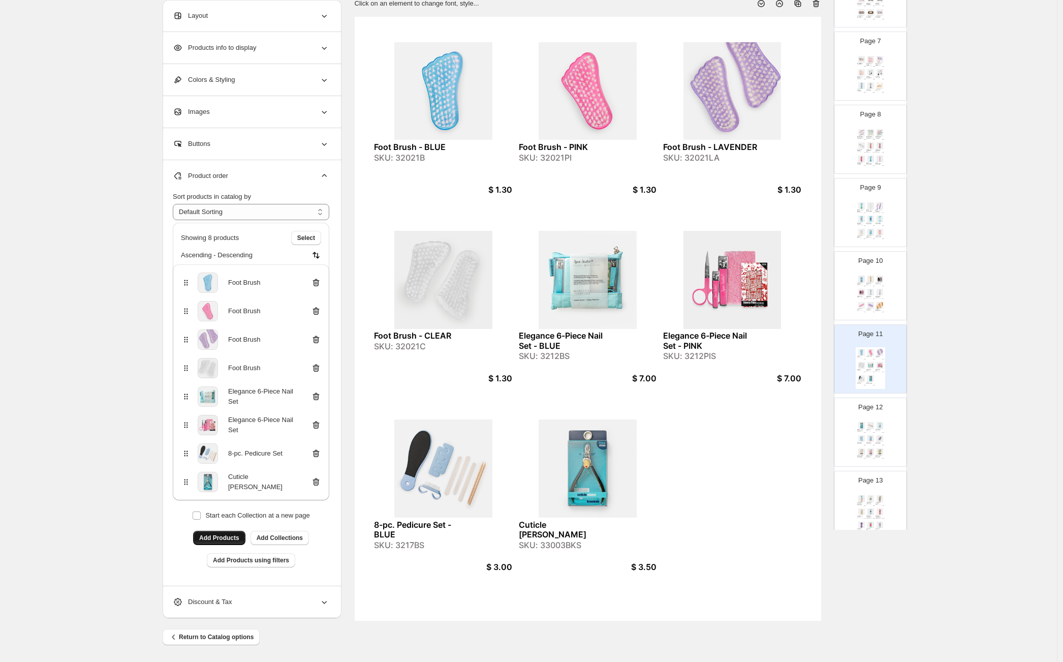
click at [871, 450] on img at bounding box center [870, 451] width 9 height 7
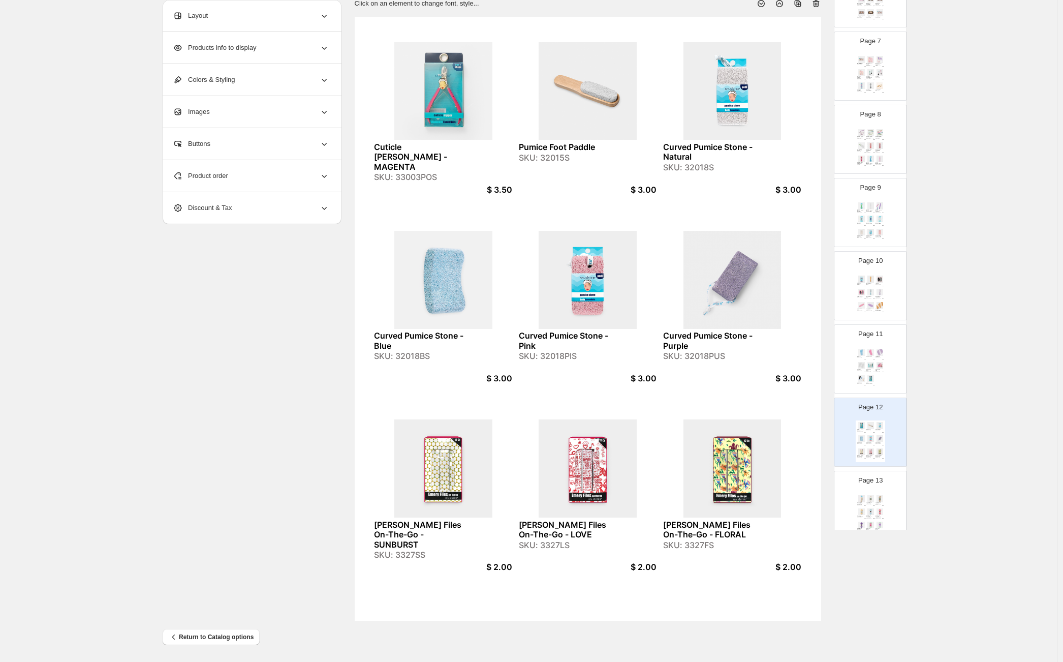
click at [422, 172] on div "SKU: 33003POS" at bounding box center [421, 177] width 95 height 10
copy div "33003POS"
click at [876, 374] on div "Foot Brush - BLUE SKU: 32021B $ 1.30 Foot Brush - PINK SKU: 32021PI $ 1.30 Foot…" at bounding box center [870, 368] width 29 height 42
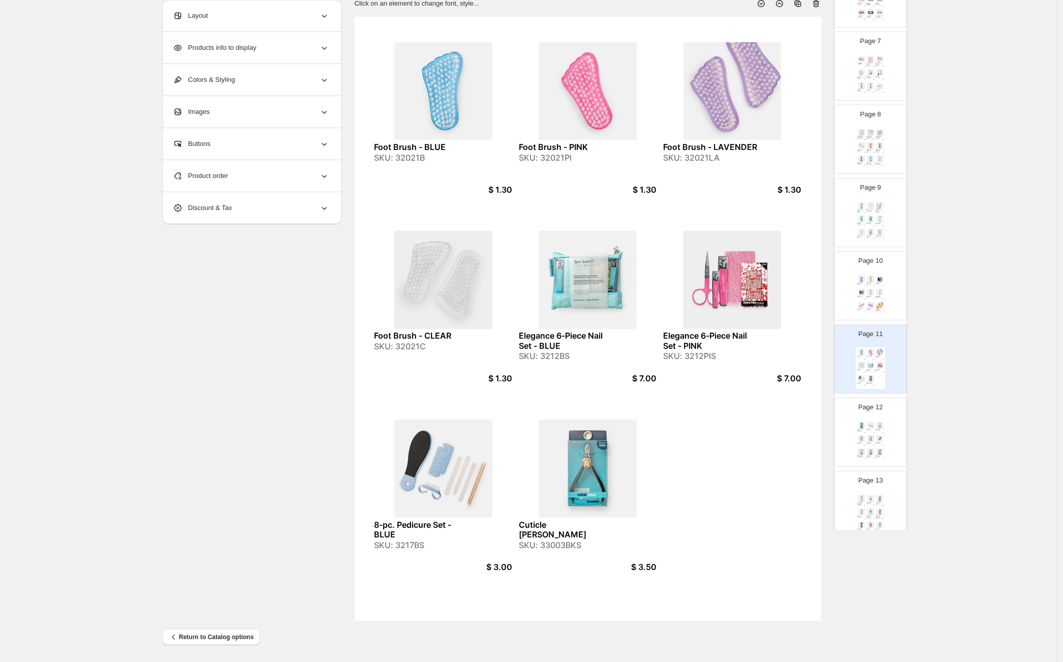
click at [217, 178] on span "Product order" at bounding box center [200, 176] width 55 height 10
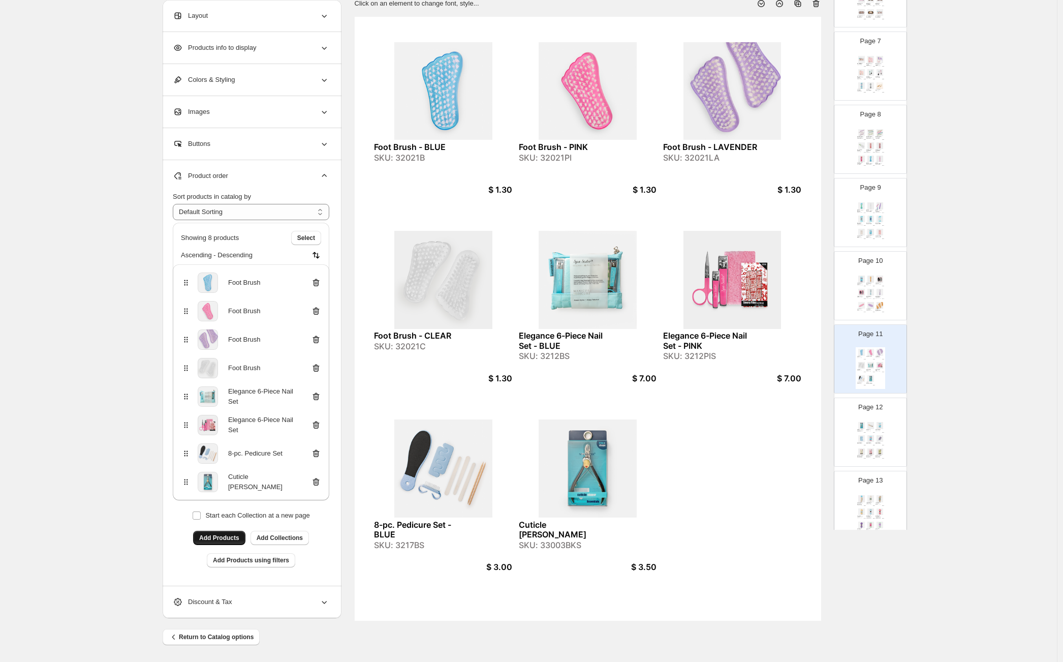
click at [229, 535] on span "Add Products" at bounding box center [219, 538] width 40 height 8
click at [237, 538] on span "Add Products" at bounding box center [219, 538] width 40 height 8
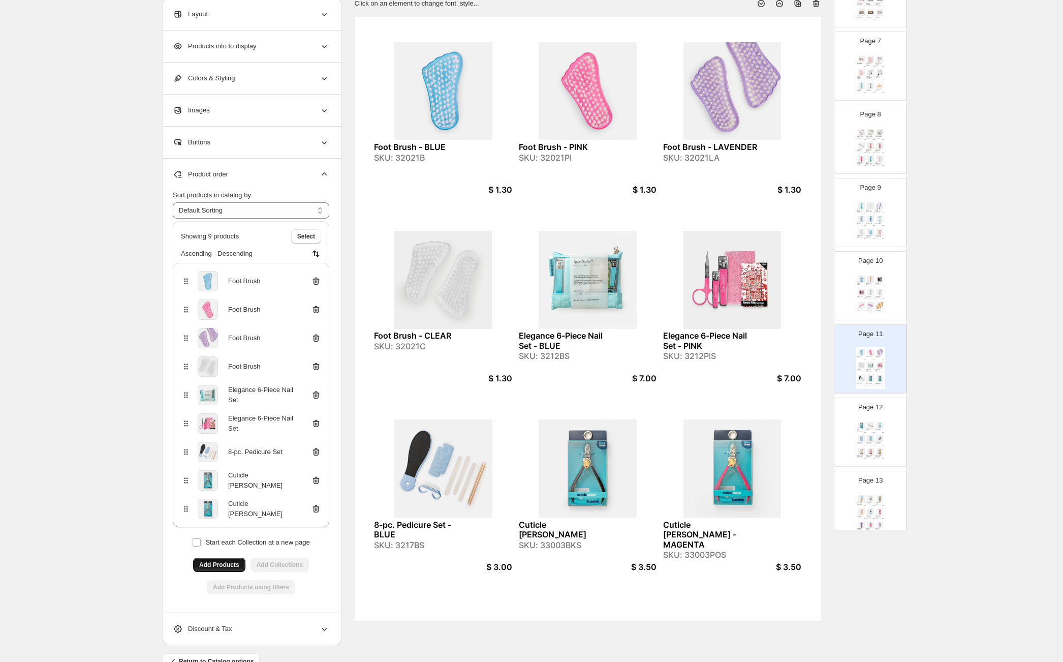
click at [880, 424] on img at bounding box center [879, 425] width 9 height 7
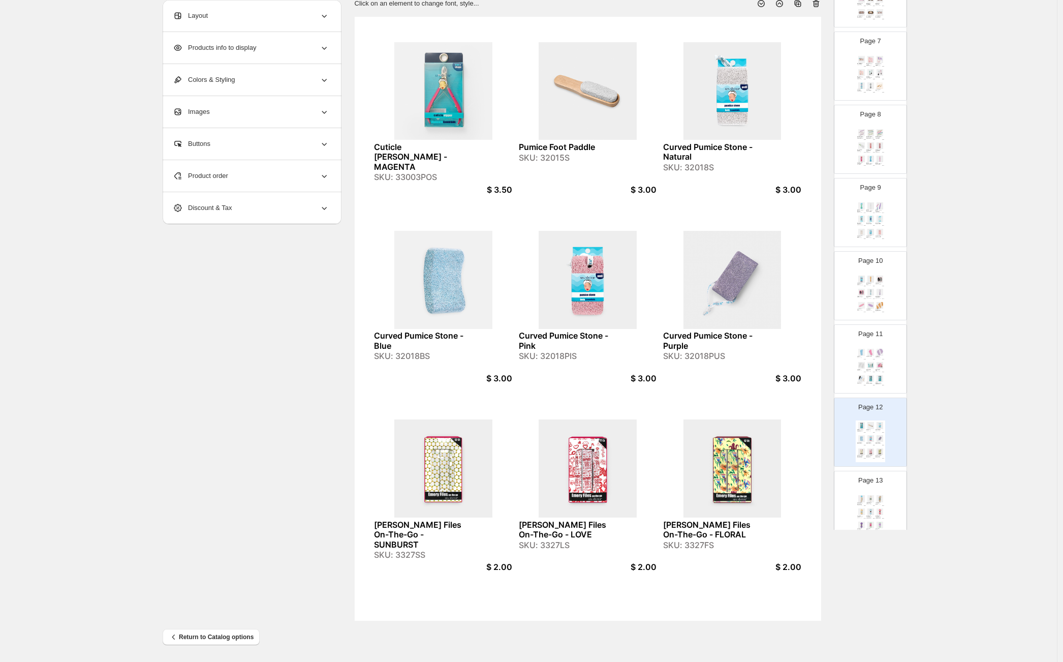
click at [282, 176] on div "Product order" at bounding box center [251, 176] width 156 height 32
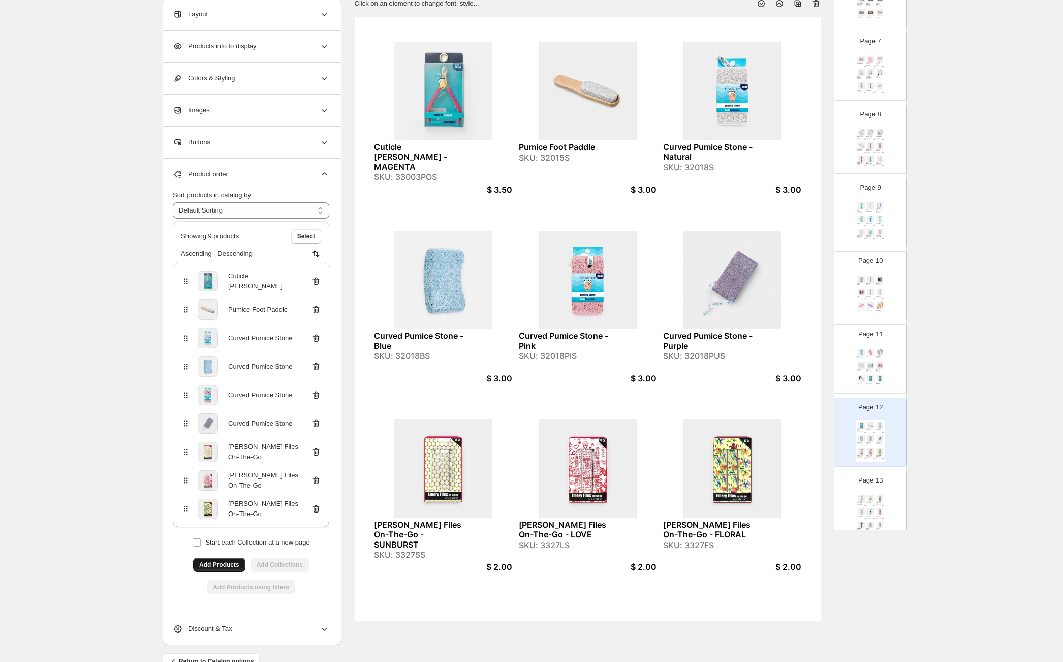
click at [320, 279] on icon at bounding box center [316, 281] width 7 height 8
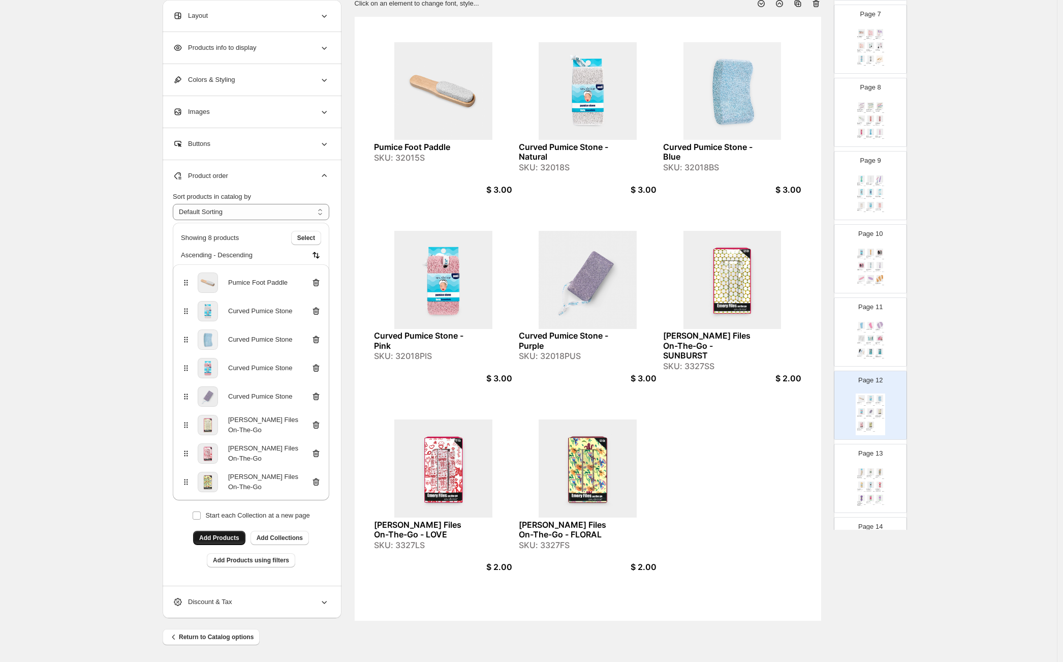
scroll to position [536, 0]
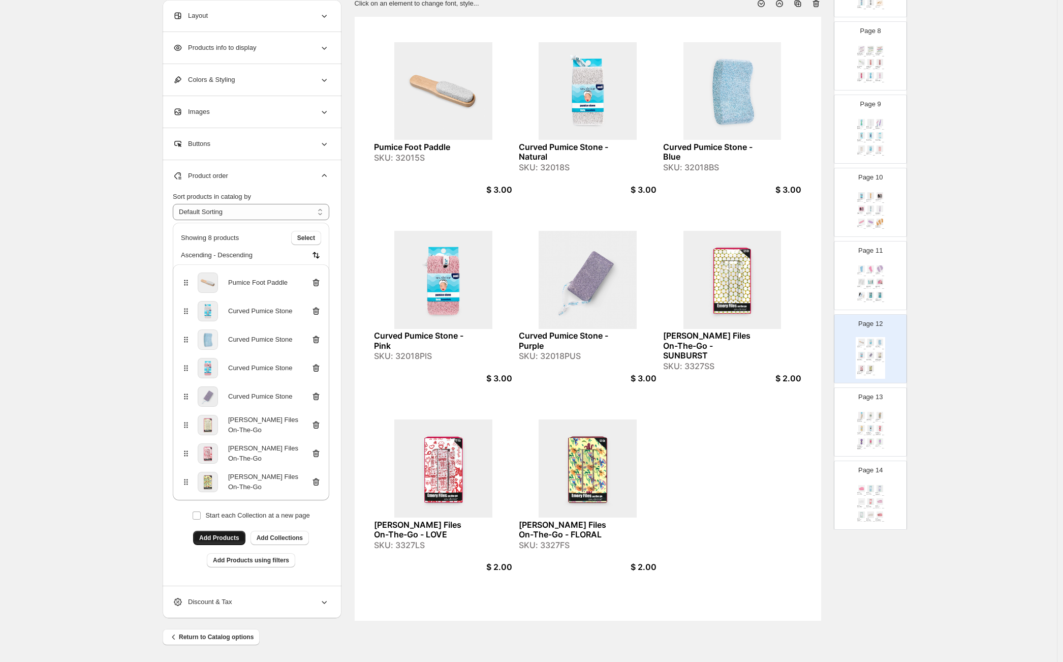
click at [863, 428] on img at bounding box center [861, 428] width 9 height 7
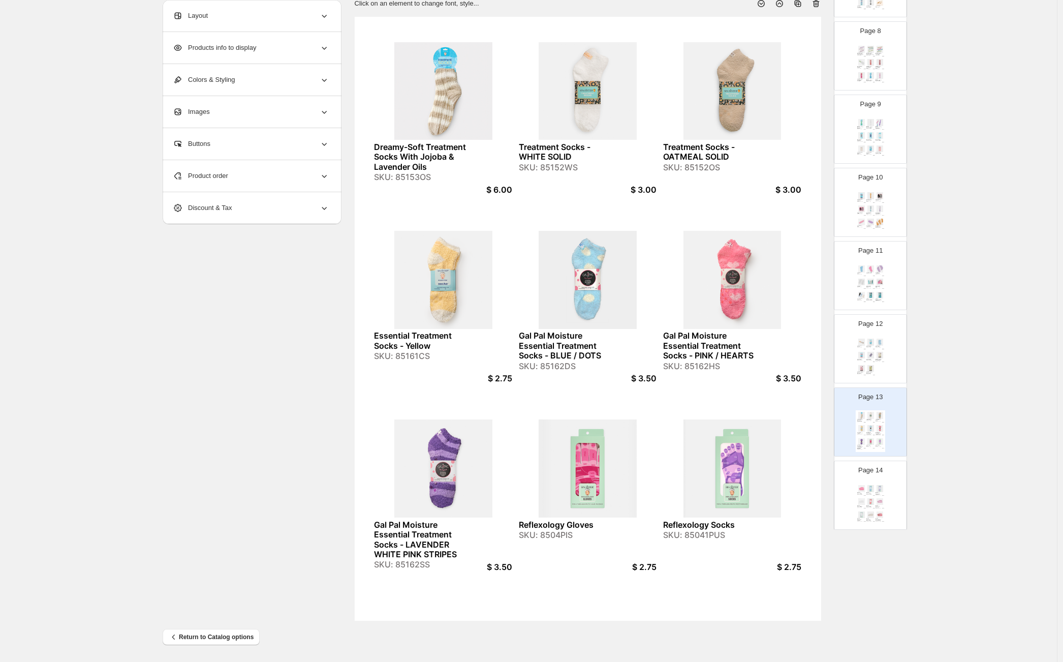
click at [875, 352] on img at bounding box center [879, 355] width 9 height 7
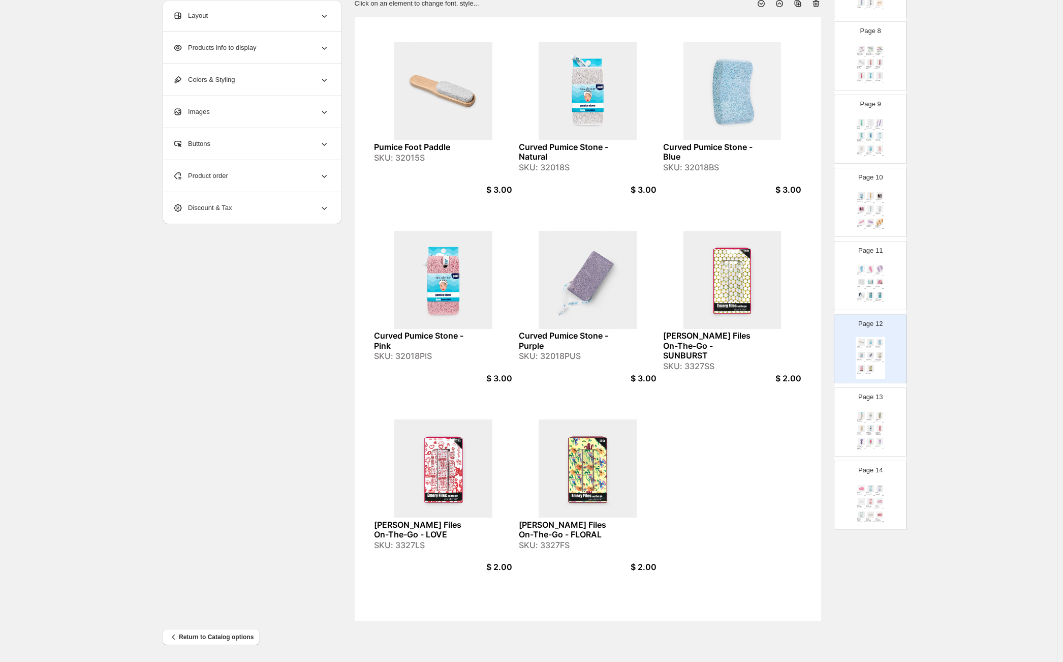
click at [870, 431] on img at bounding box center [870, 428] width 9 height 7
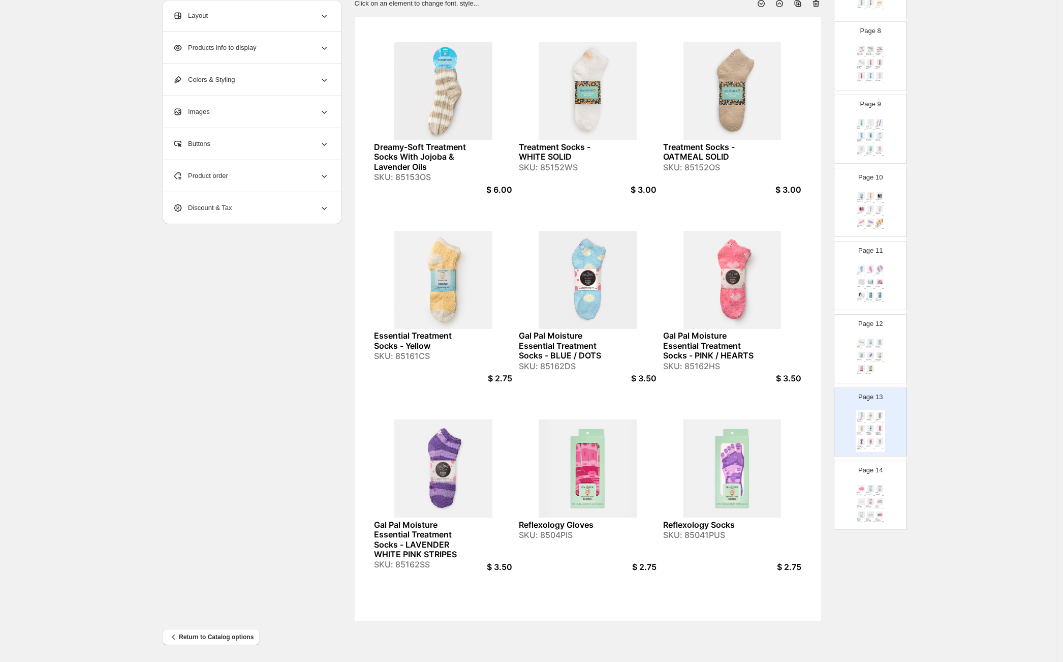
click at [866, 344] on img at bounding box center [870, 341] width 9 height 7
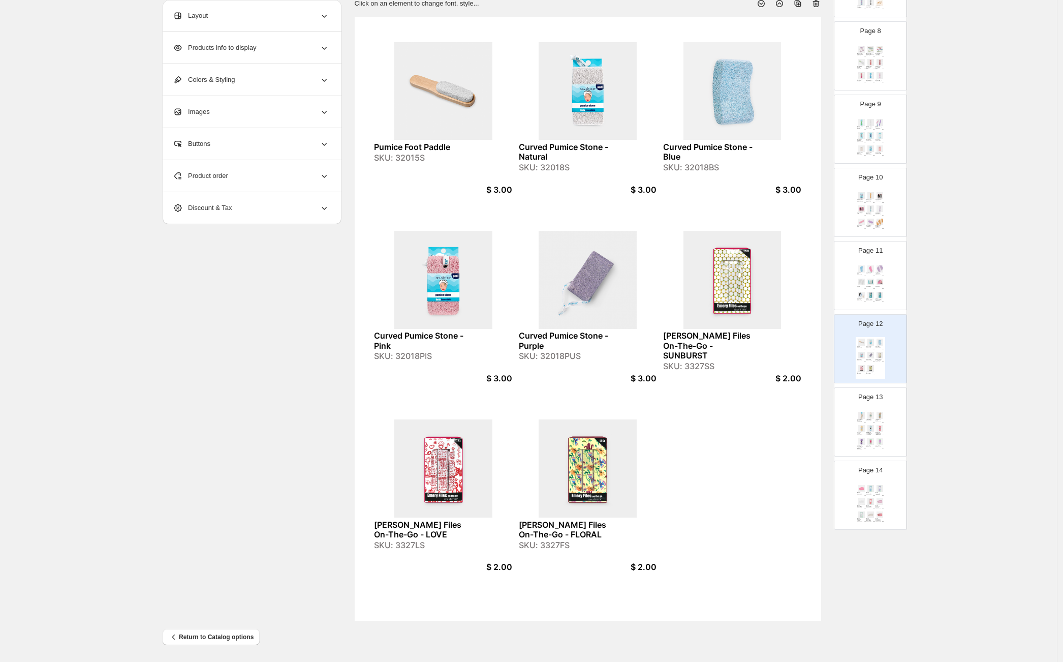
click at [865, 446] on div "Dreamy-Soft Treatment Socks With Jojoba & Lavender Oils SKU: 85153OS $ 6.00 Tre…" at bounding box center [870, 431] width 29 height 42
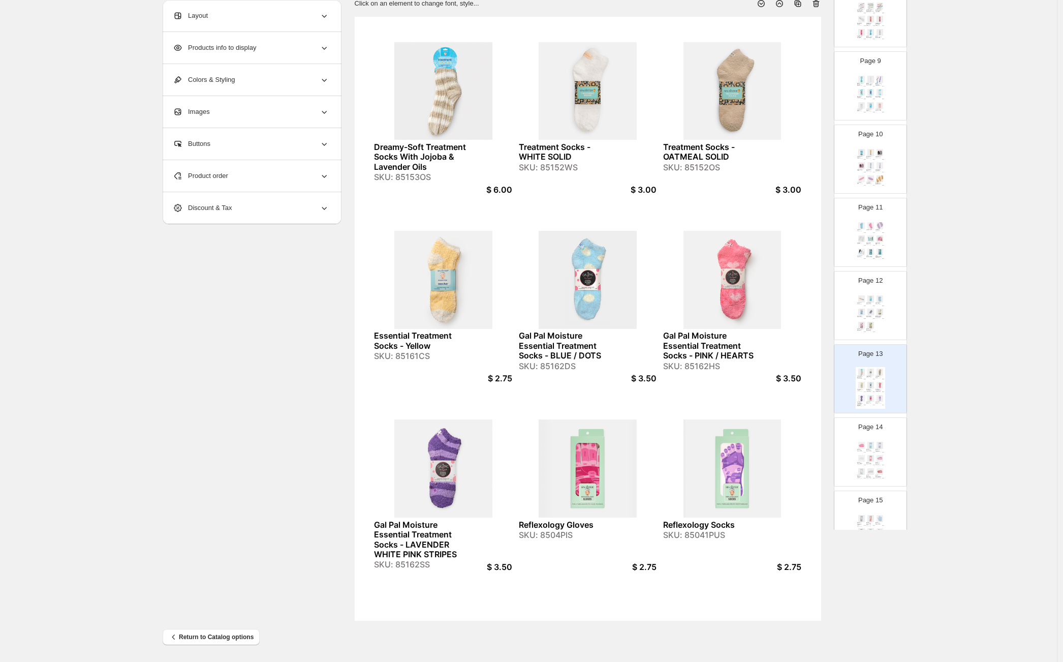
click at [862, 464] on div "SKU: 85131S" at bounding box center [860, 464] width 6 height 1
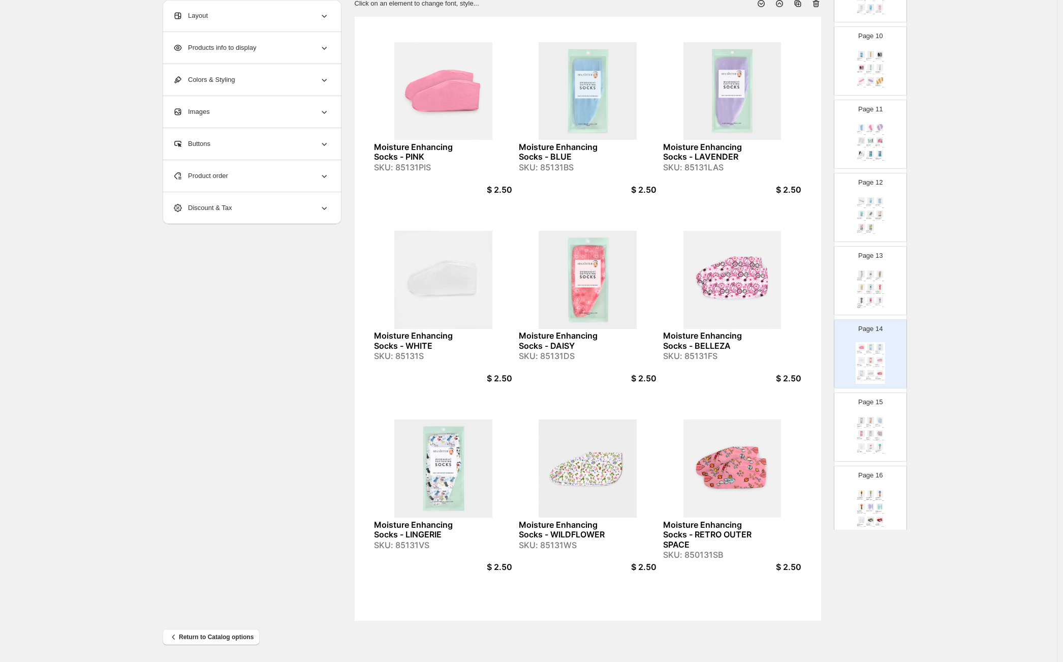
click at [865, 428] on div "Moisture Enhancing Socks - LAVENDER PLAID SKU: 850131PLB $ 2.50 Moisture Enhanc…" at bounding box center [870, 436] width 29 height 42
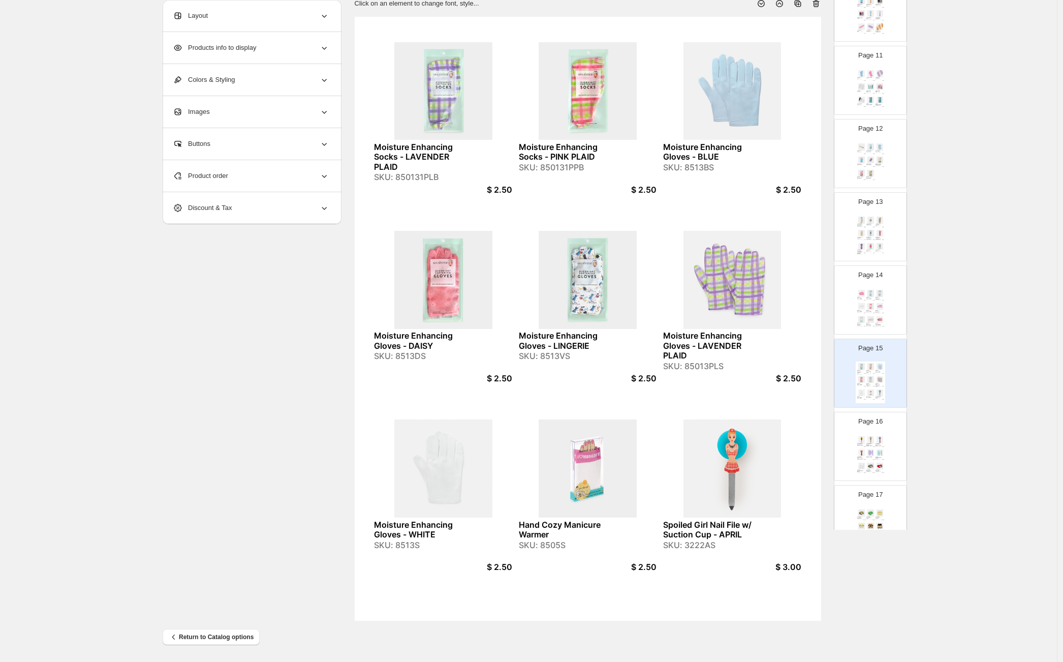
click at [881, 472] on div "$ 10.00" at bounding box center [882, 472] width 3 height 1
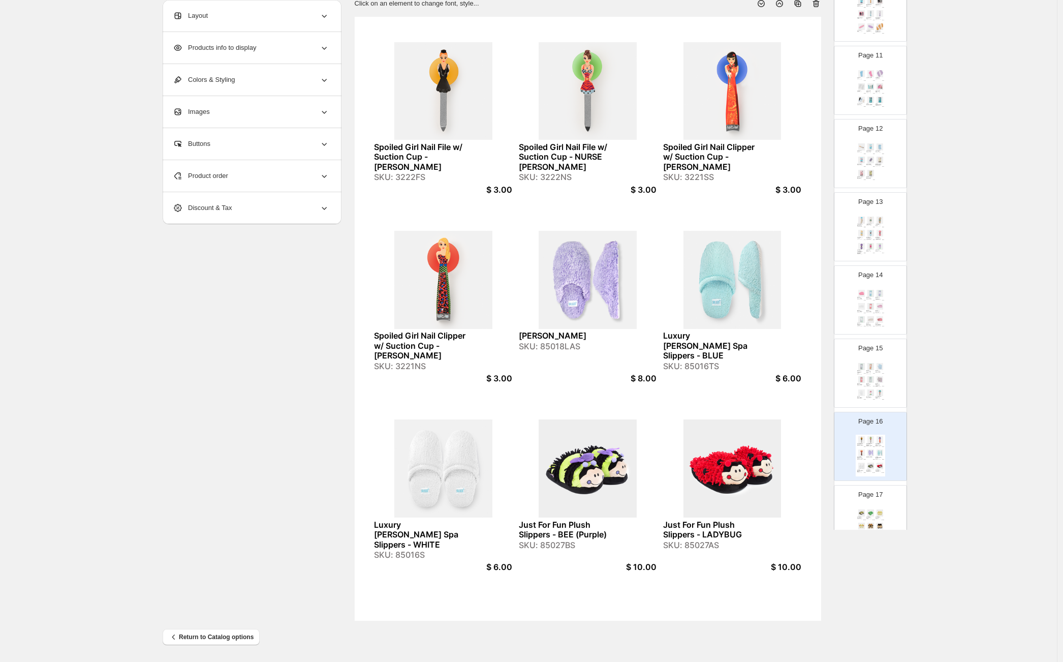
scroll to position [808, 0]
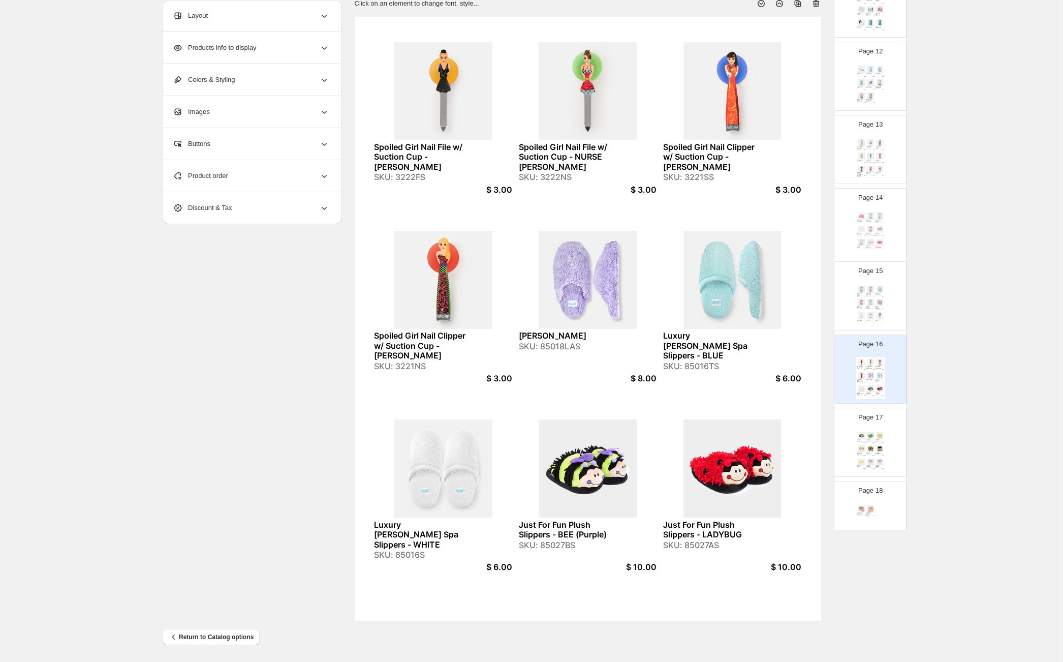
click at [873, 442] on div "$ 10.00" at bounding box center [873, 442] width 3 height 1
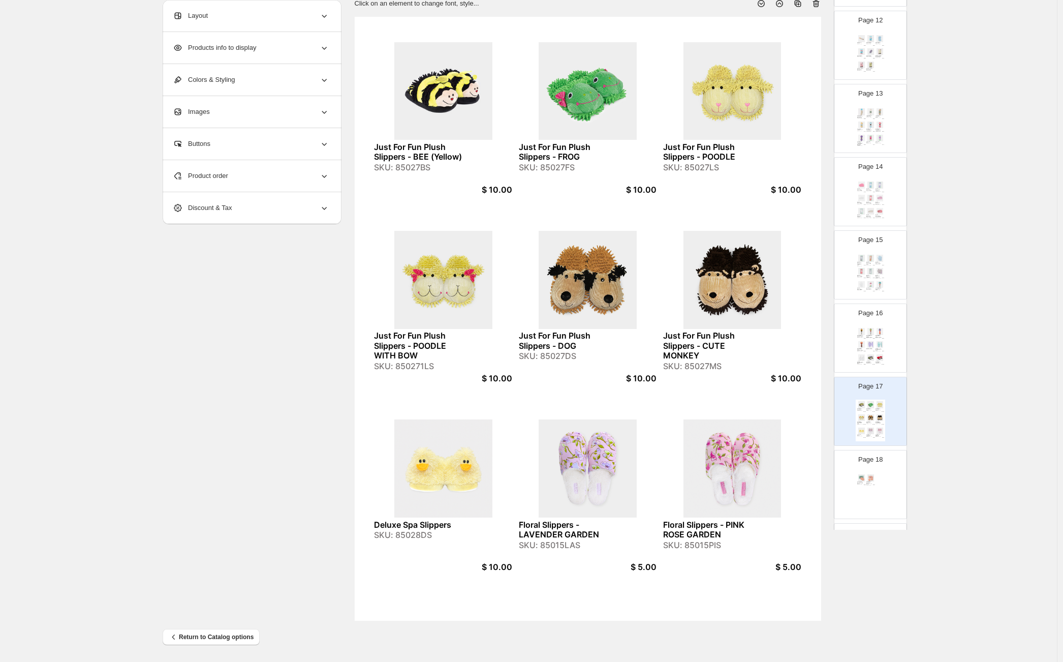
click at [874, 486] on div "Deodorant Be-Gone Removing Sponges - Two Pack SKU: 5002PIS $ 3.50 Gal Pal Garme…" at bounding box center [870, 494] width 29 height 42
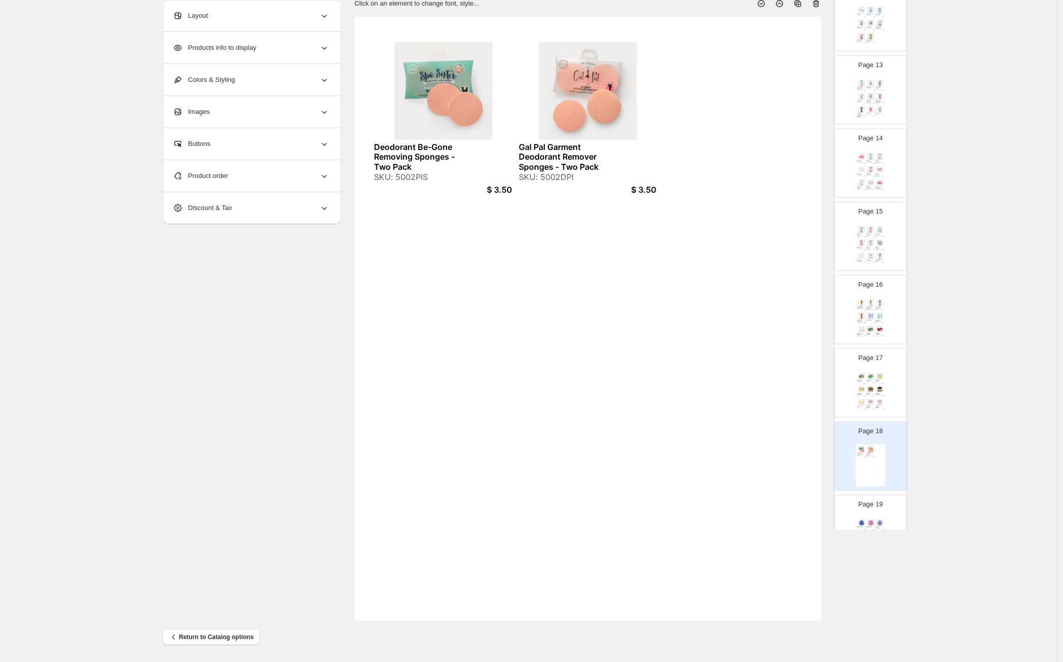
scroll to position [922, 0]
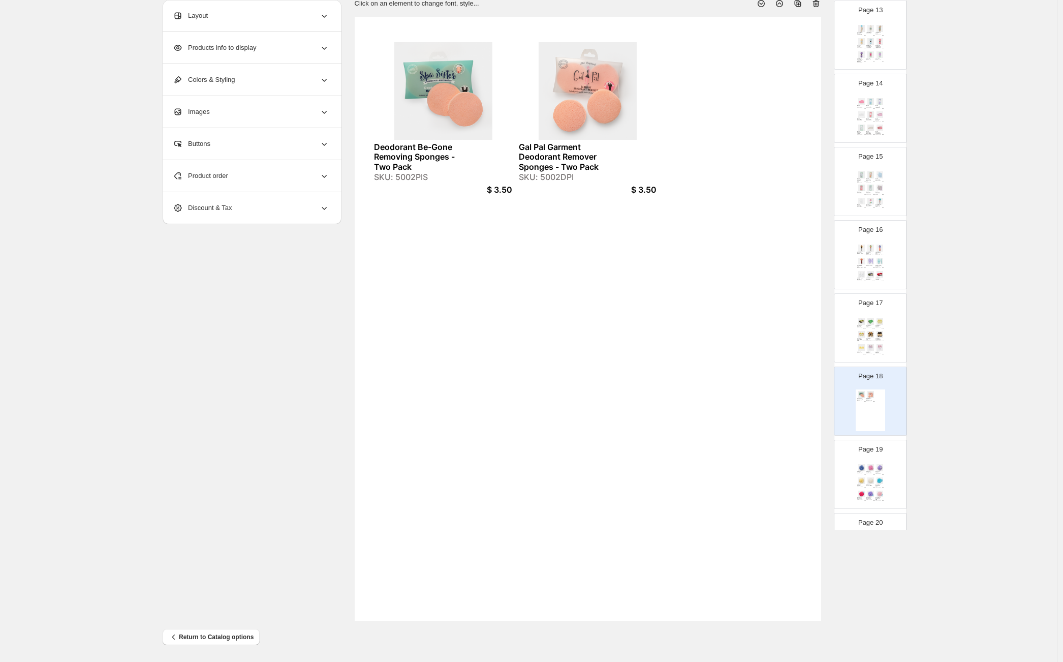
click at [875, 485] on div "Regular Gauze Spa Sponge 80g - AQUA BLUE" at bounding box center [878, 485] width 6 height 3
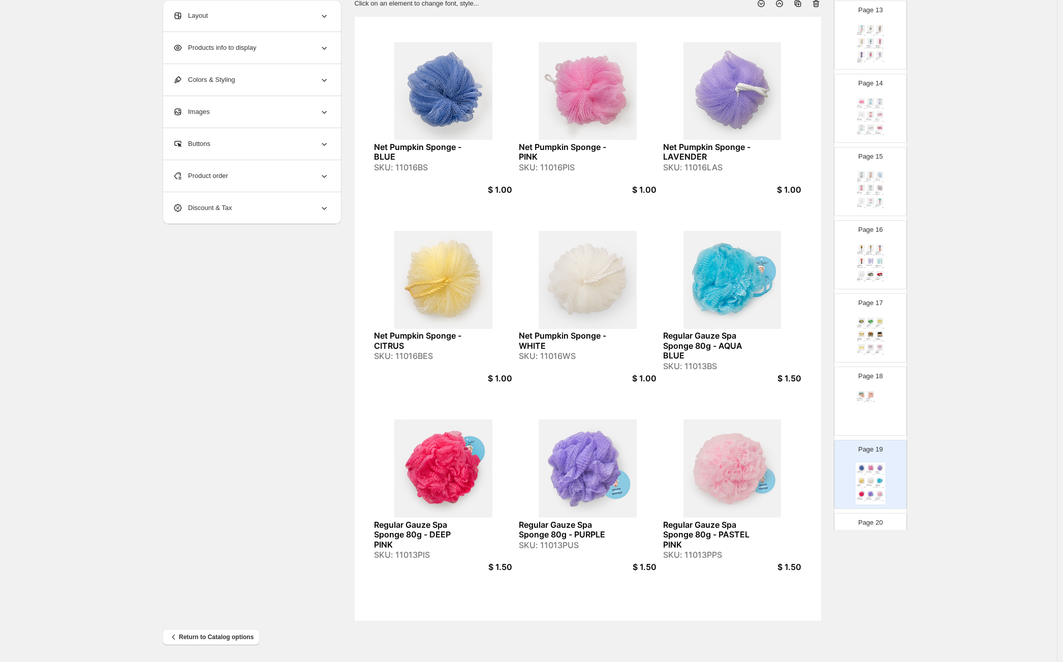
click at [876, 411] on div "Deodorant Be-Gone Removing Sponges - Two Pack SKU: 5002PIS $ 3.50 Gal Pal Garme…" at bounding box center [870, 410] width 29 height 42
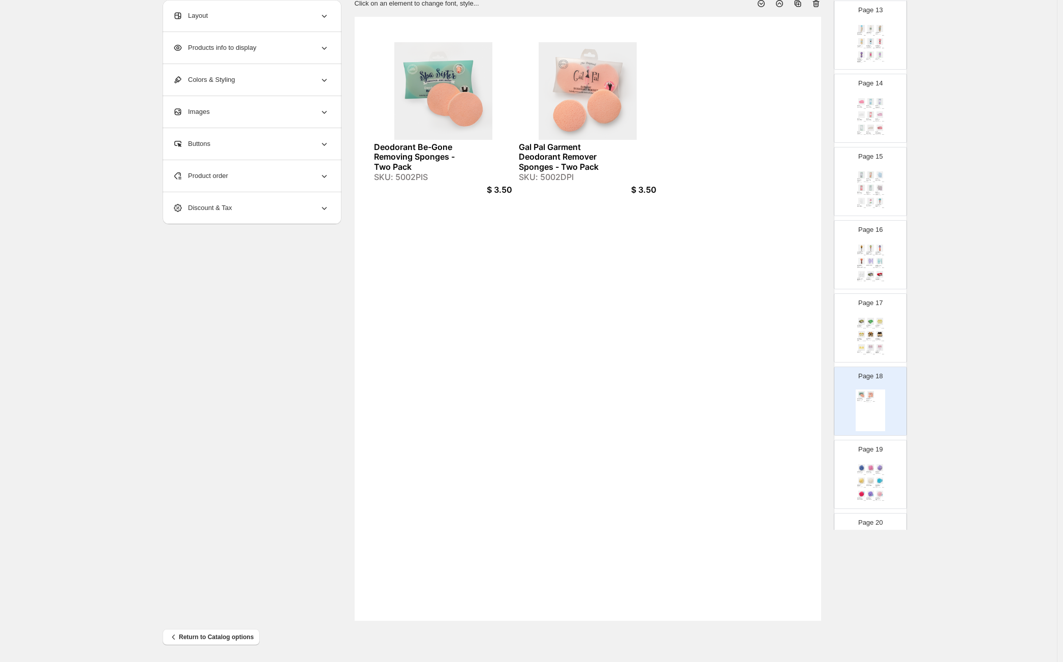
click at [868, 333] on img at bounding box center [870, 334] width 9 height 7
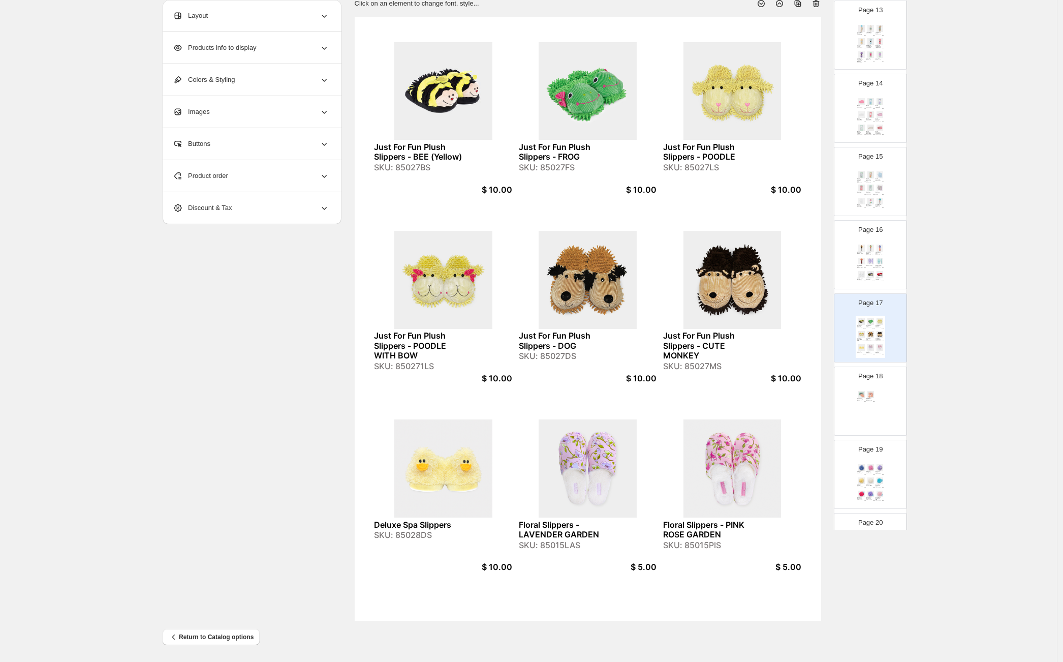
click at [874, 425] on div "Deodorant Be-Gone Removing Sponges - Two Pack SKU: 5002PIS $ 3.50 Gal Pal Garme…" at bounding box center [870, 410] width 29 height 42
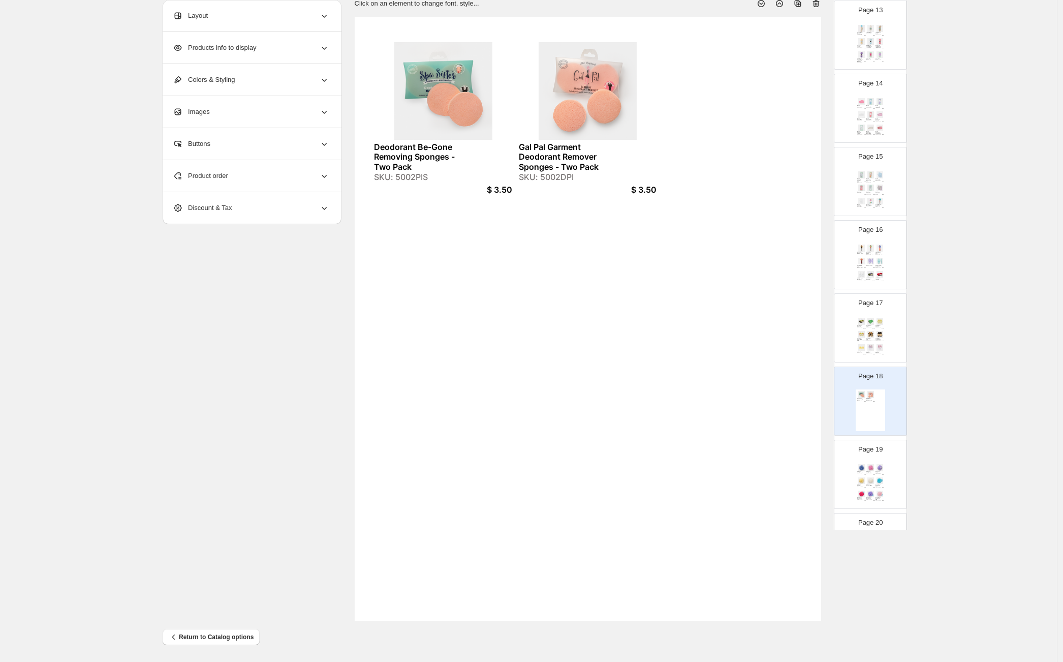
click at [876, 469] on img at bounding box center [879, 467] width 9 height 7
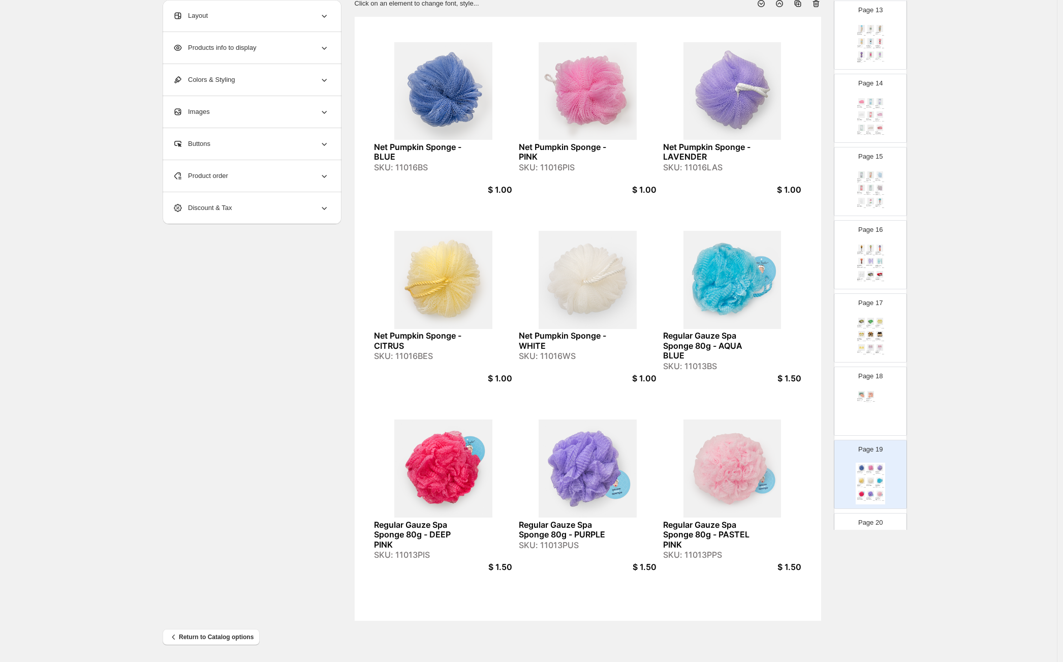
click at [425, 171] on div "SKU: 11016BS" at bounding box center [421, 168] width 95 height 10
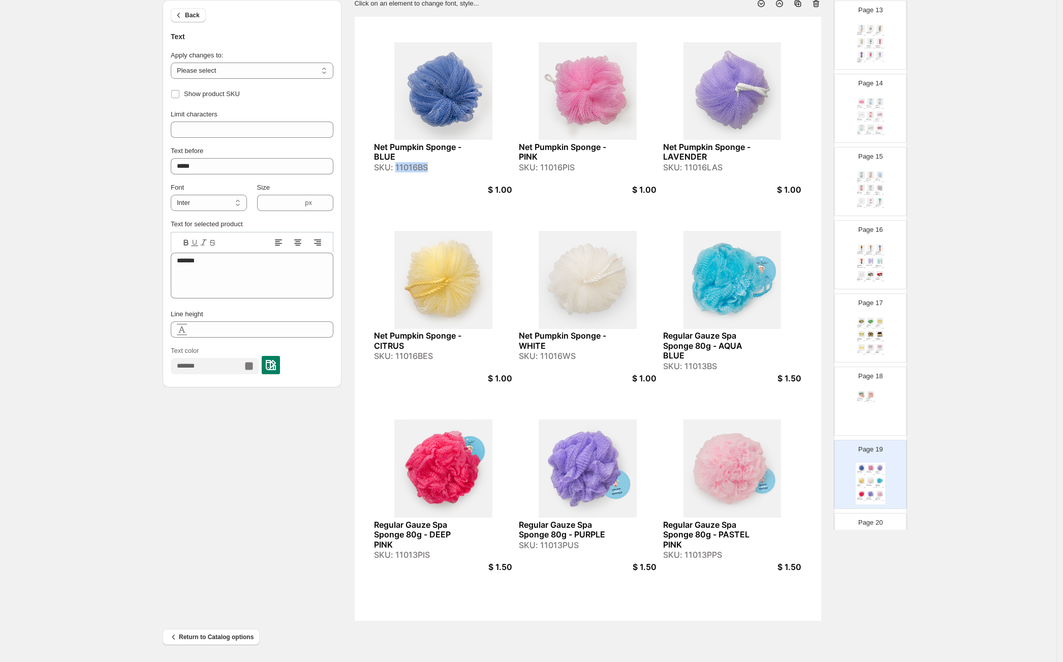
click at [425, 171] on div "SKU: 11016BS" at bounding box center [421, 168] width 95 height 10
copy div "11016BS"
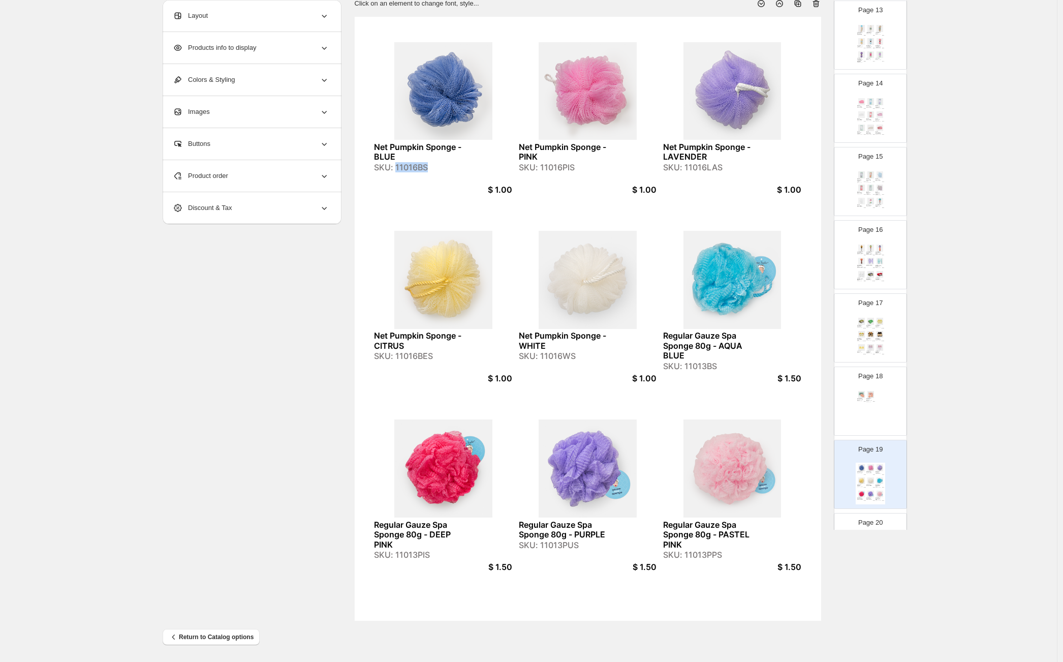
click at [876, 421] on div "Deodorant Be-Gone Removing Sponges - Two Pack SKU: 5002PIS $ 3.50 Gal Pal Garme…" at bounding box center [870, 410] width 29 height 42
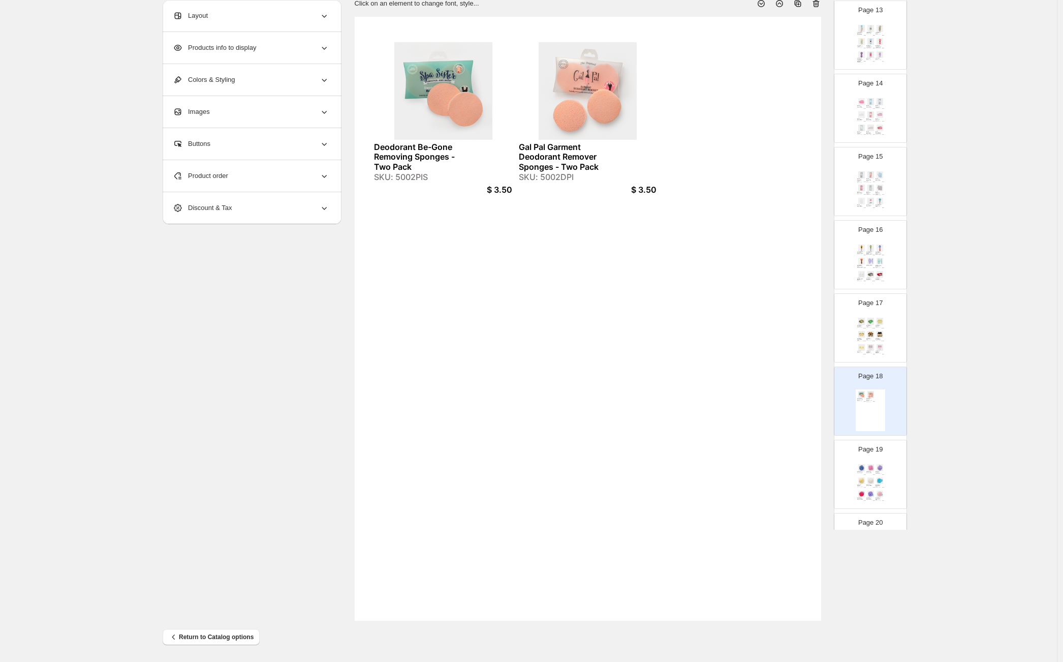
click at [194, 174] on span "Product order" at bounding box center [200, 176] width 55 height 10
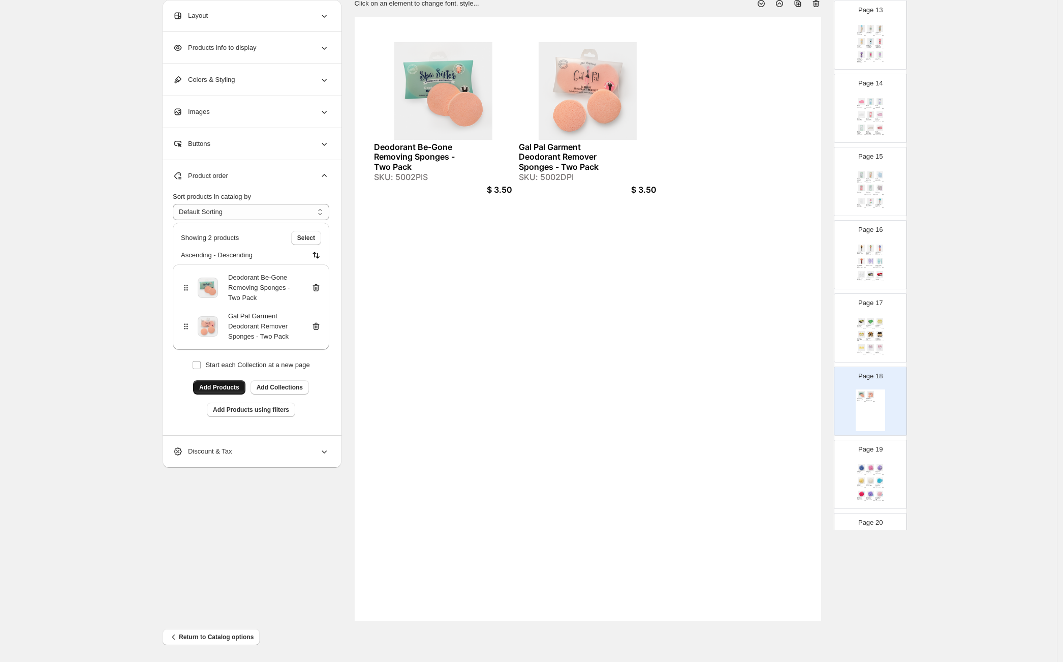
click at [217, 391] on span "Add Products" at bounding box center [219, 387] width 40 height 8
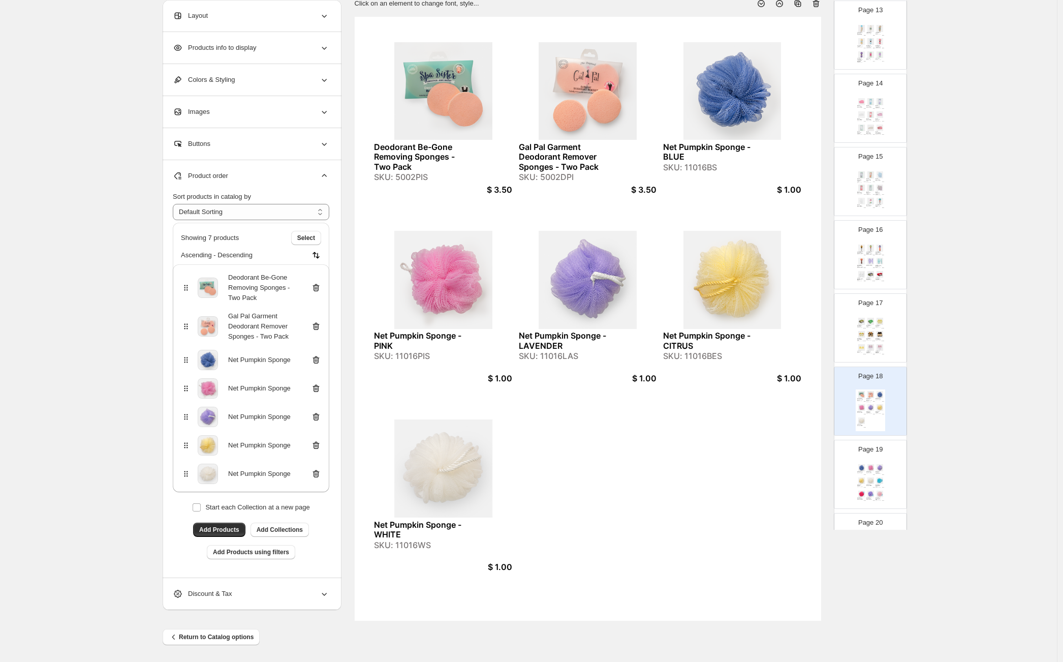
click at [881, 480] on img at bounding box center [879, 480] width 9 height 7
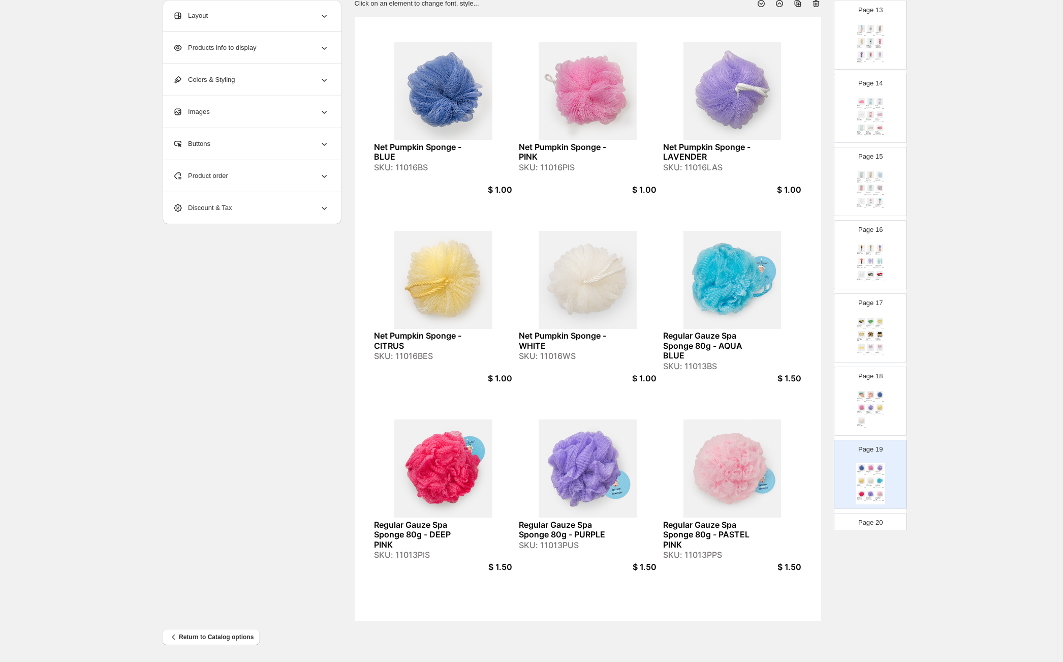
click at [304, 175] on div "Product order" at bounding box center [251, 176] width 156 height 32
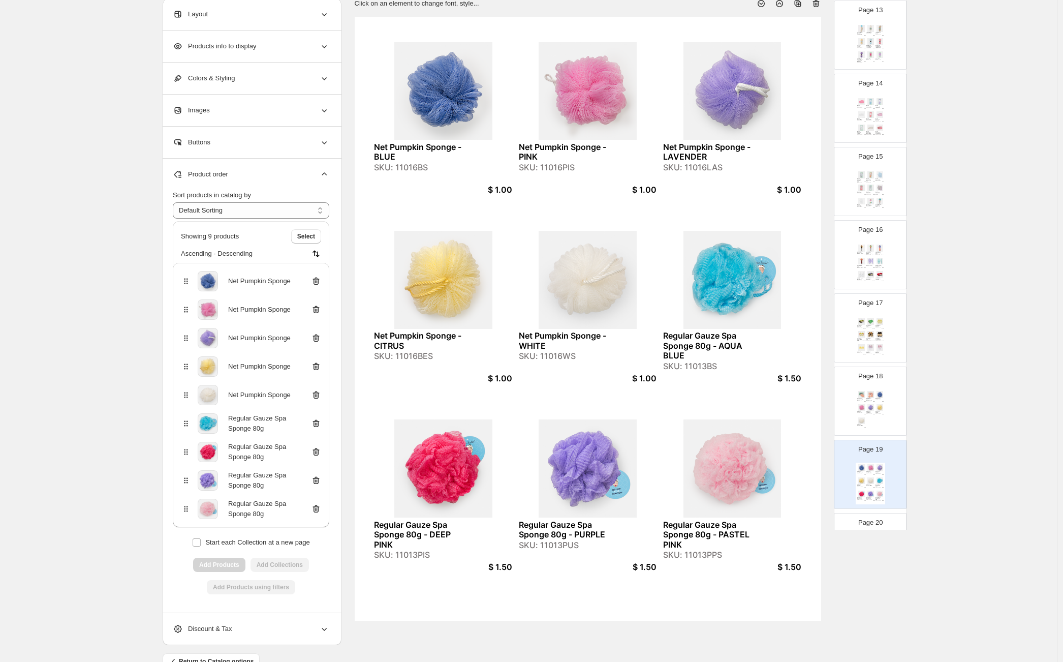
click at [318, 282] on icon at bounding box center [317, 281] width 1 height 3
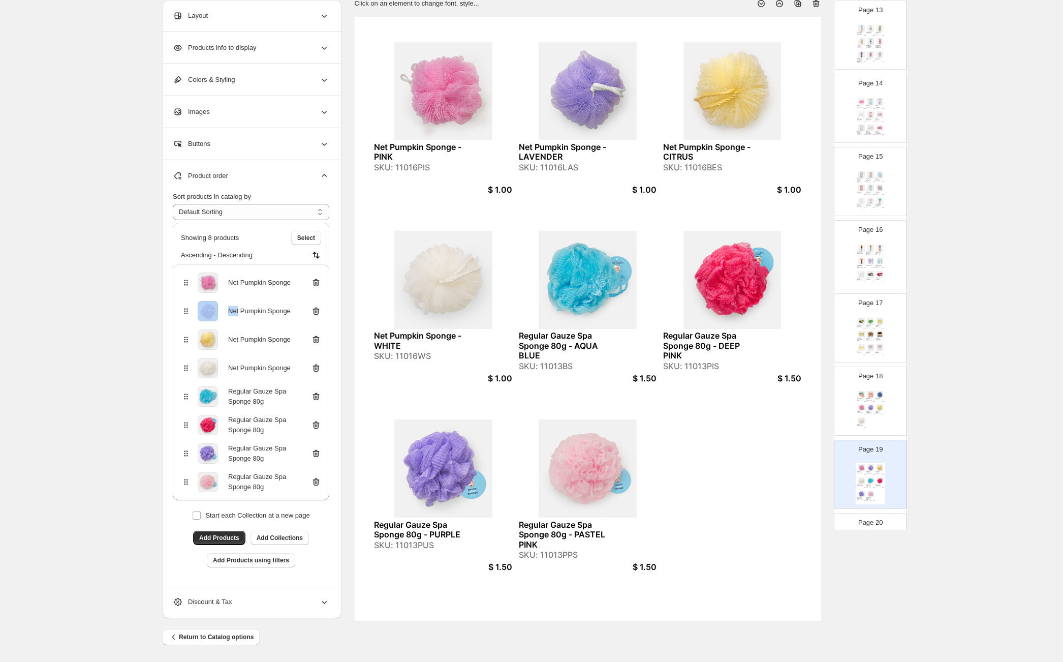
click at [318, 282] on icon at bounding box center [317, 282] width 1 height 3
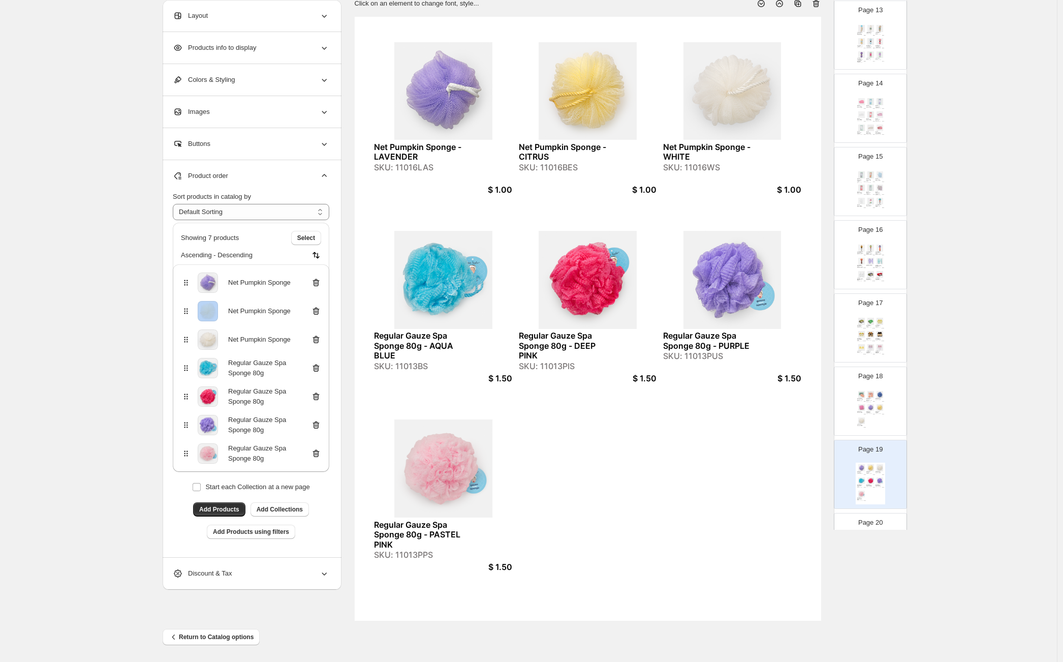
click at [318, 282] on icon at bounding box center [317, 282] width 1 height 3
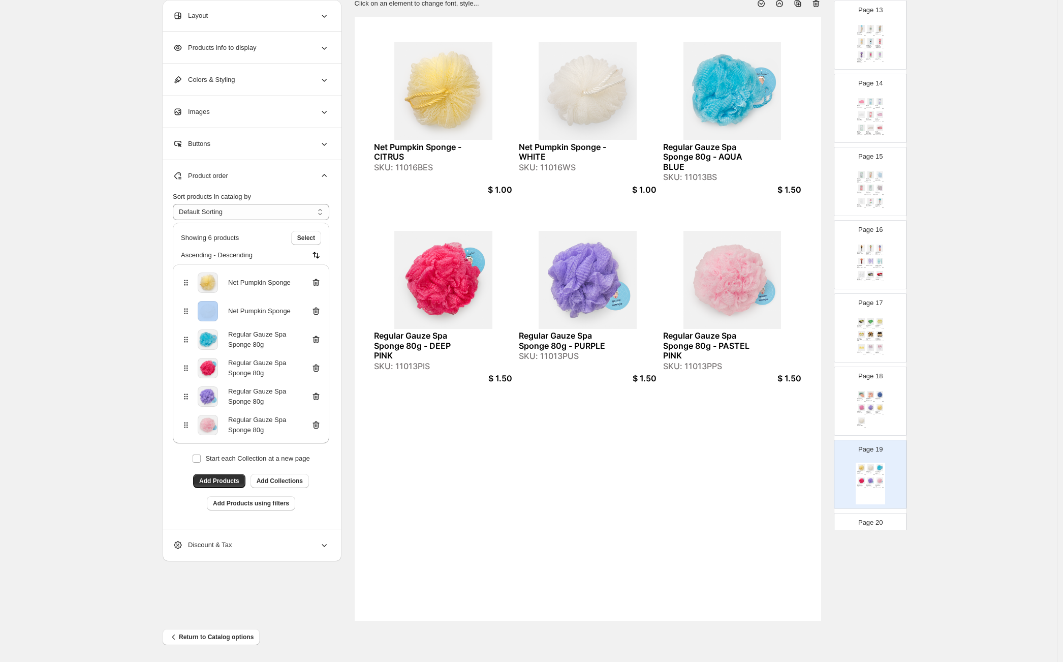
click at [318, 282] on icon at bounding box center [317, 282] width 1 height 3
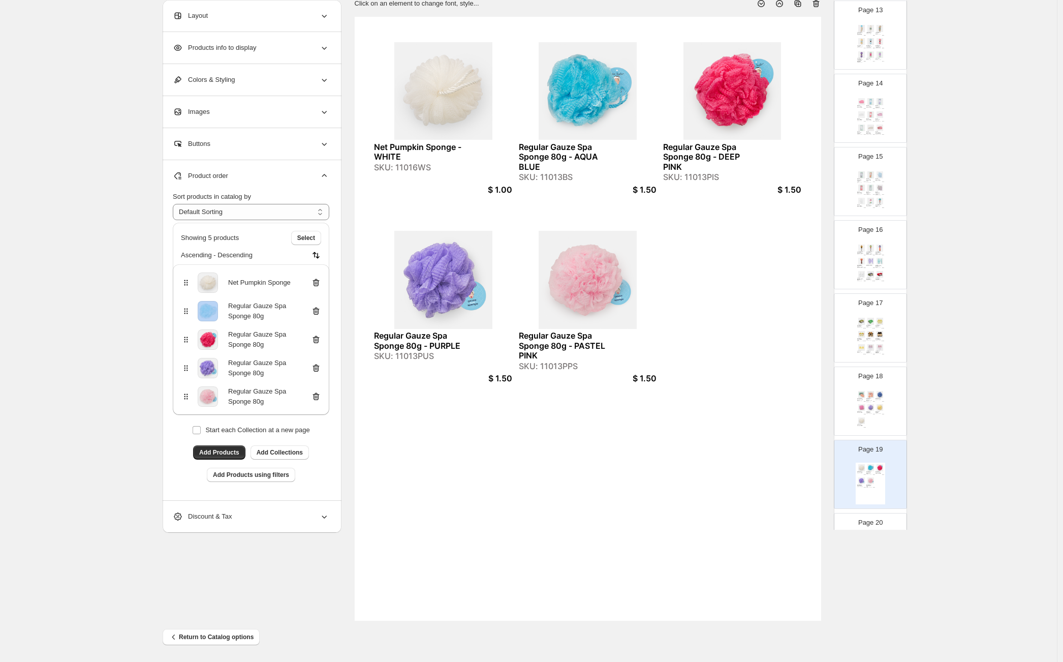
click at [318, 282] on icon at bounding box center [317, 282] width 1 height 3
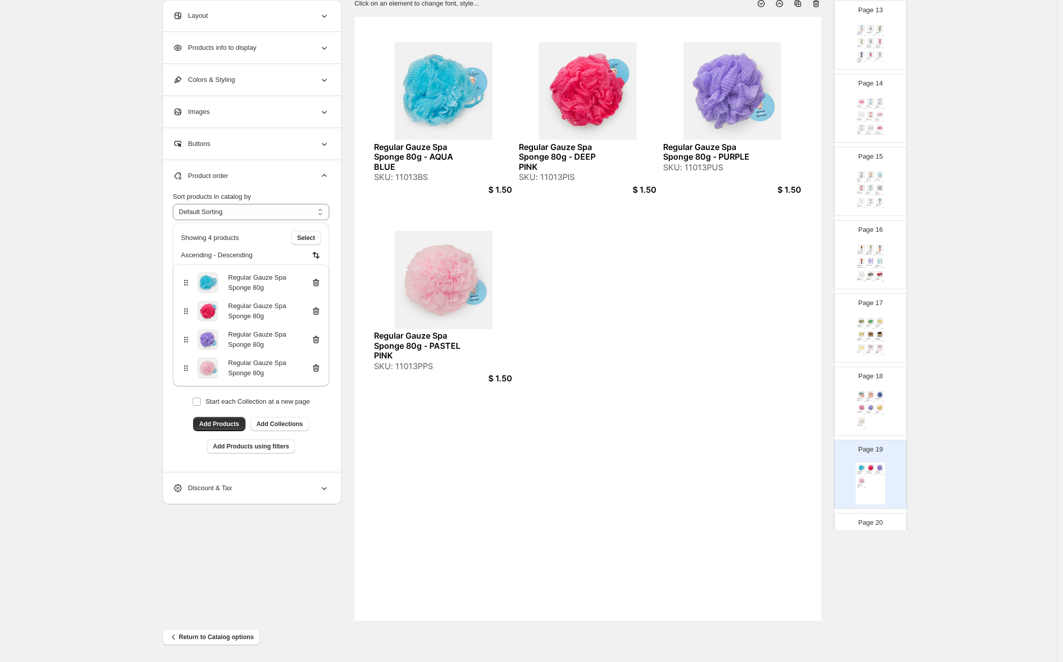
click at [411, 176] on div "SKU: 11013BS" at bounding box center [421, 177] width 95 height 10
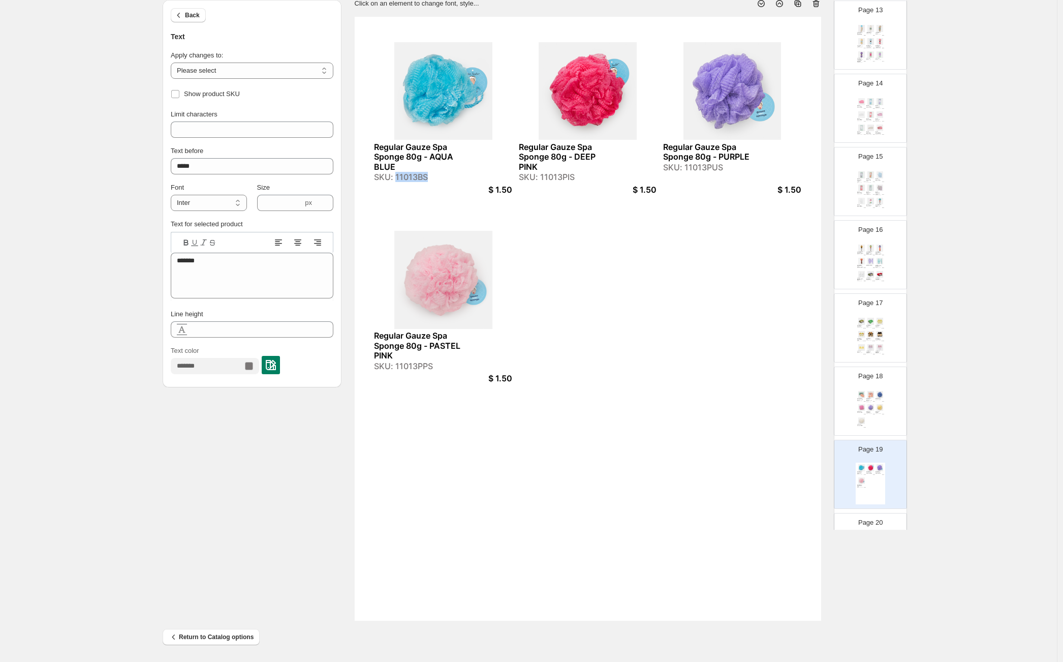
click at [411, 176] on div "SKU: 11013BS" at bounding box center [421, 177] width 95 height 10
copy div "11013BS"
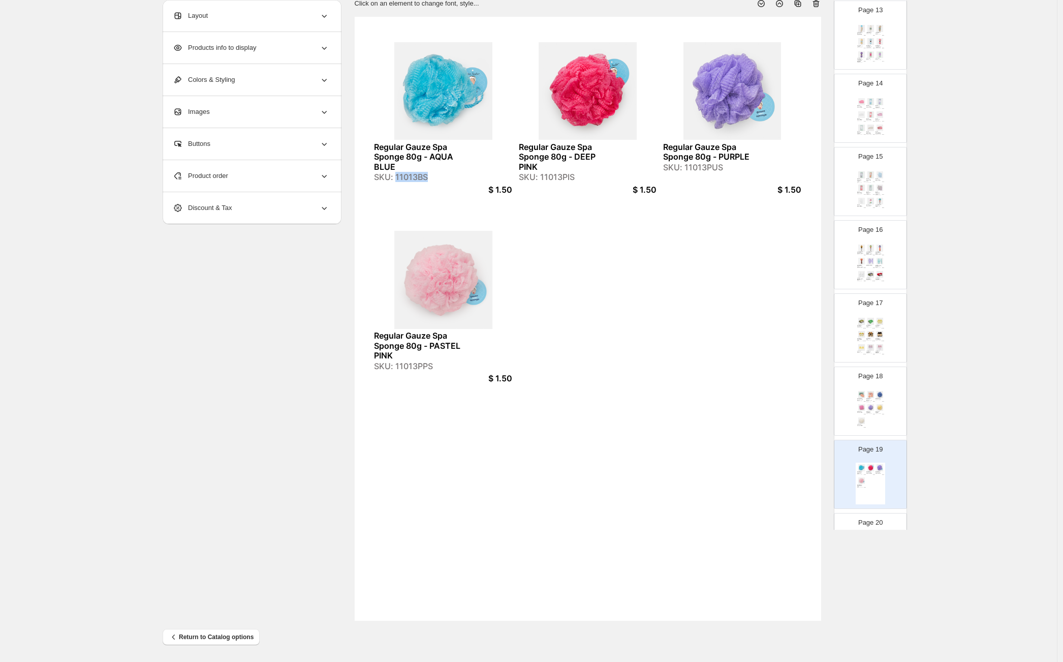
click at [875, 405] on img at bounding box center [879, 407] width 9 height 7
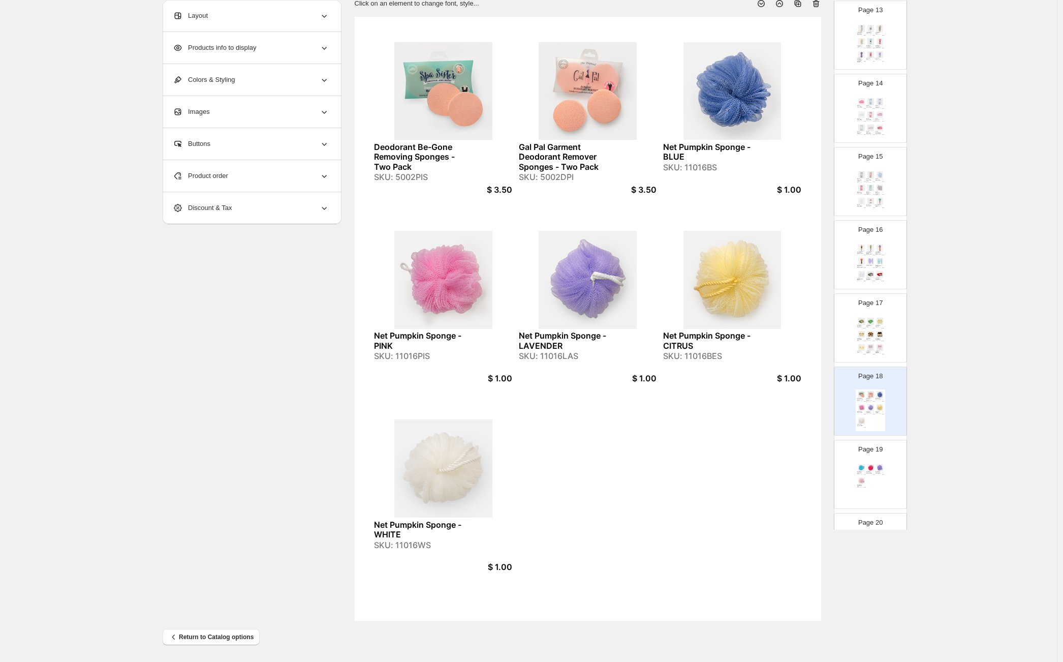
click at [229, 181] on div "Product order" at bounding box center [251, 176] width 156 height 32
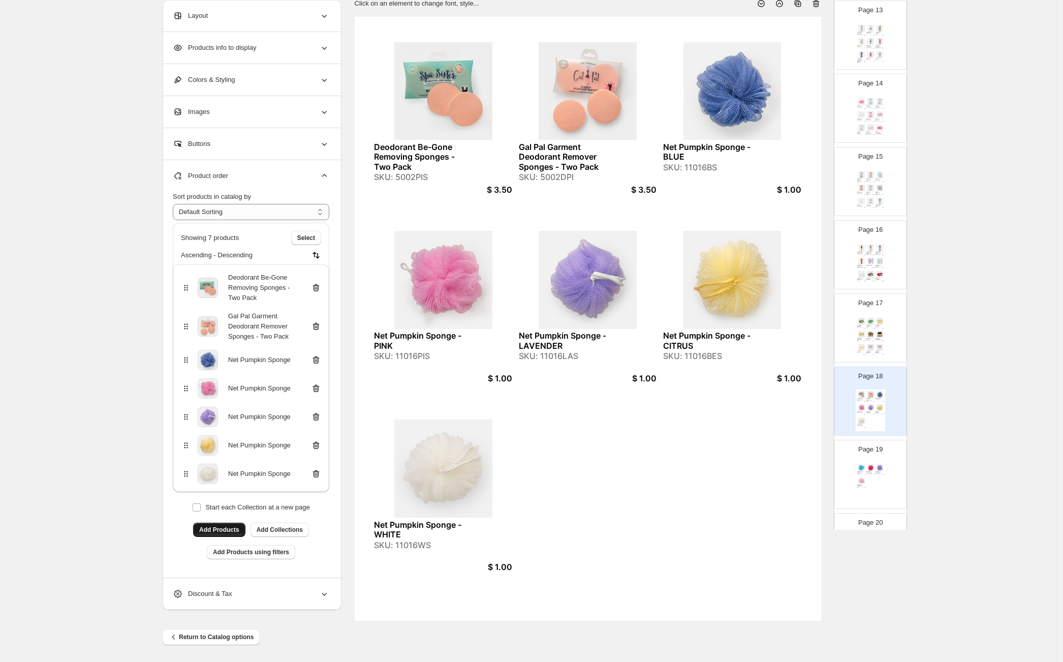
click at [238, 527] on span "Add Products" at bounding box center [219, 529] width 40 height 8
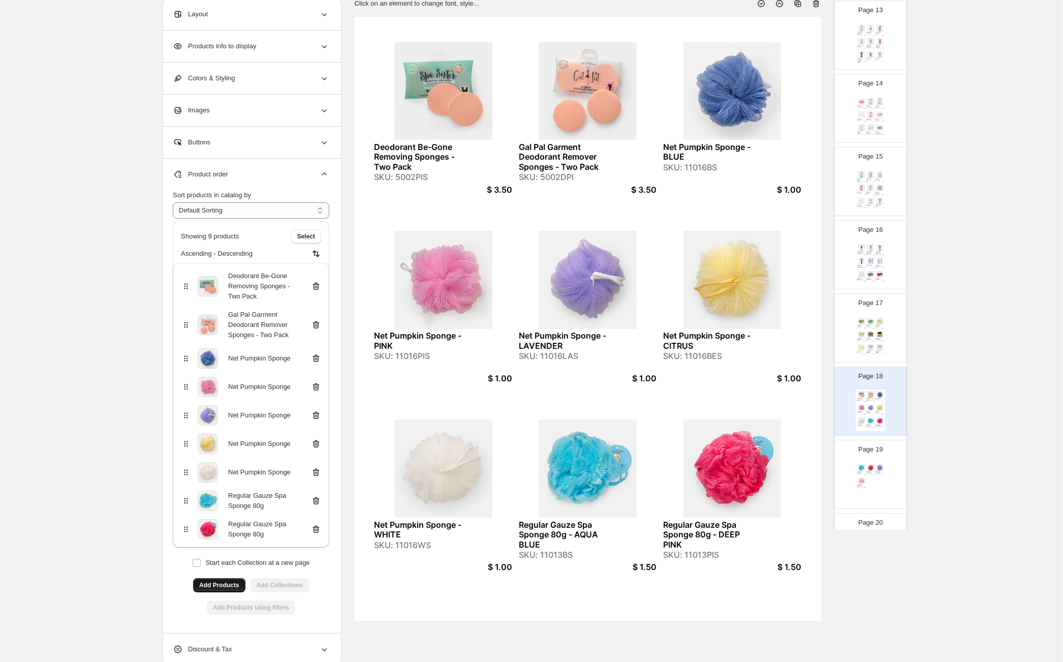
click at [875, 485] on div "Regular Gauze Spa Sponge 80g - AQUA BLUE SKU: 11013BS $ 1.50 Regular Gauze Spa …" at bounding box center [870, 483] width 29 height 42
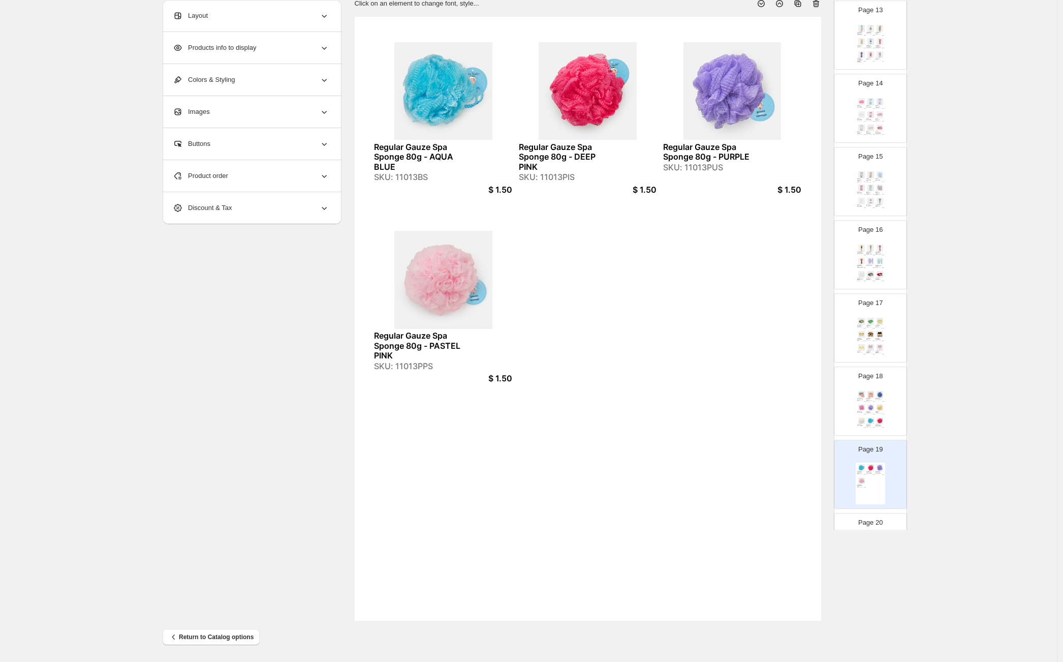
click at [259, 168] on div "Product order" at bounding box center [251, 176] width 156 height 32
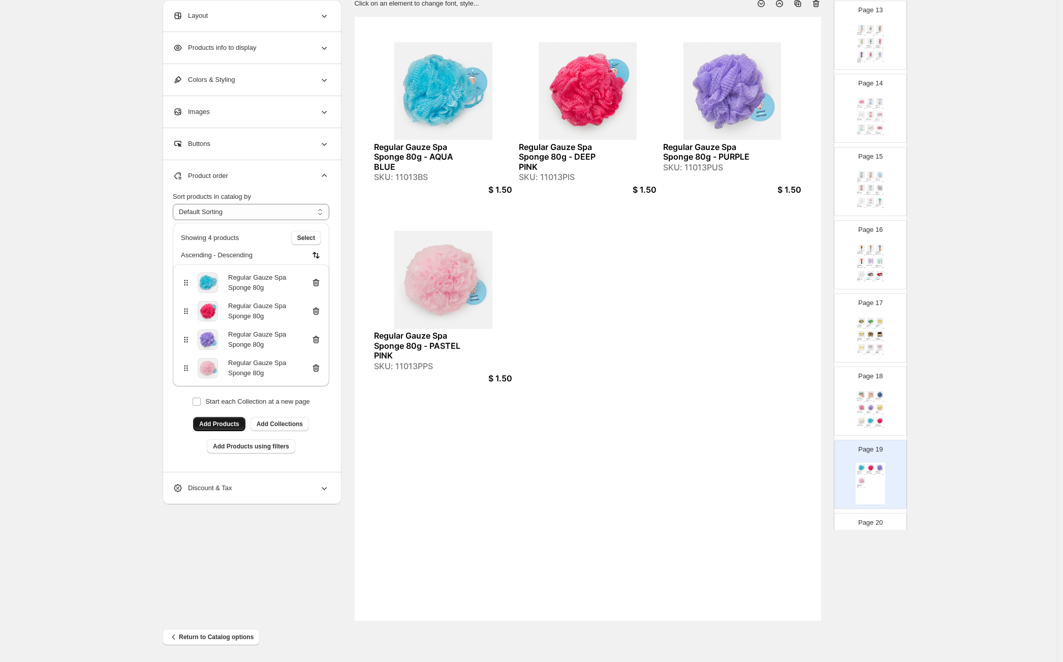
click at [316, 283] on icon at bounding box center [315, 282] width 1 height 3
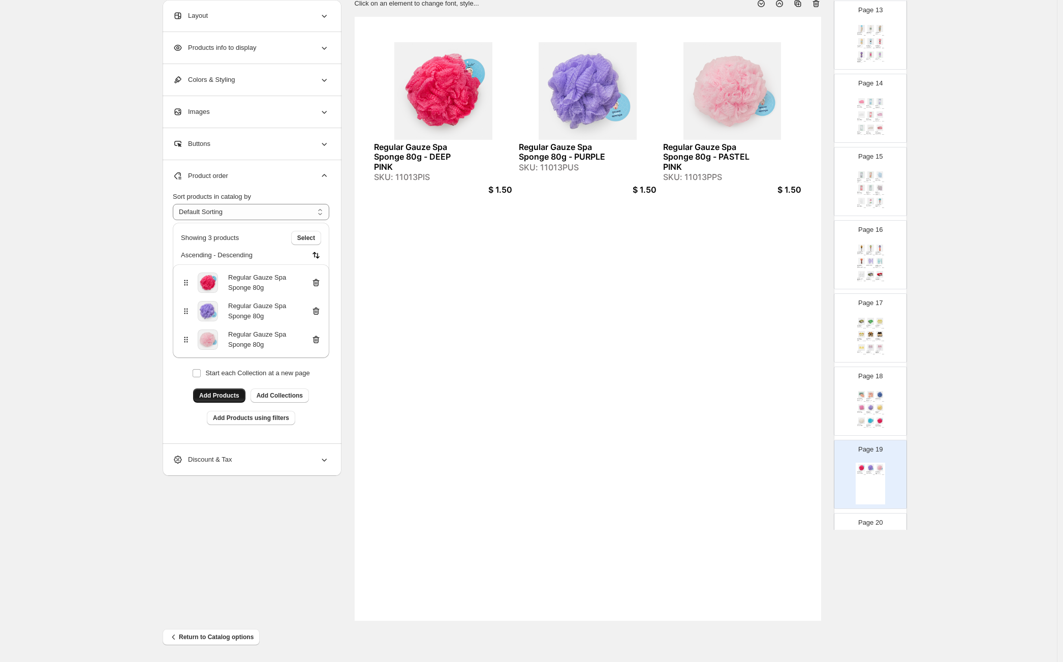
click at [316, 283] on icon at bounding box center [315, 282] width 1 height 3
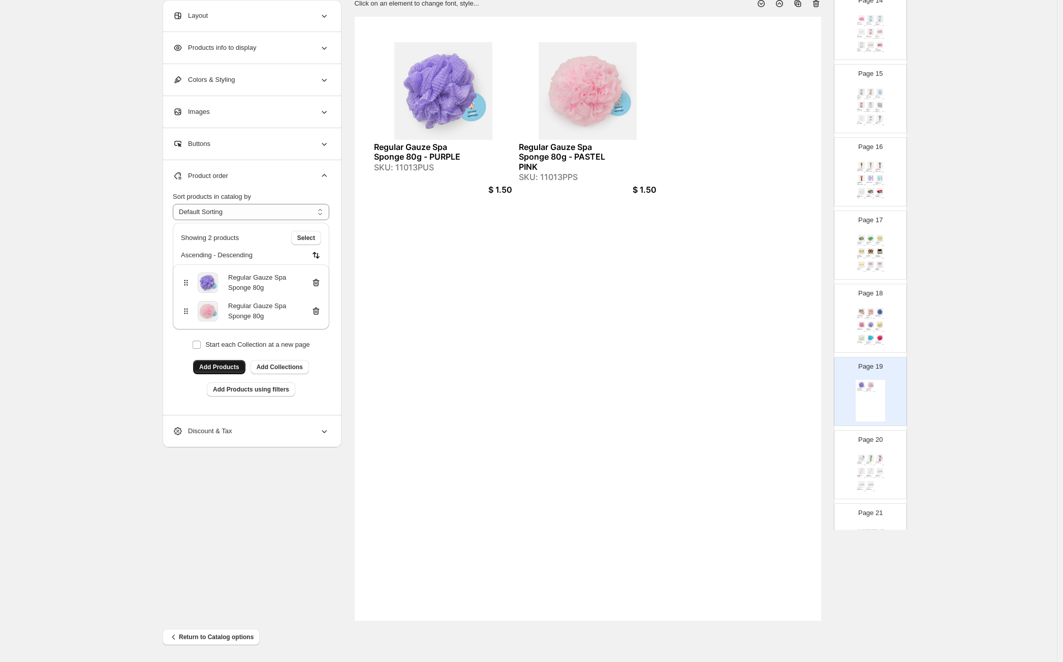
scroll to position [1023, 0]
click at [883, 450] on div "Regular Gauze Spa Sponge 80g - WHITE SKU: 11013WS $ 1.50 Net Soap Saver Sak - S…" at bounding box center [870, 456] width 29 height 42
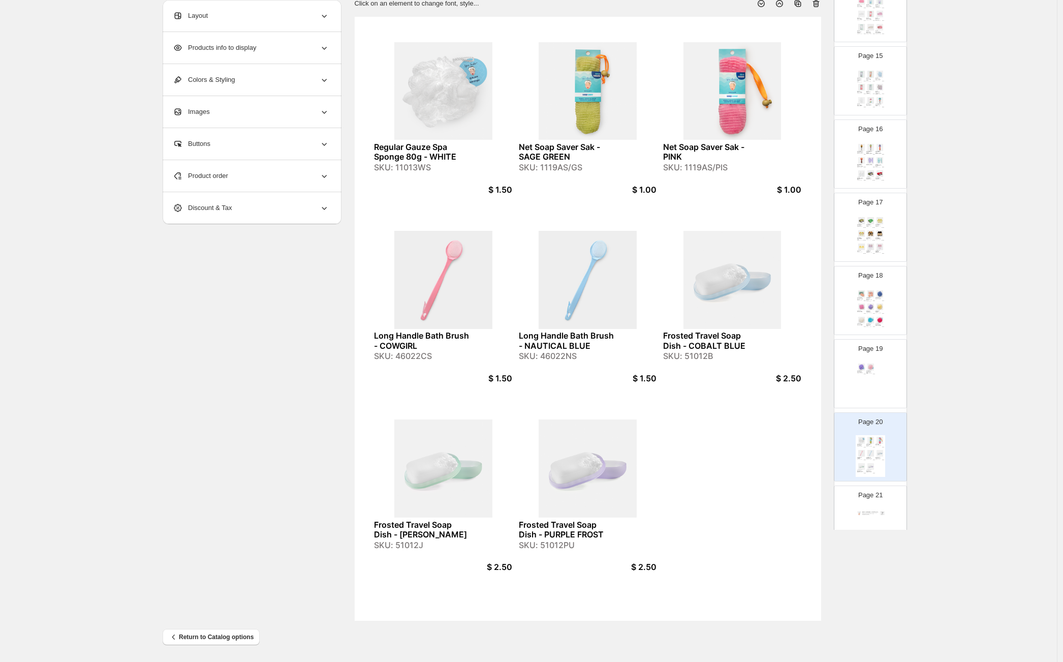
click at [417, 167] on div "SKU: 11013WS" at bounding box center [421, 168] width 95 height 10
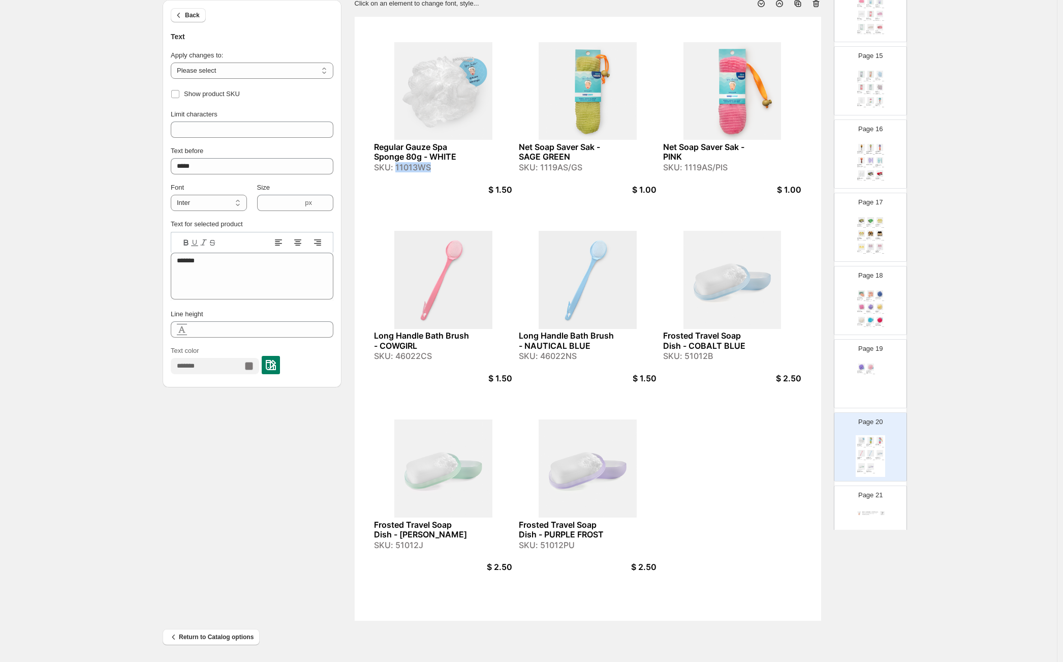
click at [417, 167] on div "SKU: 11013WS" at bounding box center [421, 168] width 95 height 10
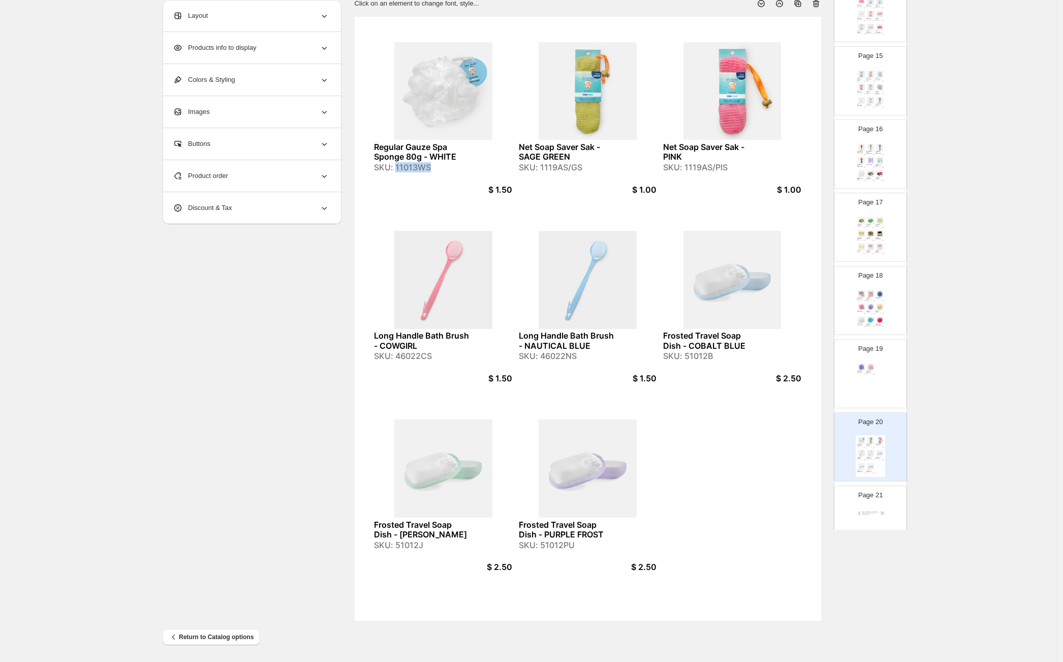
copy div "11013WS"
click at [859, 376] on div "Regular Gauze Spa Sponge 80g - PURPLE SKU: 11013PUS $ 1.50 Regular Gauze Spa Sp…" at bounding box center [870, 383] width 29 height 42
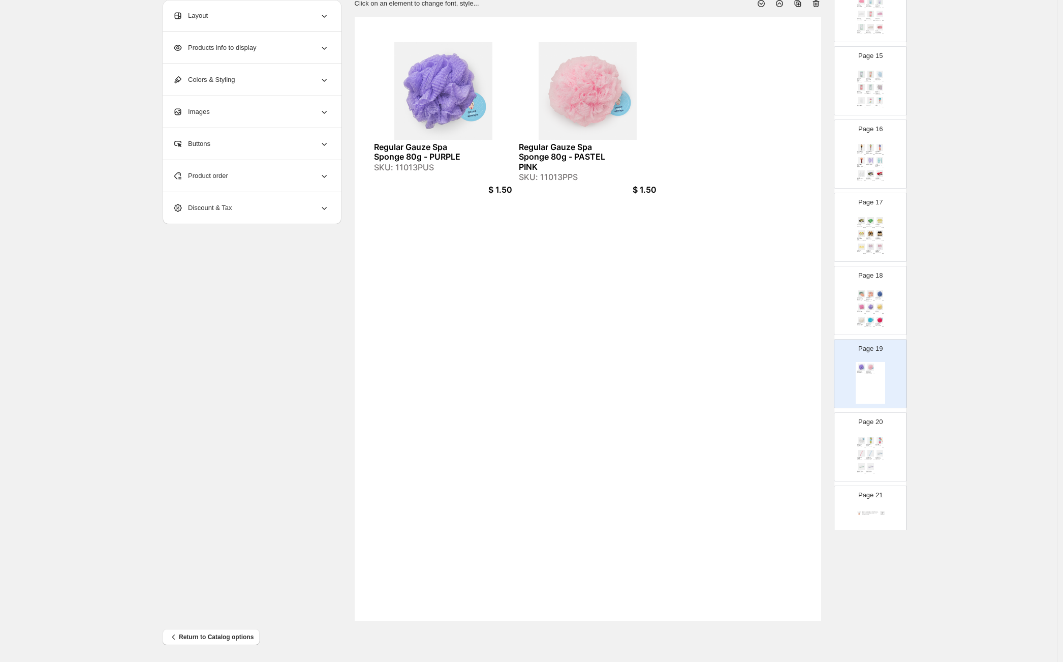
click at [285, 185] on div "Product order" at bounding box center [251, 176] width 156 height 32
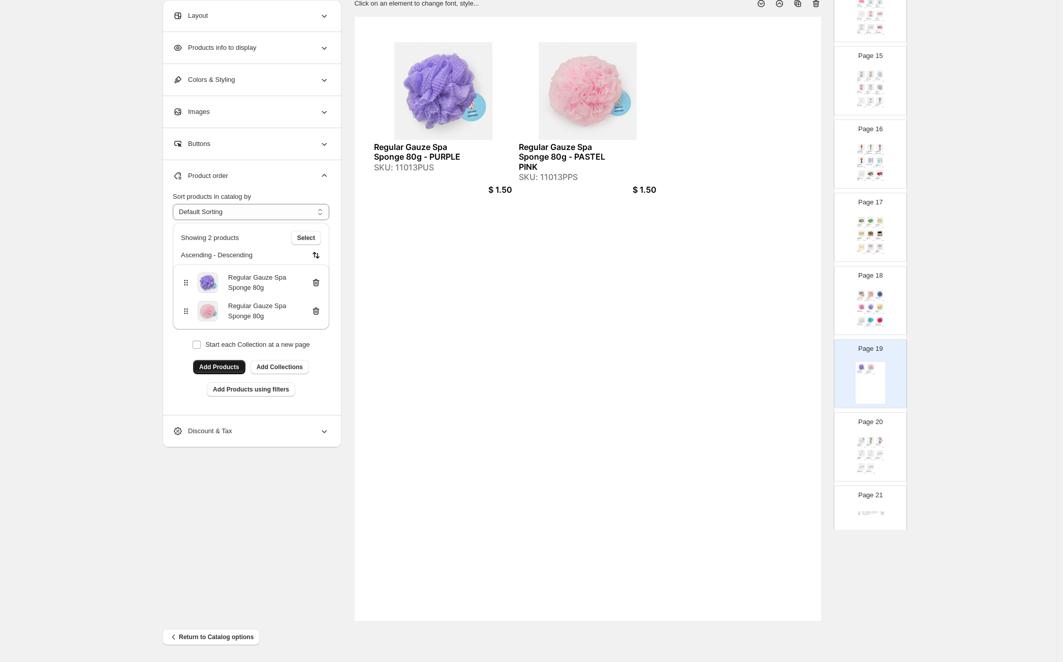
click at [233, 361] on button "Add Products" at bounding box center [219, 367] width 52 height 14
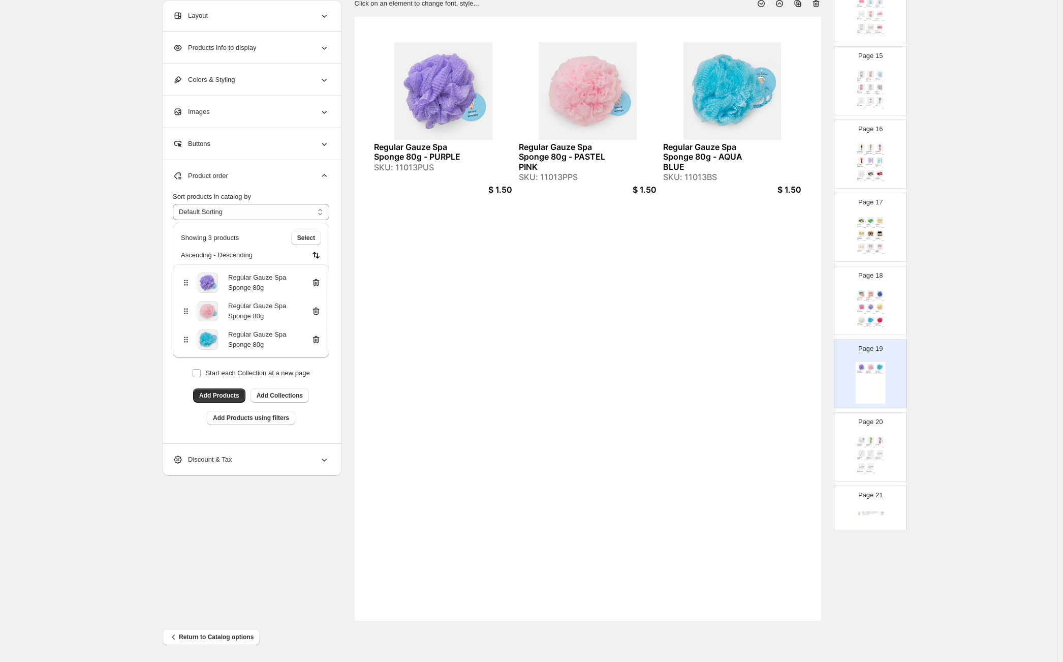
click at [881, 306] on img at bounding box center [879, 306] width 9 height 7
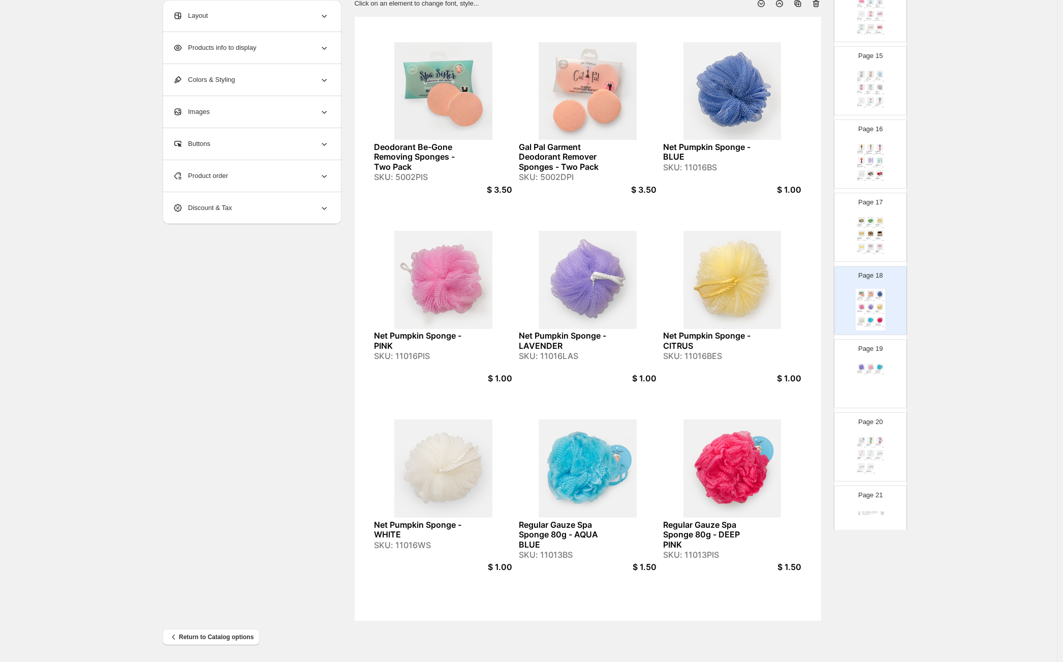
click at [880, 361] on div "Page 19 Regular Gauze Spa Sponge 80g - PURPLE SKU: 11013PUS $ 1.50 Regular Gauz…" at bounding box center [866, 369] width 64 height 68
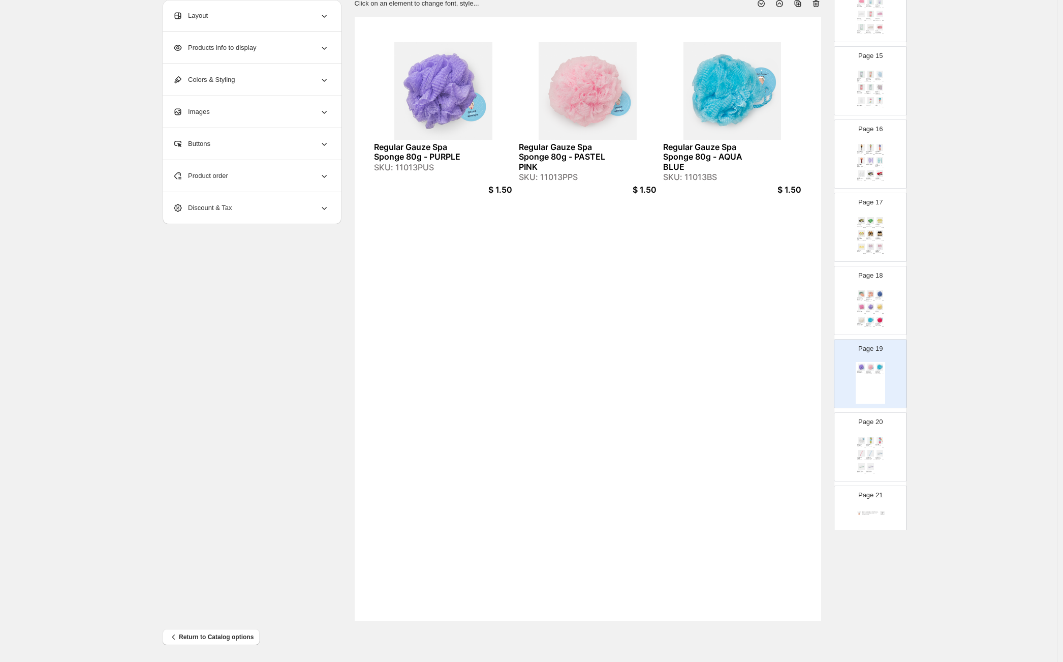
click at [866, 463] on img at bounding box center [870, 466] width 9 height 7
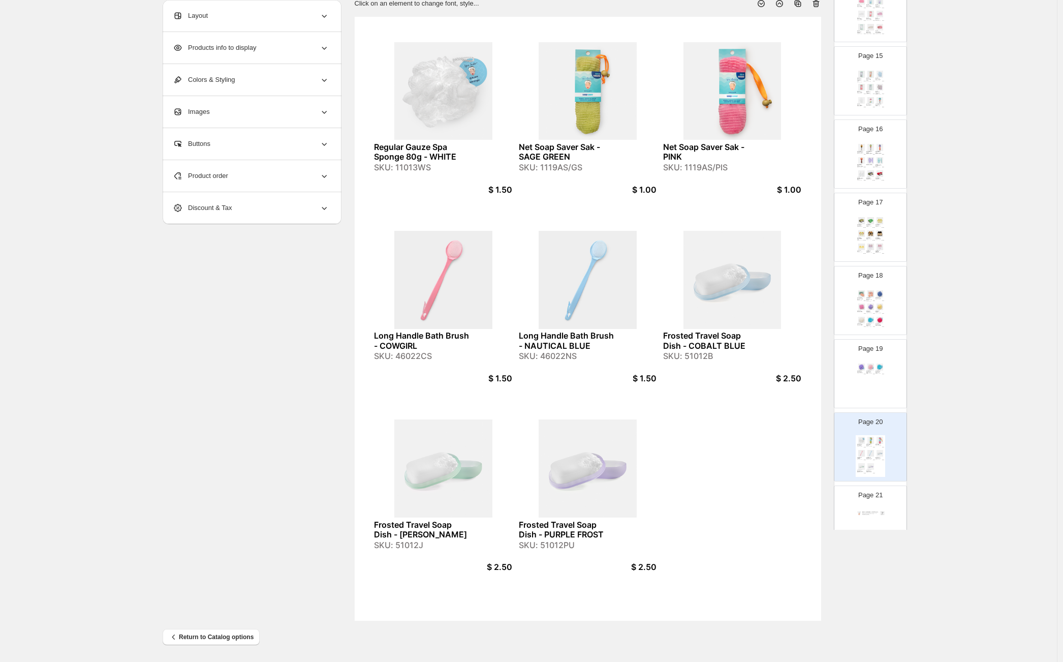
click at [869, 373] on div "Regular Gauze Spa Sponge 80g - PURPLE SKU: 11013PUS $ 1.50 Regular Gauze Spa Sp…" at bounding box center [870, 383] width 29 height 42
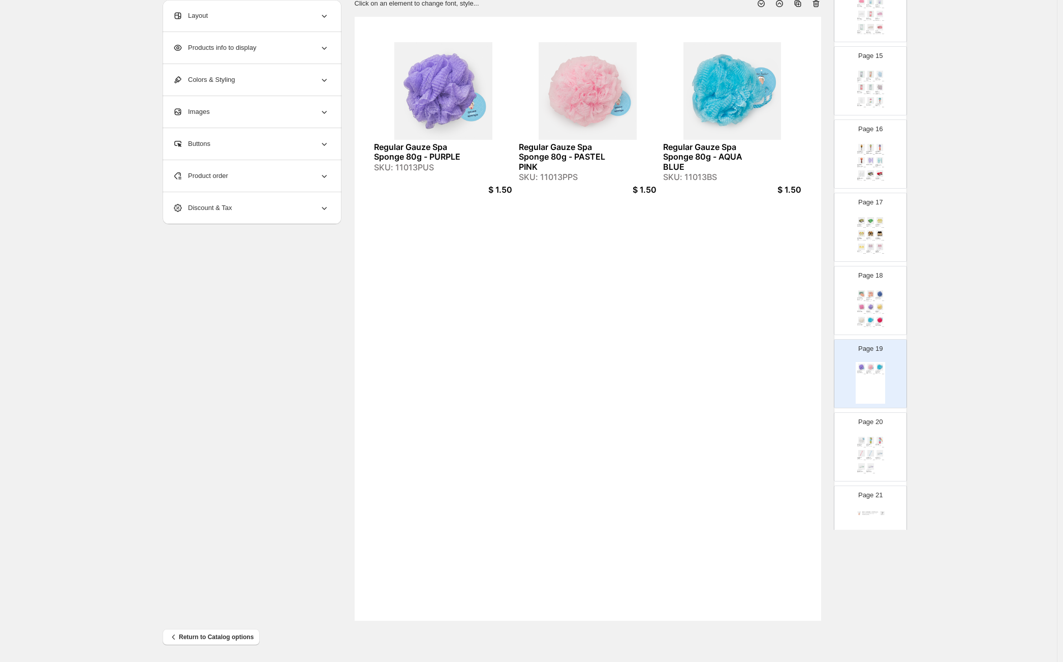
click at [274, 181] on div "Product order" at bounding box center [251, 176] width 156 height 32
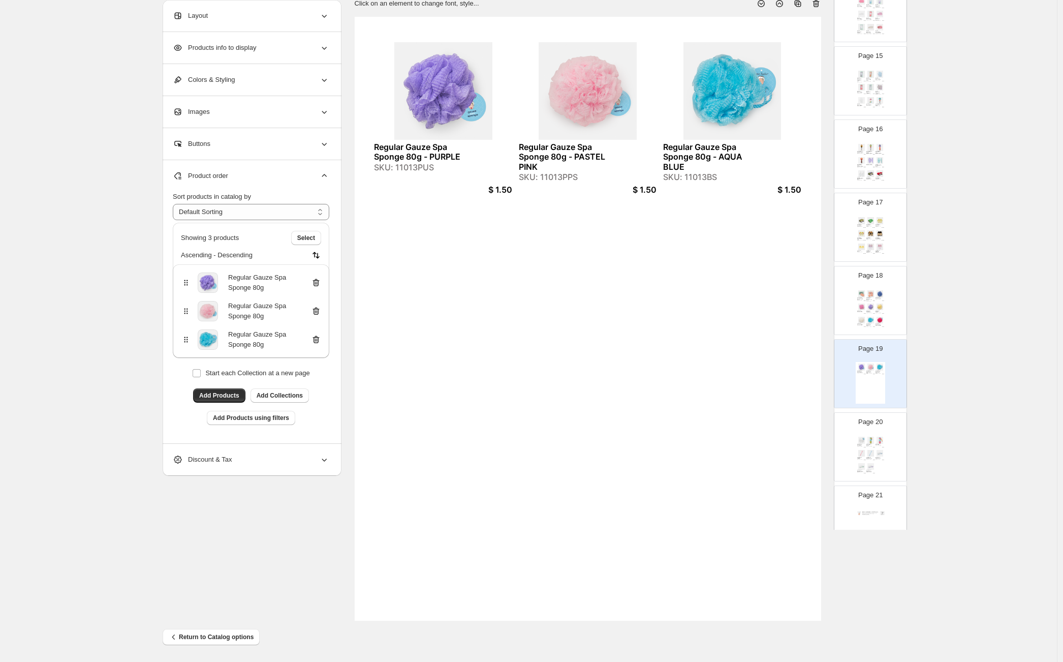
click at [321, 342] on icon at bounding box center [316, 339] width 10 height 10
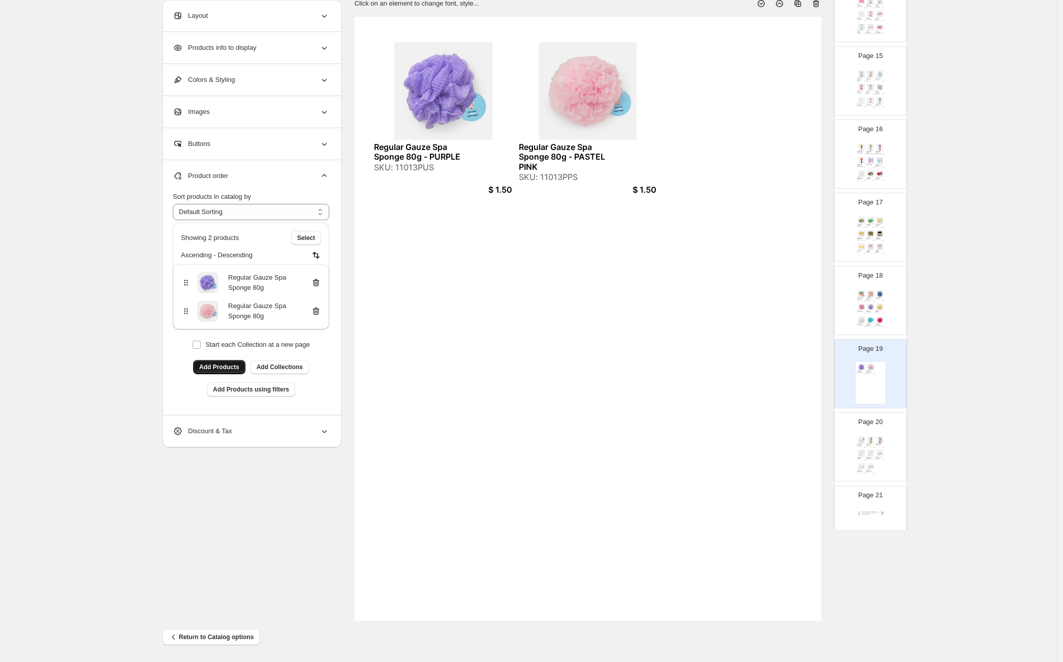
click at [224, 366] on span "Add Products" at bounding box center [219, 367] width 40 height 8
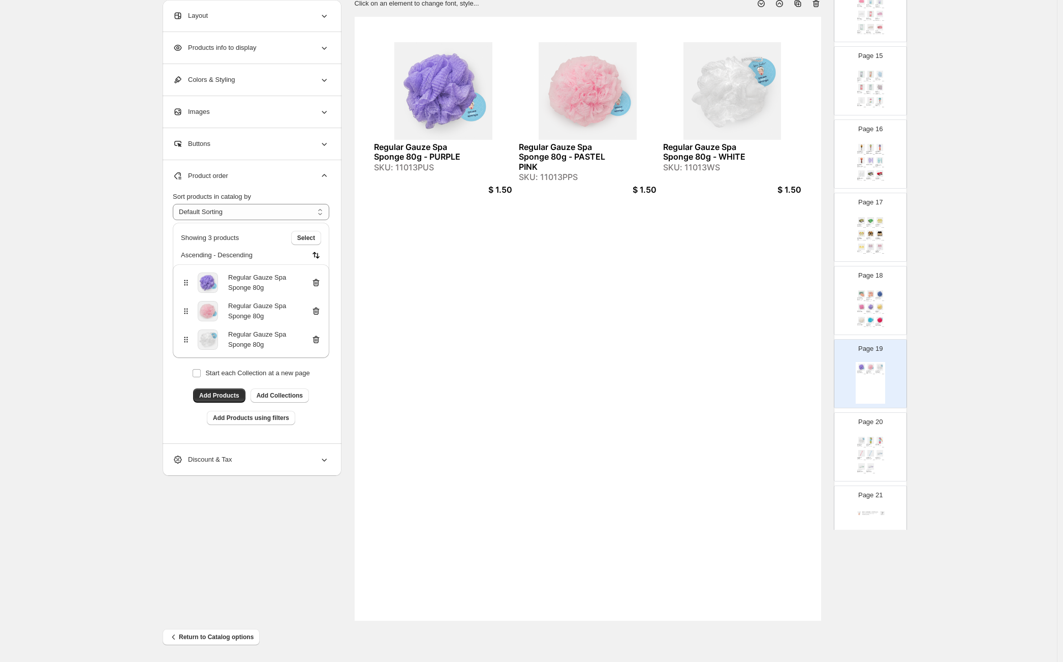
click at [863, 449] on div "Regular Gauze Spa Sponge 80g - WHITE SKU: 11013WS $ 1.50 Net Soap Saver Sak - S…" at bounding box center [870, 456] width 29 height 42
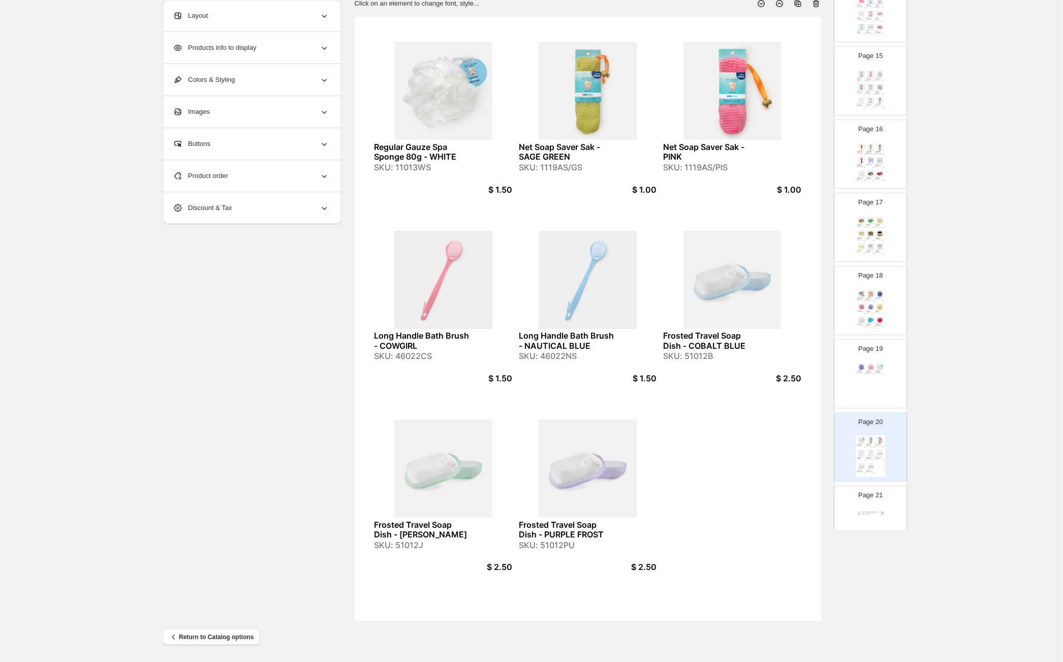
click at [287, 180] on div "Product order" at bounding box center [251, 176] width 156 height 32
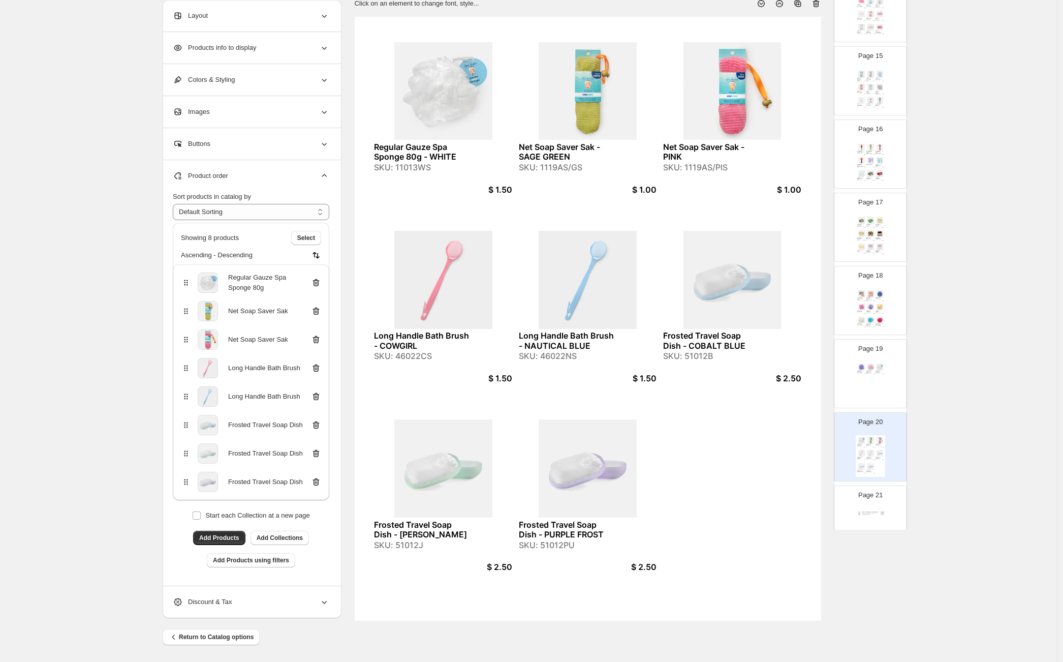
click at [318, 278] on icon at bounding box center [316, 282] width 10 height 10
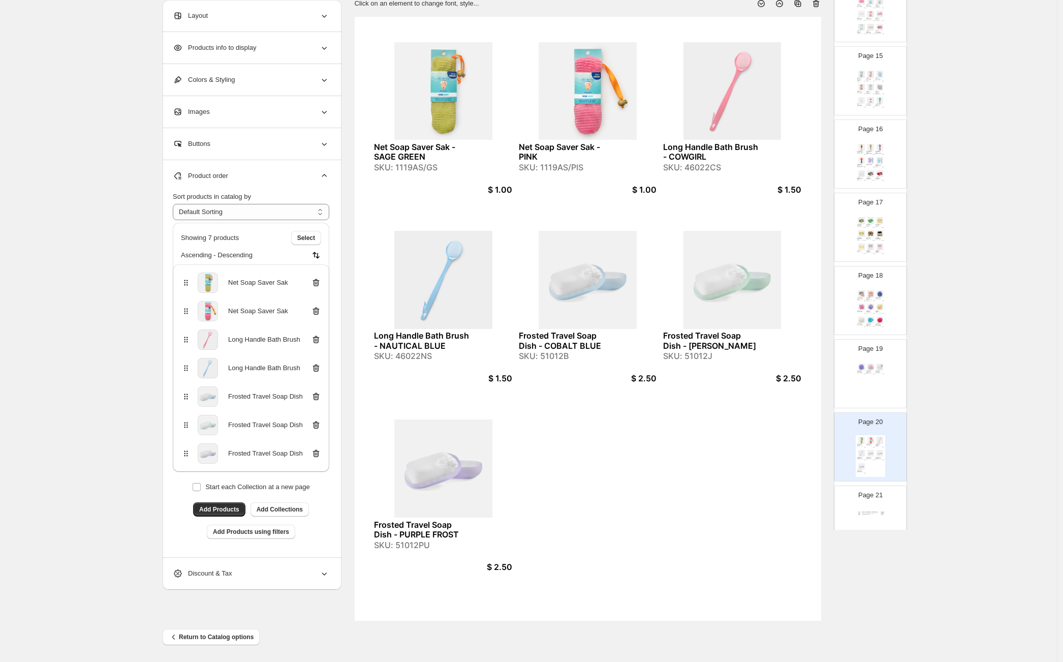
click at [402, 169] on div "SKU: 1119AS/GS" at bounding box center [421, 168] width 95 height 10
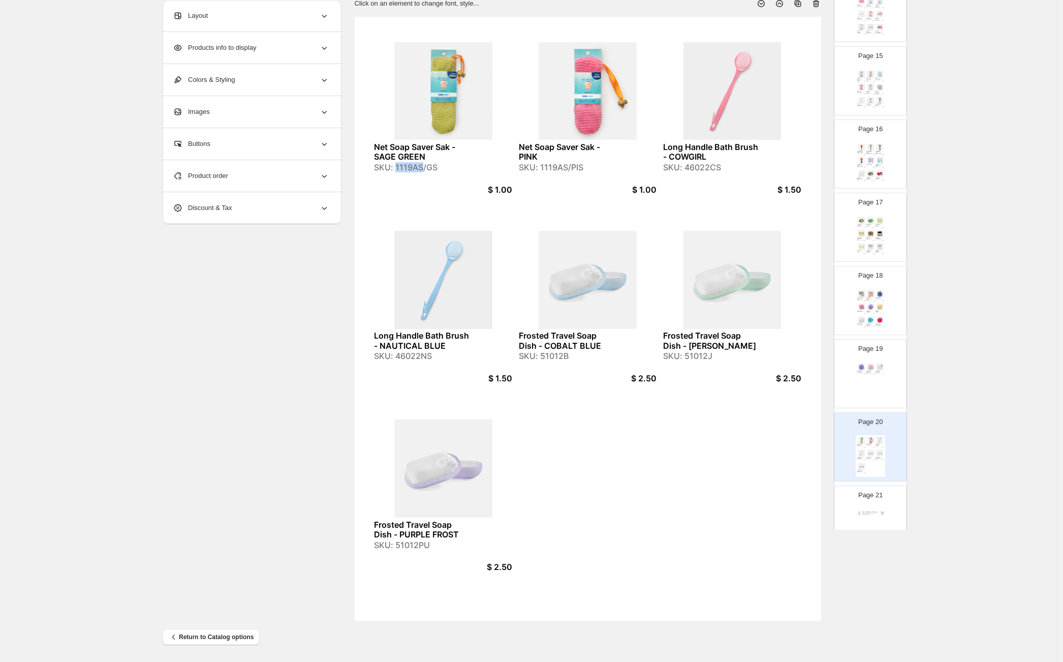
click at [853, 361] on div "Page 19 Regular Gauze Spa Sponge 80g - PURPLE SKU: 11013PUS $ 1.50 Regular Gauz…" at bounding box center [866, 369] width 64 height 68
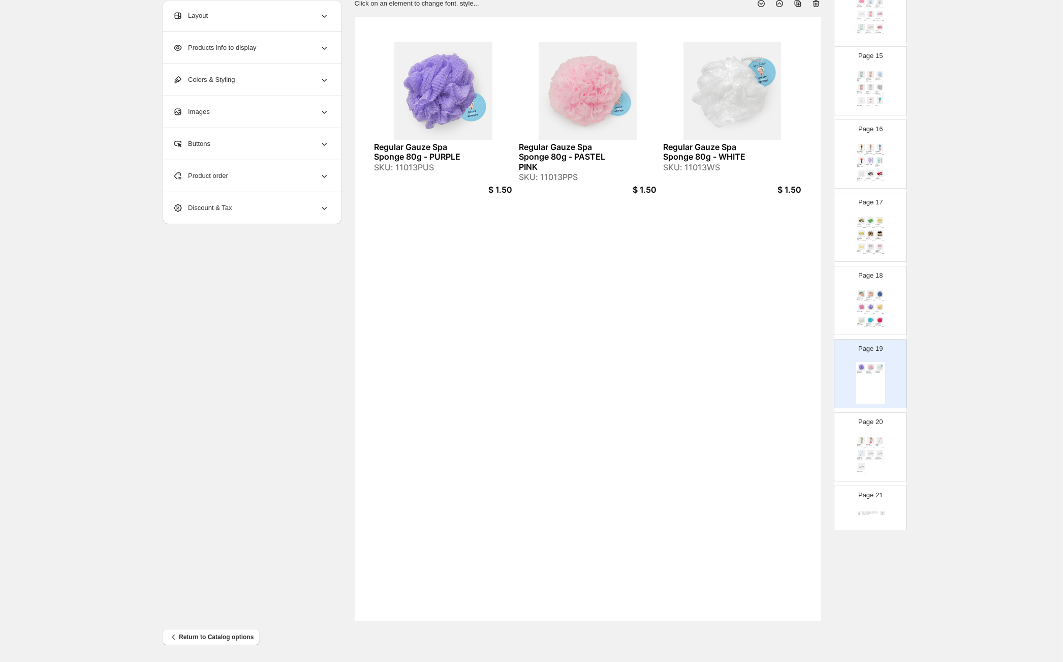
click at [259, 178] on div "Product order" at bounding box center [251, 176] width 156 height 32
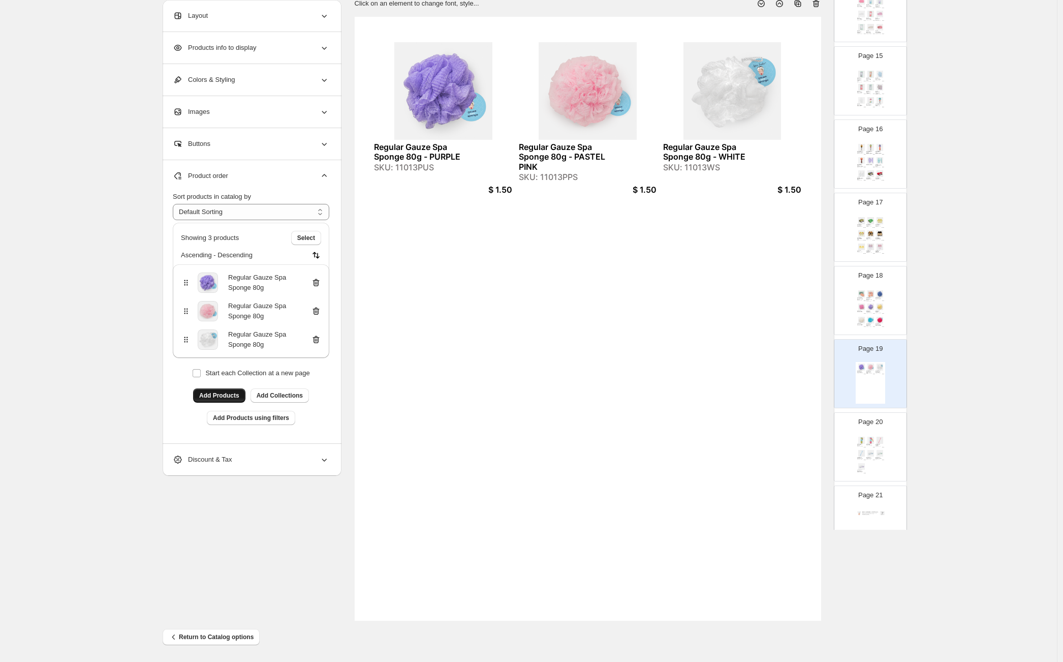
click at [216, 392] on span "Add Products" at bounding box center [219, 395] width 40 height 8
click at [875, 450] on img at bounding box center [879, 453] width 9 height 7
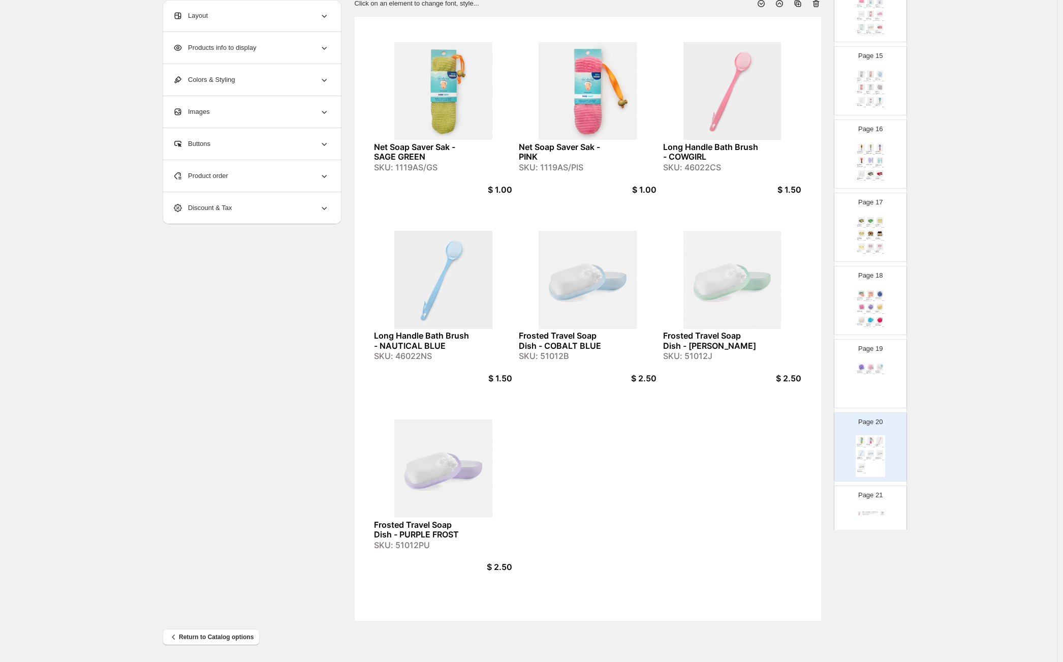
click at [870, 378] on div "Regular Gauze Spa Sponge 80g - PURPLE SKU: 11013PUS $ 1.50 Regular Gauze Spa Sp…" at bounding box center [870, 383] width 29 height 42
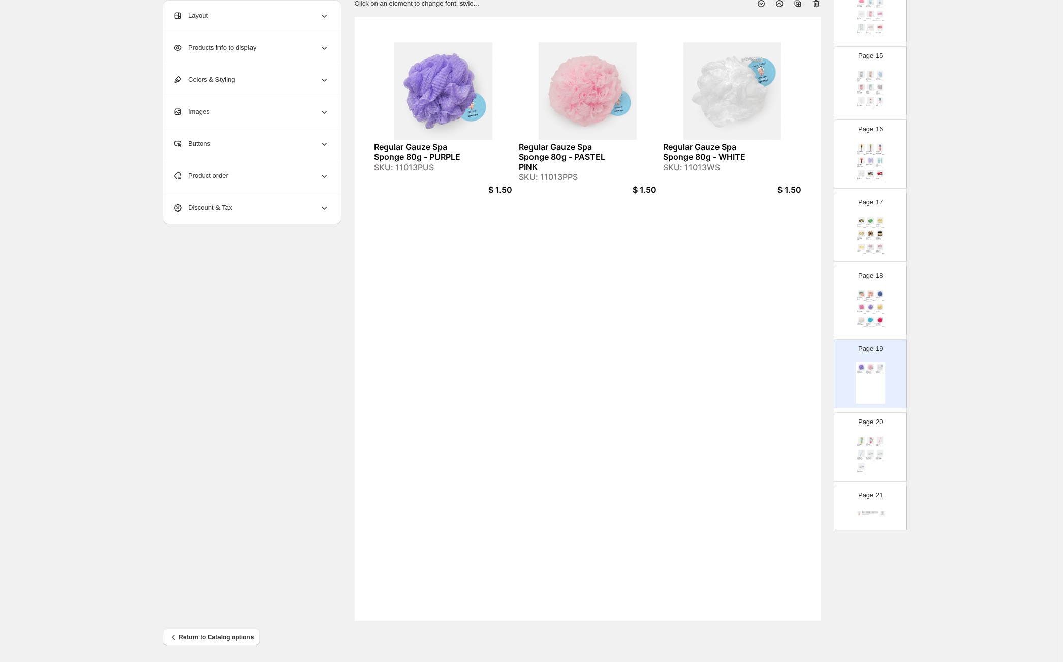
click at [261, 183] on div "Product order" at bounding box center [251, 176] width 156 height 32
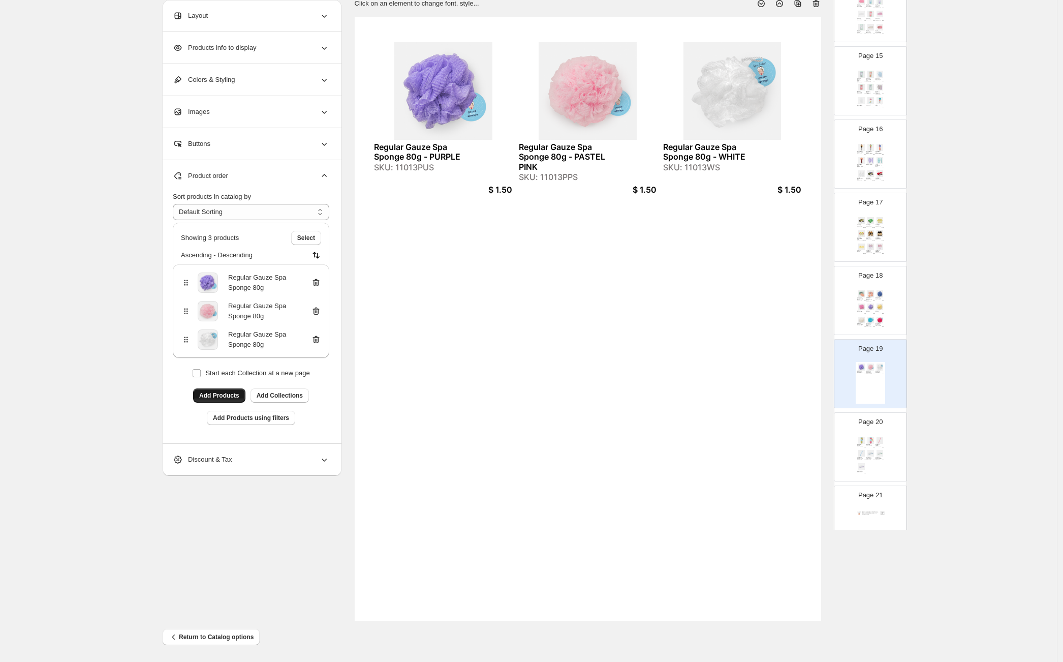
click at [217, 393] on span "Add Products" at bounding box center [219, 395] width 40 height 8
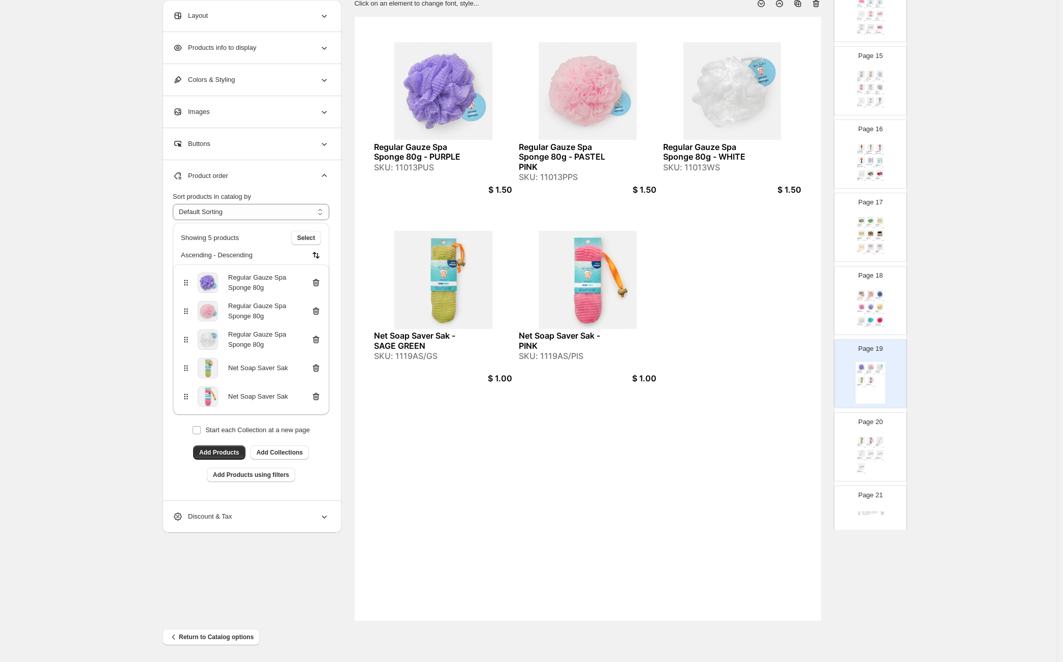
click at [859, 448] on div "Net Soap Saver Sak - SAGE GREEN SKU: 1119AS/GS $ 1.00 Net Soap Saver Sak - PINK…" at bounding box center [870, 456] width 29 height 42
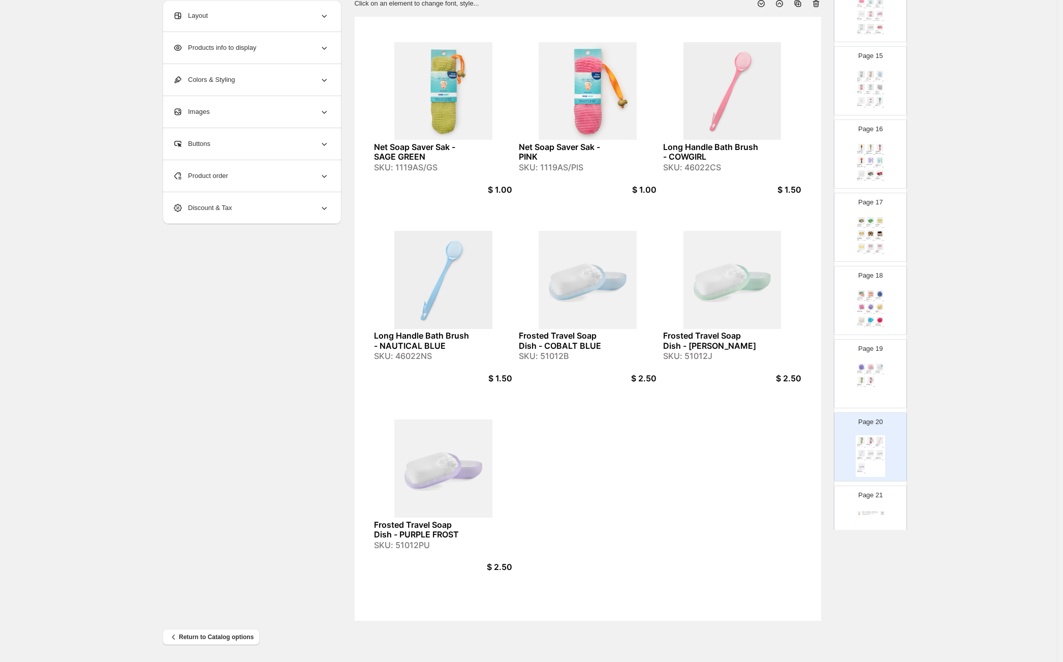
click at [305, 170] on div "Product order" at bounding box center [251, 176] width 156 height 32
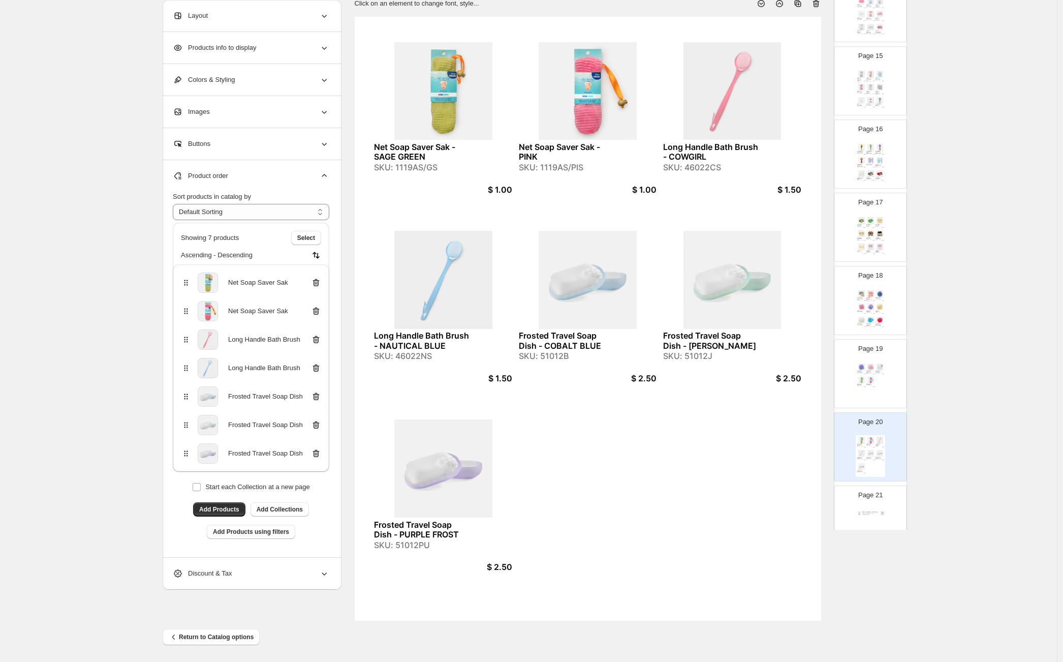
click at [318, 278] on icon at bounding box center [316, 282] width 10 height 10
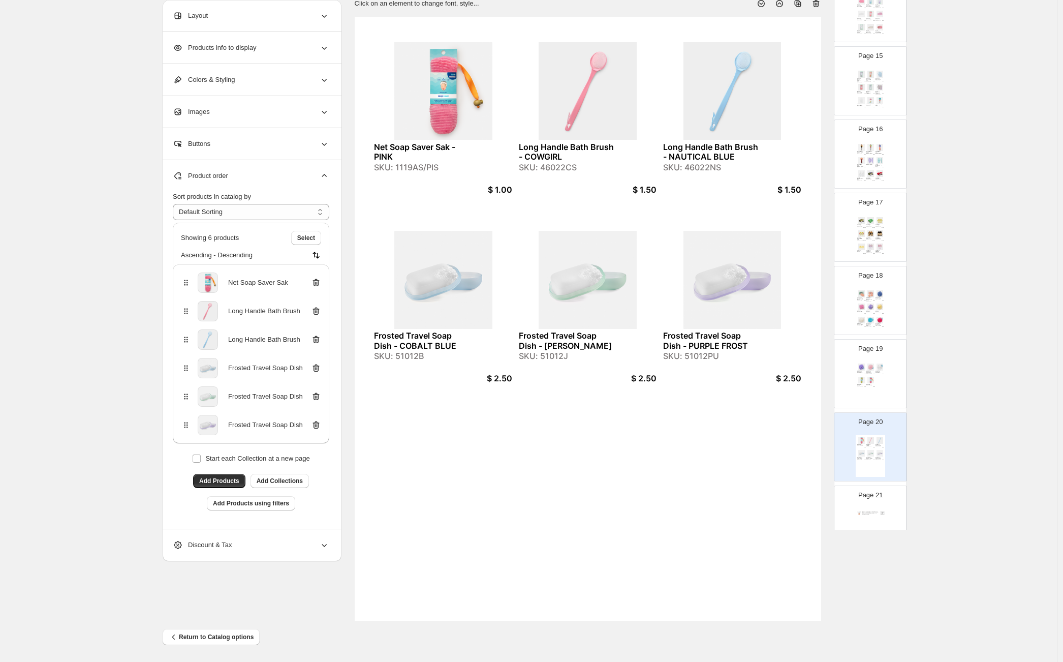
click at [318, 279] on icon at bounding box center [316, 283] width 7 height 8
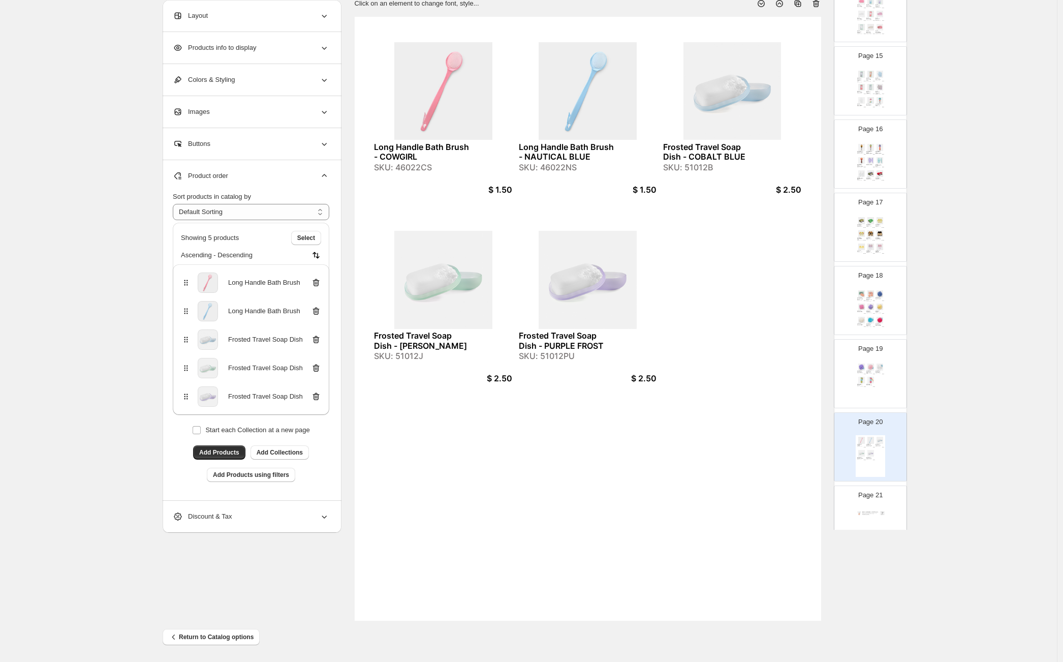
click at [427, 168] on div "SKU: 46022CS" at bounding box center [421, 168] width 95 height 10
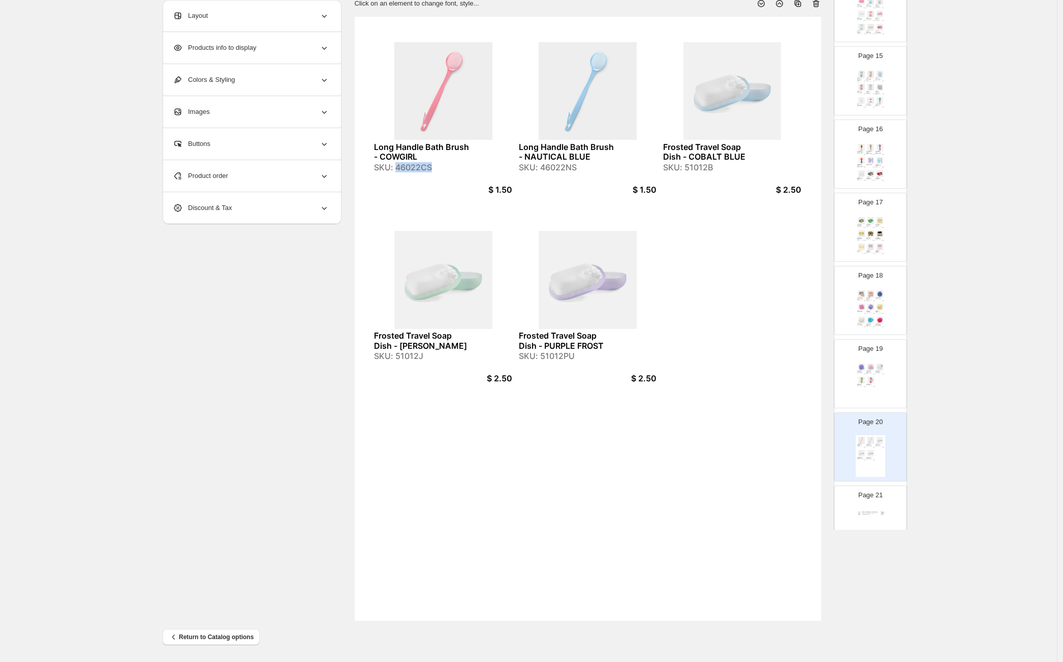
click at [885, 388] on div "Page 19 Regular Gauze Spa Sponge 80g - PURPLE SKU: 11013PUS $ 1.50 Regular Gauz…" at bounding box center [866, 369] width 64 height 68
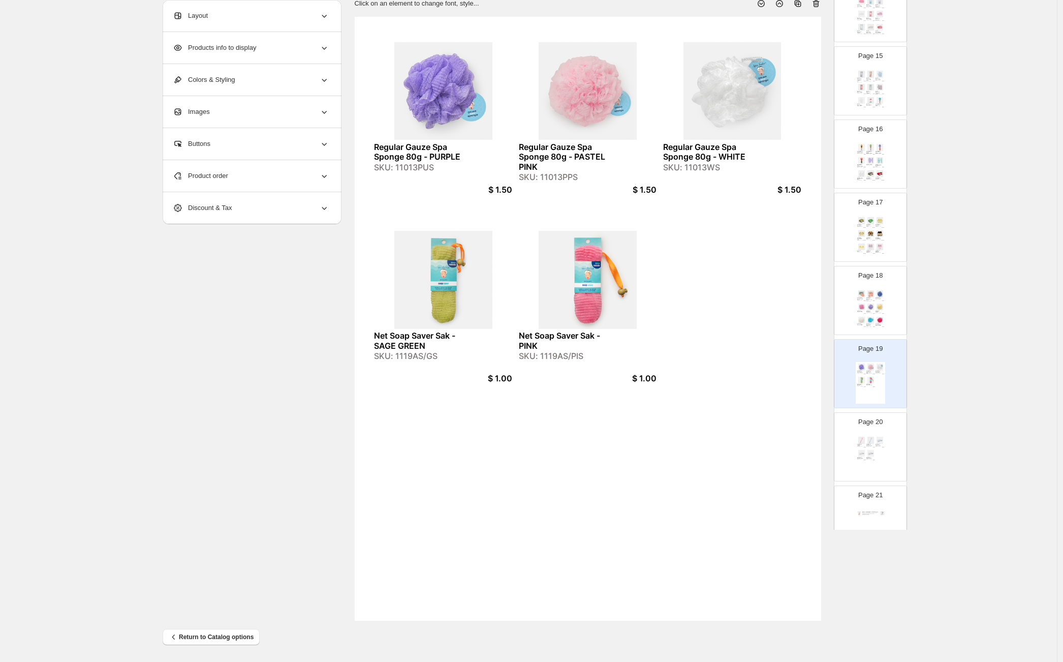
click at [242, 179] on div "Product order" at bounding box center [251, 176] width 156 height 32
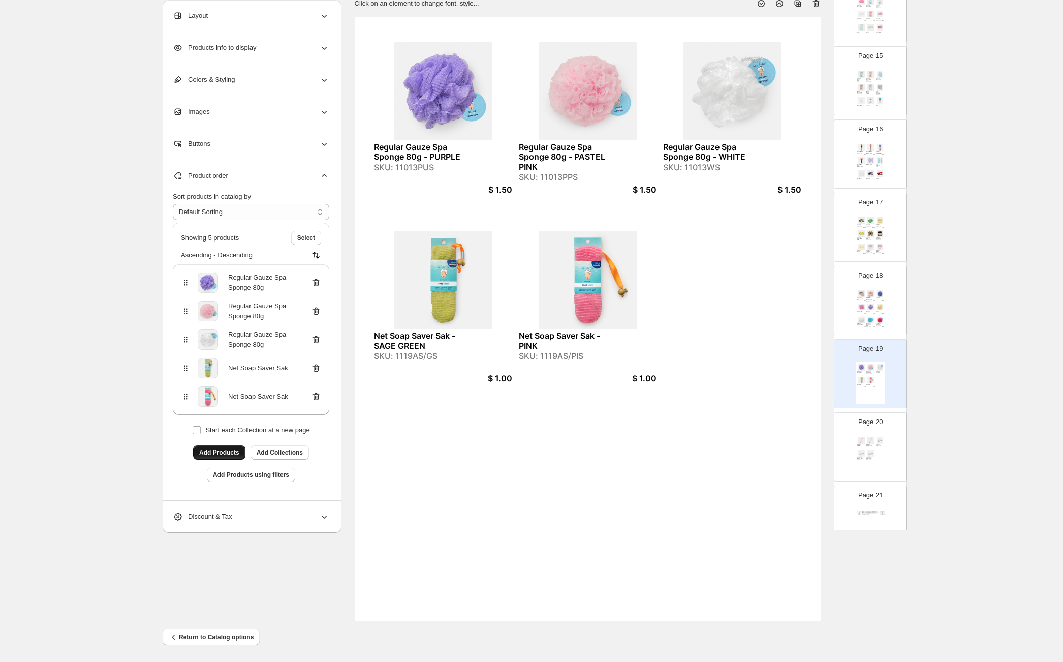
click at [224, 454] on span "Add Products" at bounding box center [219, 452] width 40 height 8
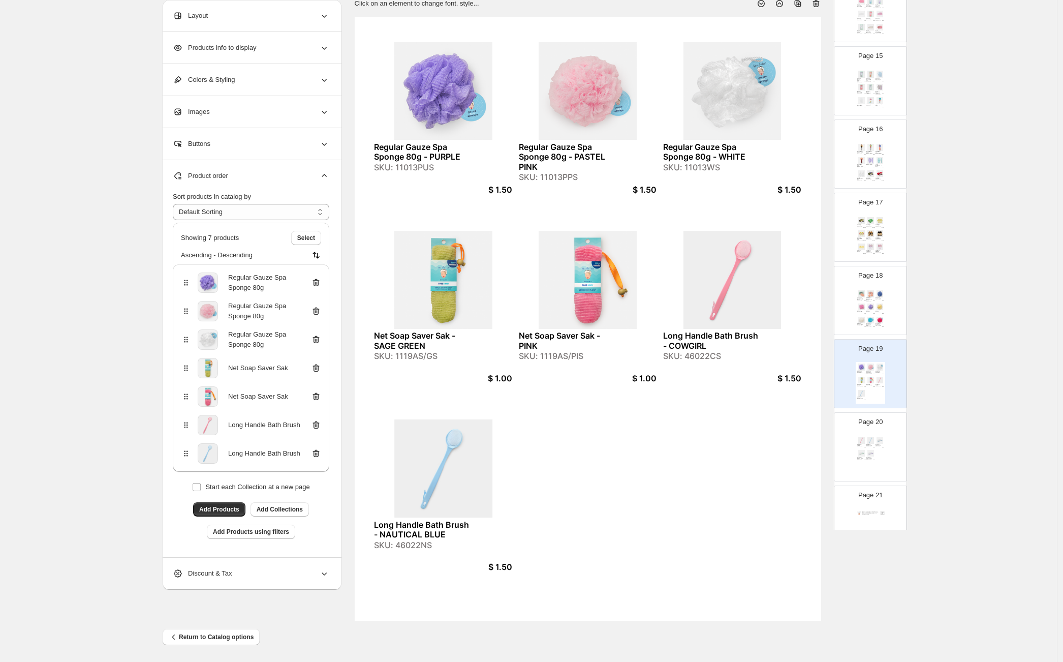
click at [885, 452] on div "Page 20 Long Handle Bath Brush - COWGIRL SKU: 46022CS $ 1.50 Long Handle Bath B…" at bounding box center [866, 443] width 64 height 68
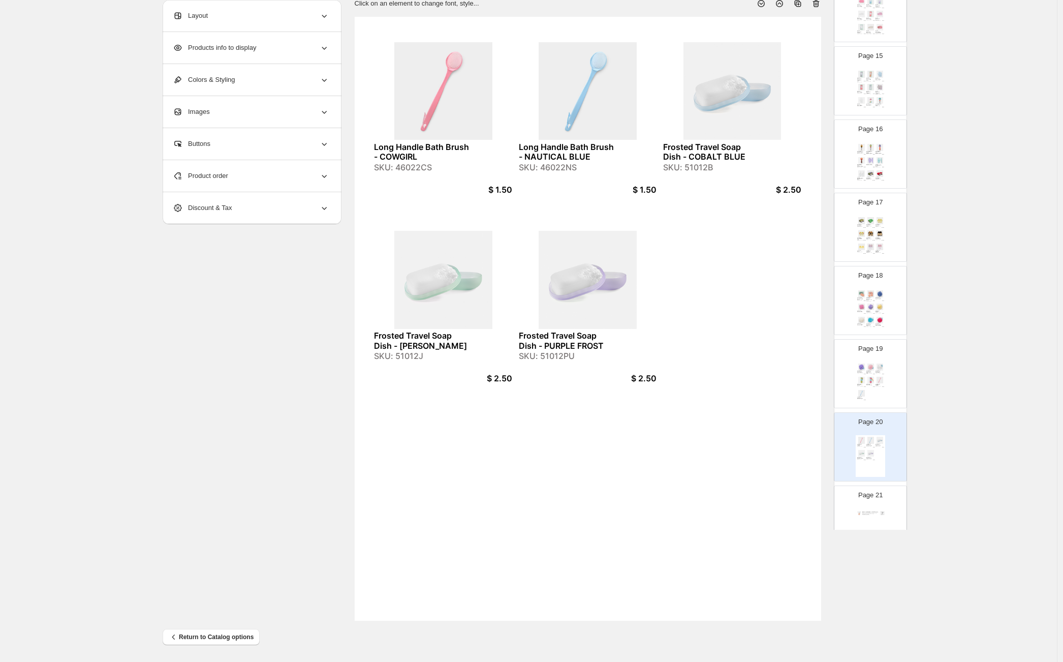
click at [311, 182] on div "Product order" at bounding box center [251, 176] width 156 height 32
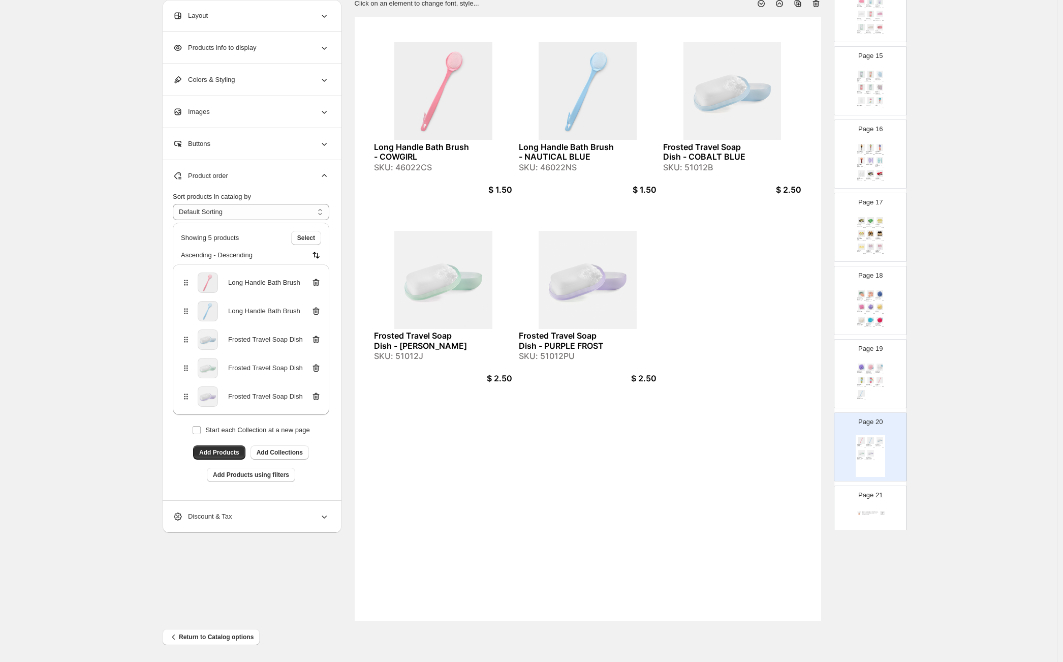
click at [318, 283] on icon at bounding box center [316, 282] width 10 height 10
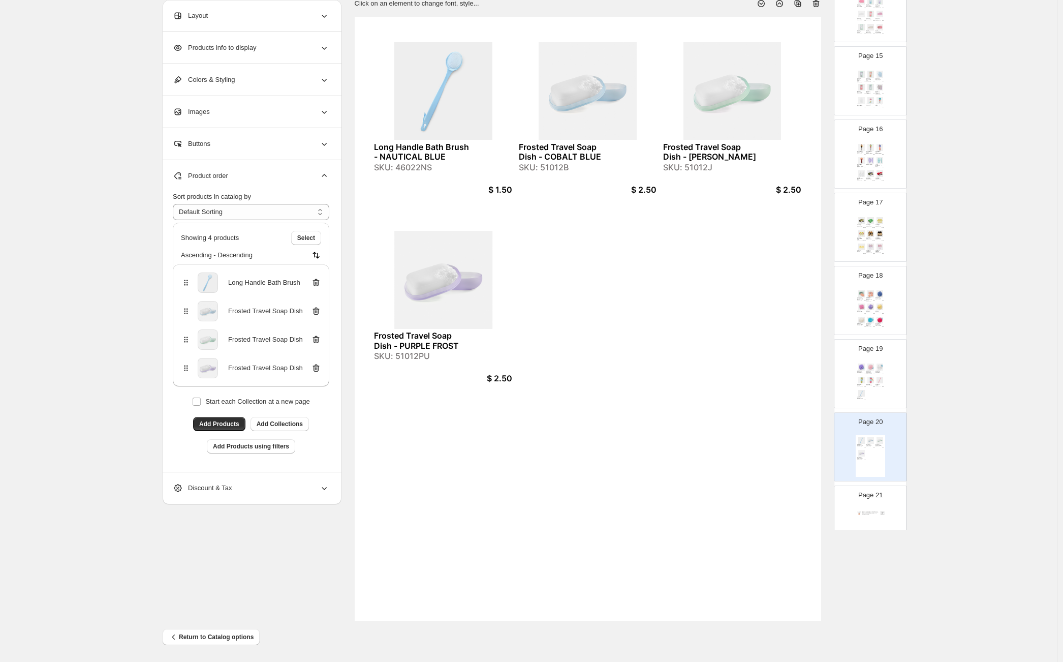
click at [316, 282] on icon at bounding box center [315, 282] width 1 height 3
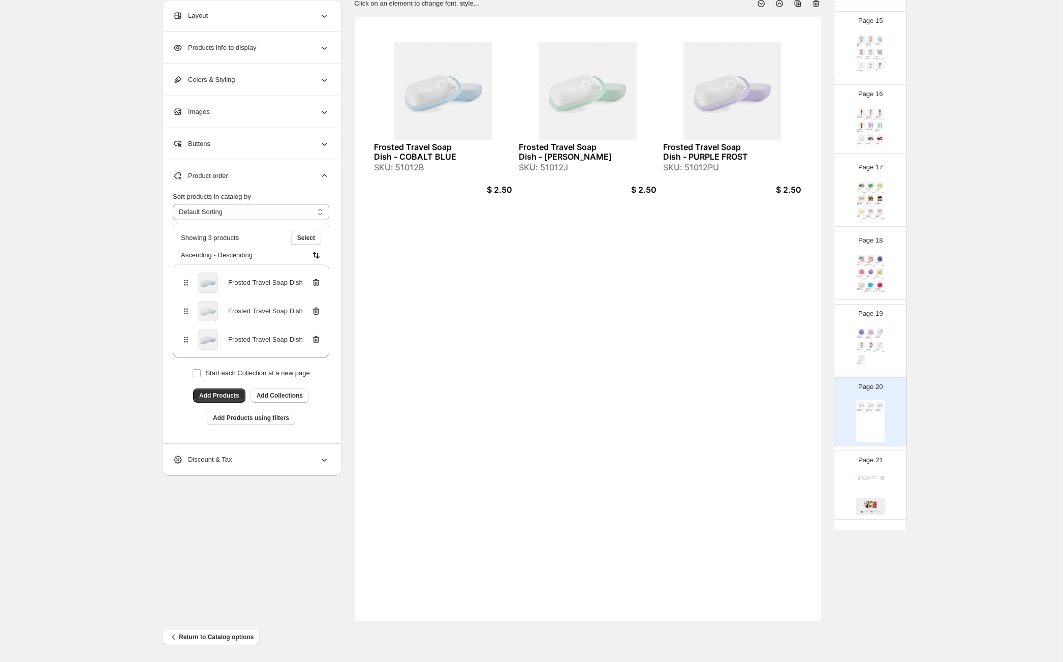
scroll to position [1058, 0]
click at [872, 470] on div "Page 21" at bounding box center [866, 480] width 64 height 68
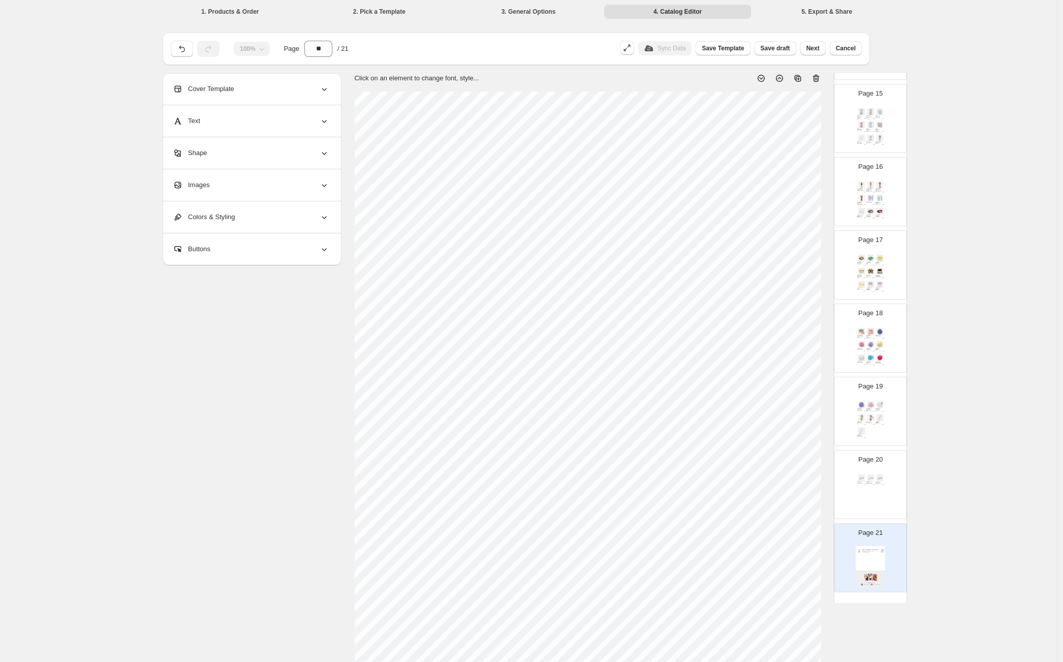
click at [881, 478] on img at bounding box center [879, 477] width 9 height 7
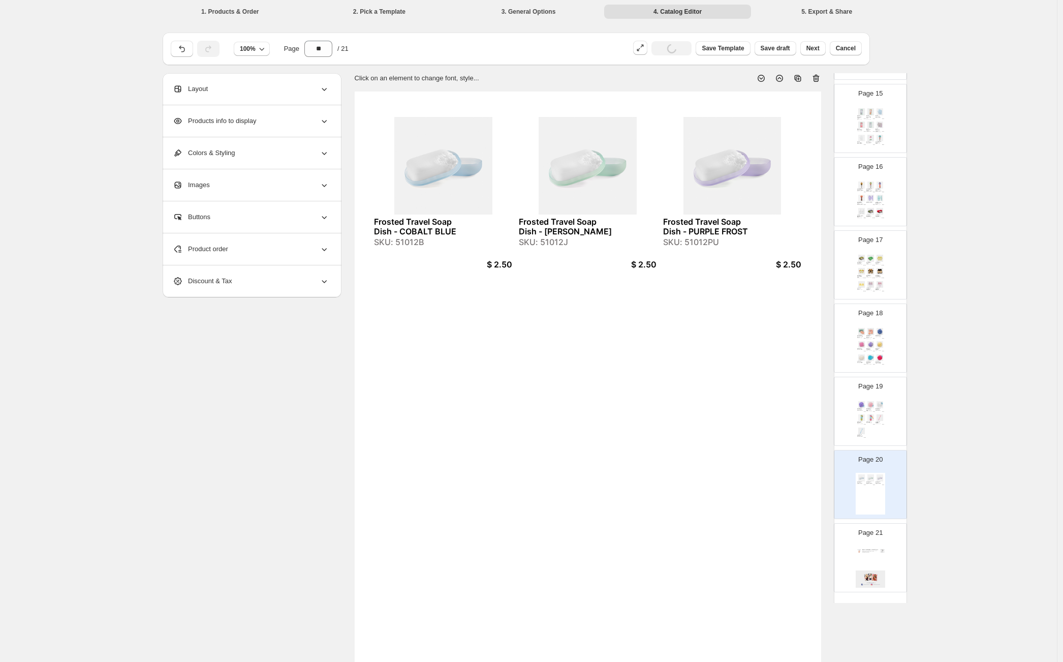
click at [875, 426] on div "Regular Gauze Spa Sponge 80g - PURPLE SKU: 11013PUS $ 1.50 Regular Gauze Spa Sp…" at bounding box center [870, 420] width 29 height 42
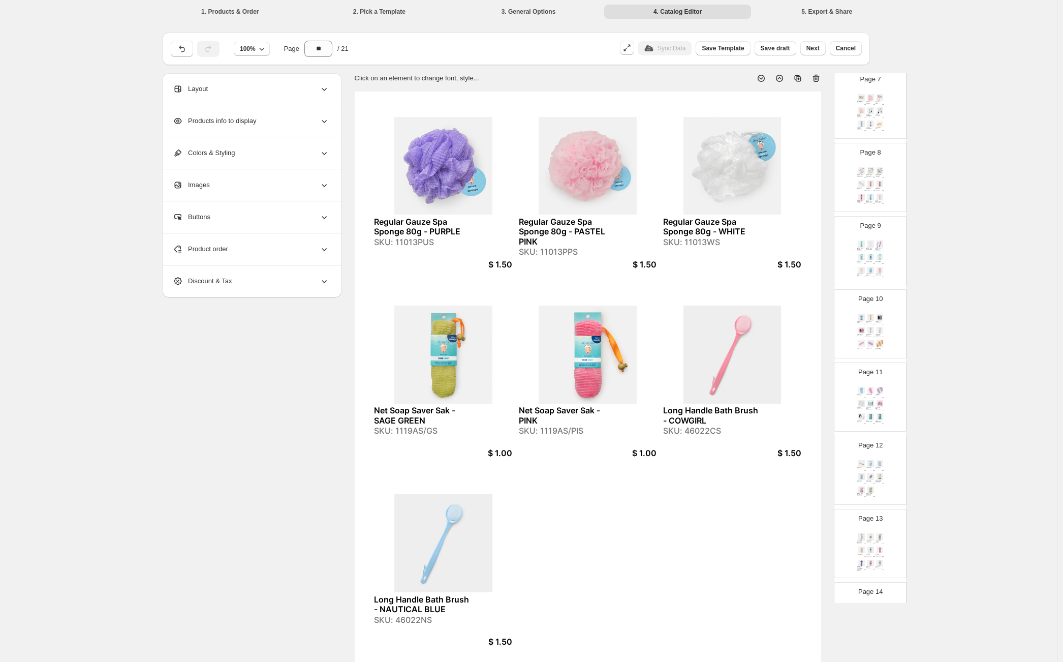
scroll to position [841, 0]
click at [874, 127] on div "Pumice Foot Paddle SKU: 32015S $ 3.00 Curved Pumice Stone - Natural SKU: 32018S…" at bounding box center [870, 126] width 29 height 42
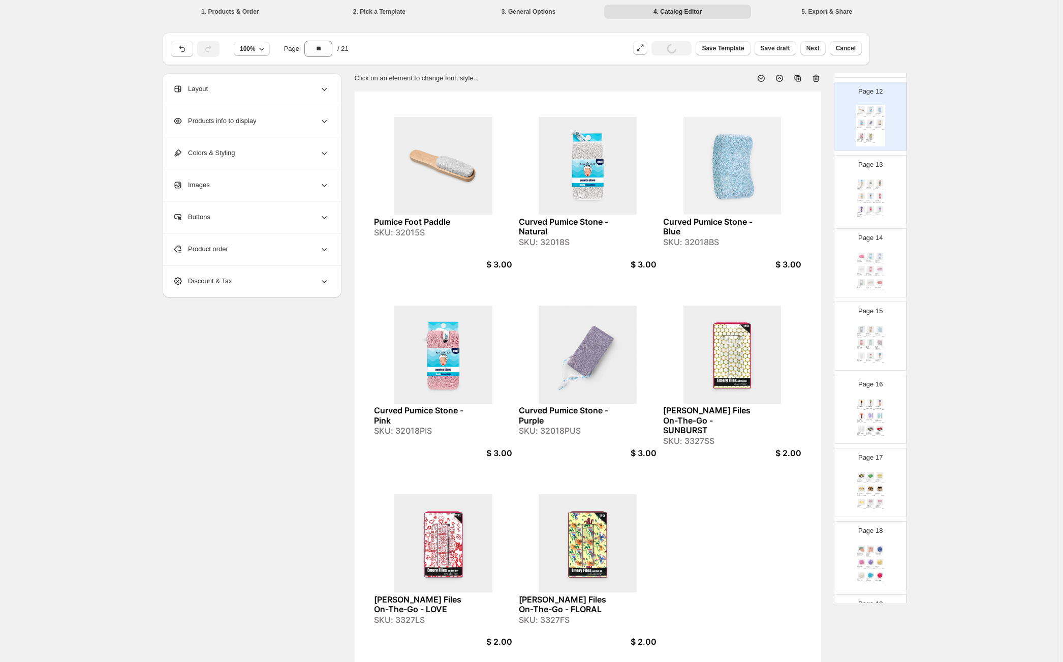
click at [876, 180] on img at bounding box center [879, 182] width 9 height 7
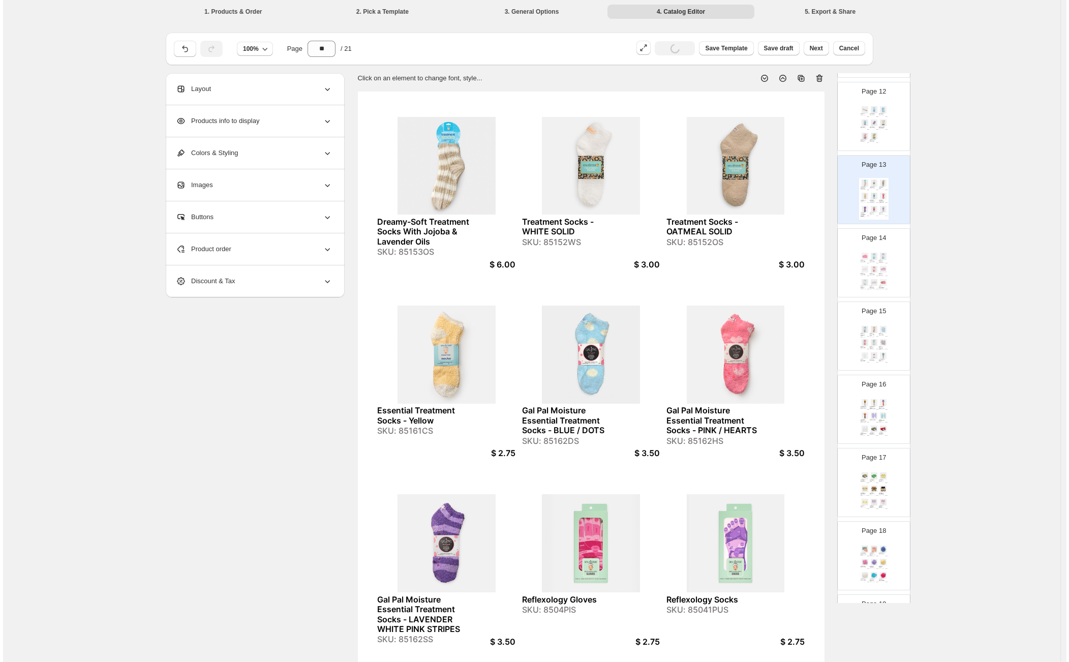
scroll to position [1074, 0]
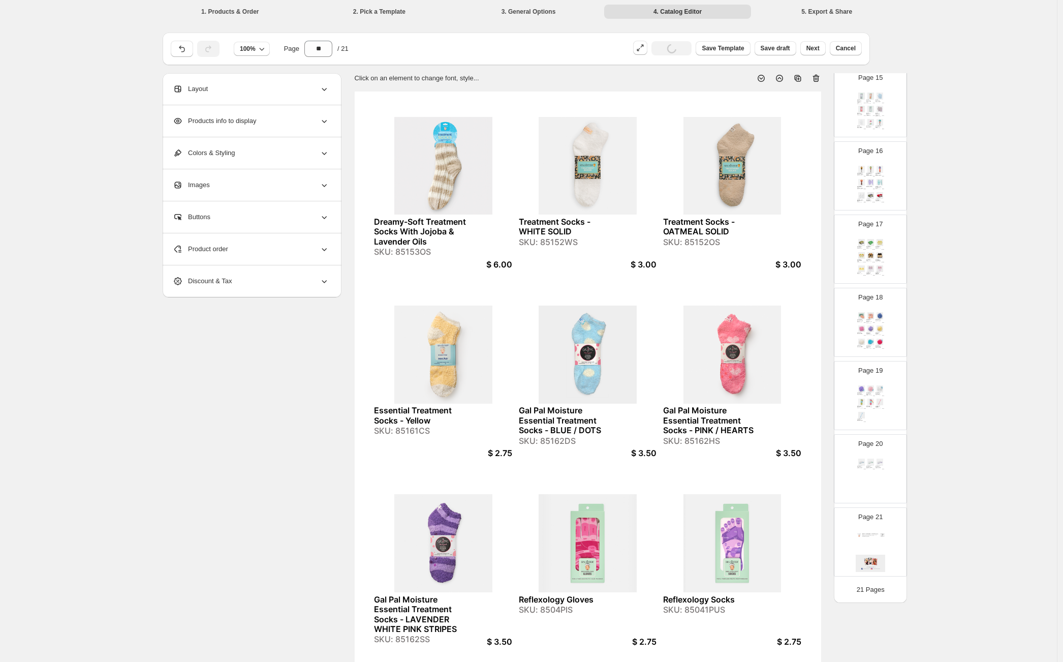
click at [879, 468] on div "Frosted Travel Soap Dish - COBALT BLUE SKU: 51012B $ 2.50 Frosted Travel Soap D…" at bounding box center [870, 478] width 29 height 42
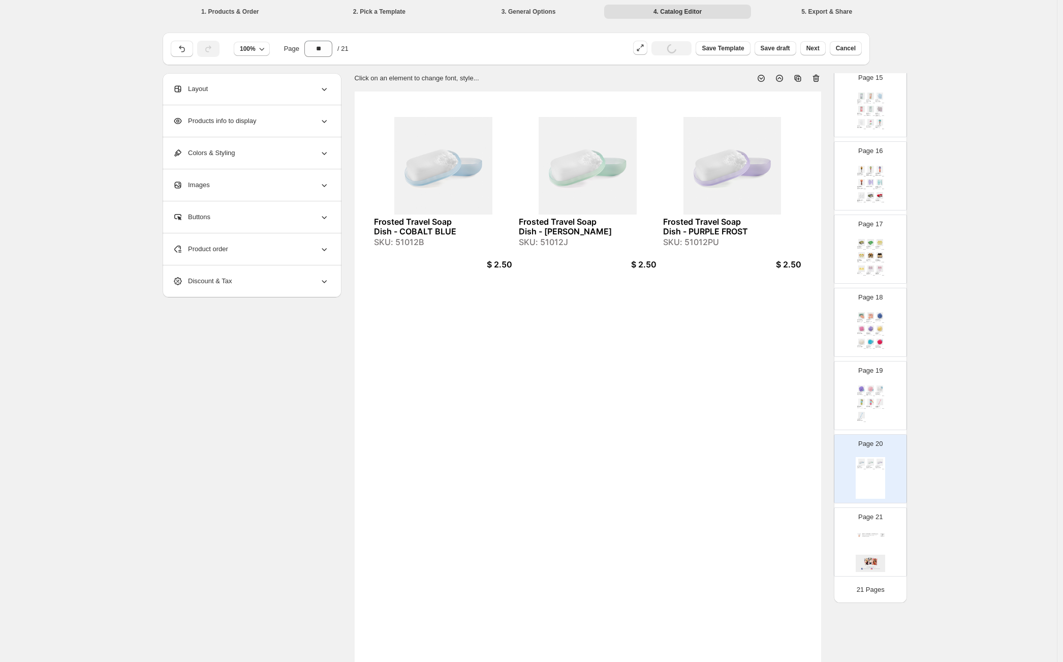
click at [875, 405] on div "Long Handle Bath Brush - COWGIRL" at bounding box center [878, 406] width 6 height 2
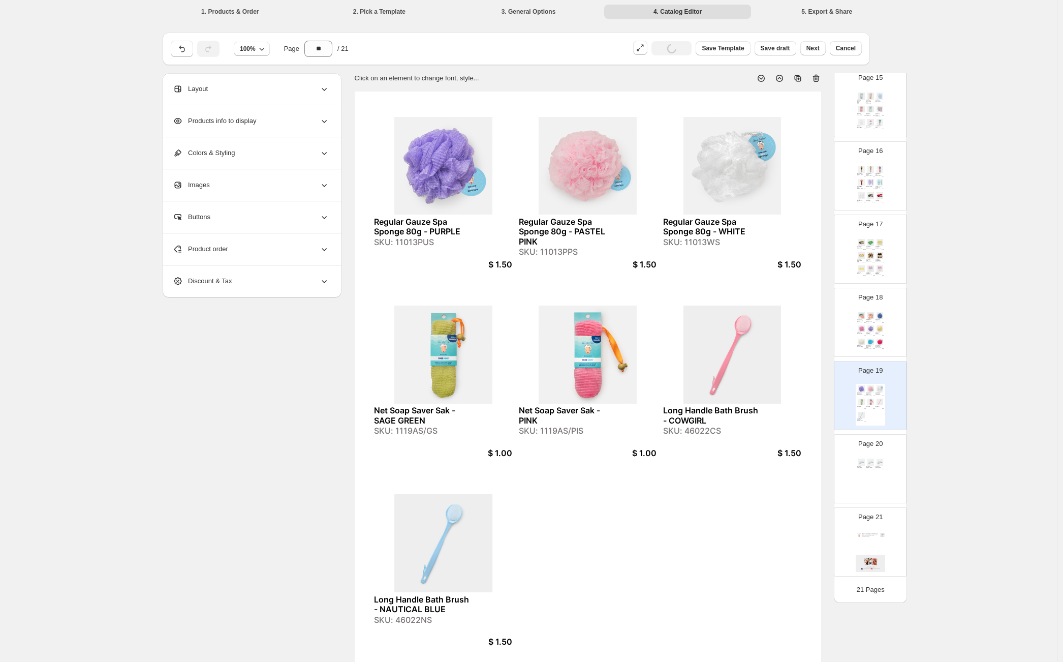
click at [876, 491] on div "Frosted Travel Soap Dish - COBALT BLUE SKU: 51012B $ 2.50 Frosted Travel Soap D…" at bounding box center [870, 478] width 29 height 42
type input "**"
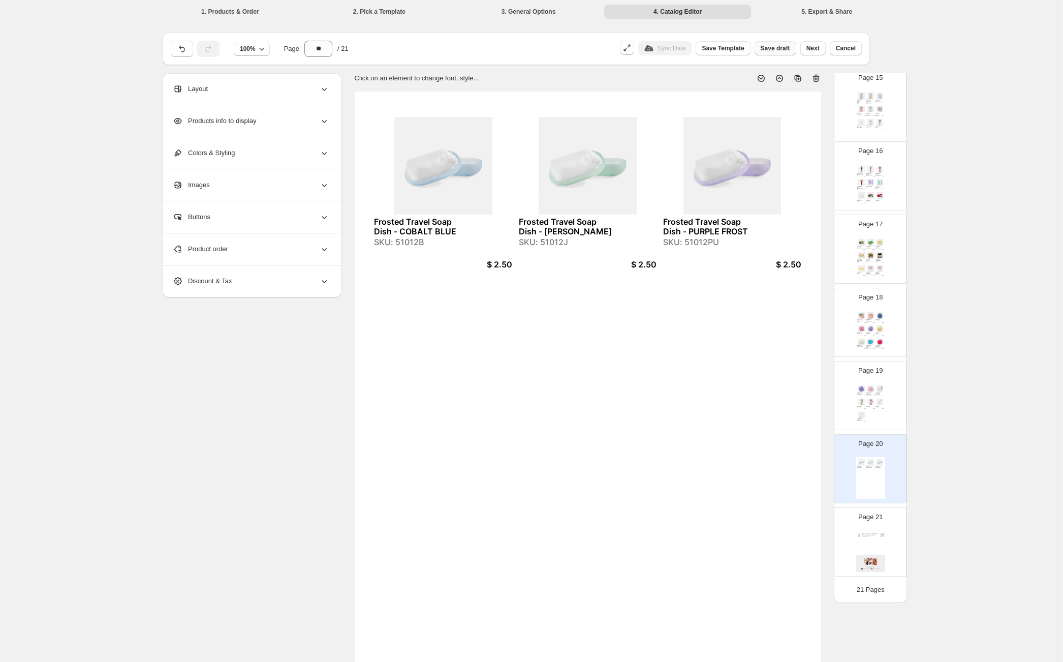
click at [780, 50] on span "Save draft" at bounding box center [775, 48] width 29 height 8
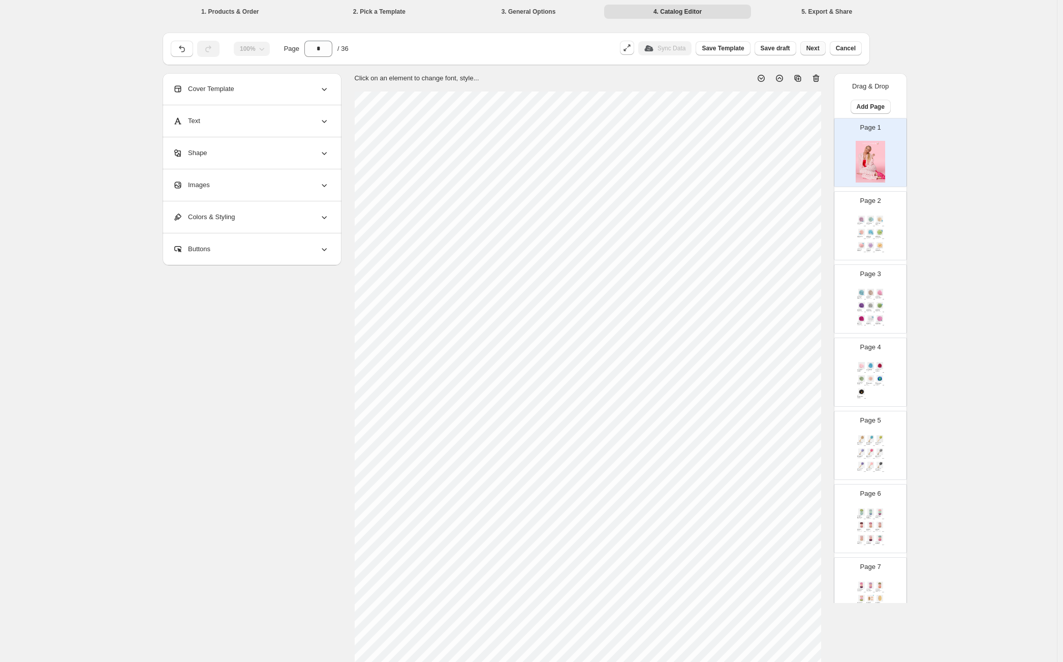
click at [820, 49] on span "Next" at bounding box center [812, 48] width 13 height 8
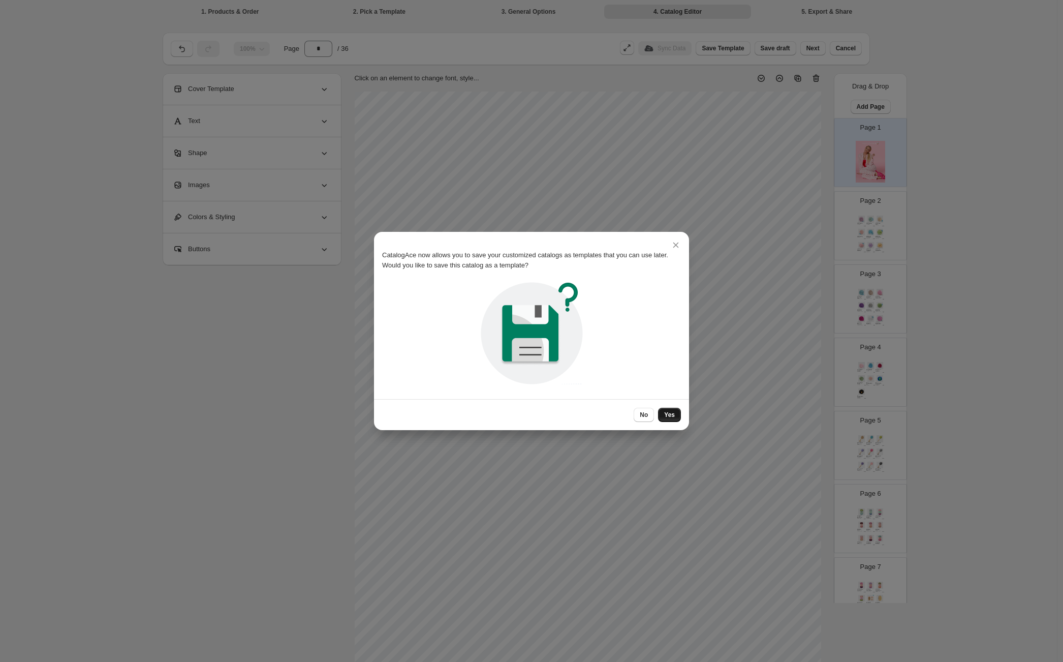
click at [673, 408] on button "Yes" at bounding box center [669, 414] width 23 height 14
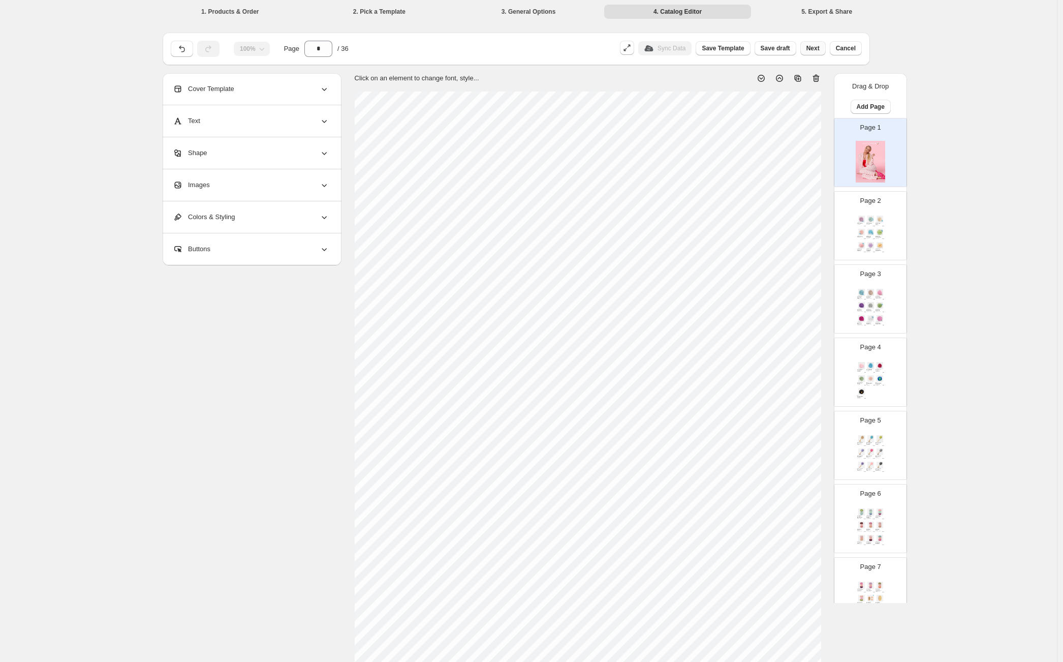
click at [818, 47] on span "Next" at bounding box center [812, 48] width 13 height 8
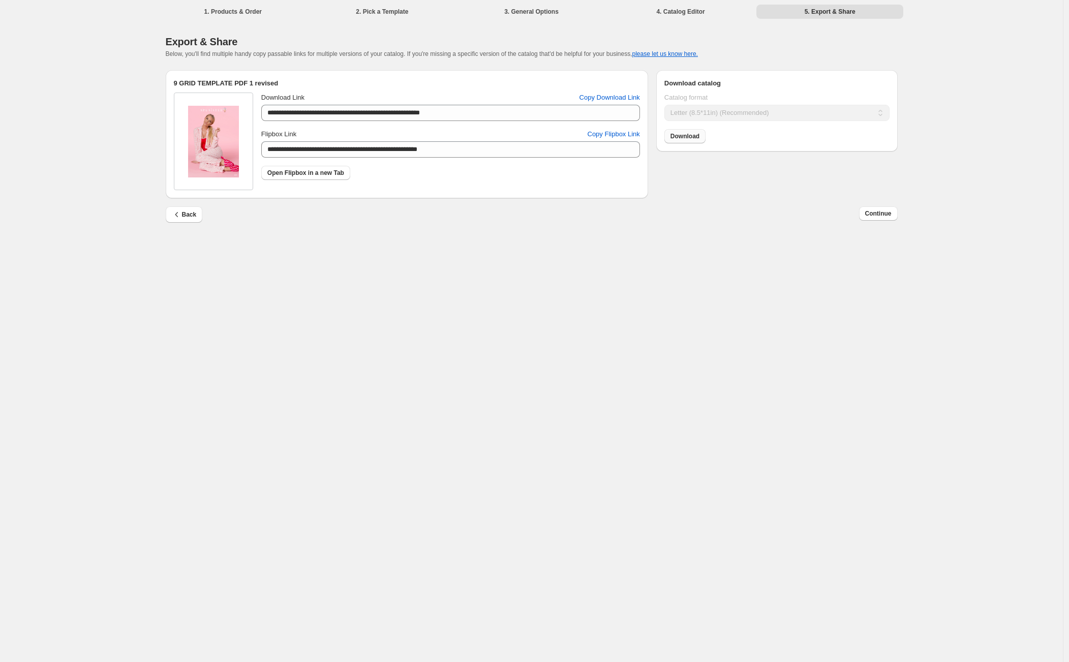
click at [693, 139] on span "Download" at bounding box center [684, 136] width 29 height 8
click at [185, 216] on span "Back" at bounding box center [184, 214] width 25 height 10
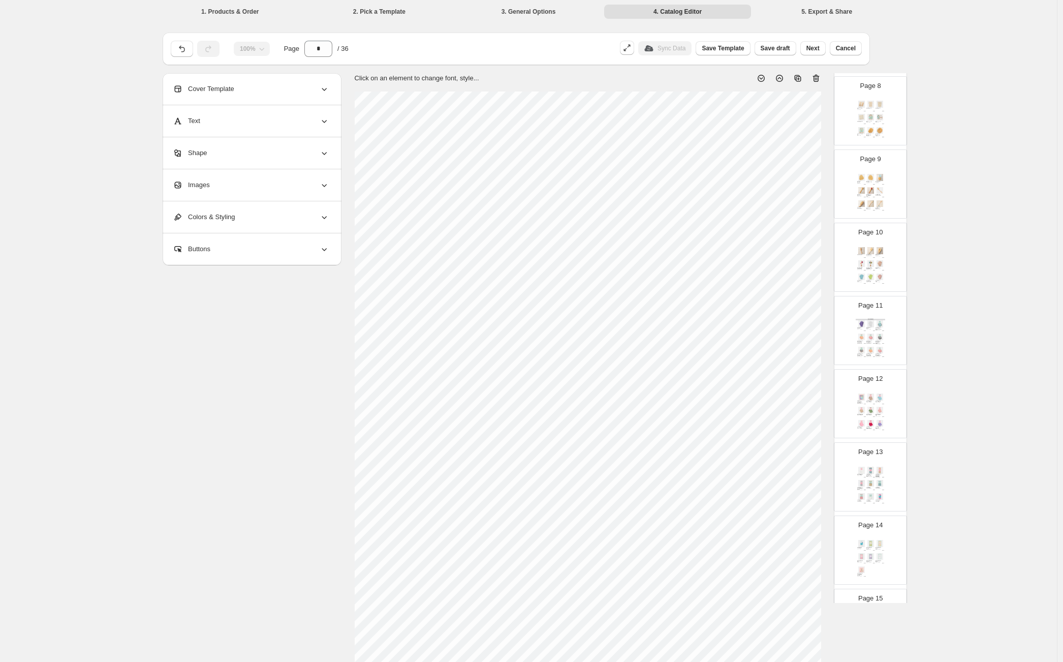
scroll to position [561, 0]
click at [862, 324] on div "BATH SPONGES Bathing Gloves - PURPLE SKU: 22012PUS $ 2.50 Bathing Gloves - WHIT…" at bounding box center [870, 332] width 29 height 42
type input "**"
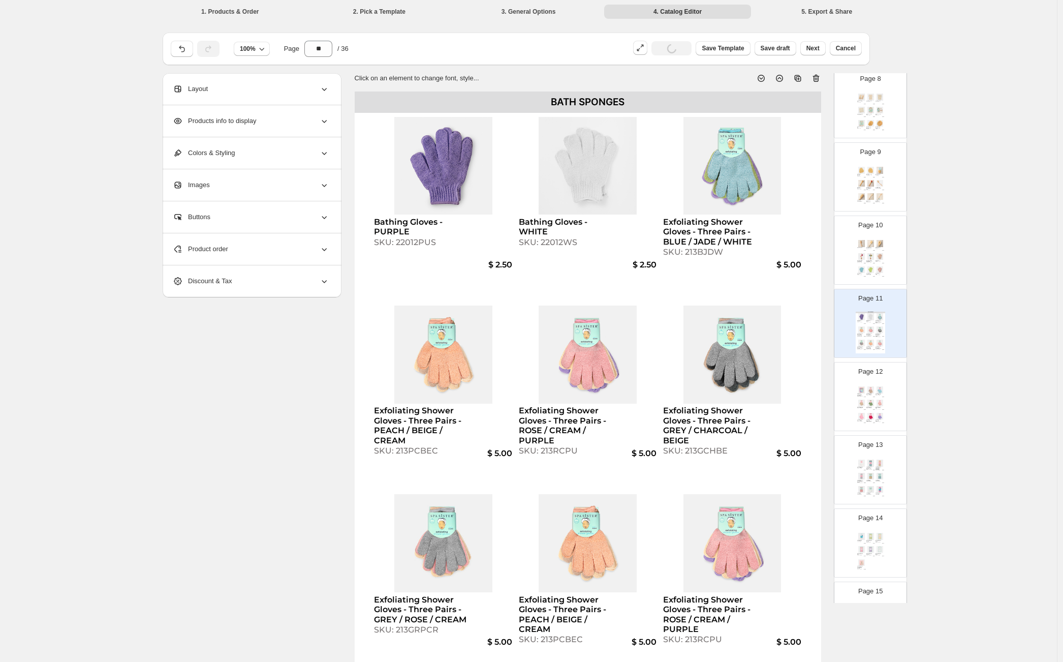
click at [231, 93] on div "Layout" at bounding box center [251, 89] width 156 height 32
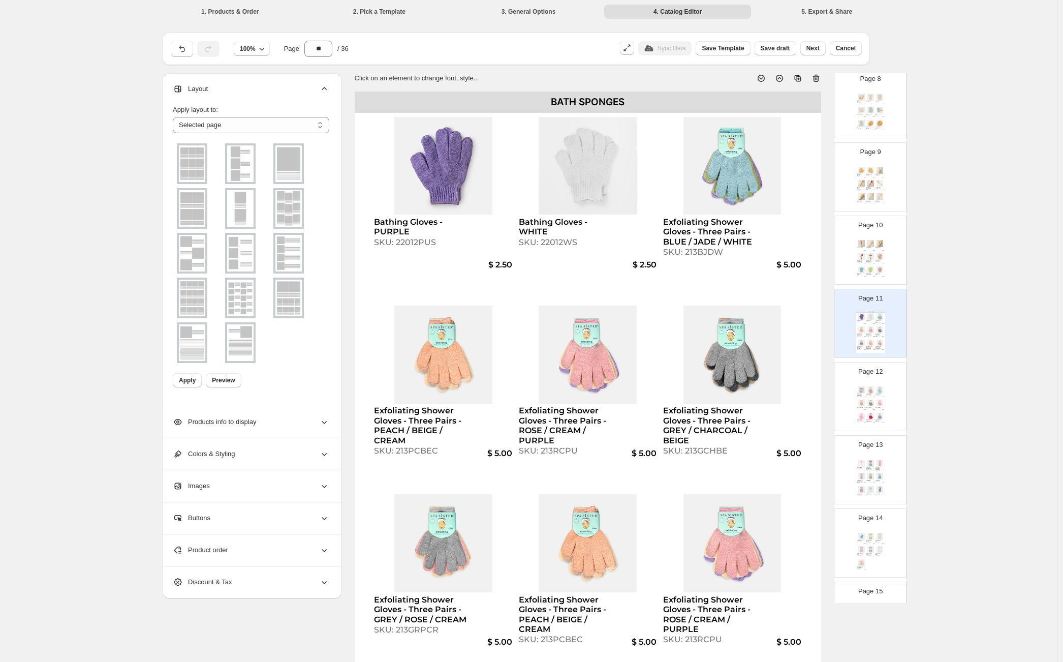
click at [305, 420] on div "Products info to display" at bounding box center [251, 422] width 156 height 32
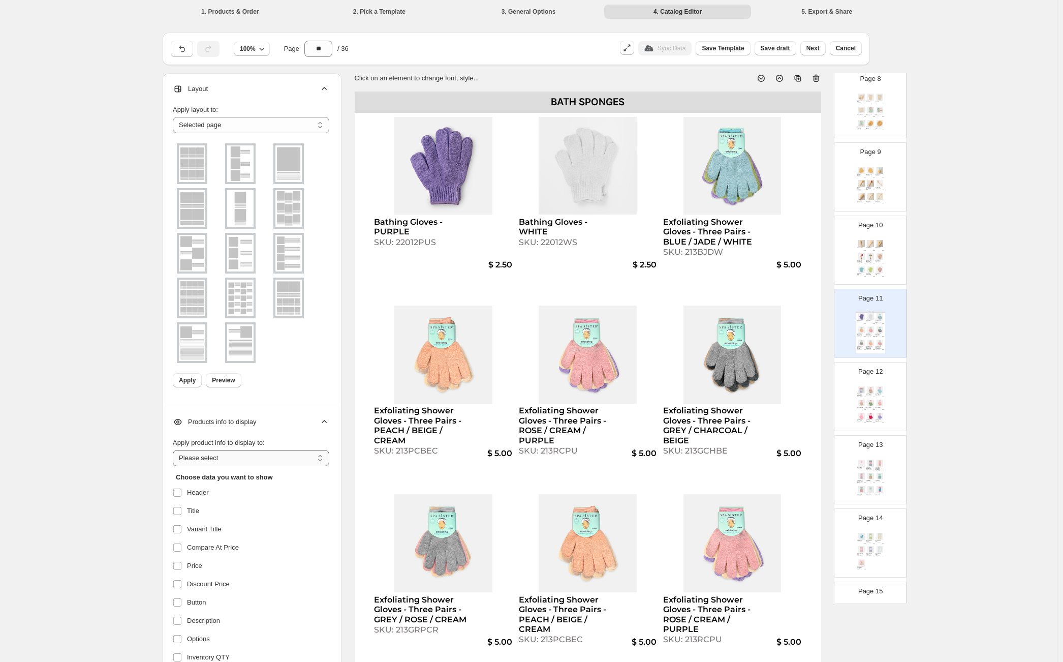
click at [210, 462] on select "**********" at bounding box center [251, 458] width 156 height 16
select select "**********"
click at [175, 450] on select "**********" at bounding box center [251, 458] width 156 height 16
click at [407, 100] on div "BATH SPONGES" at bounding box center [588, 101] width 466 height 21
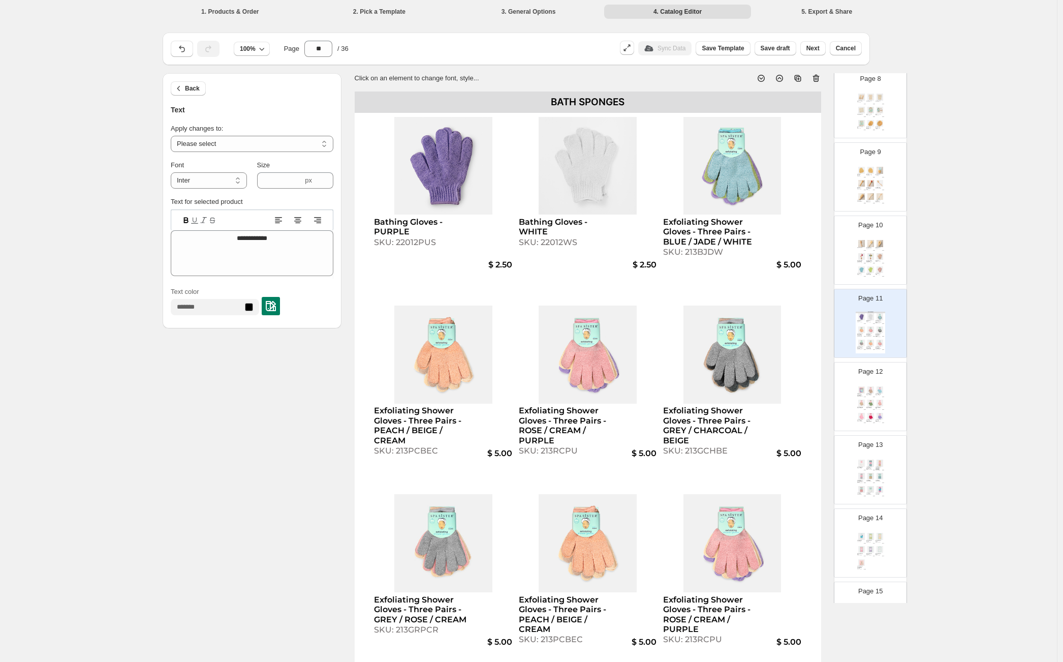
click at [880, 248] on div "Spa Body Brush SKU: 460241S $ 3.00 Long Dry Body Brush - Bamboo SKU: 630324S $ …" at bounding box center [870, 259] width 29 height 42
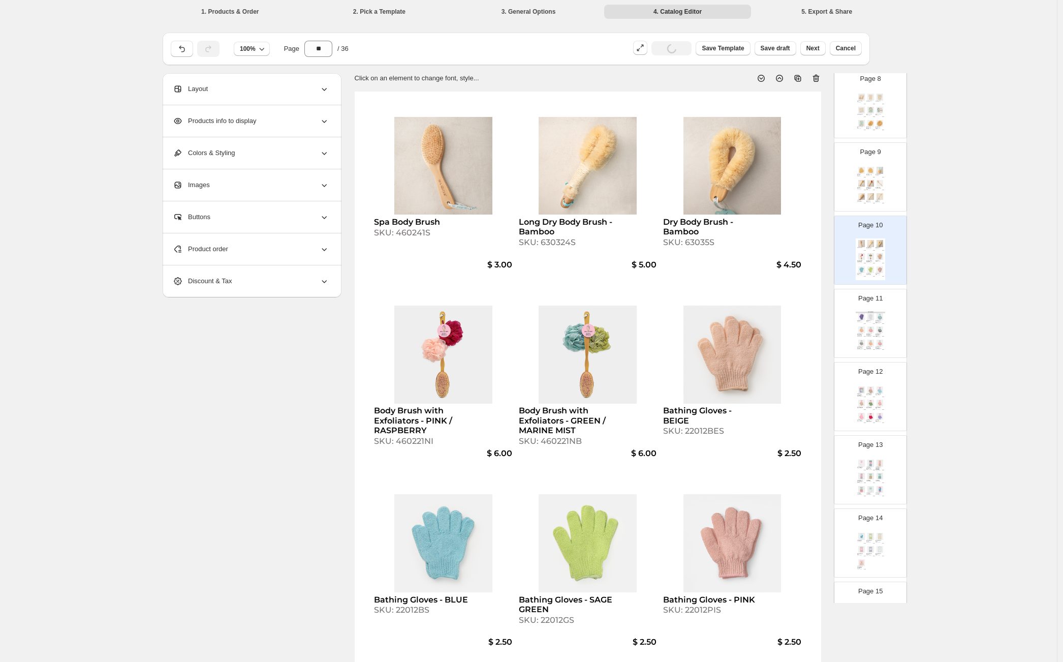
click at [882, 315] on img at bounding box center [879, 316] width 9 height 7
type input "**"
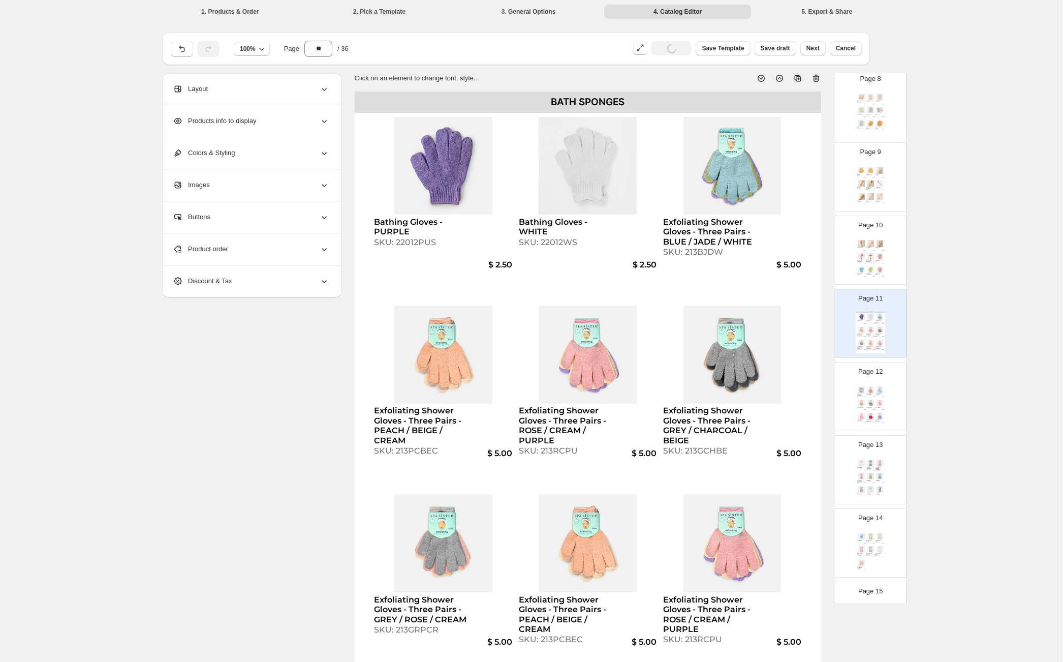
click at [623, 104] on div "BATH SPONGES" at bounding box center [588, 101] width 466 height 21
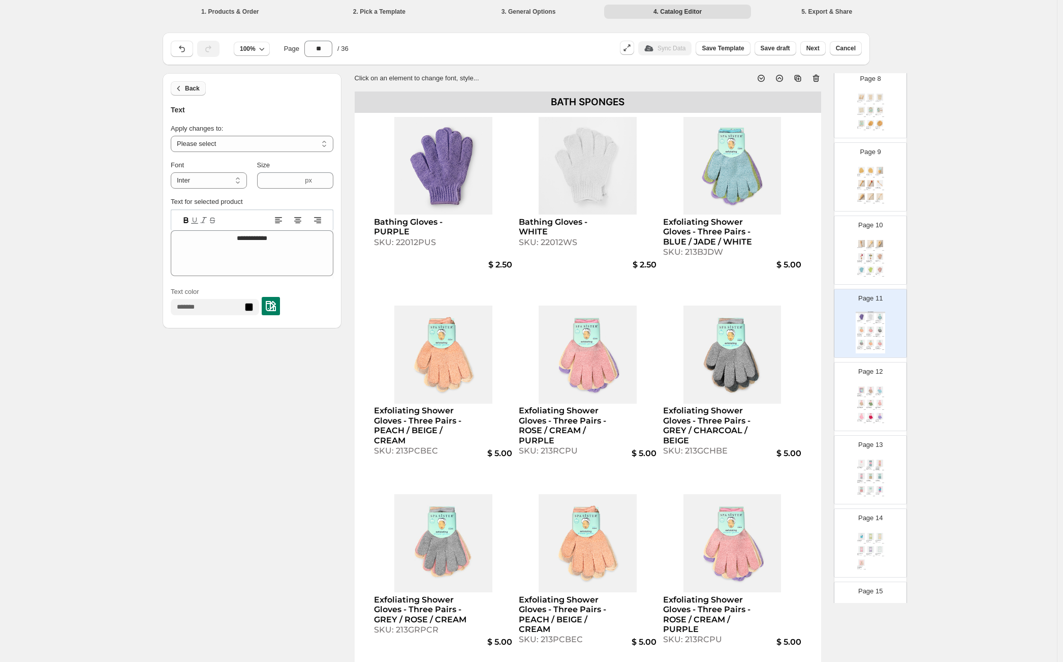
click at [196, 89] on span "Back" at bounding box center [192, 88] width 15 height 8
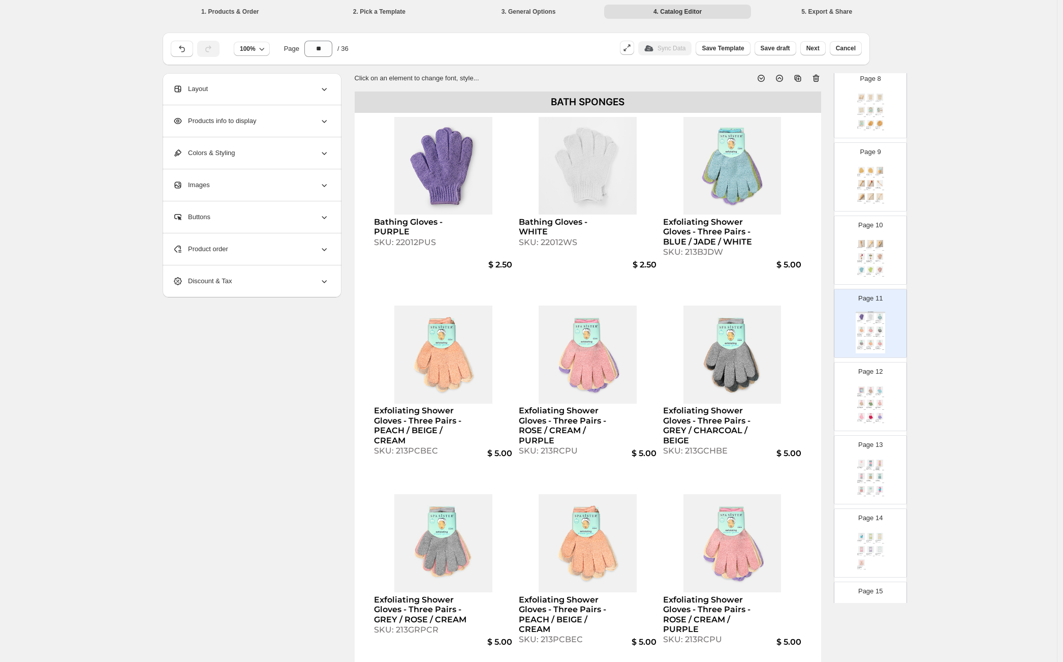
click at [225, 122] on span "Products info to display" at bounding box center [214, 121] width 83 height 10
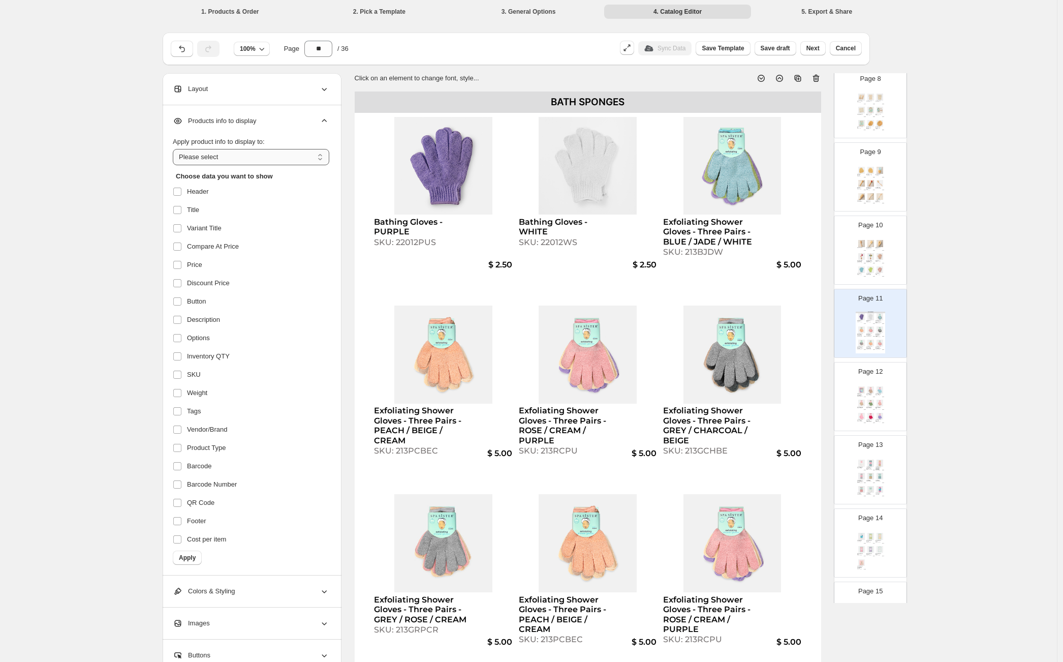
click at [229, 159] on select "**********" at bounding box center [251, 157] width 156 height 16
select select "**********"
click at [175, 149] on select "**********" at bounding box center [251, 157] width 156 height 16
click at [857, 251] on div "Spa Body Brush SKU: 460241S $ 3.00 Long Dry Body Brush - Bamboo SKU: 630324S $ …" at bounding box center [870, 259] width 29 height 42
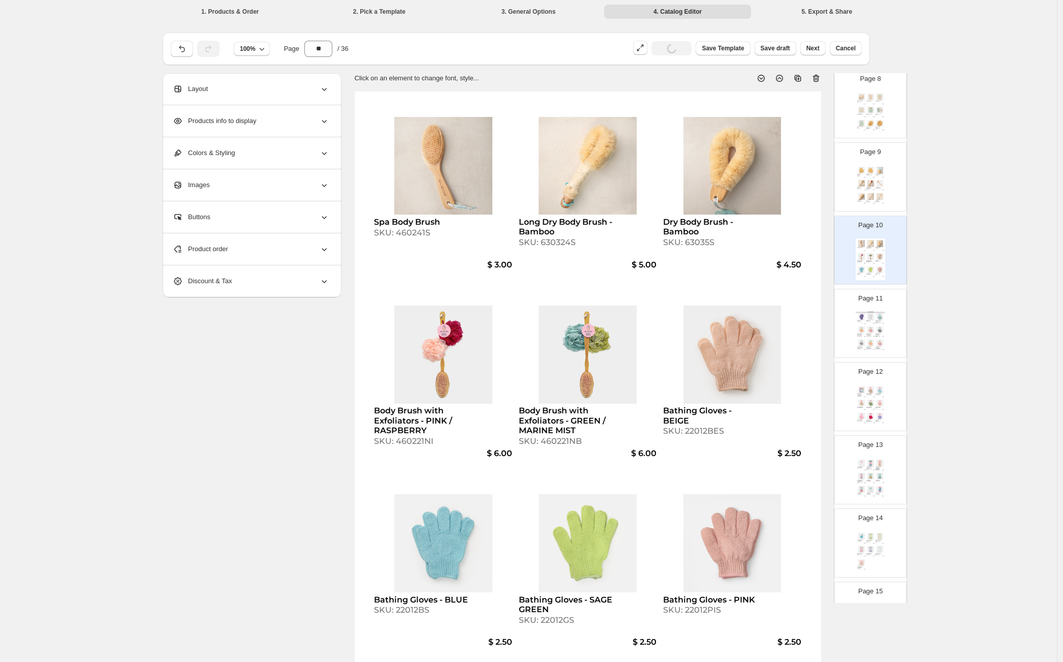
click at [269, 121] on div "Products info to display" at bounding box center [251, 121] width 156 height 32
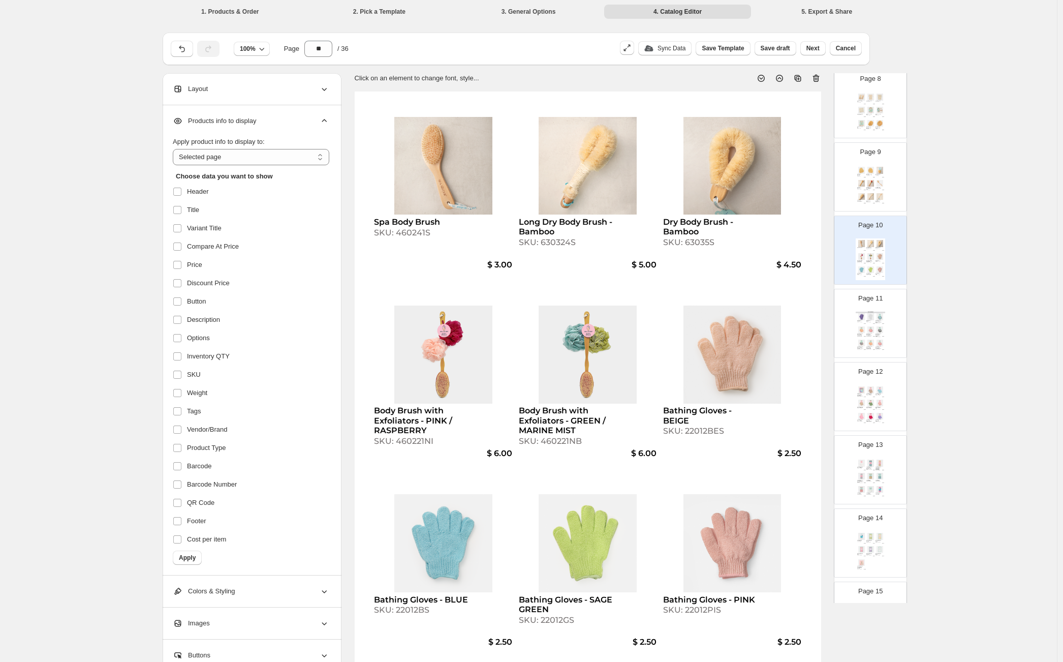
click at [868, 193] on img at bounding box center [870, 196] width 9 height 7
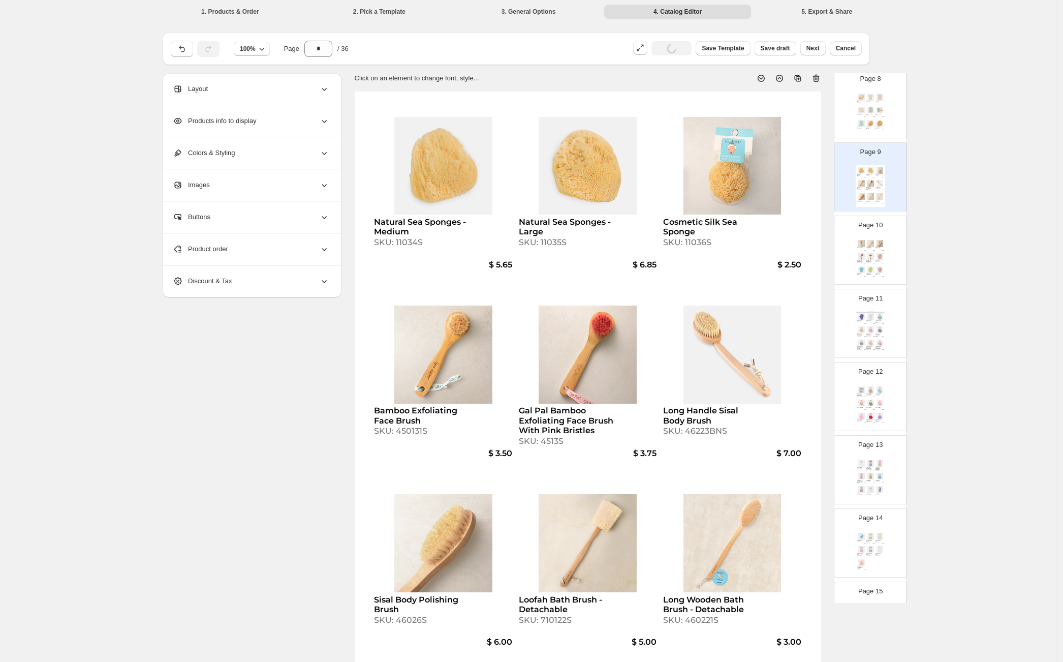
click at [873, 311] on div "BATH SPONGES" at bounding box center [870, 312] width 29 height 2
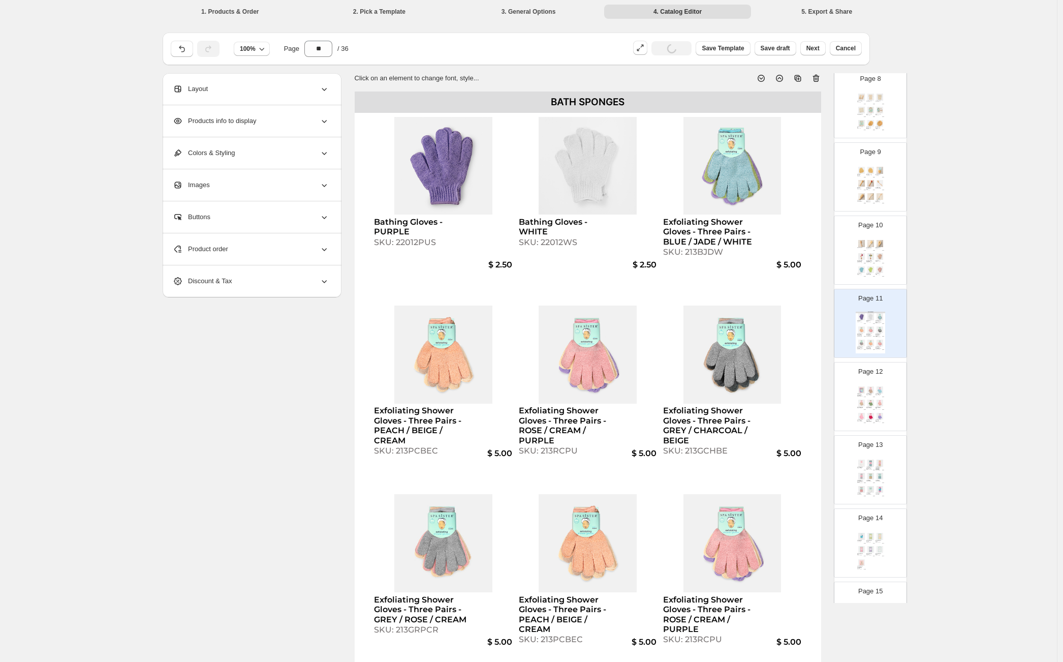
click at [256, 125] on span "Products info to display" at bounding box center [214, 121] width 83 height 10
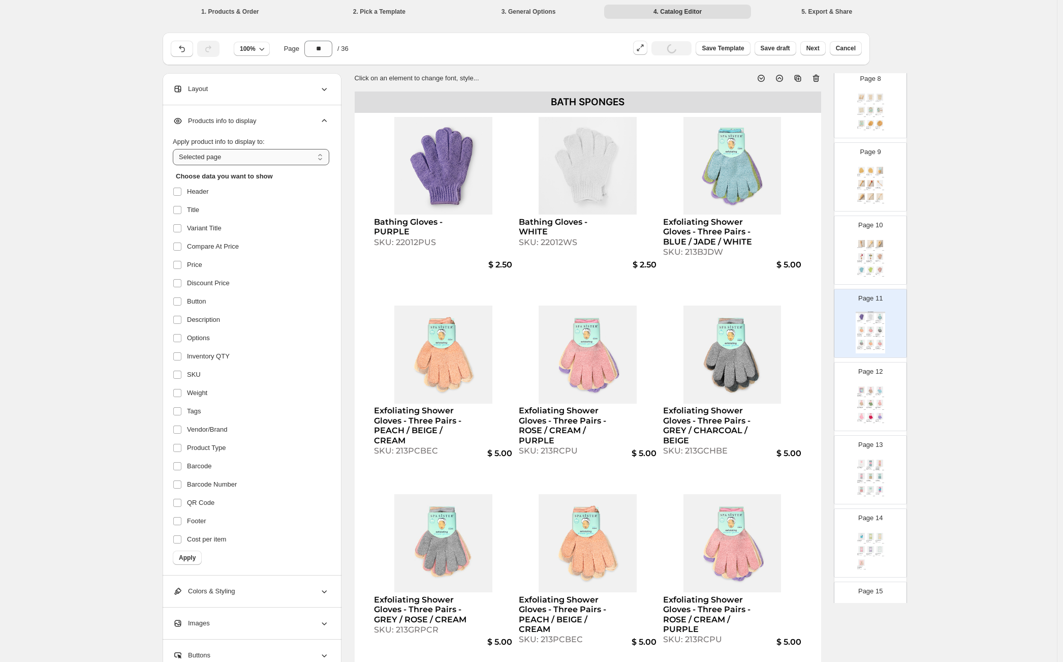
click at [206, 163] on select "**********" at bounding box center [251, 157] width 156 height 16
click at [175, 149] on select "**********" at bounding box center [251, 157] width 156 height 16
click at [870, 407] on div "SKU: 22012JDB" at bounding box center [869, 407] width 6 height 1
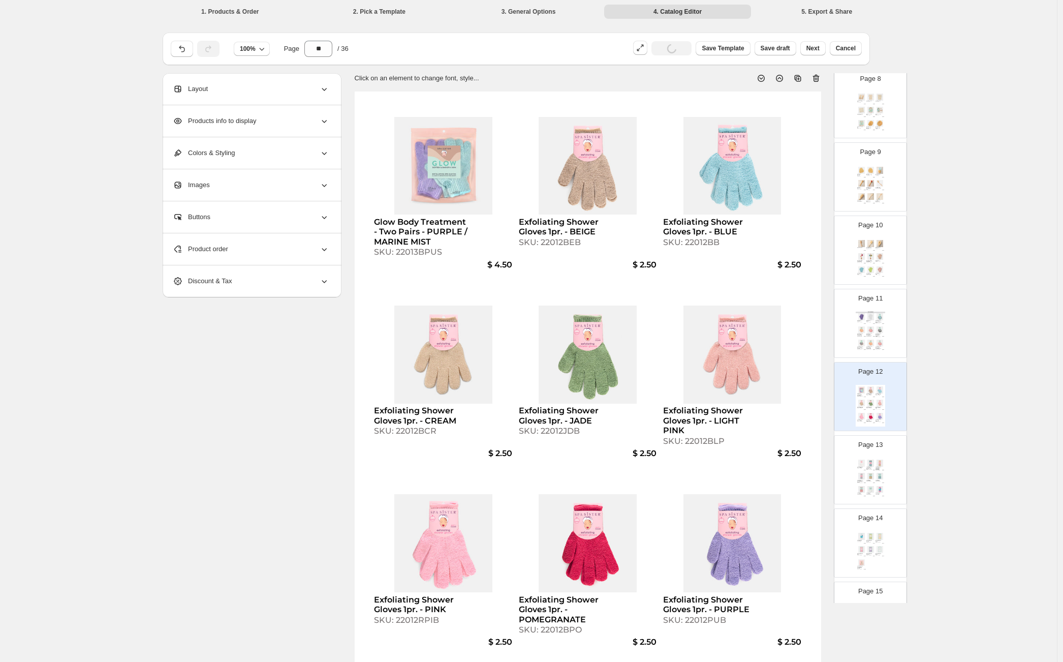
click at [860, 249] on div "Spa Body Brush SKU: 460241S $ 3.00 Long Dry Body Brush - Bamboo SKU: 630324S $ …" at bounding box center [870, 259] width 29 height 42
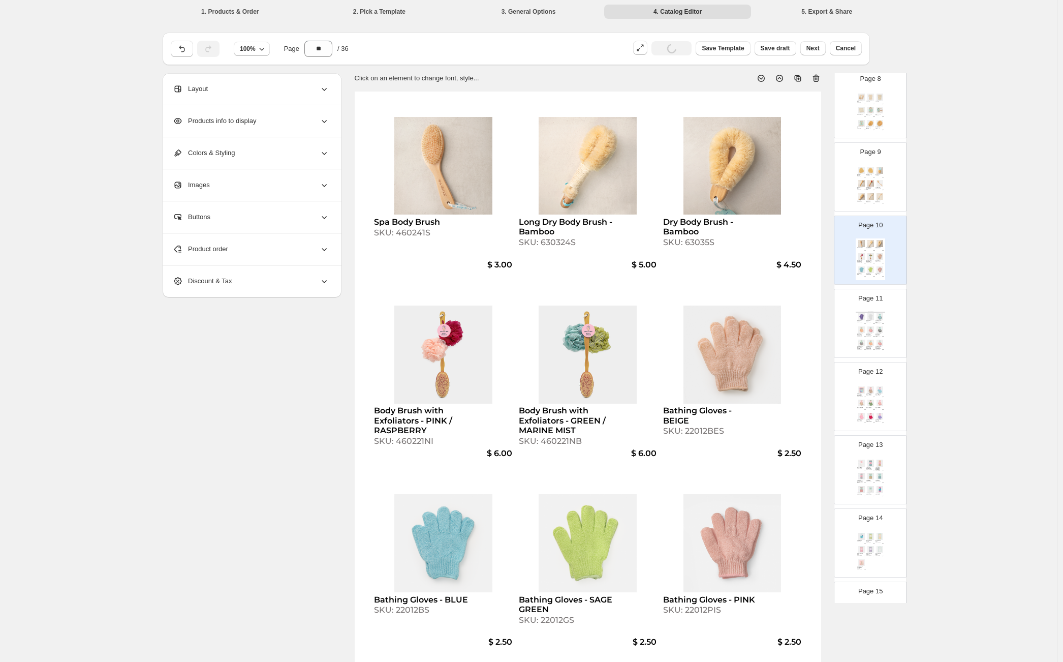
click at [872, 321] on div "Bathing Gloves - WHITE SKU: 22012WS" at bounding box center [870, 321] width 9 height 2
type input "**"
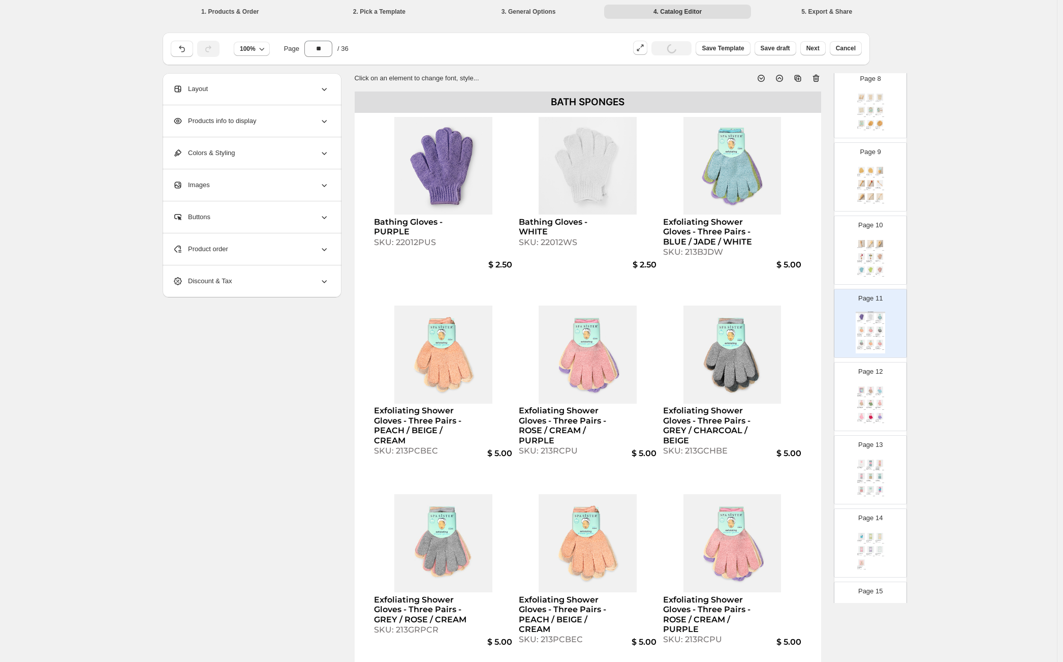
click at [484, 101] on div "BATH SPONGES" at bounding box center [588, 101] width 466 height 21
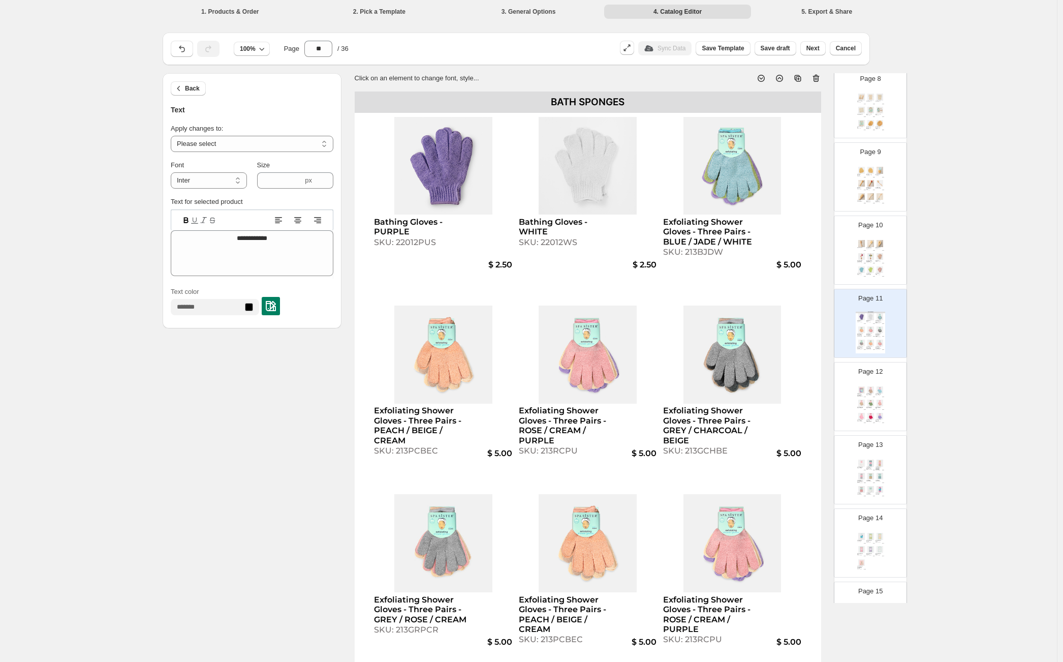
click at [560, 101] on div "BATH SPONGES" at bounding box center [588, 101] width 466 height 21
click at [561, 101] on div "BATH SPONGES" at bounding box center [588, 101] width 466 height 21
click at [273, 97] on div "Layout" at bounding box center [251, 89] width 156 height 32
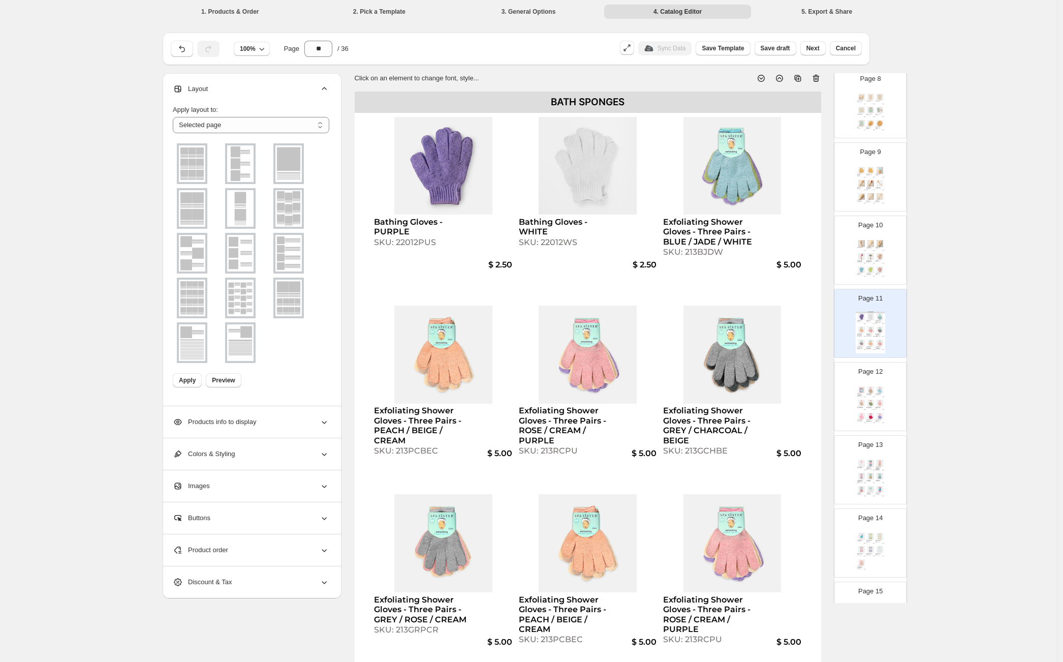
click at [228, 418] on span "Products info to display" at bounding box center [214, 422] width 83 height 10
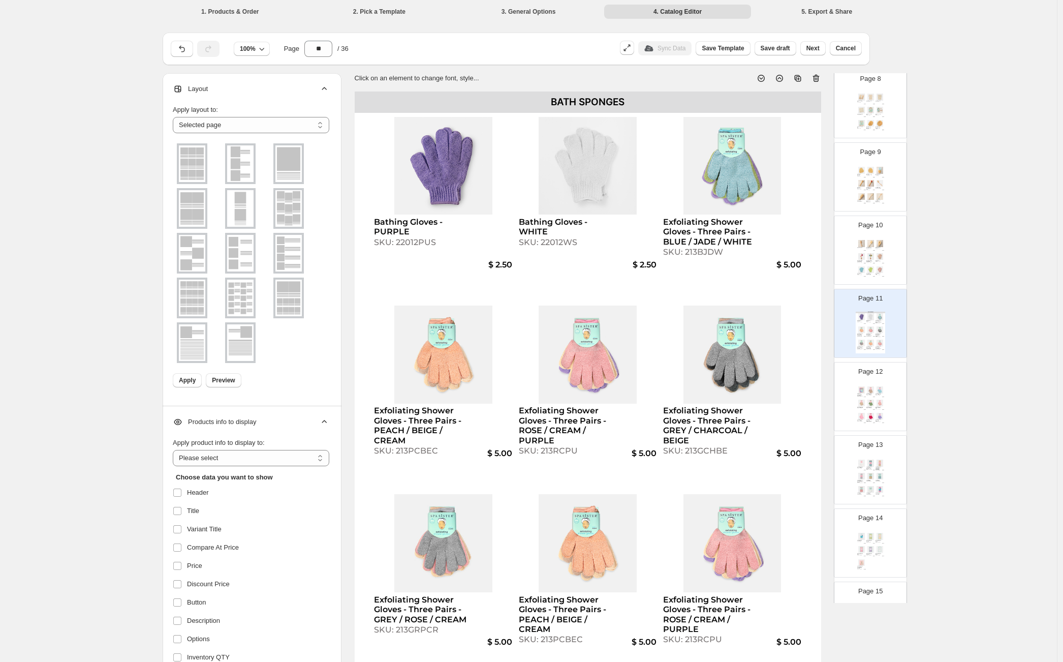
scroll to position [416, 0]
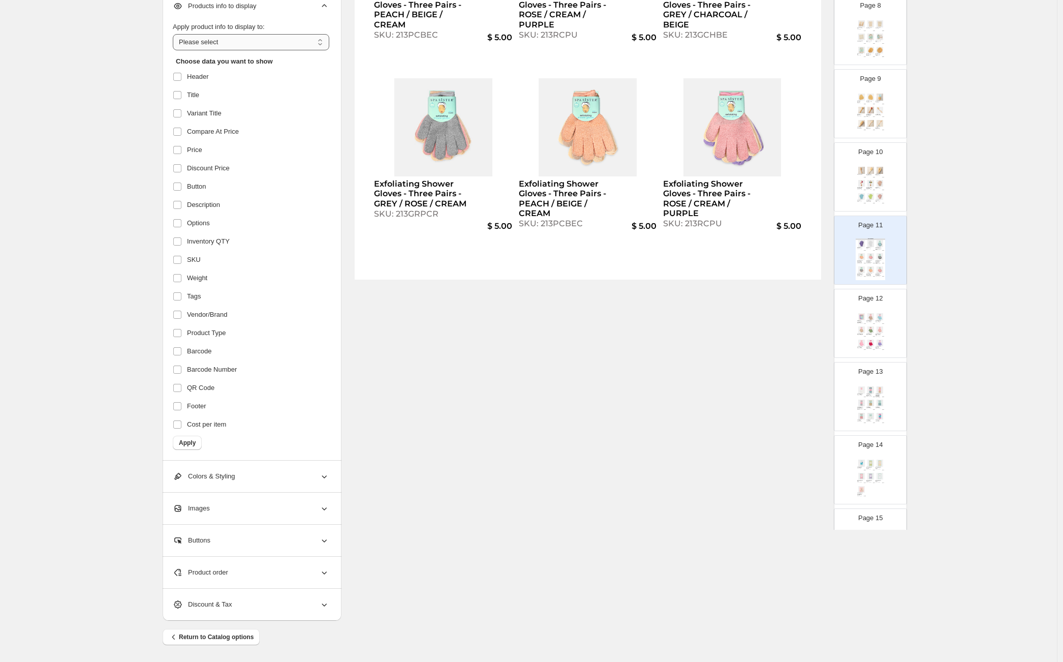
click at [240, 44] on select "**********" at bounding box center [251, 42] width 156 height 16
select select "**********"
click at [175, 34] on select "**********" at bounding box center [251, 42] width 156 height 16
click at [182, 275] on span at bounding box center [177, 277] width 9 height 9
drag, startPoint x: 522, startPoint y: 404, endPoint x: 626, endPoint y: 379, distance: 107.7
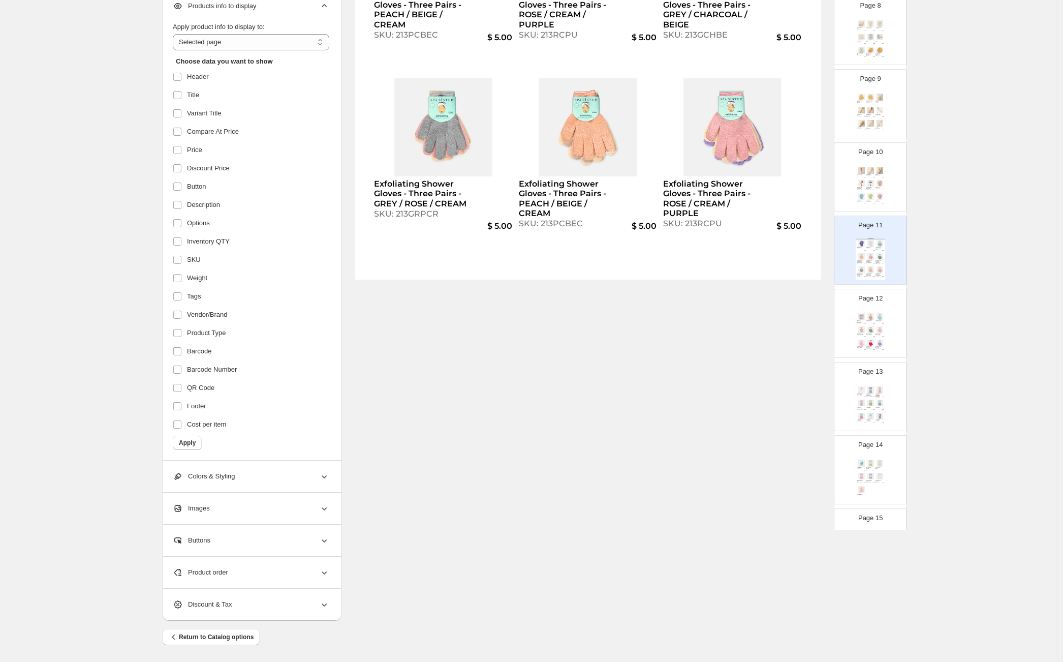
click at [522, 404] on div "**********" at bounding box center [529, 139] width 732 height 963
click at [879, 196] on img at bounding box center [879, 196] width 9 height 7
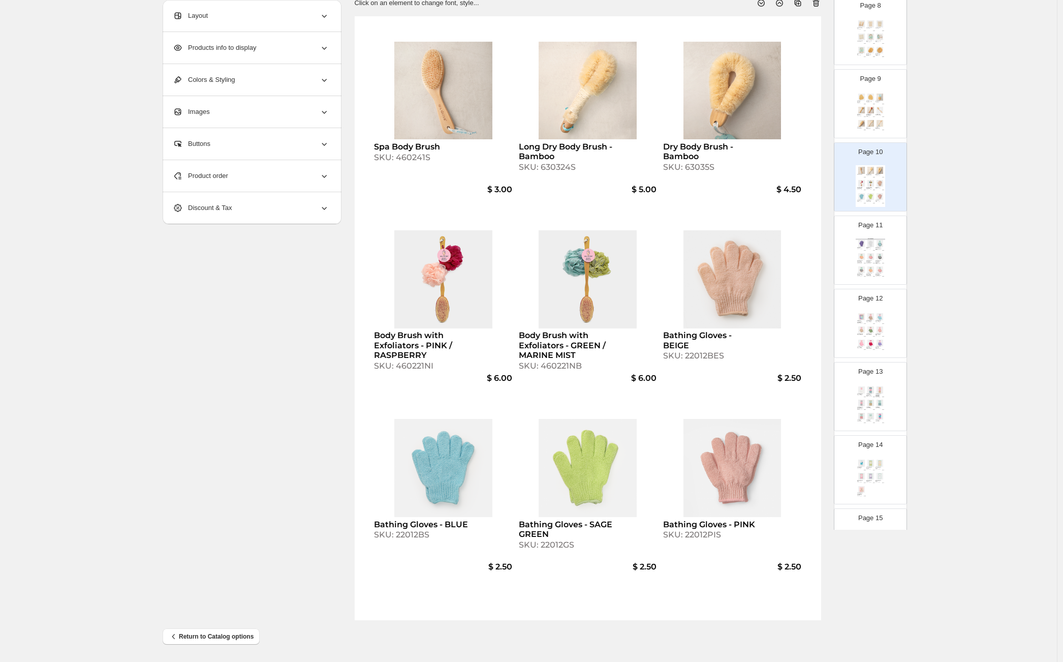
scroll to position [75, 0]
click at [799, 4] on icon at bounding box center [797, 4] width 7 height 7
click at [867, 252] on div "Spa Body Brush SKU: 460241S $ 3.00 Long Dry Body Brush - Bamboo SKU: 630324S $ …" at bounding box center [870, 259] width 29 height 42
click at [237, 173] on div "Product order" at bounding box center [251, 176] width 156 height 32
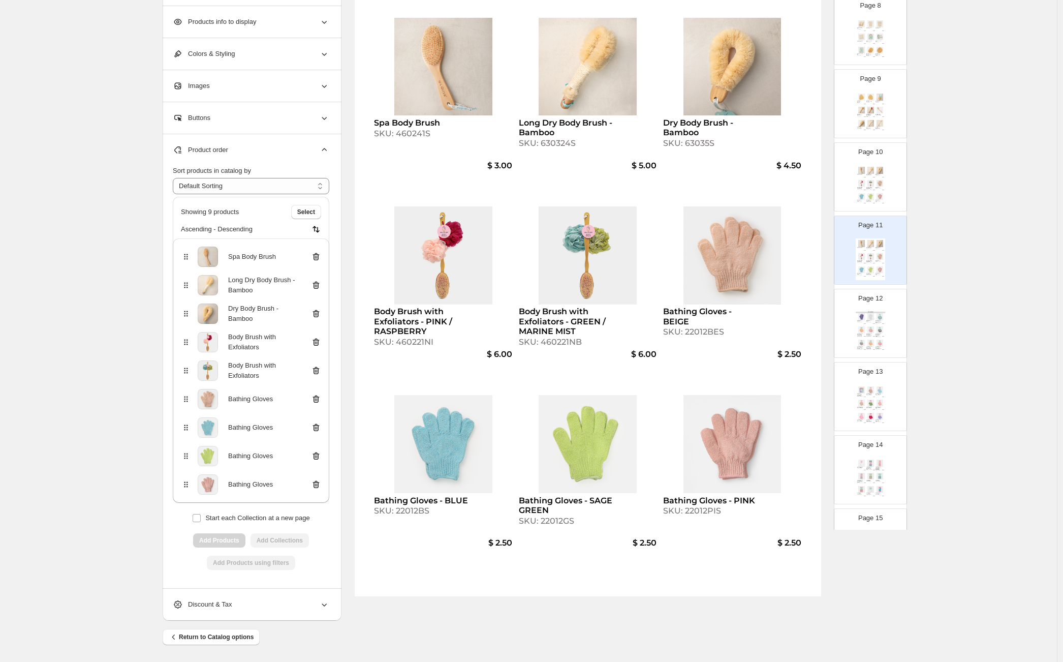
click at [320, 257] on icon at bounding box center [316, 257] width 7 height 8
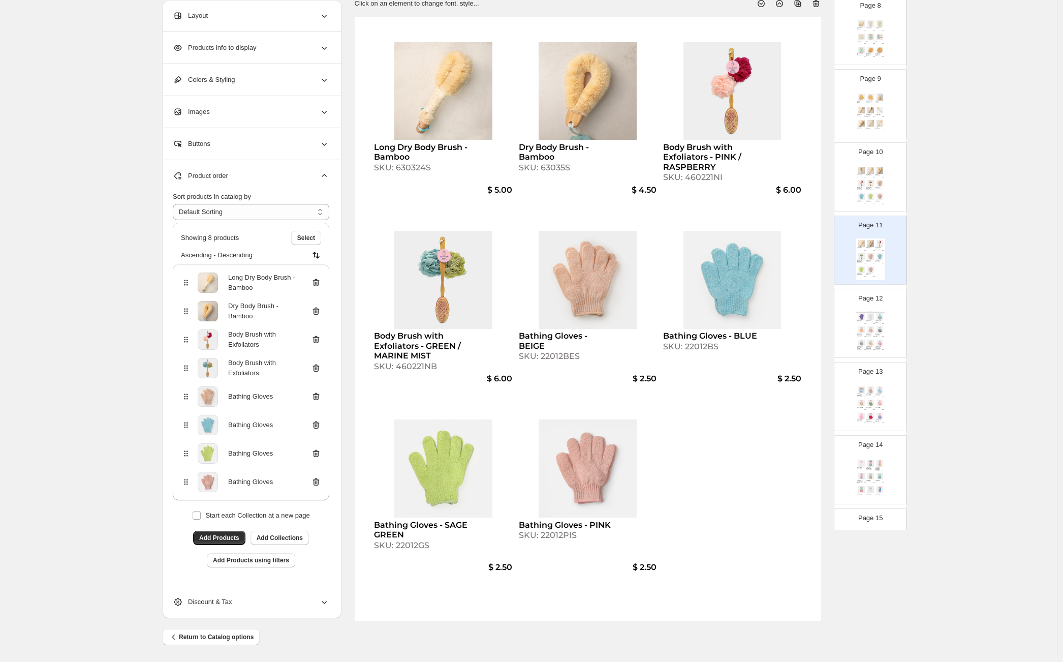
click at [321, 257] on img at bounding box center [316, 255] width 10 height 10
click at [318, 284] on icon at bounding box center [317, 282] width 1 height 3
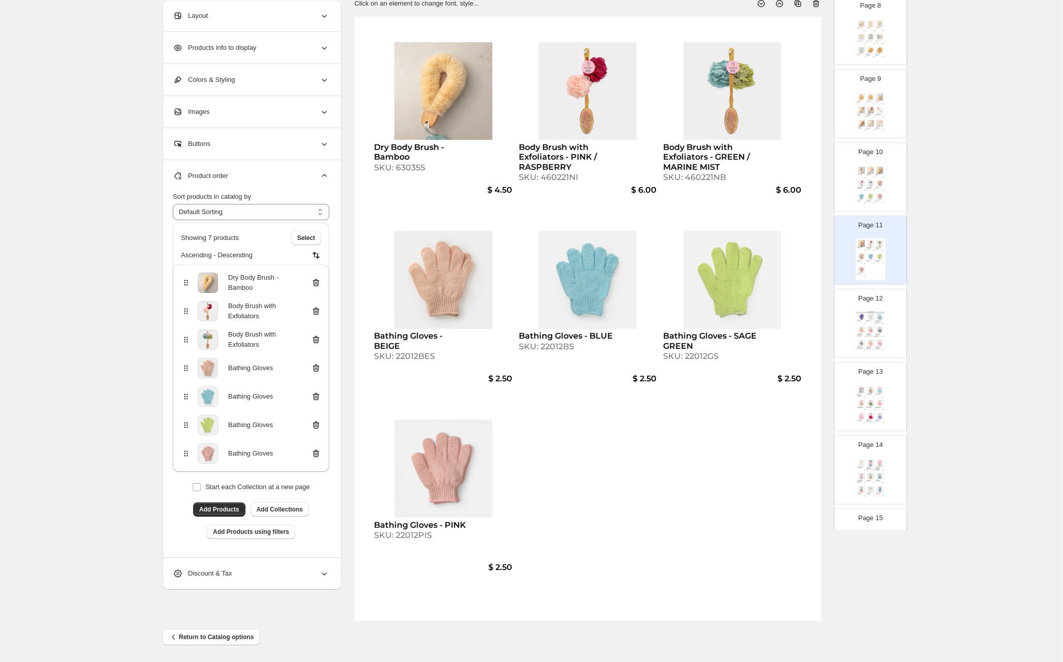
click at [318, 284] on icon at bounding box center [317, 282] width 1 height 3
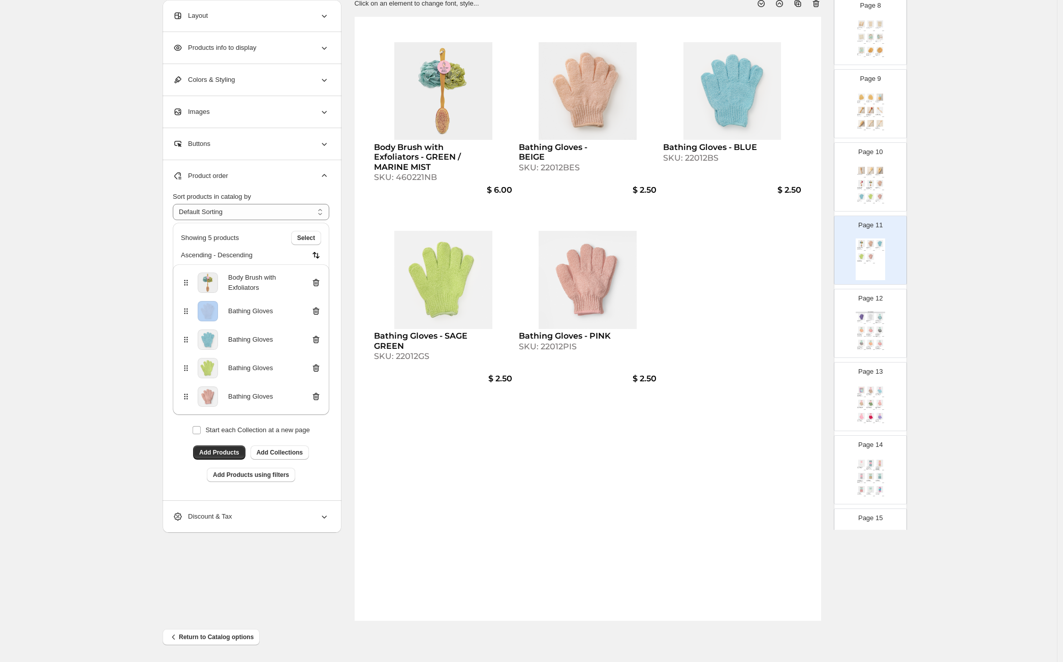
click at [318, 284] on icon at bounding box center [317, 282] width 1 height 3
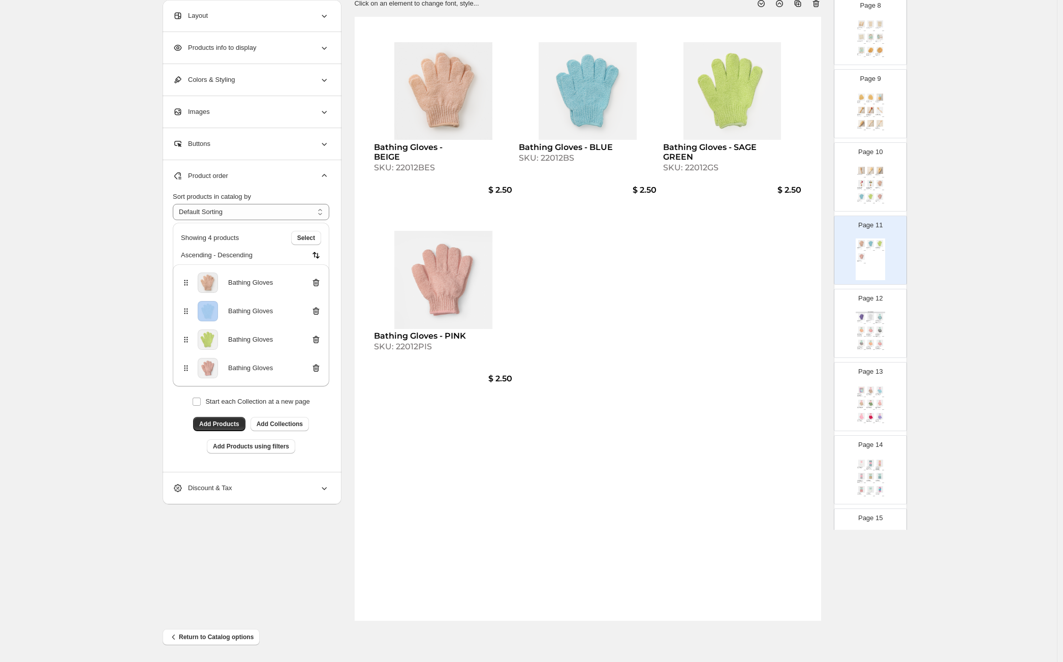
click at [318, 284] on icon at bounding box center [317, 282] width 1 height 3
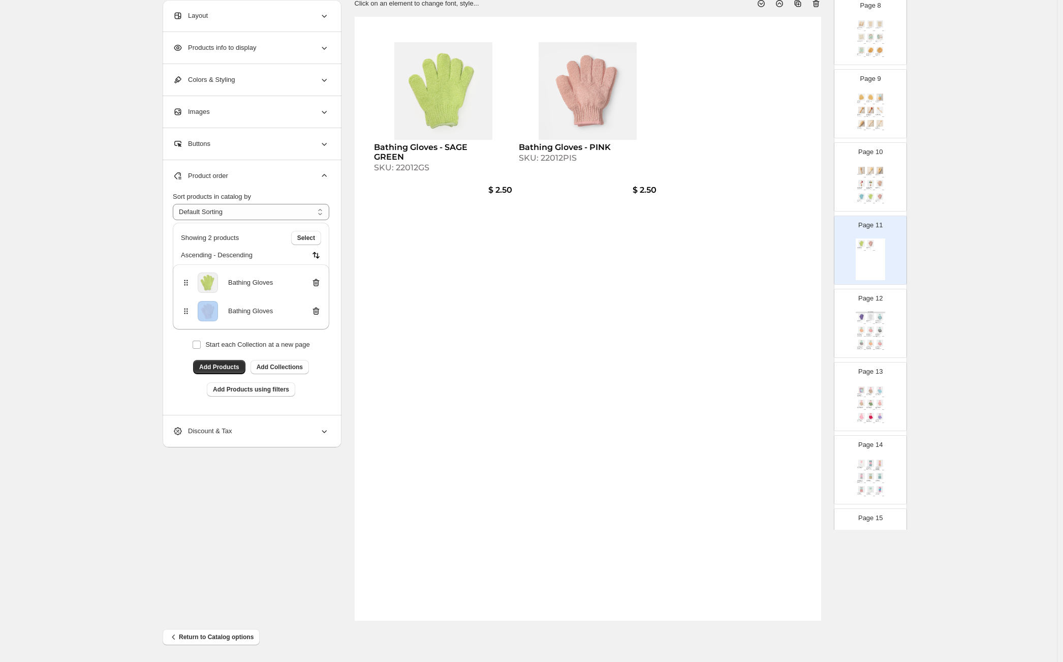
click at [318, 284] on icon at bounding box center [317, 282] width 1 height 3
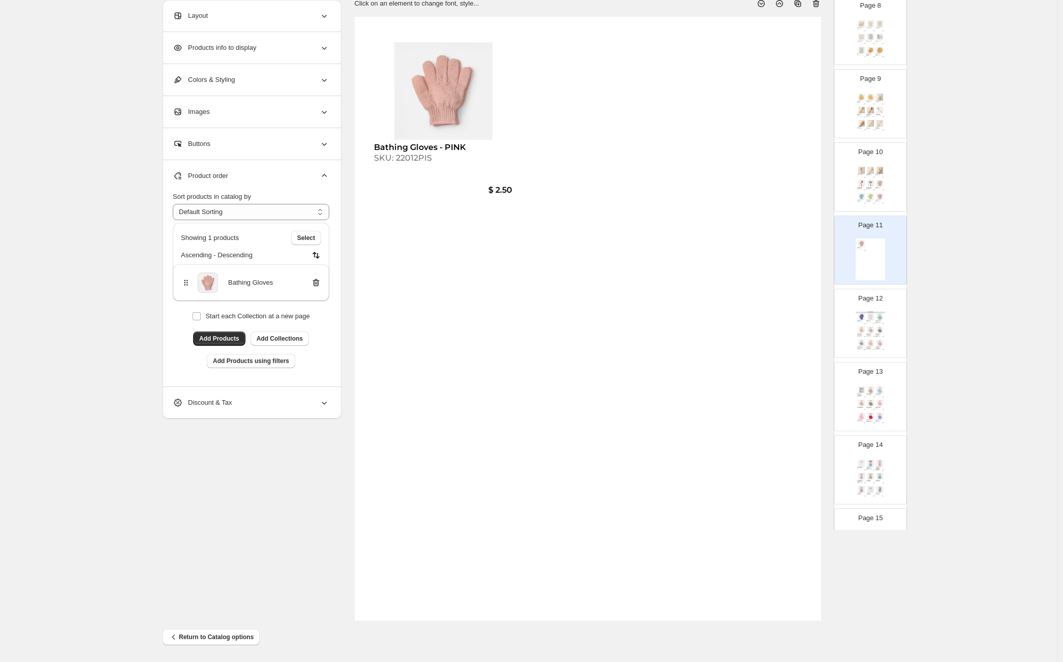
click at [318, 284] on icon at bounding box center [317, 282] width 1 height 3
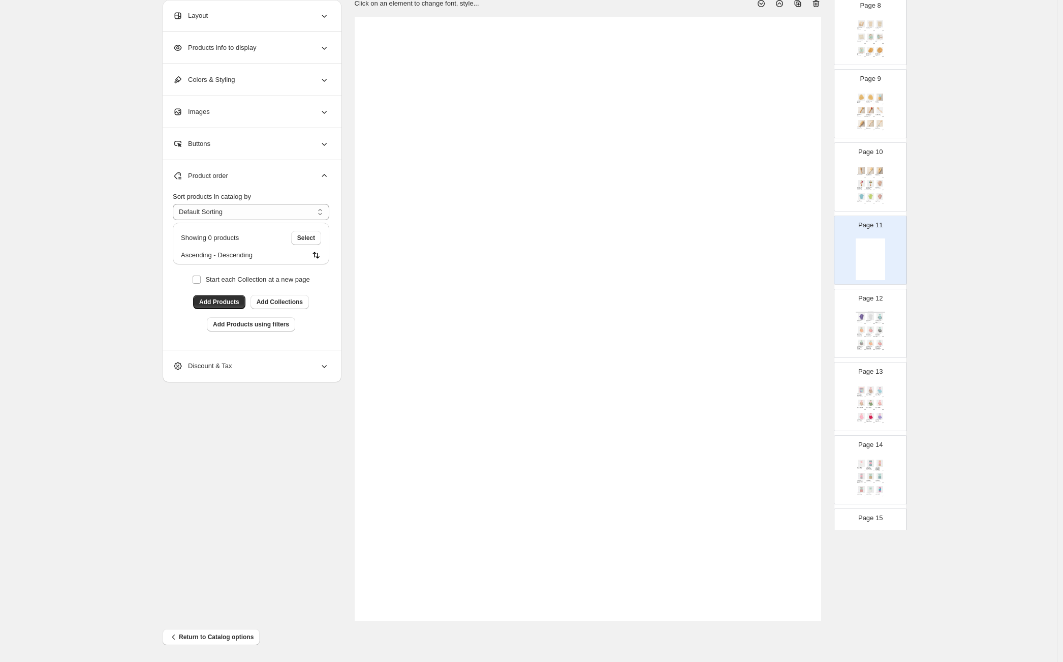
click at [861, 321] on div "Bathing Gloves - PURPLE" at bounding box center [860, 321] width 6 height 2
type input "**"
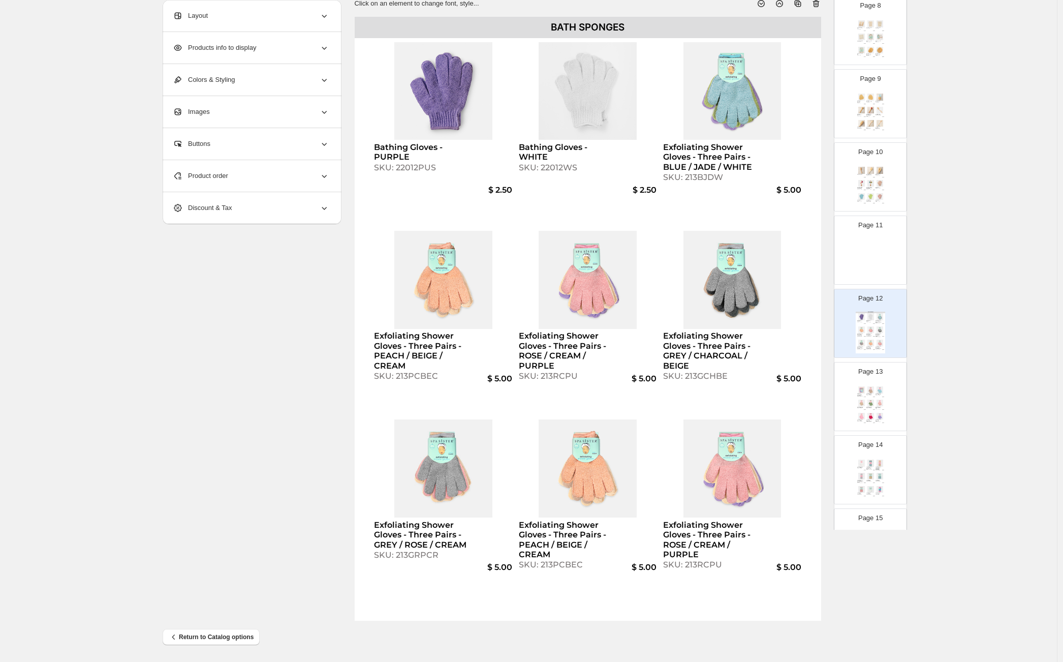
click at [420, 168] on div "SKU: 22012PUS" at bounding box center [421, 168] width 95 height 10
select select "**********"
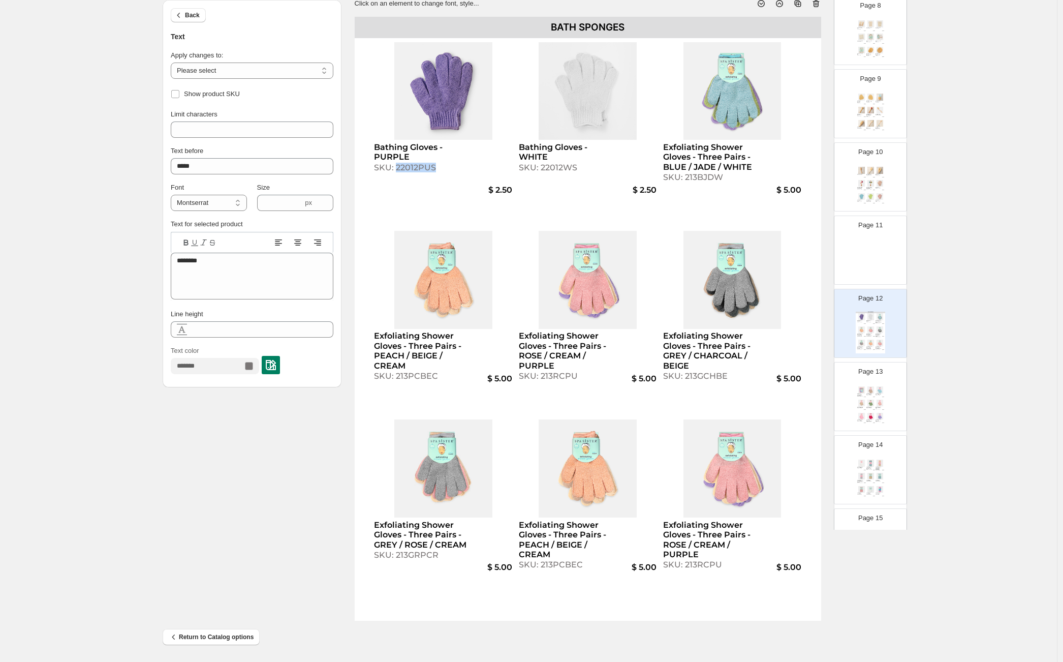
click at [420, 168] on div "SKU: 22012PUS" at bounding box center [421, 168] width 95 height 10
copy div "22012PUS"
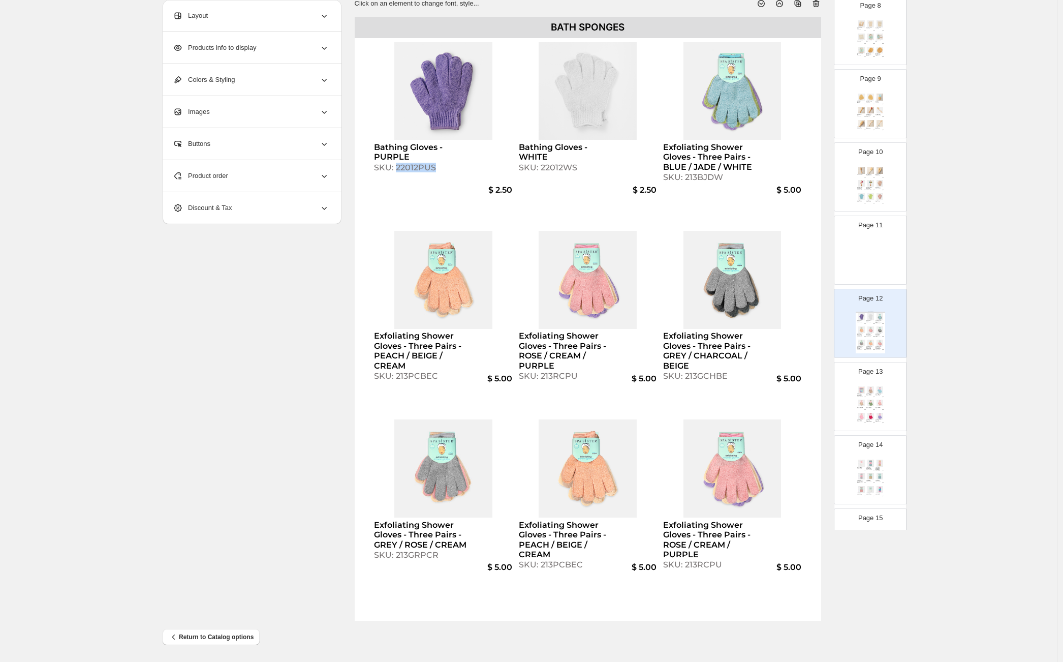
click at [865, 253] on div at bounding box center [870, 259] width 29 height 42
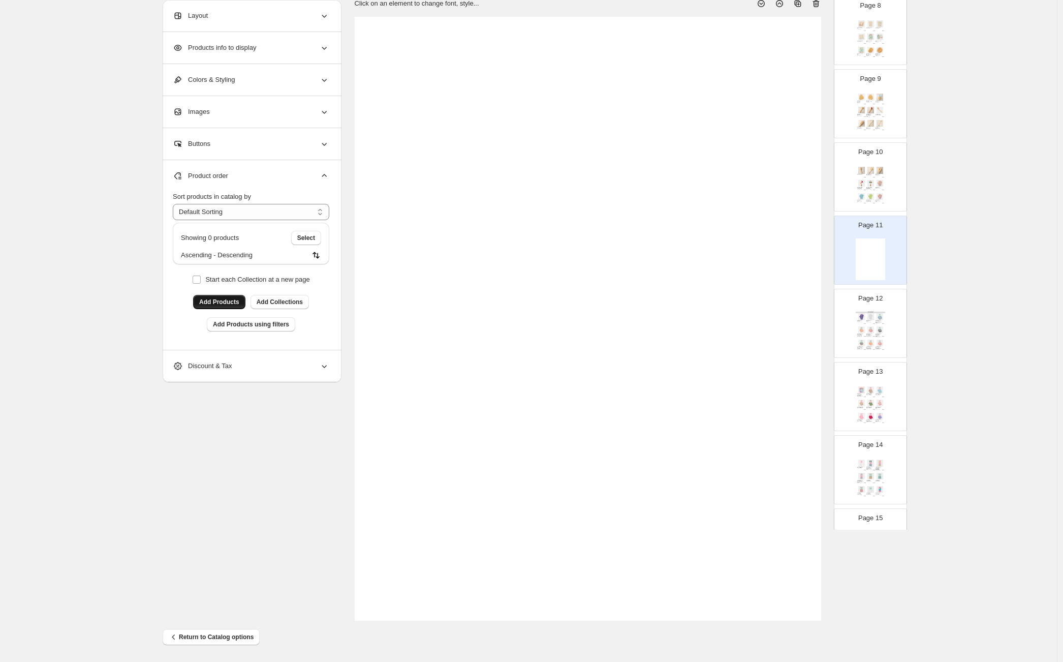
click at [234, 299] on span "Add Products" at bounding box center [219, 302] width 40 height 8
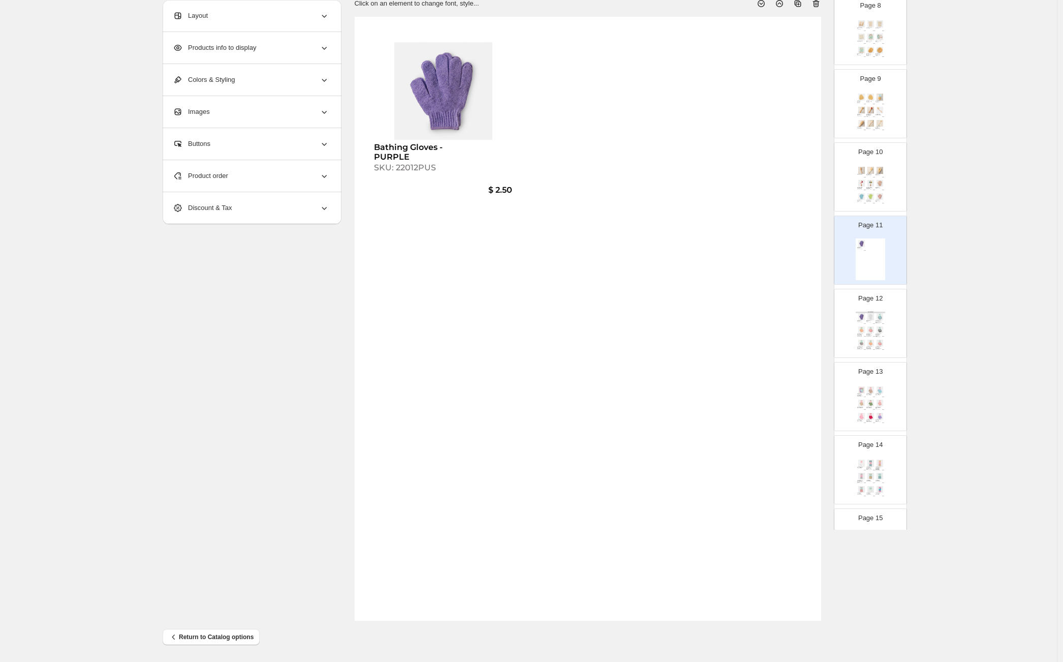
click at [882, 317] on img at bounding box center [879, 316] width 9 height 7
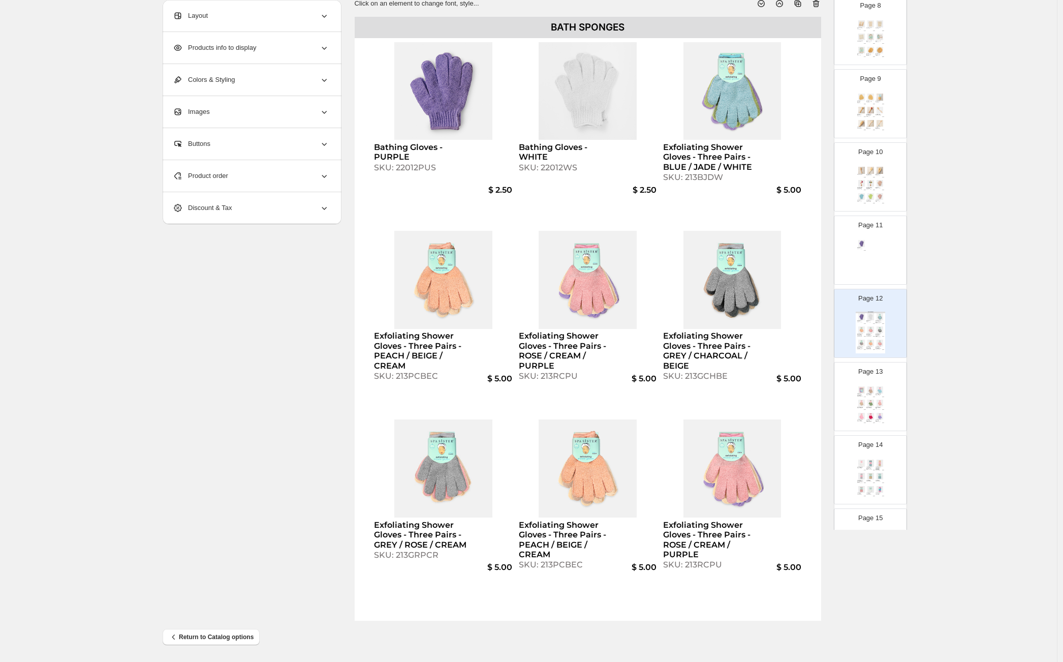
click at [572, 169] on div "SKU: 22012WS" at bounding box center [566, 168] width 95 height 10
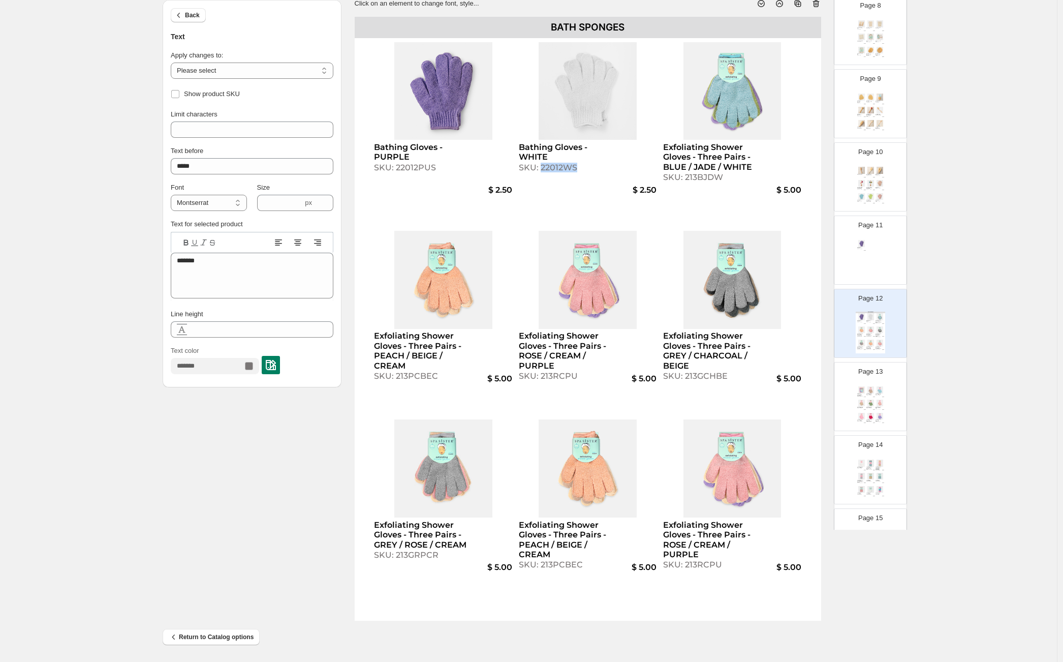
click at [572, 169] on div "SKU: 22012WS" at bounding box center [566, 168] width 95 height 10
copy div "22012WS"
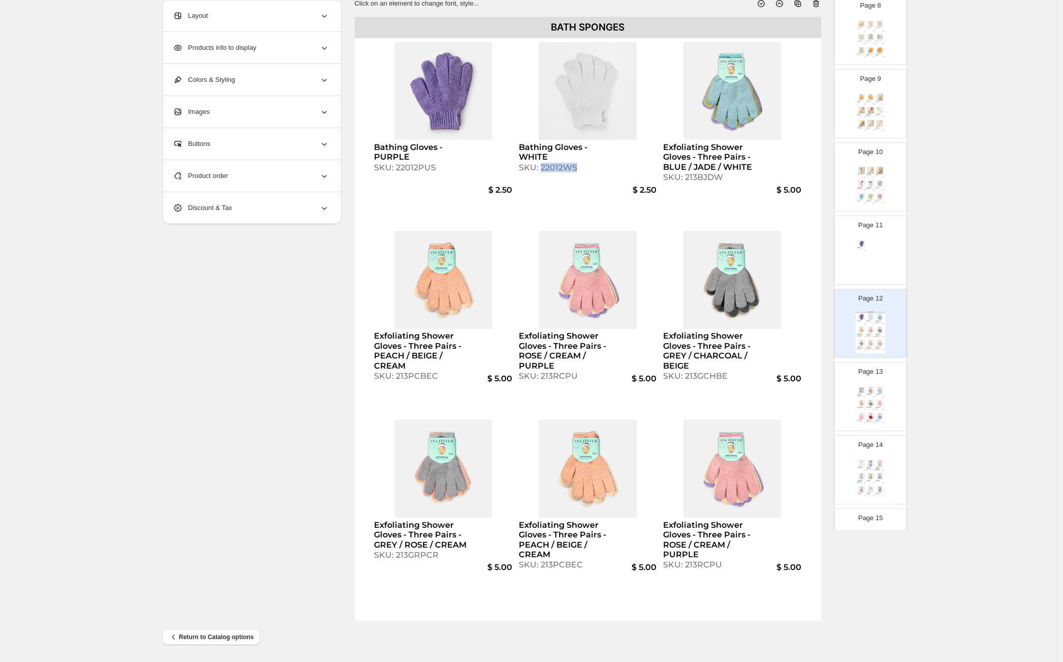
click at [860, 278] on div "Bathing Gloves - PURPLE SKU: 22012PUS $ 2.50" at bounding box center [870, 259] width 29 height 42
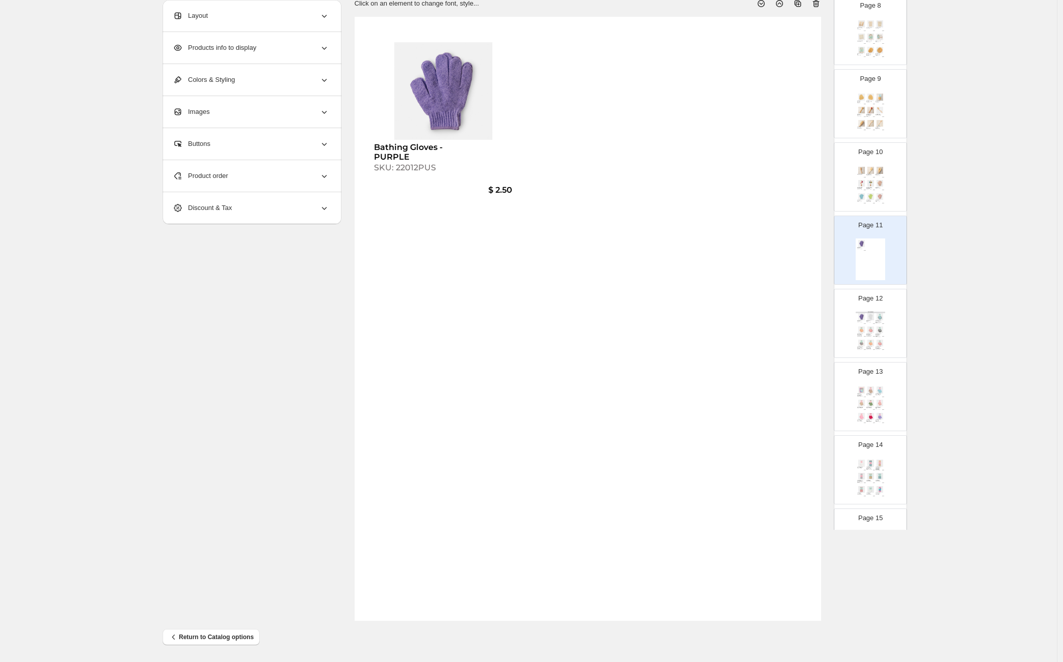
click at [257, 179] on div "Product order" at bounding box center [251, 176] width 156 height 32
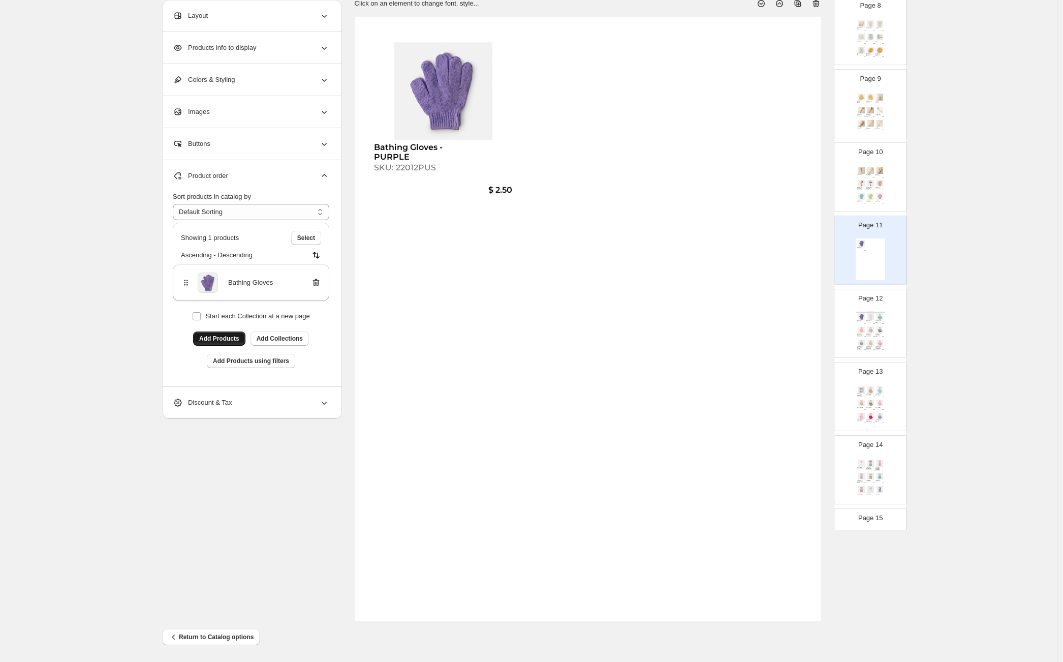
click at [226, 339] on span "Add Products" at bounding box center [219, 338] width 40 height 8
click at [867, 326] on img at bounding box center [870, 329] width 9 height 7
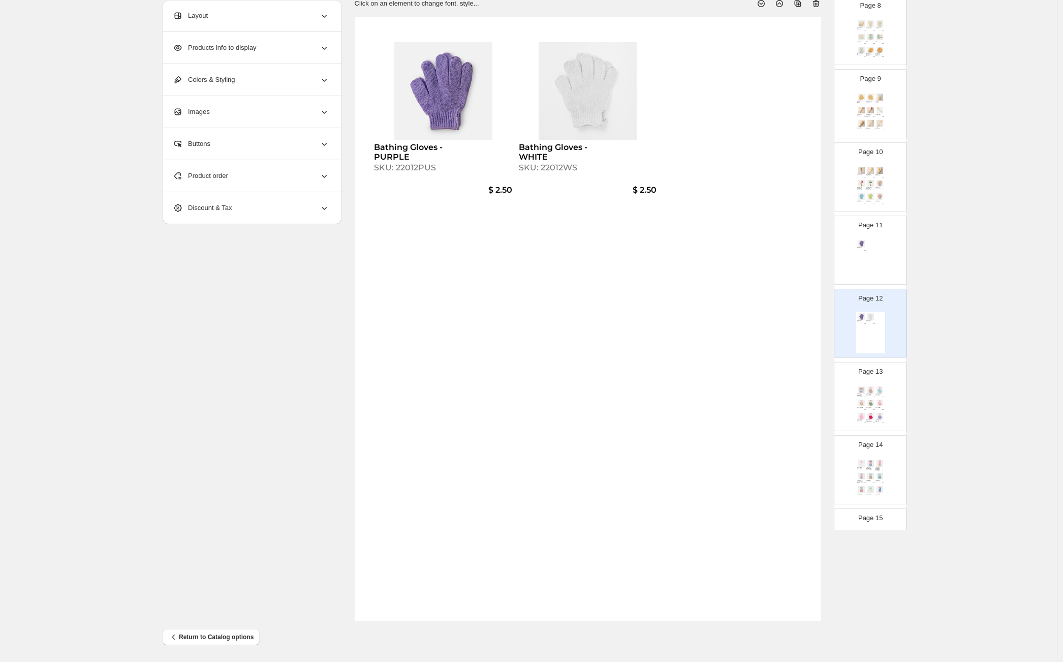
click at [868, 319] on img at bounding box center [870, 316] width 9 height 7
click at [884, 261] on div "Page 11 Bathing Gloves - PURPLE SKU: 22012PUS $ 2.50" at bounding box center [866, 246] width 64 height 68
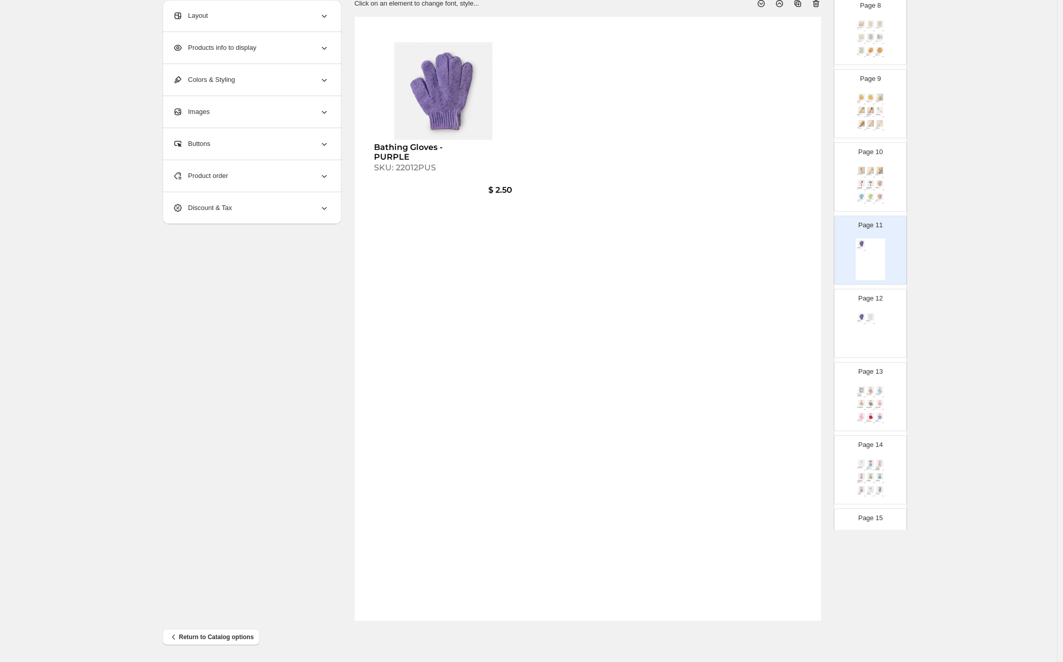
click at [870, 415] on img at bounding box center [870, 416] width 9 height 7
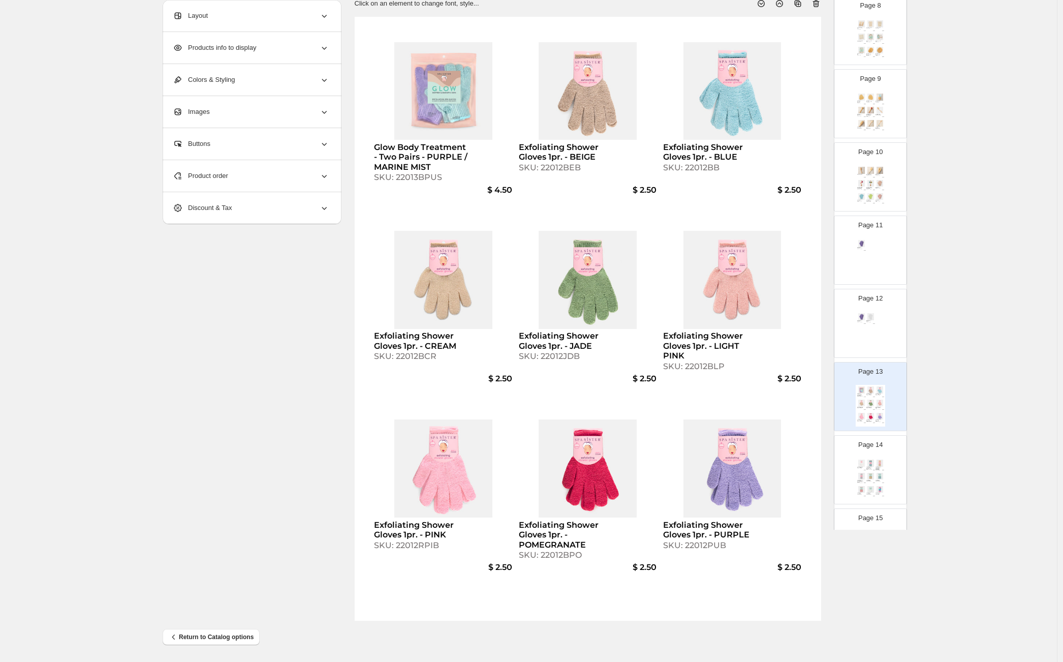
click at [873, 323] on div "$ 2.50" at bounding box center [873, 323] width 3 height 1
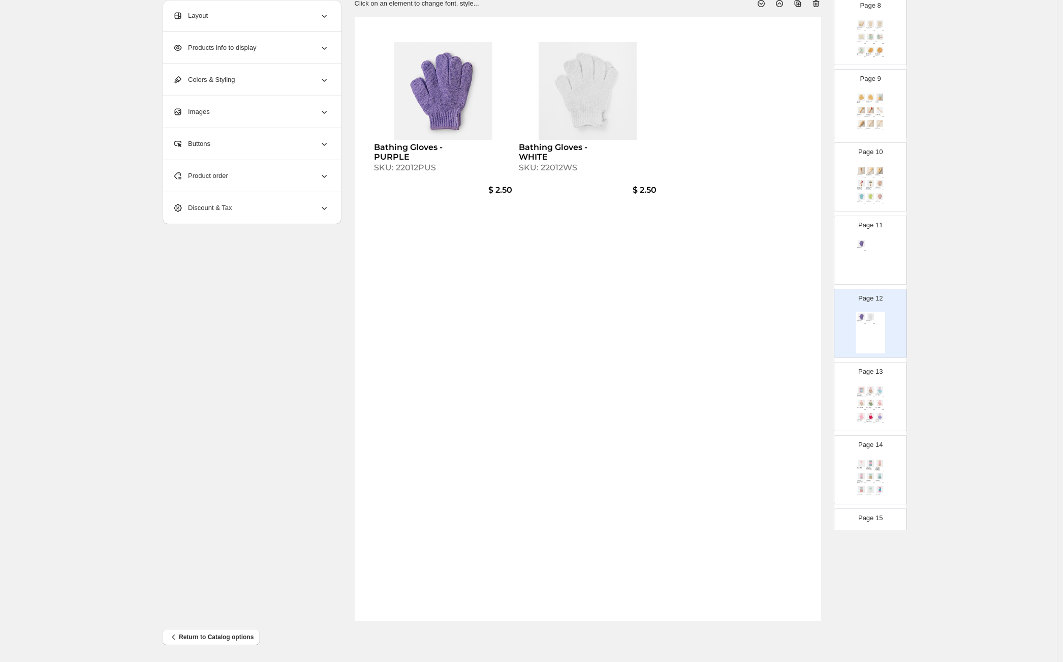
click at [867, 243] on div "Bathing Gloves - PURPLE SKU: 22012PUS $ 2.50" at bounding box center [870, 259] width 29 height 42
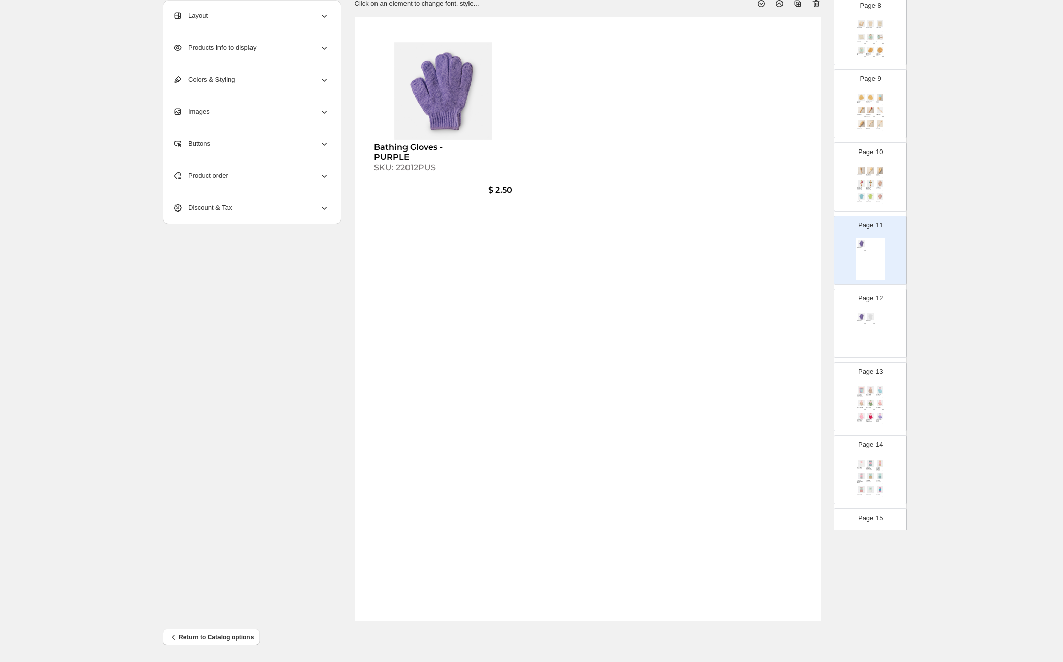
click at [878, 335] on div "Bathing Gloves - PURPLE SKU: 22012PUS $ 2.50 Bathing Gloves - WHITE SKU: 22012W…" at bounding box center [870, 332] width 29 height 42
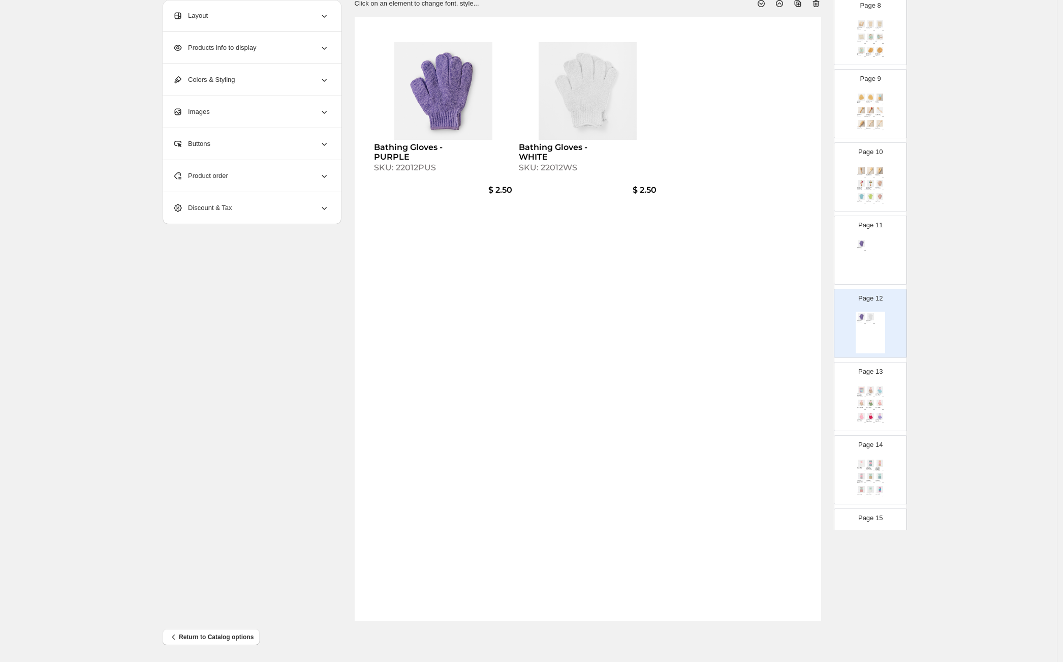
click at [874, 411] on div "Glow Body Treatment - Two Pairs - PURPLE / MARINE MIST SKU: 22013BPUS $ 4.50 Ex…" at bounding box center [870, 406] width 29 height 42
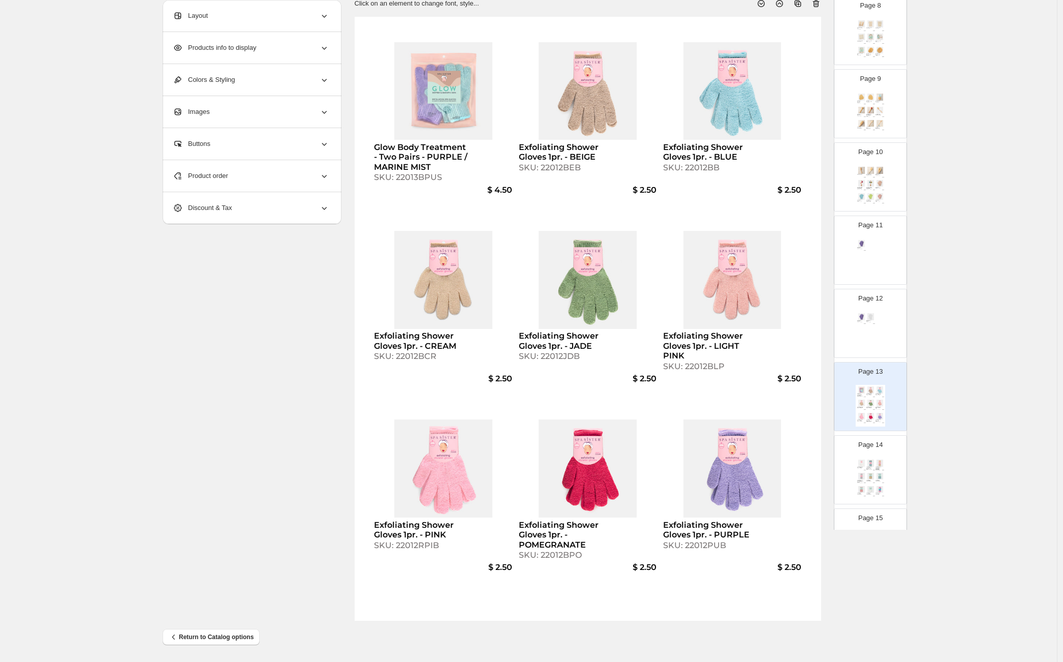
click at [877, 178] on div "Spa Body Brush SKU: 460241S $ 3.00 Long Dry Body Brush - Bamboo SKU: 630324S $ …" at bounding box center [870, 186] width 29 height 42
type input "**"
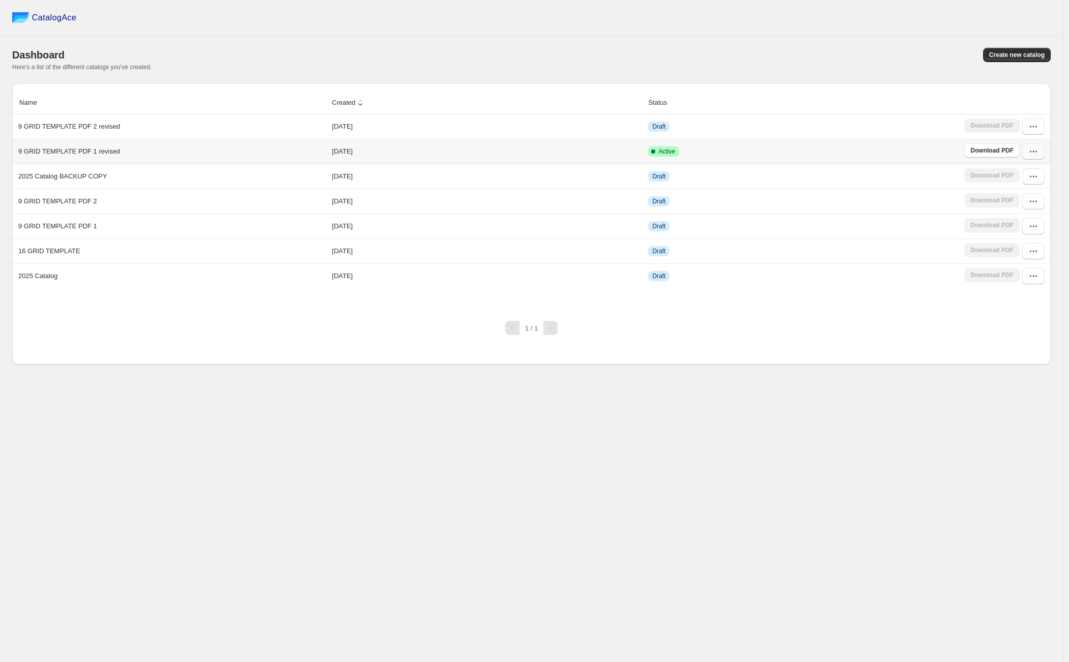
click at [1039, 149] on button "button" at bounding box center [1033, 151] width 22 height 16
click at [1008, 227] on span "Edit" at bounding box center [1007, 226] width 11 height 8
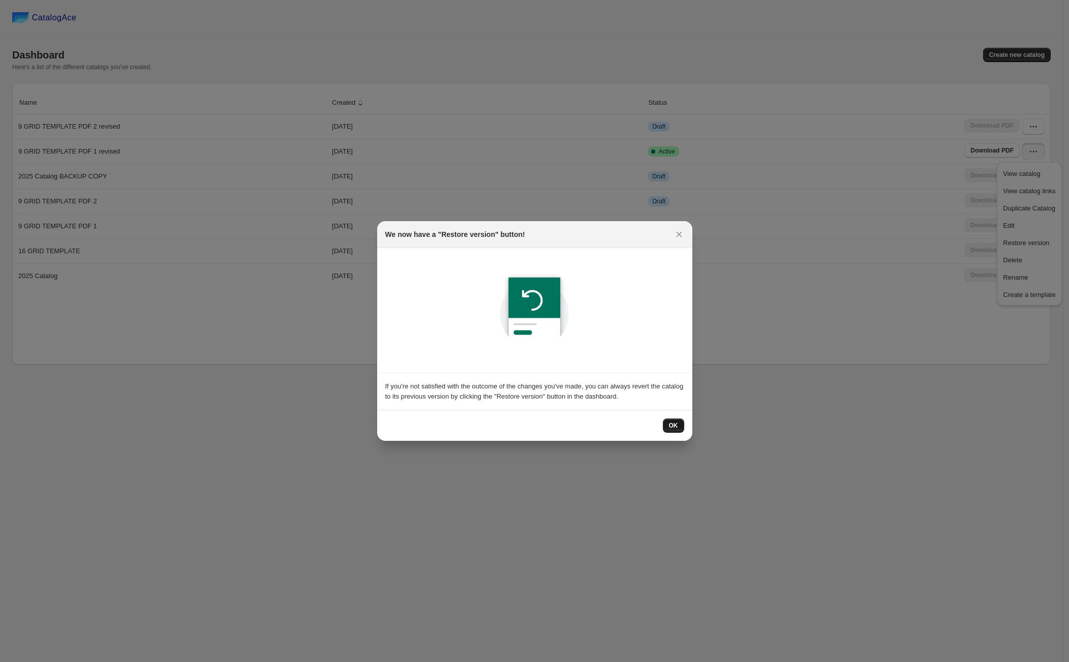
click at [675, 423] on span "OK" at bounding box center [673, 425] width 9 height 8
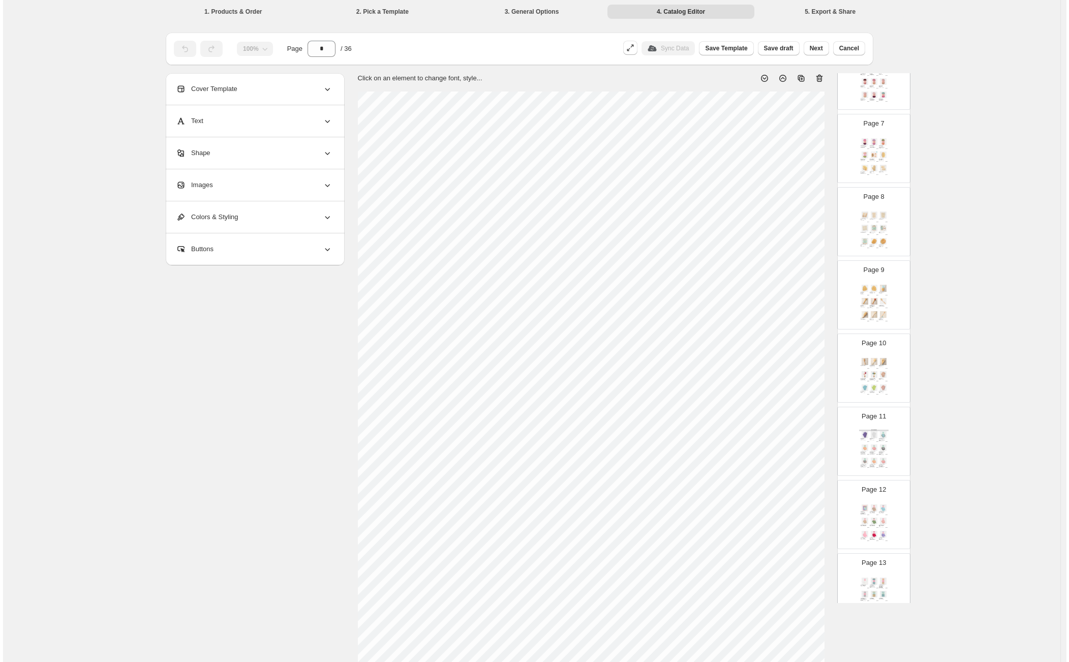
scroll to position [476, 0]
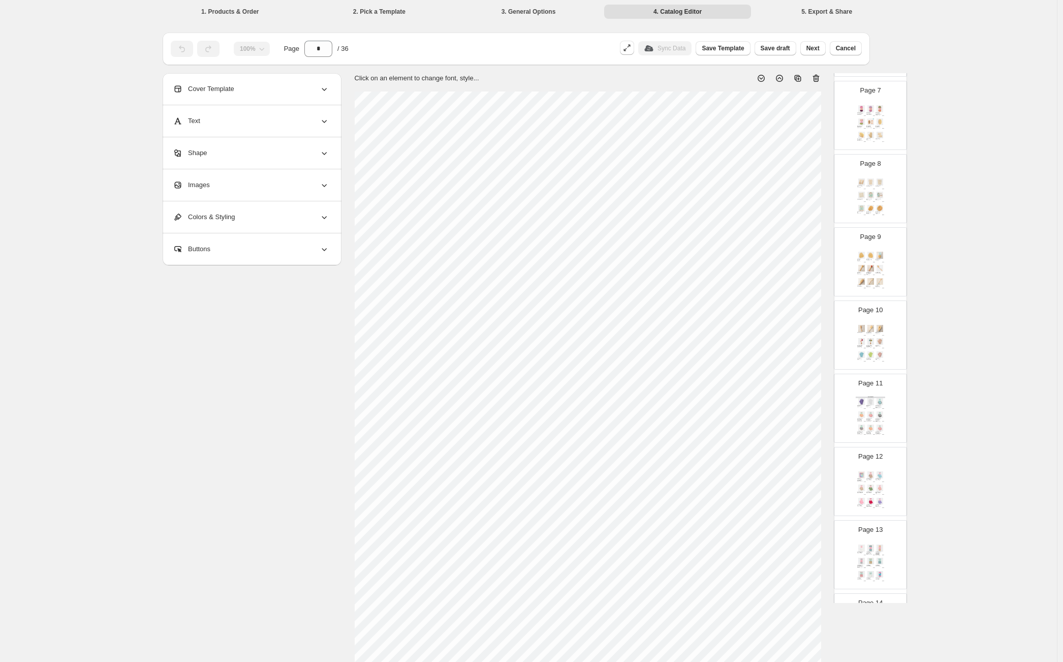
click at [879, 405] on div "Exfoliating Shower Gloves - Three Pairs - BLUE / JADE / WHITE" at bounding box center [878, 406] width 6 height 3
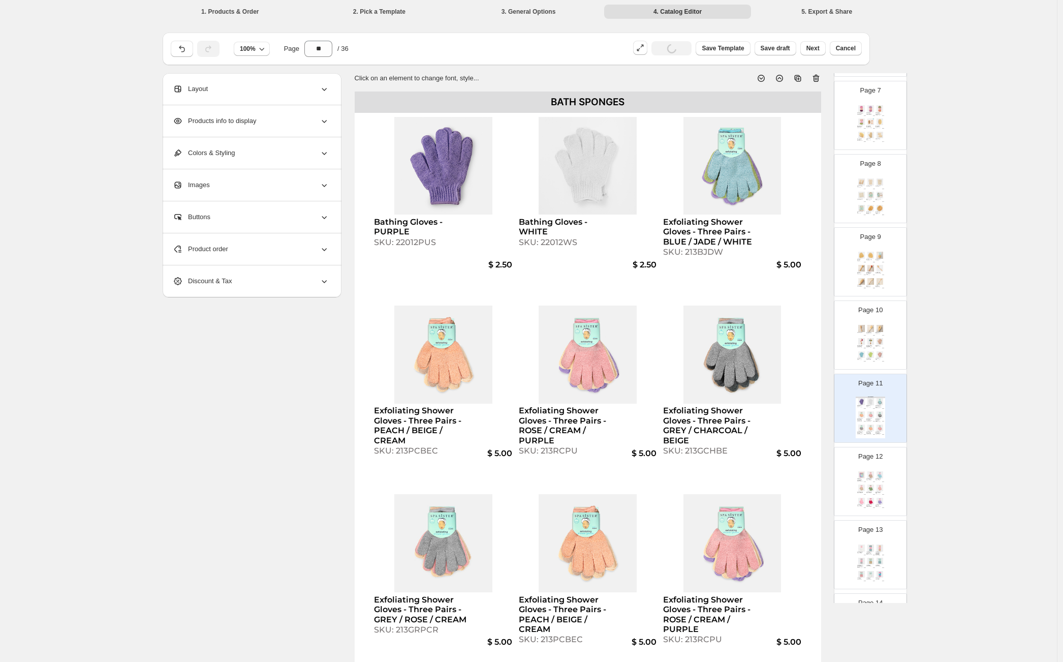
click at [879, 330] on img at bounding box center [879, 328] width 9 height 7
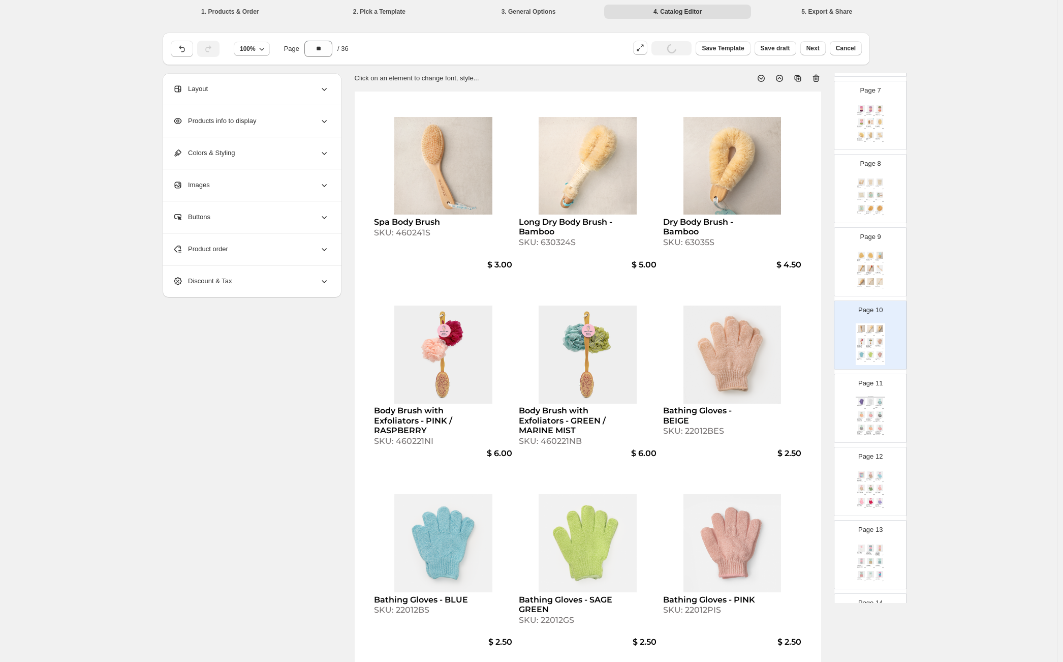
click at [798, 80] on icon at bounding box center [798, 78] width 10 height 10
click at [872, 408] on div "$ 5.00" at bounding box center [873, 408] width 3 height 1
click at [878, 356] on img at bounding box center [879, 354] width 9 height 7
click at [869, 416] on img at bounding box center [870, 414] width 9 height 7
click at [283, 259] on div "Product order" at bounding box center [251, 249] width 156 height 32
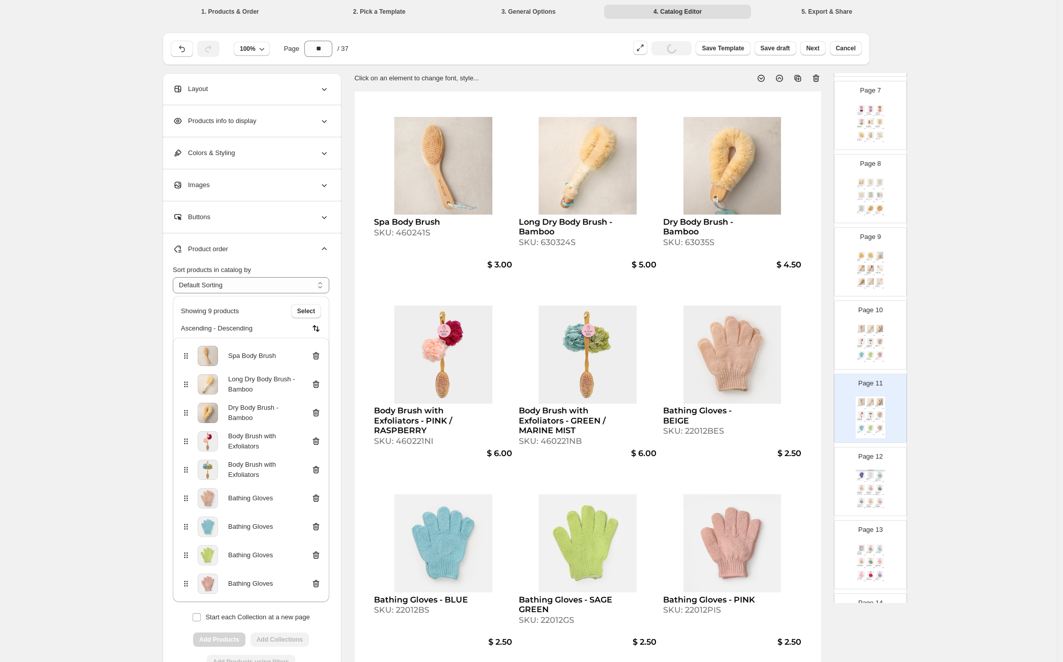
click at [319, 356] on icon at bounding box center [316, 356] width 10 height 10
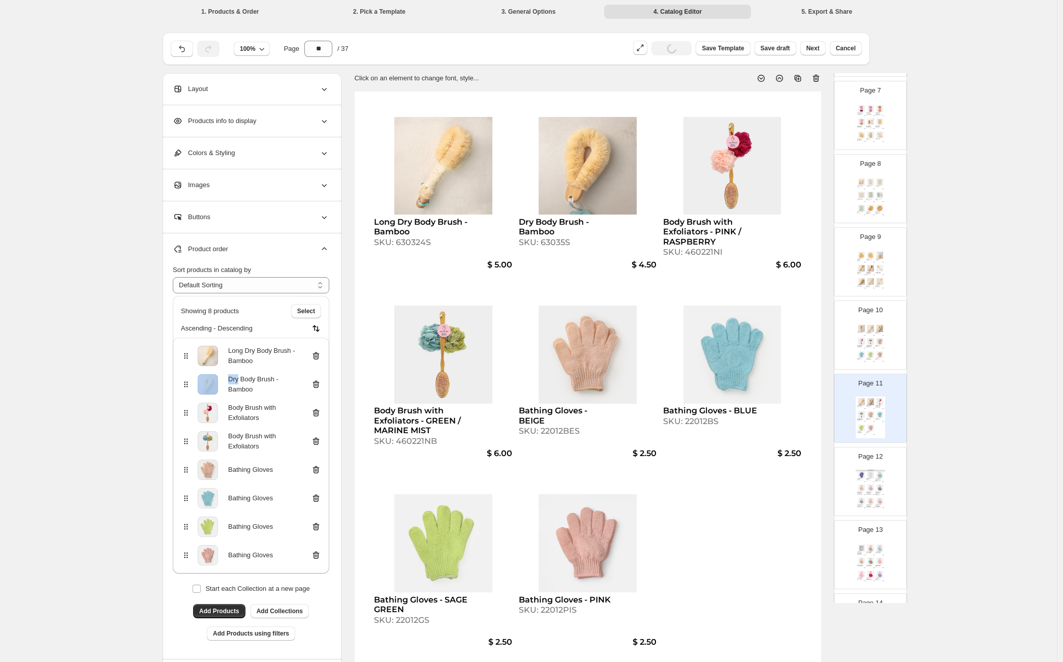
click at [319, 356] on icon at bounding box center [316, 356] width 10 height 10
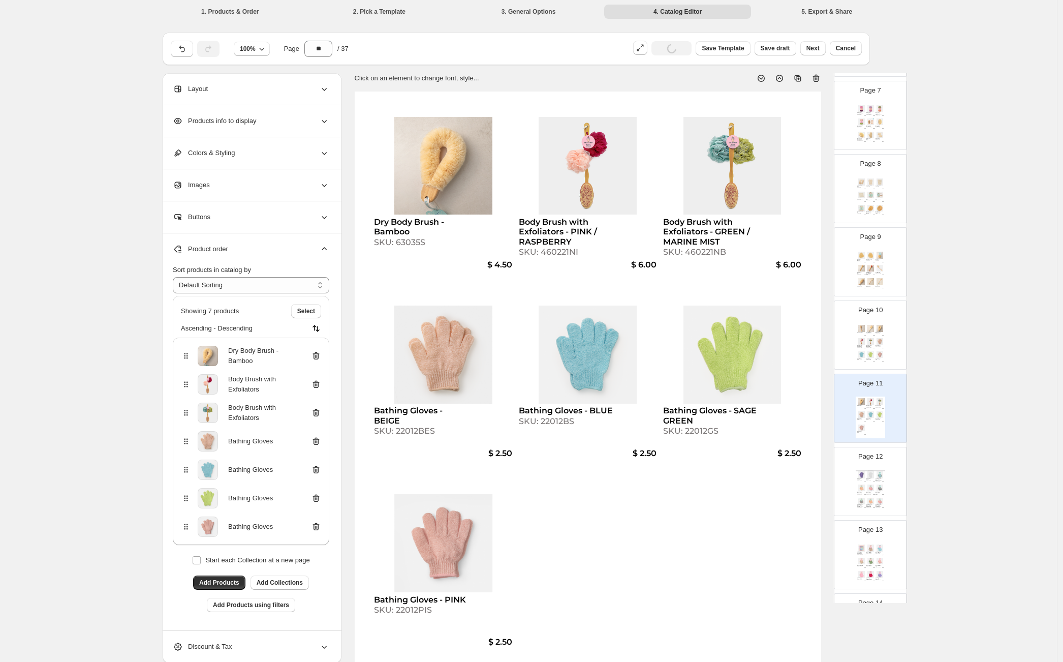
click at [319, 356] on icon at bounding box center [316, 356] width 10 height 10
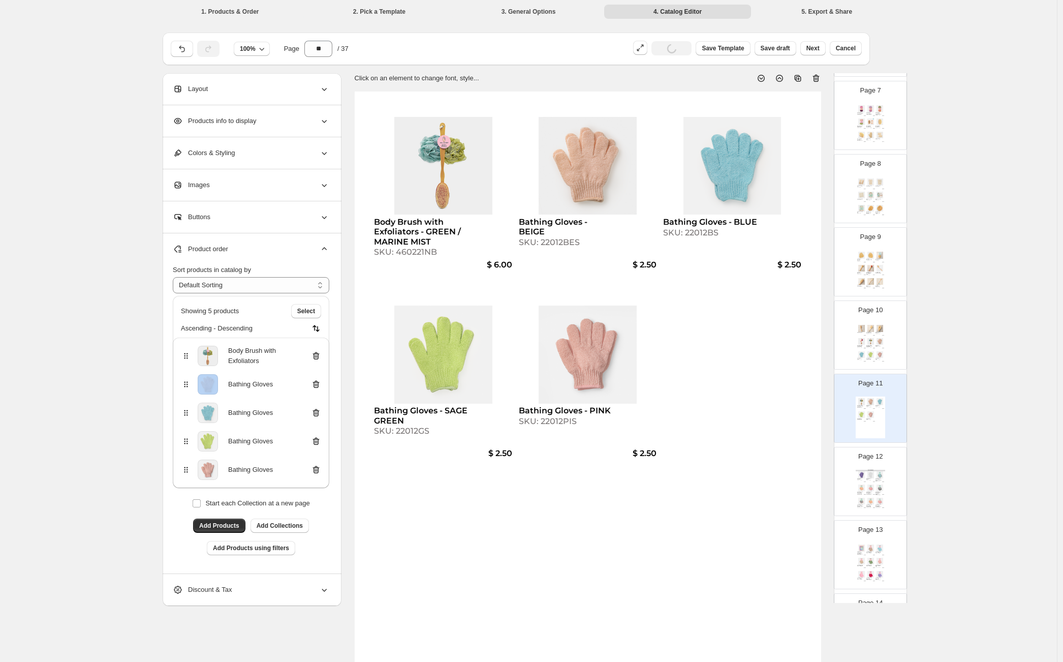
click at [319, 356] on icon at bounding box center [316, 356] width 10 height 10
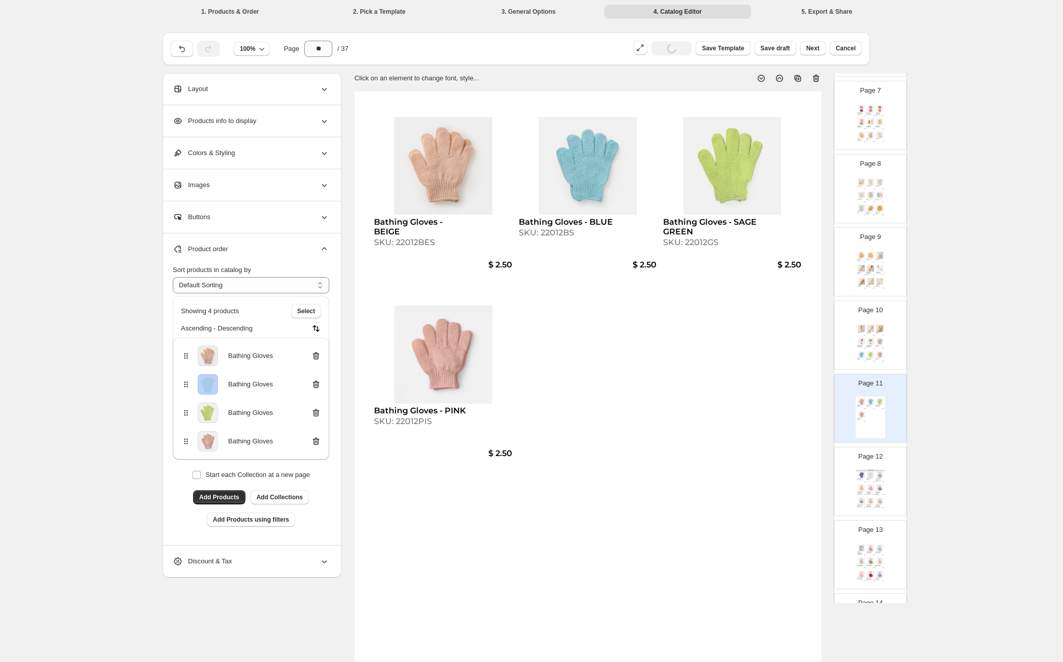
click at [319, 356] on icon at bounding box center [316, 356] width 10 height 10
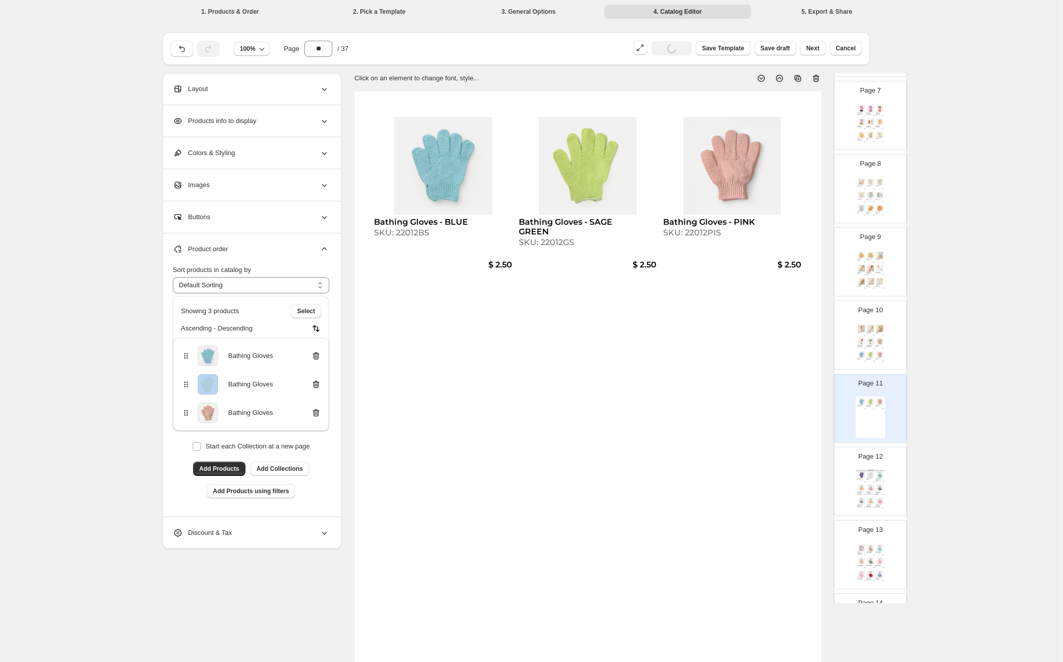
click at [319, 356] on icon at bounding box center [316, 356] width 10 height 10
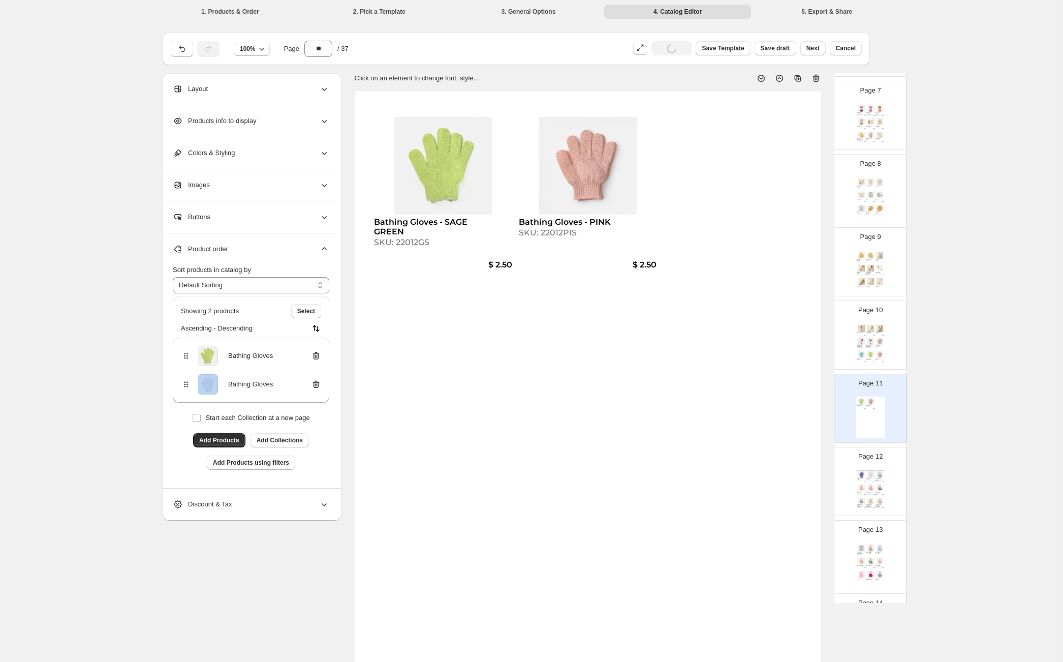
click at [319, 356] on icon at bounding box center [316, 356] width 10 height 10
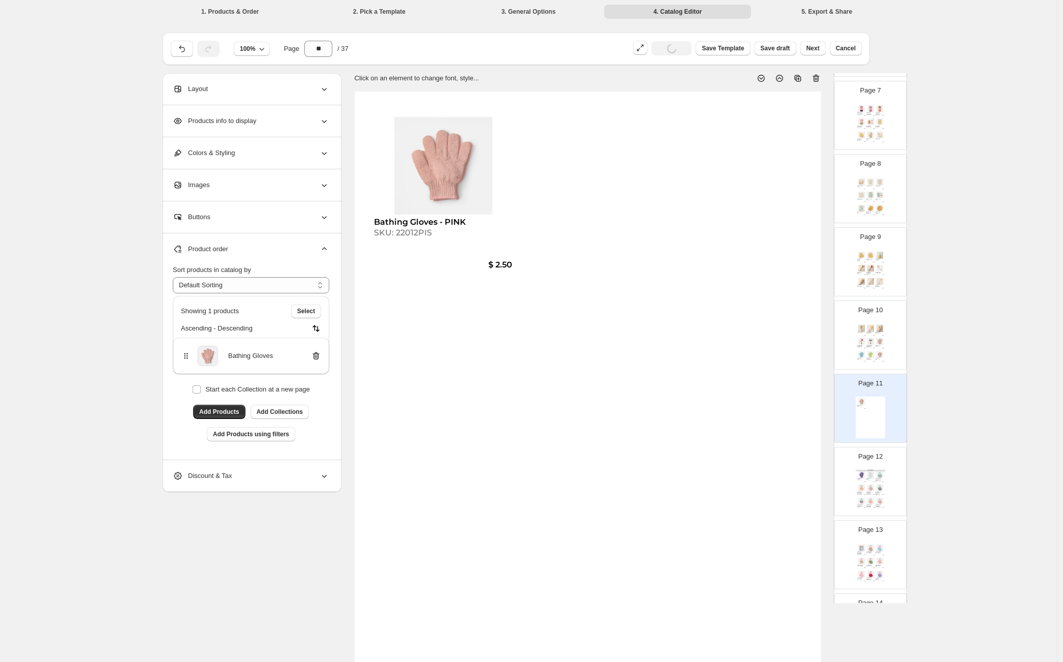
click at [319, 356] on icon at bounding box center [316, 356] width 10 height 10
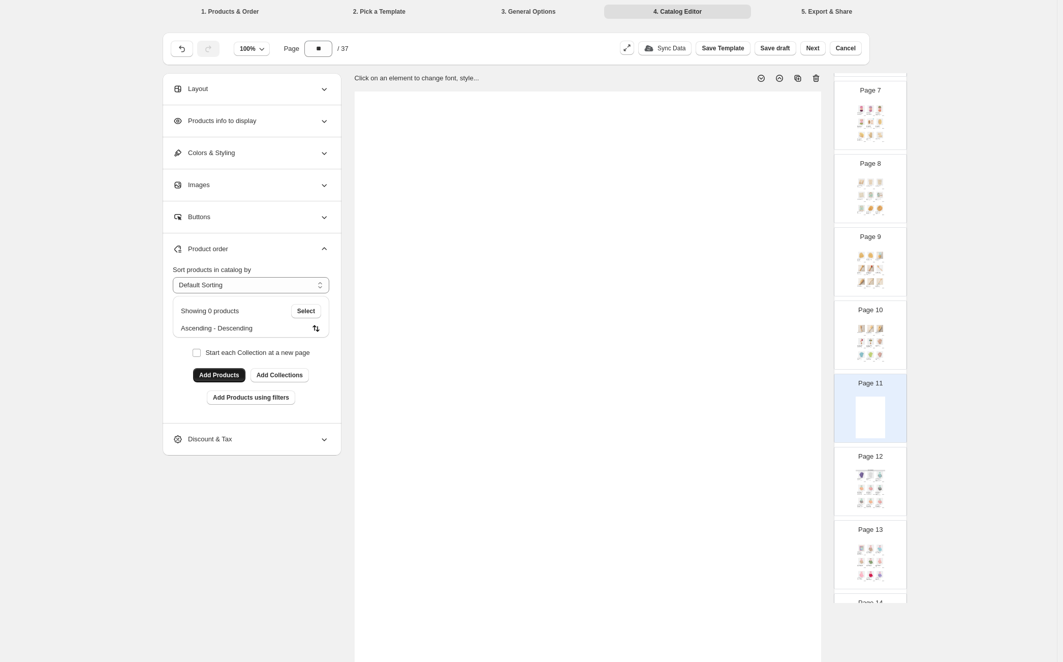
click at [235, 380] on button "Add Products" at bounding box center [219, 375] width 52 height 14
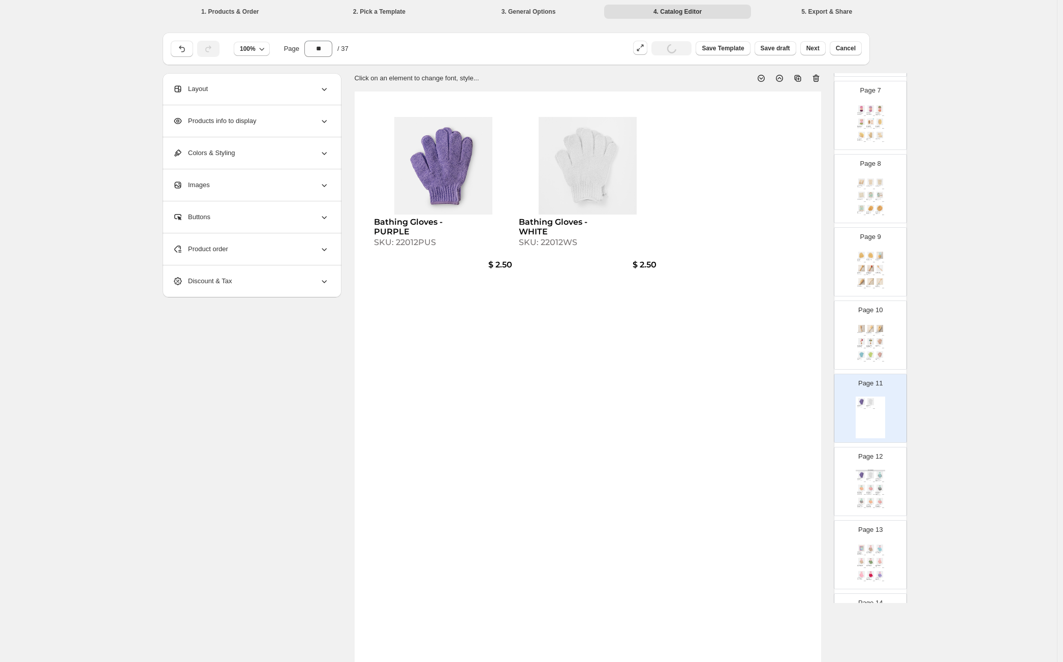
click at [878, 483] on div "BATH SPONGES Bathing Gloves - PURPLE SKU: 22012PUS $ 2.50 Bathing Gloves - WHIT…" at bounding box center [870, 490] width 29 height 42
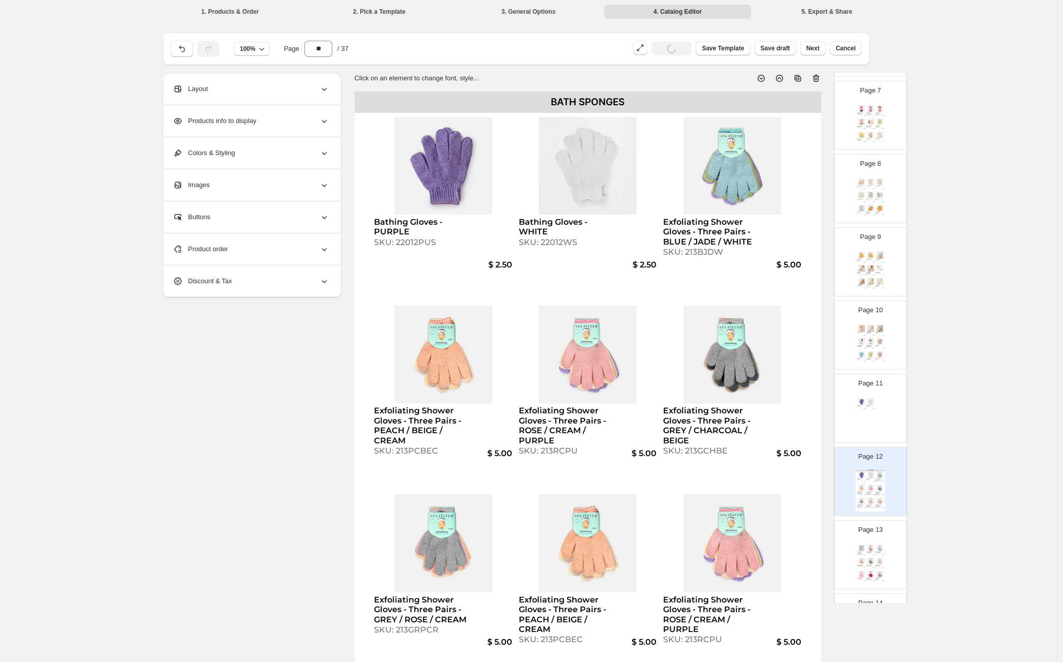
click at [706, 252] on div "SKU: 213BJDW" at bounding box center [710, 252] width 95 height 10
copy div "213BJDW"
click at [854, 414] on div "Page 11 Bathing Gloves - PURPLE SKU: 22012PUS $ 2.50 Bathing Gloves - WHITE SKU…" at bounding box center [866, 404] width 64 height 68
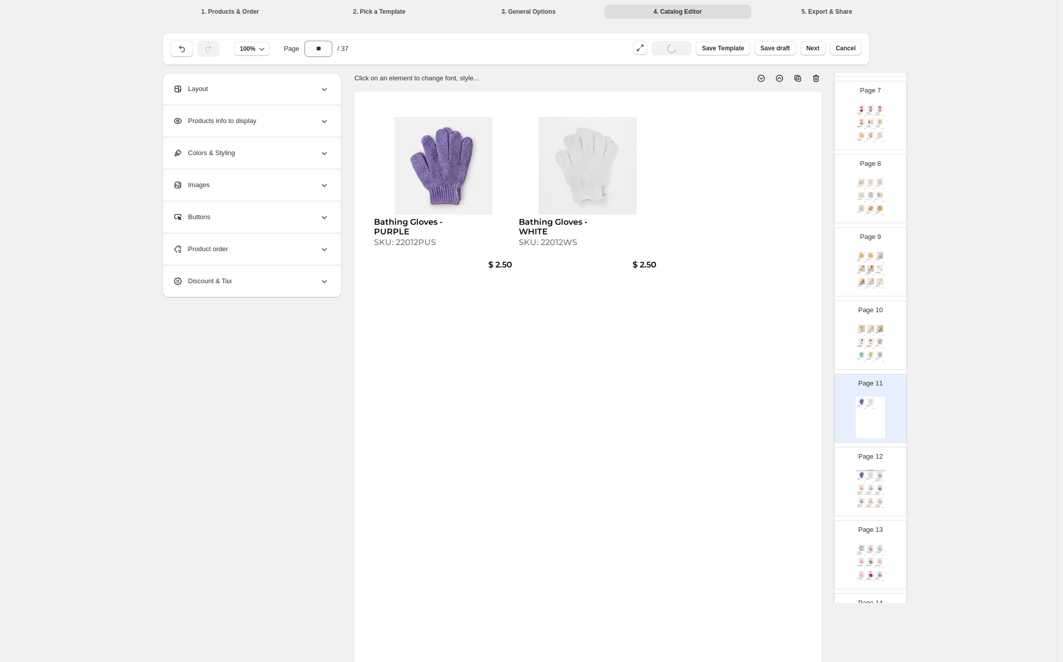
click at [262, 251] on div "Product order" at bounding box center [251, 249] width 156 height 32
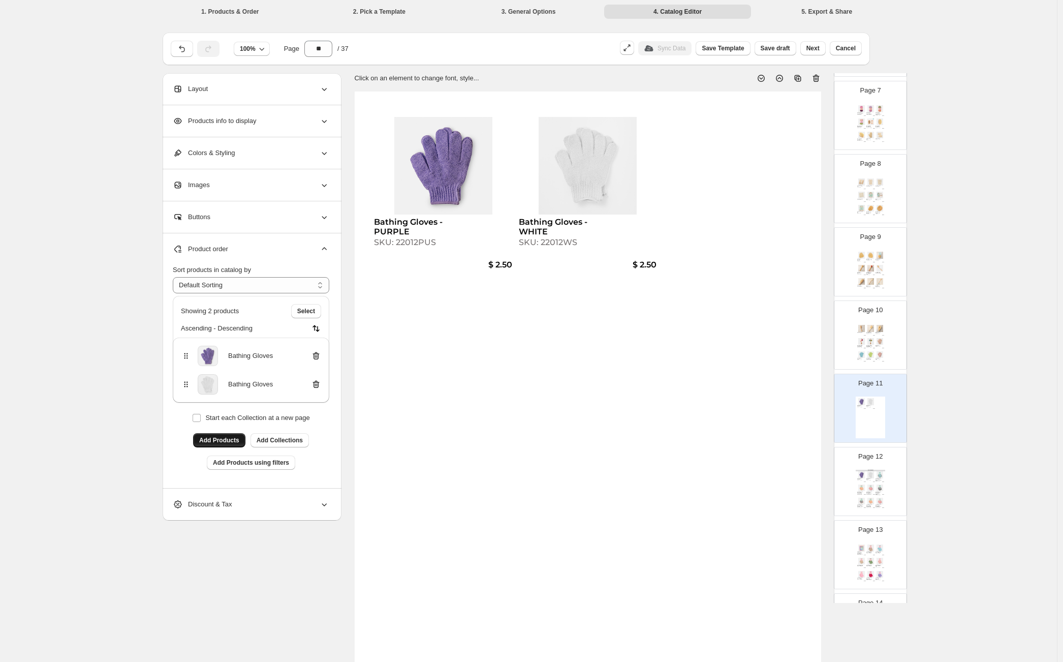
click at [214, 442] on span "Add Products" at bounding box center [219, 440] width 40 height 8
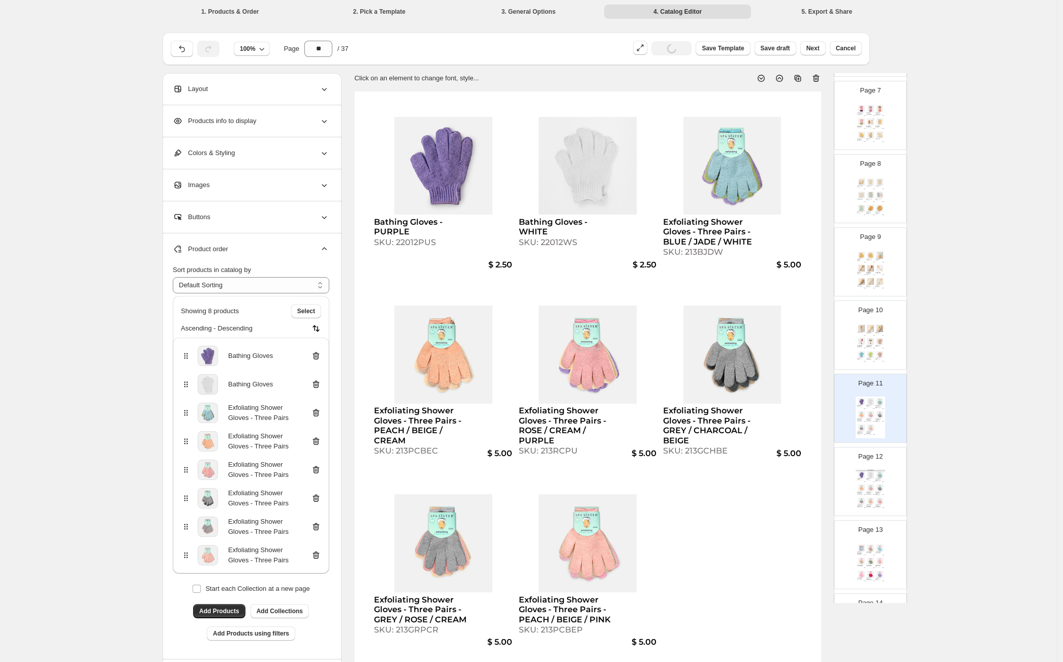
click at [872, 471] on img at bounding box center [870, 474] width 9 height 7
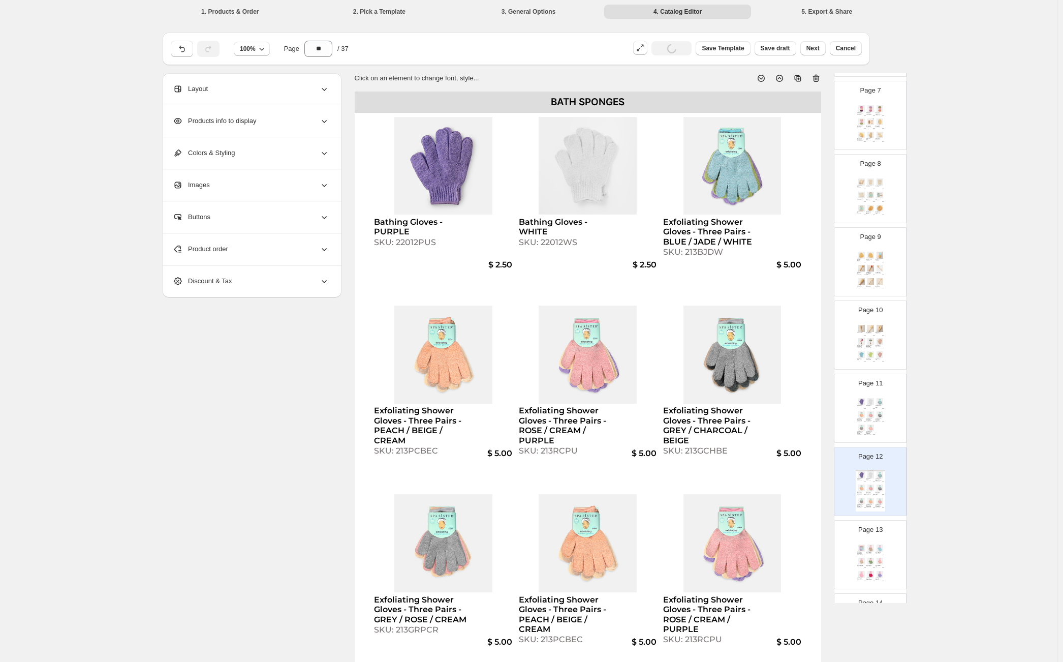
click at [870, 414] on img at bounding box center [870, 414] width 9 height 7
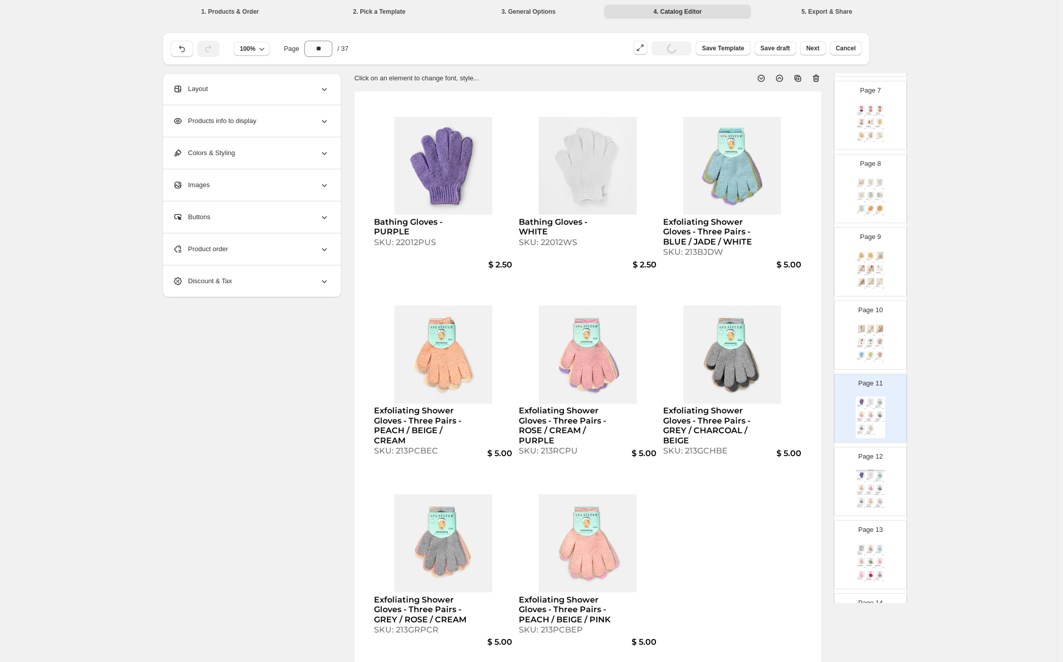
click at [875, 485] on img at bounding box center [879, 487] width 9 height 7
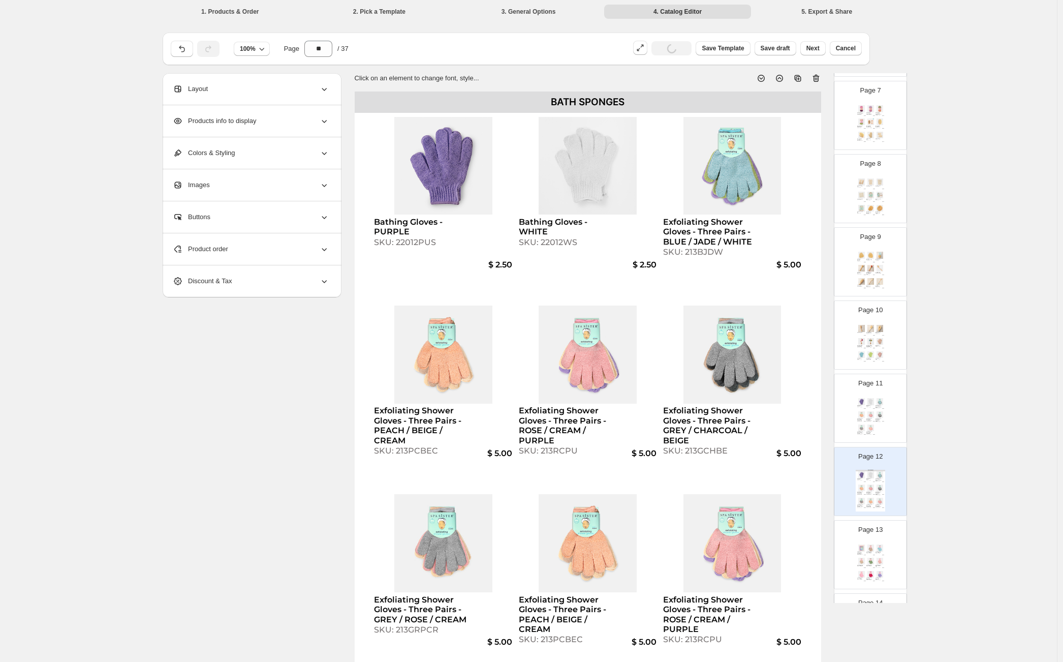
click at [878, 413] on img at bounding box center [879, 414] width 9 height 7
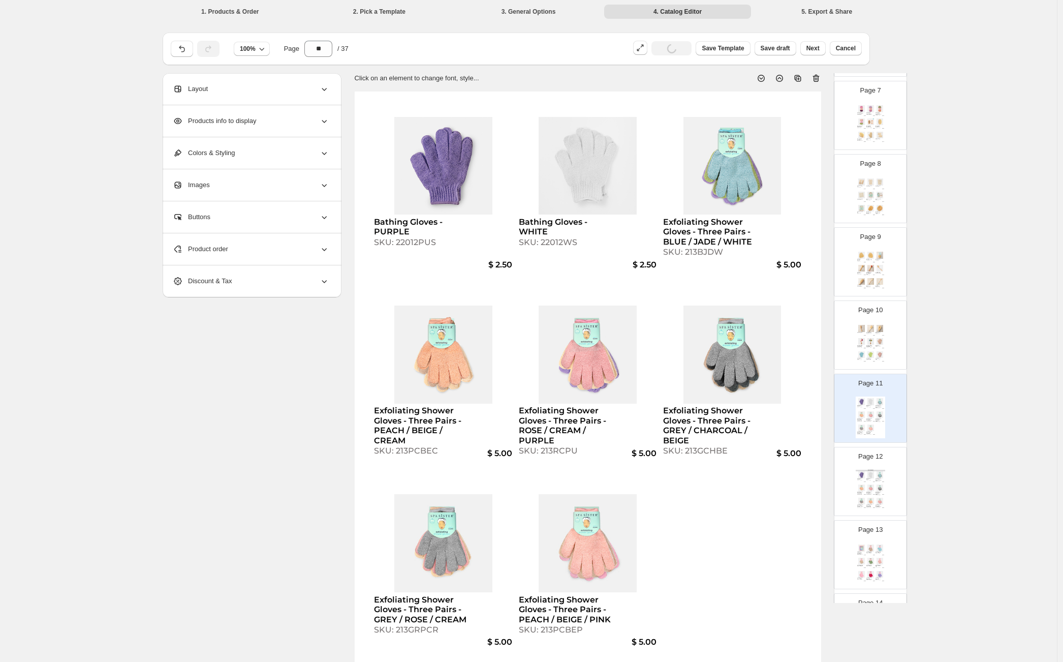
click at [881, 472] on img at bounding box center [879, 474] width 9 height 7
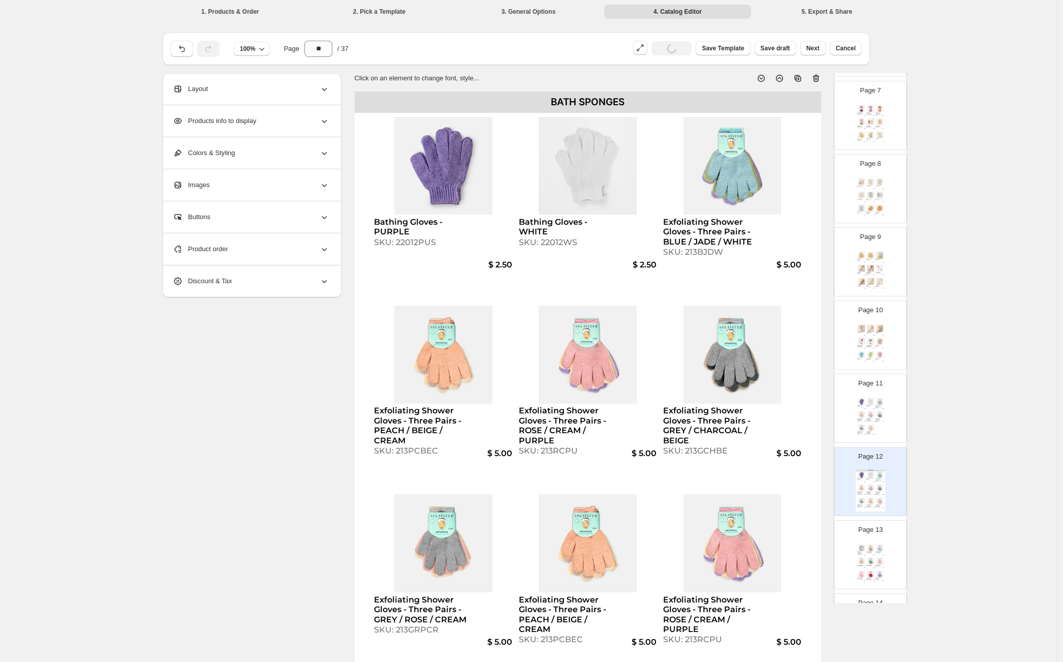
click at [873, 416] on img at bounding box center [870, 414] width 9 height 7
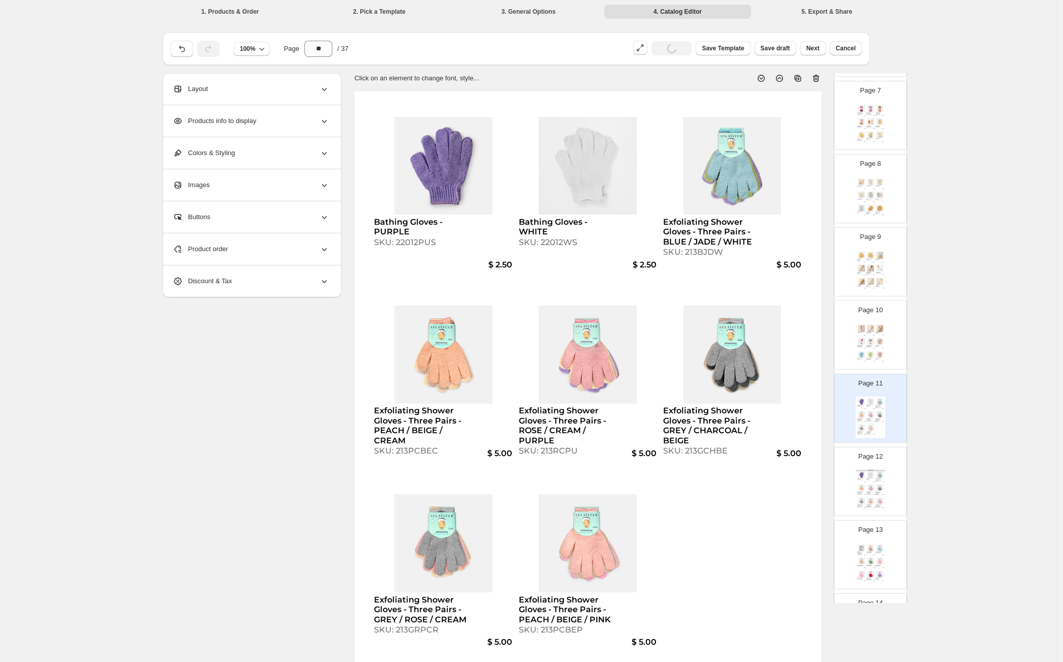
click at [867, 499] on img at bounding box center [870, 500] width 9 height 7
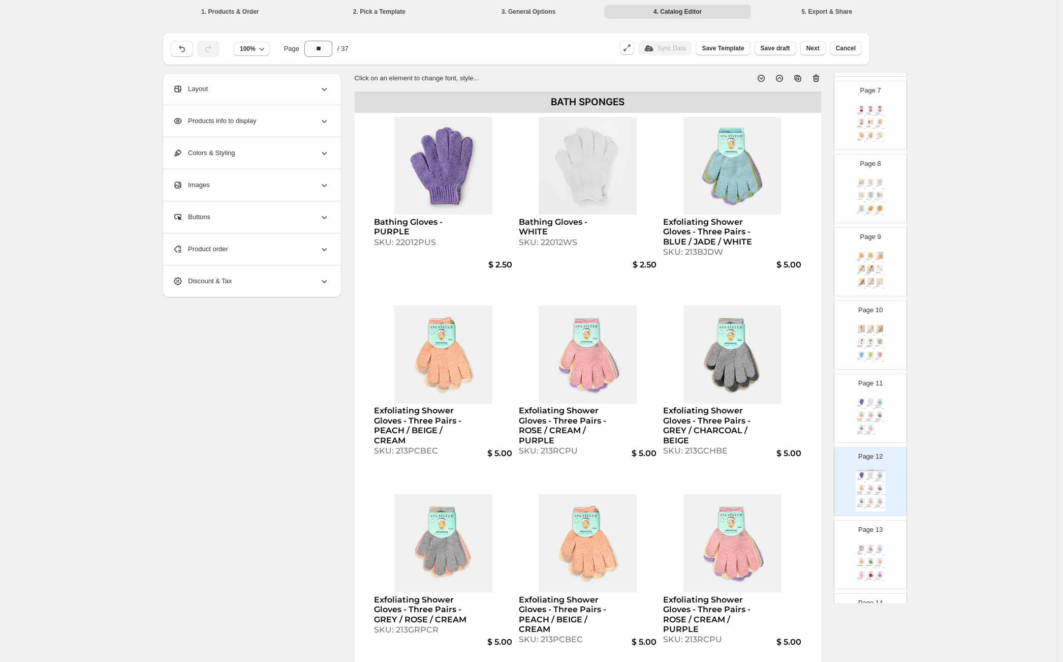
click at [869, 419] on div "Exfoliating Shower Gloves - Three Pairs - ROSE / CREAM / PURPLE" at bounding box center [869, 419] width 6 height 3
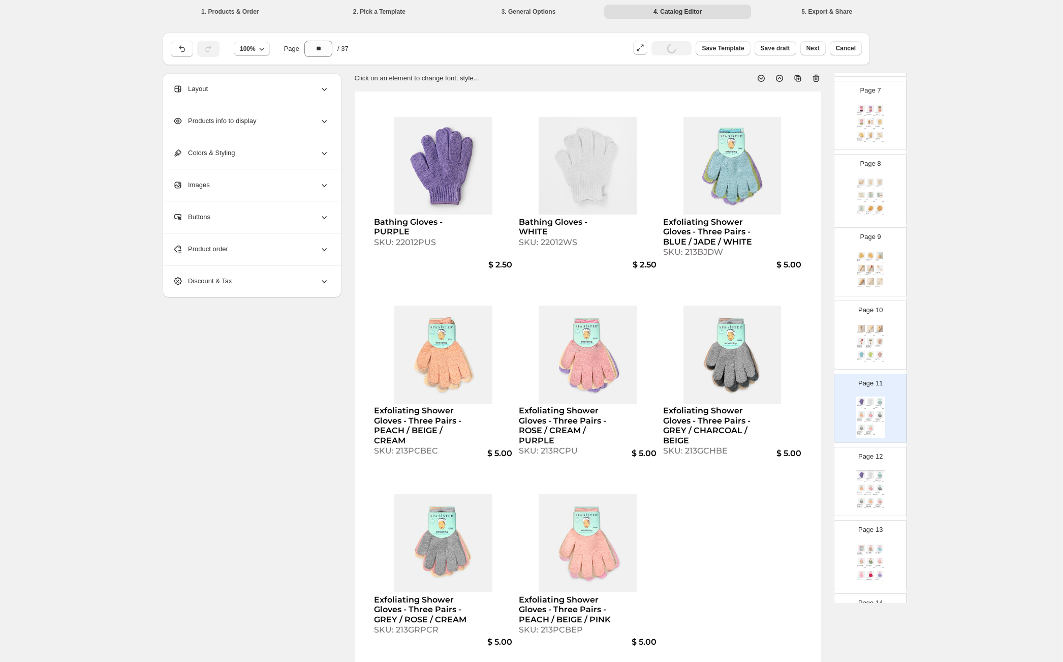
click at [237, 253] on div "Product order" at bounding box center [251, 249] width 156 height 32
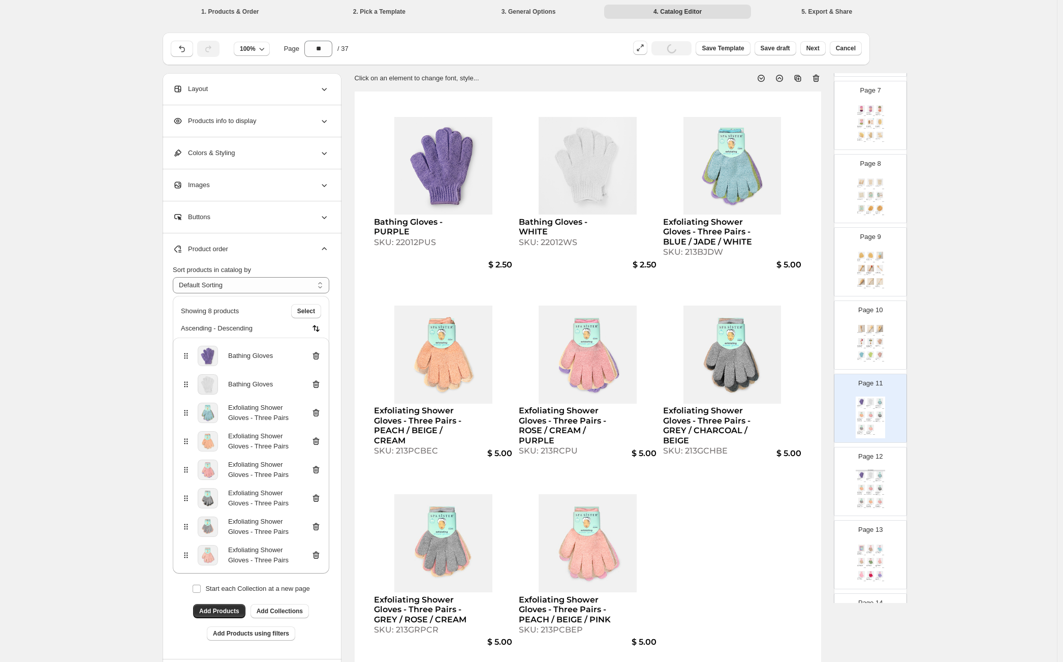
click at [316, 556] on icon at bounding box center [315, 555] width 1 height 3
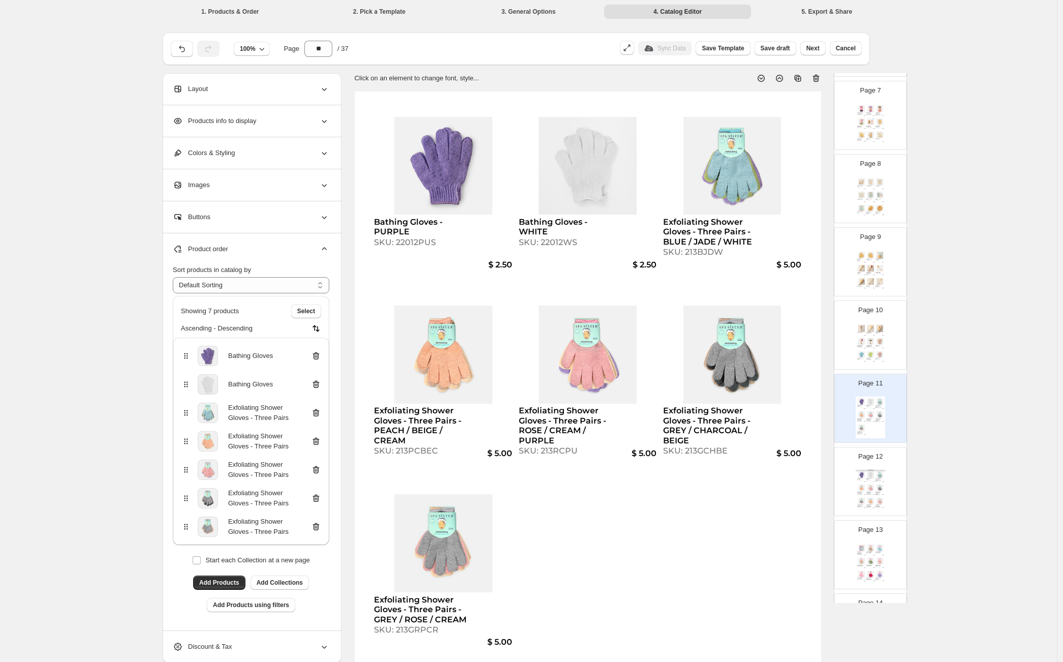
click at [872, 485] on img at bounding box center [870, 487] width 9 height 7
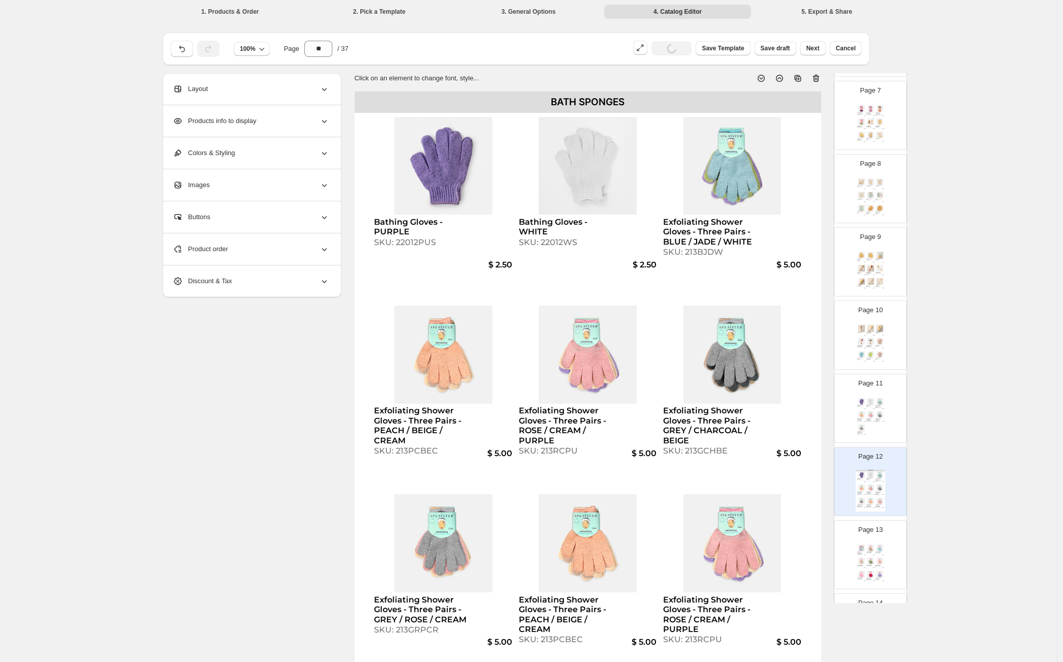
click at [571, 637] on div "SKU: 213PCBEC" at bounding box center [566, 639] width 95 height 10
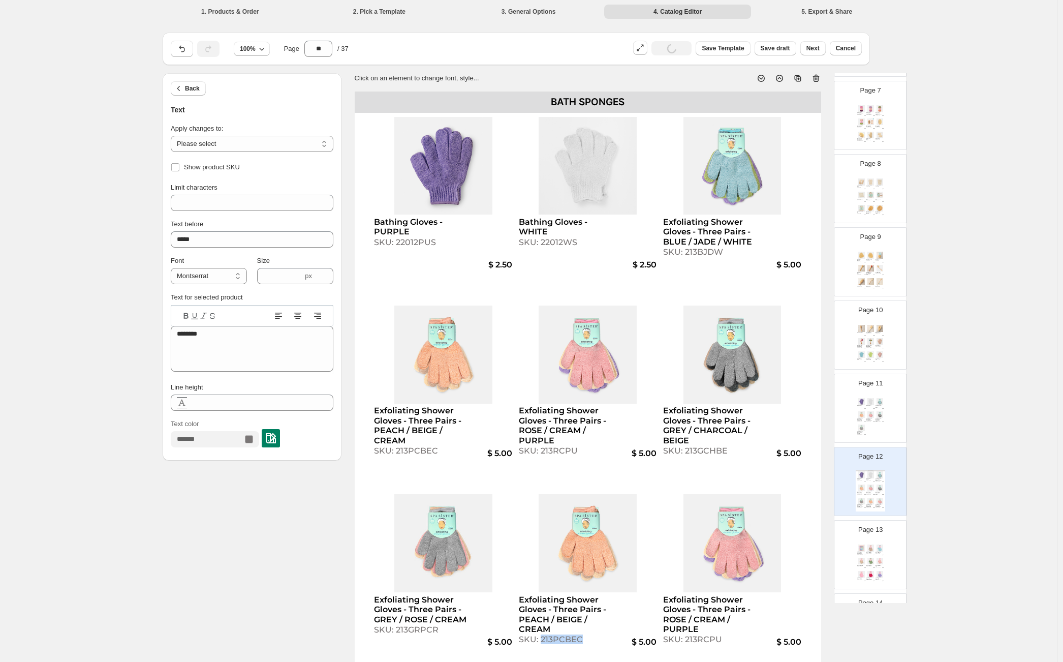
click at [571, 637] on div "SKU: 213PCBEC" at bounding box center [566, 639] width 95 height 10
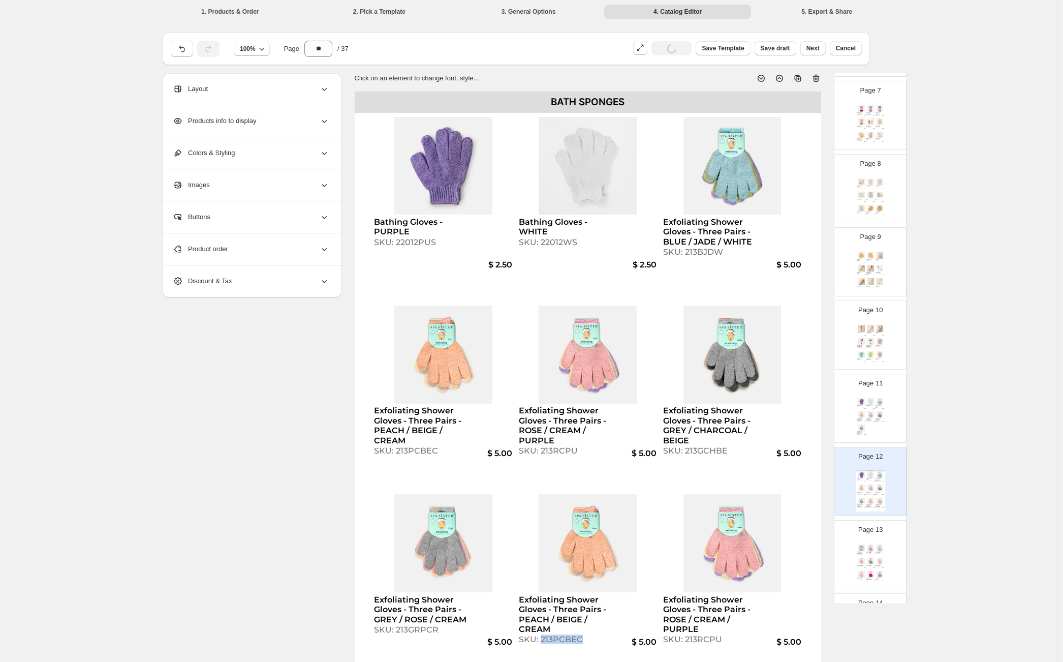
copy div "213PCBEC"
click at [875, 418] on div "Exfoliating Shower Gloves - Three Pairs - GREY / CHARCOAL / BEIGE" at bounding box center [878, 420] width 6 height 4
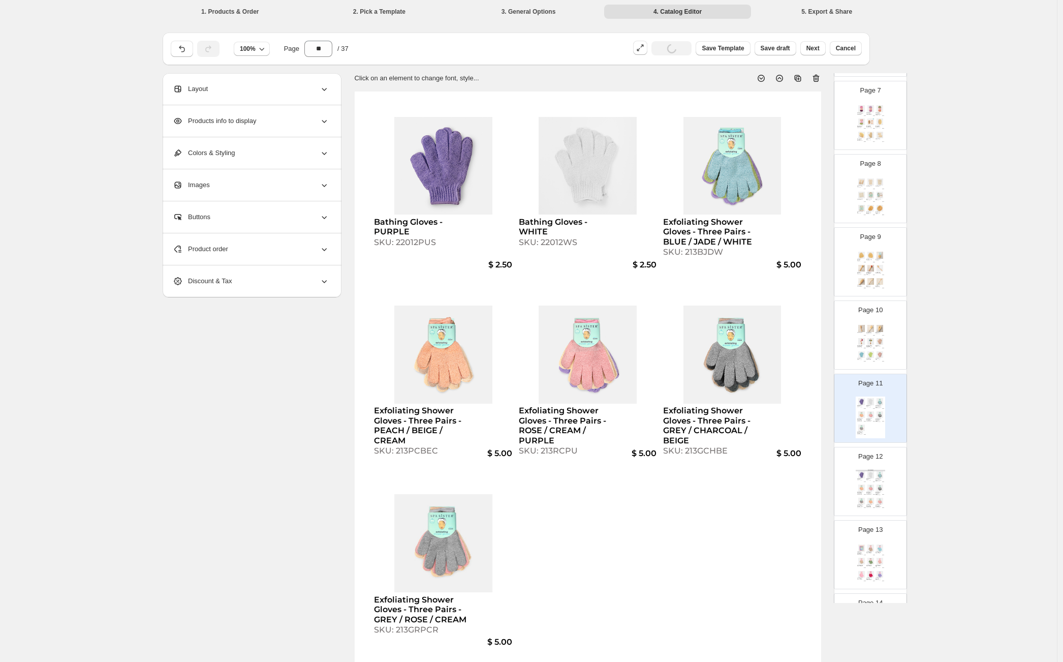
click at [187, 240] on div "Product order" at bounding box center [251, 249] width 156 height 32
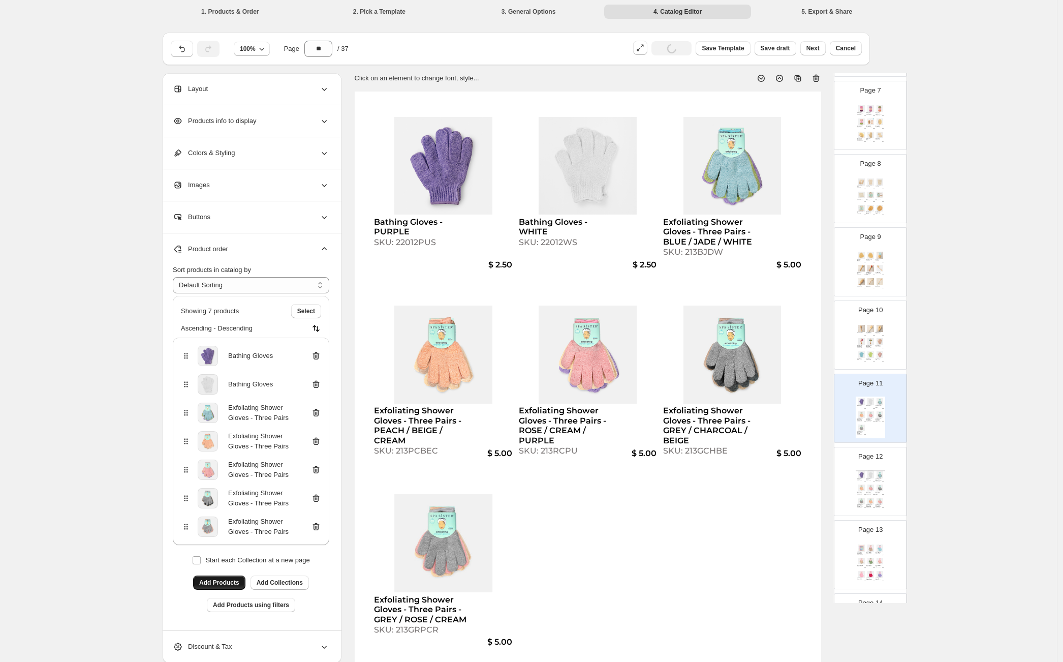
click at [219, 585] on span "Add Products" at bounding box center [219, 582] width 40 height 8
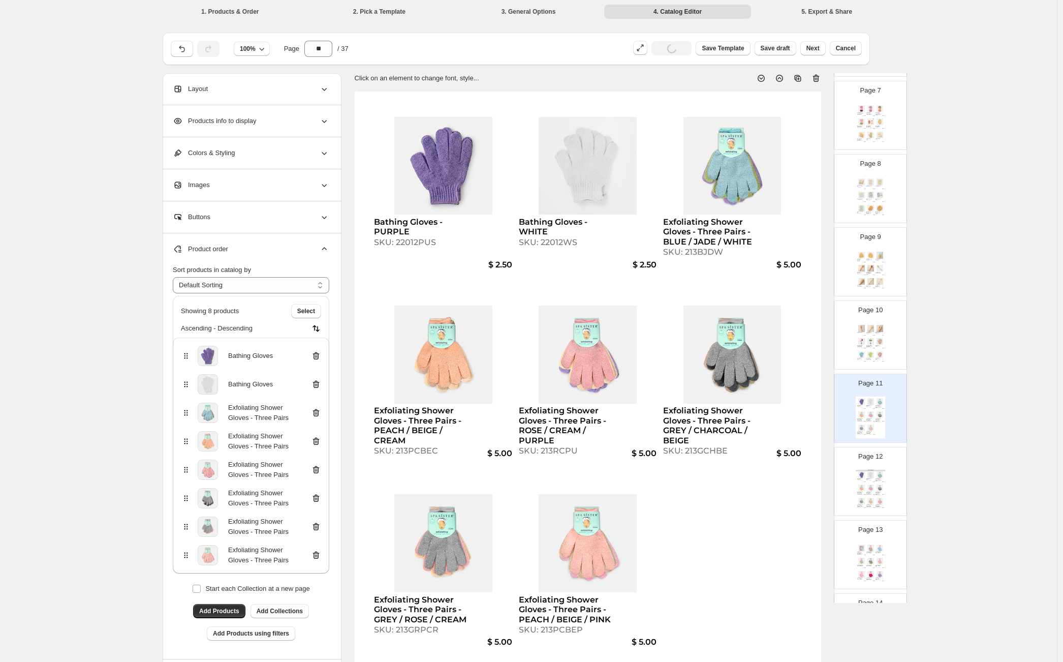
click at [867, 485] on img at bounding box center [870, 487] width 9 height 7
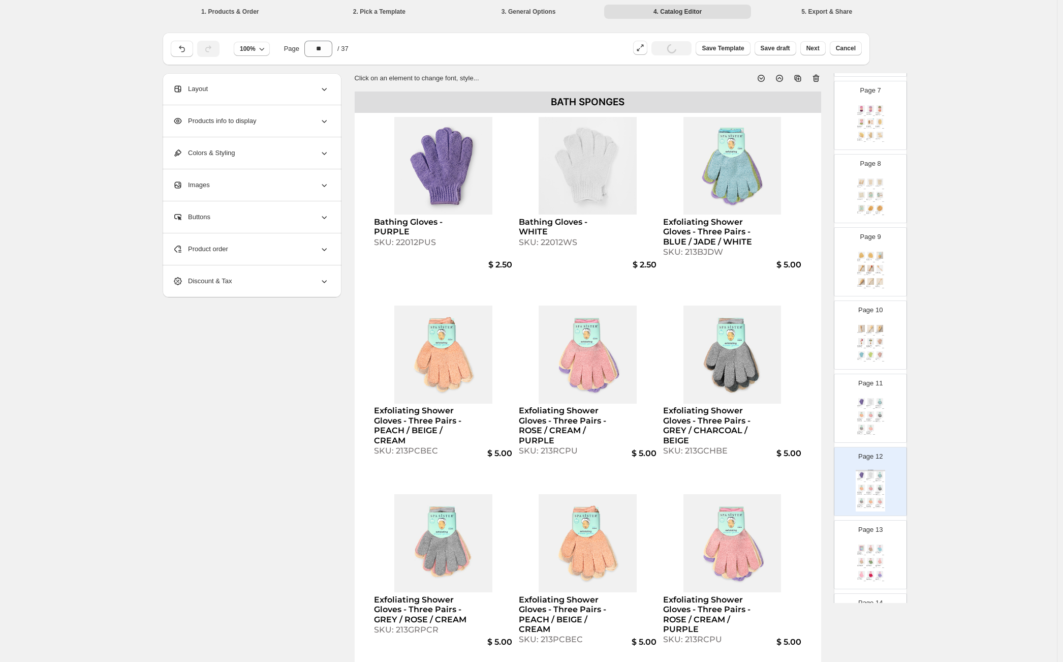
click at [875, 417] on img at bounding box center [879, 414] width 9 height 7
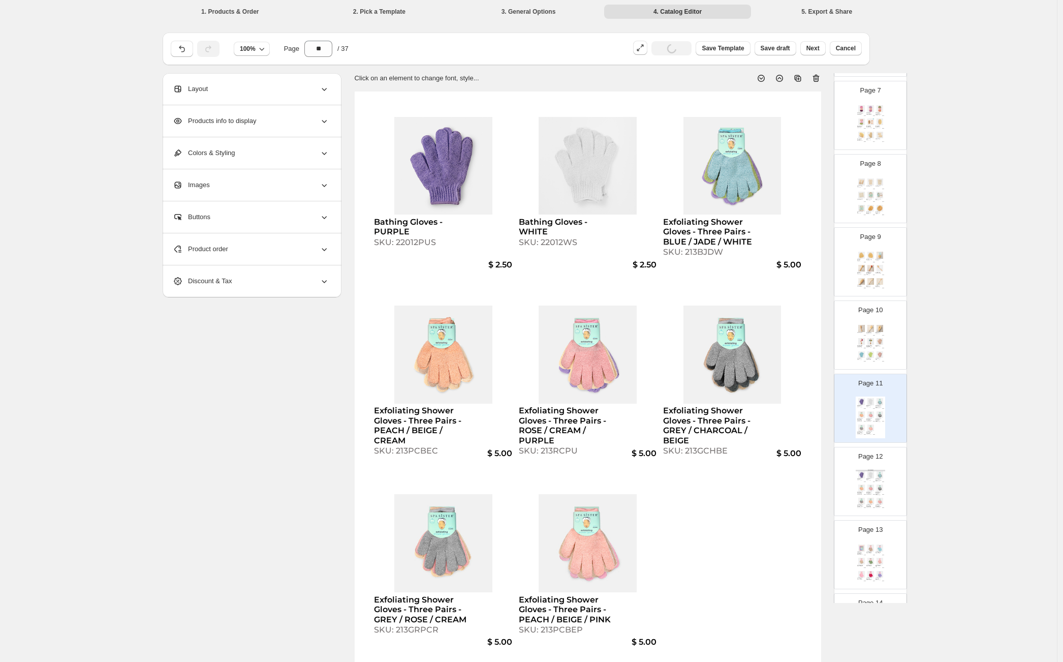
click at [871, 486] on img at bounding box center [870, 487] width 9 height 7
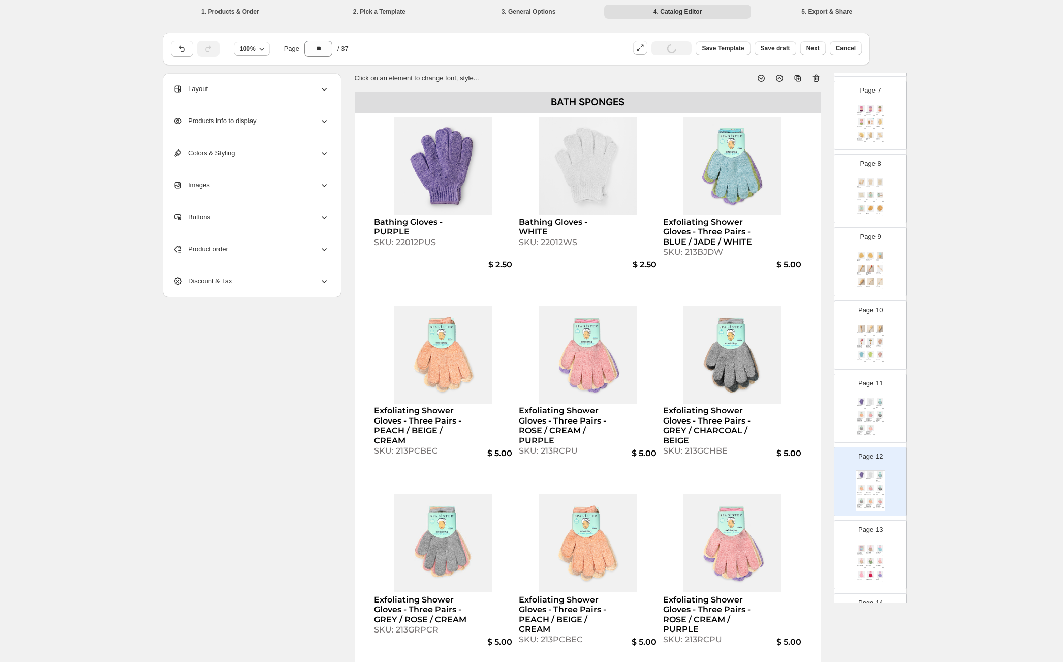
click at [873, 415] on img at bounding box center [870, 414] width 9 height 7
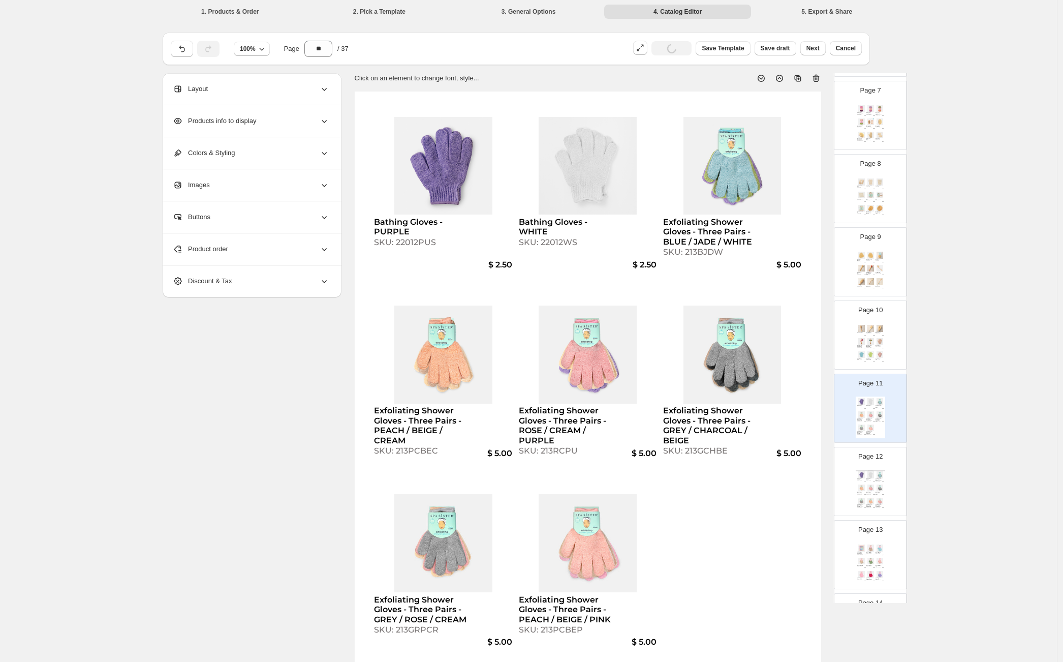
click at [874, 483] on div "BATH SPONGES Bathing Gloves - PURPLE SKU: 22012PUS $ 2.50 Bathing Gloves - WHIT…" at bounding box center [870, 490] width 29 height 42
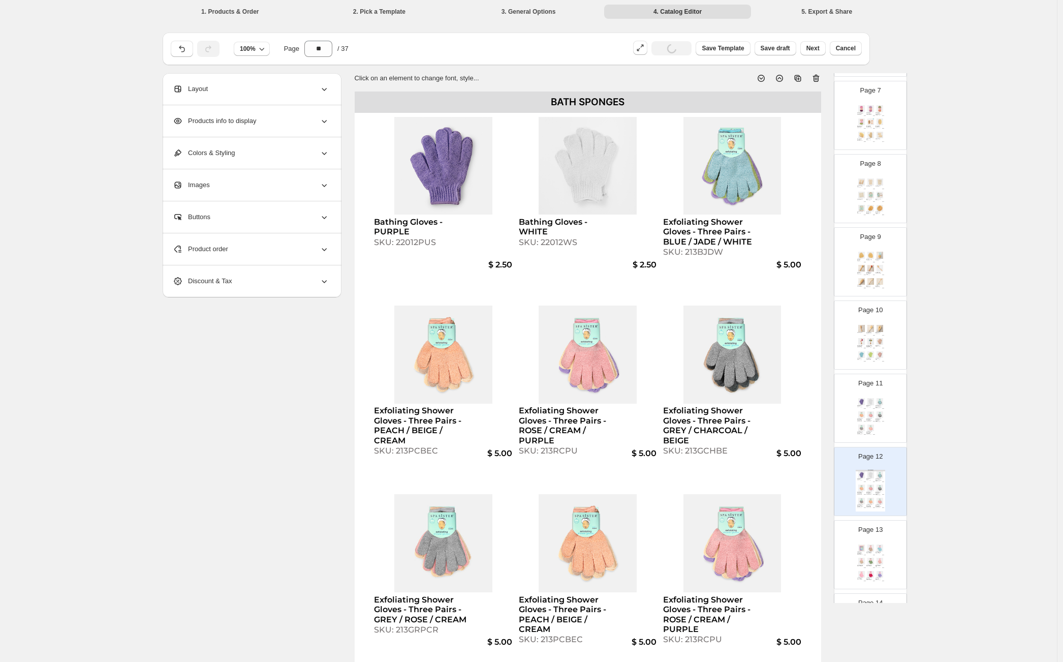
click at [875, 402] on img at bounding box center [879, 401] width 9 height 7
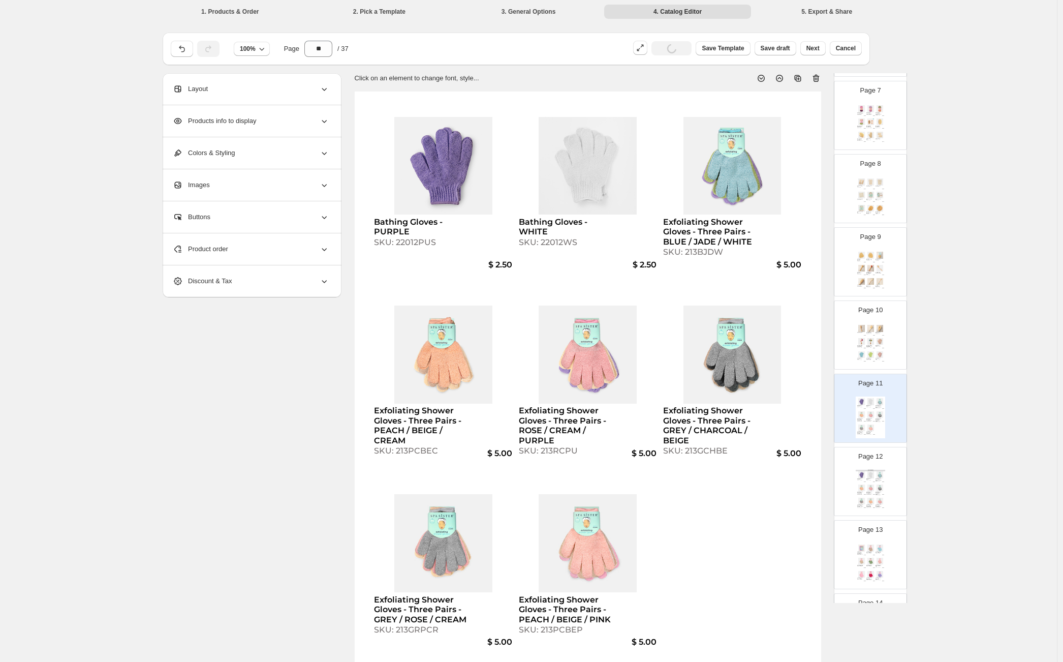
click at [875, 484] on img at bounding box center [879, 487] width 9 height 7
type input "**"
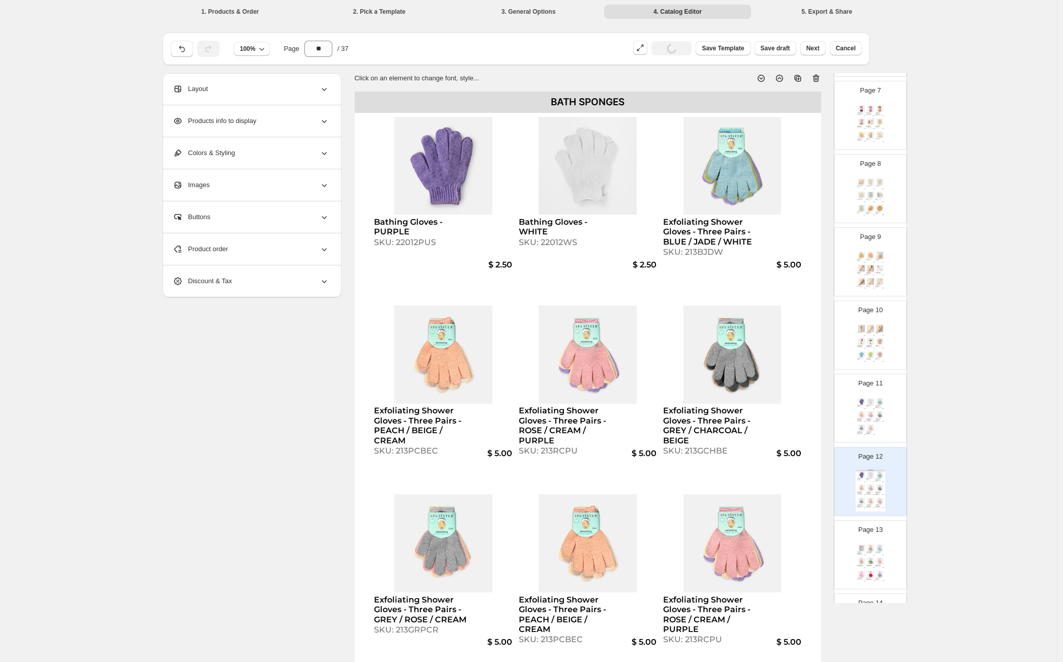
click at [571, 639] on div "SKU: 213PCBEC" at bounding box center [566, 639] width 95 height 10
select select "**********"
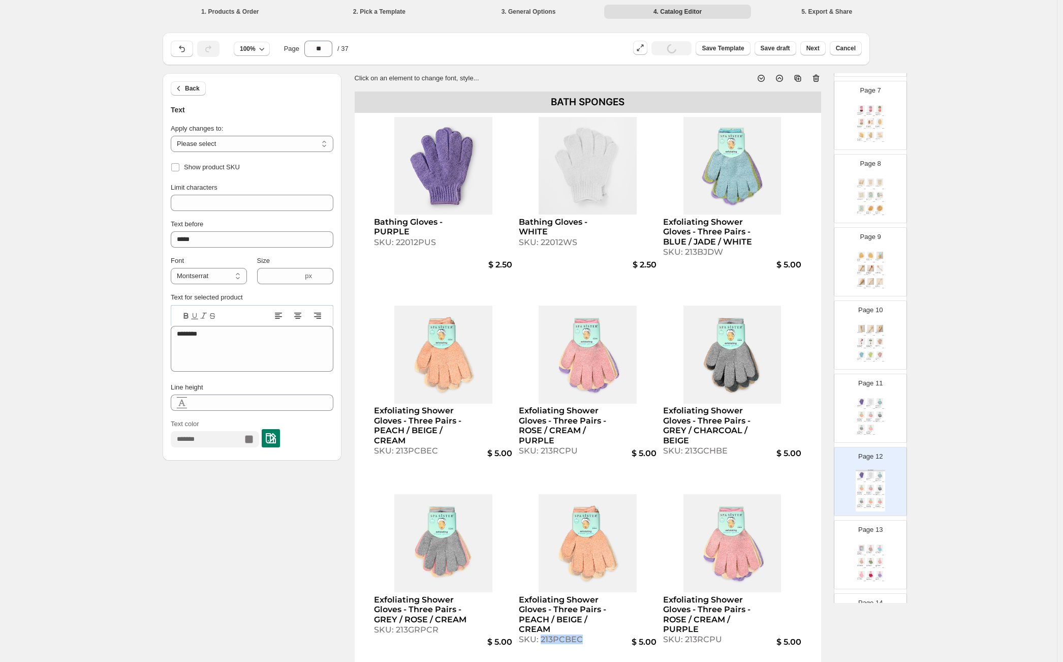
click at [571, 639] on div "SKU: 213PCBEC" at bounding box center [566, 639] width 95 height 10
copy div "213PCBEC"
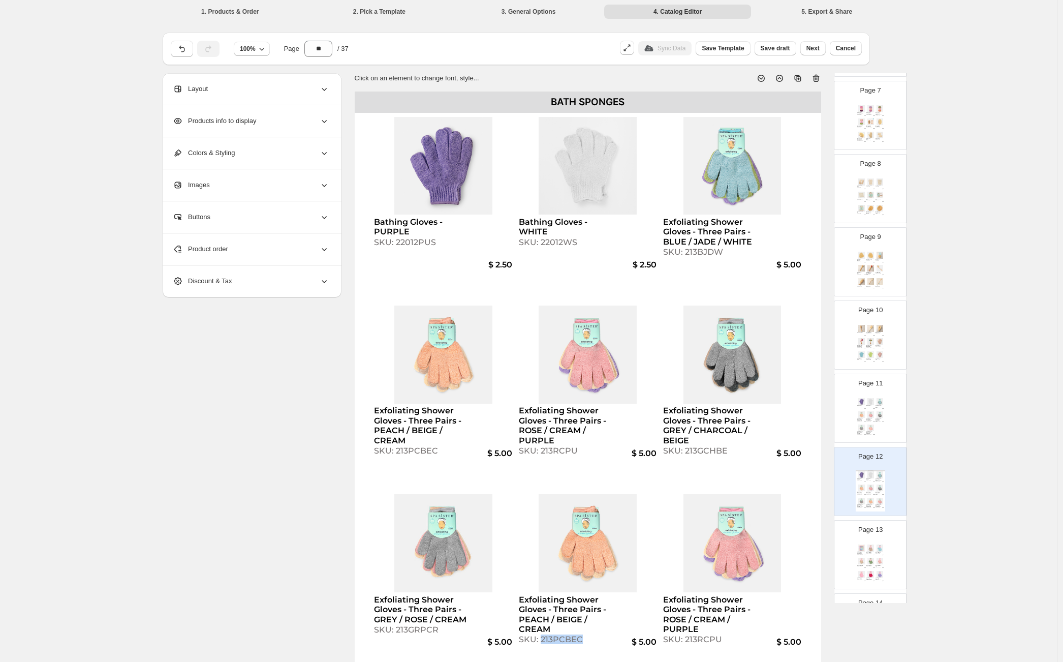
click at [875, 419] on div "Exfoliating Shower Gloves - Three Pairs - GREY / CHARCOAL / BEIGE" at bounding box center [878, 420] width 6 height 4
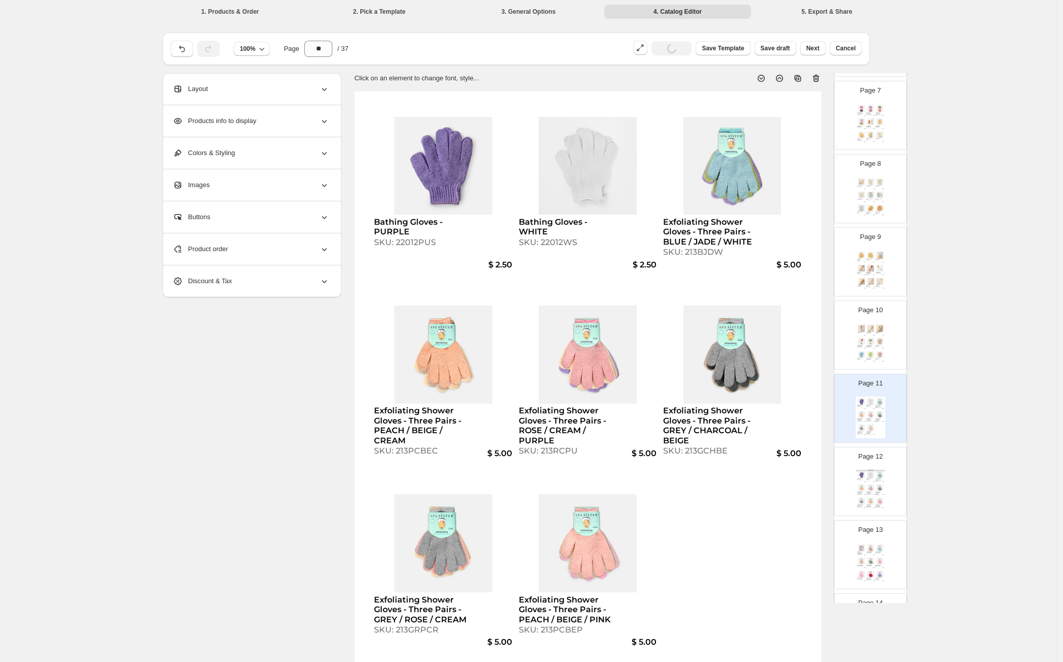
click at [236, 257] on div "Product order" at bounding box center [251, 249] width 156 height 32
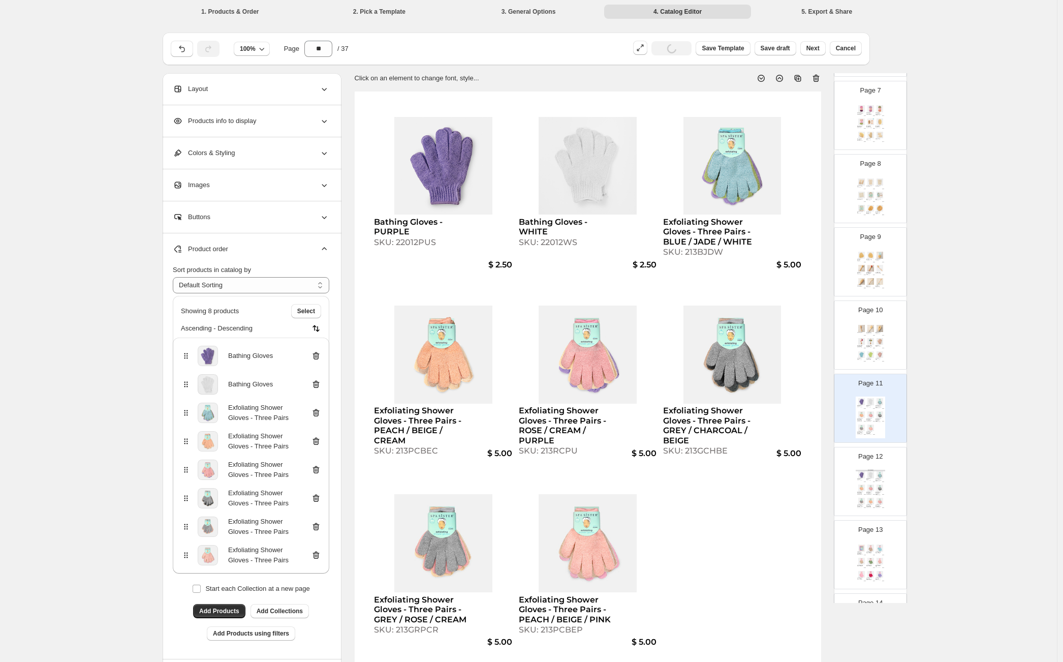
click at [320, 554] on icon at bounding box center [316, 555] width 10 height 10
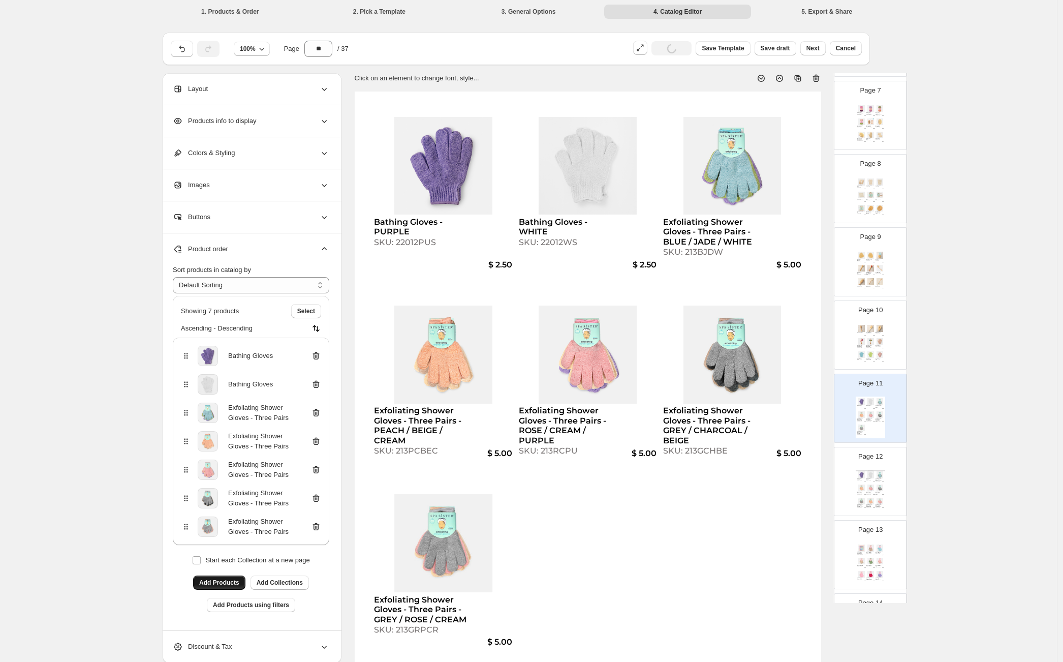
click at [223, 583] on span "Add Products" at bounding box center [219, 582] width 40 height 8
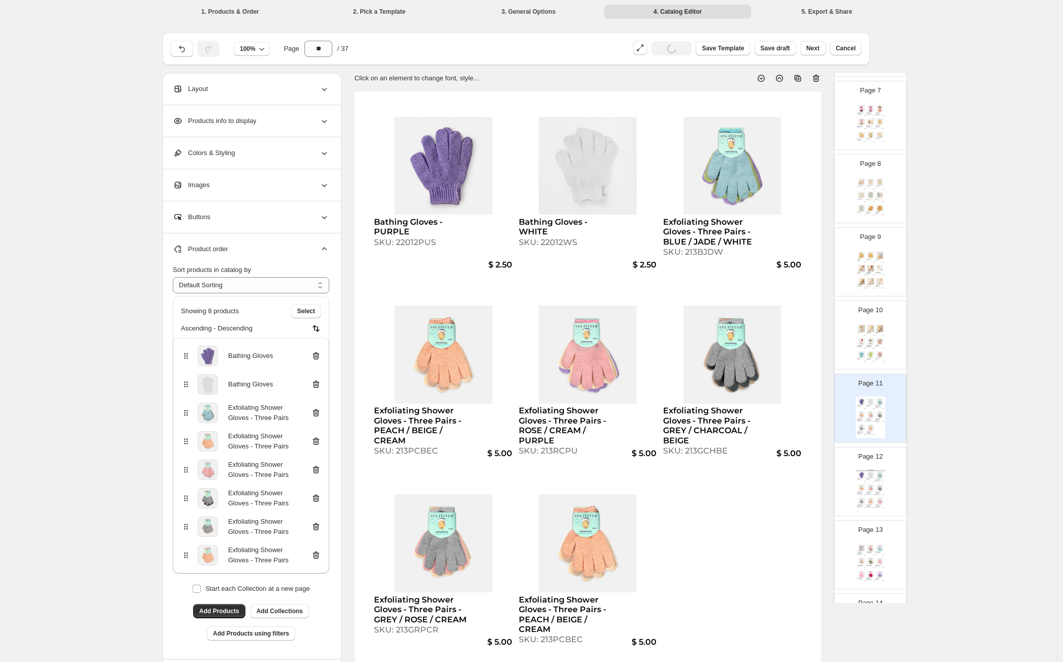
click at [863, 488] on img at bounding box center [861, 487] width 9 height 7
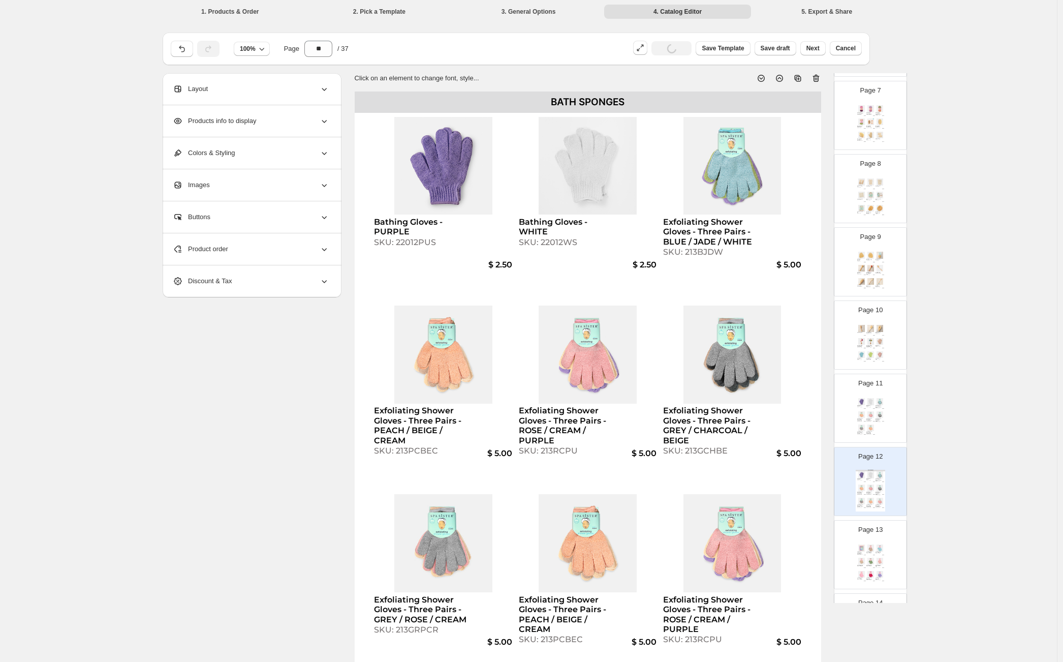
click at [708, 643] on div "SKU: 213RCPU" at bounding box center [710, 639] width 95 height 10
click at [707, 643] on div "SKU: 213RCPU" at bounding box center [710, 639] width 95 height 10
copy div "213RCPU"
click at [878, 409] on div "Bathing Gloves - PURPLE SKU: 22012PUS $ 2.50 Bathing Gloves - WHITE SKU: 22012W…" at bounding box center [870, 417] width 29 height 42
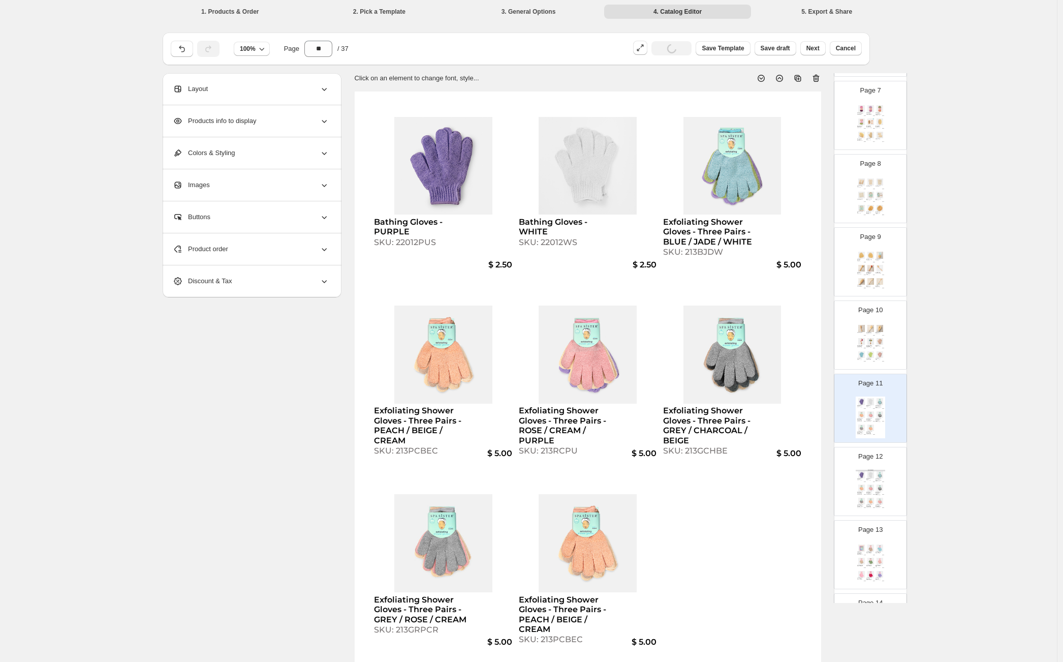
click at [228, 254] on span "Product order" at bounding box center [200, 249] width 55 height 10
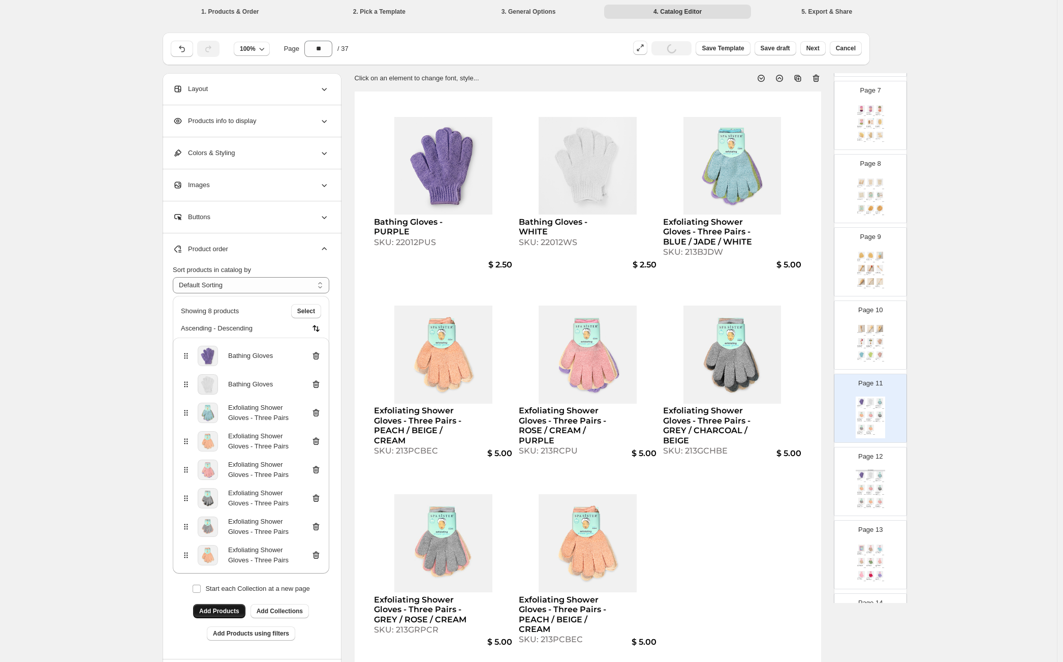
click at [221, 608] on span "Add Products" at bounding box center [219, 611] width 40 height 8
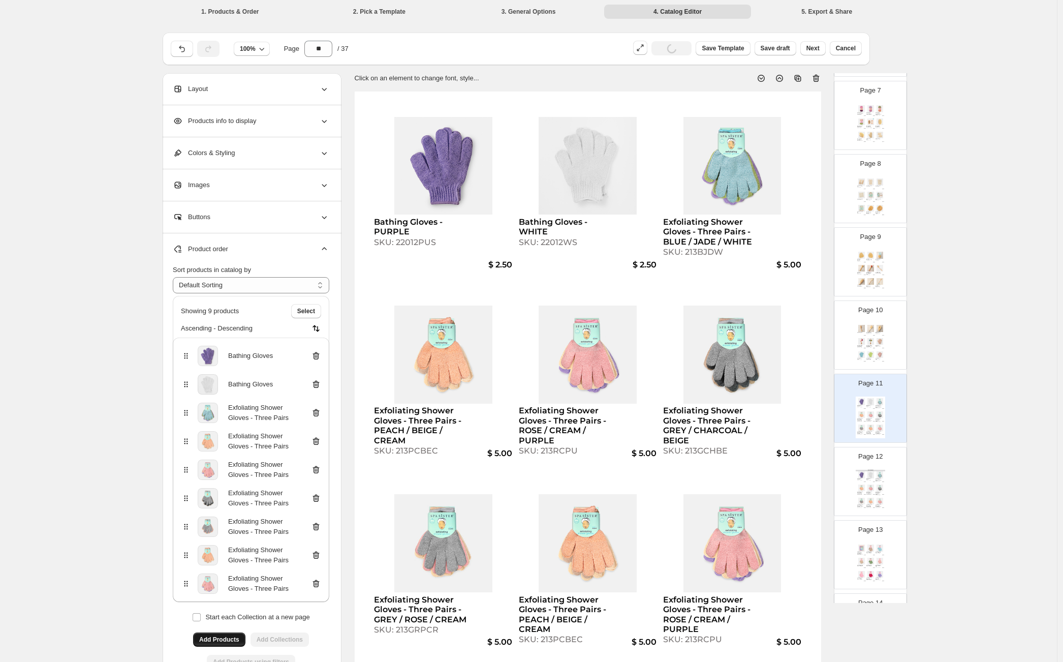
click at [877, 488] on img at bounding box center [879, 487] width 9 height 7
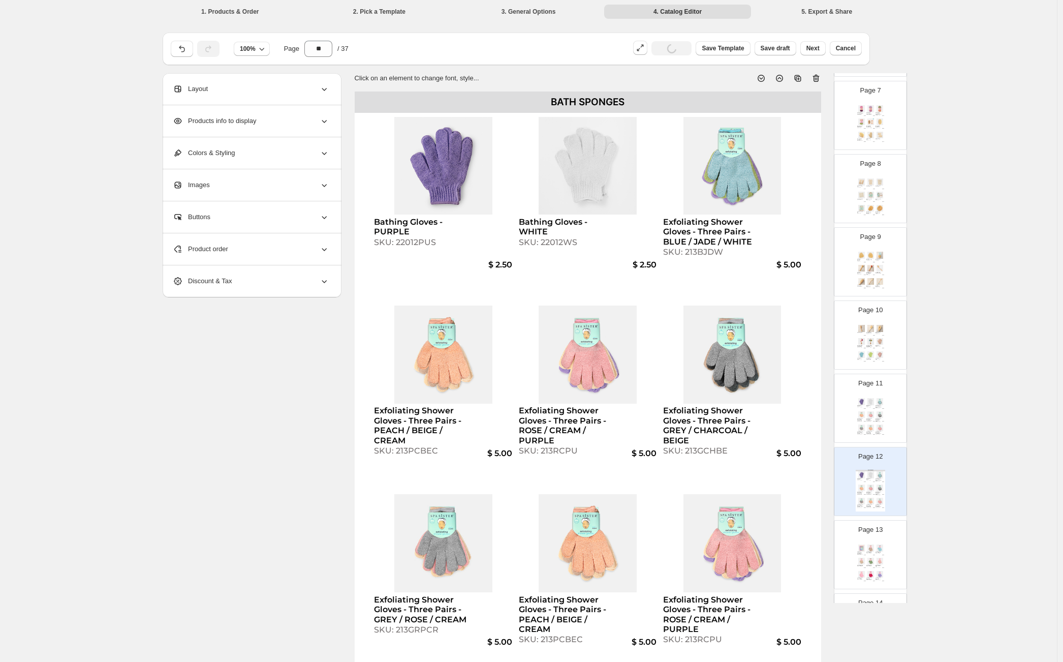
click at [820, 78] on icon at bounding box center [816, 78] width 10 height 10
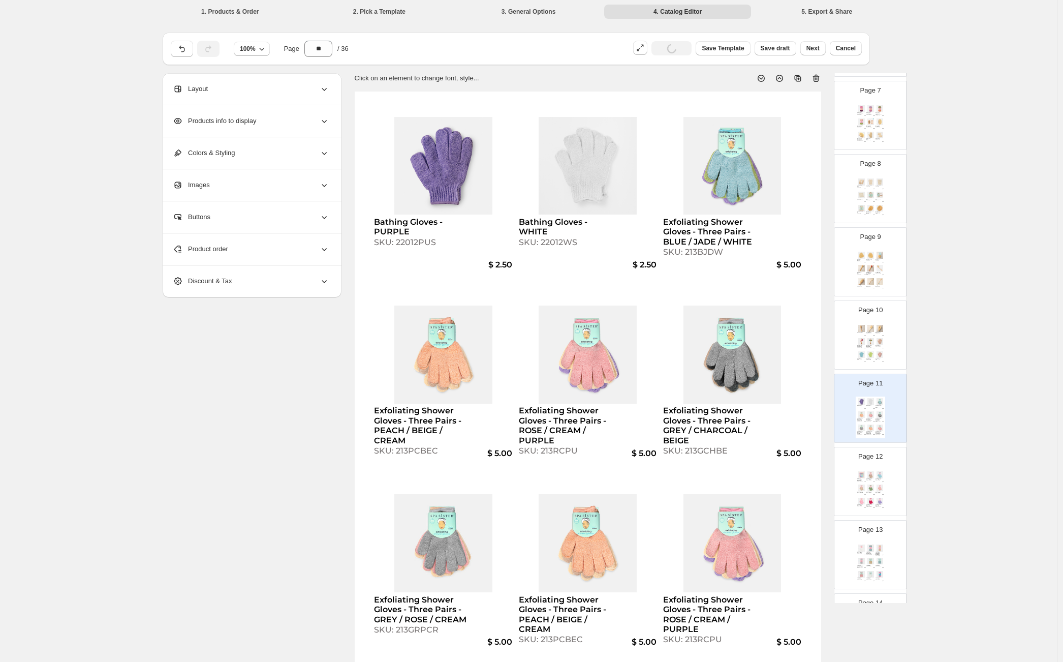
click at [869, 338] on img at bounding box center [870, 341] width 9 height 7
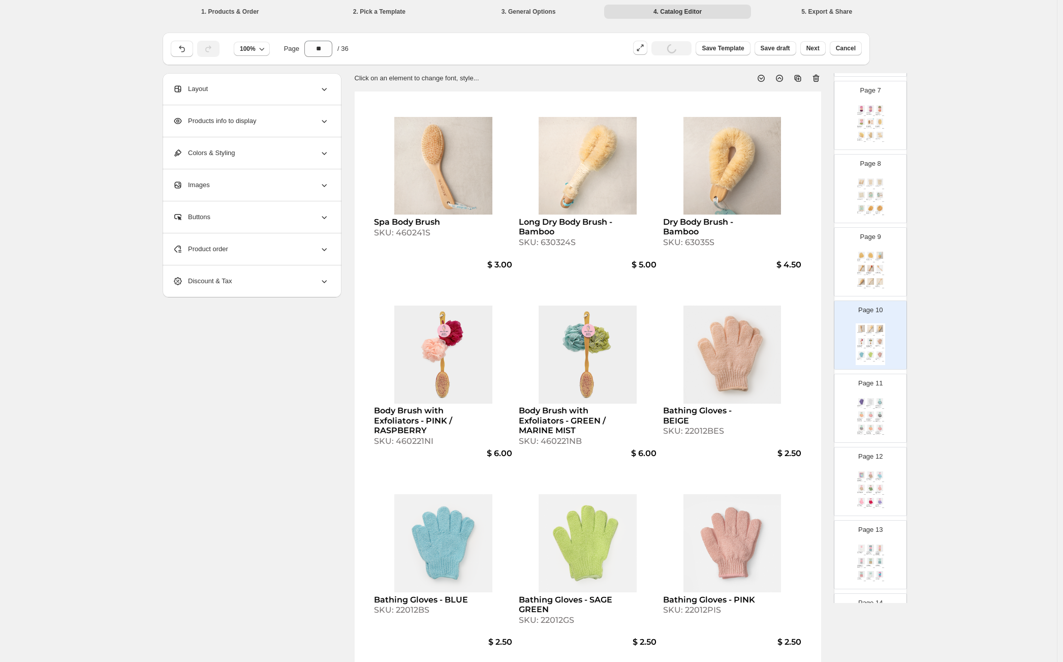
click at [871, 399] on img at bounding box center [870, 401] width 9 height 7
type input "**"
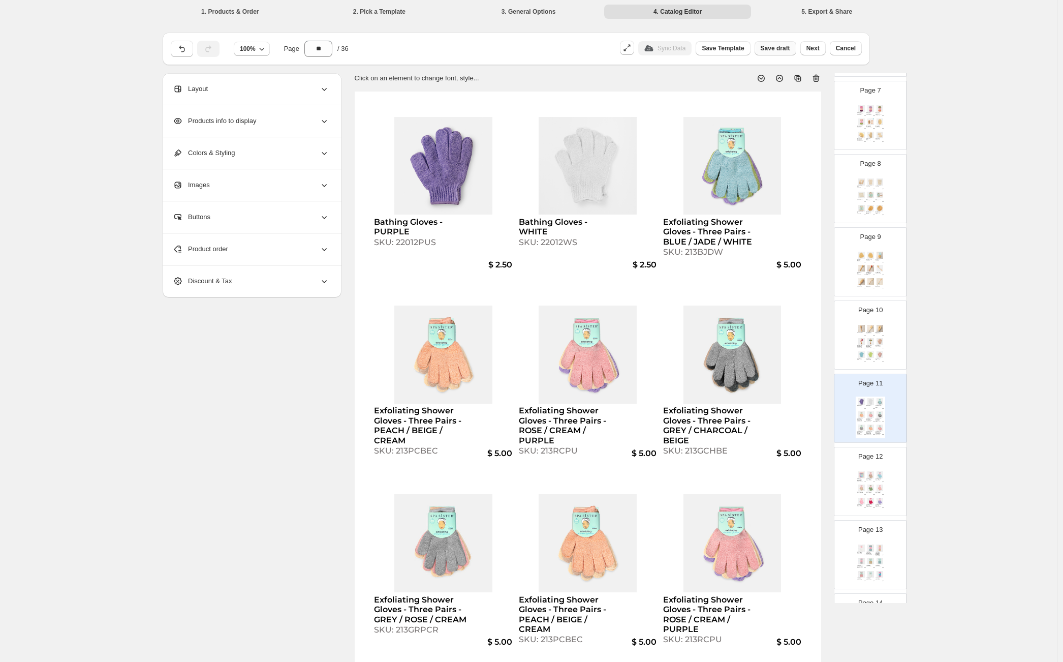
click at [786, 52] on span "Save draft" at bounding box center [775, 48] width 29 height 8
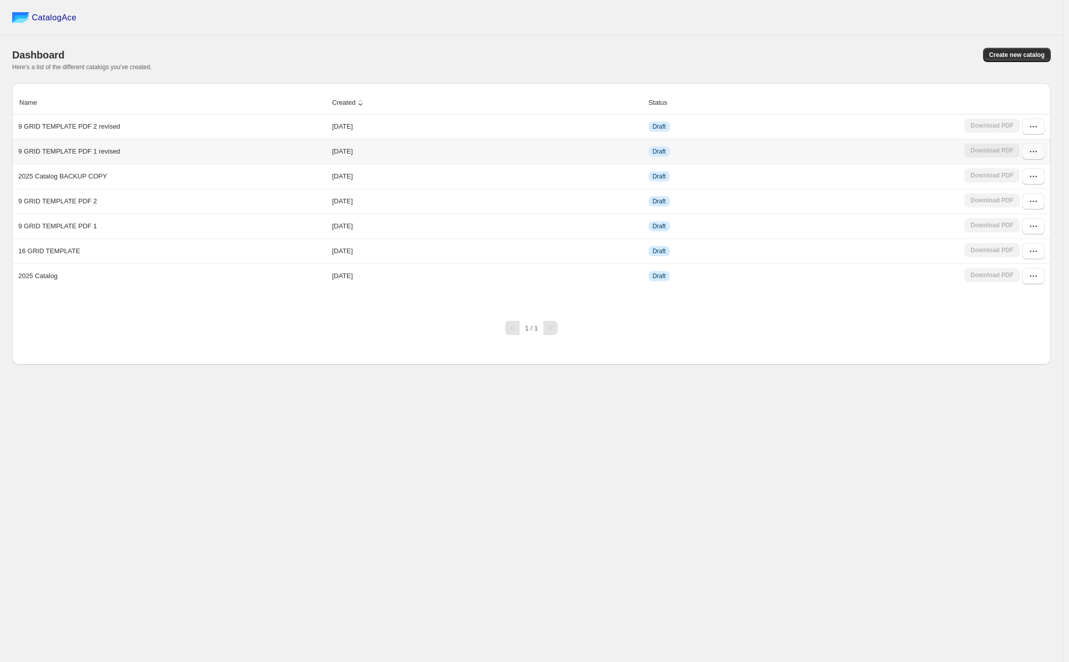
click at [1039, 152] on button "button" at bounding box center [1033, 151] width 22 height 16
click at [1034, 223] on span "Edit" at bounding box center [1028, 226] width 52 height 10
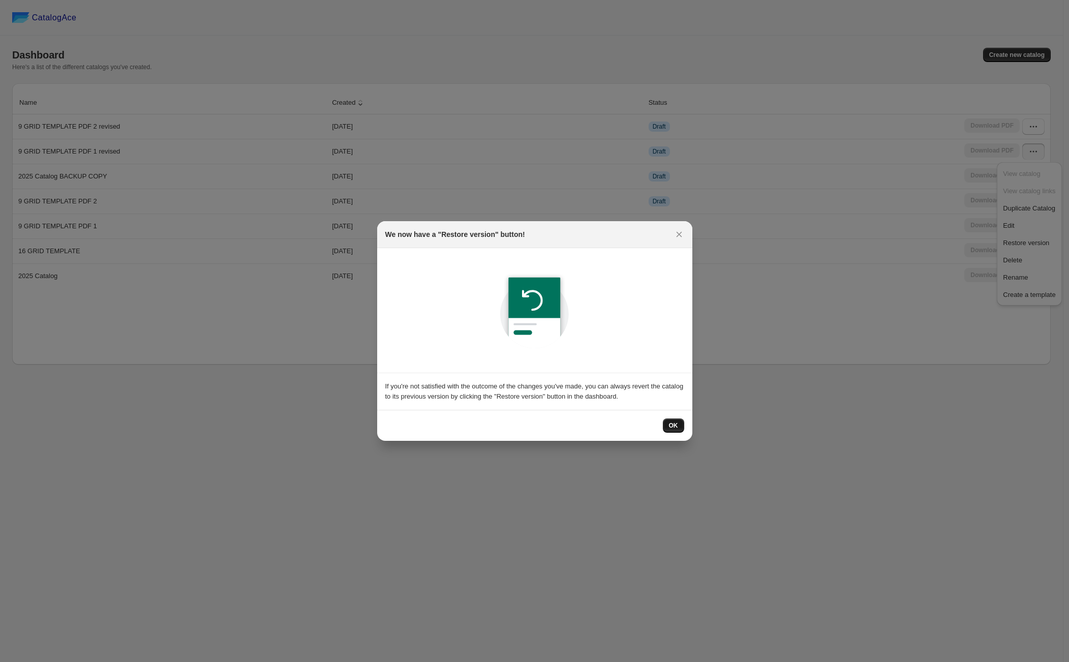
click at [663, 427] on button "OK" at bounding box center [673, 425] width 21 height 14
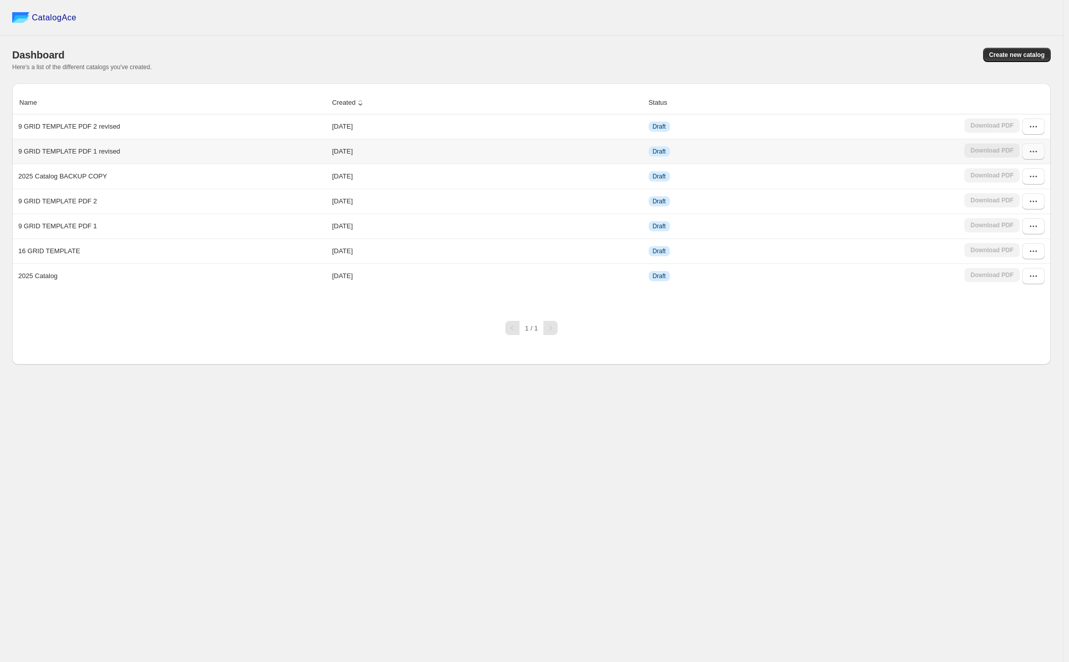
click at [1028, 153] on icon "button" at bounding box center [1033, 151] width 10 height 10
click at [1000, 225] on button "Edit" at bounding box center [1028, 225] width 58 height 16
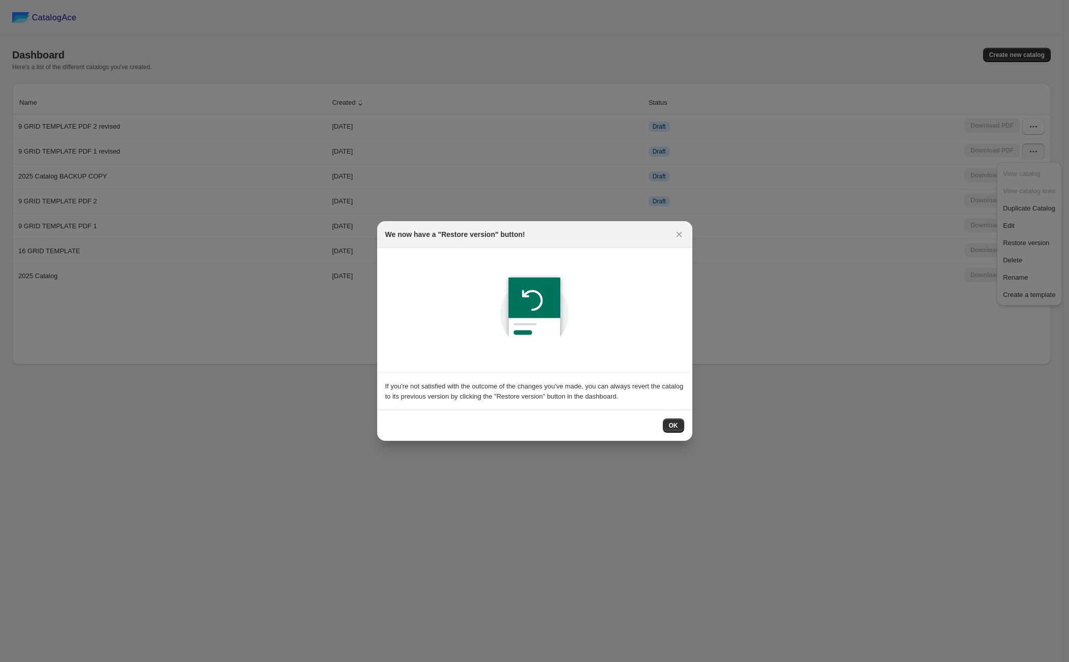
click at [662, 423] on div "OK" at bounding box center [534, 425] width 299 height 14
click at [670, 424] on span "OK" at bounding box center [673, 425] width 9 height 8
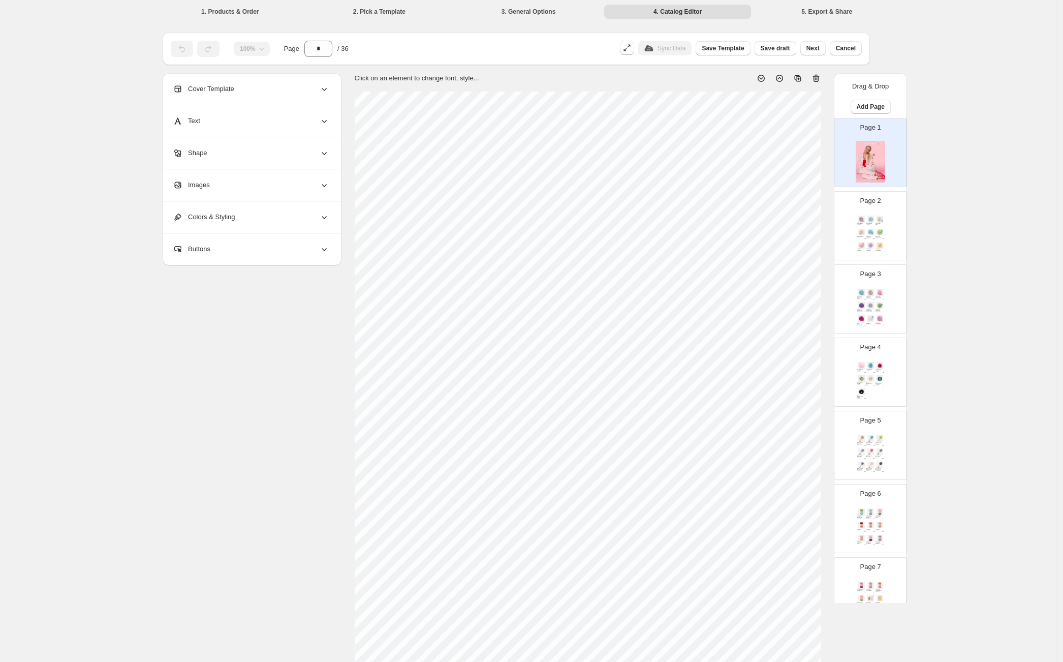
click at [866, 449] on img at bounding box center [870, 451] width 9 height 7
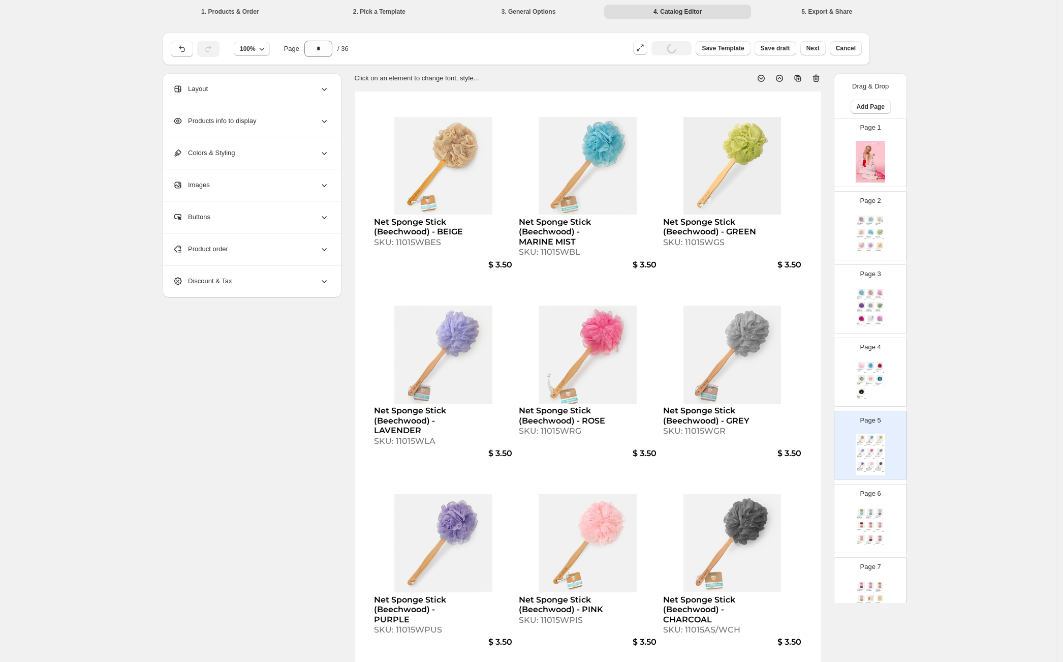
click at [875, 512] on img at bounding box center [879, 511] width 9 height 7
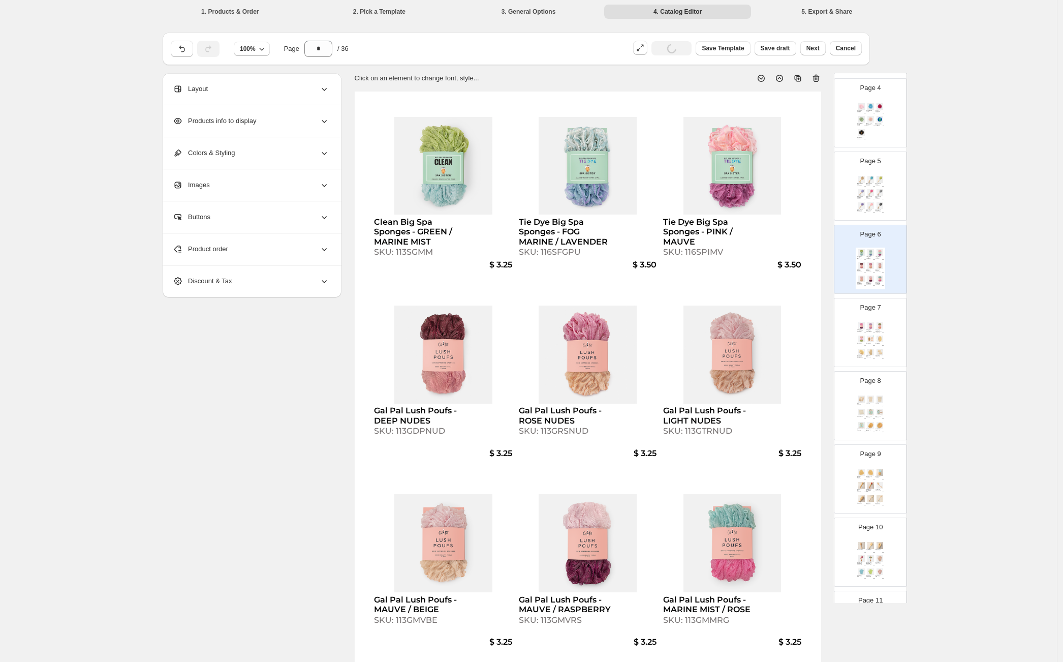
scroll to position [270, 0]
click at [868, 340] on img at bounding box center [870, 341] width 9 height 7
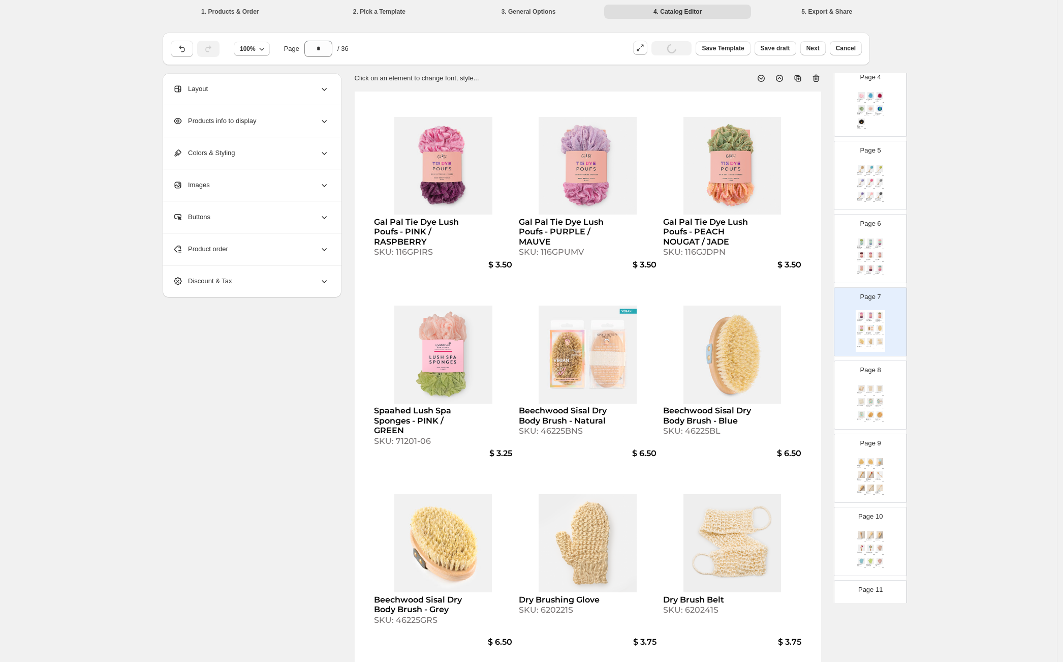
click at [877, 403] on img at bounding box center [879, 401] width 9 height 7
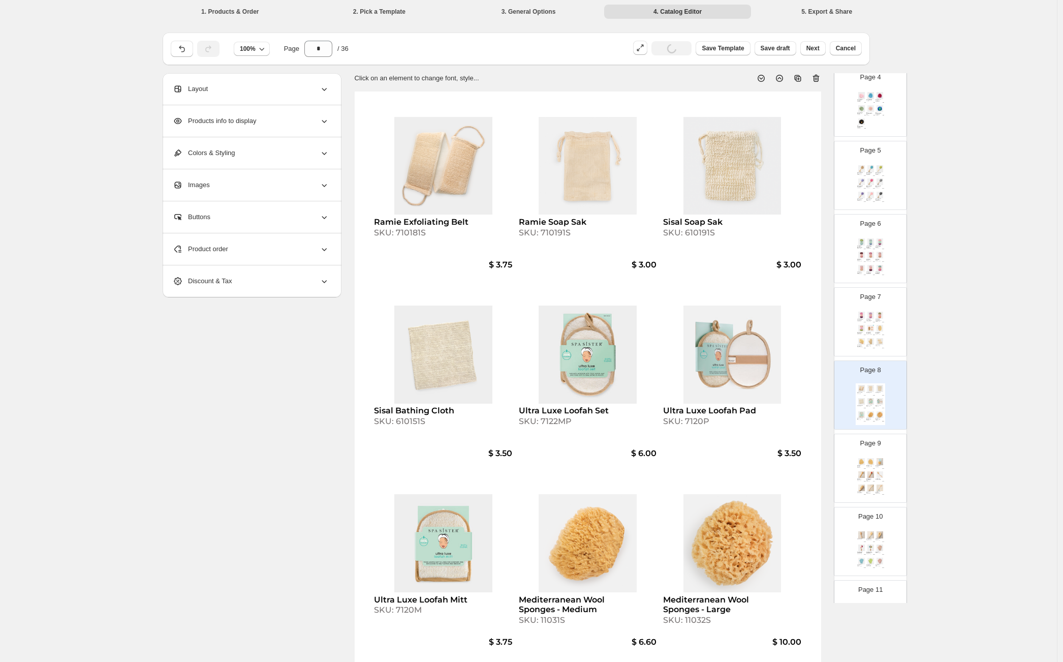
click at [870, 465] on div "Natural Sea Sponges - Large" at bounding box center [869, 466] width 6 height 2
type input "*"
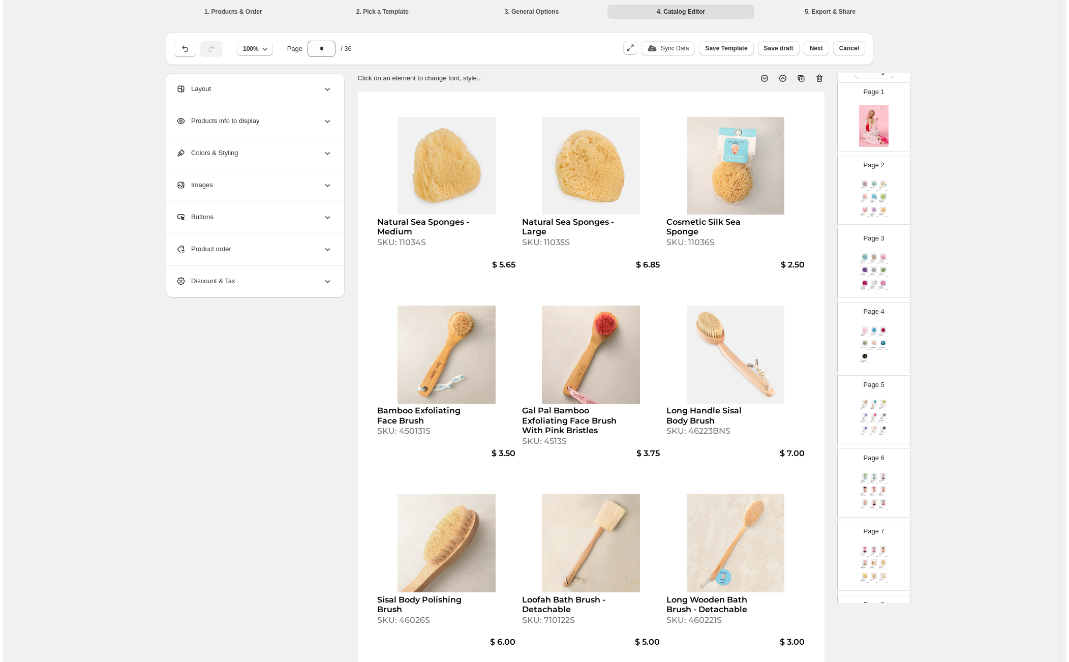
scroll to position [0, 0]
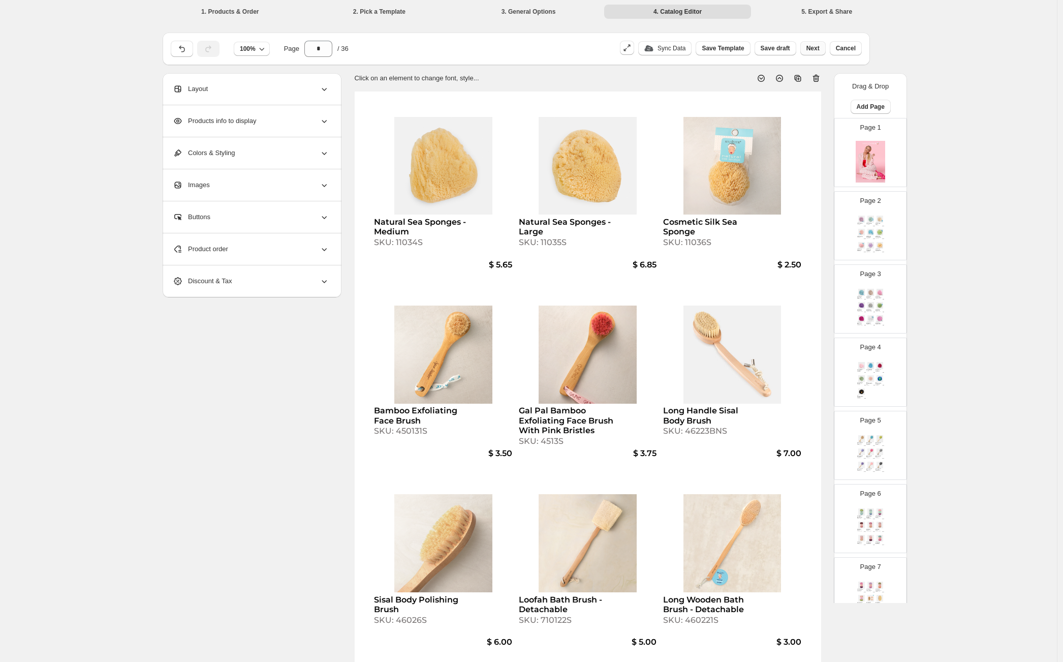
click at [815, 49] on span "Next" at bounding box center [812, 48] width 13 height 8
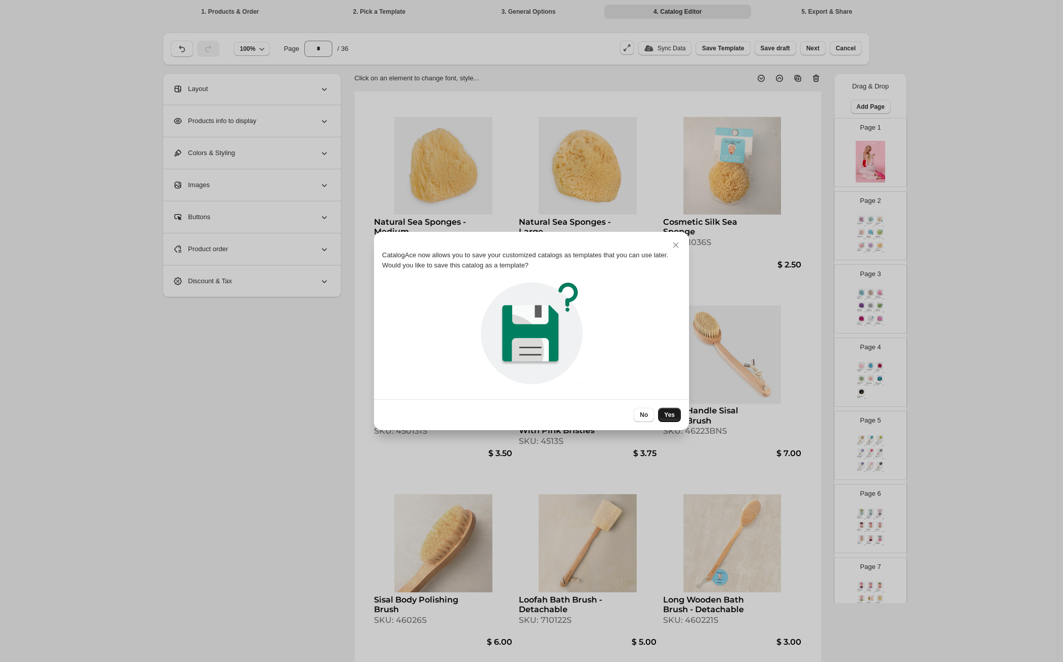
click at [670, 409] on button "Yes" at bounding box center [669, 414] width 23 height 14
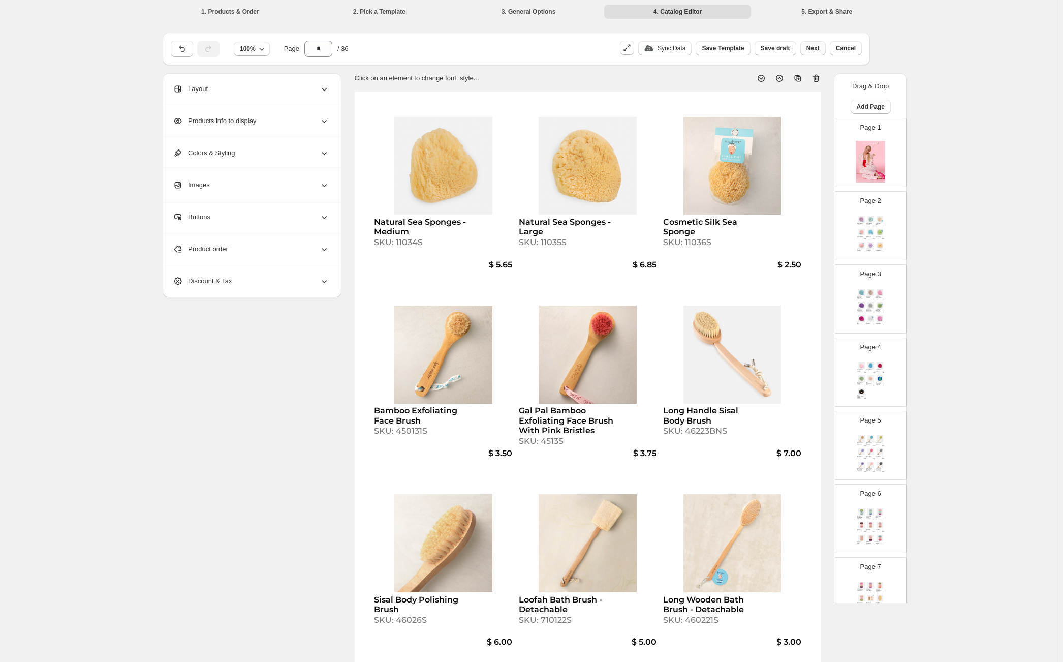
click at [814, 47] on span "Next" at bounding box center [812, 48] width 13 height 8
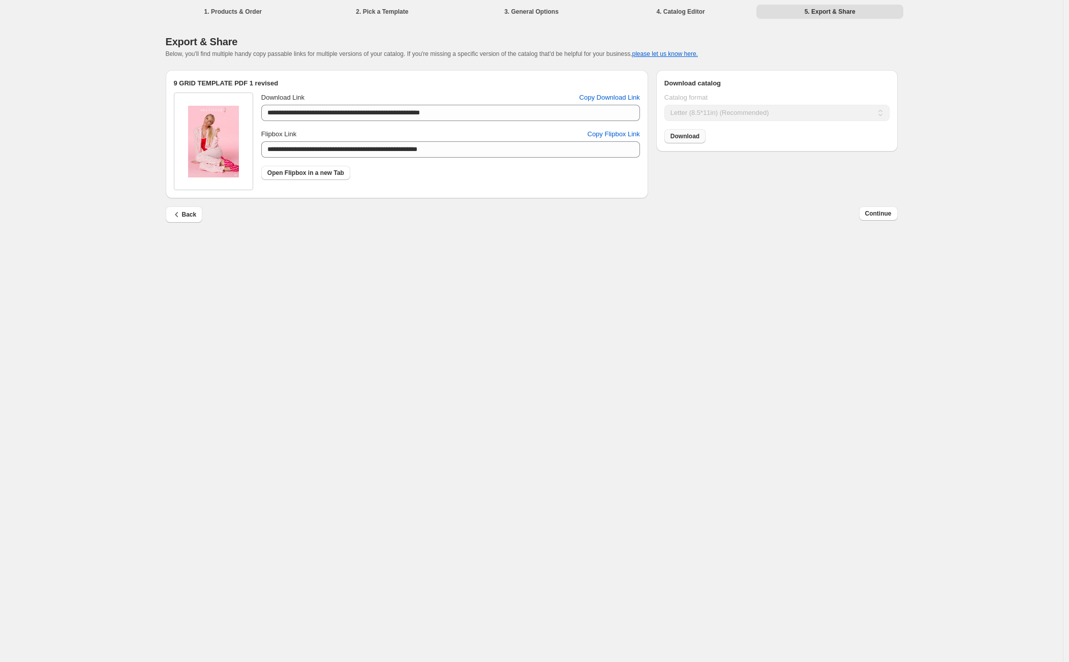
click at [694, 137] on span "Download" at bounding box center [684, 136] width 29 height 8
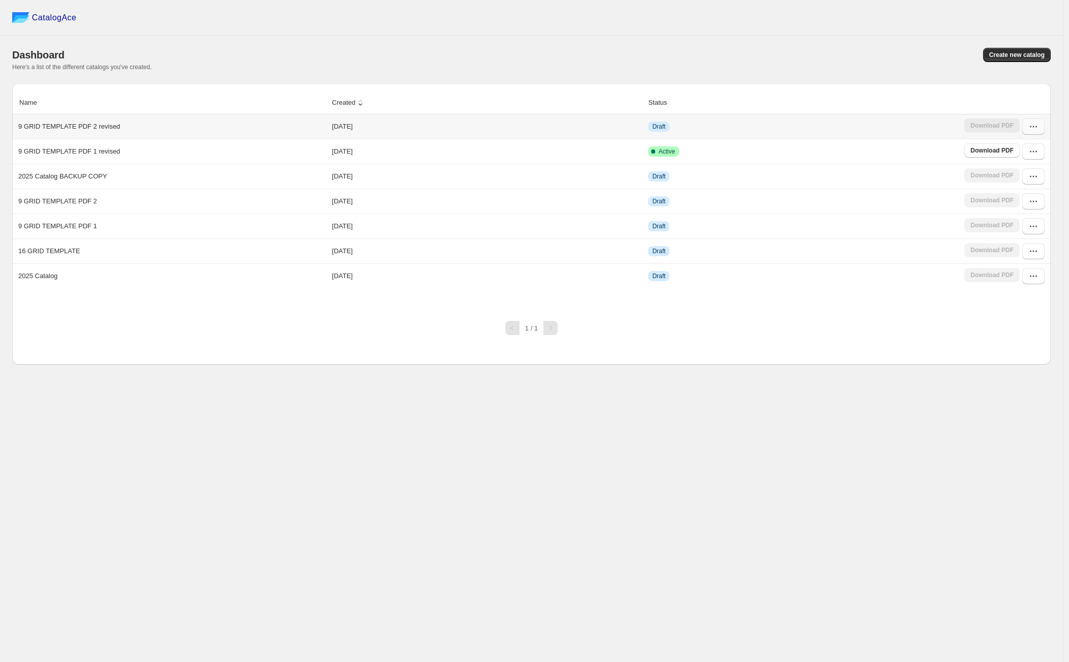
click at [1033, 132] on button "button" at bounding box center [1033, 126] width 22 height 16
click at [1012, 200] on span "Edit" at bounding box center [1007, 201] width 11 height 8
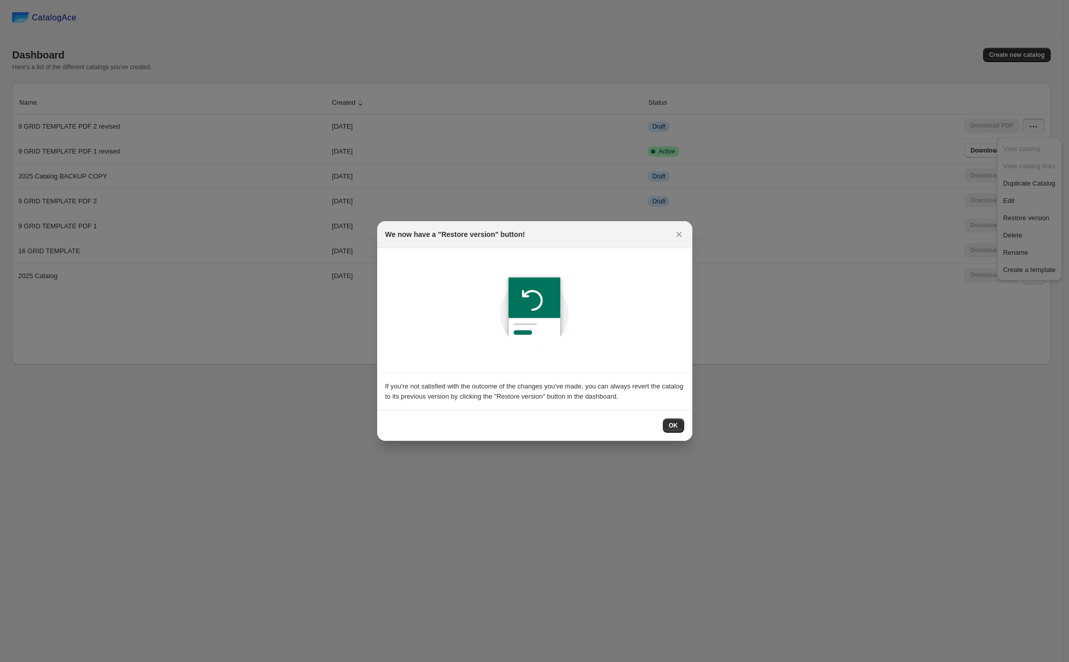
click at [672, 423] on span "OK" at bounding box center [673, 425] width 9 height 8
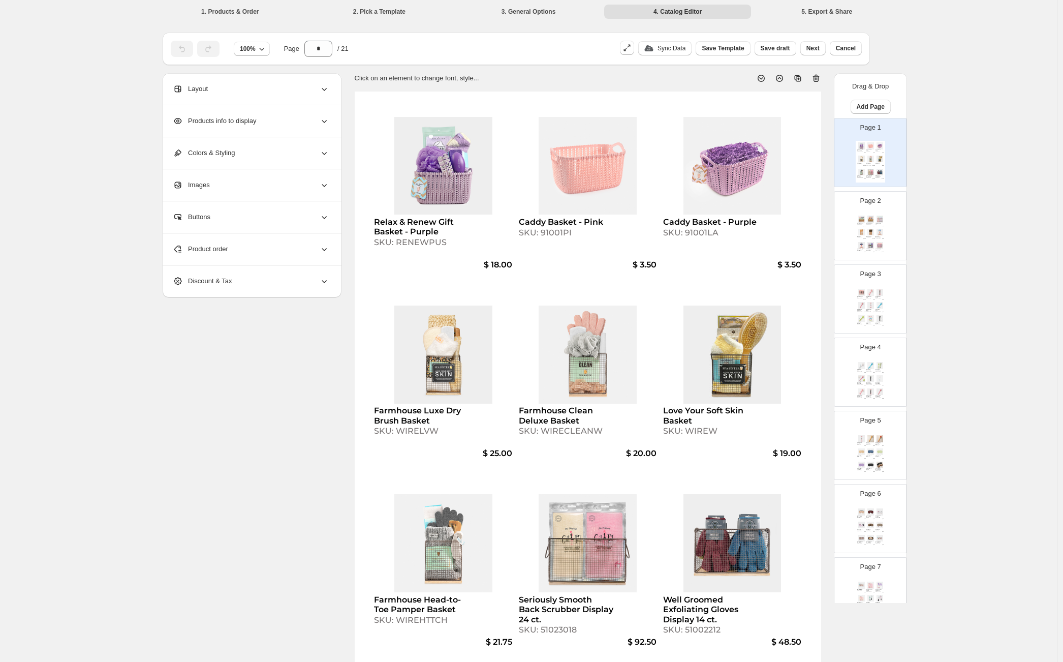
click at [195, 423] on div "**********" at bounding box center [529, 384] width 732 height 622
click at [942, 423] on div "**********" at bounding box center [528, 368] width 1057 height 737
click at [811, 49] on span "Next" at bounding box center [812, 48] width 13 height 8
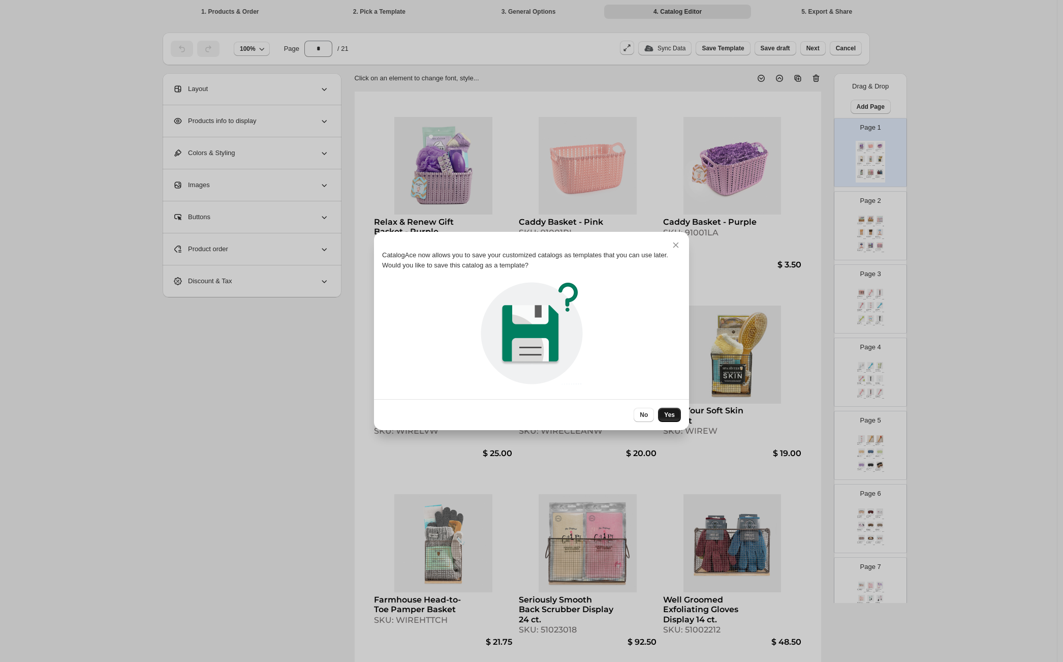
click at [675, 413] on button "Yes" at bounding box center [669, 414] width 23 height 14
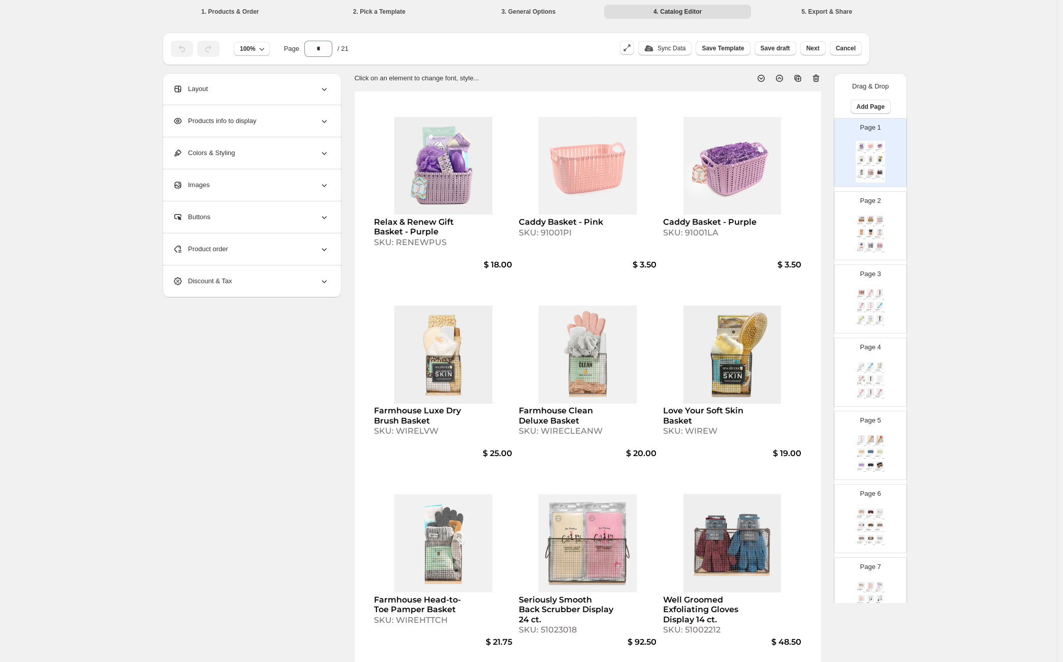
click at [1000, 191] on div "**********" at bounding box center [528, 368] width 1057 height 737
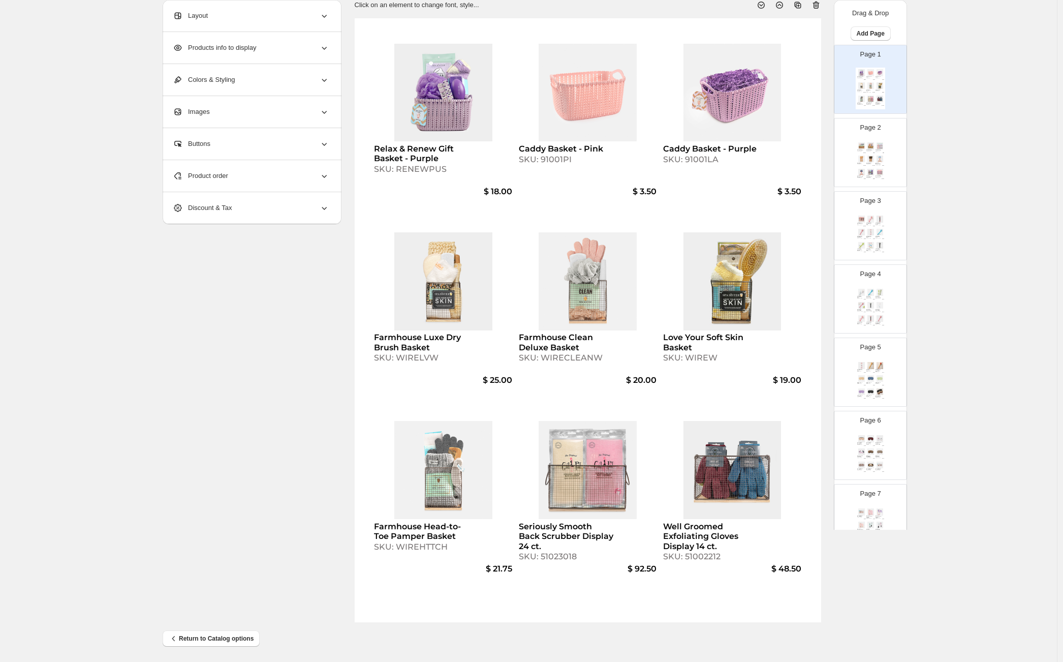
scroll to position [75, 0]
click at [990, 215] on div "**********" at bounding box center [528, 293] width 1057 height 737
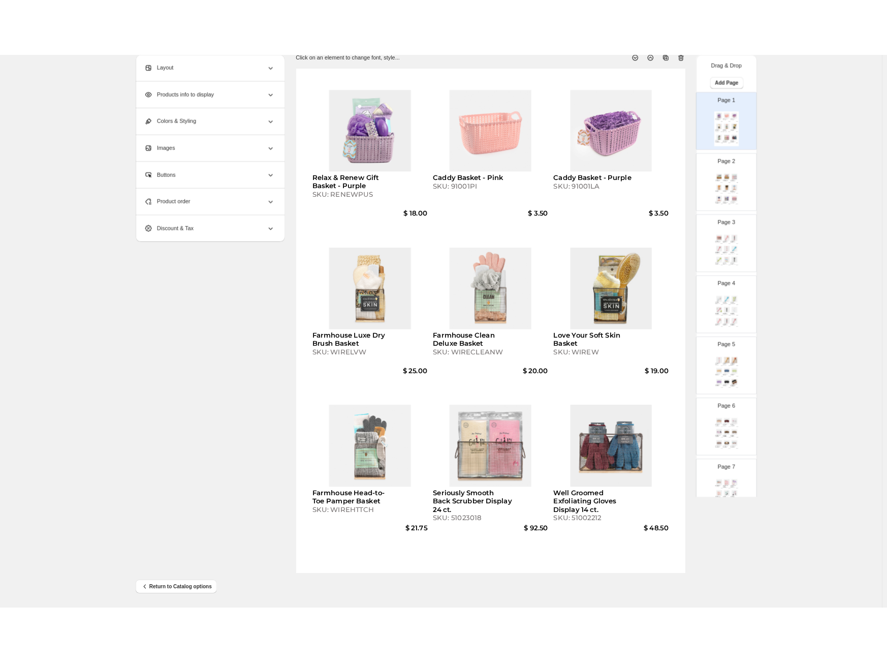
scroll to position [0, 0]
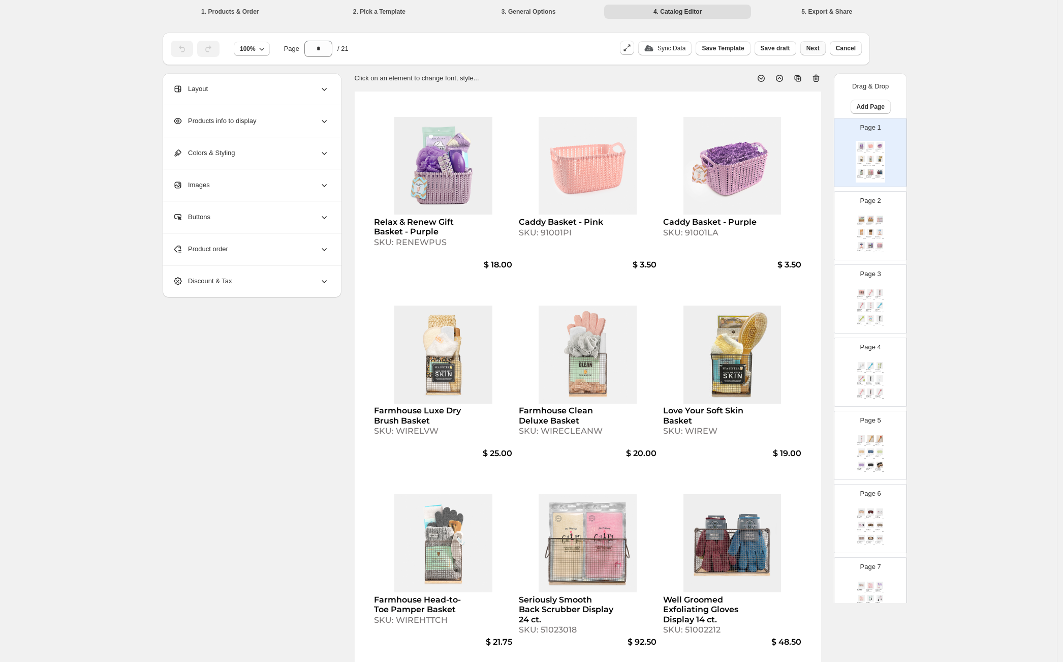
click at [806, 46] on button "Next" at bounding box center [812, 48] width 25 height 14
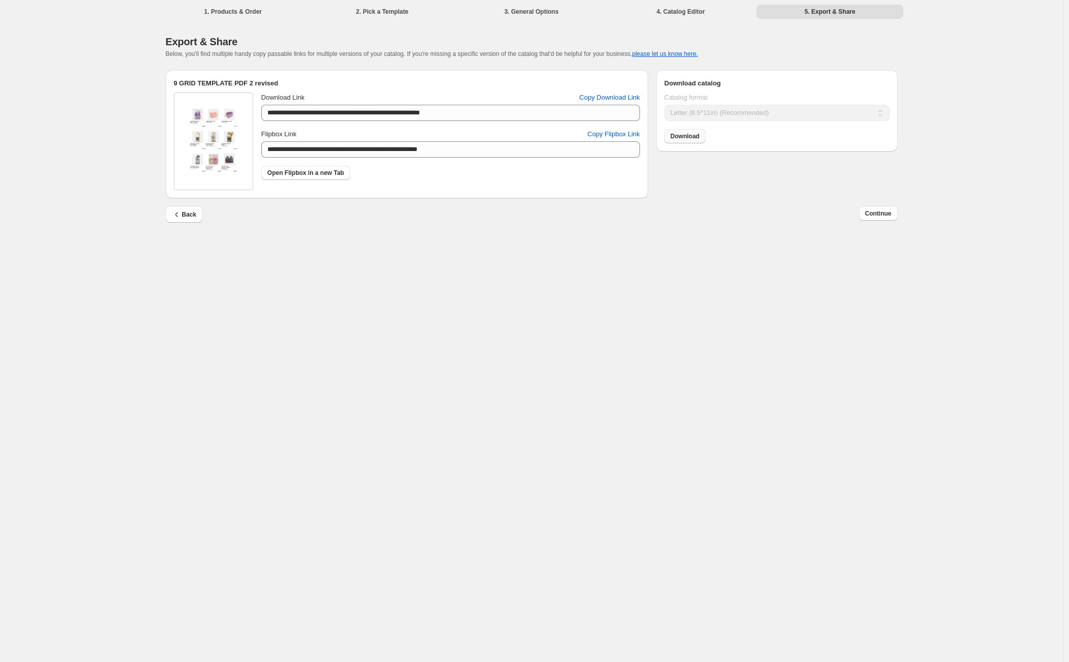
click at [688, 137] on span "Download" at bounding box center [684, 136] width 29 height 8
click at [178, 215] on icon "button" at bounding box center [177, 214] width 10 height 10
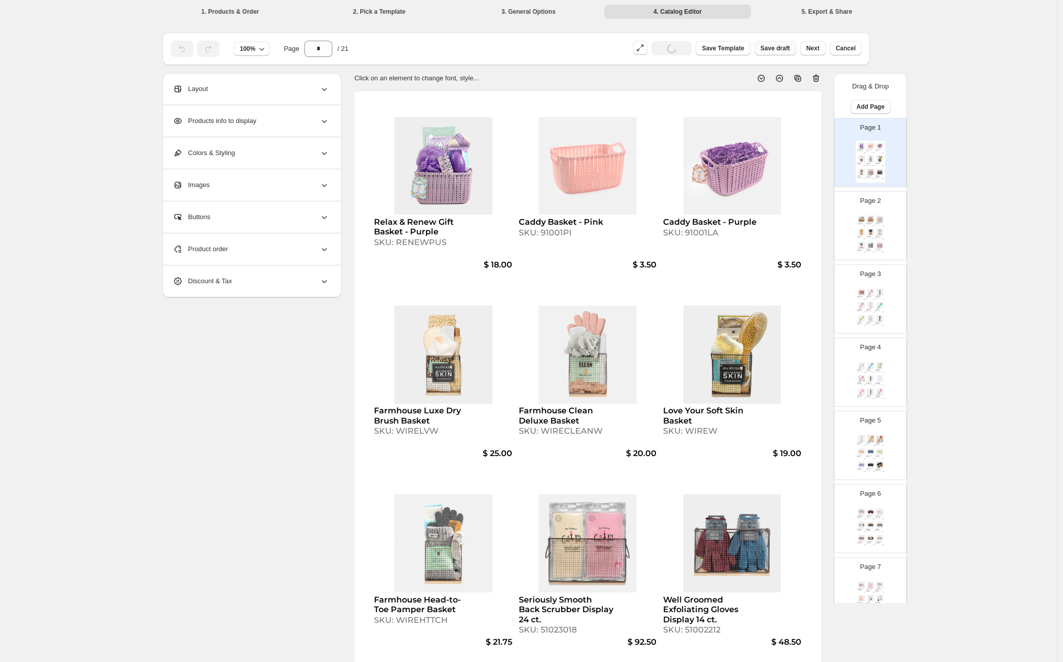
click at [784, 47] on span "Save draft" at bounding box center [775, 48] width 29 height 8
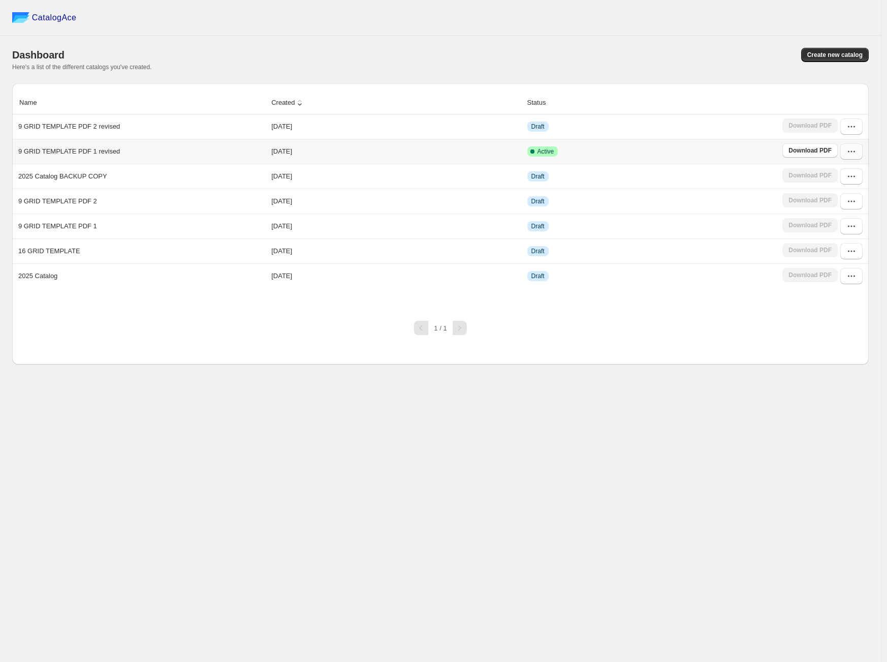
click at [842, 152] on button "button" at bounding box center [851, 151] width 22 height 16
click at [829, 222] on span "Edit" at bounding box center [826, 226] width 11 height 8
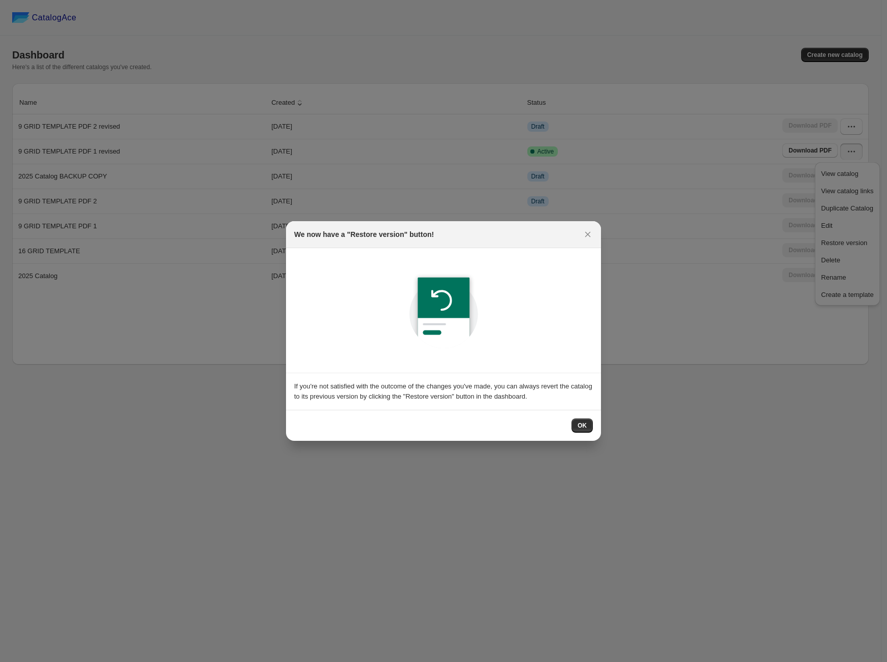
drag, startPoint x: 585, startPoint y: 425, endPoint x: 683, endPoint y: 376, distance: 109.5
click at [585, 425] on span "OK" at bounding box center [582, 425] width 9 height 8
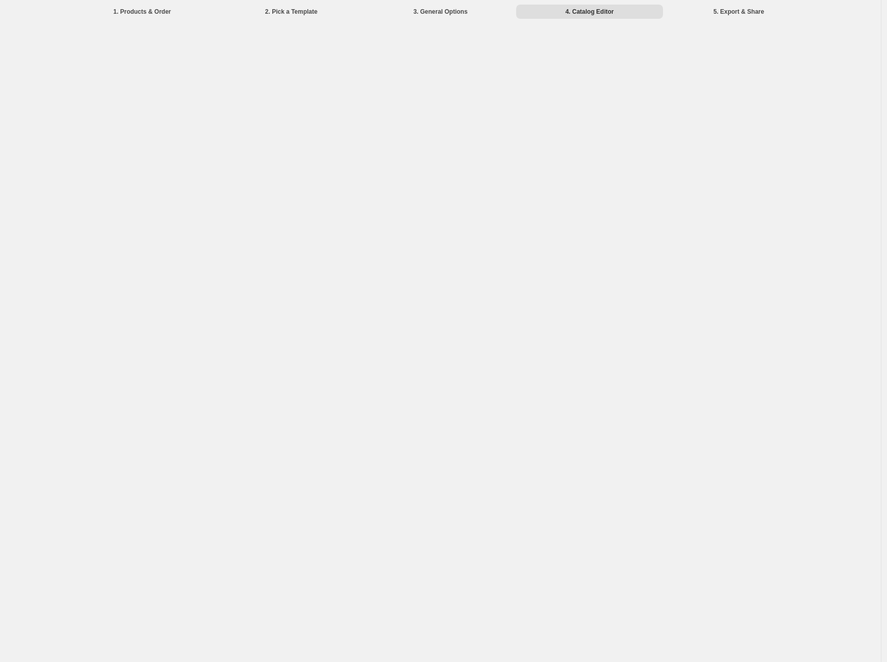
drag, startPoint x: 672, startPoint y: 112, endPoint x: 334, endPoint y: 69, distance: 340.1
click at [669, 111] on div "1. Products & Order 2. Pick a Template 3. General Options 4. Catalog Editor 5. …" at bounding box center [440, 331] width 881 height 662
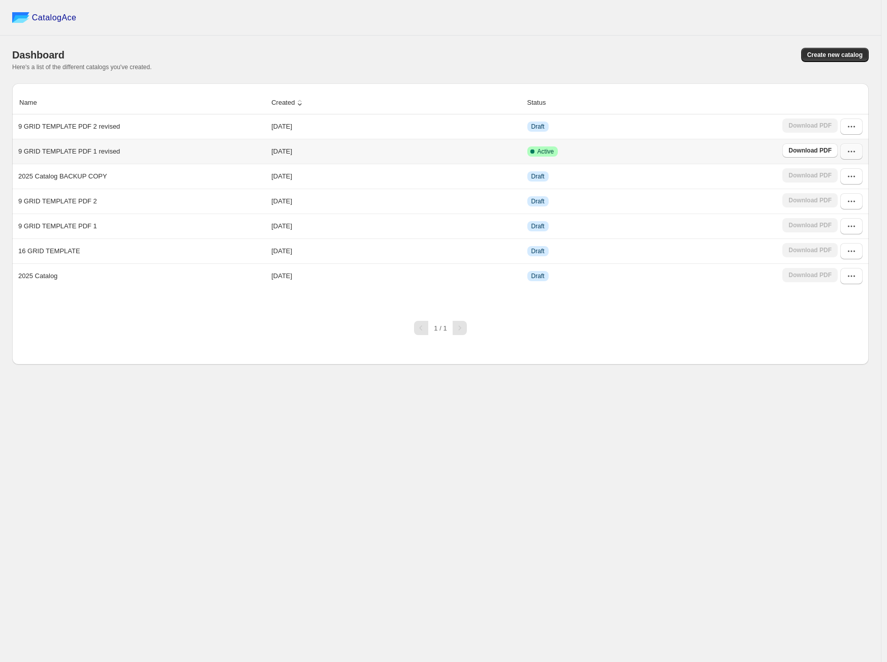
click at [847, 149] on icon "button" at bounding box center [851, 151] width 10 height 10
click at [835, 226] on span "Edit" at bounding box center [847, 226] width 52 height 10
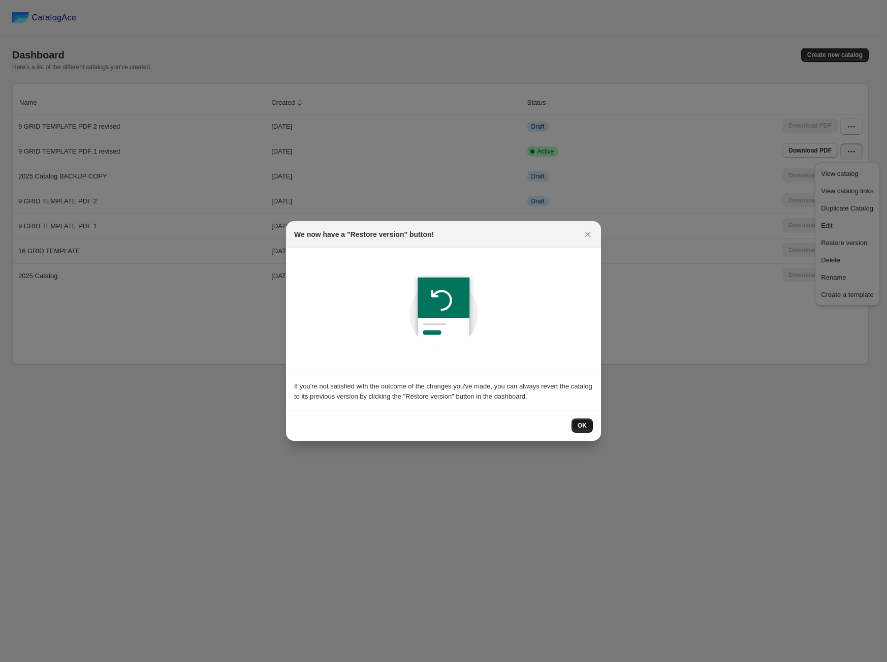
click at [585, 422] on span "OK" at bounding box center [582, 425] width 9 height 8
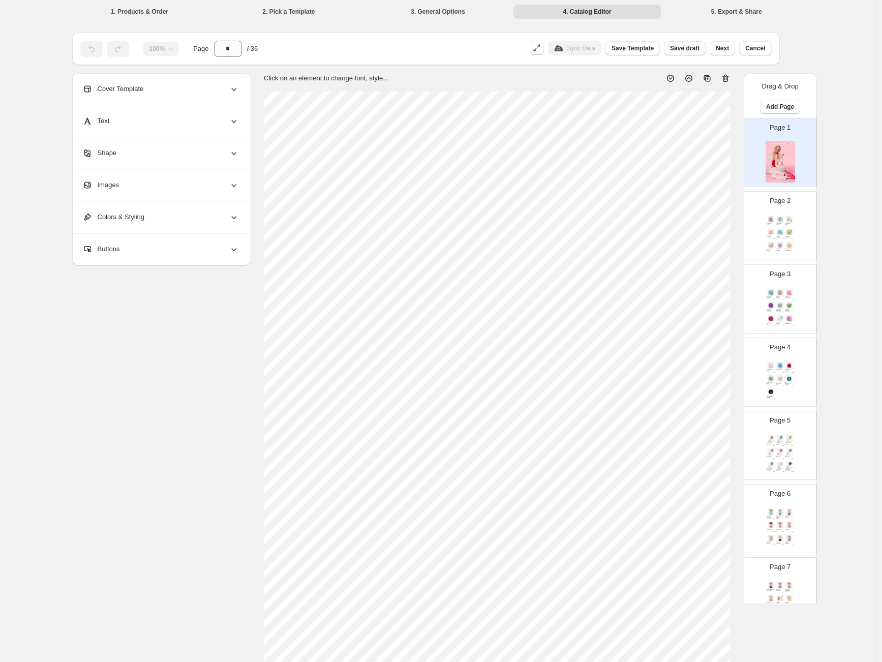
click at [693, 43] on button "Save draft" at bounding box center [685, 48] width 42 height 14
